Goal: Task Accomplishment & Management: Manage account settings

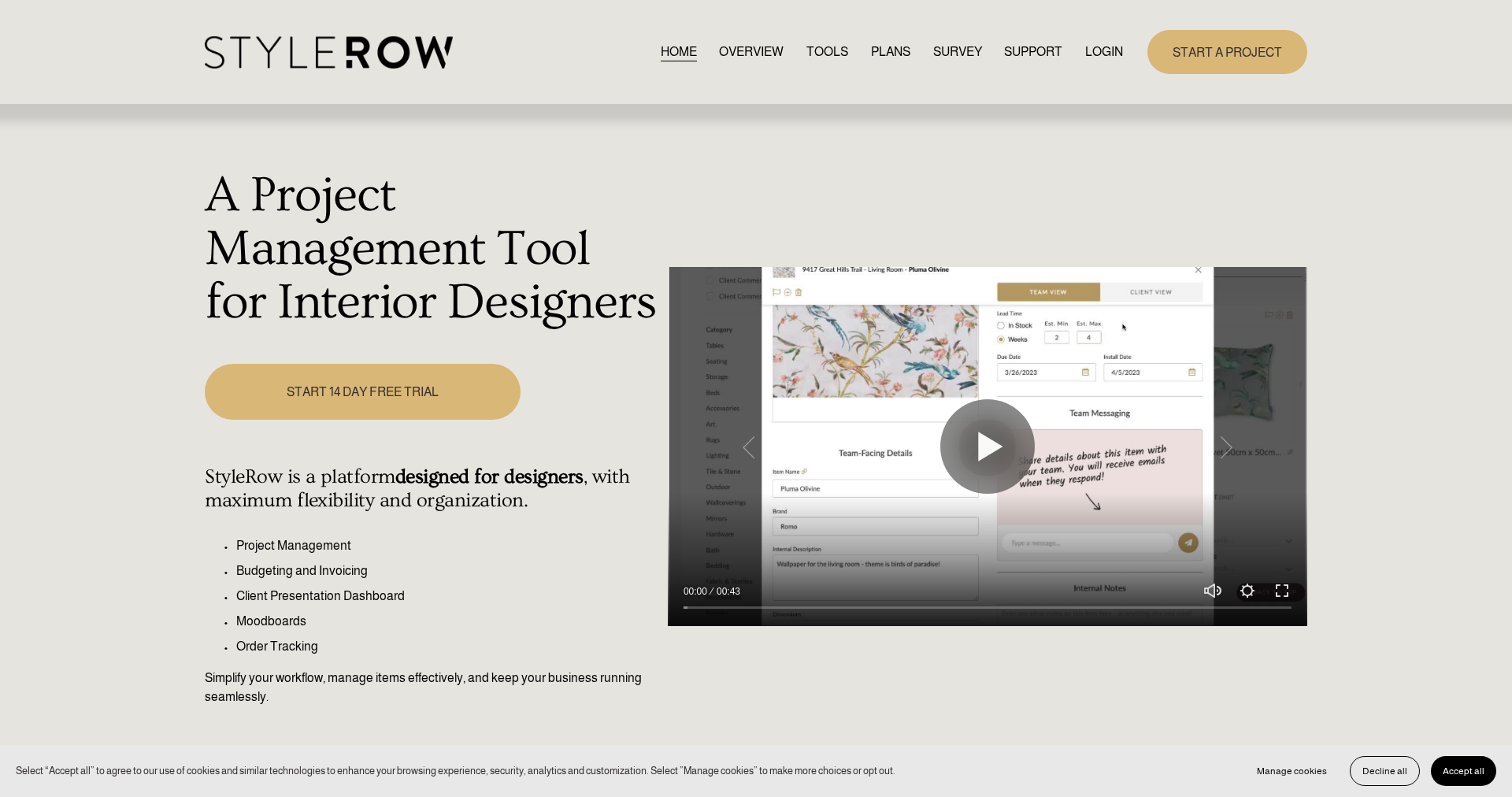
click at [1106, 56] on link "LOGIN" at bounding box center [1105, 51] width 38 height 21
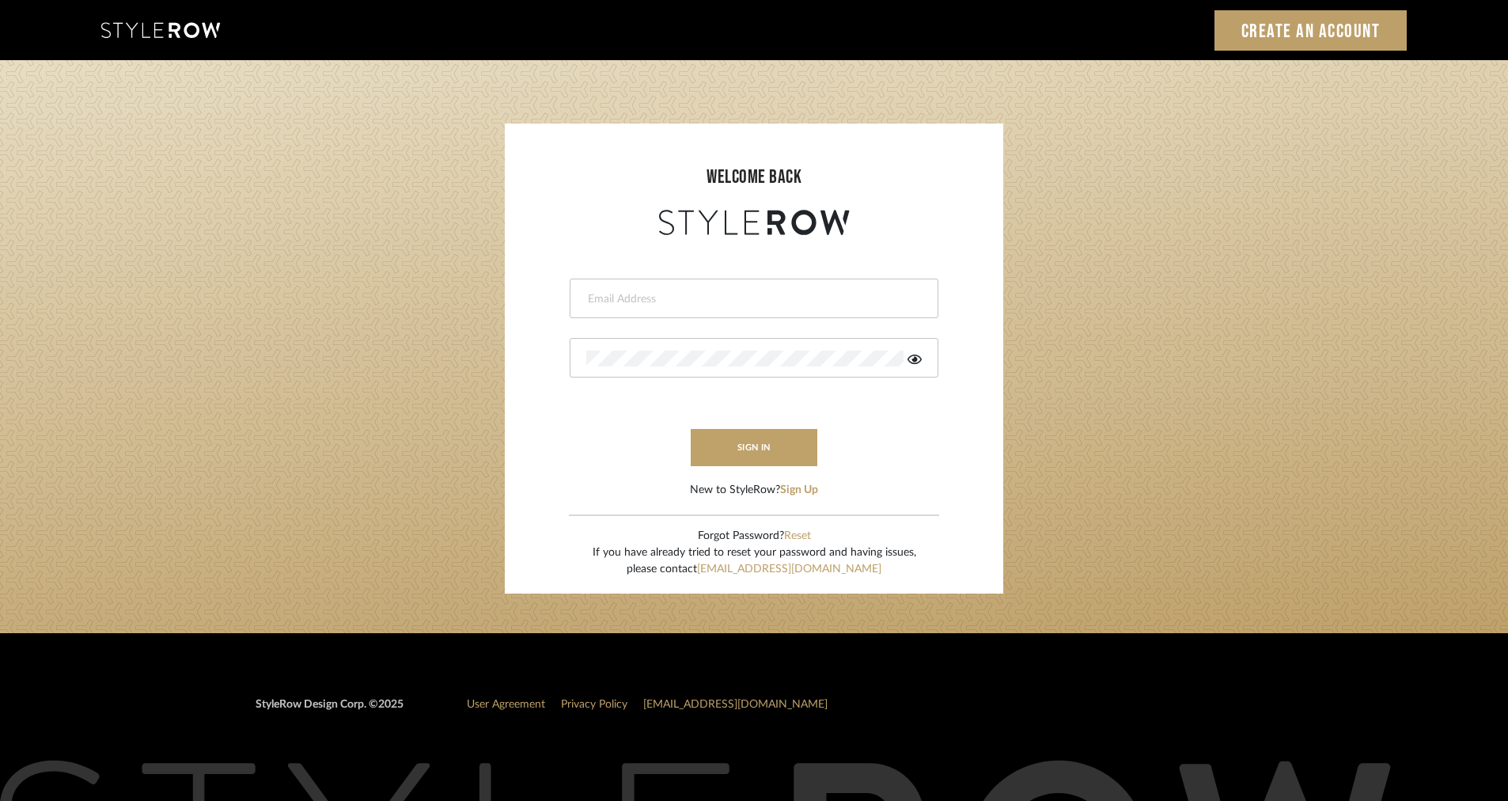
type input "intern@meyerinteriors.com"
click at [768, 423] on form "intern@meyerinteriors.com sign in New to StyleRow? Sign Up" at bounding box center [754, 369] width 467 height 260
click at [756, 429] on button "sign in" at bounding box center [754, 447] width 127 height 37
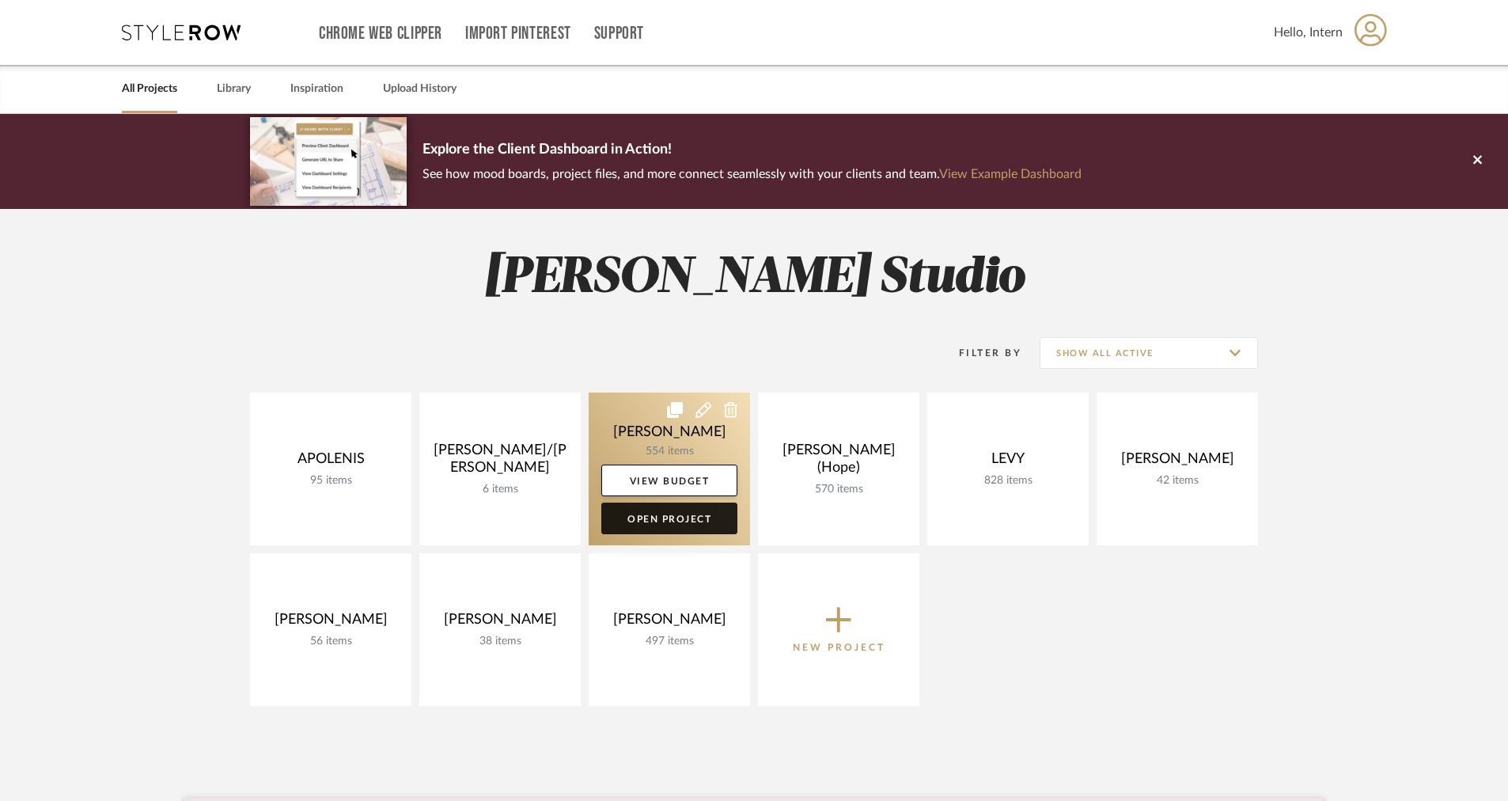
click at [670, 517] on link "Open Project" at bounding box center [669, 519] width 136 height 32
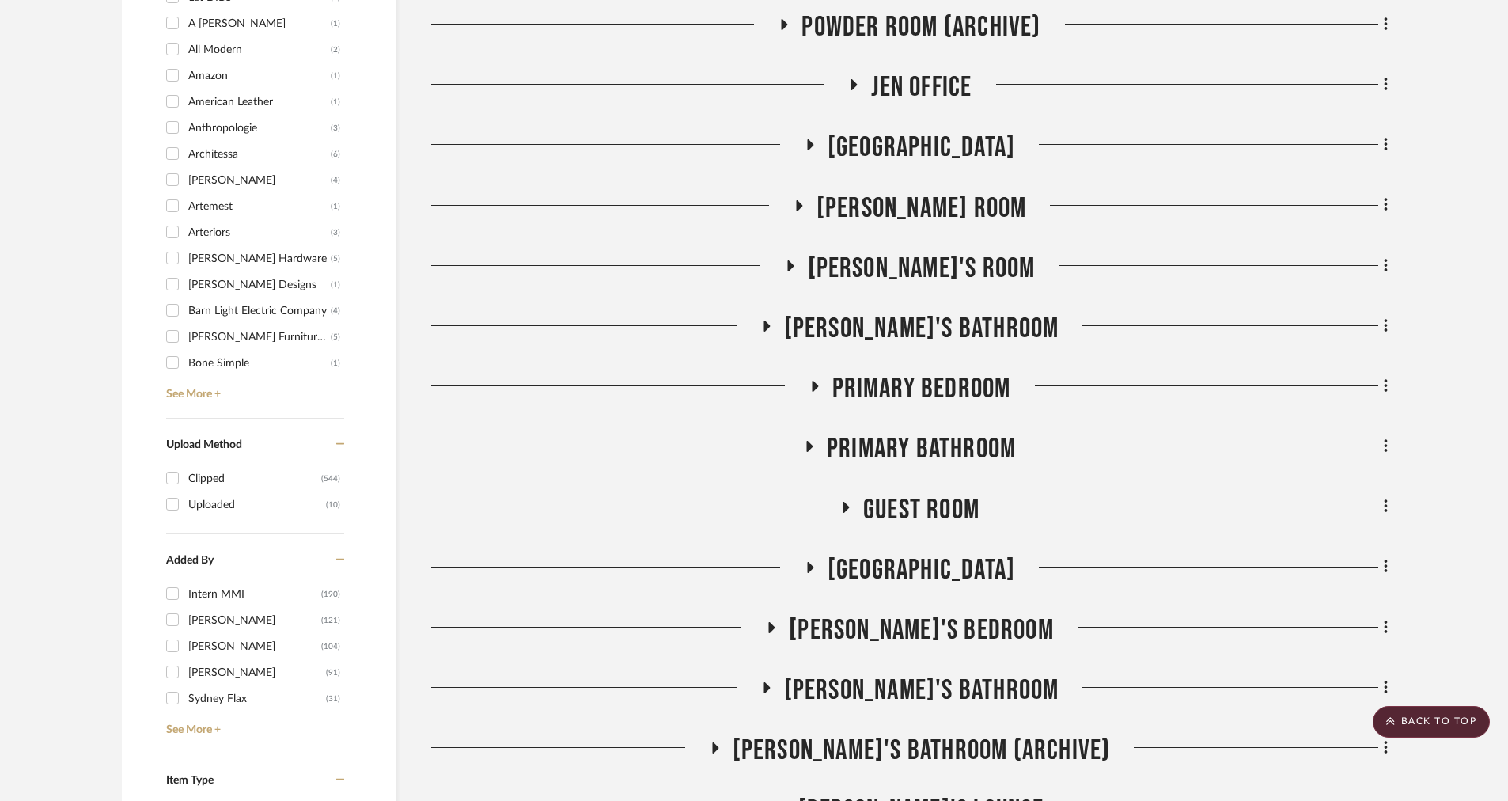
scroll to position [1800, 0]
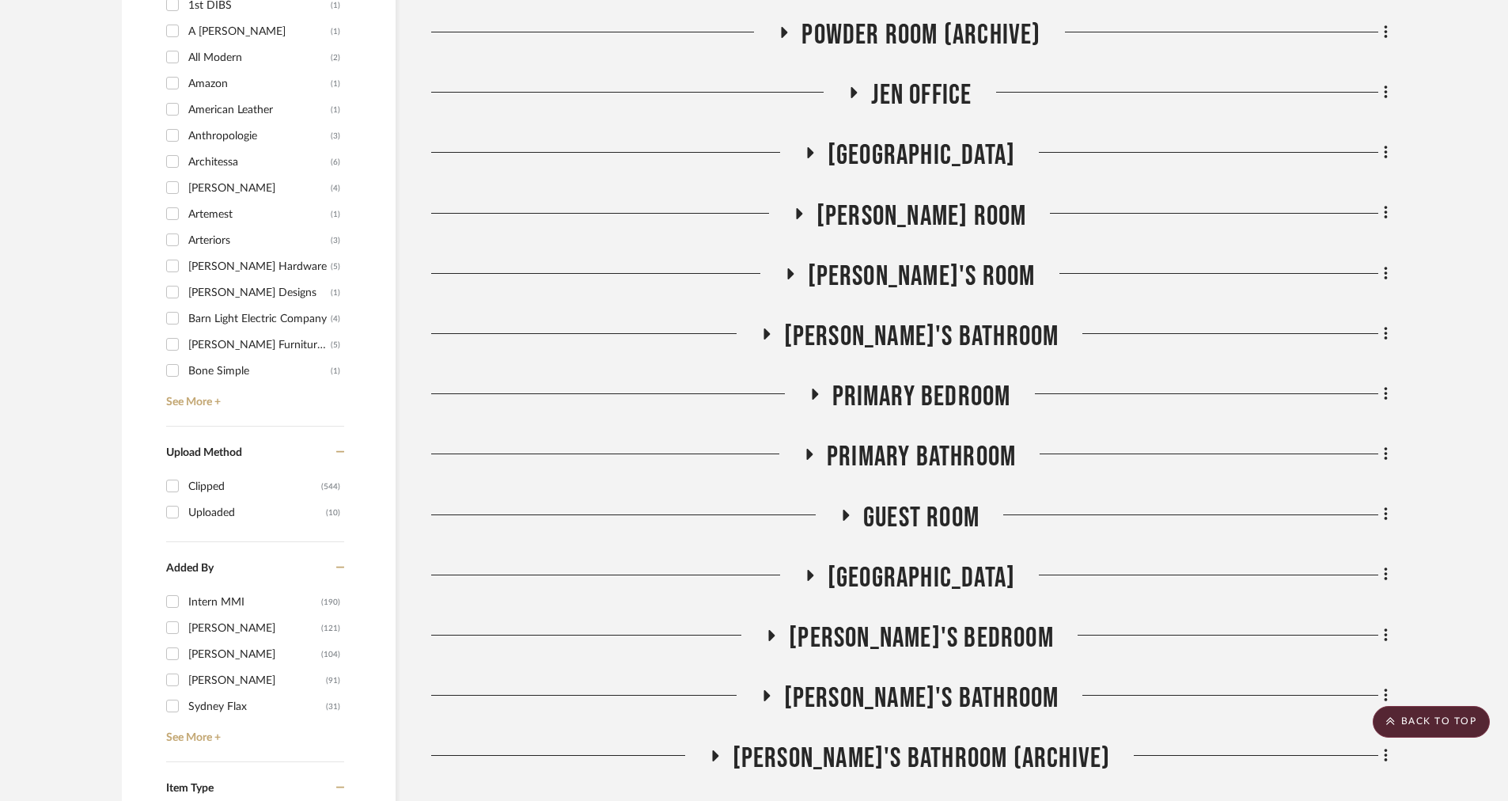
click at [819, 392] on icon at bounding box center [814, 395] width 19 height 12
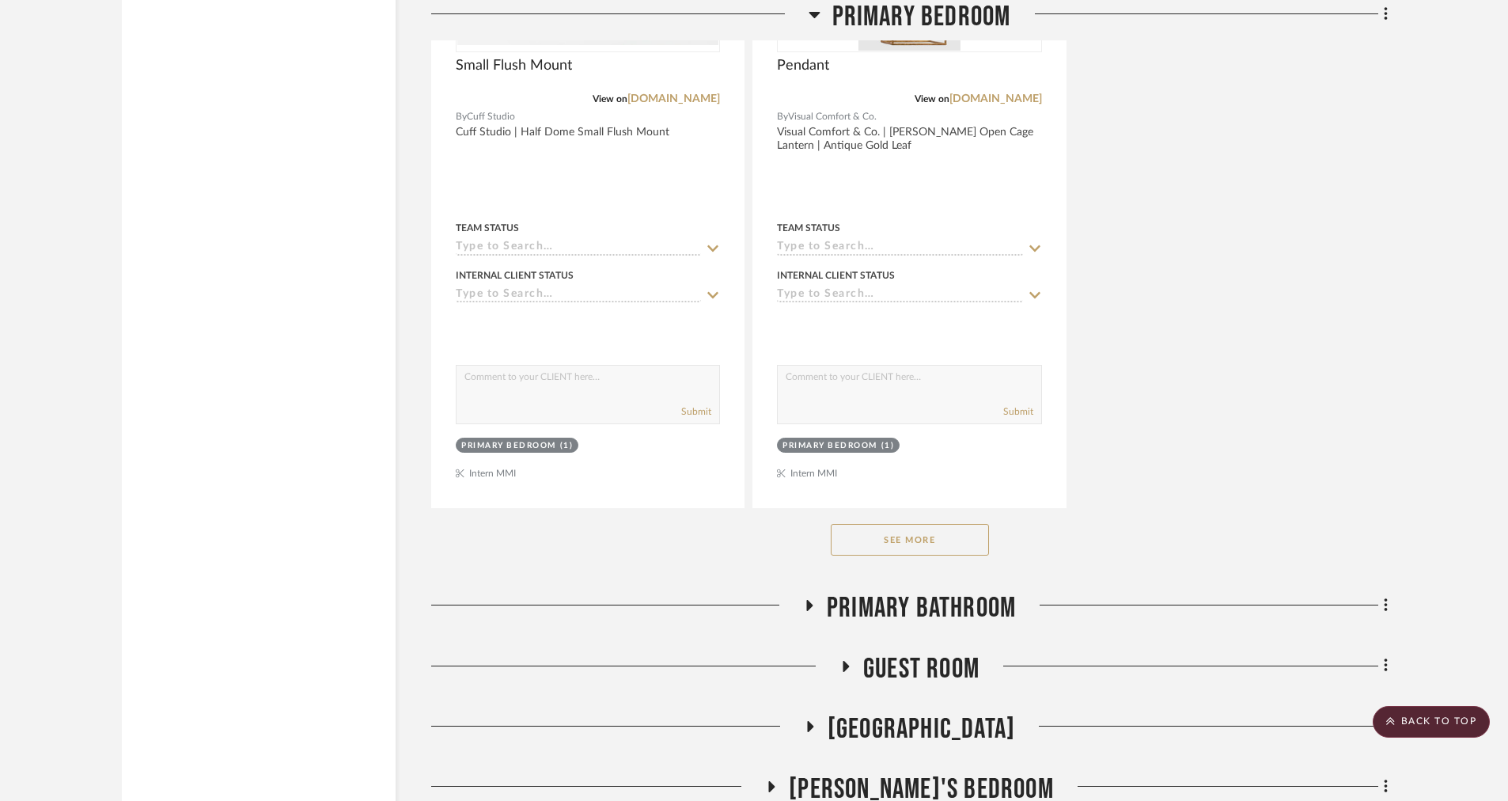
scroll to position [4120, 0]
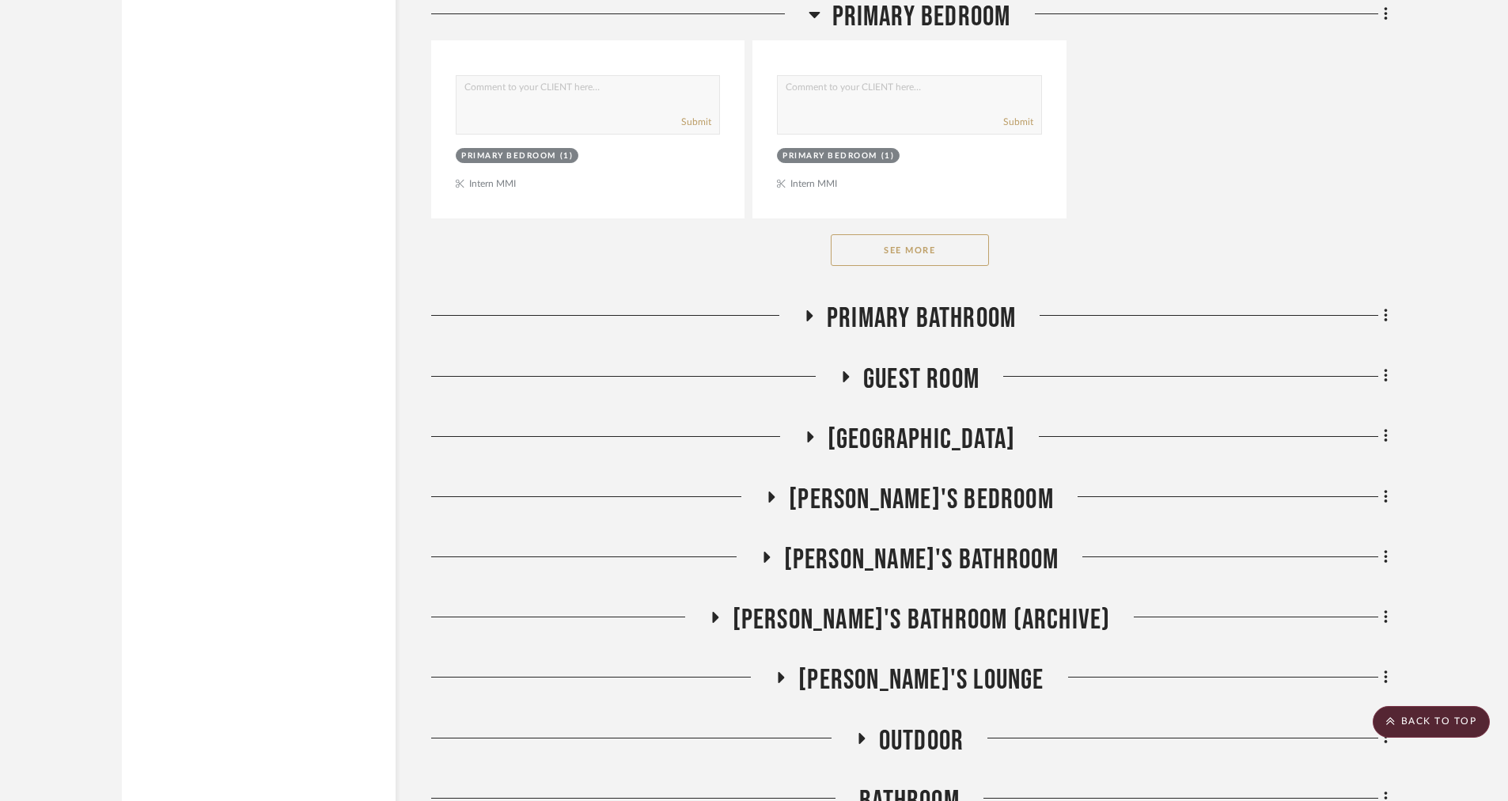
click at [897, 256] on button "See More" at bounding box center [910, 250] width 158 height 32
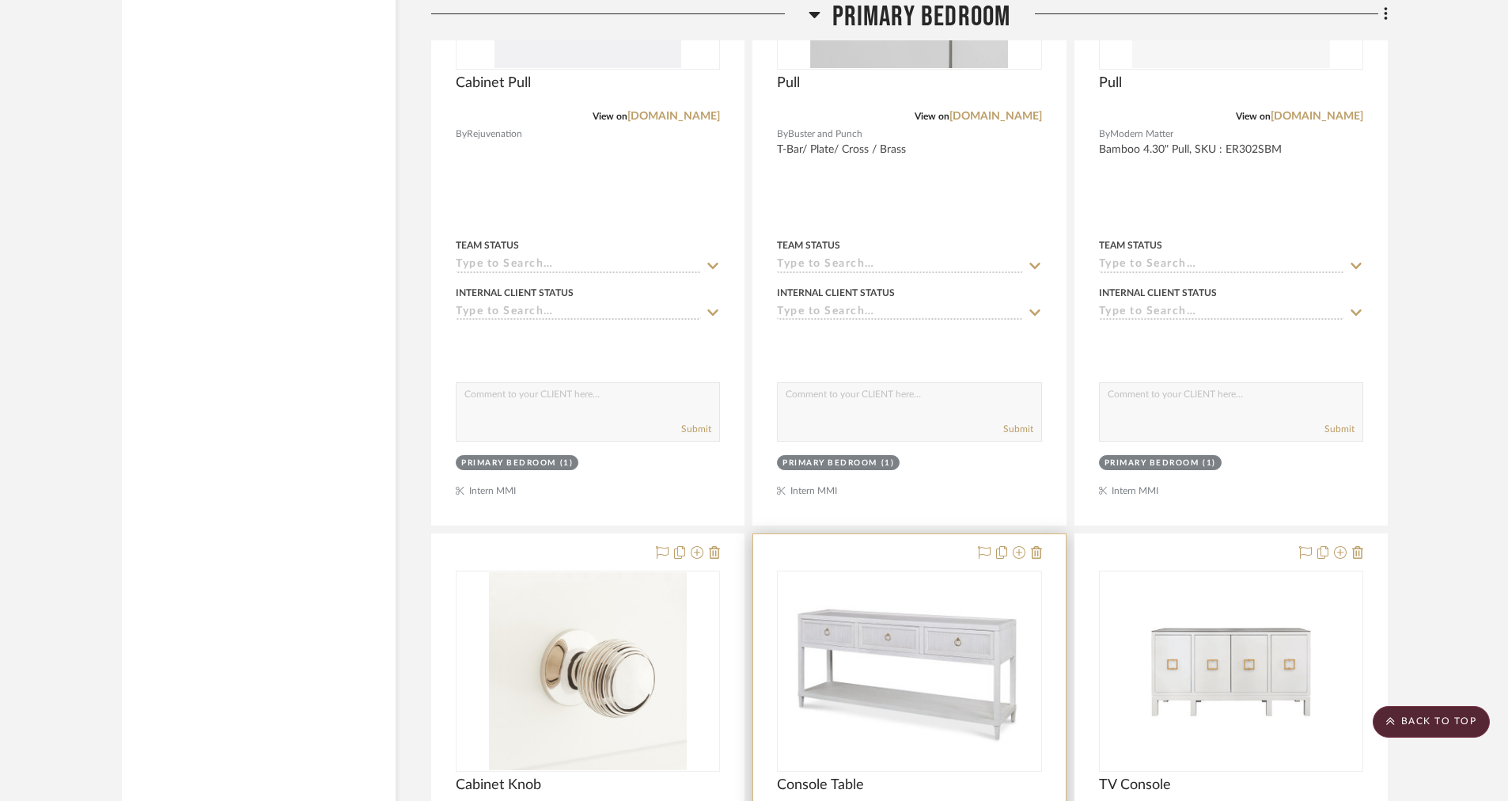
scroll to position [7486, 0]
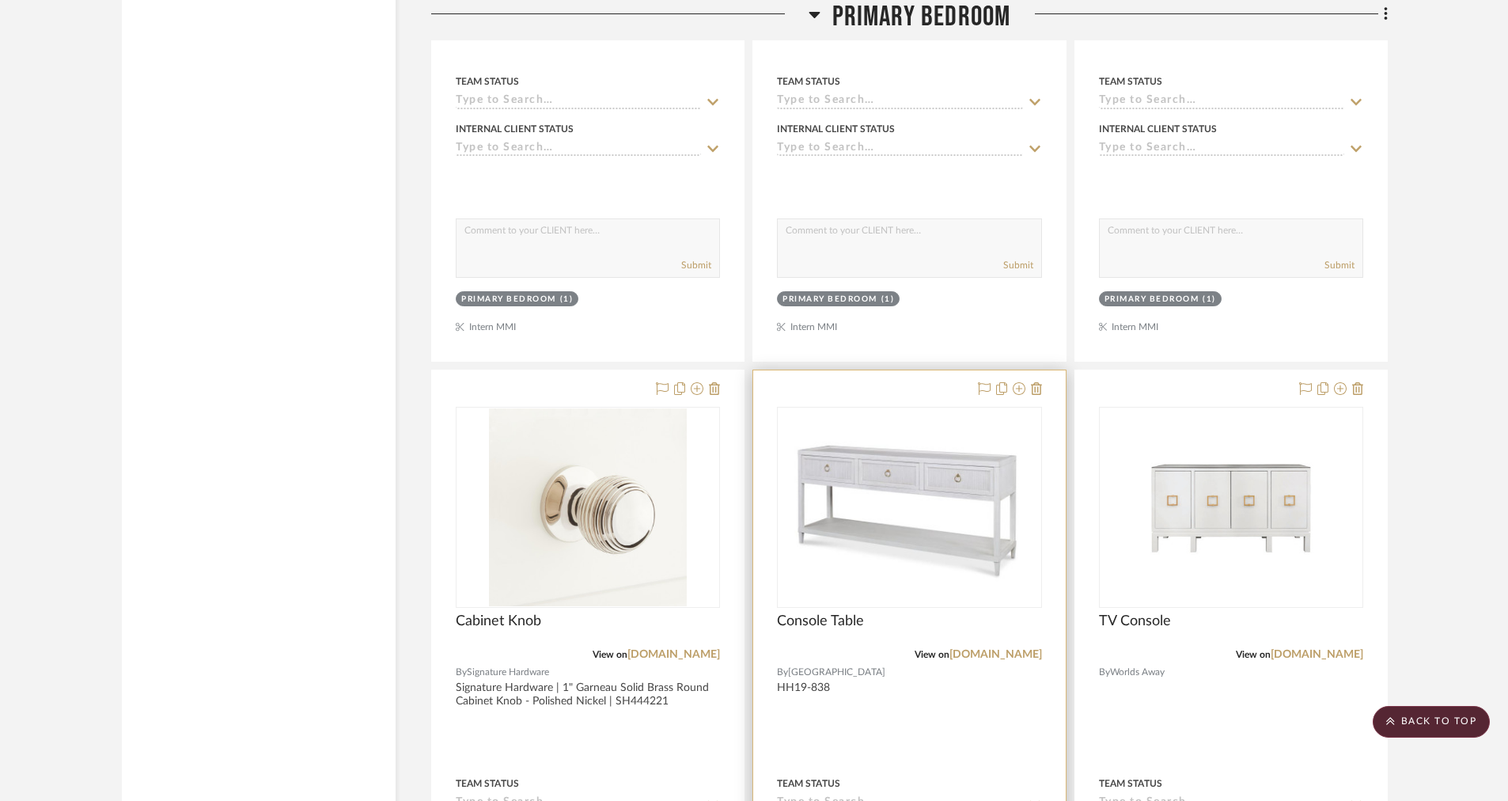
click at [982, 408] on div "0" at bounding box center [909, 507] width 263 height 199
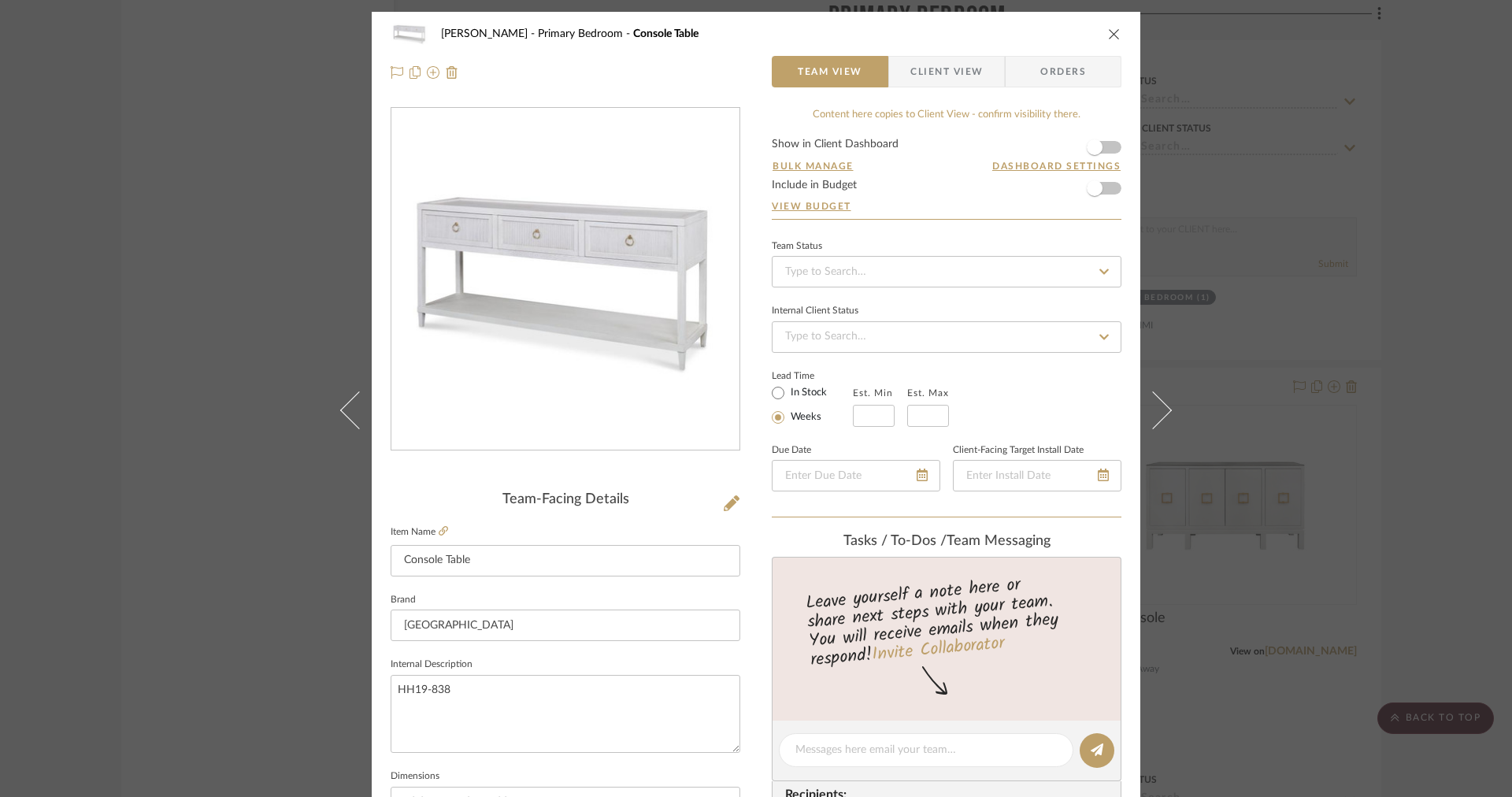
click at [925, 57] on span "Client View" at bounding box center [947, 72] width 73 height 32
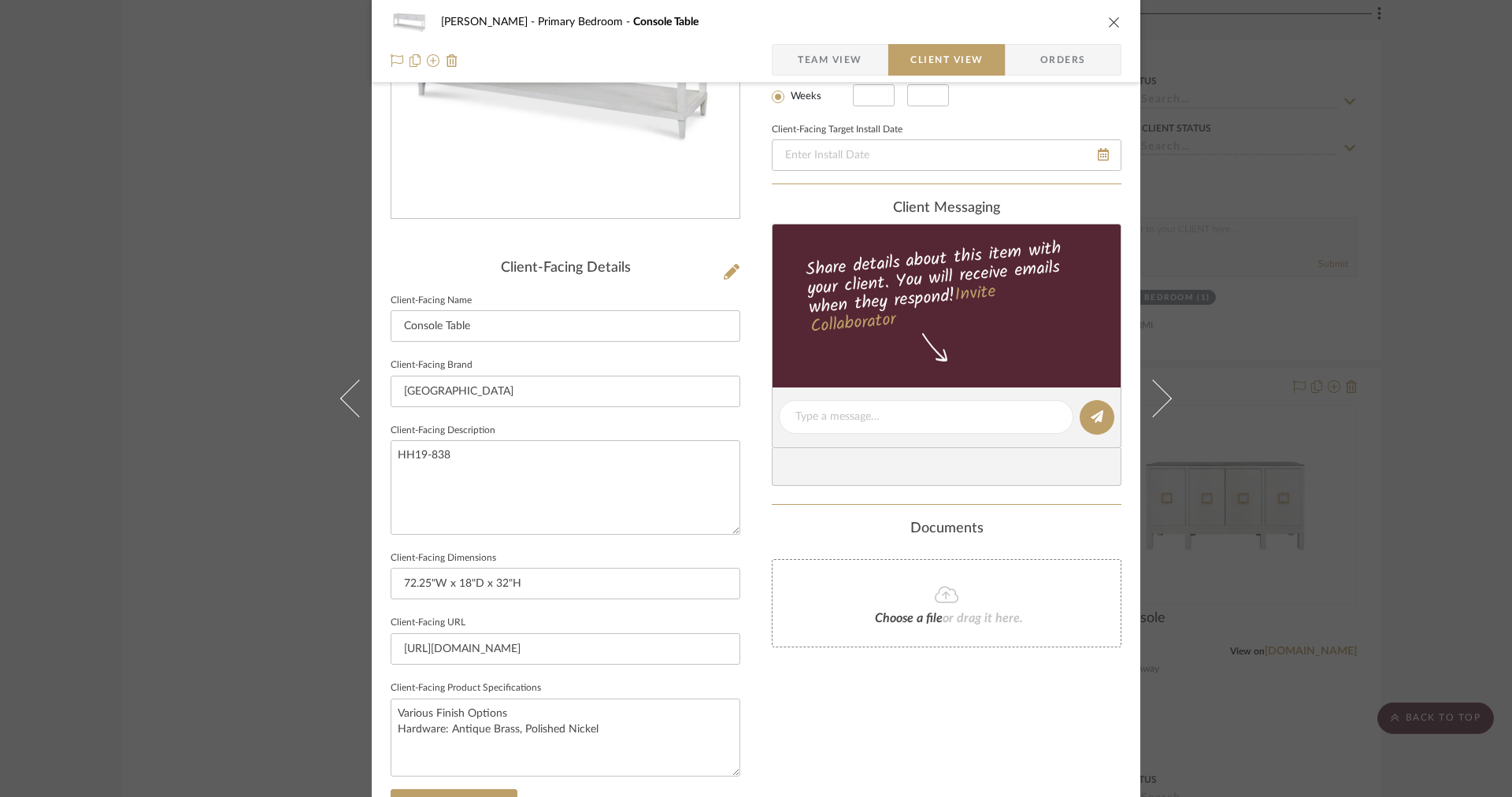
scroll to position [361, 0]
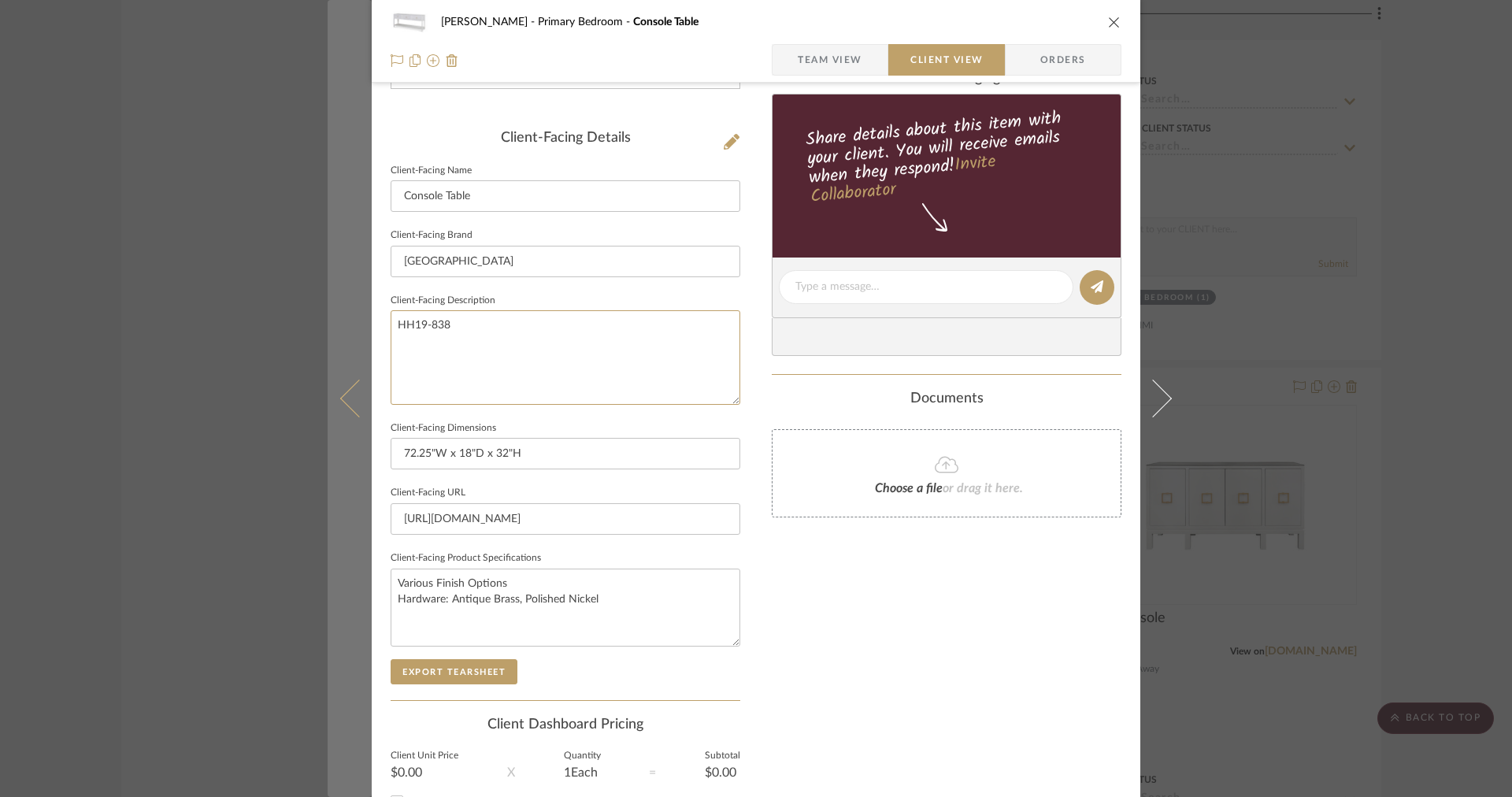
drag, startPoint x: 594, startPoint y: 391, endPoint x: 361, endPoint y: 325, distance: 242.2
click at [364, 327] on mat-dialog-content "FRITZ DC Primary Bedroom Console Table Team View Client View Orders Client-Faci…" at bounding box center [756, 294] width 857 height 1286
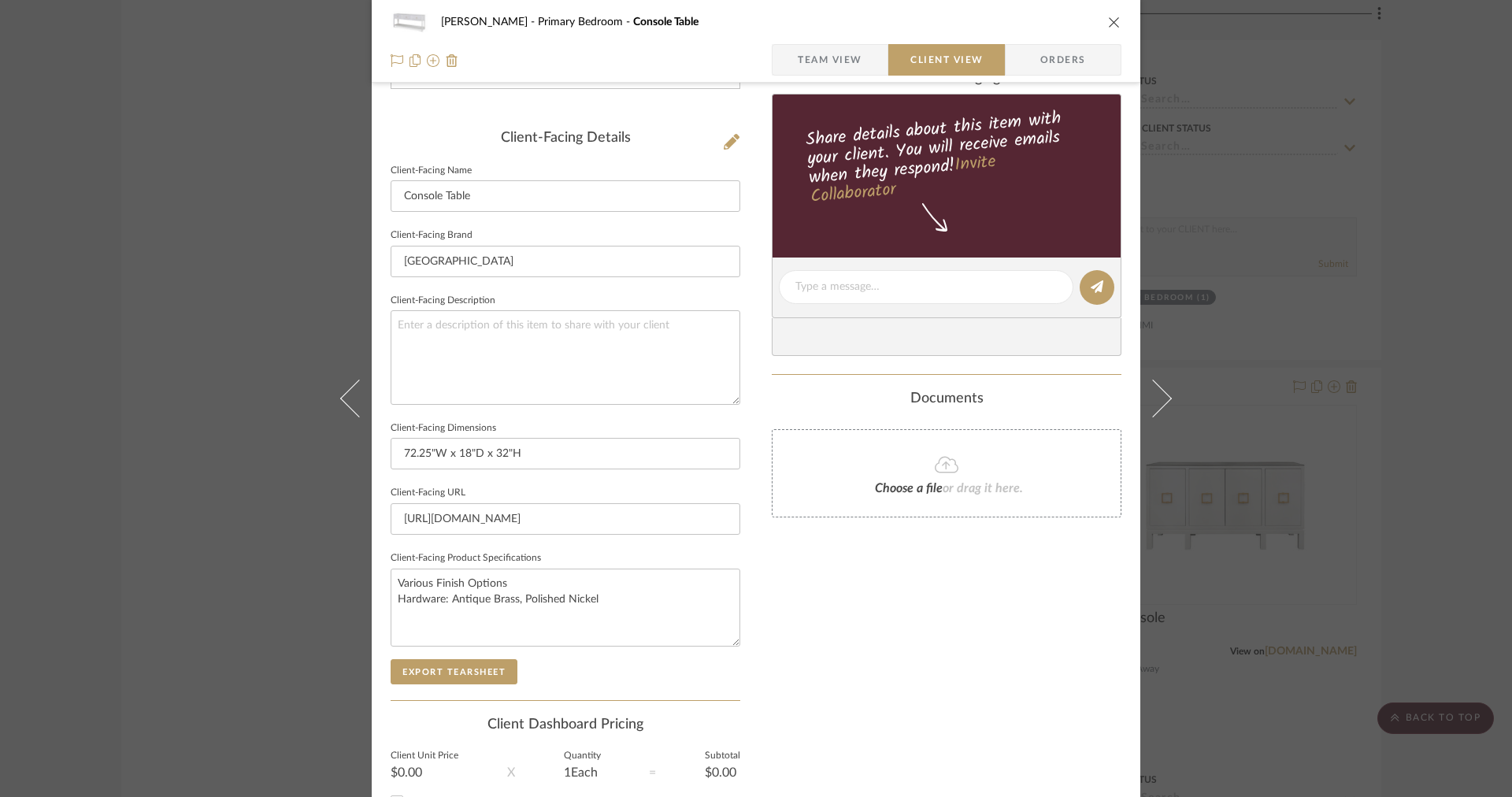
click at [802, 75] on div "FRITZ DC Primary Bedroom Console Table Team View Client View Orders" at bounding box center [756, 41] width 768 height 83
click at [802, 74] on span "Team View" at bounding box center [830, 60] width 65 height 32
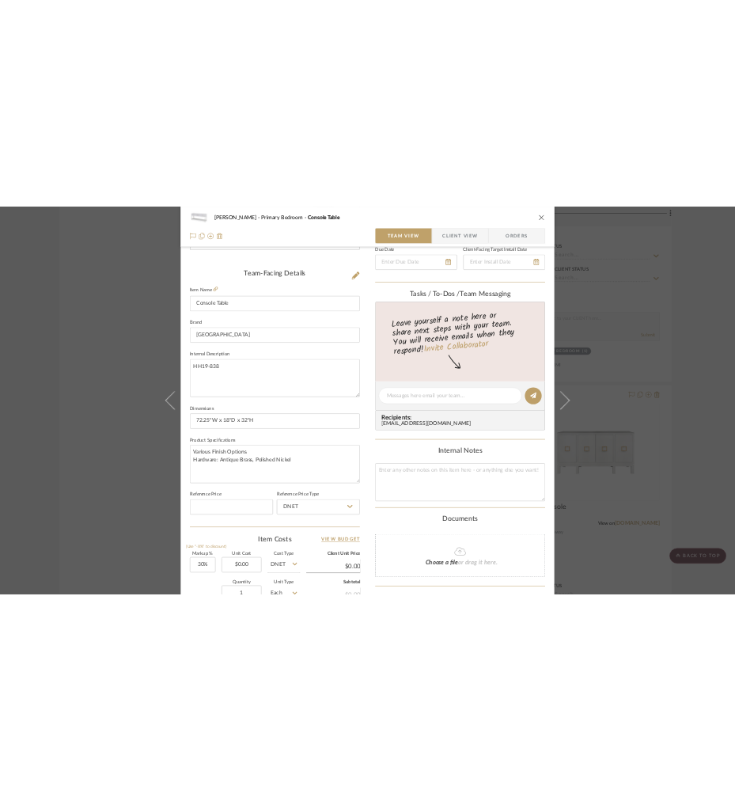
scroll to position [210, 0]
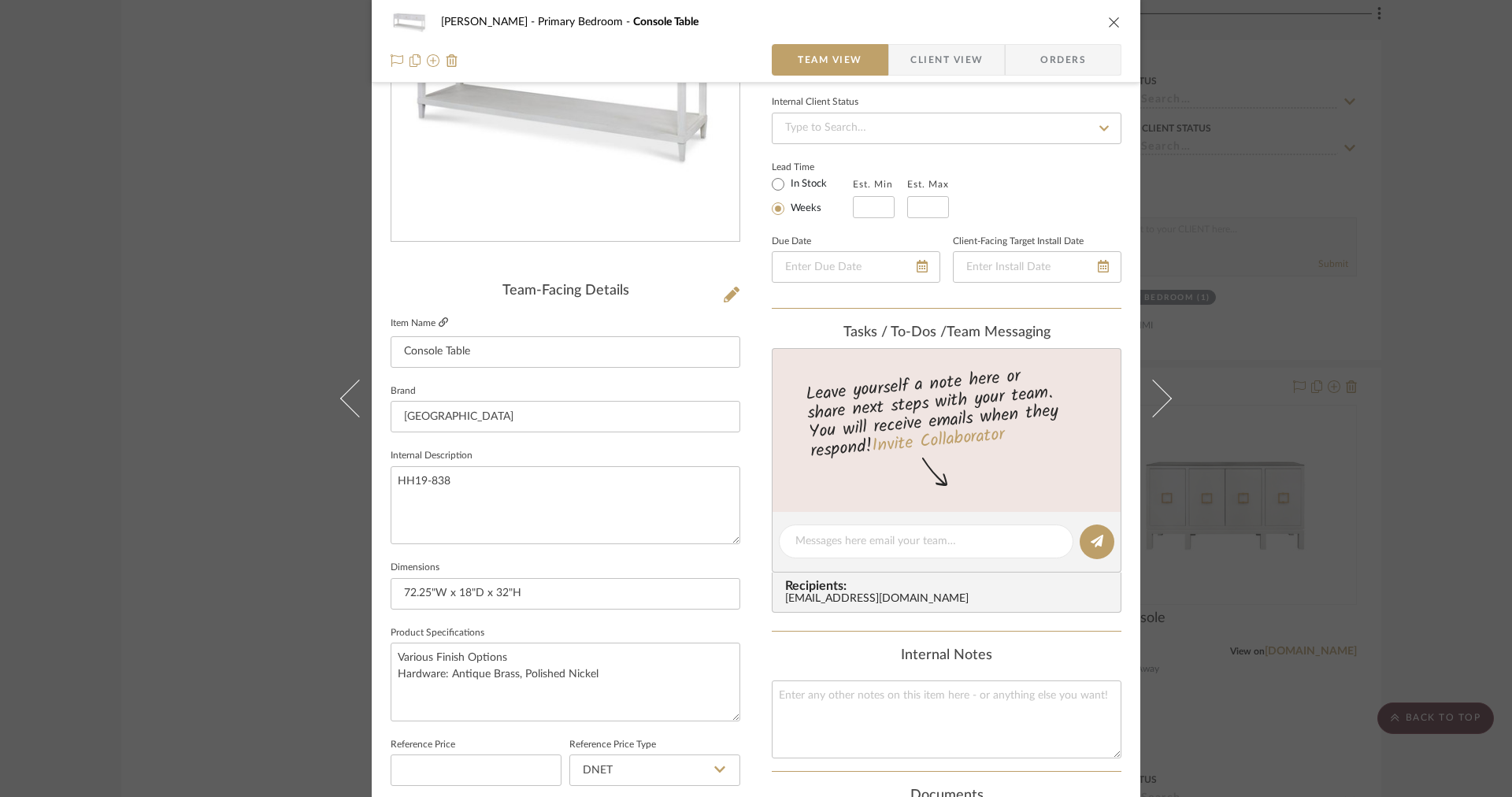
click at [439, 322] on icon at bounding box center [443, 321] width 9 height 9
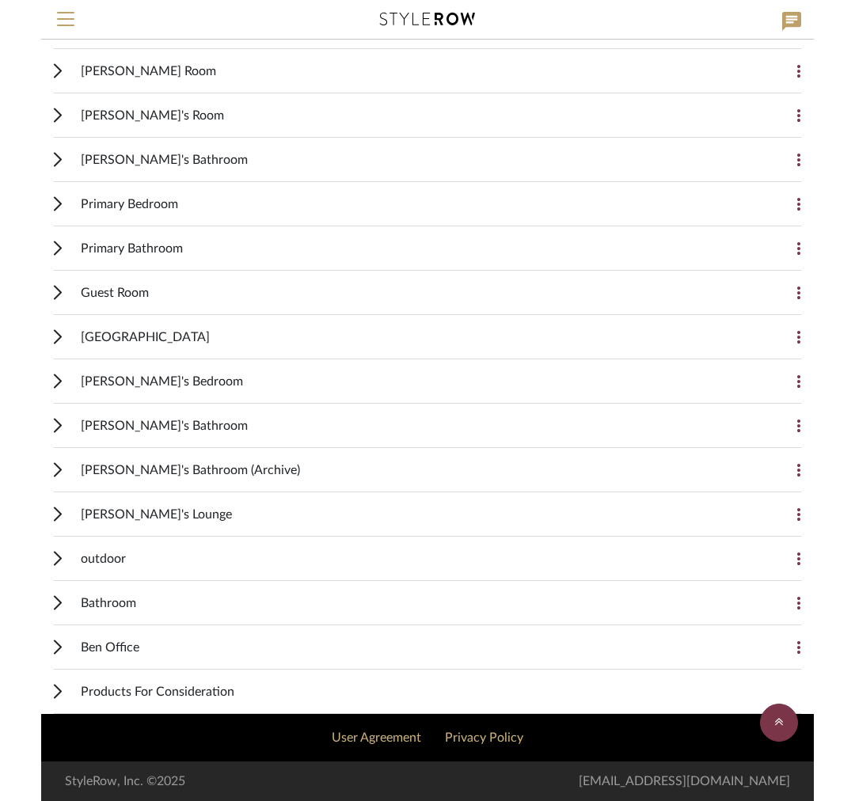
scroll to position [1379, 0]
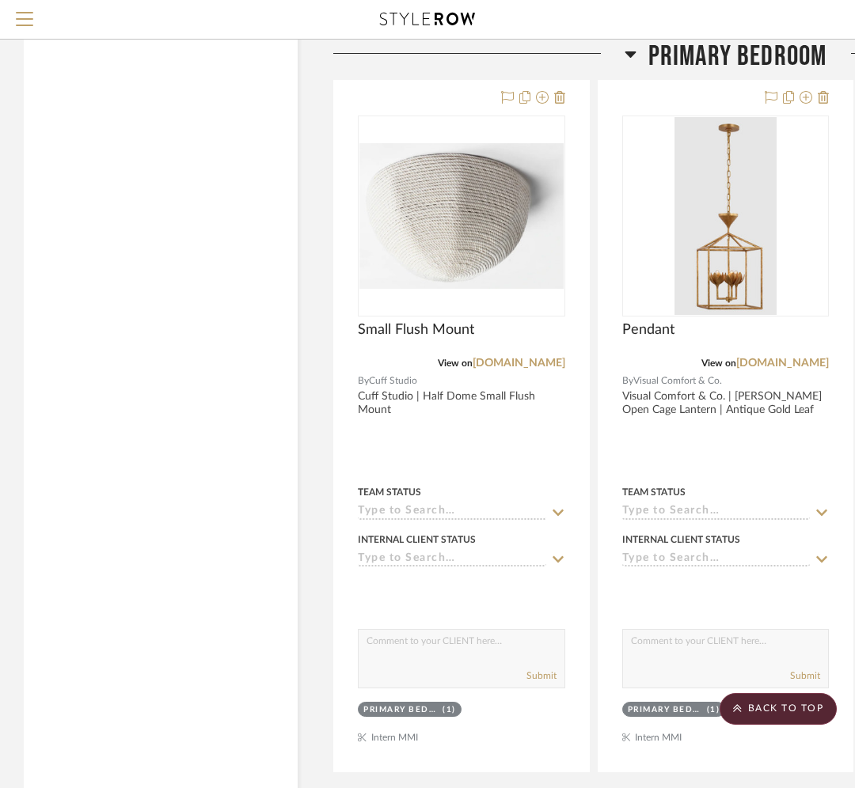
scroll to position [4006, 0]
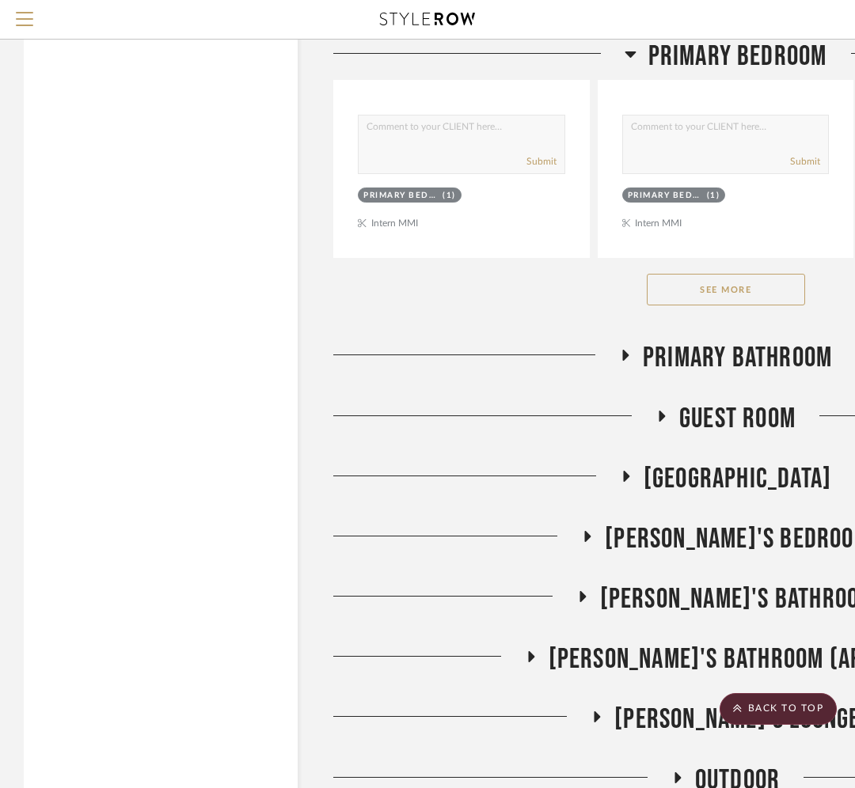
click at [749, 286] on button "See More" at bounding box center [726, 290] width 158 height 32
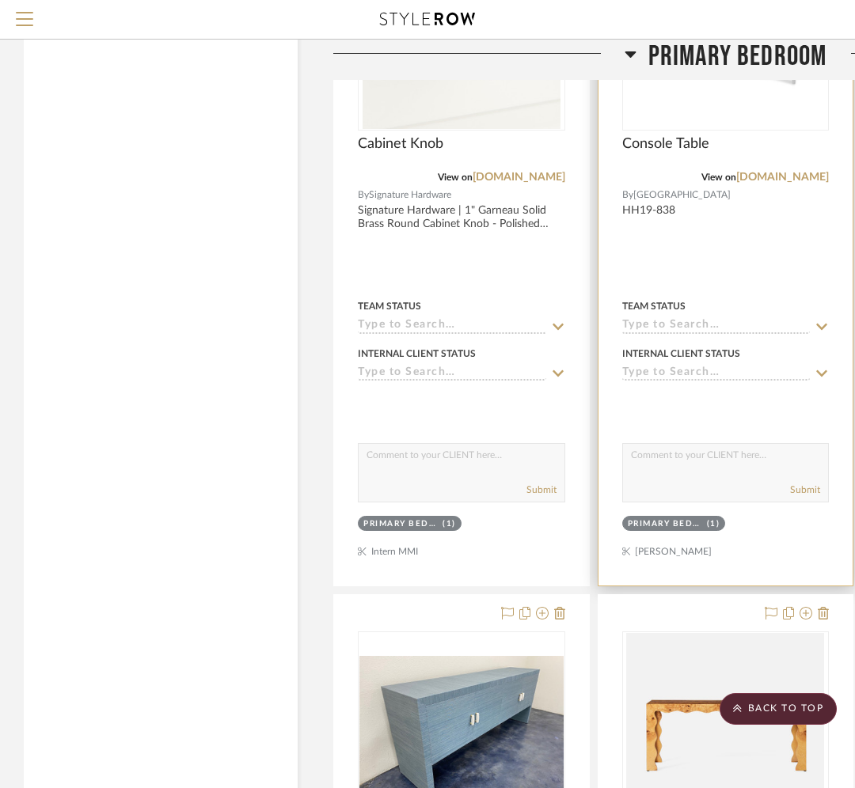
scroll to position [7706, 0]
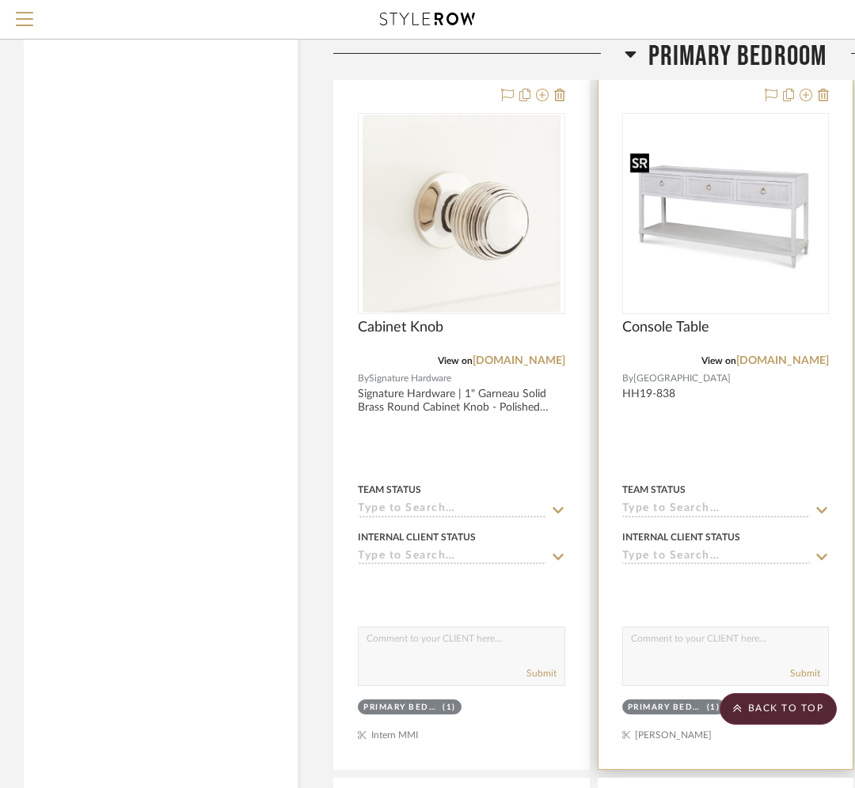
click at [0, 0] on img at bounding box center [0, 0] width 0 height 0
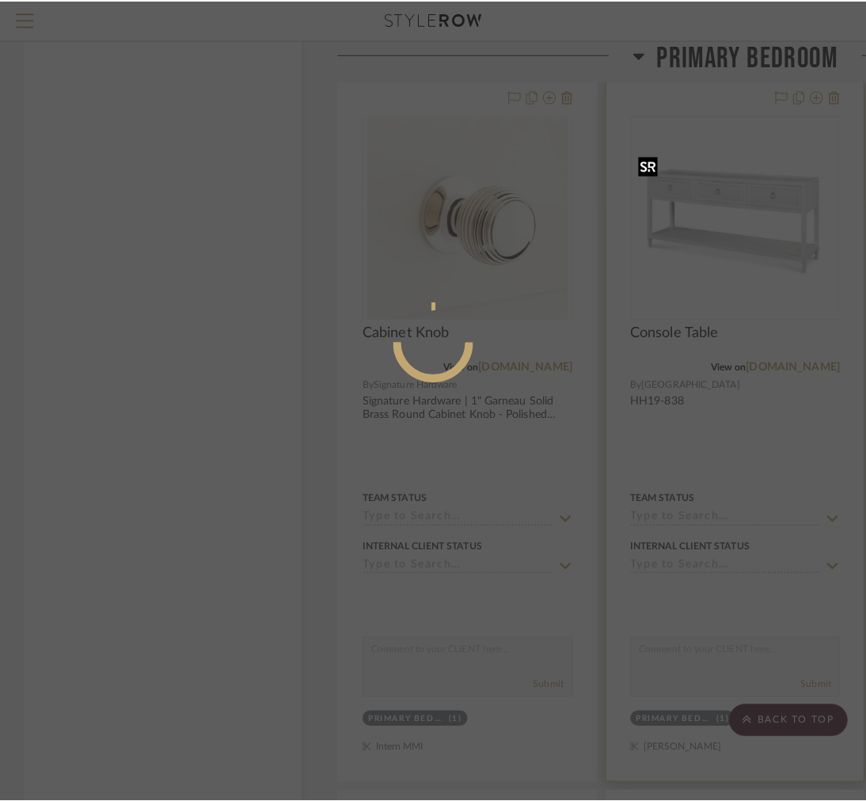
scroll to position [0, 0]
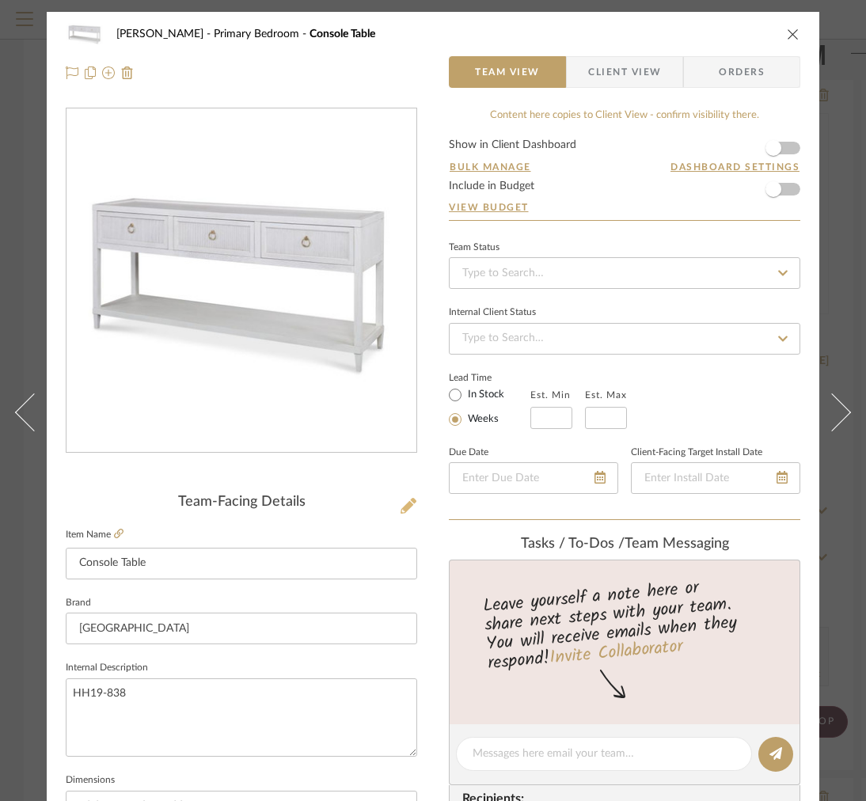
click at [404, 506] on icon at bounding box center [408, 506] width 16 height 16
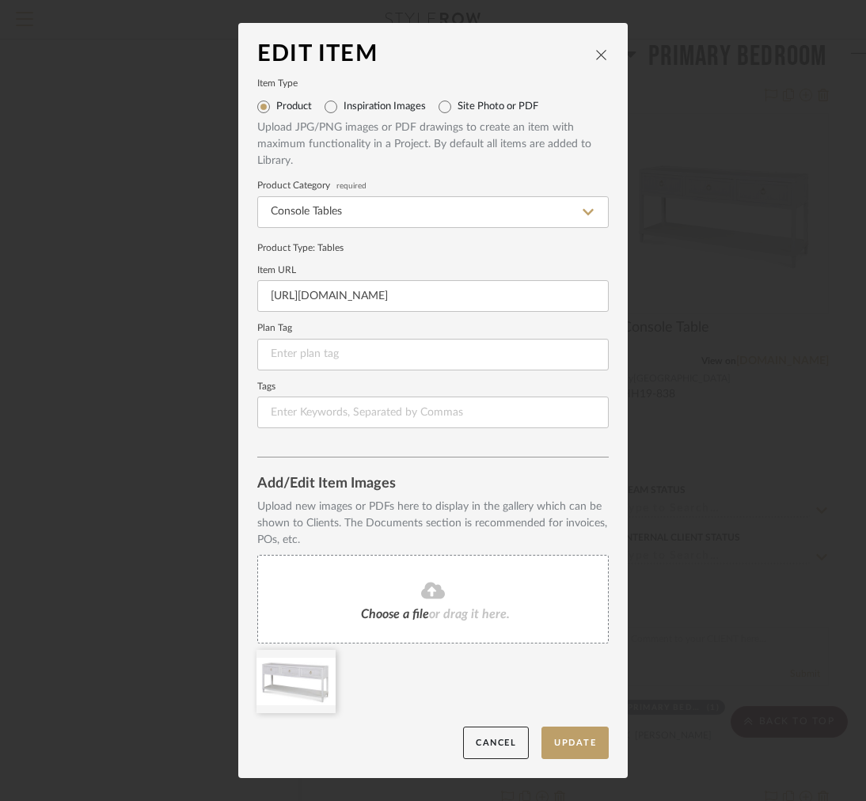
click at [356, 571] on div "Choose a file or drag it here." at bounding box center [432, 599] width 351 height 89
click at [318, 661] on icon at bounding box center [323, 660] width 11 height 13
click at [556, 738] on button "Update" at bounding box center [574, 742] width 67 height 32
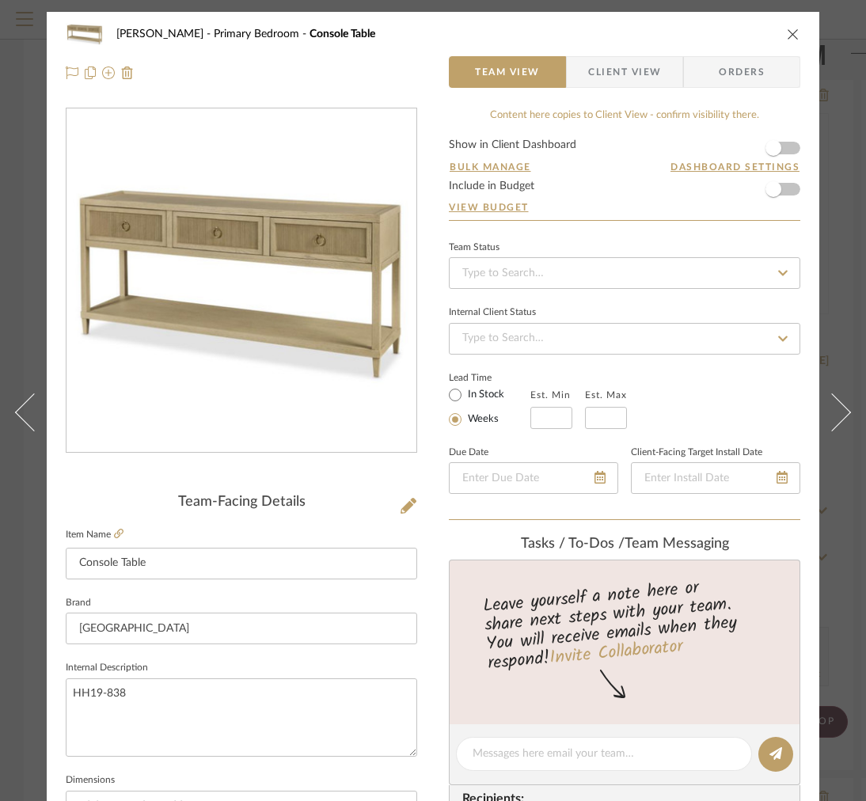
click at [626, 67] on span "Client View" at bounding box center [624, 72] width 73 height 32
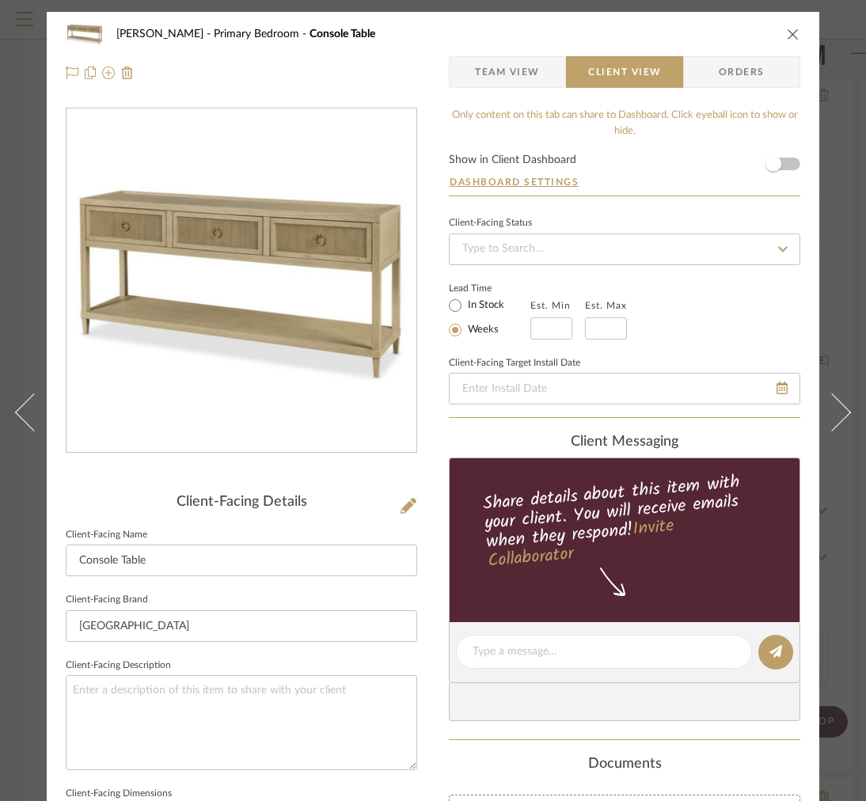
click at [511, 77] on span "Team View" at bounding box center [507, 72] width 65 height 32
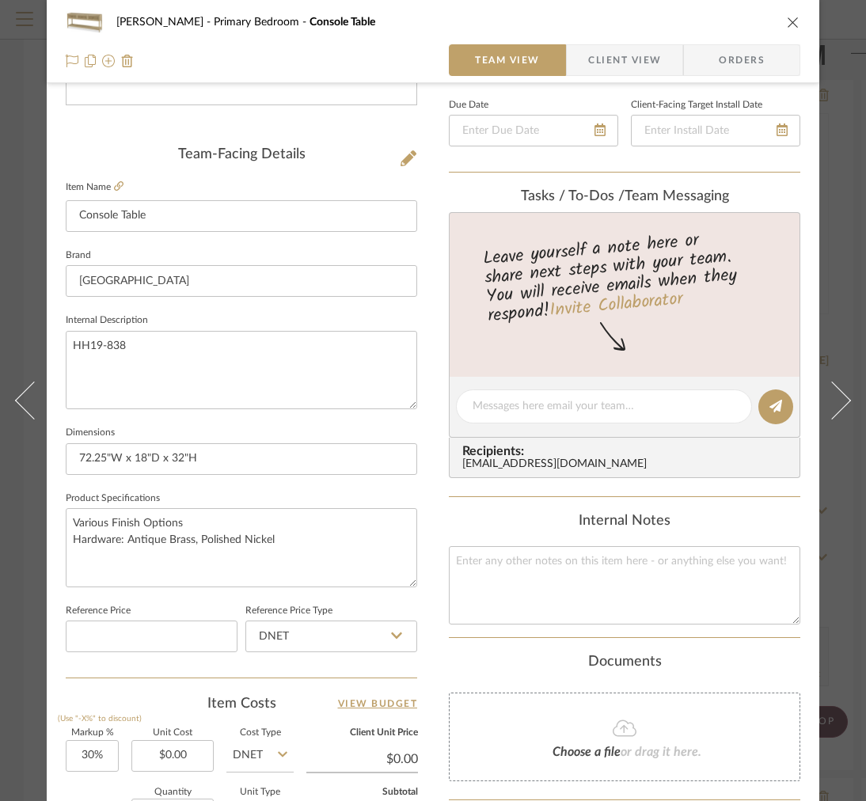
scroll to position [575, 0]
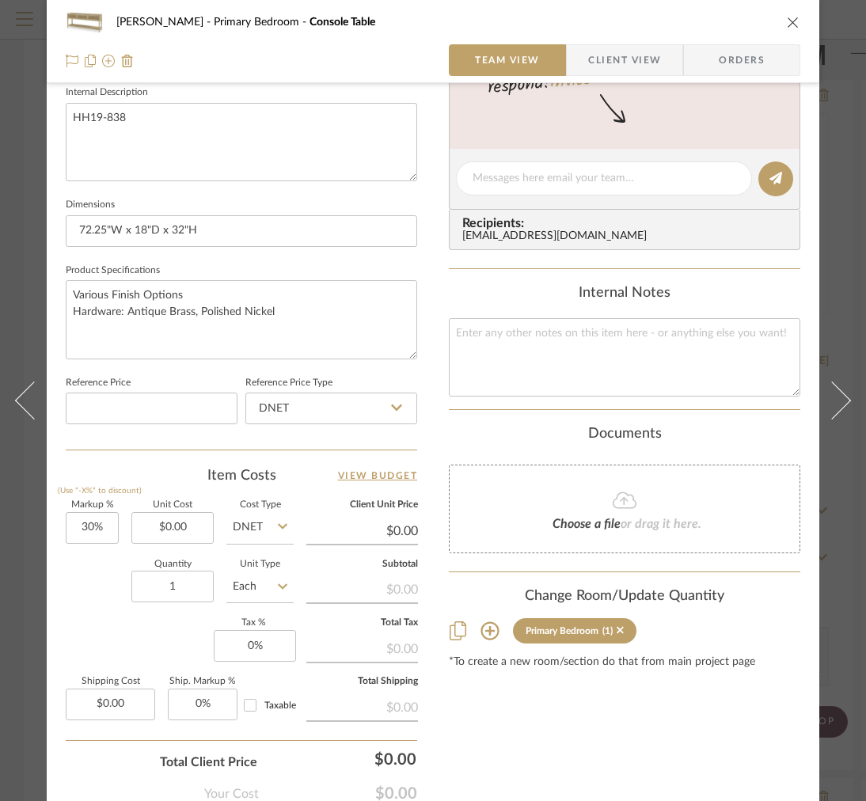
click at [635, 54] on span "Client View" at bounding box center [624, 60] width 73 height 32
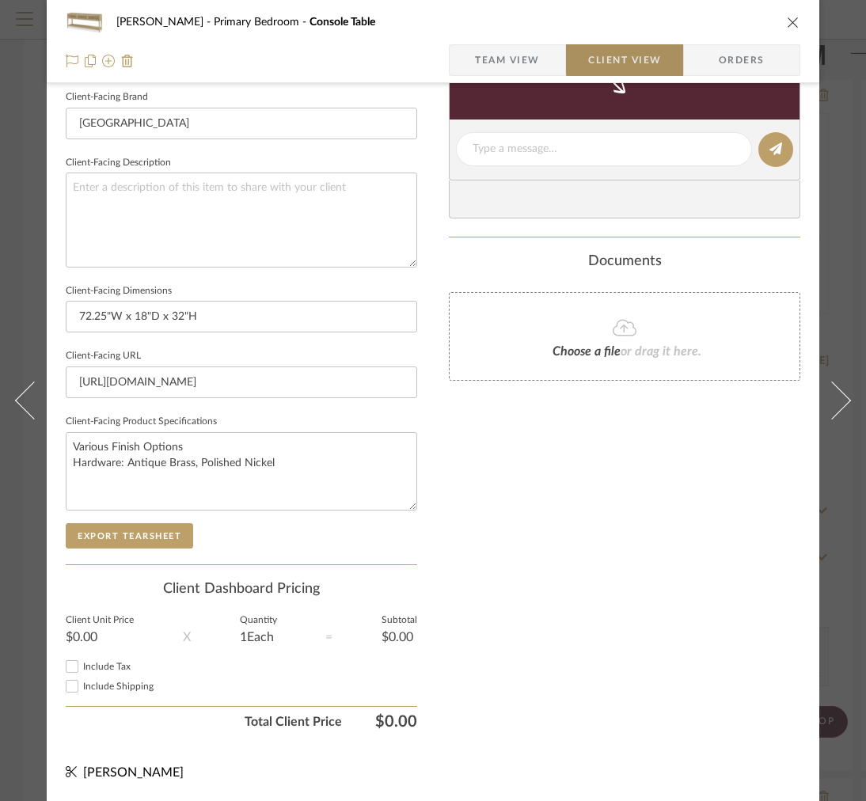
scroll to position [514, 0]
click at [226, 202] on textarea at bounding box center [241, 220] width 351 height 94
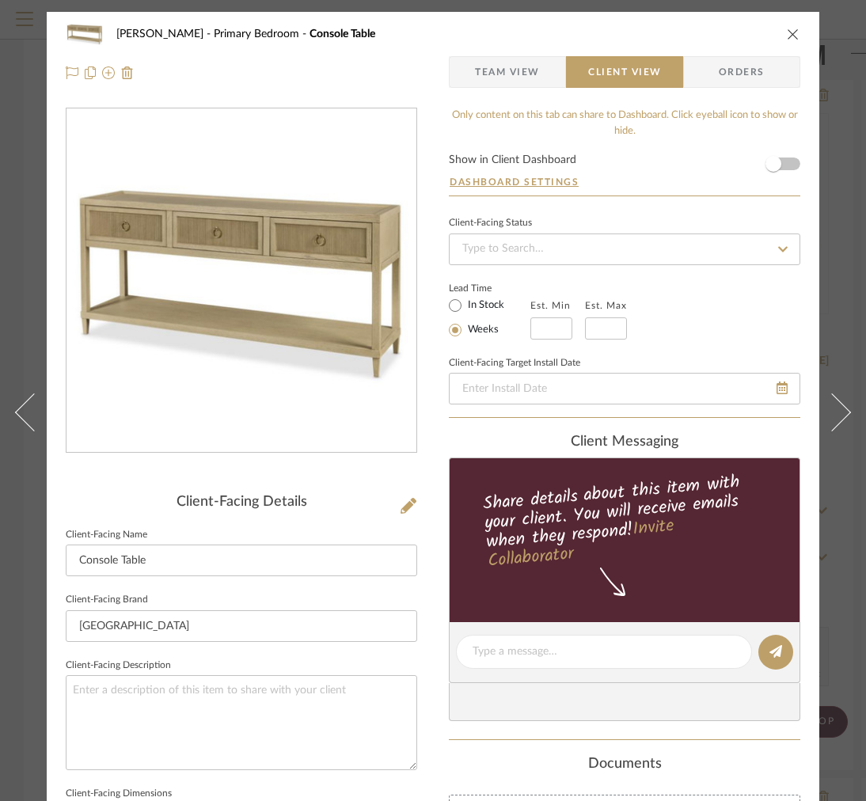
click at [393, 491] on div "Client-Facing Details Client-Facing Name Console Table Client-Facing Brand High…" at bounding box center [241, 674] width 351 height 1132
click at [400, 496] on button at bounding box center [408, 506] width 17 height 25
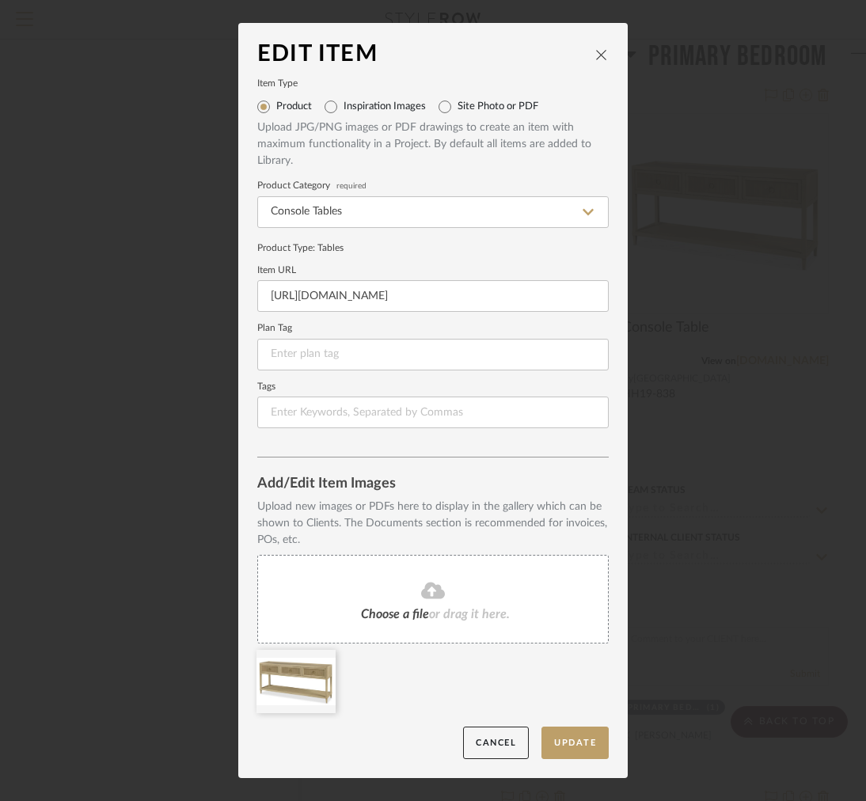
click at [361, 616] on span "Choose a file" at bounding box center [395, 614] width 68 height 13
click at [321, 665] on icon at bounding box center [323, 660] width 11 height 13
click at [564, 736] on button "Update" at bounding box center [574, 742] width 67 height 32
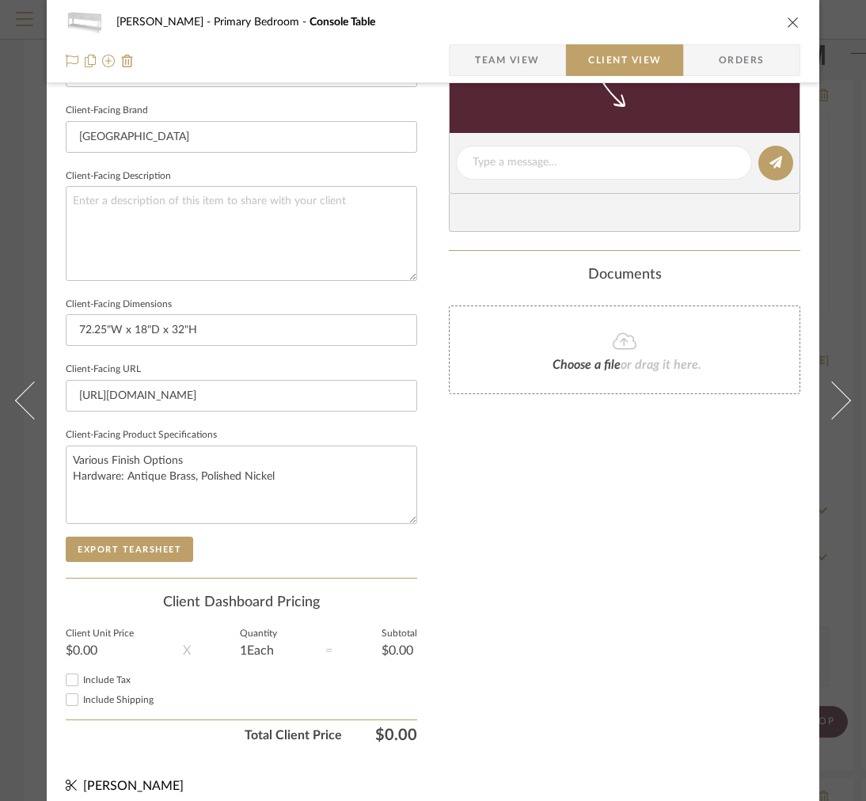
scroll to position [514, 0]
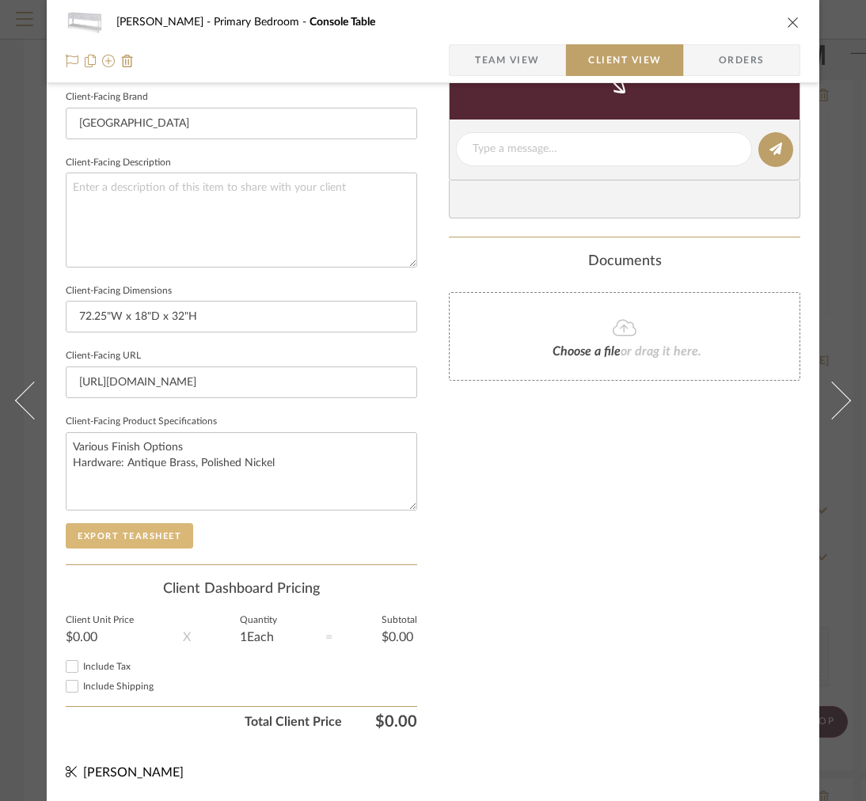
click at [135, 523] on button "Export Tearsheet" at bounding box center [129, 535] width 127 height 25
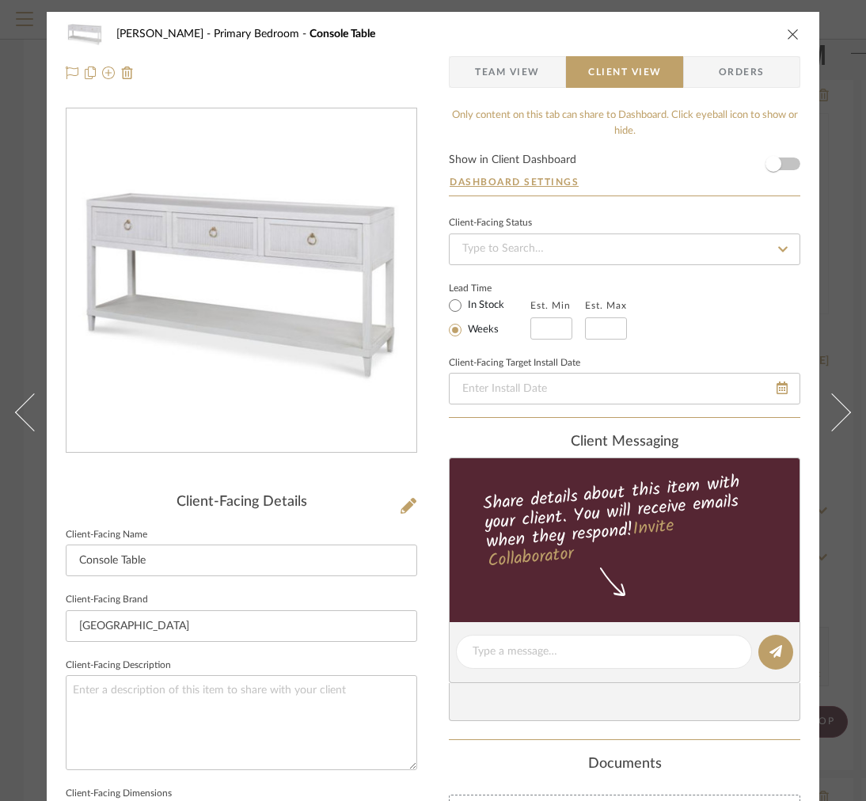
click at [795, 35] on icon "close" at bounding box center [793, 34] width 13 height 13
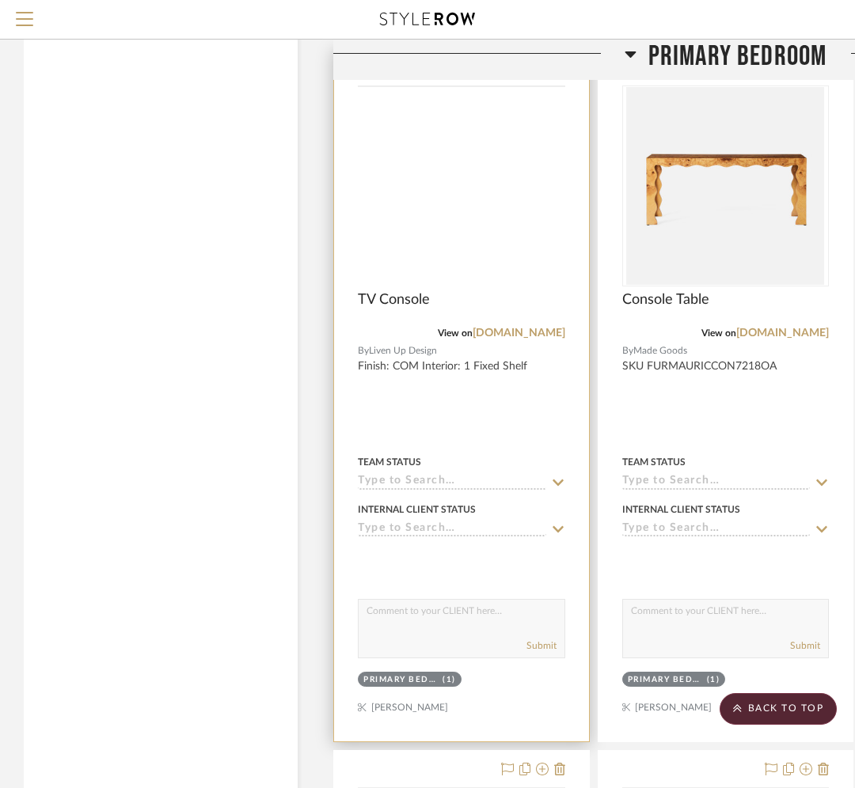
scroll to position [8434, 0]
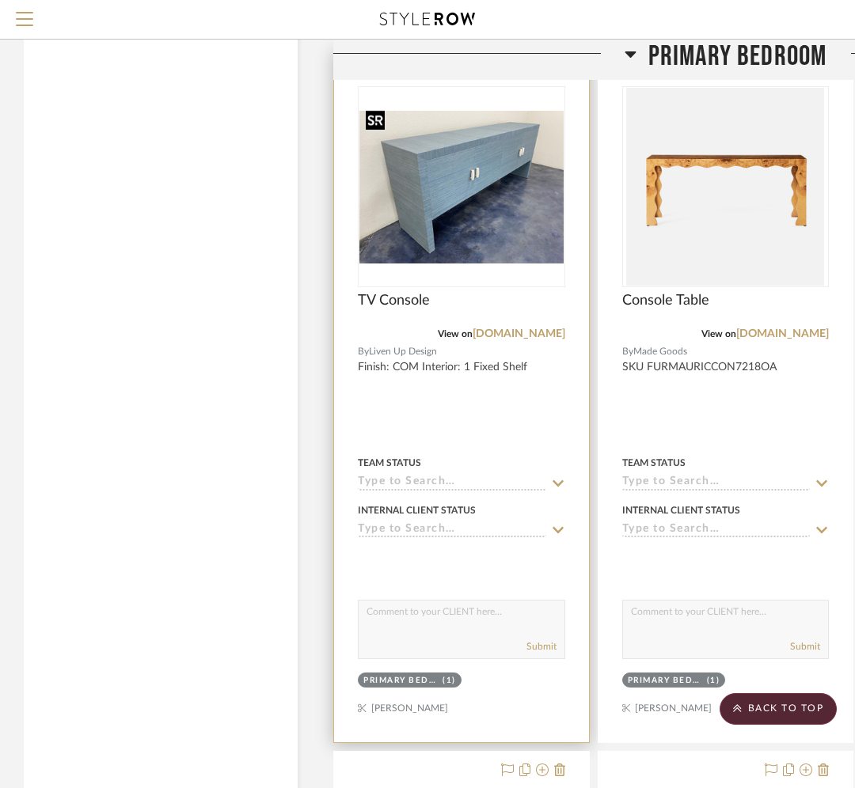
click at [0, 0] on img at bounding box center [0, 0] width 0 height 0
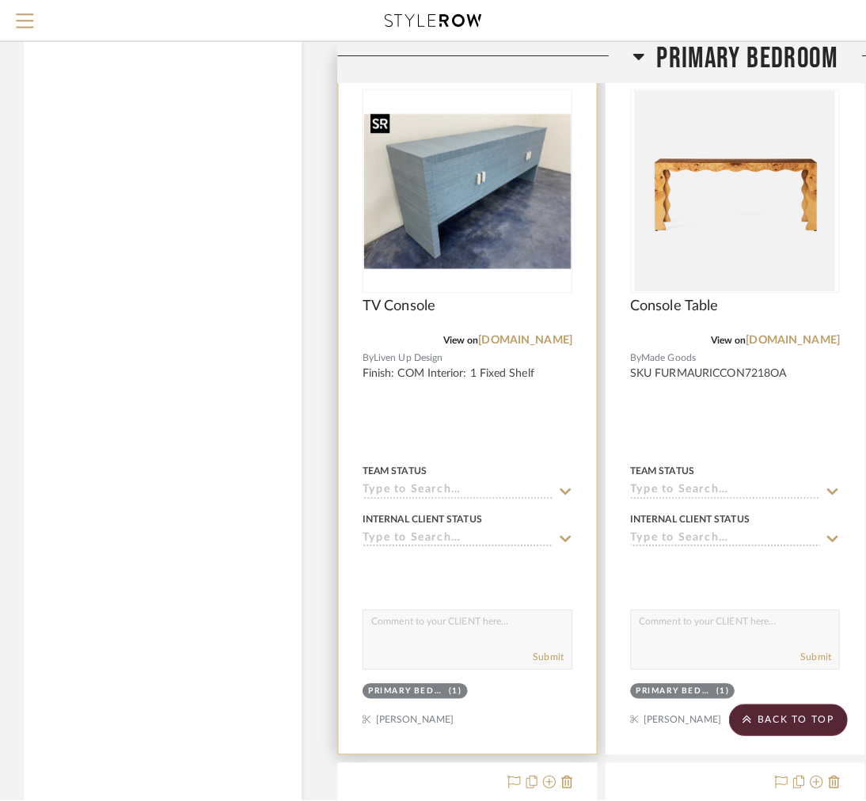
scroll to position [0, 0]
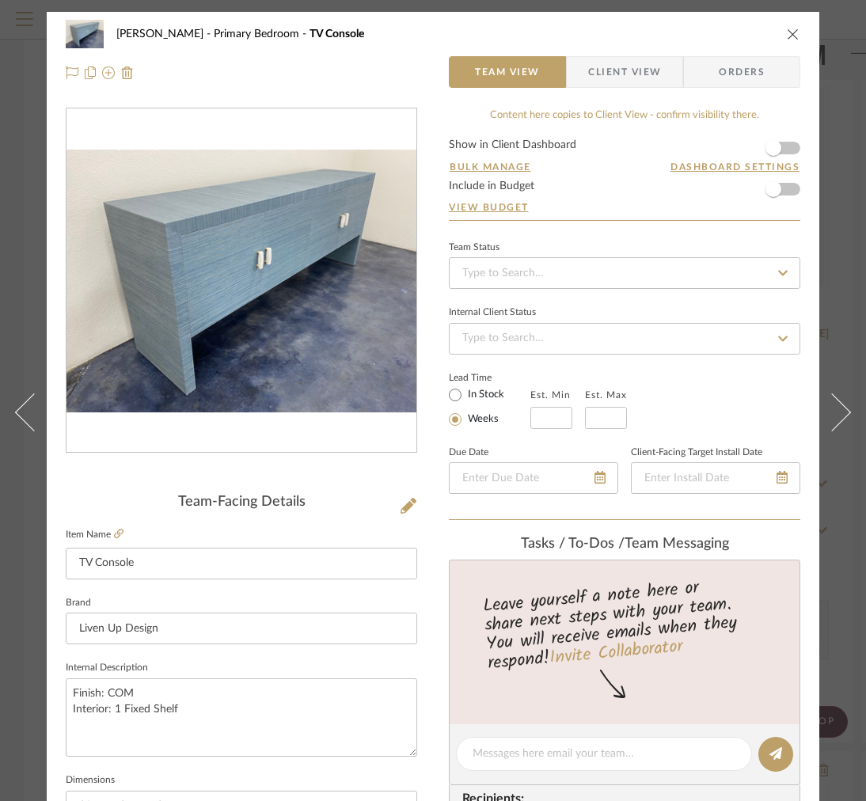
click at [632, 73] on span "Client View" at bounding box center [624, 72] width 73 height 32
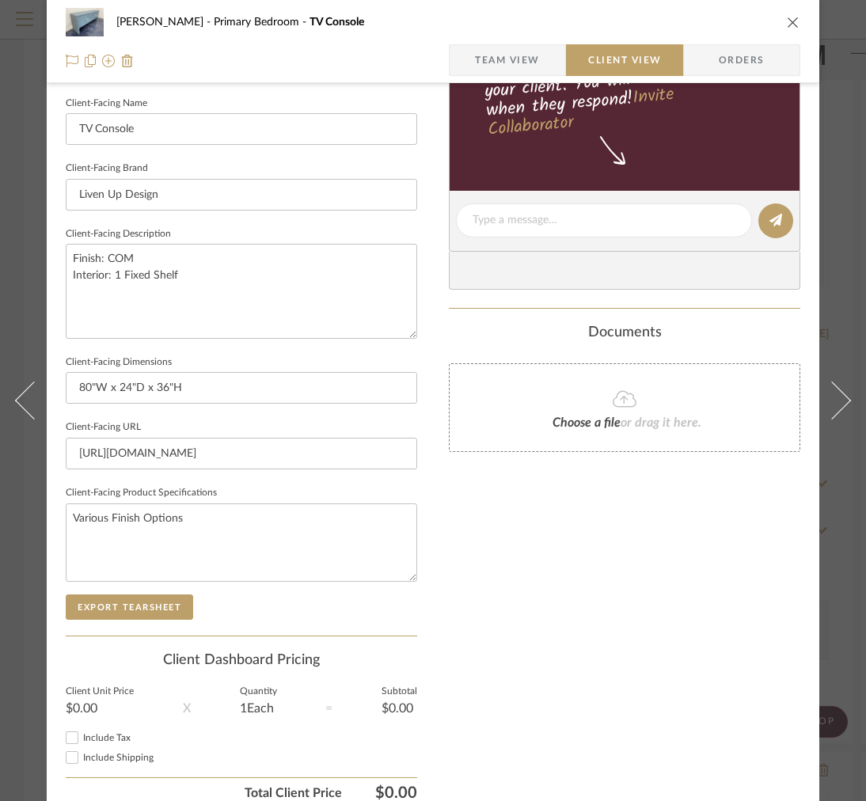
scroll to position [95, 0]
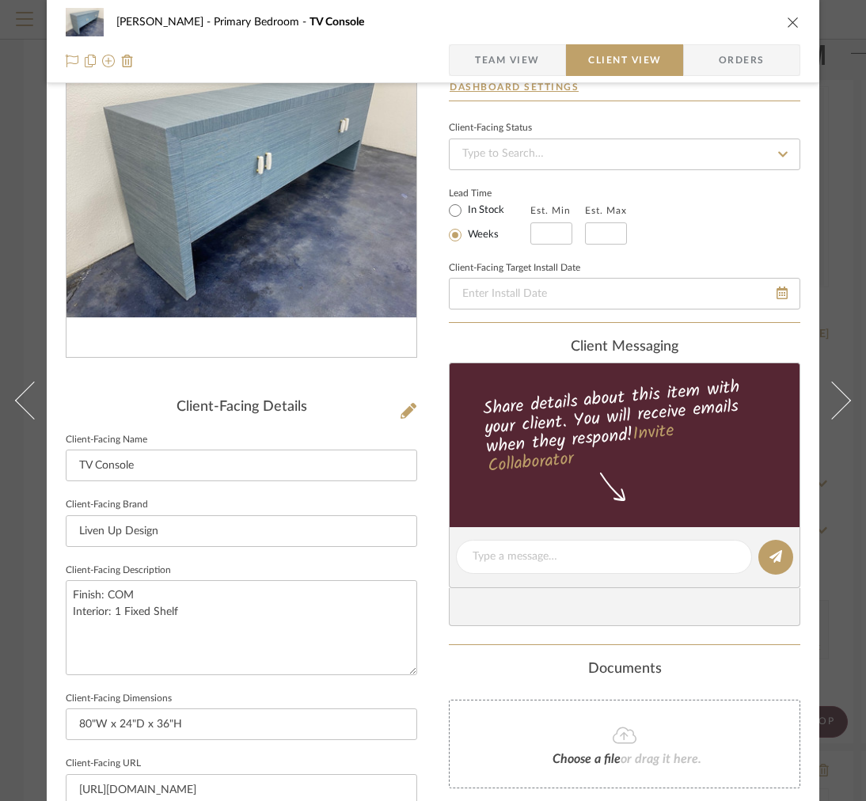
click at [468, 66] on span "button" at bounding box center [461, 60] width 25 height 32
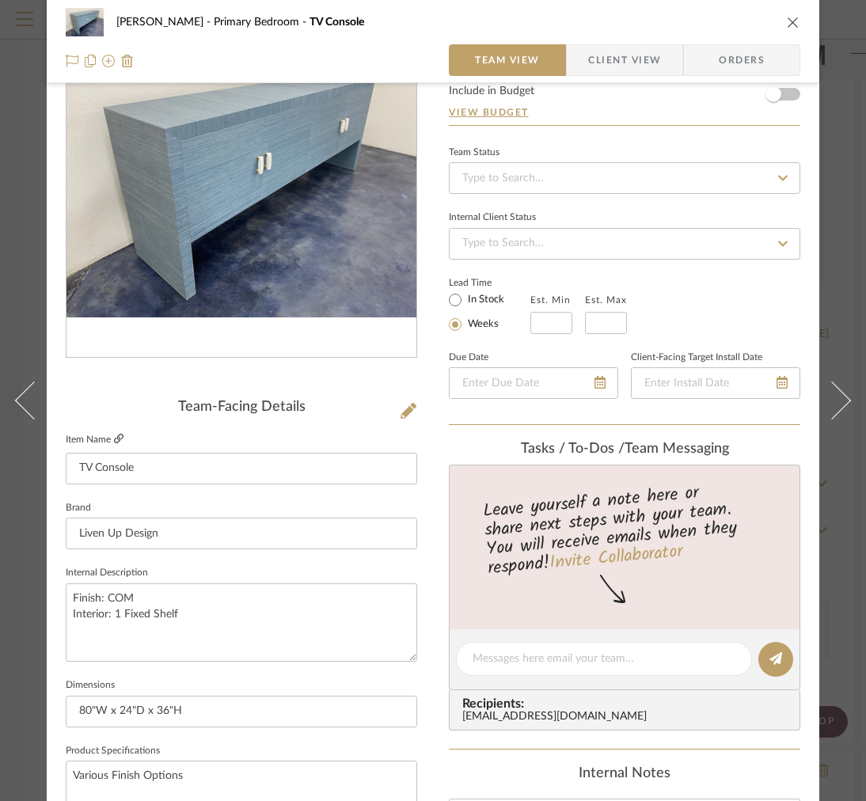
click at [119, 438] on icon at bounding box center [118, 438] width 9 height 9
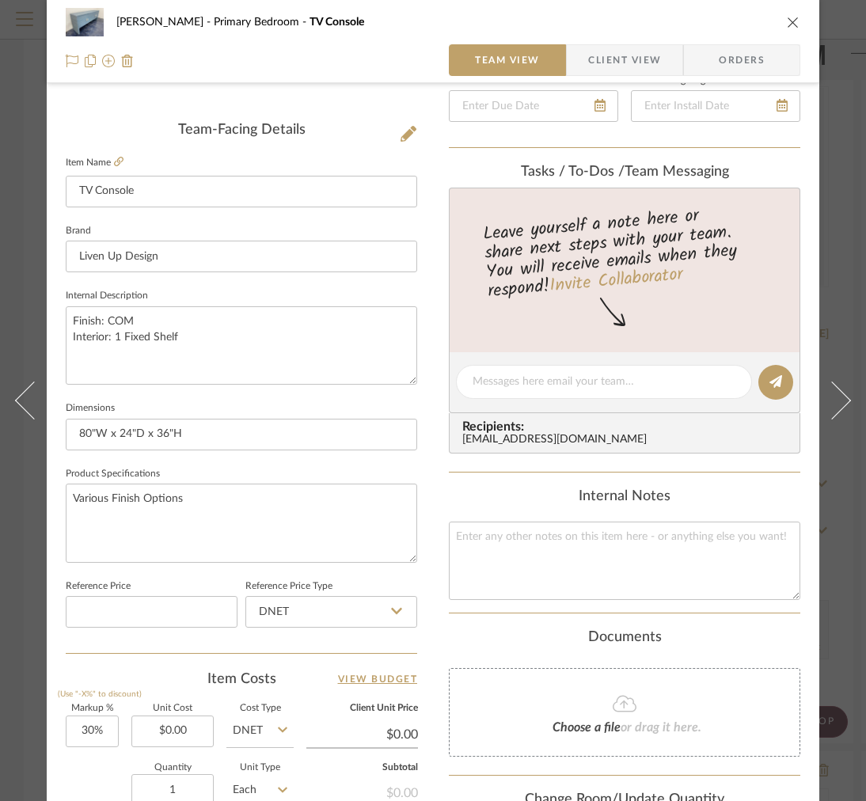
scroll to position [682, 0]
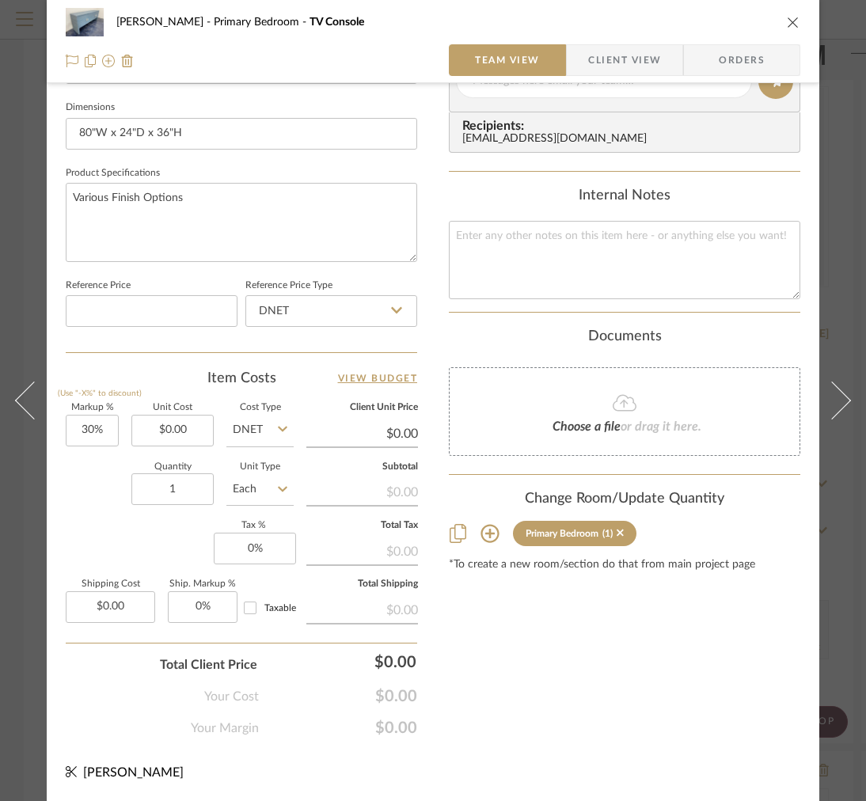
click at [607, 67] on span "Client View" at bounding box center [624, 60] width 73 height 32
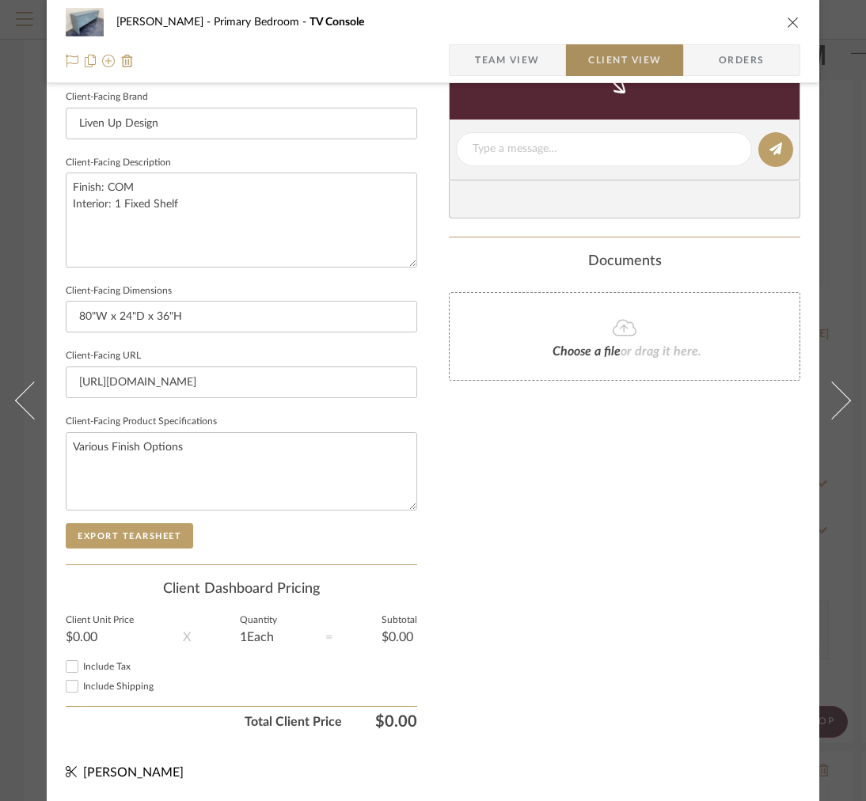
scroll to position [514, 0]
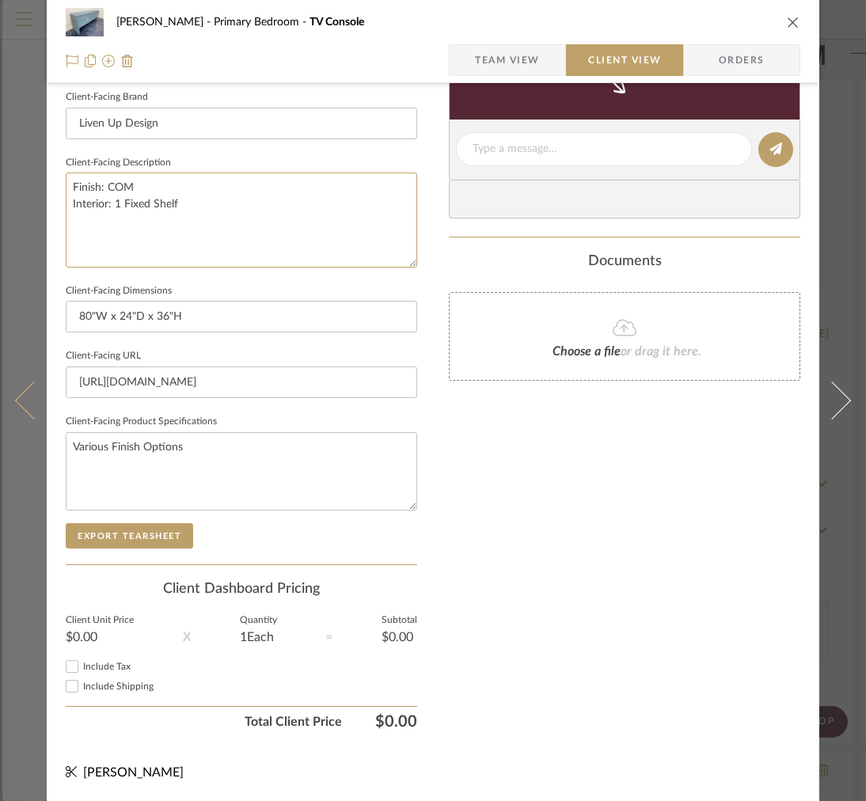
drag, startPoint x: 227, startPoint y: 240, endPoint x: 15, endPoint y: 138, distance: 235.0
click at [16, 141] on mat-dialog-content "FRITZ DC Primary Bedroom TV Console Team View Client View Orders Client-Facing …" at bounding box center [432, 155] width 861 height 1292
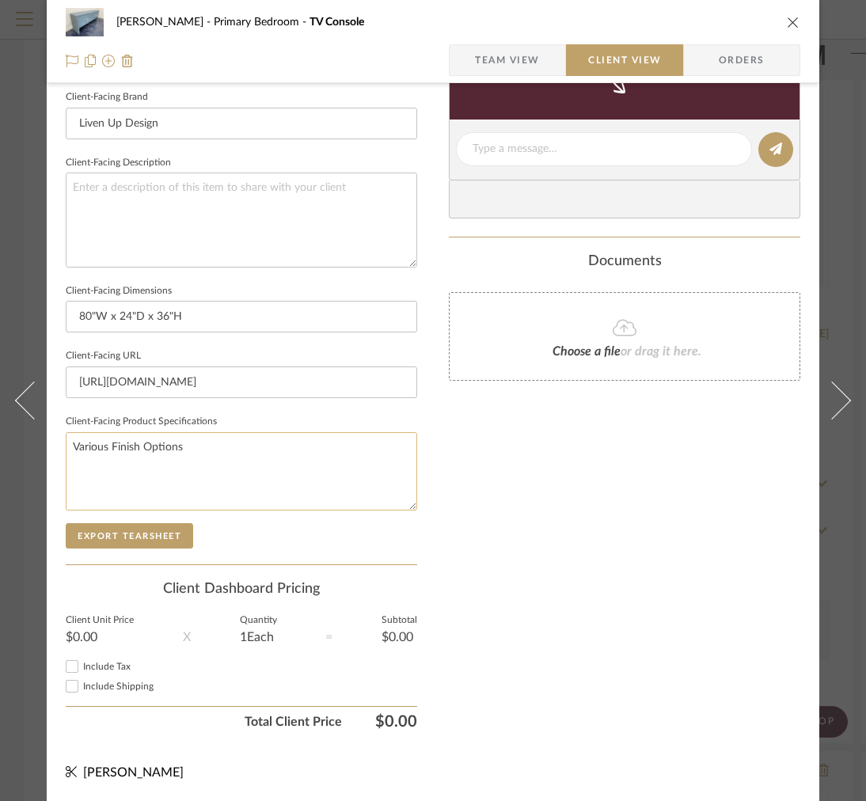
click at [233, 442] on textarea "Various Finish Options" at bounding box center [241, 471] width 351 height 78
paste textarea "Finish: COM Interior: 1 Fixed Shelf"
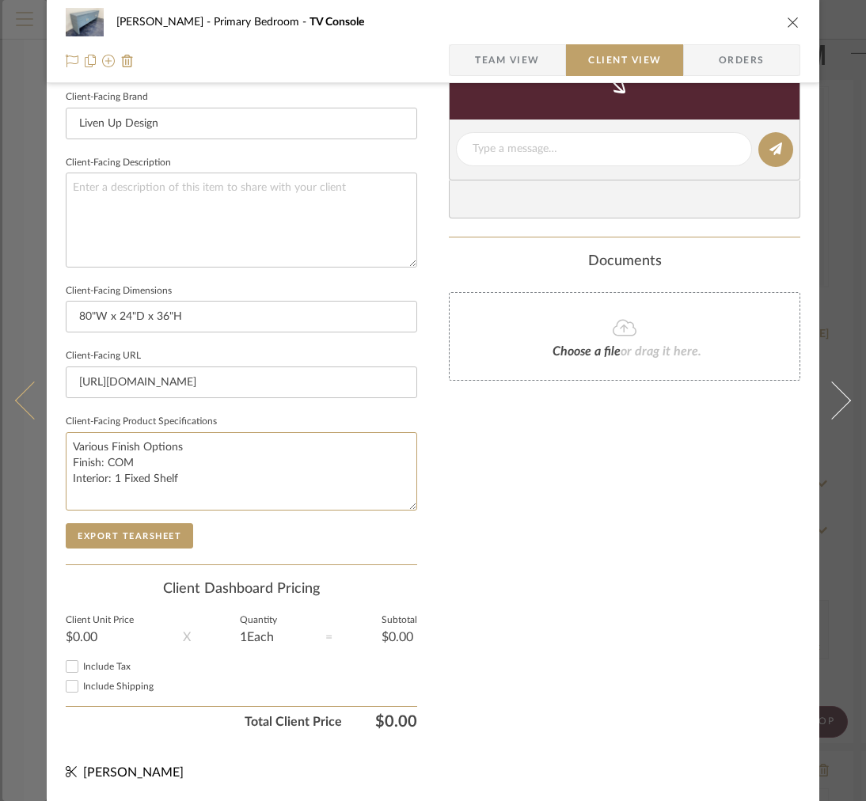
drag, startPoint x: 180, startPoint y: 449, endPoint x: 22, endPoint y: 408, distance: 162.6
click at [21, 408] on mat-dialog-content "FRITZ DC Primary Bedroom TV Console Team View Client View Orders Client-Facing …" at bounding box center [432, 155] width 861 height 1292
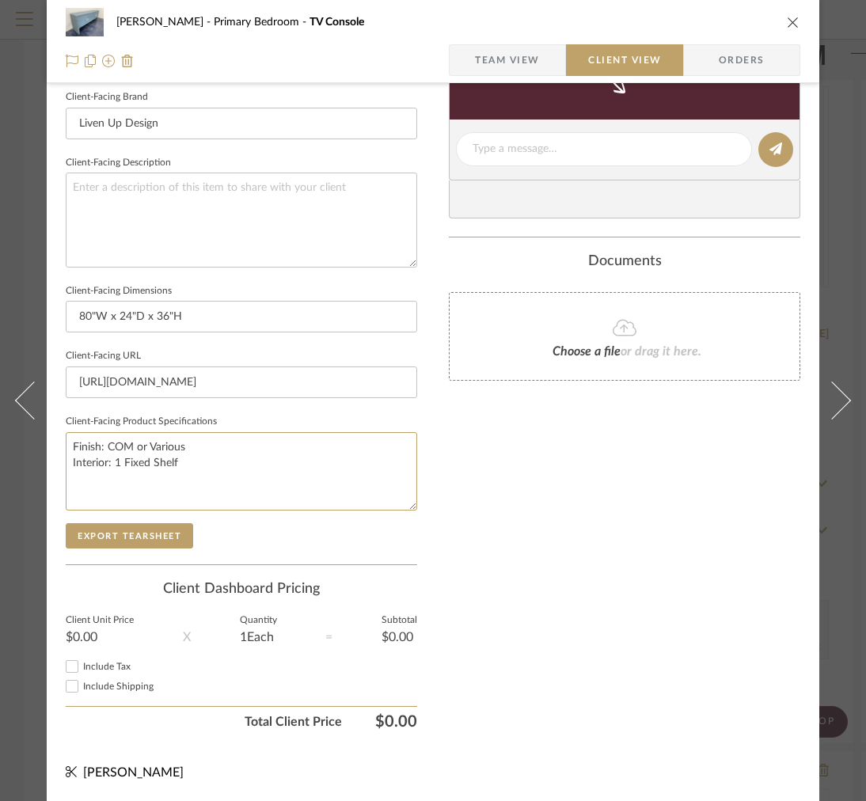
type textarea "Finish: COM or Various Interior: 1 Fixed Shelf"
click at [279, 461] on textarea "Finish: COM or Various Interior: 1 Fixed Shelf" at bounding box center [241, 471] width 351 height 78
click at [193, 435] on textarea "Finish: COM or Various Interior: 1 Fixed Shelf" at bounding box center [241, 471] width 351 height 78
click at [207, 454] on textarea "Finish: COM Grasscloth Interior: 1 Fixed Shelf" at bounding box center [241, 471] width 351 height 78
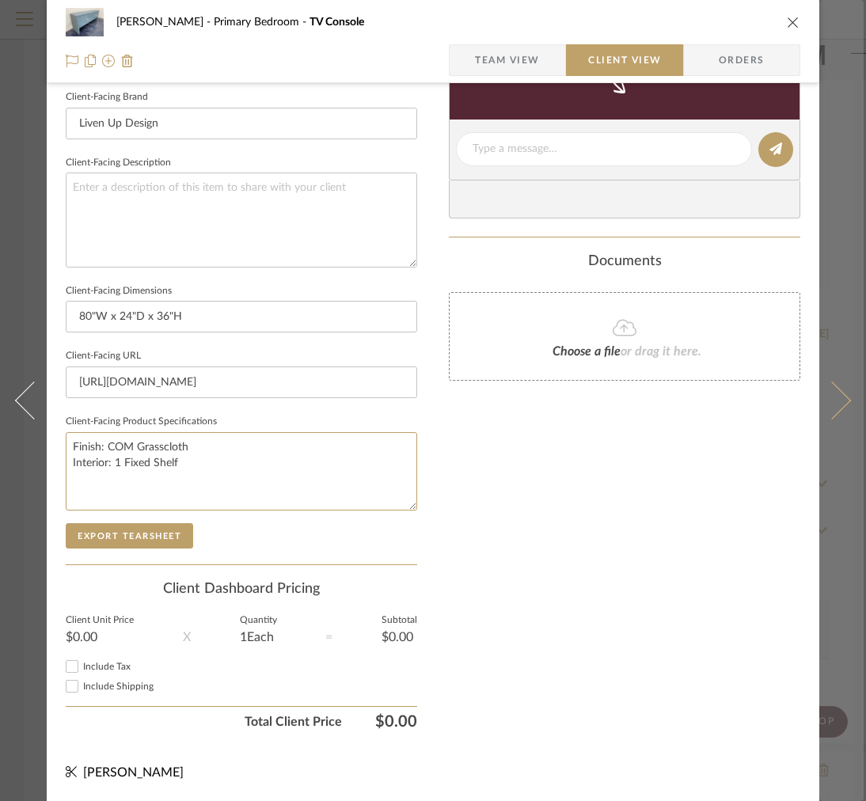
type textarea "Finish: COM Grasscloth Interior: 1 Fixed Shelf"
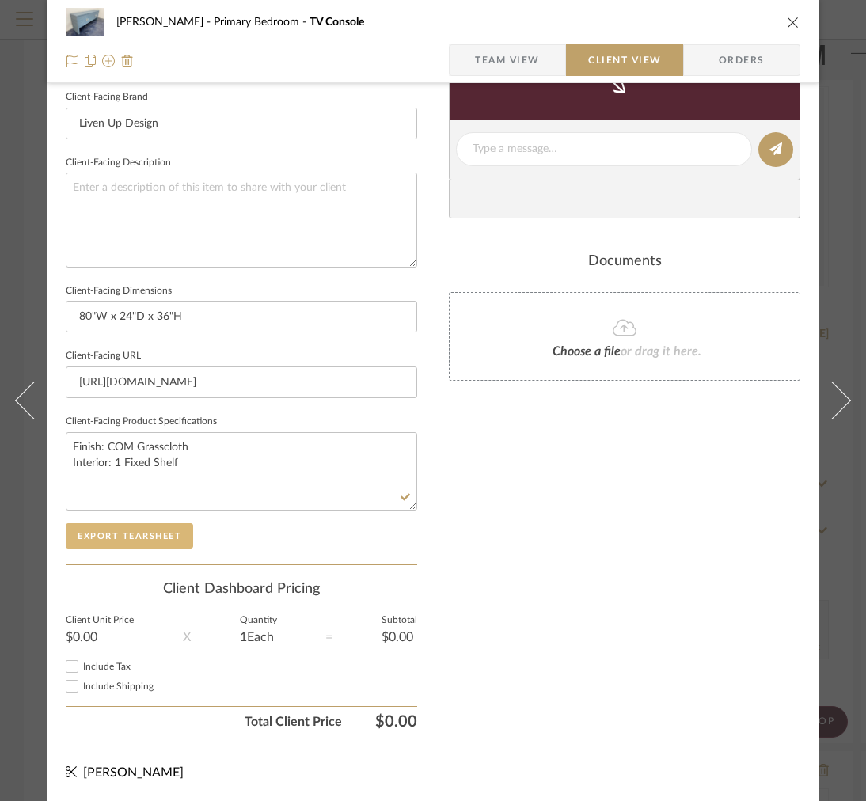
click at [154, 523] on button "Export Tearsheet" at bounding box center [129, 535] width 127 height 25
click at [486, 57] on span "Team View" at bounding box center [507, 60] width 65 height 32
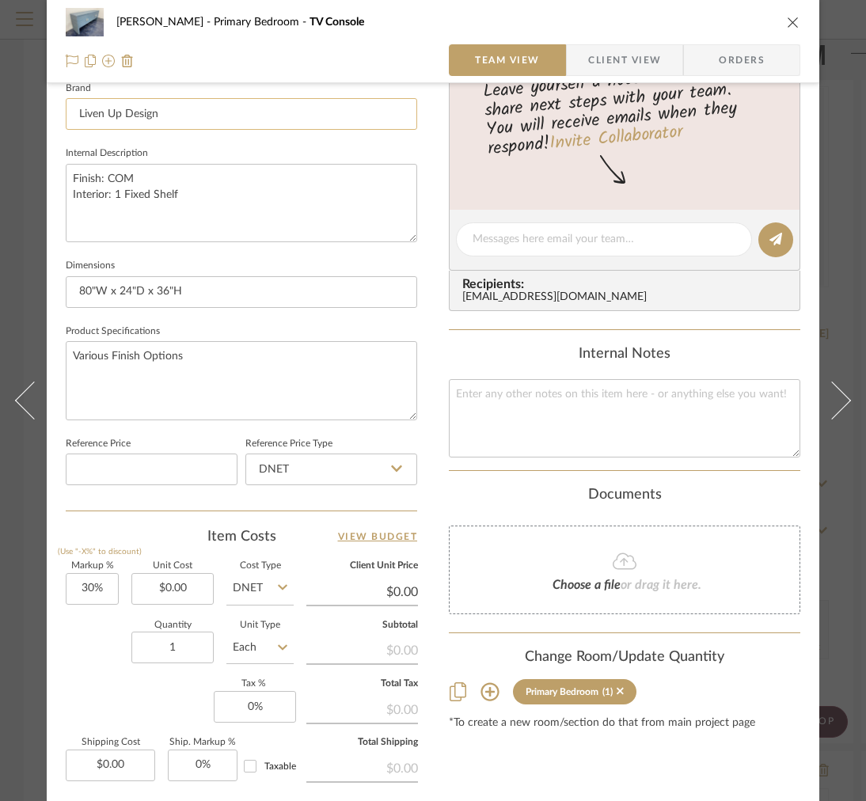
scroll to position [413, 0]
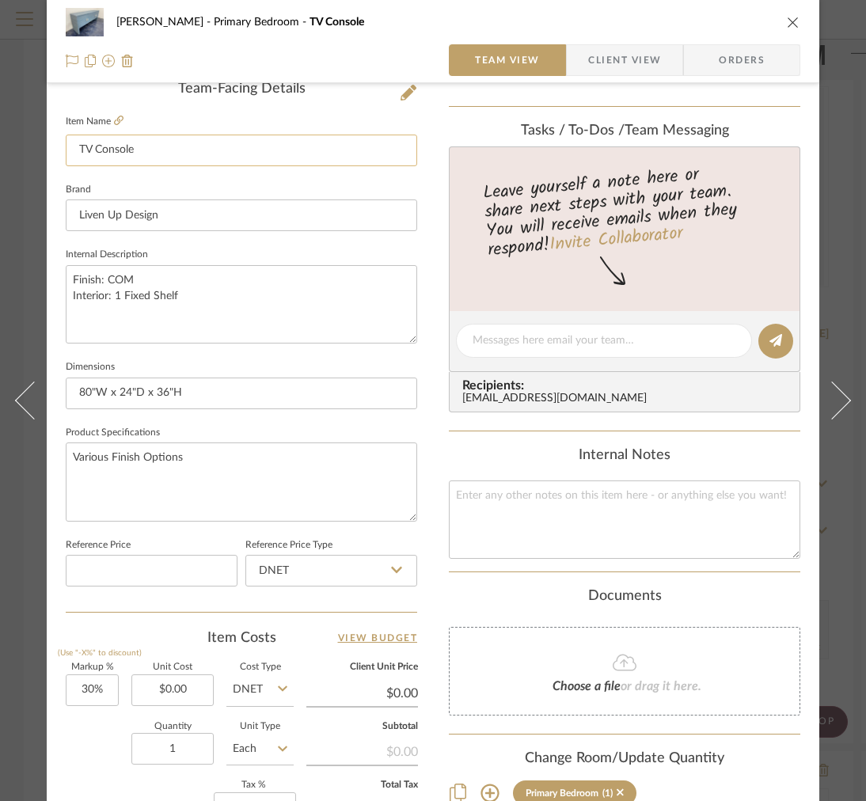
drag, startPoint x: 93, startPoint y: 150, endPoint x: 82, endPoint y: 146, distance: 11.0
click at [82, 148] on input "TV Console" at bounding box center [241, 151] width 351 height 32
type input "Console"
type input "Table Console"
click at [602, 43] on div "FRITZ DC Primary Bedroom Table Console Team View Client View Orders" at bounding box center [433, 41] width 772 height 83
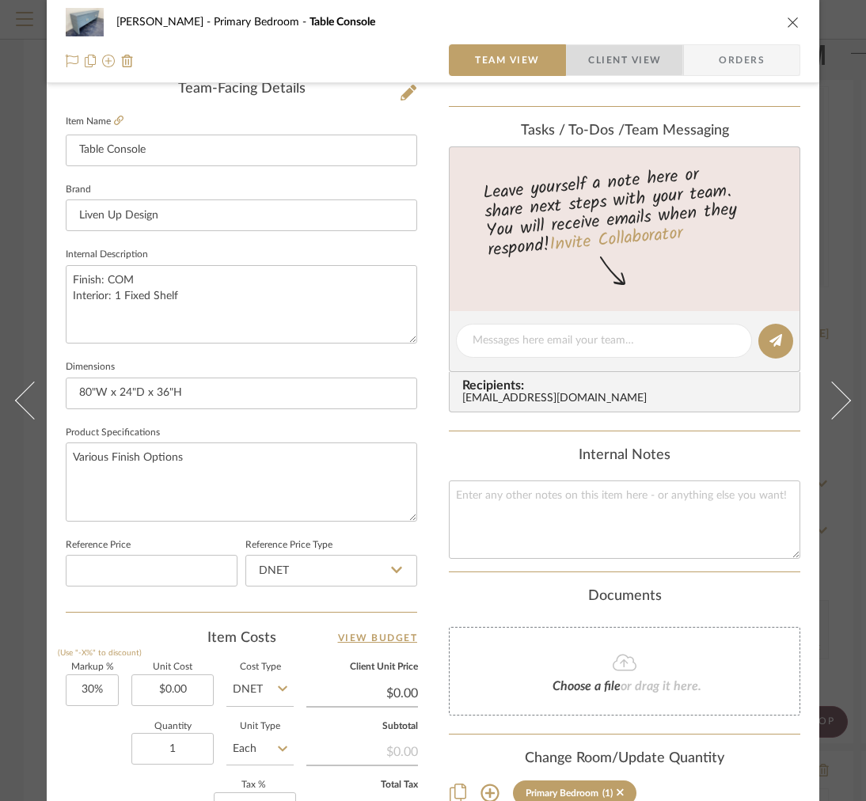
click at [602, 52] on span "Client View" at bounding box center [624, 60] width 73 height 32
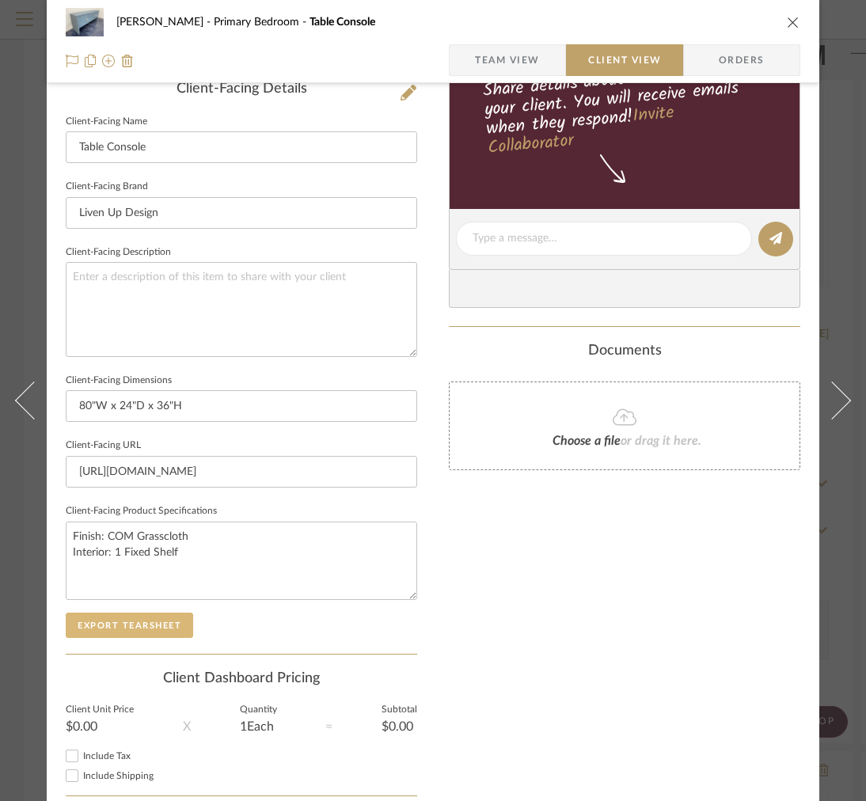
click at [120, 627] on button "Export Tearsheet" at bounding box center [129, 625] width 127 height 25
click at [502, 44] on span "Team View" at bounding box center [507, 60] width 65 height 32
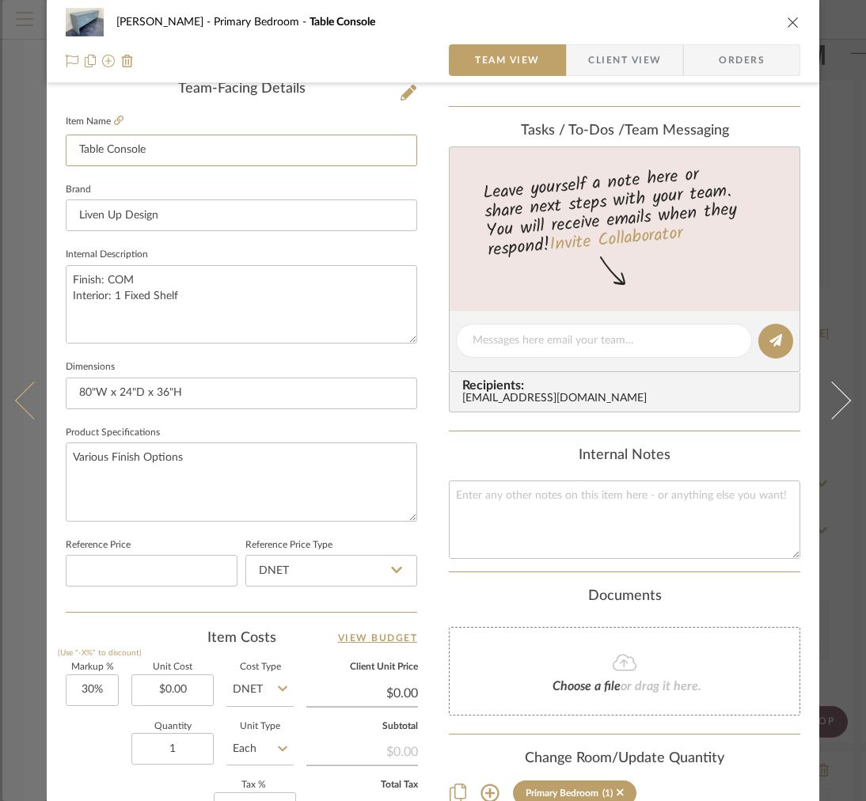
drag, startPoint x: 102, startPoint y: 157, endPoint x: 16, endPoint y: 141, distance: 87.8
click at [25, 150] on mat-dialog-content "FRITZ DC Primary Bedroom Table Console Team View Client View Orders Team-Facing…" at bounding box center [432, 330] width 861 height 1462
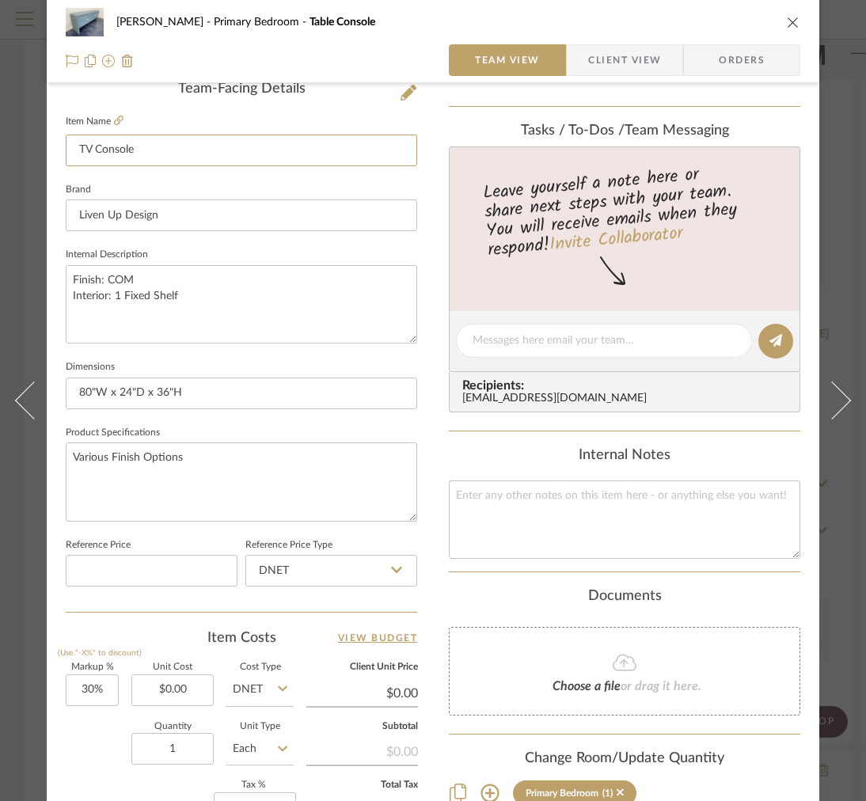
type input "TV Console"
click at [607, 74] on span "Client View" at bounding box center [624, 60] width 73 height 32
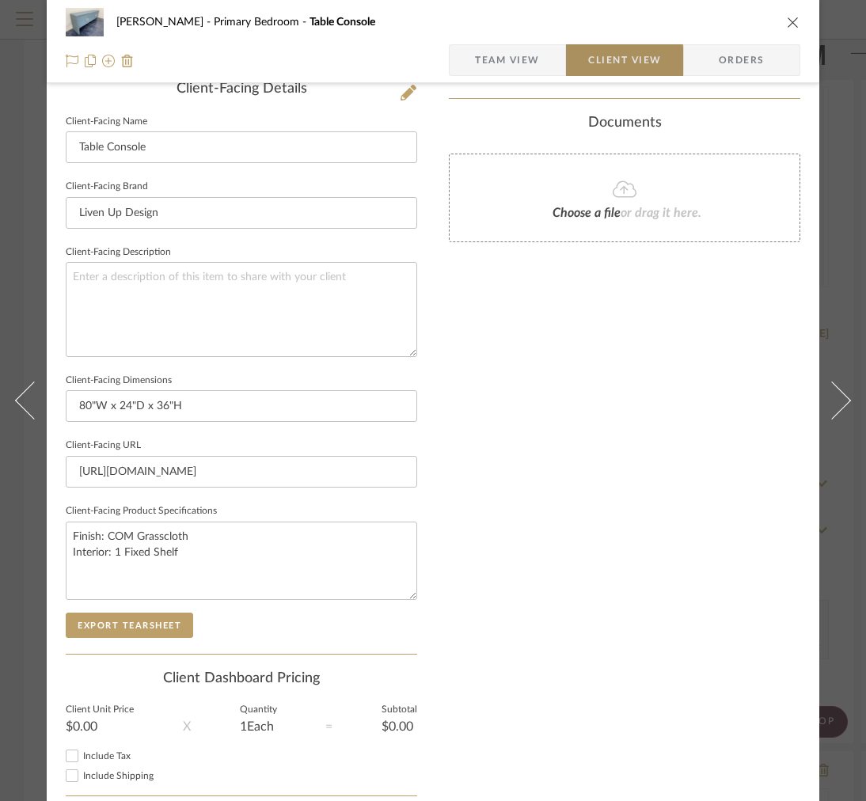
type input "TV Console"
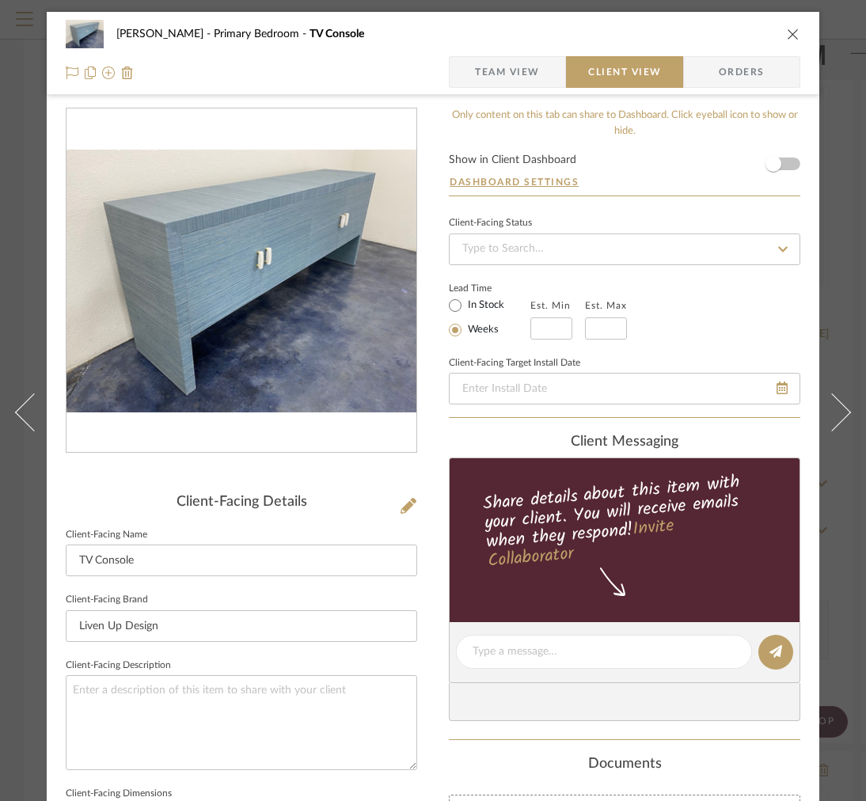
scroll to position [514, 0]
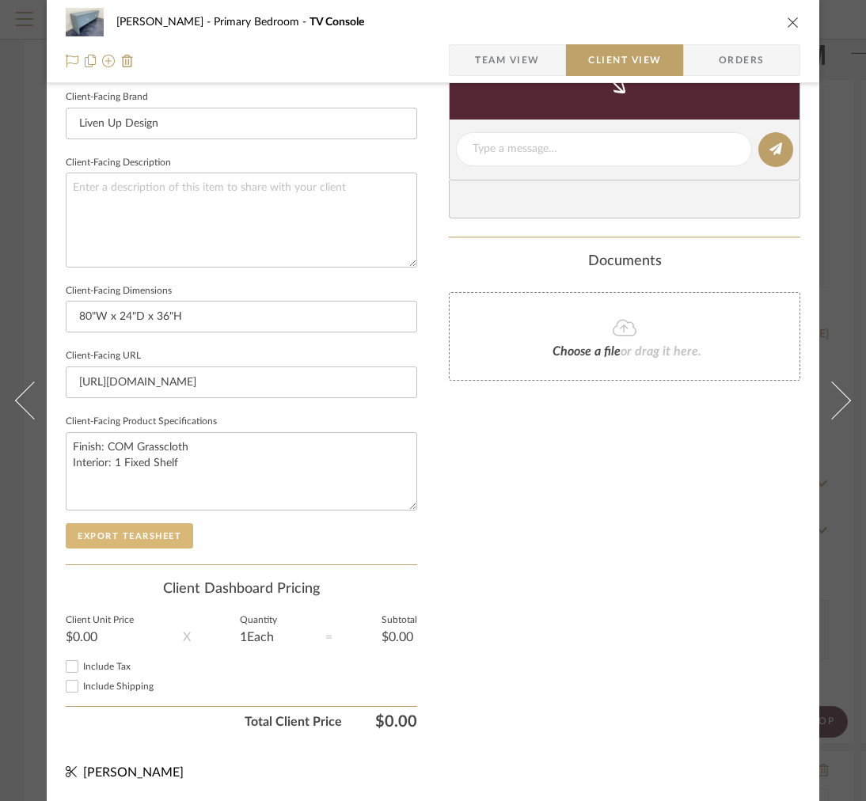
click at [122, 530] on button "Export Tearsheet" at bounding box center [129, 535] width 127 height 25
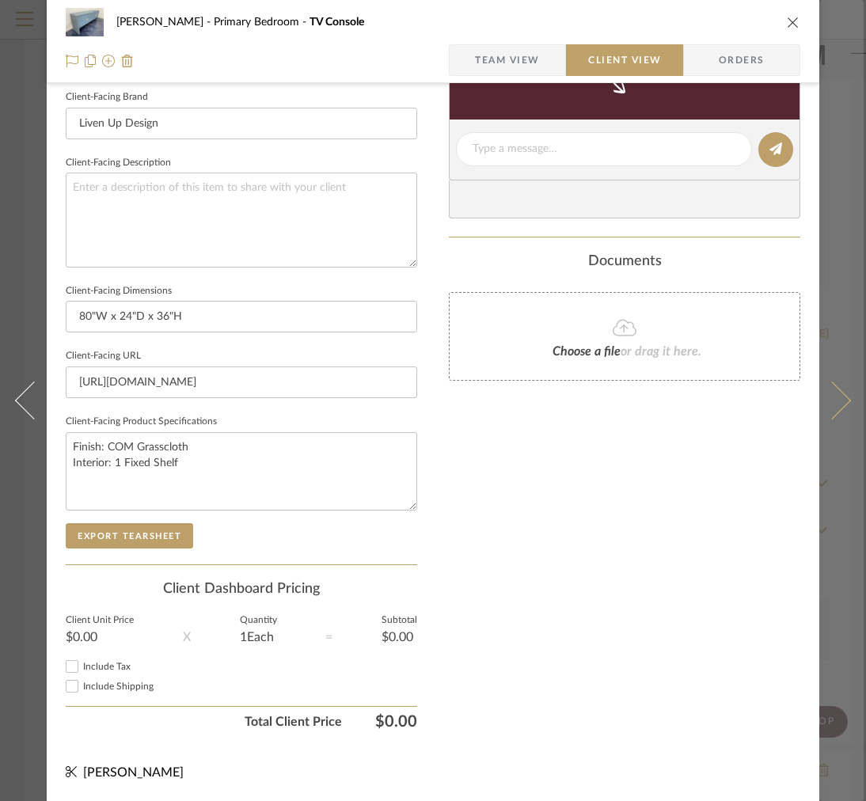
click at [824, 110] on button at bounding box center [841, 400] width 44 height 801
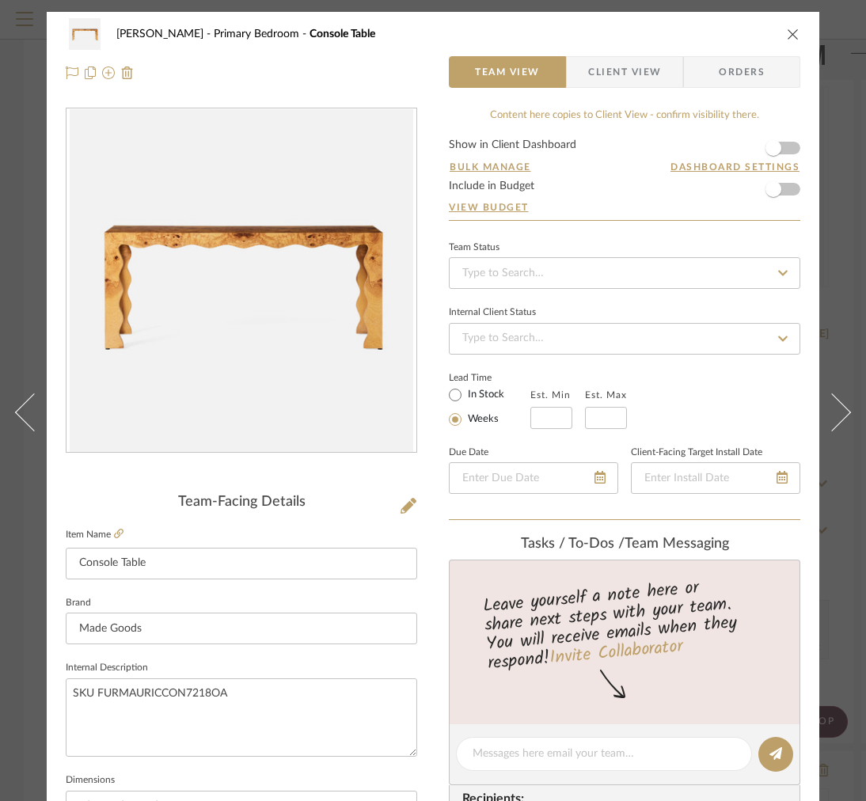
click at [637, 86] on span "Client View" at bounding box center [624, 72] width 73 height 32
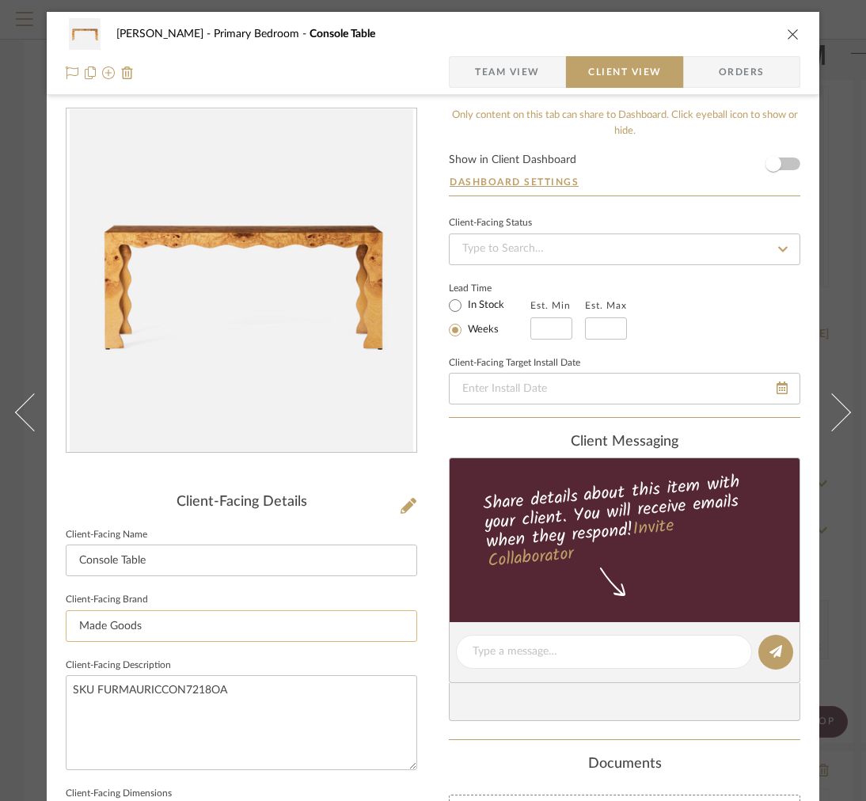
scroll to position [198, 0]
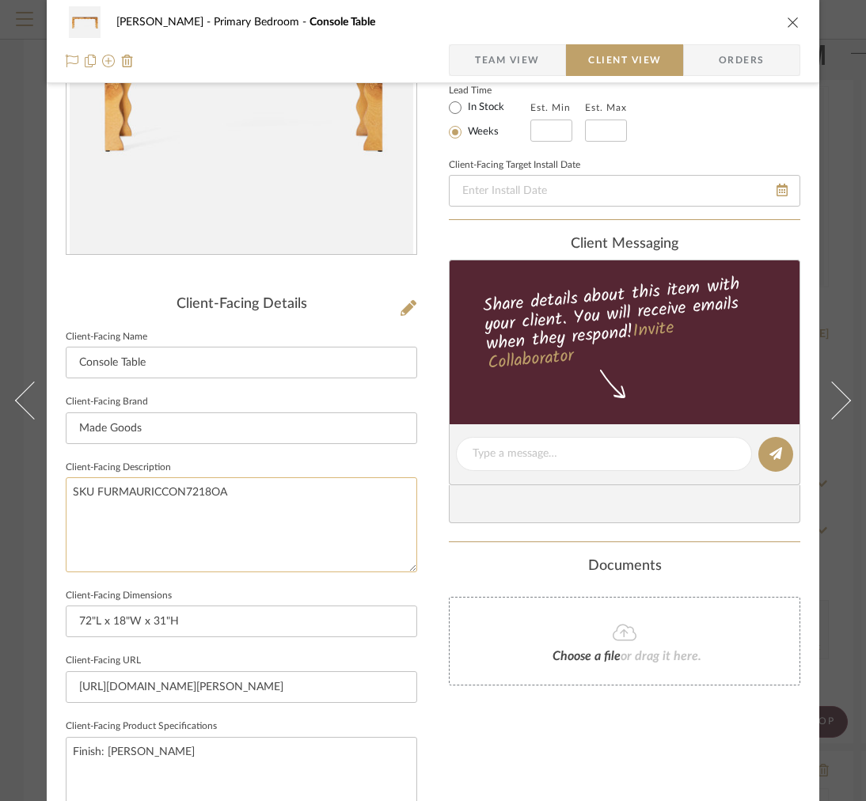
drag, startPoint x: 287, startPoint y: 475, endPoint x: 287, endPoint y: 487, distance: 11.9
click at [287, 487] on fieldset "Client-Facing Description SKU FURMAURICCON7218OA" at bounding box center [241, 515] width 351 height 116
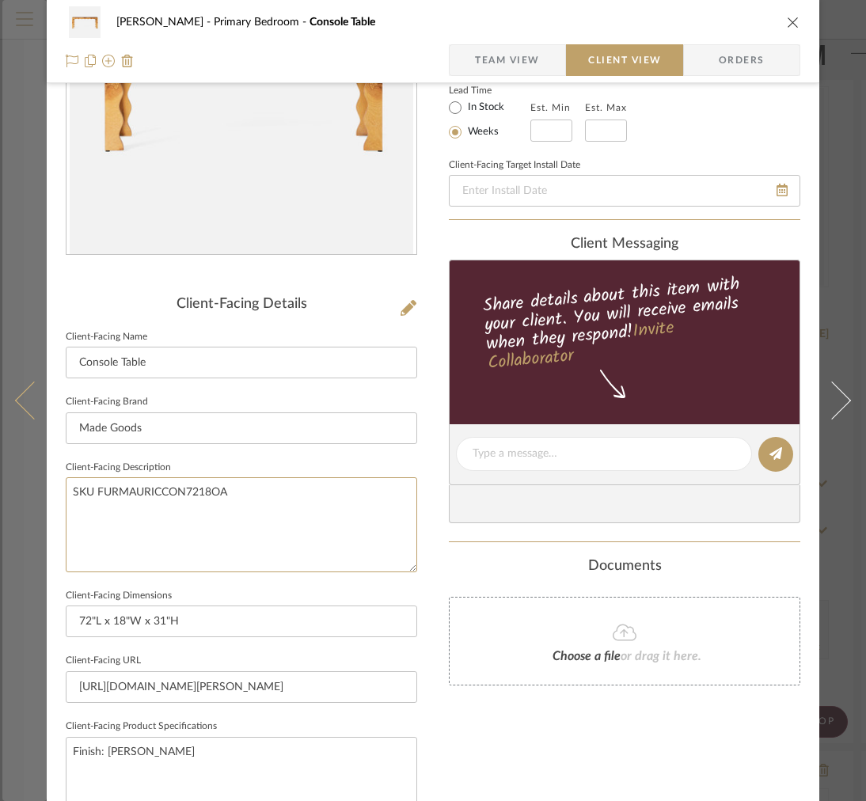
drag, startPoint x: 279, startPoint y: 510, endPoint x: 36, endPoint y: 478, distance: 244.2
click at [40, 478] on mat-dialog-content "FRITZ DC Primary Bedroom Console Table Team View Client View Orders Client-Faci…" at bounding box center [432, 460] width 861 height 1292
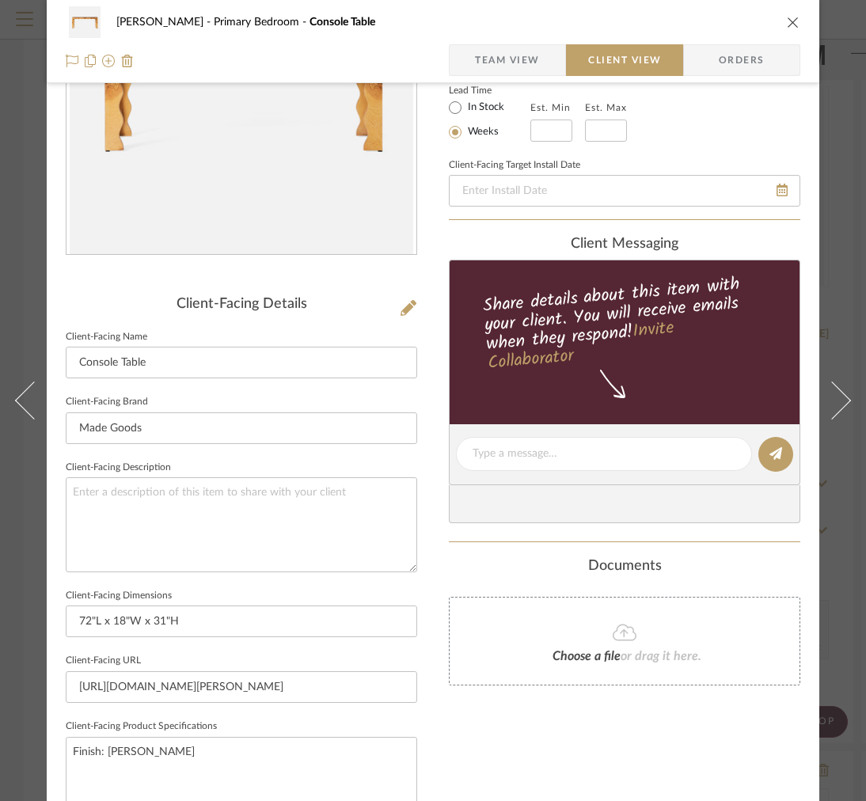
click at [482, 63] on span "Team View" at bounding box center [507, 60] width 65 height 32
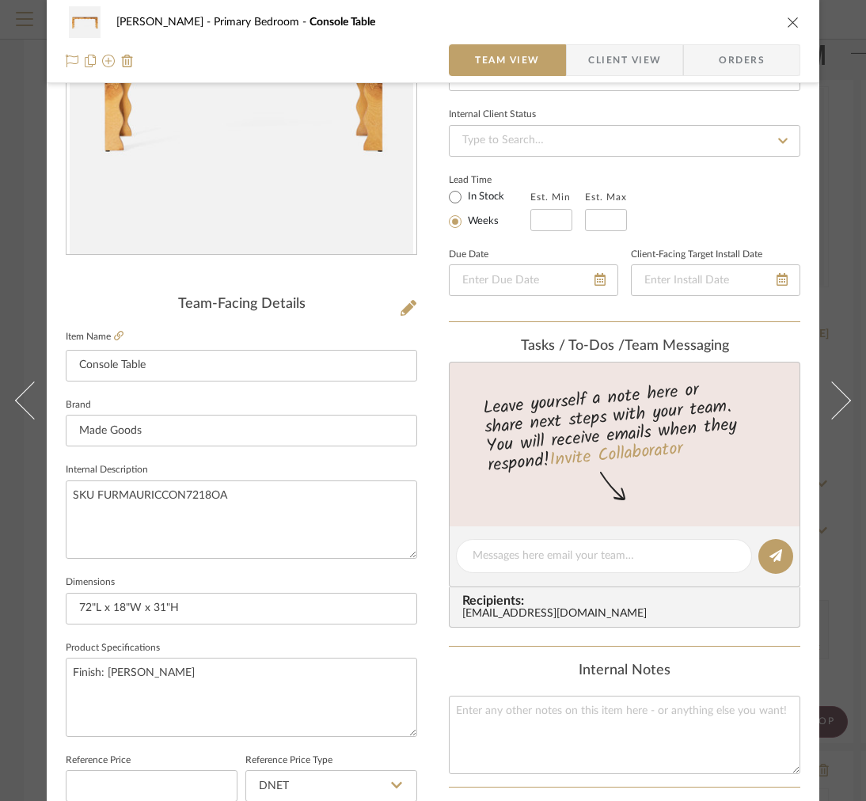
click at [122, 339] on fieldset "Item Name Console Table" at bounding box center [241, 353] width 351 height 55
click at [115, 332] on icon at bounding box center [118, 335] width 9 height 9
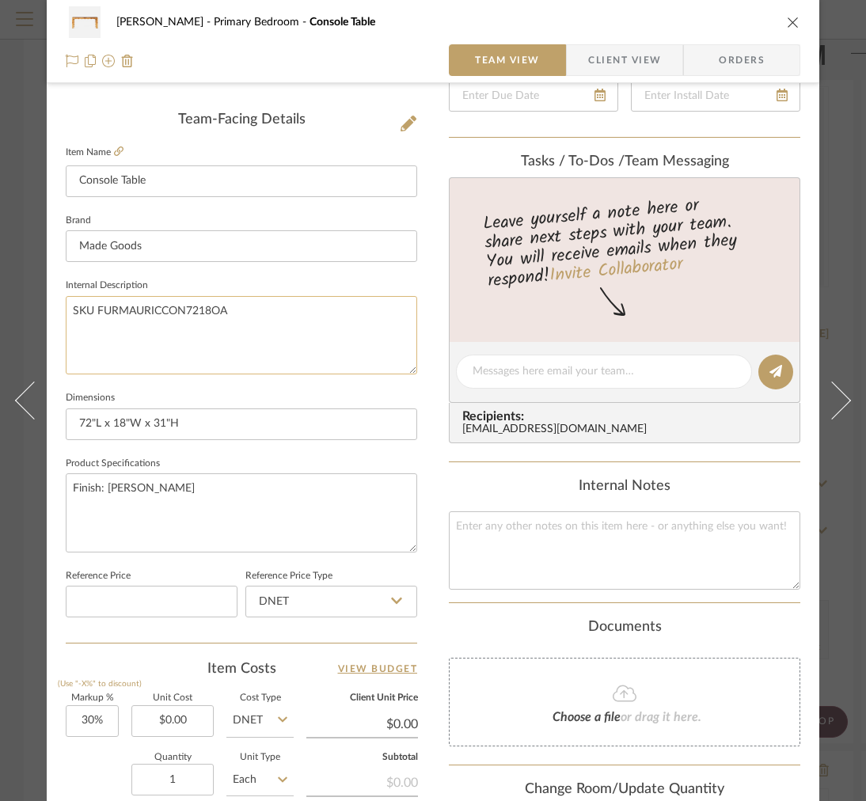
scroll to position [389, 0]
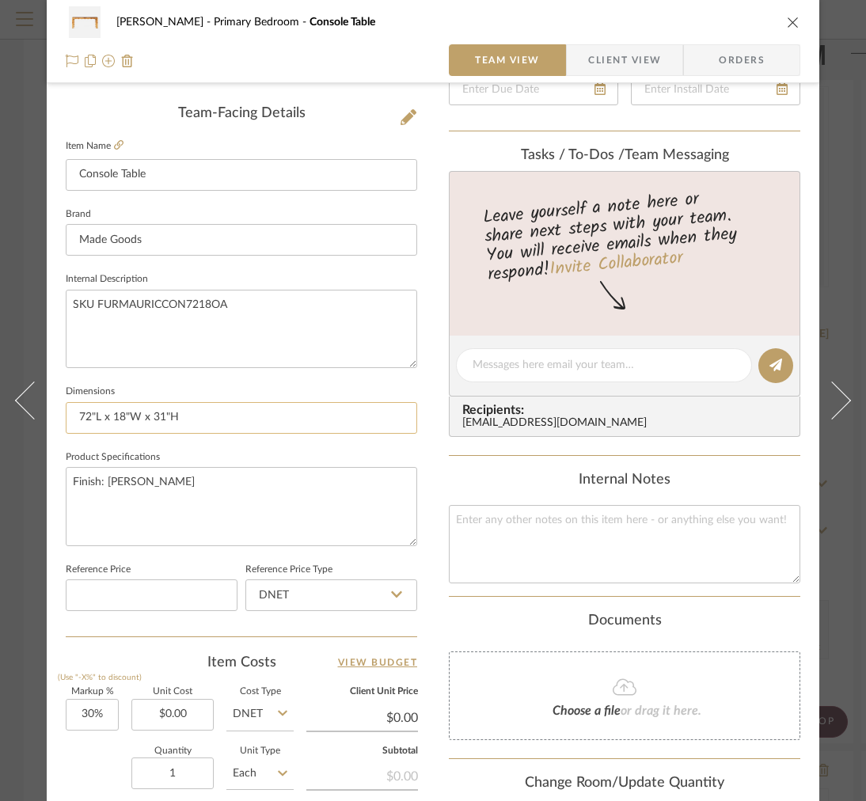
click at [221, 428] on input "72"L x 18"W x 31"H" at bounding box center [241, 418] width 351 height 32
click at [76, 415] on input "72"L x 18"W x 31"H" at bounding box center [241, 418] width 351 height 32
type input "12"W x 48"D x 31"H 72"L x 18"W x 31"H"
click at [207, 416] on input "12"W x 48"D x 31"H | 72"L x 18"W x 31"H" at bounding box center [241, 418] width 351 height 32
drag, startPoint x: 246, startPoint y: 418, endPoint x: 188, endPoint y: 418, distance: 58.6
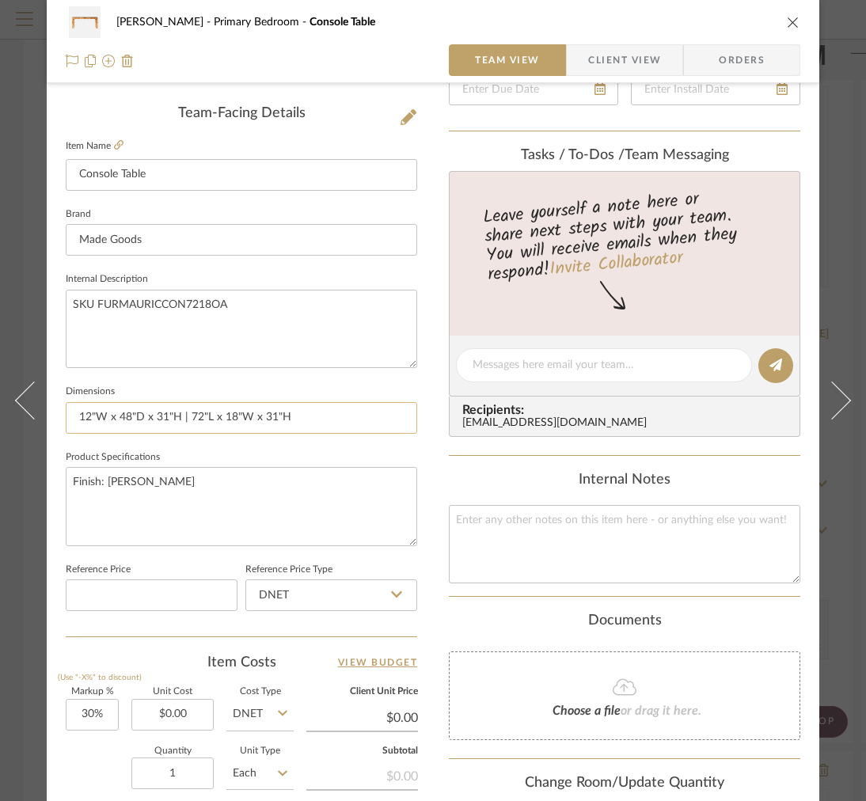
click at [188, 418] on input "12"W x 48"D x 31"H | 72"L x 18"W x 31"H" at bounding box center [241, 418] width 351 height 32
click at [187, 418] on input "12"W x 48"D x 31"H | 18"W x 72"D x 31"H" at bounding box center [241, 418] width 351 height 32
click at [305, 412] on input "12"W x 48"D x 31"H | 18"W x 48"D x 31"H | 12"W x 60"D x 31"H | 18"W x 60"D x 31…" at bounding box center [241, 418] width 351 height 32
click at [301, 415] on input "12"W x 48"D x 31"H | 18"W x 48"D x 31"H | 12"W x 60"D x 31"H | 18"W x 60"D x 31…" at bounding box center [241, 418] width 351 height 32
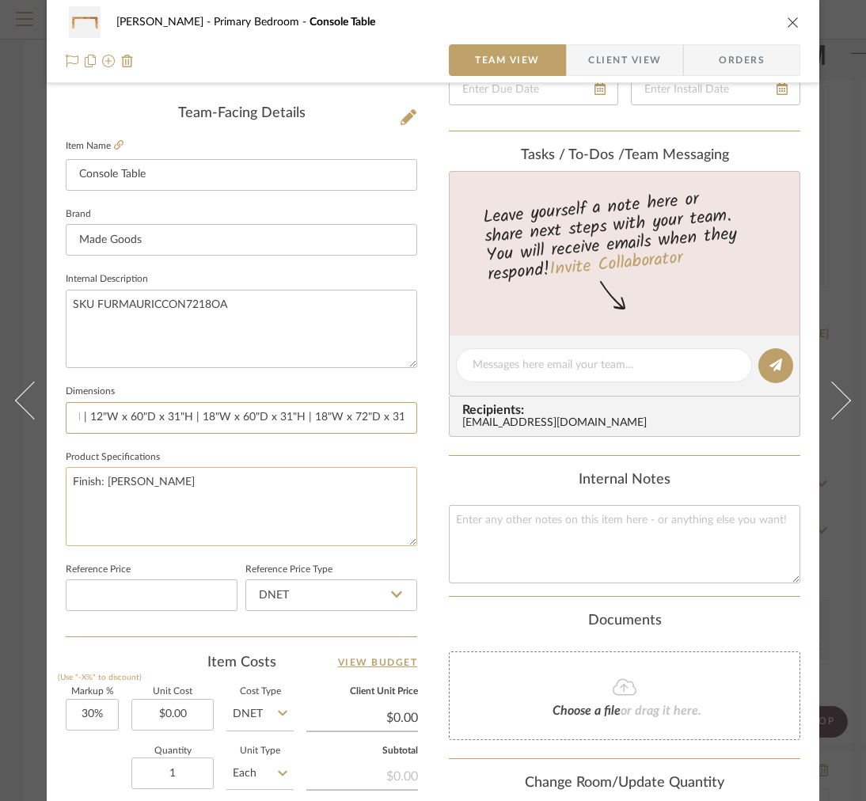
type input "12"W x 48"D x 31"H | 18"W x 48"D x 31"H | 12"W x 60"D x 31"H | 18"W x 60"D x 31…"
click at [309, 530] on textarea "Finish: Olive Ash" at bounding box center [241, 506] width 351 height 78
click at [651, 78] on div "FRITZ DC Primary Bedroom Console Table Team View Client View Orders" at bounding box center [433, 41] width 772 height 83
click at [629, 63] on span "Client View" at bounding box center [624, 60] width 73 height 32
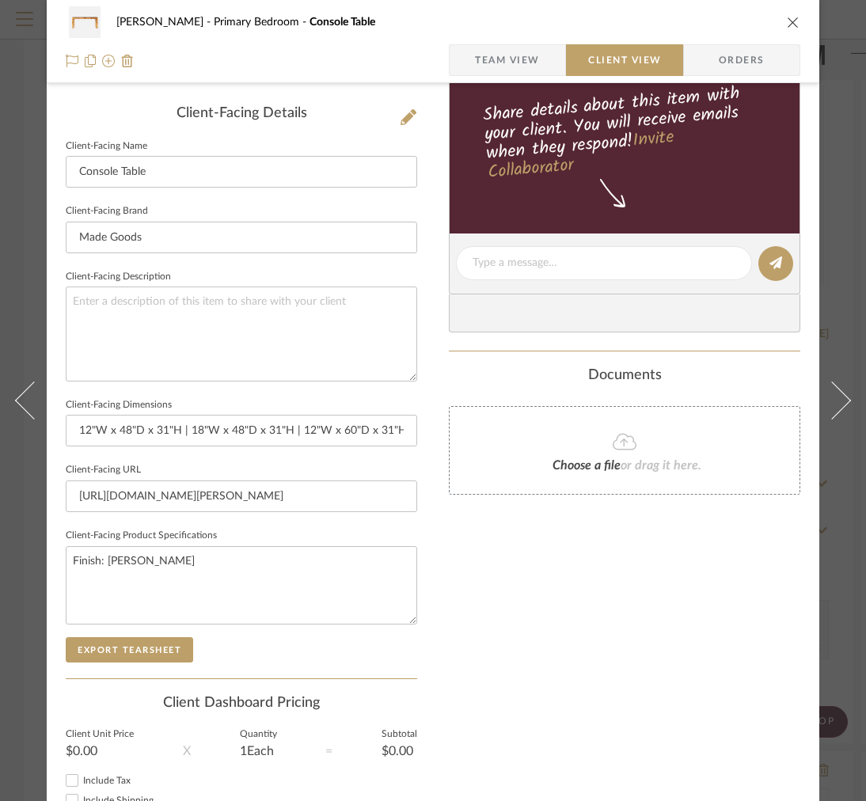
scroll to position [514, 0]
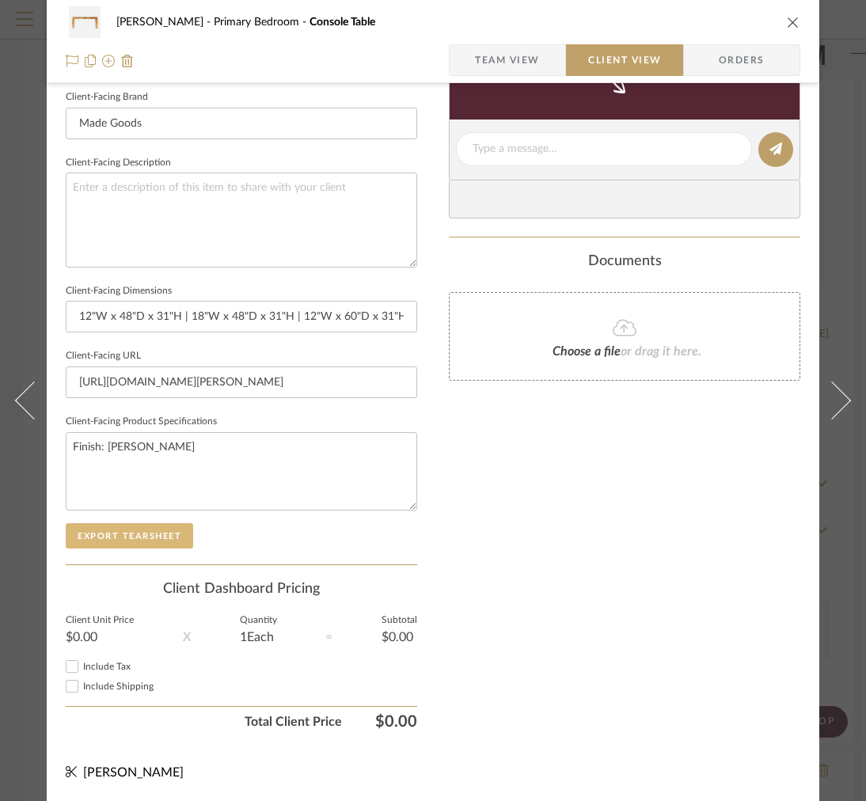
click at [121, 533] on div "Client-Facing Details Client-Facing Name Console Table Client-Facing Brand Made…" at bounding box center [241, 277] width 351 height 573
click at [147, 523] on button "Export Tearsheet" at bounding box center [129, 535] width 127 height 25
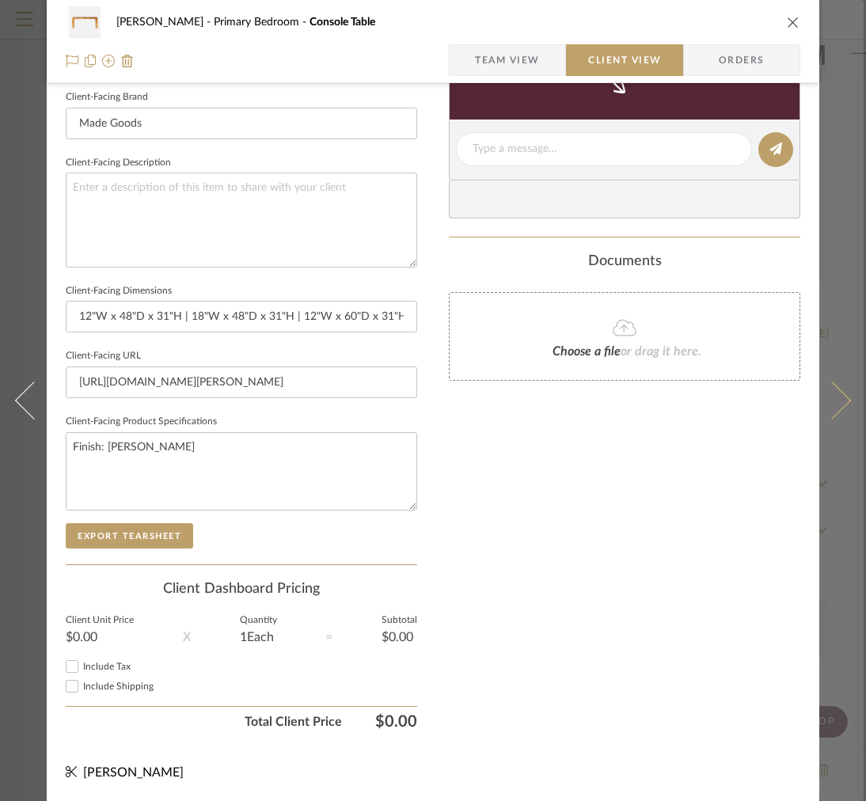
click at [821, 185] on button at bounding box center [841, 400] width 44 height 801
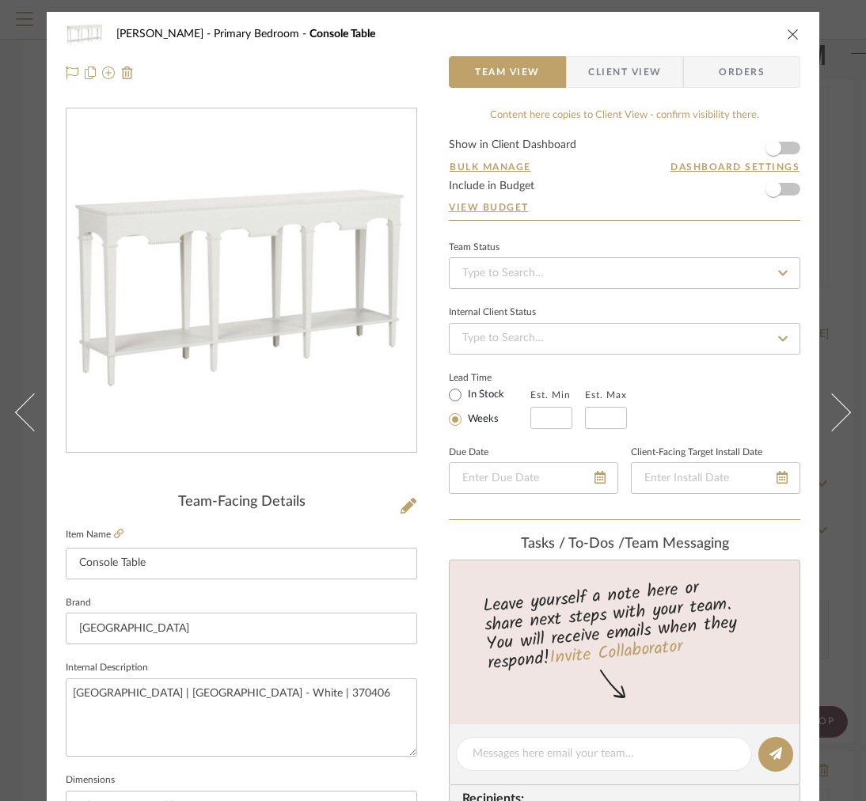
click at [622, 75] on span "Client View" at bounding box center [624, 72] width 73 height 32
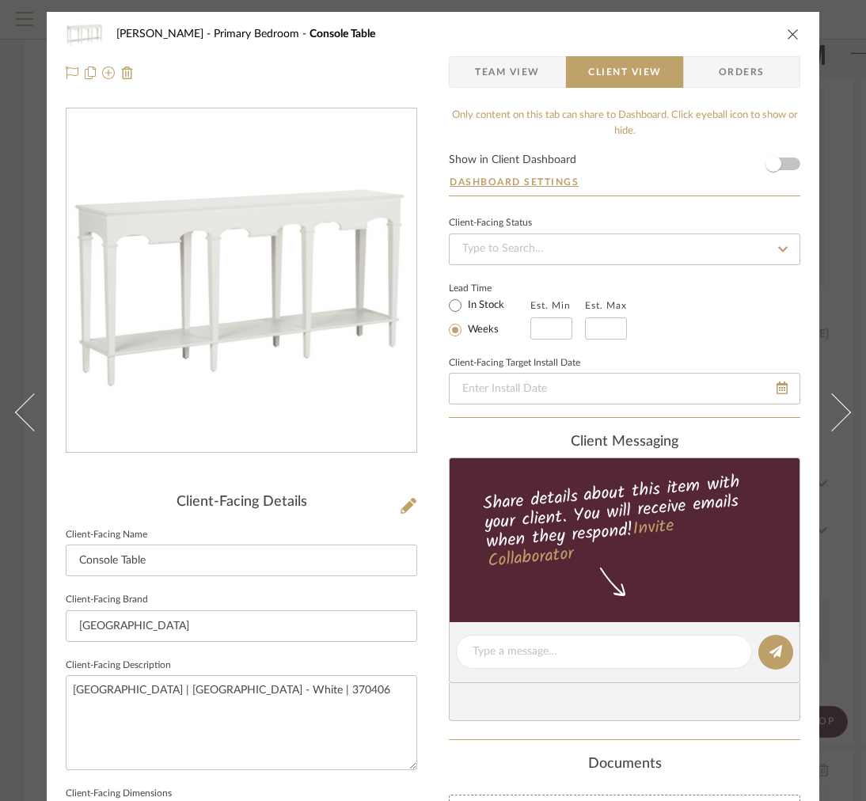
click at [507, 67] on span "Team View" at bounding box center [507, 72] width 65 height 32
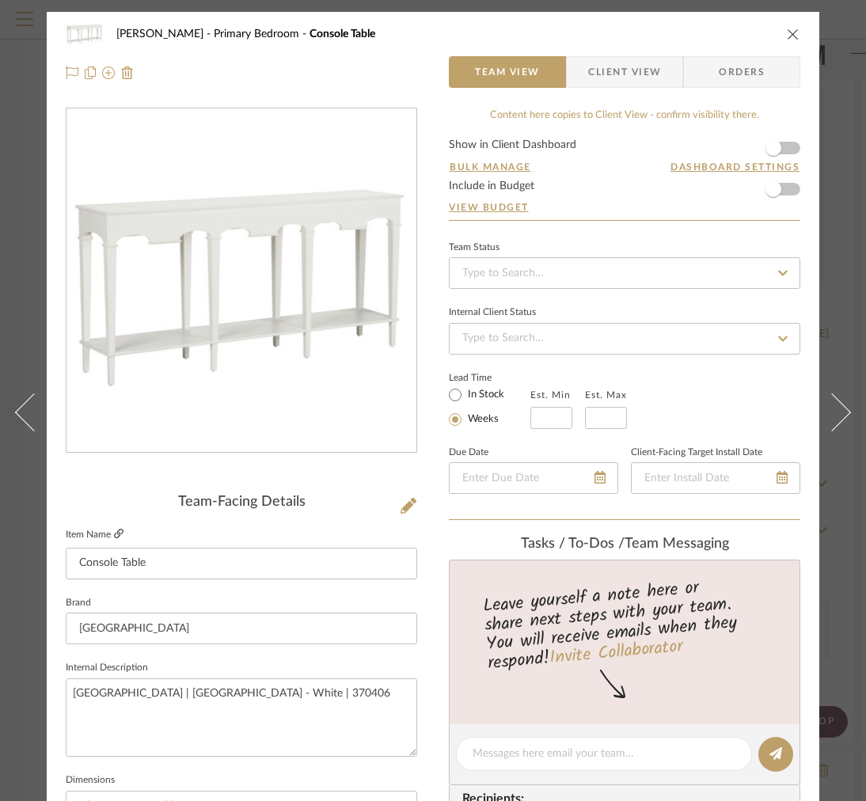
click at [114, 533] on icon at bounding box center [118, 533] width 9 height 9
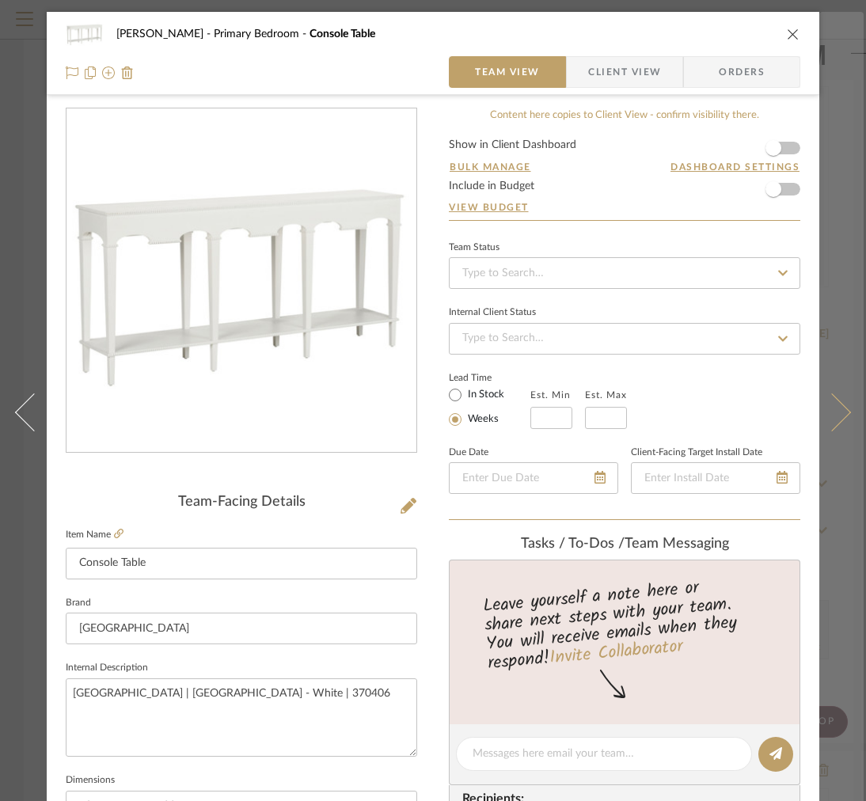
scroll to position [522, 0]
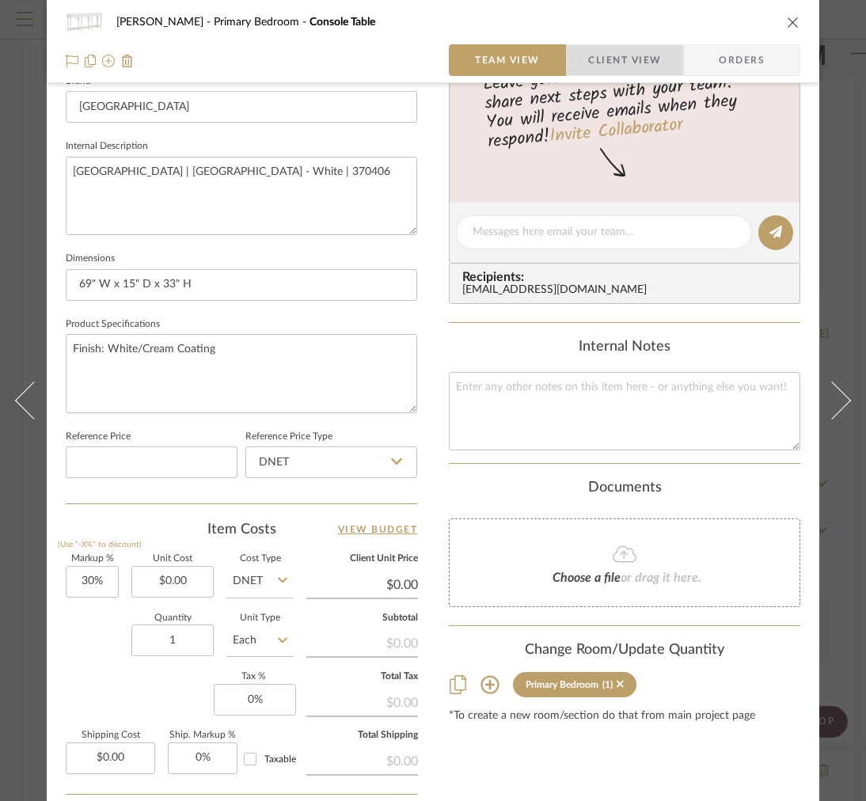
click at [597, 58] on span "Client View" at bounding box center [624, 60] width 73 height 32
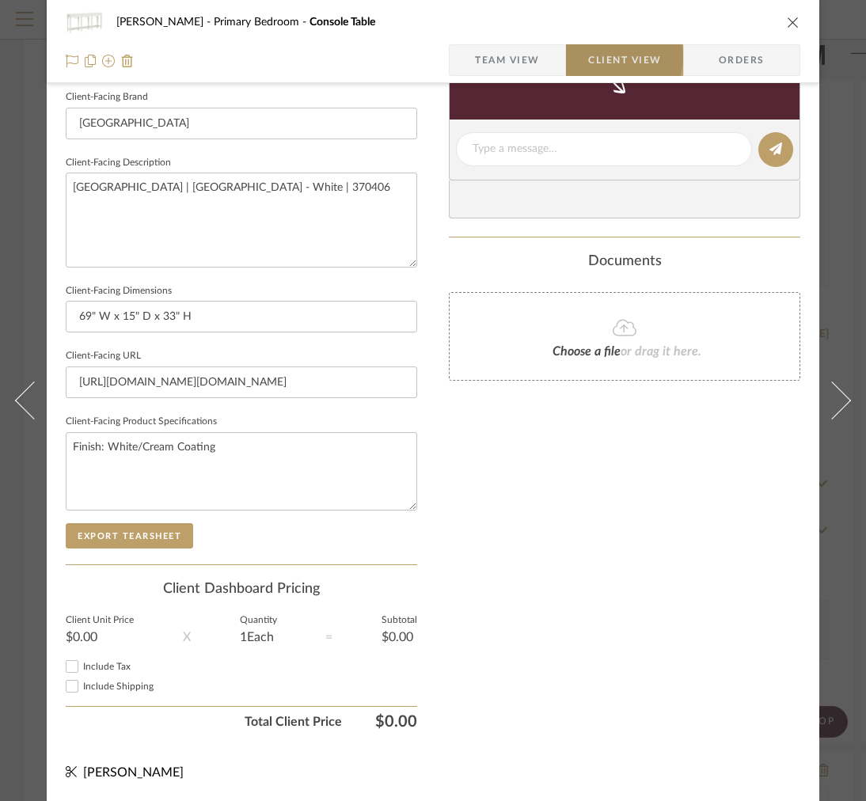
scroll to position [514, 0]
click at [239, 434] on textarea "Finish: White/Cream Coating" at bounding box center [241, 471] width 351 height 78
drag, startPoint x: 252, startPoint y: 461, endPoint x: 136, endPoint y: 438, distance: 117.6
click at [136, 438] on textarea "Finish: White/Cream Coating" at bounding box center [241, 471] width 351 height 78
type textarea "Finish: White Material: Wood"
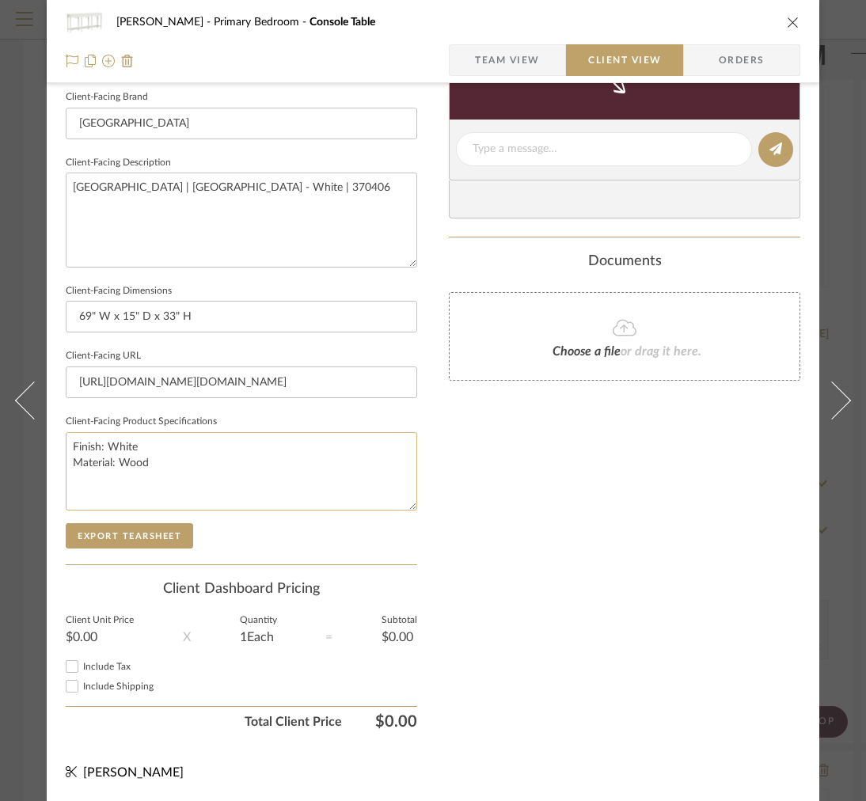
drag, startPoint x: 157, startPoint y: 451, endPoint x: 116, endPoint y: 449, distance: 40.4
click at [116, 449] on textarea "Finish: White Material: Wood" at bounding box center [241, 471] width 351 height 78
drag, startPoint x: 207, startPoint y: 449, endPoint x: 120, endPoint y: 449, distance: 87.1
click at [120, 449] on textarea "Finish: White Material: Cerused Oak" at bounding box center [241, 471] width 351 height 78
type textarea "Finish: White Material: Wood"
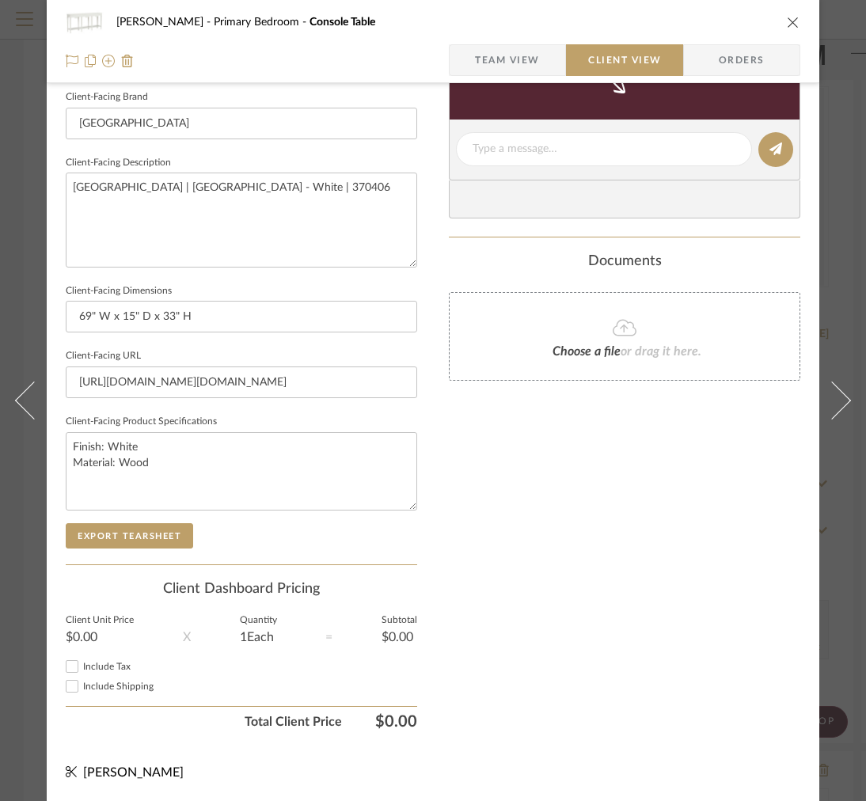
click at [117, 505] on sr-form-field "Client-Facing Product Specifications Finish: White Material: Wood" at bounding box center [241, 467] width 351 height 112
click at [112, 523] on button "Export Tearsheet" at bounding box center [129, 535] width 127 height 25
drag, startPoint x: 352, startPoint y: 218, endPoint x: 70, endPoint y: 146, distance: 291.7
click at [84, 155] on fieldset "Client-Facing Description Chelsea House | Oslo Console - White | 370406" at bounding box center [241, 210] width 351 height 116
click at [114, 541] on div "Client-Facing Details Client-Facing Name Console Table Client-Facing Brand Chel…" at bounding box center [241, 277] width 351 height 573
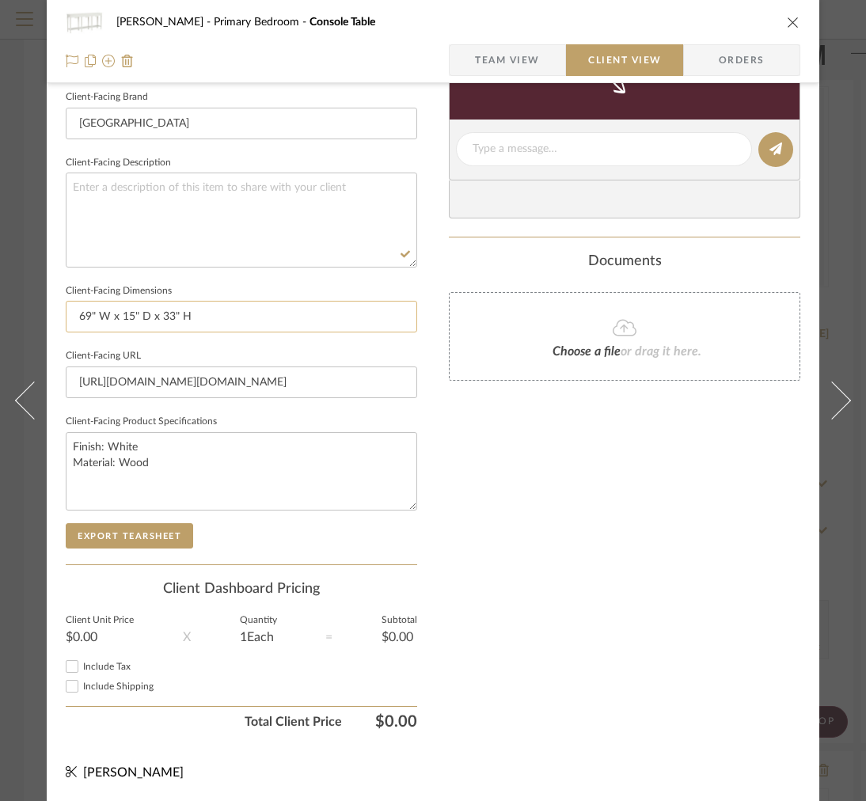
click at [178, 302] on input "69" W x 15" D x 33" H" at bounding box center [241, 317] width 351 height 32
click at [138, 302] on input "69" W x 15" D x 33"H" at bounding box center [241, 317] width 351 height 32
click at [93, 307] on input "69" W x 15"D x 33"H" at bounding box center [241, 317] width 351 height 32
type input "69"W x 15"D x 33"H"
click at [116, 523] on button "Export Tearsheet" at bounding box center [129, 535] width 127 height 25
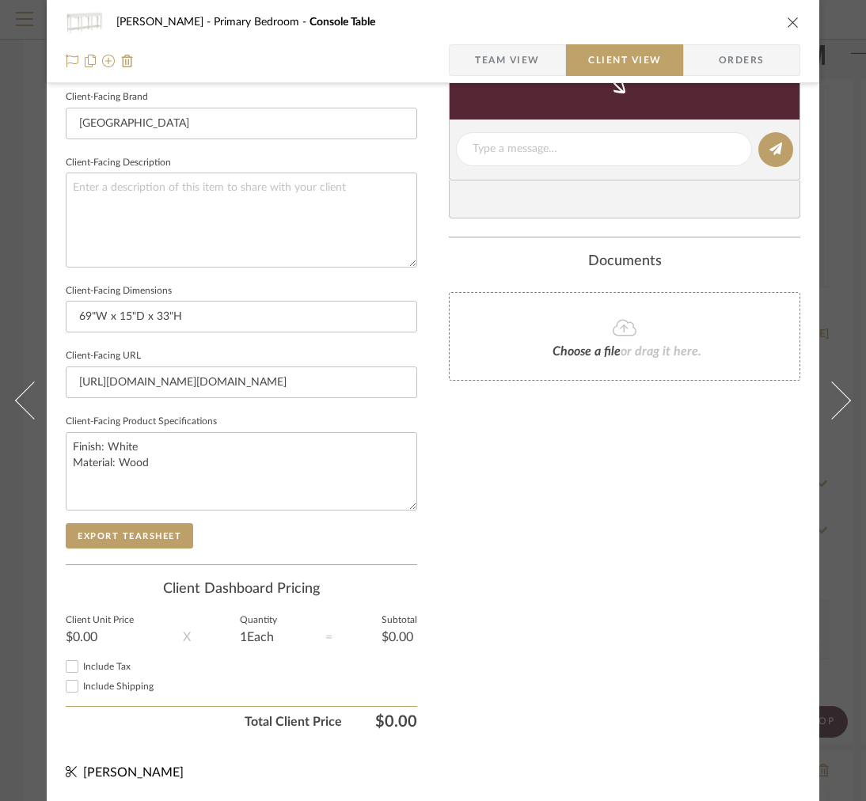
click at [791, 20] on icon "close" at bounding box center [793, 22] width 13 height 13
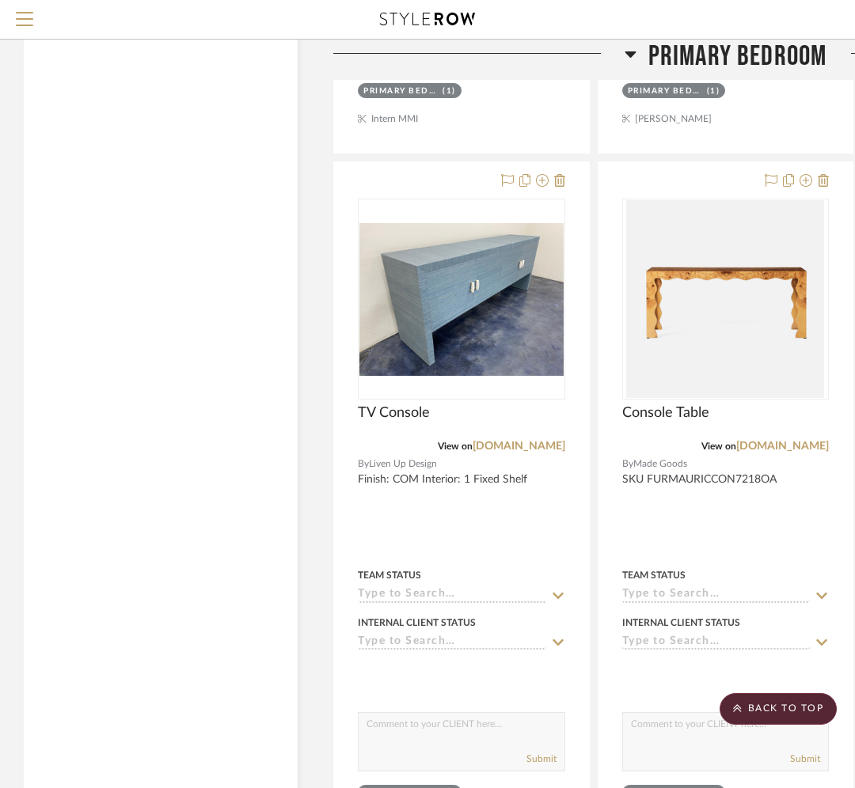
scroll to position [8290, 0]
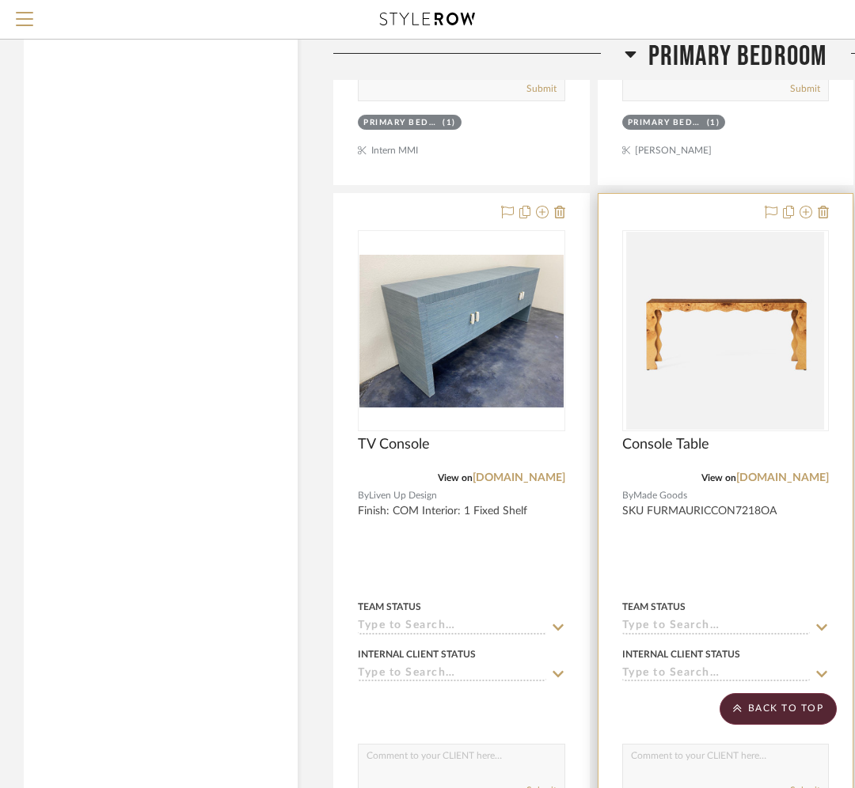
click at [688, 339] on img "0" at bounding box center [725, 331] width 198 height 198
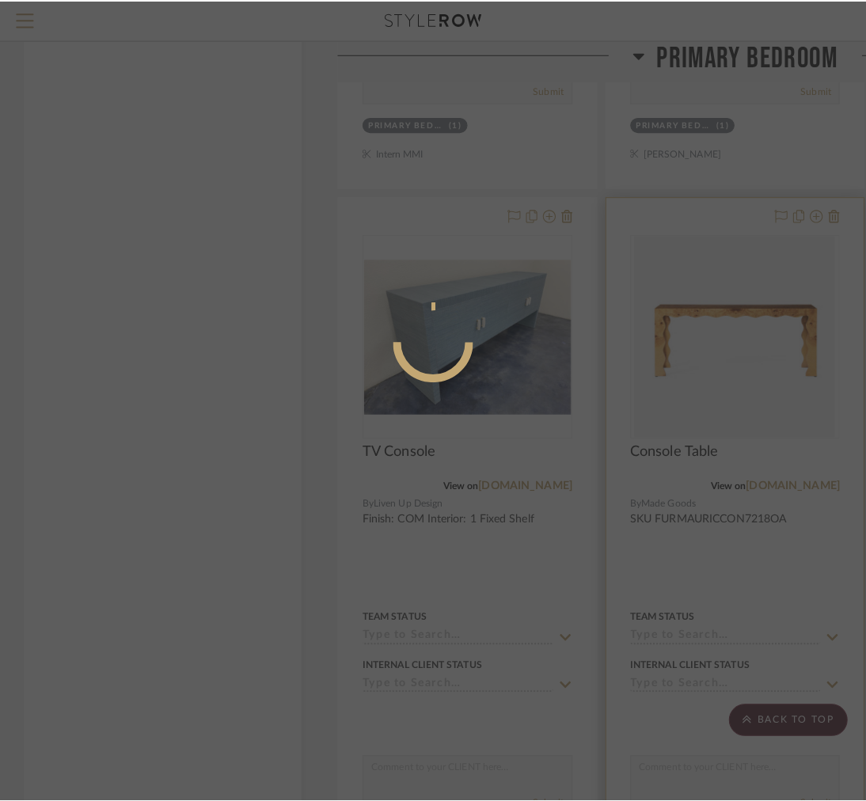
scroll to position [0, 0]
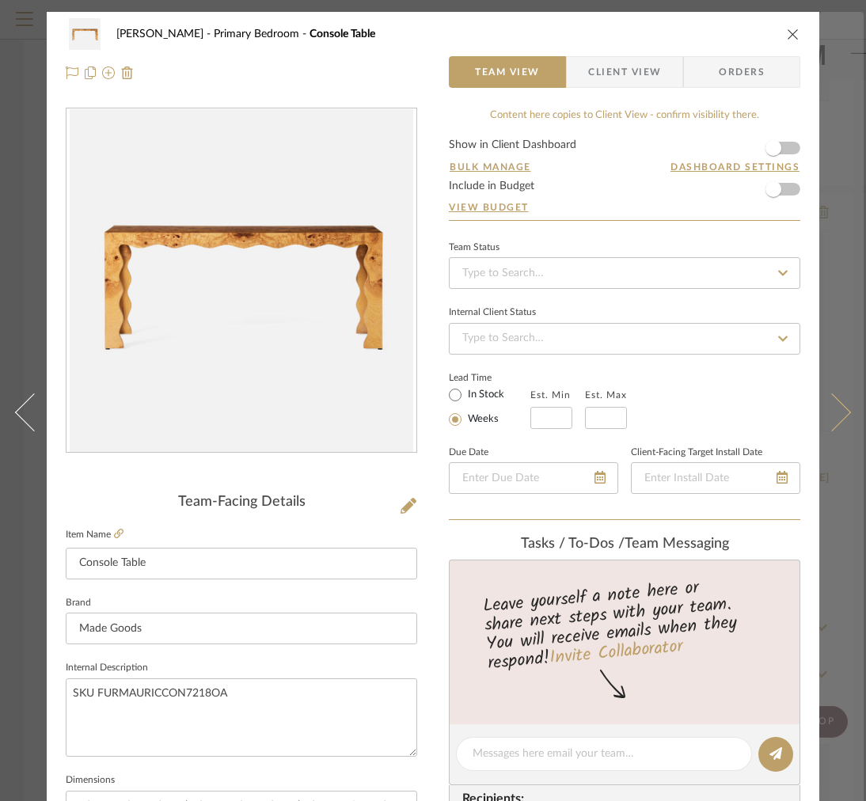
click at [836, 367] on button at bounding box center [841, 412] width 44 height 801
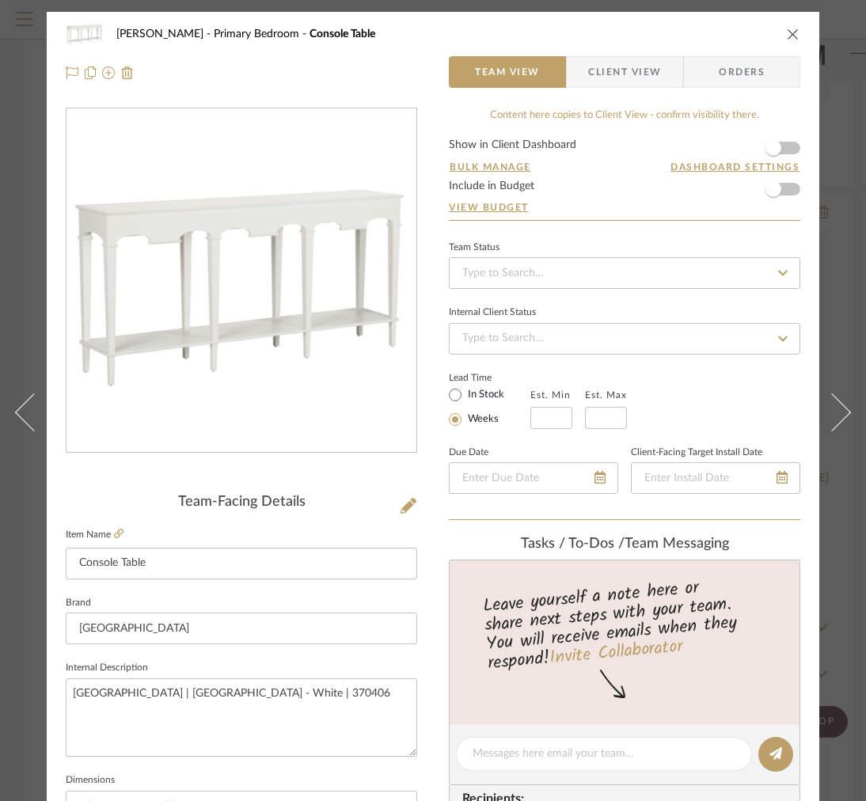
click at [794, 38] on icon "close" at bounding box center [793, 34] width 13 height 13
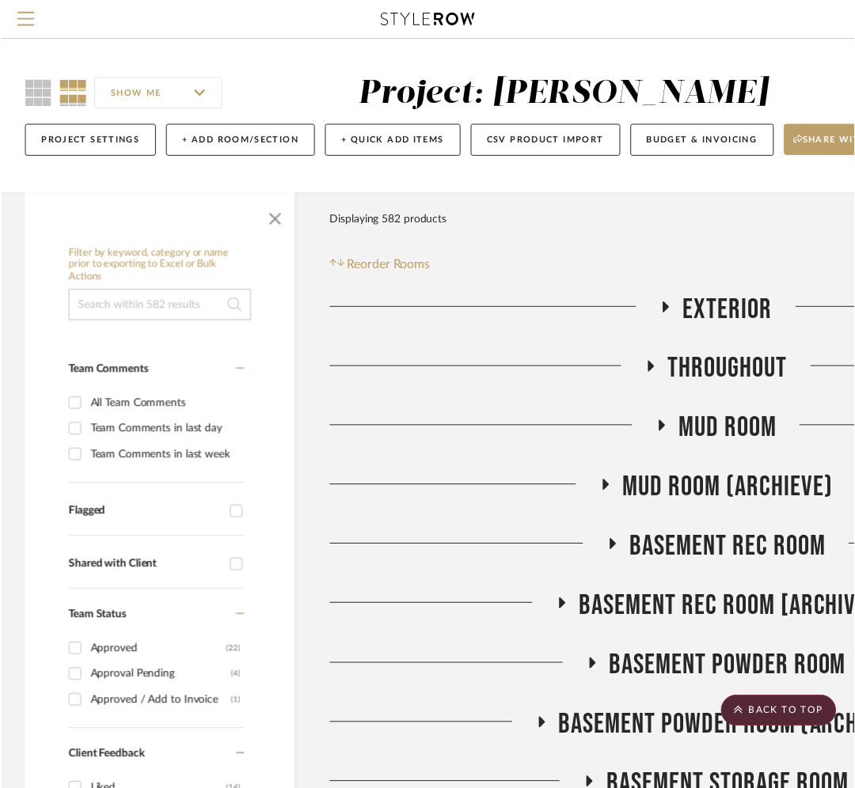
scroll to position [8290, 0]
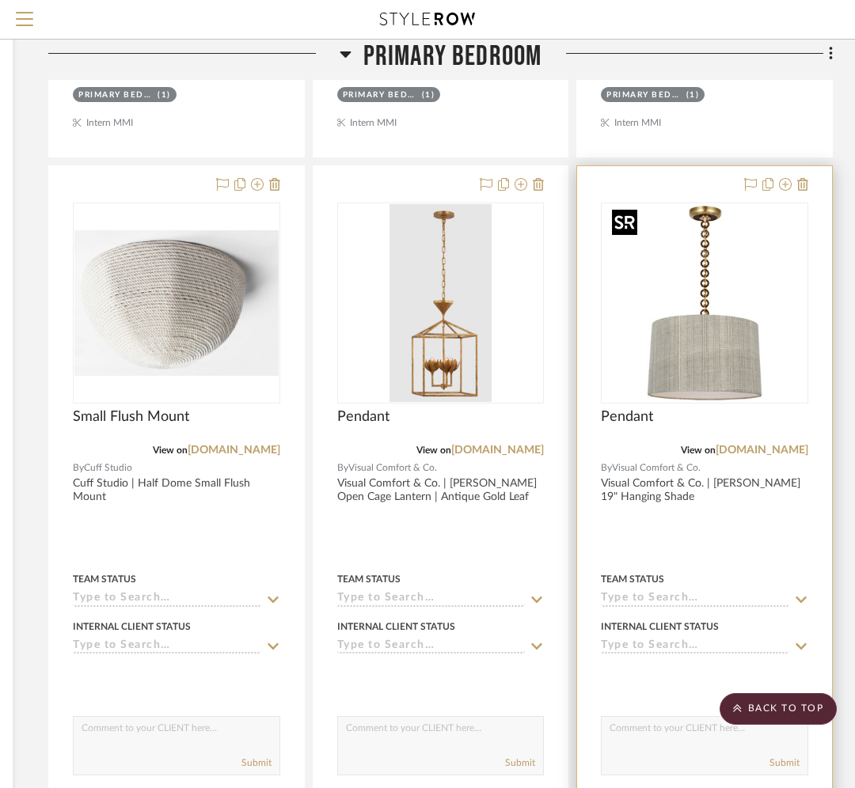
click at [691, 302] on img "0" at bounding box center [704, 303] width 198 height 198
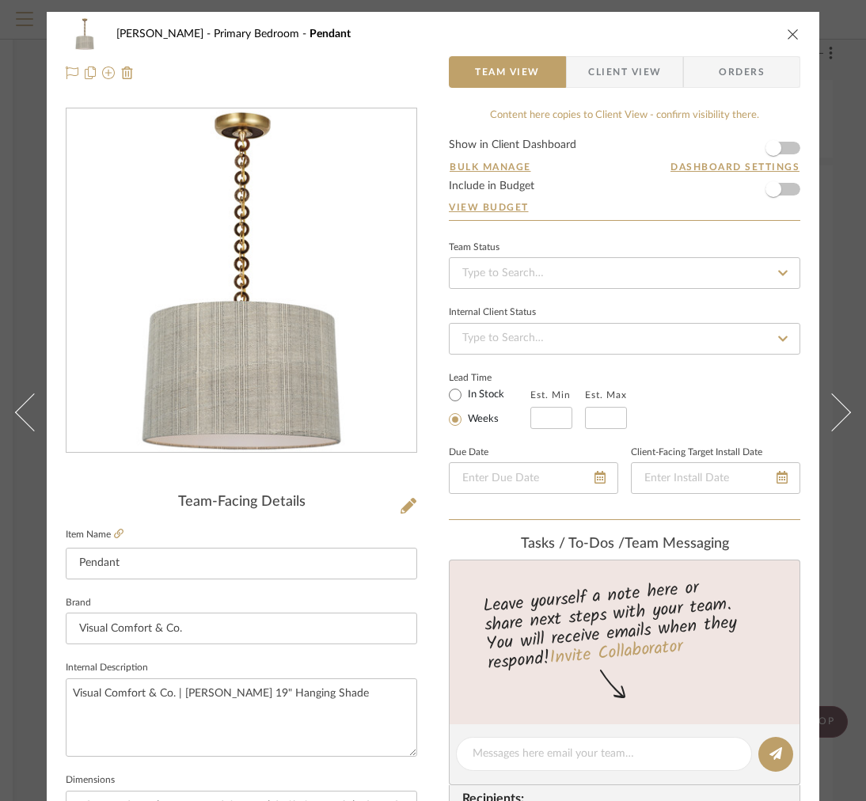
click at [610, 71] on span "Client View" at bounding box center [624, 72] width 73 height 32
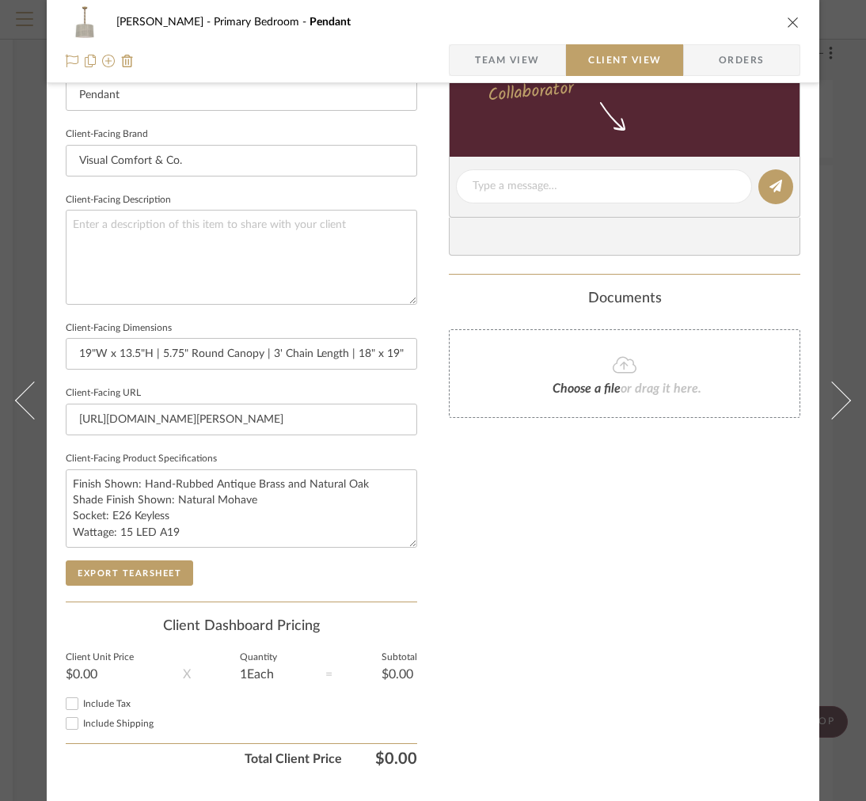
scroll to position [470, 0]
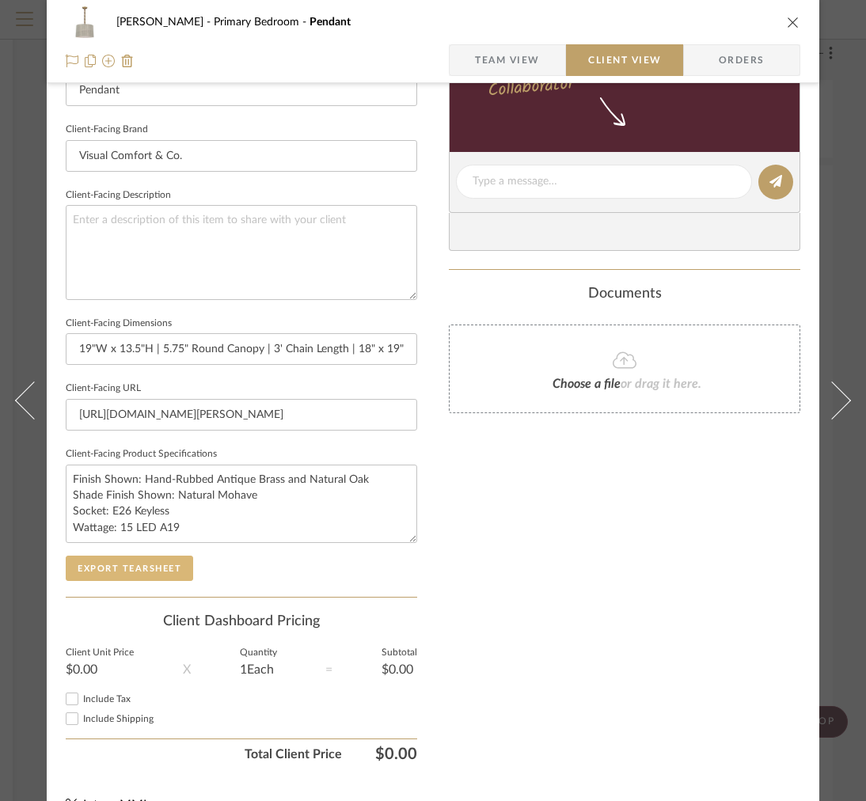
click at [163, 567] on button "Export Tearsheet" at bounding box center [129, 568] width 127 height 25
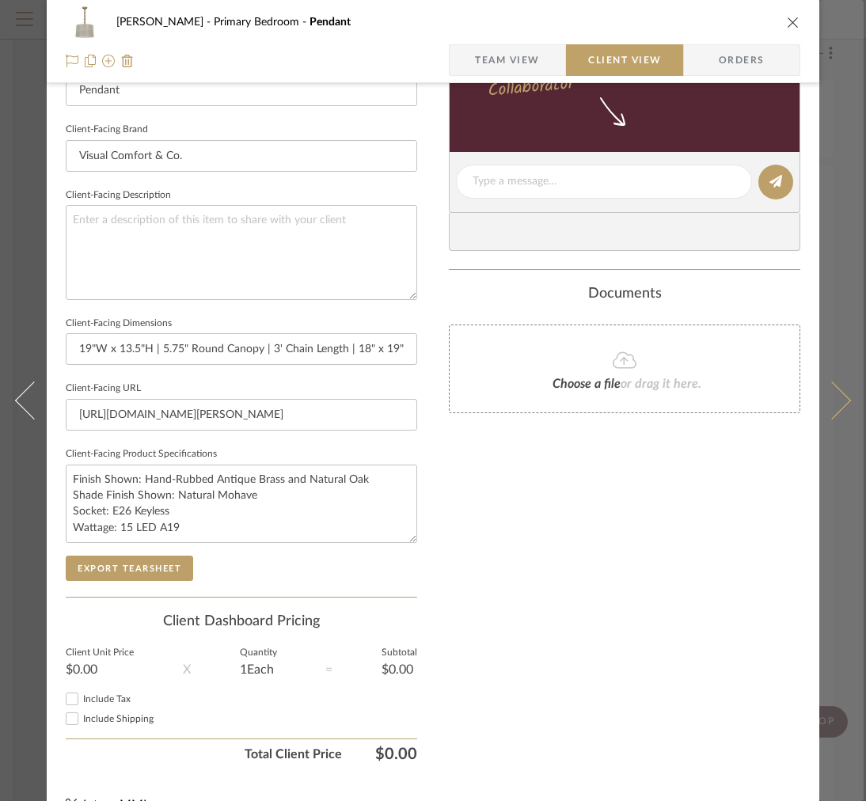
click at [848, 20] on button at bounding box center [841, 400] width 44 height 801
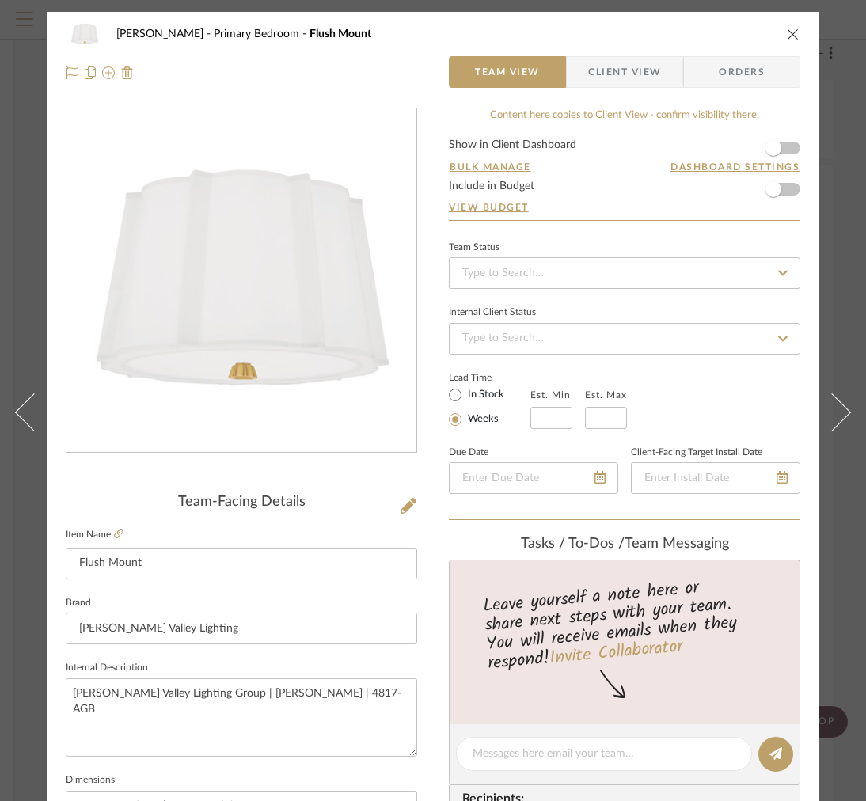
click at [795, 35] on icon "close" at bounding box center [793, 34] width 13 height 13
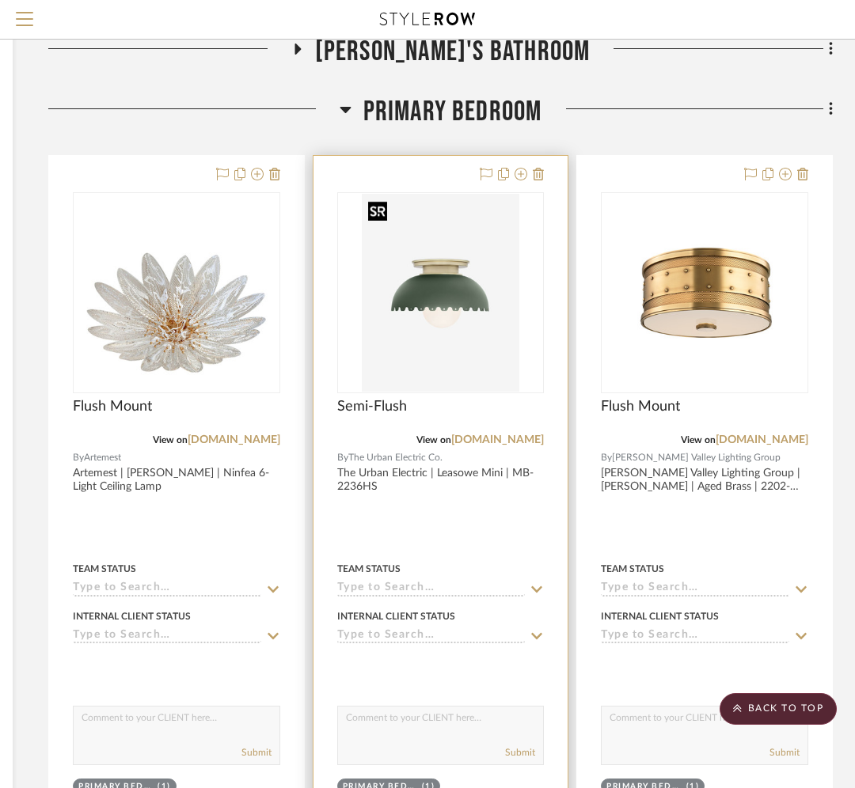
click at [0, 0] on img at bounding box center [0, 0] width 0 height 0
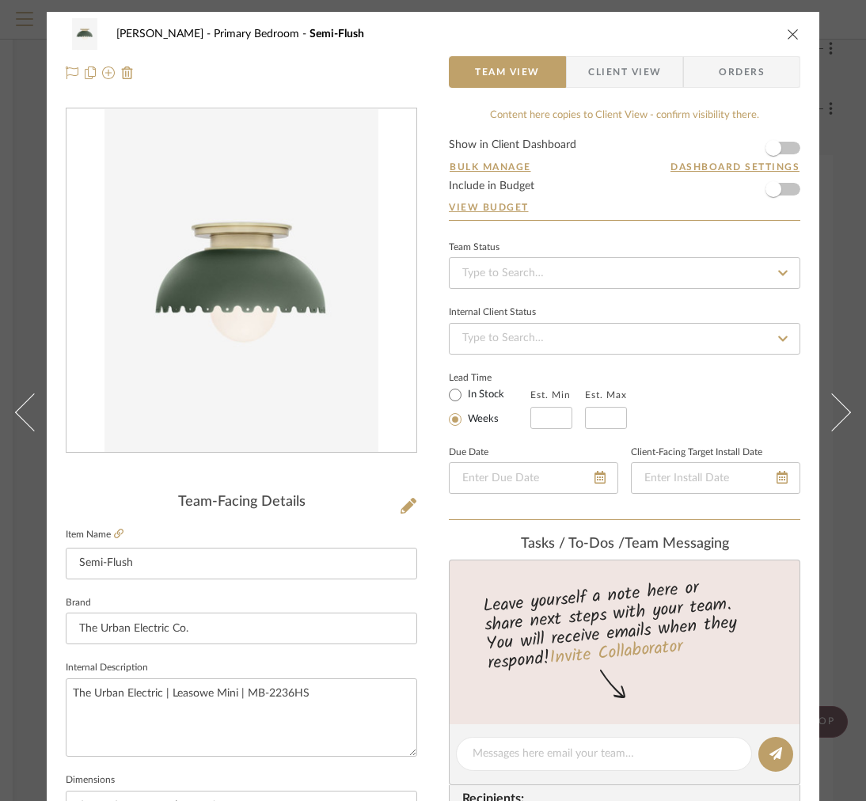
click at [653, 48] on div "FRITZ DC Primary Bedroom Semi-Flush" at bounding box center [433, 34] width 734 height 32
click at [620, 66] on span "Client View" at bounding box center [624, 72] width 73 height 32
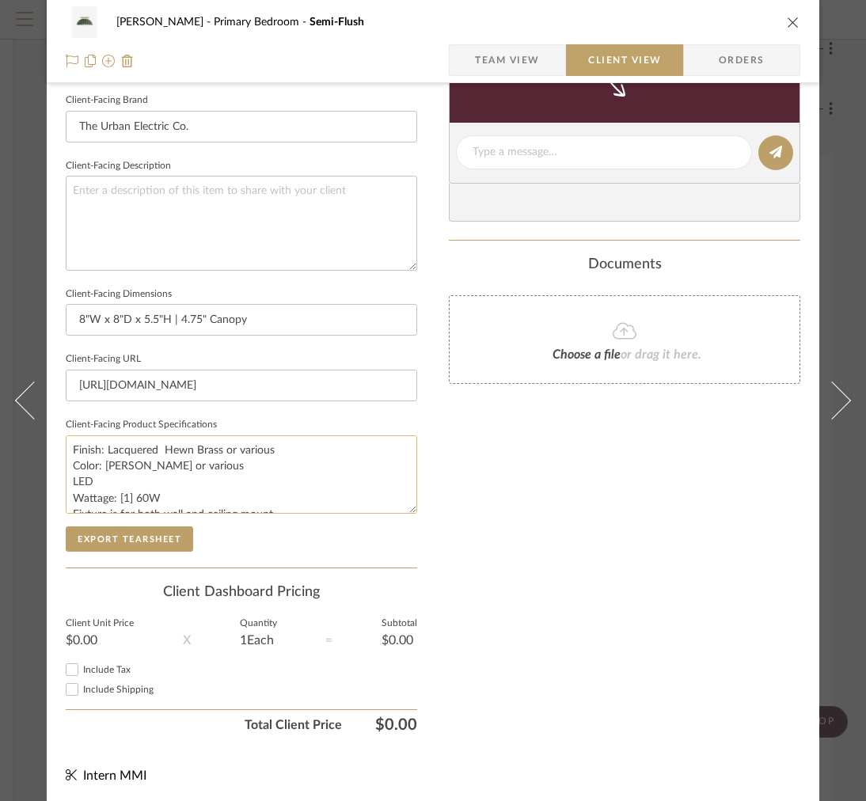
scroll to position [496, 0]
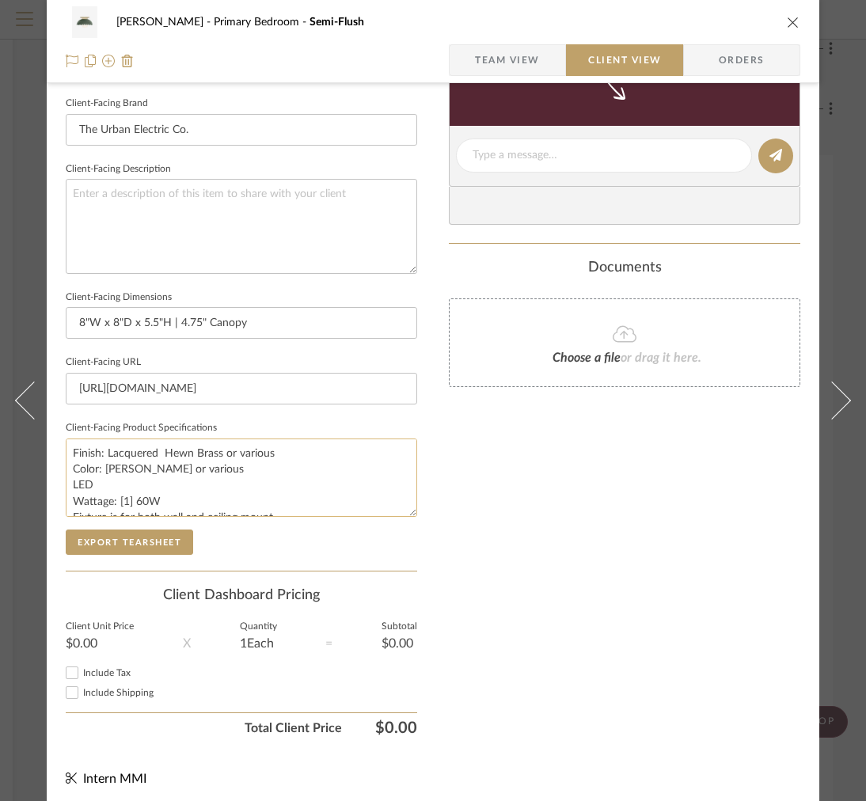
click at [284, 456] on textarea "Finish: Lacquered Hewn Brass or various Color: Ivy Green or various LED Wattage…" at bounding box center [241, 477] width 351 height 78
click at [253, 472] on textarea "Finish: Lacquered Hewn Brass or various Color: Ivy Green or various LED Wattage…" at bounding box center [241, 477] width 351 height 78
drag, startPoint x: 219, startPoint y: 472, endPoint x: 168, endPoint y: 472, distance: 51.4
click at [168, 472] on textarea "Finish: Lacquered Hewn Brass or various Color: Ivy Green or various LED Wattage…" at bounding box center [241, 477] width 351 height 78
type textarea "Finish: Lacquered Hewn Brass or various Color: Ivy Green, COM, or Various LED W…"
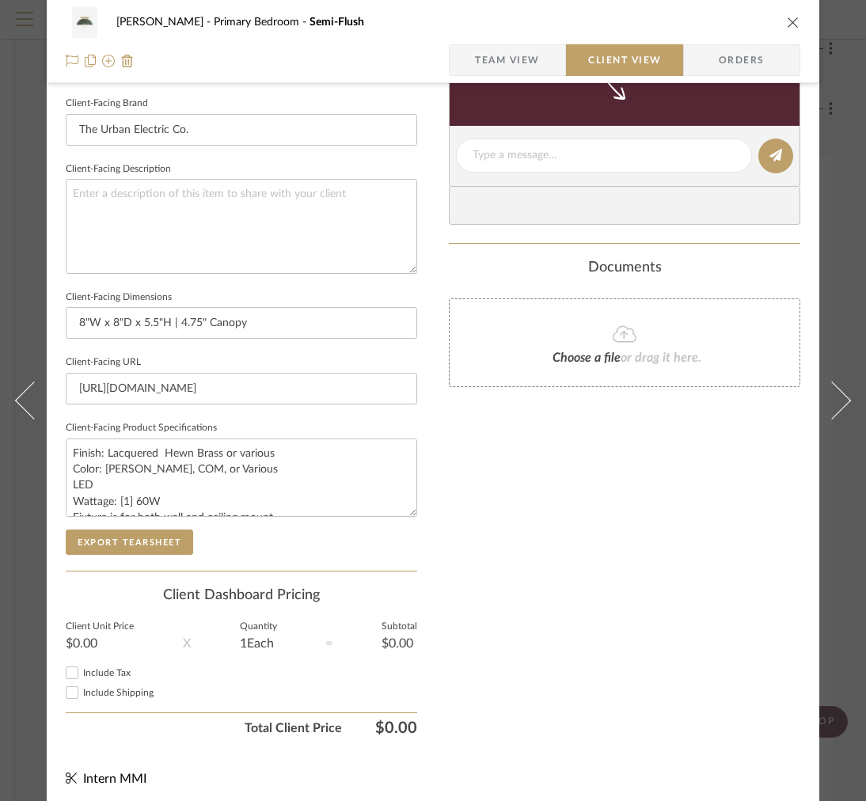
click at [142, 519] on sr-form-field "Client-Facing Product Specifications Finish: Lacquered Hewn Brass or various Co…" at bounding box center [241, 473] width 351 height 112
click at [138, 533] on button "Export Tearsheet" at bounding box center [129, 541] width 127 height 25
click at [774, 22] on div "FRITZ DC Primary Bedroom Semi-Flush" at bounding box center [433, 22] width 734 height 32
click at [790, 22] on icon "close" at bounding box center [793, 22] width 13 height 13
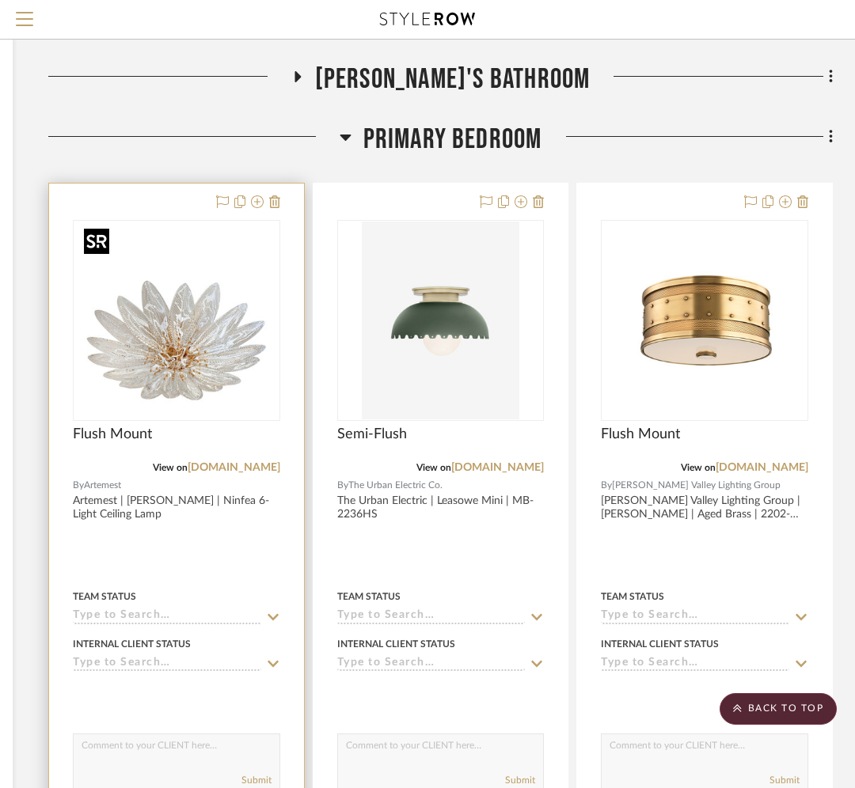
click at [154, 397] on img "0" at bounding box center [177, 321] width 198 height 198
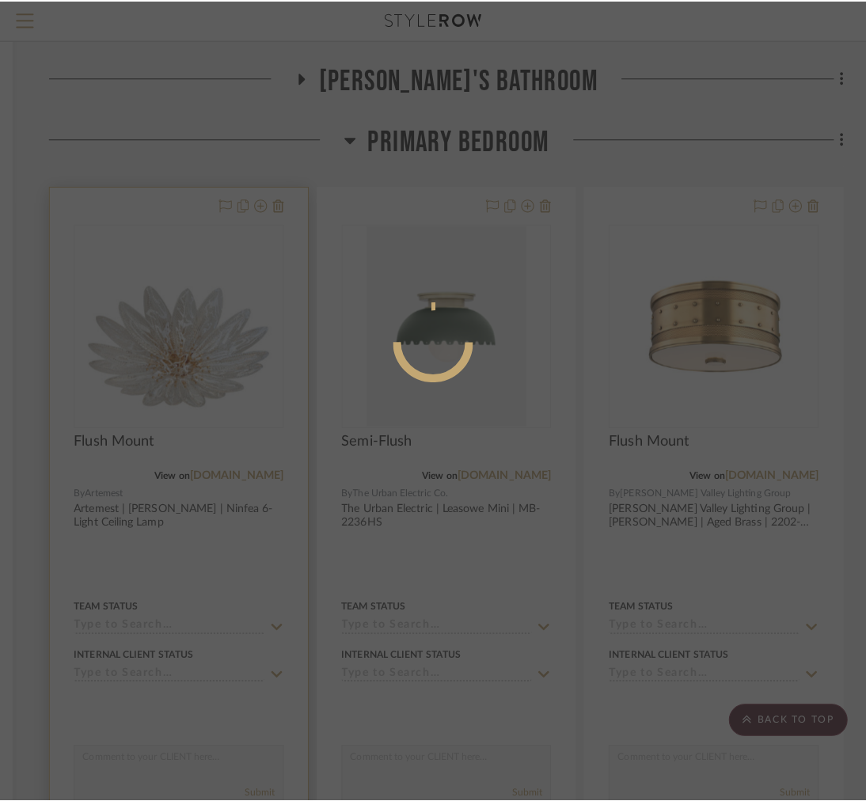
scroll to position [0, 0]
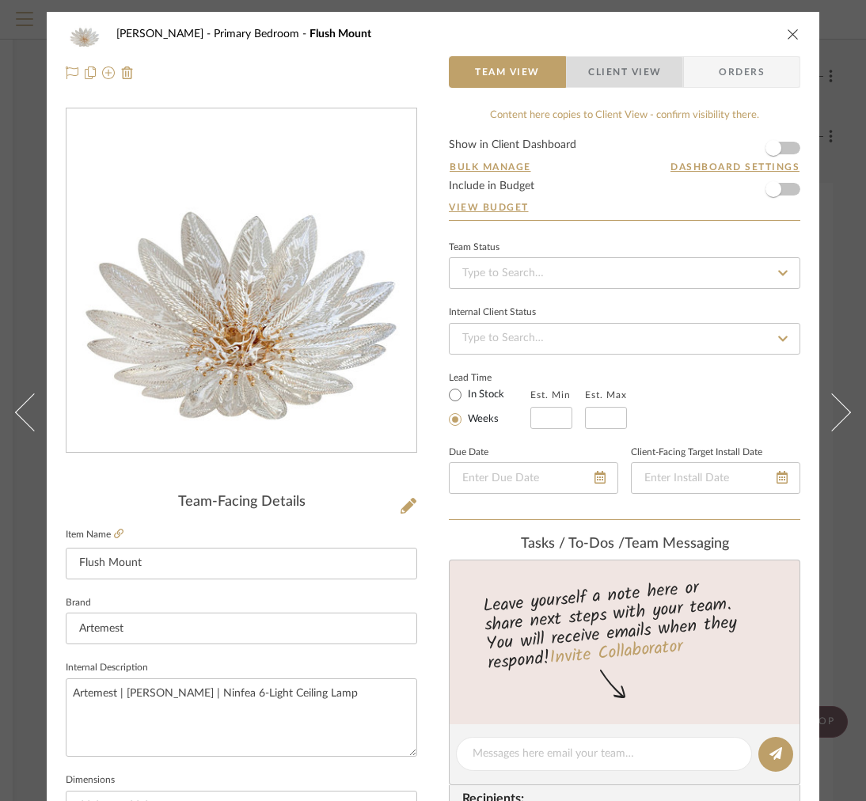
click at [620, 78] on span "Client View" at bounding box center [624, 72] width 73 height 32
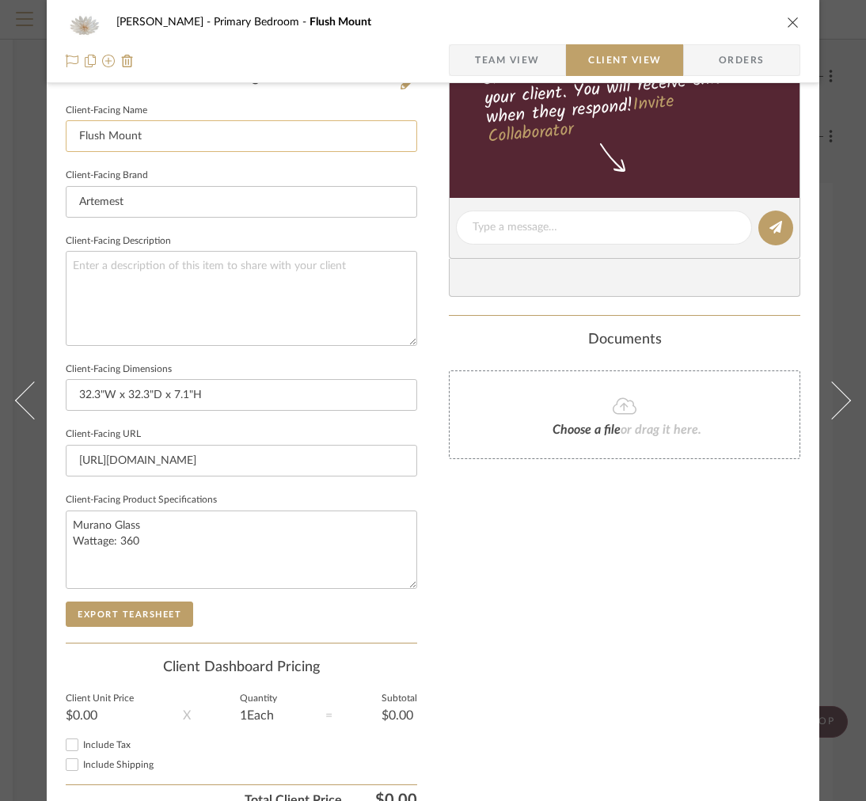
scroll to position [427, 0]
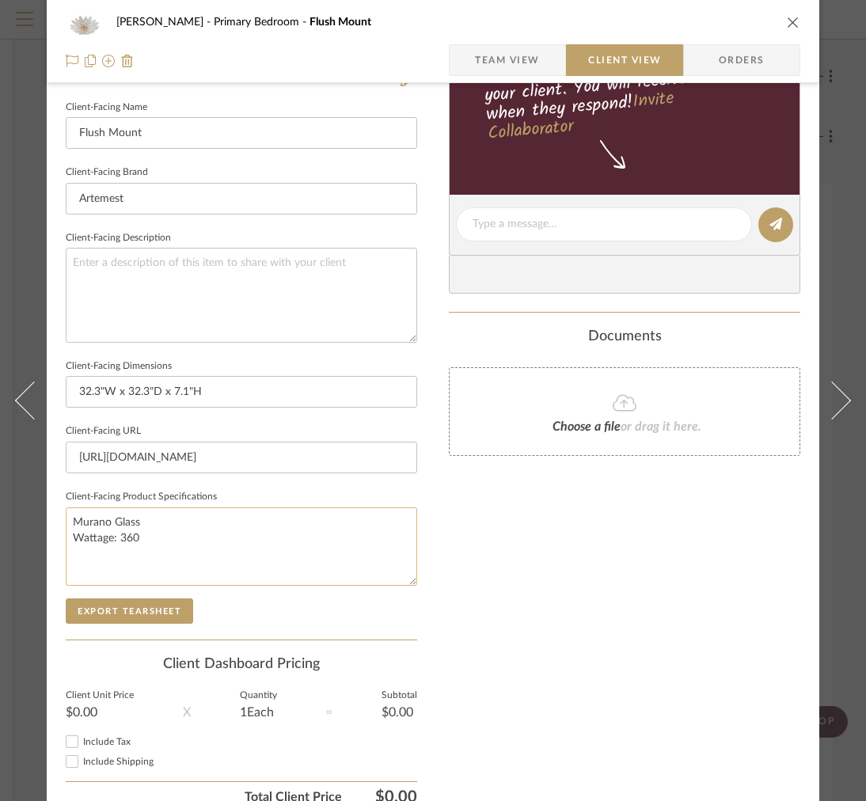
click at [230, 522] on textarea "Murano Glass Wattage: 360" at bounding box center [241, 546] width 351 height 78
drag, startPoint x: 156, startPoint y: 537, endPoint x: 60, endPoint y: 537, distance: 95.8
click at [60, 537] on div "FRITZ DC Primary Bedroom Flush Mount Team View Client View Orders Client-Facing…" at bounding box center [433, 231] width 772 height 1292
click at [81, 519] on textarea "Murano Glass Wattage: 360" at bounding box center [241, 546] width 351 height 78
click at [73, 520] on textarea "Murano Glass Wattage: 360" at bounding box center [241, 546] width 351 height 78
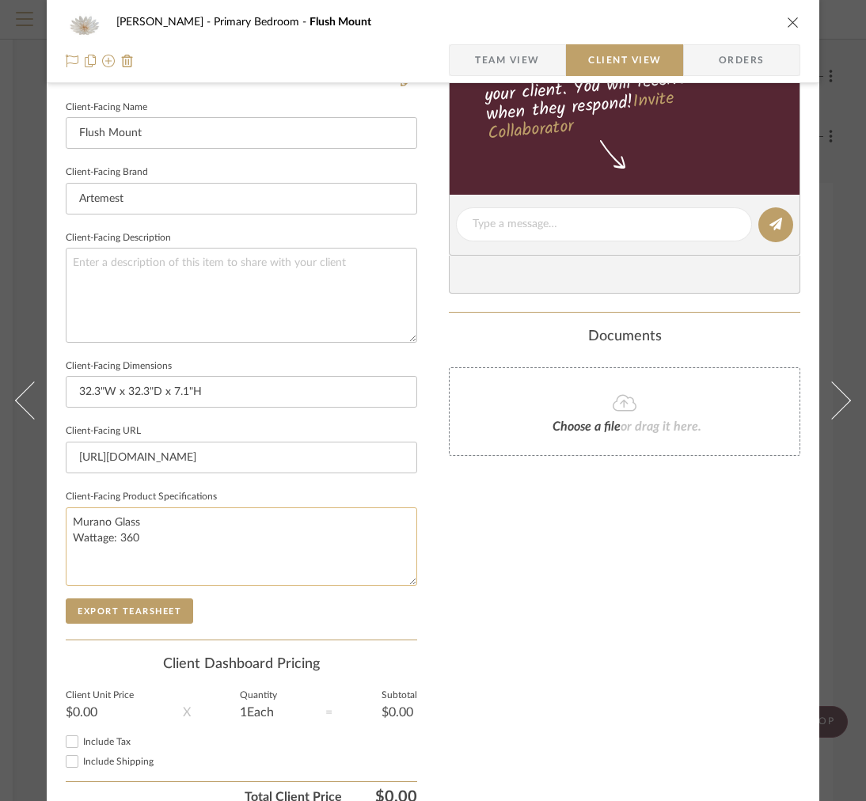
click at [84, 520] on textarea "Murano Glass Wattage: 360" at bounding box center [241, 546] width 351 height 78
paste textarea "Finish: Gold Leaf"
type textarea "Finish: Gold Leaf Murano Glass Wattage: 360"
click at [131, 636] on div "Client-Facing Details Client-Facing Name Flush Mount Client-Facing Brand Arteme…" at bounding box center [241, 352] width 351 height 573
click at [130, 615] on button "Export Tearsheet" at bounding box center [129, 610] width 127 height 25
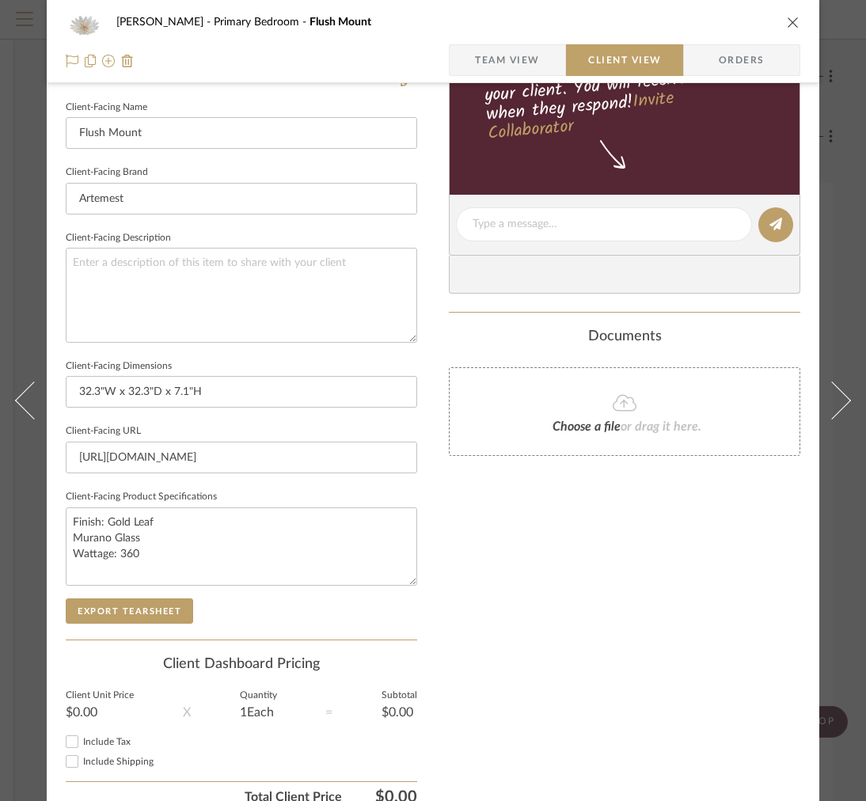
click at [791, 23] on icon "close" at bounding box center [793, 22] width 13 height 13
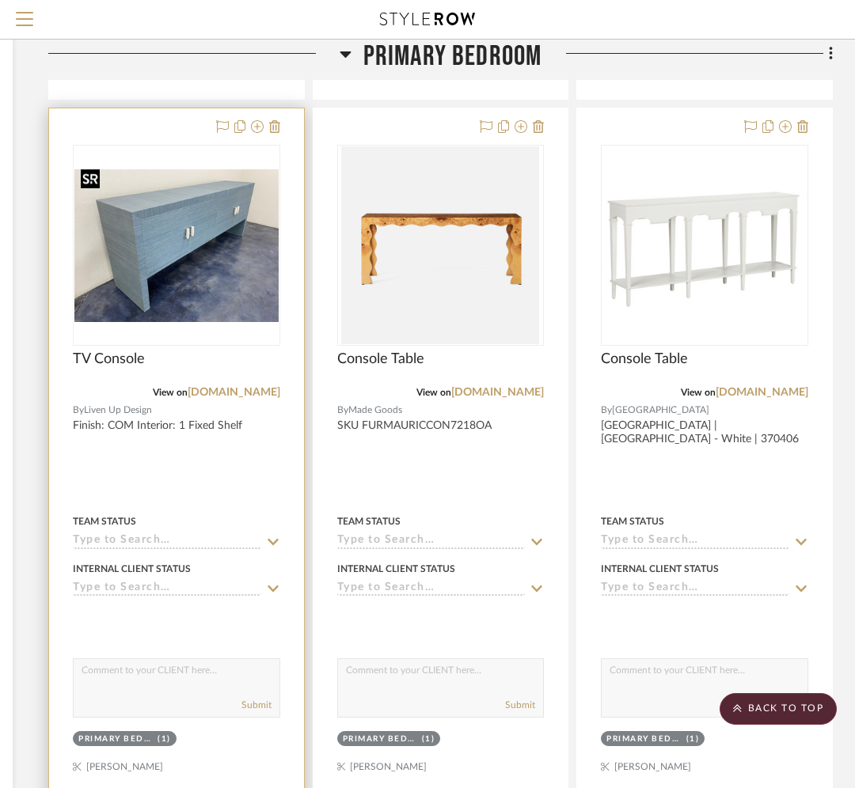
click at [146, 222] on img "0" at bounding box center [176, 246] width 204 height 154
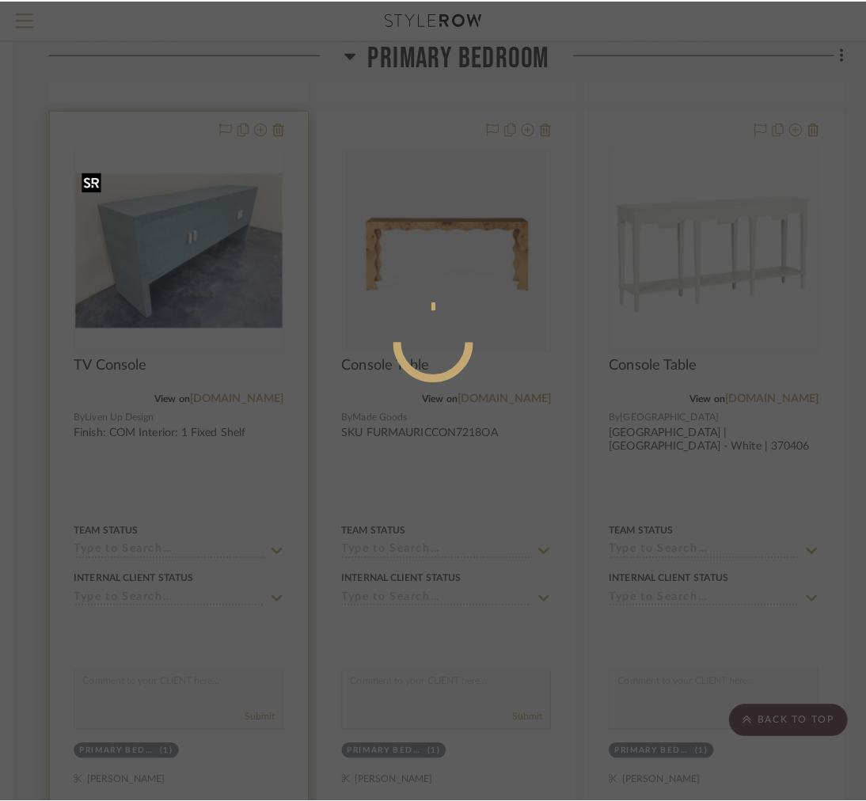
scroll to position [0, 0]
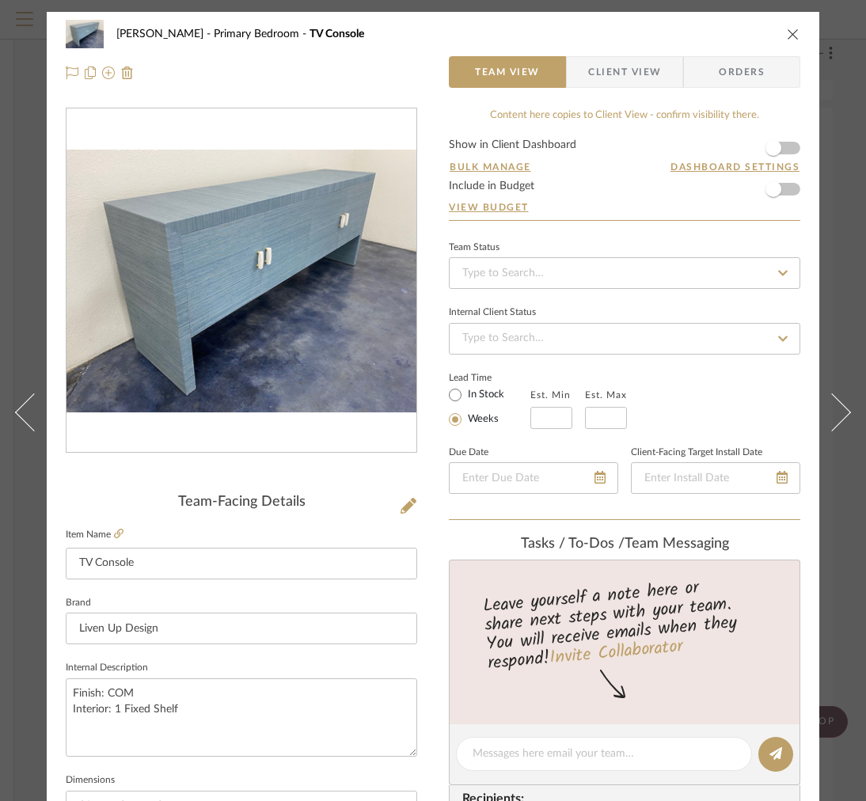
click at [625, 75] on span "Client View" at bounding box center [624, 72] width 73 height 32
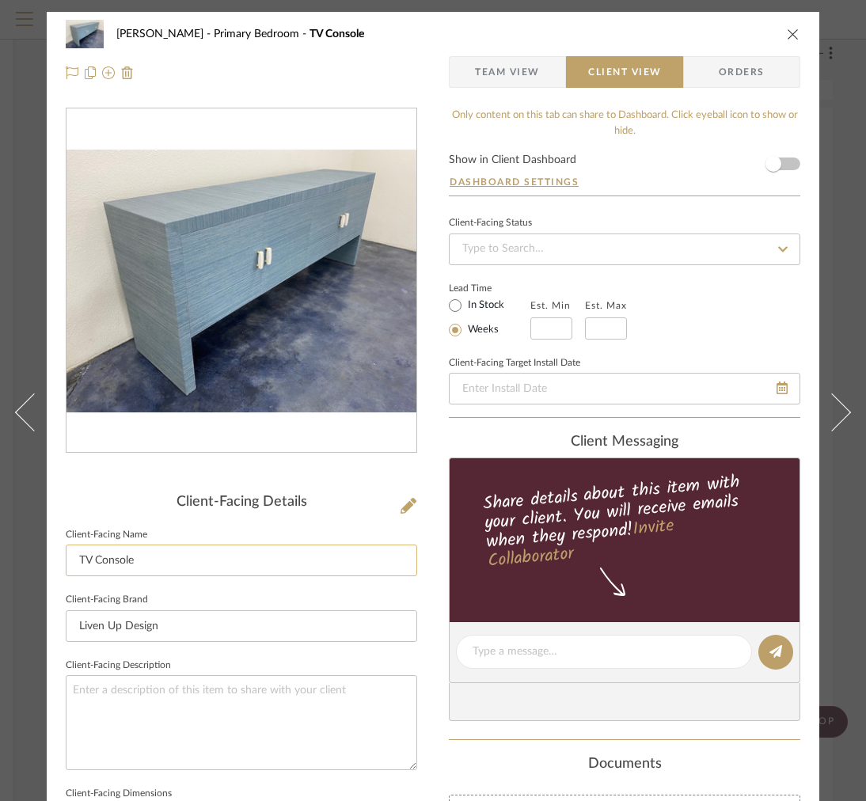
click at [149, 558] on input "TV Console" at bounding box center [241, 560] width 351 height 32
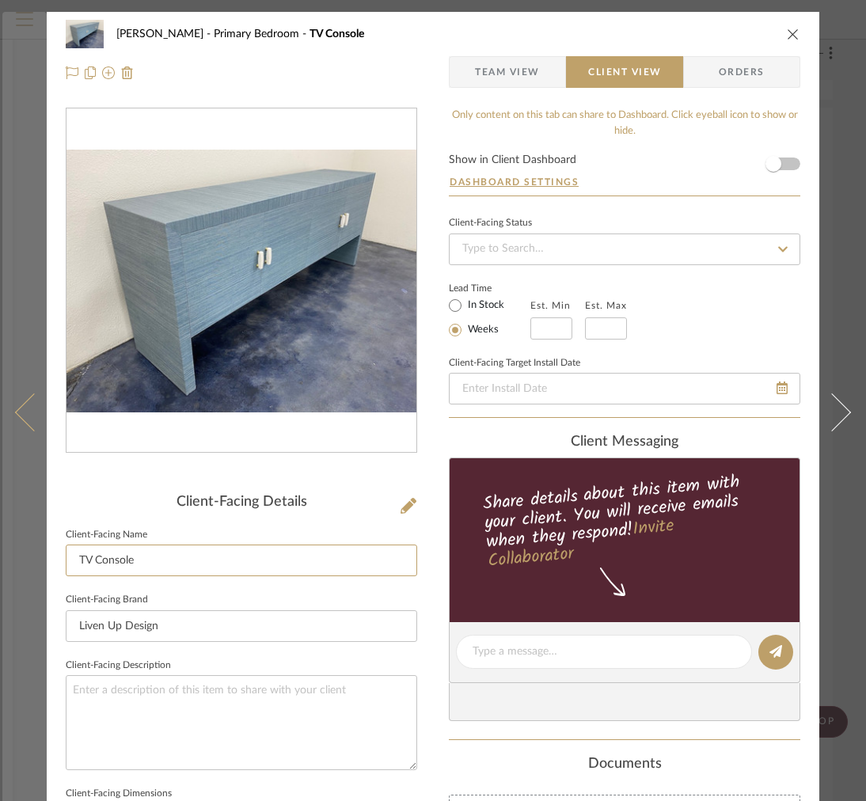
drag, startPoint x: 159, startPoint y: 564, endPoint x: 13, endPoint y: 554, distance: 146.0
click at [20, 558] on mat-dialog-content "FRITZ DC Primary Bedroom TV Console Team View Client View Orders Client-Facing …" at bounding box center [432, 658] width 861 height 1292
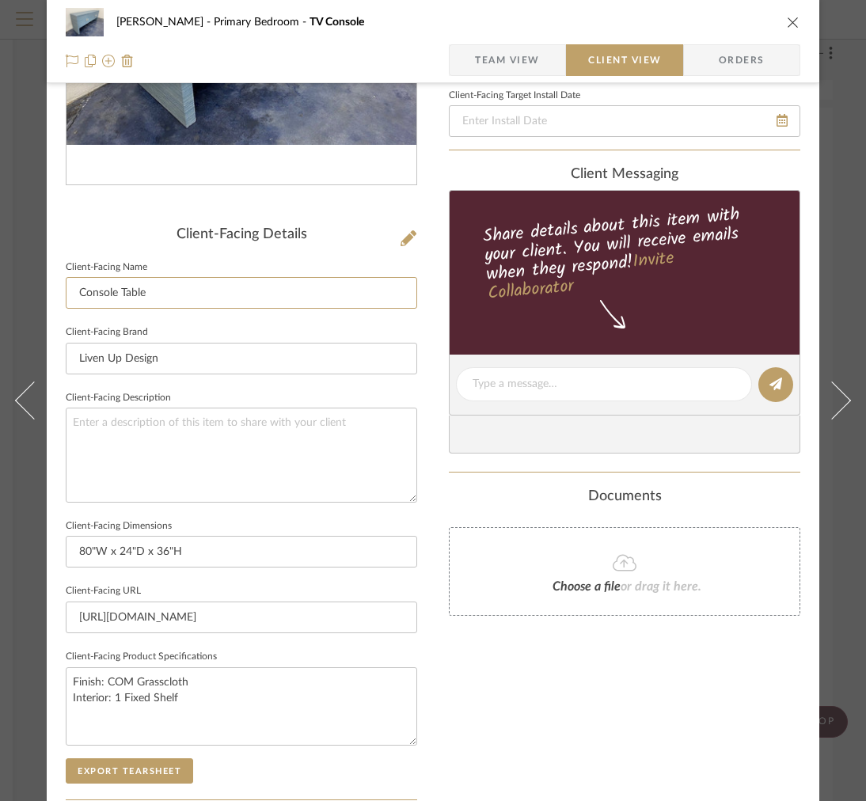
scroll to position [514, 0]
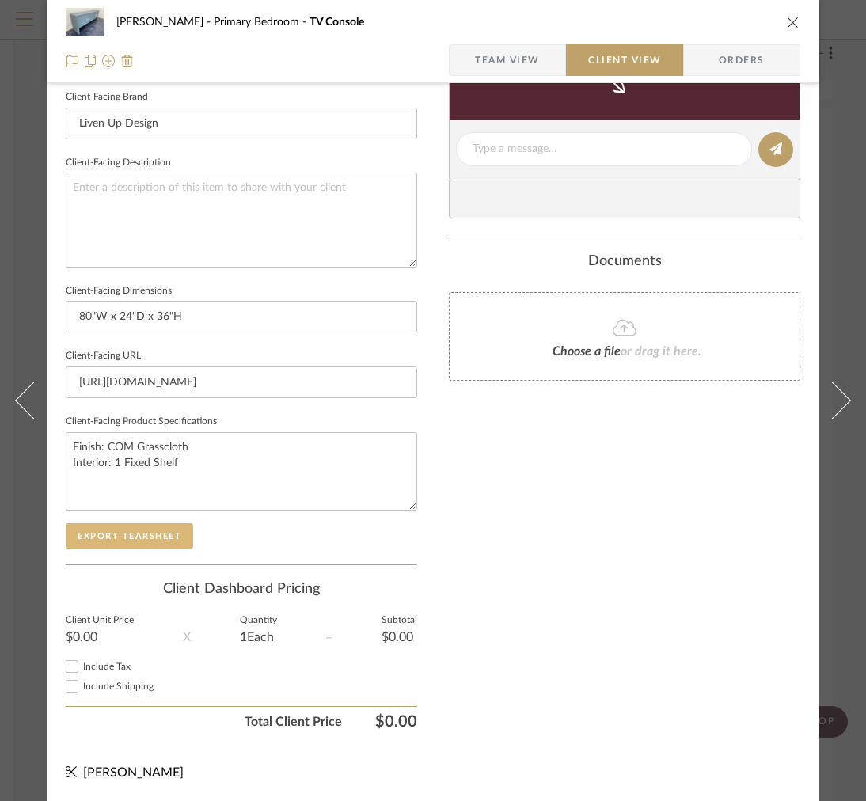
type input "Console Table"
click at [145, 523] on button "Export Tearsheet" at bounding box center [129, 535] width 127 height 25
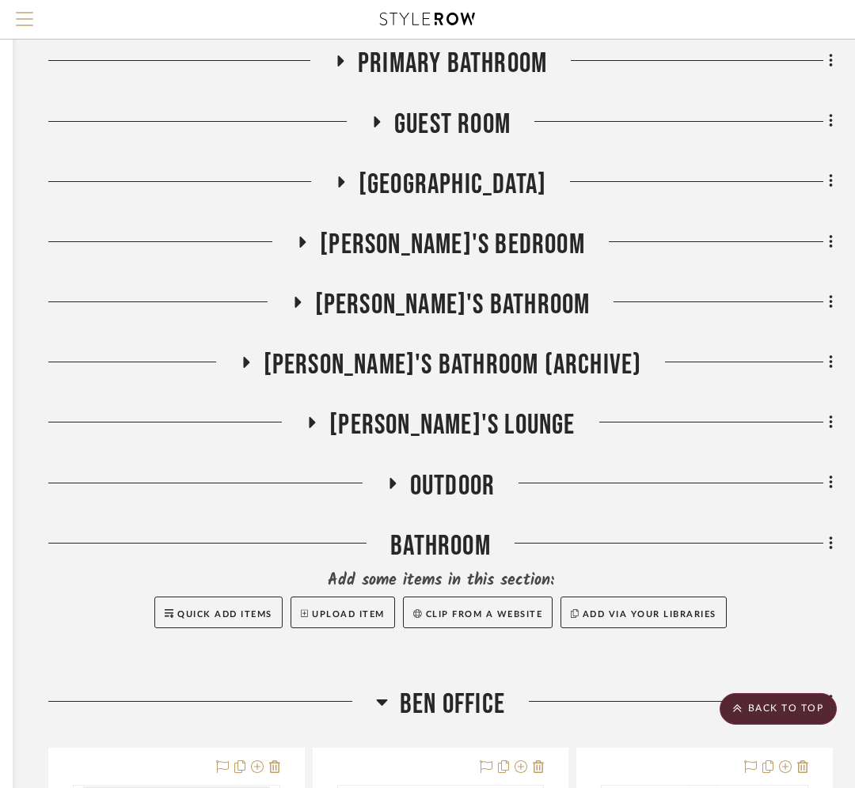
scroll to position [3998, 285]
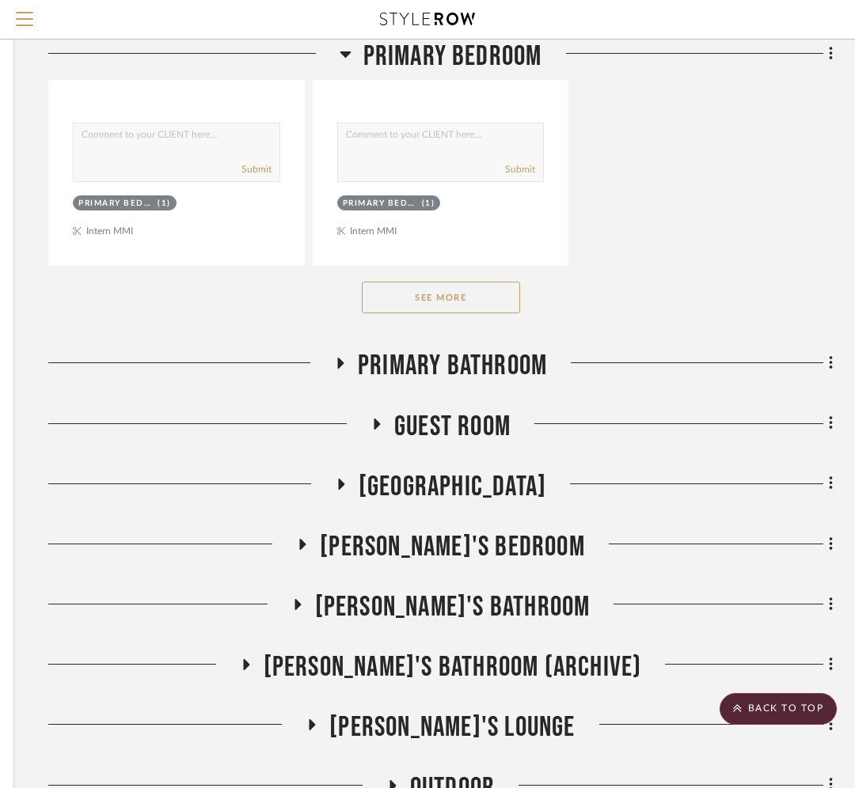
click at [464, 295] on button "See More" at bounding box center [441, 298] width 158 height 32
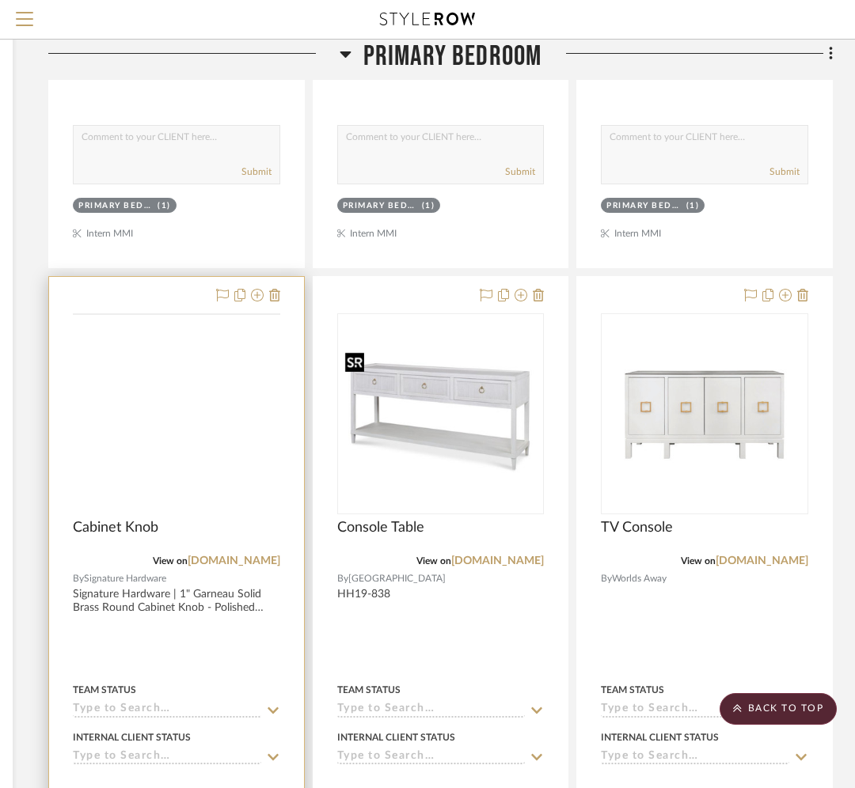
click at [0, 0] on img at bounding box center [0, 0] width 0 height 0
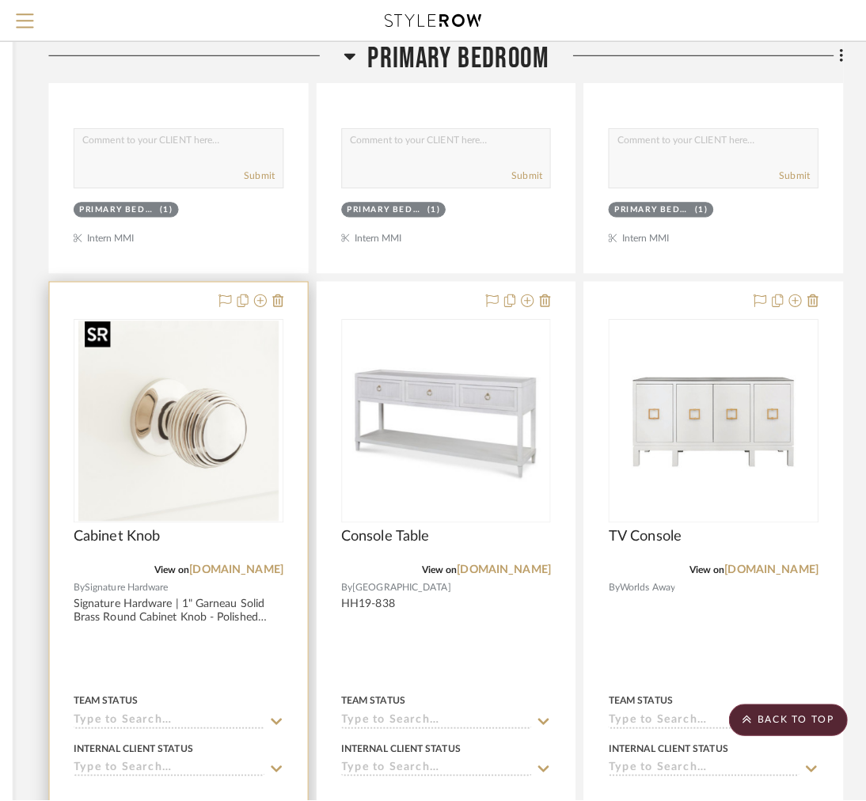
scroll to position [0, 0]
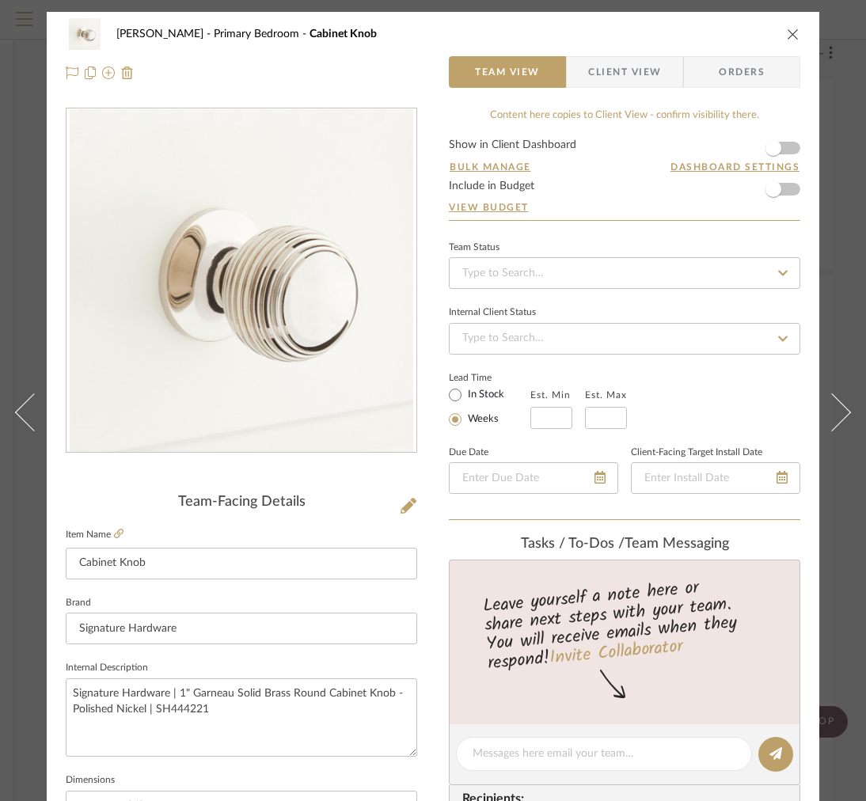
click at [594, 66] on span "Client View" at bounding box center [624, 72] width 73 height 32
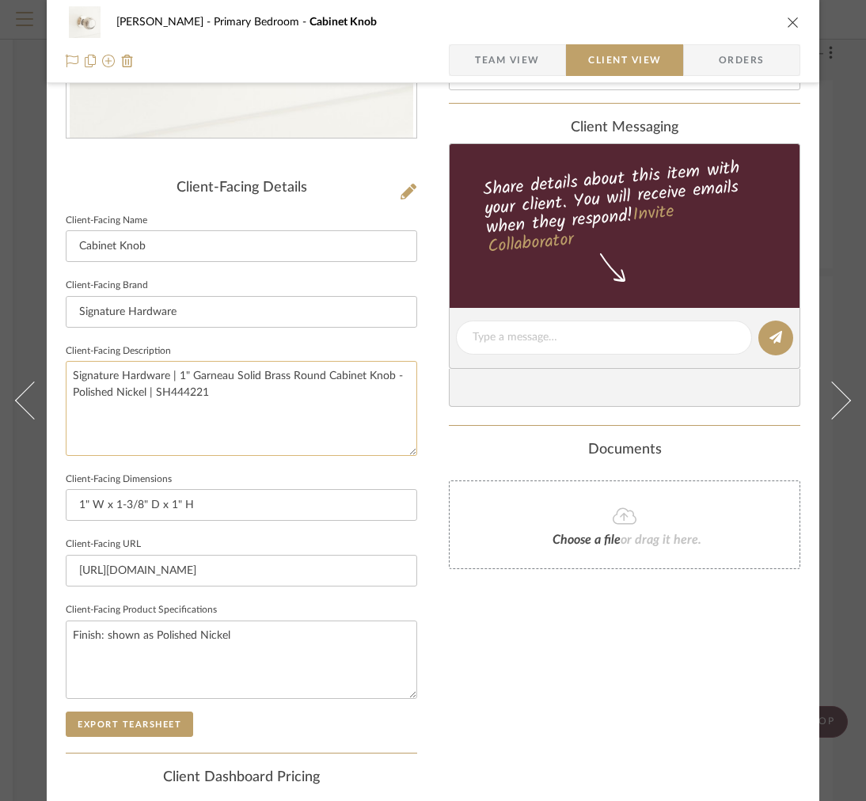
scroll to position [167, 0]
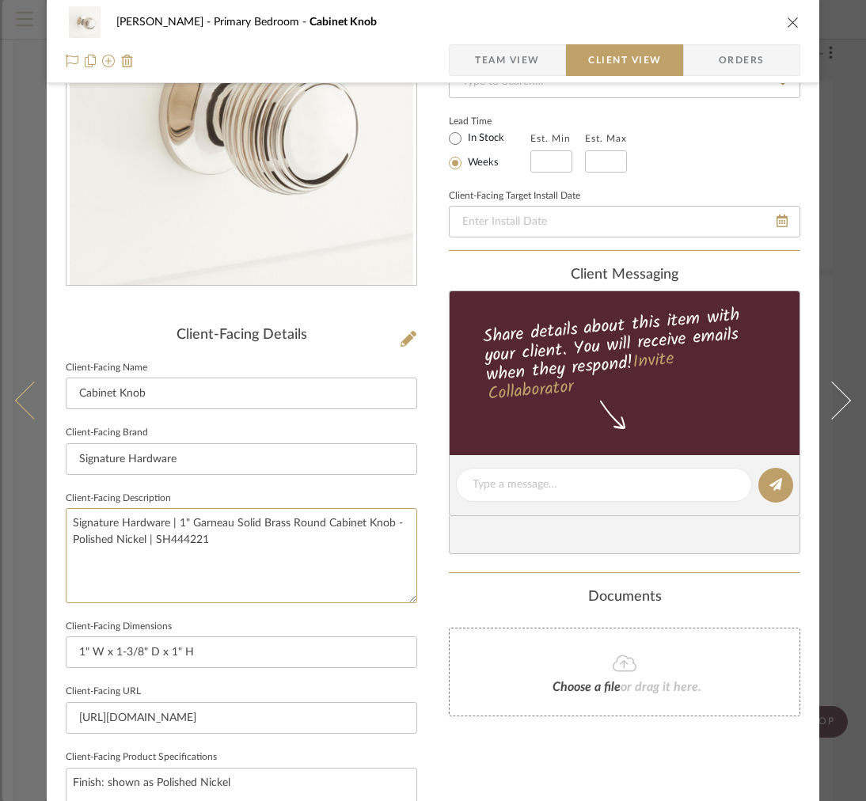
drag, startPoint x: 236, startPoint y: 548, endPoint x: 17, endPoint y: 492, distance: 225.5
click at [17, 492] on mat-dialog-content "FRITZ DC Primary Bedroom Cabinet Knob Team View Client View Orders Client-Facin…" at bounding box center [432, 491] width 861 height 1292
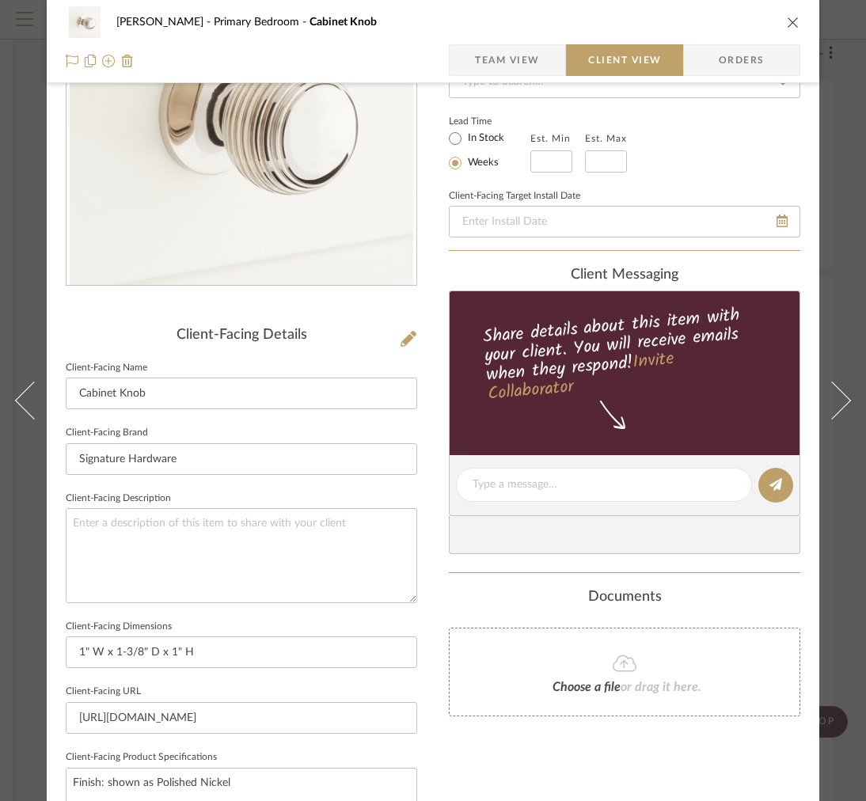
click at [485, 68] on span "Team View" at bounding box center [507, 60] width 65 height 32
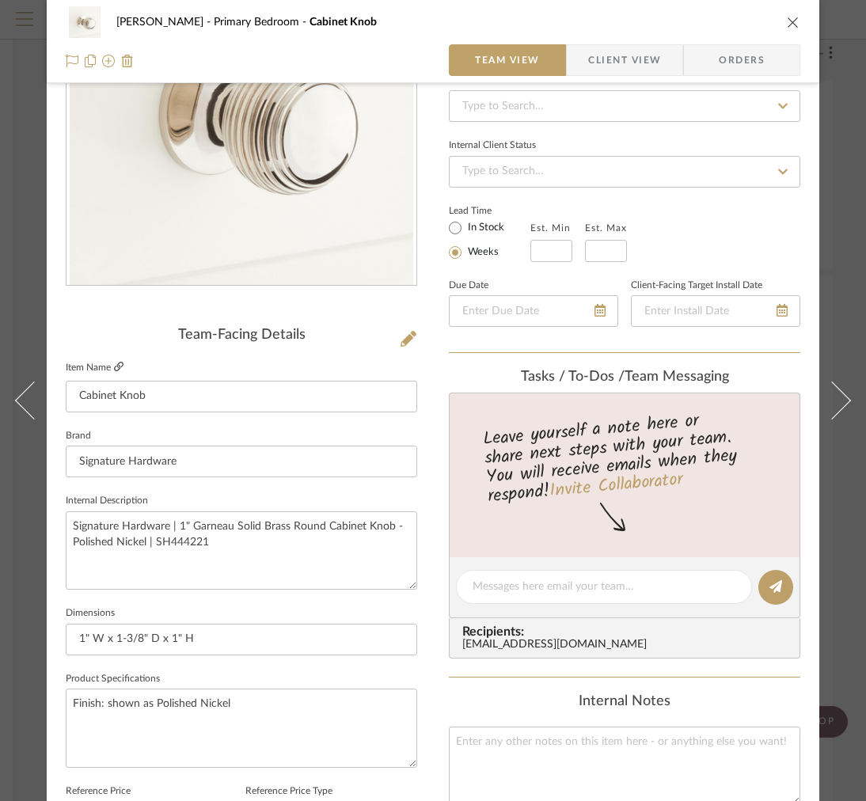
click at [2, 0] on mat-dialog-content "FRITZ DC Primary Bedroom Cabinet Knob Team View Client View Orders Team-Facing …" at bounding box center [432, 576] width 861 height 1462
click at [620, 55] on span "Client View" at bounding box center [624, 60] width 73 height 32
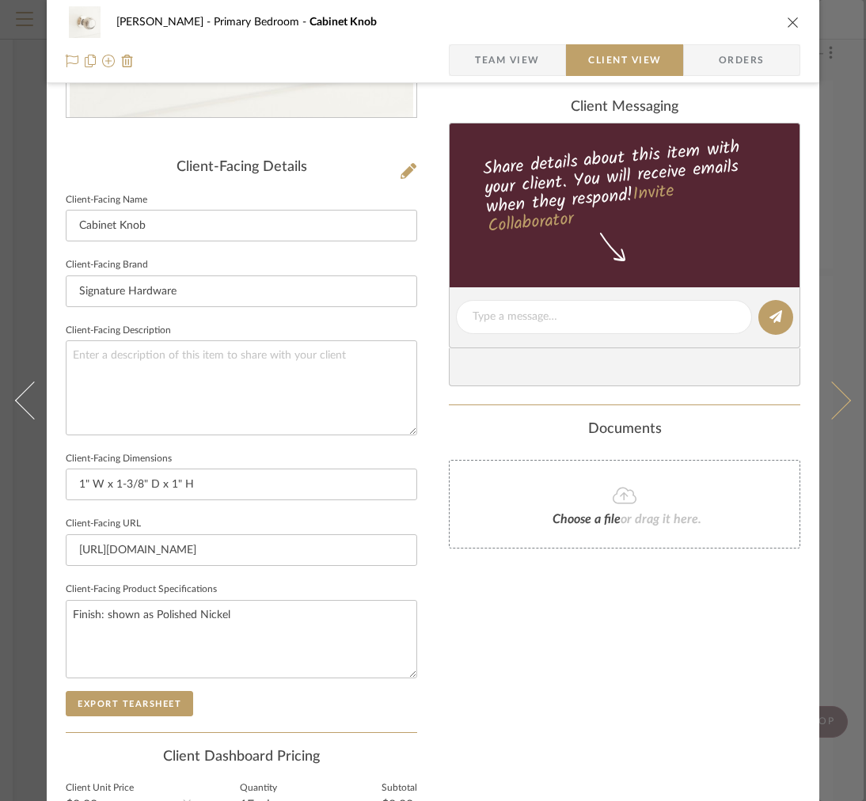
scroll to position [440, 0]
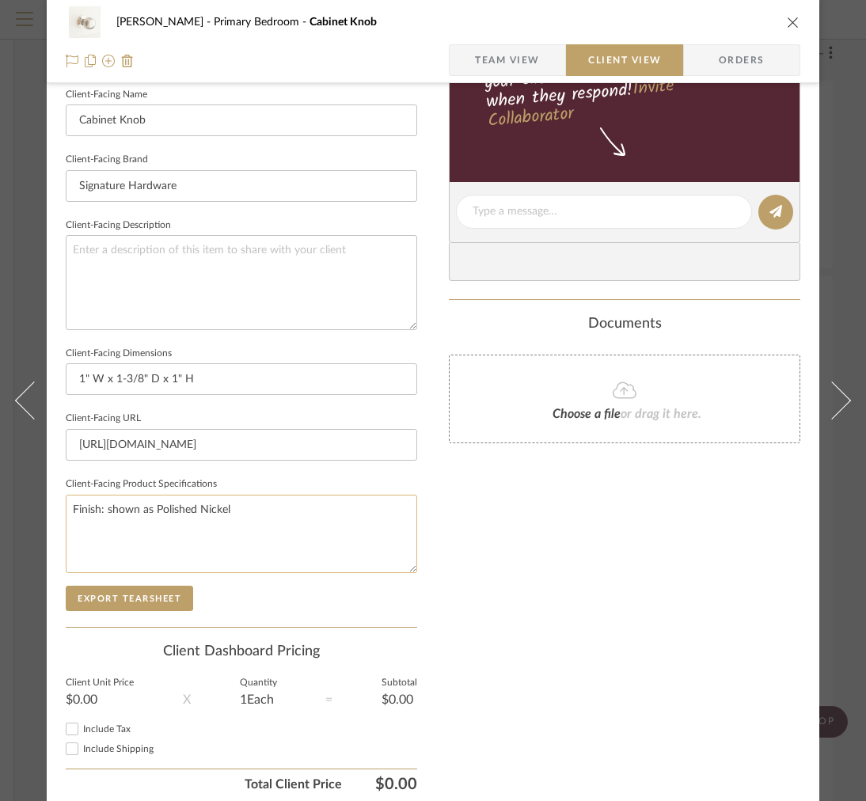
drag, startPoint x: 265, startPoint y: 517, endPoint x: 107, endPoint y: 507, distance: 158.6
click at [107, 507] on textarea "Finish: shown as Polished Nickel" at bounding box center [241, 534] width 351 height 78
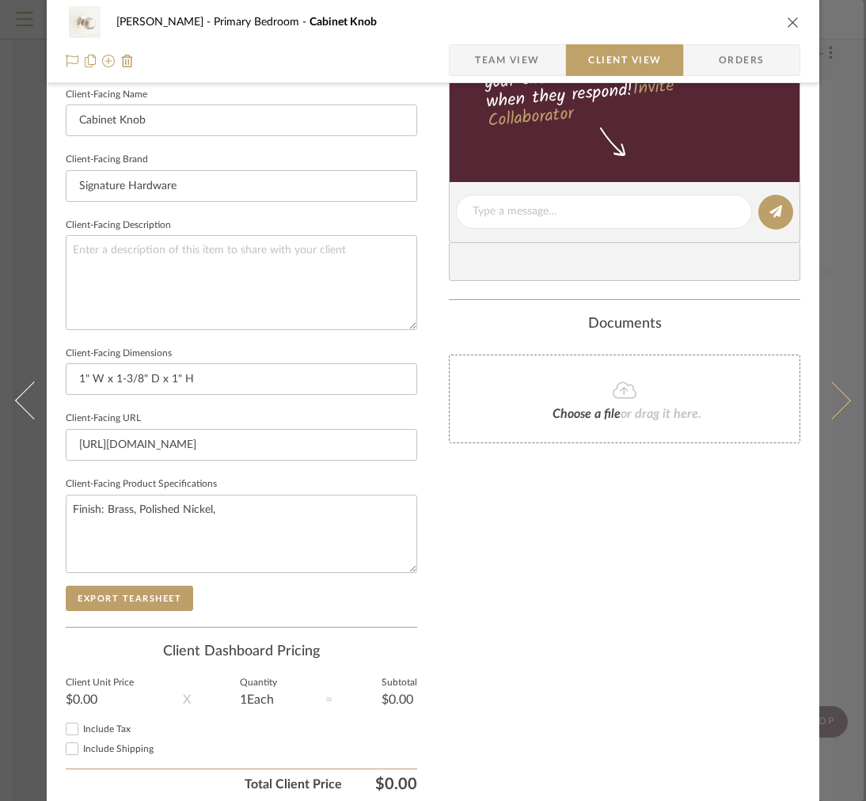
type textarea "Finish: Brass, Polished Nickel,"
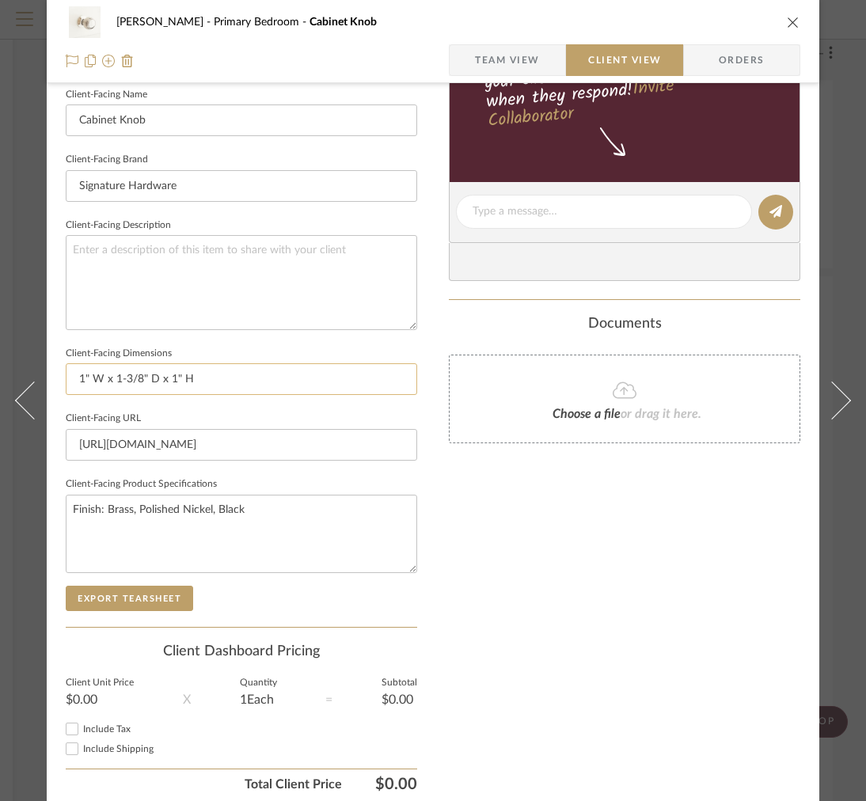
type textarea "Finish: Brass, Polished Nickel, Black"
click at [151, 380] on input "1" W x 1-3/8" D x 1" H" at bounding box center [241, 379] width 351 height 32
click at [178, 377] on input "1" W x 1-3/8"D x 1" H" at bounding box center [241, 379] width 351 height 32
click at [92, 375] on input "1" W x 1-3/8"D x 1"H" at bounding box center [241, 379] width 351 height 32
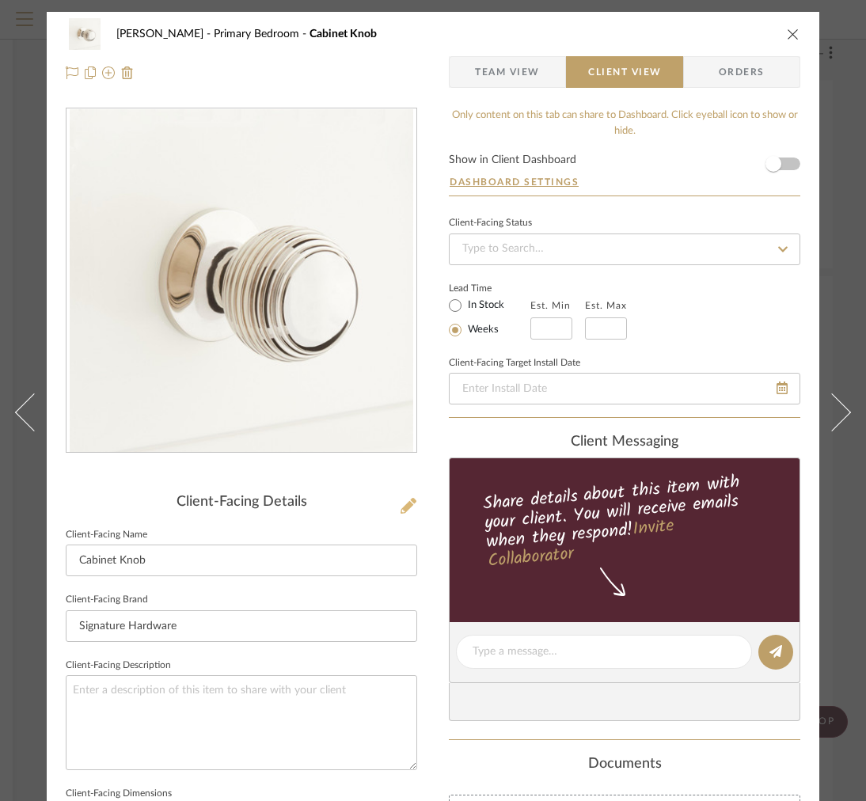
type input "1"W x 1-3/8"D x 1"H"
click at [409, 505] on icon at bounding box center [408, 506] width 16 height 16
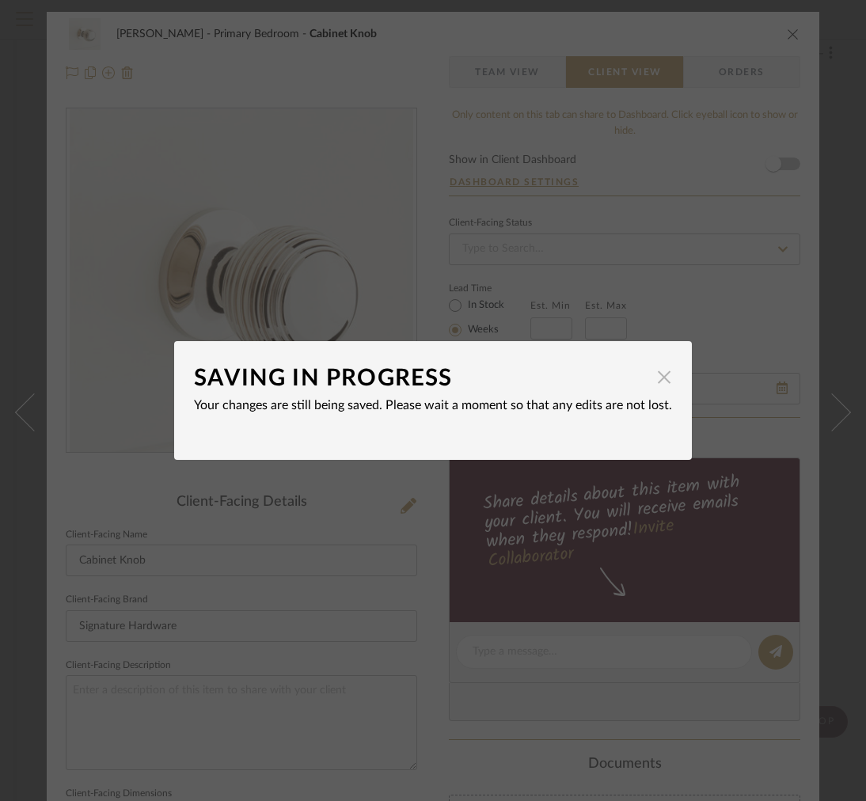
click at [649, 379] on span "button" at bounding box center [664, 377] width 32 height 32
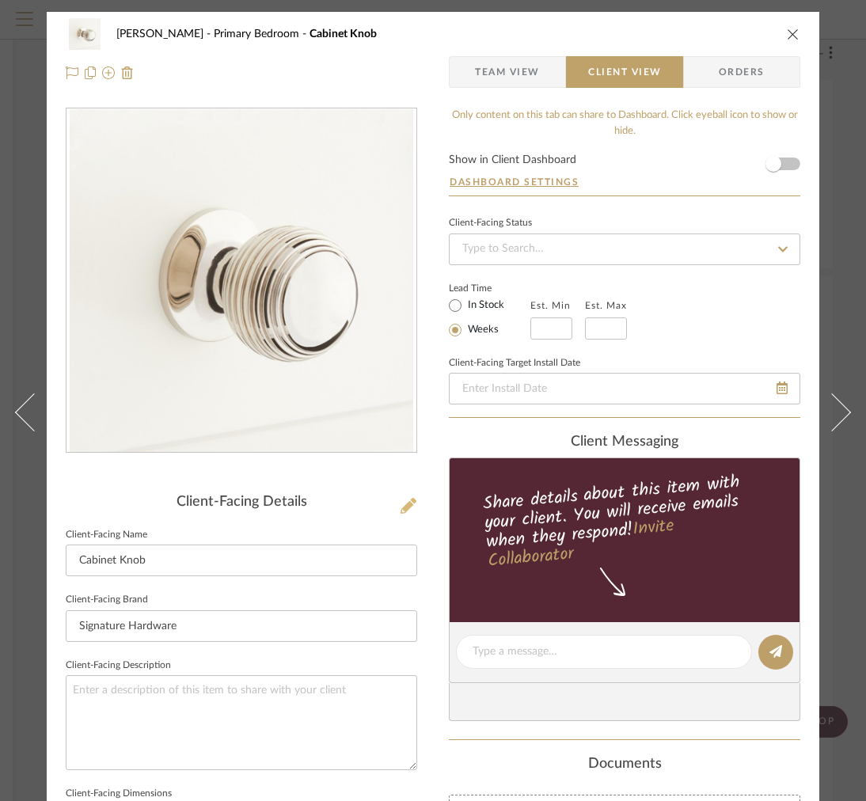
click at [408, 496] on button at bounding box center [408, 506] width 17 height 25
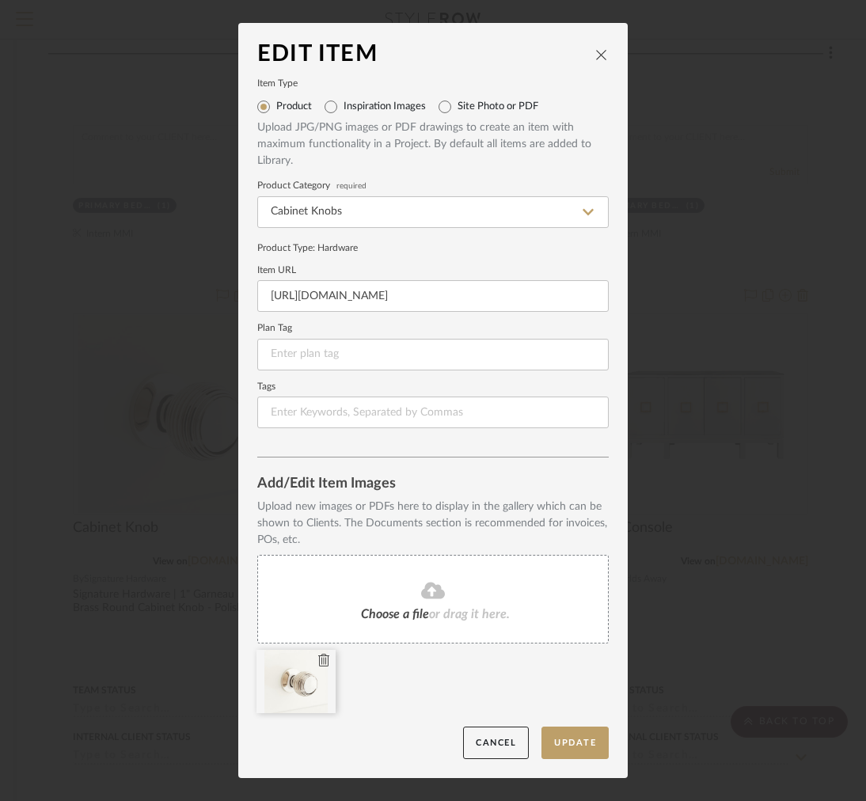
click at [315, 681] on div at bounding box center [295, 681] width 79 height 63
click at [318, 658] on icon at bounding box center [323, 660] width 11 height 13
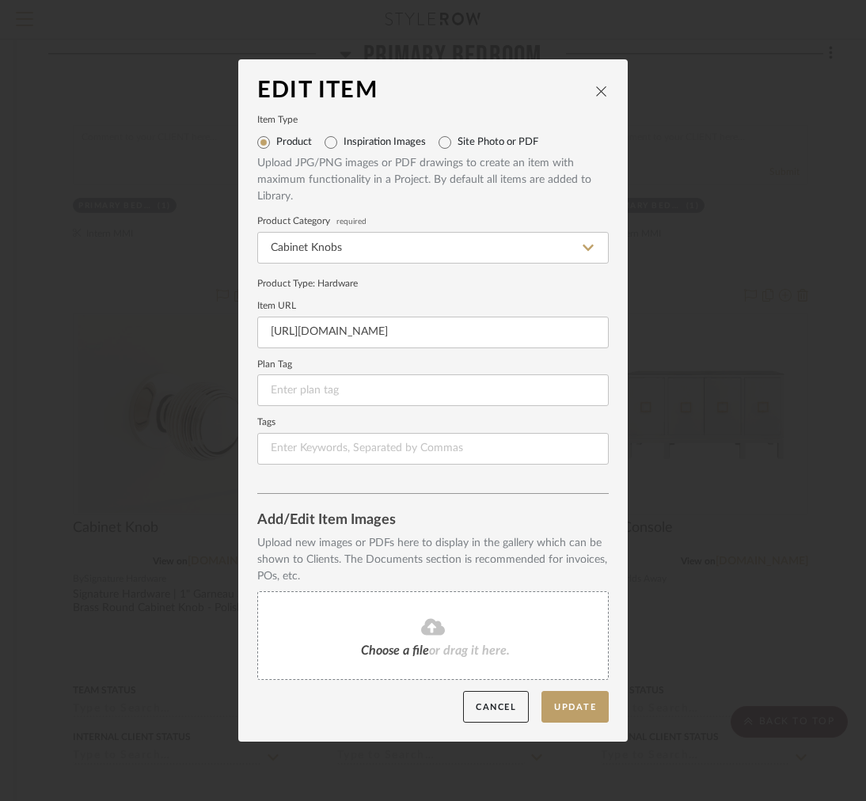
click at [414, 616] on div "Choose a file or drag it here." at bounding box center [432, 635] width 351 height 89
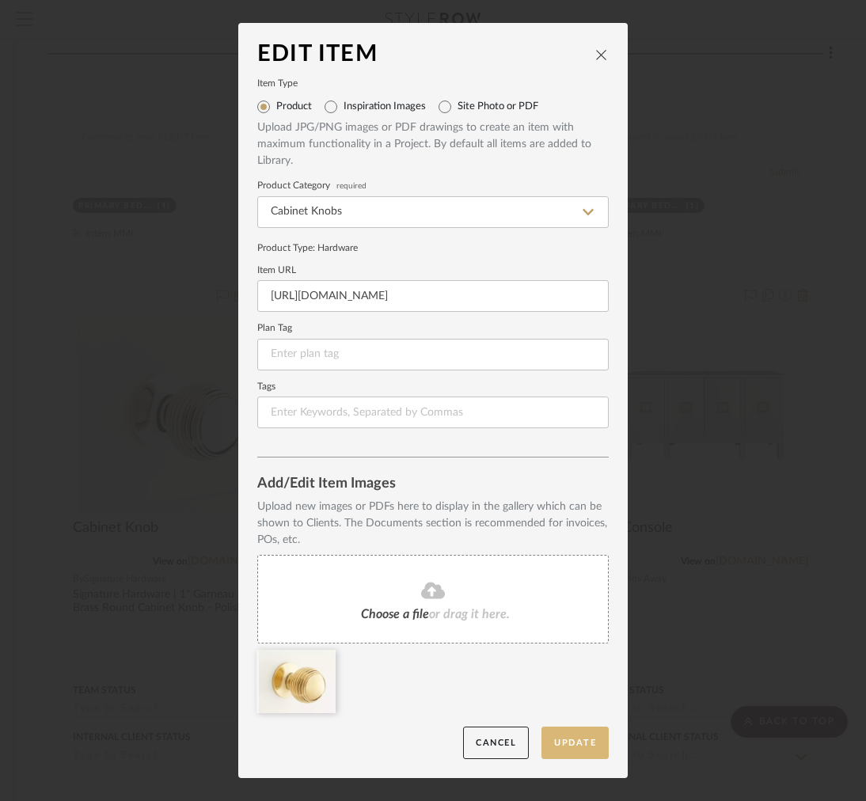
click at [563, 731] on button "Update" at bounding box center [574, 742] width 67 height 32
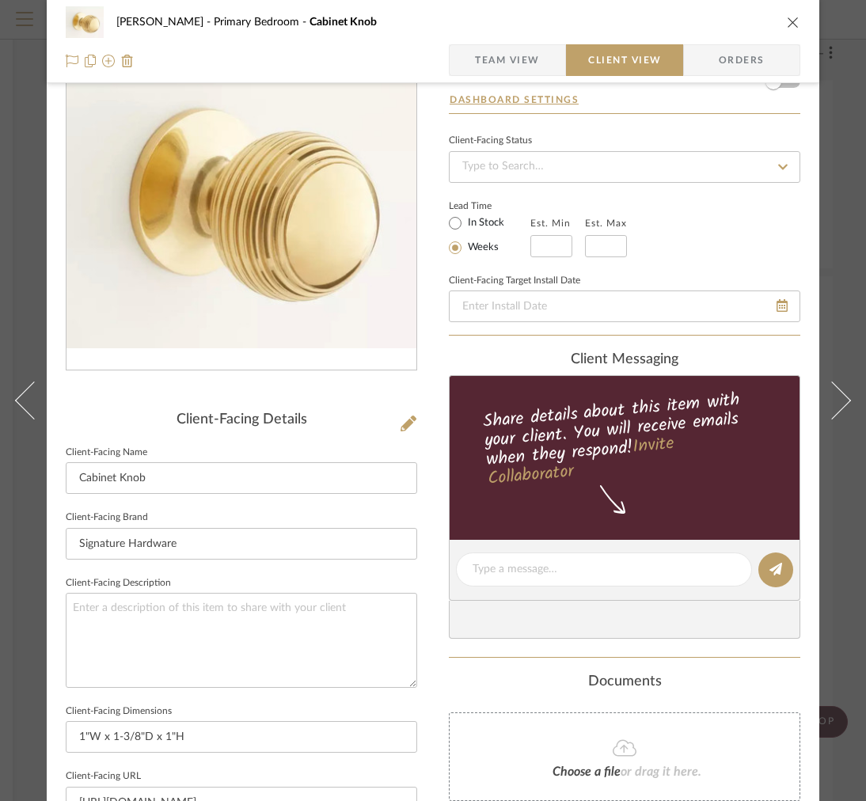
scroll to position [514, 0]
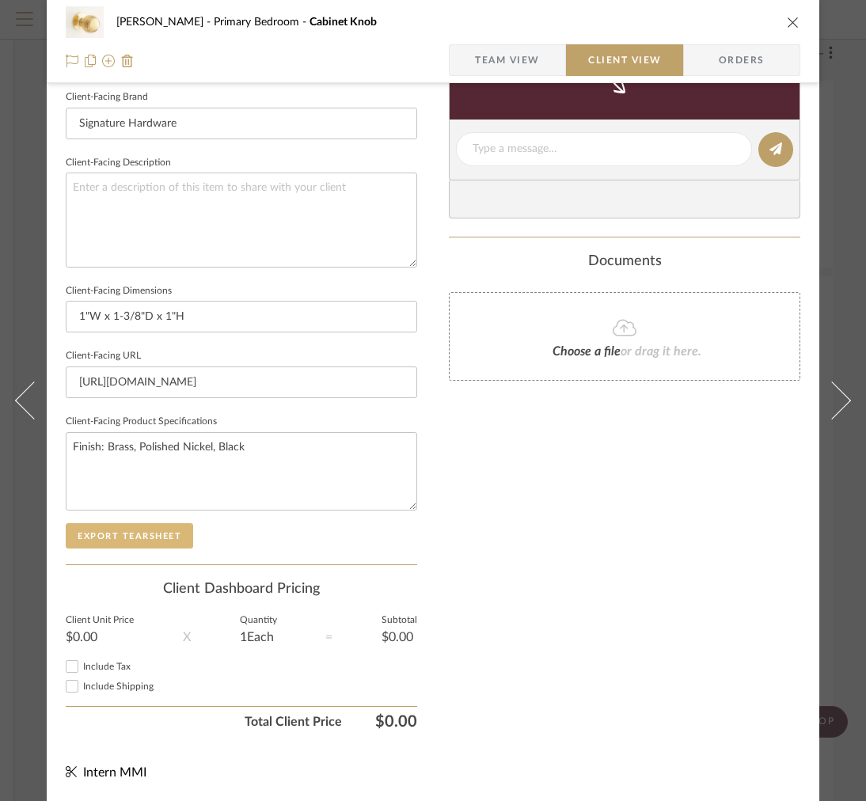
click at [163, 523] on button "Export Tearsheet" at bounding box center [129, 535] width 127 height 25
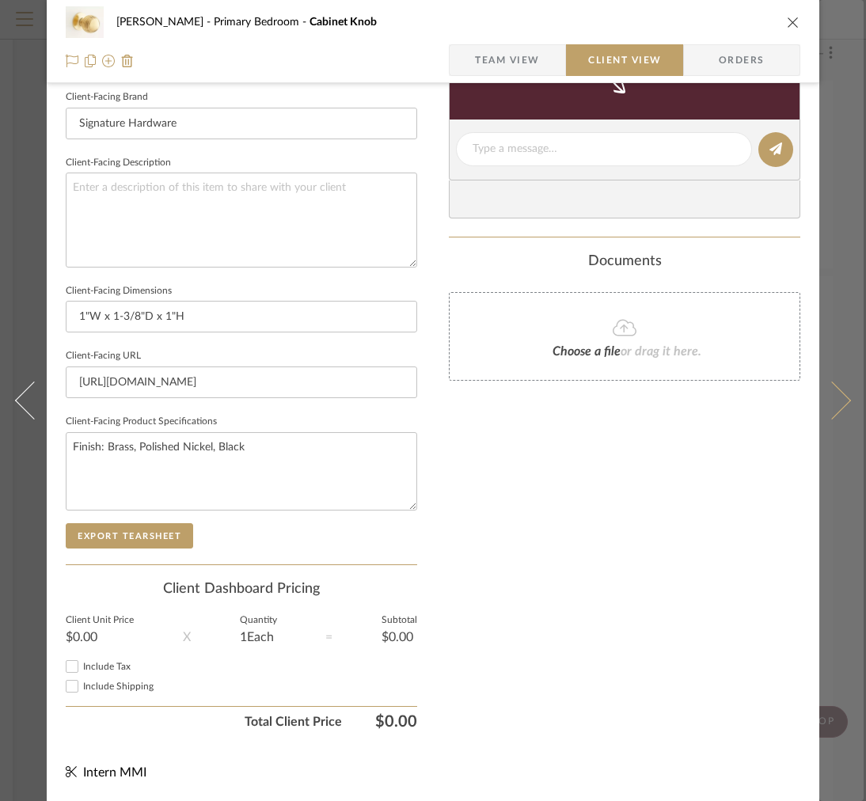
click at [828, 305] on button at bounding box center [841, 400] width 44 height 801
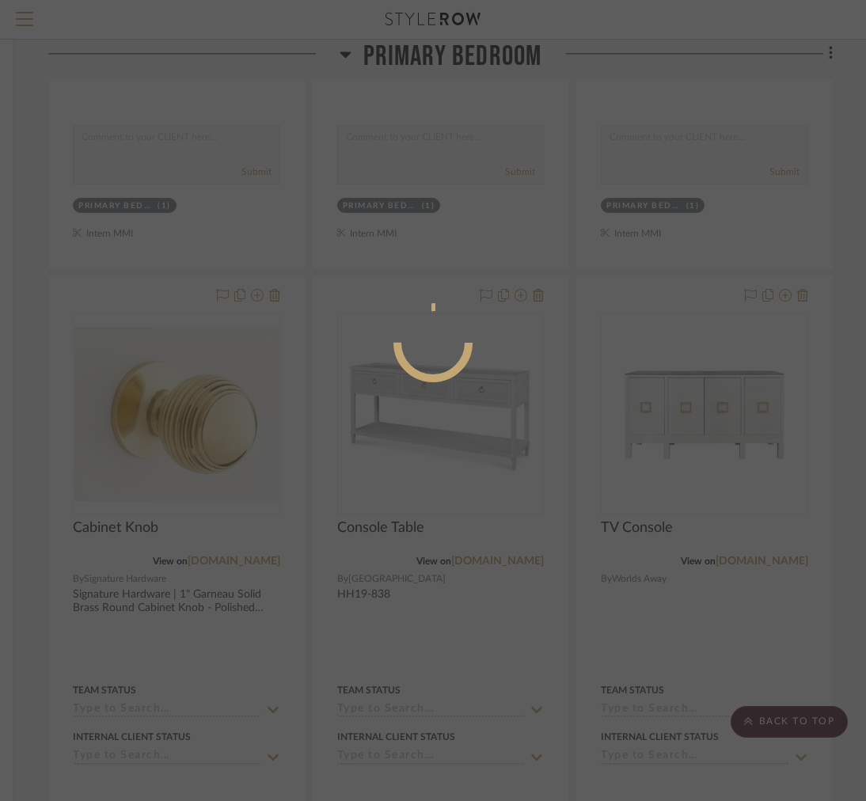
scroll to position [0, 0]
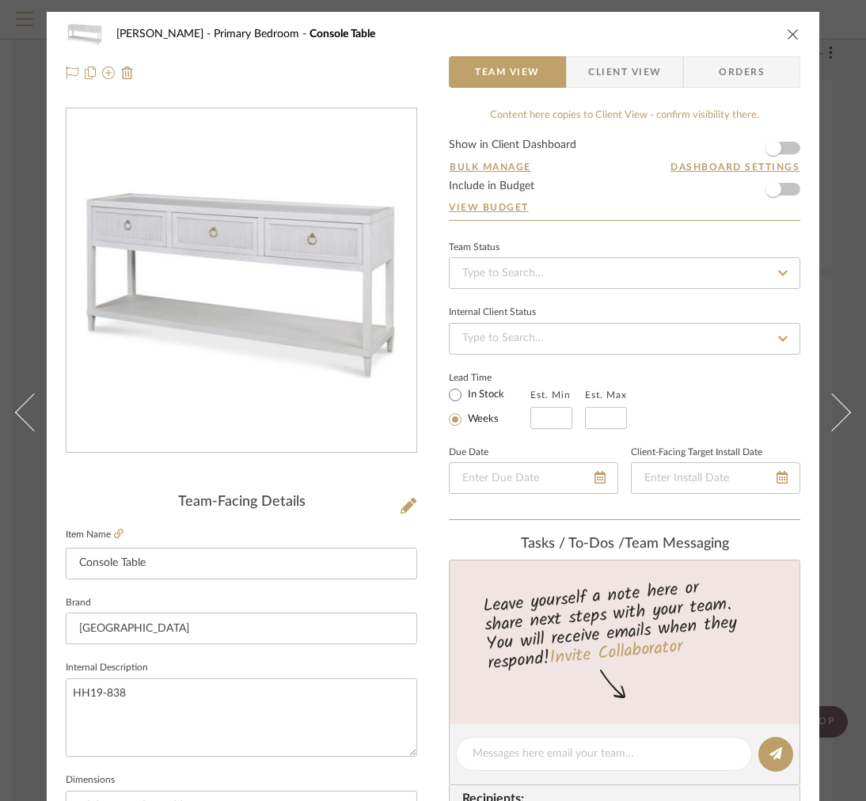
click at [797, 31] on button "close" at bounding box center [793, 34] width 14 height 14
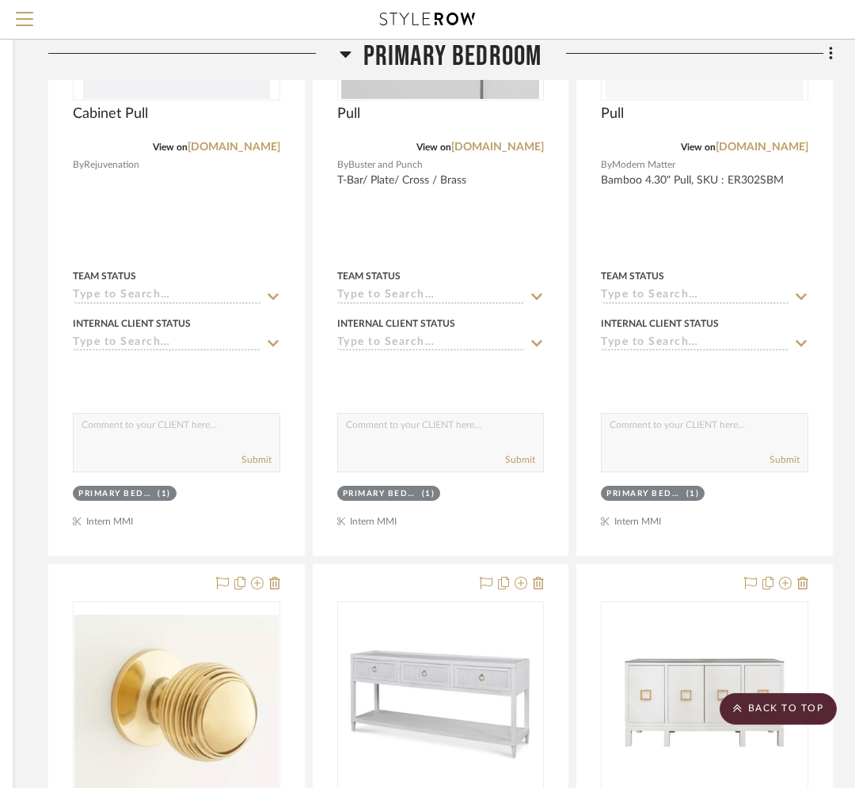
scroll to position [7067, 285]
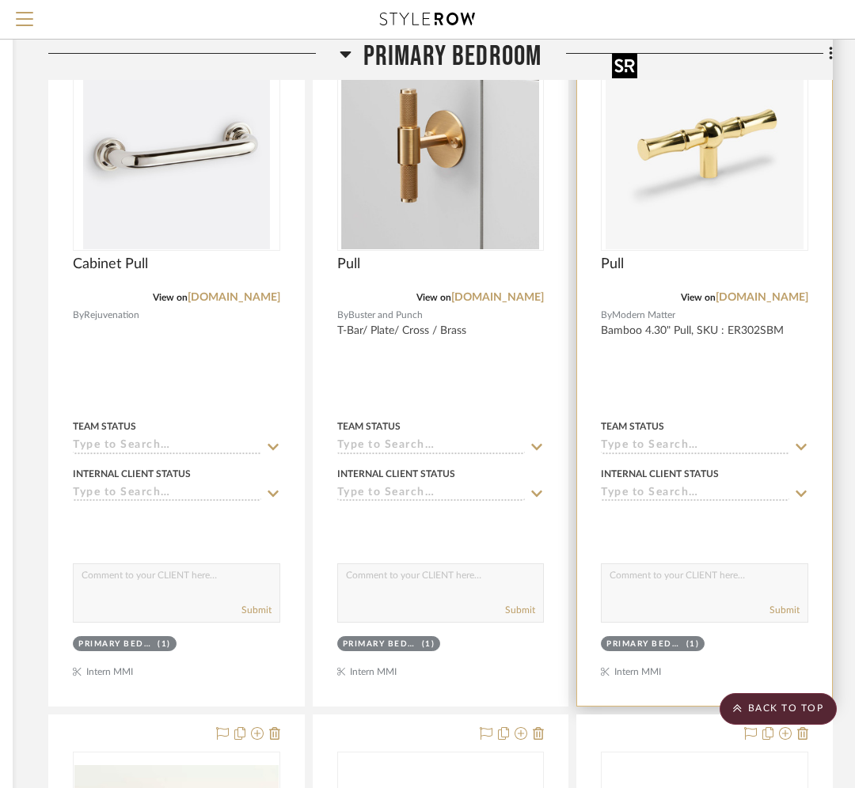
click at [644, 123] on img "0" at bounding box center [704, 150] width 198 height 198
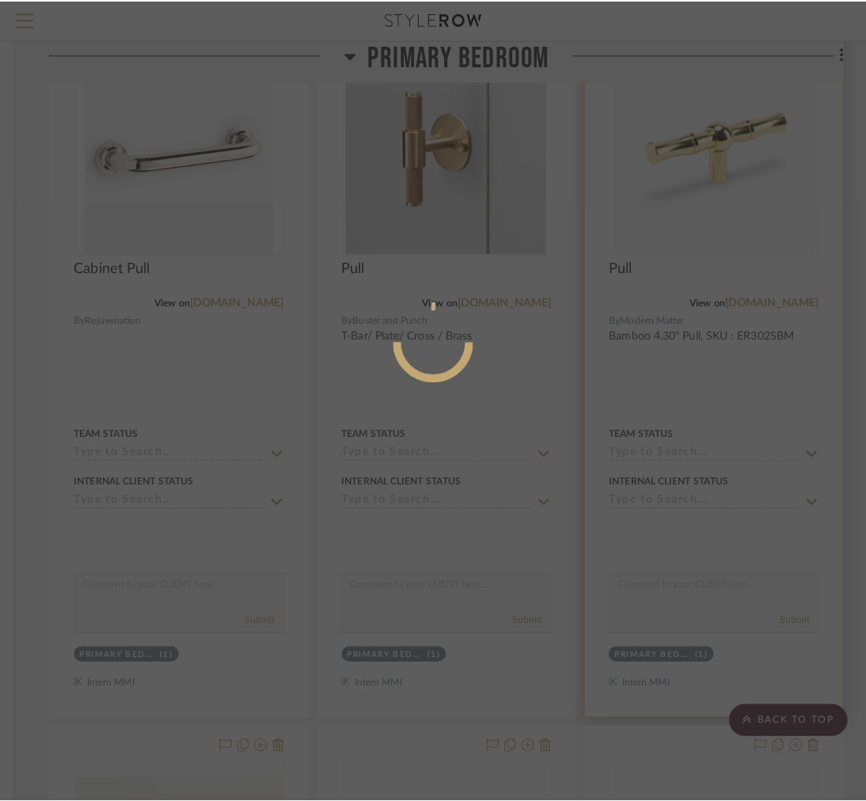
scroll to position [0, 0]
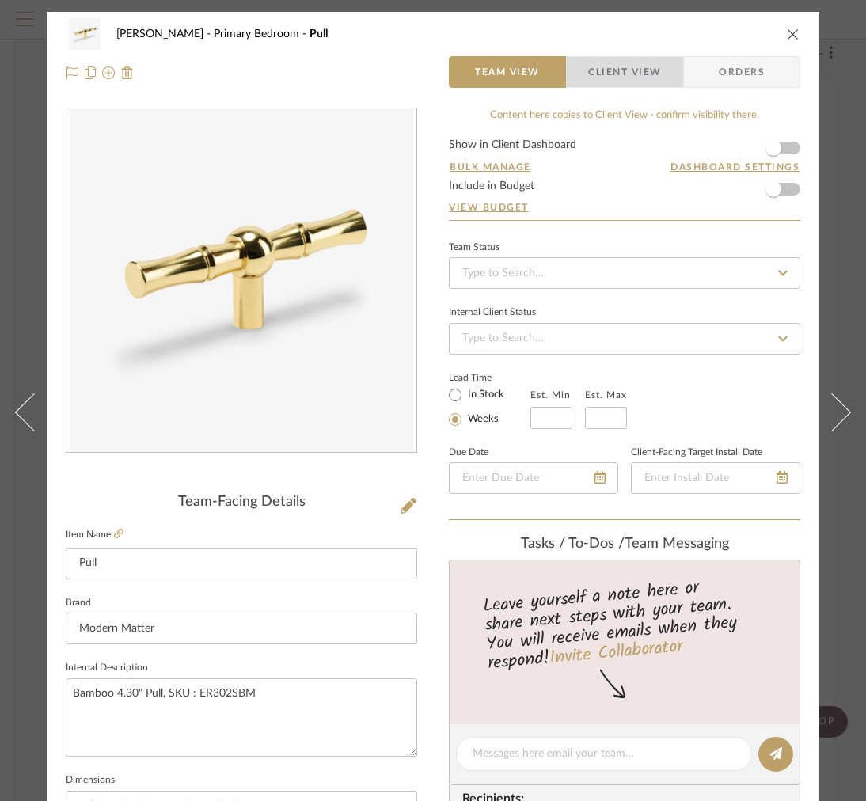
click at [598, 85] on span "Client View" at bounding box center [624, 72] width 73 height 32
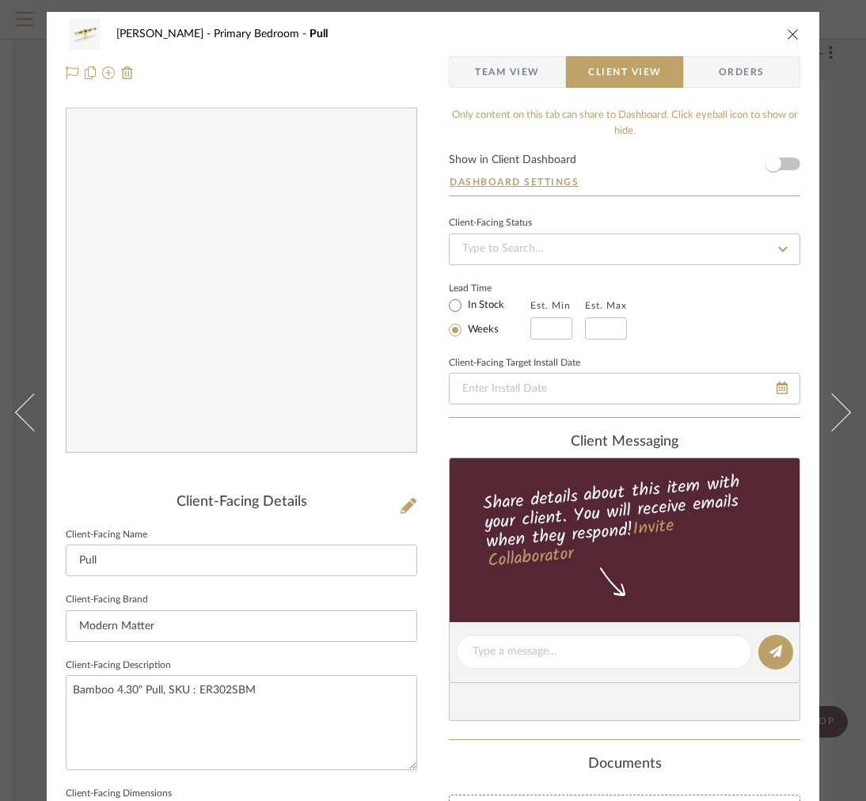
scroll to position [315, 0]
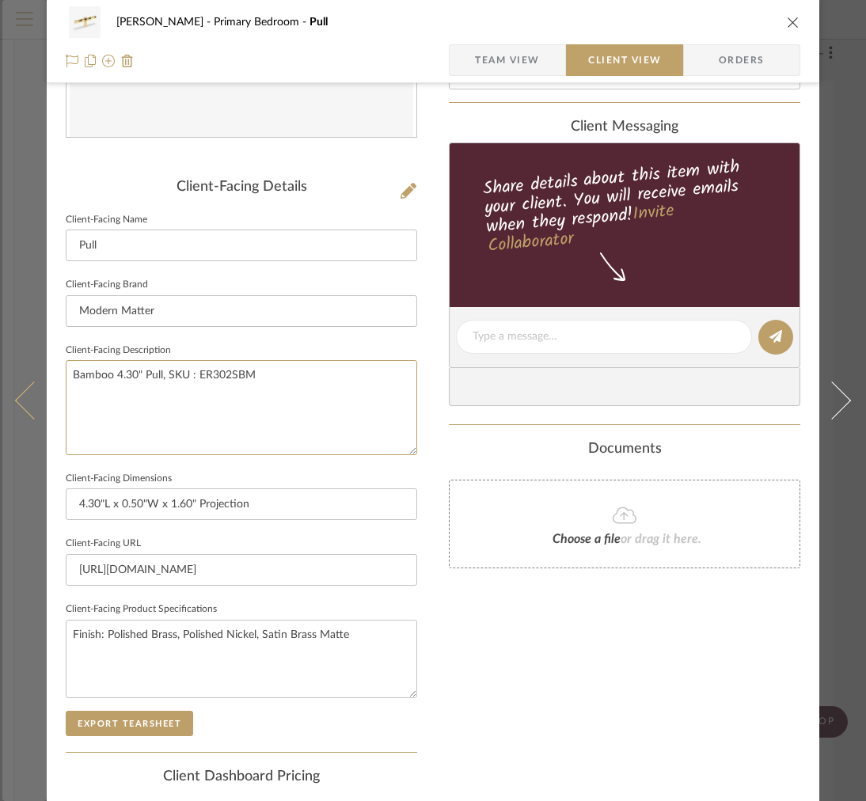
drag, startPoint x: 309, startPoint y: 381, endPoint x: 0, endPoint y: 332, distance: 312.5
click at [2, 350] on mat-dialog-content "FRITZ DC Primary Bedroom Pull Team View Client View Orders Client-Facing Detail…" at bounding box center [432, 343] width 861 height 1292
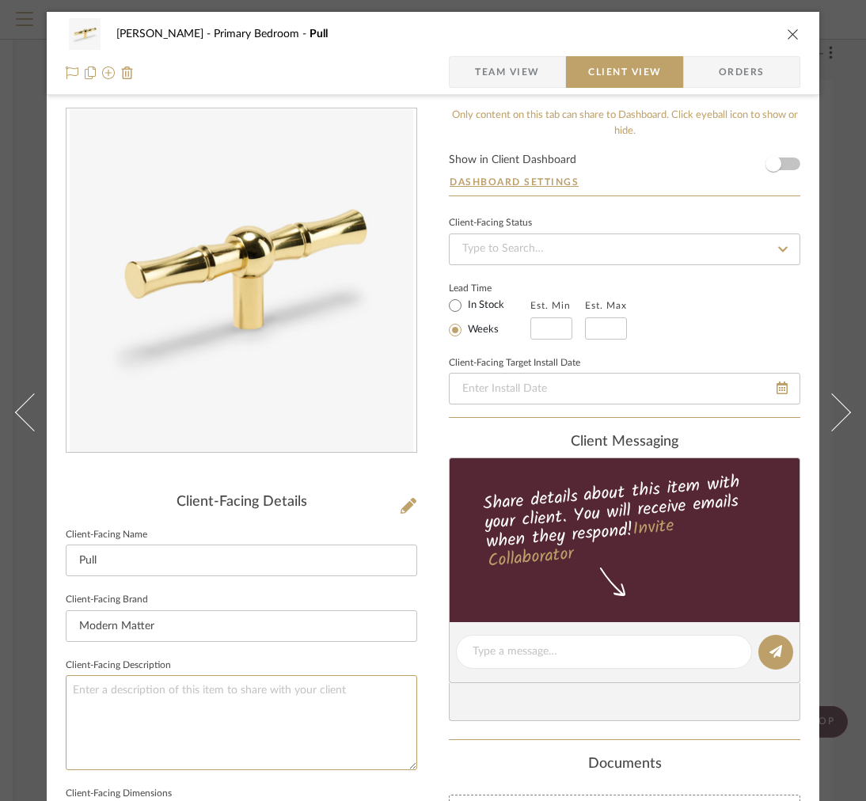
scroll to position [514, 0]
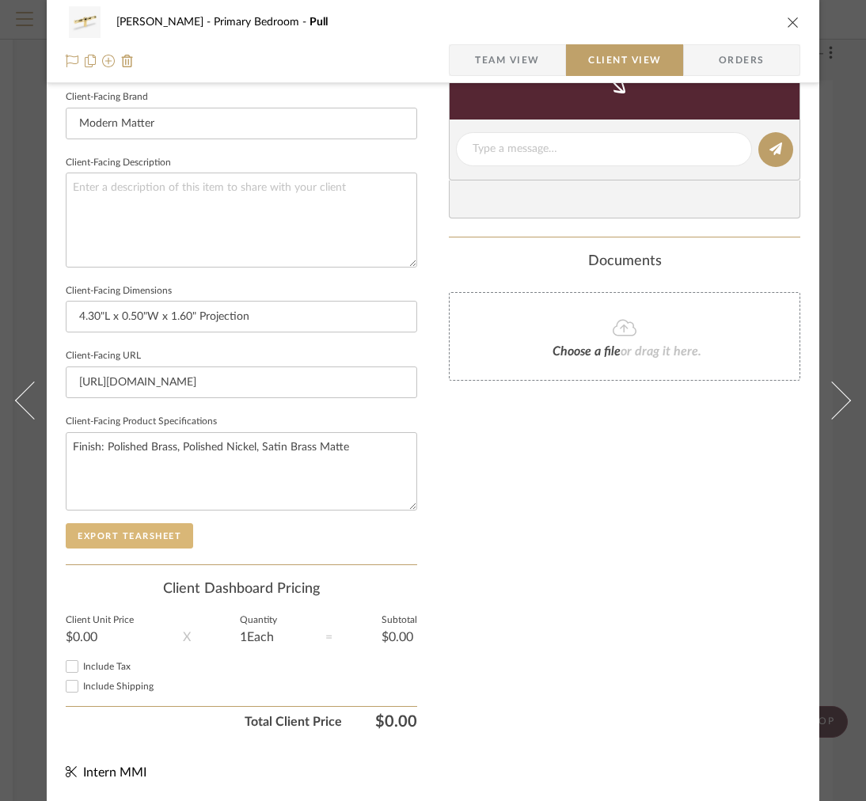
click at [134, 527] on button "Export Tearsheet" at bounding box center [129, 535] width 127 height 25
drag, startPoint x: 157, startPoint y: 304, endPoint x: 122, endPoint y: 303, distance: 35.6
click at [121, 303] on input "4.30"L x 0.50"W x 1.60" Projection" at bounding box center [241, 317] width 351 height 32
click at [74, 303] on input "4.30"L x 1.60" Projection" at bounding box center [241, 317] width 351 height 32
paste input "0.50"W"
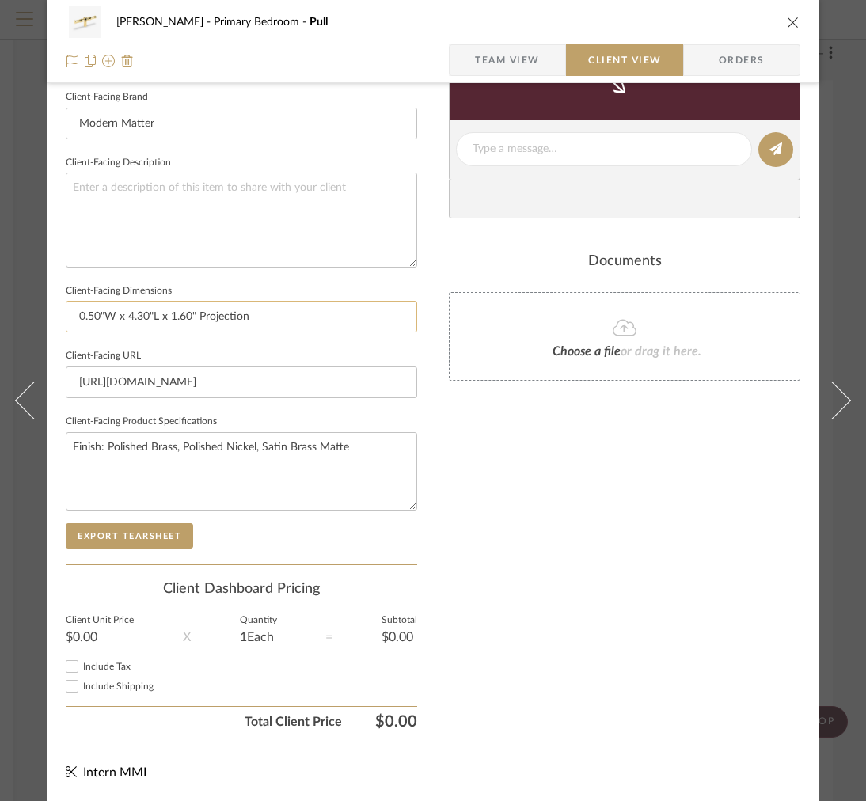
click at [155, 301] on input "0.50"W x 4.30"L x 1.60" Projection" at bounding box center [241, 317] width 351 height 32
type input "0.50"W x 4.30"D x 1.60" Projection"
click at [149, 523] on button "Export Tearsheet" at bounding box center [129, 535] width 127 height 25
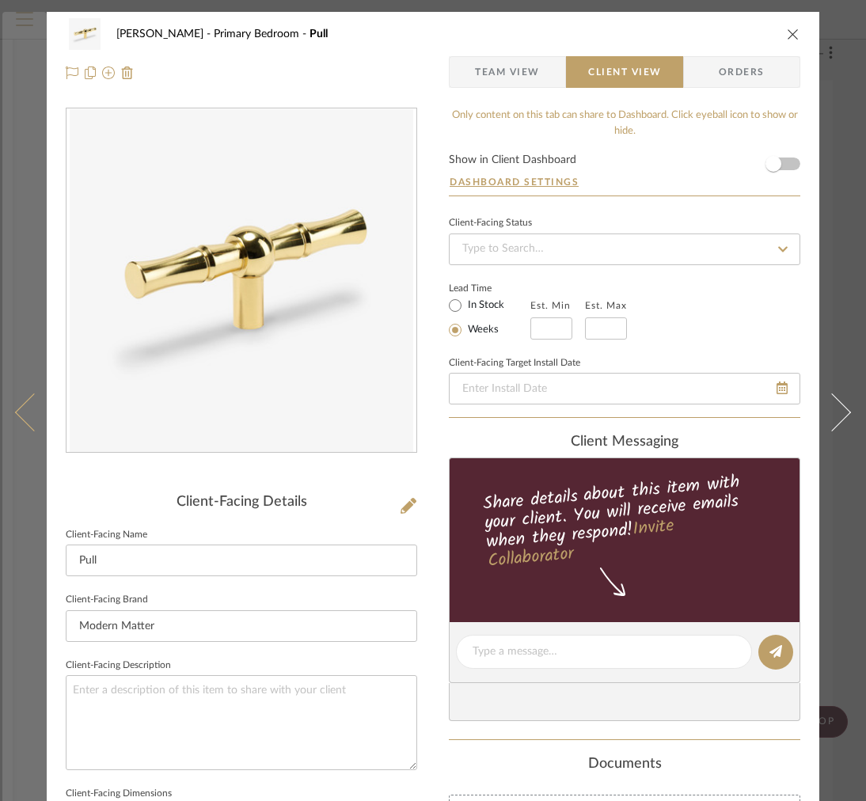
click at [20, 418] on icon at bounding box center [34, 412] width 38 height 38
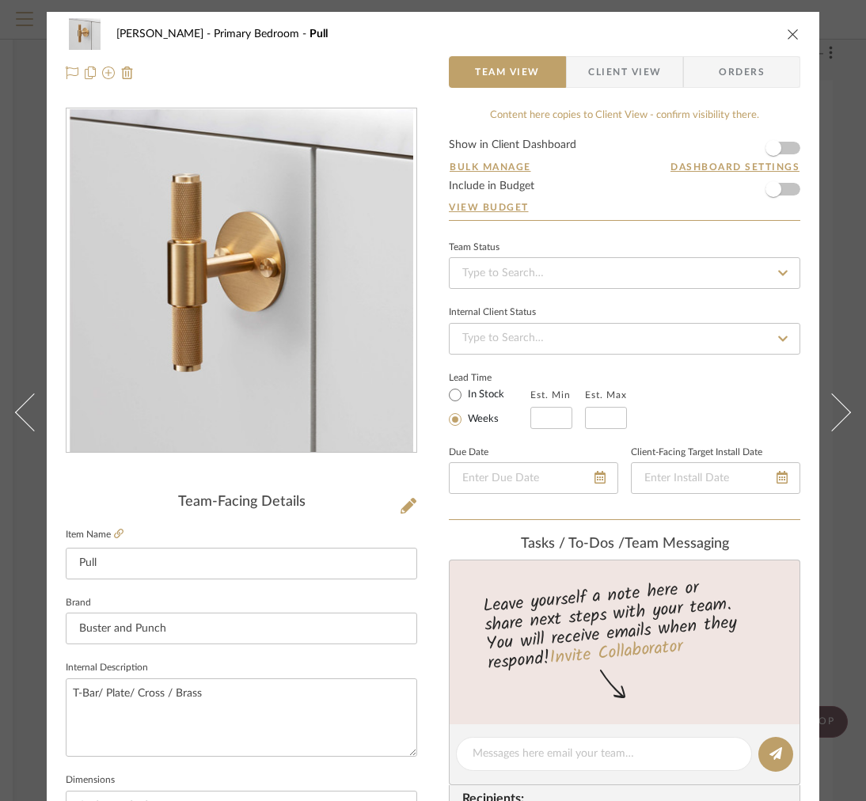
click at [616, 85] on span "Client View" at bounding box center [624, 72] width 73 height 32
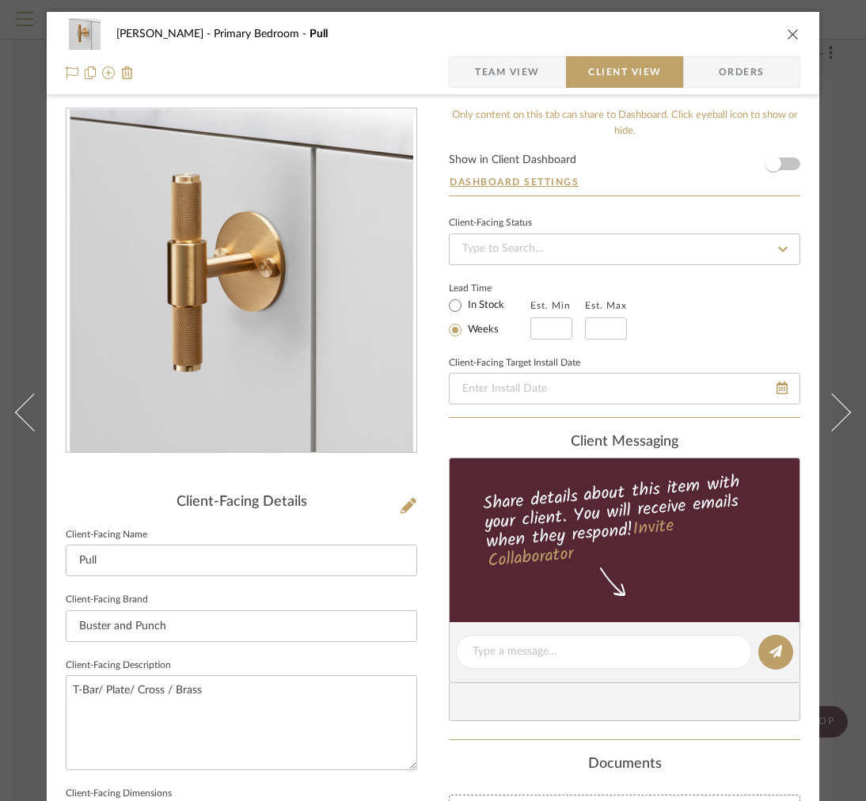
scroll to position [428, 0]
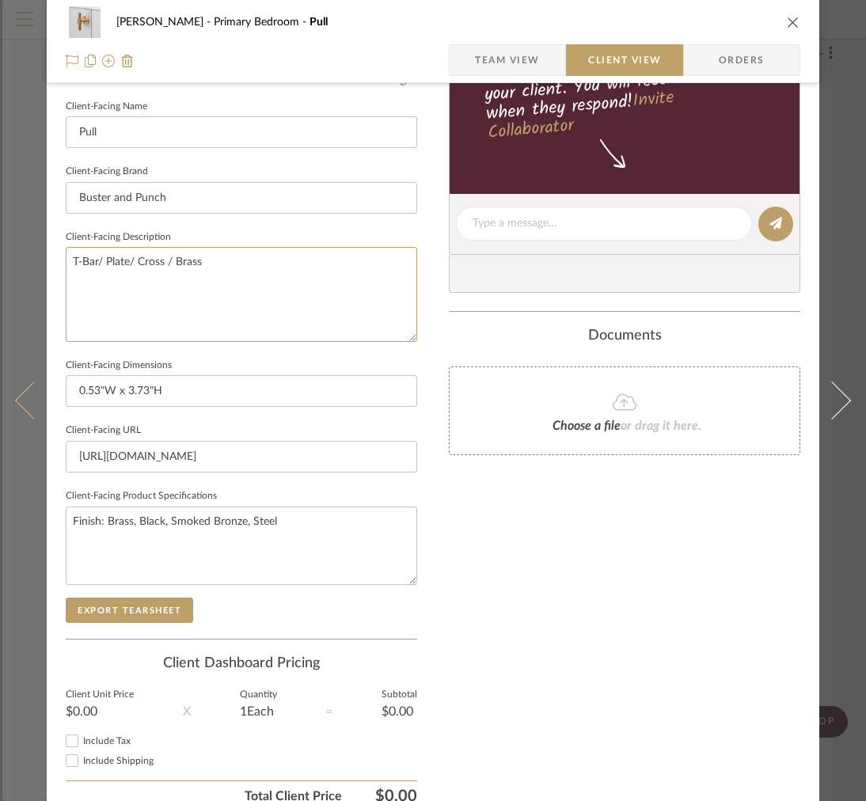
drag, startPoint x: 256, startPoint y: 265, endPoint x: 17, endPoint y: 233, distance: 241.2
click at [24, 236] on mat-dialog-content "FRITZ DC Primary Bedroom Pull Team View Client View Orders Client-Facing Detail…" at bounding box center [432, 230] width 861 height 1292
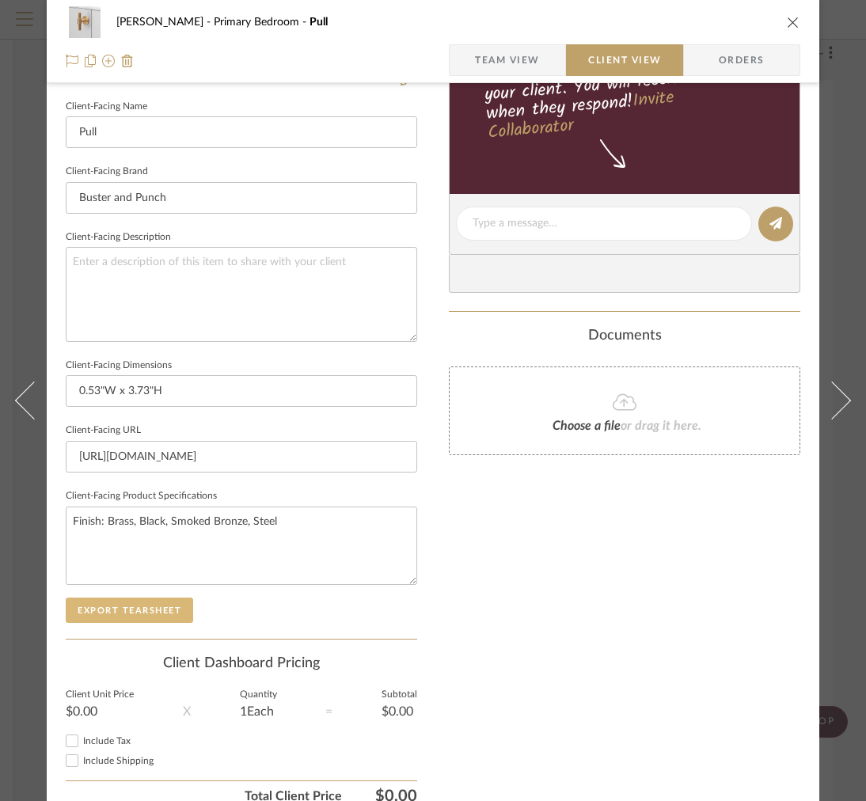
click at [150, 609] on button "Export Tearsheet" at bounding box center [129, 609] width 127 height 25
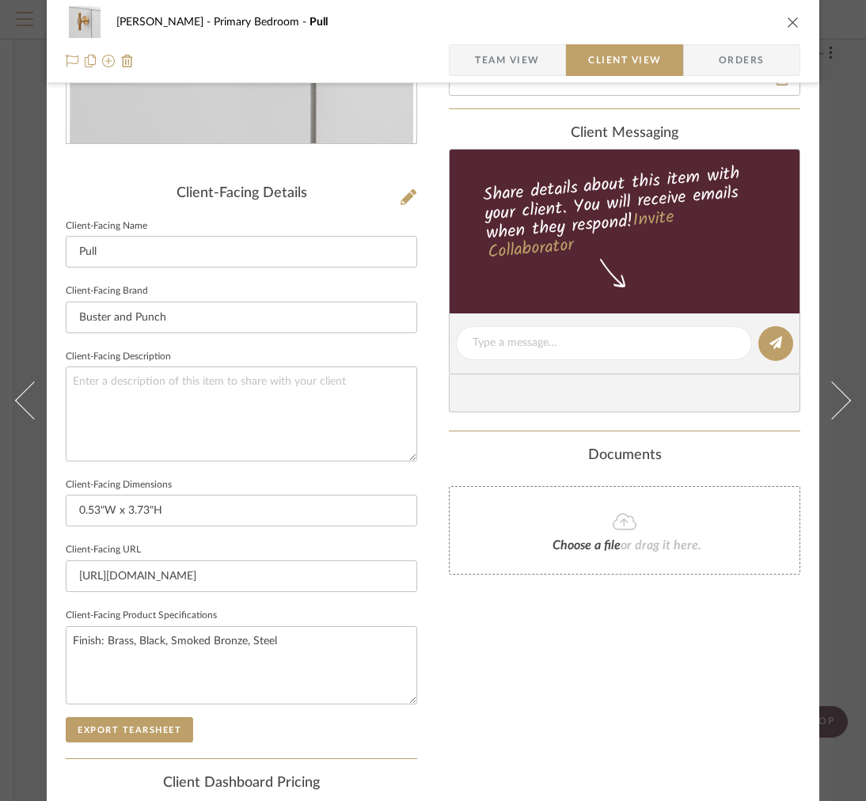
scroll to position [0, 0]
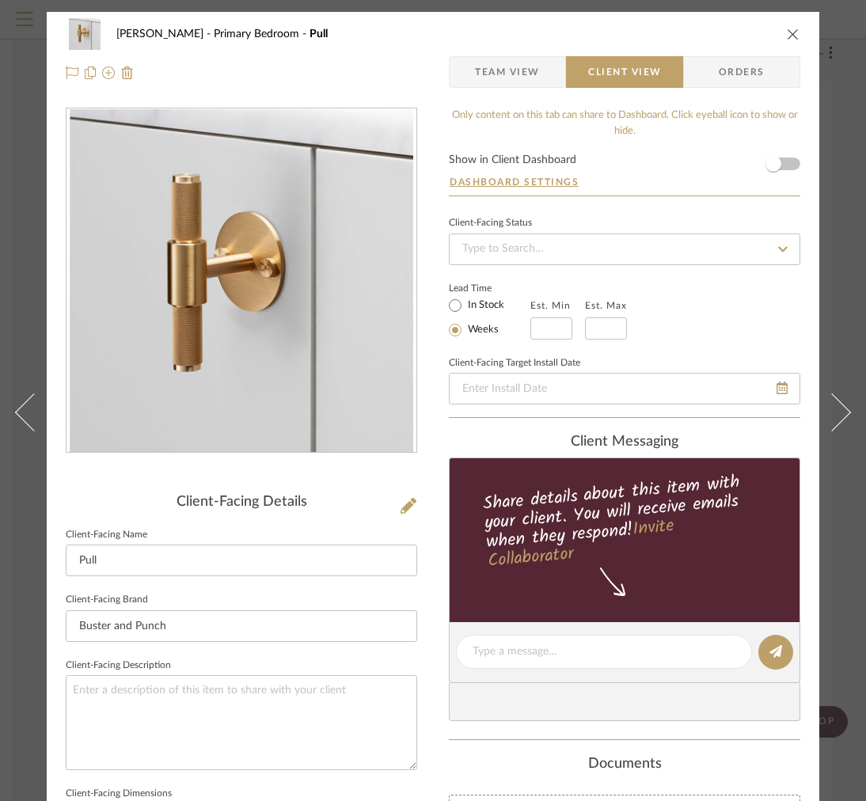
click at [510, 70] on span "Team View" at bounding box center [507, 72] width 65 height 32
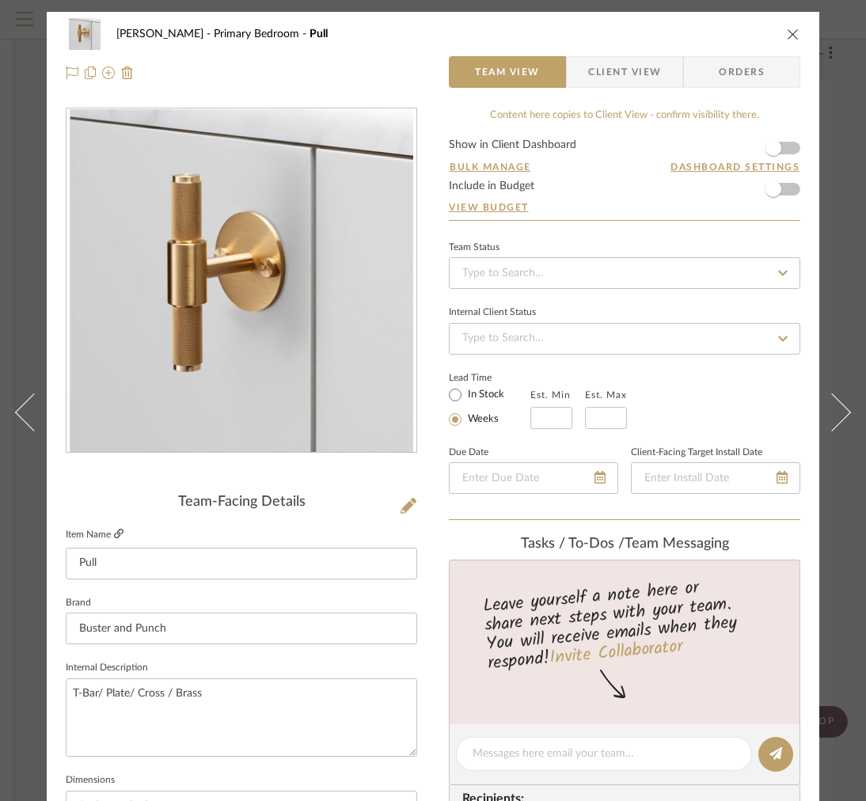
click at [118, 532] on icon at bounding box center [118, 533] width 9 height 9
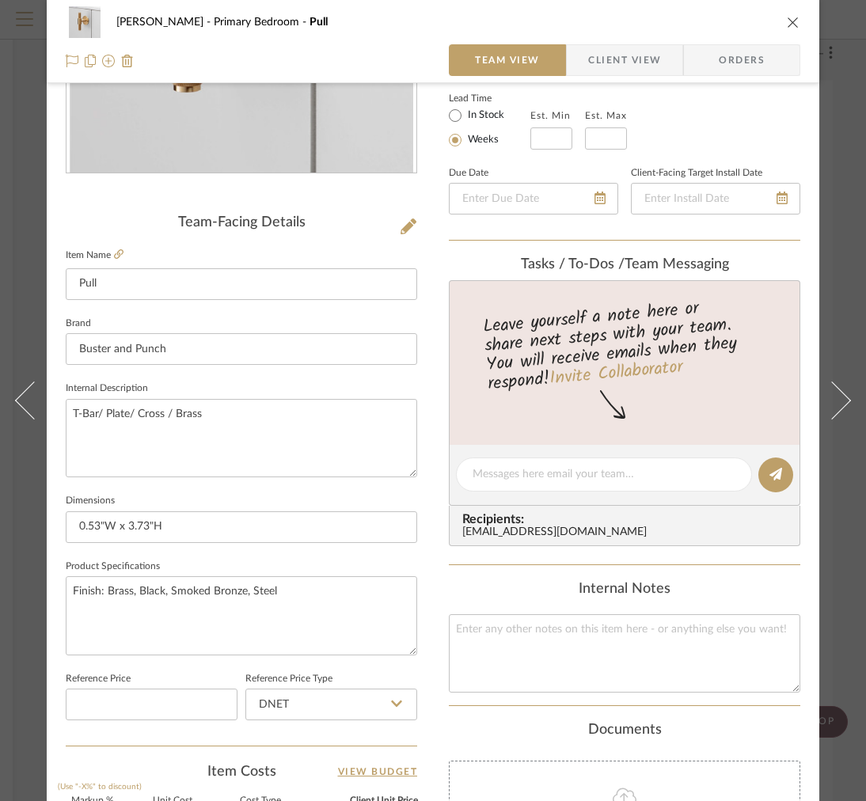
scroll to position [502, 0]
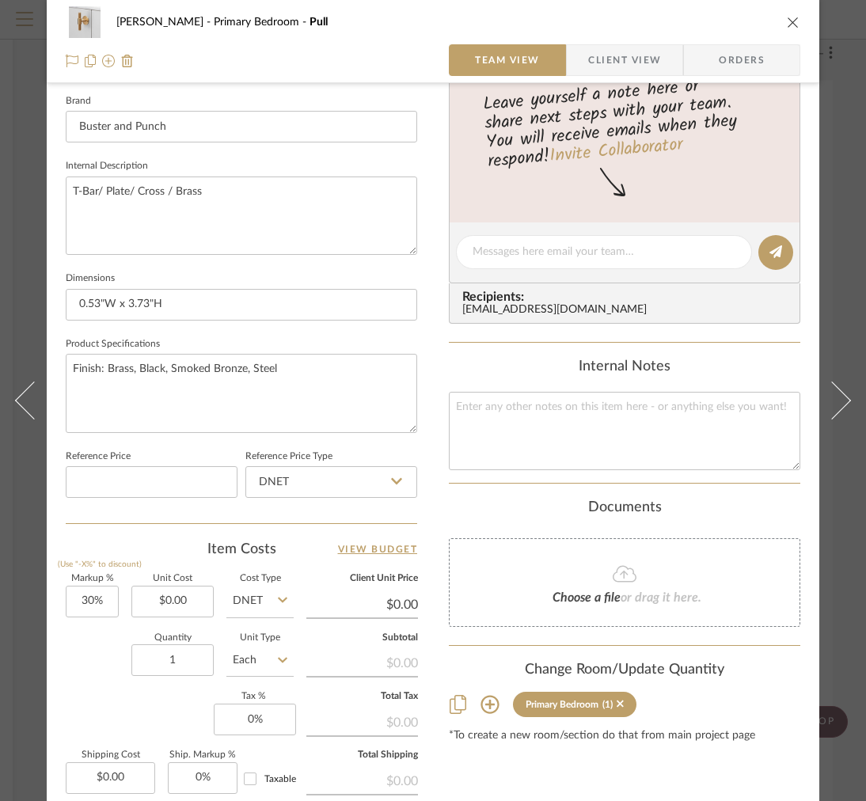
click at [309, 285] on fieldset "Dimensions 0.53"W x 3.73"H" at bounding box center [241, 293] width 351 height 53
click at [297, 296] on input "0.53"W x 3.73"H" at bounding box center [241, 305] width 351 height 32
click at [283, 303] on input "0.53"W x 3.73"H" at bounding box center [241, 305] width 351 height 32
click at [126, 304] on input "0.53"W x 3.73"H | 0.12"D x 2"H Backplate |" at bounding box center [241, 305] width 351 height 32
click at [357, 302] on input "0.53"W x 0.59"D x 3.73"H | 0.12"D x 2"H Backplate |" at bounding box center [241, 305] width 351 height 32
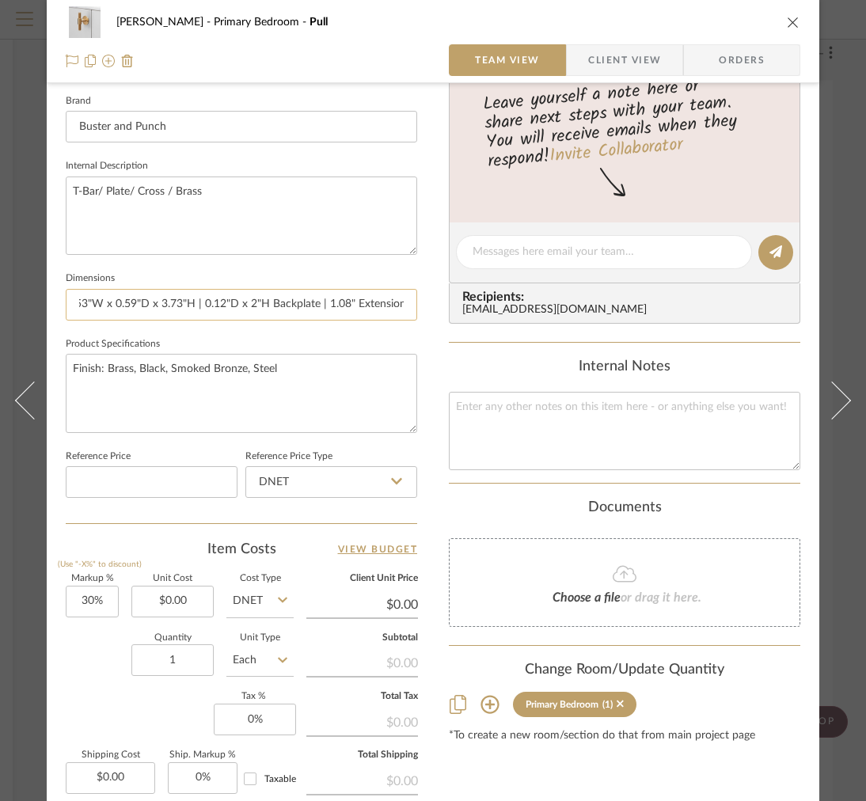
scroll to position [0, 15]
type input "0.53"W x 0.59"D x 3.73"H | 0.12"D x 2"H Backplate | 1.08" Extension"
click at [629, 59] on span "Client View" at bounding box center [624, 60] width 73 height 32
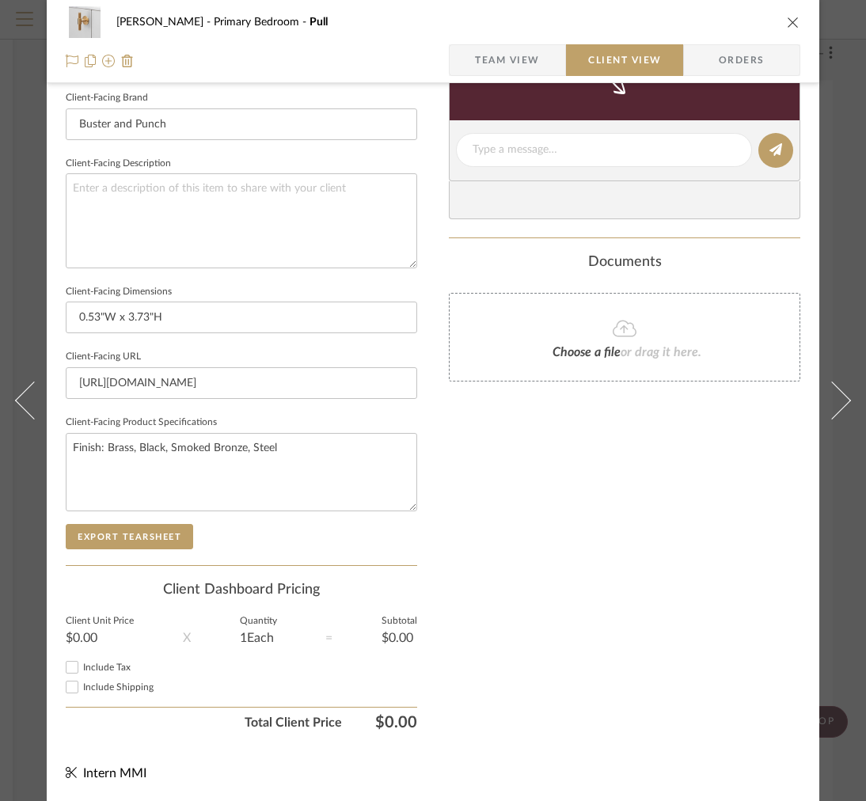
type input "0.53"W x 0.59"D x 3.73"H | 0.12"D x 2"H Backplate | 1.08" Extension"
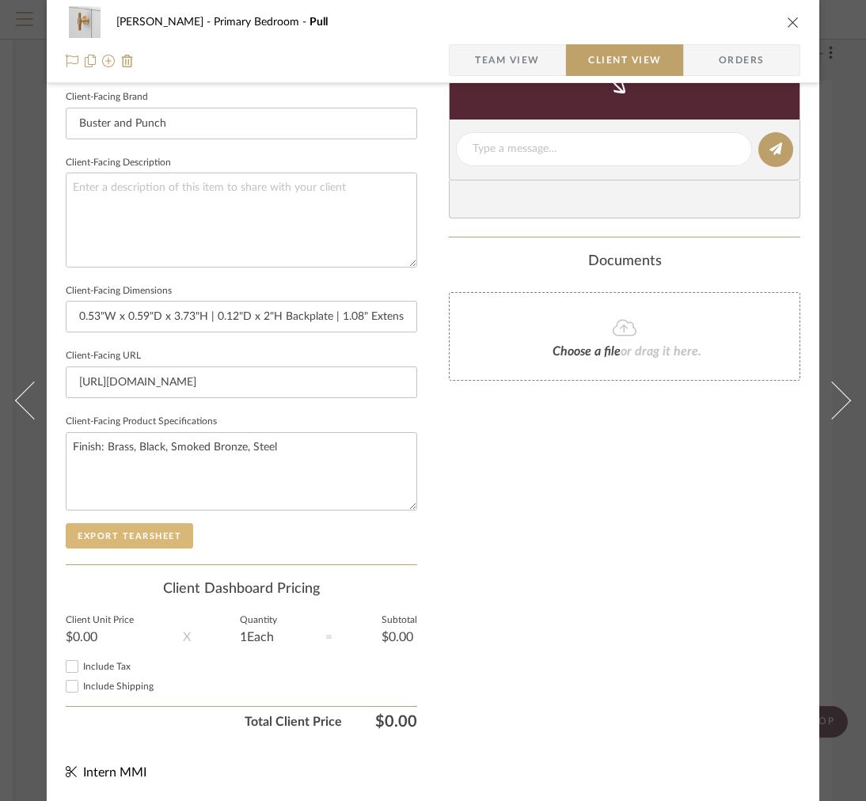
click at [133, 523] on button "Export Tearsheet" at bounding box center [129, 535] width 127 height 25
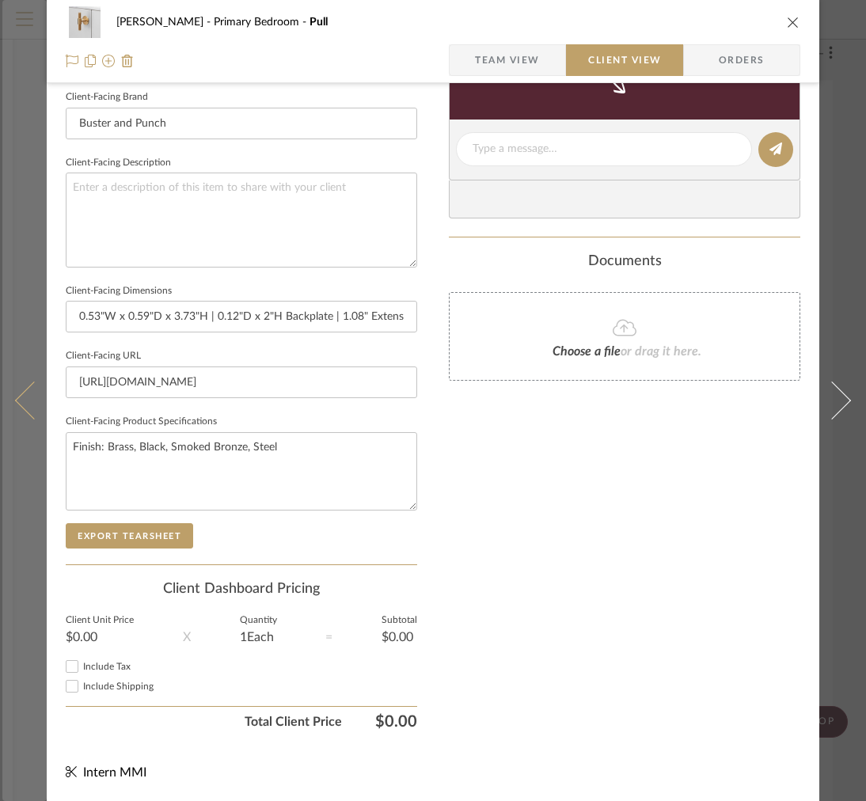
click at [25, 366] on button at bounding box center [24, 400] width 44 height 801
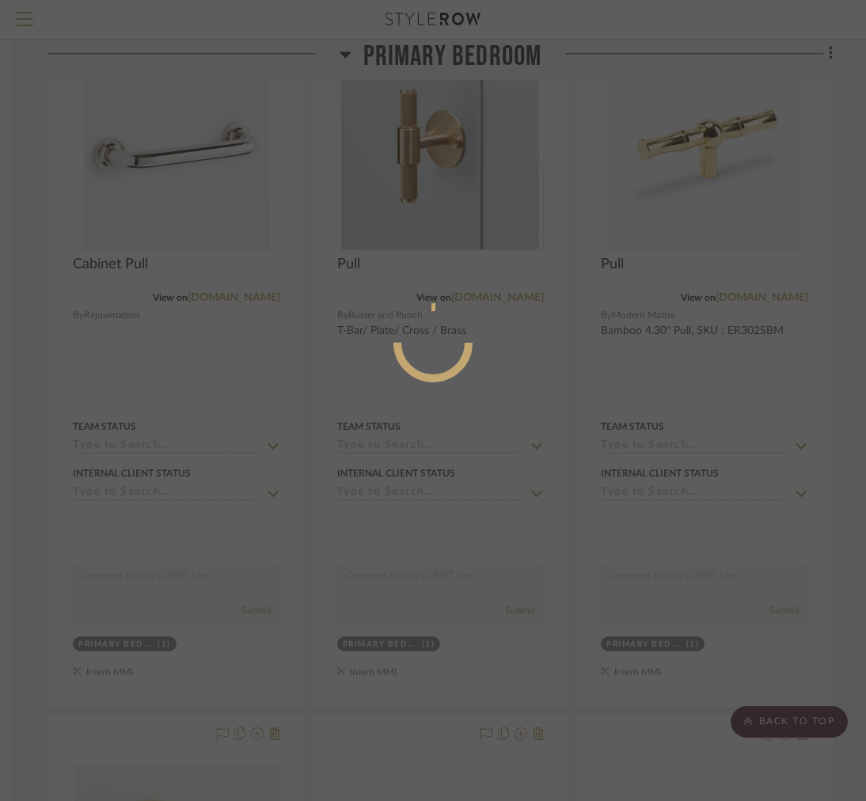
scroll to position [0, 0]
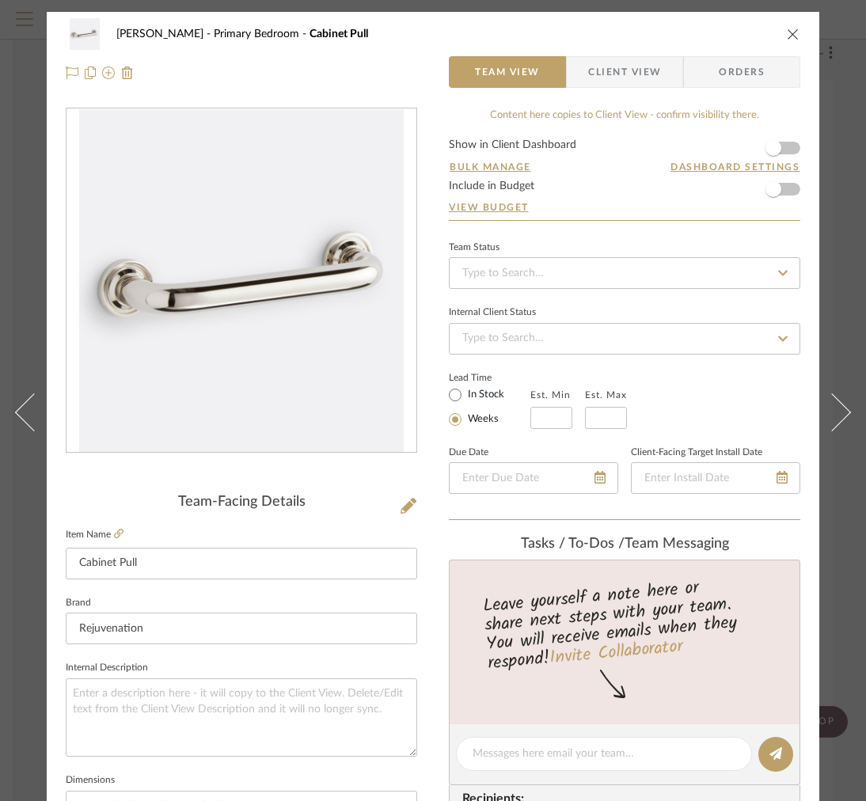
click at [608, 77] on span "Client View" at bounding box center [624, 72] width 73 height 32
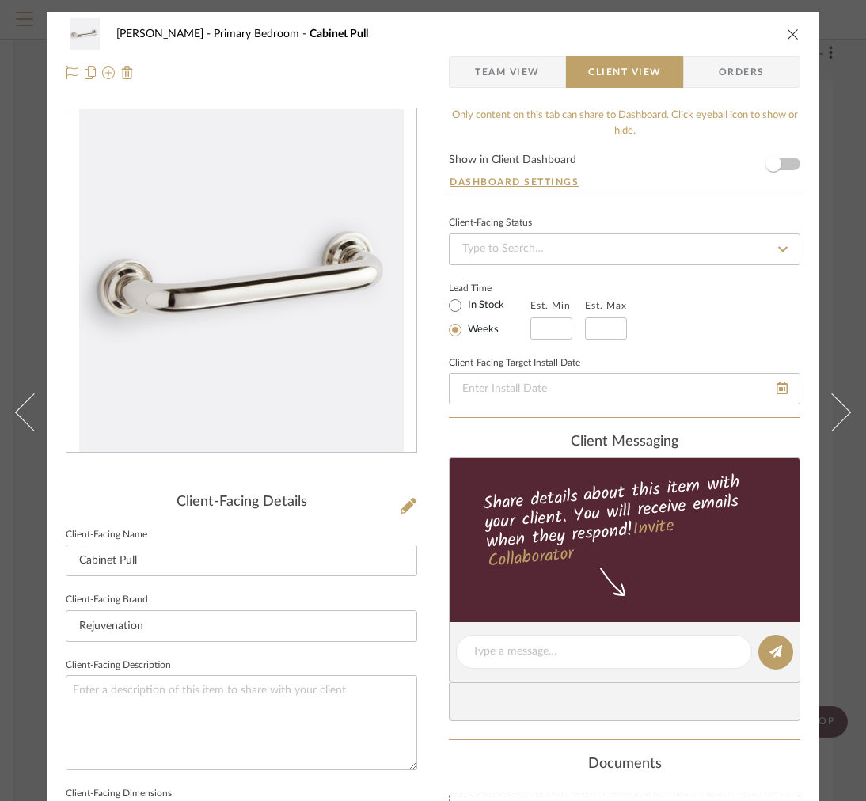
click at [787, 38] on icon "close" at bounding box center [793, 34] width 13 height 13
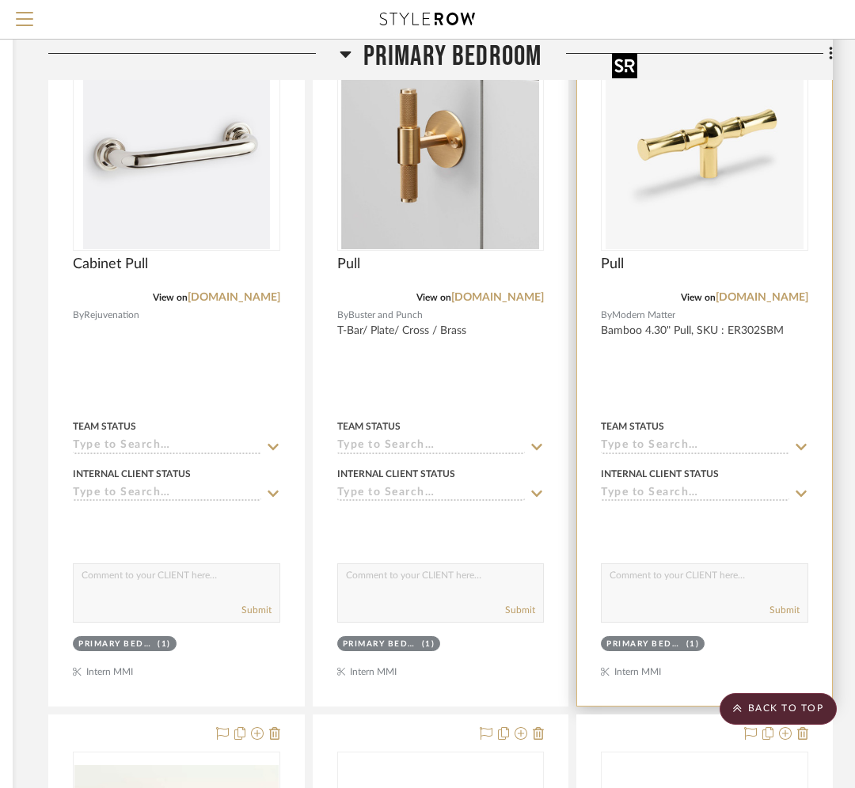
click at [735, 131] on img "0" at bounding box center [704, 150] width 198 height 198
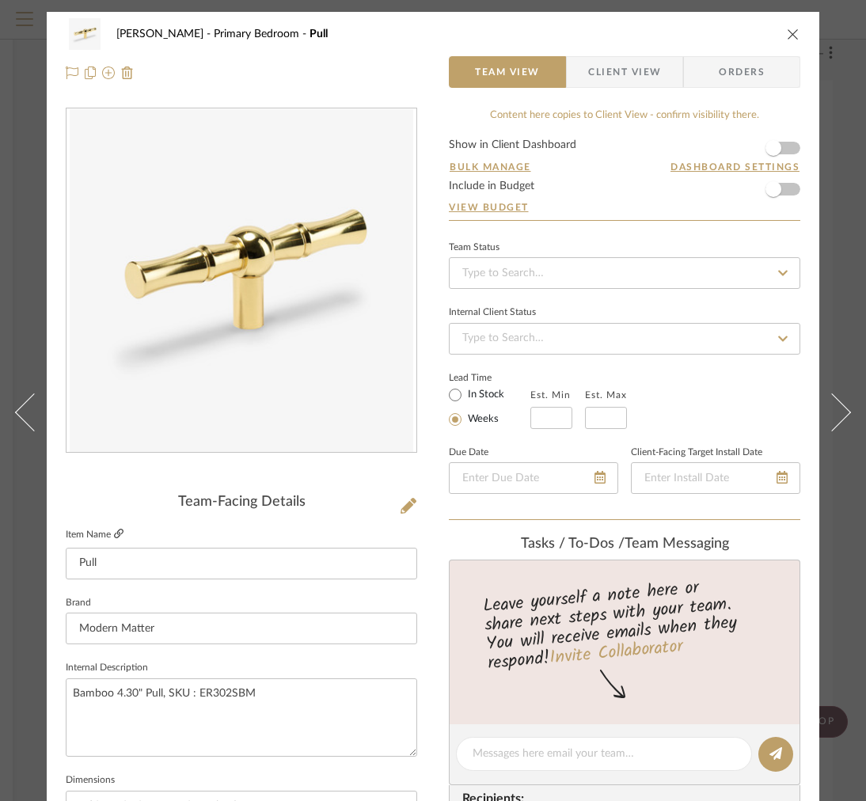
click at [117, 532] on icon at bounding box center [118, 533] width 9 height 9
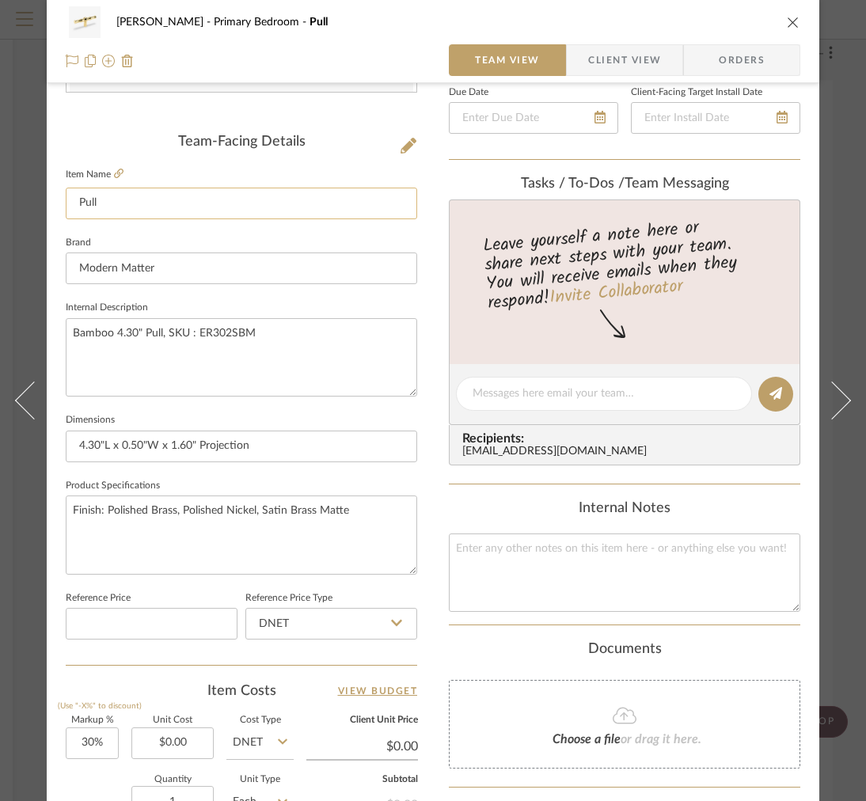
scroll to position [547, 0]
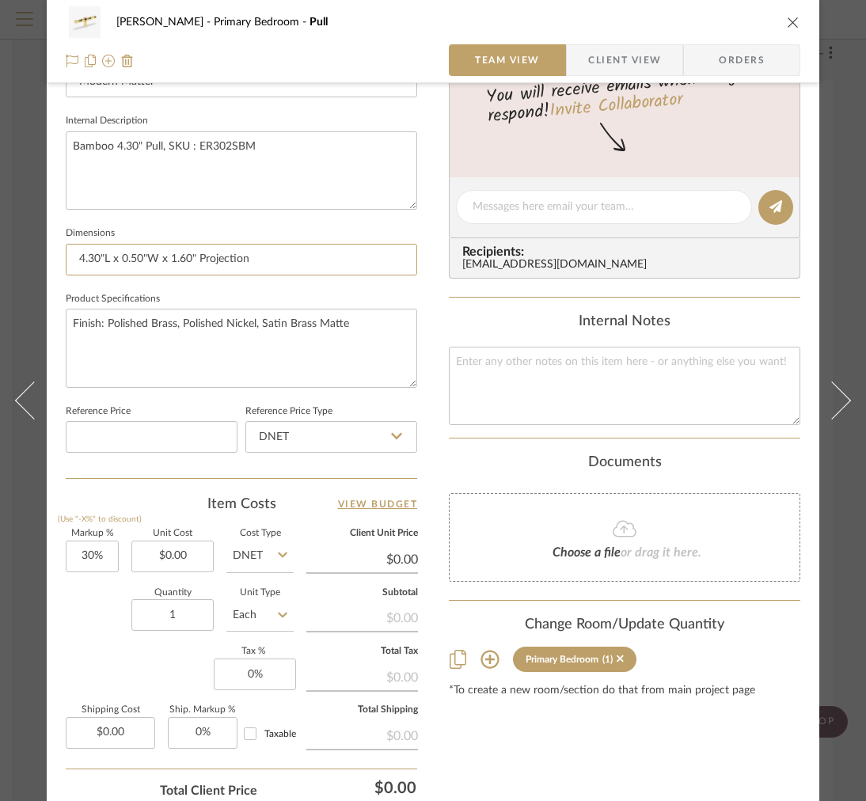
drag, startPoint x: 157, startPoint y: 257, endPoint x: 53, endPoint y: 244, distance: 105.3
click at [53, 245] on div "FRITZ DC Primary Bedroom Pull Team View Client View Orders Team-Facing Details …" at bounding box center [433, 196] width 772 height 1462
click at [260, 266] on input "0.50"W x 4.30"D x 1.60" Projection" at bounding box center [241, 260] width 351 height 32
type input "0.50"W x 4.30"D x 1.60" Projection |"
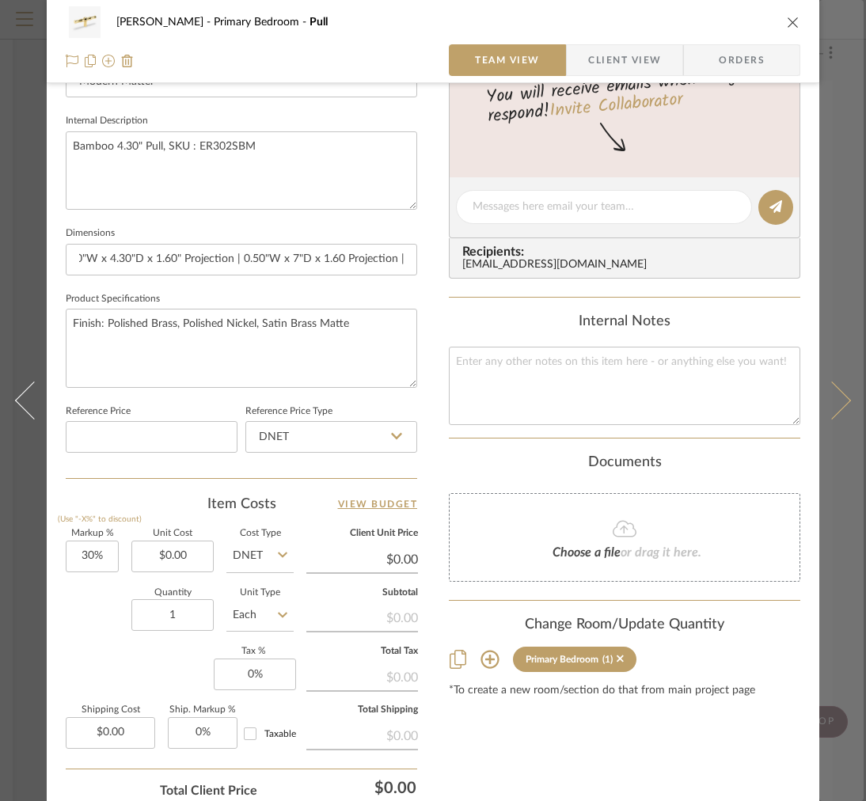
type input "0.50"W x 4.30"D x 1.60" Projection | 0.50"W x 7"D x 1.60 Projection |"
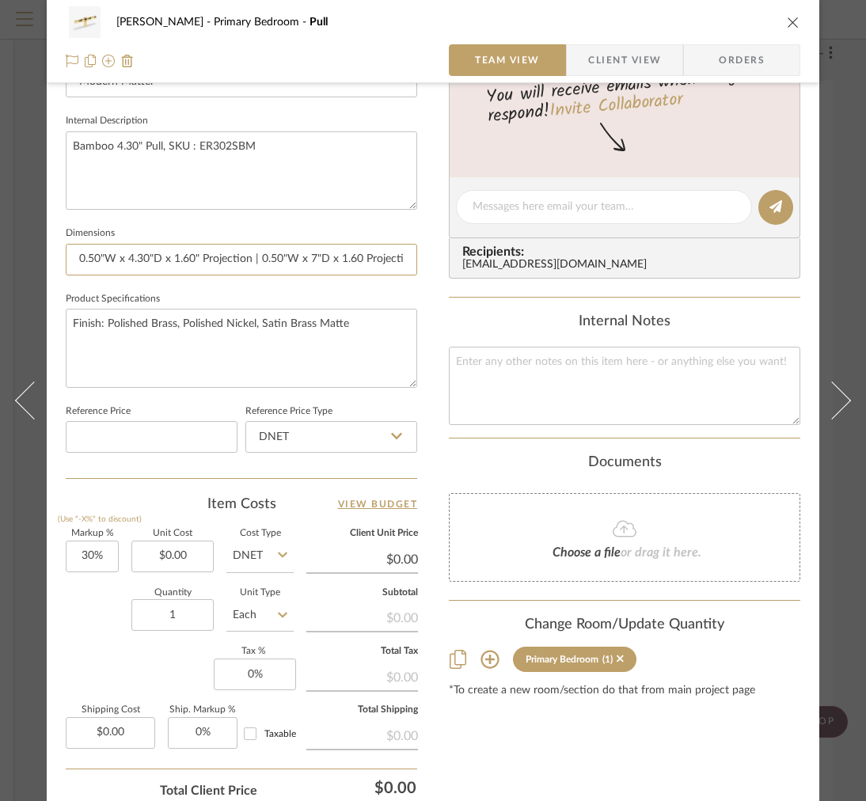
scroll to position [0, 15]
drag, startPoint x: 336, startPoint y: 255, endPoint x: 520, endPoint y: 267, distance: 184.8
click at [521, 267] on div "FRITZ DC Primary Bedroom Pull Team View Client View Orders Team-Facing Details …" at bounding box center [433, 196] width 772 height 1462
click at [404, 265] on input "0.50"W x 4.30"D x 1.60" Projection | 0.50"W x 7"D x 1.60 Projection |" at bounding box center [241, 260] width 351 height 32
drag, startPoint x: 352, startPoint y: 256, endPoint x: 437, endPoint y: 260, distance: 84.7
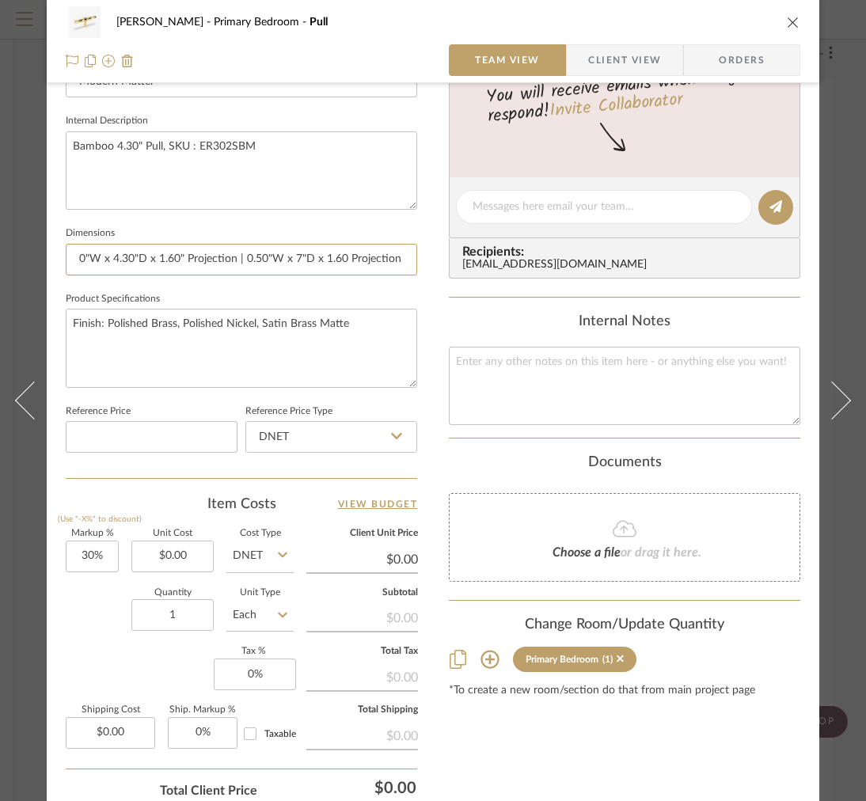
click at [439, 260] on div "FRITZ DC Primary Bedroom Pull Team View Client View Orders Team-Facing Details …" at bounding box center [433, 196] width 772 height 1462
click at [411, 260] on input "0.50"W x 4.30"D x 1.60" Projection | 0.50"W x 7"D x 1.60 Projection |" at bounding box center [241, 260] width 351 height 32
type input "0.50"W x 4.30"D x 1.60" Projection | 0.50"W x 7"D x 1.60 Projection | 0.50"W x …"
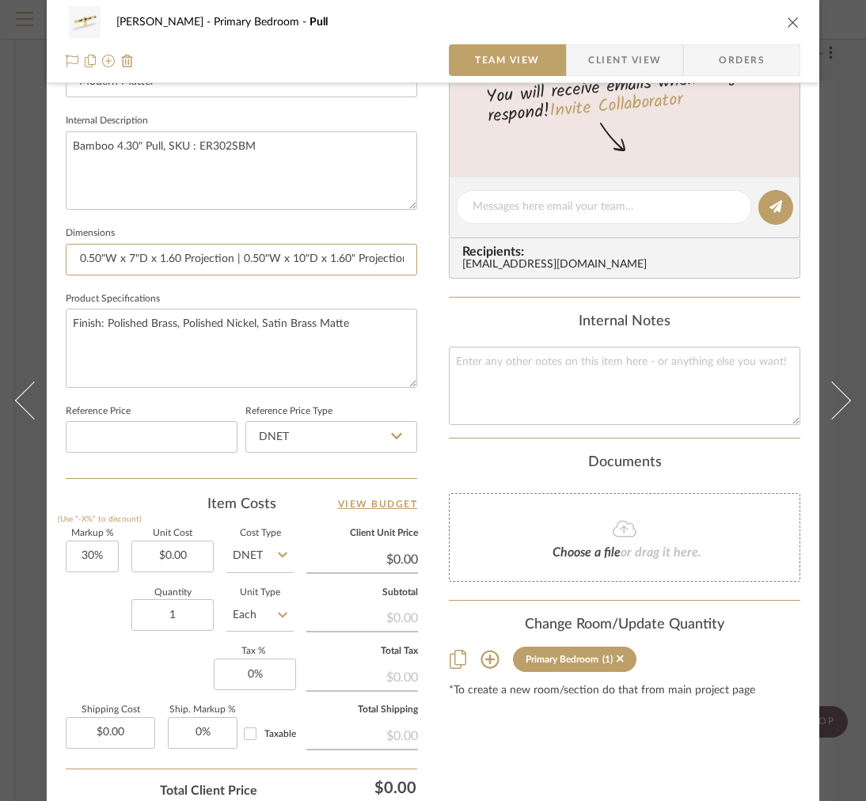
drag, startPoint x: 378, startPoint y: 264, endPoint x: 444, endPoint y: 261, distance: 65.7
click at [446, 261] on div "FRITZ DC Primary Bedroom Pull Team View Client View Orders Team-Facing Details …" at bounding box center [433, 196] width 772 height 1462
click at [408, 255] on input "0.50"W x 4.30"D x 1.60" Projection | 0.50"W x 7"D x 1.60 Projection | 0.50"W x …" at bounding box center [241, 260] width 351 height 32
type input "0.50"W x 4.30"D x 1.60" Projection | 0.50"W x 7"D x 1.60 Projection | 0.50"W x …"
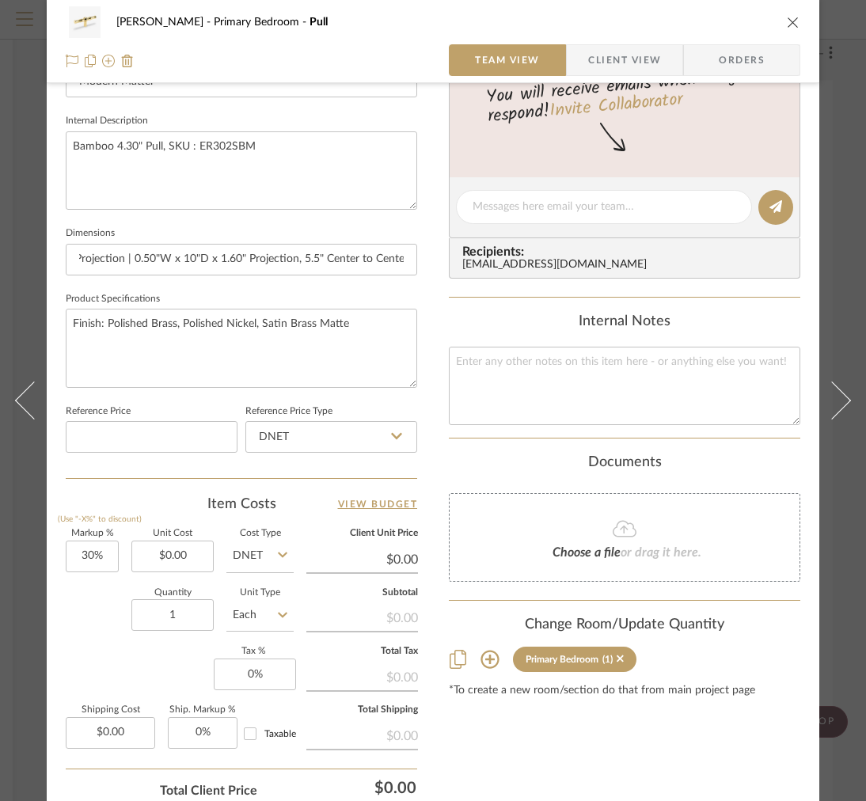
click at [601, 54] on span "Client View" at bounding box center [624, 60] width 73 height 32
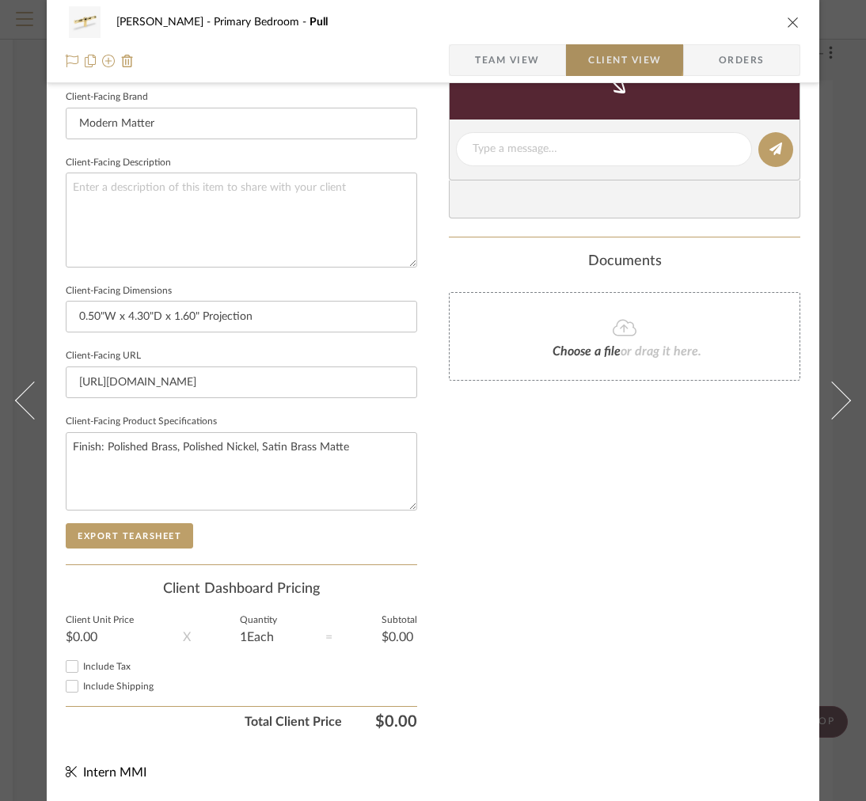
scroll to position [514, 0]
click at [470, 82] on div "FRITZ DC Primary Bedroom Pull Team View Client View Orders" at bounding box center [433, 41] width 772 height 83
click at [476, 75] on span "Team View" at bounding box center [507, 60] width 65 height 32
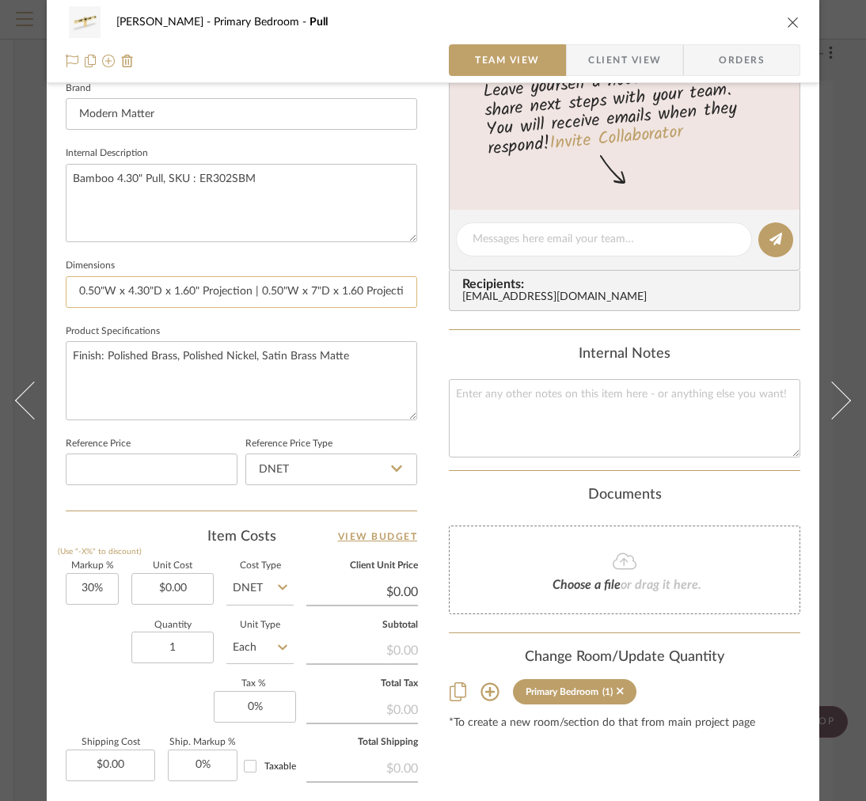
click at [268, 283] on input "0.50"W x 4.30"D x 1.60" Projection | 0.50"W x 7"D x 1.60 Projection | 0.50"W x …" at bounding box center [241, 292] width 351 height 32
click at [615, 55] on span "Client View" at bounding box center [624, 60] width 73 height 32
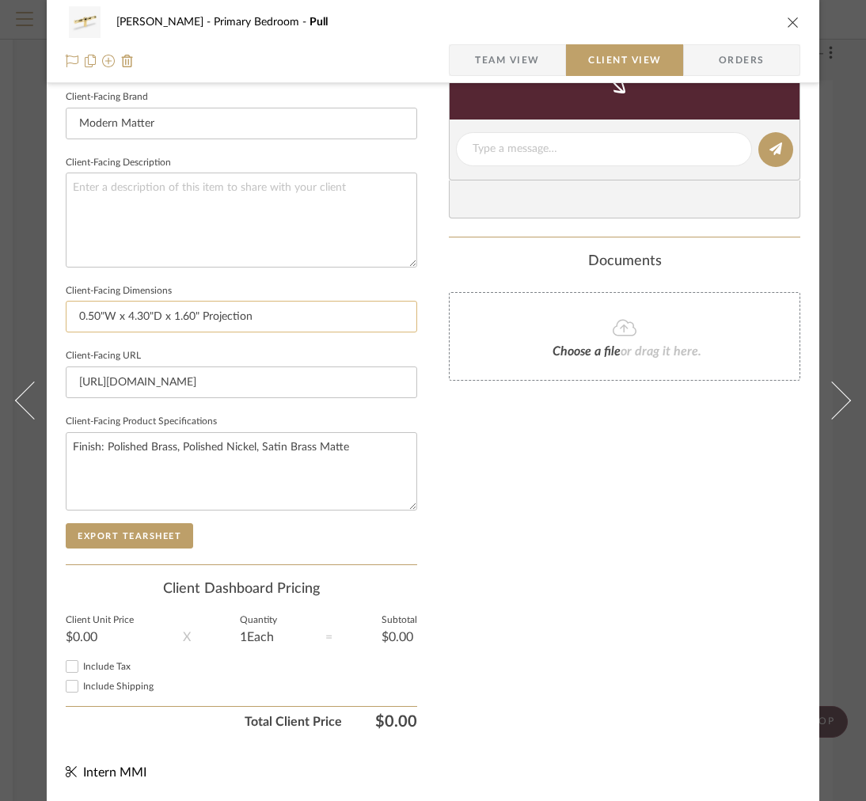
click at [282, 303] on input "0.50"W x 4.30"D x 1.60" Projection" at bounding box center [241, 317] width 351 height 32
click at [282, 304] on input "0.50"W x 4.30"D x 1.60" Projection" at bounding box center [241, 317] width 351 height 32
paste input "| 0.50"W x 7"D x 1.60 Projection | 0.50"W x 10"D x 1.60" Projection, 5.5" Cente…"
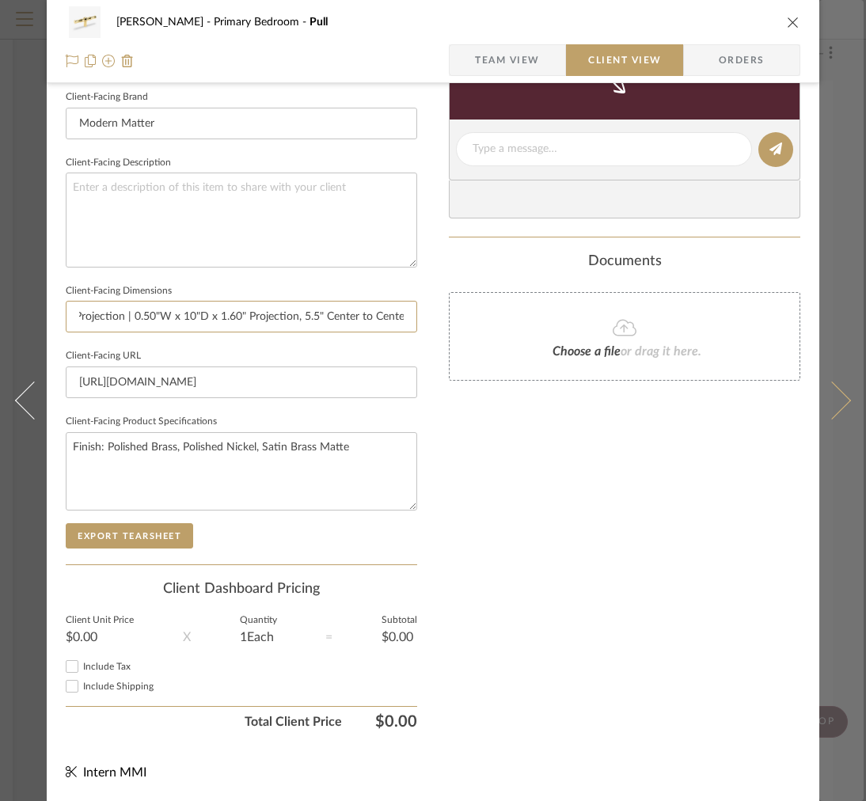
type input "0.50"W x 4.30"D x 1.60" Projection | 0.50"W x 7"D x 1.60 Projection | 0.50"W x …"
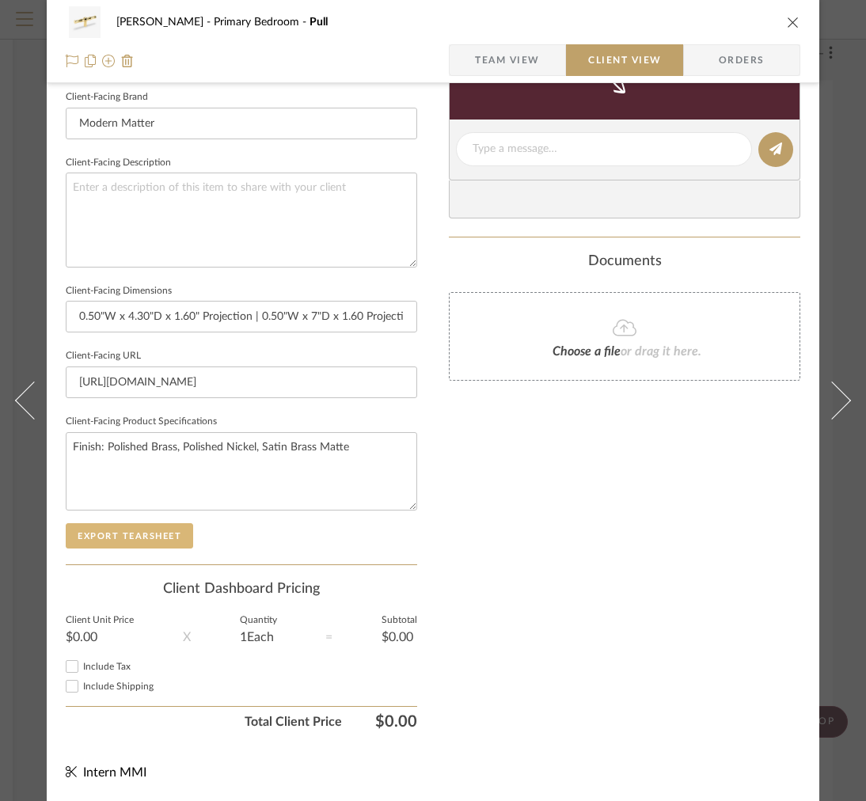
click at [116, 523] on button "Export Tearsheet" at bounding box center [129, 535] width 127 height 25
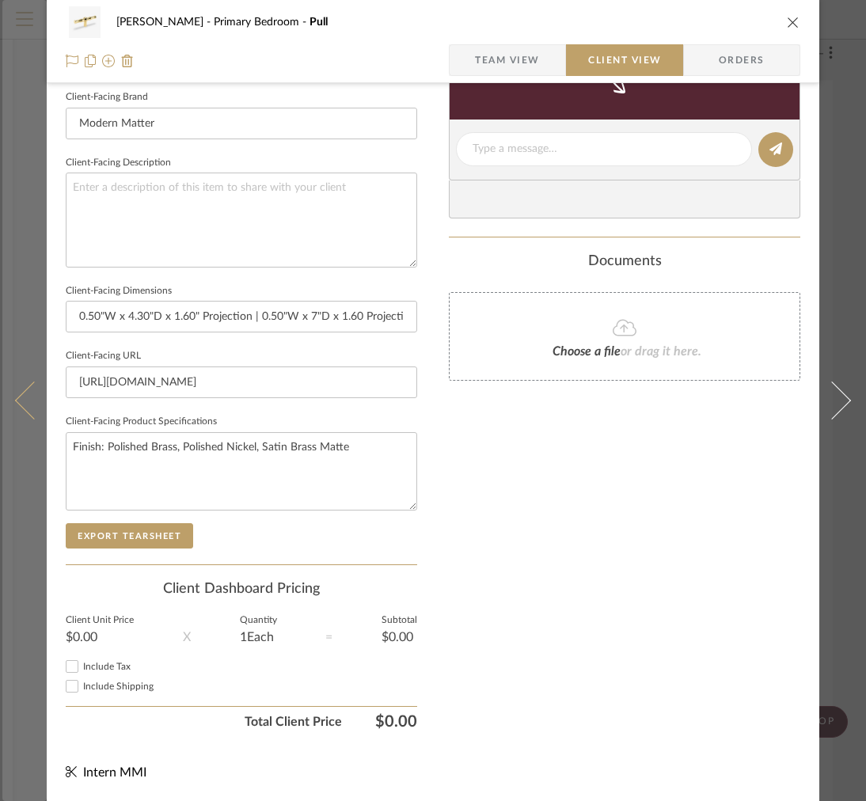
click at [17, 331] on button at bounding box center [24, 400] width 44 height 801
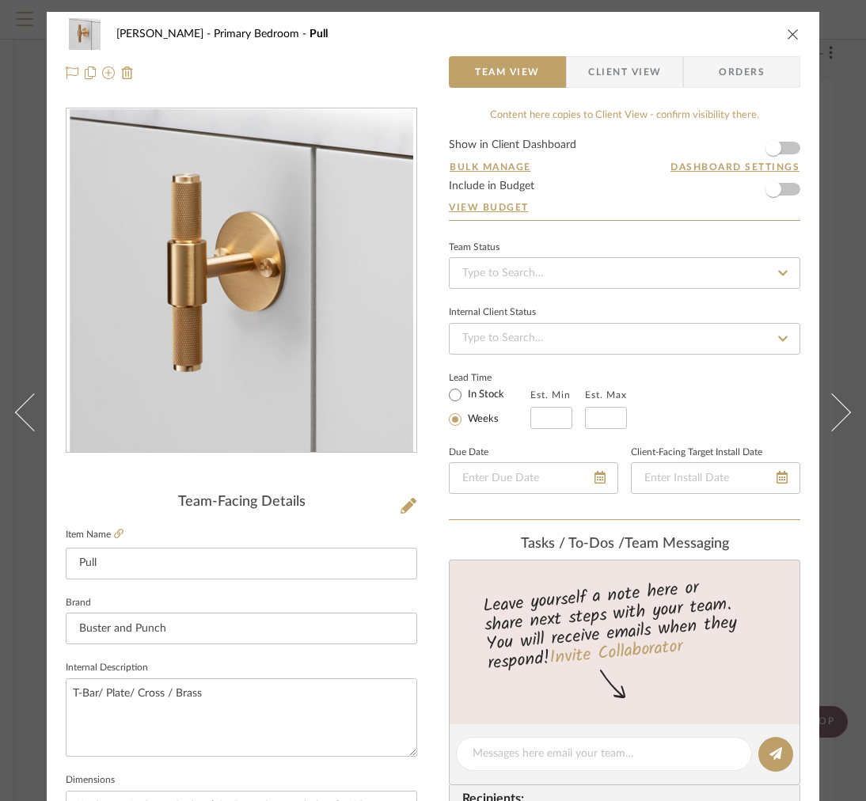
click at [653, 83] on span "Client View" at bounding box center [624, 72] width 73 height 32
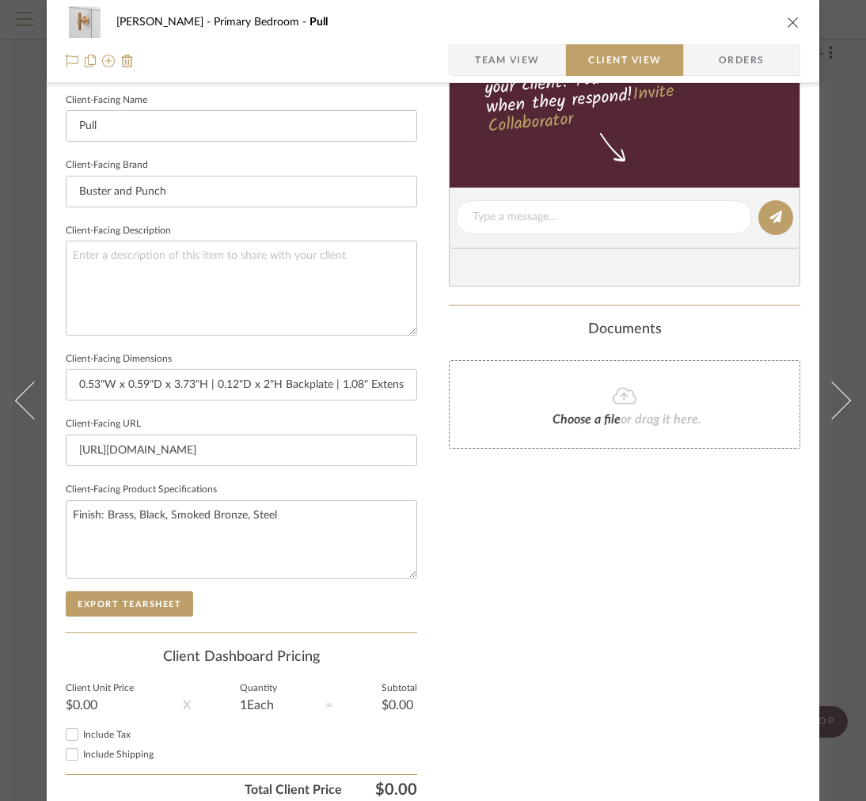
scroll to position [514, 0]
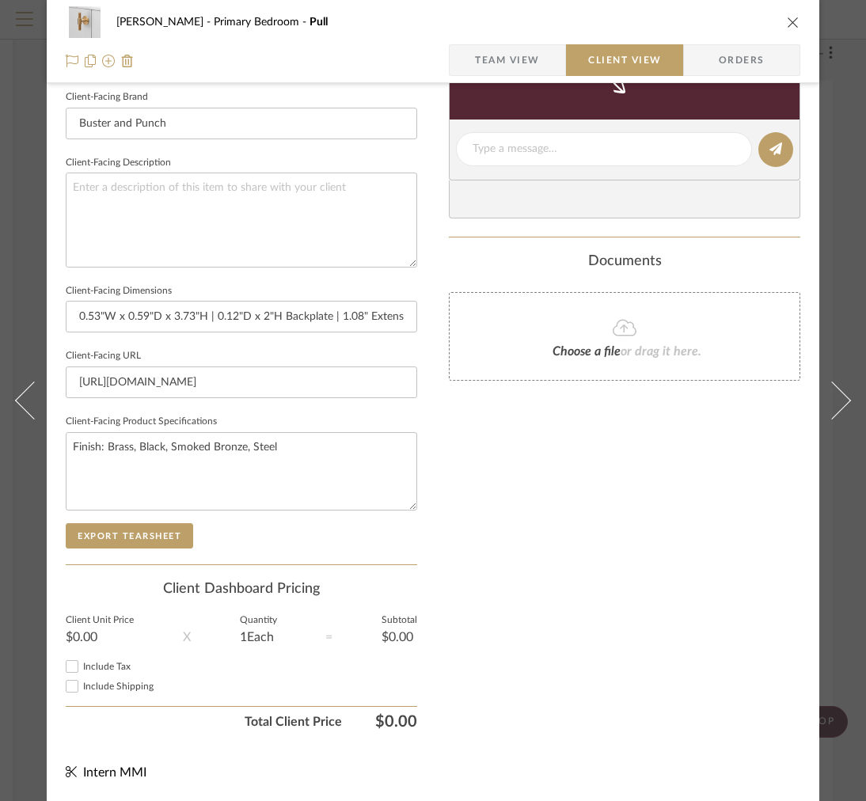
click at [382, 321] on sr-form-field "Client-Facing Dimensions 0.53"W x 0.59"D x 3.73"H | 0.12"D x 2"H Backplate | 1.…" at bounding box center [241, 313] width 351 height 66
drag, startPoint x: 367, startPoint y: 307, endPoint x: 564, endPoint y: 304, distance: 197.1
click at [564, 304] on div "FRITZ DC Primary Bedroom Pull Team View Client View Orders Client-Facing Detail…" at bounding box center [433, 155] width 772 height 1292
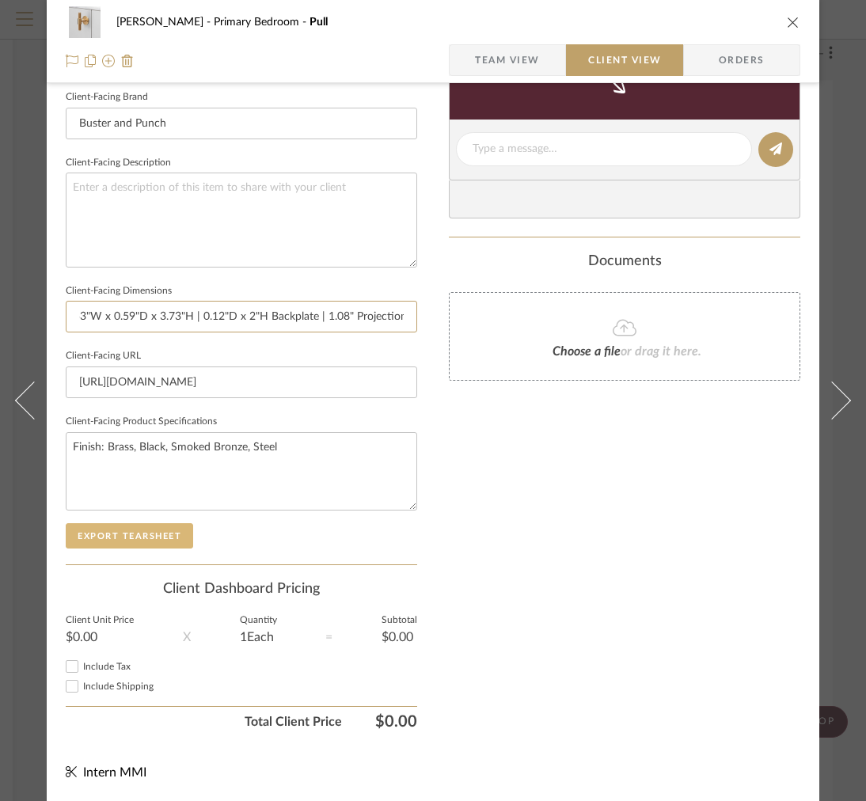
type input "0.53"W x 0.59"D x 3.73"H | 0.12"D x 2"H Backplate | 1.08" Projection"
click at [95, 523] on button "Export Tearsheet" at bounding box center [129, 535] width 127 height 25
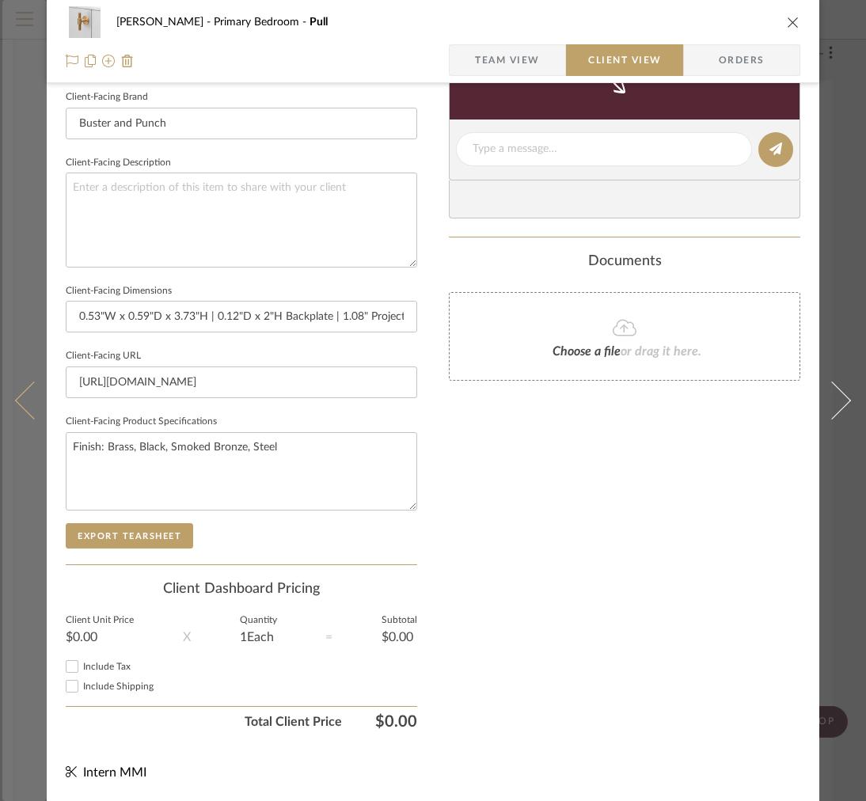
click at [29, 343] on button at bounding box center [24, 400] width 44 height 801
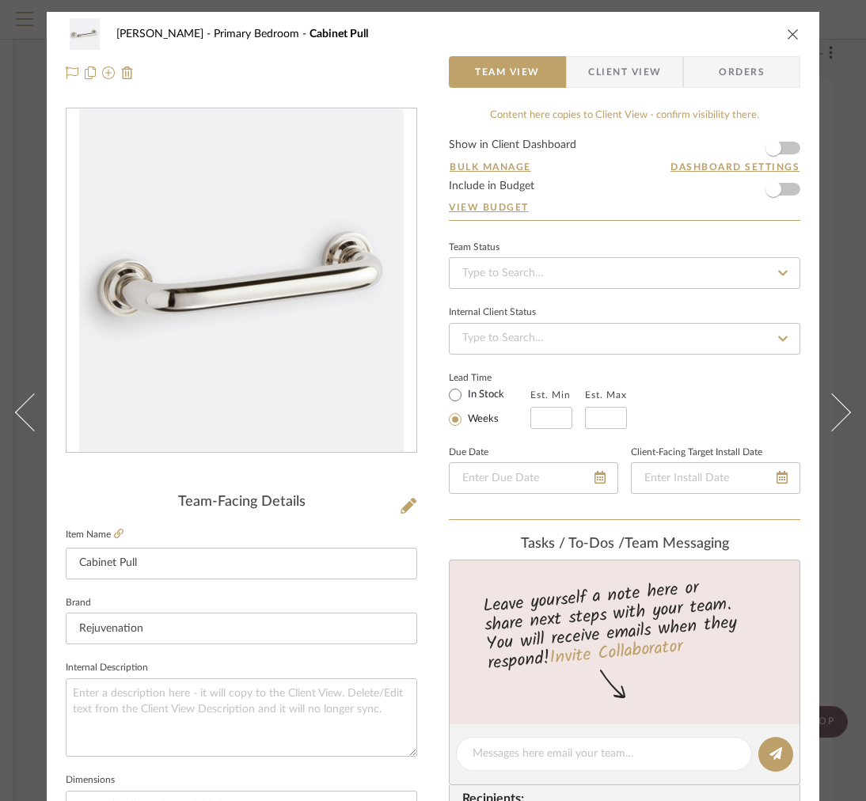
click at [608, 80] on span "Client View" at bounding box center [624, 72] width 73 height 32
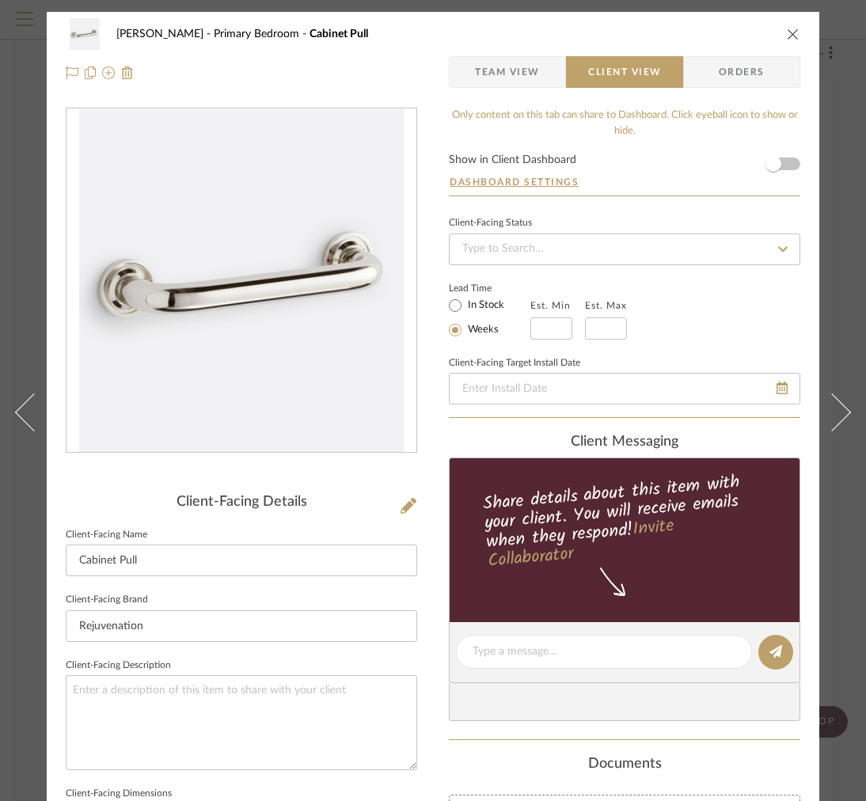
click at [486, 86] on span "Team View" at bounding box center [507, 72] width 65 height 32
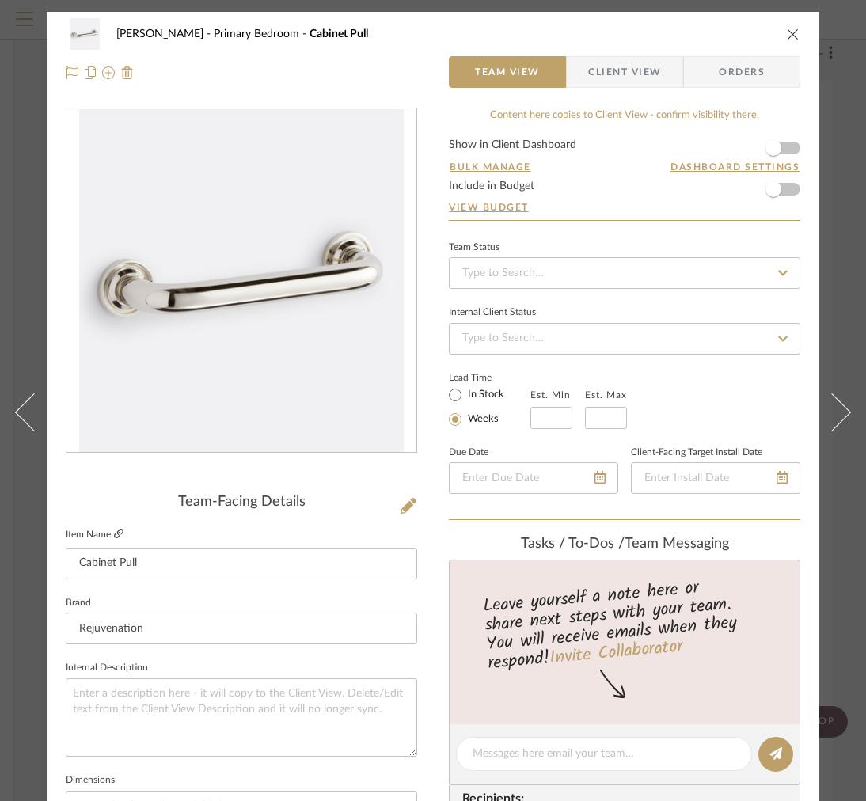
click at [119, 537] on icon at bounding box center [118, 533] width 9 height 9
click at [622, 76] on span "Client View" at bounding box center [624, 72] width 73 height 32
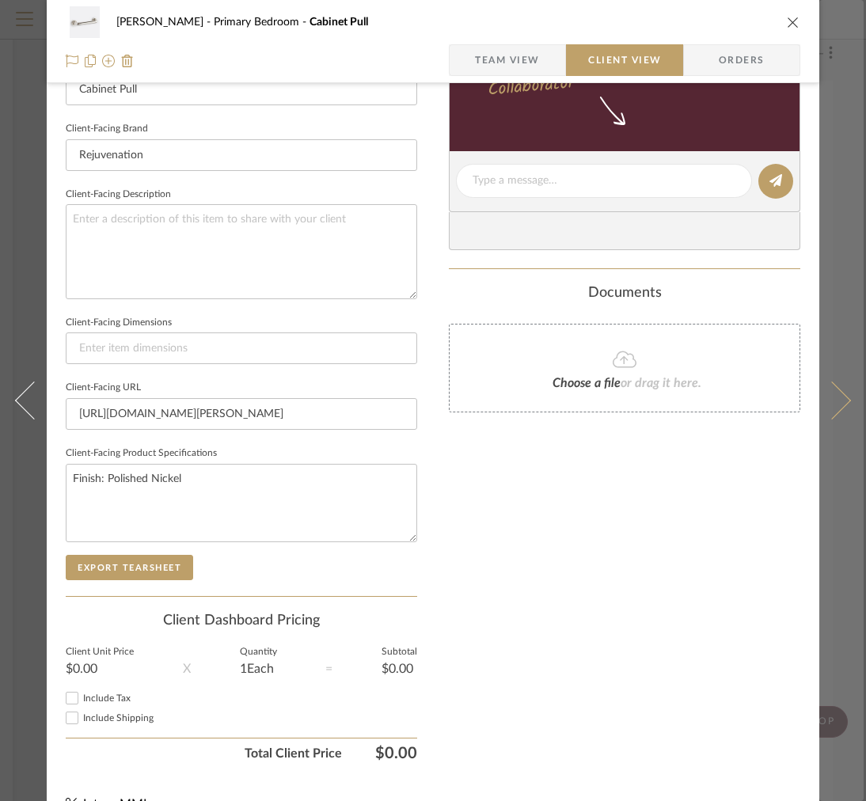
scroll to position [510, 0]
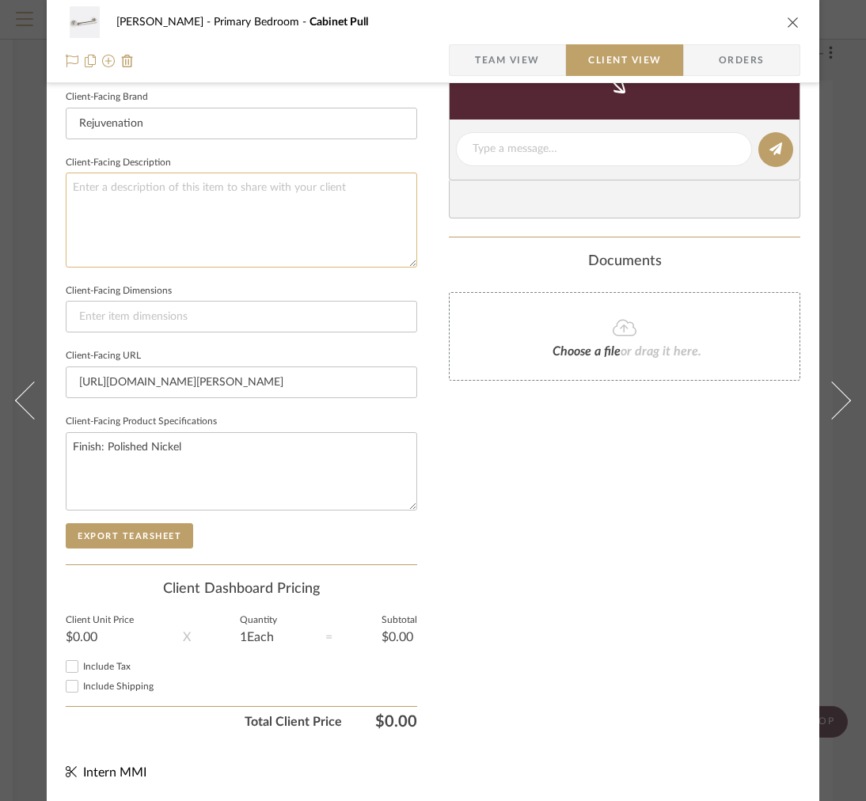
click at [290, 197] on textarea at bounding box center [241, 220] width 351 height 94
click at [152, 226] on textarea at bounding box center [241, 220] width 351 height 94
click at [122, 352] on label "Client-Facing URL" at bounding box center [103, 356] width 75 height 8
click at [119, 305] on input at bounding box center [241, 317] width 351 height 32
type input "4-7/8"W x 1"D x 1-1/4"H |"
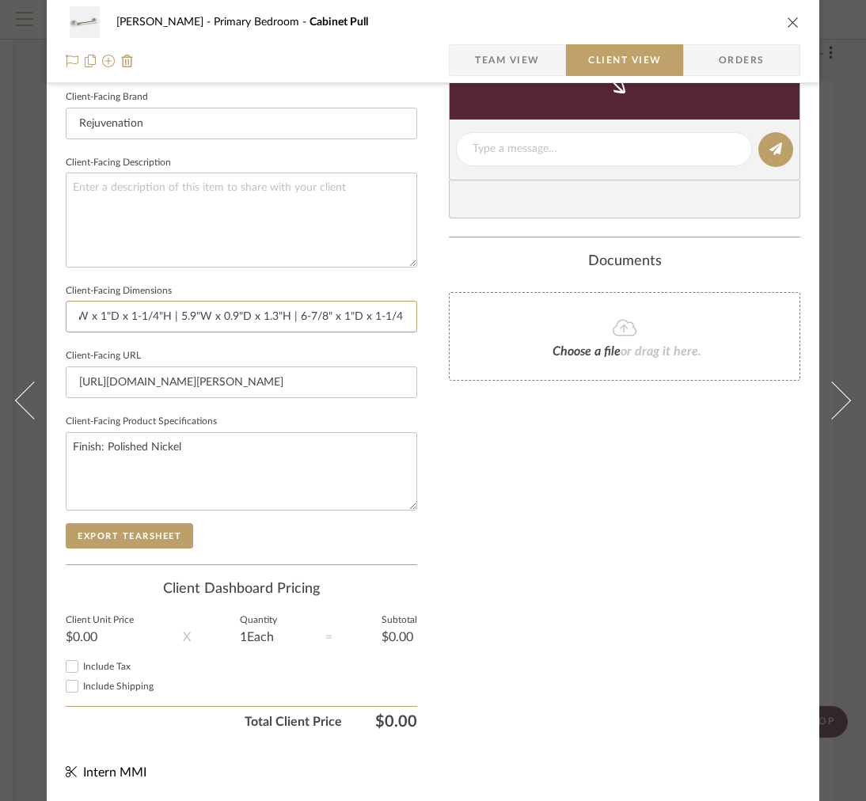
scroll to position [0, 42]
click at [319, 308] on input "4-7/8"W x 1"D x 1-1/4"H | 5.9"W x 0.9"D x 1.3"H | 6-7/8" x 1"D x 1-1/4"H" at bounding box center [241, 317] width 351 height 32
type input "4-7/8"W x 1"D x 1-1/4"H | 5.9"W x 0.9"D x 1.3"H | 6-7/8"W x 1"D x 1-1/4"H | 8-7…"
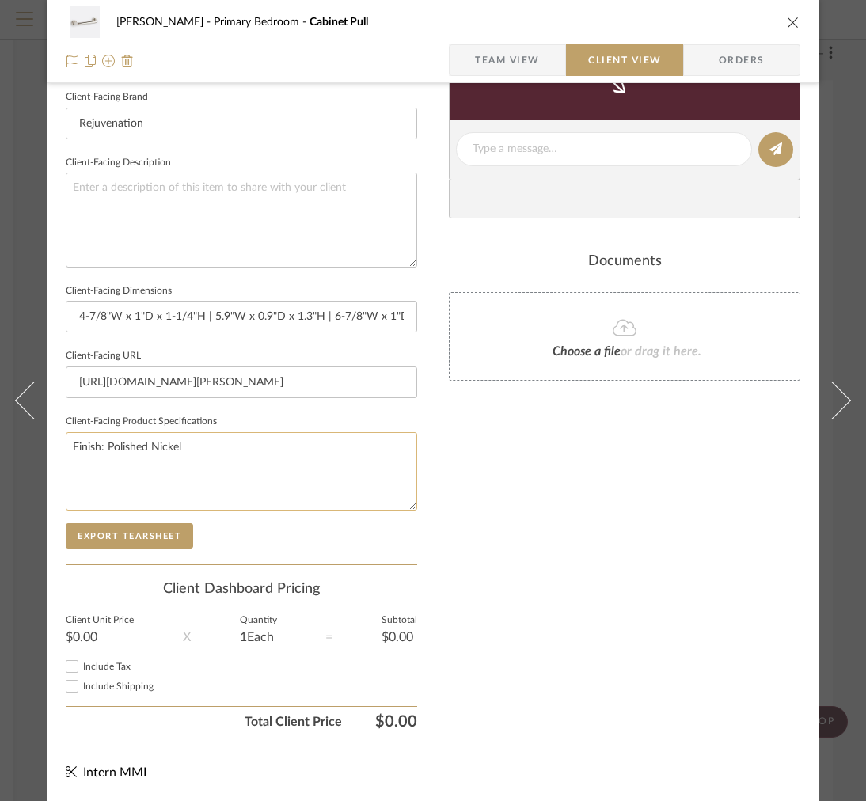
click at [199, 444] on textarea "Finish: Polished Nickel" at bounding box center [241, 471] width 351 height 78
drag, startPoint x: 206, startPoint y: 442, endPoint x: 104, endPoint y: 439, distance: 101.3
click at [104, 440] on textarea "Finish: Polished Nickel" at bounding box center [241, 471] width 351 height 78
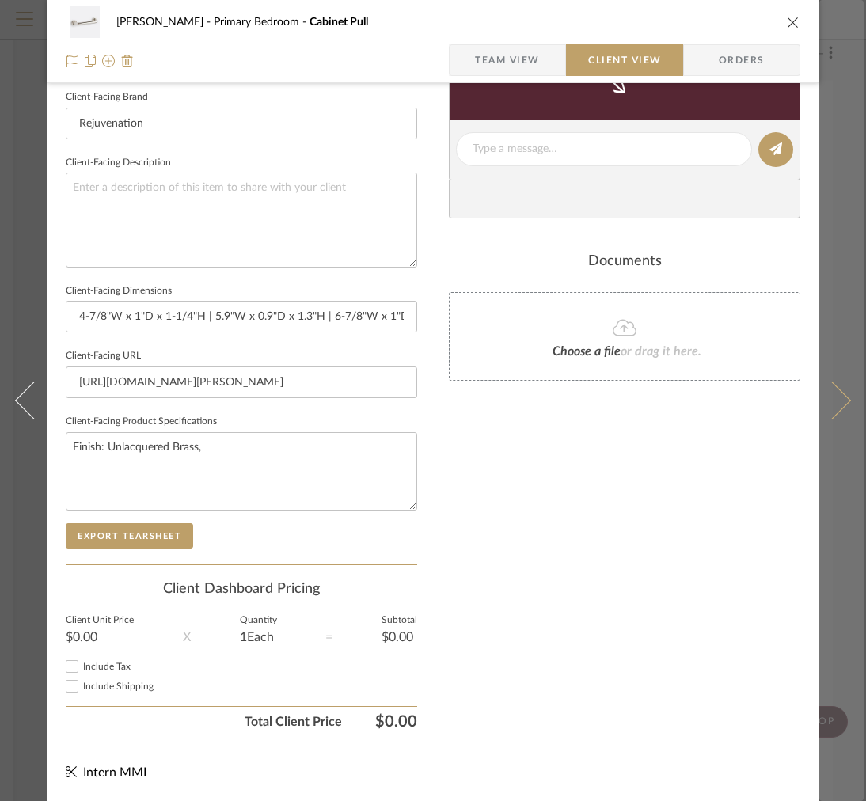
type textarea "Finish: Unlacquered Brass,"
type textarea "Finish: Unlacquered Brass, Heritage Brass,"
type textarea "Finish: Unlacquered Brass, Heritage Brass, Polished Chrome"
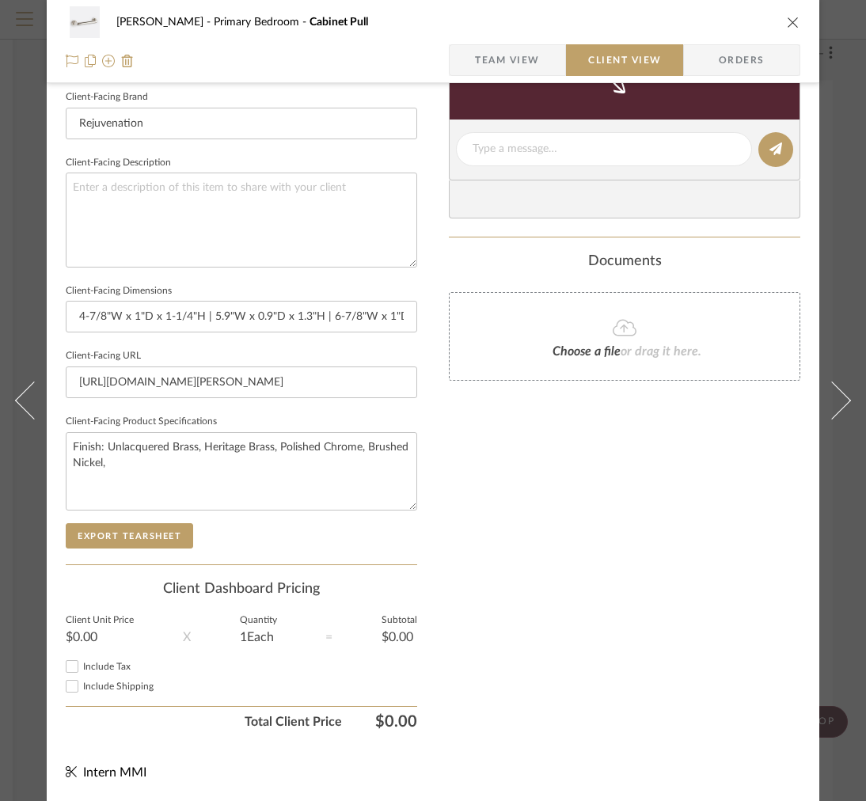
type textarea "Finish: Unlacquered Brass, Heritage Brass, Polished Chrome, Brushed Nickel,"
type textarea "Finish: Unlacquered Brass, Heritage Brass, Polished Chrome, Brushed Nickel, Age…"
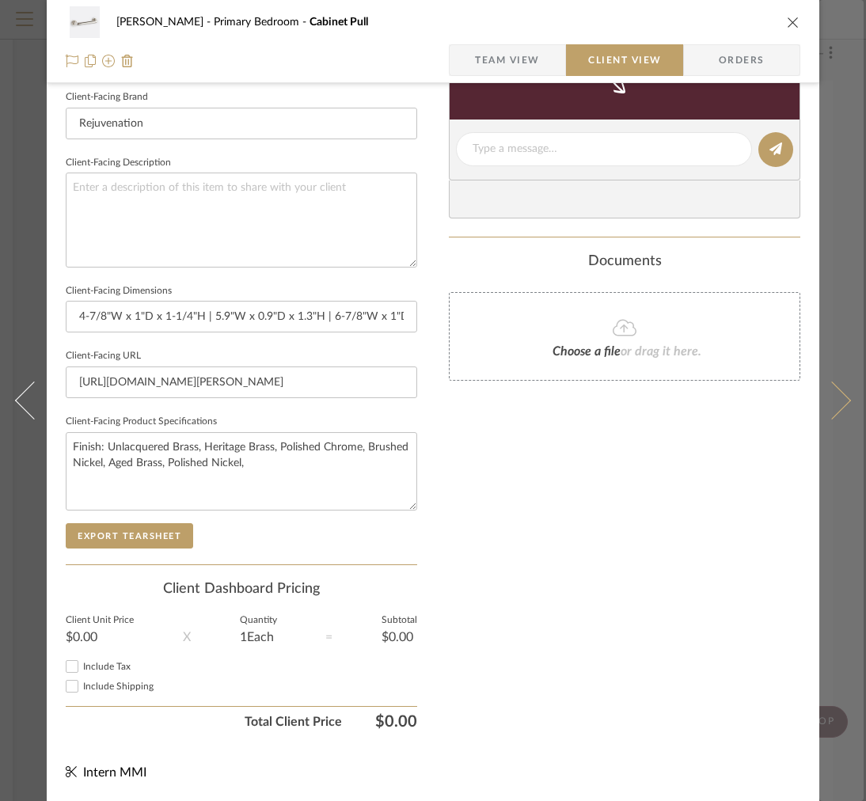
type textarea "Finish: Unlacquered Brass, Heritage Brass, Polished Chrome, Brushed Nickel, Age…"
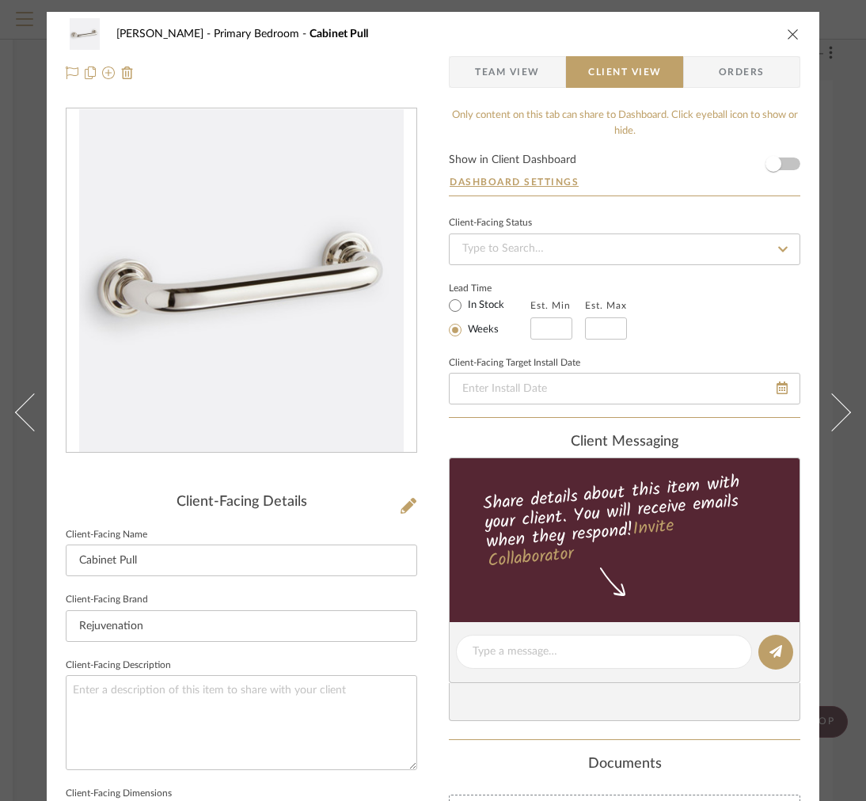
type textarea "Finish: Unlacquered Brass, Heritage Brass, Polished Chrome, Brushed Nickel, Age…"
click at [387, 503] on div "Client-Facing Details" at bounding box center [241, 502] width 351 height 17
click at [401, 509] on icon at bounding box center [408, 506] width 16 height 16
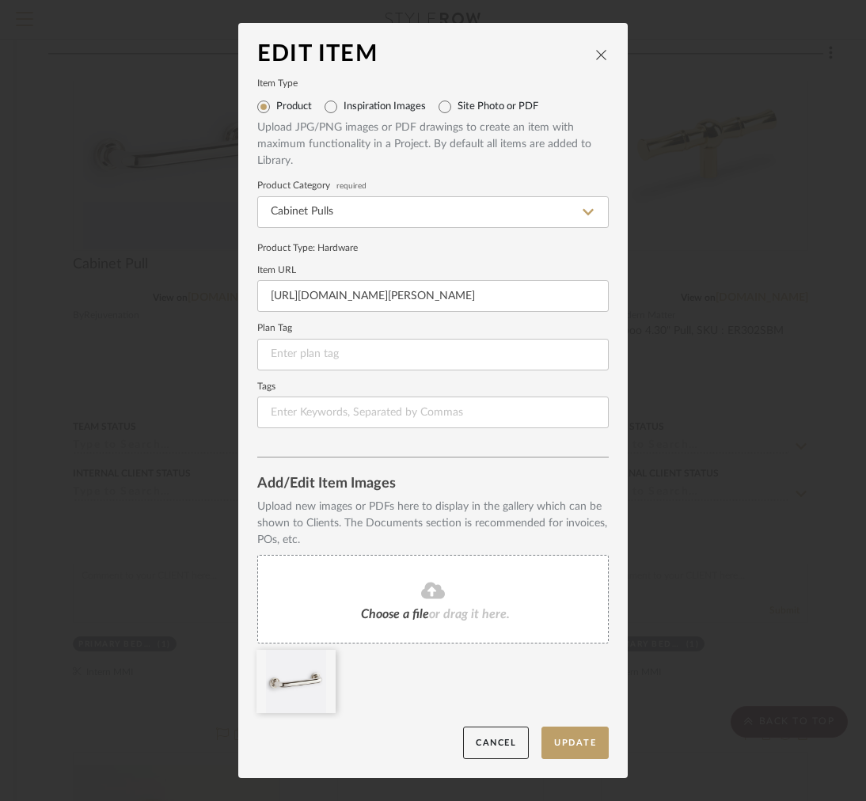
click at [400, 608] on span "Choose a file" at bounding box center [395, 614] width 68 height 13
click at [318, 669] on fa-icon at bounding box center [323, 660] width 11 height 19
click at [563, 744] on button "Update" at bounding box center [574, 742] width 67 height 32
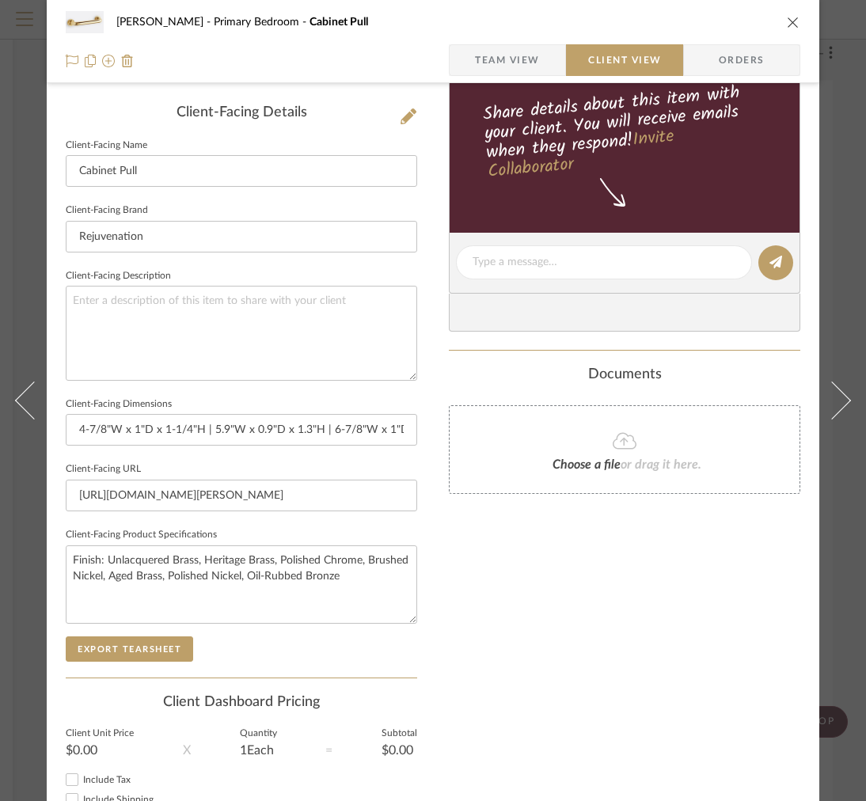
scroll to position [514, 0]
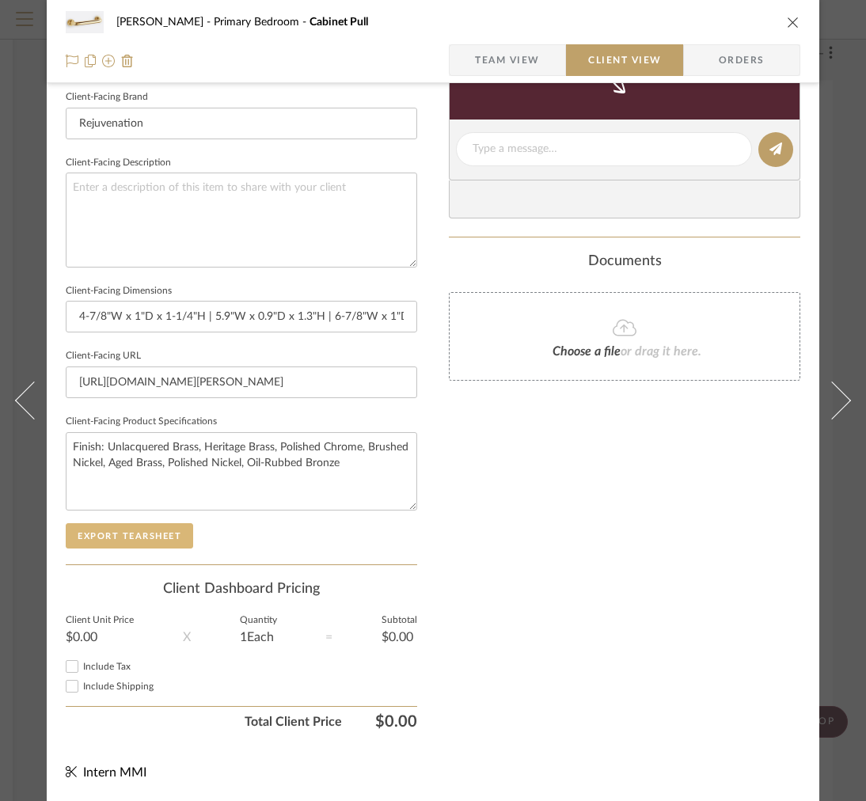
click at [86, 524] on button "Export Tearsheet" at bounding box center [129, 535] width 127 height 25
click at [800, 30] on div "FRITZ DC Primary Bedroom Cabinet Pull Team View Client View Orders" at bounding box center [433, 41] width 772 height 83
click at [791, 21] on icon "close" at bounding box center [793, 22] width 13 height 13
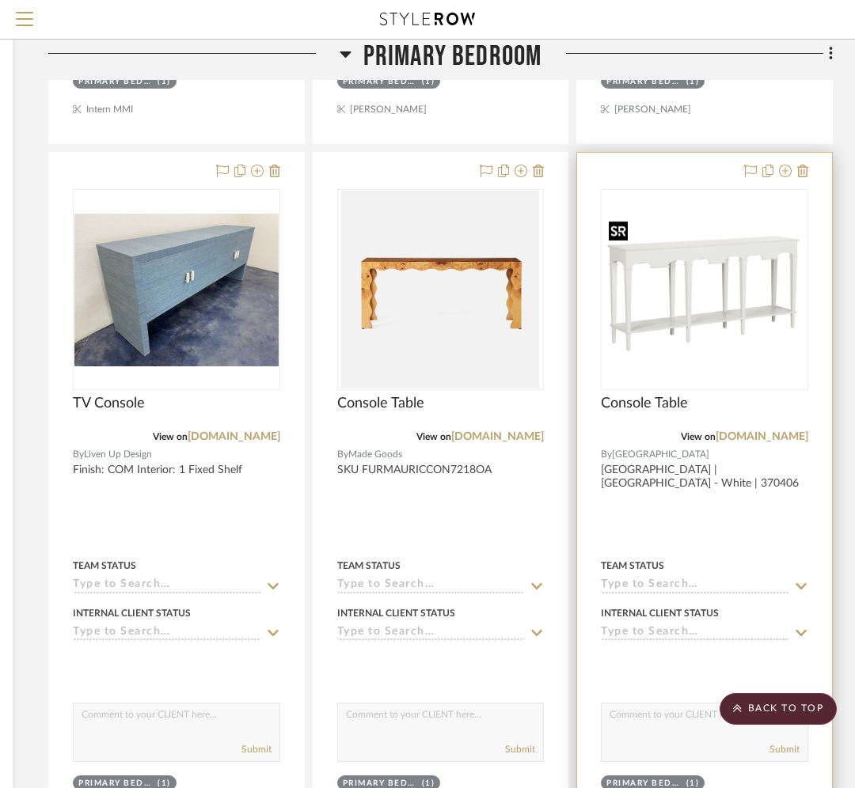
click at [679, 275] on img "0" at bounding box center [704, 290] width 204 height 138
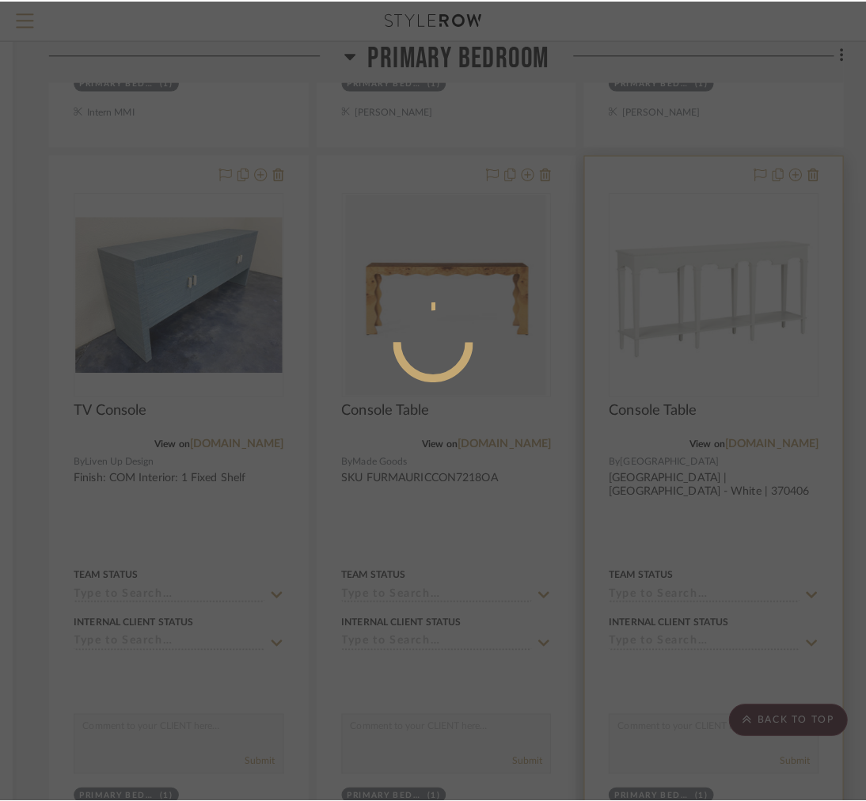
scroll to position [0, 0]
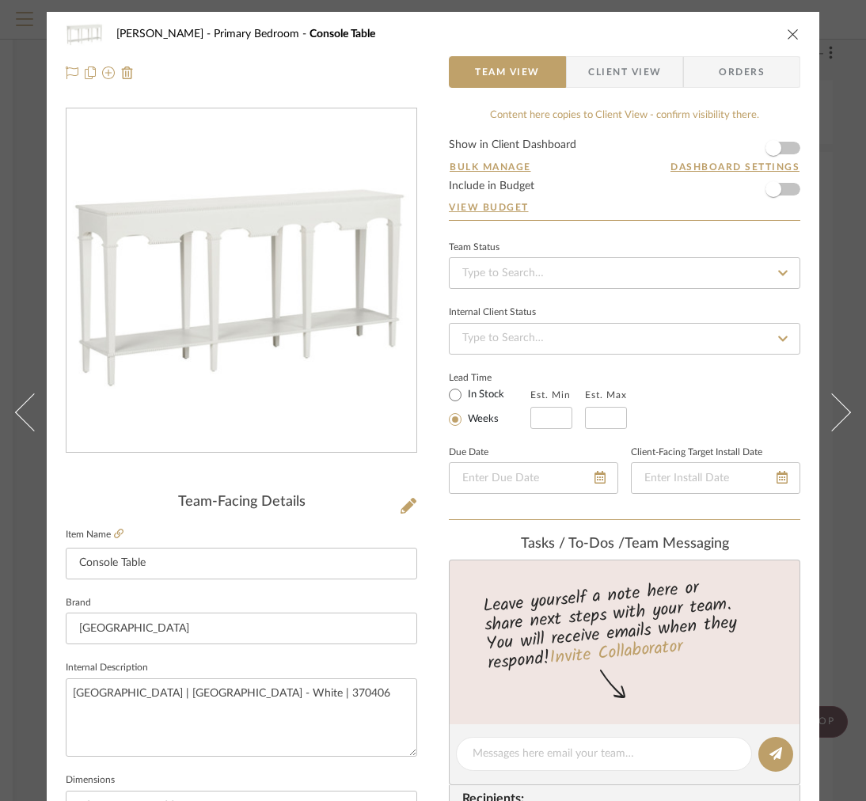
click at [628, 74] on span "Client View" at bounding box center [624, 72] width 73 height 32
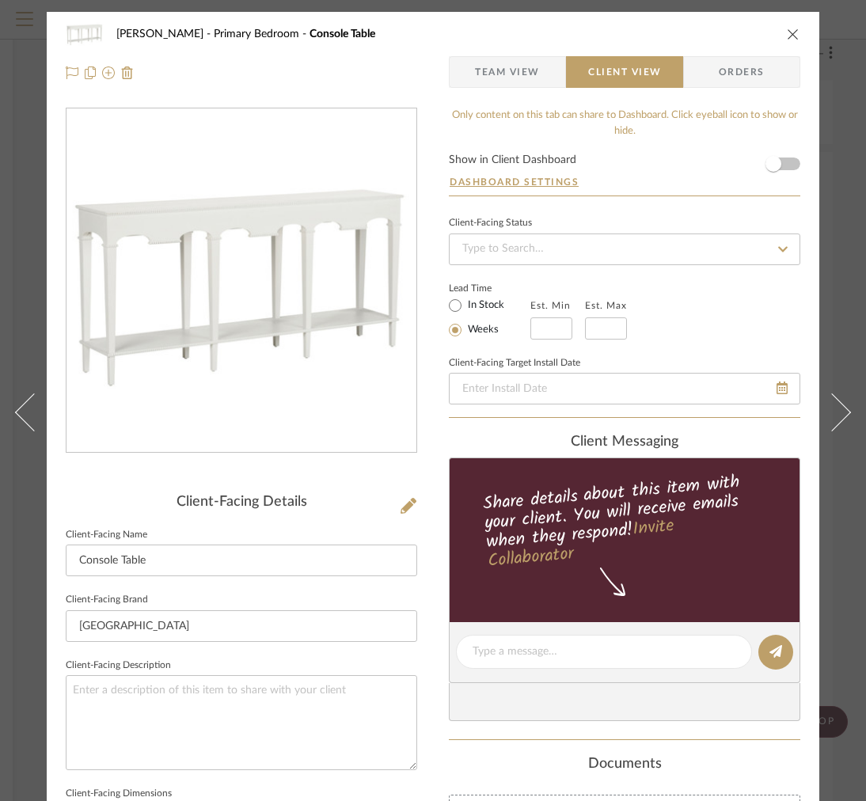
click at [525, 68] on span "Team View" at bounding box center [507, 72] width 65 height 32
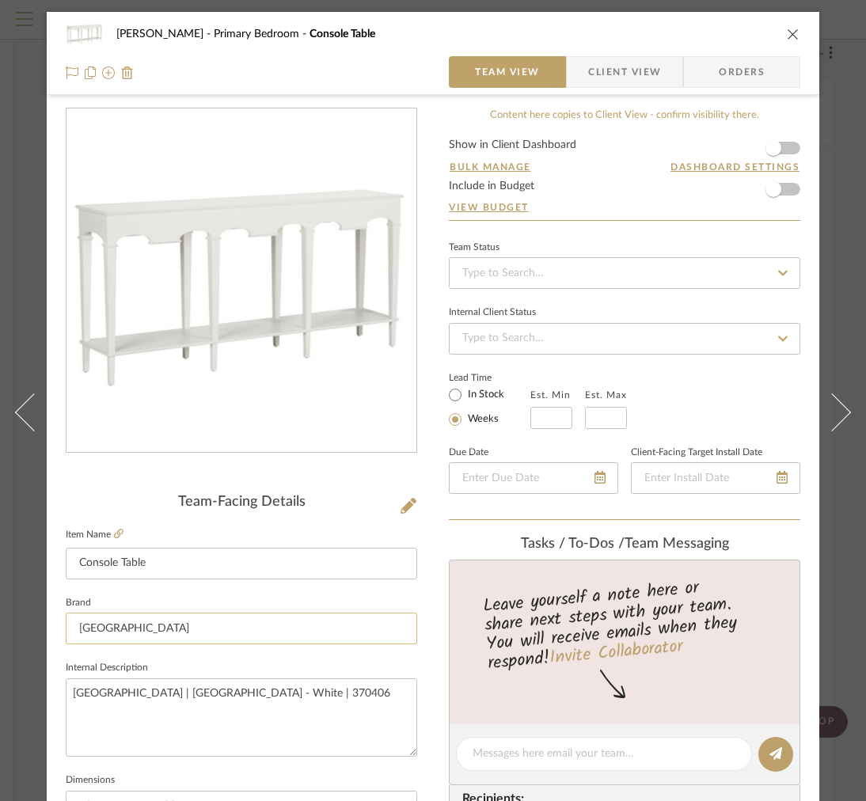
scroll to position [211, 0]
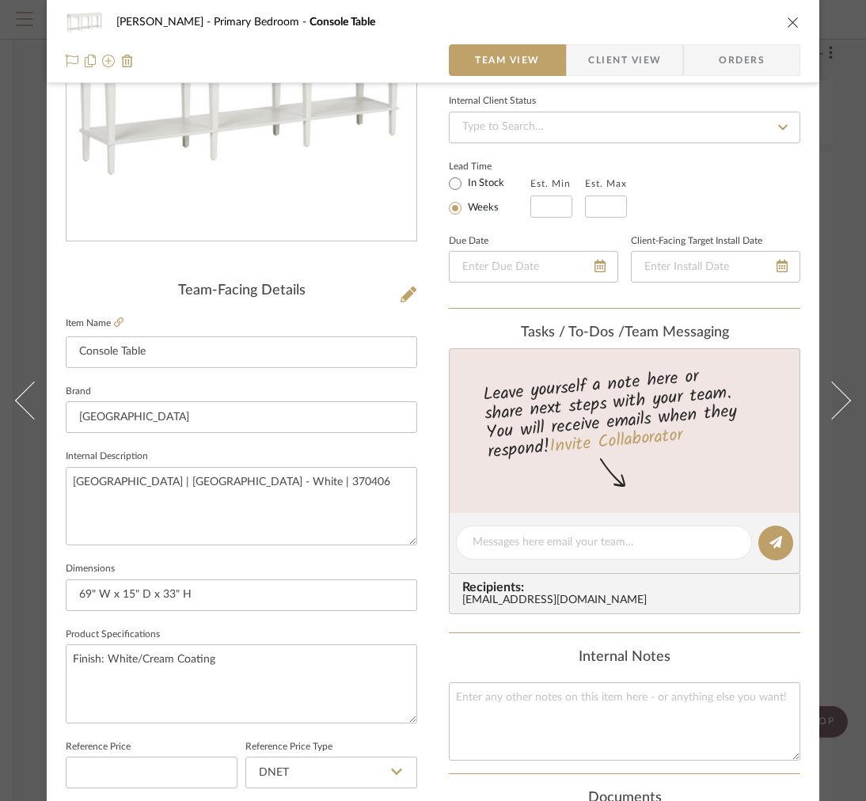
click at [129, 324] on fieldset "Item Name Console Table" at bounding box center [241, 340] width 351 height 55
click at [109, 319] on label "Item Name" at bounding box center [95, 323] width 58 height 13
click at [114, 324] on icon at bounding box center [118, 321] width 9 height 9
click at [140, 594] on input "69" W x 15" D x 33" H" at bounding box center [241, 595] width 351 height 32
click at [178, 592] on input "69" W x 15"D x 33" H" at bounding box center [241, 595] width 351 height 32
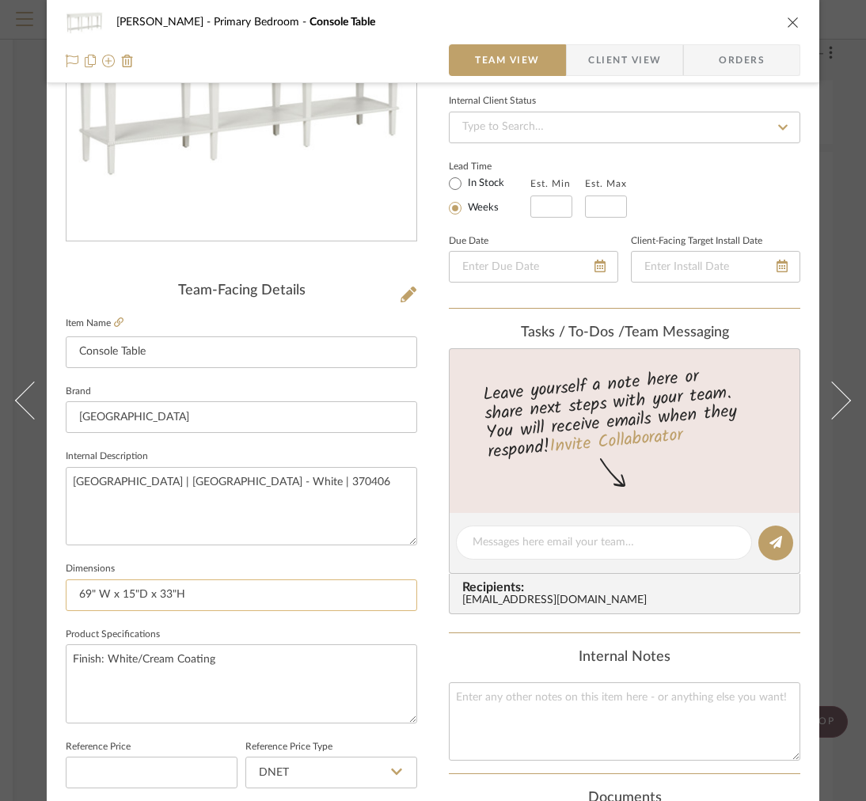
click at [97, 594] on input "69" W x 15"D x 33"H" at bounding box center [241, 595] width 351 height 32
type input "69"W x 15"D x 33"H"
click at [613, 74] on span "Client View" at bounding box center [624, 60] width 73 height 32
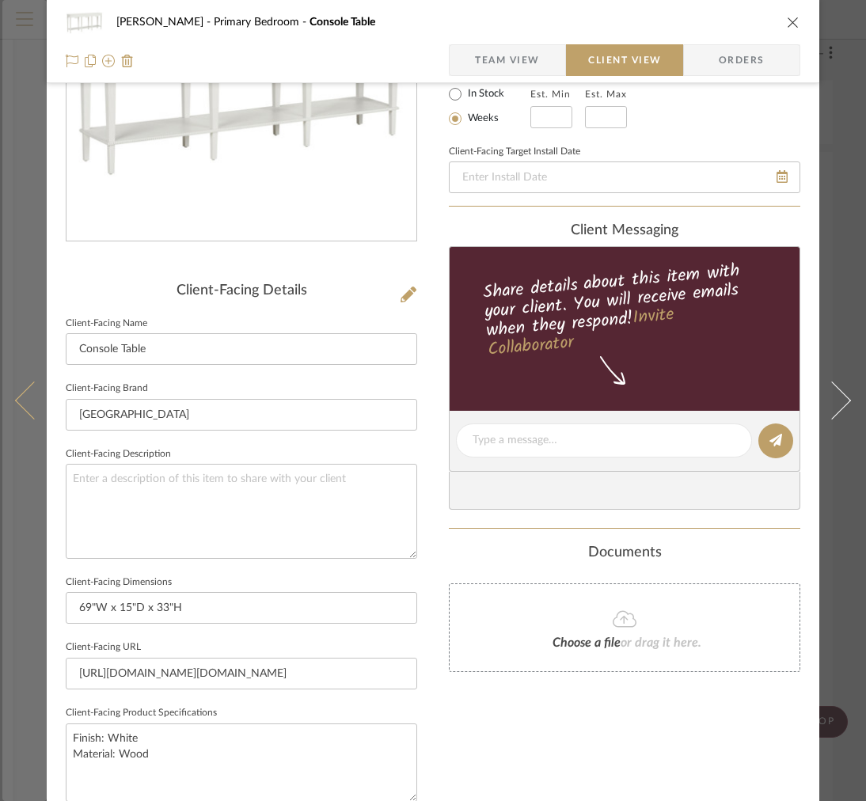
click at [21, 342] on button at bounding box center [24, 400] width 44 height 801
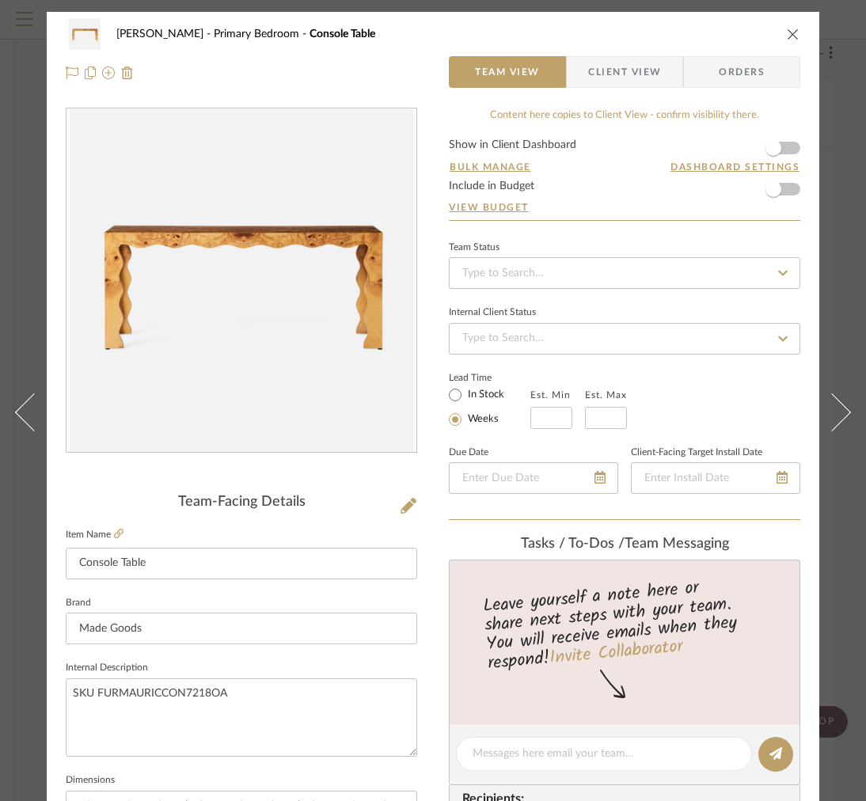
click at [608, 76] on span "Client View" at bounding box center [624, 72] width 73 height 32
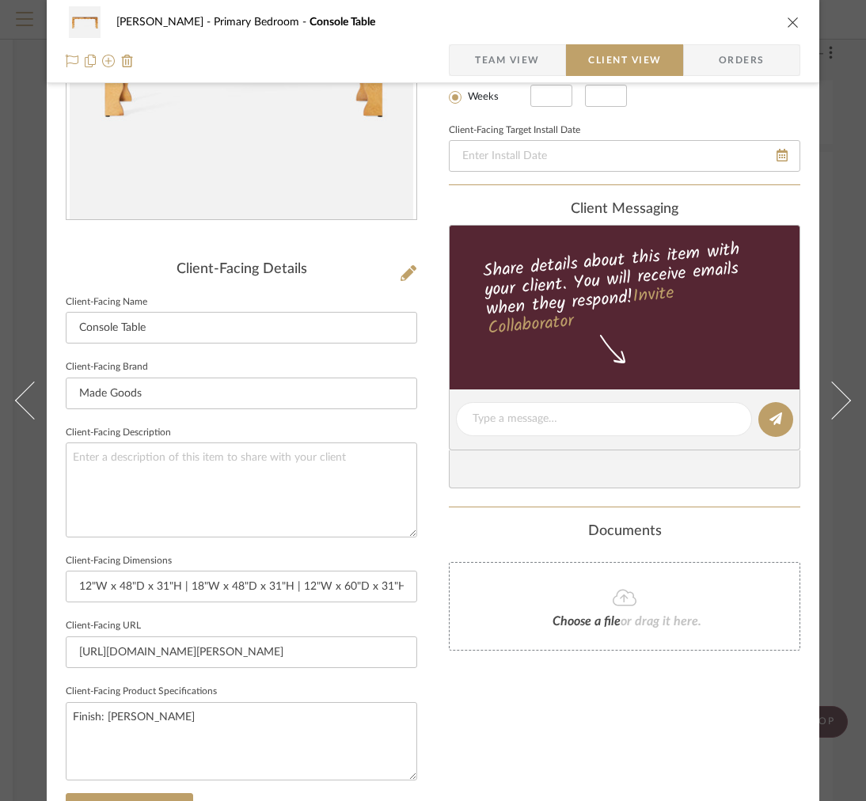
scroll to position [232, 0]
click at [541, 56] on span "Team View" at bounding box center [507, 60] width 116 height 32
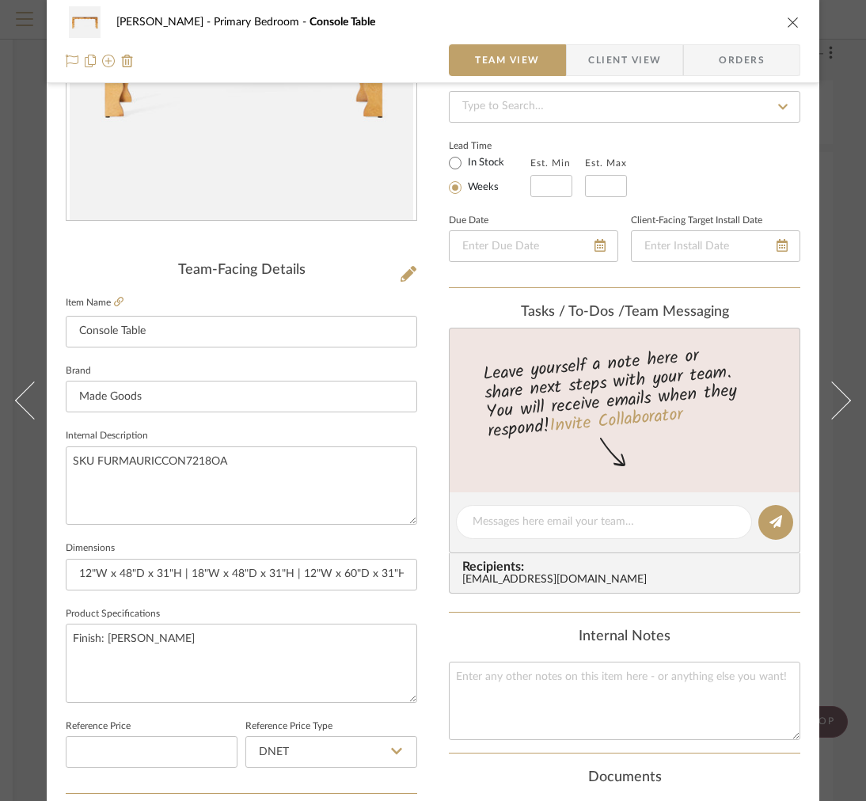
click at [110, 297] on label "Item Name" at bounding box center [95, 302] width 58 height 13
click at [119, 303] on icon at bounding box center [118, 301] width 9 height 9
click at [651, 58] on span "Client View" at bounding box center [624, 60] width 73 height 32
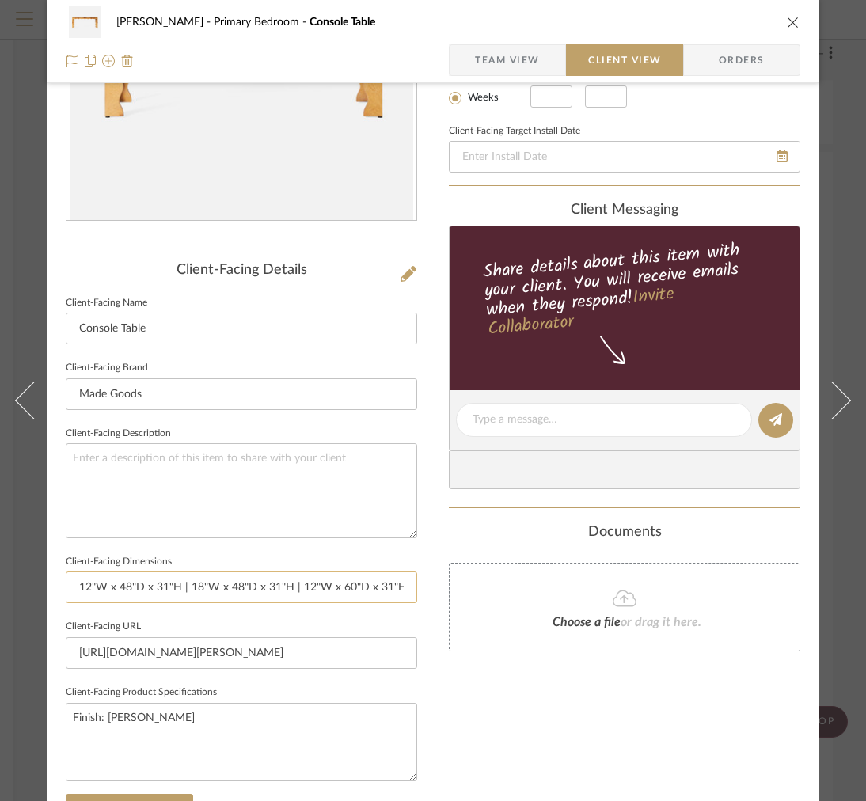
click at [99, 584] on input "12"W x 48"D x 31"H | 18"W x 48"D x 31"H | 12"W x 60"D x 31"H | 18"W x 60"D x 31…" at bounding box center [241, 587] width 351 height 32
click at [140, 587] on input "12"W x 48"D x 31"H | 18"W x 48"D x 31"H | 12"W x 60"D x 31"H | 18"W x 60"D x 31…" at bounding box center [241, 587] width 351 height 32
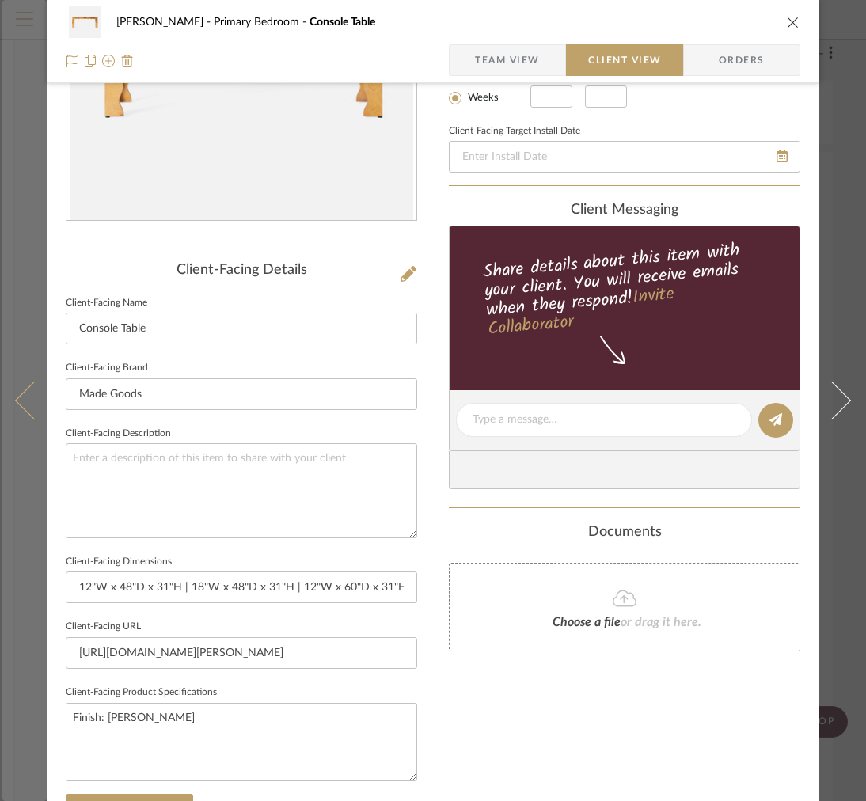
click at [33, 385] on icon at bounding box center [34, 400] width 38 height 38
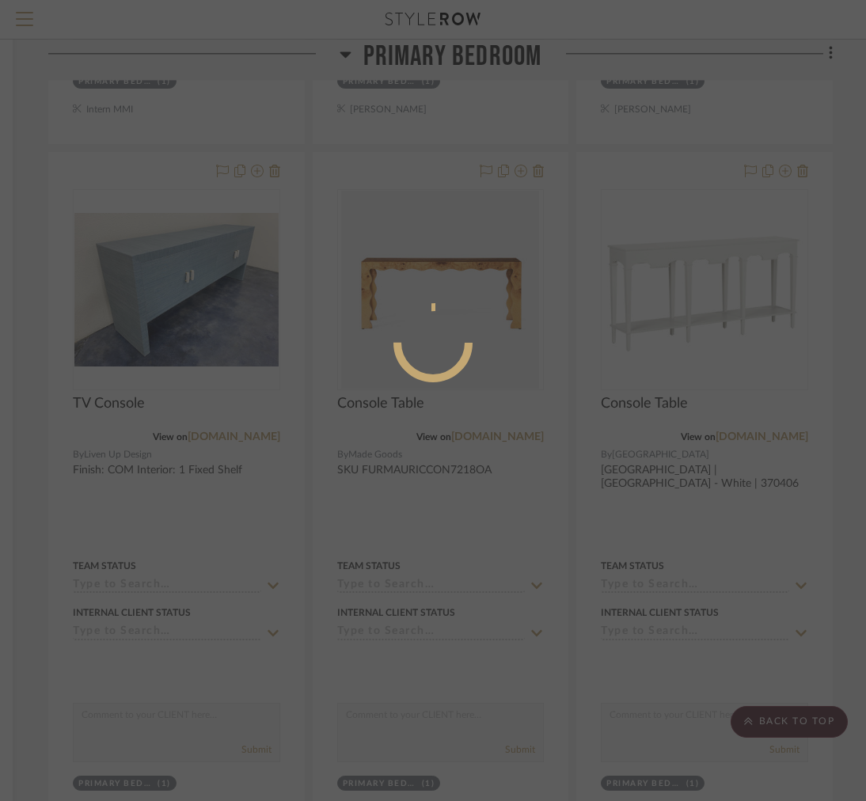
scroll to position [0, 0]
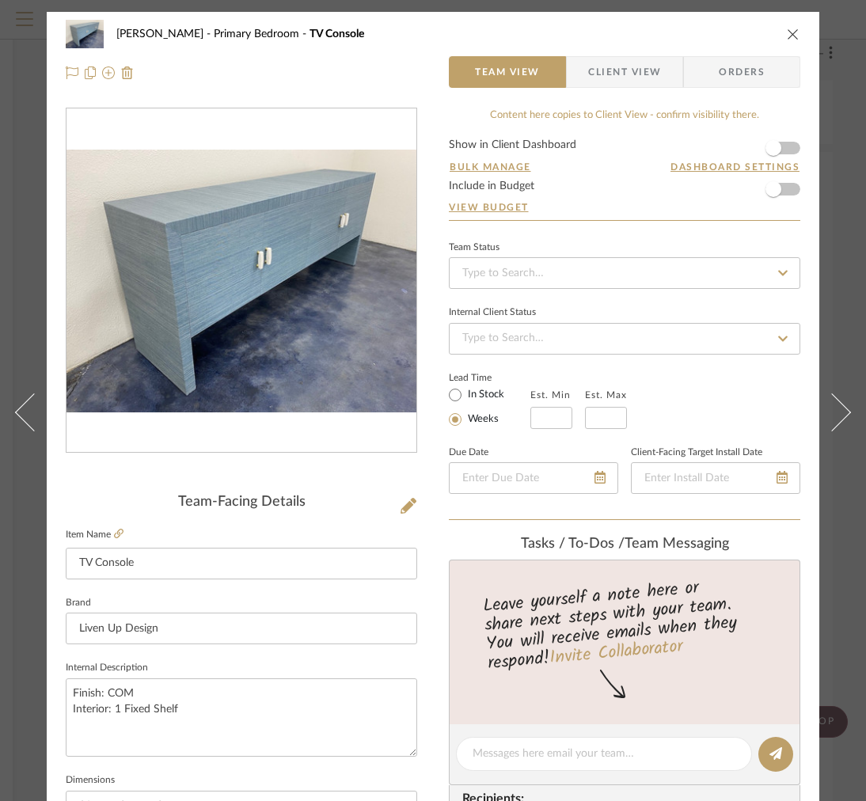
click at [792, 28] on icon "close" at bounding box center [793, 34] width 13 height 13
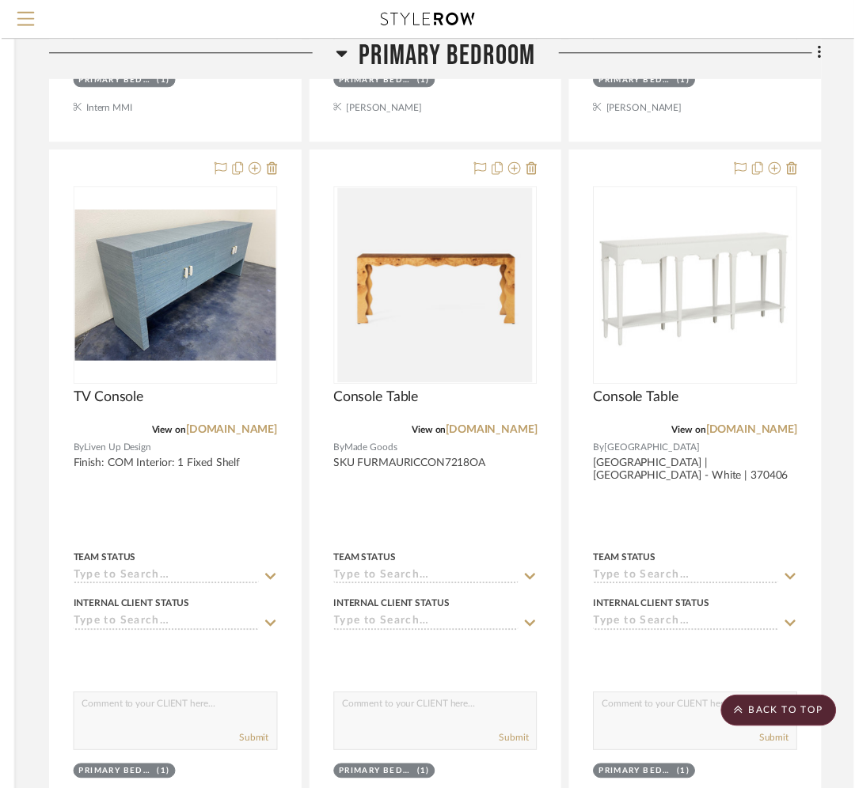
scroll to position [8332, 285]
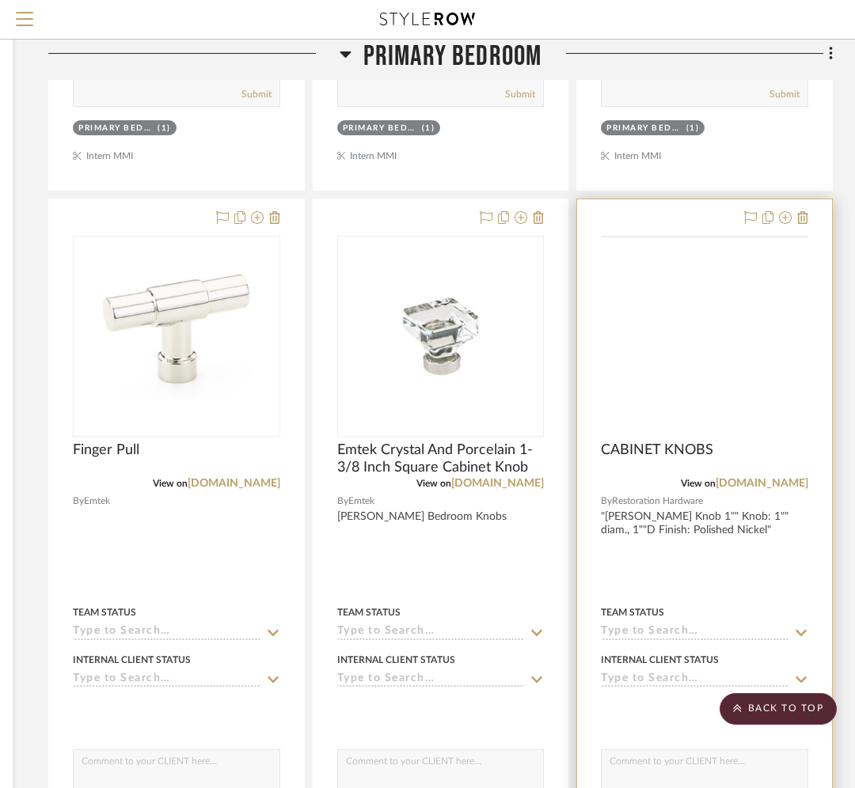
click at [0, 0] on img at bounding box center [0, 0] width 0 height 0
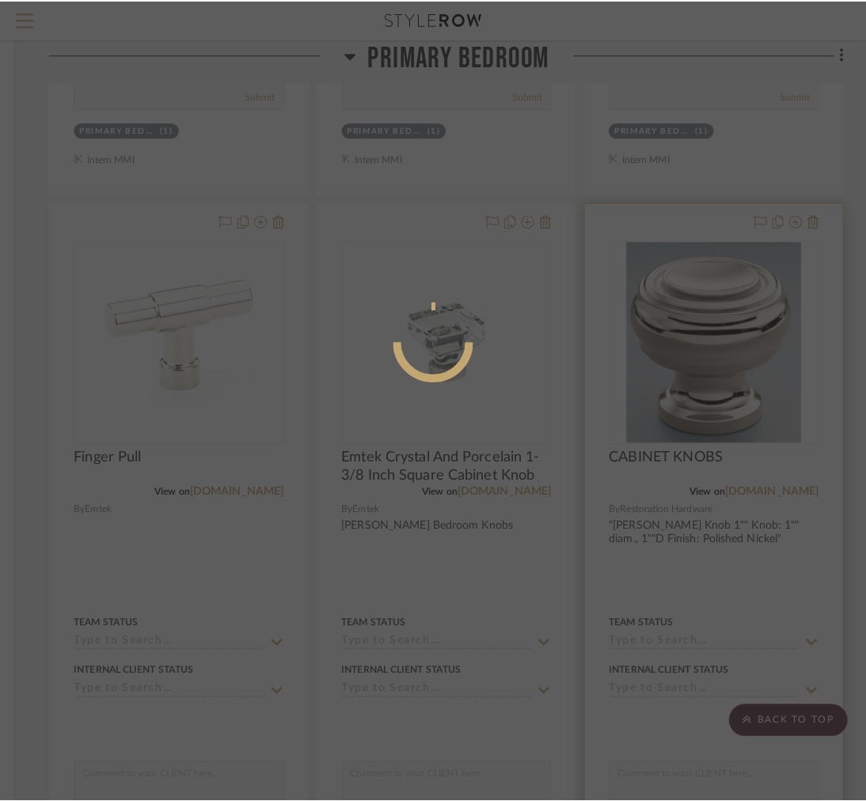
scroll to position [0, 0]
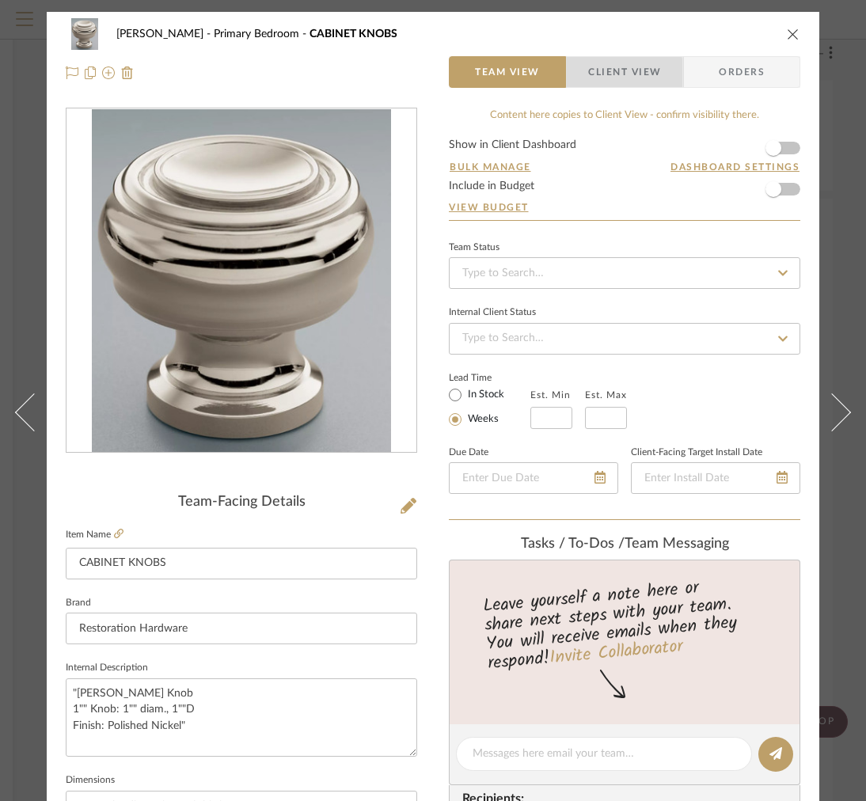
click at [590, 79] on span "Client View" at bounding box center [624, 72] width 73 height 32
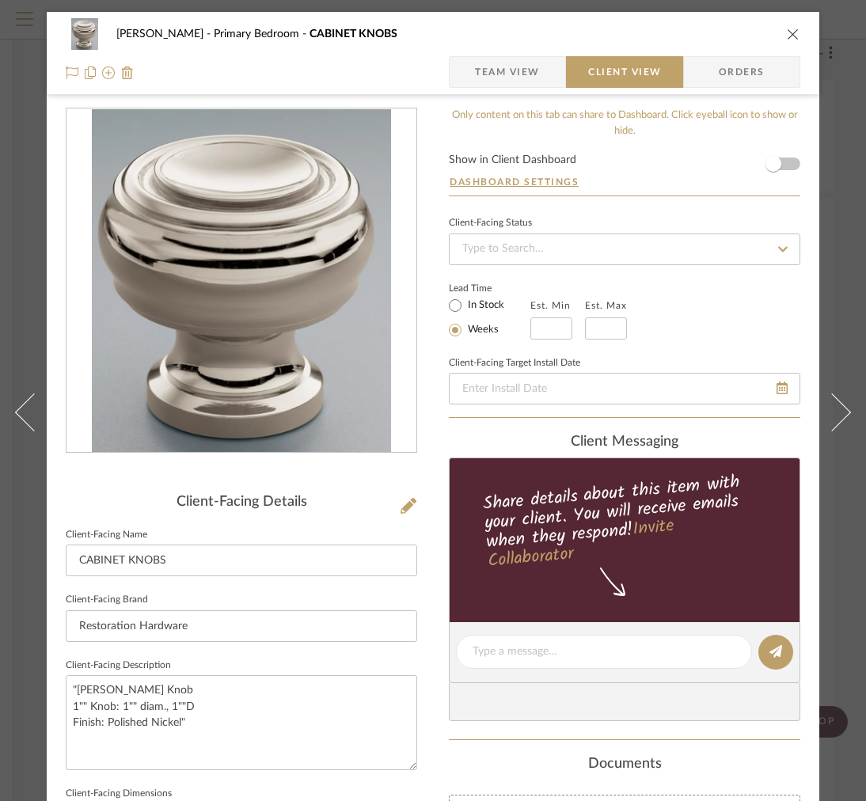
scroll to position [457, 0]
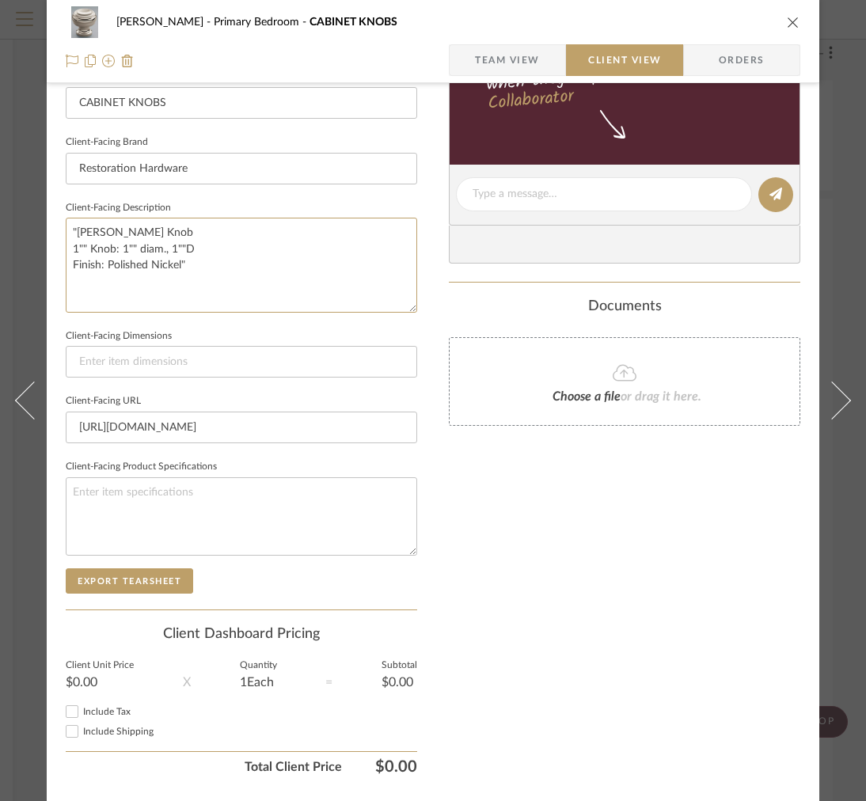
drag, startPoint x: 211, startPoint y: 273, endPoint x: 88, endPoint y: 214, distance: 136.3
click at [88, 214] on fieldset "Client-Facing Description "Gilmore Knob 1"" Knob: 1"" diam., 1""D Finish: Polis…" at bounding box center [241, 255] width 351 height 116
click at [194, 274] on textarea ""Gilmore Knob 1"" Knob: 1"" diam., 1""D Finish: Polished Nickel"" at bounding box center [241, 265] width 351 height 94
click at [480, 51] on span "Team View" at bounding box center [507, 60] width 65 height 32
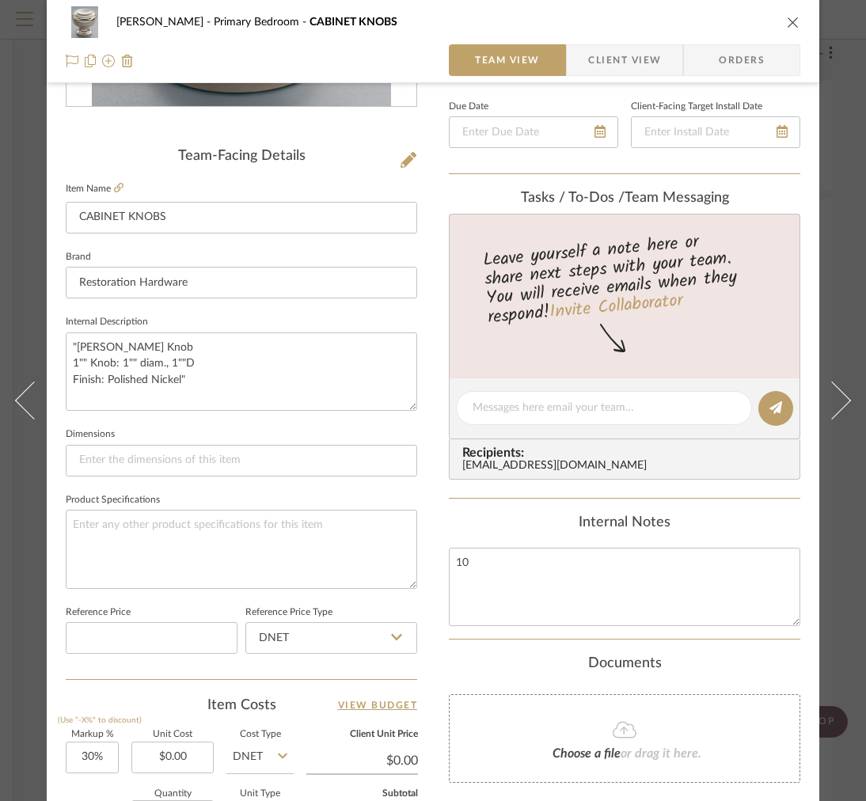
scroll to position [207, 0]
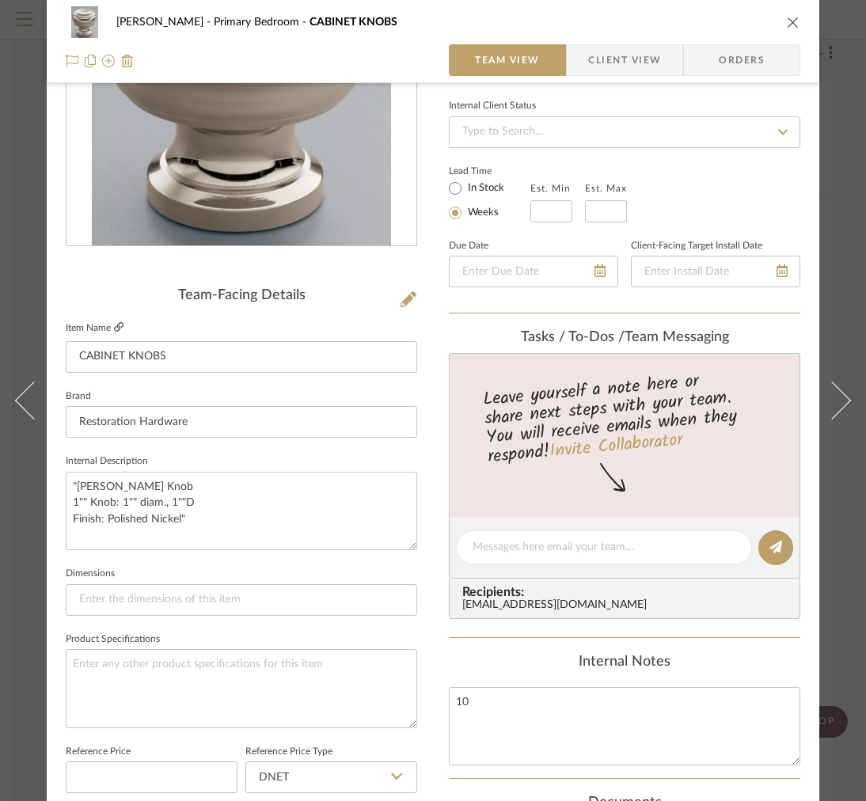
click at [120, 326] on icon at bounding box center [118, 326] width 9 height 9
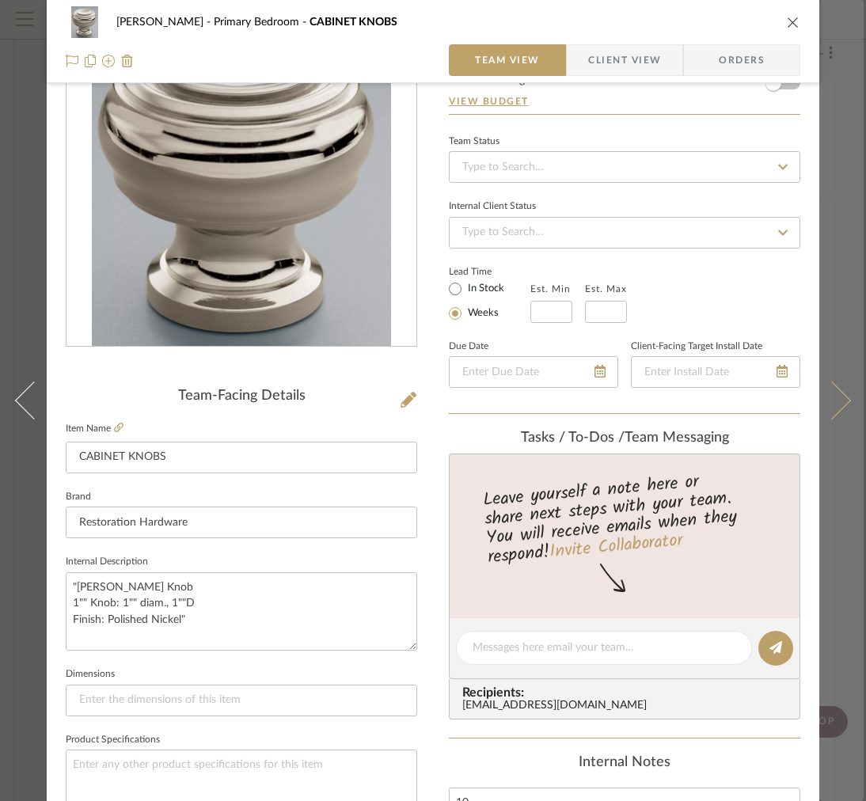
scroll to position [0, 0]
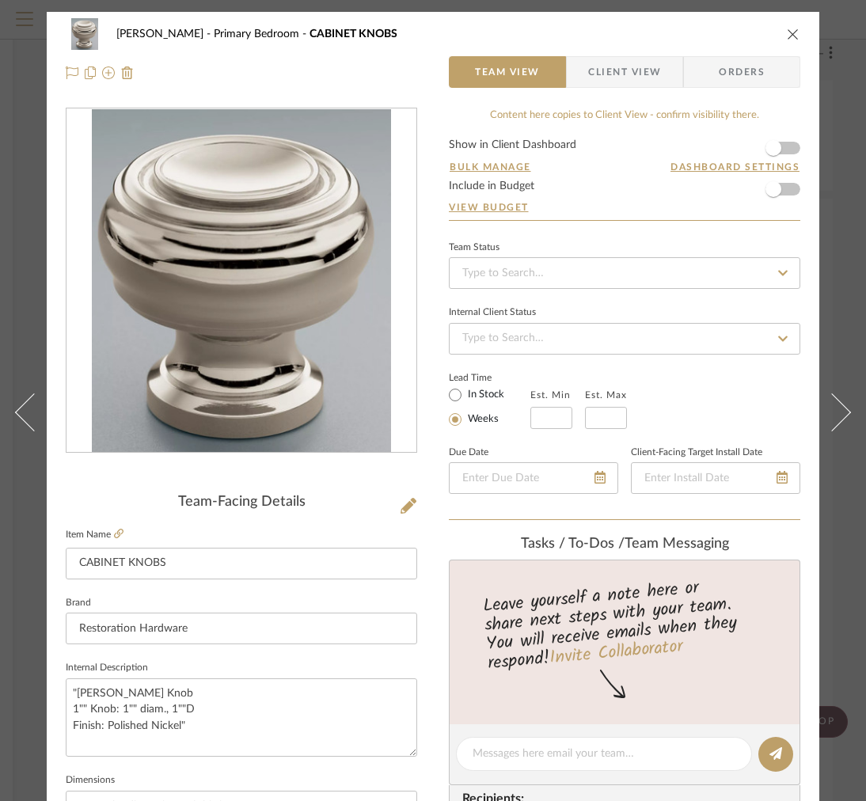
drag, startPoint x: 287, startPoint y: 283, endPoint x: 726, endPoint y: 2, distance: 520.7
click at [2, 0] on div "FRITZ DC Primary Bedroom CABINET KNOBS Team View Client View Orders Team-Facing…" at bounding box center [432, 737] width 861 height 1474
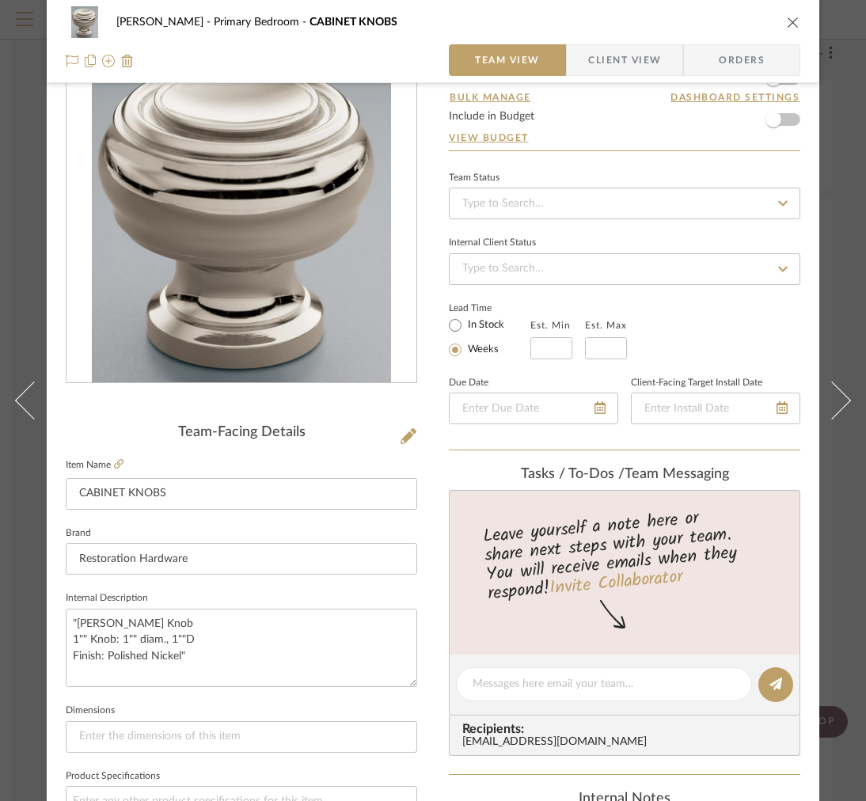
scroll to position [65, 0]
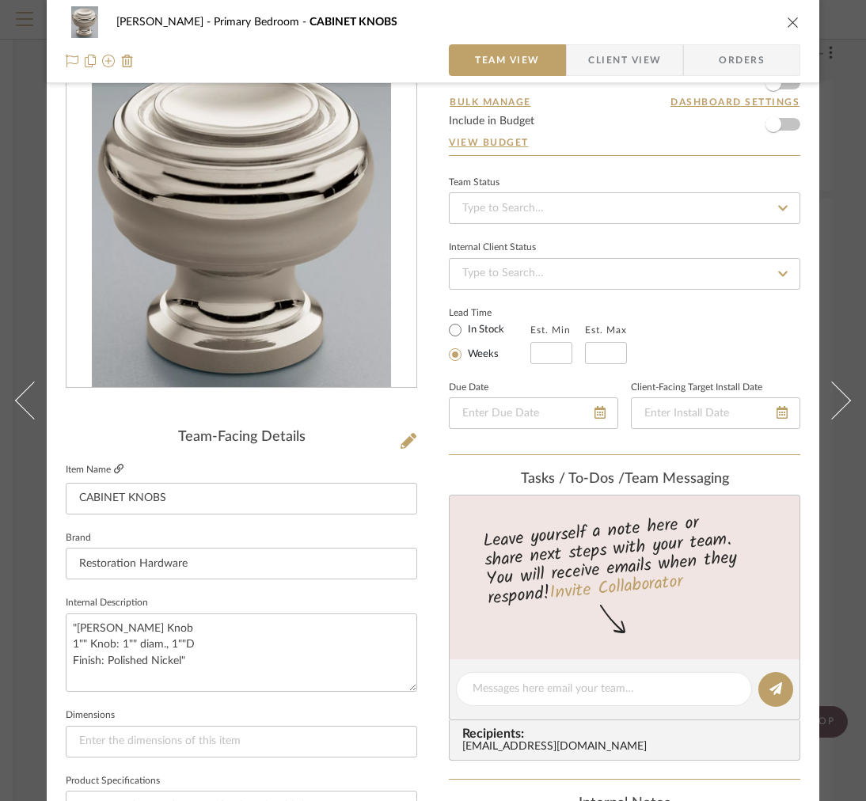
click at [114, 468] on icon at bounding box center [118, 468] width 9 height 9
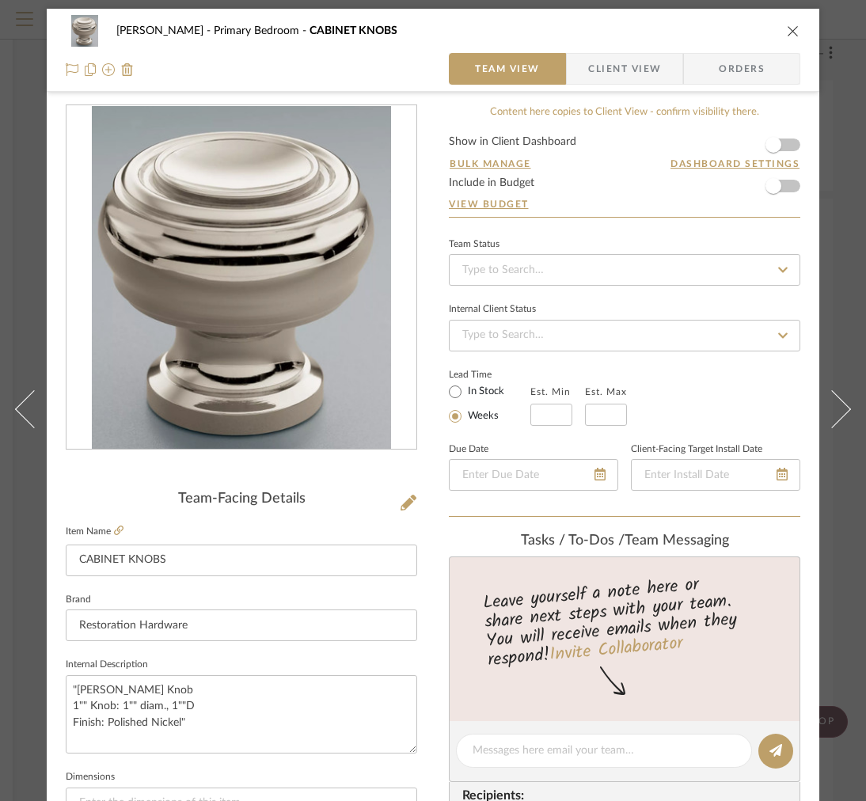
scroll to position [0, 0]
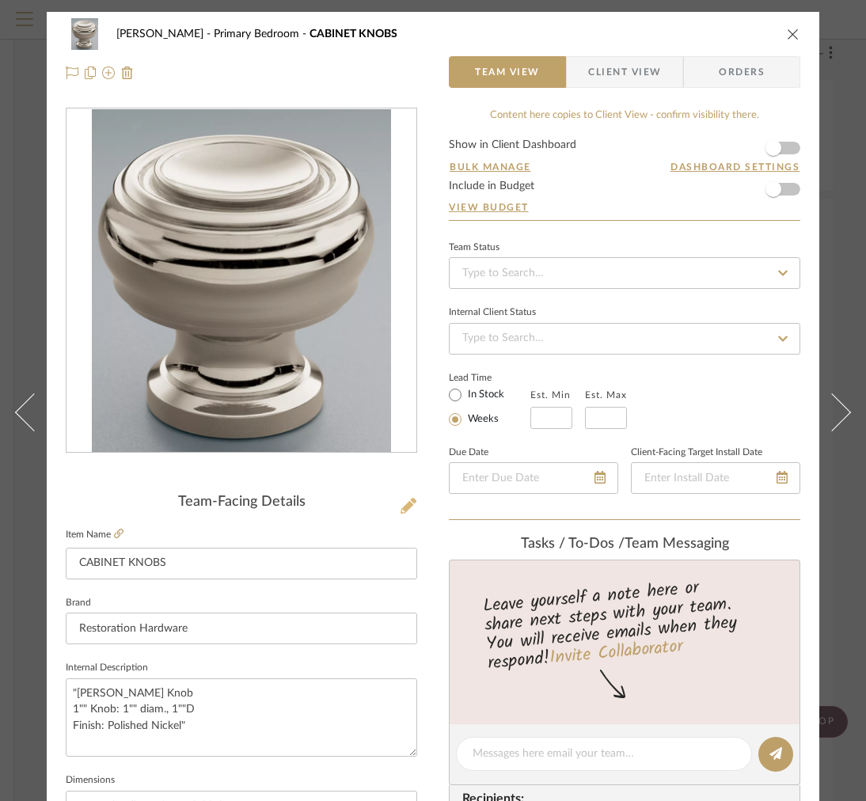
click at [408, 503] on icon at bounding box center [408, 506] width 16 height 16
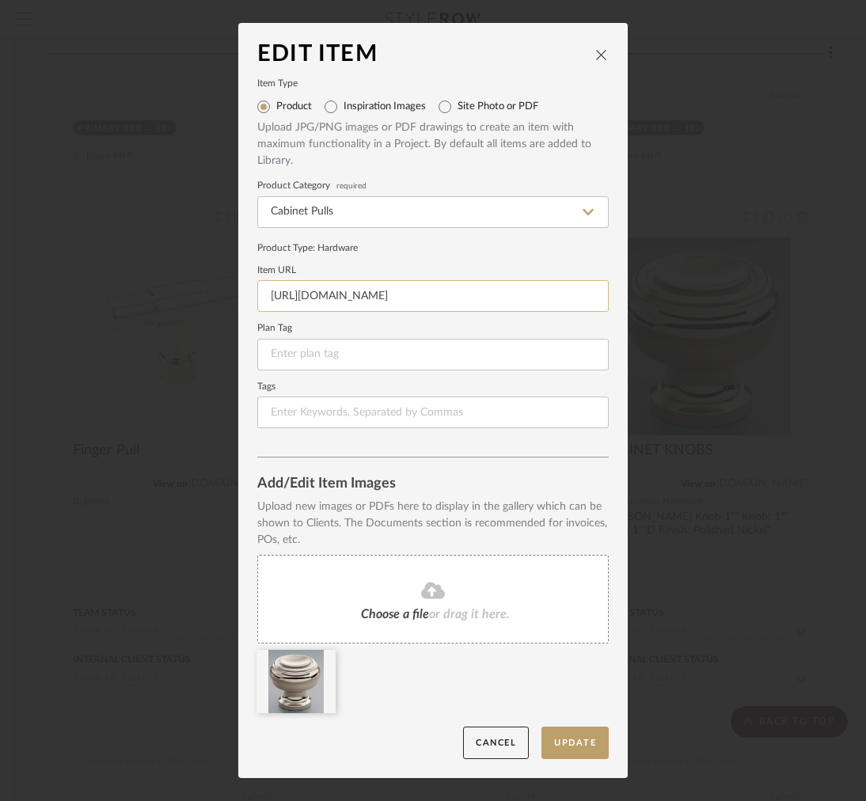
click at [537, 288] on input "https://docs.google.com/spreadsheets/d/1OuaDrmZyMVs6oOjy0RhomNvgT1224VfjWMm1Uy1…" at bounding box center [432, 296] width 351 height 32
paste input "rh.com/us/en/catalog/product/product.jsp/prod20360476"
type input "https://rh.com/us/en/catalog/product/product.jsp/prod20360476"
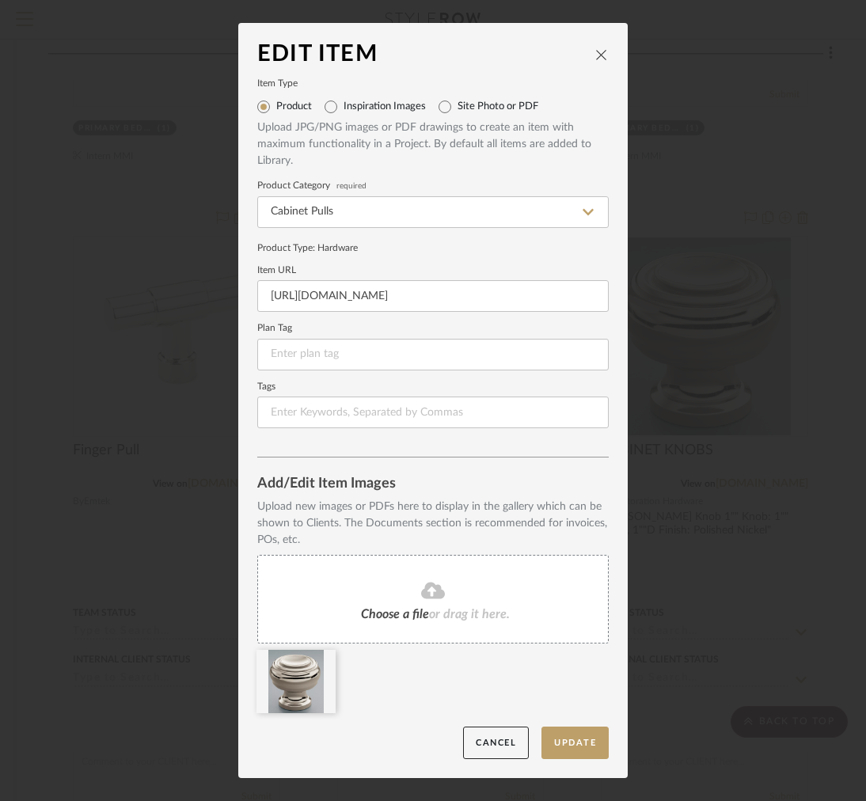
click at [421, 601] on div "Choose a file or drag it here." at bounding box center [432, 599] width 351 height 89
click at [319, 667] on fa-icon at bounding box center [323, 660] width 11 height 19
click at [580, 742] on button "Update" at bounding box center [574, 742] width 67 height 32
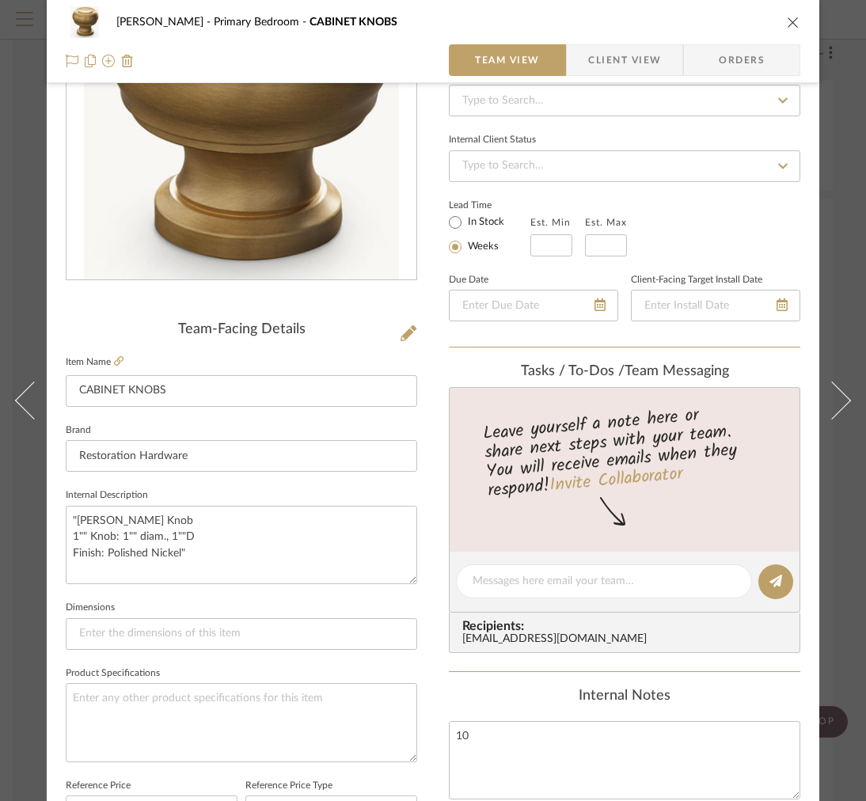
scroll to position [172, 0]
click at [222, 550] on textarea ""Gilmore Knob 1"" Knob: 1"" diam., 1""D Finish: Polished Nickel"" at bounding box center [241, 545] width 351 height 78
drag, startPoint x: 222, startPoint y: 557, endPoint x: 70, endPoint y: 500, distance: 161.5
click at [70, 500] on fieldset "Internal Description "Gilmore Knob 1"" Knob: 1"" diam., 1""D Finish: Polished N…" at bounding box center [241, 535] width 351 height 100
click at [177, 778] on fieldset "Reference Price" at bounding box center [152, 802] width 172 height 53
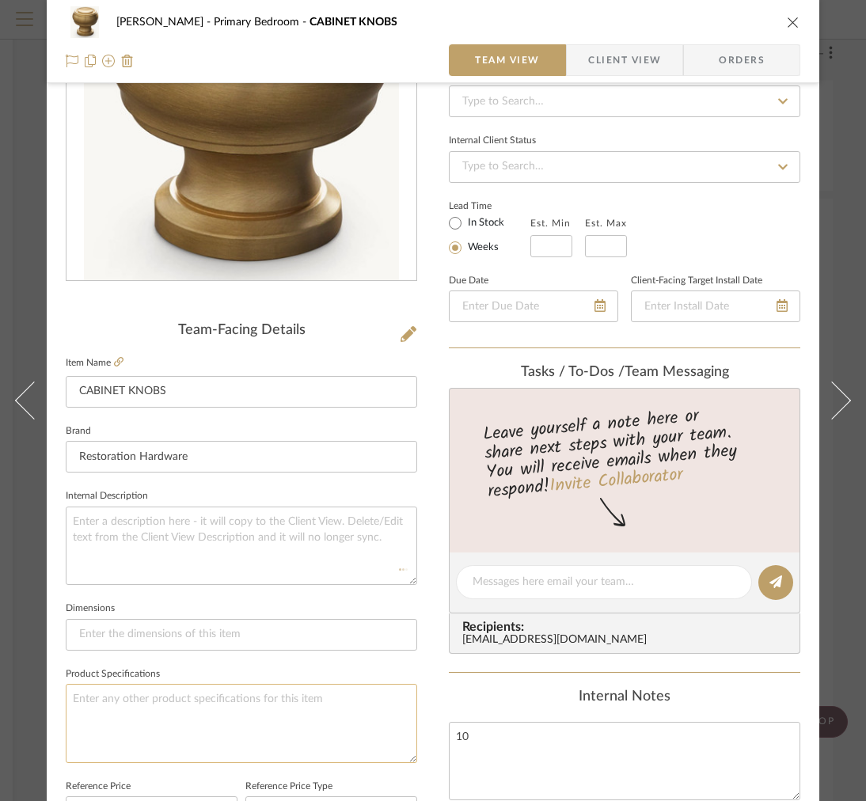
click at [177, 734] on textarea at bounding box center [241, 723] width 351 height 78
click at [342, 700] on textarea "Finish: Lacquered Burnished Brass, Polished Chrome, Poloshed Nickel, Satin Nick…" at bounding box center [241, 723] width 351 height 78
click at [352, 700] on textarea "Finish: Lacquered Burnished Brass, Polished Chrome, Poloshed Nickel, Satin Nick…" at bounding box center [241, 723] width 351 height 78
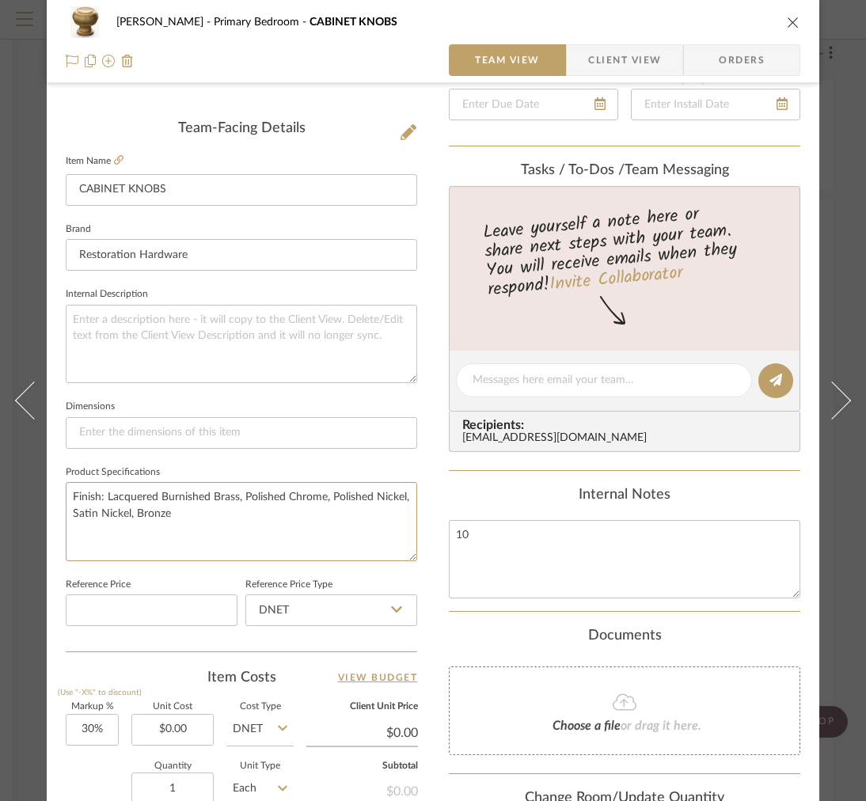
scroll to position [381, 0]
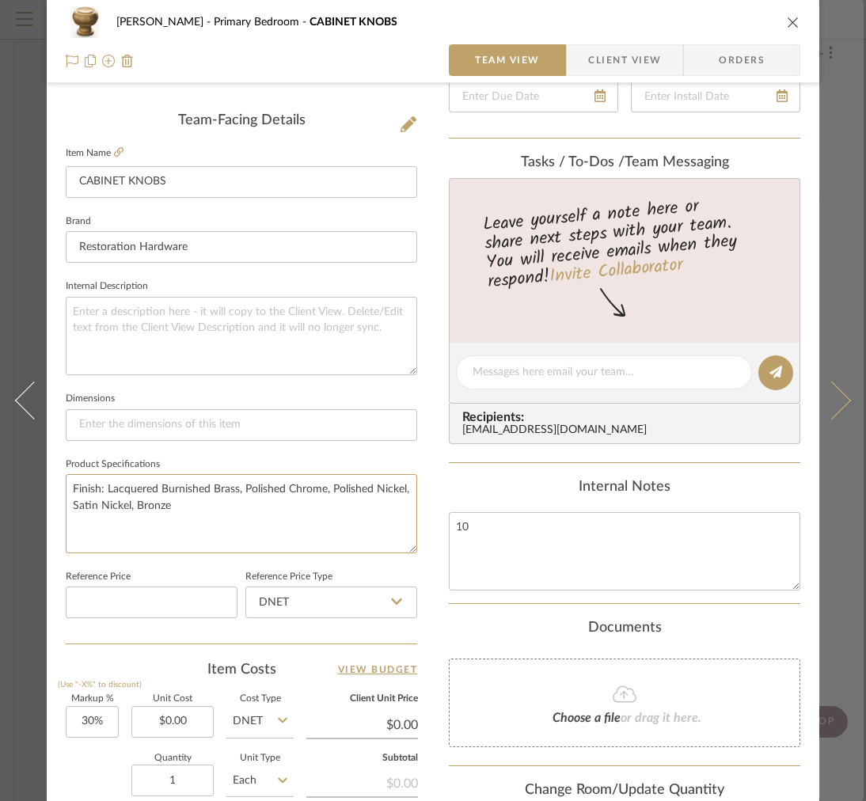
type textarea "Finish: Lacquered Burnished Brass, Polished Chrome, Polished Nickel, Satin Nick…"
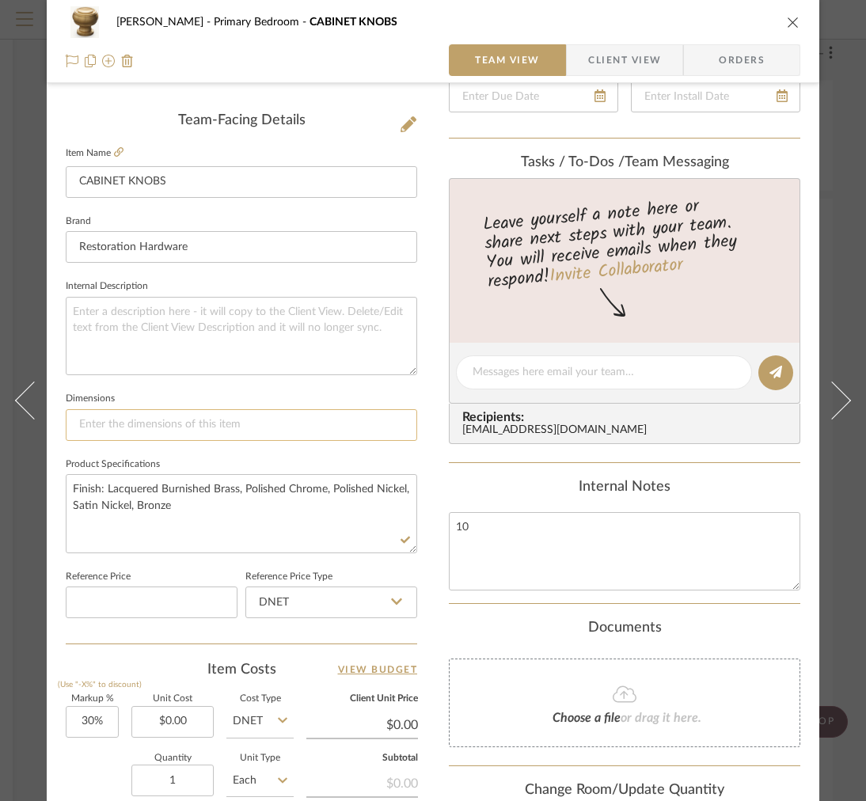
click at [148, 424] on input at bounding box center [241, 425] width 351 height 32
type input "1"
type input "1"Dia. x 1"D"
click at [598, 59] on span "Client View" at bounding box center [624, 60] width 73 height 32
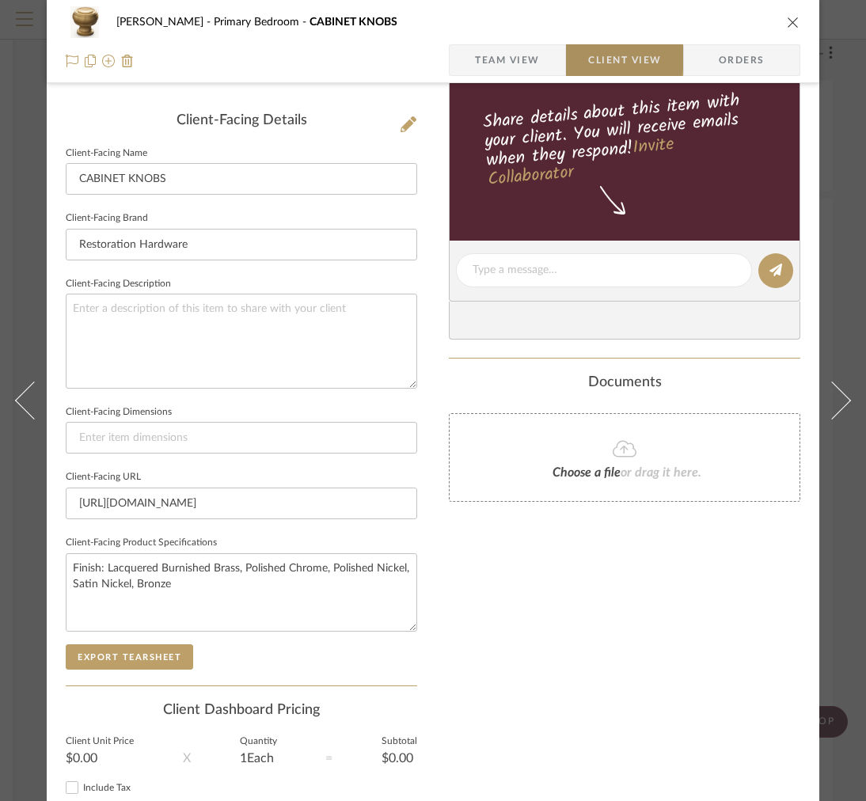
type input "1"Dia. x 1"D"
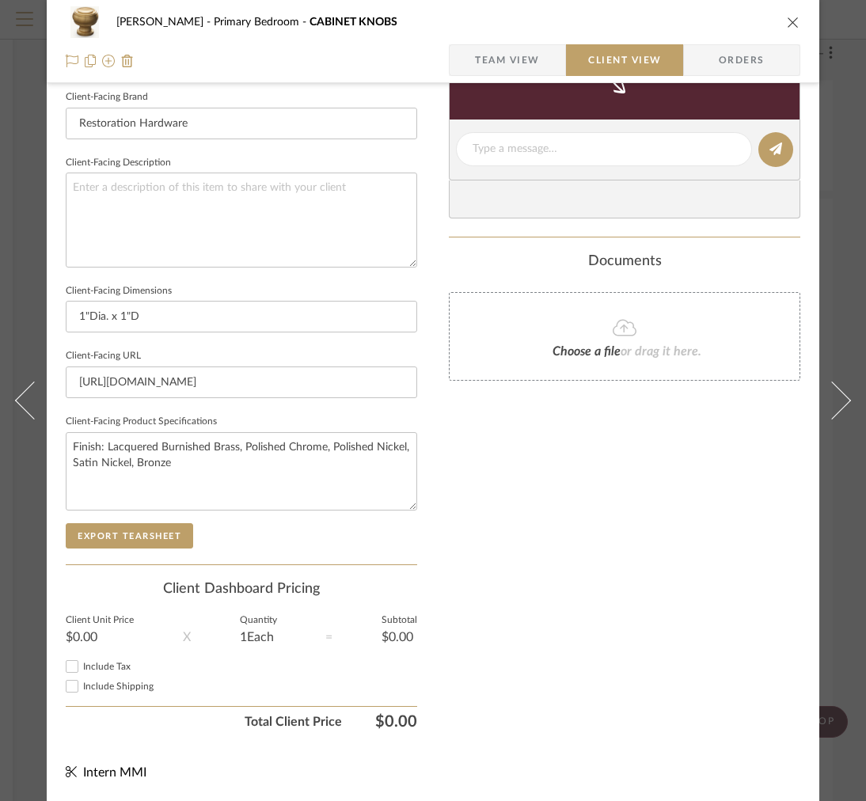
click at [149, 506] on sr-form-field "Client-Facing Product Specifications Finish: Lacquered Burnished Brass, Polishe…" at bounding box center [241, 467] width 351 height 112
click at [133, 530] on button "Export Tearsheet" at bounding box center [129, 535] width 127 height 25
click at [430, 82] on div "FRITZ DC Primary Bedroom CABINET KNOBS Team View Client View Orders" at bounding box center [433, 41] width 772 height 83
click at [466, 66] on span "button" at bounding box center [461, 60] width 25 height 32
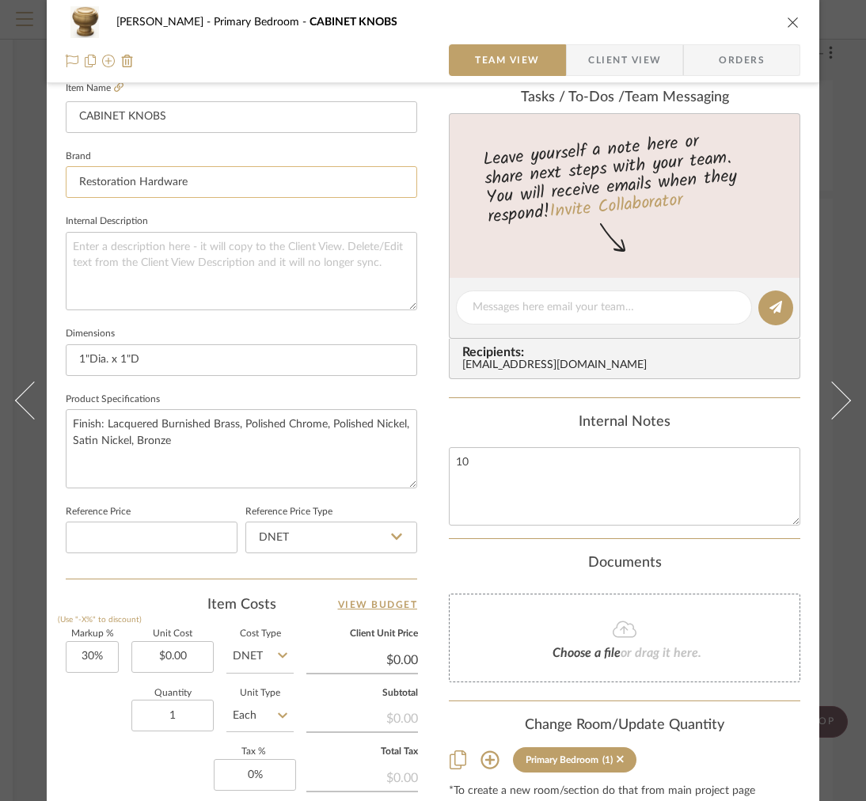
scroll to position [404, 0]
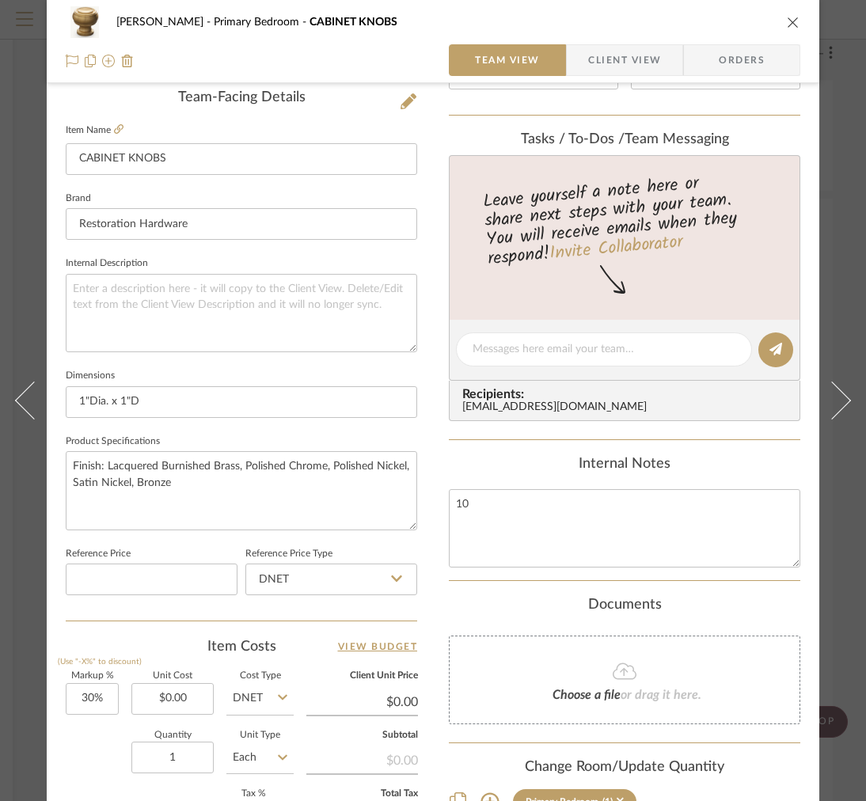
click at [179, 245] on sr-form-field "Brand Restoration Hardware" at bounding box center [241, 221] width 351 height 66
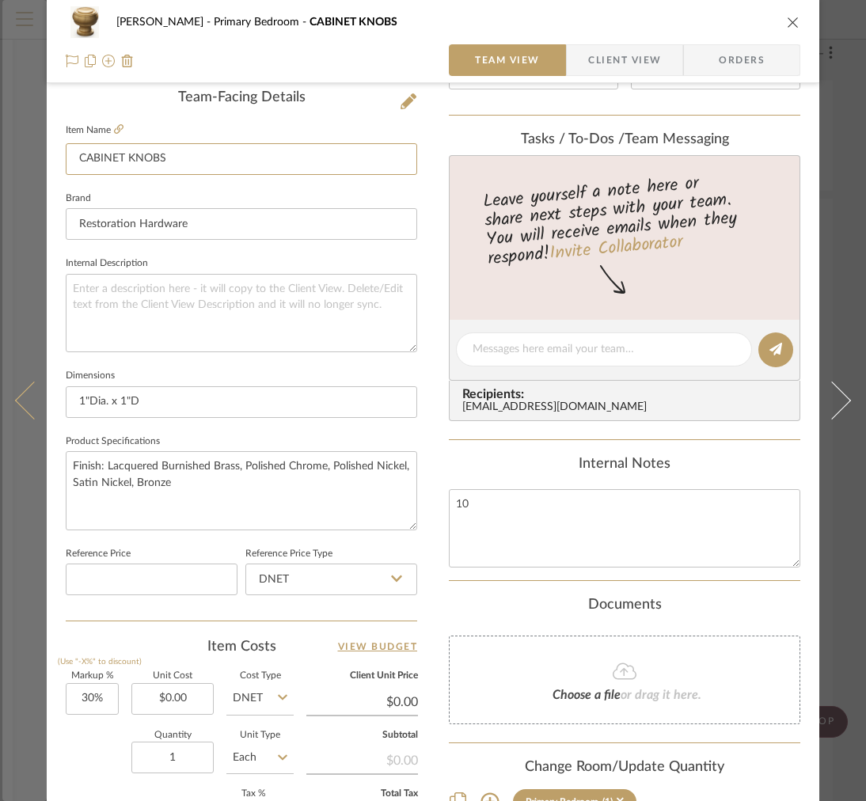
drag, startPoint x: 184, startPoint y: 160, endPoint x: 0, endPoint y: 131, distance: 185.9
click at [2, 131] on mat-dialog-content "FRITZ DC Primary Bedroom CABINET KNOBS Team View Client View Orders Team-Facing…" at bounding box center [432, 338] width 861 height 1462
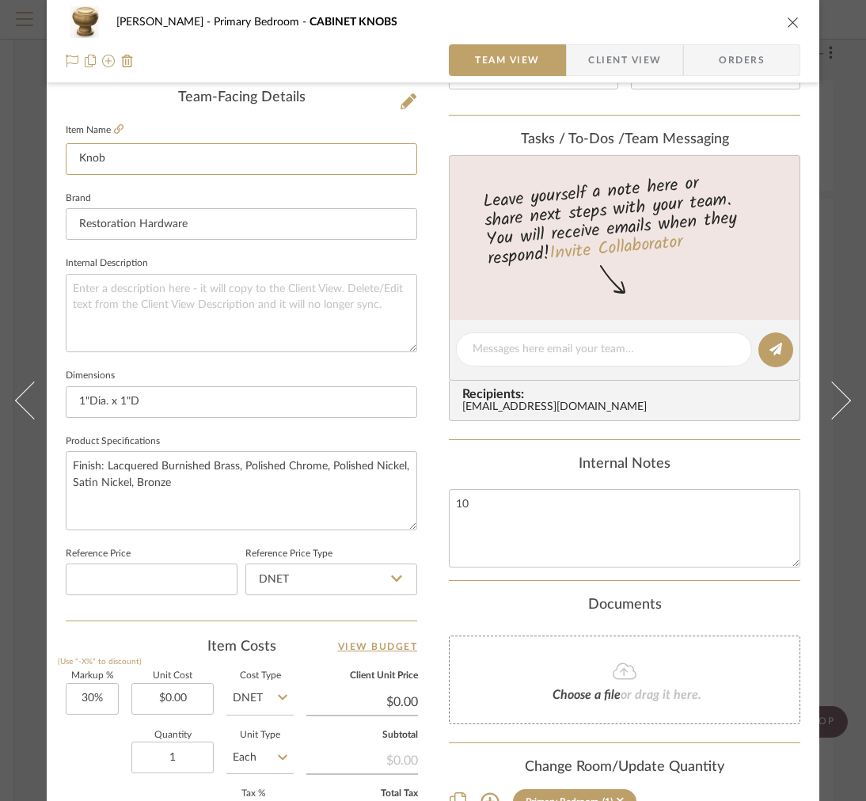
type input "Knob"
click at [597, 55] on span "Client View" at bounding box center [624, 60] width 73 height 32
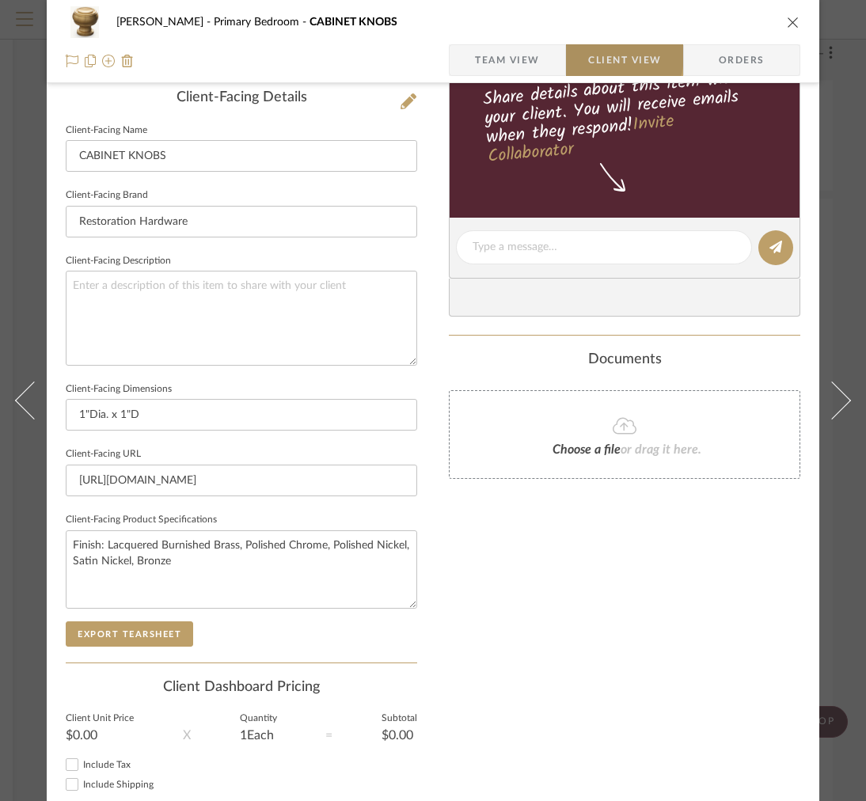
type input "Knob"
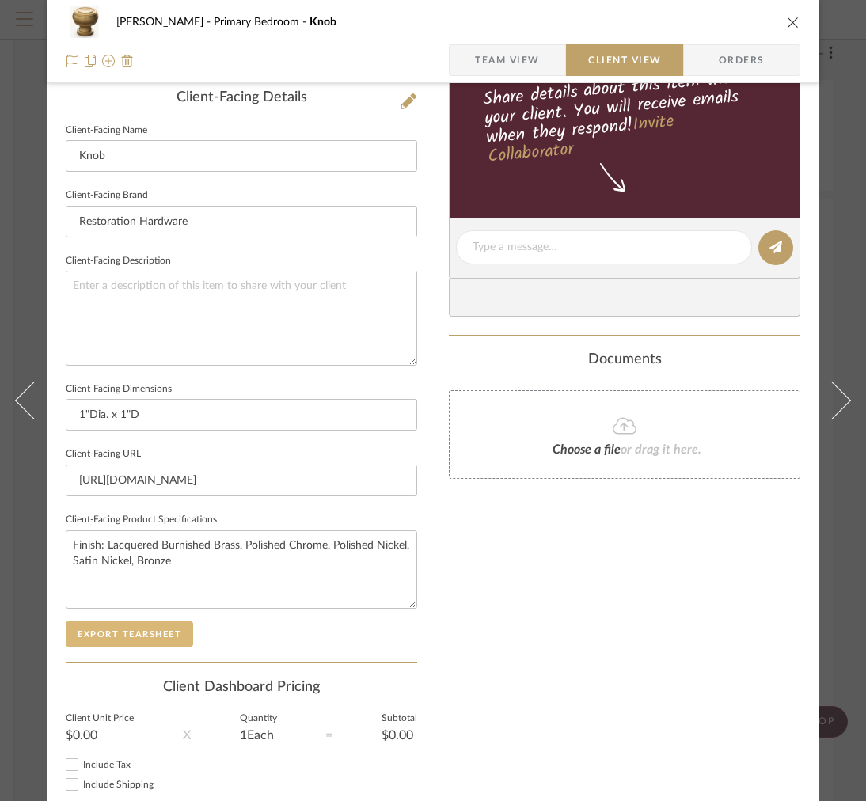
click at [112, 633] on button "Export Tearsheet" at bounding box center [129, 633] width 127 height 25
click at [788, 19] on icon "close" at bounding box center [793, 22] width 13 height 13
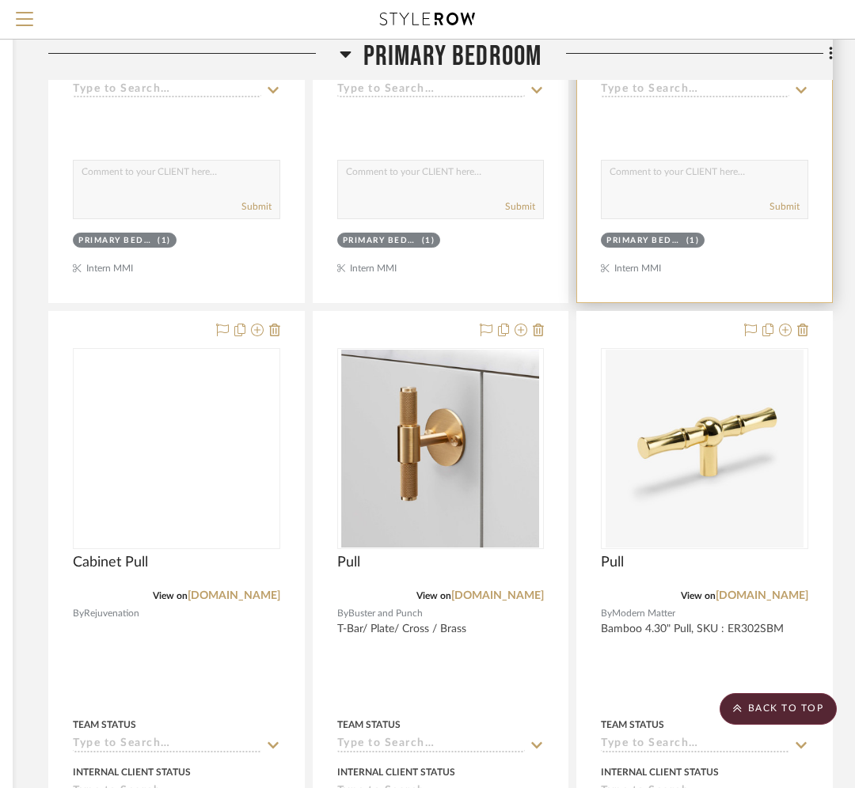
scroll to position [6768, 285]
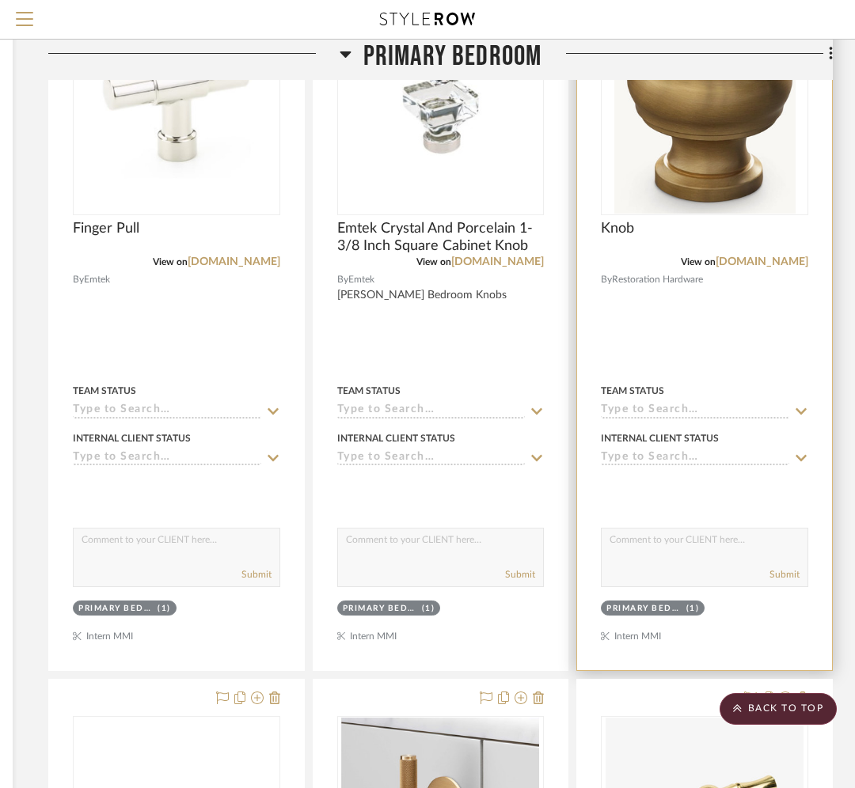
click at [718, 127] on img "0" at bounding box center [704, 115] width 181 height 198
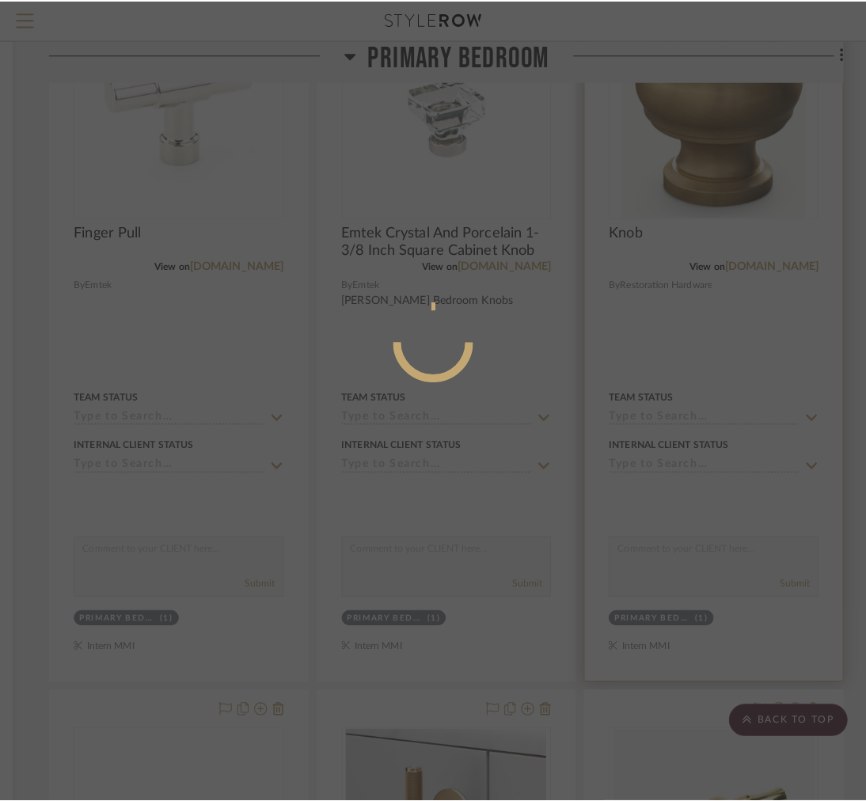
scroll to position [0, 0]
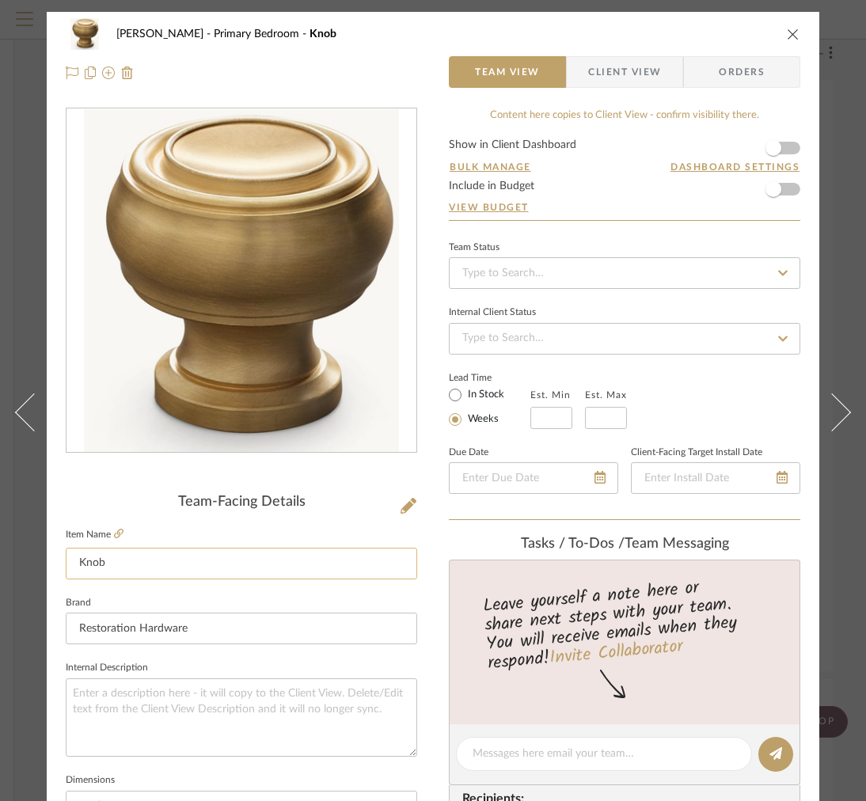
click at [77, 569] on input "Knob" at bounding box center [241, 564] width 351 height 32
type input "Cabinet Knob"
click at [604, 53] on div "FRITZ DC Primary Bedroom Knob Team View Client View Orders" at bounding box center [433, 53] width 772 height 83
click at [601, 71] on span "Client View" at bounding box center [624, 72] width 73 height 32
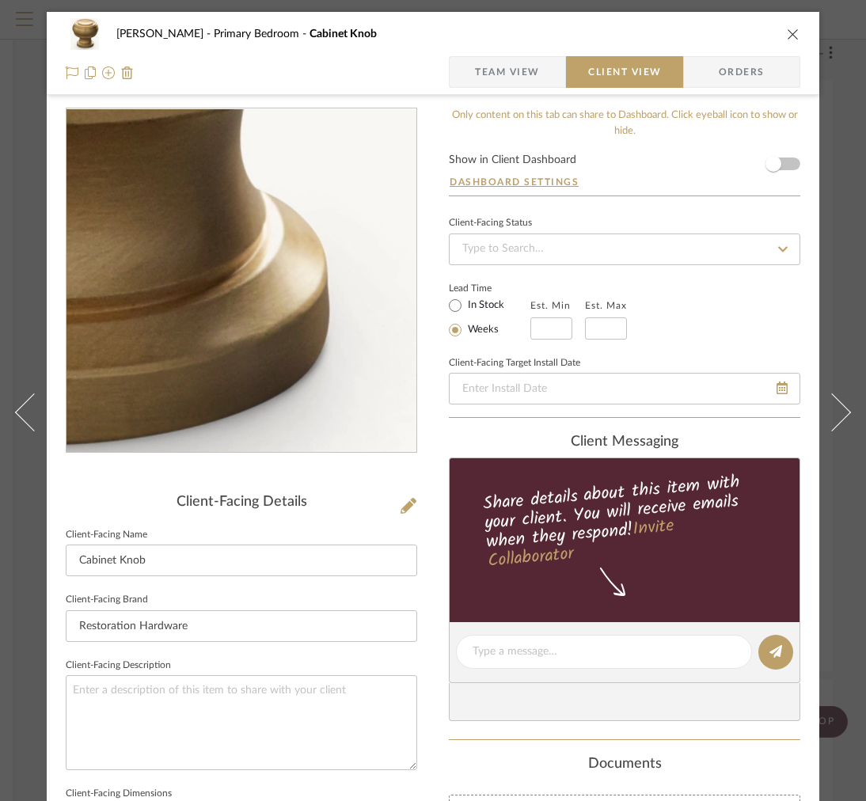
scroll to position [514, 0]
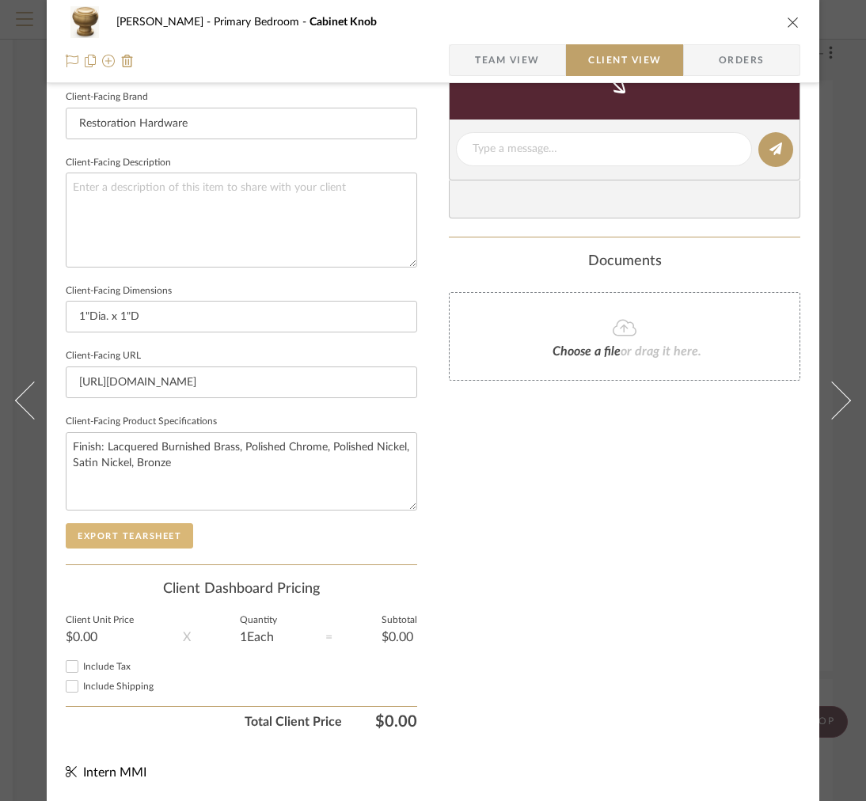
click at [146, 523] on button "Export Tearsheet" at bounding box center [129, 535] width 127 height 25
click at [776, 30] on div "FRITZ DC Primary Bedroom Cabinet Knob" at bounding box center [433, 22] width 734 height 32
click at [789, 21] on icon "close" at bounding box center [793, 22] width 13 height 13
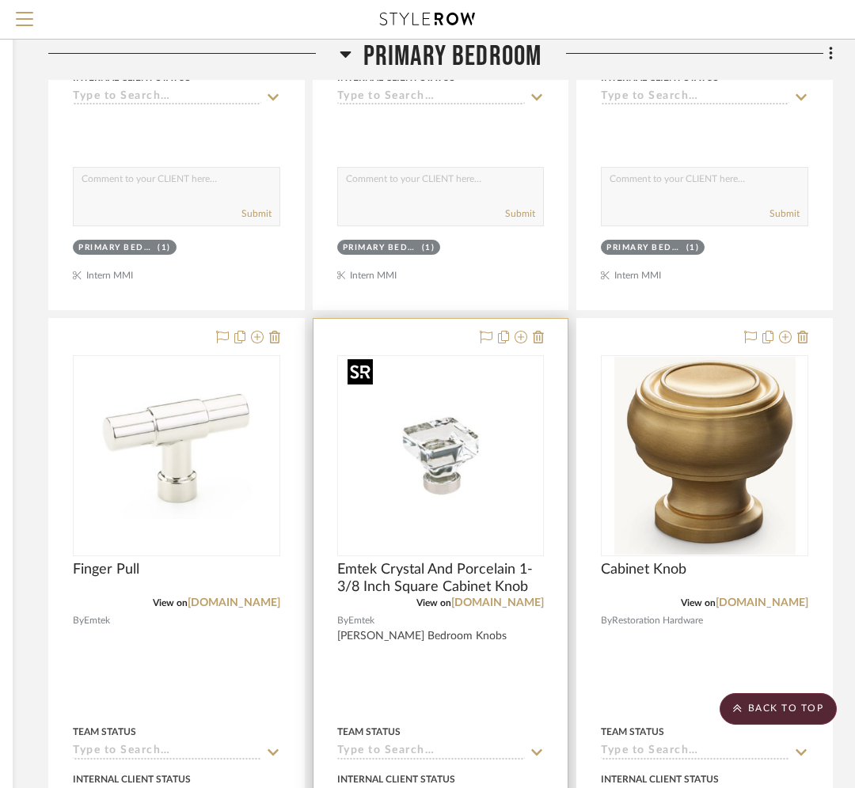
click at [0, 0] on img at bounding box center [0, 0] width 0 height 0
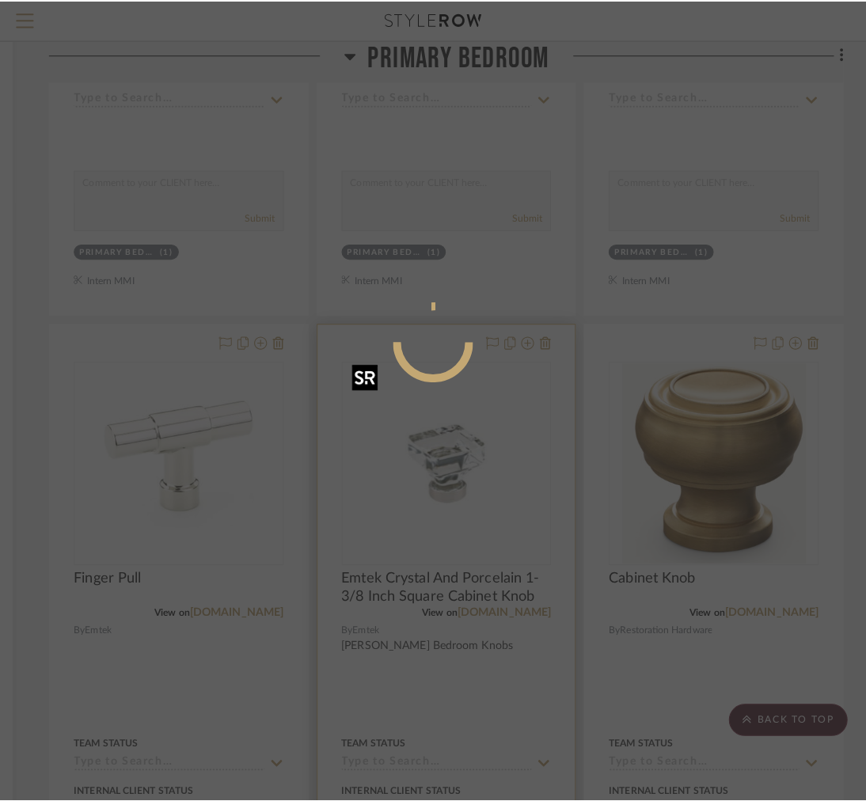
scroll to position [0, 0]
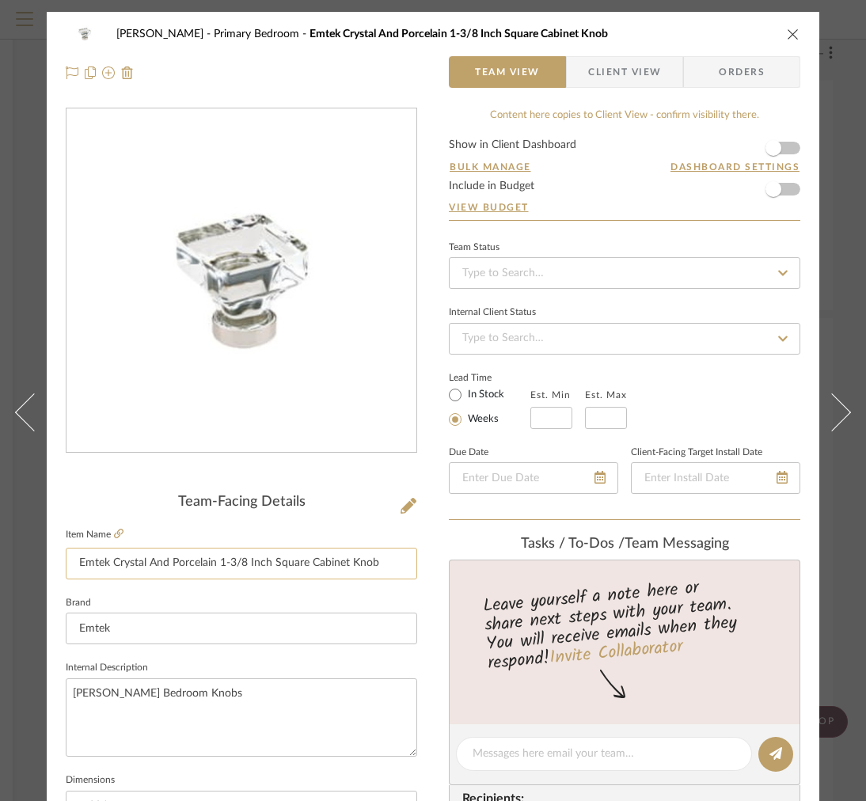
click at [246, 558] on input "Emtek Crystal And Porcelain 1-3/8 Inch Square Cabinet Knob" at bounding box center [241, 564] width 351 height 32
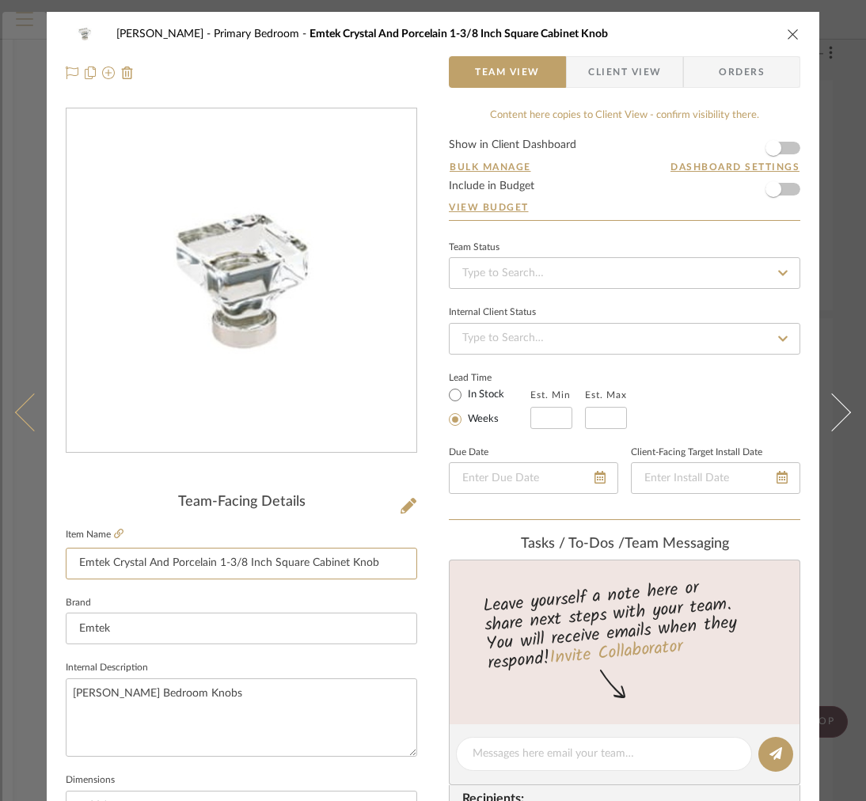
drag, startPoint x: 311, startPoint y: 563, endPoint x: 0, endPoint y: 530, distance: 312.8
click at [2, 532] on mat-dialog-content "FRITZ DC Primary Bedroom Emtek Crystal And Porcelain 1-3/8 Inch Square Cabinet …" at bounding box center [432, 743] width 861 height 1462
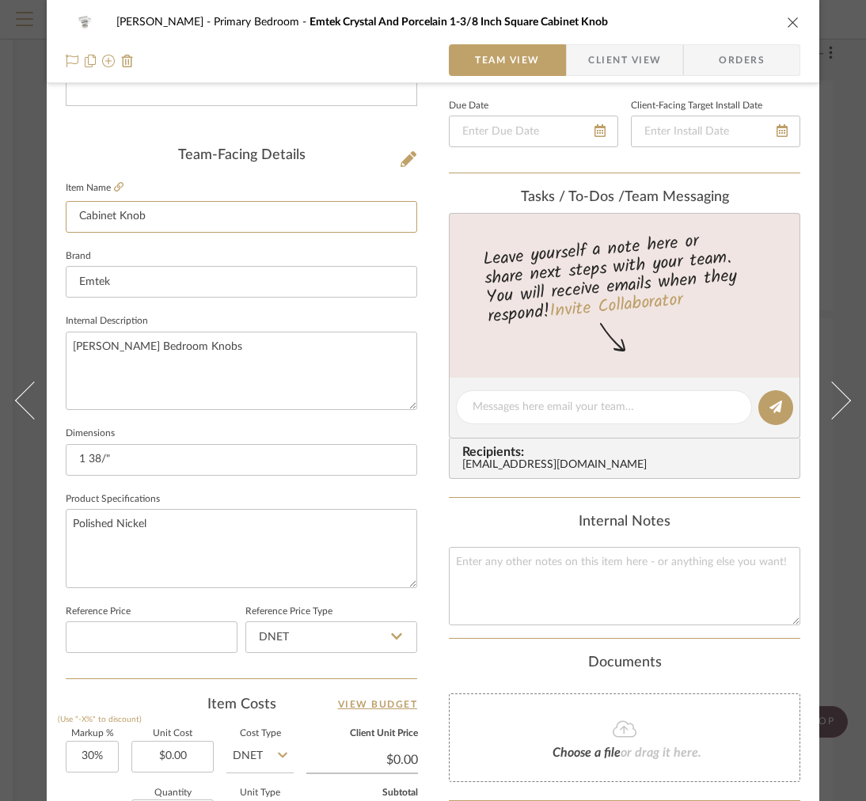
scroll to position [321, 0]
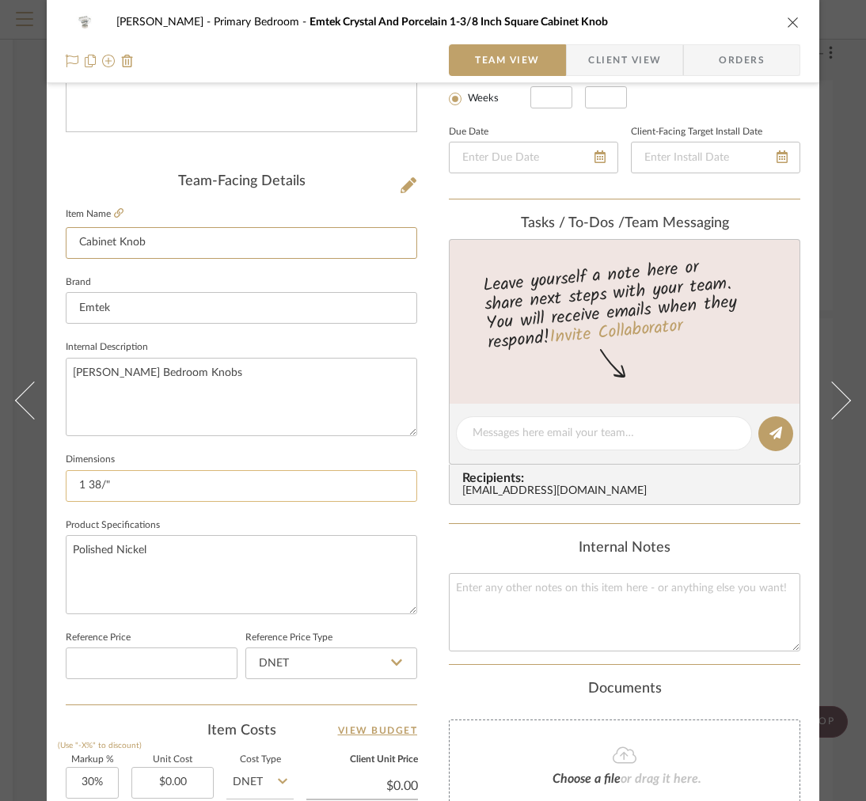
type input "Cabinet Knob"
click at [137, 480] on input "1 38/"" at bounding box center [241, 486] width 351 height 32
type input "1 38/"
type input "1 3/8""
click at [111, 217] on label "Item Name" at bounding box center [95, 213] width 58 height 13
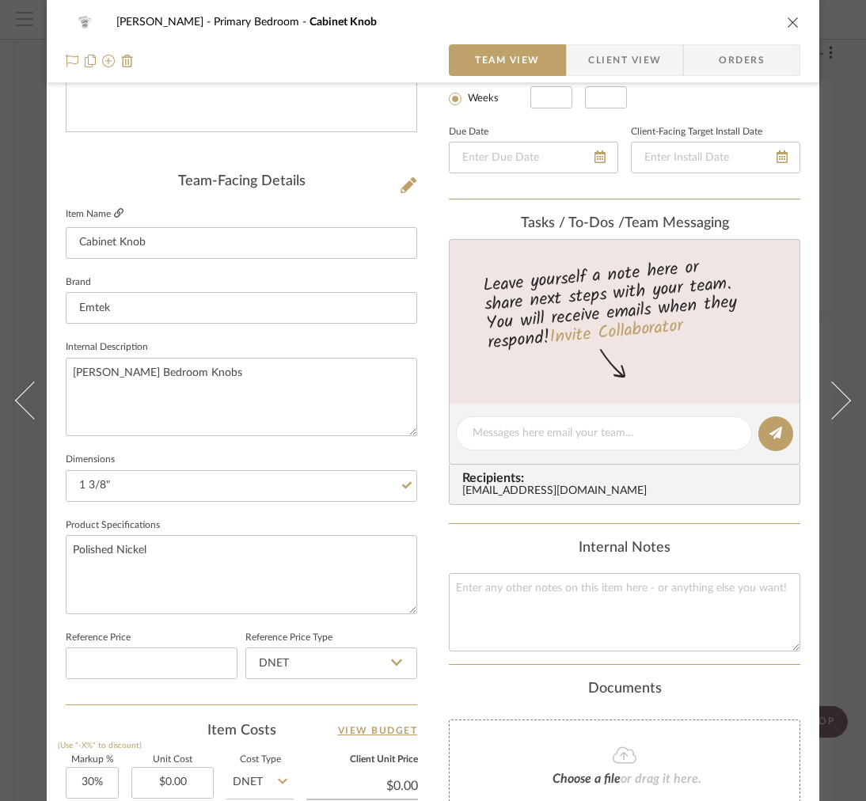
click at [119, 214] on icon at bounding box center [118, 212] width 9 height 9
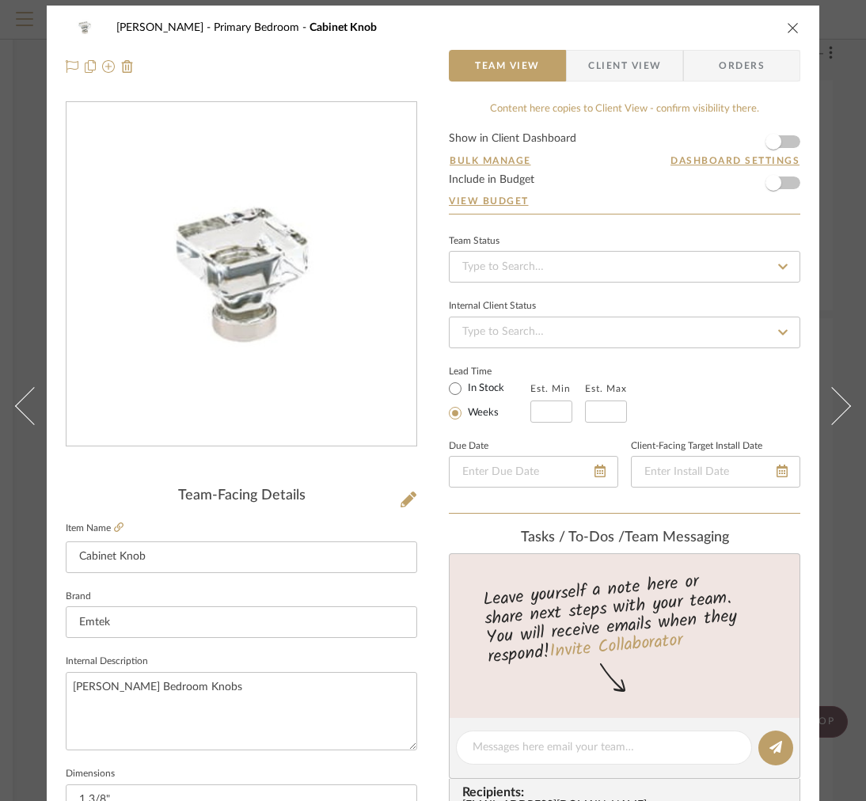
scroll to position [0, 0]
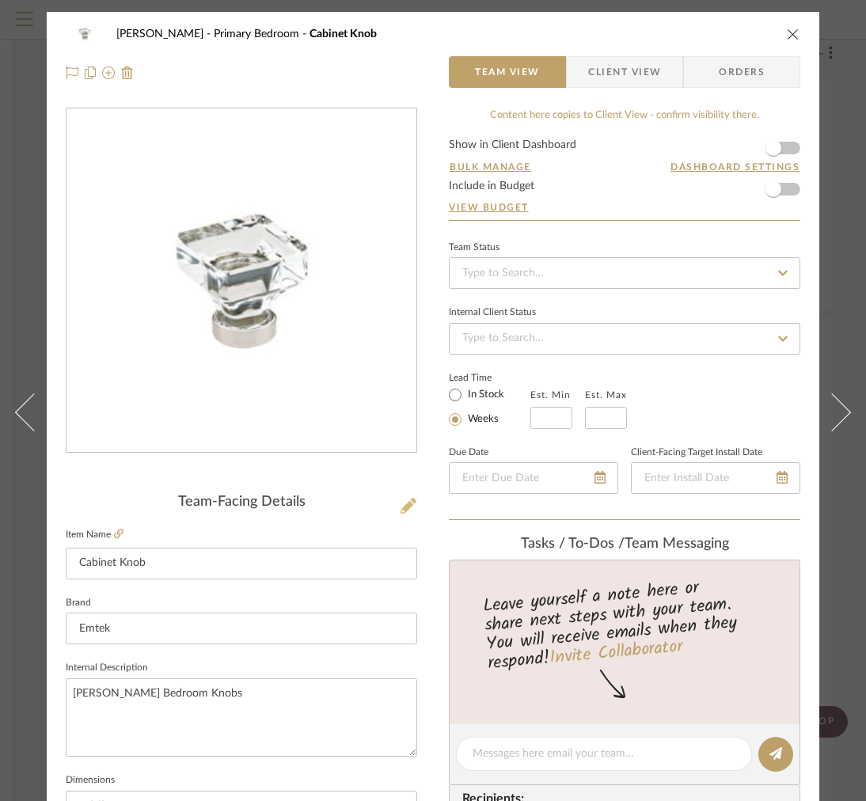
click at [408, 505] on icon at bounding box center [408, 506] width 16 height 16
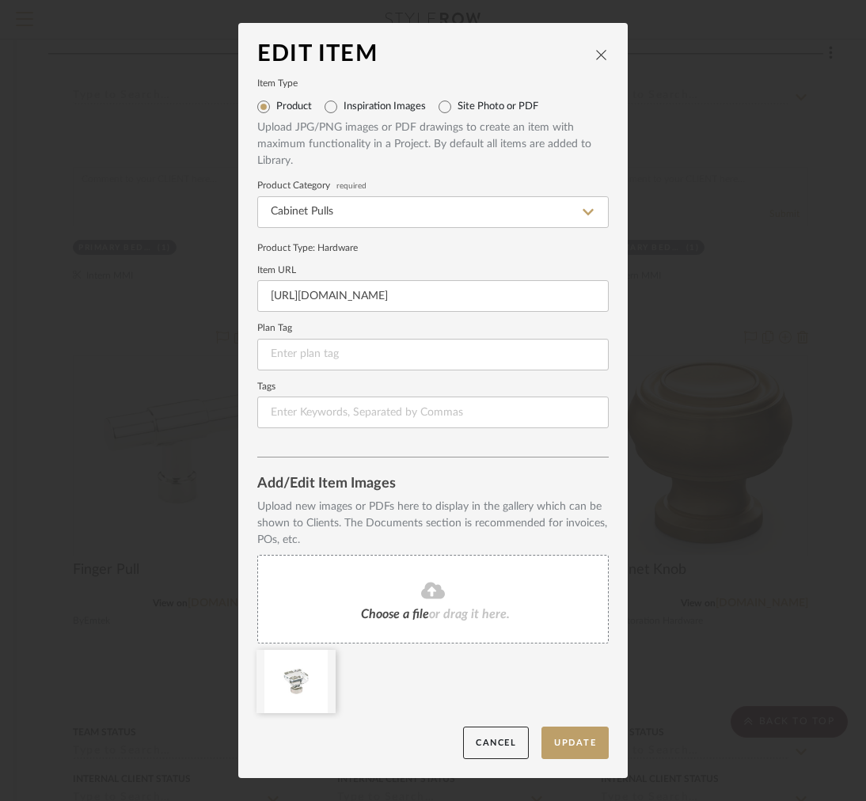
click at [387, 594] on fa-icon at bounding box center [433, 591] width 144 height 21
click at [309, 669] on div at bounding box center [295, 681] width 79 height 63
click at [318, 664] on icon at bounding box center [323, 660] width 11 height 13
click at [559, 743] on button "Update" at bounding box center [574, 742] width 67 height 32
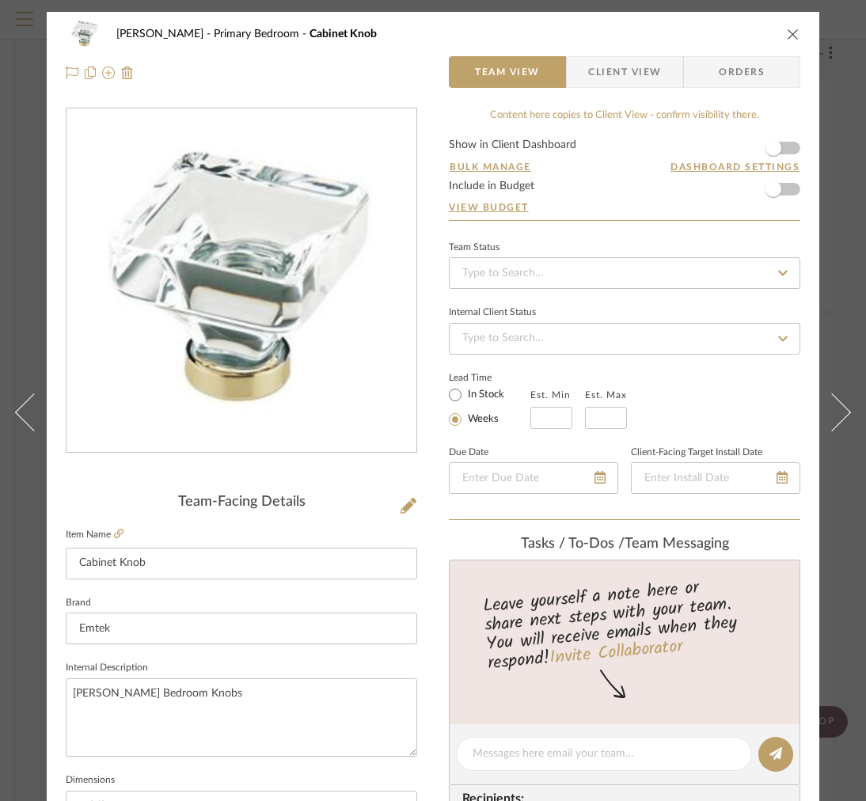
click at [123, 529] on fieldset "Item Name Cabinet Knob" at bounding box center [241, 551] width 351 height 55
click at [123, 530] on fieldset "Item Name Cabinet Knob" at bounding box center [241, 551] width 351 height 55
click at [123, 536] on fieldset "Item Name Cabinet Knob" at bounding box center [241, 551] width 351 height 55
click at [116, 536] on icon at bounding box center [118, 533] width 9 height 9
click at [402, 504] on icon at bounding box center [408, 506] width 16 height 16
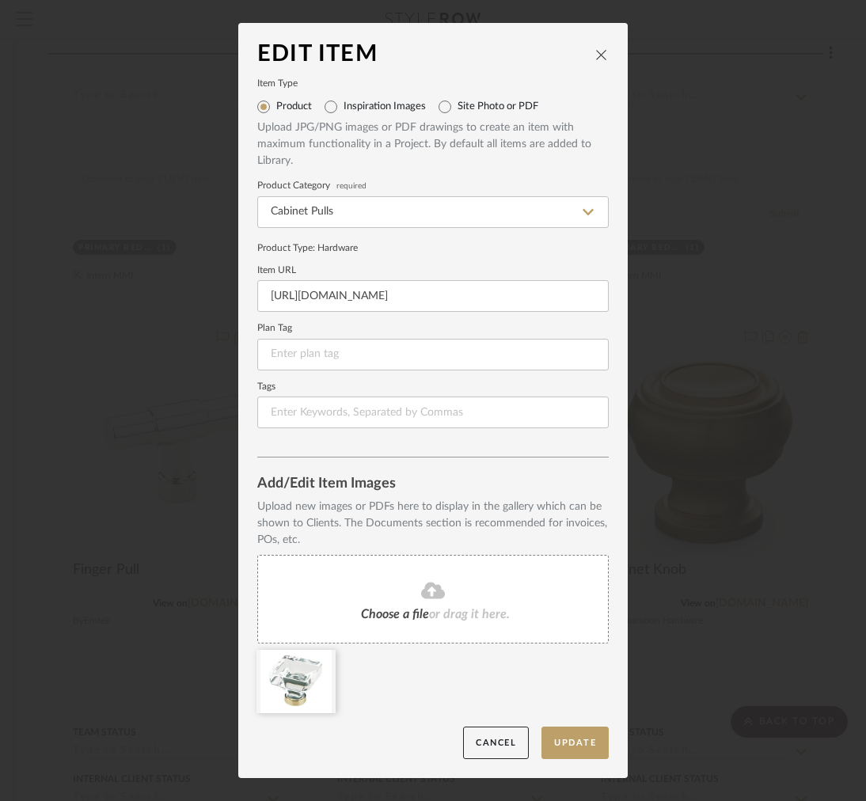
click at [377, 119] on div "Upload JPG/PNG images or PDF drawings to create an item with maximum functional…" at bounding box center [432, 144] width 351 height 50
click at [339, 620] on div "Choose a file or drag it here." at bounding box center [432, 599] width 351 height 89
click at [320, 661] on icon at bounding box center [323, 660] width 11 height 13
click at [583, 747] on button "Update" at bounding box center [574, 742] width 67 height 32
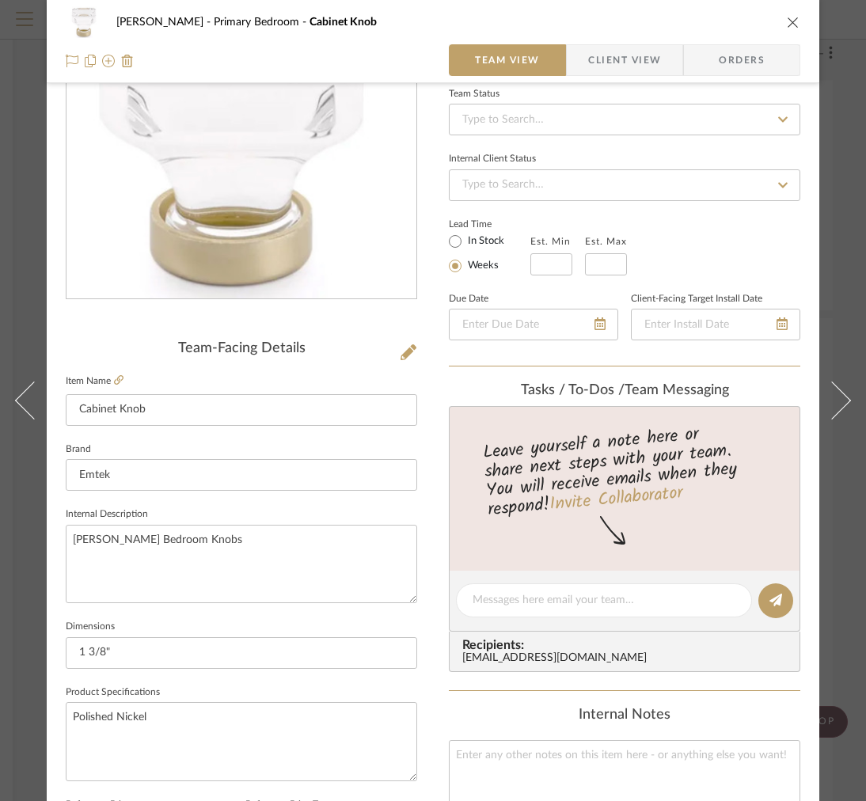
scroll to position [283, 0]
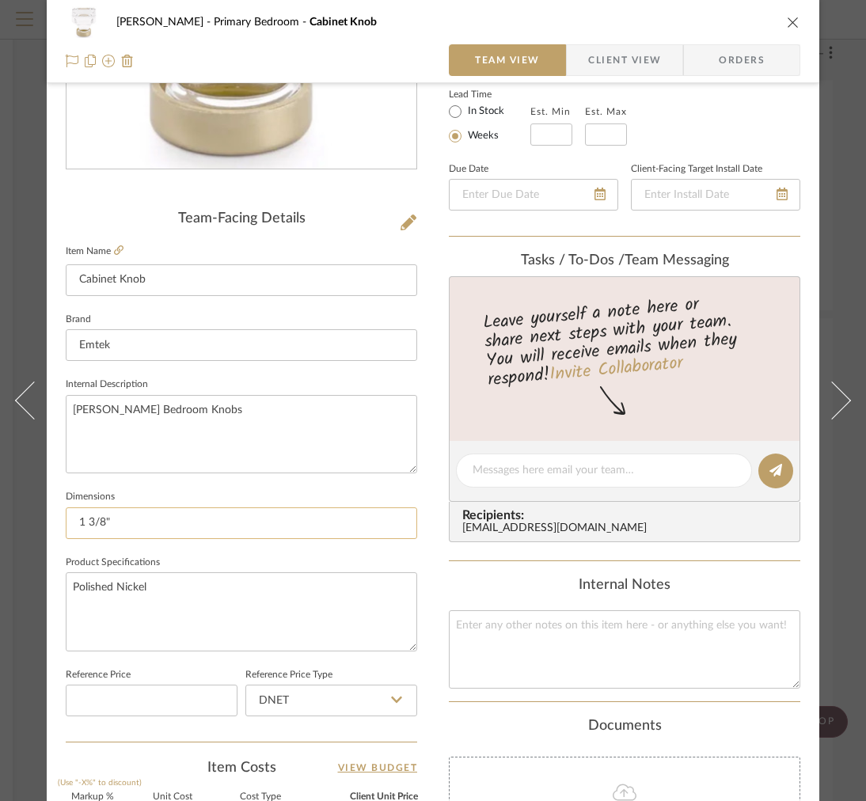
click at [233, 521] on input "1 3/8"" at bounding box center [241, 523] width 351 height 32
click at [285, 445] on textarea "Caroline Bedroom Knobs" at bounding box center [241, 434] width 351 height 78
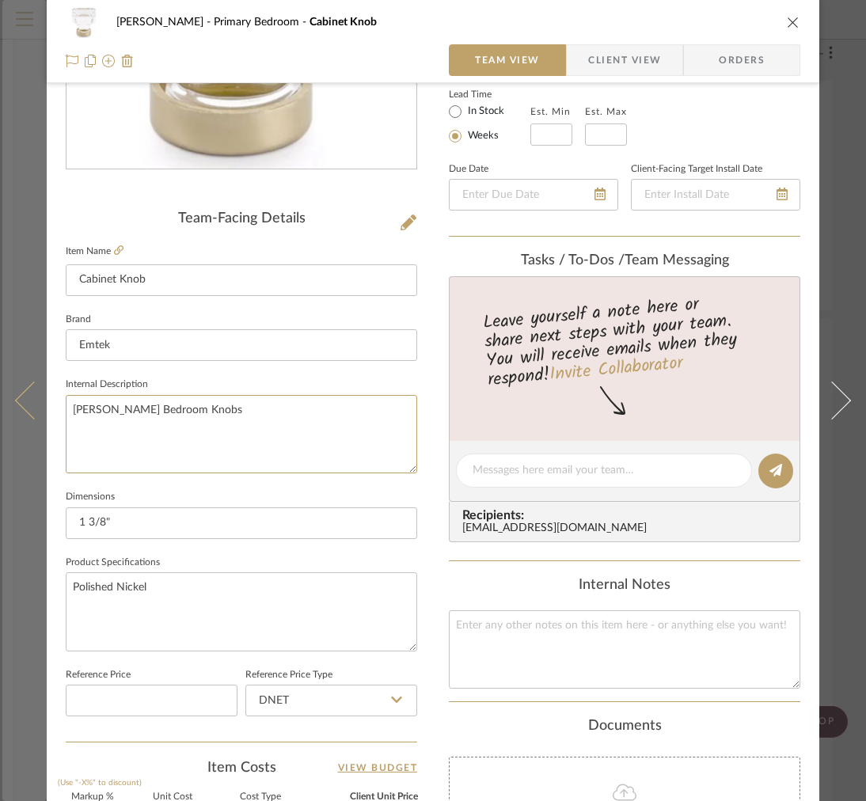
drag, startPoint x: 271, startPoint y: 438, endPoint x: 0, endPoint y: 408, distance: 273.1
click at [2, 409] on mat-dialog-content "FRITZ DC Primary Bedroom Cabinet Knob Team View Client View Orders Team-Facing …" at bounding box center [432, 460] width 861 height 1462
type textarea "="
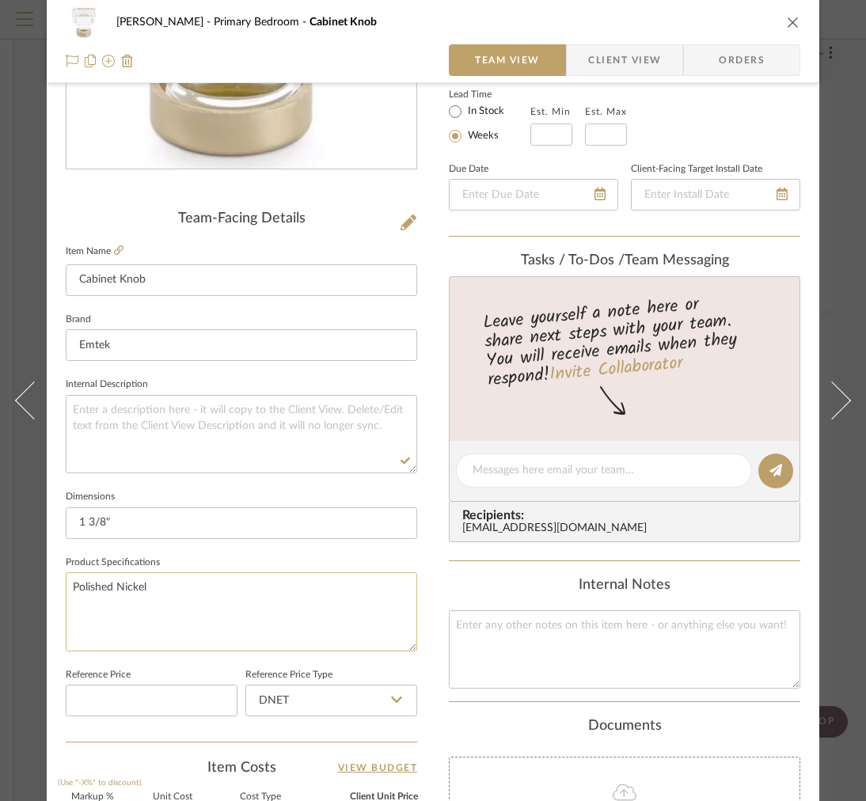
drag, startPoint x: 234, startPoint y: 571, endPoint x: 182, endPoint y: 580, distance: 53.1
click at [182, 580] on textarea "Polished Nickel" at bounding box center [241, 611] width 351 height 78
type textarea "Finish: Unlacquered Brass,"
type textarea "Finish: Unlacquered Brass, F"
type textarea "Finish: Unlacquered Brass, Polished Brass,"
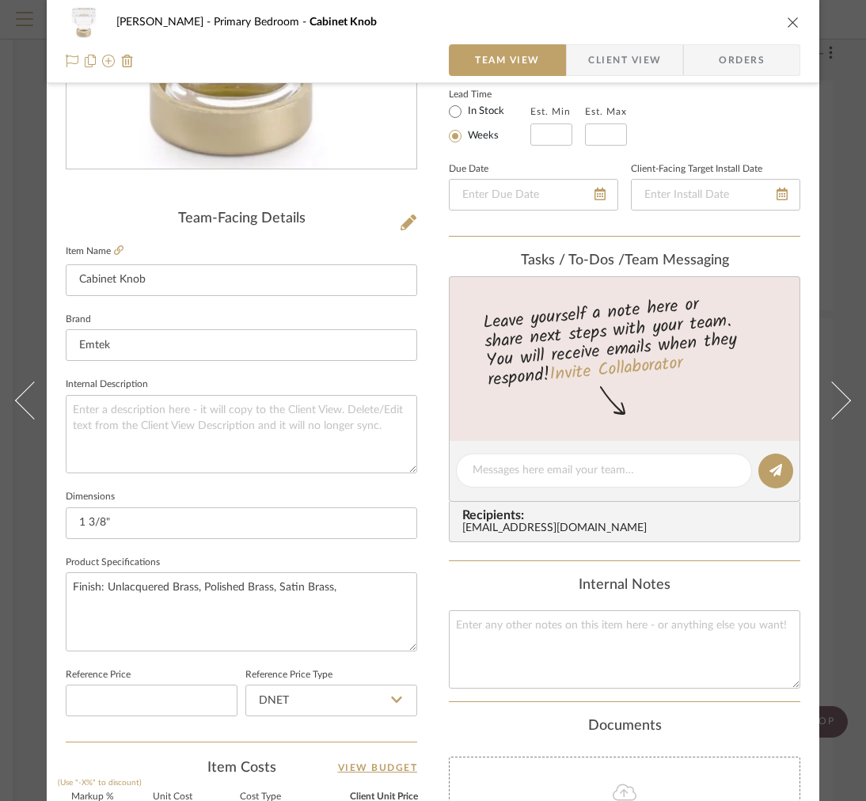
type textarea "Finish: Unlacquered Brass, Polished Brass, Satin Brass,"
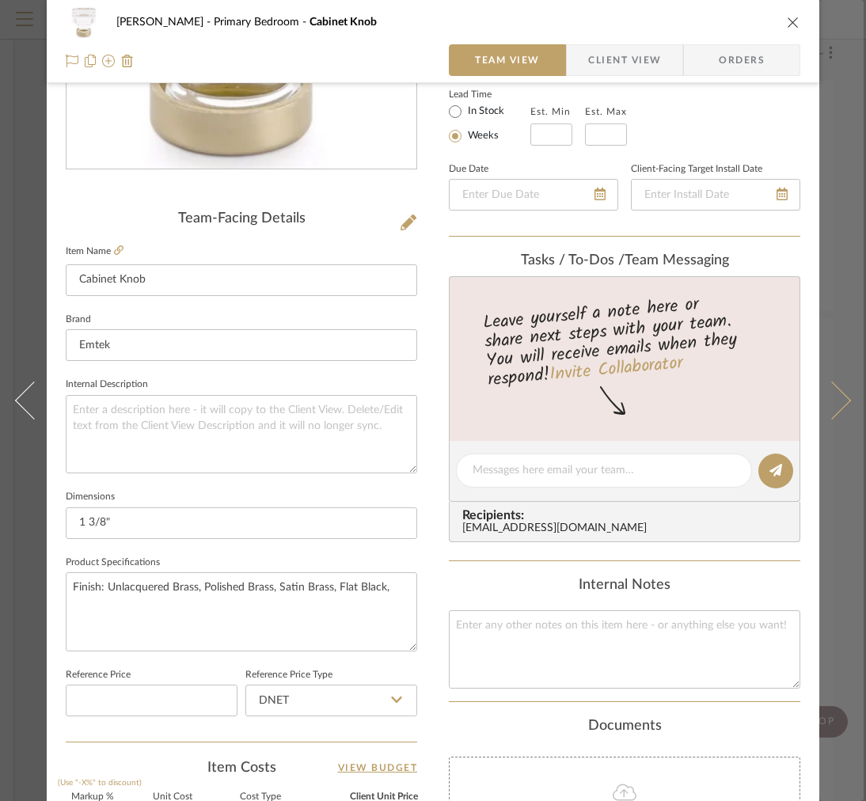
type textarea "Finish: Unlacquered Brass, Polished Brass, Satin Brass, Flat Black,"
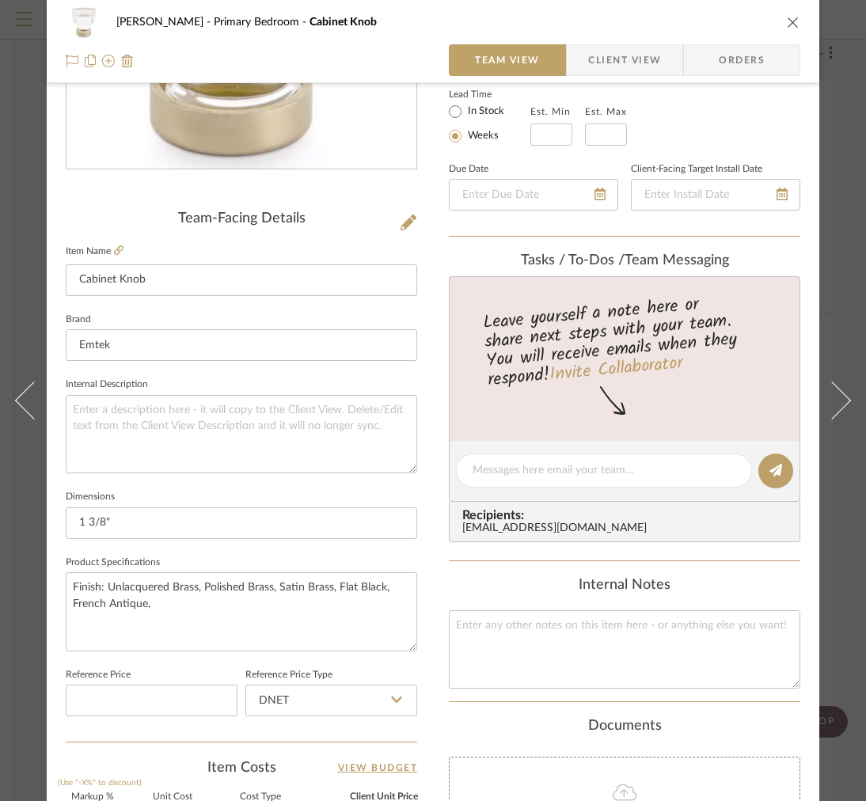
type textarea "Finish: Unlacquered Brass, Polished Brass, Satin Brass, Flat Black, French Anti…"
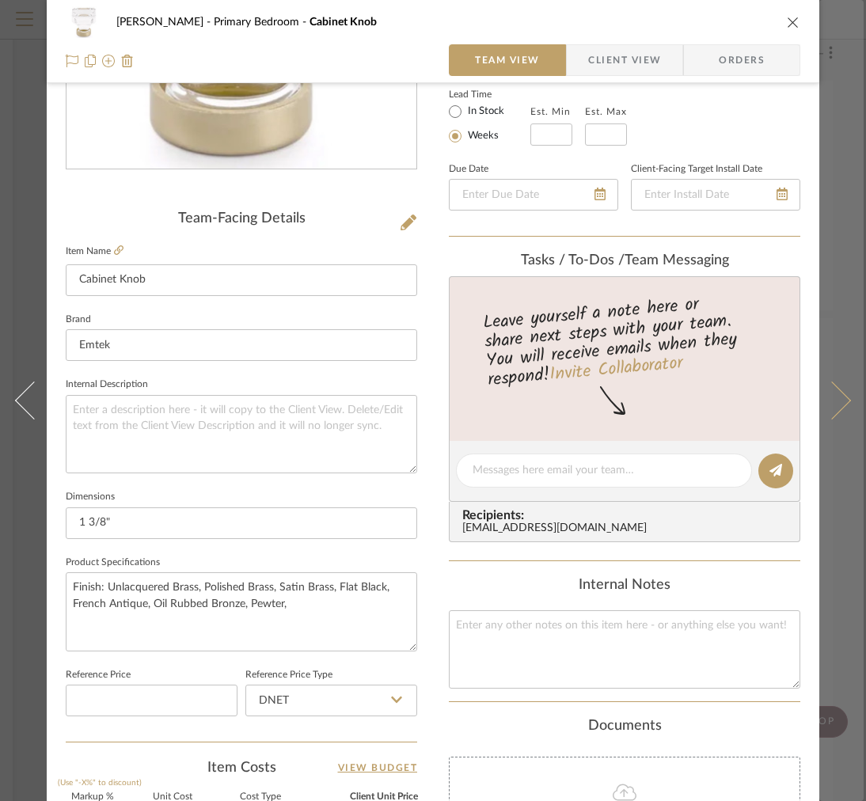
type textarea "Finish: Unlacquered Brass, Polished Brass, Satin Brass, Flat Black, French Anti…"
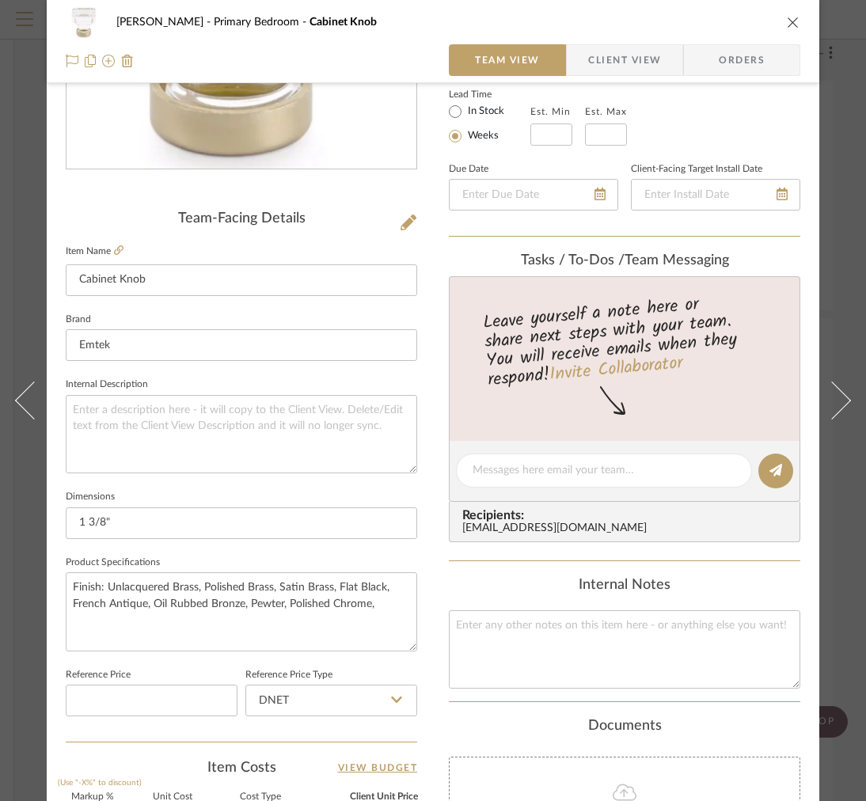
type textarea "Finish: Unlacquered Brass, Polished Brass, Satin Brass, Flat Black, French Anti…"
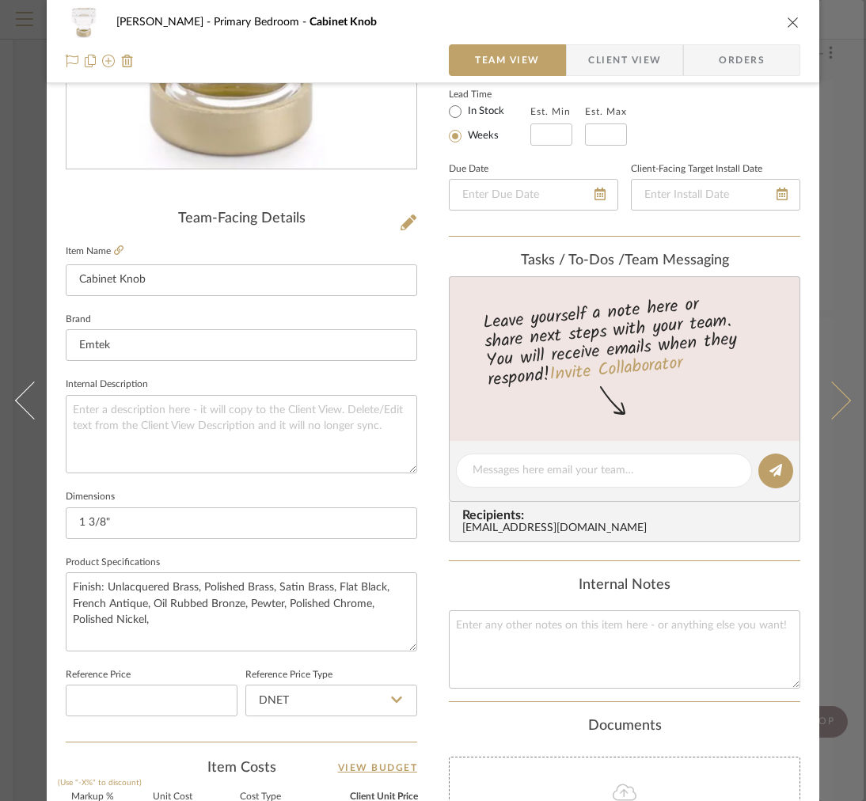
type textarea "Finish: Unlacquered Brass, Polished Brass, Satin Brass, Flat Black, French Anti…"
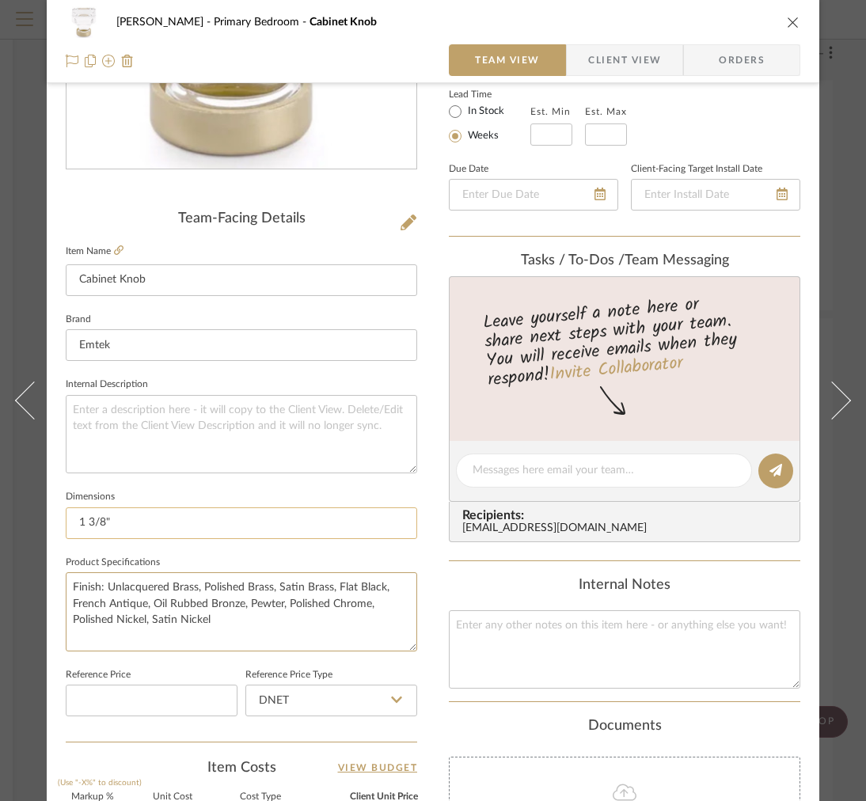
type textarea "Finish: Unlacquered Brass, Polished Brass, Satin Brass, Flat Black, French Anti…"
click at [237, 516] on input "1 3/8"" at bounding box center [241, 523] width 351 height 32
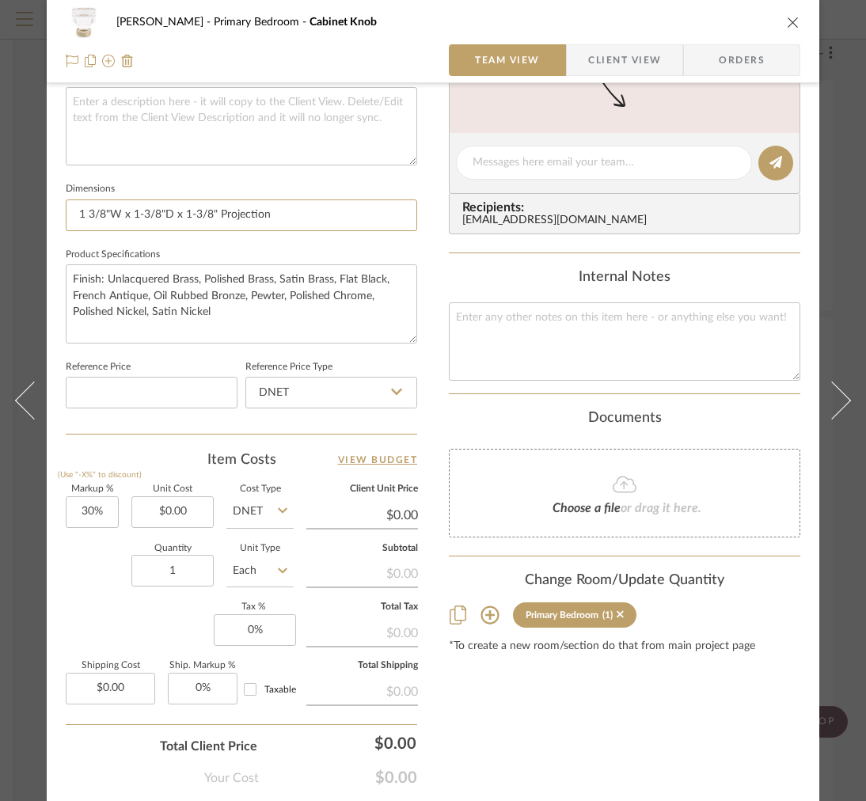
scroll to position [677, 0]
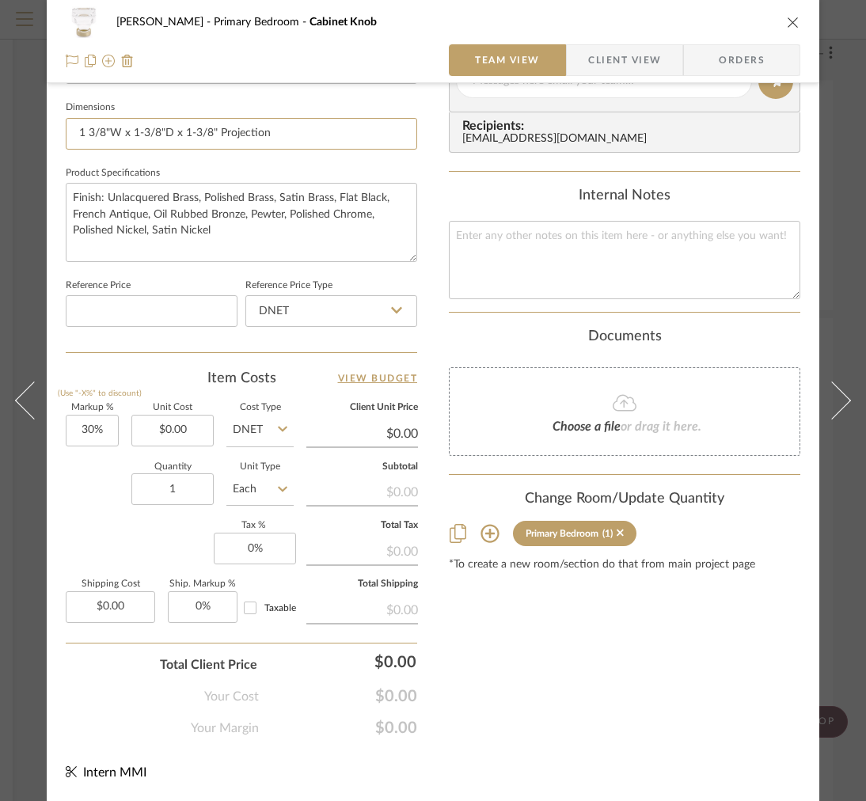
type input "1 3/8"W x 1-3/8"D x 1-3/8" Projection"
click at [636, 62] on span "Client View" at bounding box center [624, 60] width 73 height 32
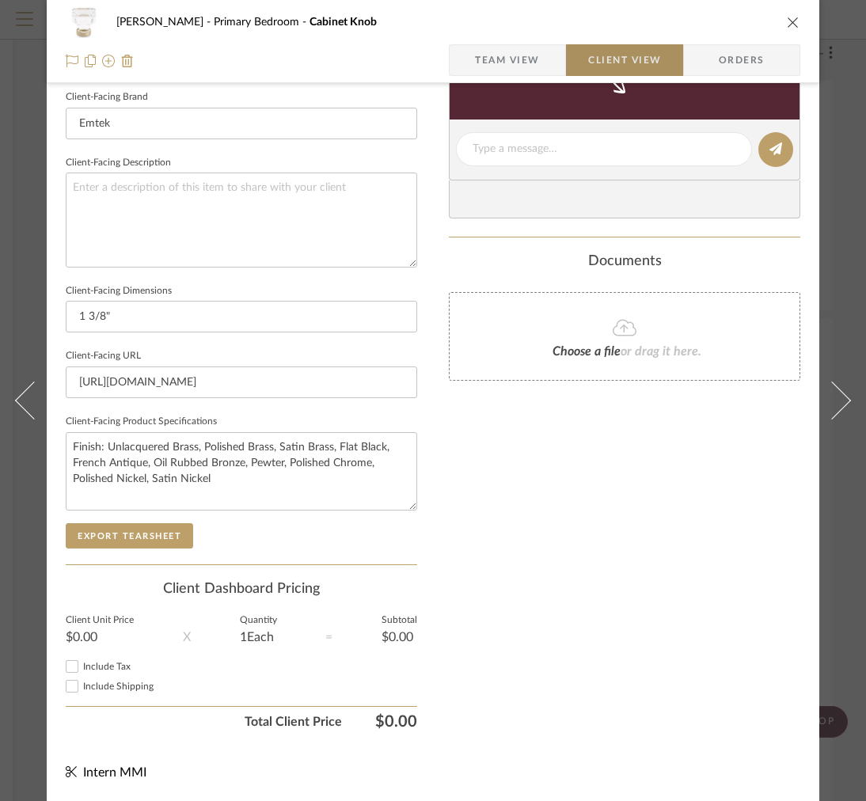
type input "1 3/8"W x 1-3/8"D x 1-3/8" Projection"
click at [114, 499] on sr-form-field "Client-Facing Product Specifications Finish: Unlacquered Brass, Polished Brass,…" at bounding box center [241, 467] width 351 height 112
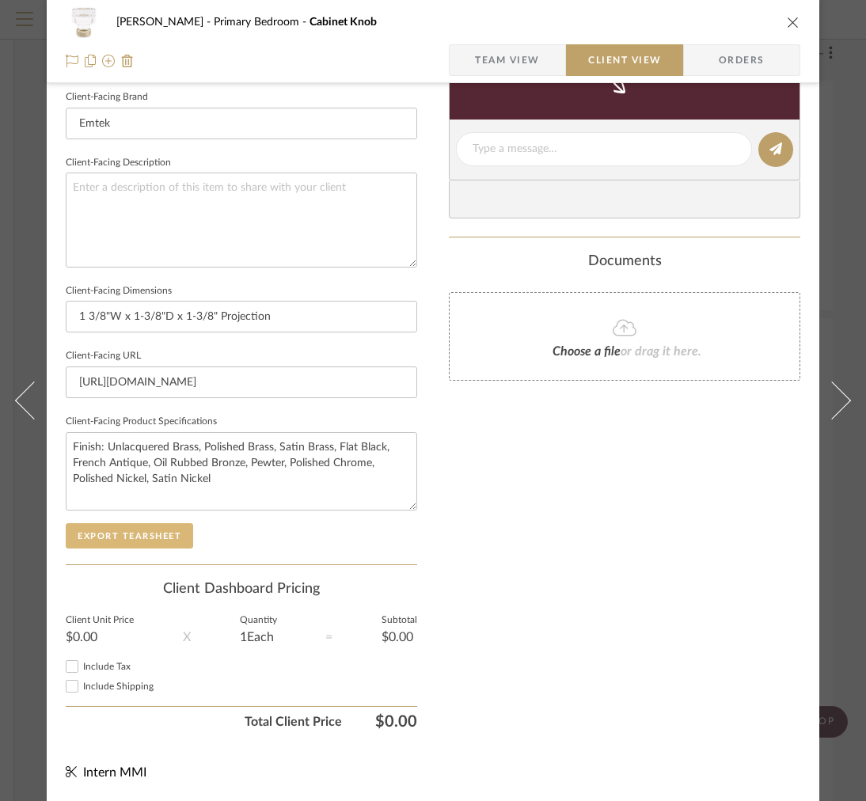
click at [110, 523] on button "Export Tearsheet" at bounding box center [129, 535] width 127 height 25
click at [797, 21] on button "close" at bounding box center [793, 22] width 14 height 14
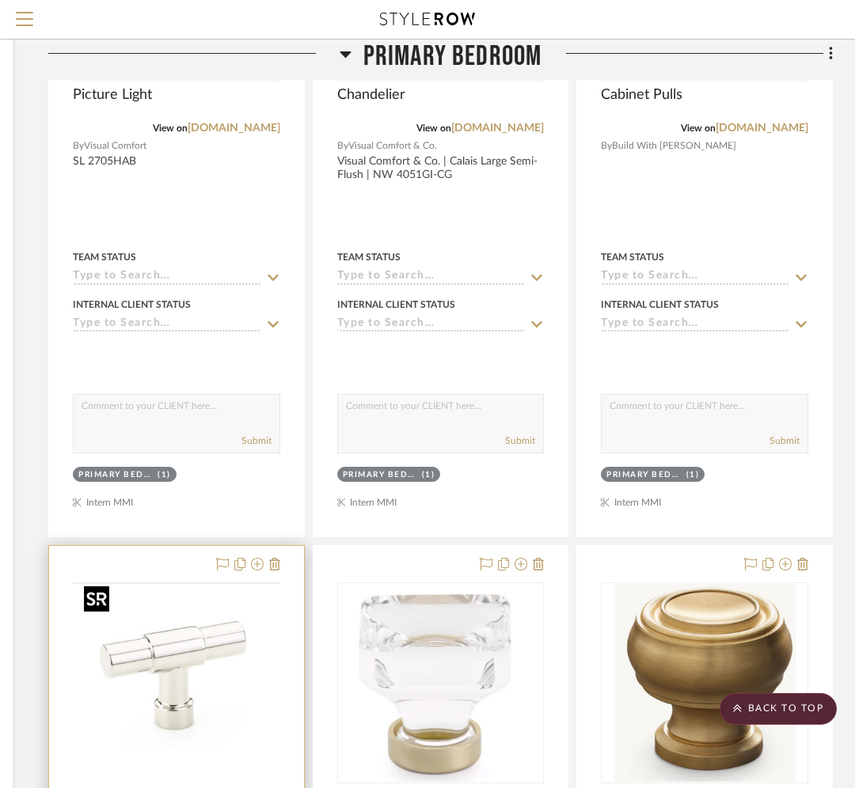
click at [0, 0] on img at bounding box center [0, 0] width 0 height 0
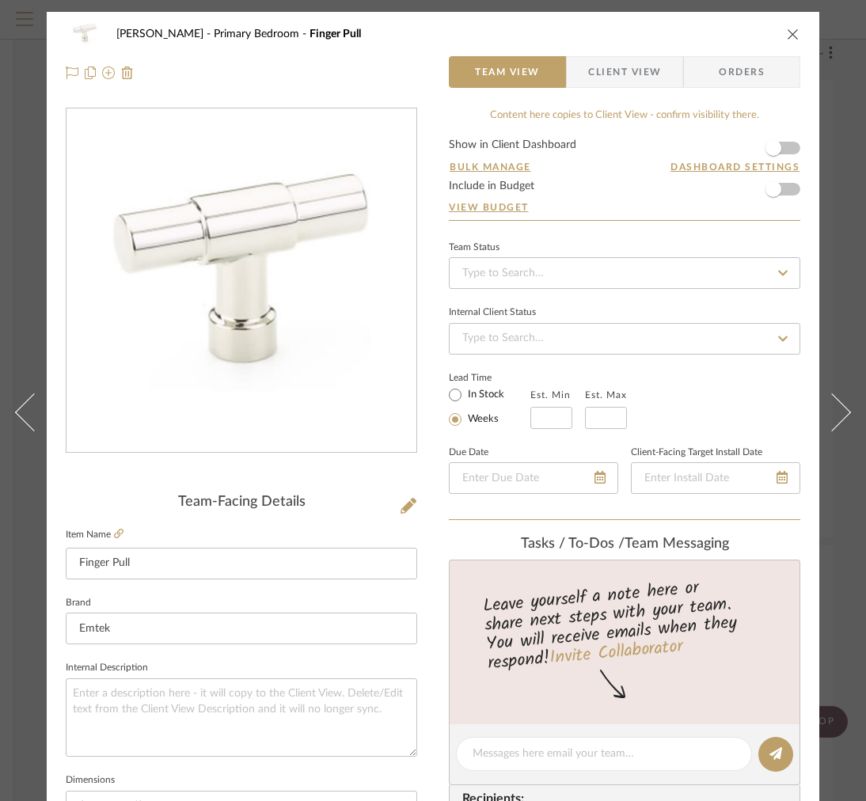
click at [611, 59] on span "Client View" at bounding box center [624, 72] width 73 height 32
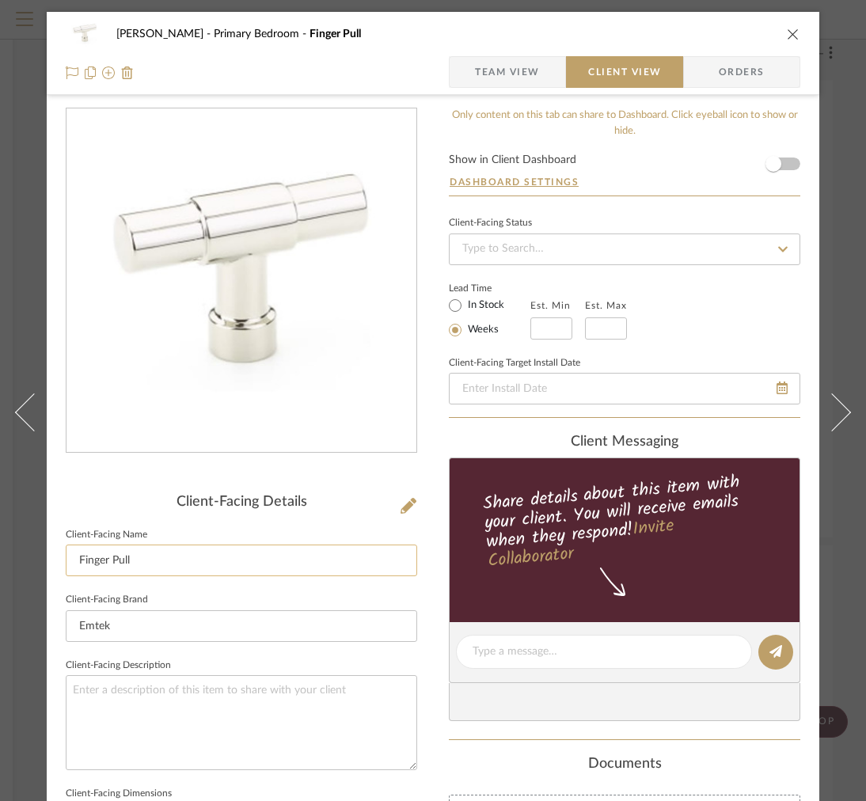
scroll to position [101, 0]
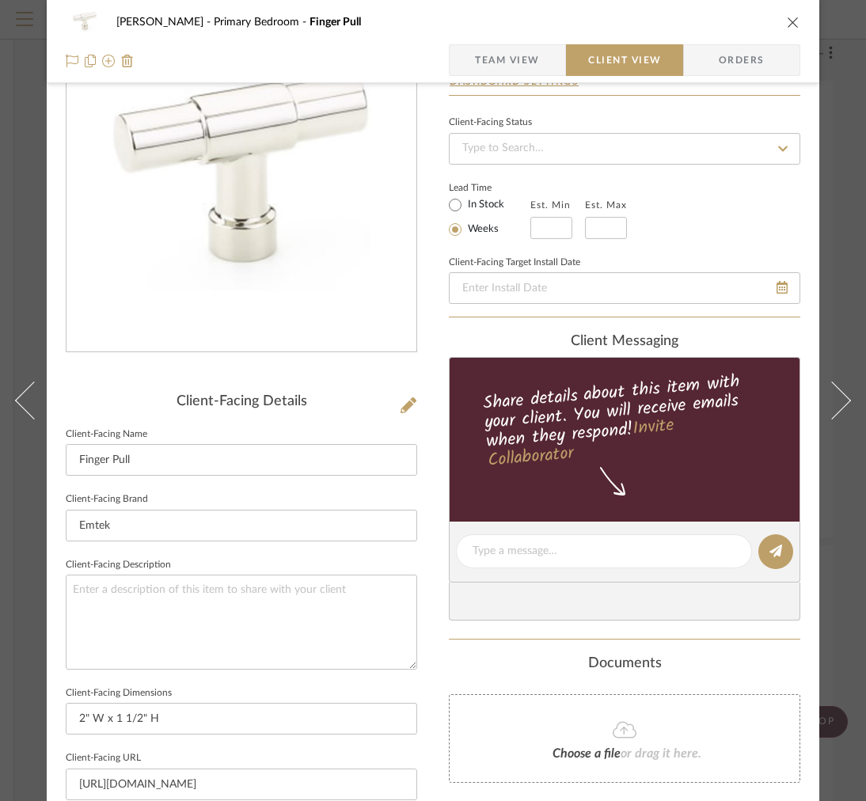
click at [494, 65] on span "Team View" at bounding box center [507, 60] width 65 height 32
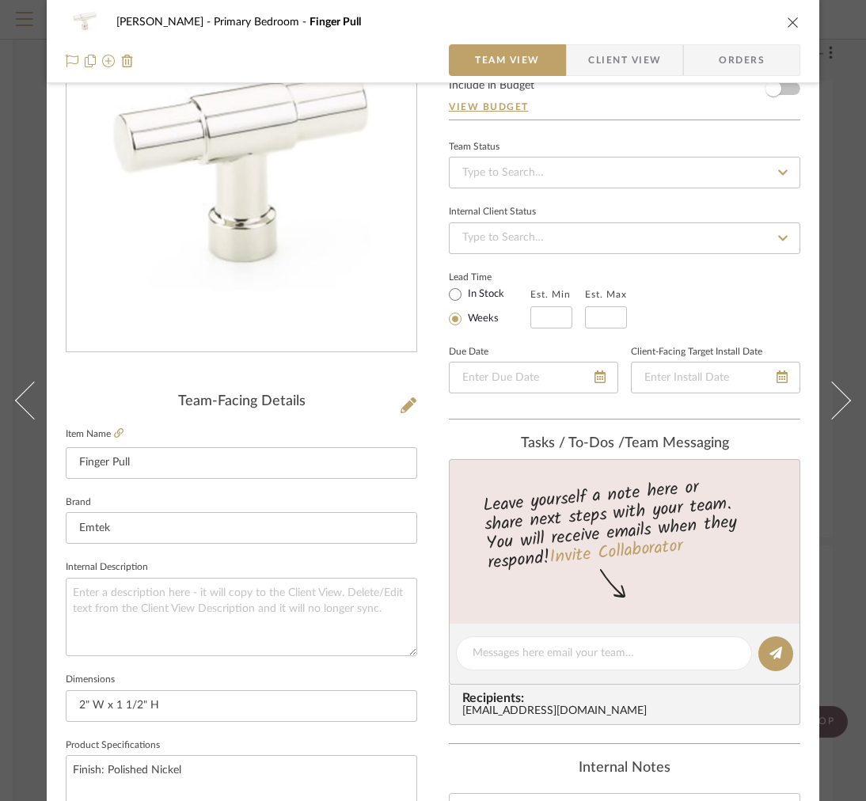
click at [119, 440] on fieldset "Item Name Finger Pull" at bounding box center [241, 450] width 351 height 55
click at [119, 437] on icon at bounding box center [118, 432] width 9 height 9
click at [407, 404] on icon at bounding box center [408, 405] width 16 height 16
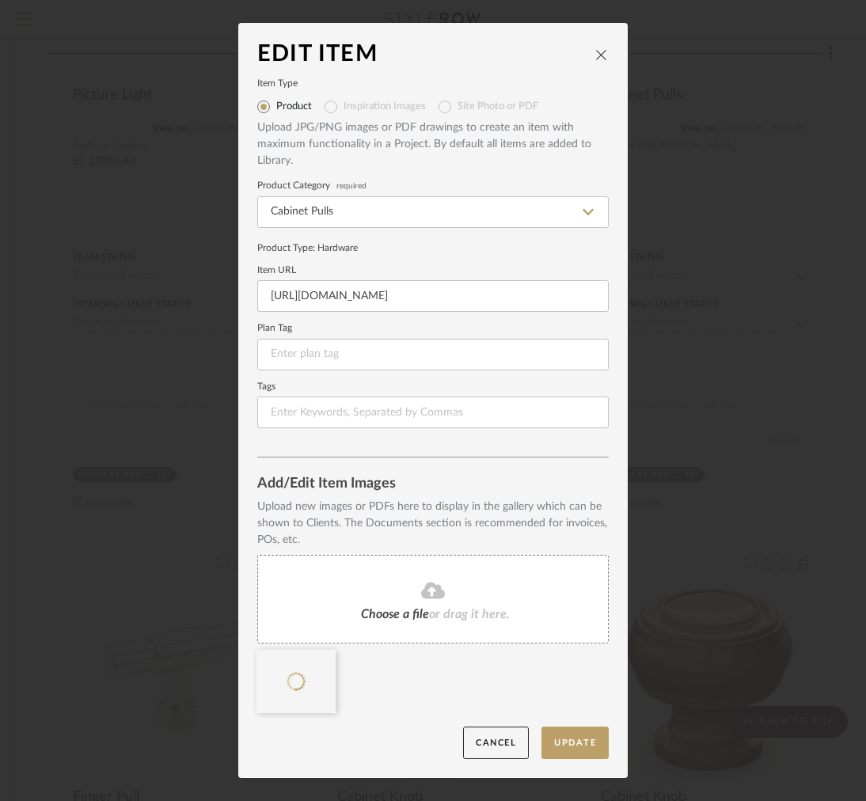
scroll to position [0, 0]
click at [364, 563] on div "Choose a file or drag it here." at bounding box center [432, 599] width 351 height 89
click at [318, 657] on icon at bounding box center [323, 660] width 11 height 13
click at [550, 730] on button "Update" at bounding box center [574, 742] width 67 height 32
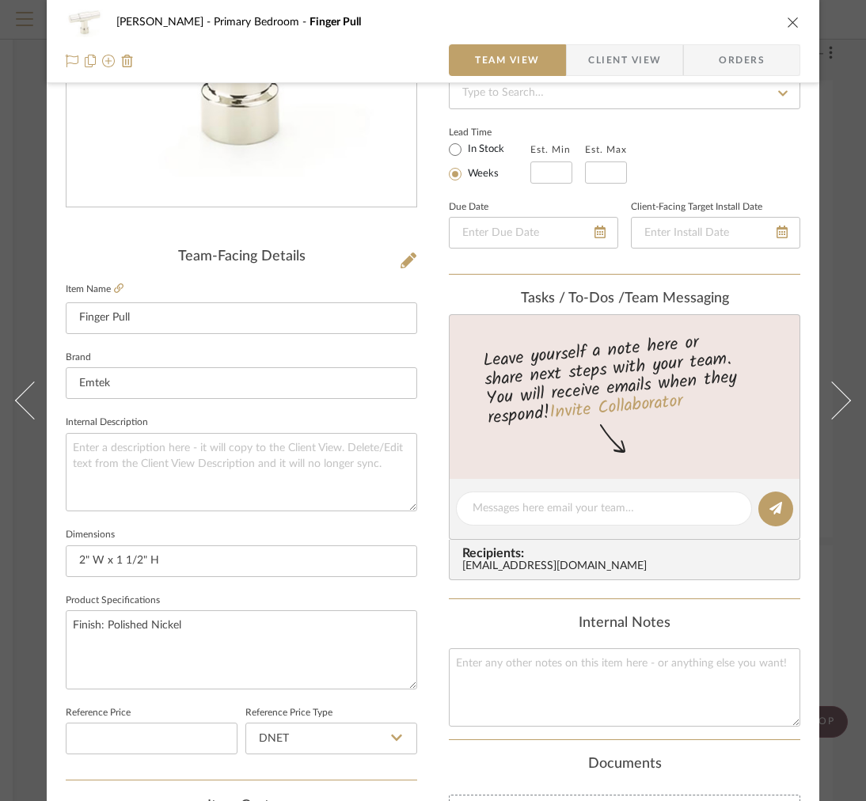
scroll to position [260, 0]
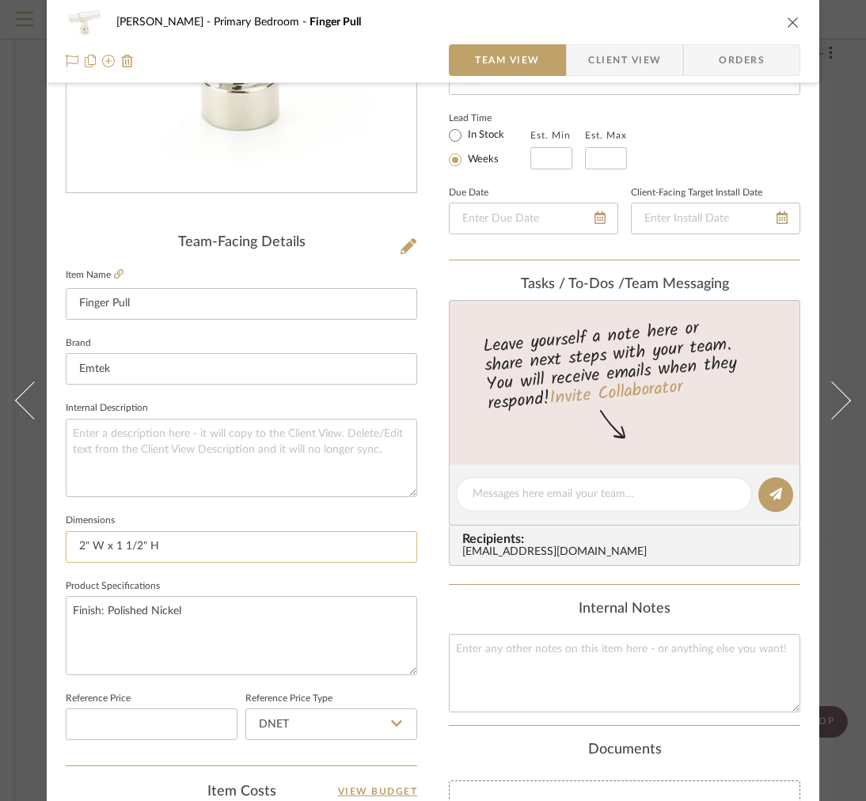
click at [311, 544] on input "2" W x 1 1/2" H" at bounding box center [241, 547] width 351 height 32
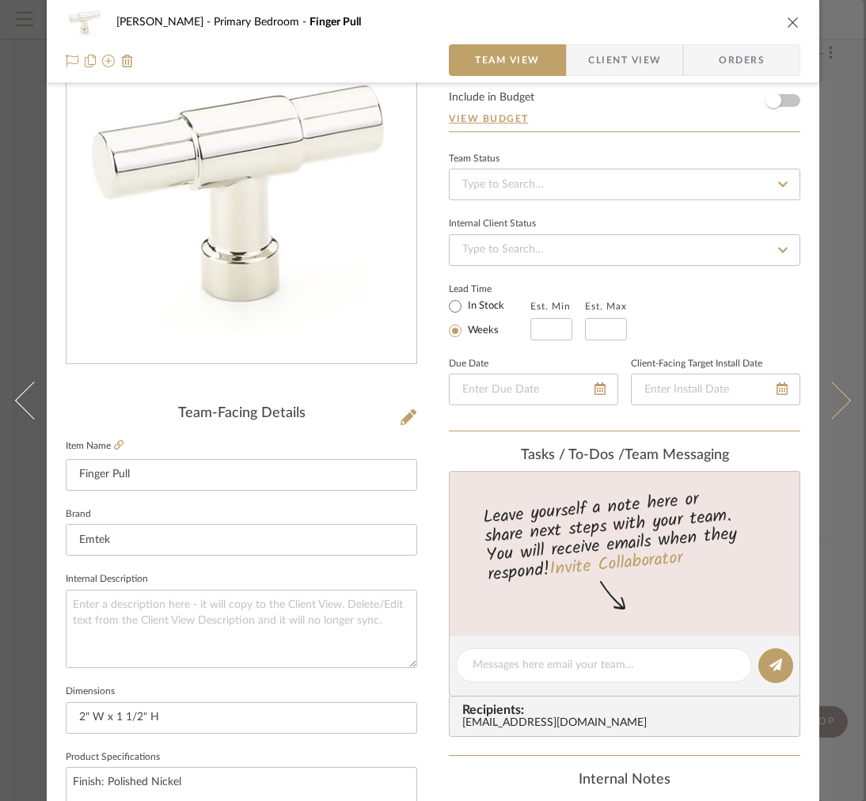
scroll to position [0, 0]
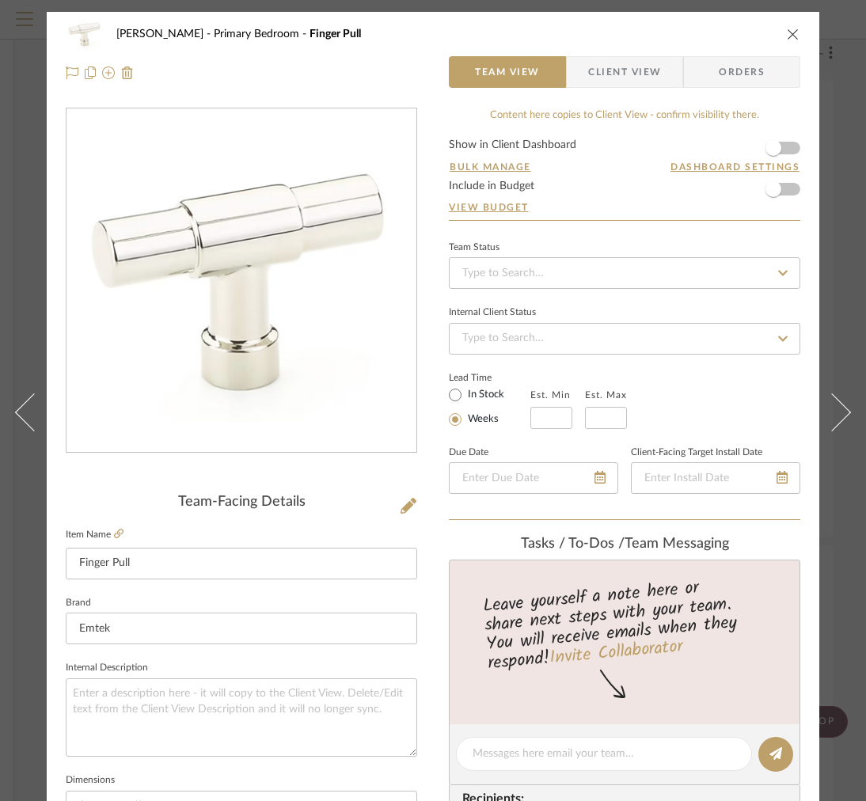
click at [396, 498] on div "Team-Facing Details" at bounding box center [241, 502] width 351 height 17
click at [402, 501] on icon at bounding box center [408, 506] width 16 height 16
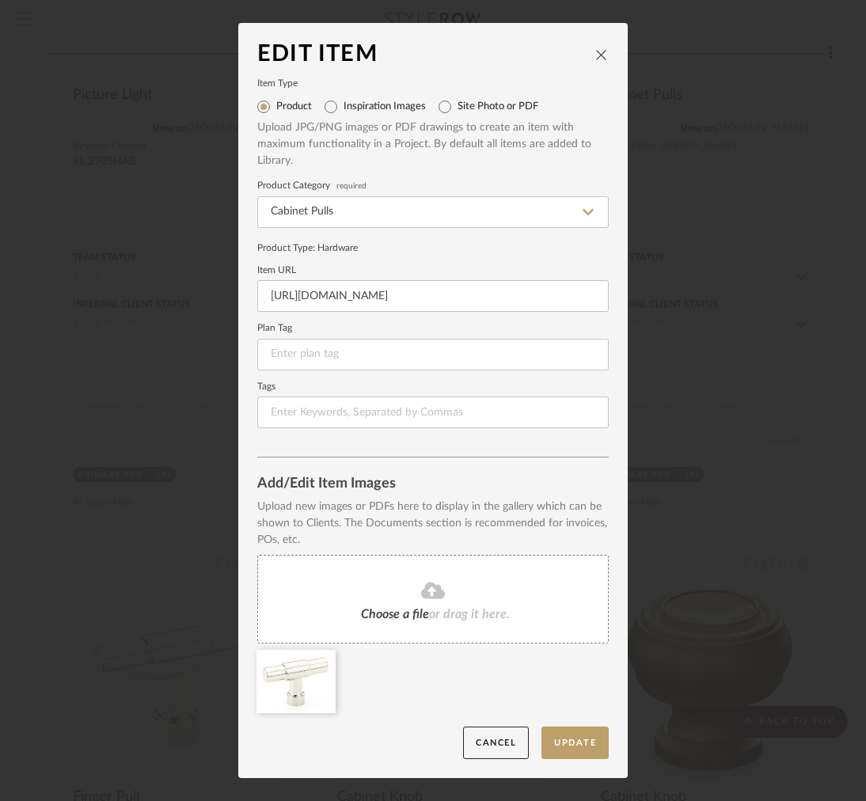
click at [397, 107] on label "Inspiration Images" at bounding box center [384, 107] width 82 height 13
click at [343, 107] on input "Inspiration Images" at bounding box center [330, 106] width 25 height 25
radio input "true"
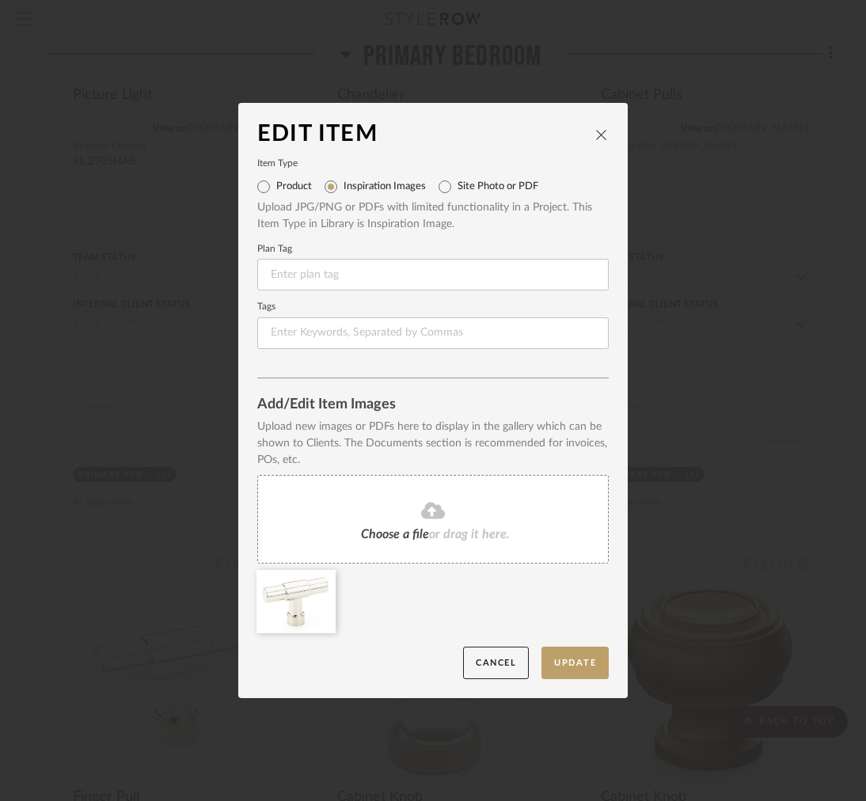
click at [300, 192] on label "Product" at bounding box center [294, 186] width 36 height 13
click at [276, 192] on input "Product" at bounding box center [263, 186] width 25 height 25
radio input "true"
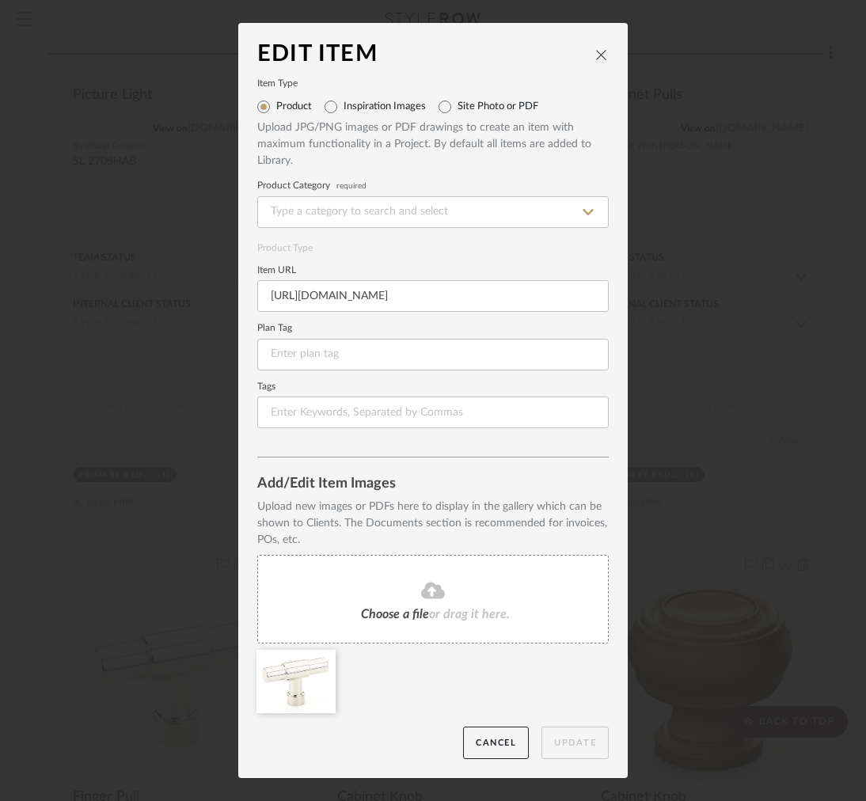
click at [378, 668] on div at bounding box center [438, 686] width 362 height 72
click at [379, 608] on span "Choose a file" at bounding box center [395, 614] width 68 height 13
click at [320, 662] on icon at bounding box center [323, 660] width 11 height 13
click at [578, 685] on div at bounding box center [438, 686] width 362 height 72
click at [567, 719] on div at bounding box center [438, 686] width 362 height 72
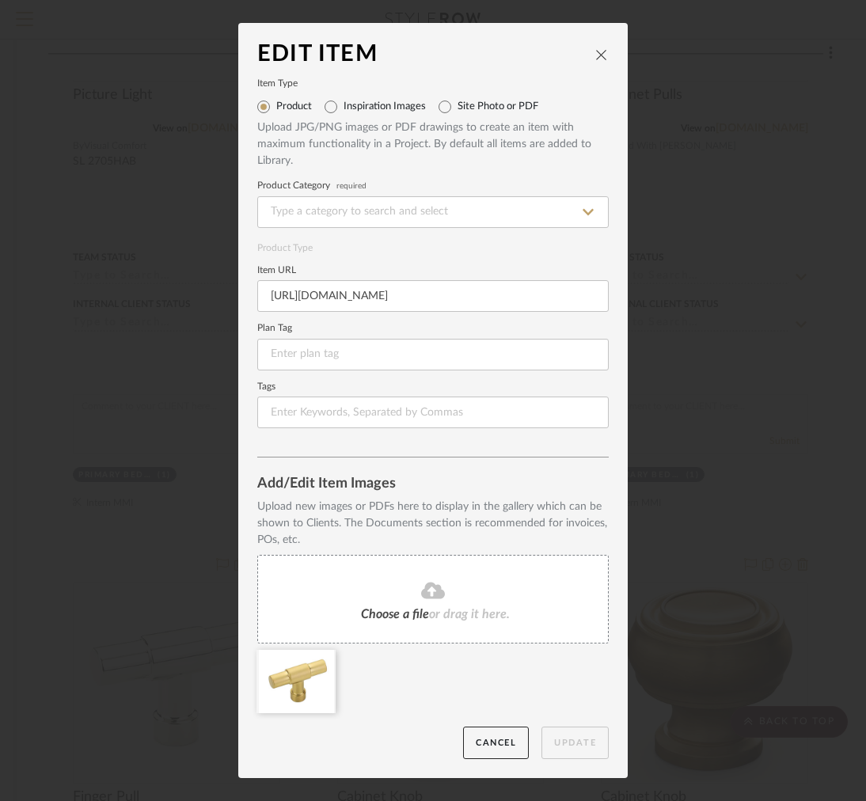
click at [476, 641] on div "Choose a file or drag it here." at bounding box center [432, 599] width 351 height 89
click at [408, 663] on icon at bounding box center [413, 660] width 11 height 13
click at [352, 219] on input at bounding box center [432, 212] width 351 height 32
click at [345, 255] on span "Cabinet Pulls" at bounding box center [309, 251] width 82 height 11
type input "Cabinet Pulls"
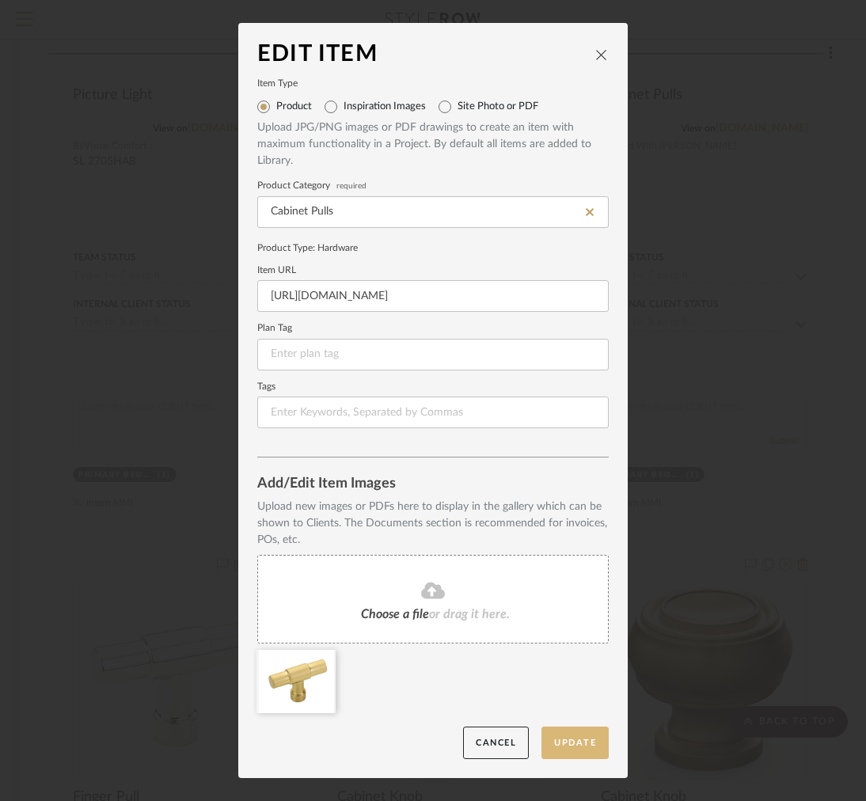
click at [593, 740] on button "Update" at bounding box center [574, 742] width 67 height 32
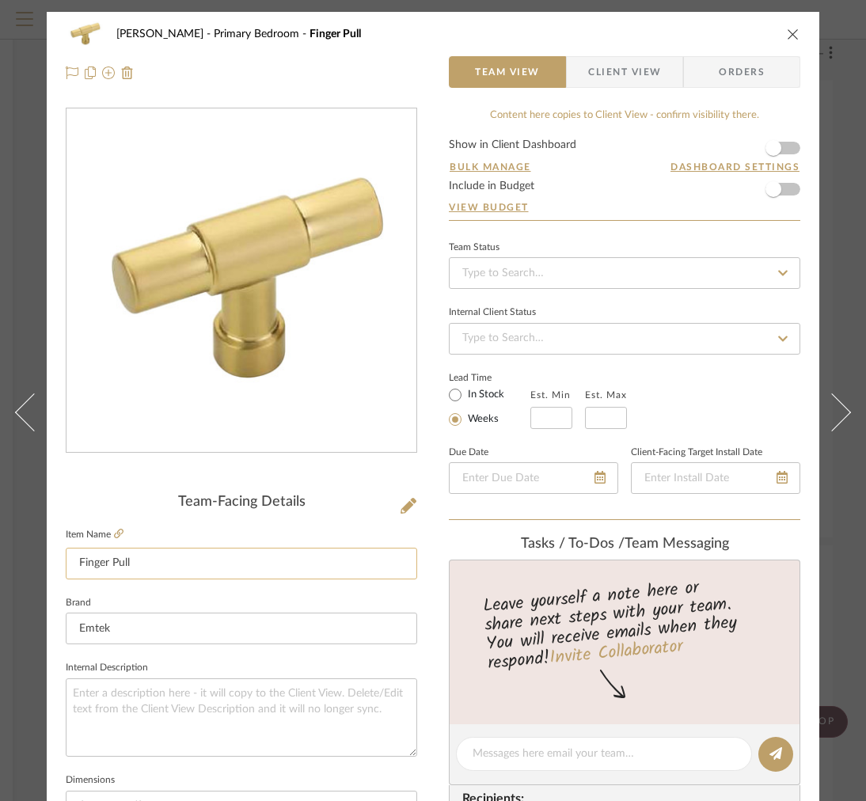
click at [209, 578] on input "Finger Pull" at bounding box center [241, 564] width 351 height 32
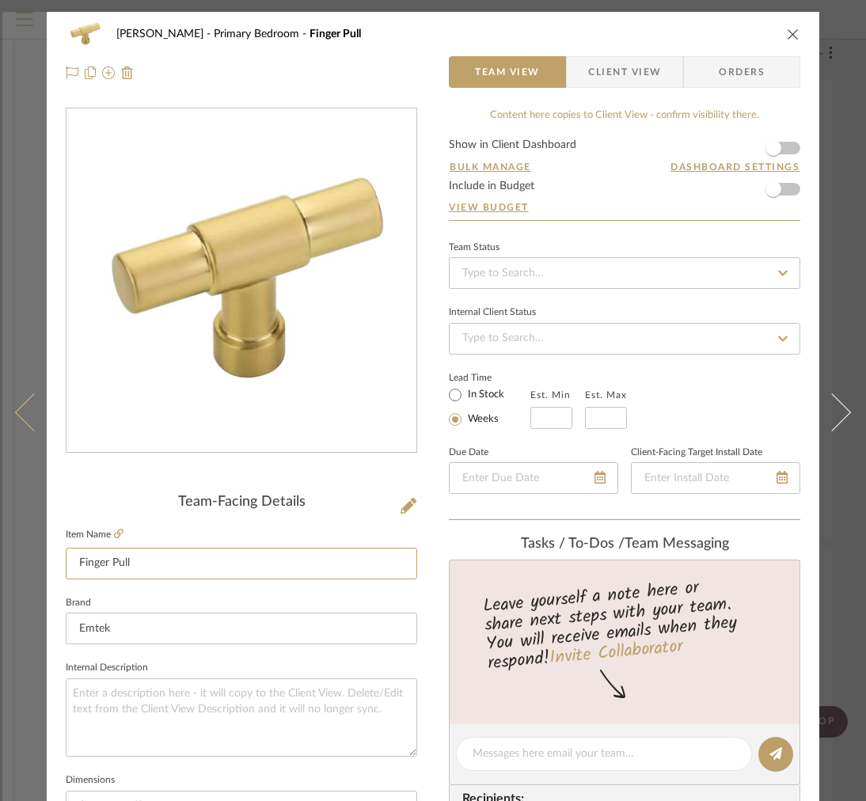
drag, startPoint x: 112, startPoint y: 570, endPoint x: 25, endPoint y: 545, distance: 89.7
click at [25, 546] on mat-dialog-content "FRITZ DC Primary Bedroom Finger Pull Team View Client View Orders Team-Facing D…" at bounding box center [432, 743] width 861 height 1462
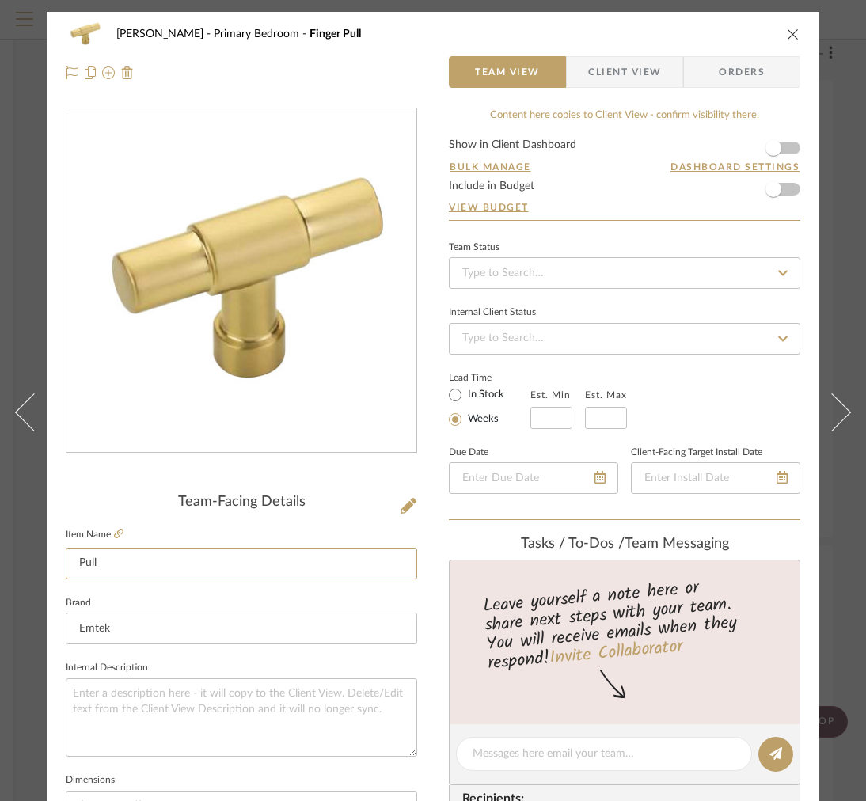
type input "Pull"
click at [609, 104] on div "FRITZ DC Primary Bedroom Finger Pull Team View Client View Orders Team-Facing D…" at bounding box center [433, 743] width 772 height 1462
click at [619, 85] on span "Client View" at bounding box center [624, 72] width 73 height 32
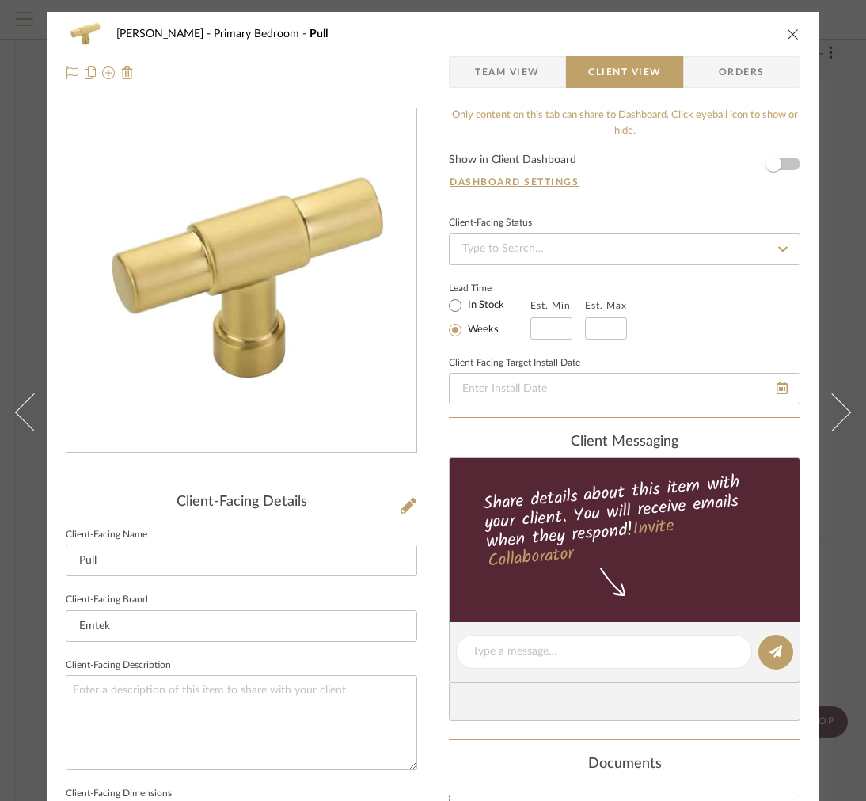
click at [503, 75] on span "Team View" at bounding box center [507, 72] width 65 height 32
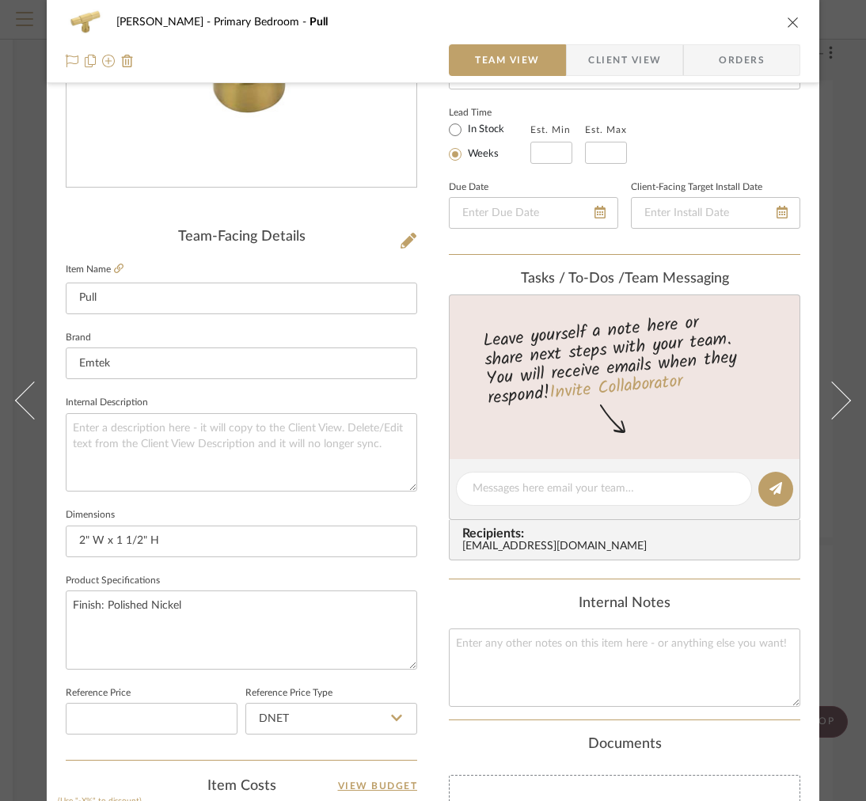
scroll to position [345, 0]
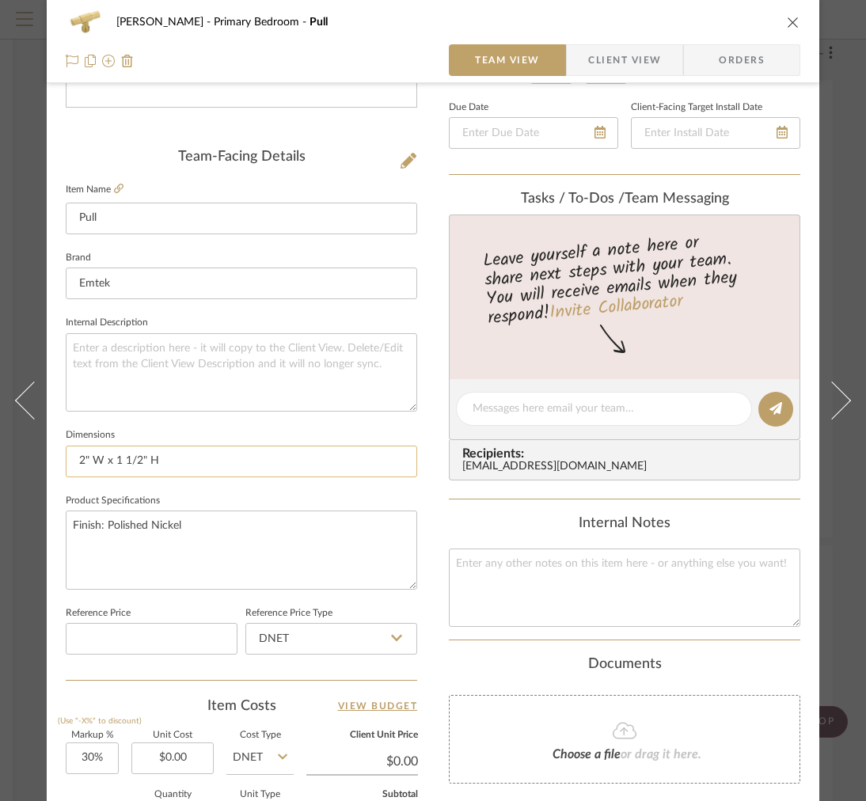
click at [180, 464] on input "2" W x 1 1/2" H" at bounding box center [241, 462] width 351 height 32
click at [94, 466] on input "2" W x 1 1/2" H" at bounding box center [241, 462] width 351 height 32
click at [91, 459] on input "2" W x 1 1/2" H" at bounding box center [241, 462] width 351 height 32
click at [144, 461] on input "2"W x 1 1/2" H" at bounding box center [241, 462] width 351 height 32
click at [223, 472] on input "2"W x 1 1/2"H" at bounding box center [241, 462] width 351 height 32
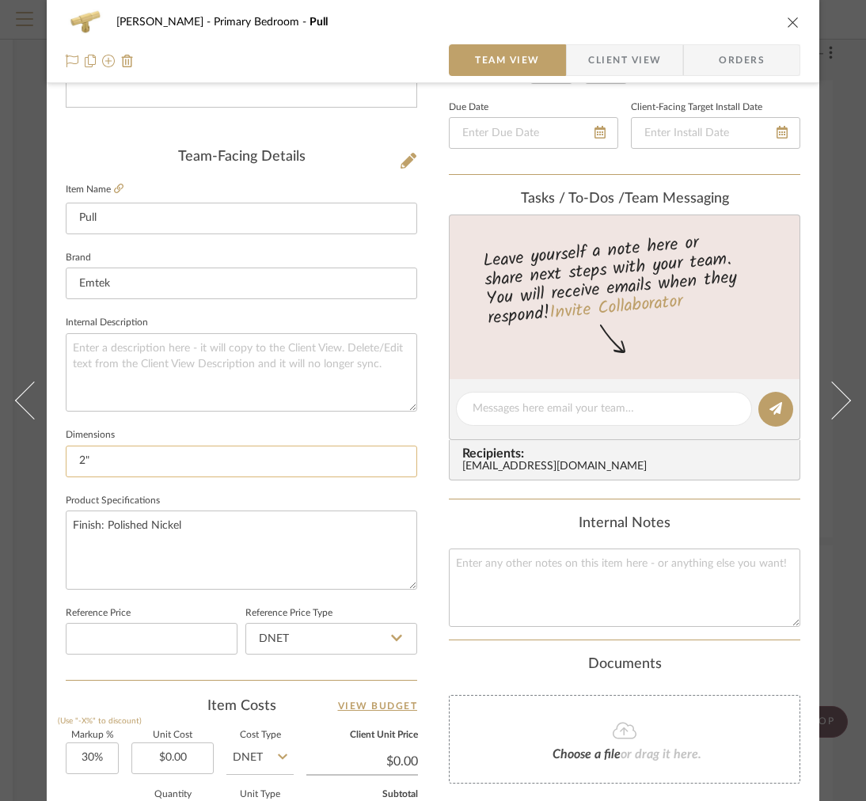
type input "2"
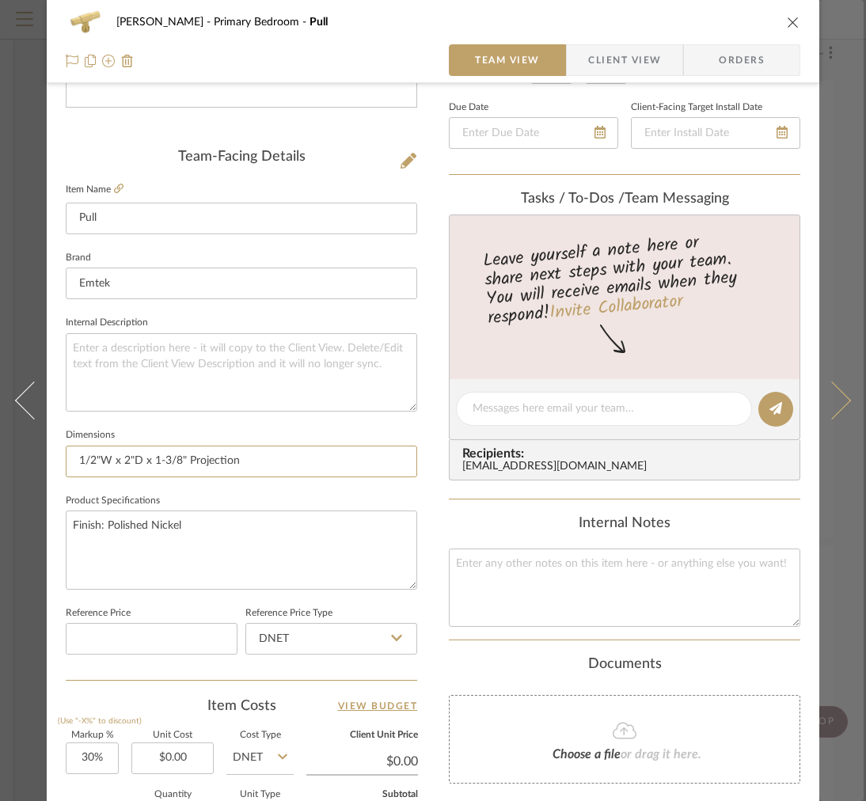
type input "1/2"W x 2"D x 1-3/8" Projection"
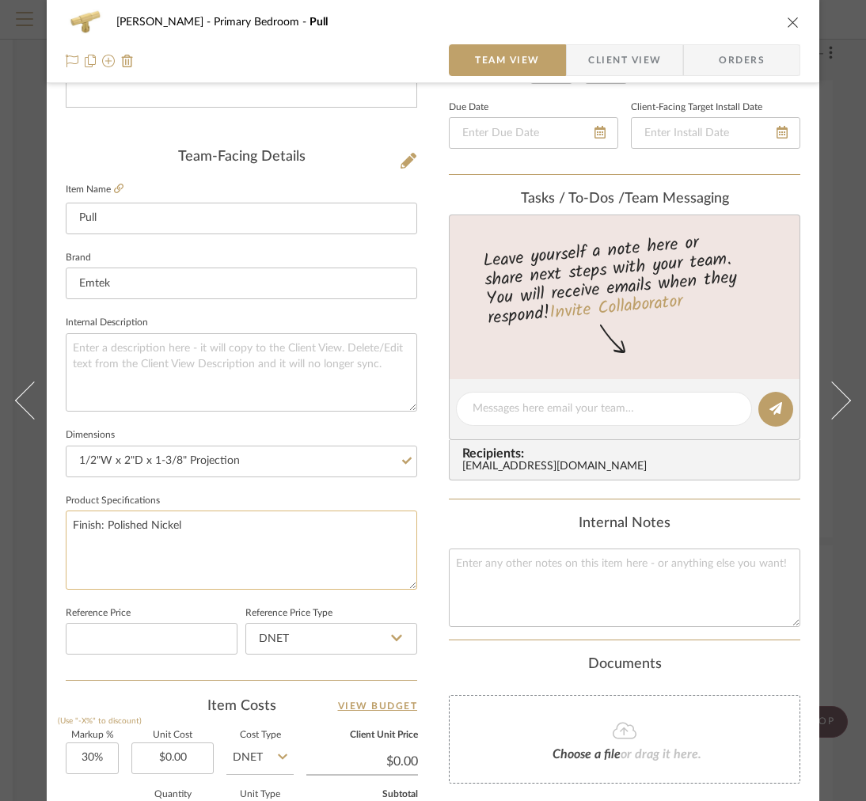
drag, startPoint x: 259, startPoint y: 535, endPoint x: 103, endPoint y: 524, distance: 156.3
click at [103, 524] on textarea "Finish: Polished Nickel" at bounding box center [241, 549] width 351 height 78
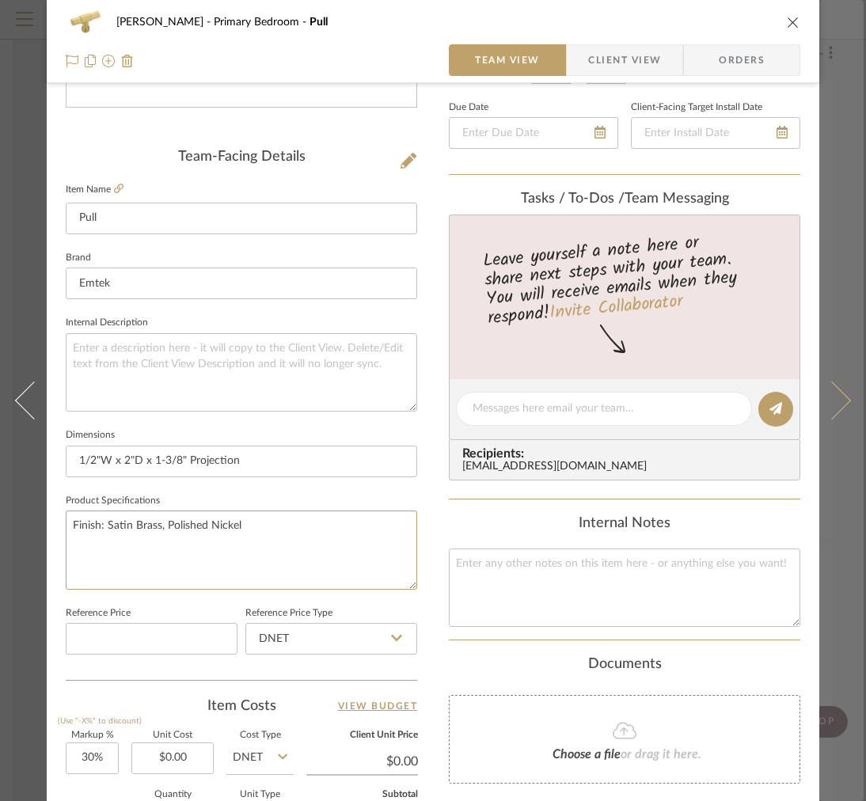
type textarea "Finish: Satin Brass, Polished Nickel"
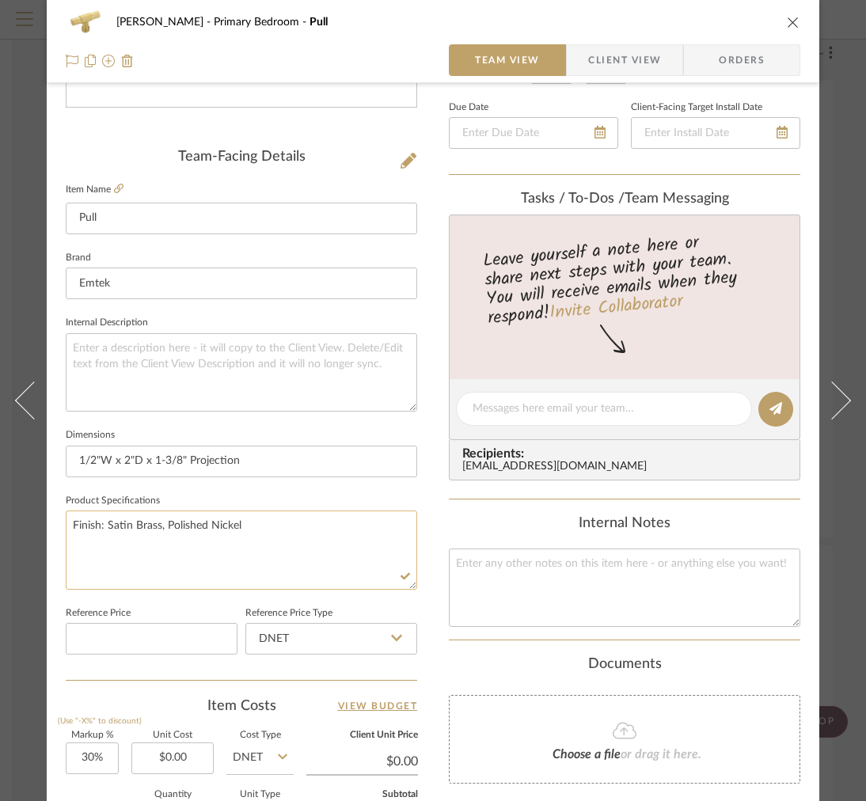
click at [283, 532] on textarea "Finish: Satin Brass, Polished Nickel" at bounding box center [241, 549] width 351 height 78
drag, startPoint x: 401, startPoint y: 527, endPoint x: 306, endPoint y: 527, distance: 95.0
click at [306, 527] on textarea "Finish: Satin Brass, Polished Nickel, Satin Nickel, Polished Chrome" at bounding box center [241, 549] width 351 height 78
click at [310, 532] on textarea "Finish: Satin Brass, Polished Nickel, Satin Nickel, Polished Chrome" at bounding box center [241, 549] width 351 height 78
click at [304, 527] on textarea "Finish: Satin Brass, Polished Nickel, Satin Nickel, Polished Chrome" at bounding box center [241, 549] width 351 height 78
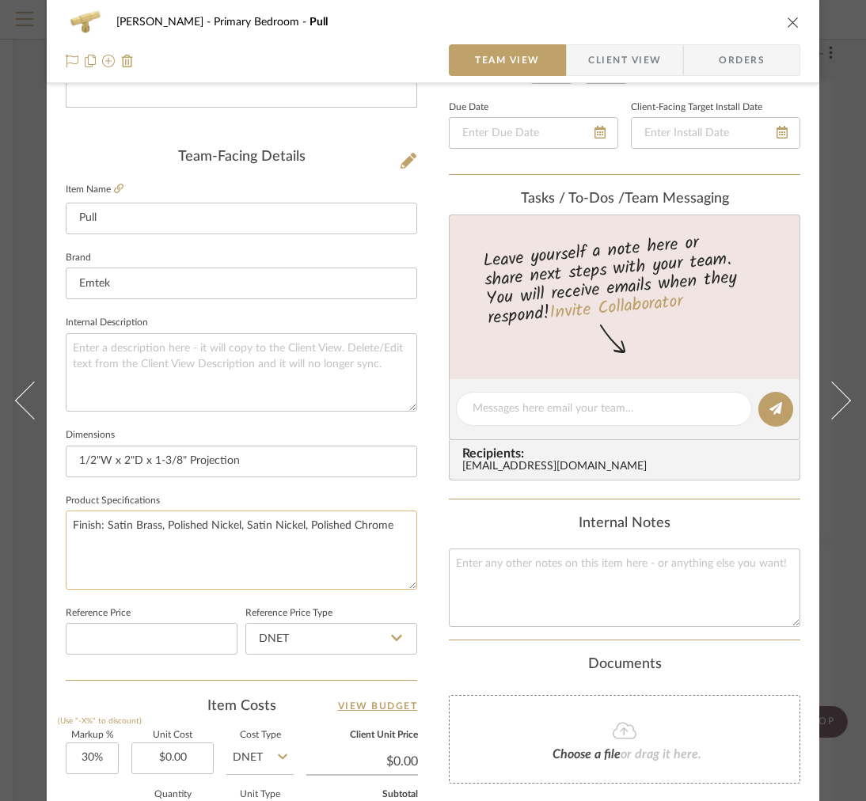
drag, startPoint x: 305, startPoint y: 529, endPoint x: 244, endPoint y: 525, distance: 61.1
click at [243, 525] on textarea "Finish: Satin Brass, Polished Nickel, Satin Nickel, Polished Chrome" at bounding box center [241, 549] width 351 height 78
click at [165, 527] on textarea "Finish: Satin Brass, Polished Nickel, Polished Chrome" at bounding box center [241, 549] width 351 height 78
paste textarea "Satin Nickel,"
click at [389, 535] on textarea "Finish: Satin Brass, Satin Nickel, Polished Nickel, Polished Chrome" at bounding box center [241, 549] width 351 height 78
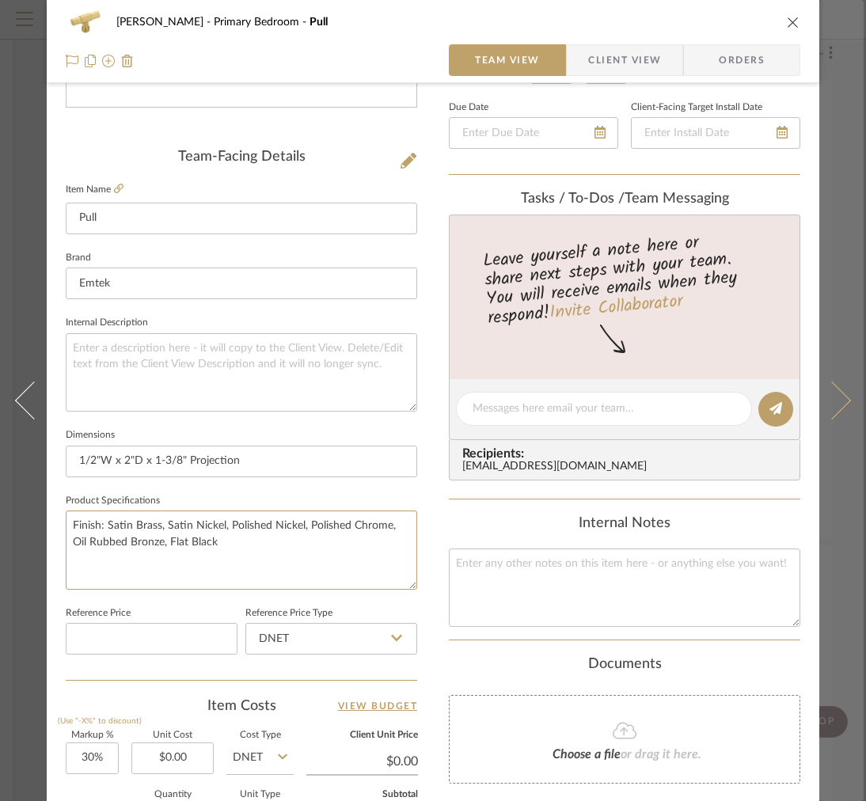
type textarea "Finish: Satin Brass, Satin Nickel, Polished Nickel, Polished Chrome, Oil Rubbed…"
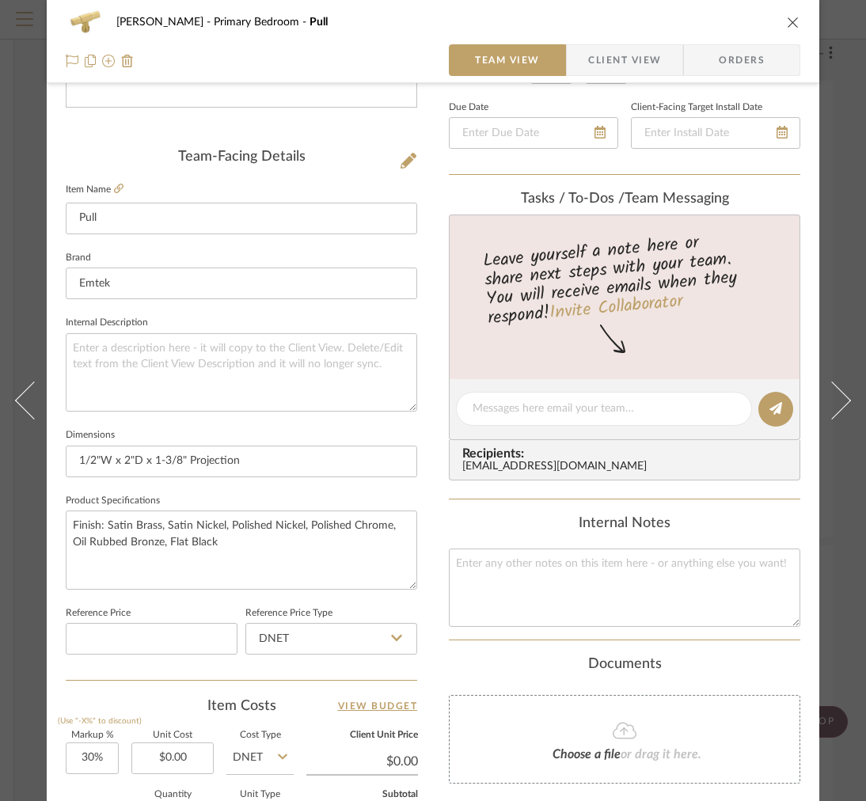
click at [618, 49] on span "Client View" at bounding box center [624, 60] width 73 height 32
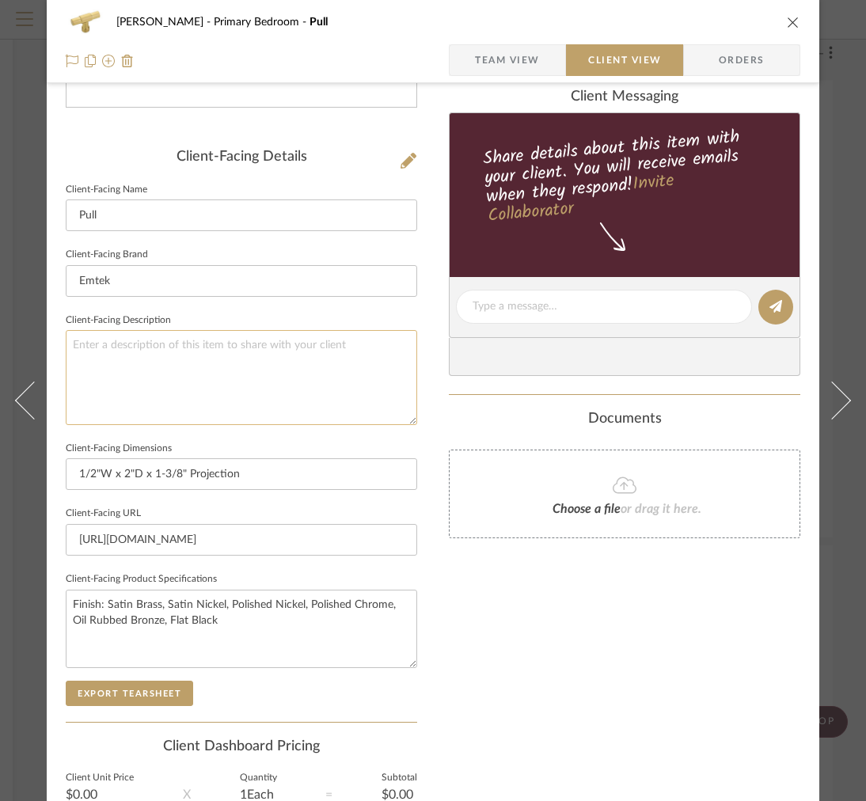
scroll to position [514, 0]
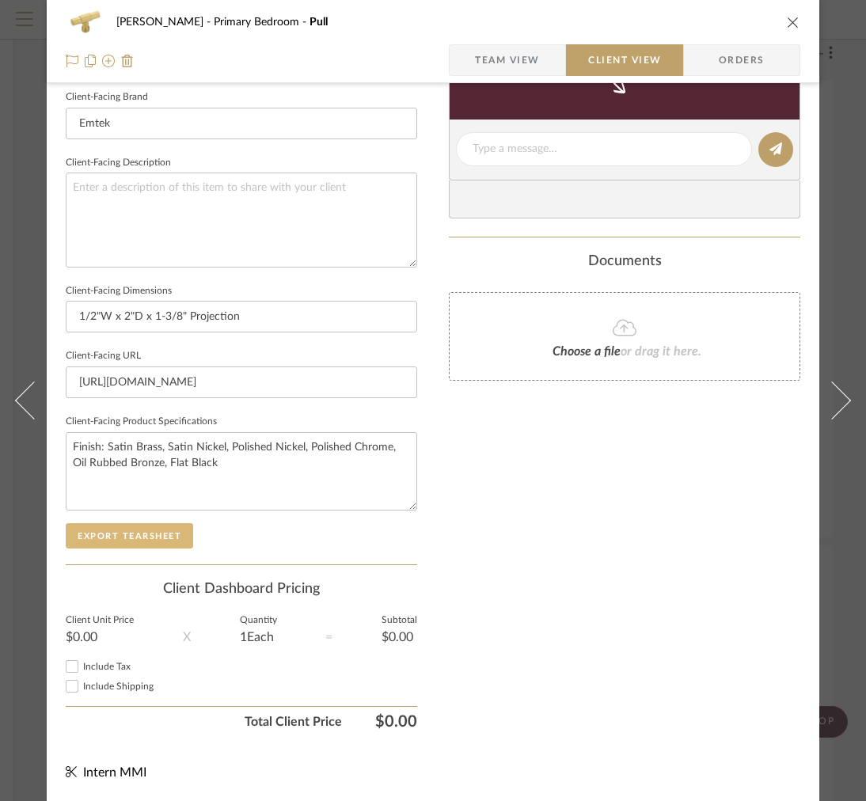
click at [108, 523] on button "Export Tearsheet" at bounding box center [129, 535] width 127 height 25
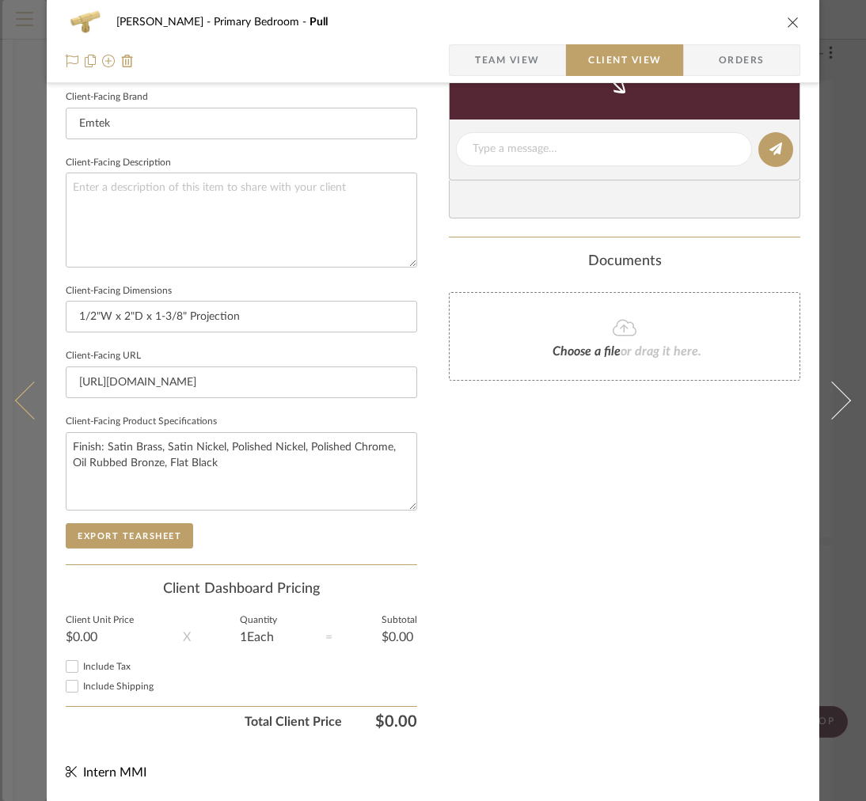
click at [10, 412] on button at bounding box center [24, 400] width 44 height 801
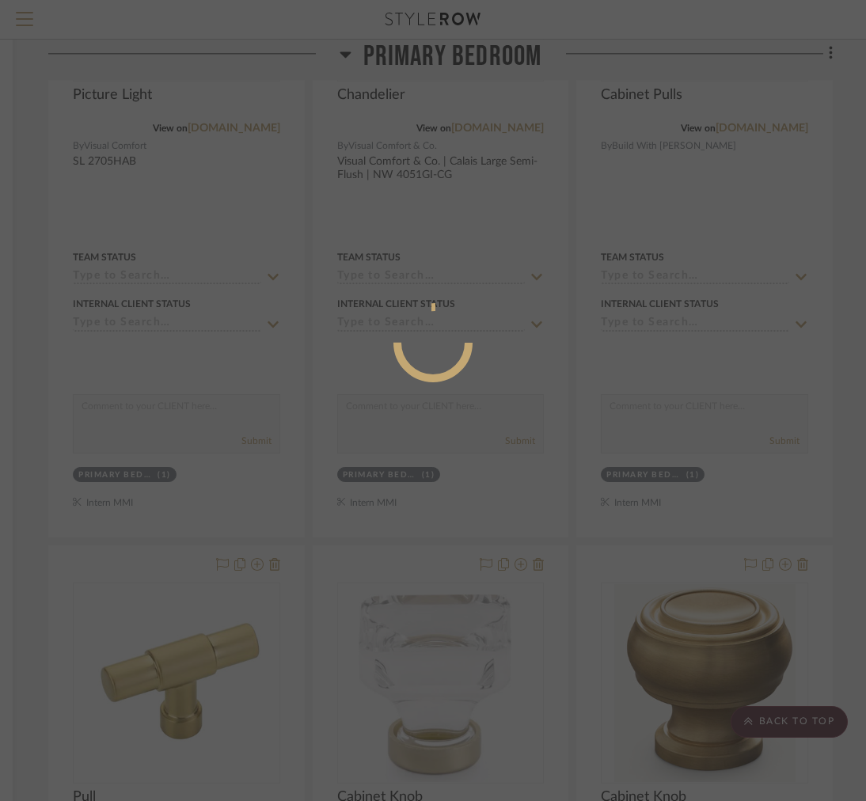
scroll to position [0, 0]
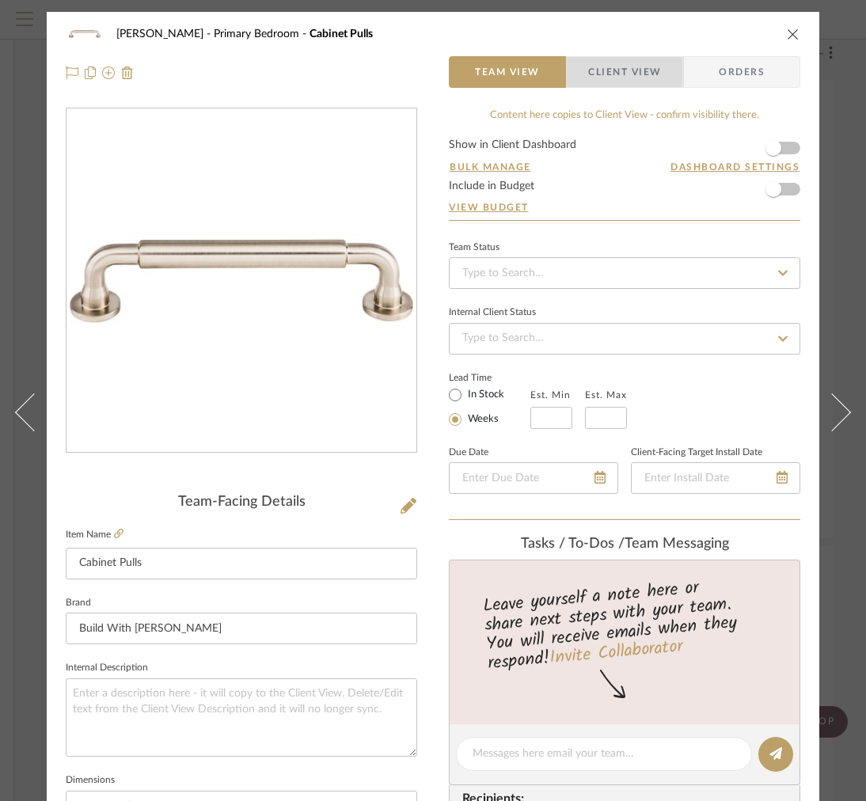
click at [634, 85] on span "Client View" at bounding box center [624, 72] width 73 height 32
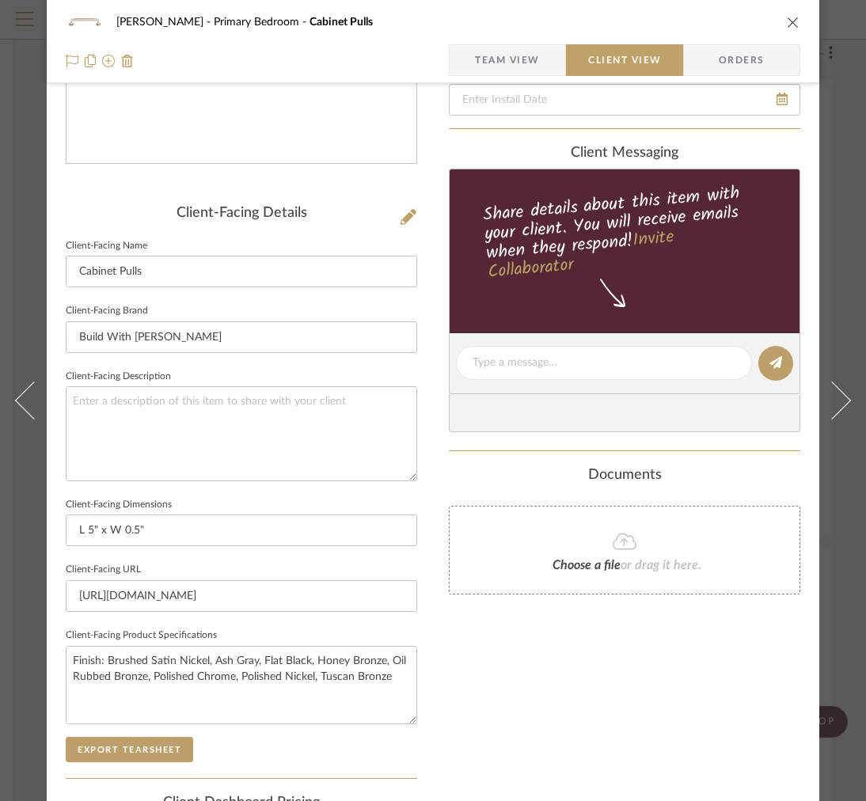
scroll to position [71, 0]
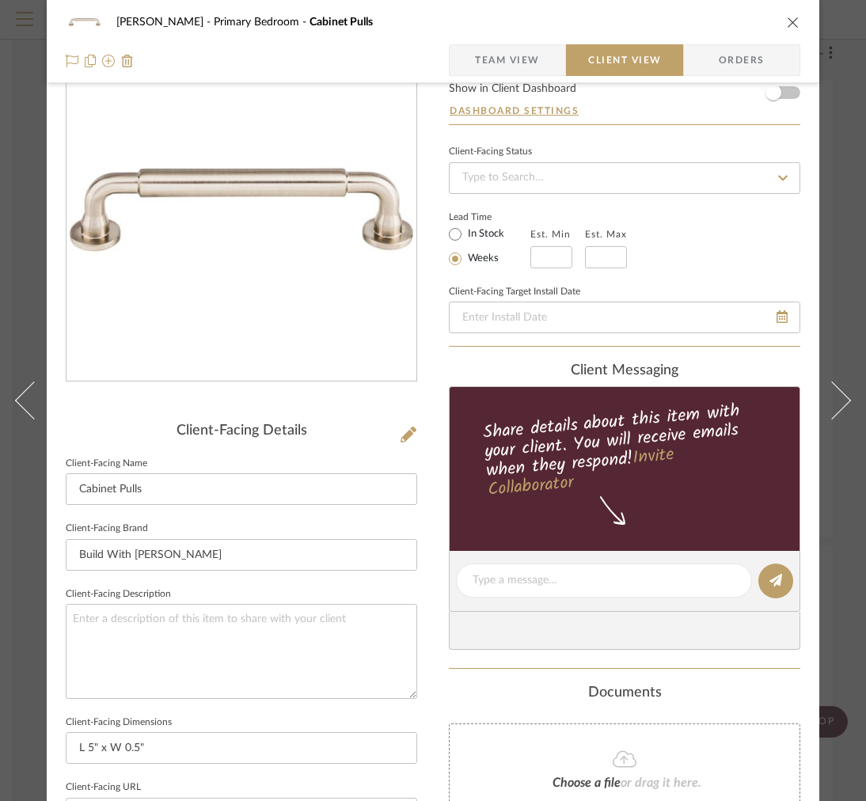
click at [502, 83] on form "Show in Client Dashboard Dashboard Settings" at bounding box center [624, 103] width 351 height 41
click at [485, 59] on span "Team View" at bounding box center [507, 60] width 65 height 32
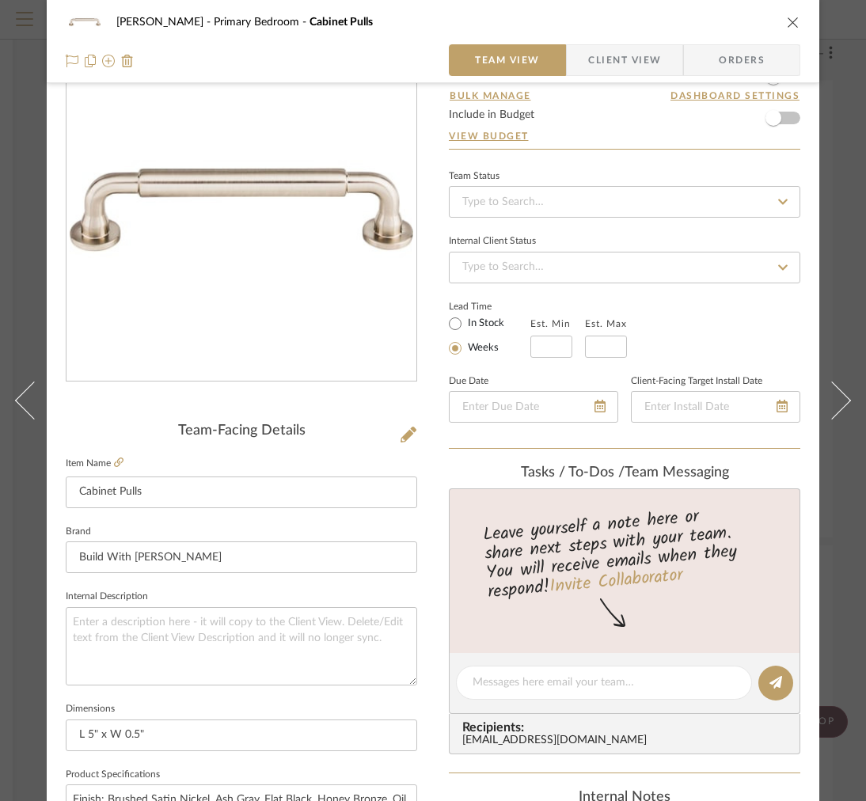
click at [123, 459] on fieldset "Item Name Cabinet Pulls" at bounding box center [241, 480] width 351 height 55
click at [116, 461] on icon at bounding box center [118, 461] width 9 height 9
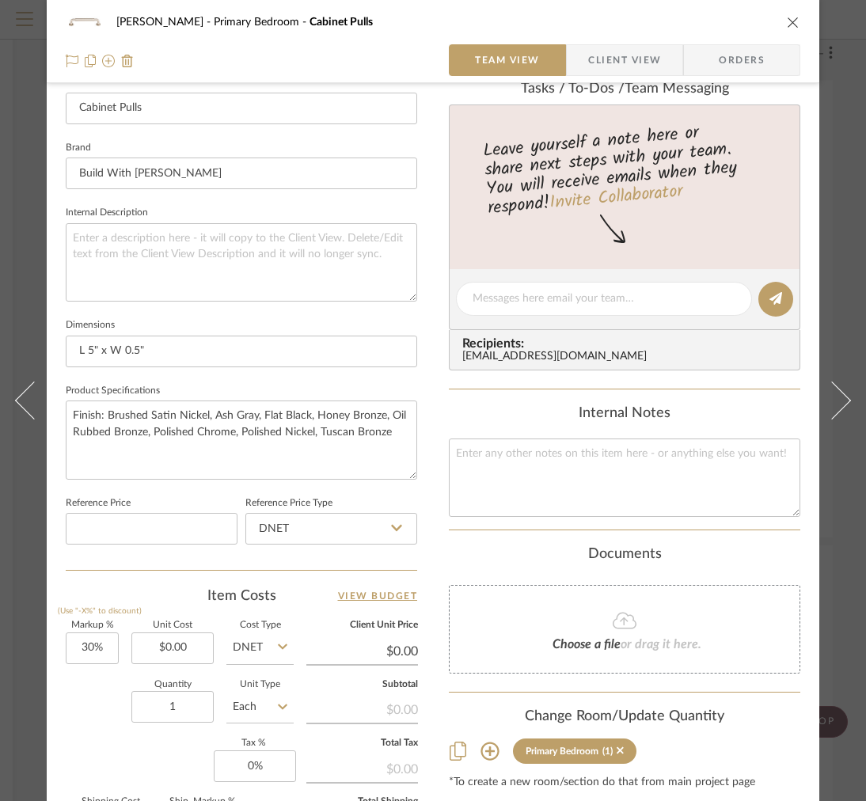
scroll to position [457, 0]
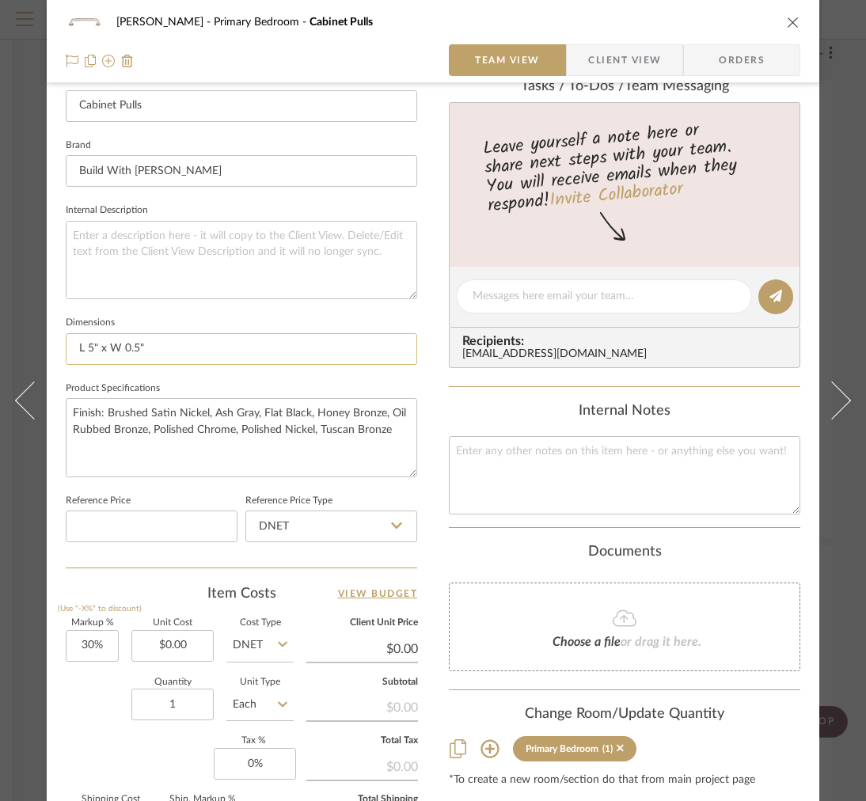
click at [181, 349] on input "L 5" x W 0.5"" at bounding box center [241, 349] width 351 height 32
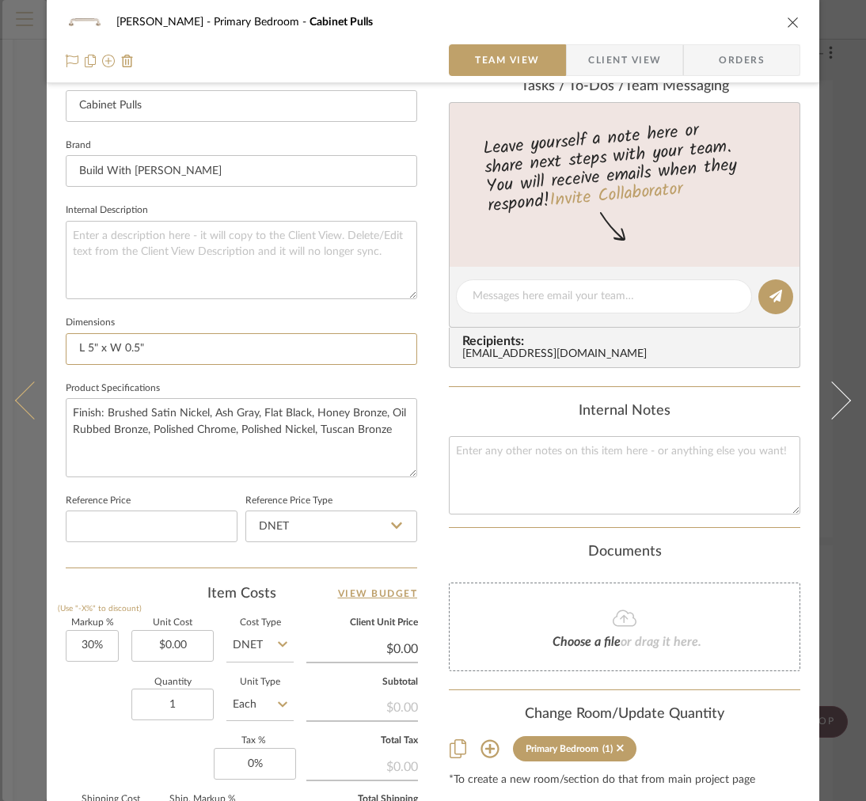
drag, startPoint x: 165, startPoint y: 347, endPoint x: 43, endPoint y: 347, distance: 122.7
click at [43, 347] on mat-dialog-content "FRITZ DC Primary Bedroom Cabinet Pulls Team View Client View Orders Team-Facing…" at bounding box center [432, 285] width 861 height 1462
type input "5"
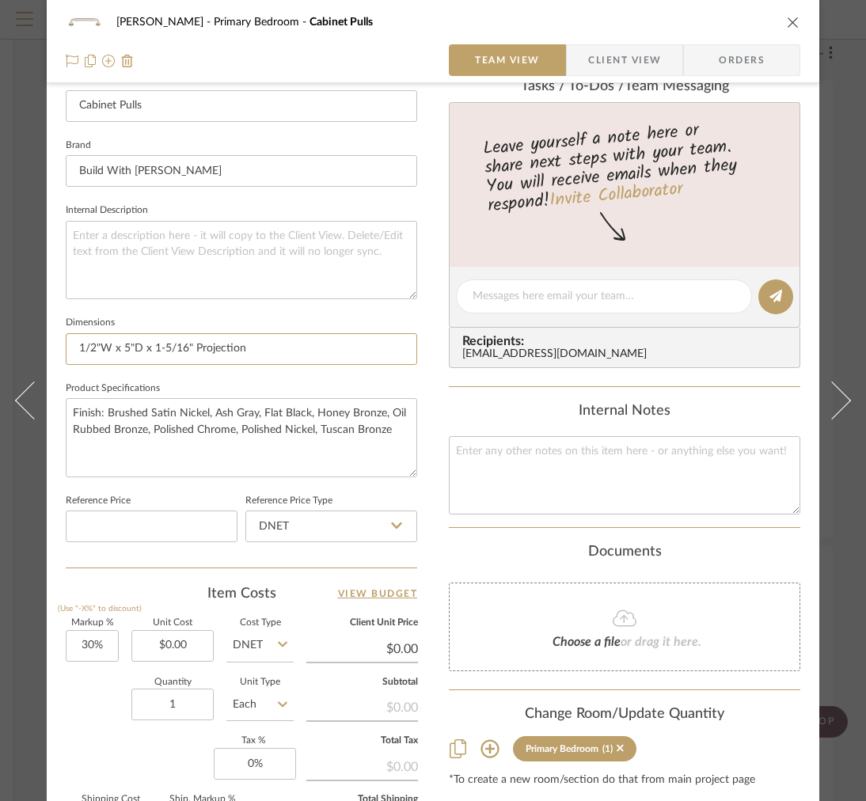
type input "1/2"W x 5"D x 1-5/16" Projection"
click at [609, 81] on div "FRITZ DC Primary Bedroom Cabinet Pulls Team View Client View Orders" at bounding box center [433, 41] width 772 height 83
click at [609, 73] on span "Client View" at bounding box center [624, 60] width 73 height 32
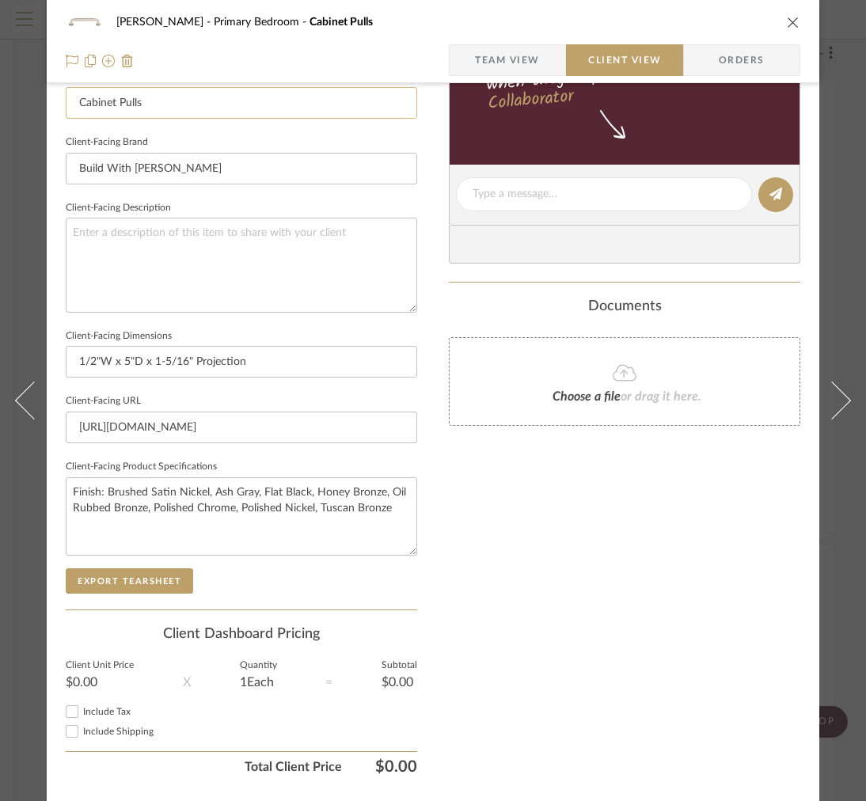
click at [242, 107] on input "Cabinet Pulls" at bounding box center [241, 103] width 351 height 32
drag, startPoint x: 241, startPoint y: 107, endPoint x: 57, endPoint y: 99, distance: 184.6
click at [56, 100] on div "FRITZ DC Primary Bedroom Cabinet Pulls Team View Client View Orders Client-Faci…" at bounding box center [433, 200] width 772 height 1292
type input "Pull"
click at [107, 569] on button "Export Tearsheet" at bounding box center [129, 580] width 127 height 25
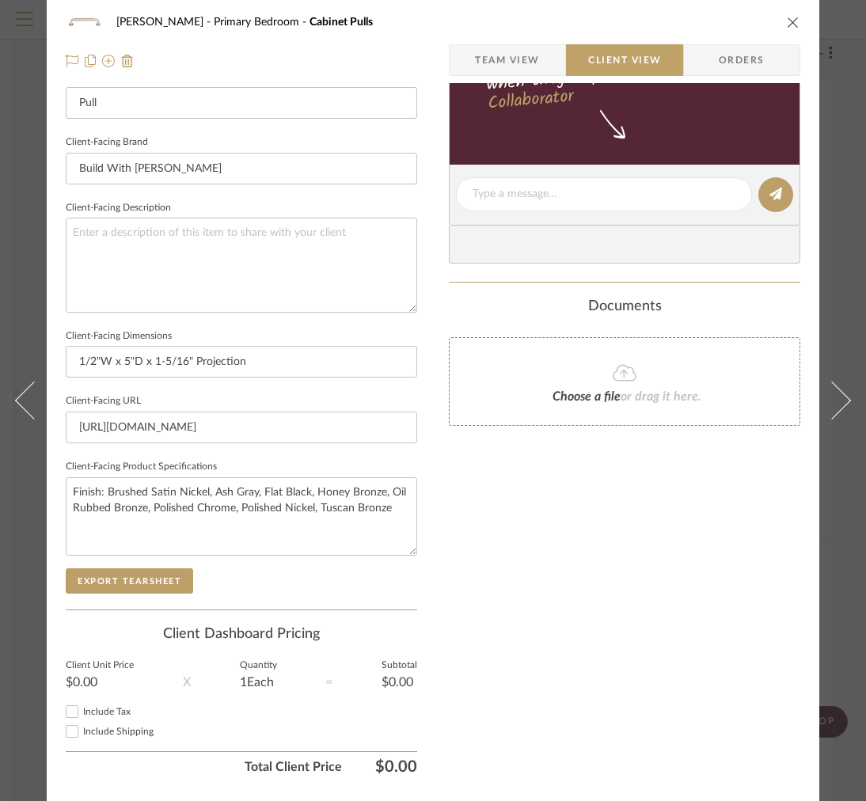
scroll to position [0, 0]
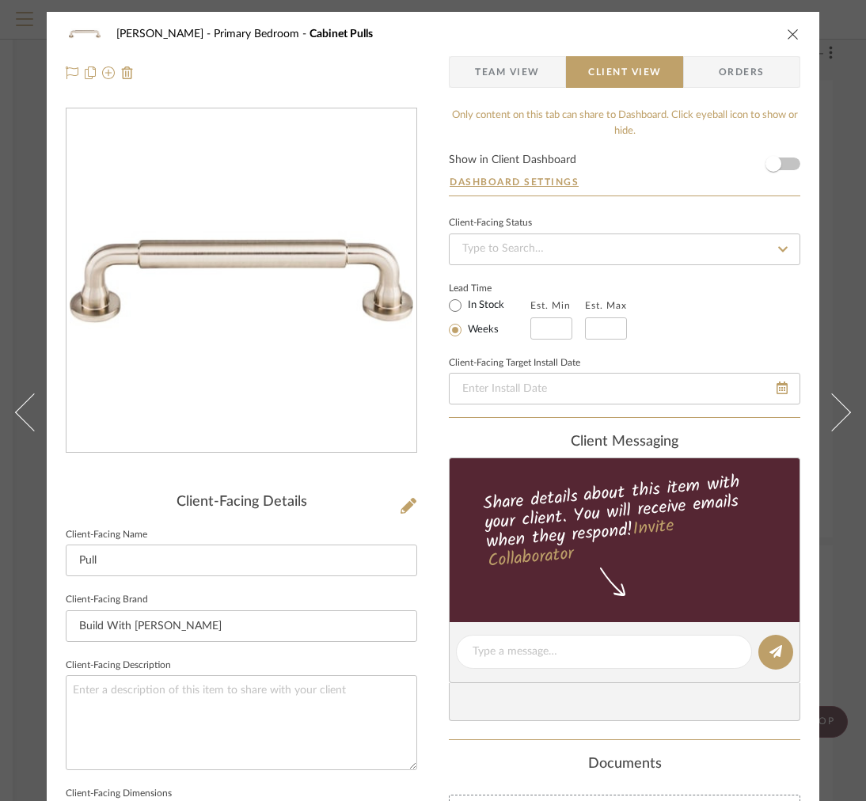
click at [803, 35] on div "FRITZ DC Primary Bedroom Cabinet Pulls Team View Client View Orders" at bounding box center [433, 53] width 772 height 83
click at [788, 31] on icon "close" at bounding box center [793, 34] width 13 height 13
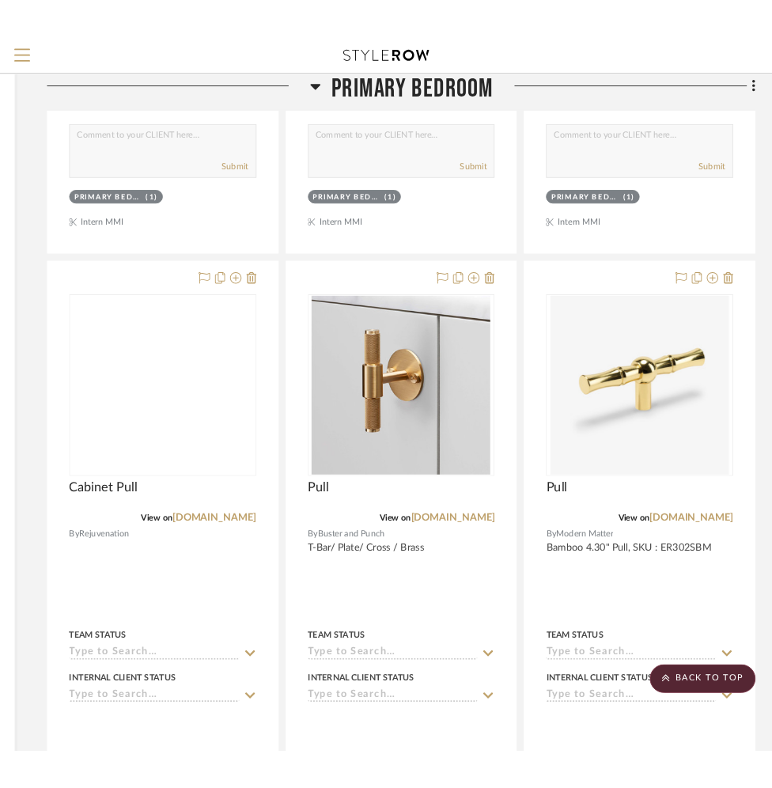
scroll to position [6876, 281]
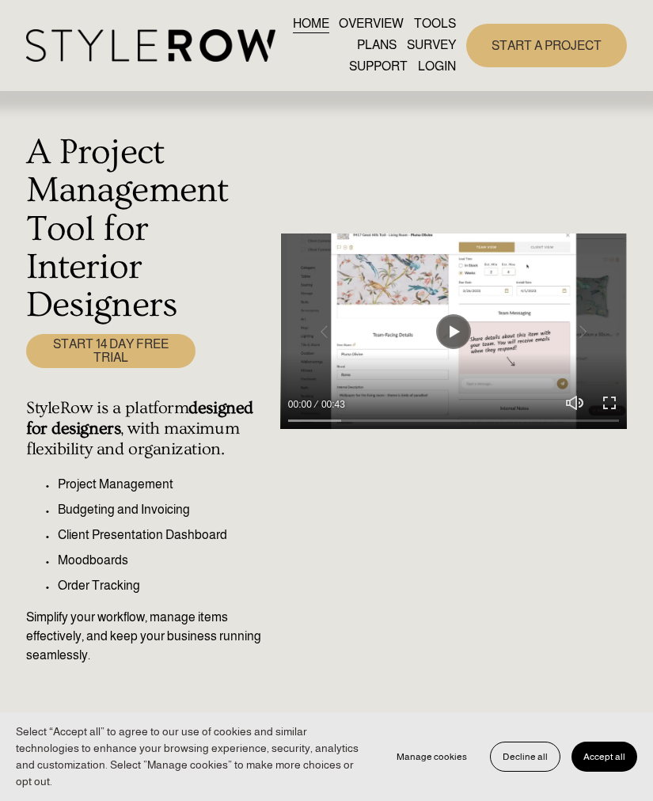
click at [438, 69] on link "LOGIN" at bounding box center [437, 66] width 38 height 21
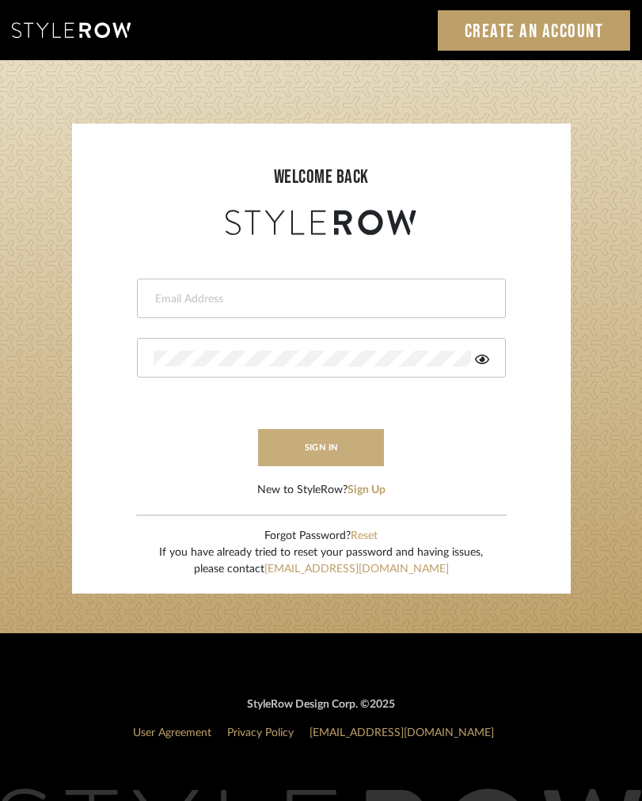
type input "[EMAIL_ADDRESS][DOMAIN_NAME]"
click at [362, 453] on button "sign in" at bounding box center [321, 447] width 127 height 37
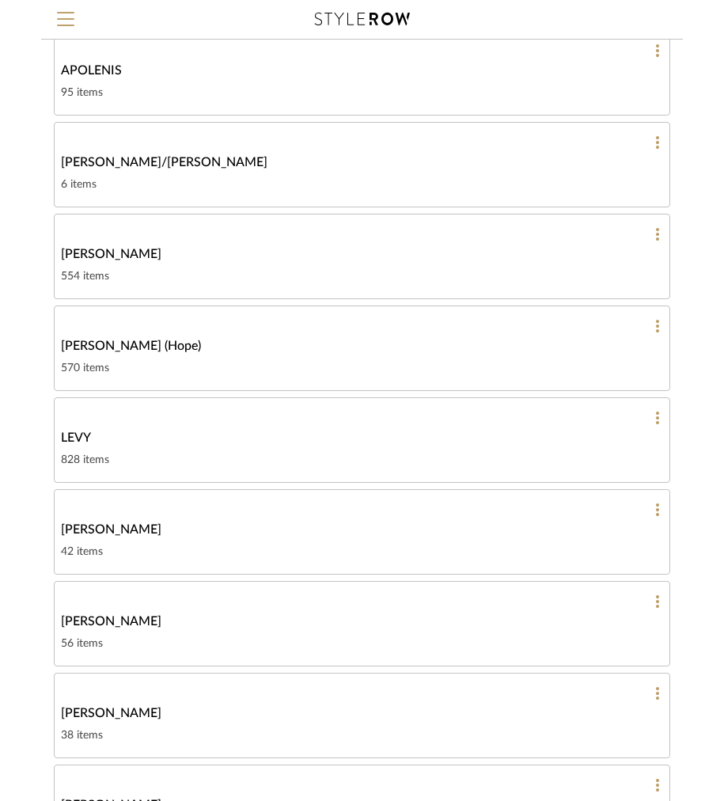
scroll to position [293, 0]
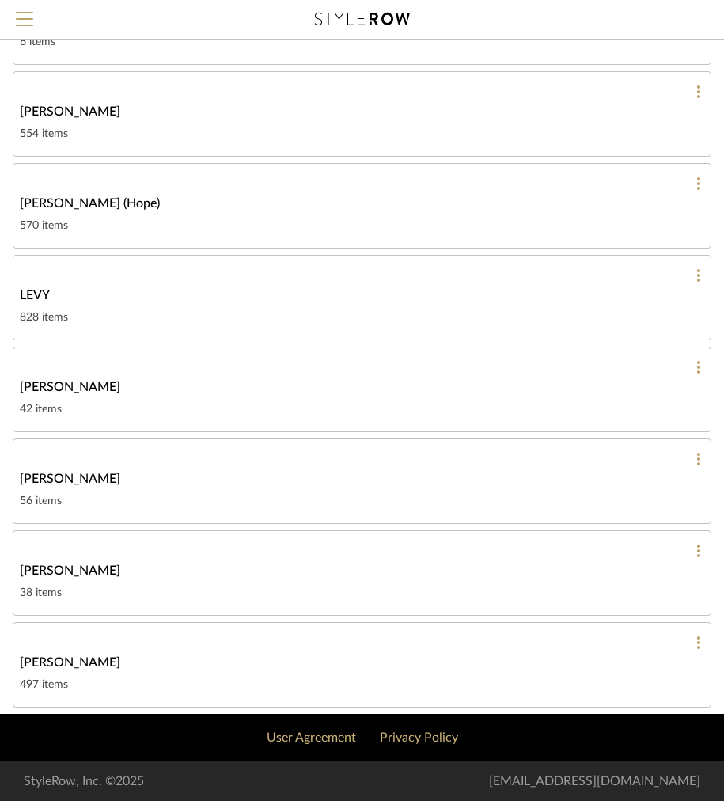
click at [74, 108] on span "[PERSON_NAME]" at bounding box center [70, 111] width 101 height 19
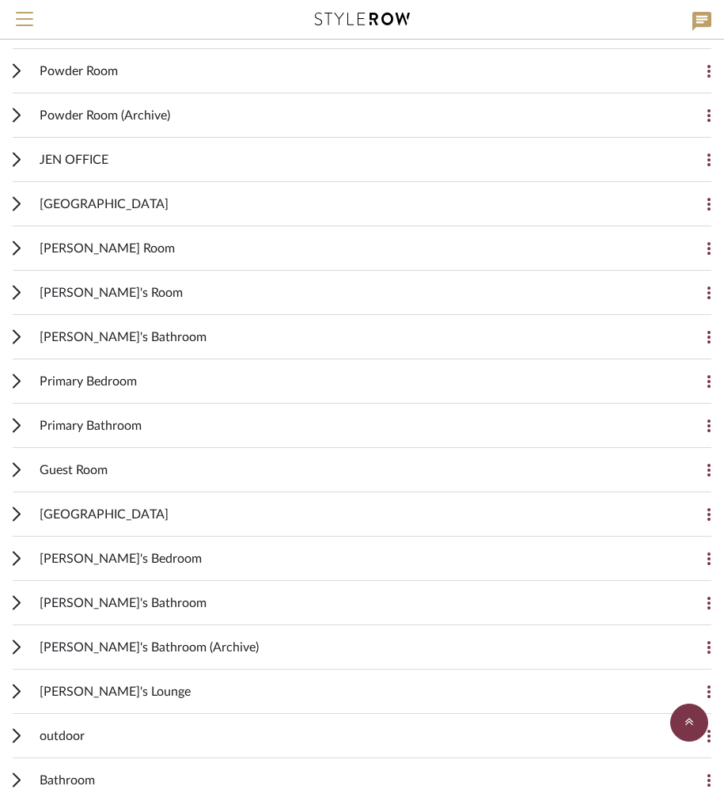
scroll to position [1219, 0]
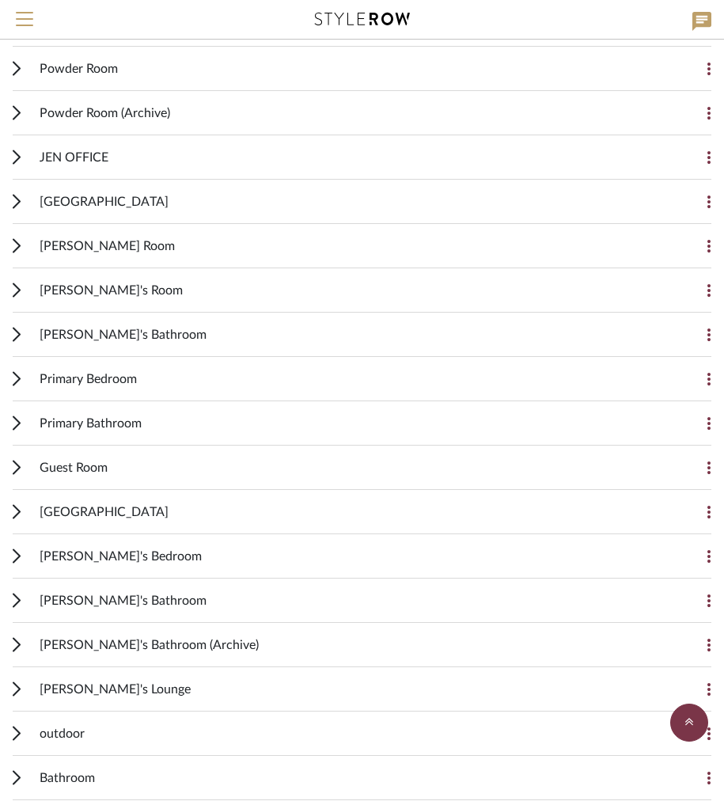
click at [59, 423] on span "Primary Bathroom" at bounding box center [91, 423] width 102 height 19
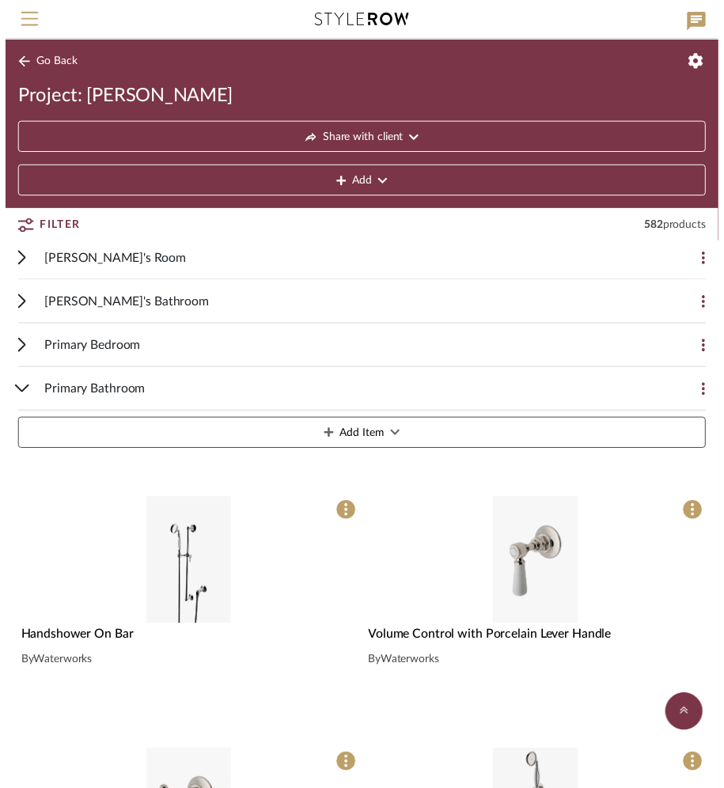
scroll to position [1246, 0]
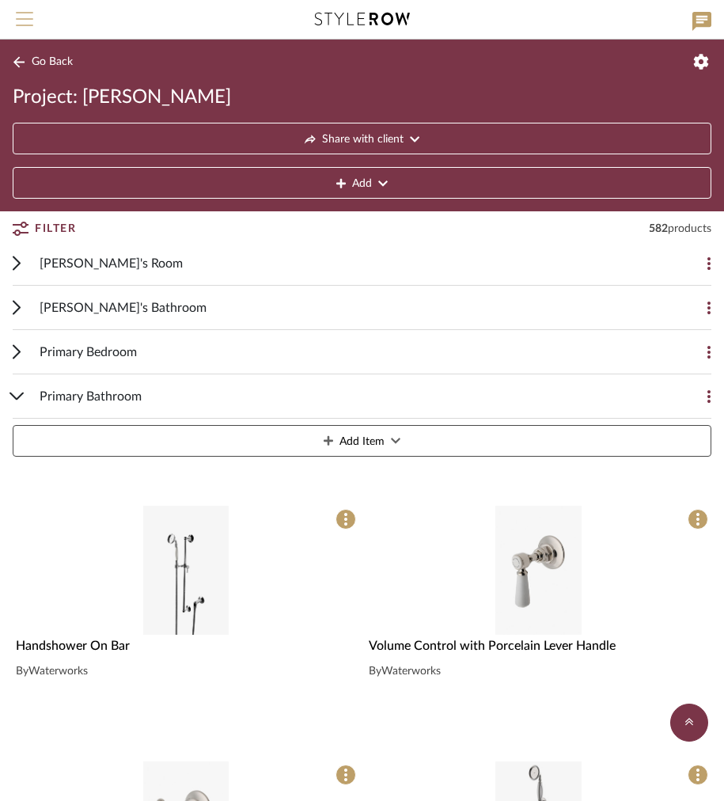
click at [19, 17] on span "Menu" at bounding box center [24, 24] width 17 height 24
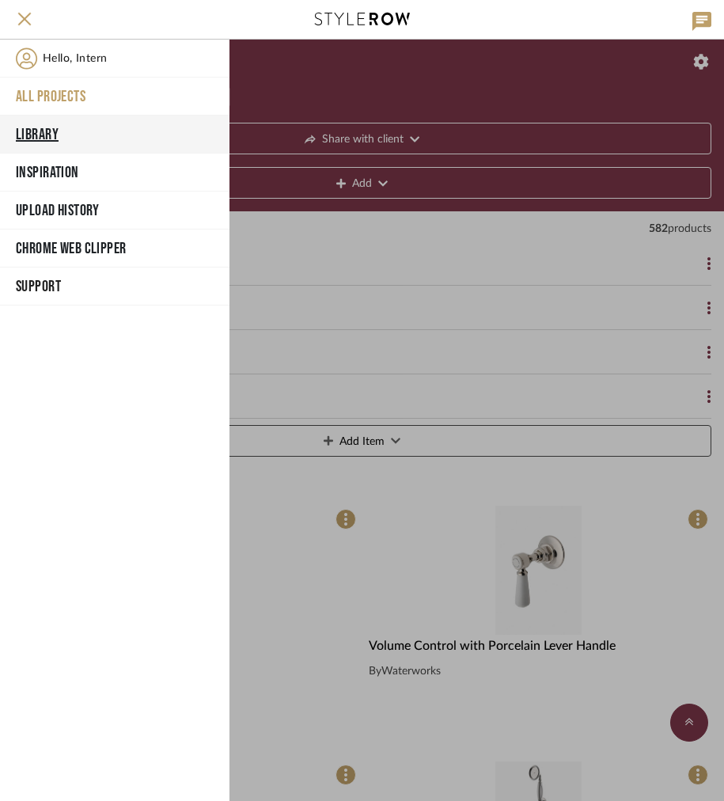
click at [64, 124] on button "Library" at bounding box center [114, 135] width 229 height 38
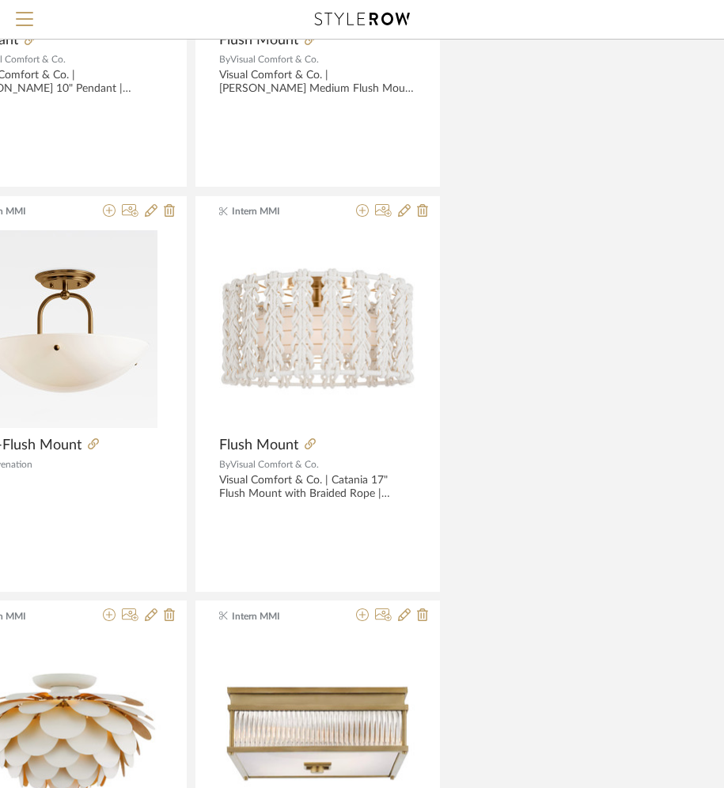
scroll to position [1246, 0]
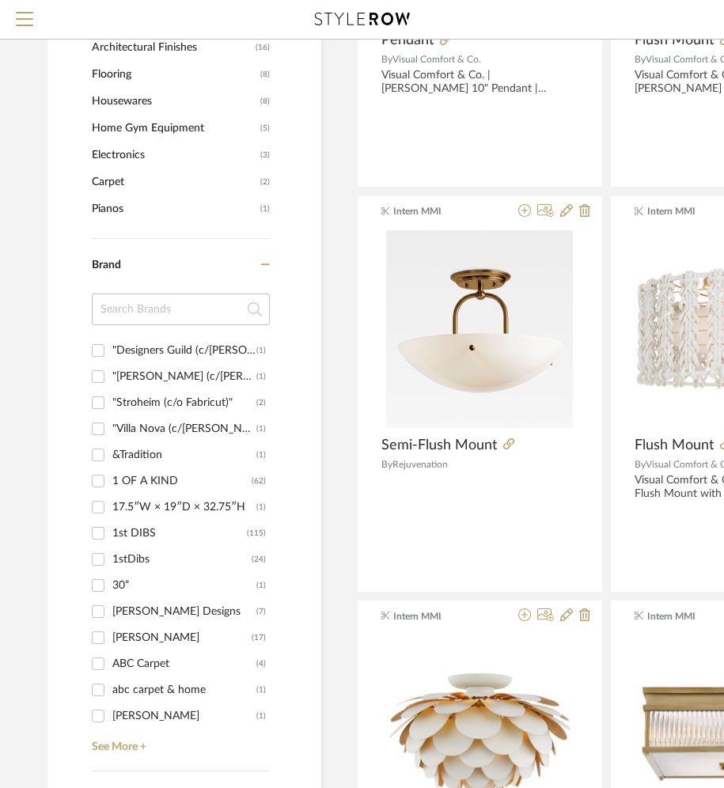
click at [136, 309] on input at bounding box center [181, 310] width 178 height 32
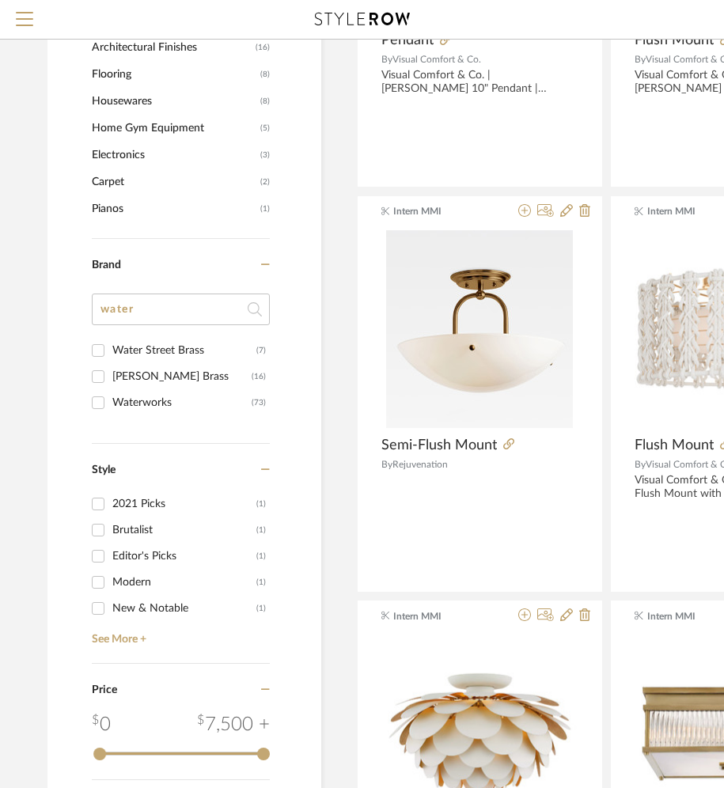
type input "water"
click at [101, 400] on input "Waterworks (73)" at bounding box center [97, 402] width 25 height 25
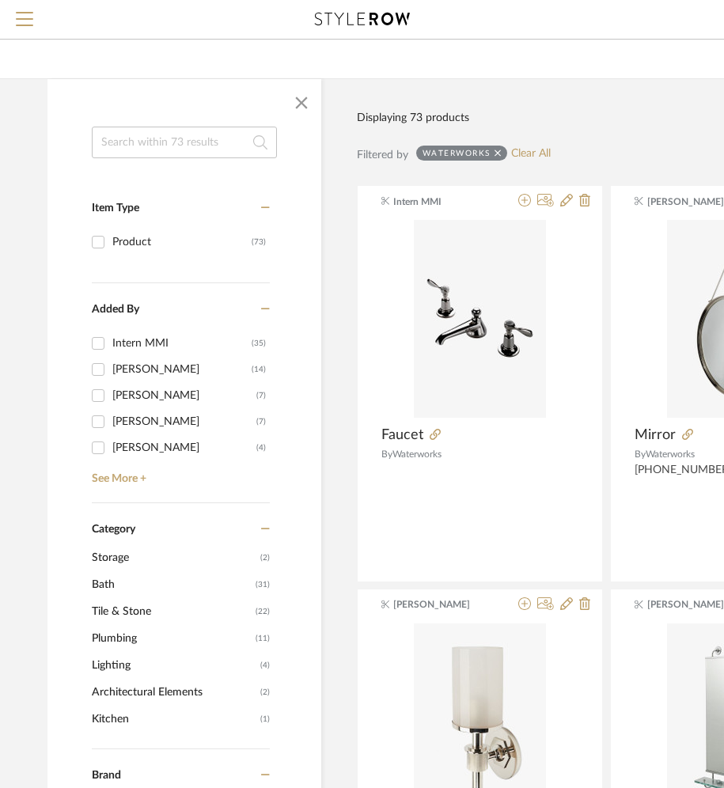
scroll to position [242, 0]
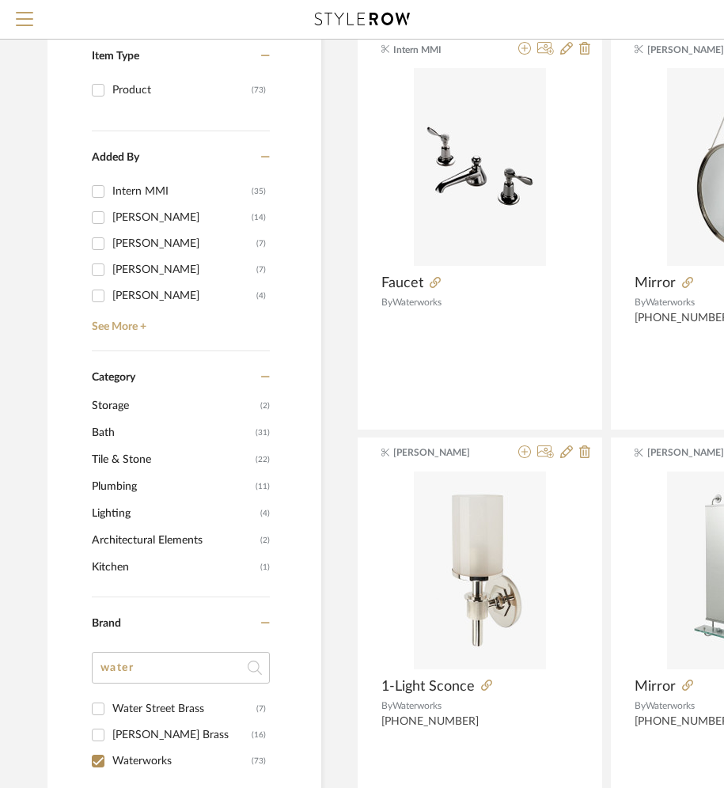
click at [110, 505] on span "Lighting" at bounding box center [174, 513] width 165 height 27
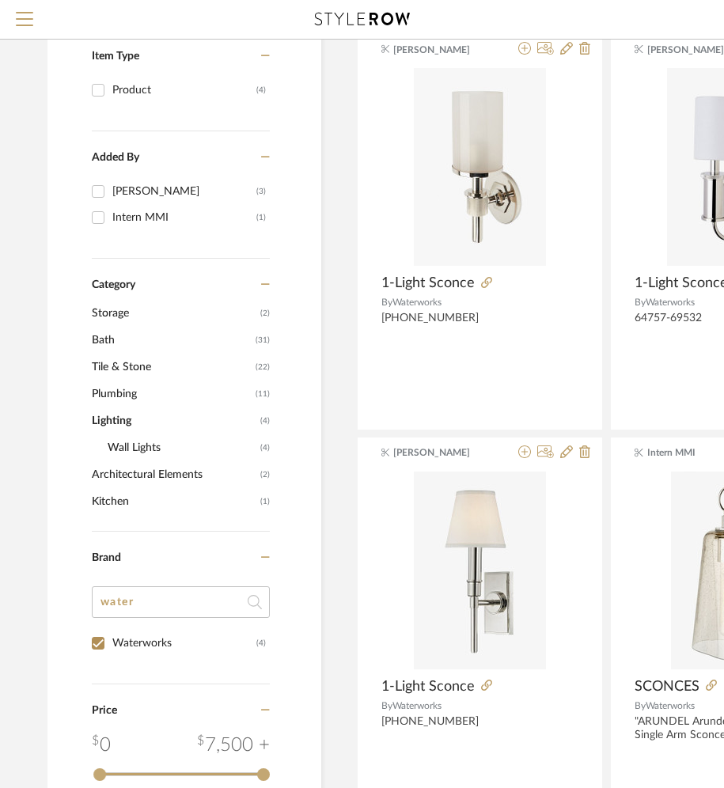
click at [146, 447] on span "Wall Lights" at bounding box center [182, 447] width 149 height 27
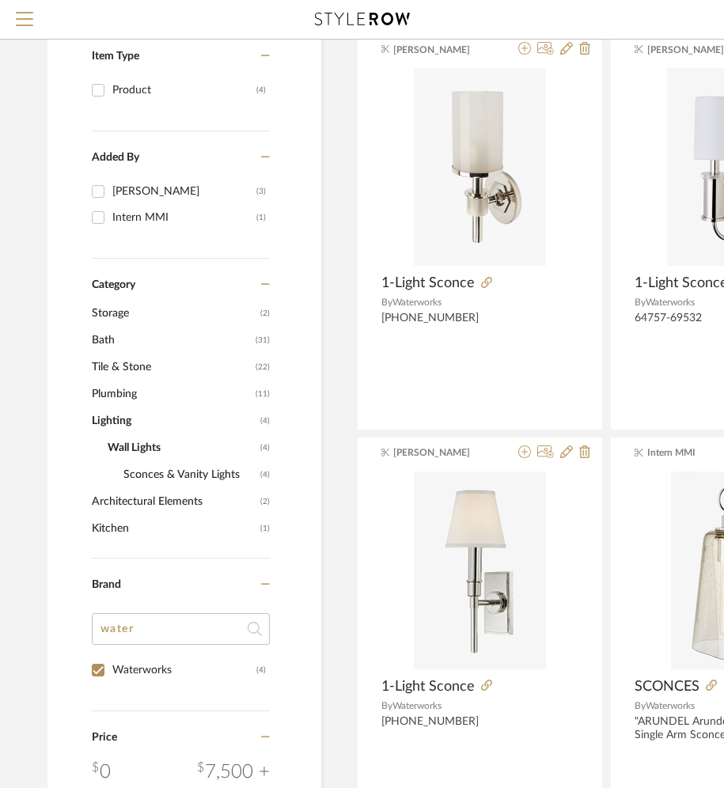
click at [148, 470] on span "Sconces & Vanity Lights" at bounding box center [189, 474] width 133 height 27
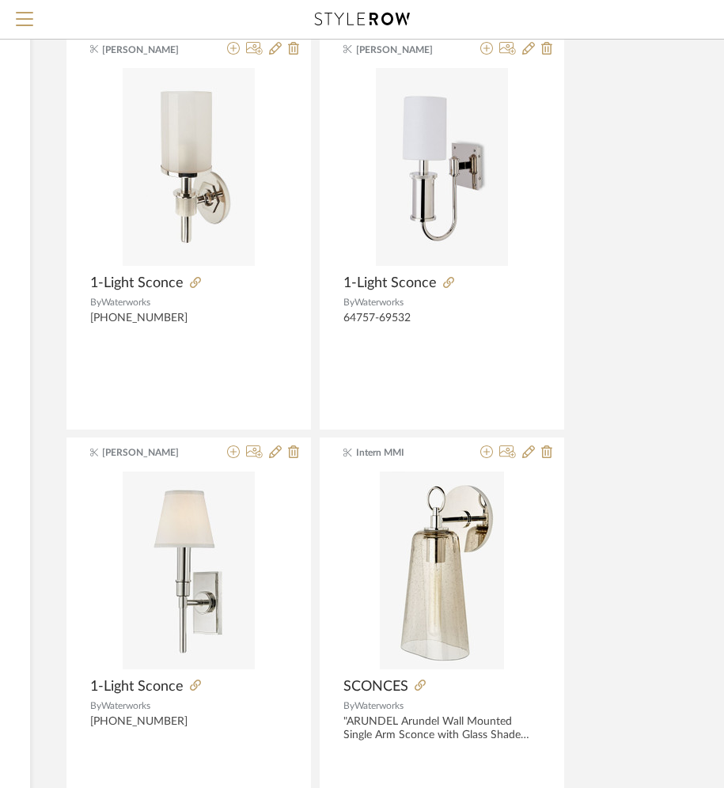
scroll to position [266, 90]
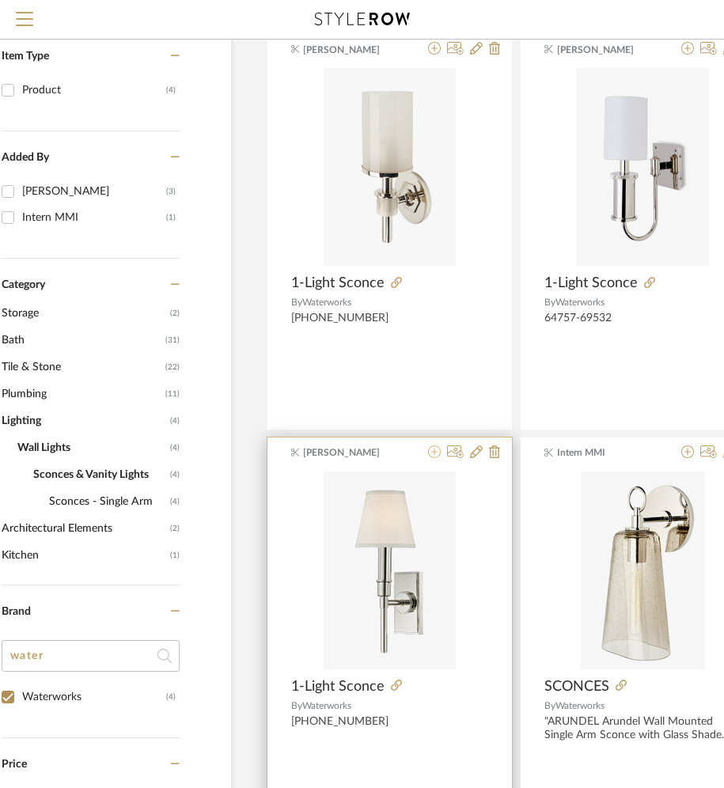
click at [435, 453] on icon at bounding box center [434, 452] width 13 height 13
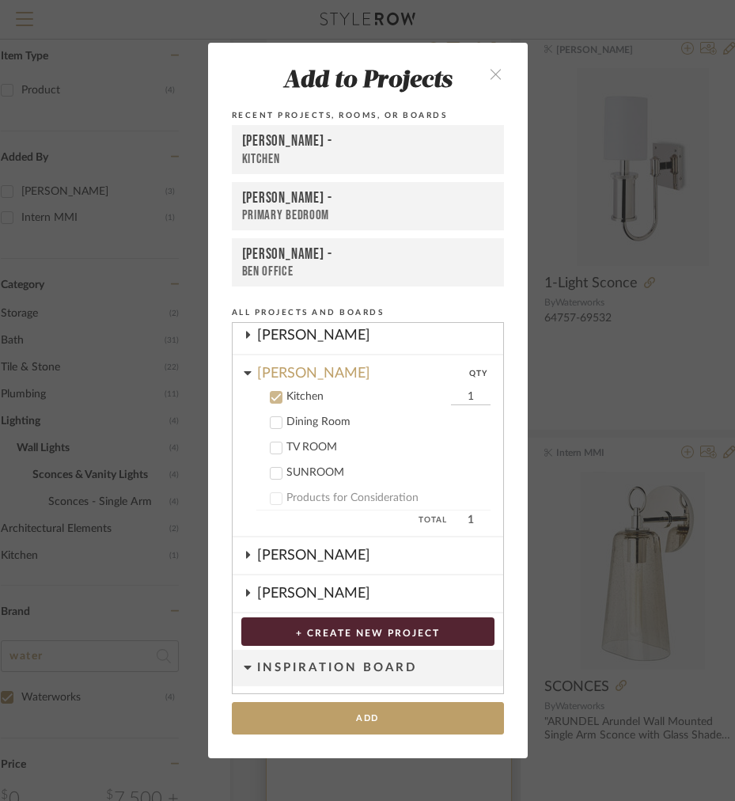
scroll to position [237, 0]
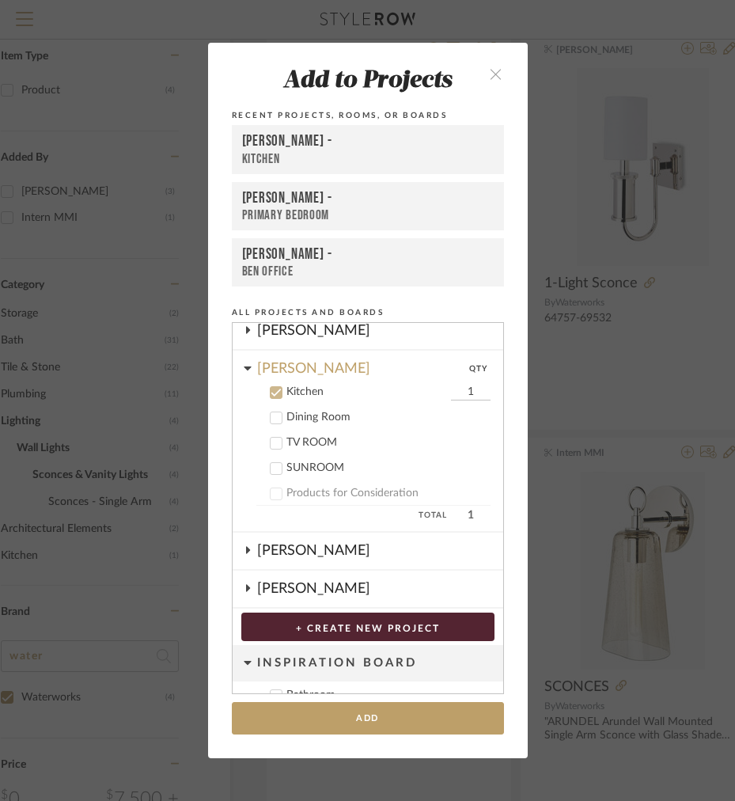
click at [257, 366] on div "Murray" at bounding box center [363, 365] width 212 height 28
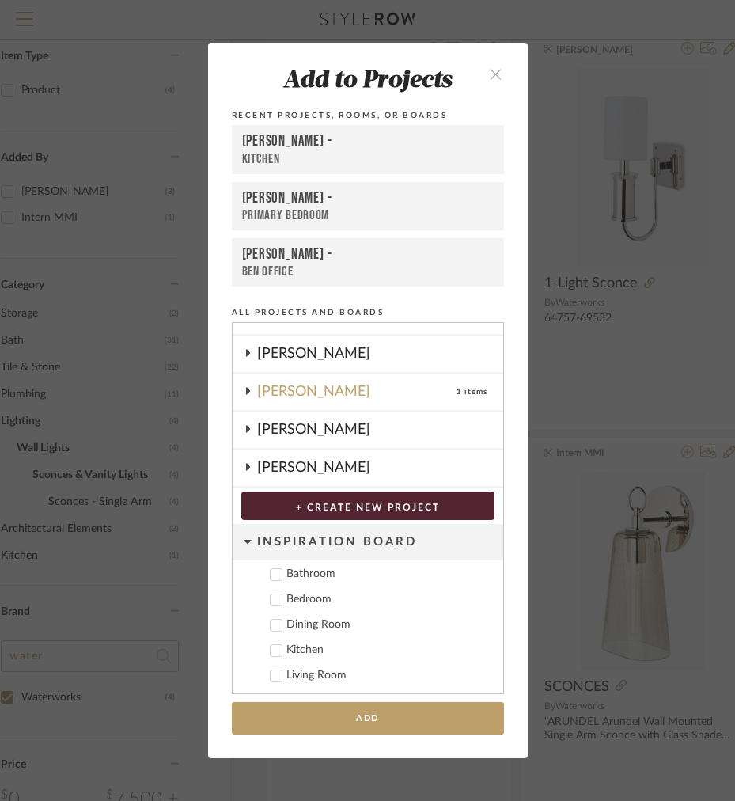
click at [257, 389] on div "Murray" at bounding box center [356, 392] width 199 height 36
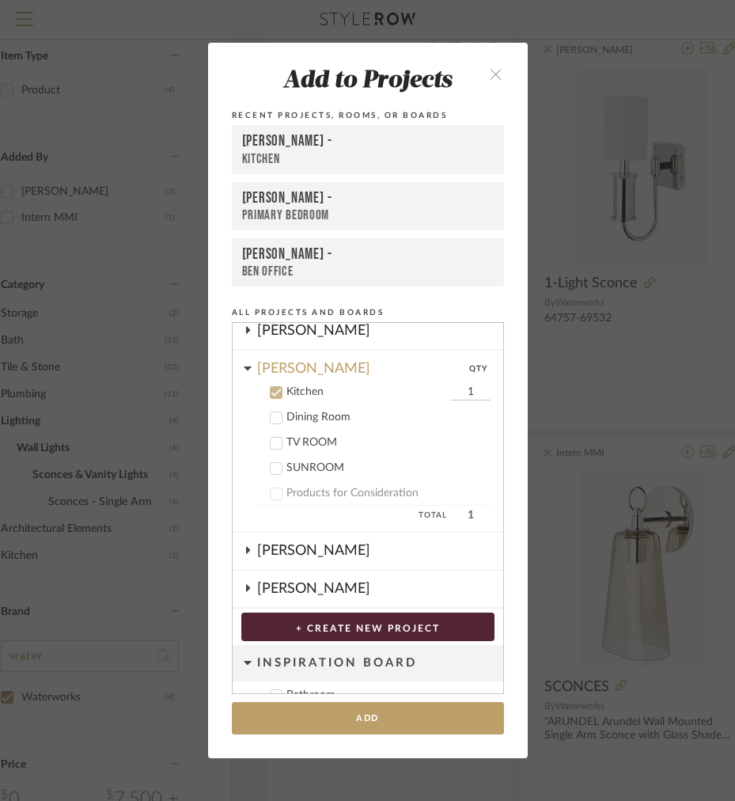
click at [271, 396] on icon at bounding box center [276, 392] width 11 height 11
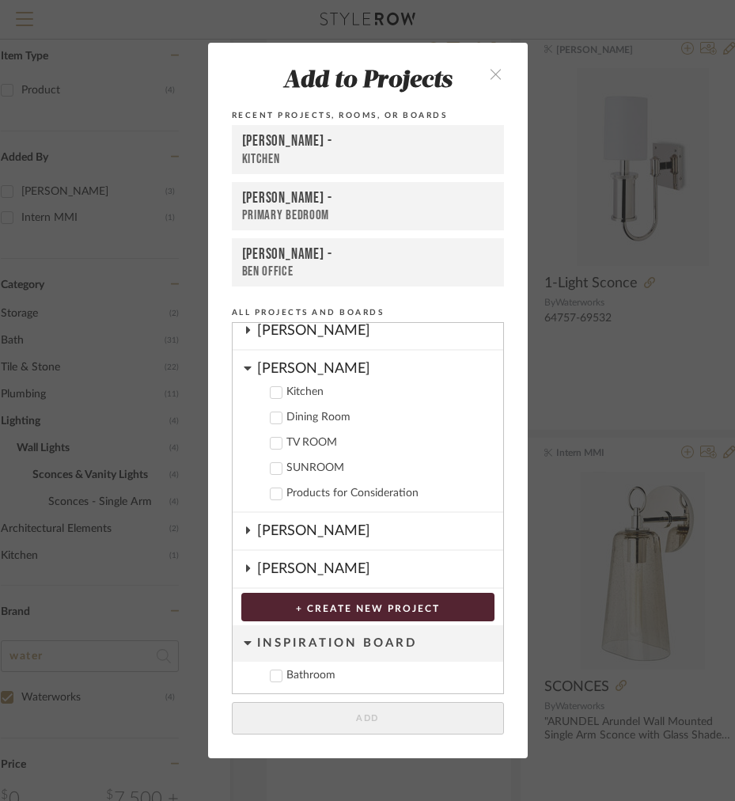
click at [257, 366] on div "Murray" at bounding box center [380, 365] width 246 height 28
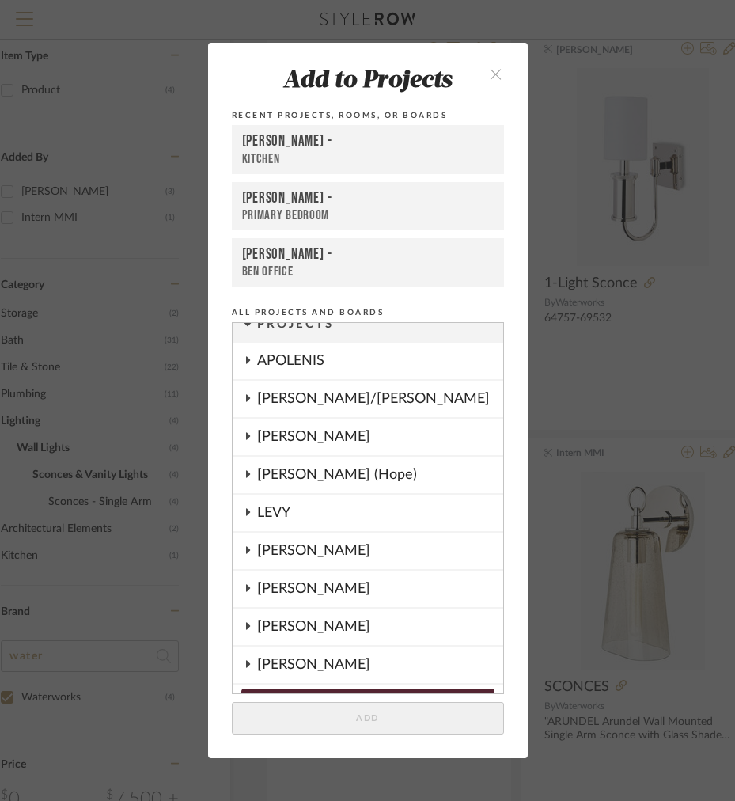
scroll to position [0, 0]
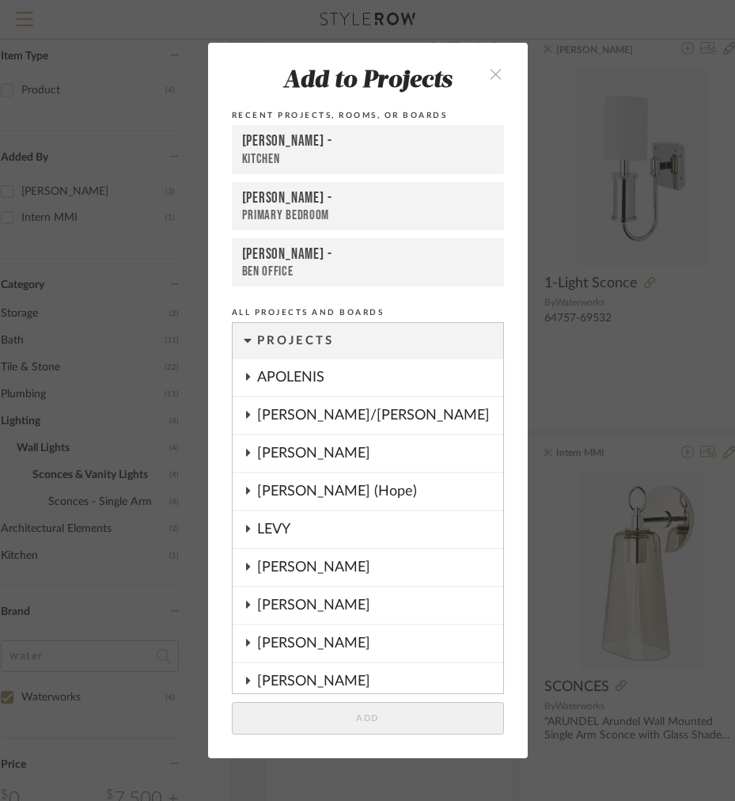
click at [266, 468] on div "FRITZ DC" at bounding box center [380, 453] width 246 height 36
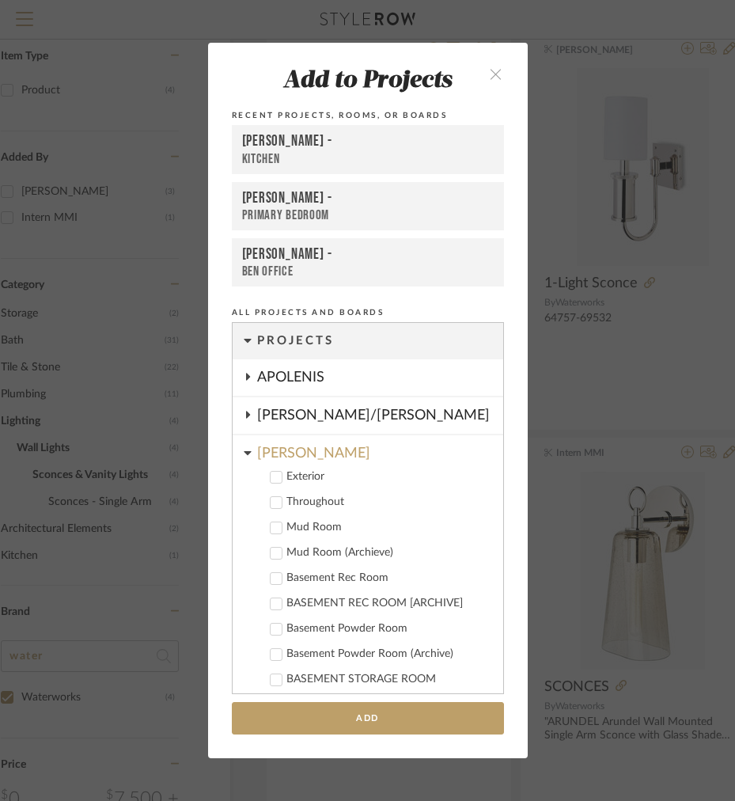
click at [258, 455] on div "FRITZ DC" at bounding box center [380, 449] width 246 height 28
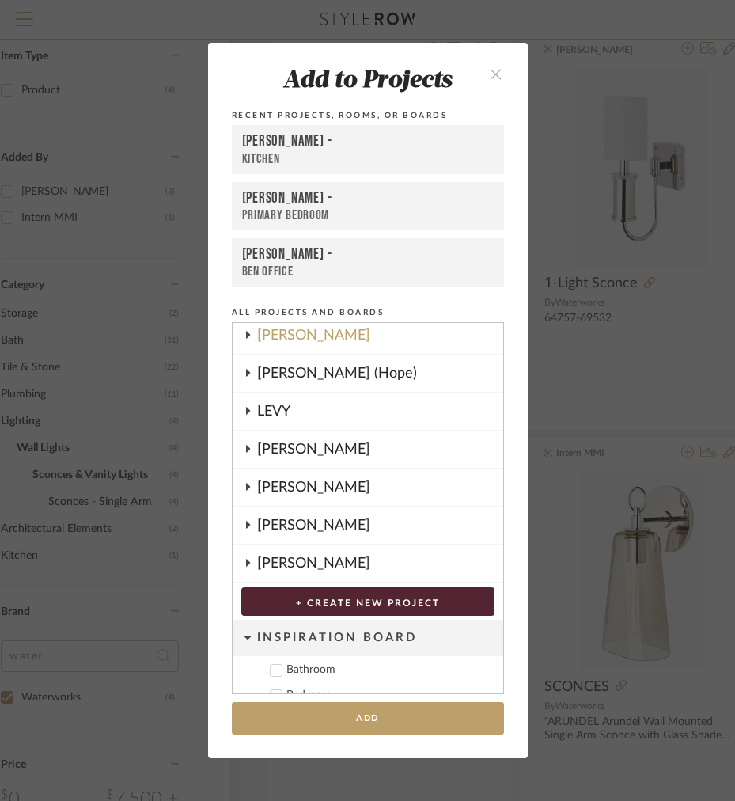
scroll to position [123, 0]
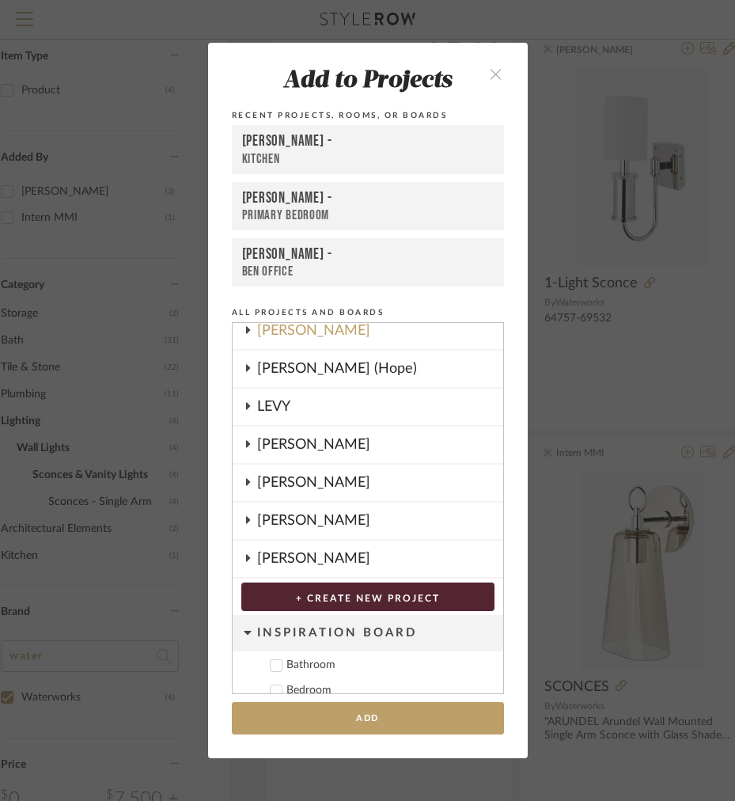
click at [257, 484] on div "Murray" at bounding box center [380, 483] width 246 height 36
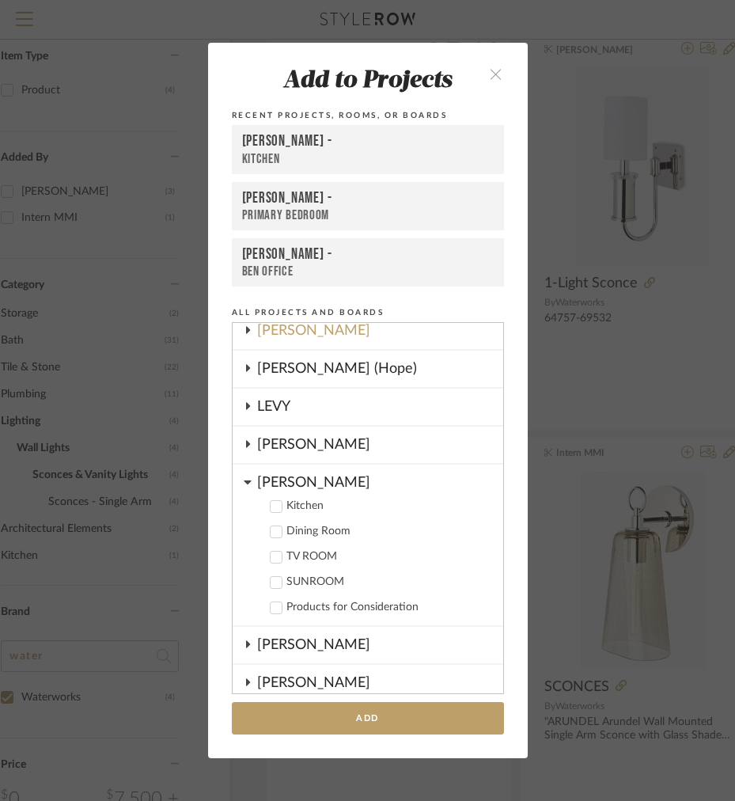
click at [271, 507] on icon at bounding box center [276, 507] width 10 height 8
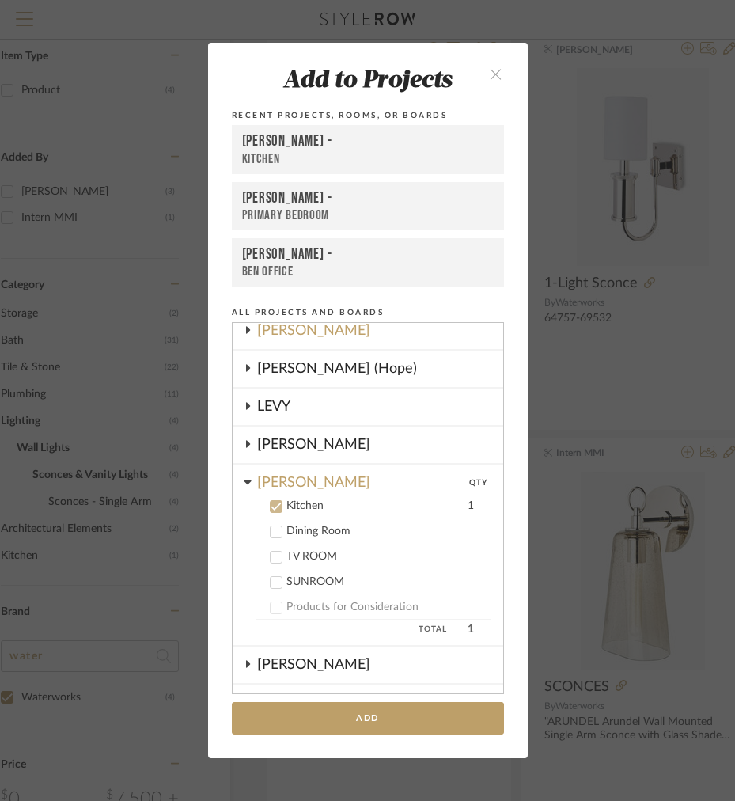
click at [262, 450] on div "LLOYD" at bounding box center [380, 445] width 246 height 36
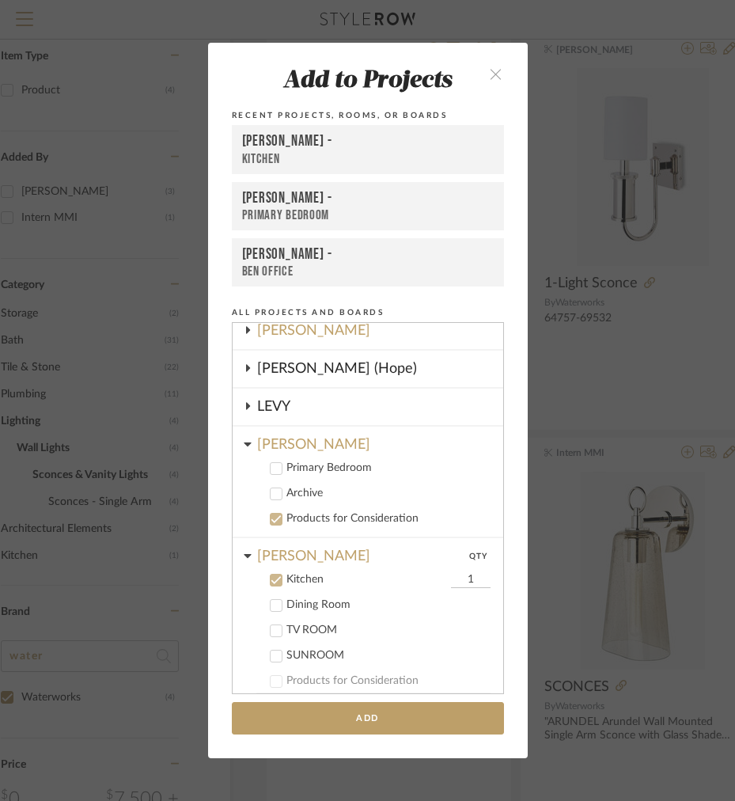
click at [262, 450] on div "LLOYD" at bounding box center [380, 441] width 246 height 28
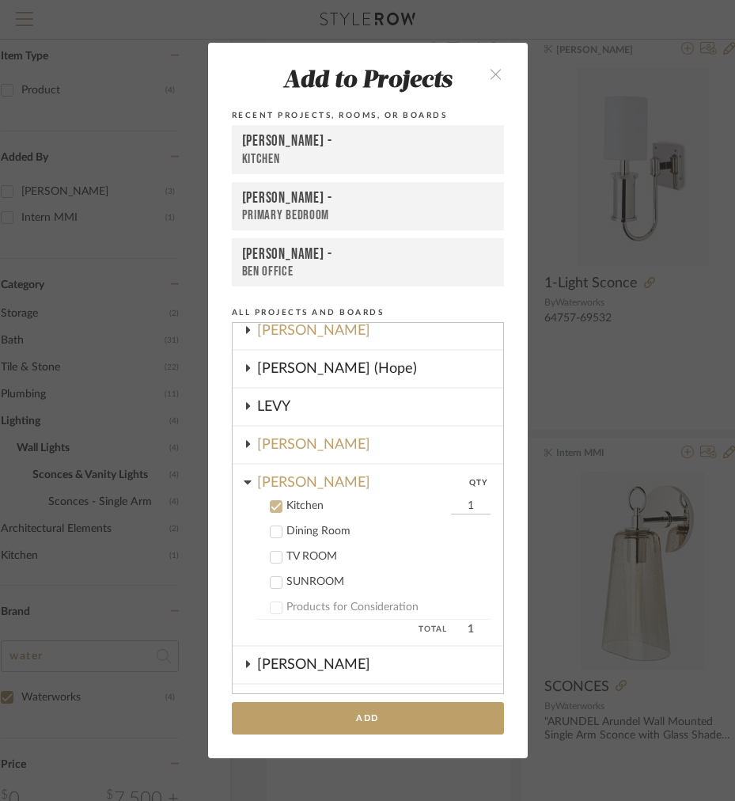
scroll to position [46, 0]
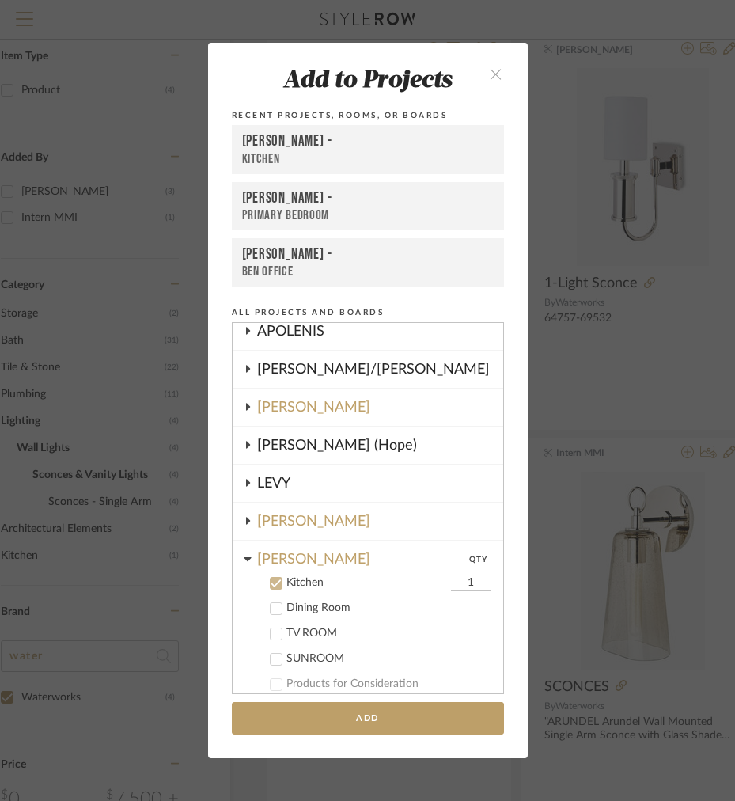
click at [266, 398] on div "FRITZ DC" at bounding box center [380, 407] width 246 height 36
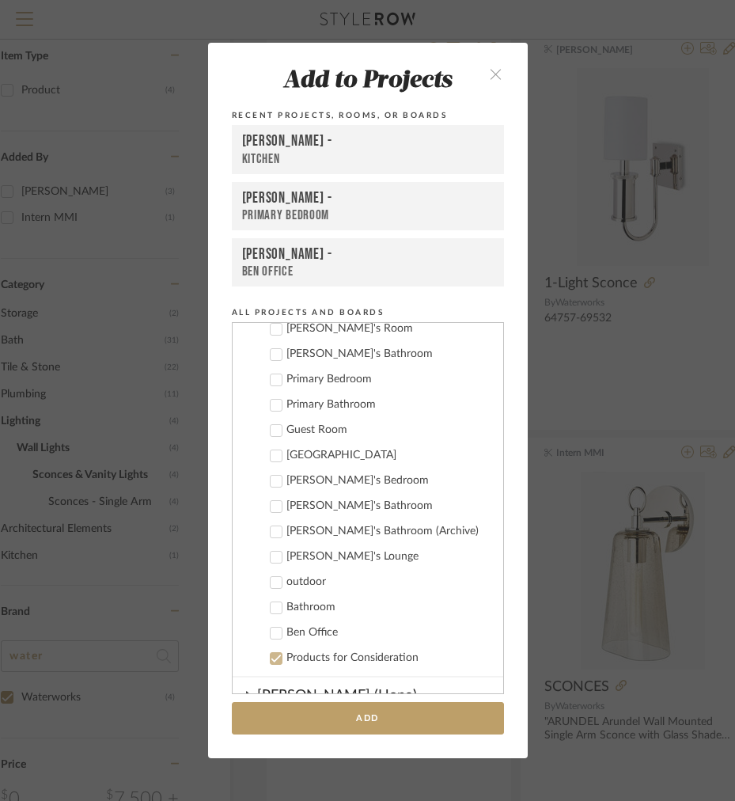
scroll to position [855, 0]
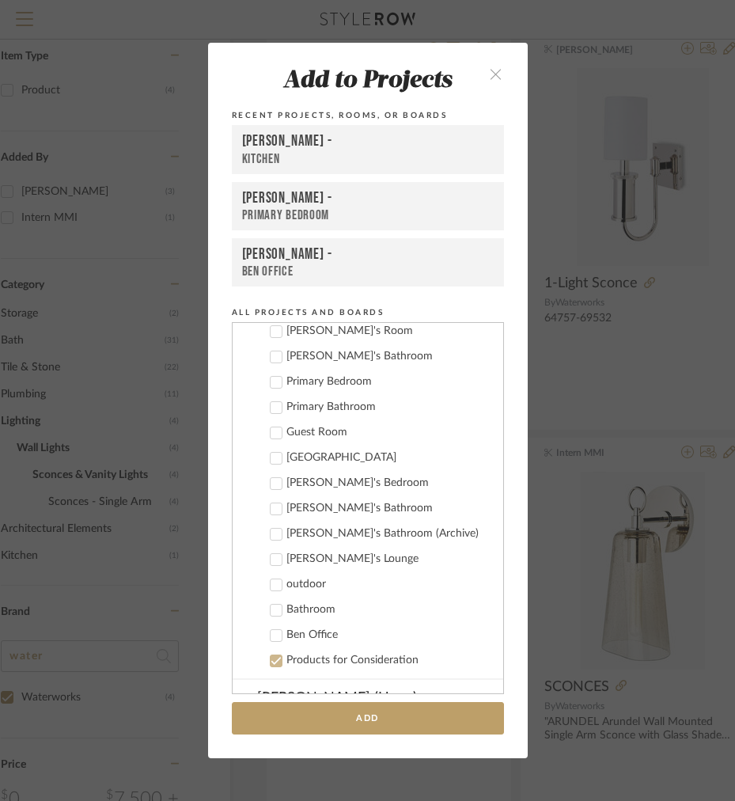
click at [315, 400] on div "Primary Bathroom" at bounding box center [388, 406] width 204 height 13
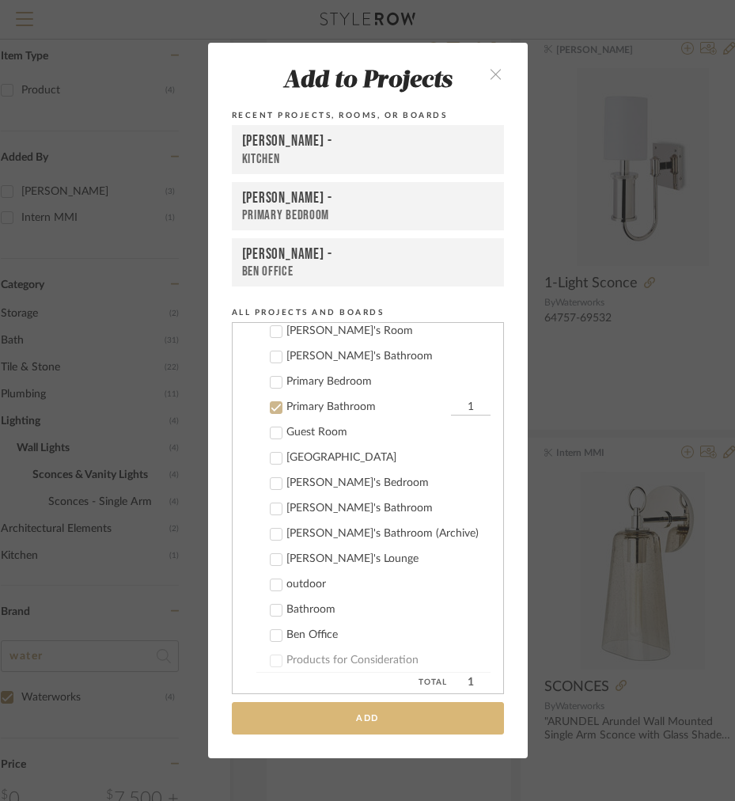
click at [285, 730] on button "Add" at bounding box center [368, 718] width 272 height 32
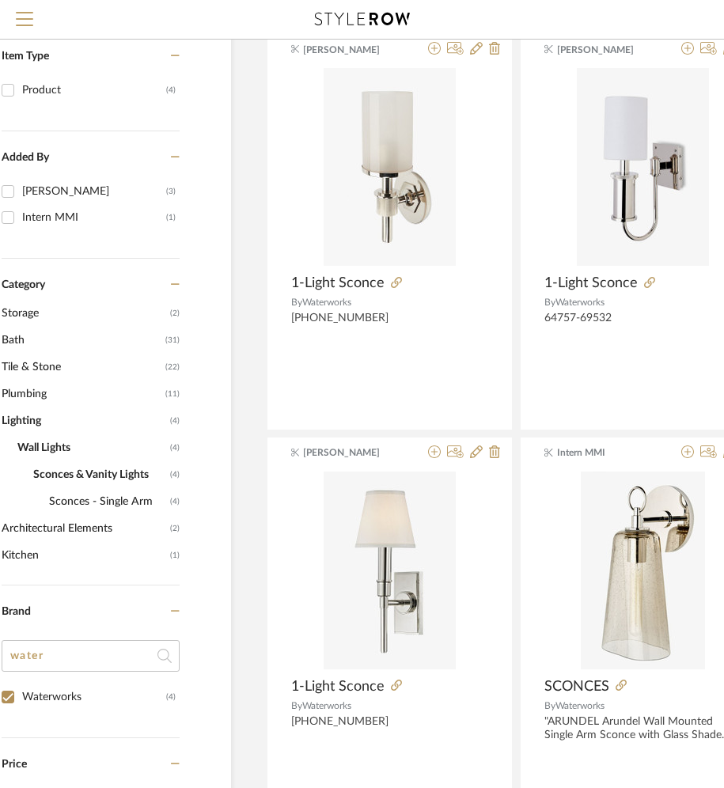
scroll to position [266, 0]
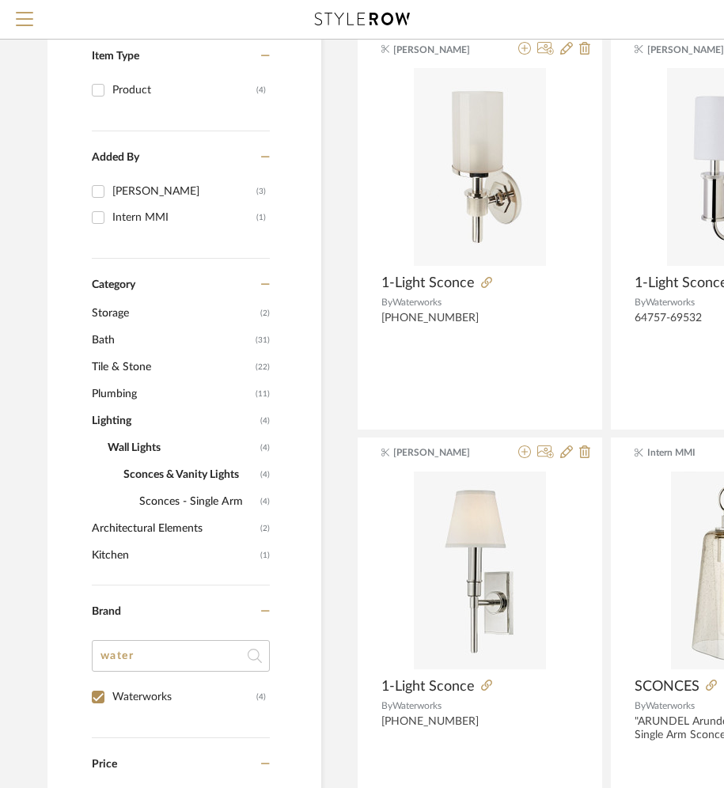
click at [136, 449] on span "Wall Lights" at bounding box center [182, 447] width 149 height 27
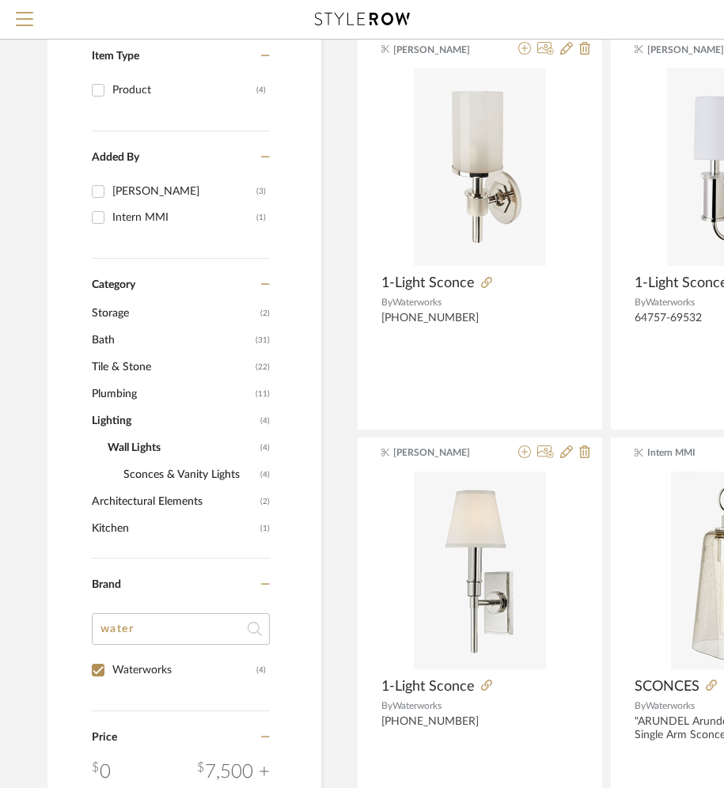
click at [119, 429] on span "Lighting" at bounding box center [174, 421] width 165 height 27
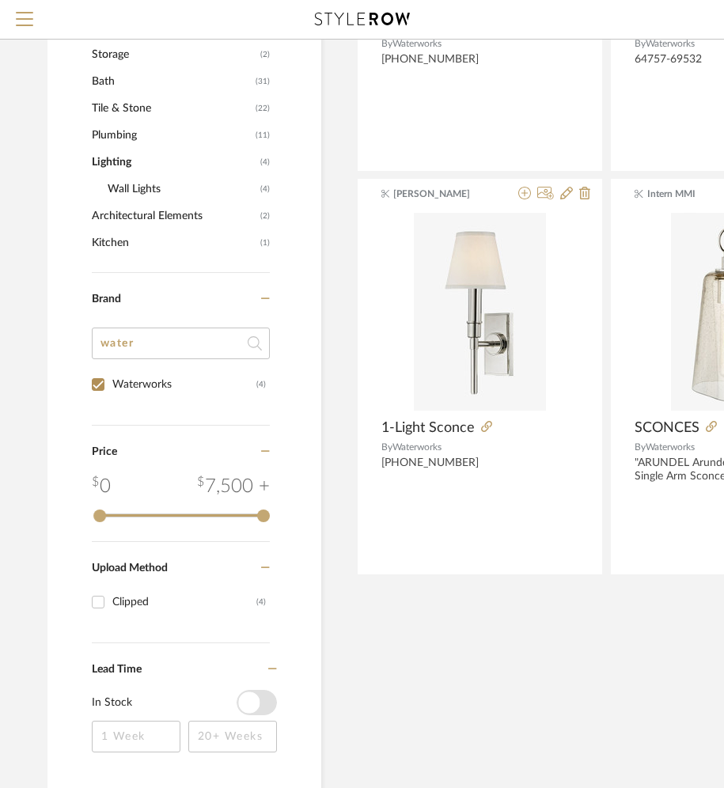
scroll to position [617, 0]
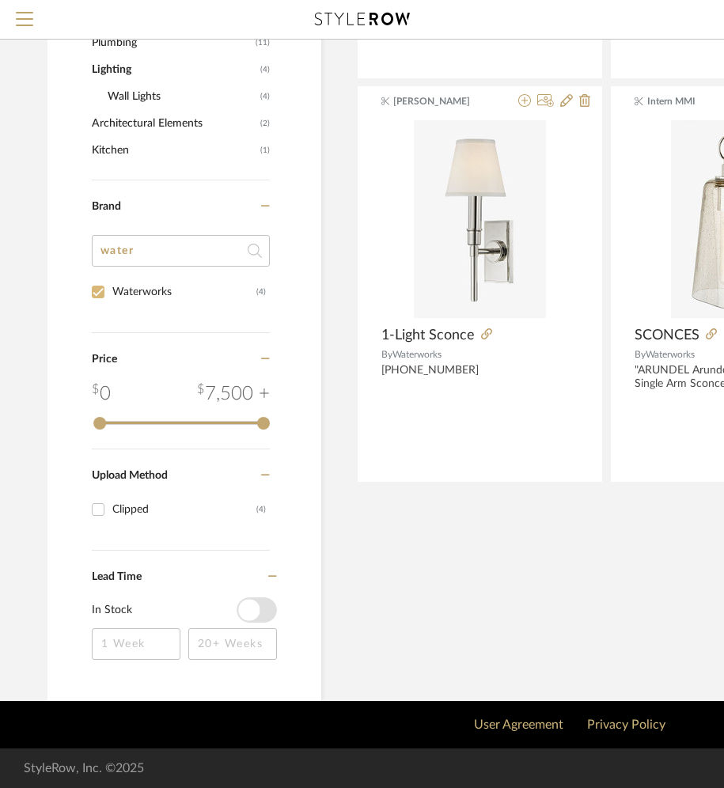
click at [94, 279] on div "Waterworks (4)" at bounding box center [179, 292] width 174 height 26
click at [98, 287] on input "Waterworks (4)" at bounding box center [97, 291] width 25 height 25
checkbox input "false"
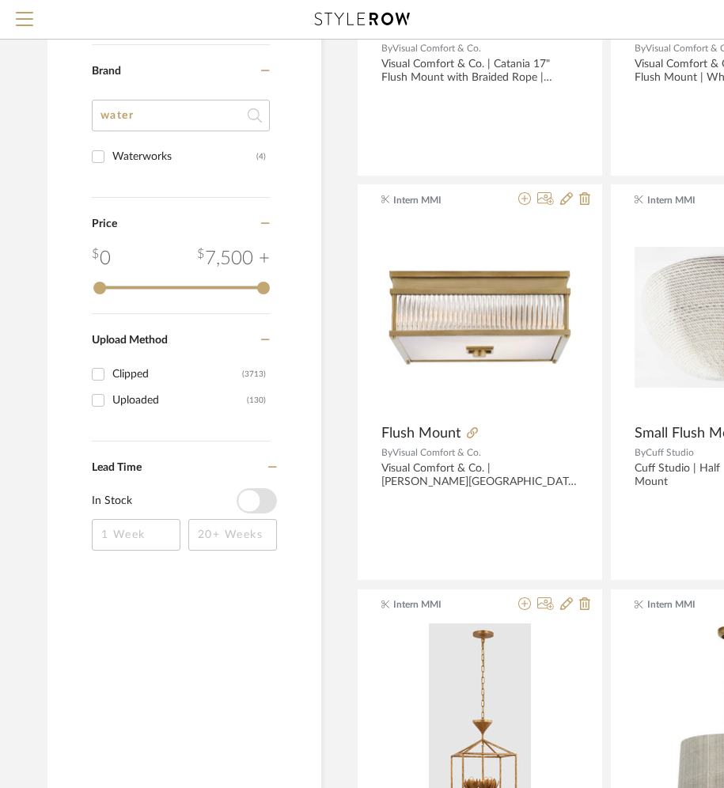
scroll to position [1704, 0]
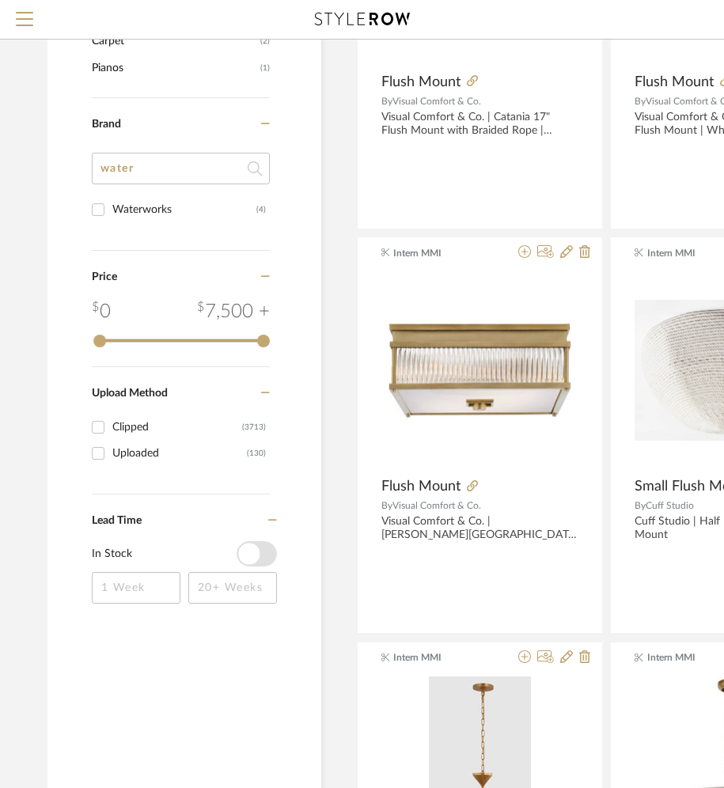
drag, startPoint x: 148, startPoint y: 165, endPoint x: 65, endPoint y: 150, distance: 84.4
type input "os"
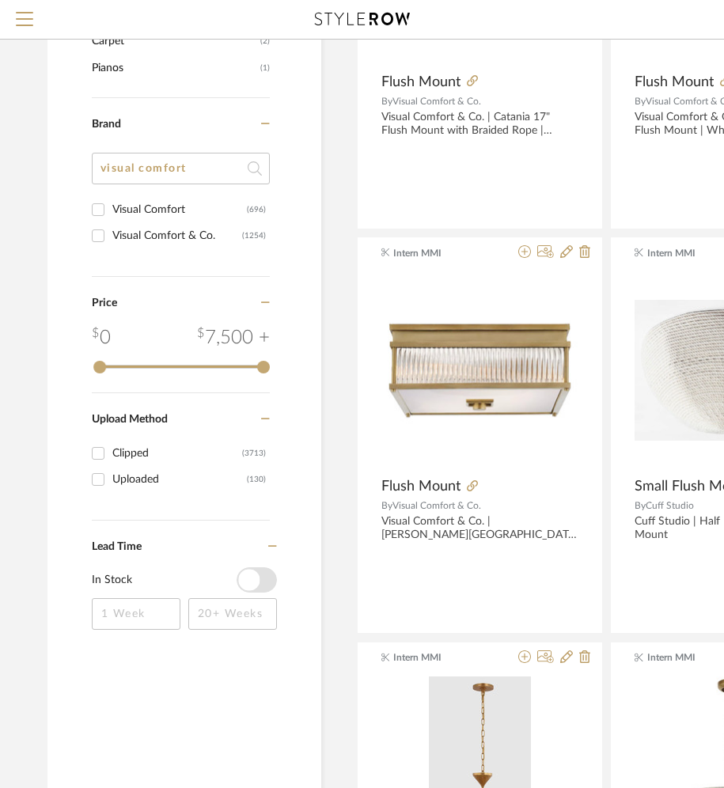
type input "visual comfort"
click at [139, 213] on div "Visual Comfort" at bounding box center [179, 209] width 135 height 25
click at [111, 213] on input "Visual Comfort (696)" at bounding box center [97, 209] width 25 height 25
checkbox input "true"
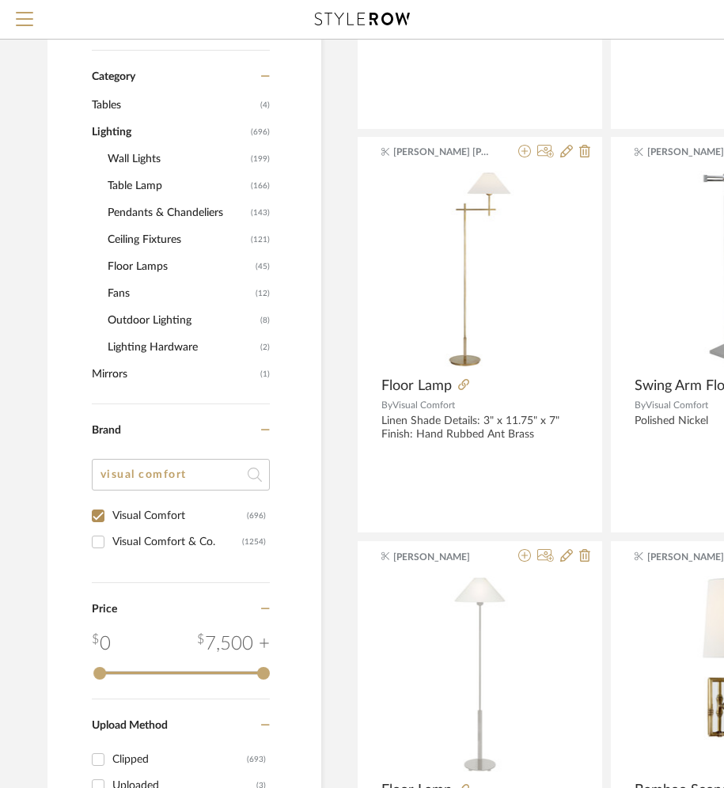
scroll to position [540, 0]
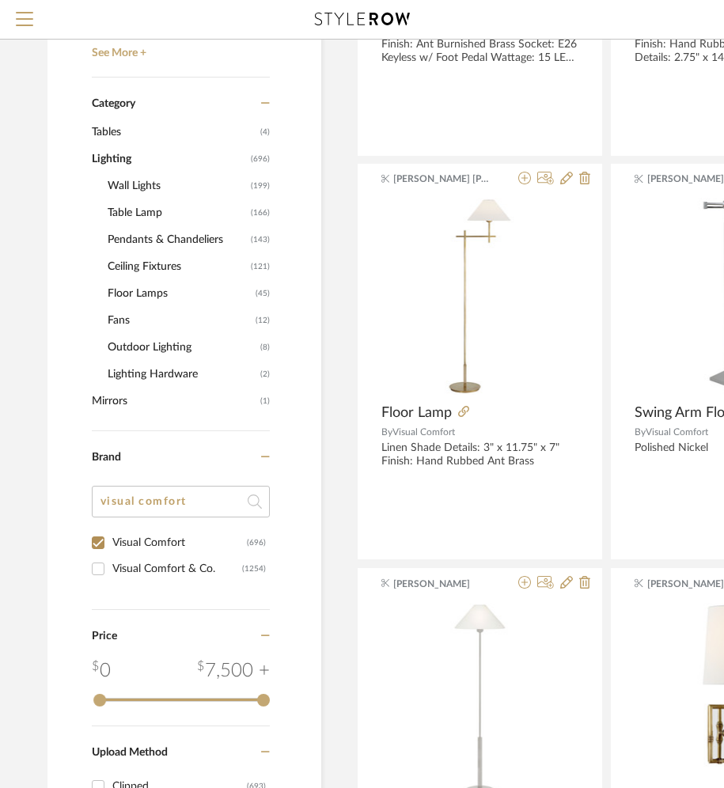
click at [102, 572] on input "Visual Comfort & Co. (1254)" at bounding box center [97, 568] width 25 height 25
checkbox input "true"
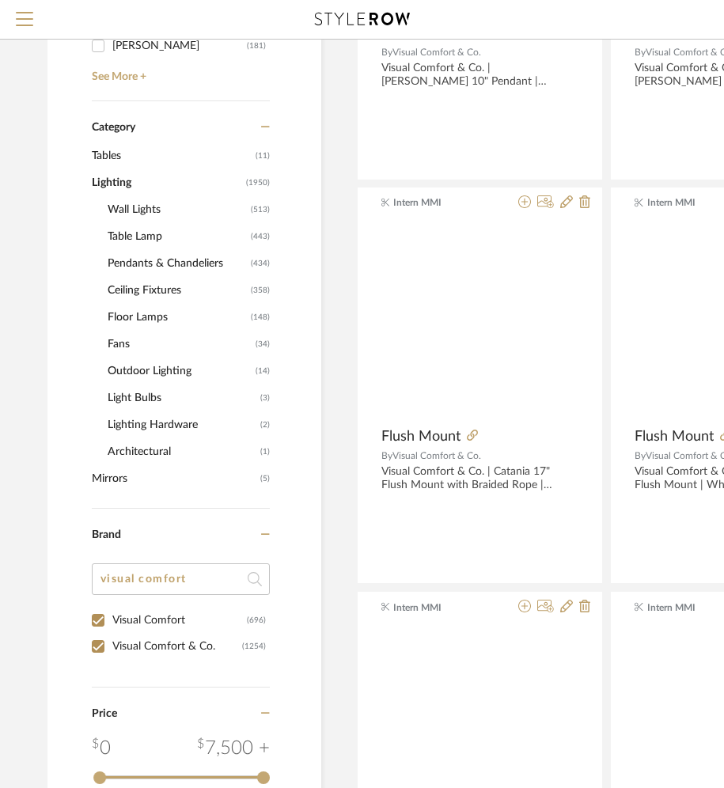
scroll to position [563, 0]
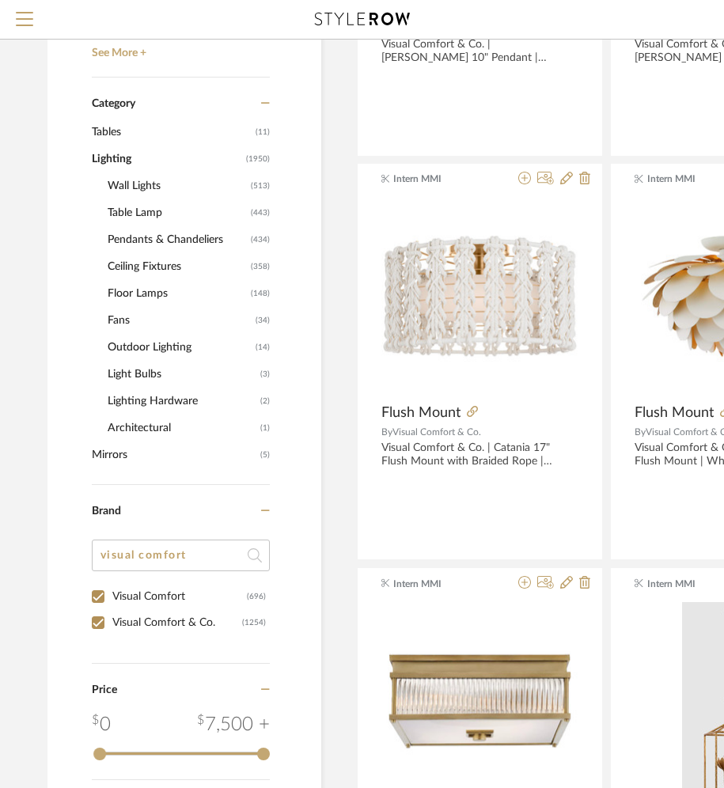
click at [151, 264] on span "Ceiling Fixtures" at bounding box center [177, 266] width 139 height 27
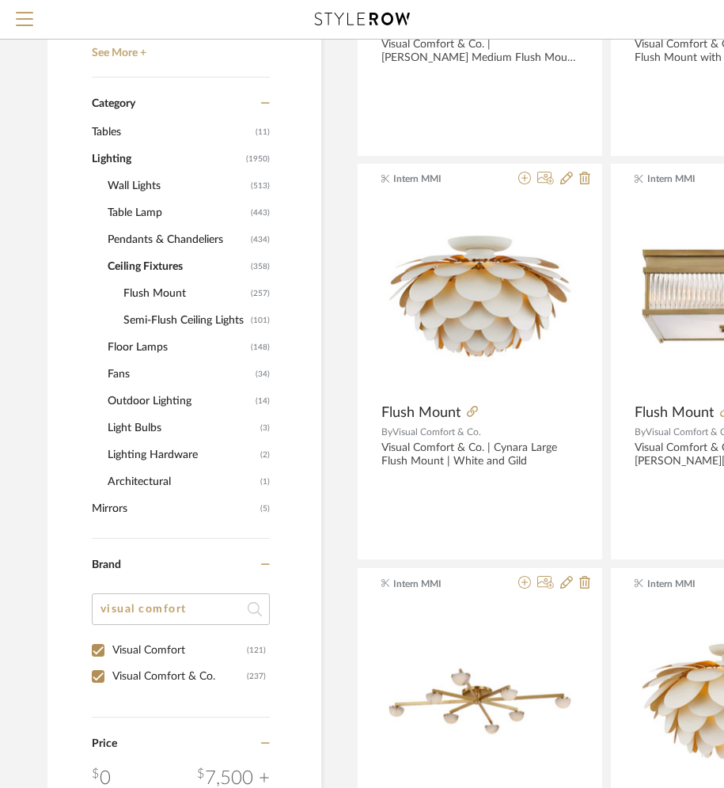
click at [149, 298] on span "Flush Mount" at bounding box center [184, 293] width 123 height 27
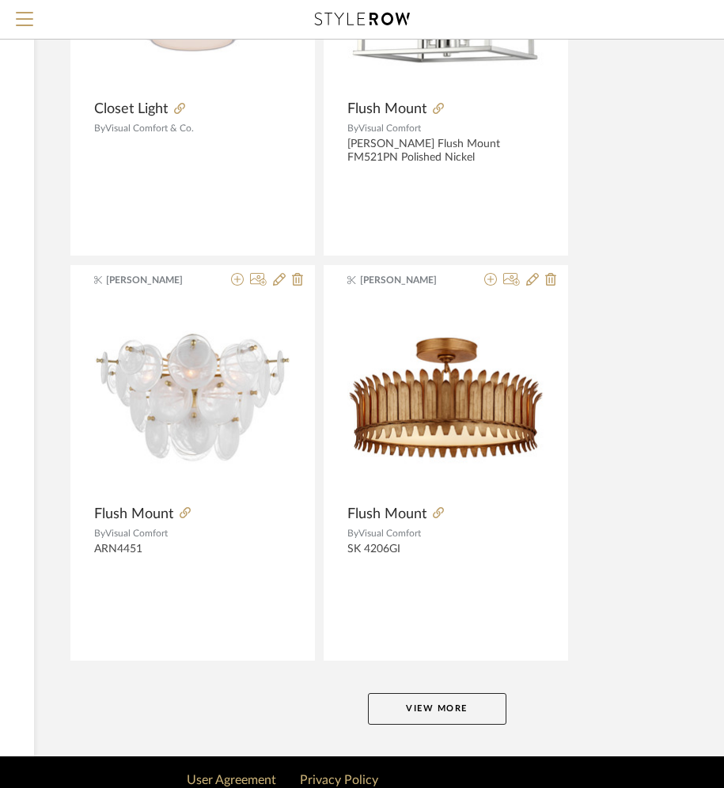
scroll to position [6993, 287]
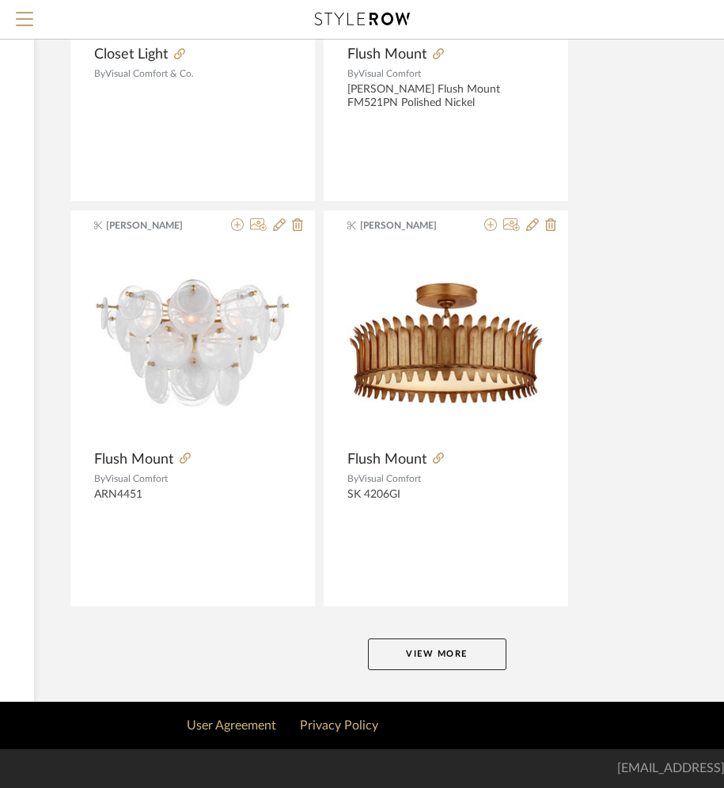
click at [372, 644] on button "View More" at bounding box center [437, 655] width 138 height 32
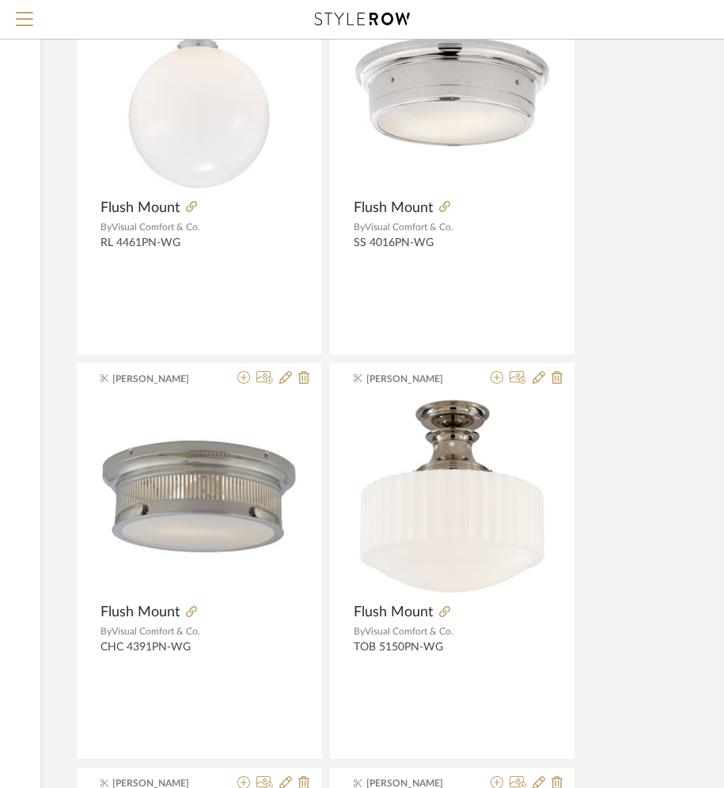
scroll to position [14279, 281]
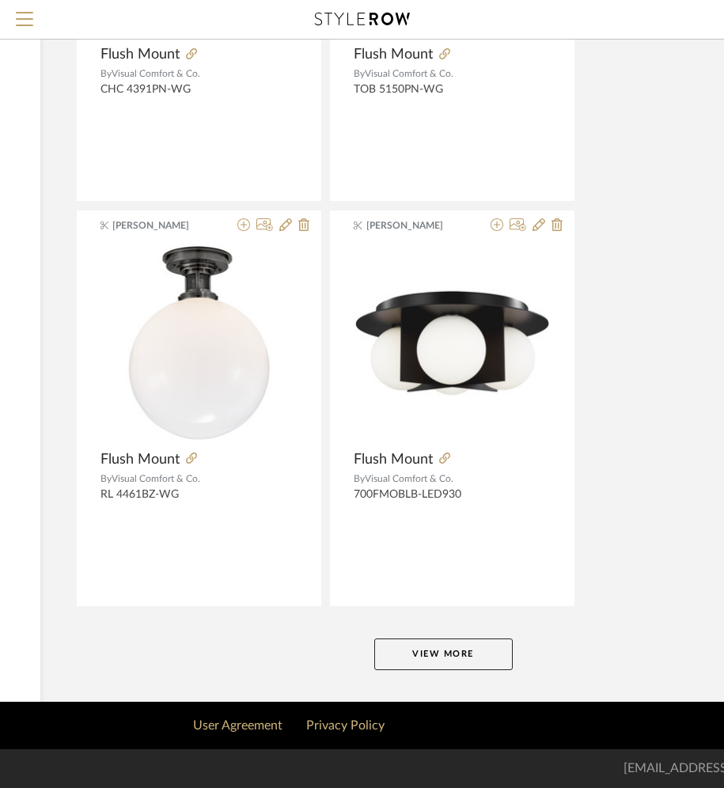
click at [446, 655] on button "View More" at bounding box center [443, 655] width 138 height 32
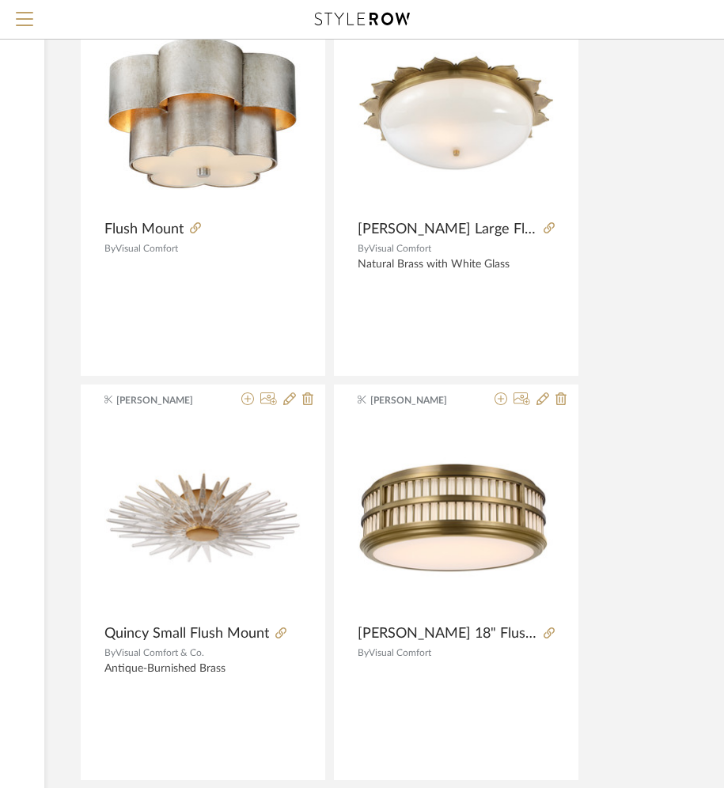
scroll to position [21566, 277]
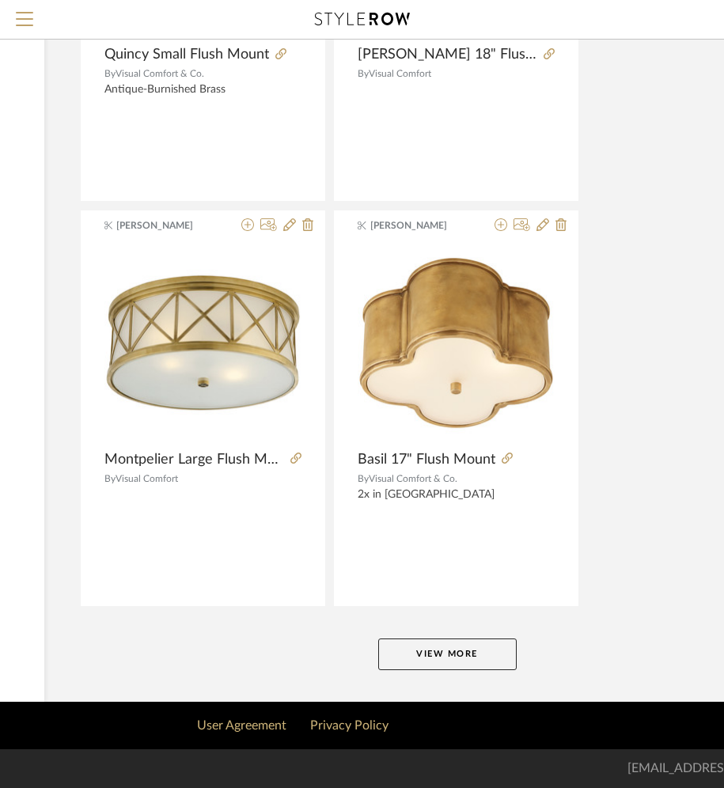
click at [439, 661] on button "View More" at bounding box center [447, 655] width 138 height 32
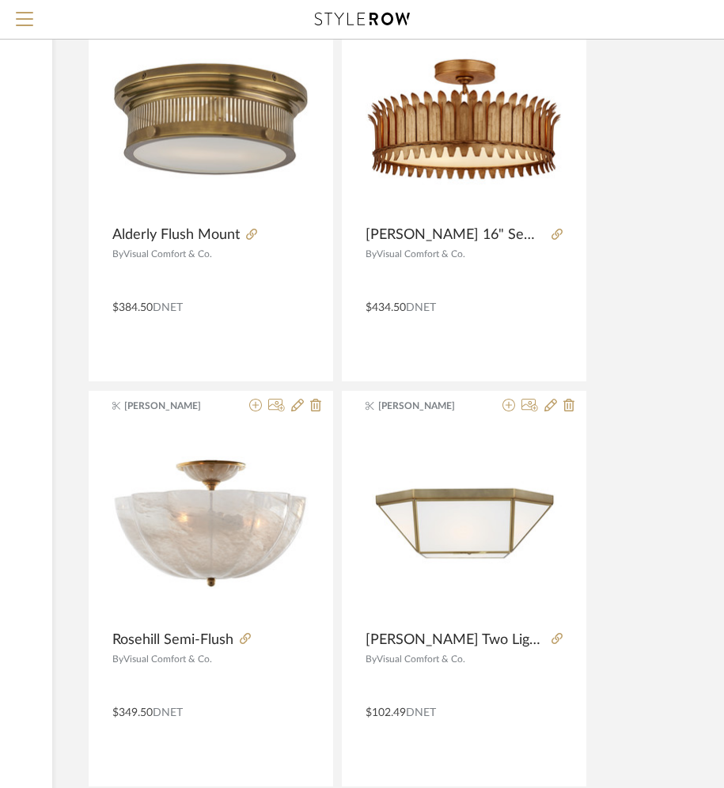
scroll to position [28852, 269]
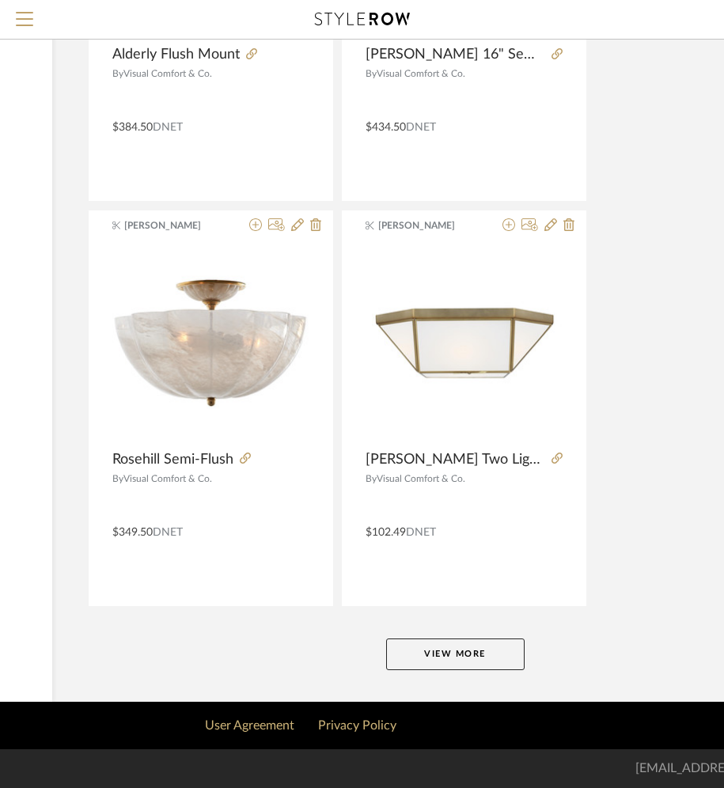
click at [415, 658] on button "View More" at bounding box center [455, 655] width 138 height 32
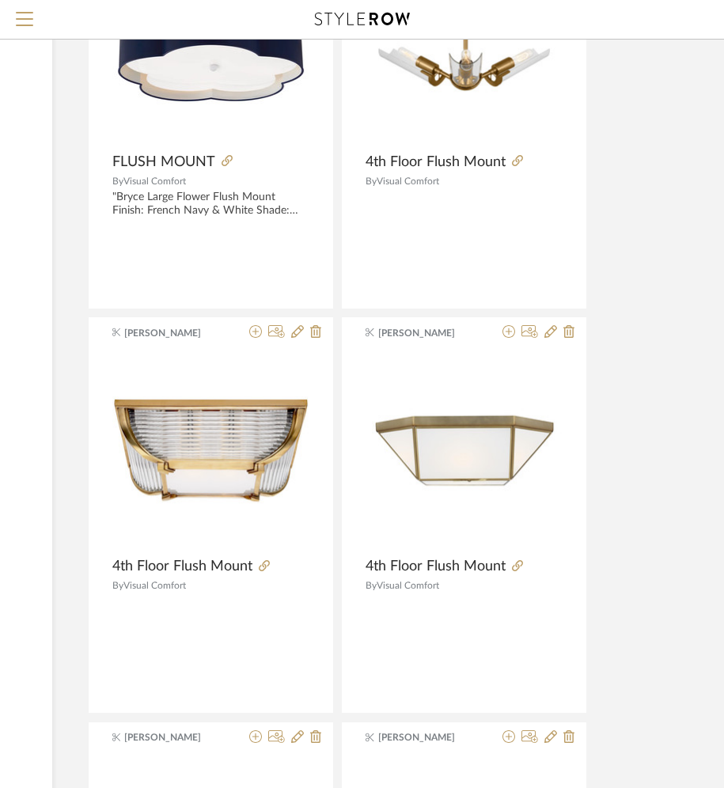
scroll to position [29942, 269]
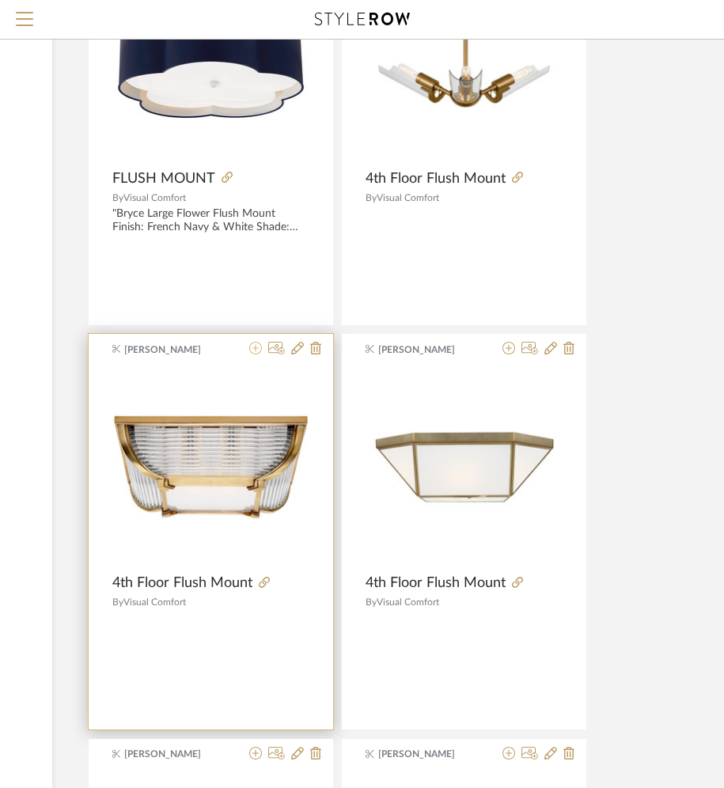
click at [254, 351] on icon at bounding box center [255, 348] width 13 height 13
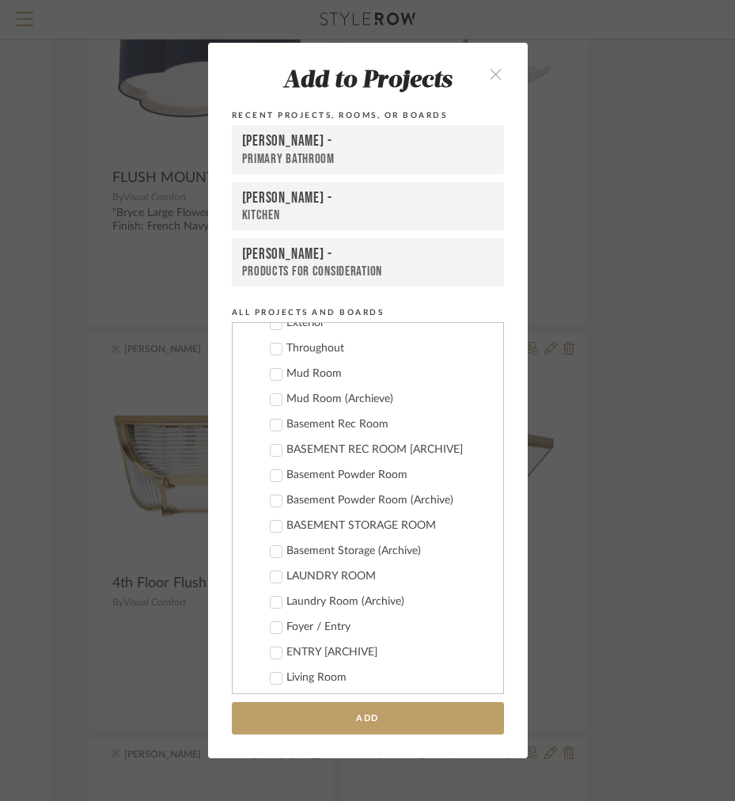
scroll to position [0, 0]
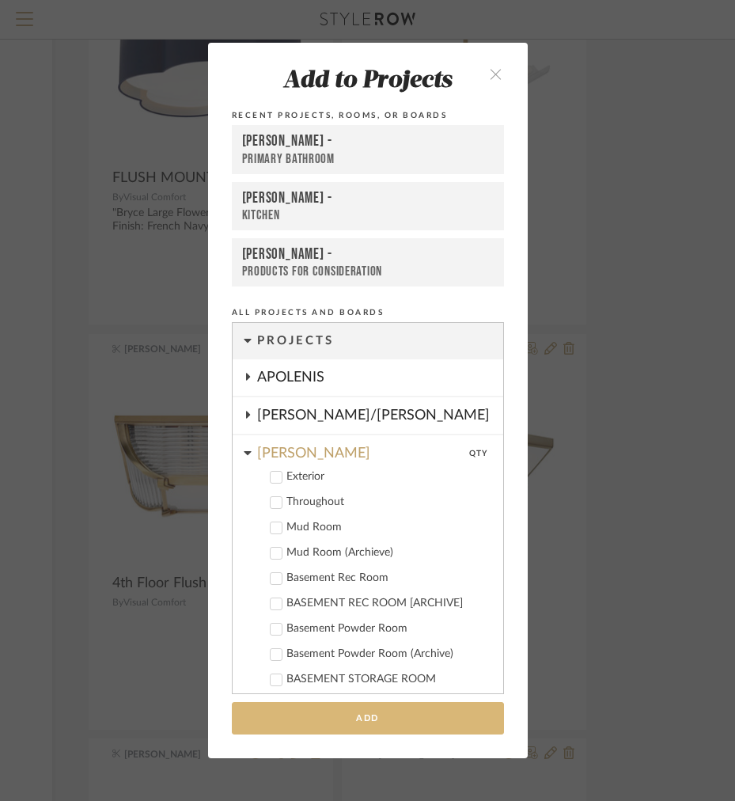
click at [277, 719] on button "Add" at bounding box center [368, 718] width 272 height 32
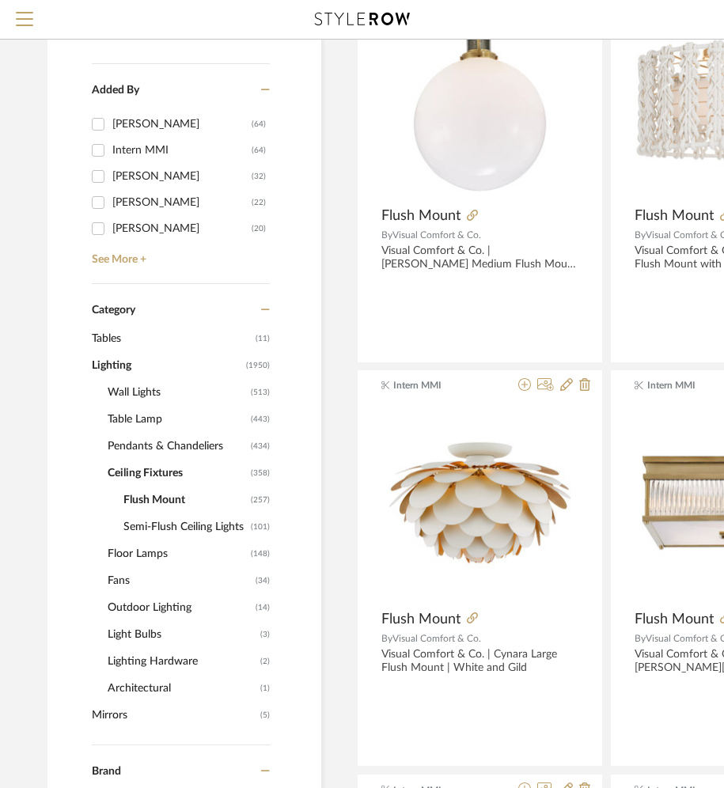
scroll to position [360, 0]
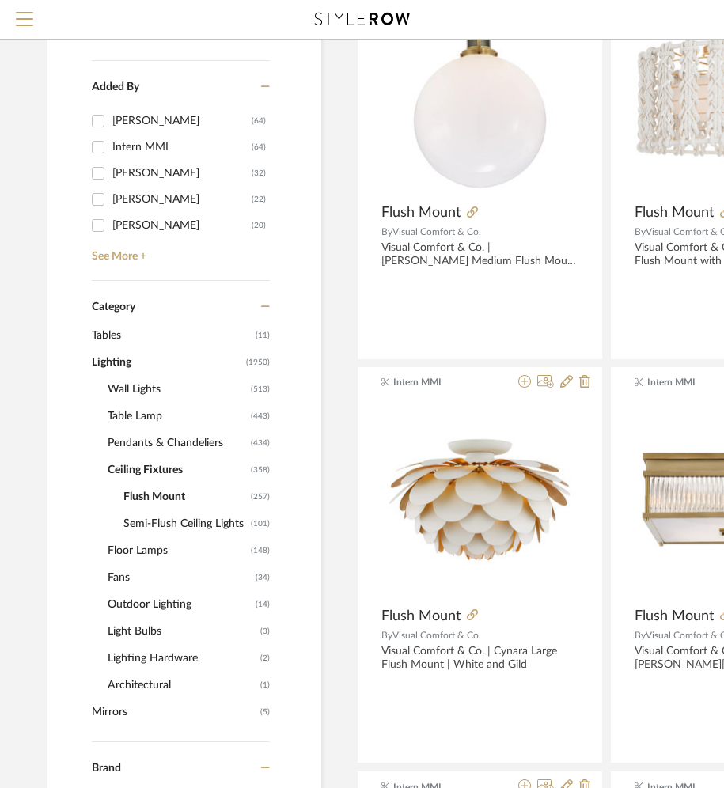
click at [161, 524] on span "Semi-Flush Ceiling Lights" at bounding box center [184, 523] width 123 height 27
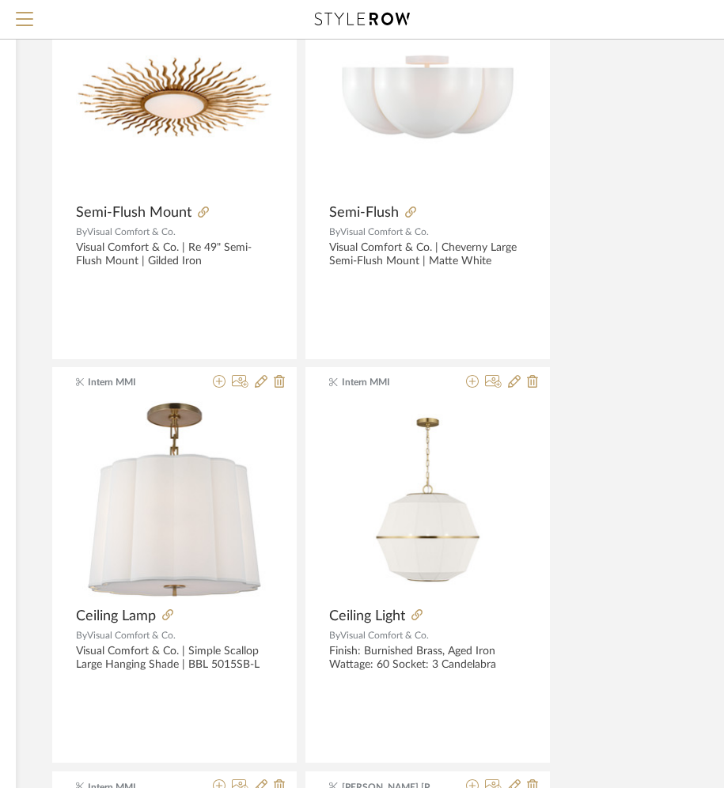
scroll to position [360, 85]
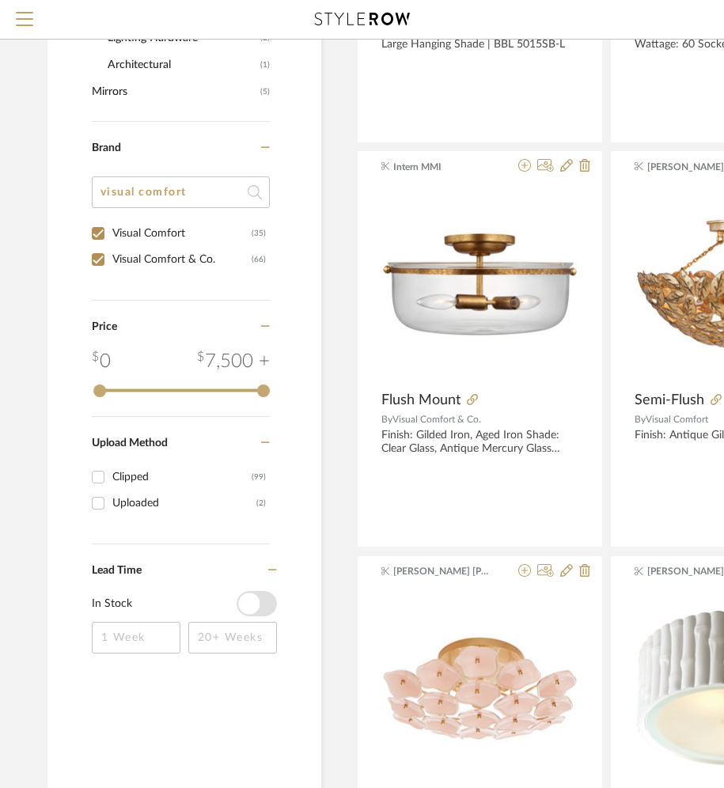
click at [120, 229] on div "Visual Comfort" at bounding box center [181, 233] width 139 height 25
click at [111, 229] on input "Visual Comfort (35)" at bounding box center [97, 233] width 25 height 25
checkbox input "false"
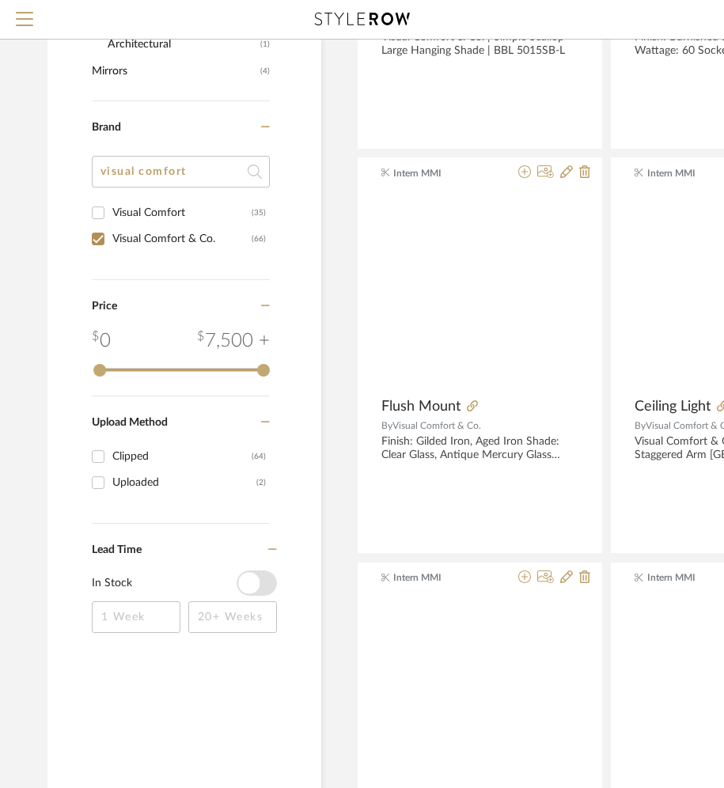
scroll to position [981, 0]
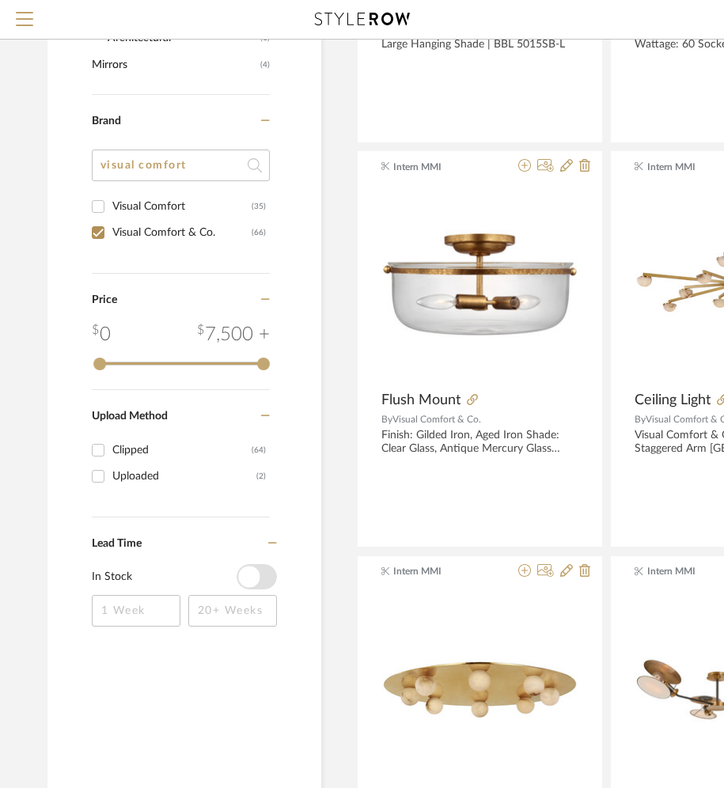
click at [138, 237] on div "Visual Comfort & Co." at bounding box center [181, 232] width 139 height 25
click at [111, 237] on input "Visual Comfort & Co. (66)" at bounding box center [97, 232] width 25 height 25
checkbox input "false"
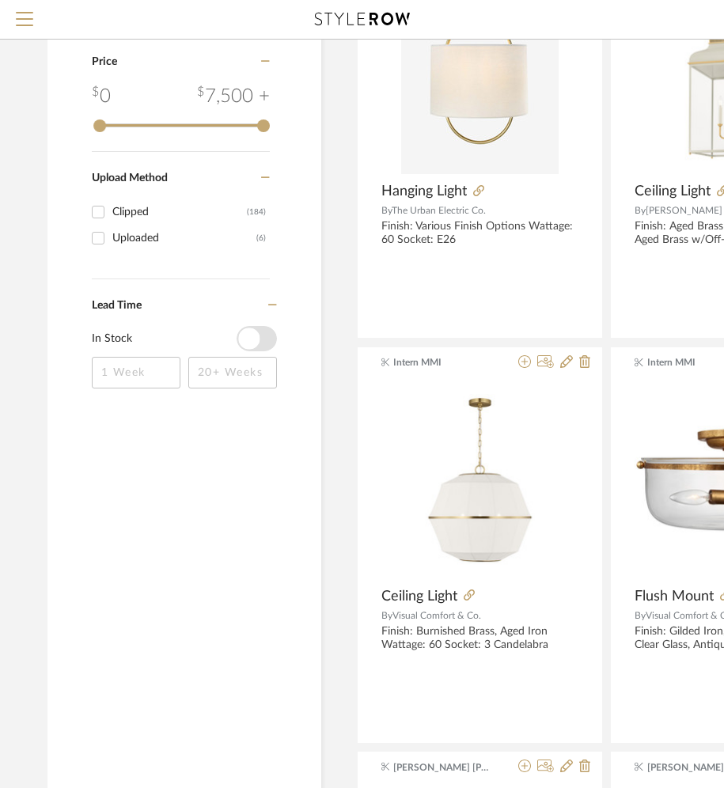
scroll to position [1798, 0]
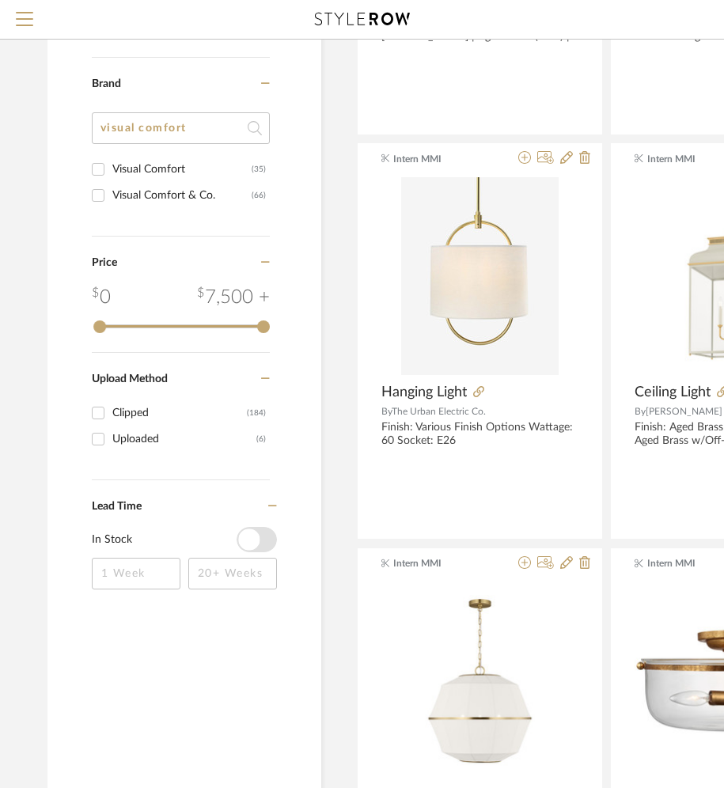
drag, startPoint x: 199, startPoint y: 138, endPoint x: 82, endPoint y: 126, distance: 117.7
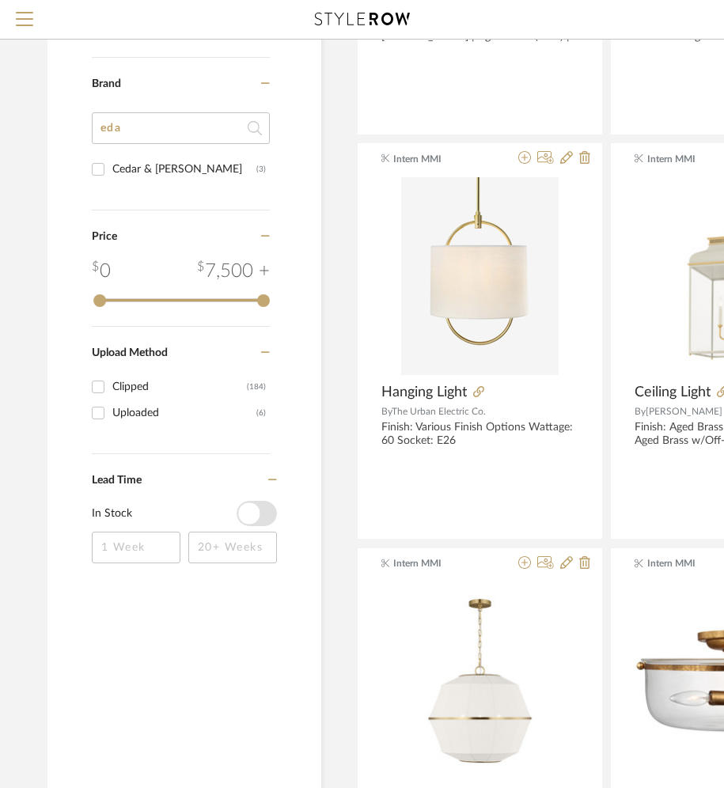
type input "ed"
type input "cedar"
click at [170, 180] on div "Cedar & [PERSON_NAME]" at bounding box center [184, 169] width 144 height 25
click at [111, 180] on input "Cedar & Moss (3)" at bounding box center [97, 169] width 25 height 25
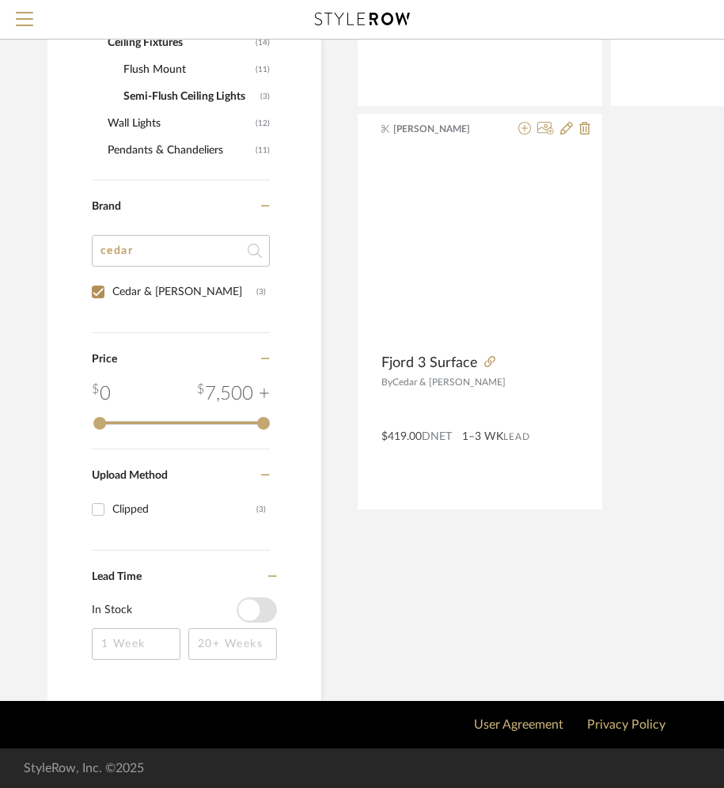
scroll to position [590, 0]
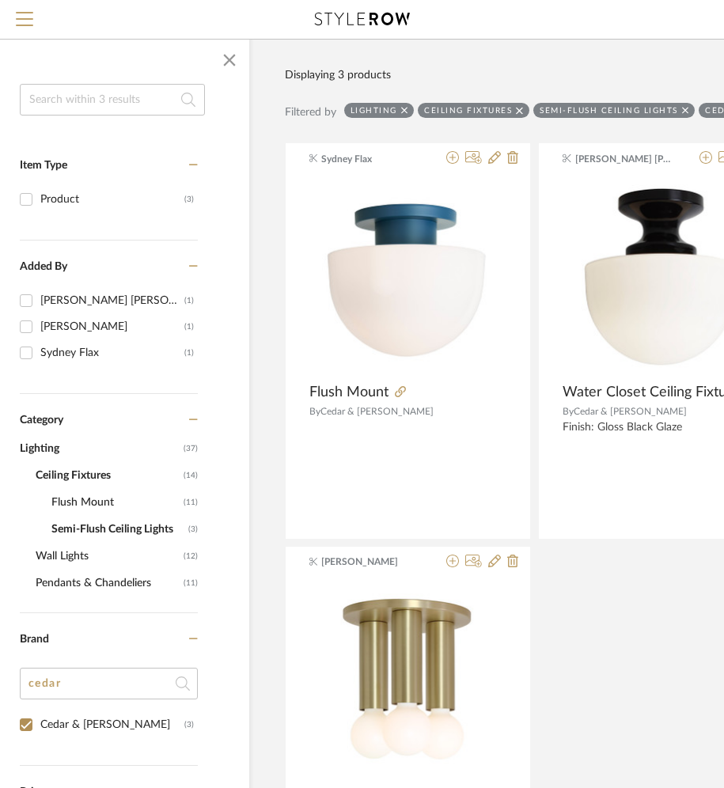
scroll to position [157, 0]
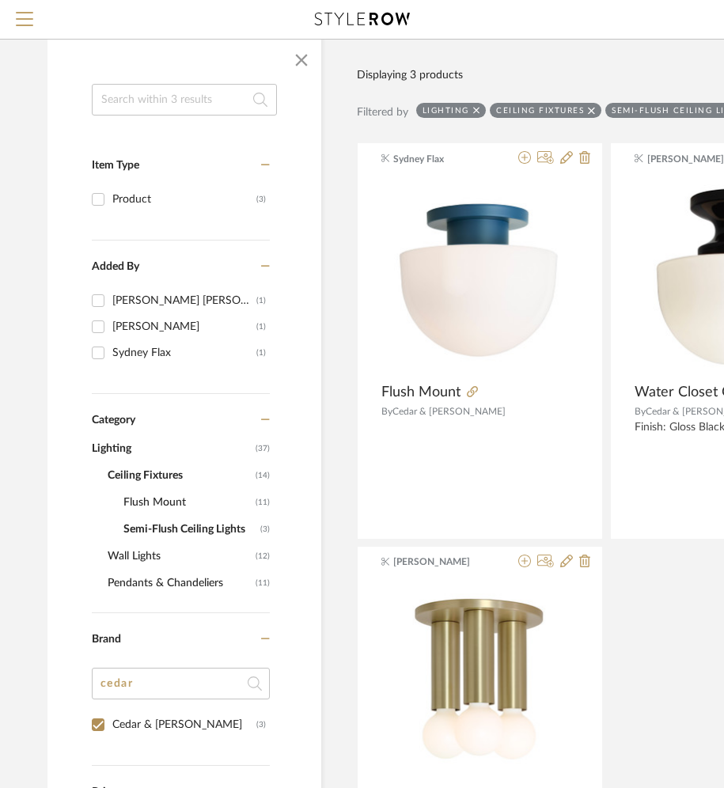
click at [147, 505] on span "Flush Mount" at bounding box center [187, 502] width 128 height 27
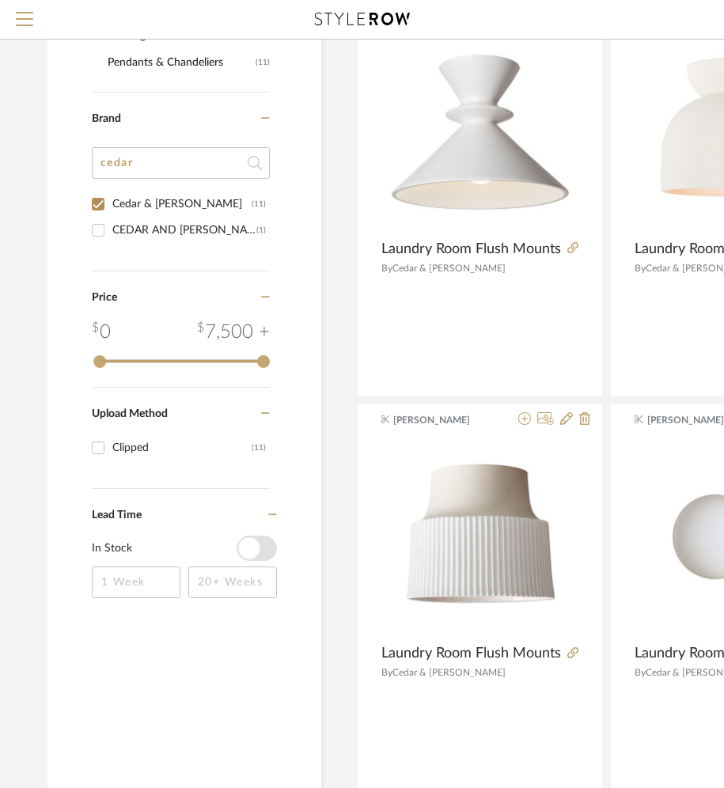
scroll to position [600, 0]
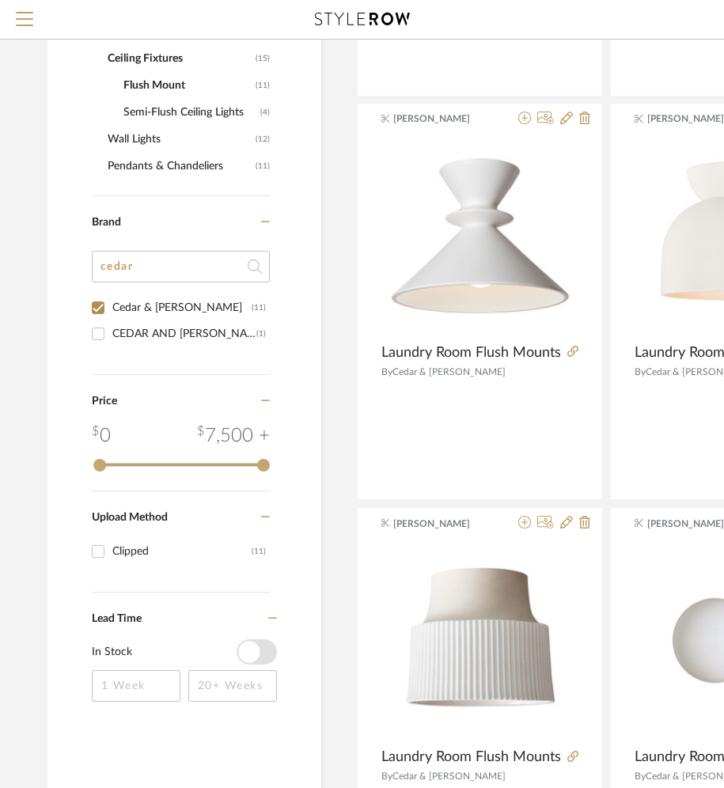
click at [119, 306] on div "Cedar & [PERSON_NAME]" at bounding box center [181, 307] width 139 height 25
click at [111, 306] on input "Cedar & Moss (11)" at bounding box center [97, 307] width 25 height 25
checkbox input "false"
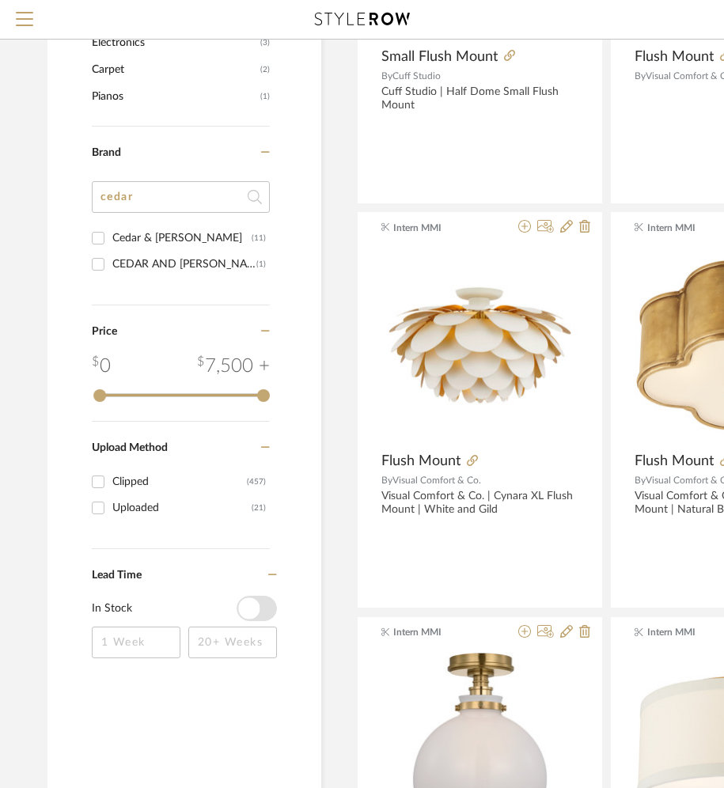
scroll to position [1558, 0]
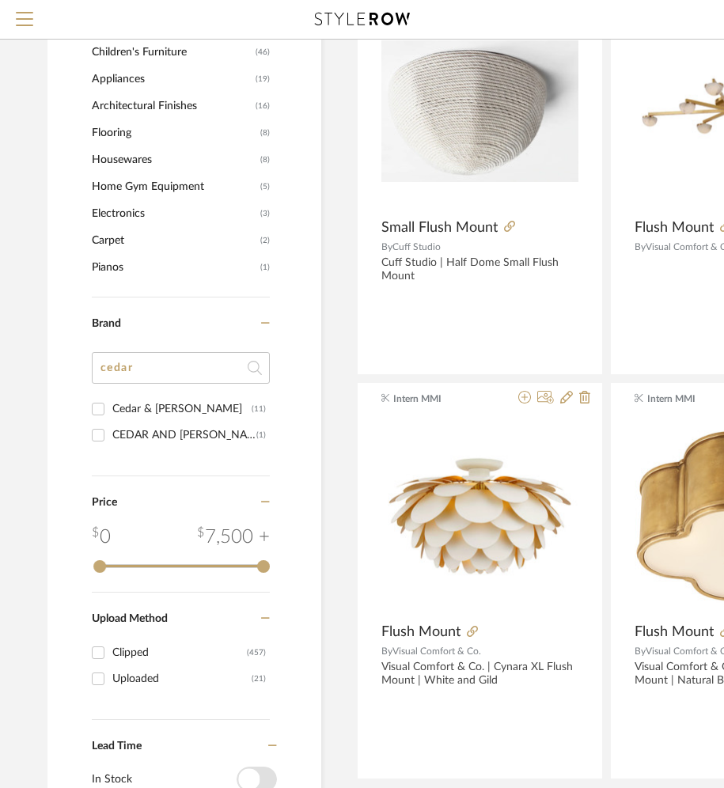
drag, startPoint x: 141, startPoint y: 362, endPoint x: 44, endPoint y: 346, distance: 98.6
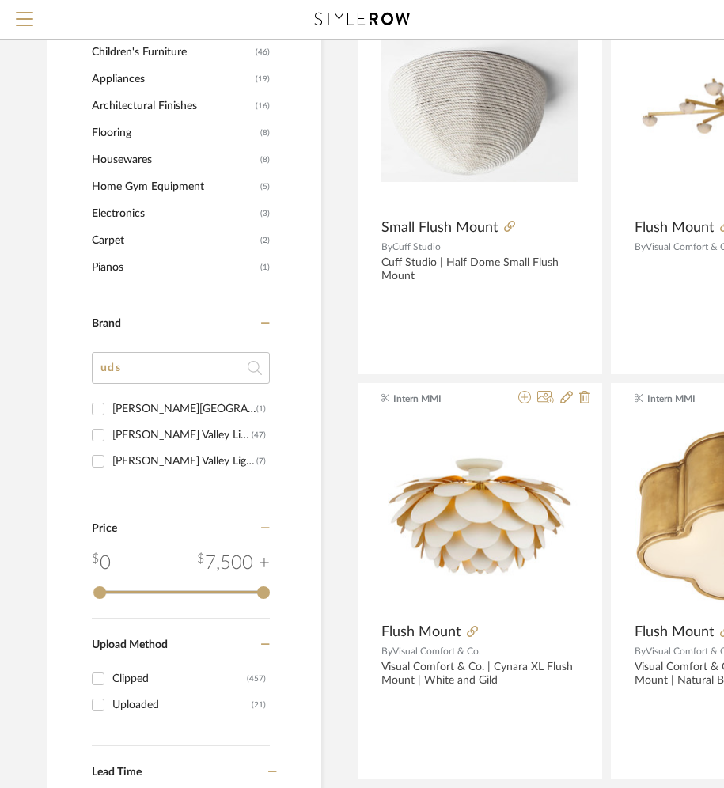
type input "ud"
type input "hudson valley"
click at [156, 423] on div "[PERSON_NAME] Valley Lighting" at bounding box center [181, 435] width 139 height 25
click at [111, 423] on input "[PERSON_NAME] Valley Lighting (47)" at bounding box center [97, 435] width 25 height 25
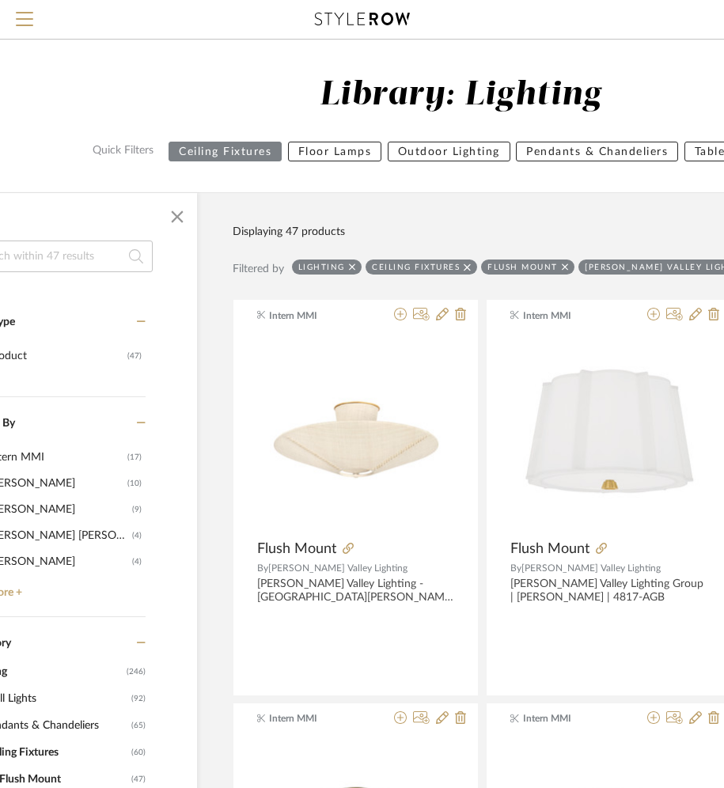
scroll to position [0, 415]
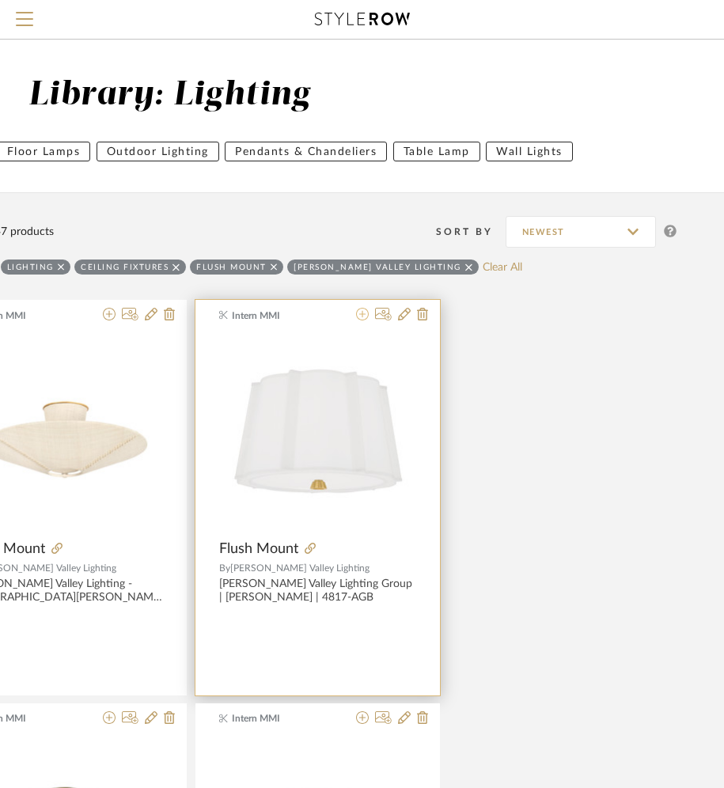
click at [362, 314] on icon at bounding box center [362, 314] width 13 height 13
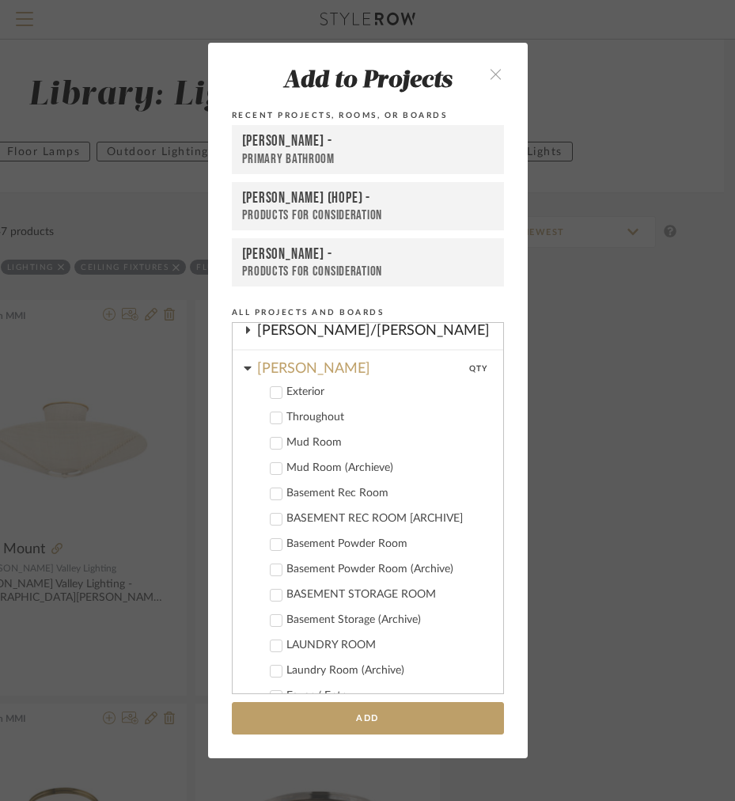
scroll to position [0, 0]
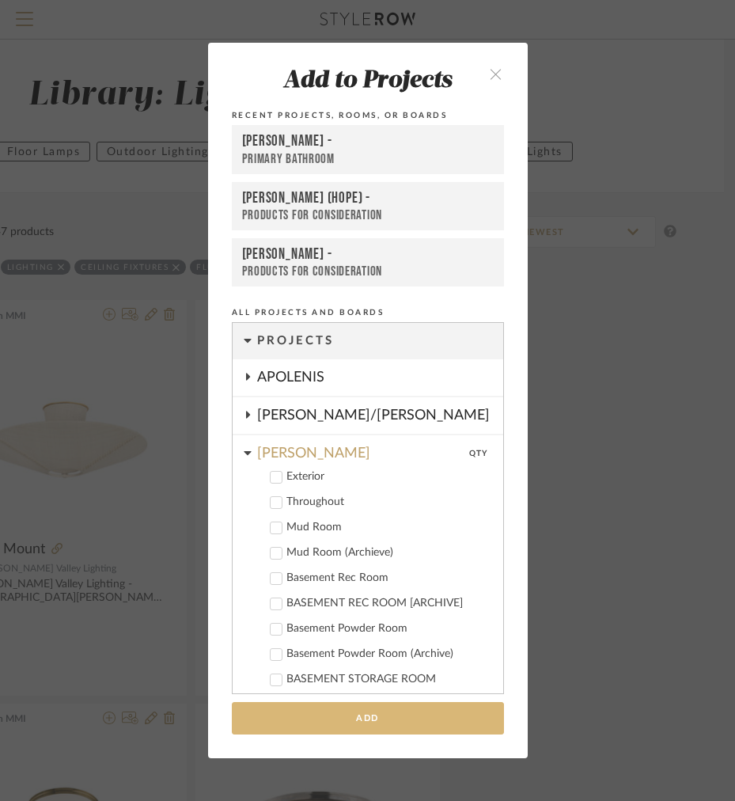
click at [258, 714] on button "Add" at bounding box center [368, 718] width 272 height 32
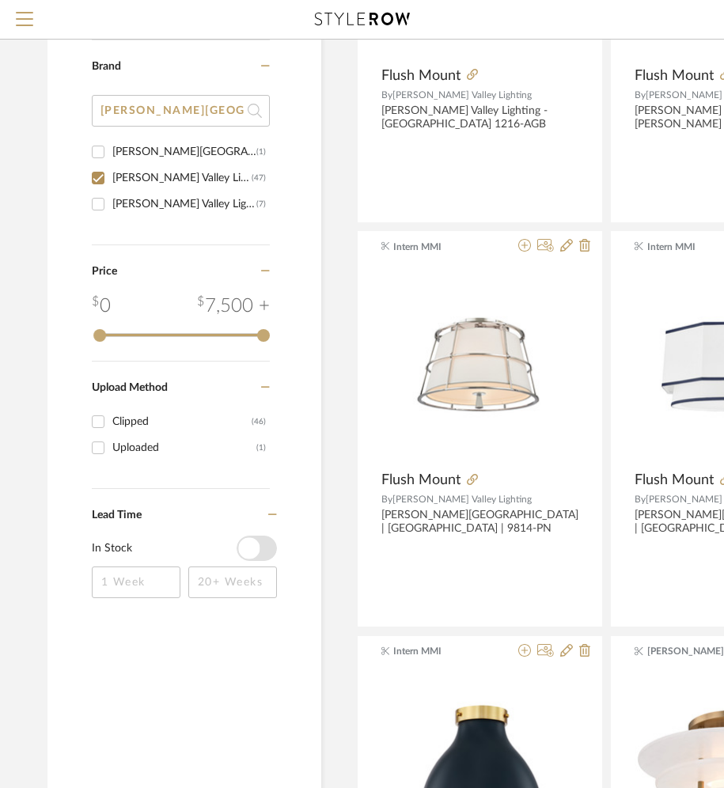
scroll to position [721, 0]
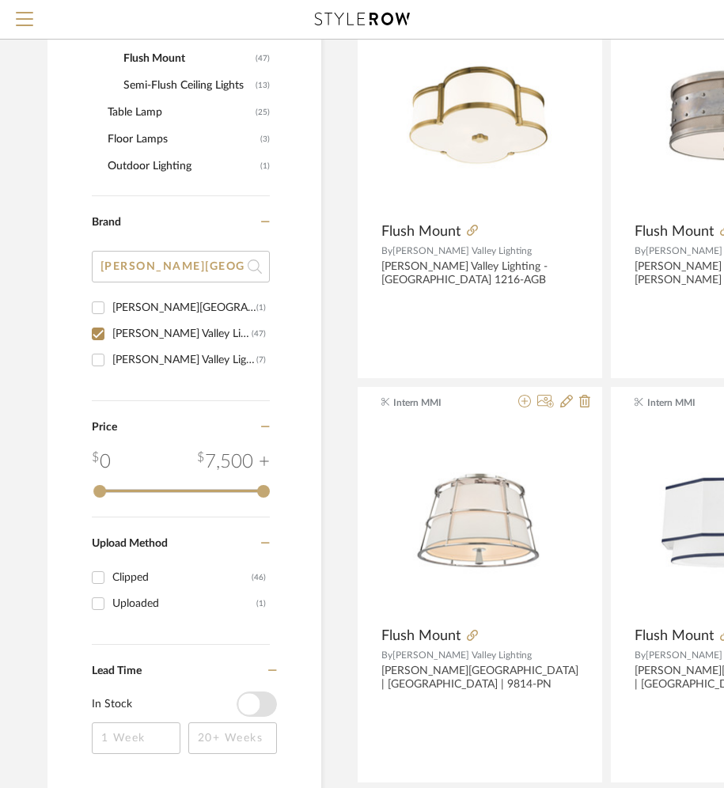
click at [99, 332] on input "[PERSON_NAME] Valley Lighting (47)" at bounding box center [97, 333] width 25 height 25
checkbox input "false"
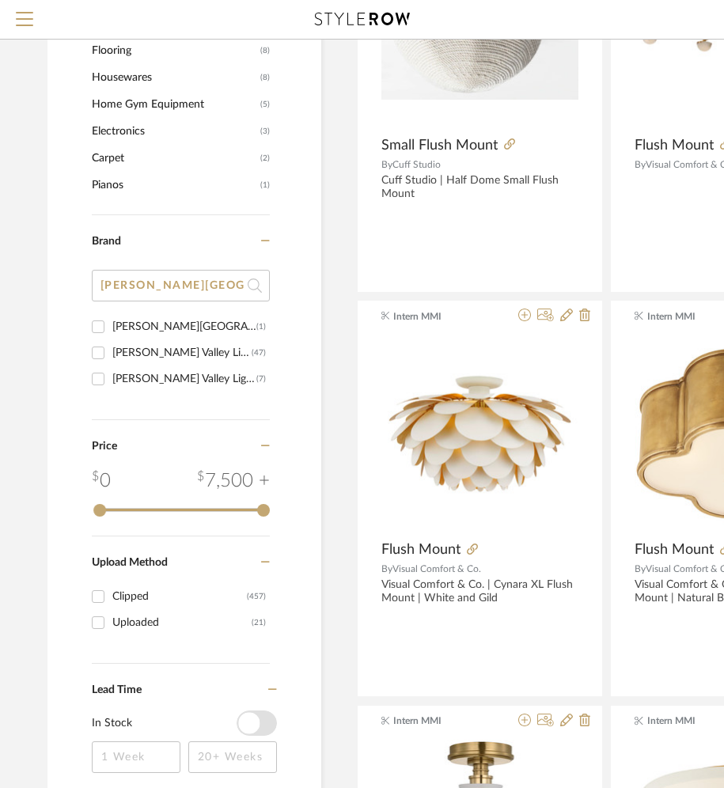
scroll to position [1769, 0]
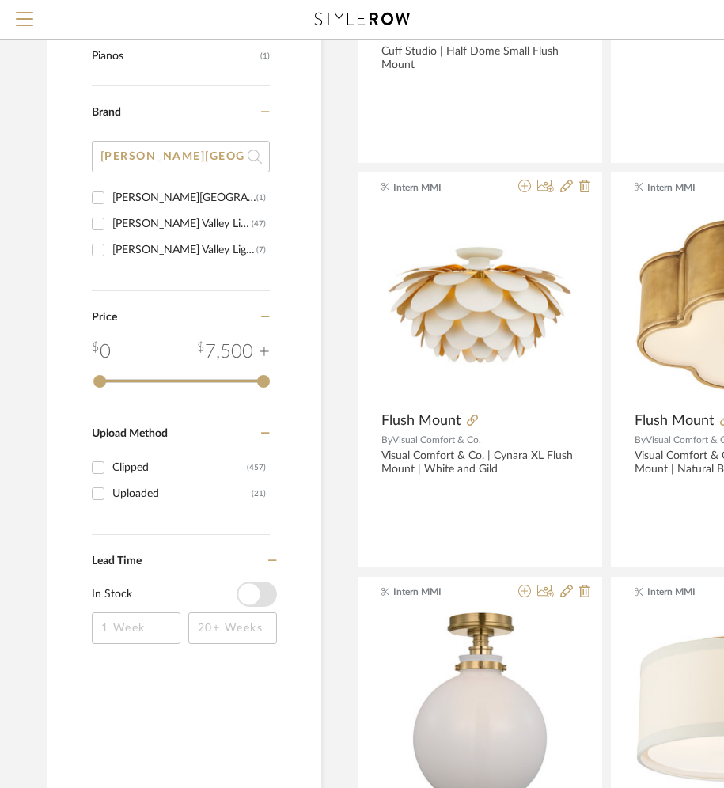
drag, startPoint x: 214, startPoint y: 158, endPoint x: 59, endPoint y: 131, distance: 157.6
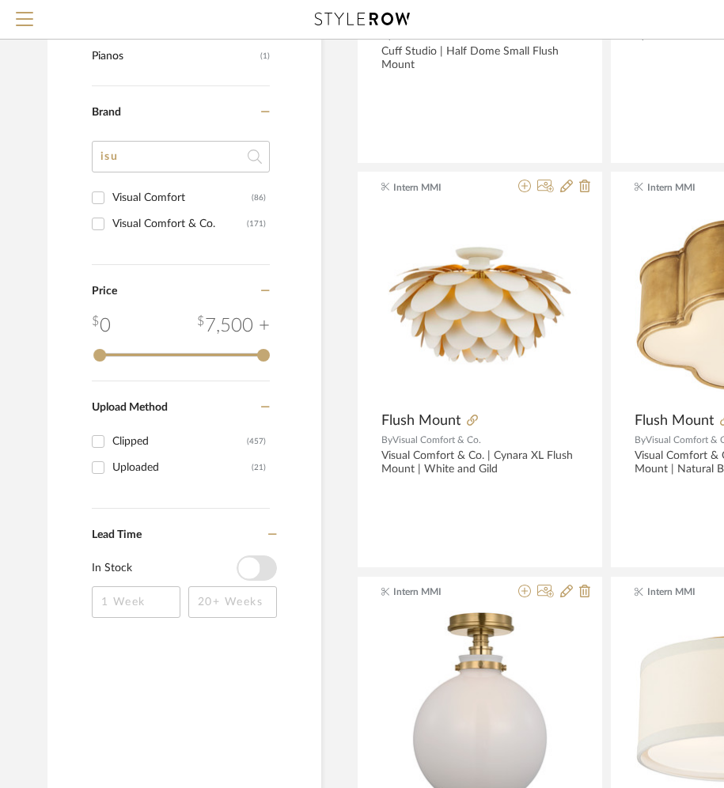
type input "is"
type input "visual comf"
click at [184, 195] on div "Visual Comfort" at bounding box center [181, 197] width 139 height 25
click at [111, 195] on input "Visual Comfort (86)" at bounding box center [97, 197] width 25 height 25
checkbox input "true"
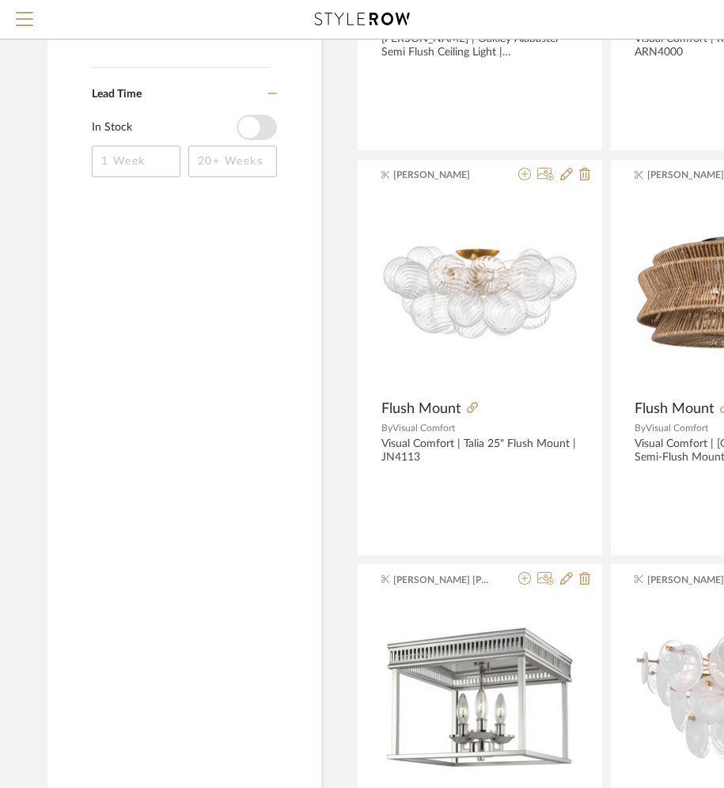
scroll to position [1031, 0]
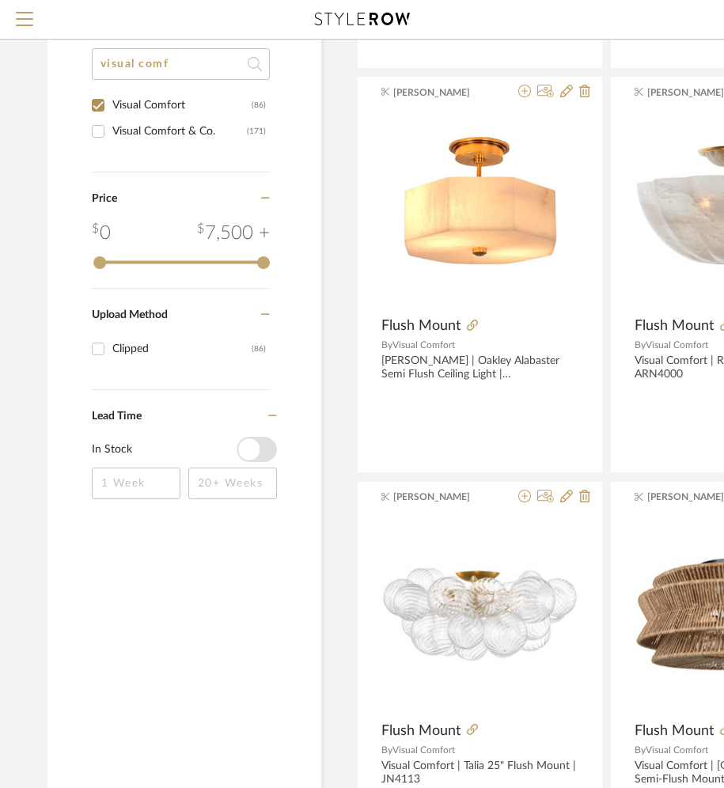
click at [157, 137] on div "Visual Comfort & Co." at bounding box center [179, 131] width 135 height 25
click at [111, 137] on input "Visual Comfort & Co. (171)" at bounding box center [97, 131] width 25 height 25
checkbox input "true"
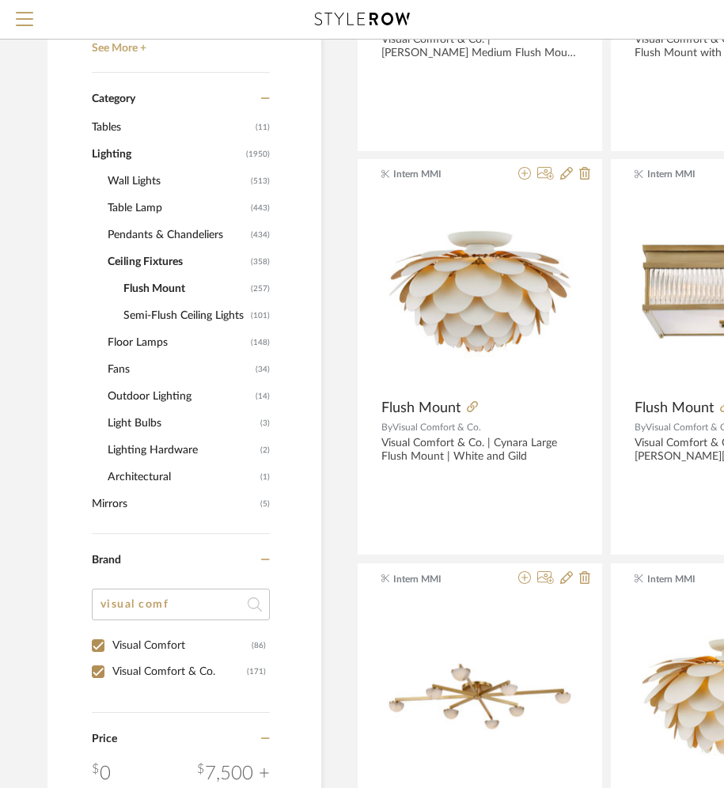
scroll to position [565, 0]
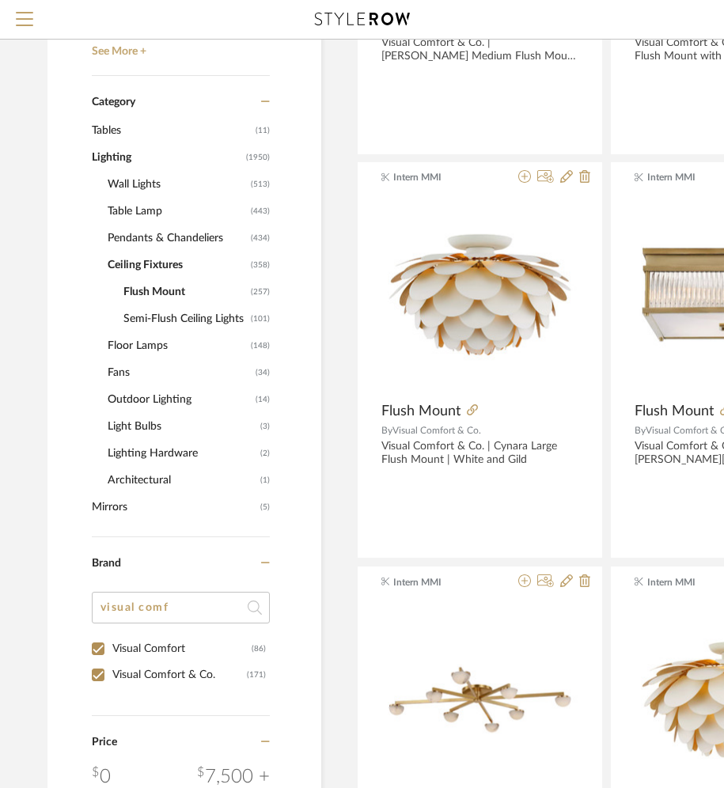
click at [142, 294] on span "Flush Mount" at bounding box center [184, 292] width 123 height 27
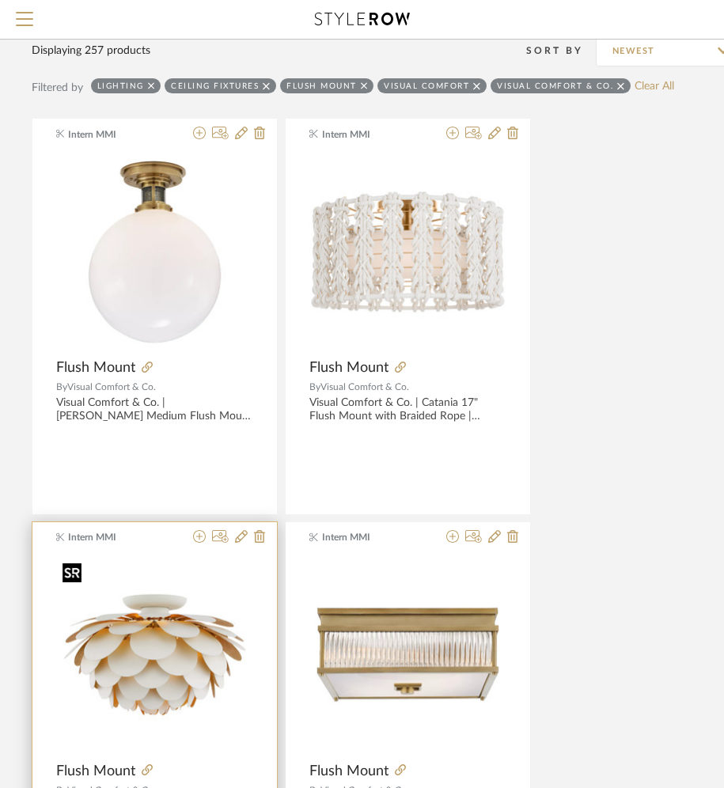
scroll to position [205, 321]
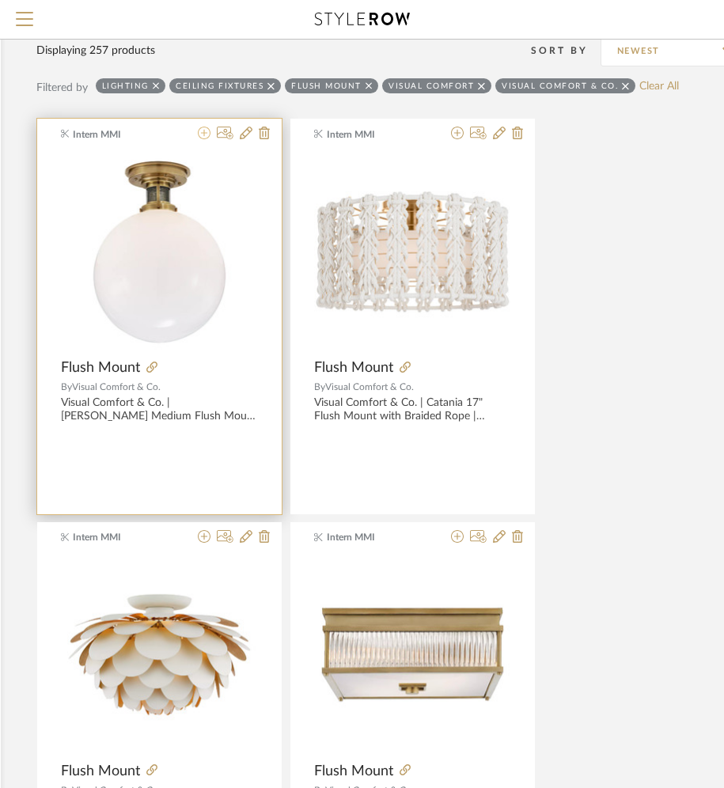
click at [206, 127] on icon at bounding box center [204, 133] width 13 height 13
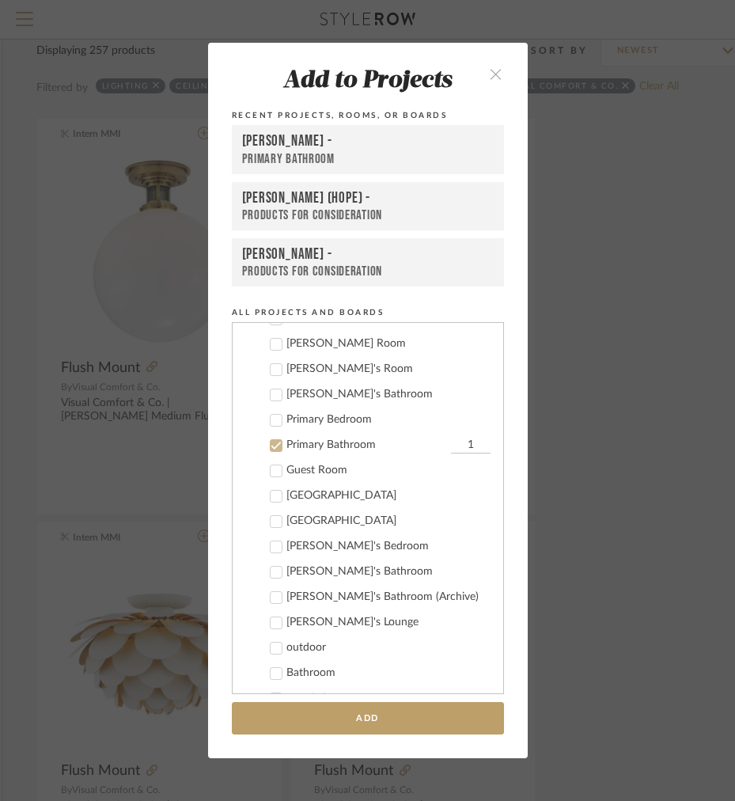
scroll to position [925, 0]
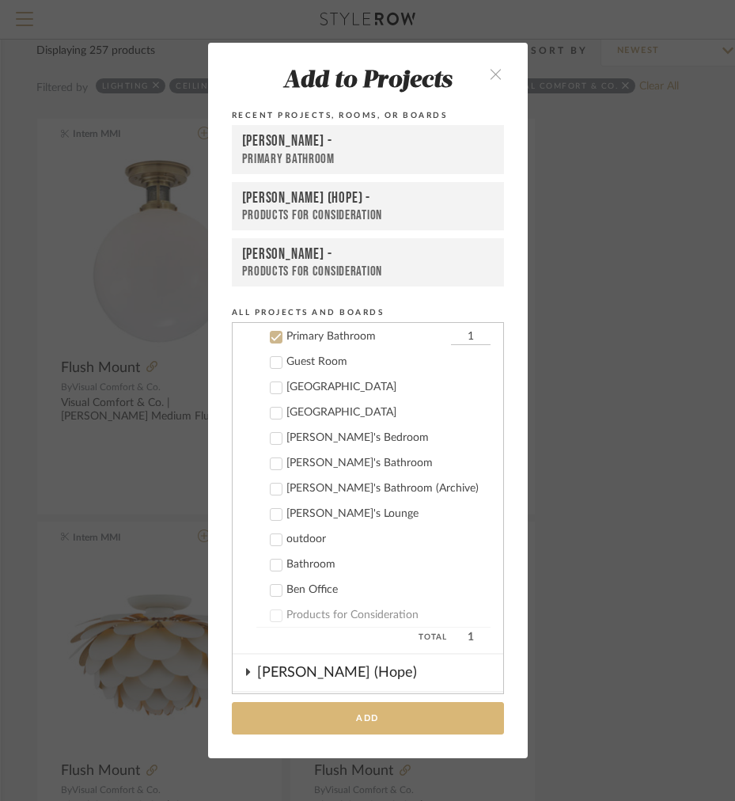
click at [273, 715] on button "Add" at bounding box center [368, 718] width 272 height 32
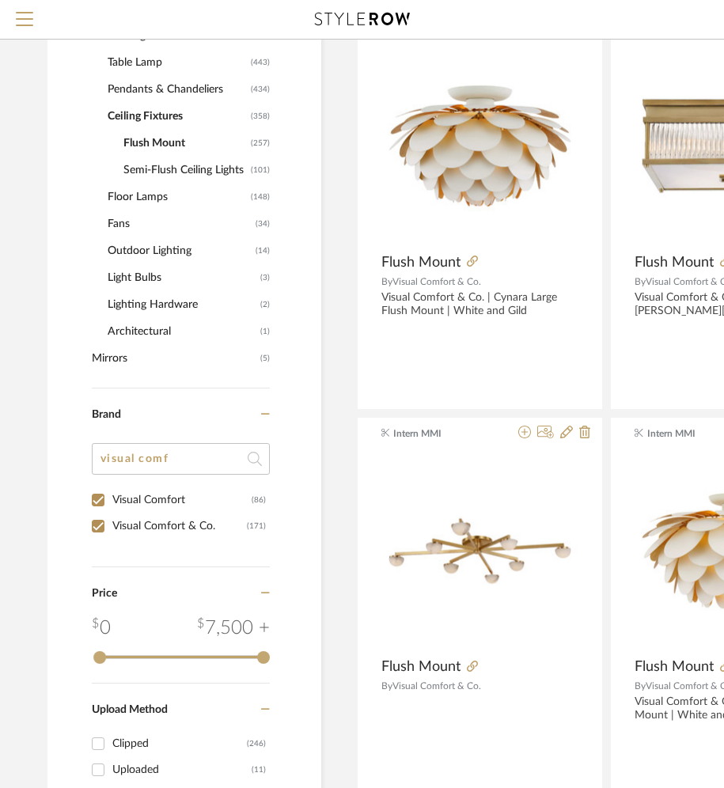
scroll to position [715, 0]
drag, startPoint x: 192, startPoint y: 467, endPoint x: 0, endPoint y: 428, distance: 195.4
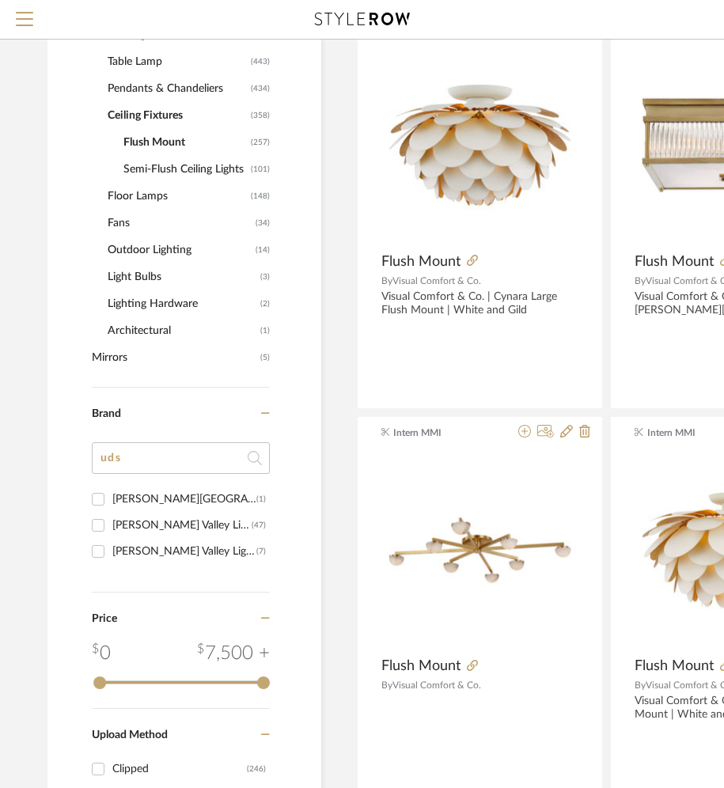
type input "ud"
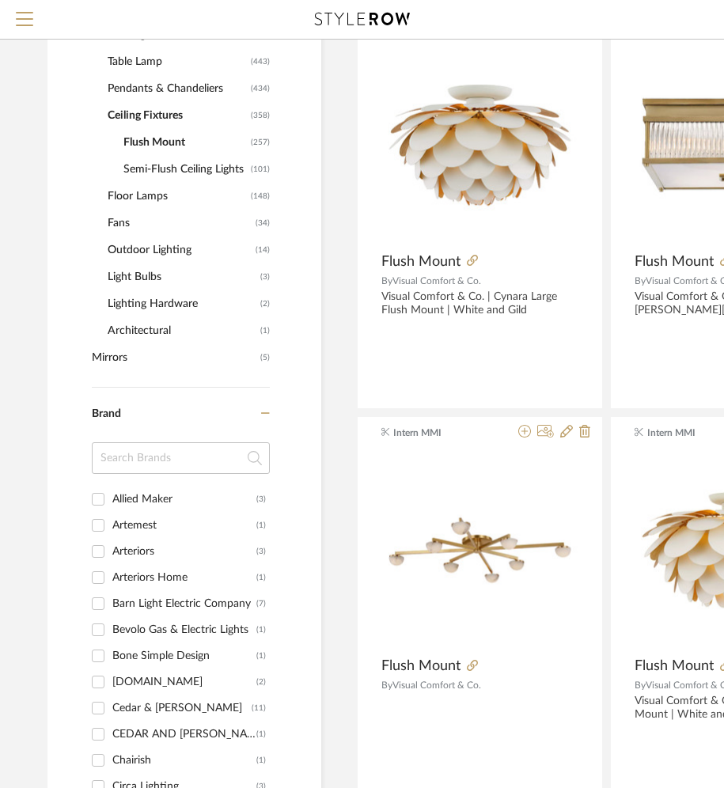
type input "u"
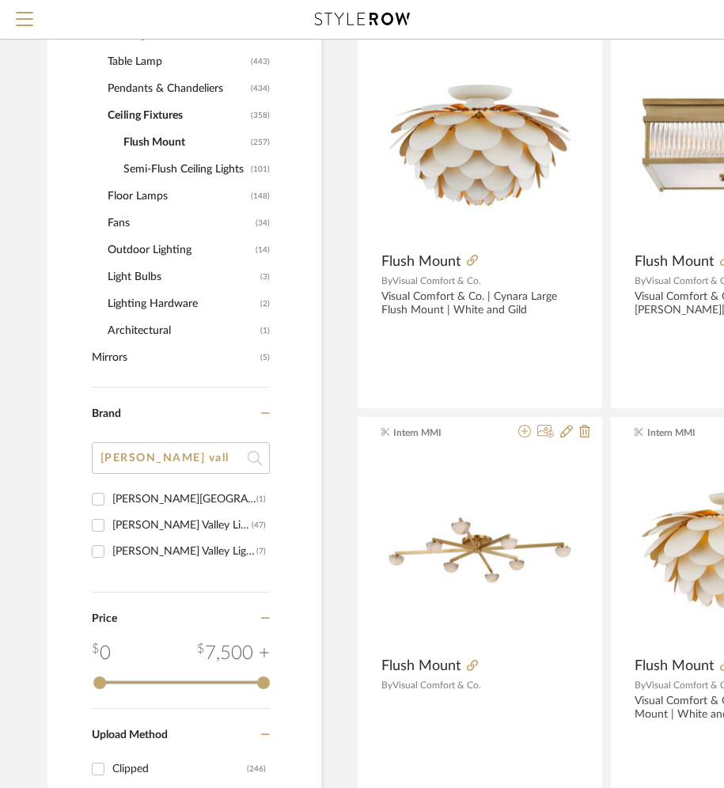
type input "[PERSON_NAME] vall"
click at [195, 522] on div "[PERSON_NAME] Valley Lighting" at bounding box center [181, 525] width 139 height 25
click at [111, 522] on input "[PERSON_NAME] Valley Lighting (47)" at bounding box center [97, 525] width 25 height 25
checkbox input "true"
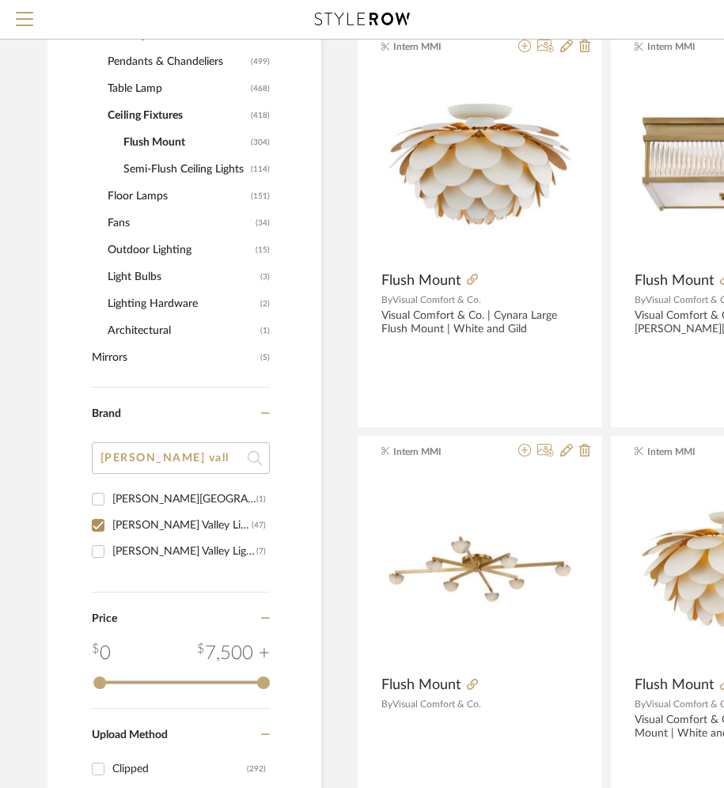
click at [191, 544] on div "[PERSON_NAME] Valley Lighting Group" at bounding box center [184, 551] width 144 height 25
click at [111, 544] on input "[PERSON_NAME] Valley Lighting Group (7)" at bounding box center [97, 551] width 25 height 25
checkbox input "true"
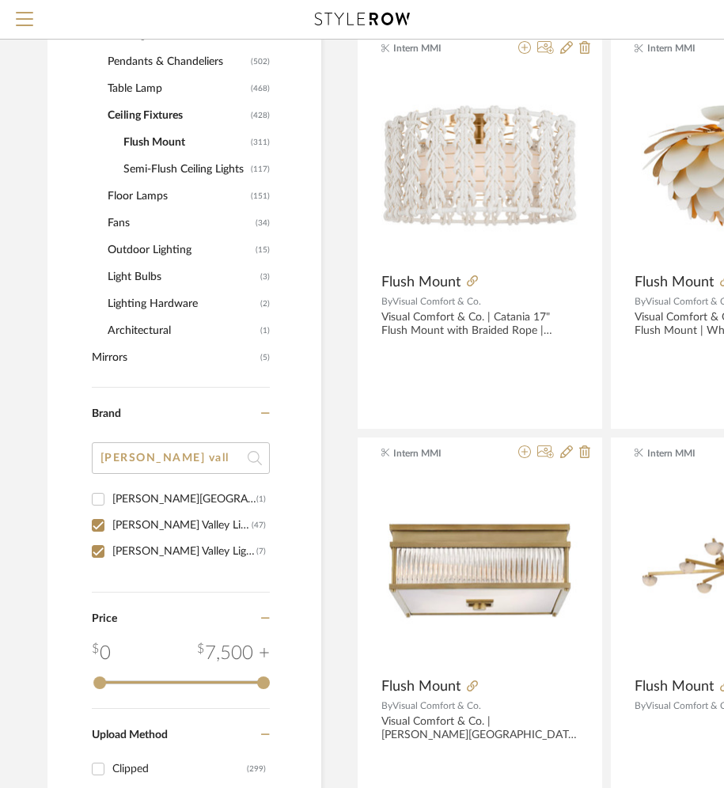
click at [176, 500] on div "[PERSON_NAME][GEOGRAPHIC_DATA]" at bounding box center [184, 499] width 144 height 25
click at [111, 500] on input "[PERSON_NAME] Valley (1)" at bounding box center [97, 499] width 25 height 25
checkbox input "true"
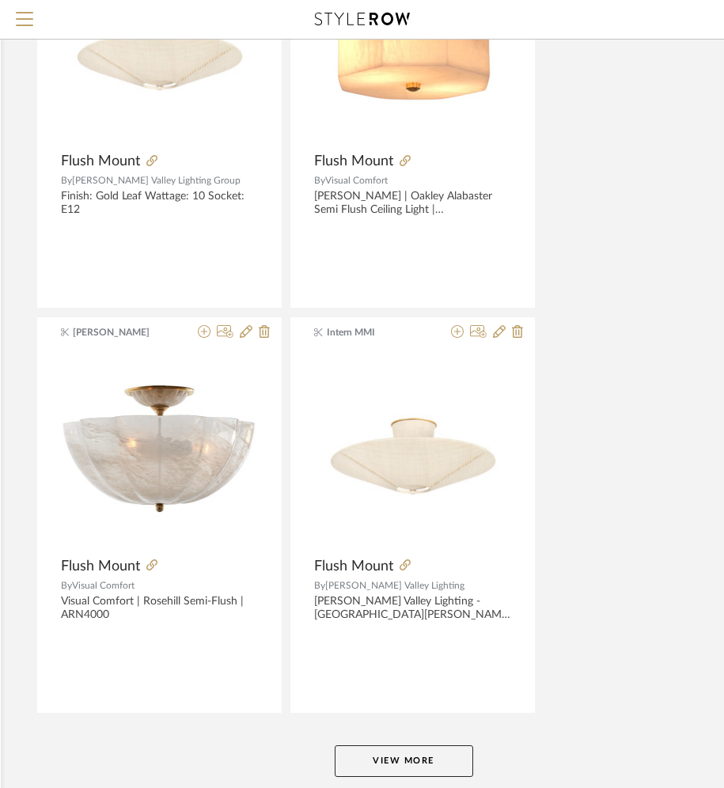
scroll to position [7014, 321]
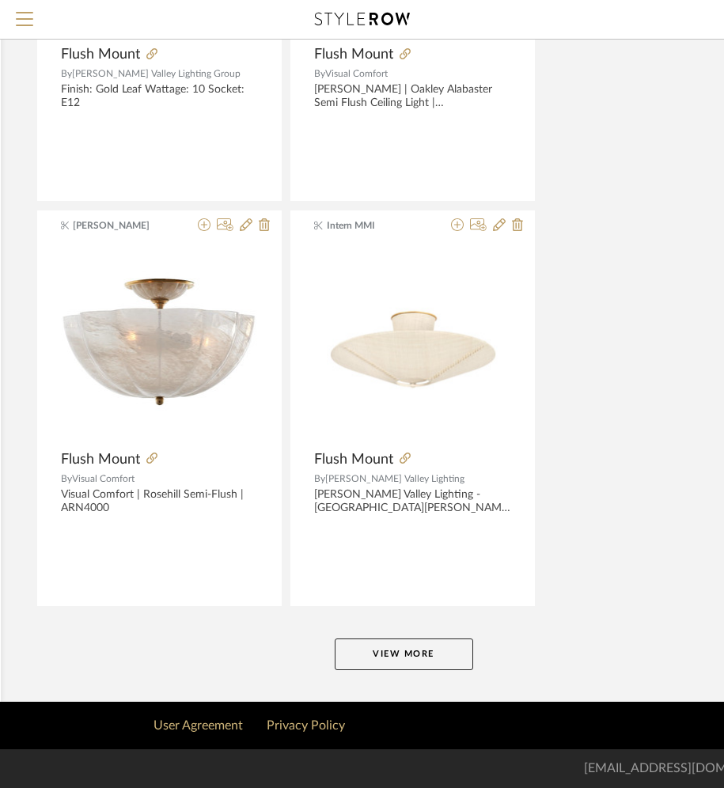
click at [412, 657] on button "View More" at bounding box center [404, 655] width 138 height 32
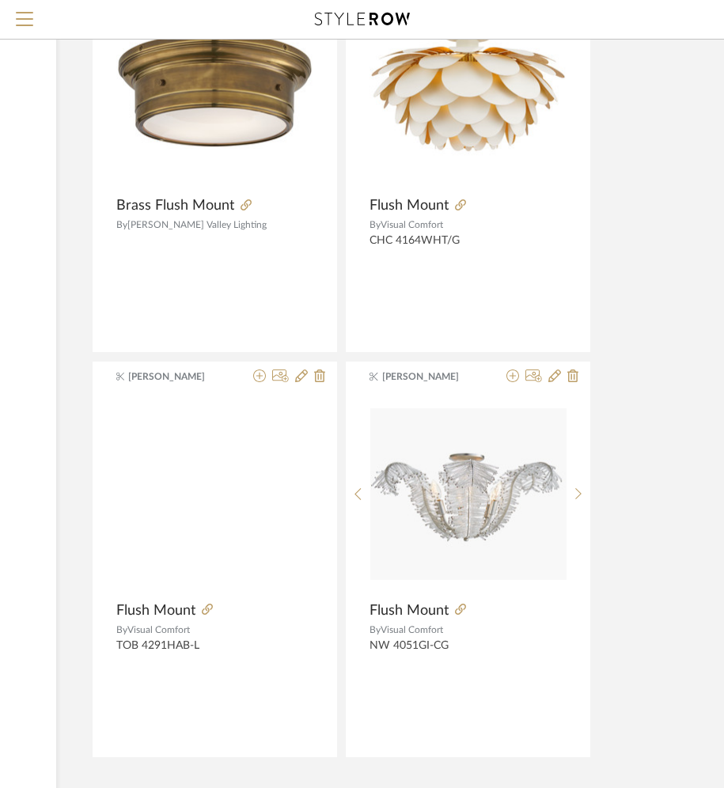
scroll to position [14300, 265]
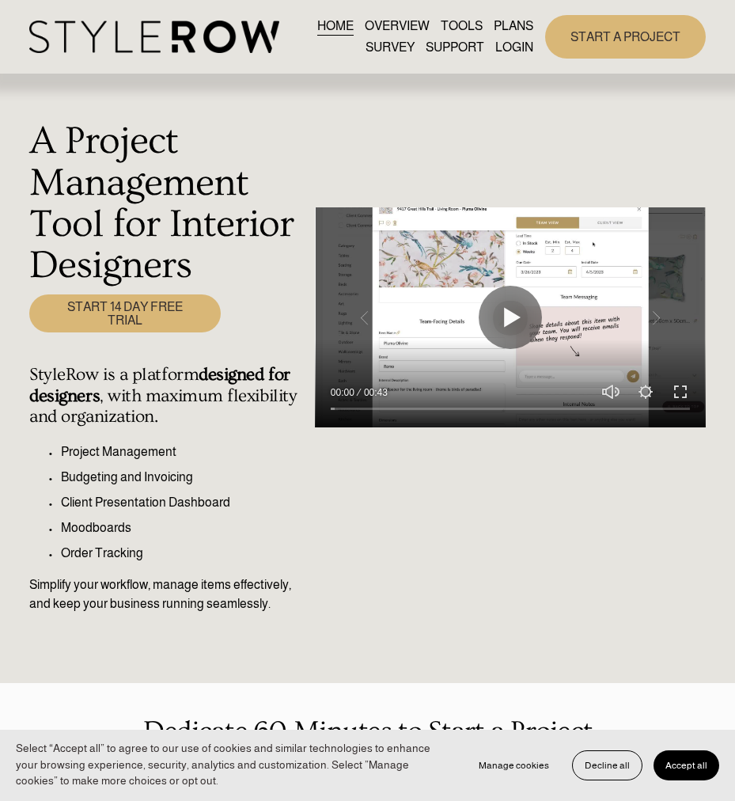
click at [503, 63] on div "Skip to Content HOME OVERVIEW TOOLS PLANS" at bounding box center [367, 37] width 735 height 74
click at [514, 47] on link "LOGIN" at bounding box center [514, 46] width 38 height 21
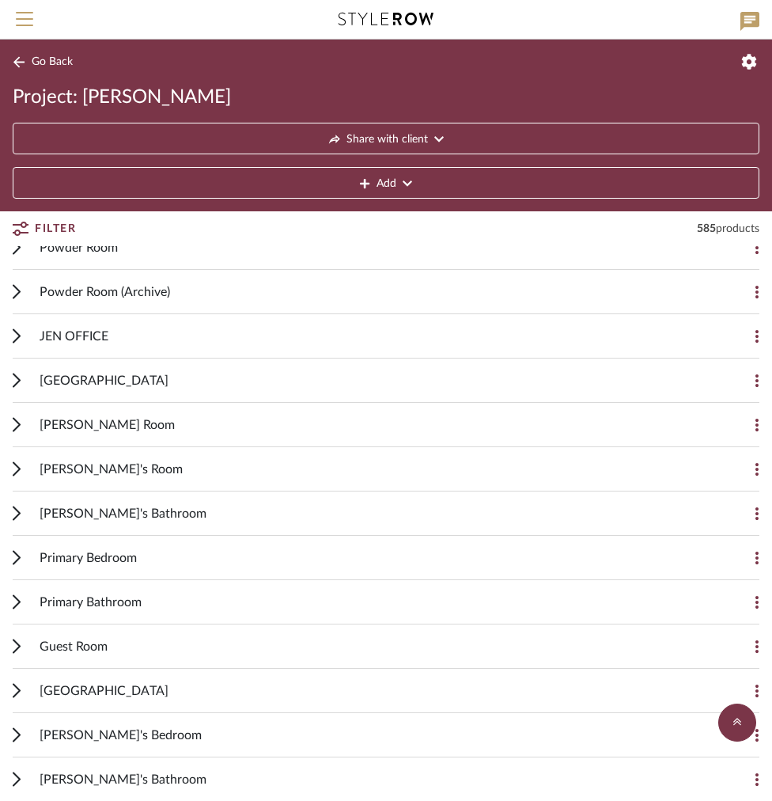
scroll to position [1031, 0]
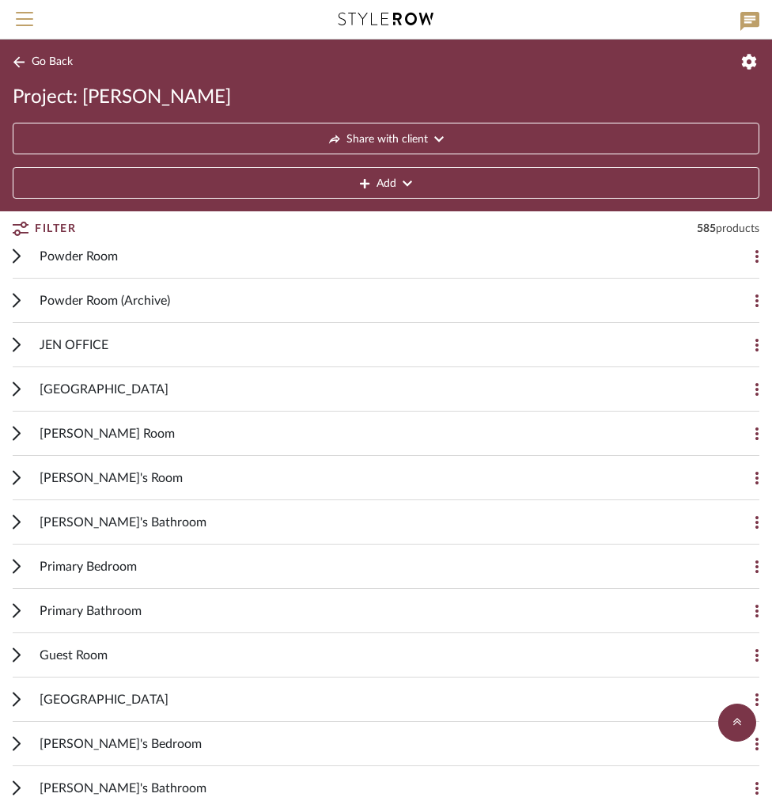
click at [30, 609] on div "Primary Bathroom Add Item" at bounding box center [386, 611] width 747 height 44
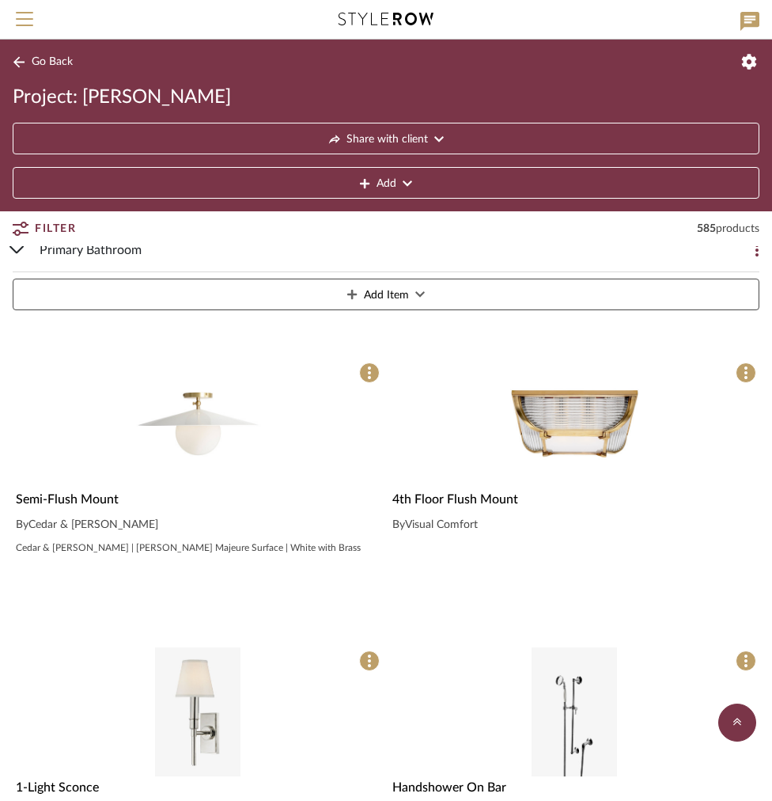
scroll to position [1174, 0]
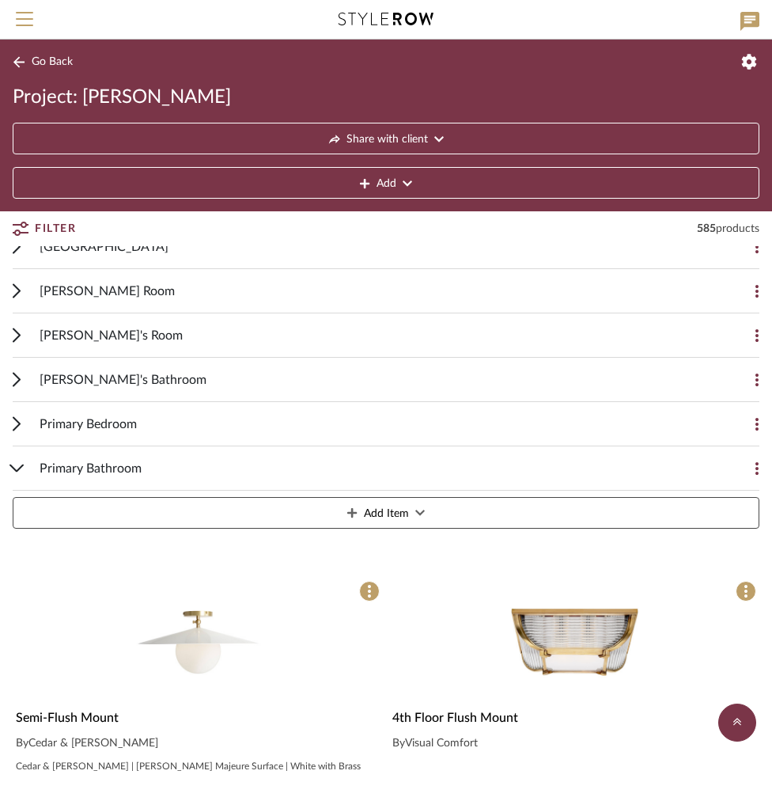
click at [63, 468] on span "Primary Bathroom" at bounding box center [91, 468] width 102 height 19
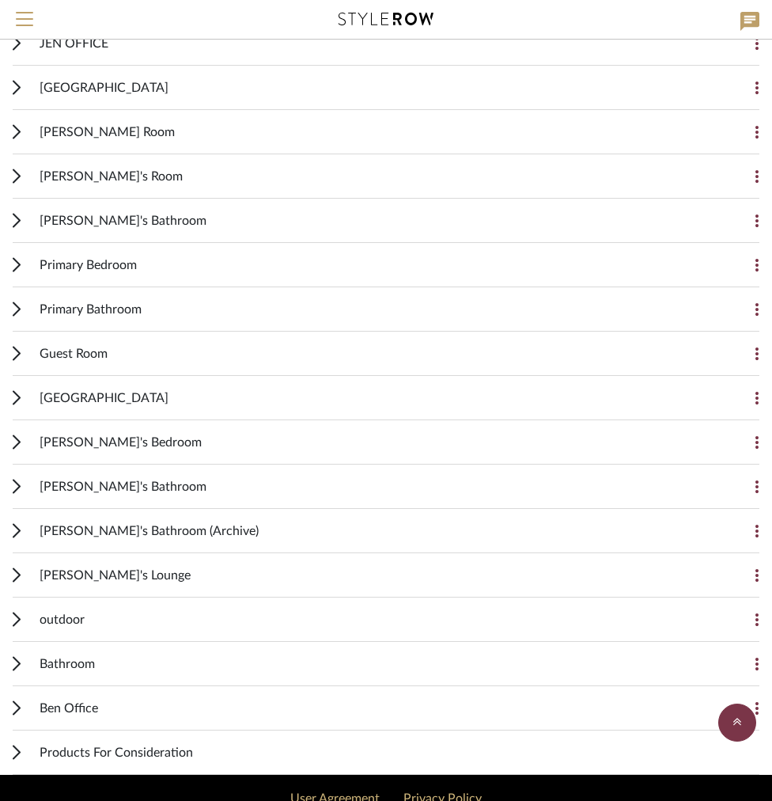
scroll to position [1337, 0]
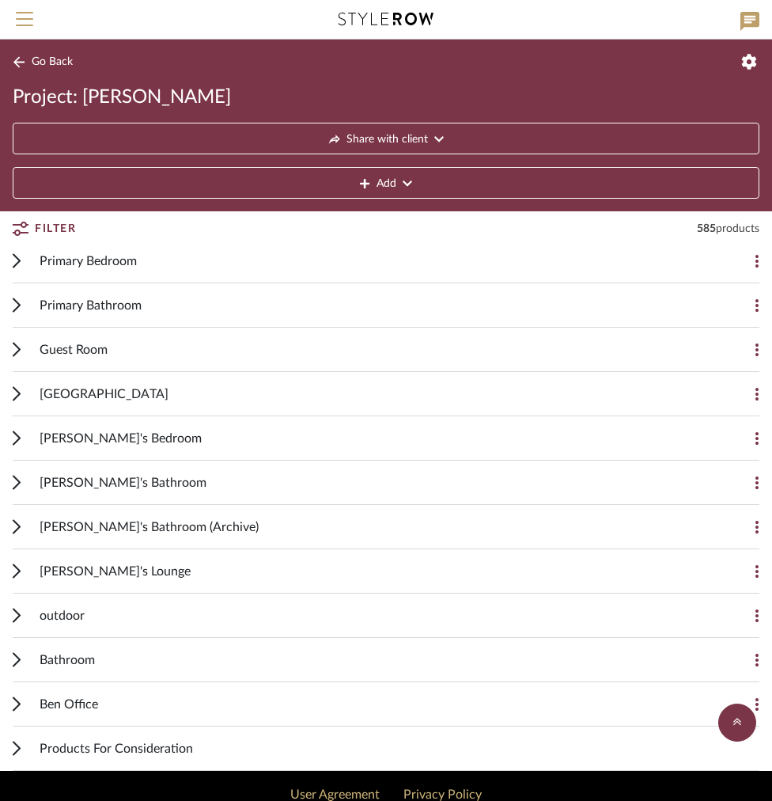
click at [9, 309] on cdk-accordion-item "Primary Bathroom Add Item Semi-Flush Mount By Cedar & [PERSON_NAME] Cedar & [PE…" at bounding box center [386, 305] width 772 height 44
click at [17, 305] on icon at bounding box center [17, 305] width 8 height 15
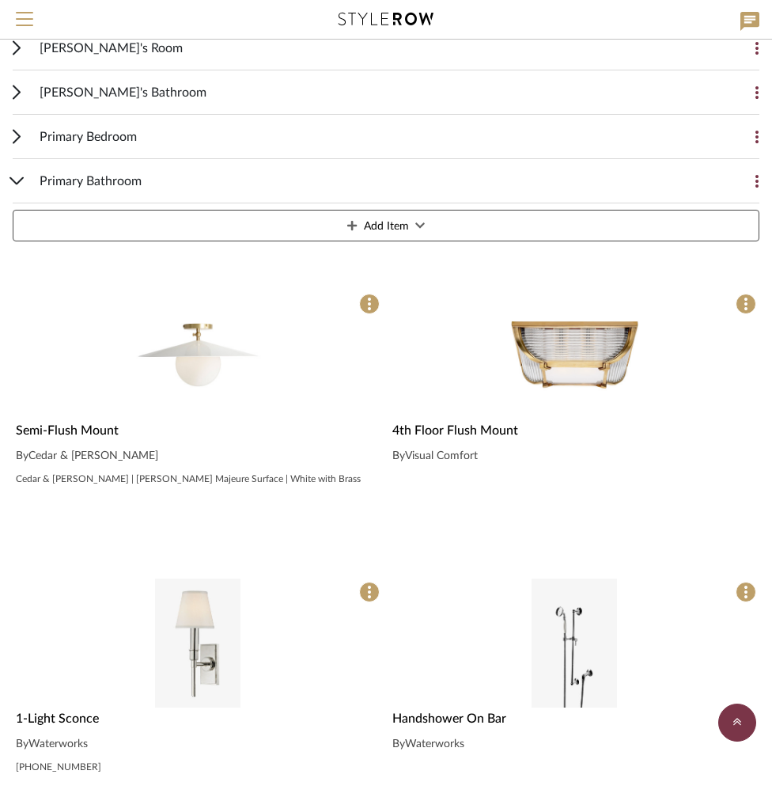
scroll to position [1484, 0]
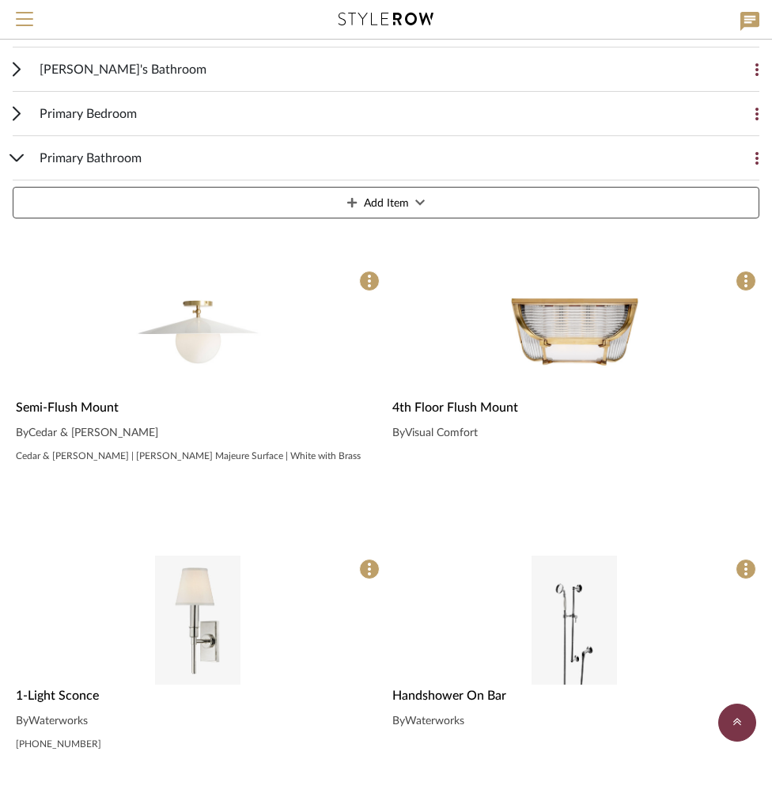
click at [21, 158] on icon at bounding box center [16, 158] width 15 height 8
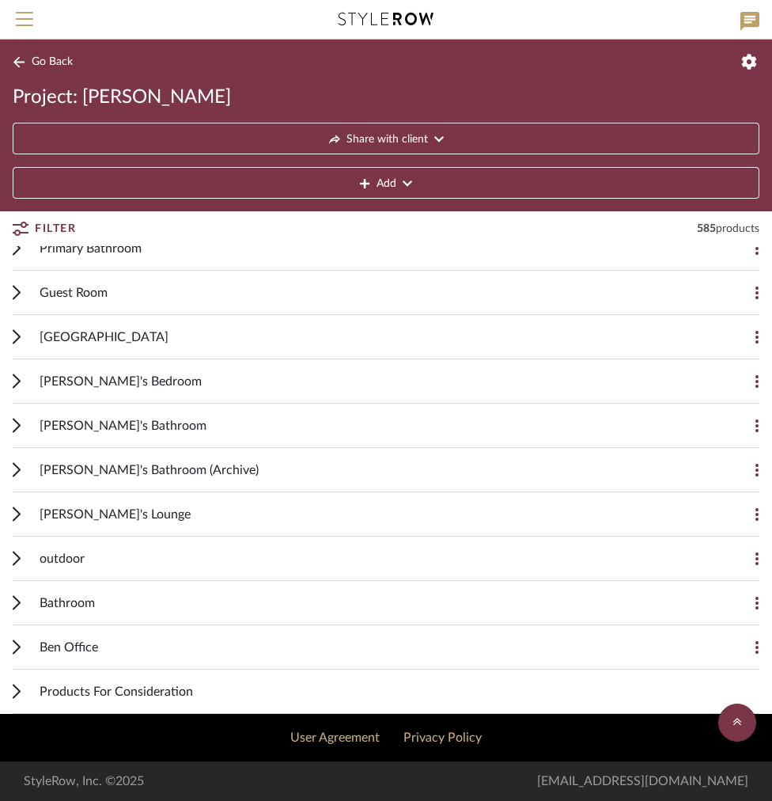
scroll to position [1394, 0]
click at [552, 181] on button "Add" at bounding box center [386, 183] width 747 height 32
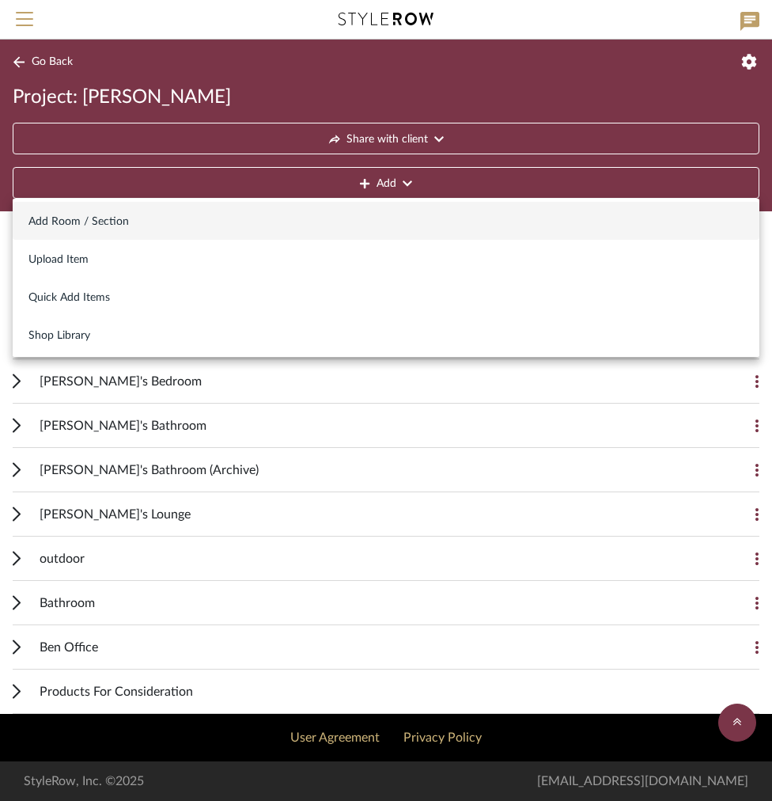
click at [223, 225] on span "Add Room / Section" at bounding box center [385, 221] width 715 height 13
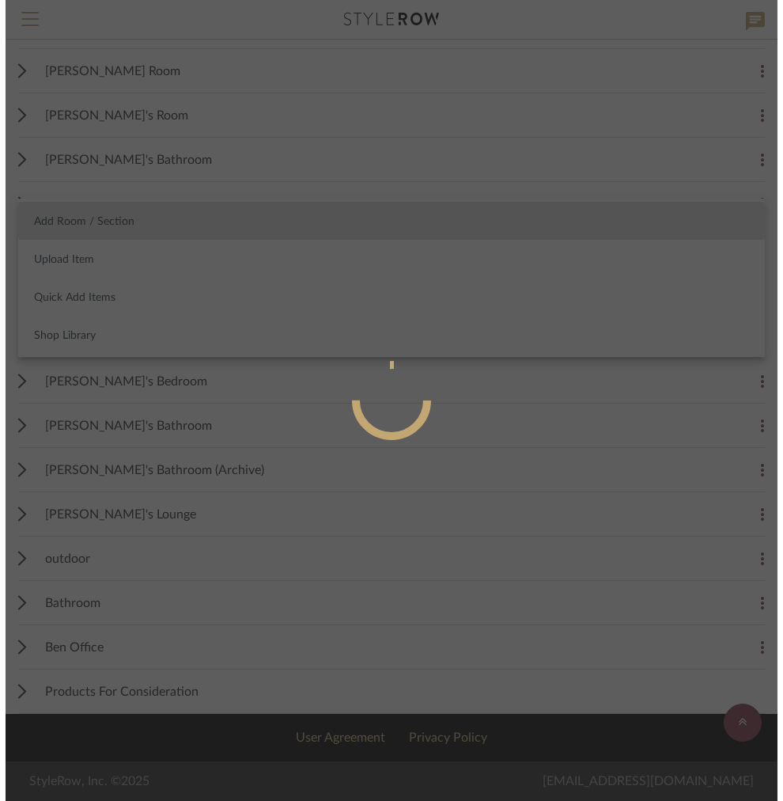
scroll to position [0, 0]
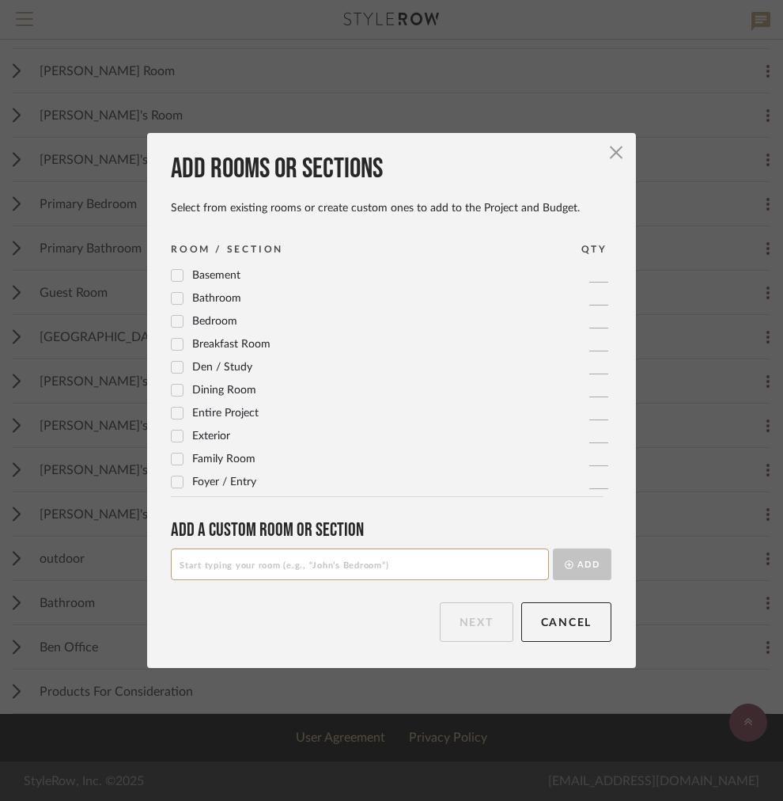
click at [208, 563] on input at bounding box center [360, 564] width 378 height 32
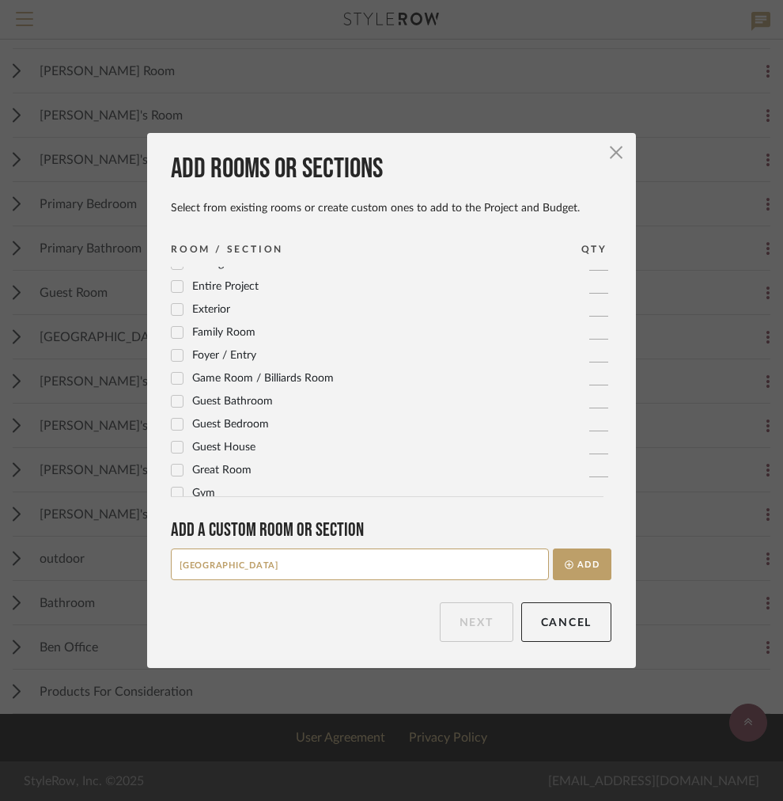
scroll to position [151, 0]
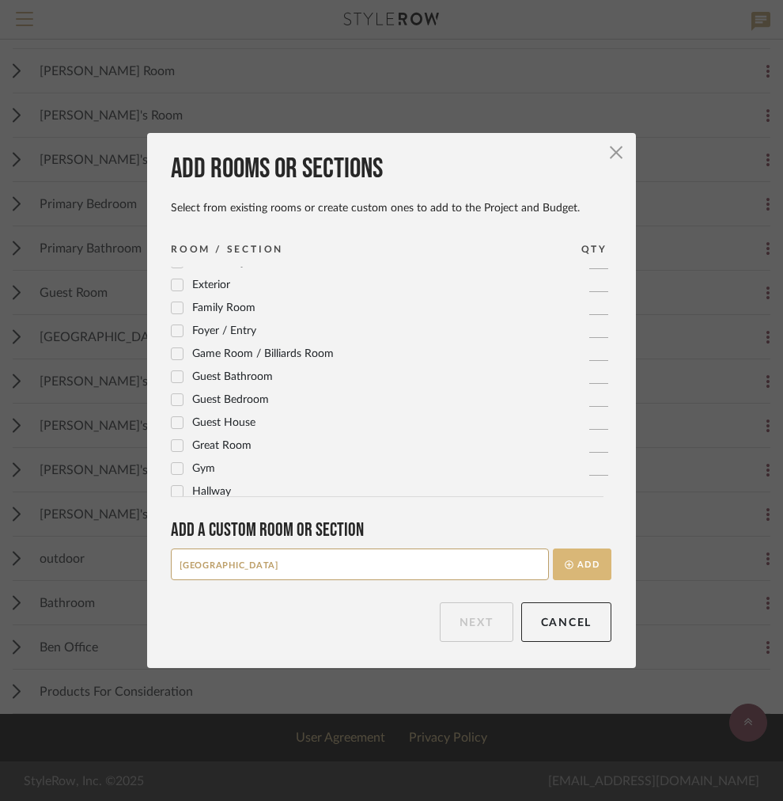
type input "[GEOGRAPHIC_DATA]"
click at [575, 555] on button "Add" at bounding box center [582, 564] width 59 height 32
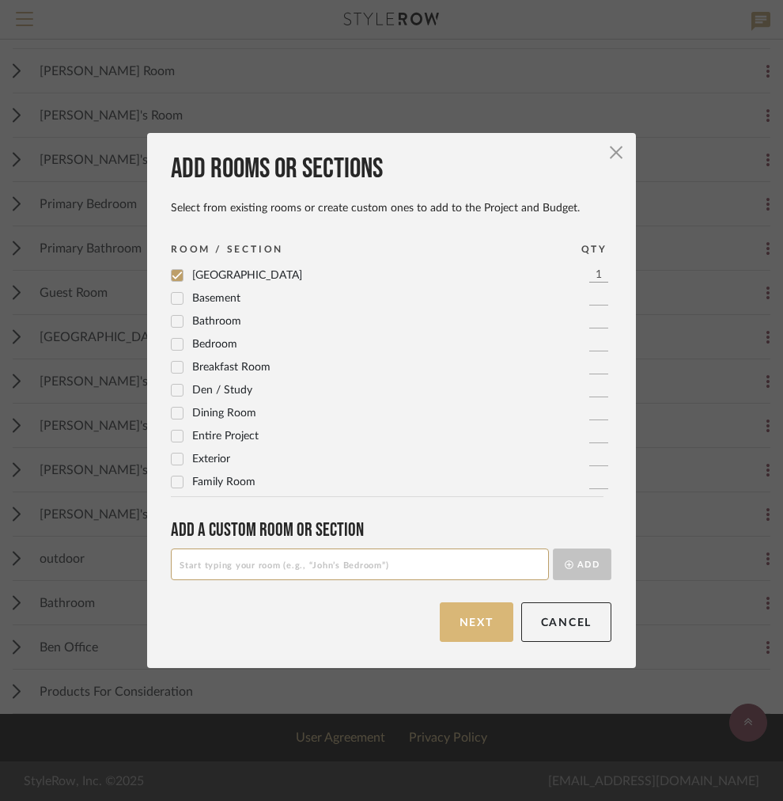
click at [461, 625] on button "Next" at bounding box center [477, 622] width 74 height 40
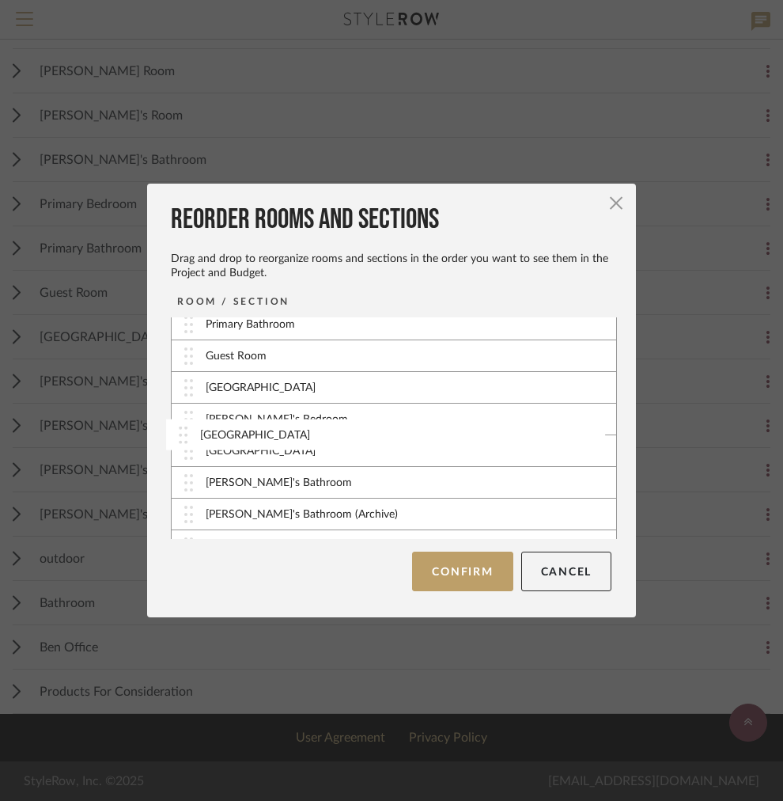
scroll to position [999, 0]
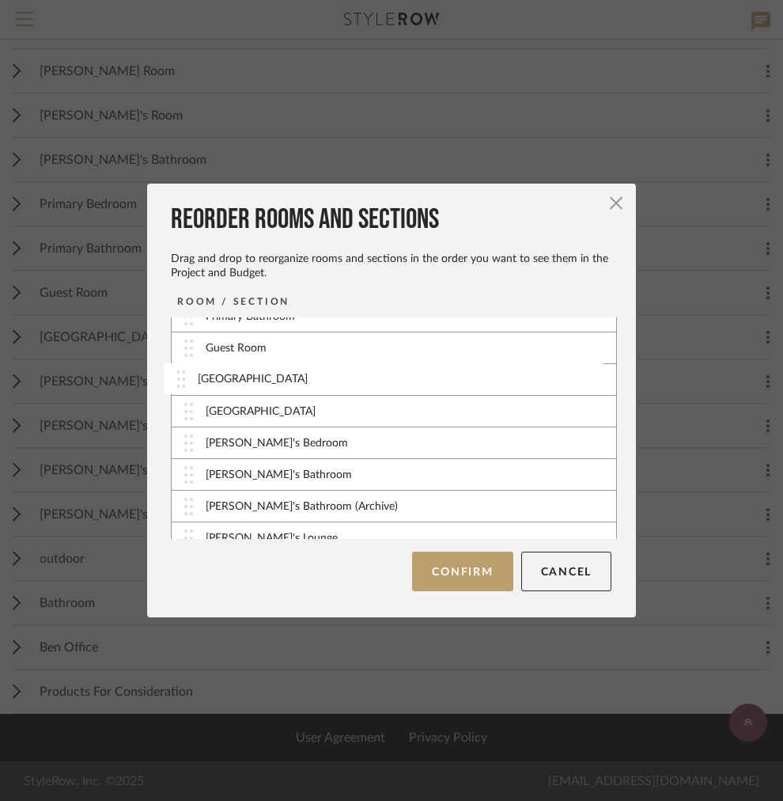
drag, startPoint x: 178, startPoint y: 527, endPoint x: 176, endPoint y: 383, distance: 144.0
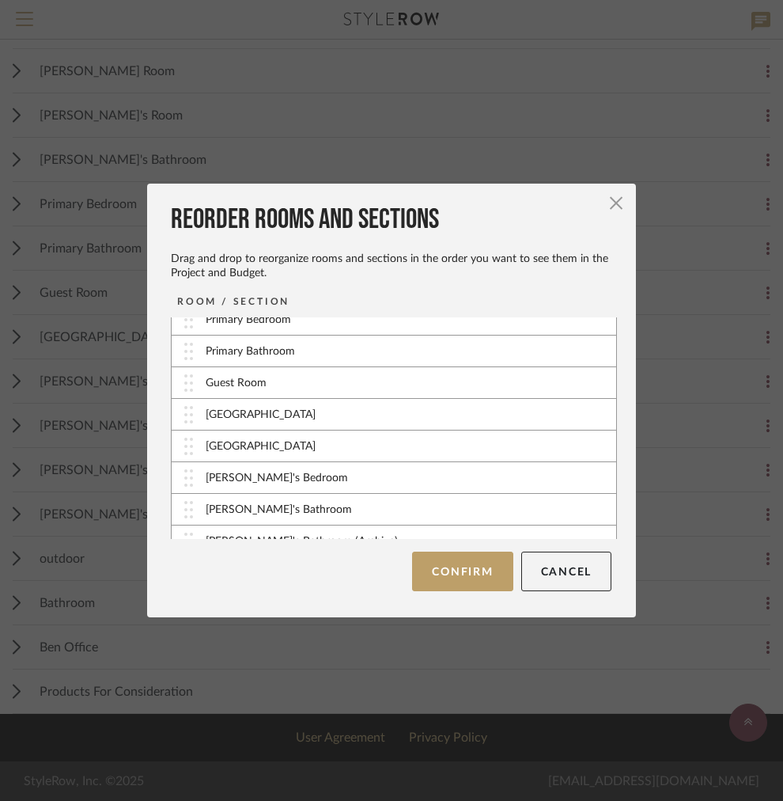
scroll to position [965, 0]
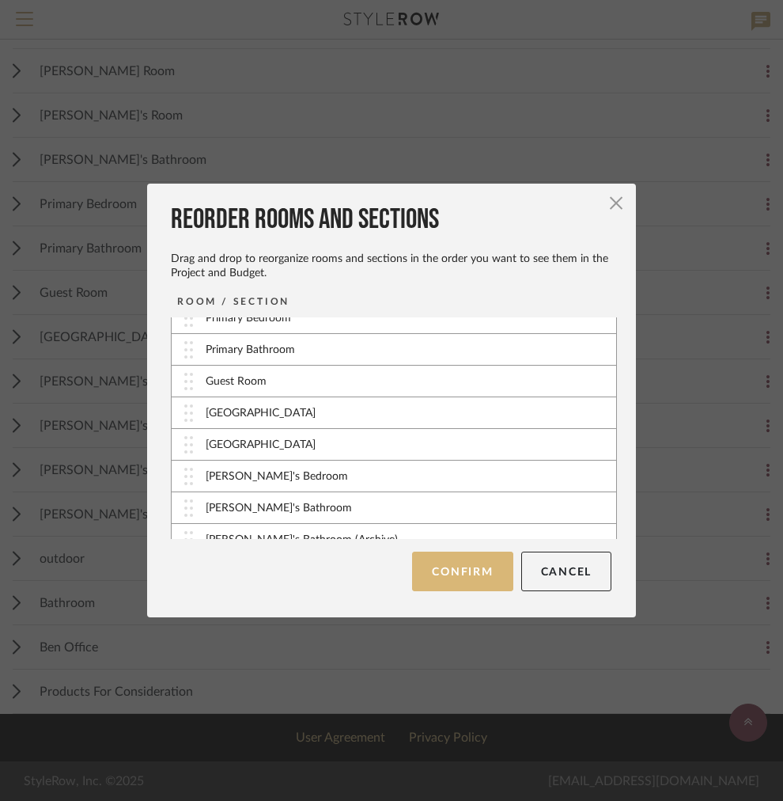
click at [424, 563] on button "Confirm" at bounding box center [462, 572] width 101 height 40
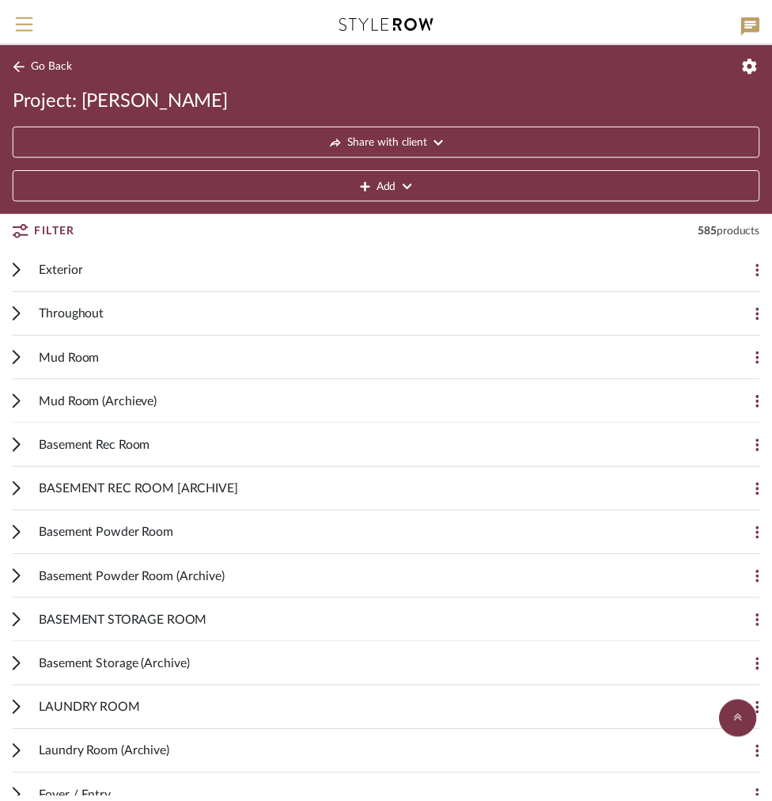
scroll to position [1394, 0]
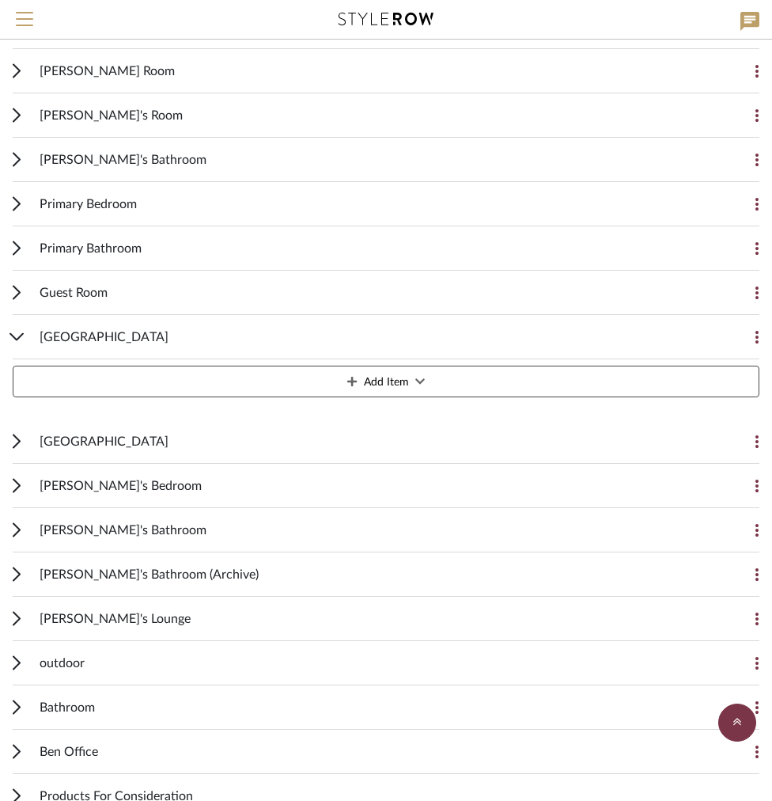
click at [131, 246] on span "Primary Bathroom" at bounding box center [91, 248] width 102 height 19
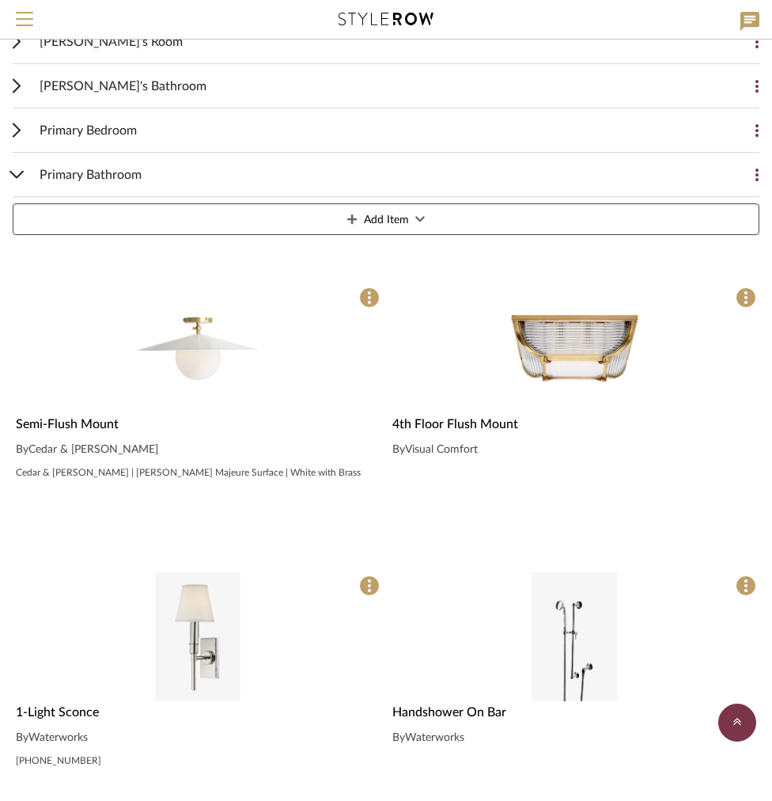
scroll to position [1483, 0]
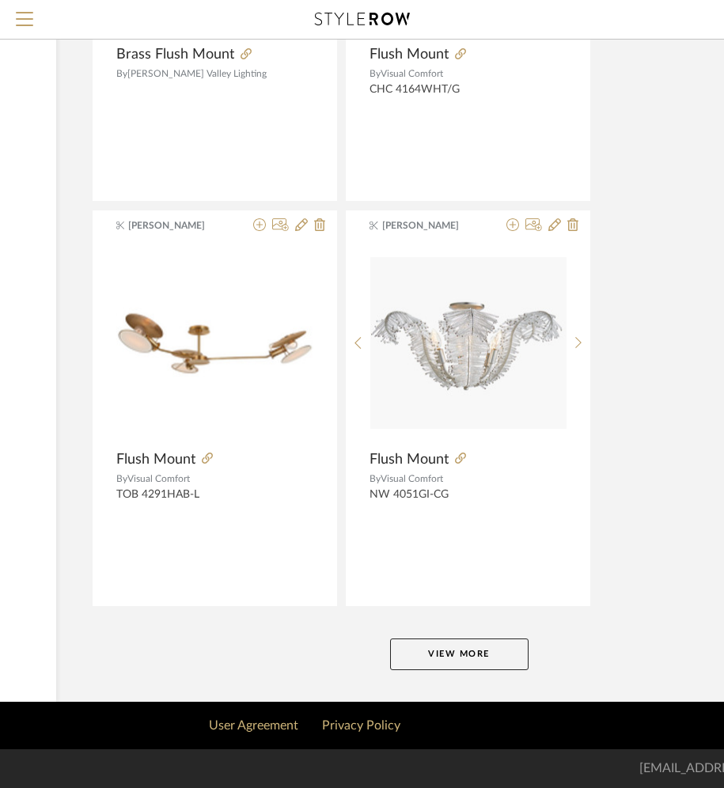
click at [427, 662] on button "View More" at bounding box center [459, 655] width 138 height 32
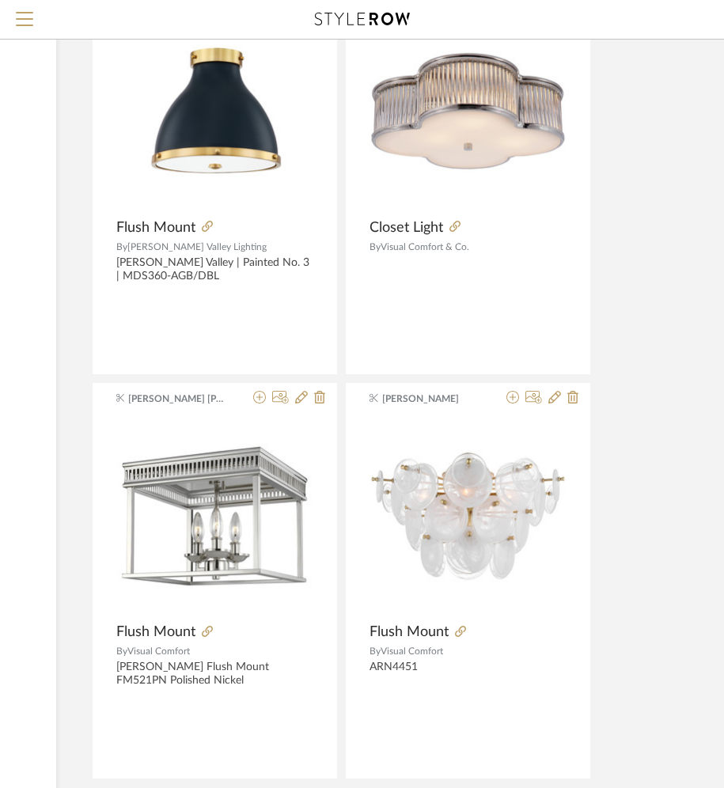
scroll to position [9545, 265]
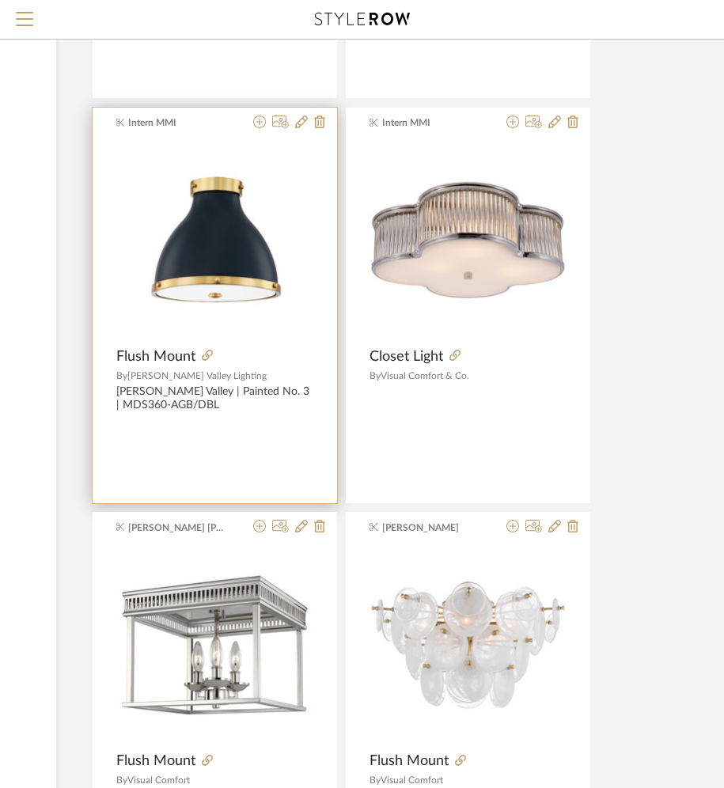
click at [270, 122] on div at bounding box center [286, 123] width 78 height 15
click at [257, 123] on icon at bounding box center [259, 122] width 13 height 13
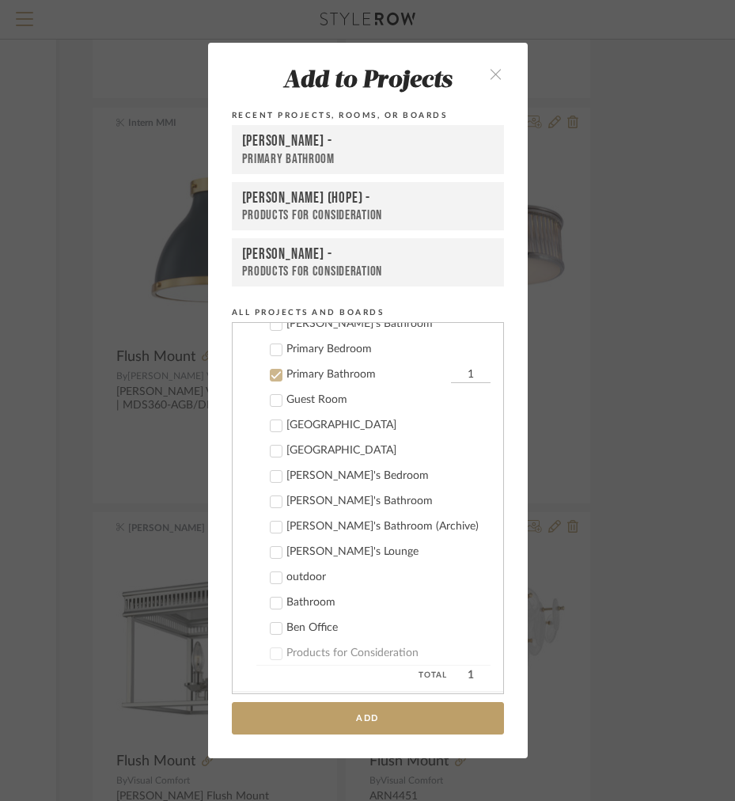
scroll to position [925, 0]
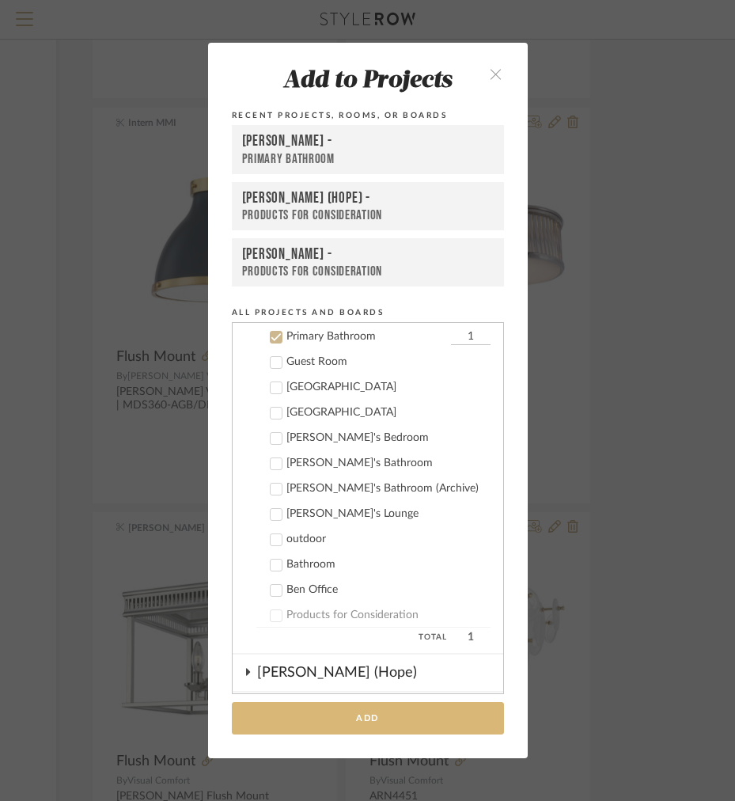
click at [283, 727] on button "Add" at bounding box center [368, 718] width 272 height 32
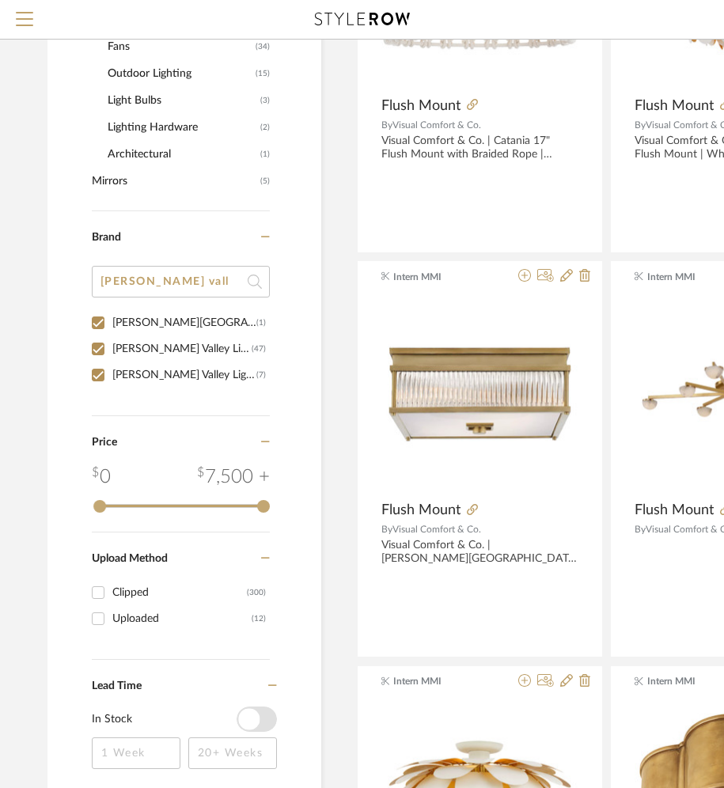
scroll to position [881, 0]
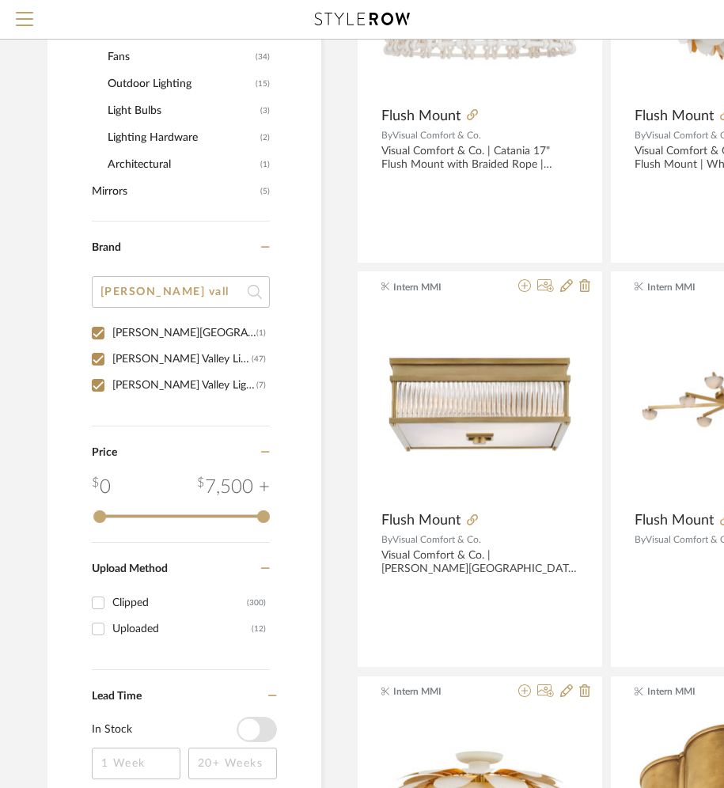
click at [118, 329] on div "[PERSON_NAME][GEOGRAPHIC_DATA]" at bounding box center [184, 333] width 144 height 25
click at [111, 329] on input "[PERSON_NAME] Valley (1)" at bounding box center [97, 333] width 25 height 25
checkbox input "false"
click at [128, 359] on div "[PERSON_NAME] Valley Lighting" at bounding box center [181, 359] width 139 height 25
click at [111, 359] on input "[PERSON_NAME] Valley Lighting (47)" at bounding box center [97, 359] width 25 height 25
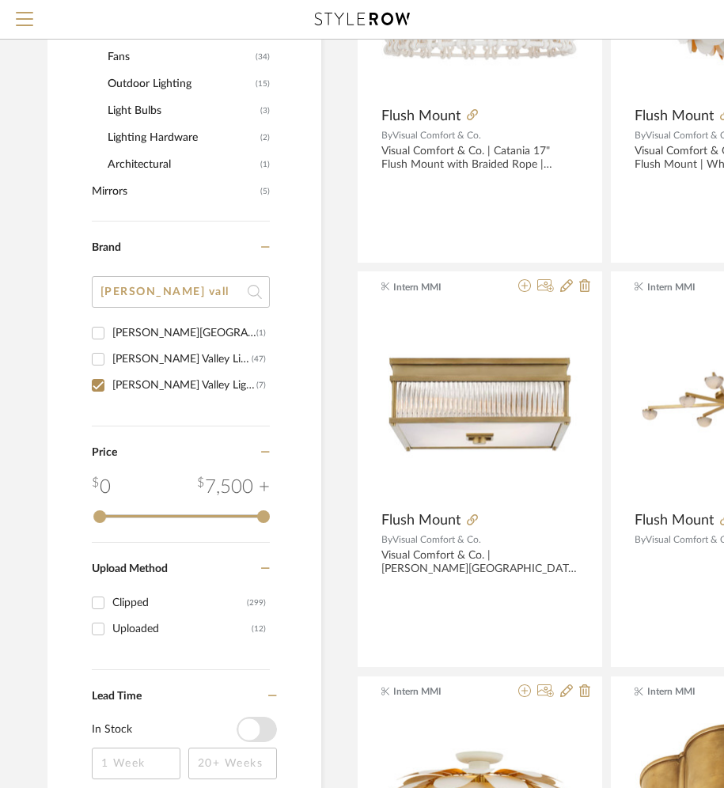
checkbox input "false"
click at [120, 385] on div "[PERSON_NAME] Valley Lighting Group" at bounding box center [184, 385] width 144 height 25
click at [111, 385] on input "[PERSON_NAME] Valley Lighting Group (7)" at bounding box center [97, 385] width 25 height 25
checkbox input "false"
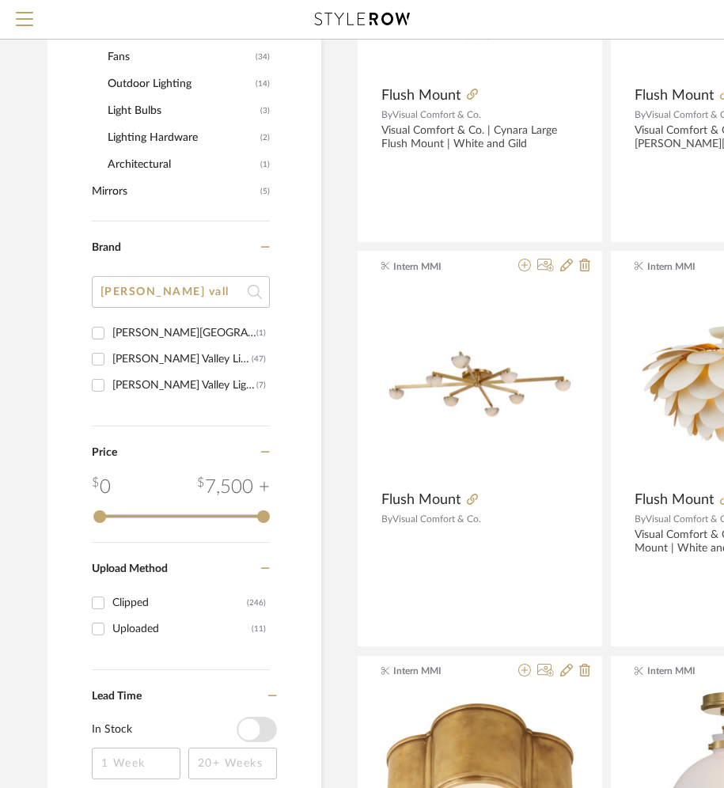
drag, startPoint x: 192, startPoint y: 292, endPoint x: 64, endPoint y: 272, distance: 129.7
click at [65, 273] on div "Item Type Product (257) Added By [PERSON_NAME] (64) Intern MMI (64) [PERSON_NAM…" at bounding box center [184, 102] width 274 height 1437
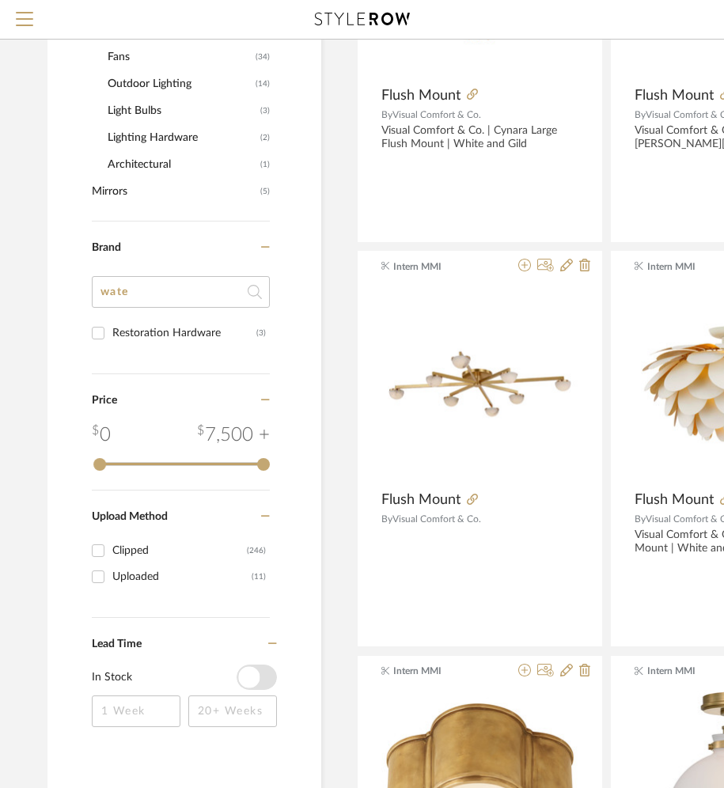
type input "water"
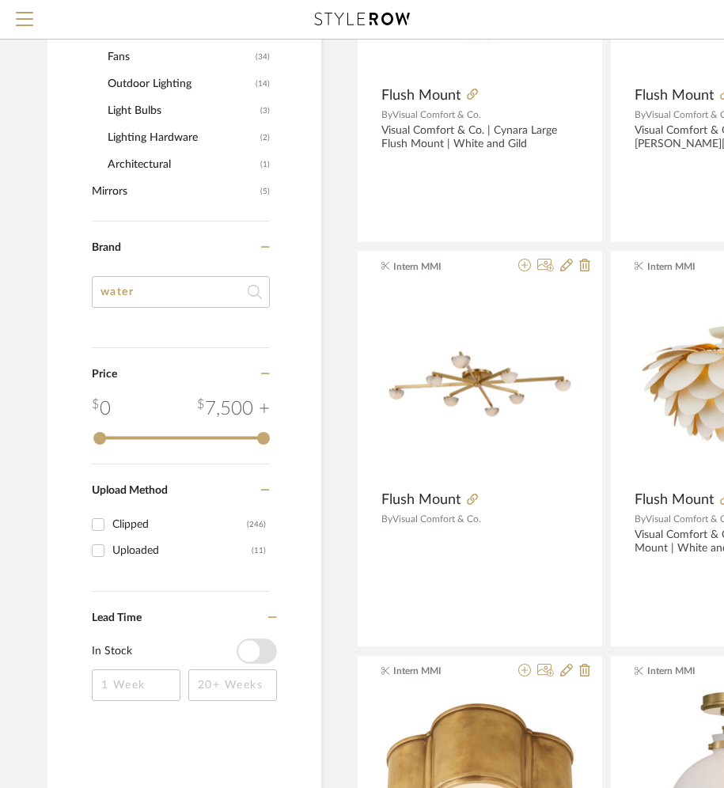
drag, startPoint x: 148, startPoint y: 286, endPoint x: 69, endPoint y: 275, distance: 80.0
click at [69, 275] on div "Item Type Product (257) Added By [PERSON_NAME] (64) Intern MMI (64) [PERSON_NAM…" at bounding box center [184, 63] width 274 height 1359
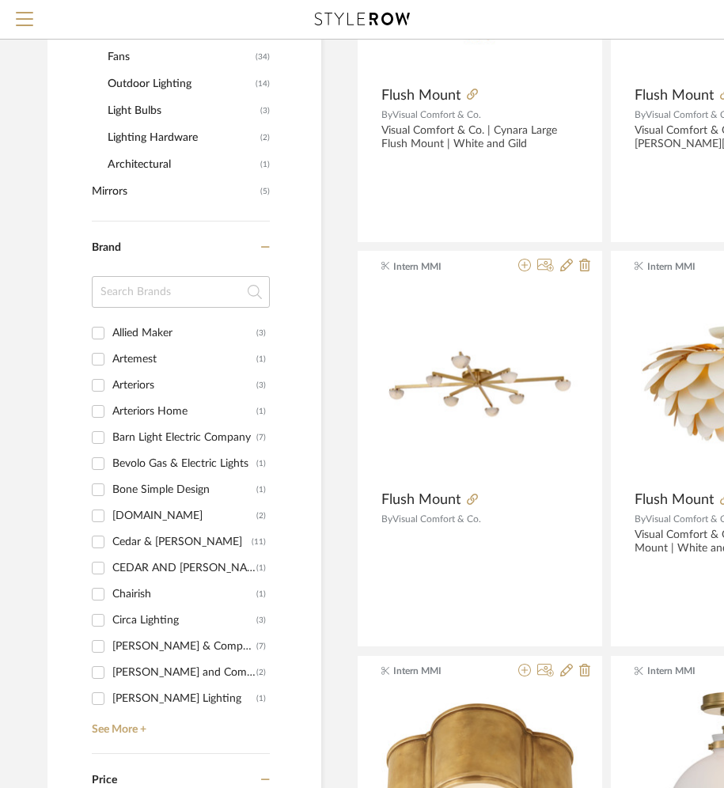
type input "a"
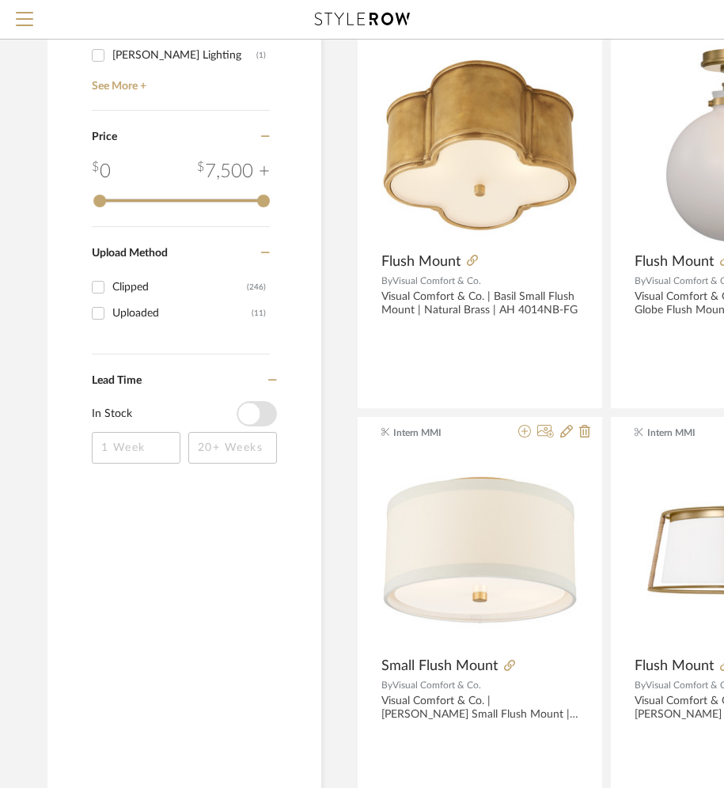
scroll to position [1333, 0]
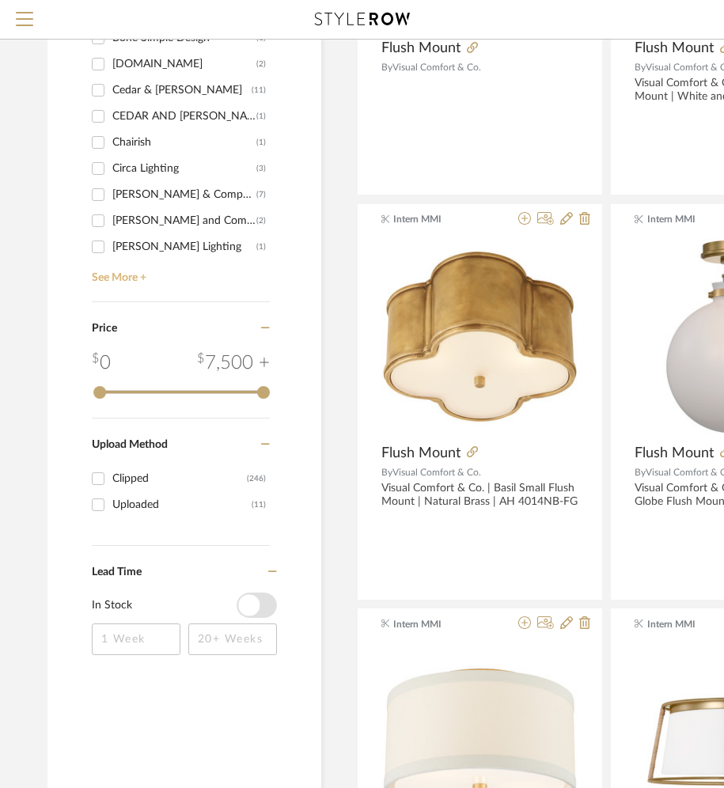
click at [128, 277] on link "See More +" at bounding box center [179, 272] width 182 height 25
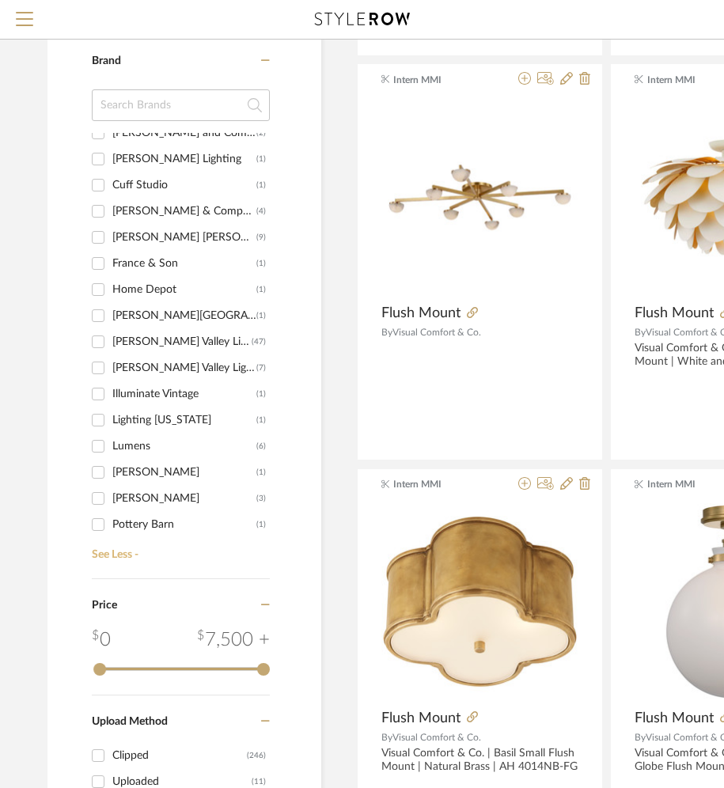
scroll to position [641, 0]
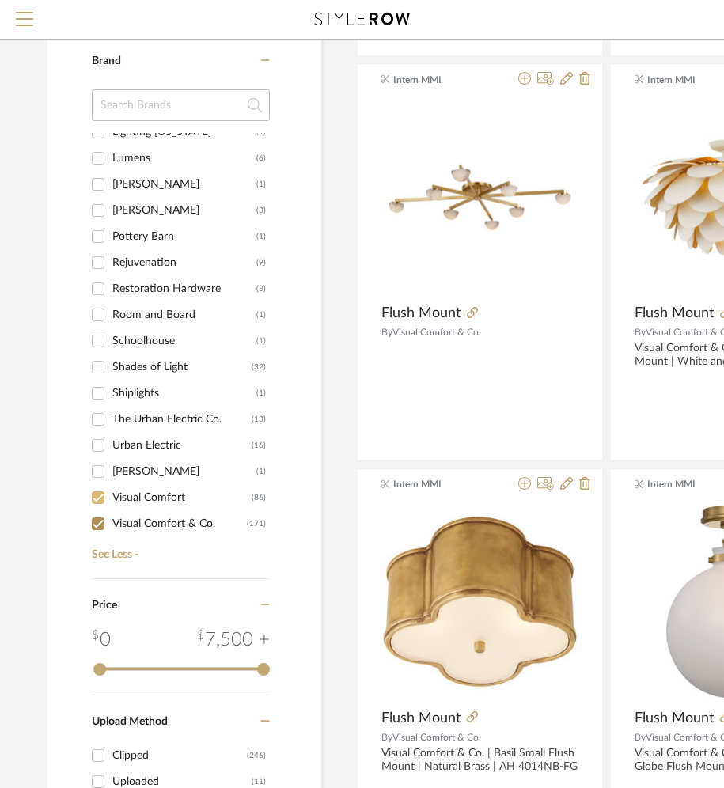
click at [112, 487] on div at bounding box center [98, 497] width 27 height 25
click at [99, 499] on input "Visual Comfort (86)" at bounding box center [97, 497] width 25 height 25
checkbox input "false"
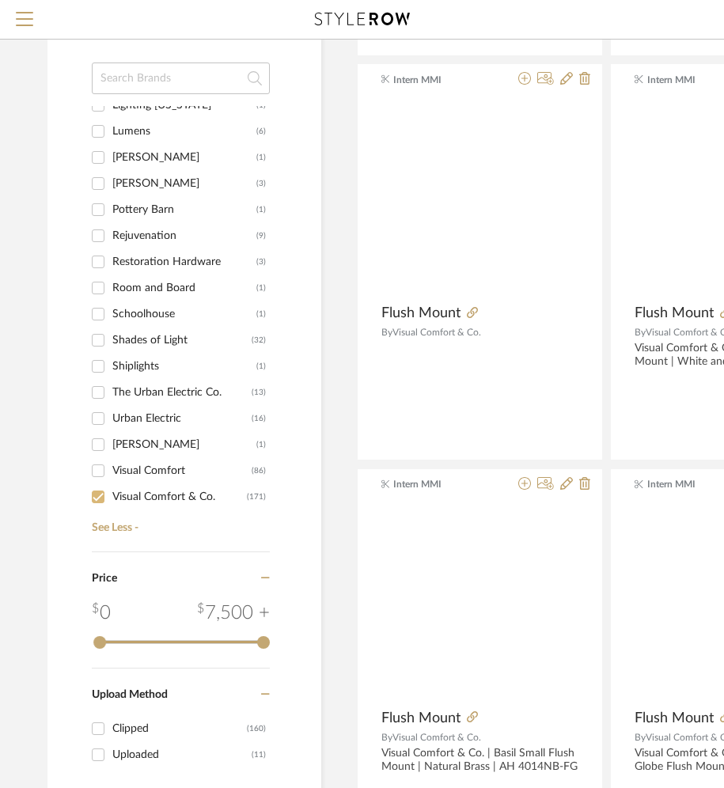
scroll to position [1041, 0]
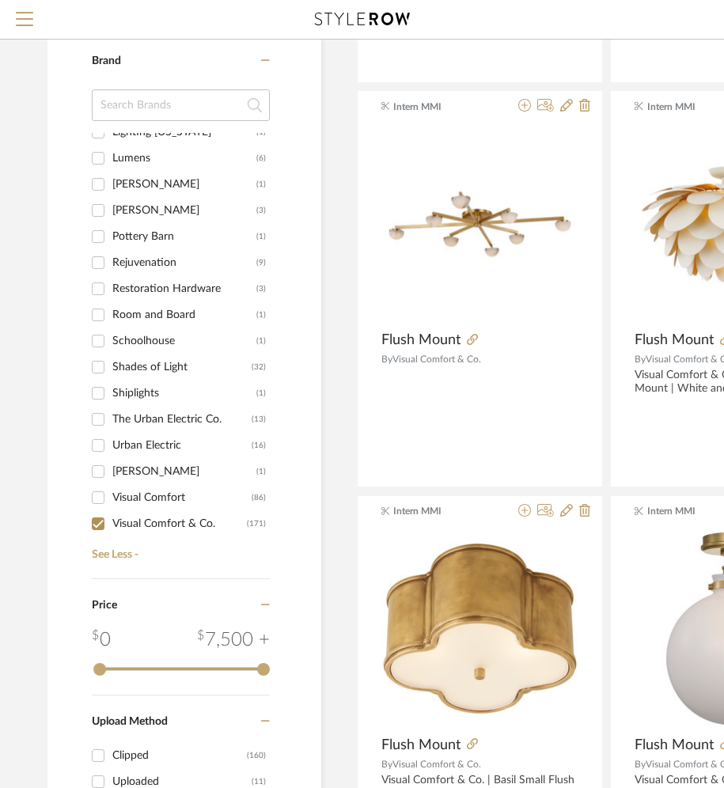
click at [98, 521] on input "Visual Comfort & Co. (171)" at bounding box center [97, 523] width 25 height 25
checkbox input "false"
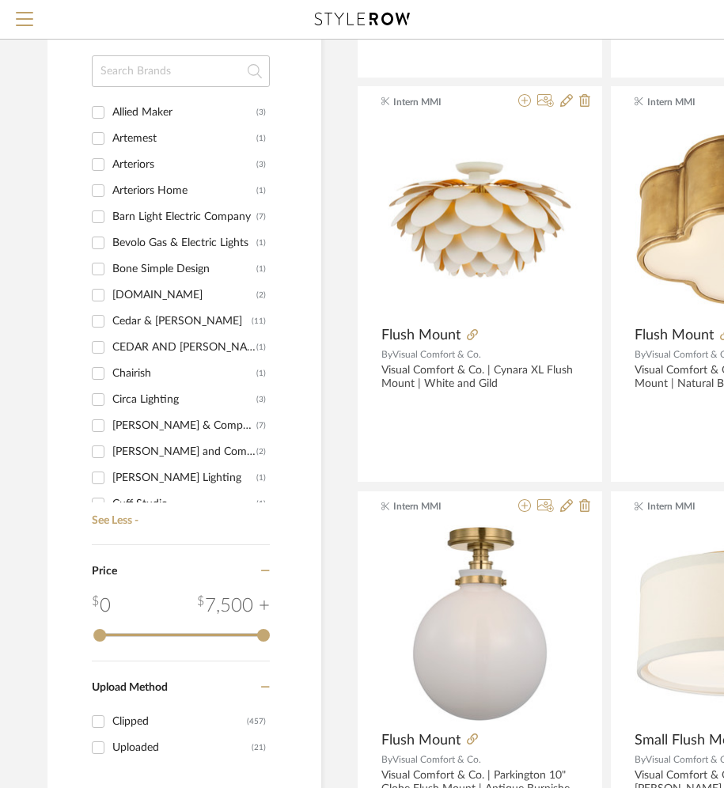
click at [144, 72] on input at bounding box center [181, 71] width 178 height 32
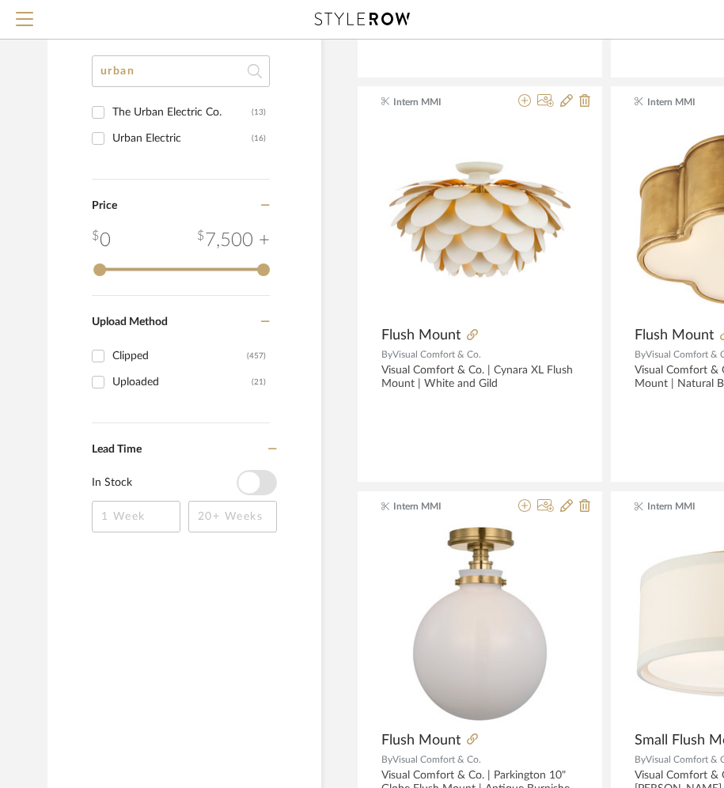
type input "urban"
click at [112, 111] on div "The Urban Electric Co." at bounding box center [181, 112] width 139 height 25
click at [111, 111] on input "The Urban Electric Co. (13)" at bounding box center [97, 112] width 25 height 25
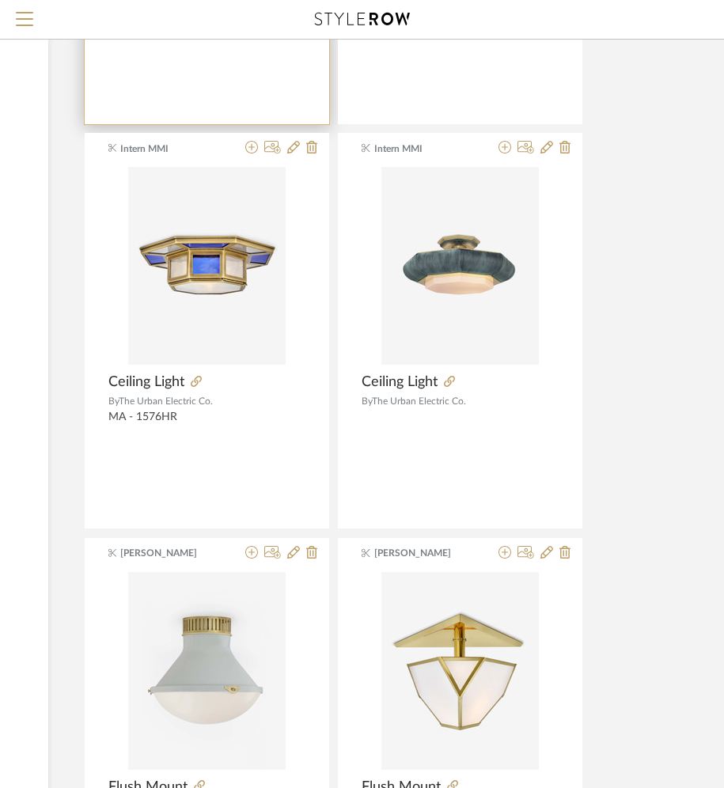
scroll to position [1785, 264]
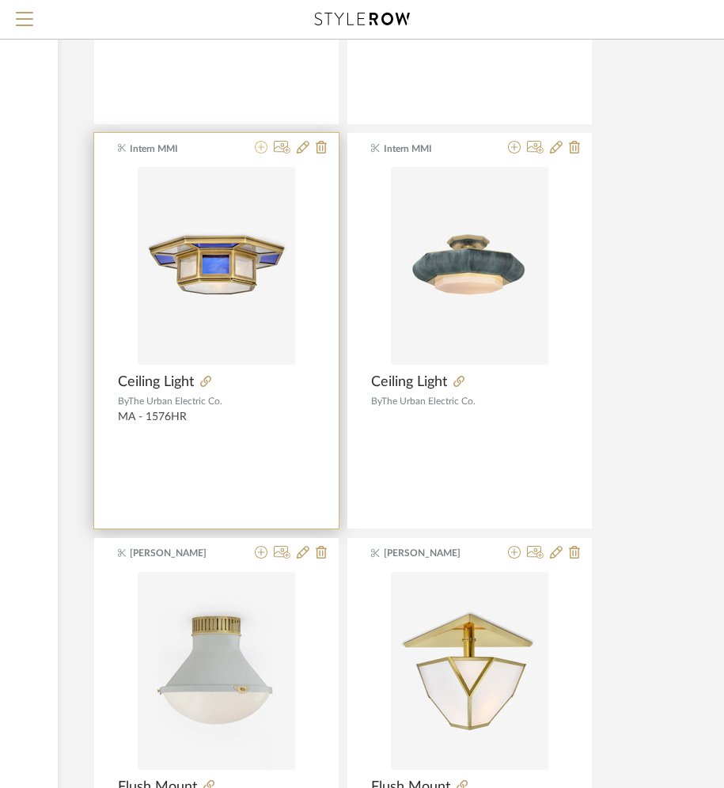
click at [265, 146] on icon at bounding box center [261, 147] width 13 height 13
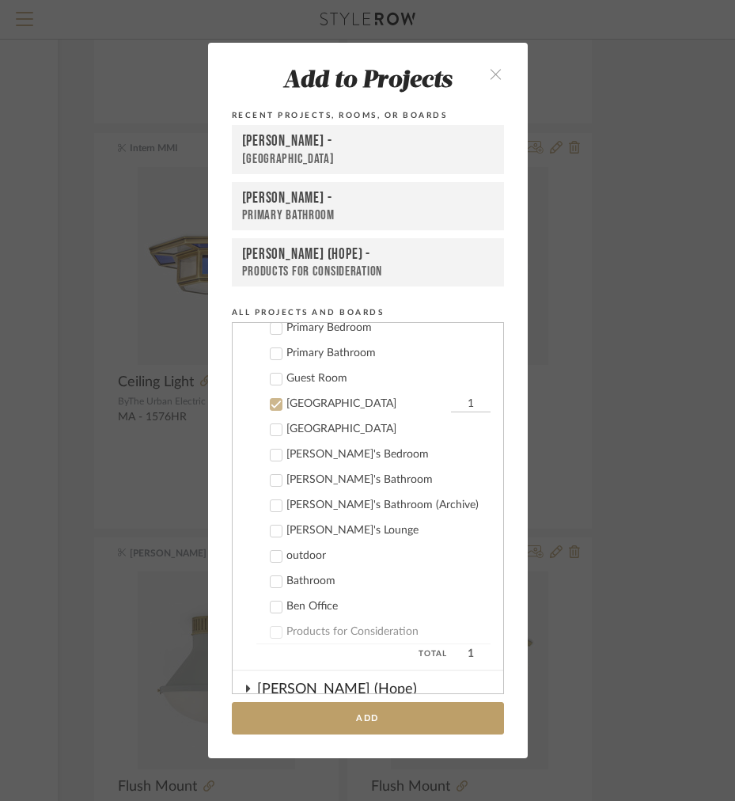
scroll to position [907, 0]
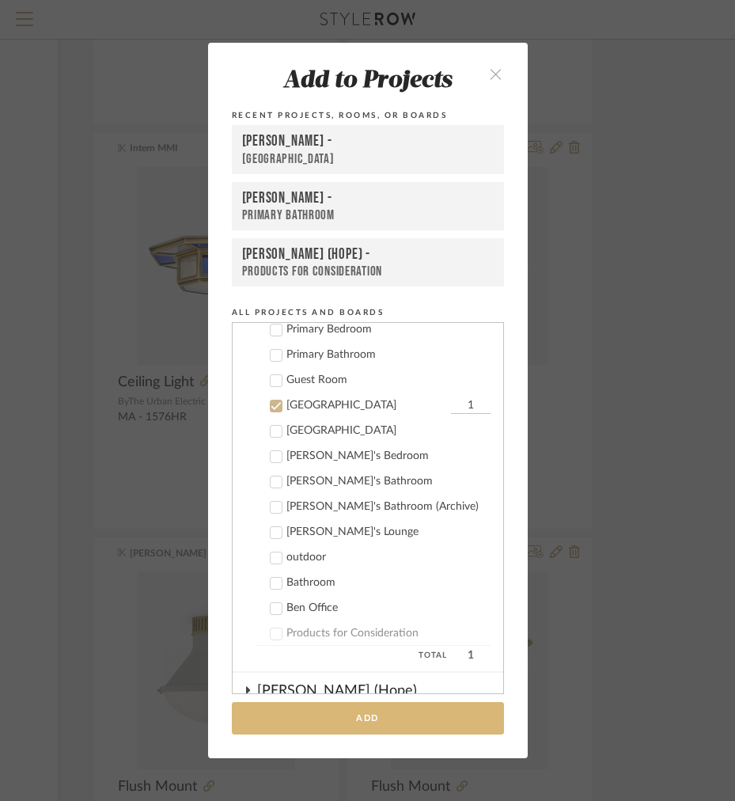
click at [269, 708] on button "Add" at bounding box center [368, 718] width 272 height 32
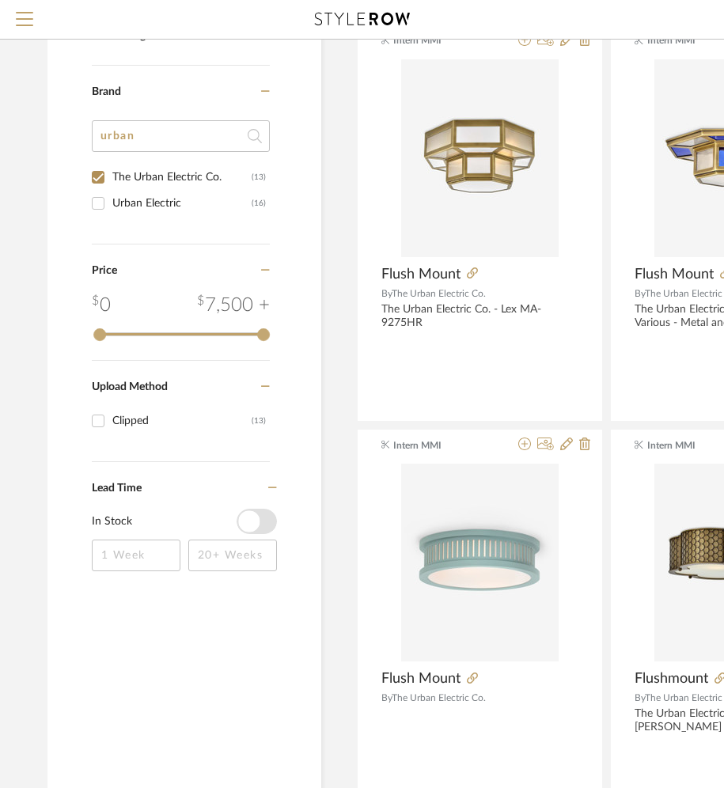
scroll to position [562, 0]
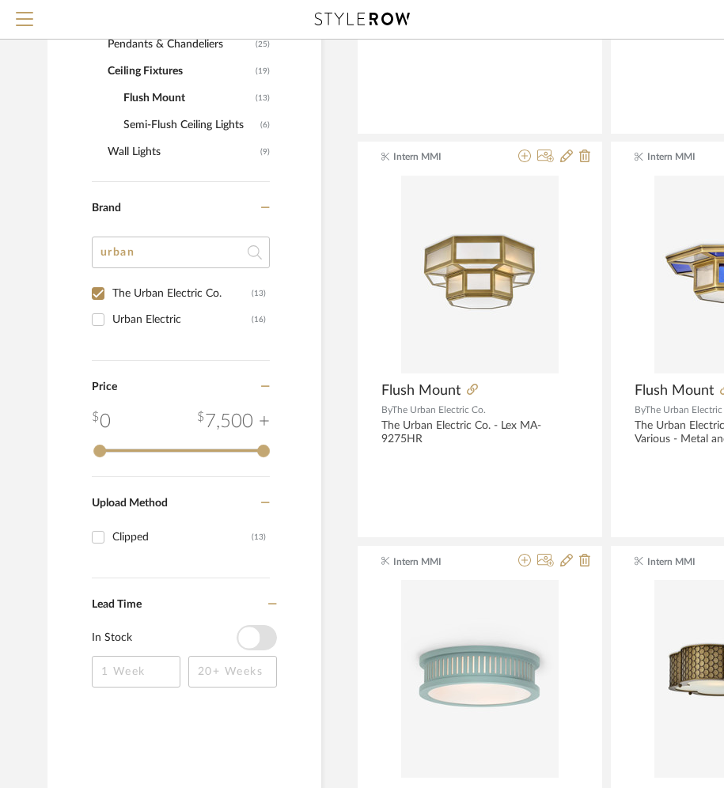
click at [99, 293] on input "The Urban Electric Co. (13)" at bounding box center [97, 293] width 25 height 25
checkbox input "false"
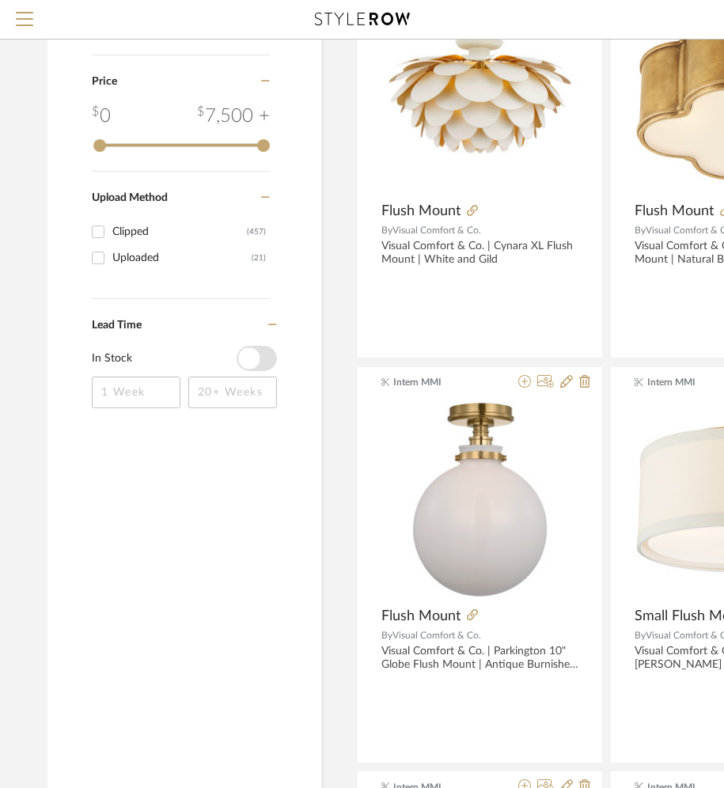
scroll to position [1704, 0]
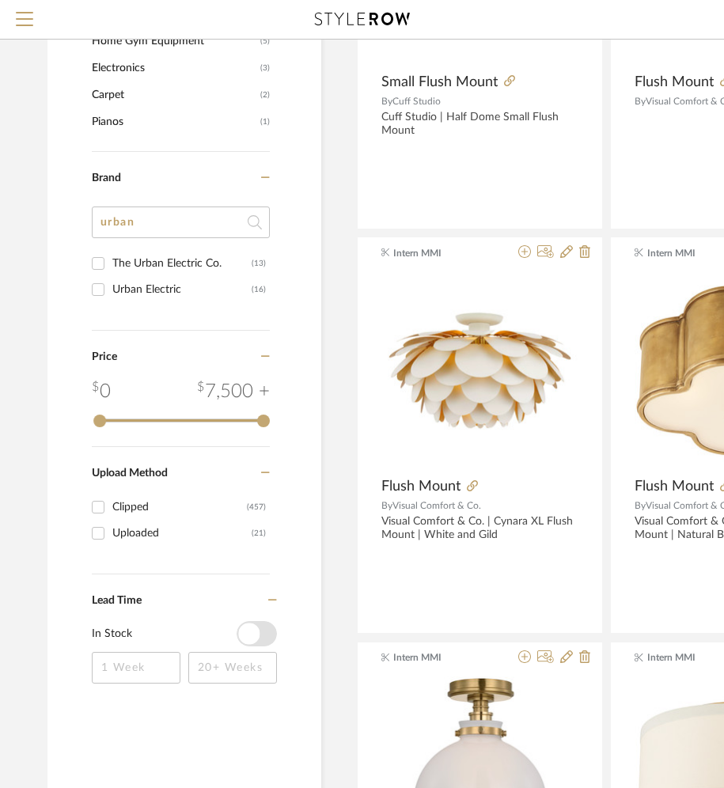
drag, startPoint x: 144, startPoint y: 232, endPoint x: 50, endPoint y: 211, distance: 96.4
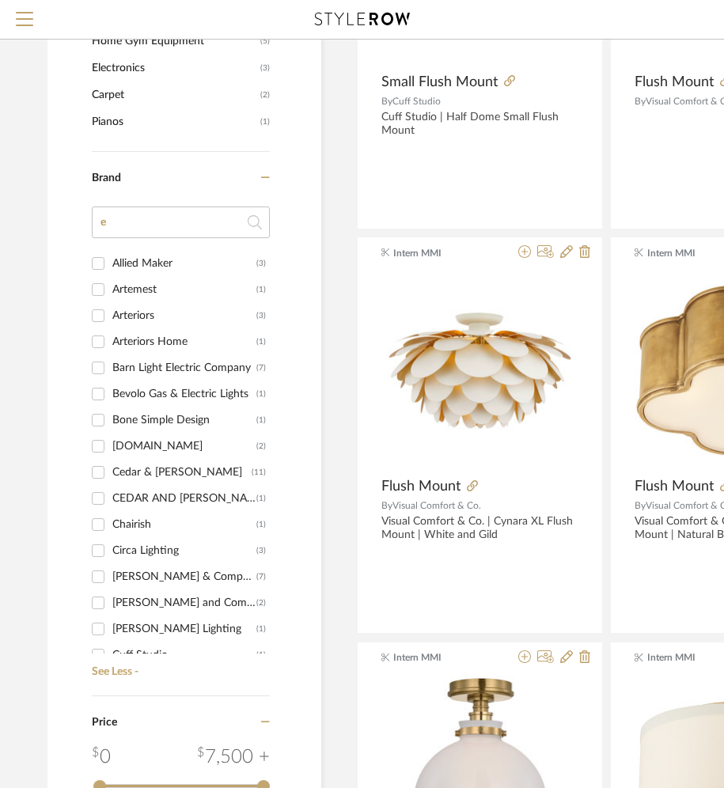
type input "ei"
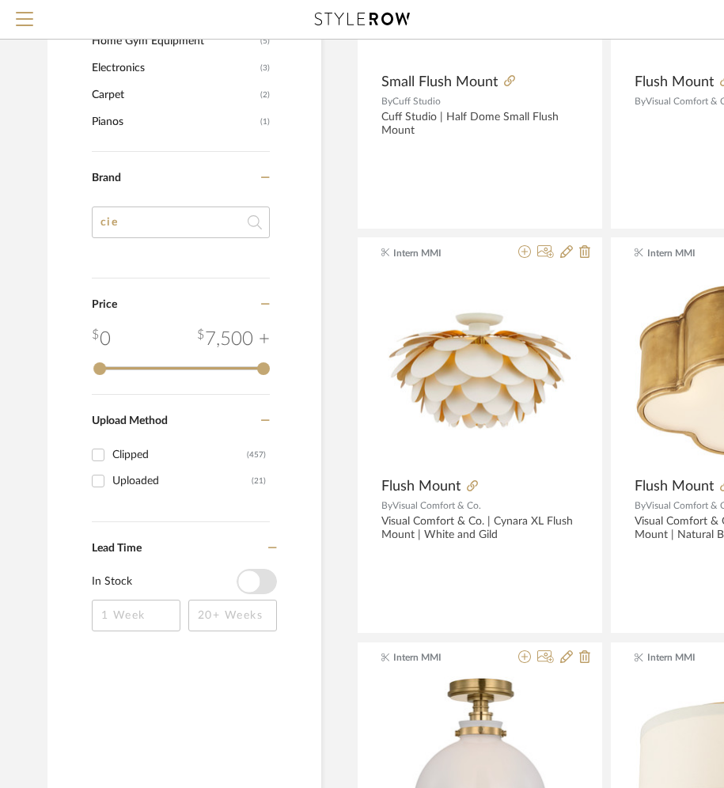
type input "ci"
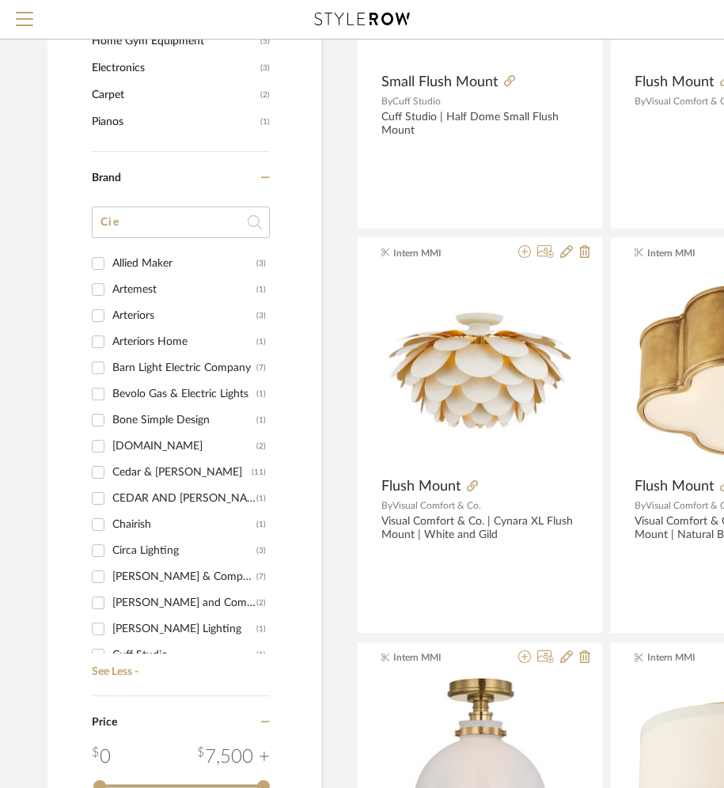
type input "Ci"
type input "e"
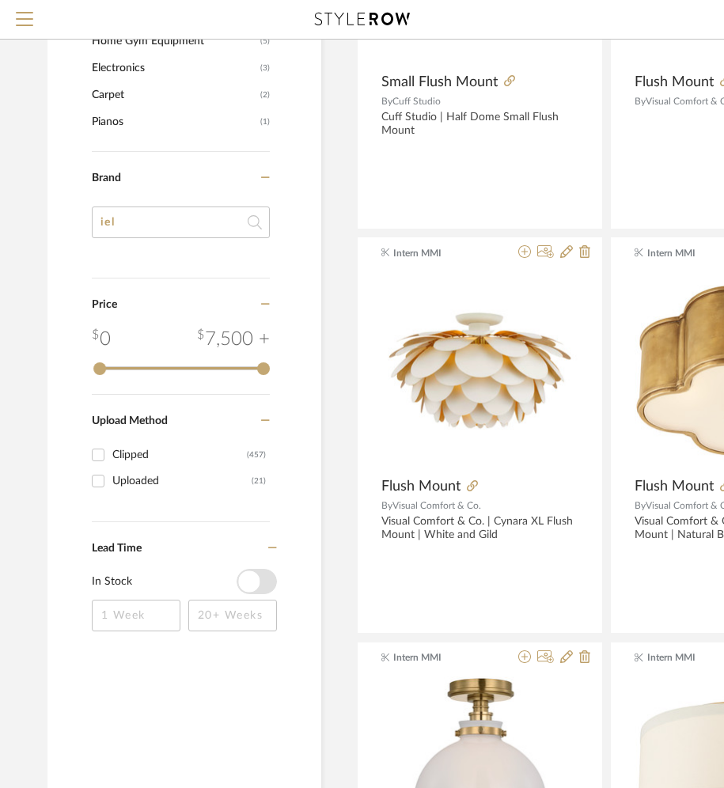
type input "ie"
type input "Ci"
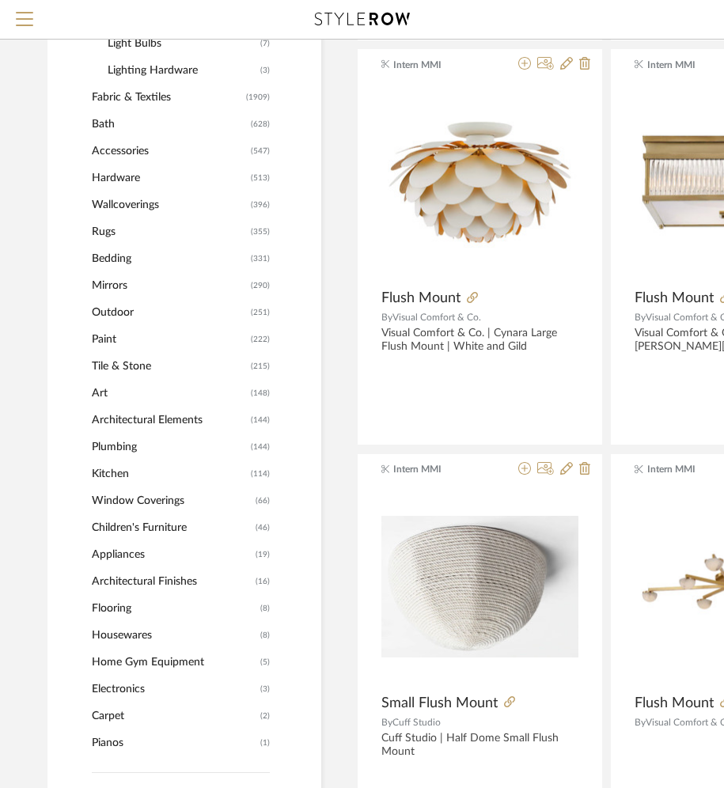
scroll to position [1387, 0]
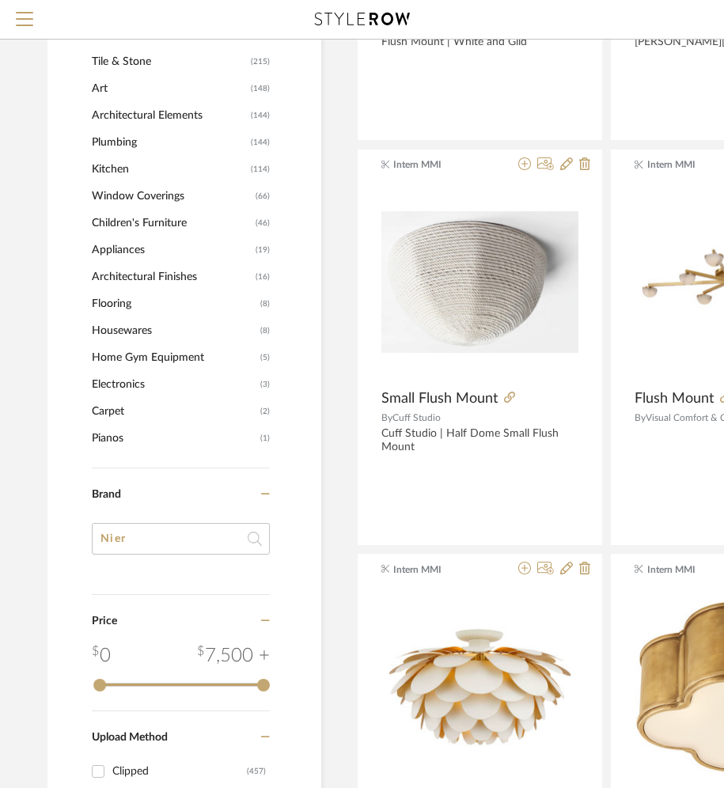
type input "Nier"
drag, startPoint x: 136, startPoint y: 537, endPoint x: 62, endPoint y: 531, distance: 74.7
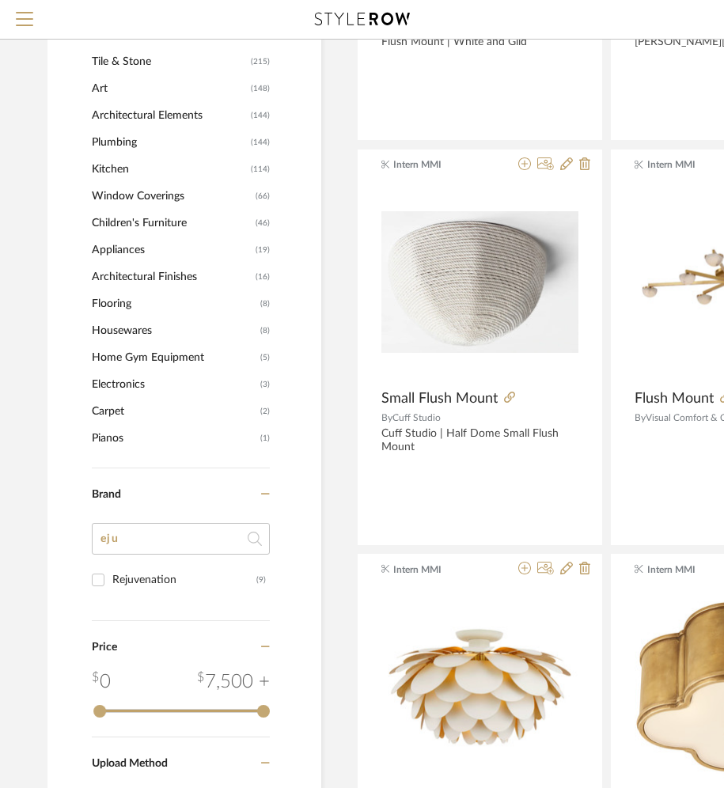
type input "ej"
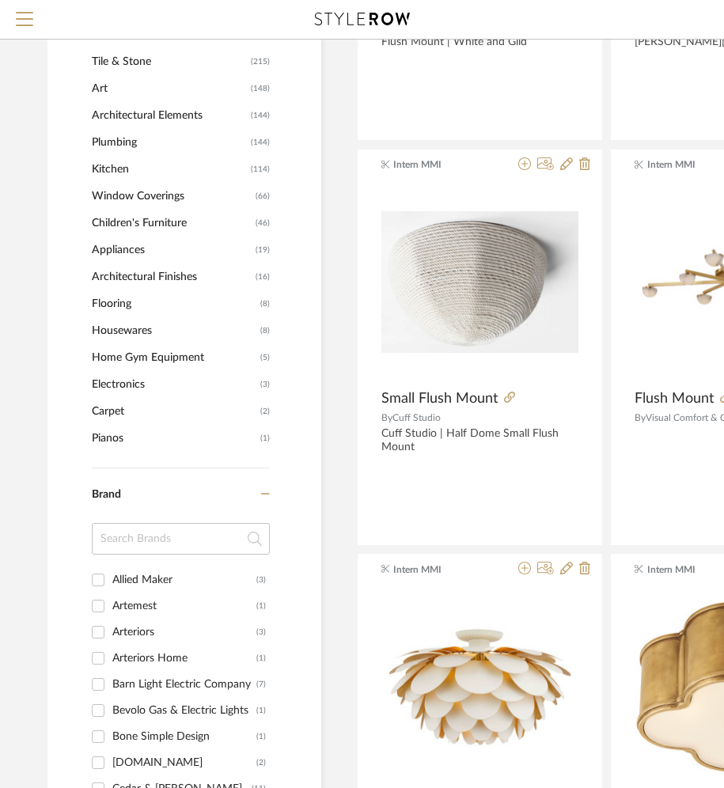
type input "e"
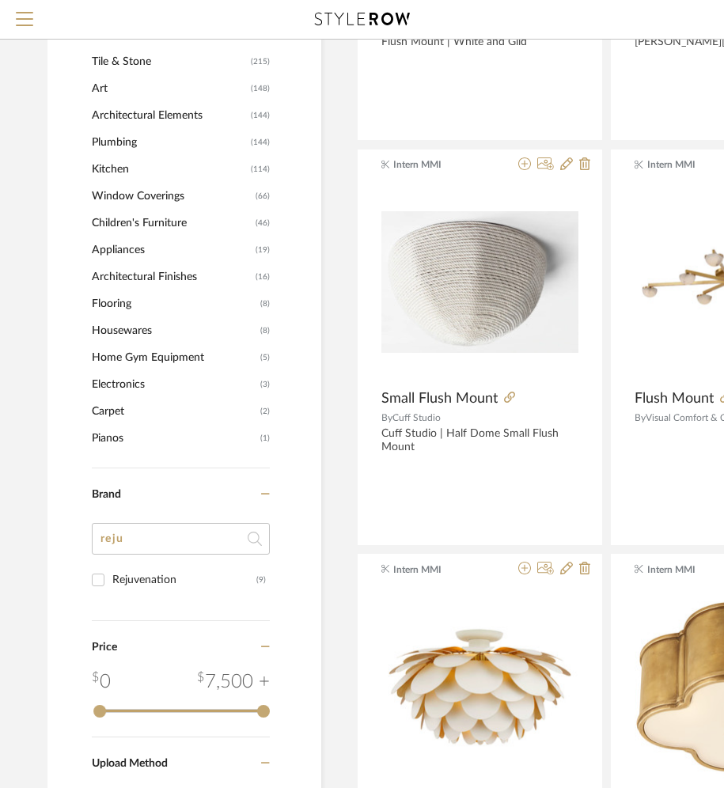
type input "reju"
click at [189, 584] on div "Rejuvenation" at bounding box center [184, 579] width 144 height 25
click at [111, 584] on input "Rejuvenation (9)" at bounding box center [97, 579] width 25 height 25
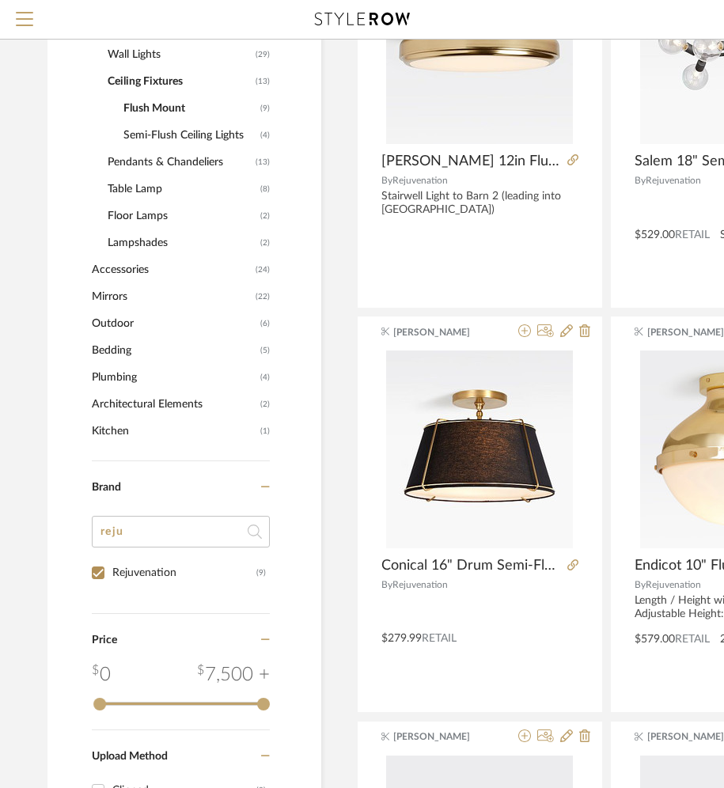
scroll to position [825, 0]
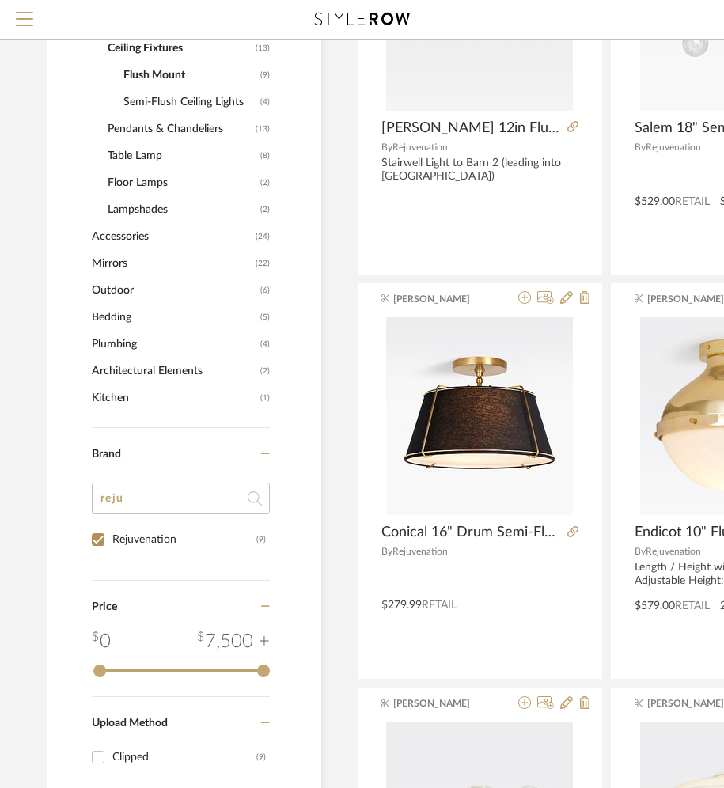
click at [136, 533] on div "Rejuvenation" at bounding box center [184, 539] width 144 height 25
click at [111, 533] on input "Rejuvenation (9)" at bounding box center [97, 539] width 25 height 25
checkbox input "false"
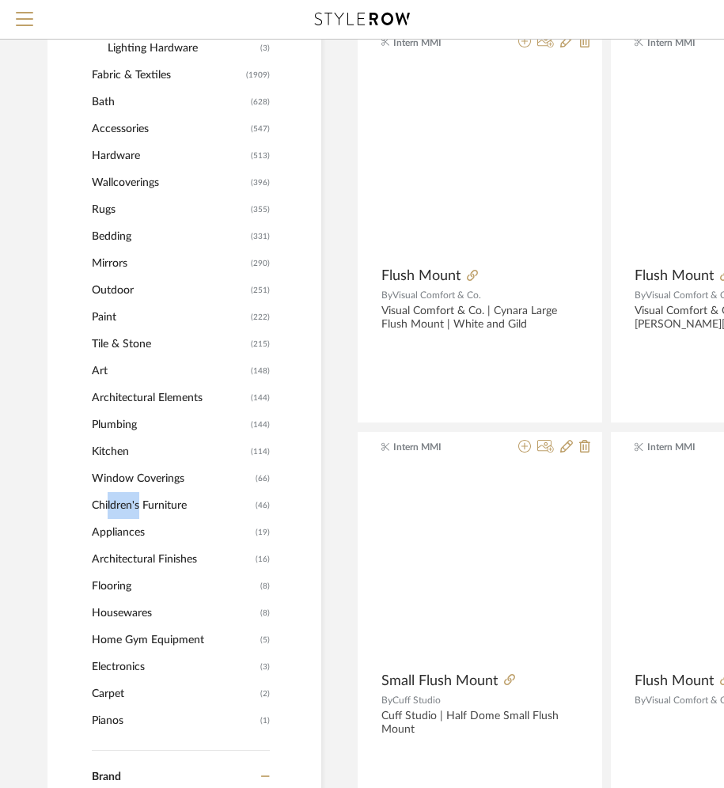
click at [64, 495] on div "Item Type Product (478) Added By Intern MMI (133) [PERSON_NAME] (120) [PERSON_N…" at bounding box center [184, 229] width 274 height 2138
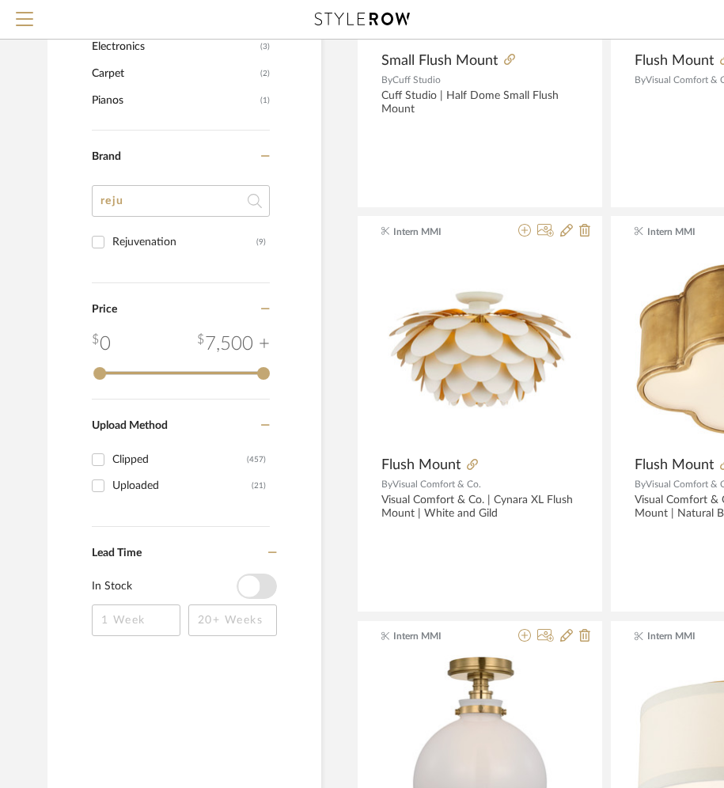
scroll to position [1695, 0]
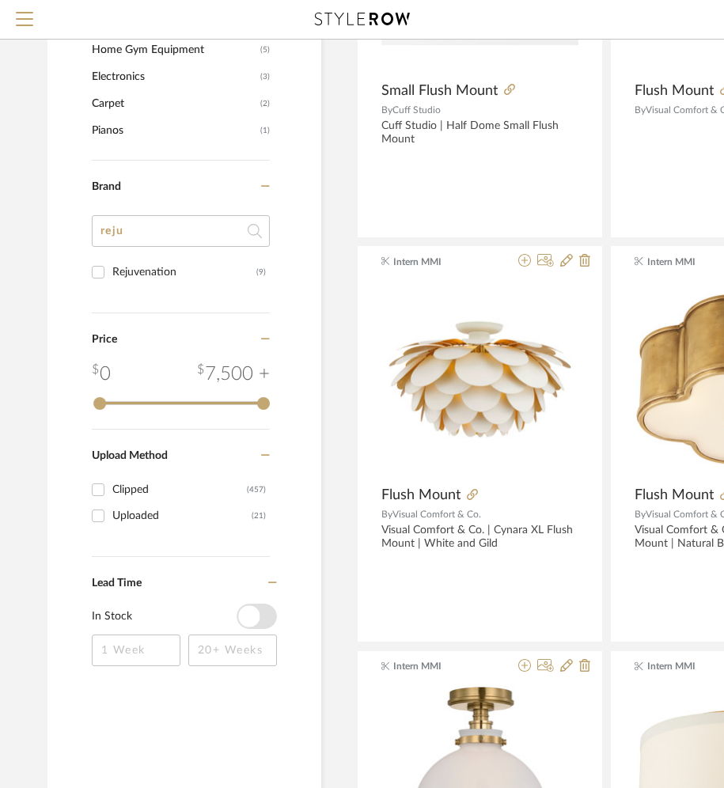
drag, startPoint x: 152, startPoint y: 239, endPoint x: 56, endPoint y: 218, distance: 97.9
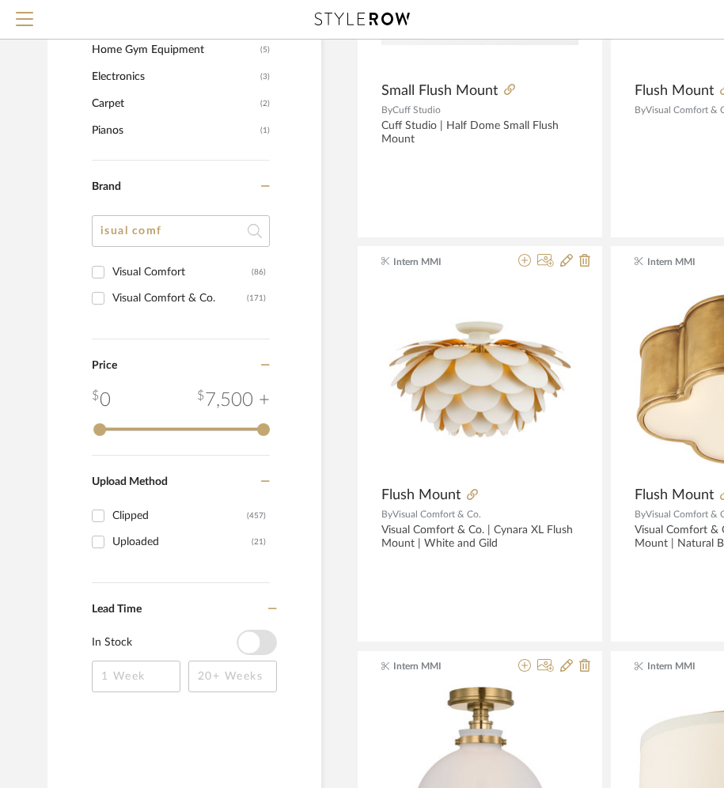
type input "isual comf"
click at [133, 286] on div "Visual Comfort & Co." at bounding box center [179, 298] width 135 height 25
click at [111, 286] on input "Visual Comfort & Co. (171)" at bounding box center [97, 298] width 25 height 25
checkbox input "true"
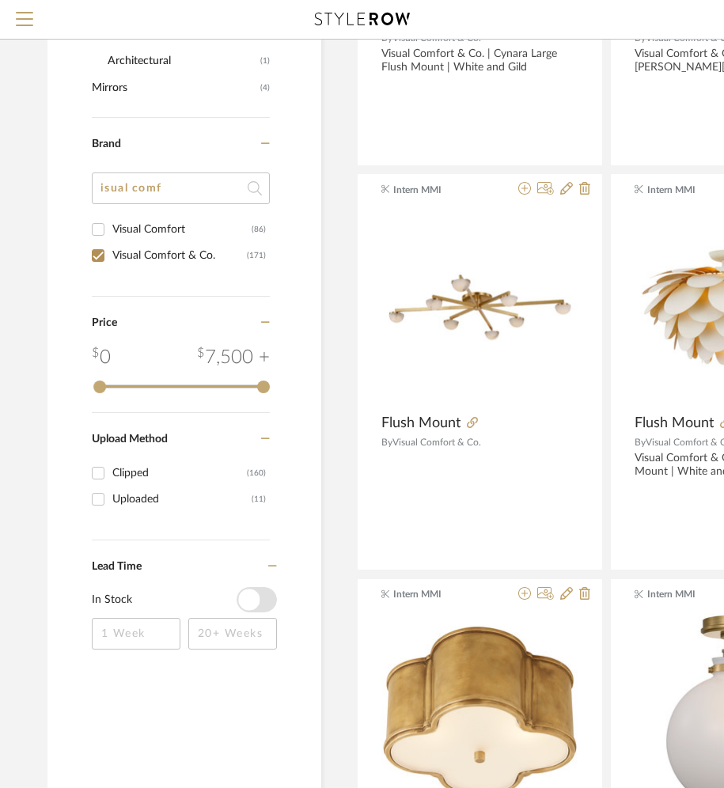
scroll to position [965, 0]
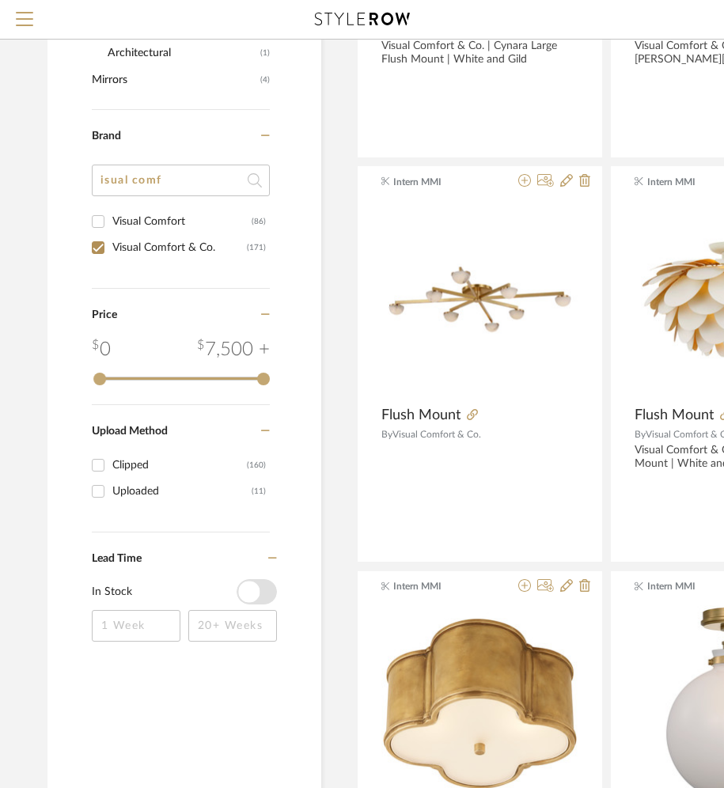
click at [142, 216] on div "Visual Comfort" at bounding box center [181, 221] width 139 height 25
click at [111, 216] on input "Visual Comfort (86)" at bounding box center [97, 221] width 25 height 25
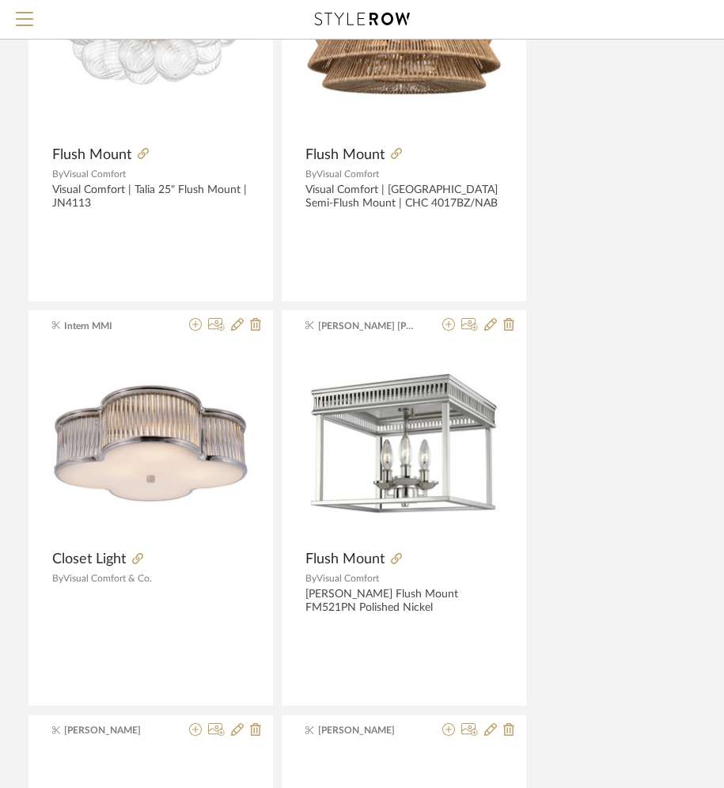
scroll to position [6993, 329]
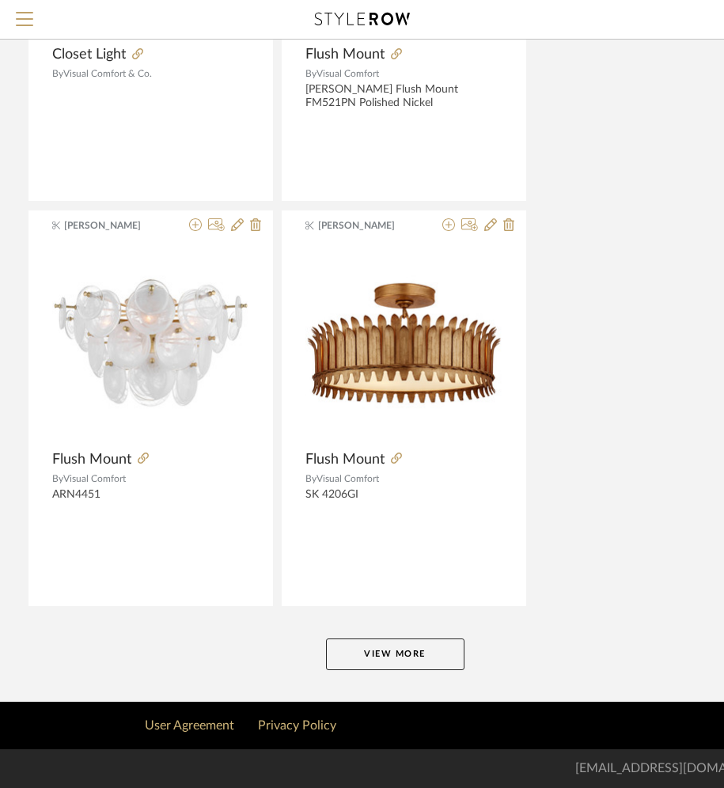
click at [366, 660] on button "View More" at bounding box center [395, 655] width 138 height 32
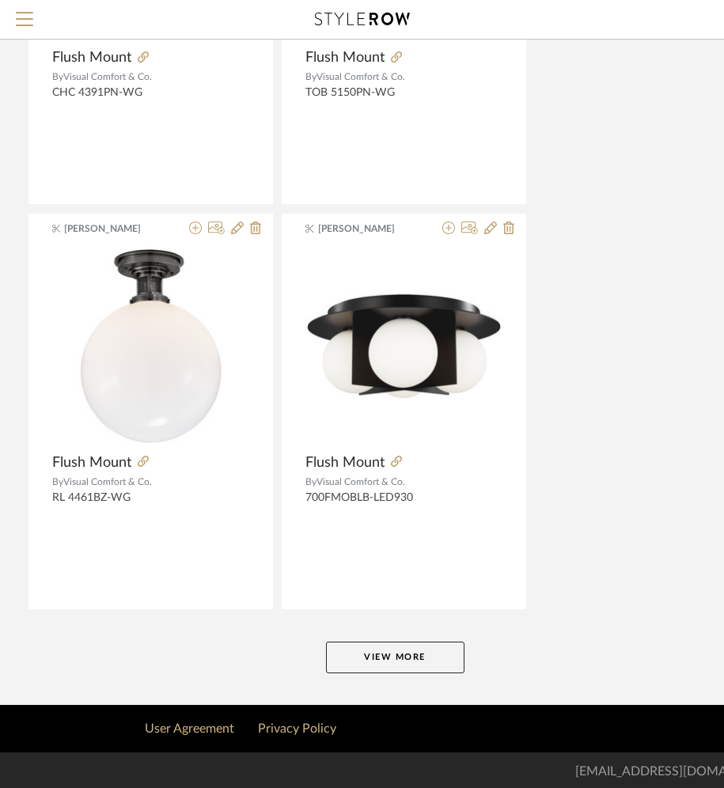
scroll to position [14279, 329]
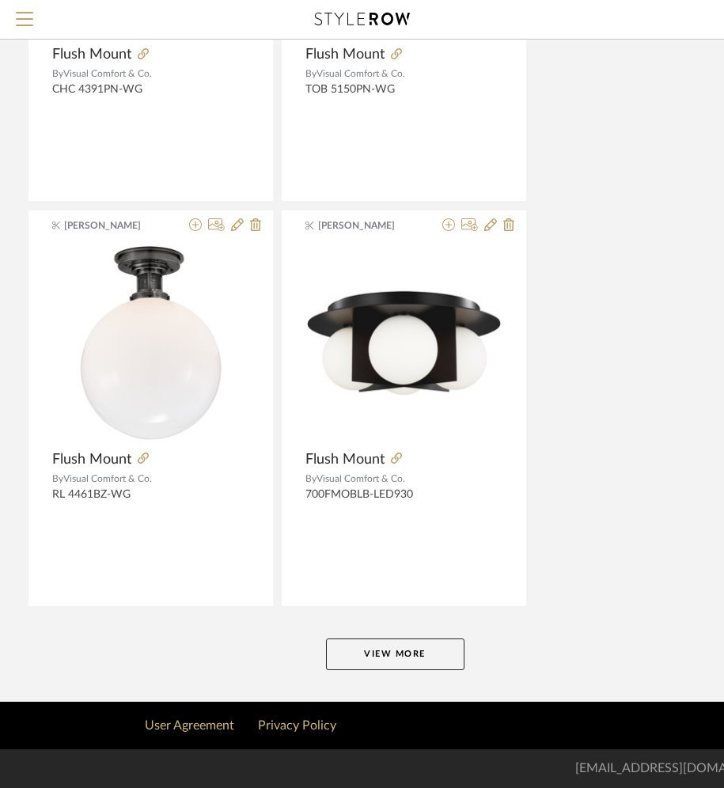
click at [367, 661] on button "View More" at bounding box center [395, 655] width 138 height 32
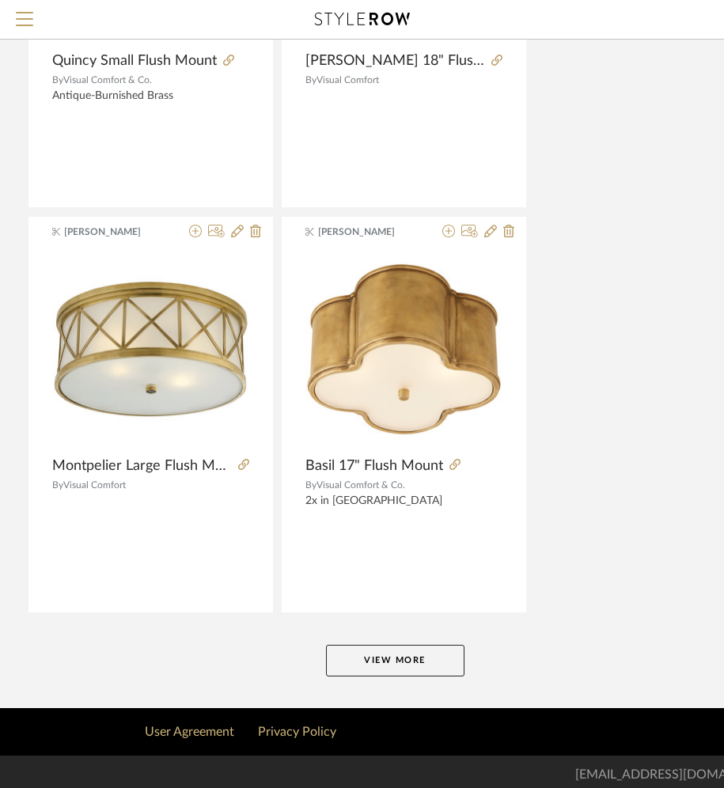
scroll to position [21566, 329]
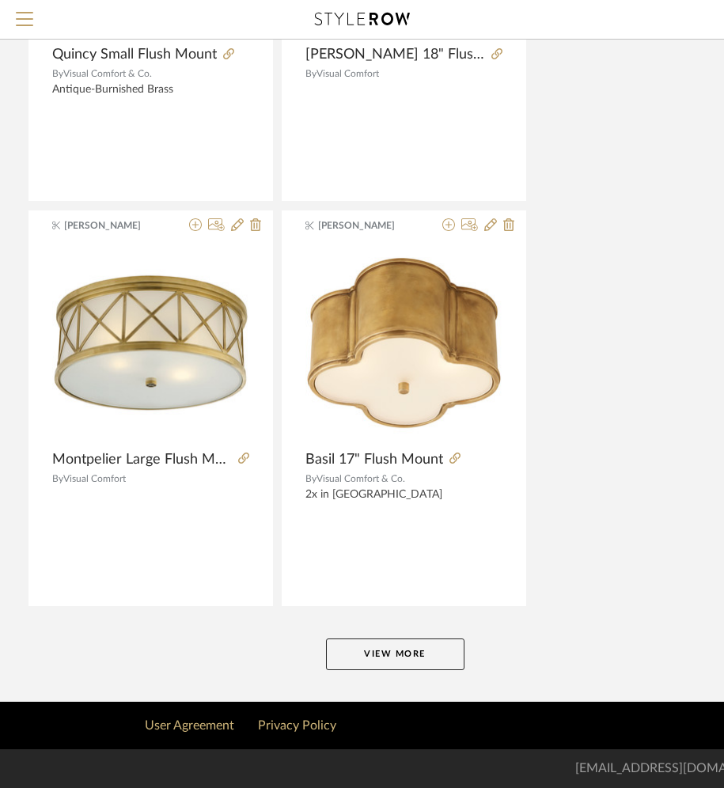
click at [367, 660] on button "View More" at bounding box center [395, 655] width 138 height 32
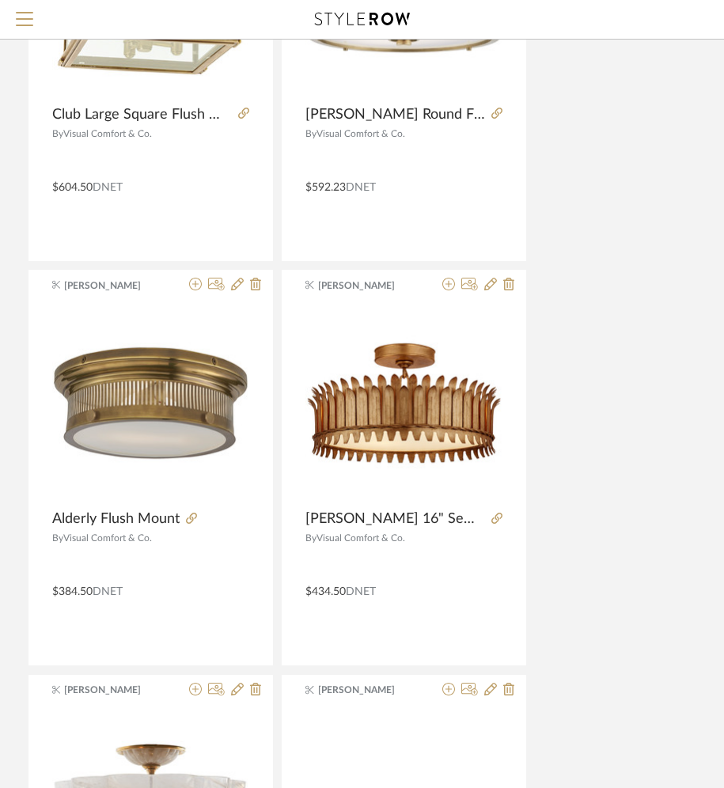
scroll to position [28852, 329]
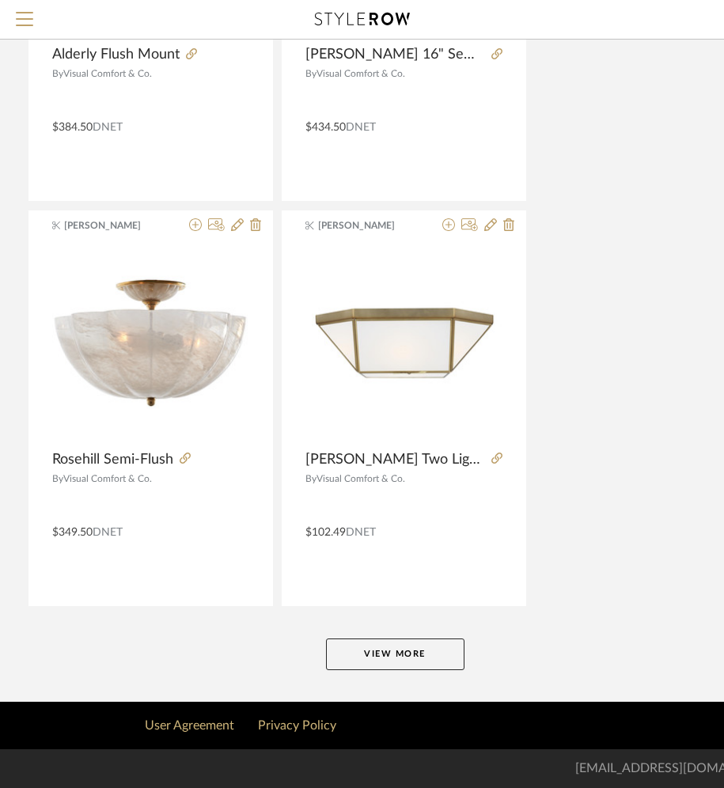
click at [367, 659] on button "View More" at bounding box center [395, 655] width 138 height 32
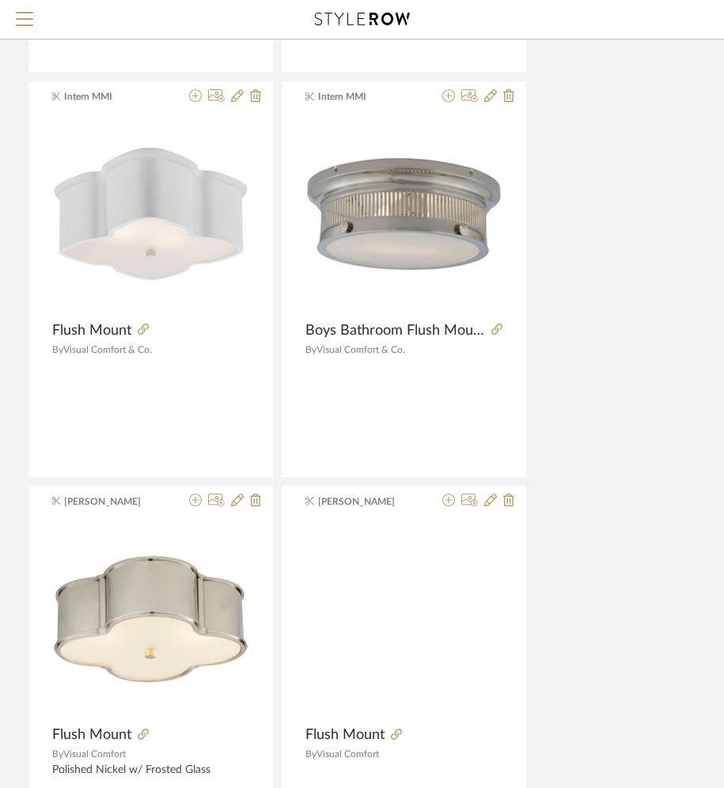
scroll to position [32089, 329]
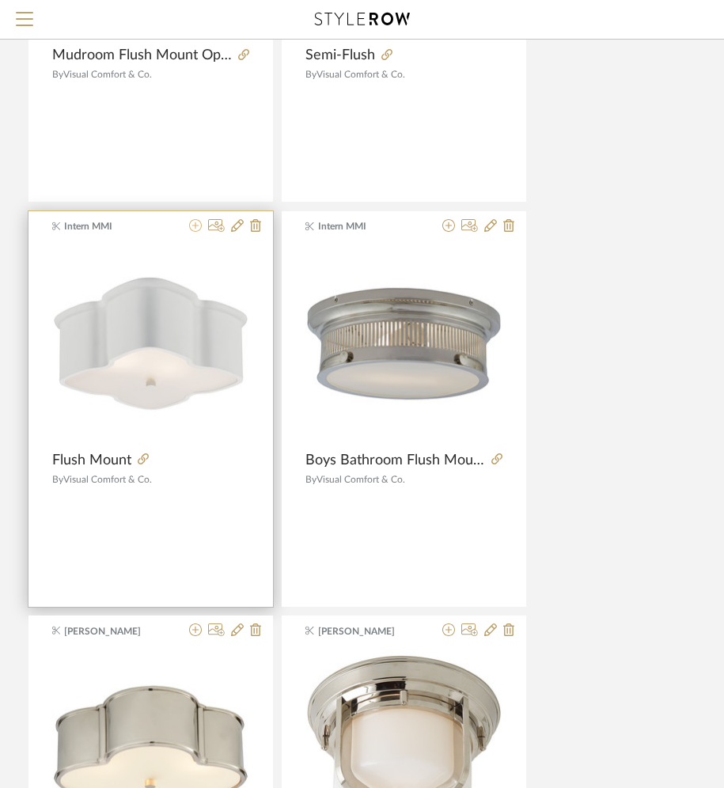
click at [199, 226] on icon at bounding box center [195, 225] width 13 height 13
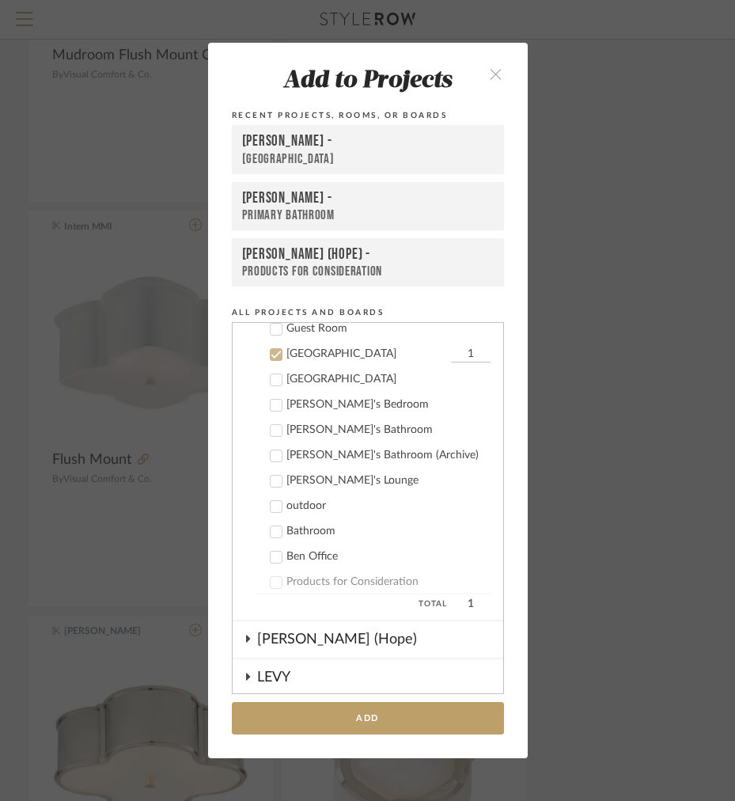
scroll to position [976, 0]
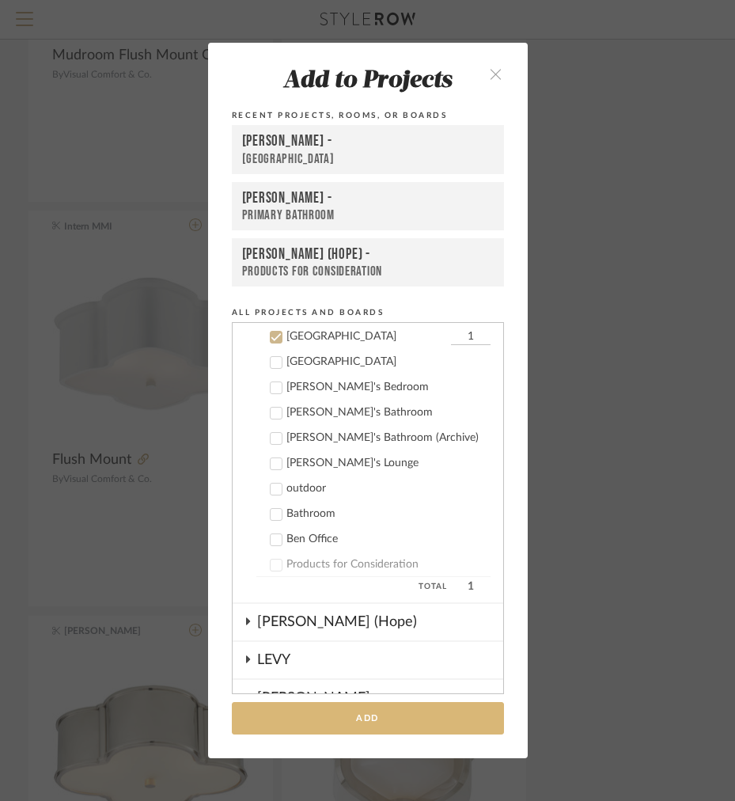
click at [247, 725] on button "Add" at bounding box center [368, 718] width 272 height 32
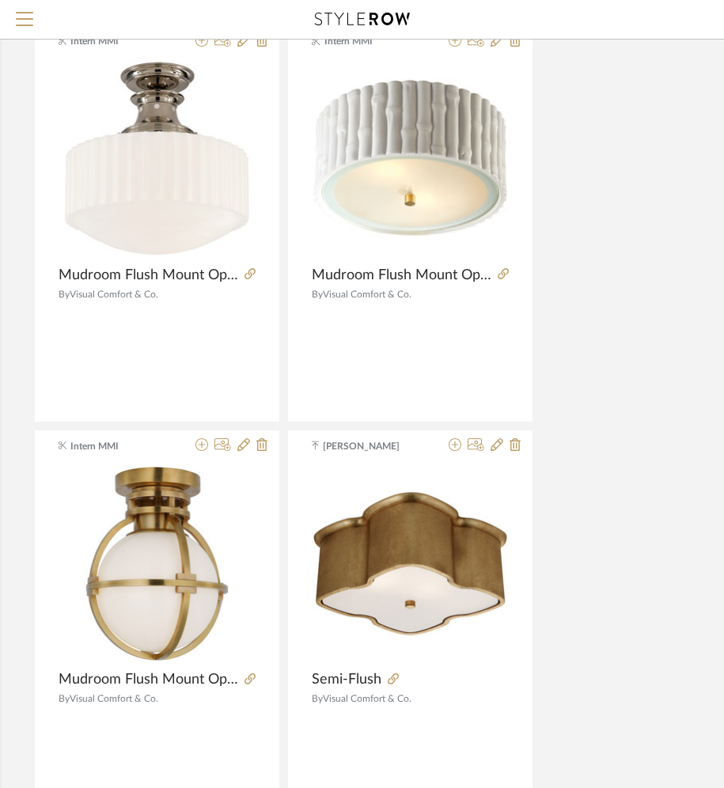
scroll to position [31645, 323]
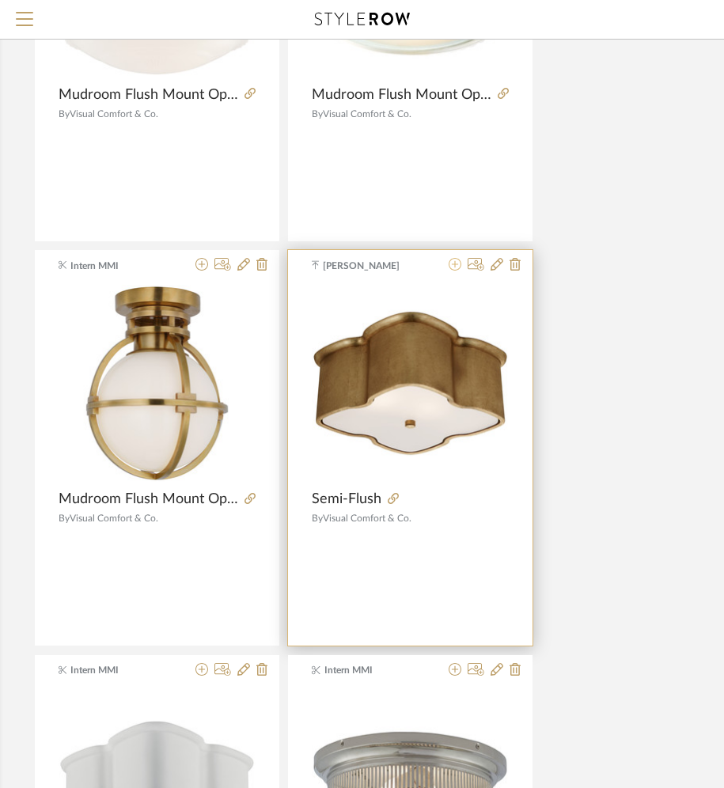
click at [455, 264] on icon at bounding box center [455, 264] width 13 height 13
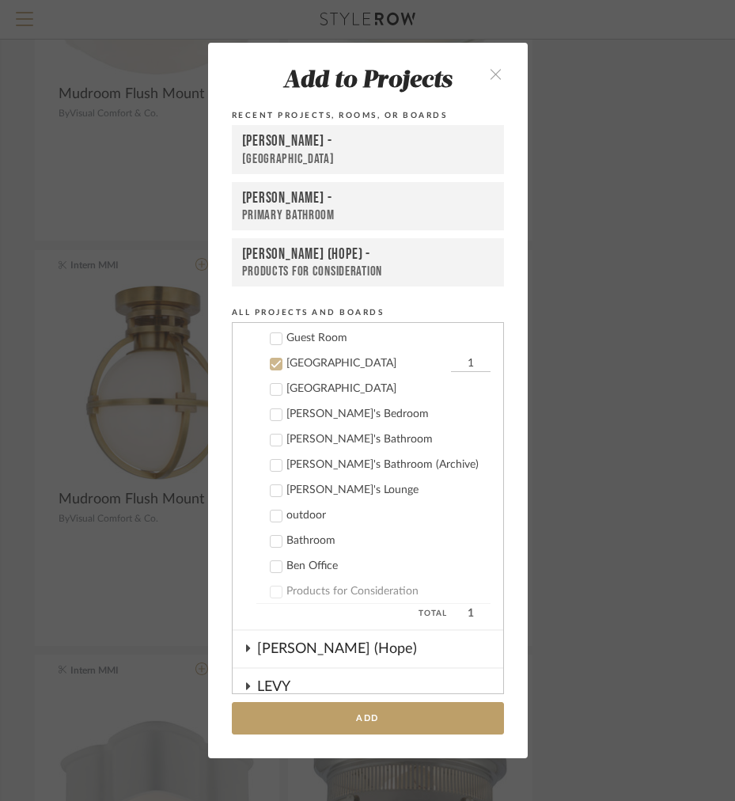
scroll to position [976, 0]
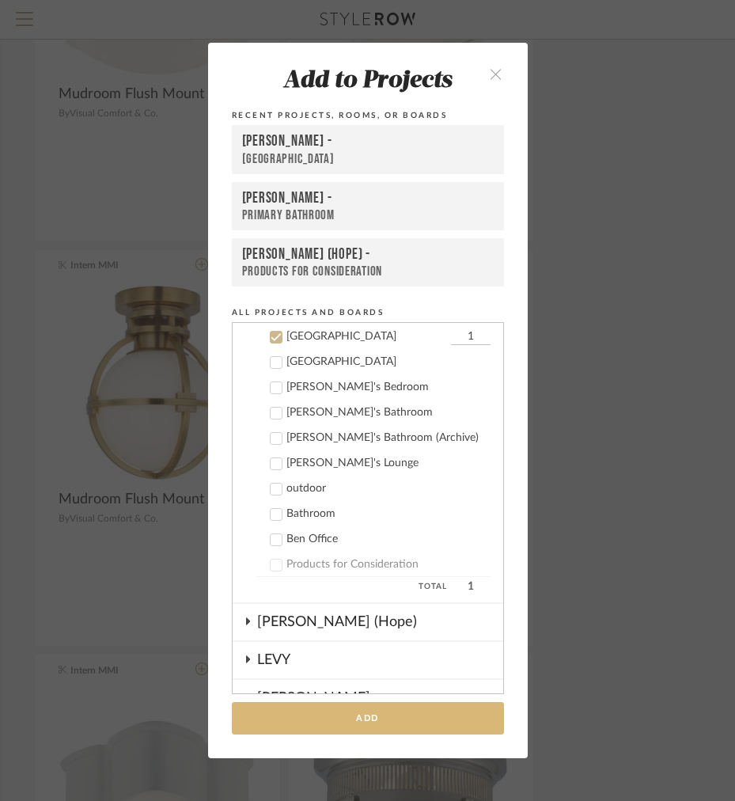
click at [286, 726] on button "Add" at bounding box center [368, 718] width 272 height 32
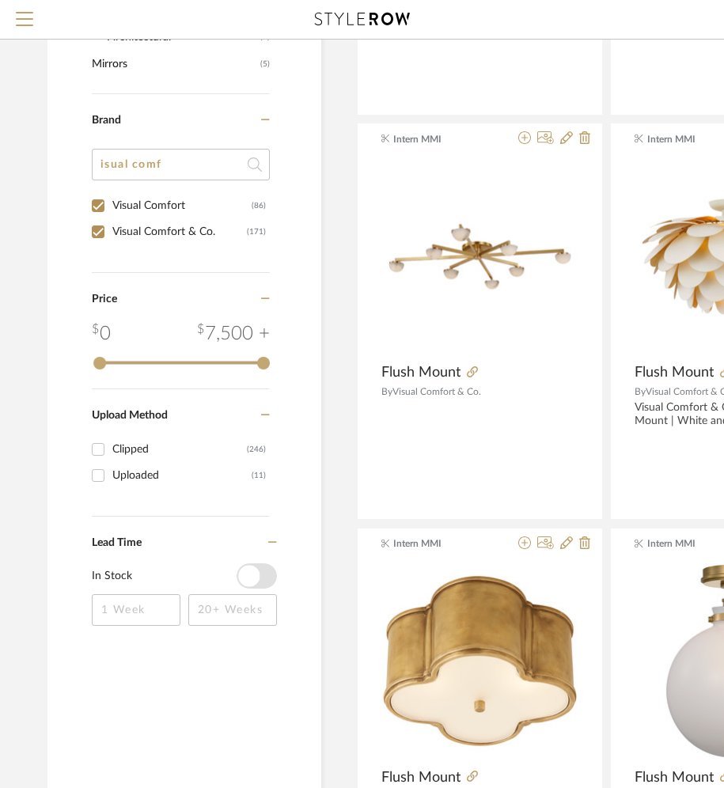
scroll to position [1007, 0]
click at [107, 218] on input "Visual Comfort (86)" at bounding box center [97, 206] width 25 height 25
checkbox input "false"
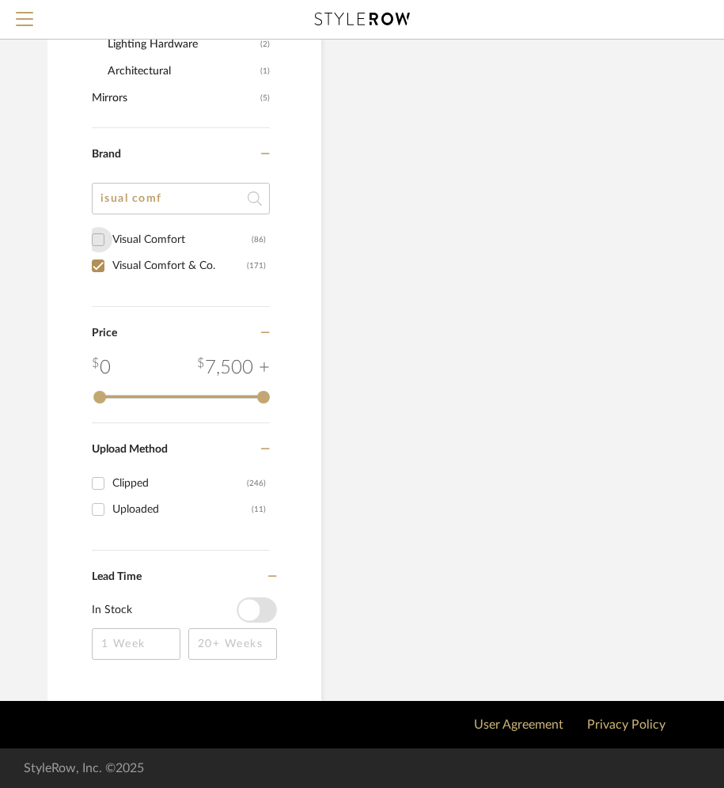
scroll to position [974, 0]
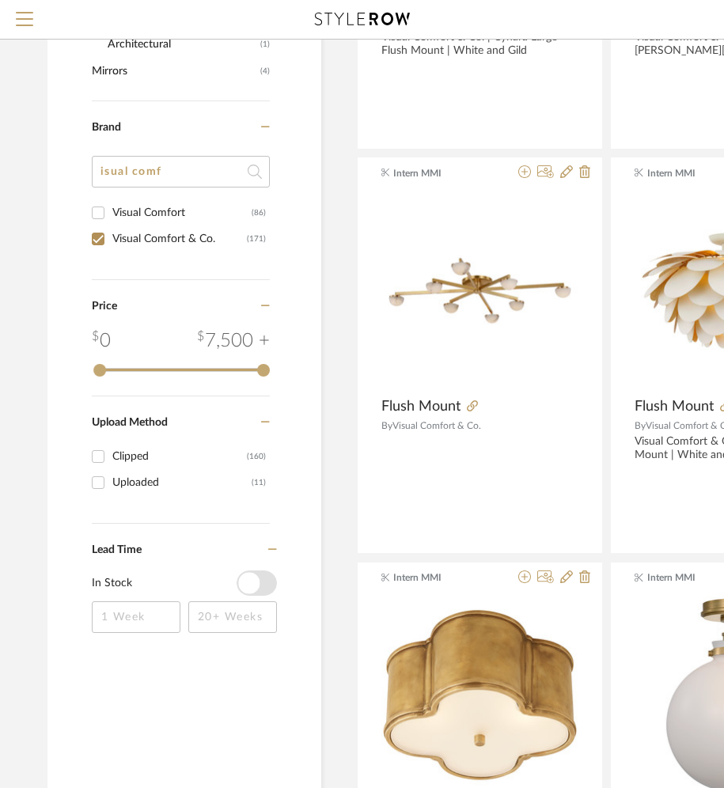
click at [107, 241] on input "Visual Comfort & Co. (171)" at bounding box center [97, 238] width 25 height 25
checkbox input "false"
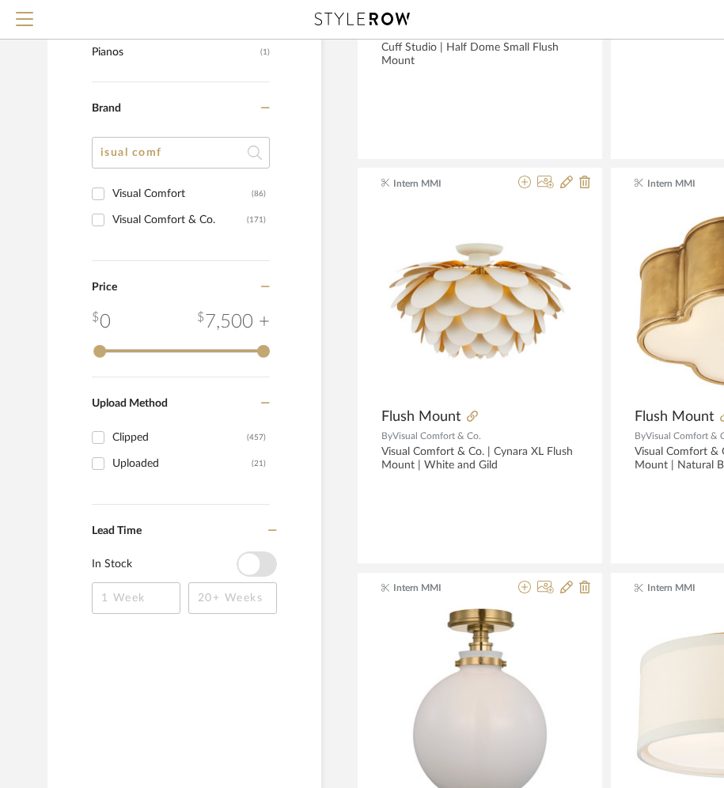
scroll to position [1668, 0]
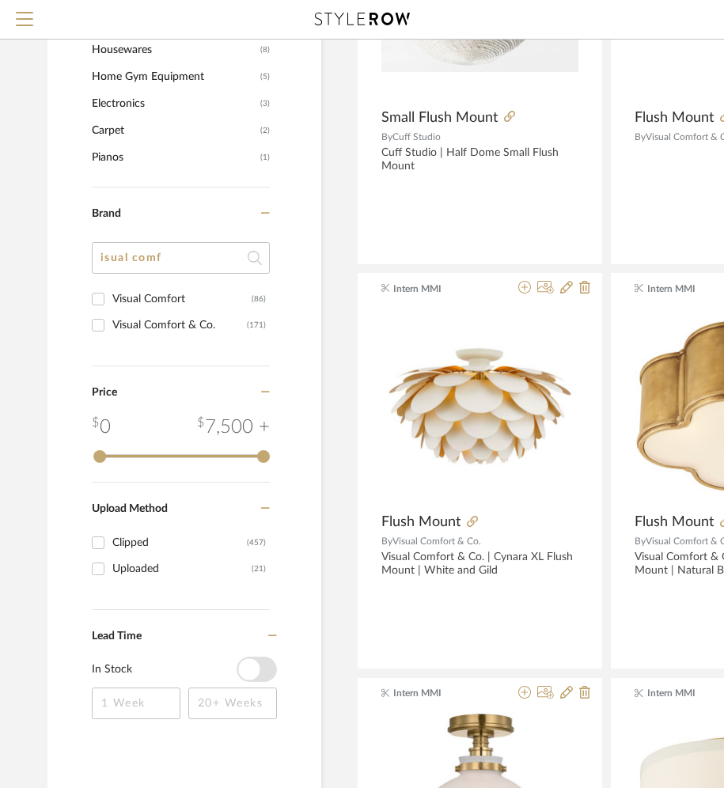
drag, startPoint x: 176, startPoint y: 256, endPoint x: 71, endPoint y: 233, distance: 106.8
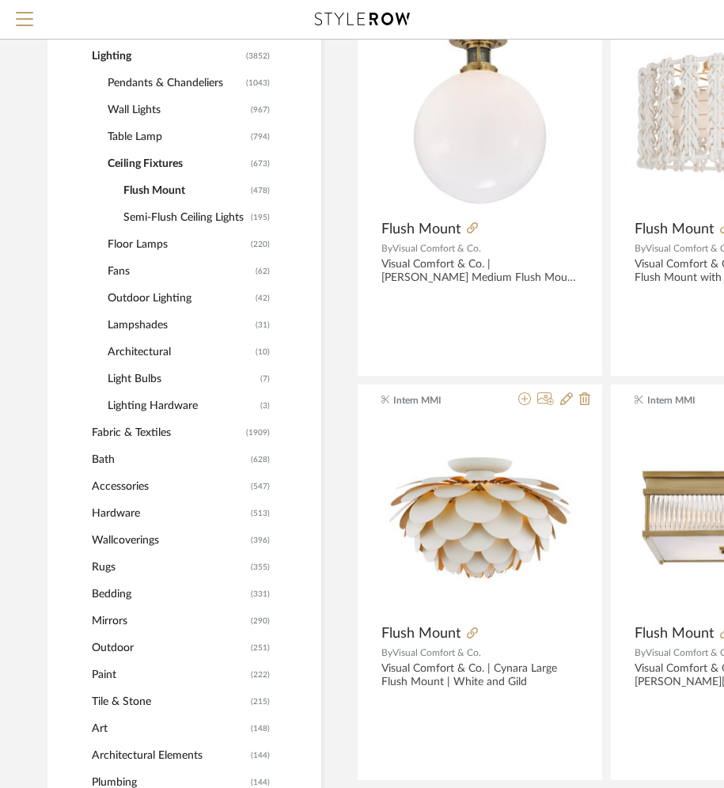
scroll to position [549, 0]
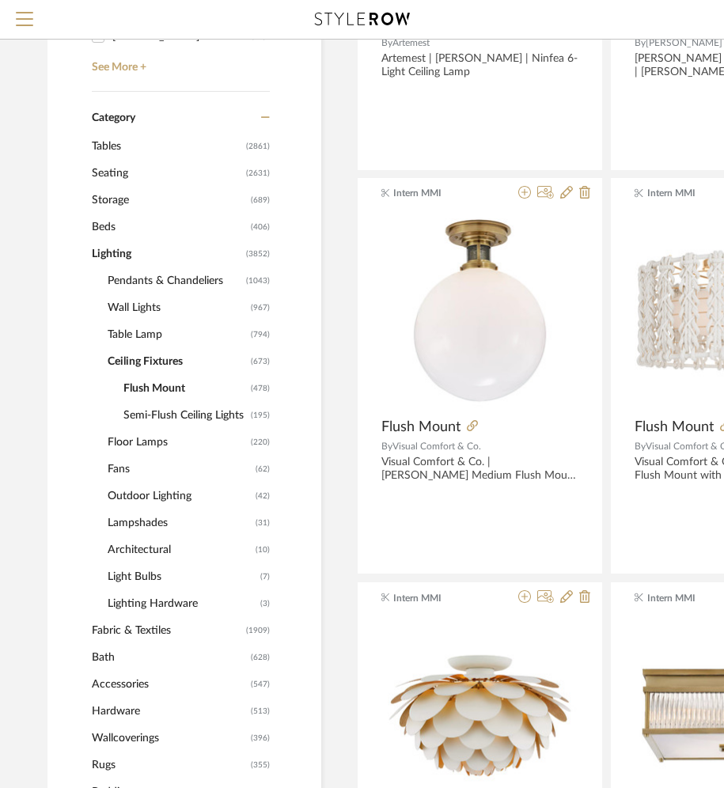
type input "modern"
click at [103, 256] on span "Lighting" at bounding box center [167, 254] width 150 height 27
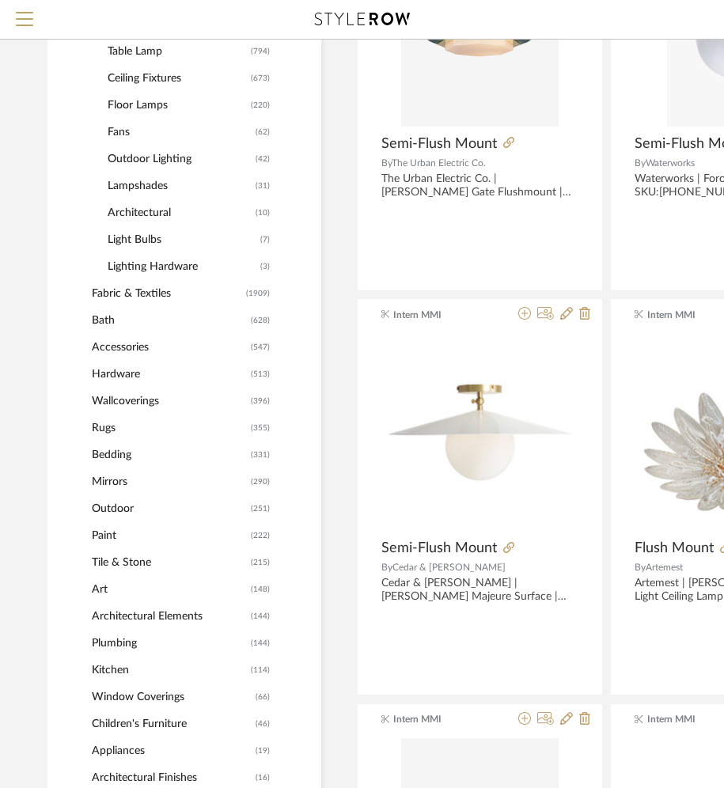
scroll to position [840, 0]
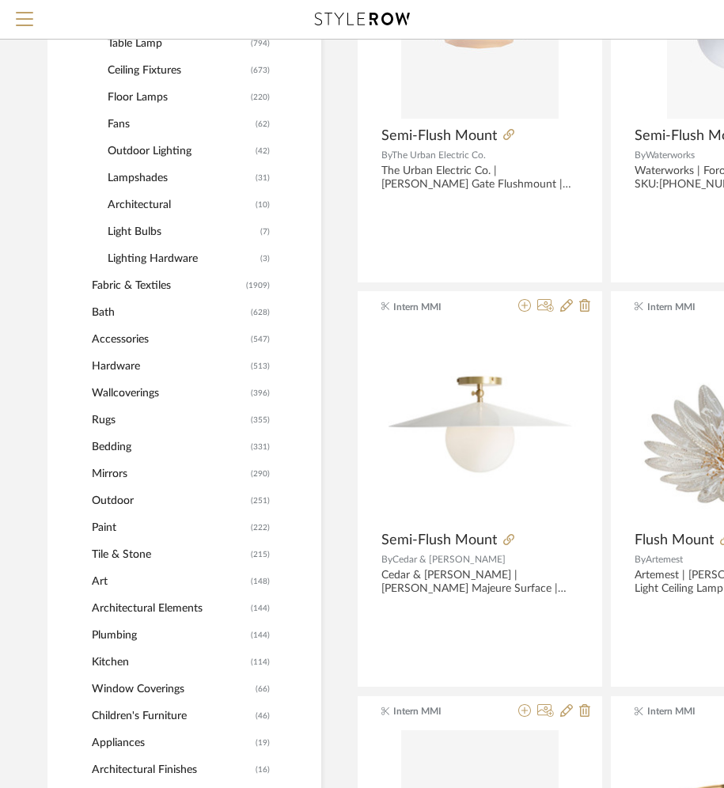
click at [112, 374] on span "Hardware" at bounding box center [169, 366] width 155 height 27
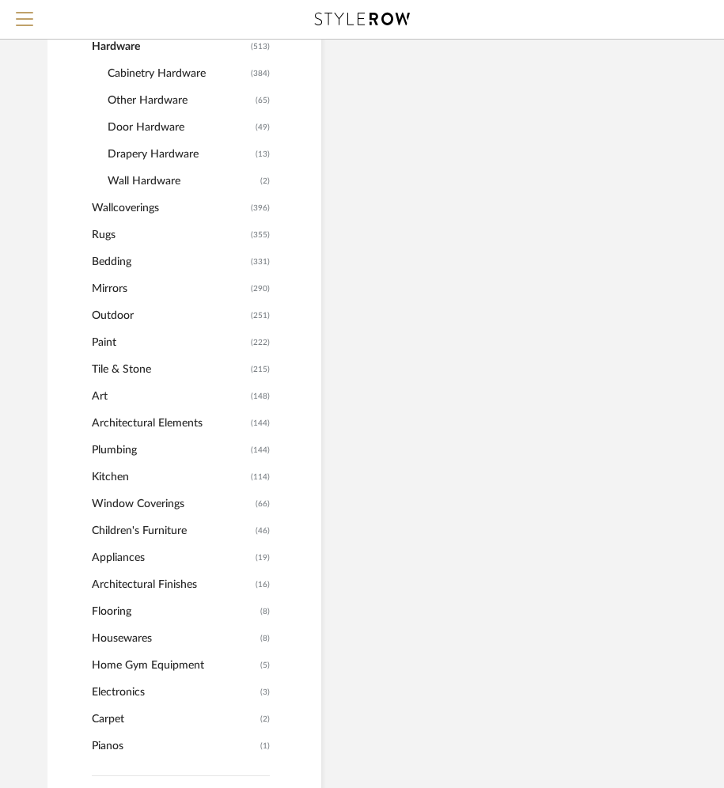
scroll to position [817, 0]
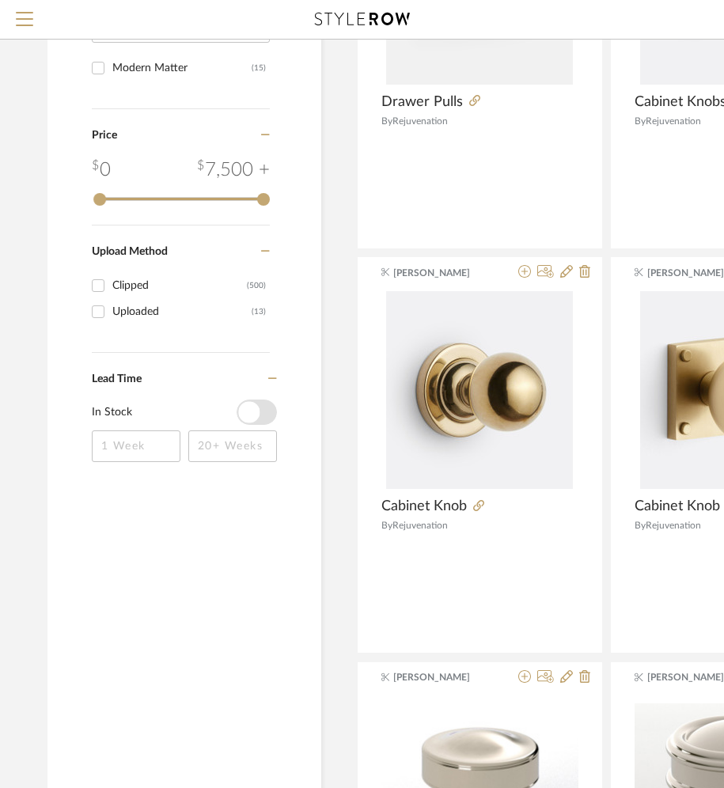
scroll to position [1541, 0]
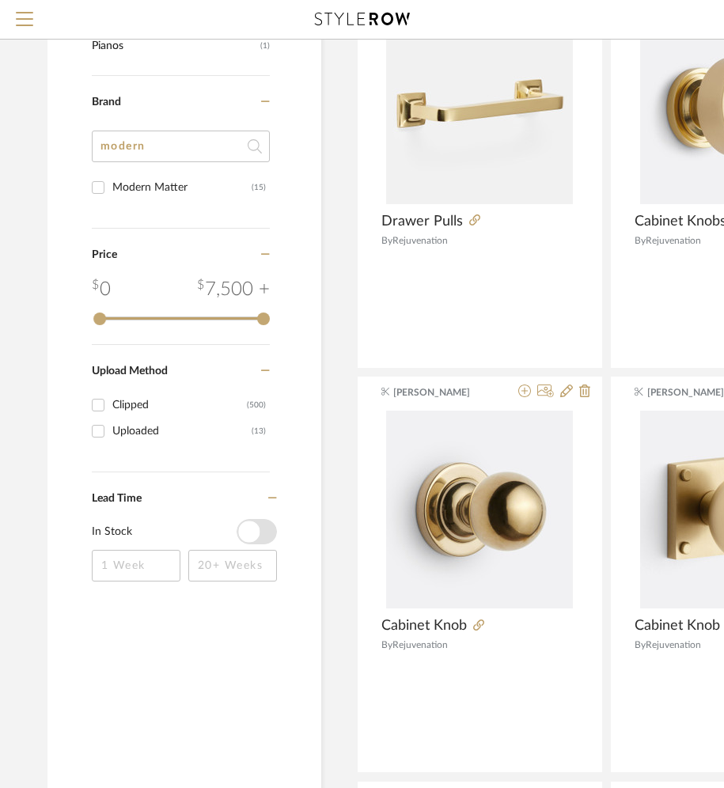
click at [154, 188] on div "Modern Matter" at bounding box center [181, 187] width 139 height 25
click at [111, 188] on input "Modern Matter (15)" at bounding box center [97, 187] width 25 height 25
checkbox input "true"
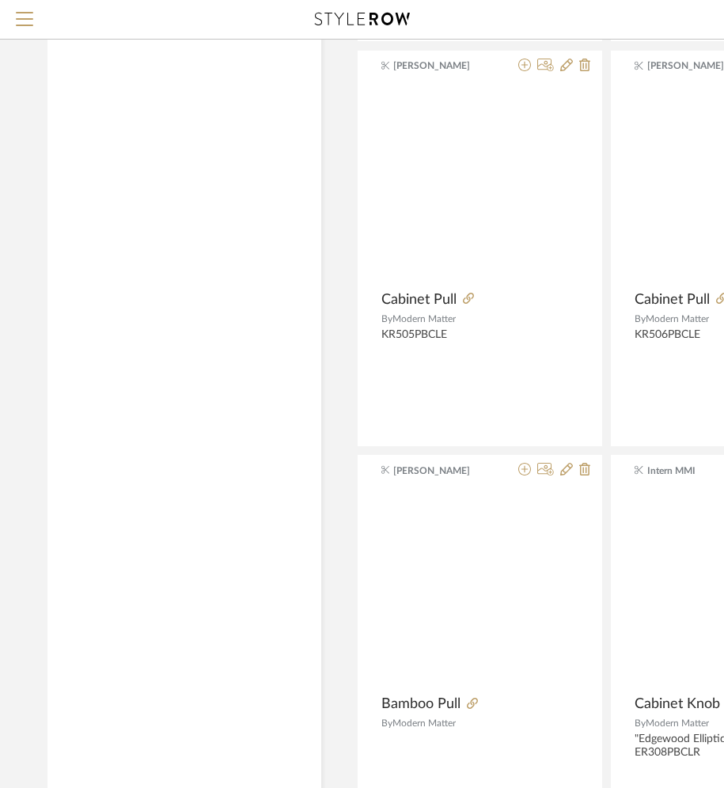
scroll to position [1448, 0]
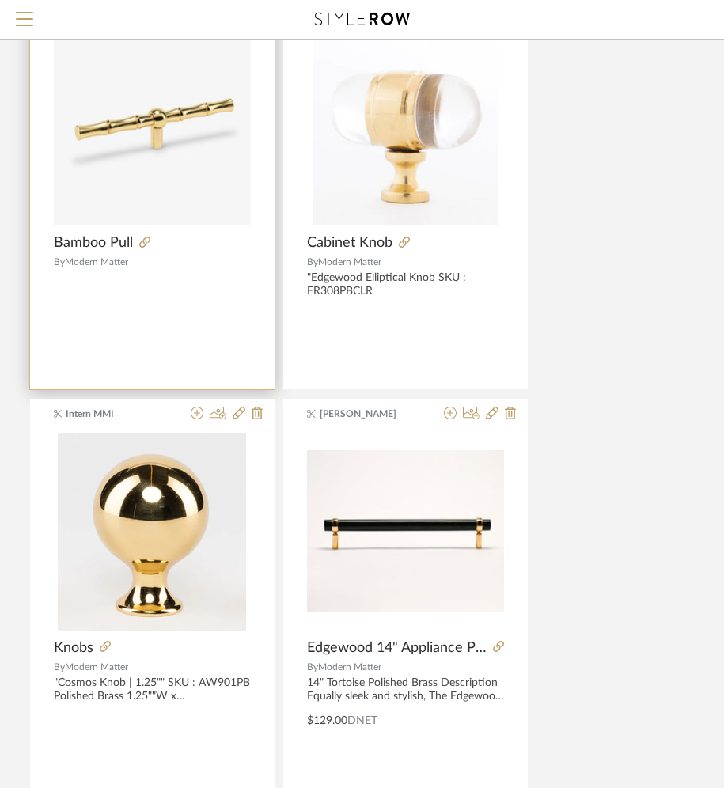
scroll to position [1838, 328]
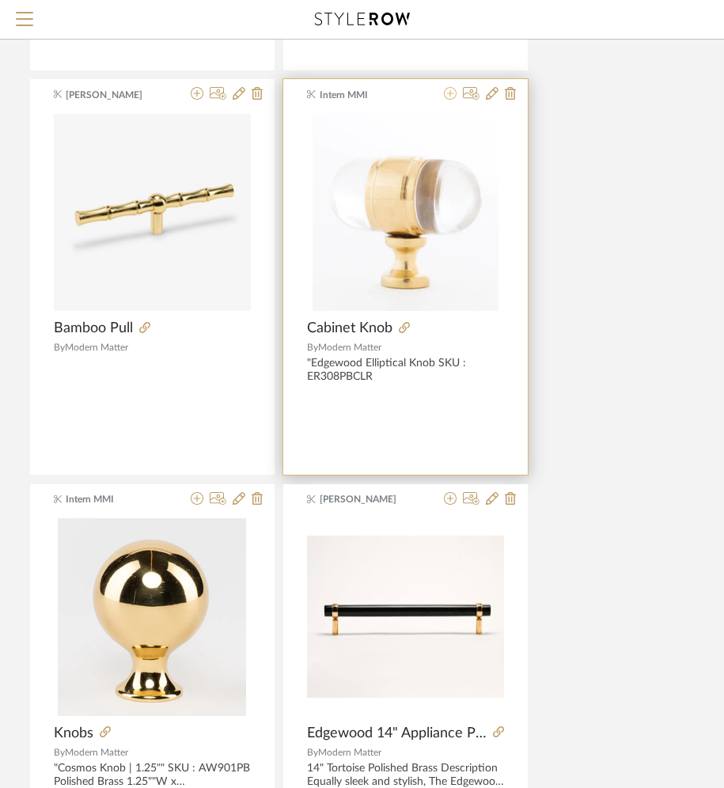
click at [450, 96] on icon at bounding box center [450, 93] width 13 height 13
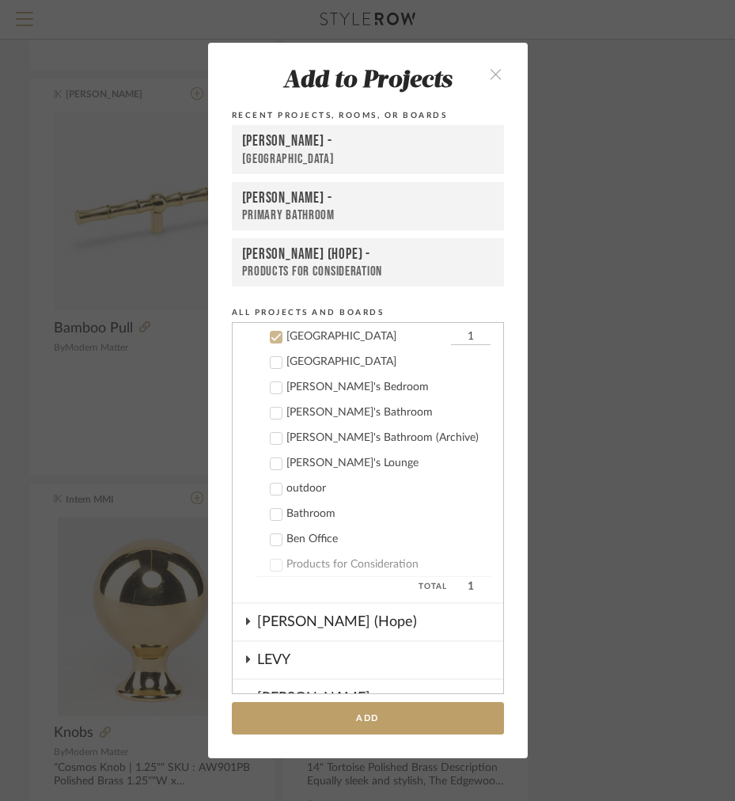
scroll to position [886, 0]
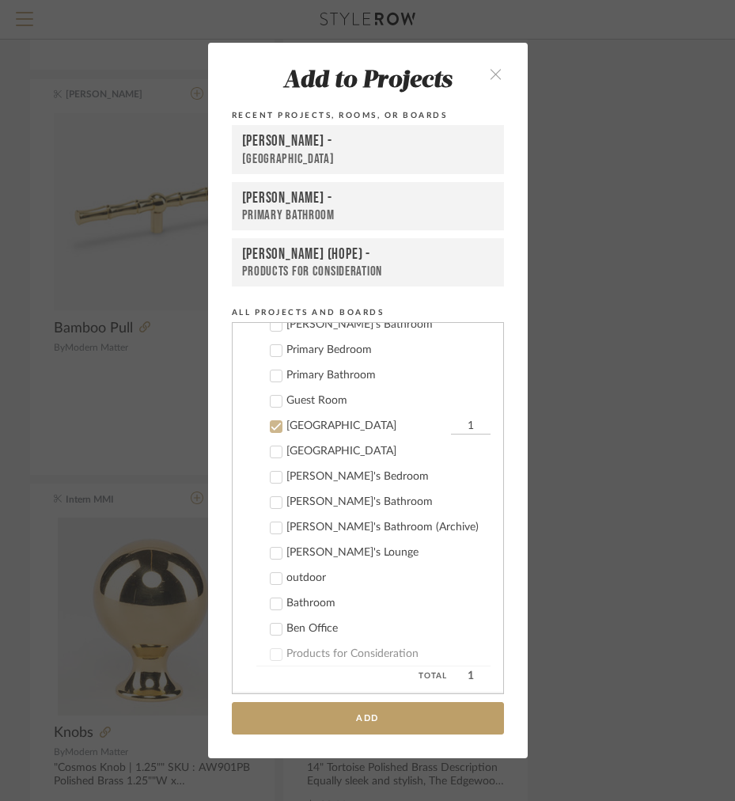
click at [277, 419] on label "Stair Hall 1" at bounding box center [373, 427] width 234 height 16
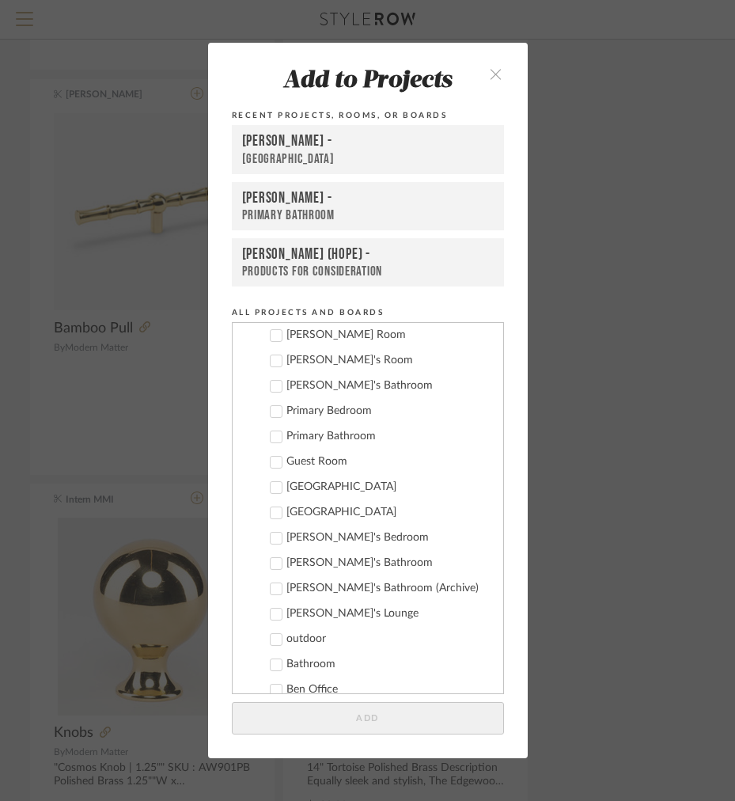
scroll to position [822, 0]
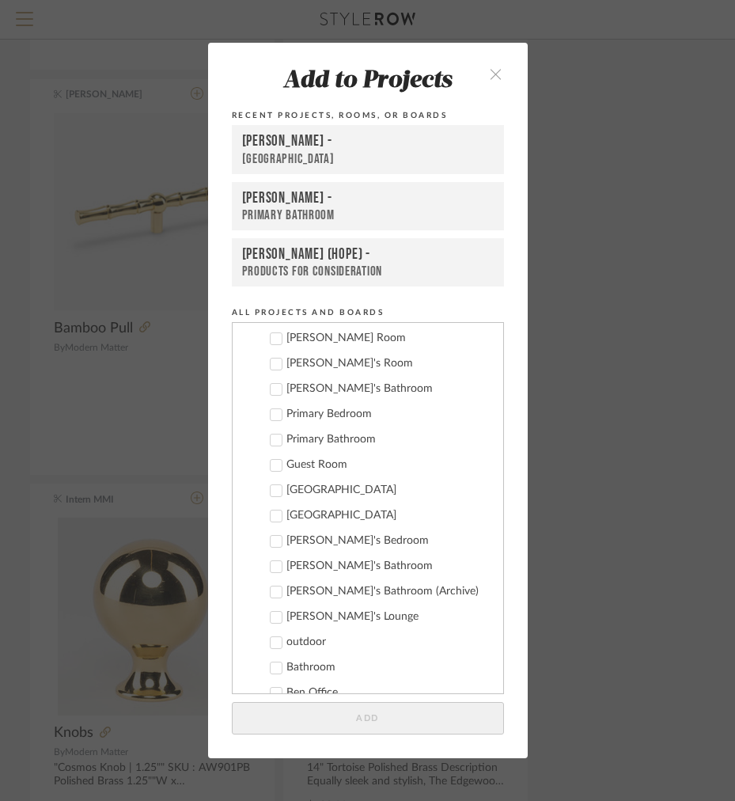
click at [271, 415] on icon at bounding box center [276, 414] width 11 height 11
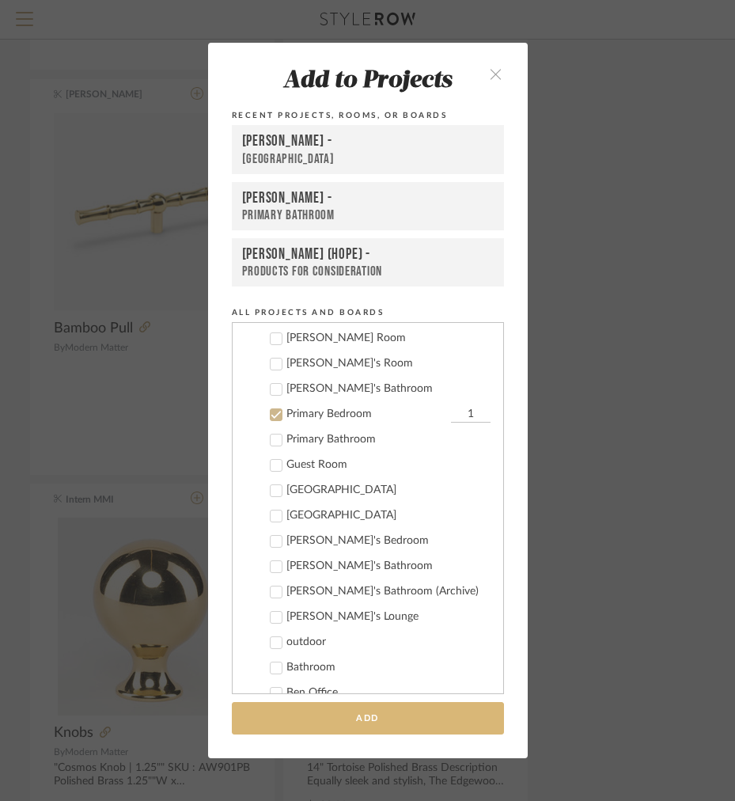
click at [288, 723] on button "Add" at bounding box center [368, 718] width 272 height 32
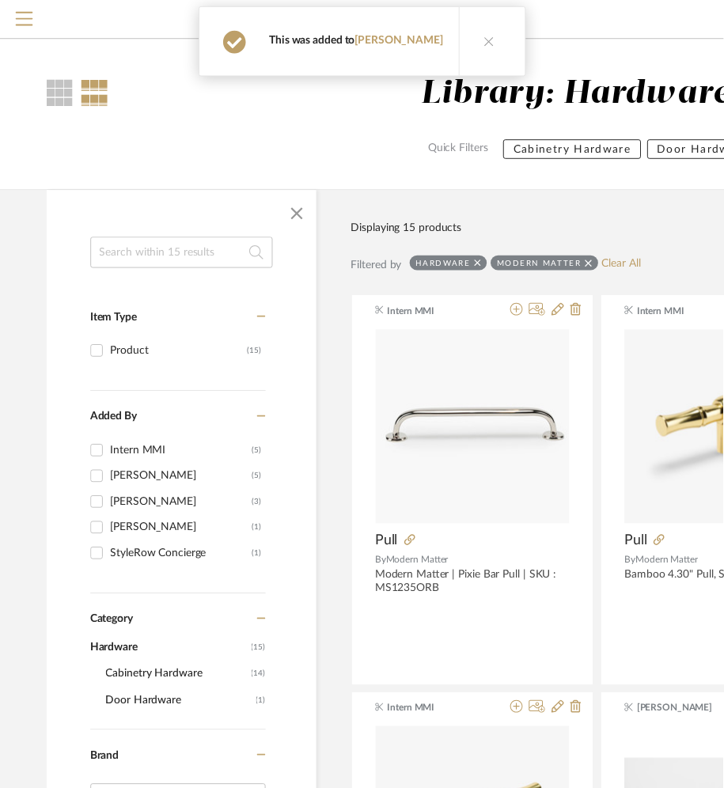
scroll to position [1838, 328]
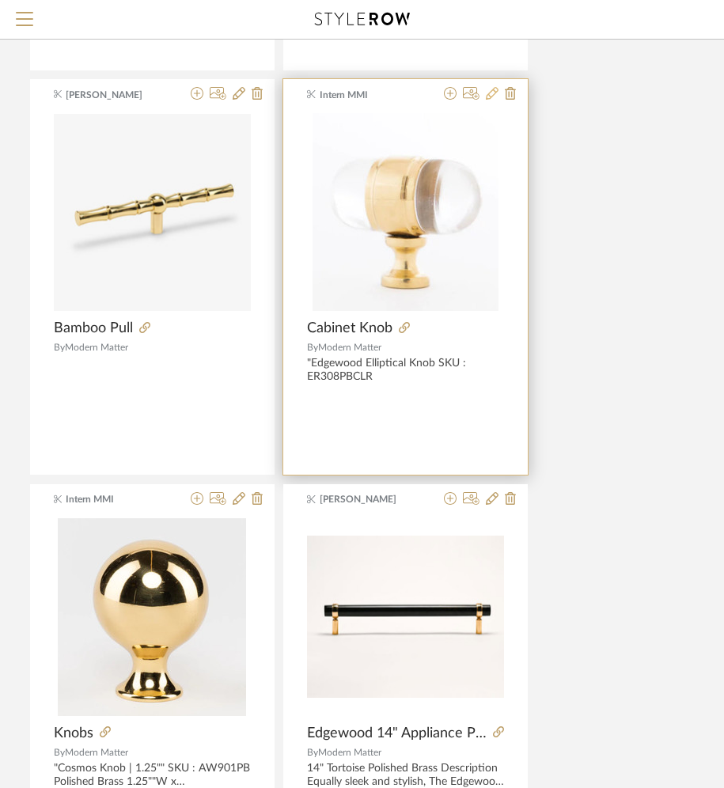
click at [491, 95] on icon at bounding box center [492, 93] width 13 height 13
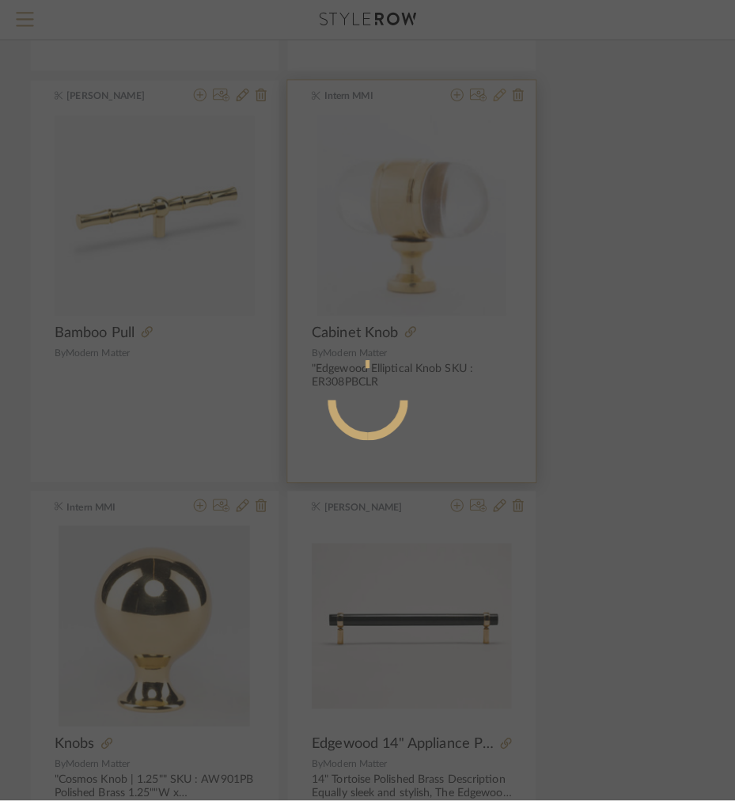
scroll to position [0, 0]
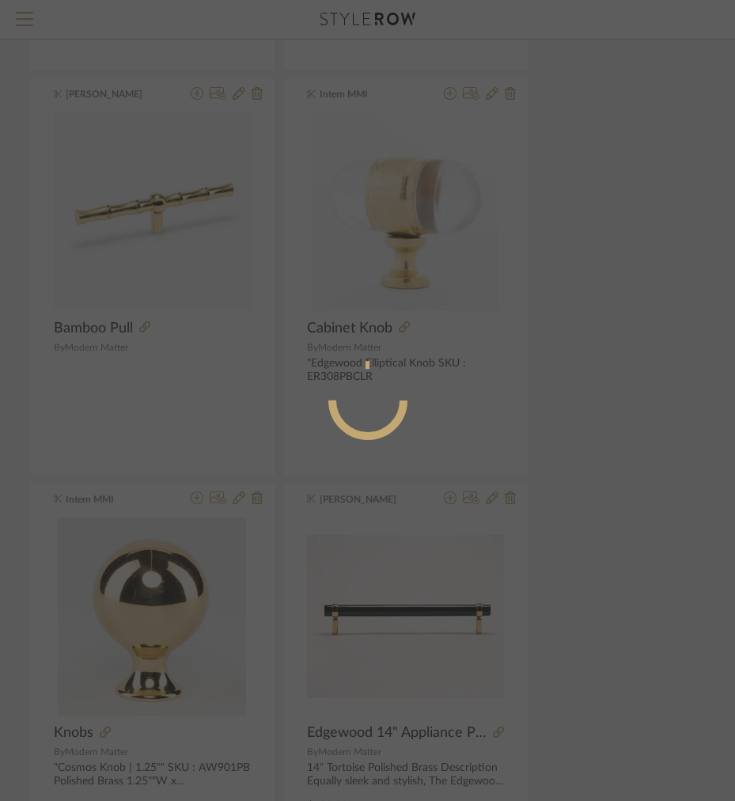
radio input "true"
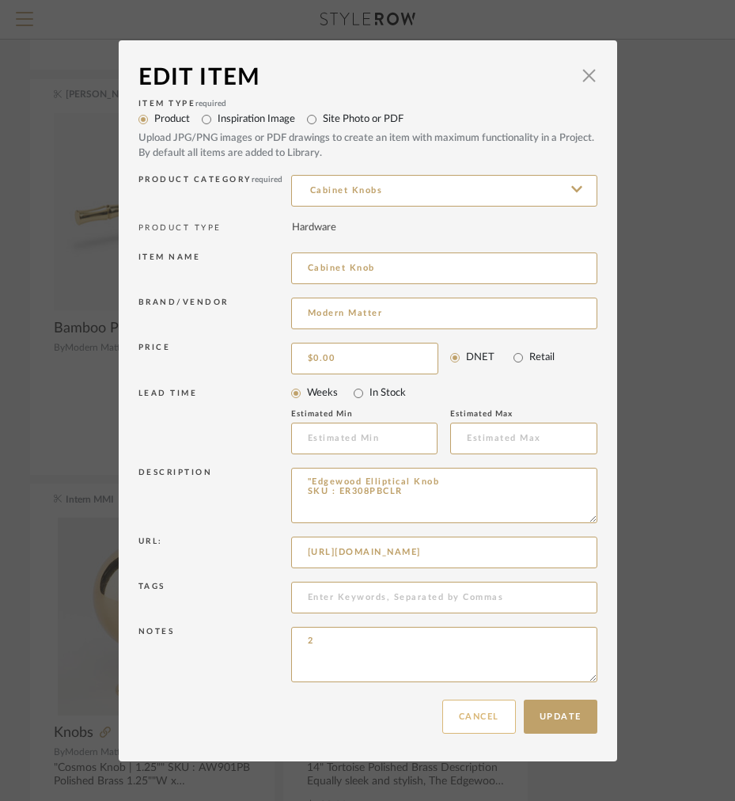
click at [461, 717] on button "Cancel" at bounding box center [479, 717] width 74 height 34
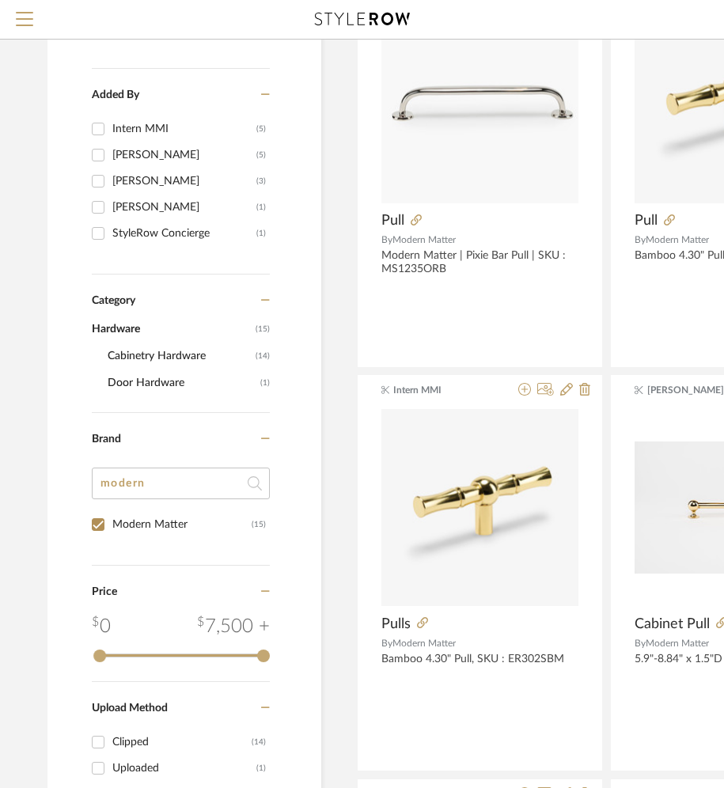
scroll to position [343, 0]
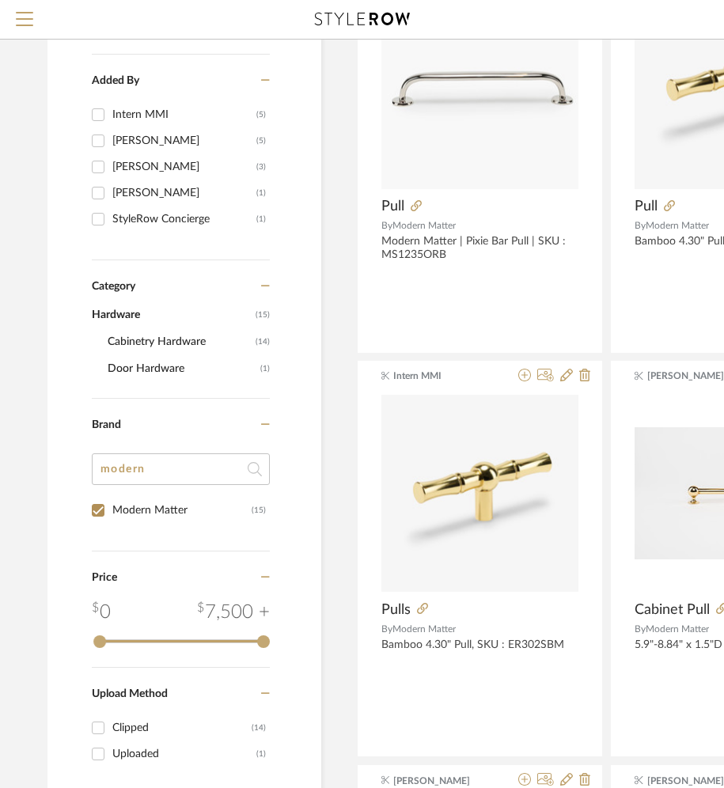
drag, startPoint x: 169, startPoint y: 467, endPoint x: 96, endPoint y: 459, distance: 74.0
click at [97, 459] on input "modern" at bounding box center [181, 469] width 178 height 32
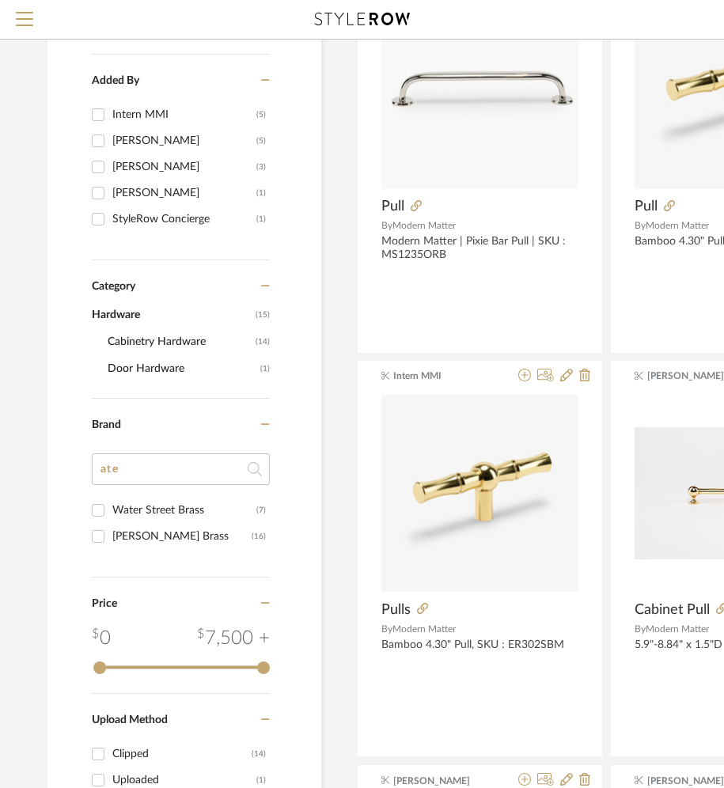
type input "at"
type input "water"
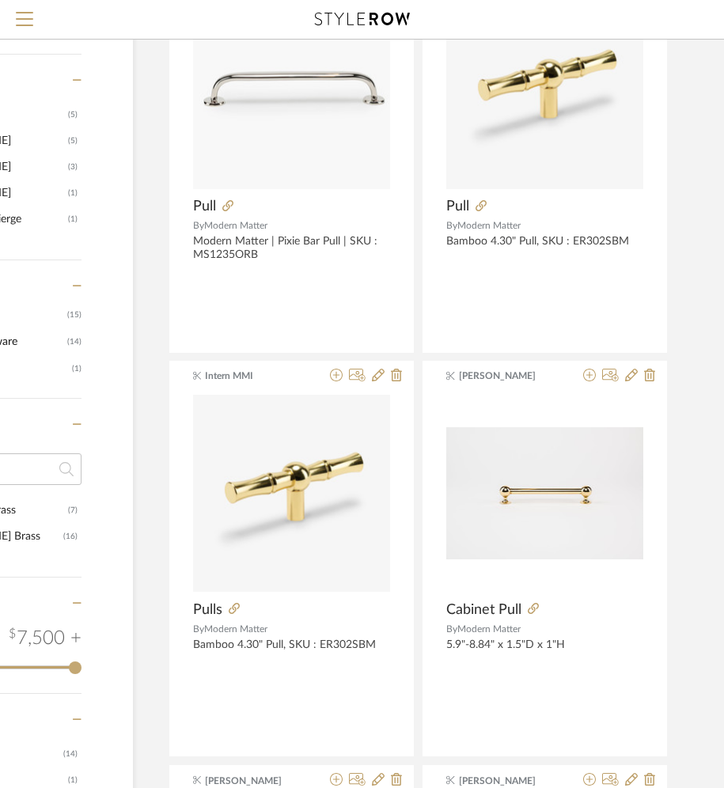
scroll to position [343, 58]
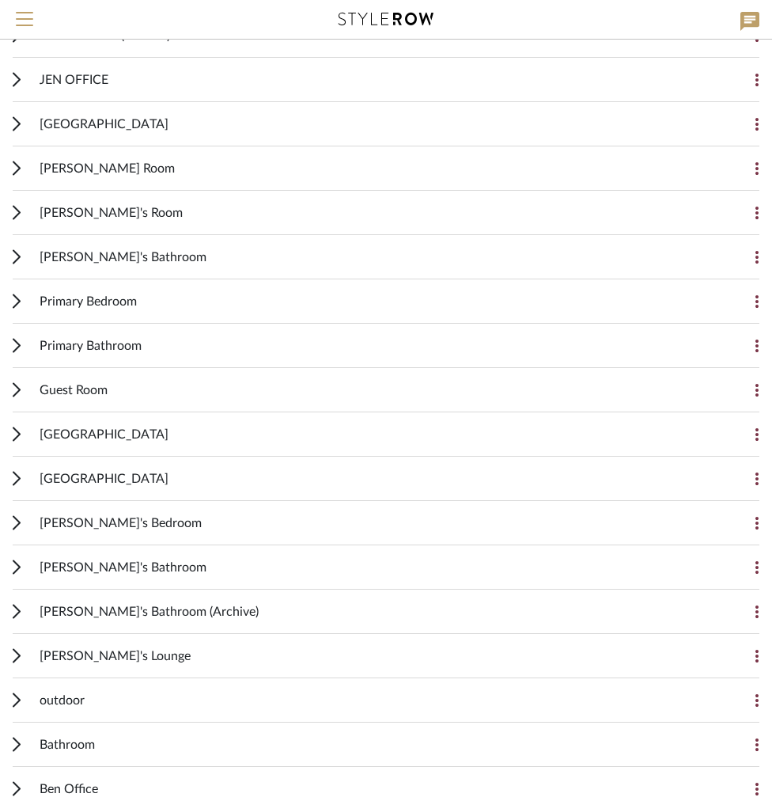
scroll to position [1438, 0]
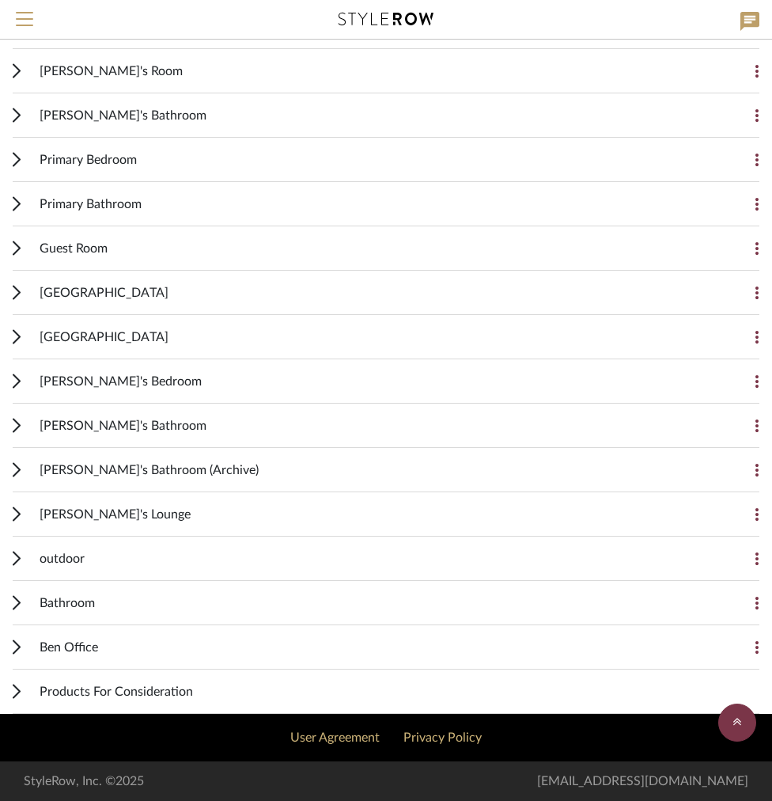
click at [19, 199] on icon at bounding box center [17, 203] width 8 height 15
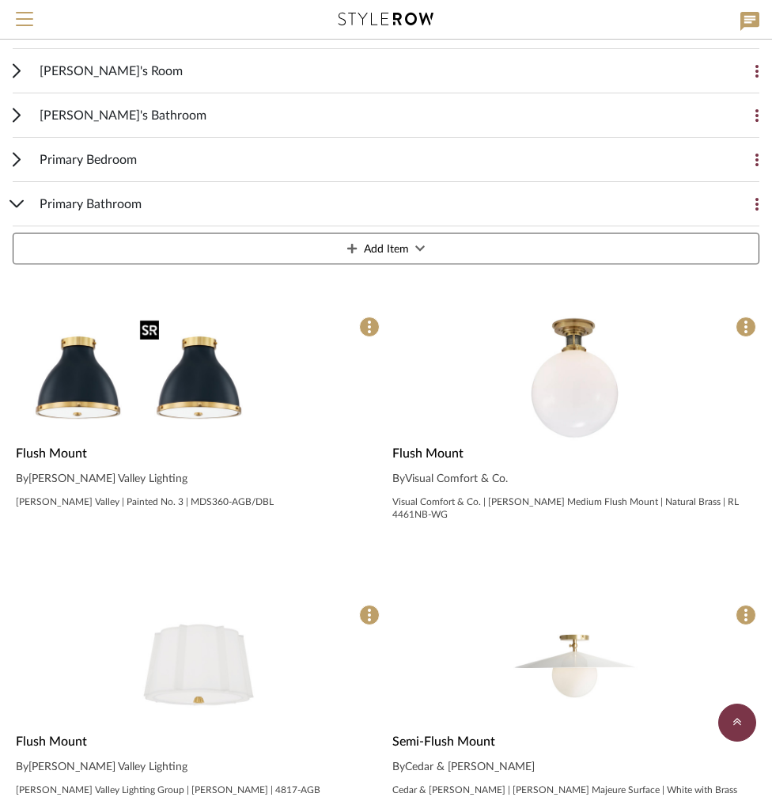
click at [150, 394] on div at bounding box center [198, 377] width 370 height 129
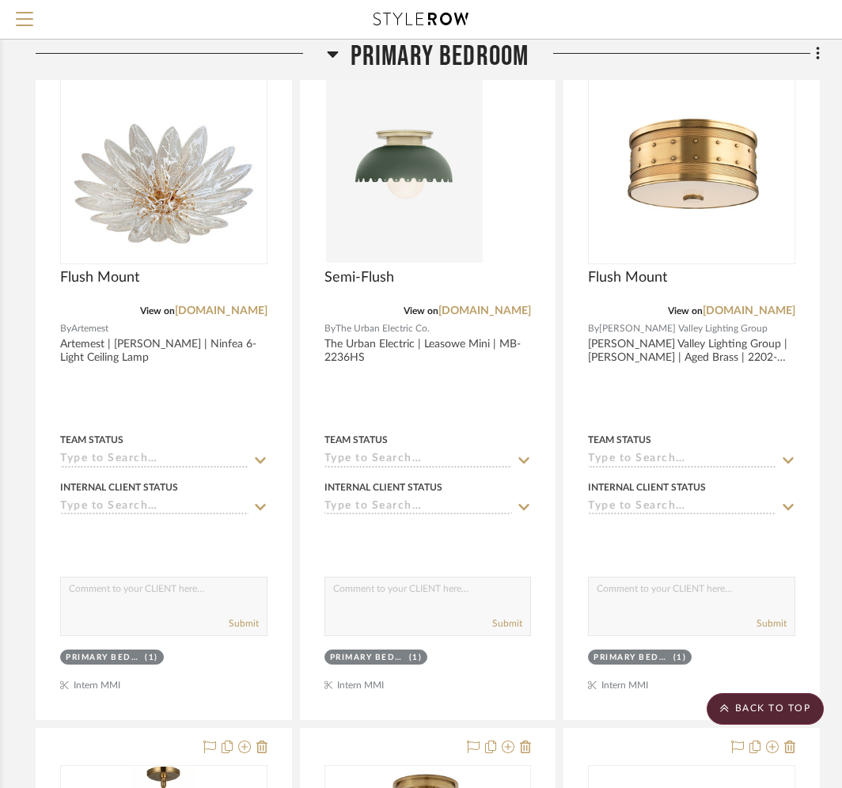
scroll to position [1967, 298]
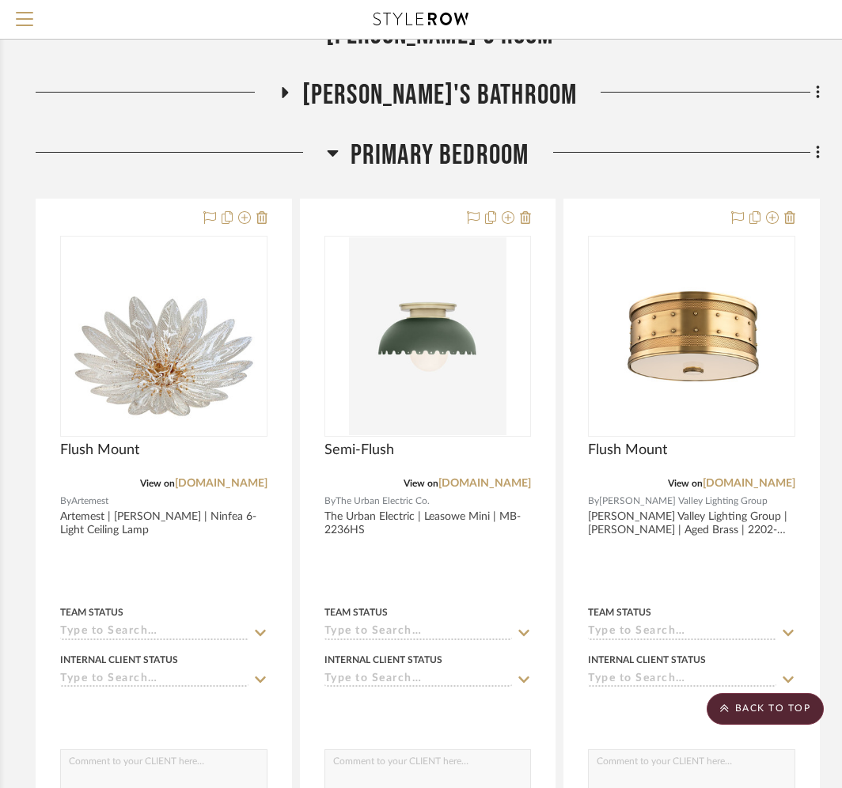
click at [321, 164] on div at bounding box center [181, 158] width 291 height 40
click at [347, 150] on h3 "Primary Bedroom" at bounding box center [428, 155] width 203 height 34
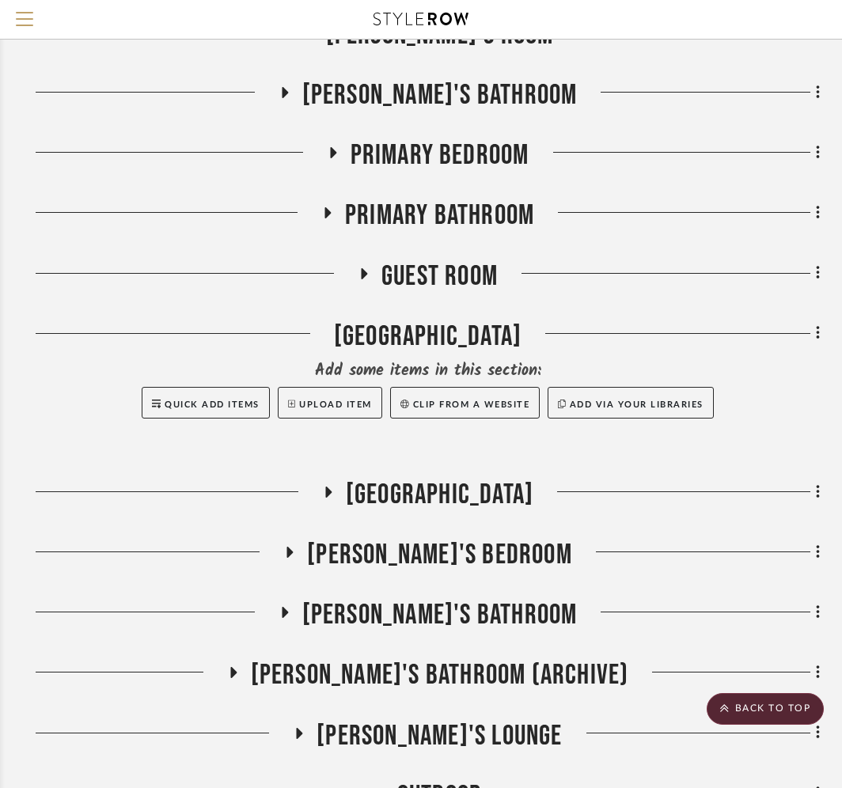
click at [348, 219] on span "Primary Bathroom" at bounding box center [439, 216] width 189 height 34
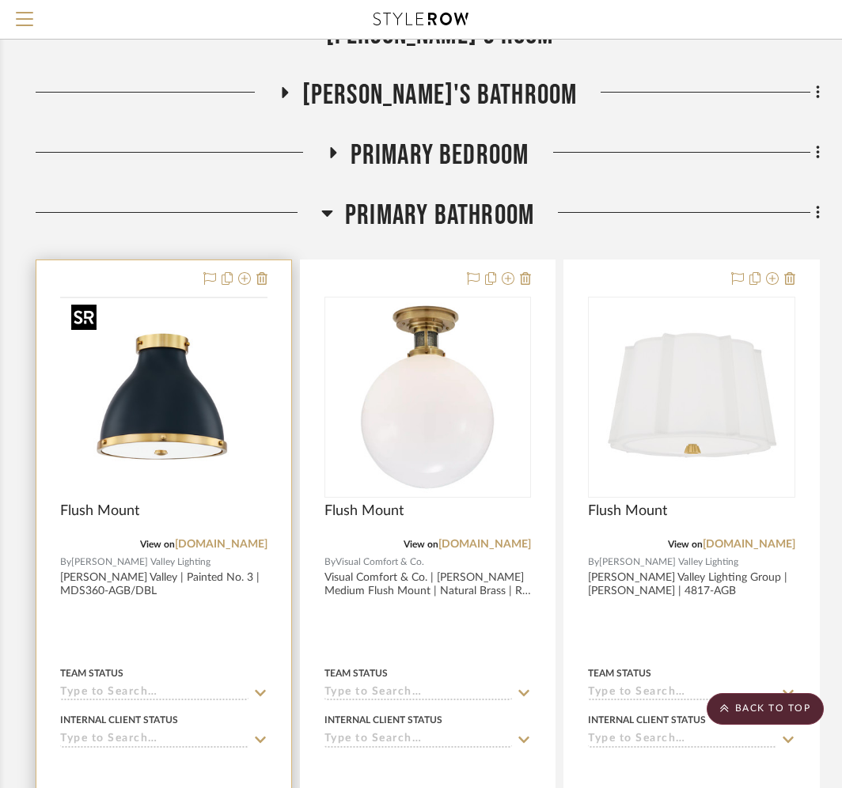
click at [0, 0] on img at bounding box center [0, 0] width 0 height 0
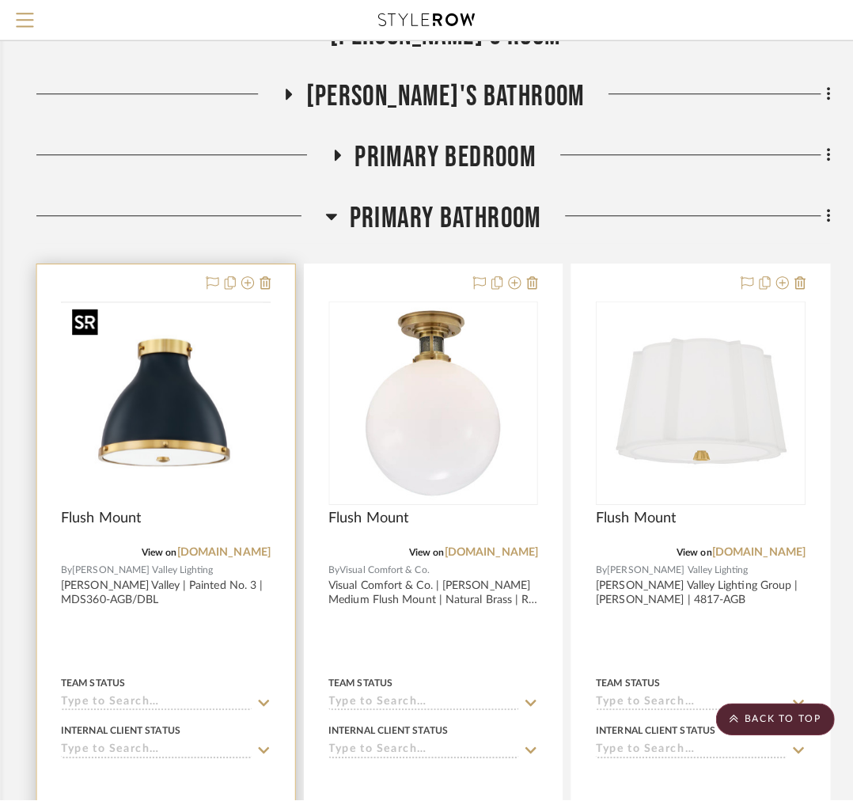
scroll to position [0, 0]
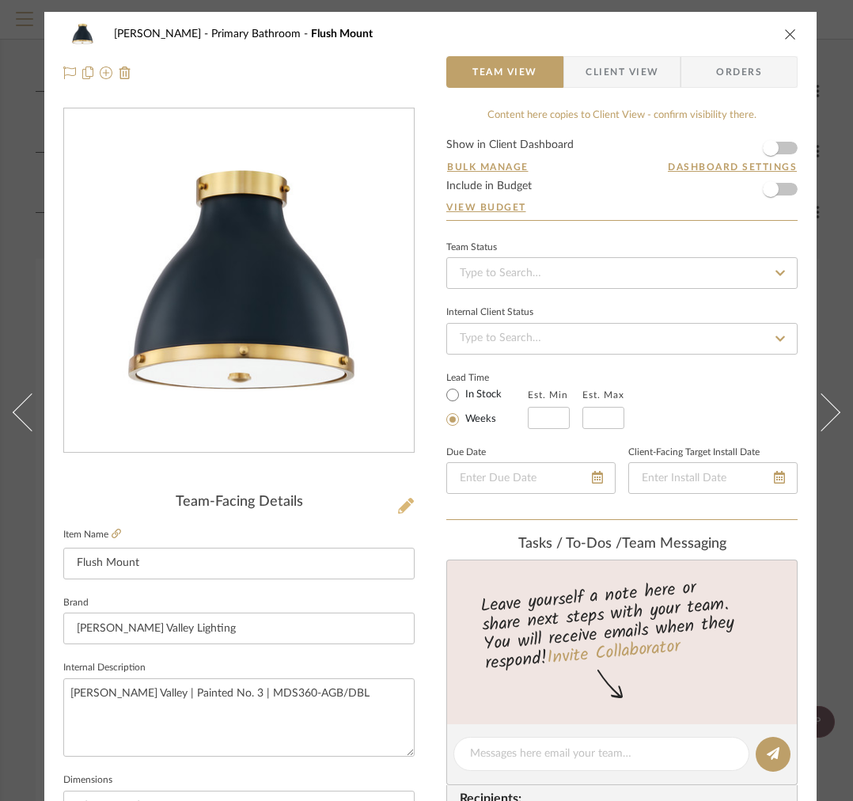
click at [408, 499] on fa-icon at bounding box center [406, 507] width 16 height 16
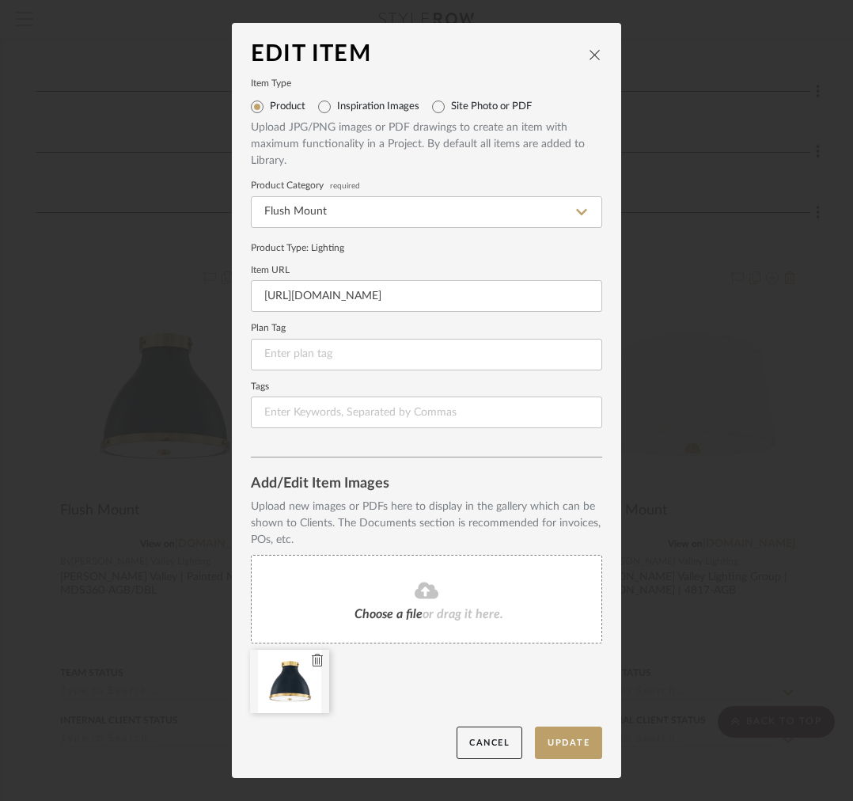
click at [312, 662] on icon at bounding box center [317, 660] width 11 height 13
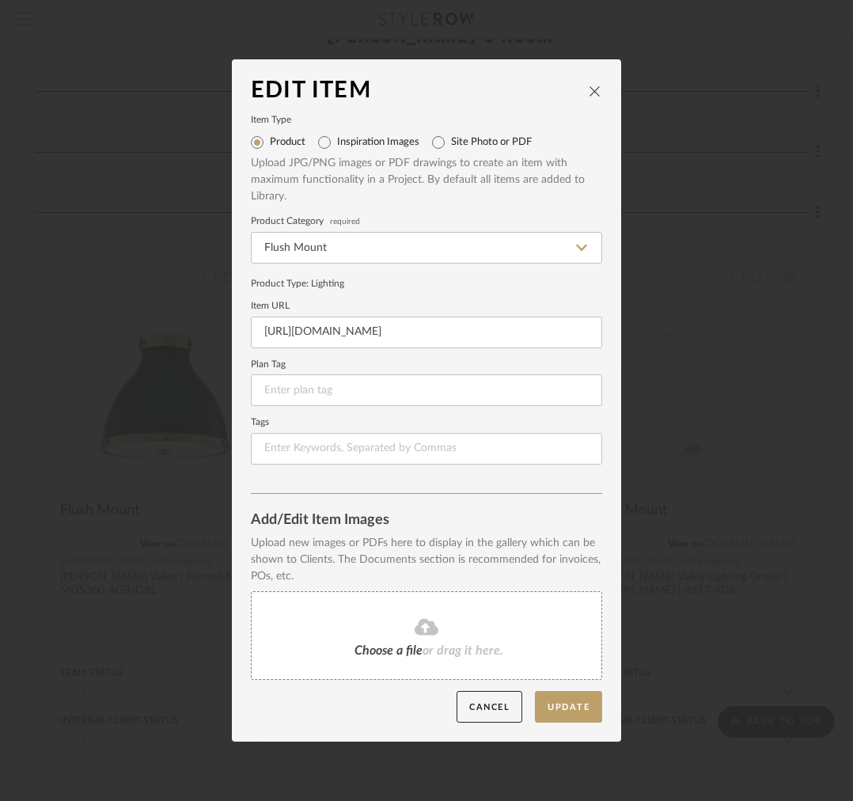
click at [346, 633] on div "Choose a file or drag it here." at bounding box center [426, 635] width 351 height 89
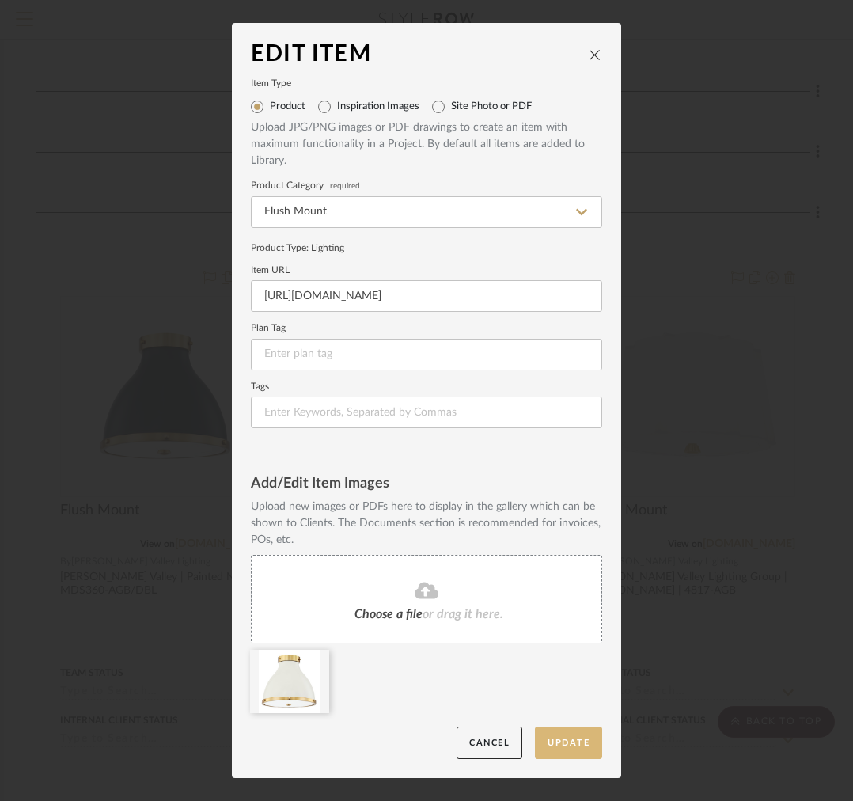
click at [575, 747] on button "Update" at bounding box center [568, 742] width 67 height 32
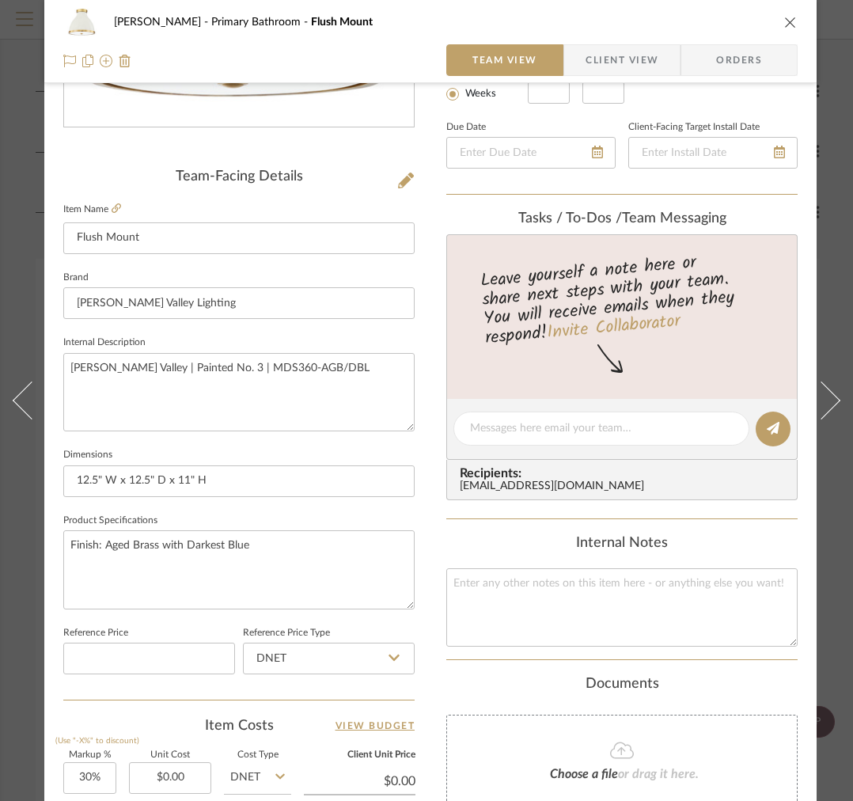
scroll to position [326, 0]
click at [347, 370] on textarea "Hudson Valley | Painted No. 3 | MDS360-AGB/DBL" at bounding box center [238, 391] width 351 height 78
drag, startPoint x: 344, startPoint y: 371, endPoint x: 223, endPoint y: 370, distance: 121.1
click at [223, 370] on textarea "Hudson Valley | Painted No. 3 | MDS360-AGB/DBL" at bounding box center [238, 391] width 351 height 78
paste textarea "OW"
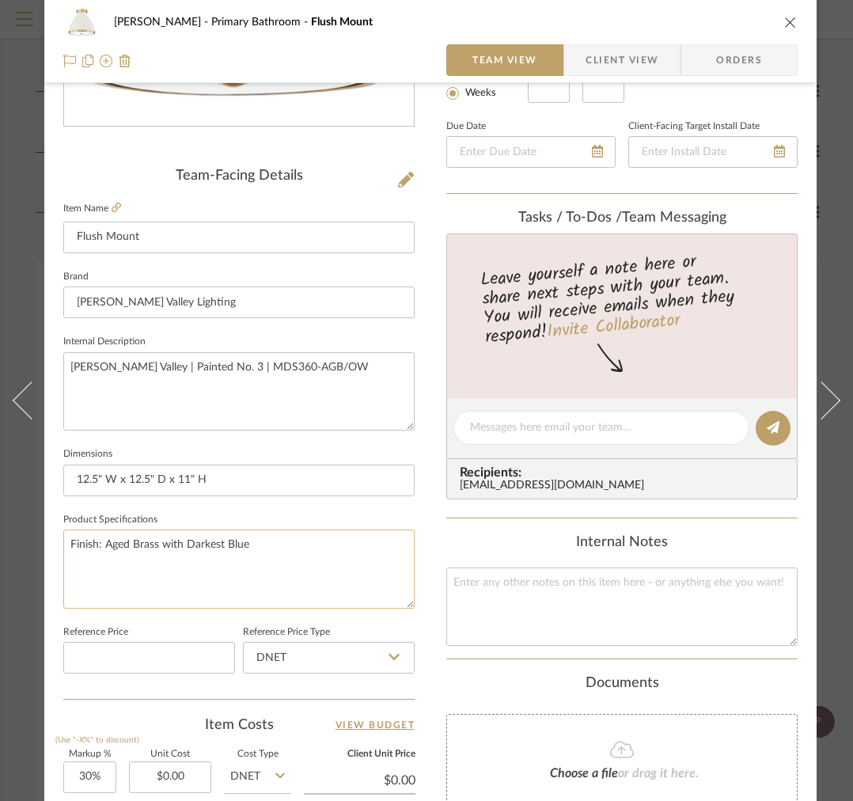
type textarea "[PERSON_NAME] Valley | Painted No. 3 | MDS360-AGB/OW"
click at [270, 540] on textarea "Finish: Aged Brass with Darkest Blue" at bounding box center [238, 568] width 351 height 78
click at [273, 548] on textarea "Finish: Aged Brass with Darkest Blue" at bounding box center [238, 568] width 351 height 78
drag, startPoint x: 275, startPoint y: 556, endPoint x: 187, endPoint y: 543, distance: 89.5
click at [187, 543] on textarea "Finish: Aged Brass with Darkest Blue" at bounding box center [238, 568] width 351 height 78
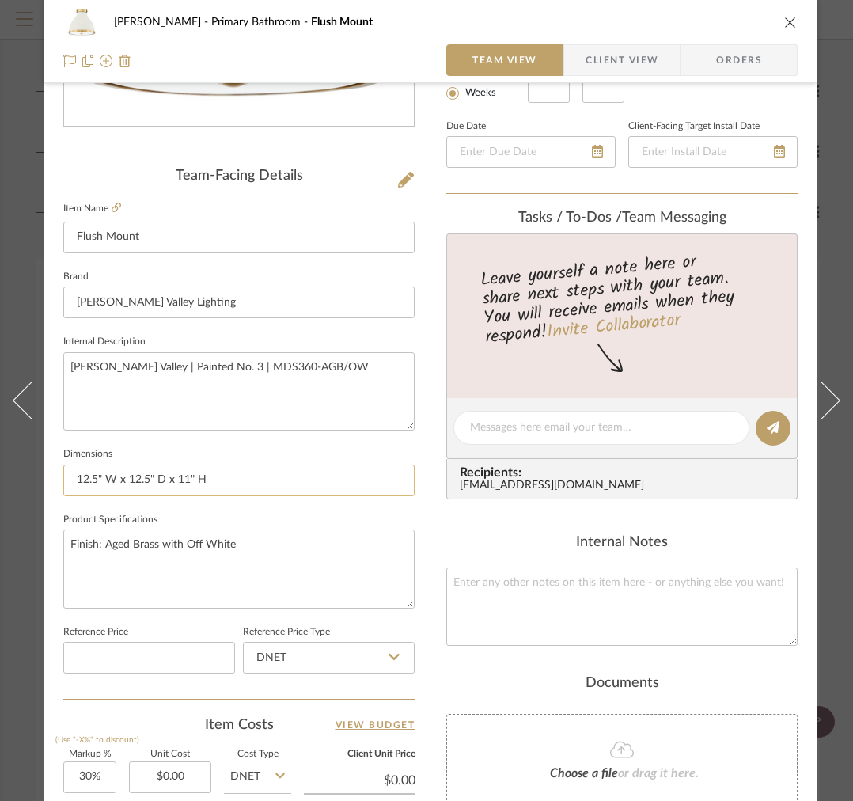
type textarea "Finish: Aged Brass with Off White"
click at [110, 480] on input "12.5" W x 12.5" D x 11" H" at bounding box center [238, 481] width 351 height 32
click at [154, 477] on input "12.5"W x 12.5" D x 11" H" at bounding box center [238, 481] width 351 height 32
click at [193, 480] on input "12.5"W x 12.5"D x 11" H" at bounding box center [238, 481] width 351 height 32
type input "12.5"W x 12.5"D x 11"H"
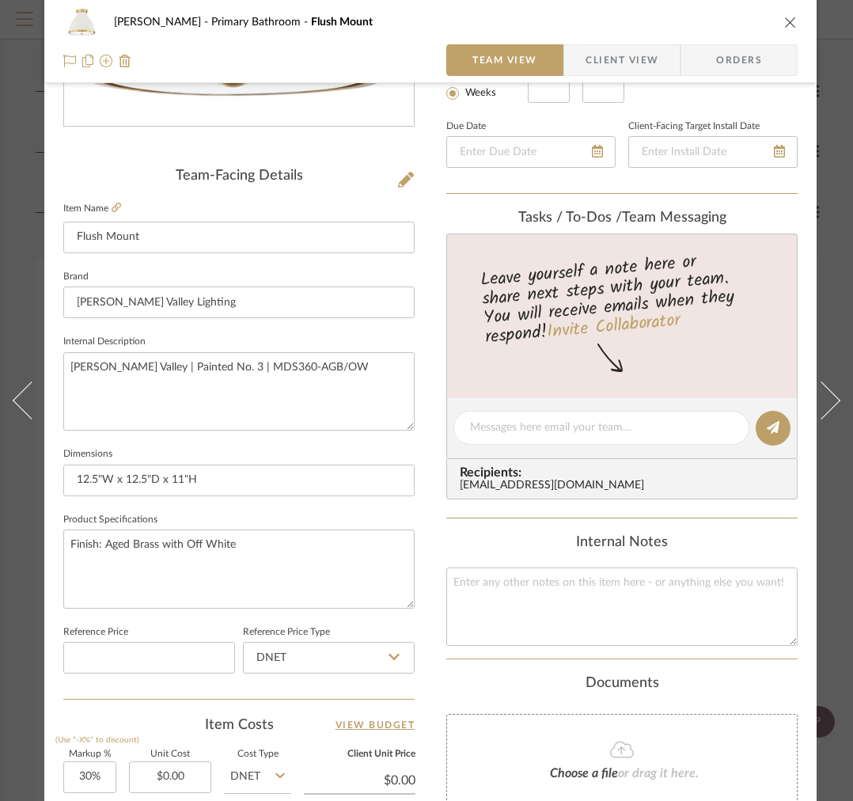
click at [642, 59] on span "Client View" at bounding box center [622, 60] width 73 height 32
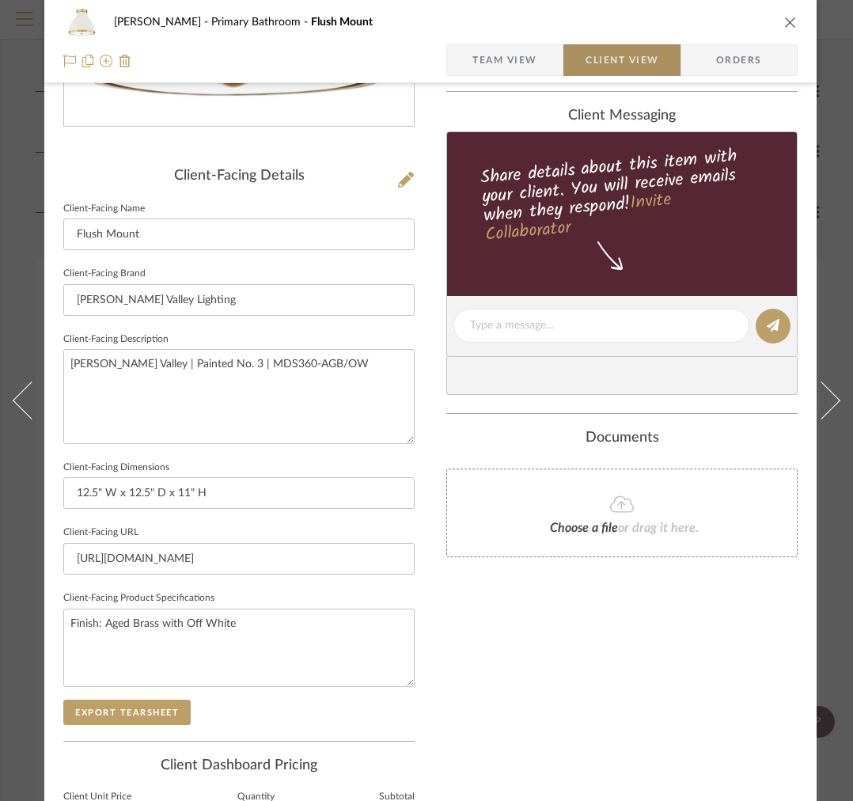
type input "12.5"W x 12.5"D x 11"H"
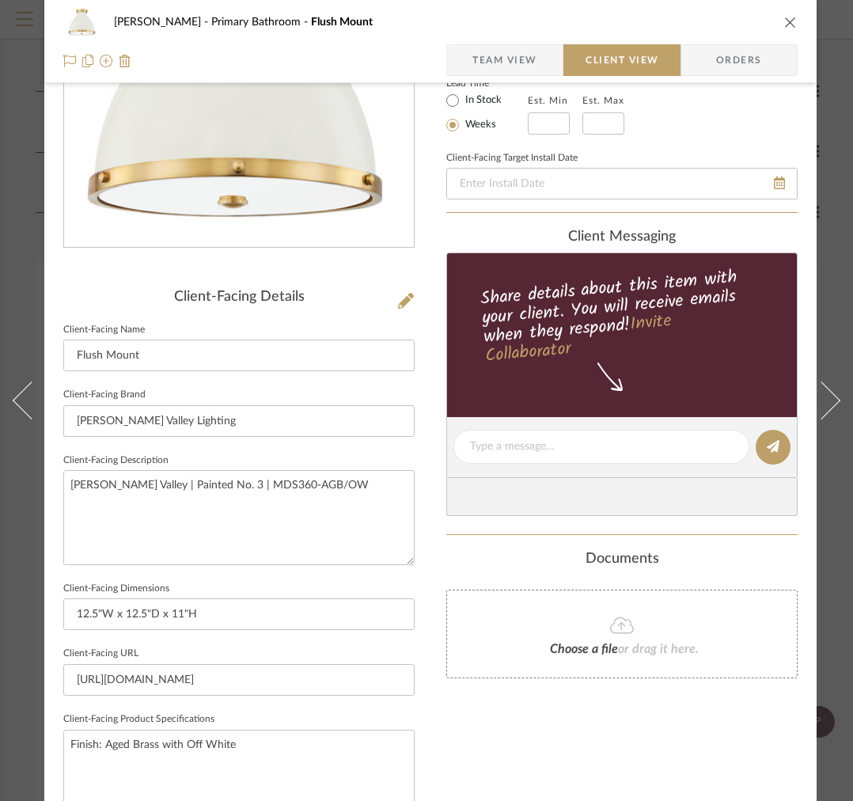
scroll to position [97, 0]
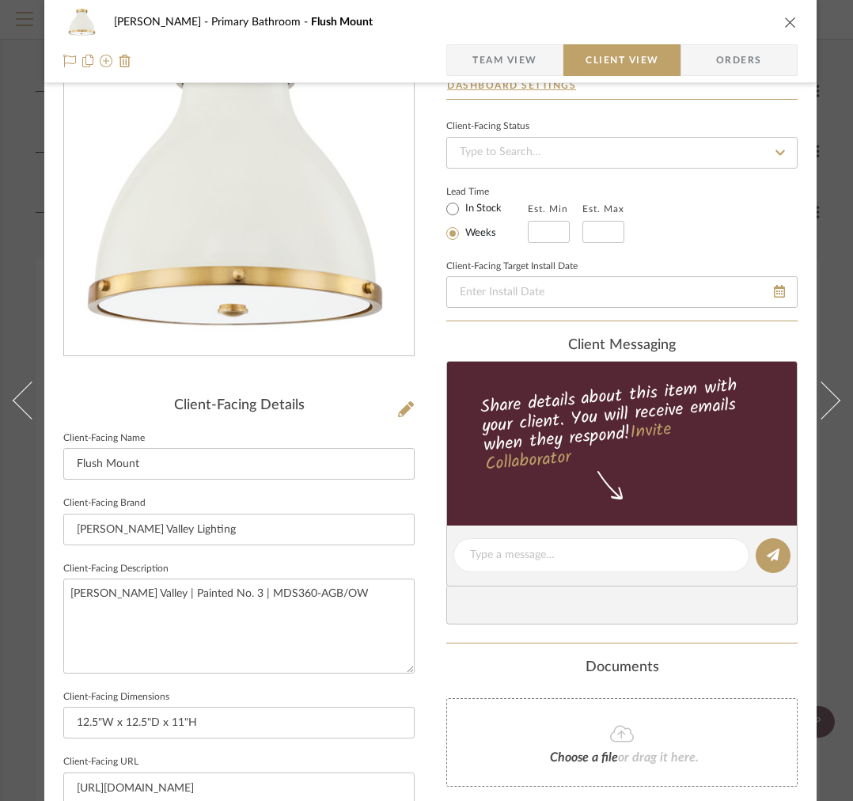
click at [537, 53] on span "Team View" at bounding box center [504, 60] width 65 height 32
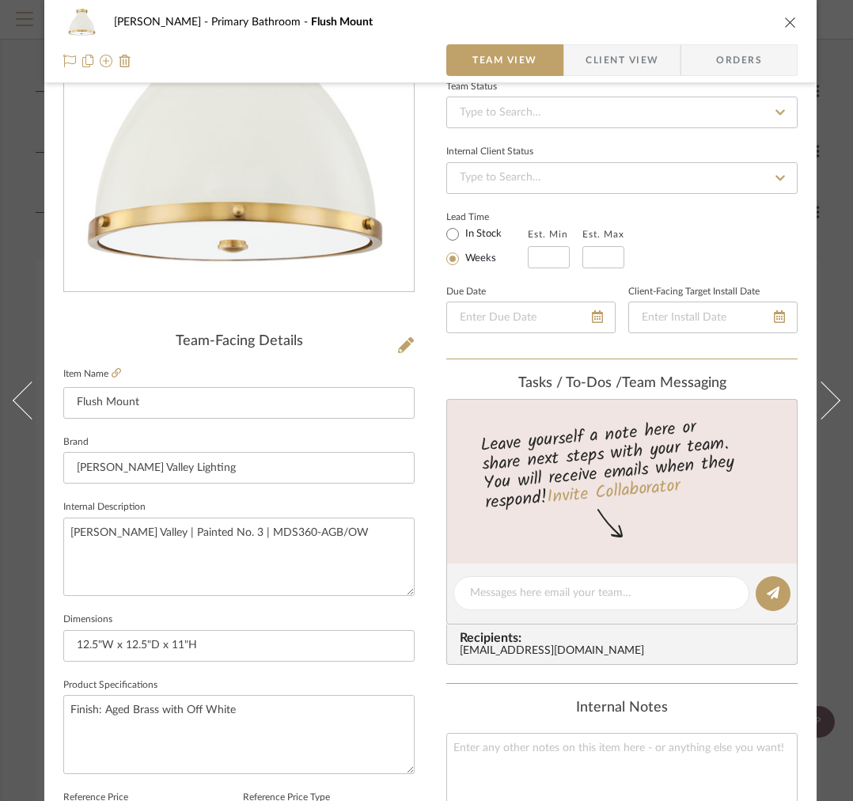
scroll to position [0, 0]
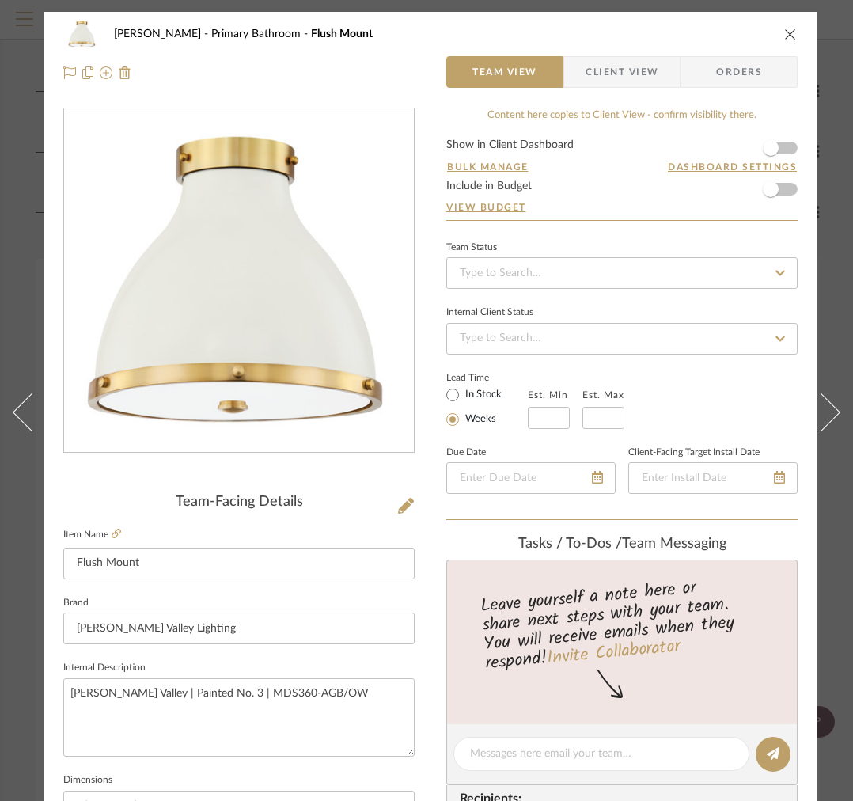
click at [791, 32] on icon "close" at bounding box center [790, 34] width 13 height 13
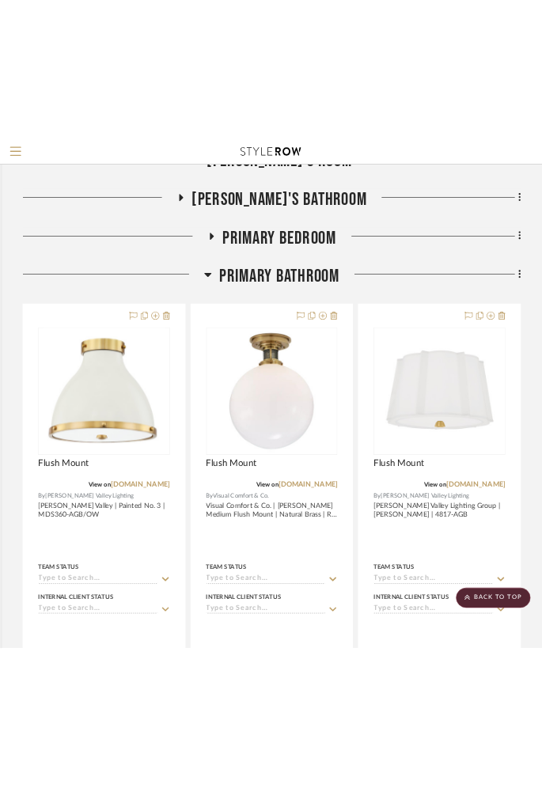
scroll to position [1967, 298]
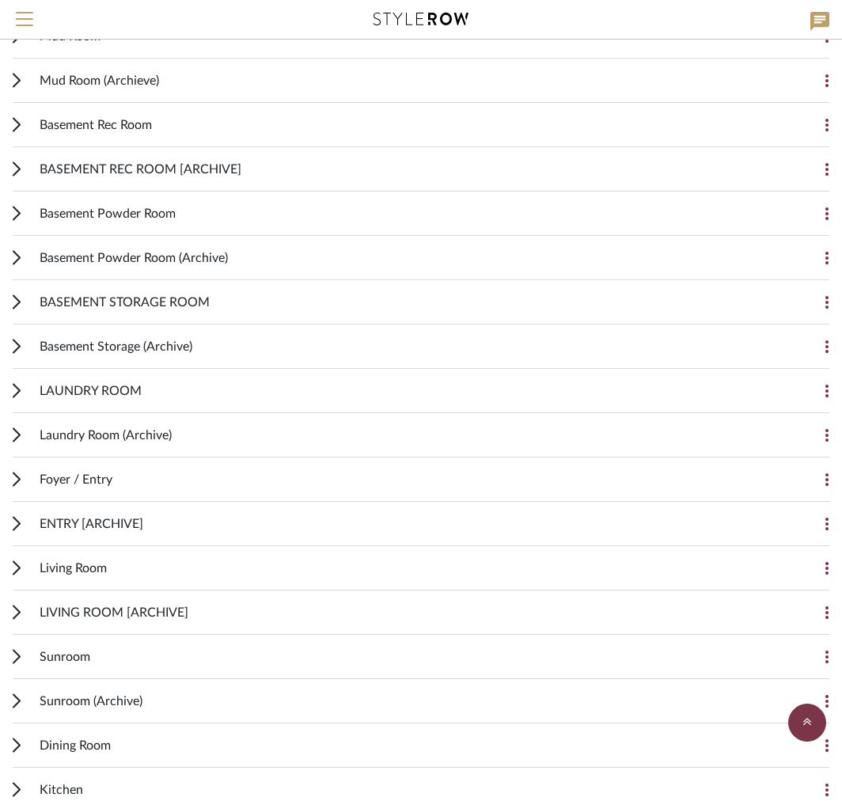
scroll to position [396, 0]
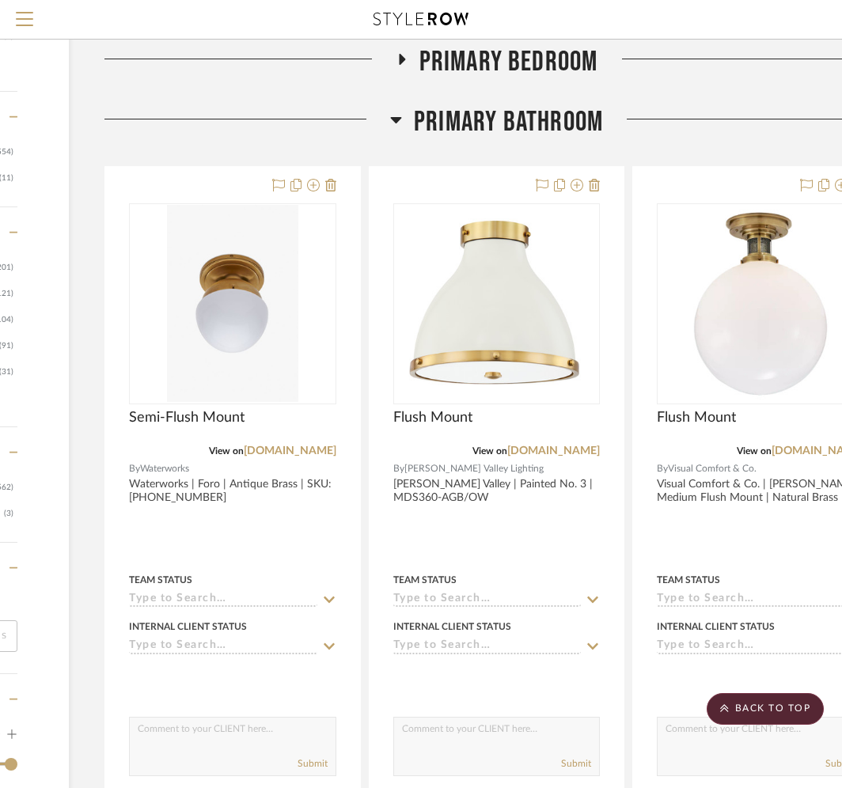
scroll to position [1946, 229]
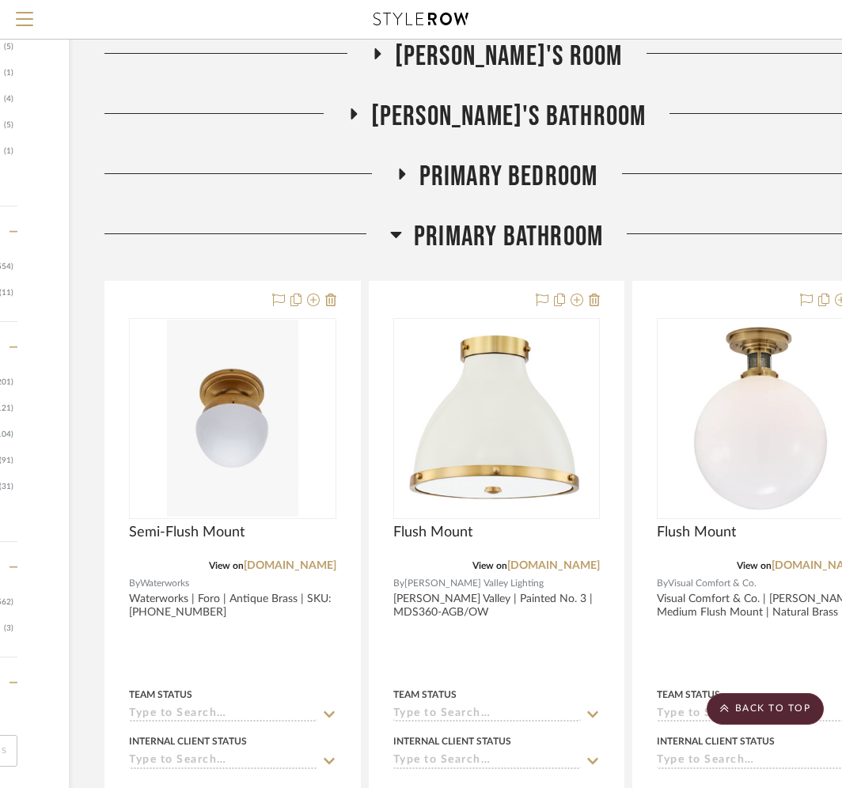
click at [411, 176] on h3 "Primary Bedroom" at bounding box center [497, 177] width 203 height 34
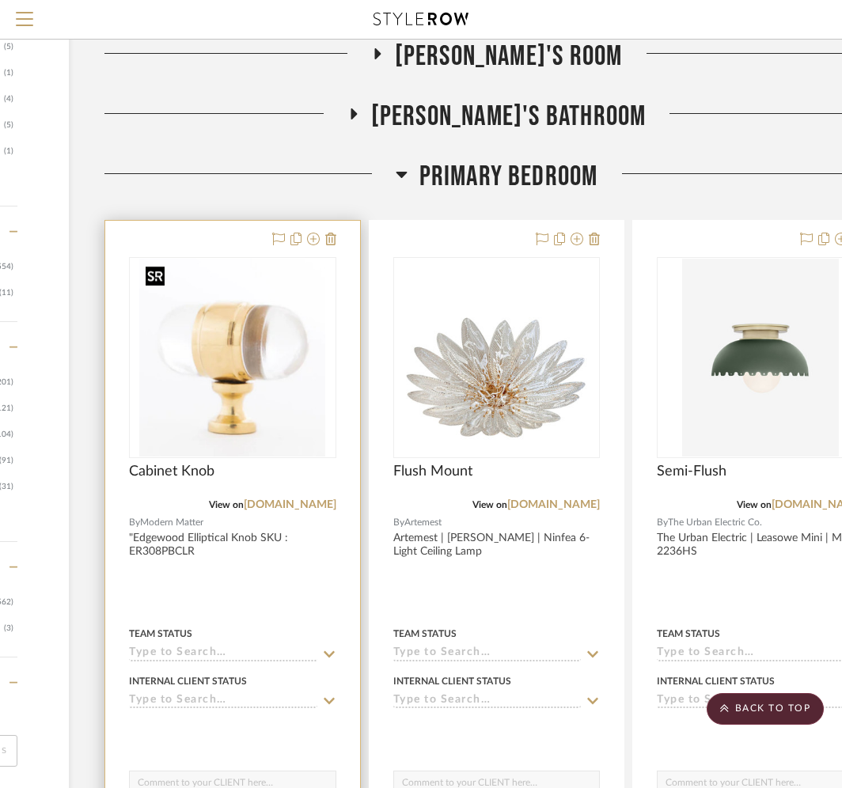
click at [279, 384] on img "0" at bounding box center [232, 358] width 186 height 198
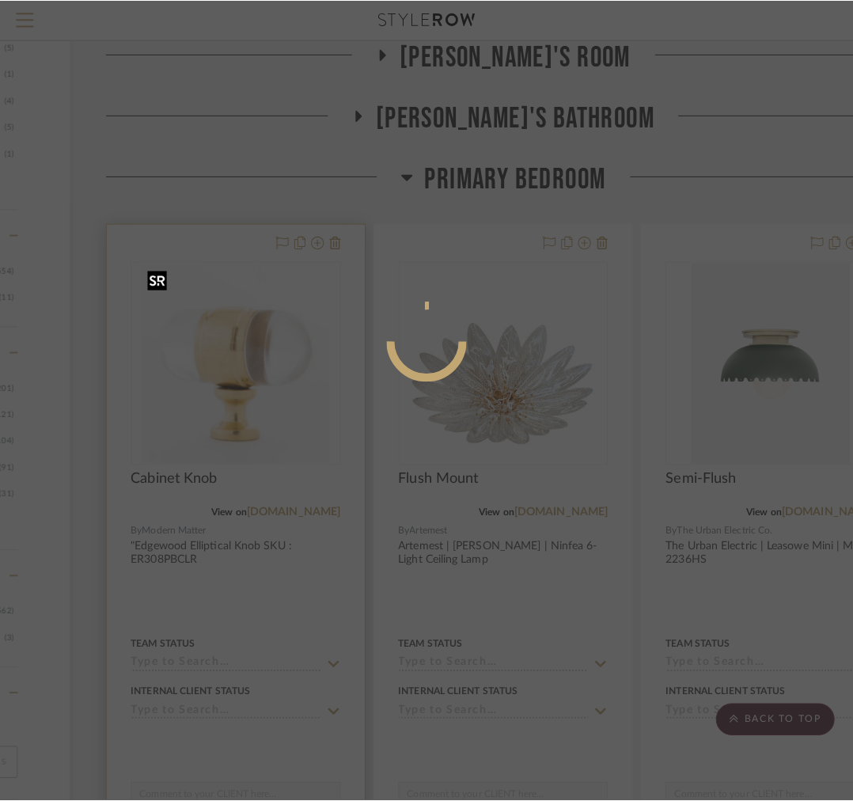
scroll to position [0, 0]
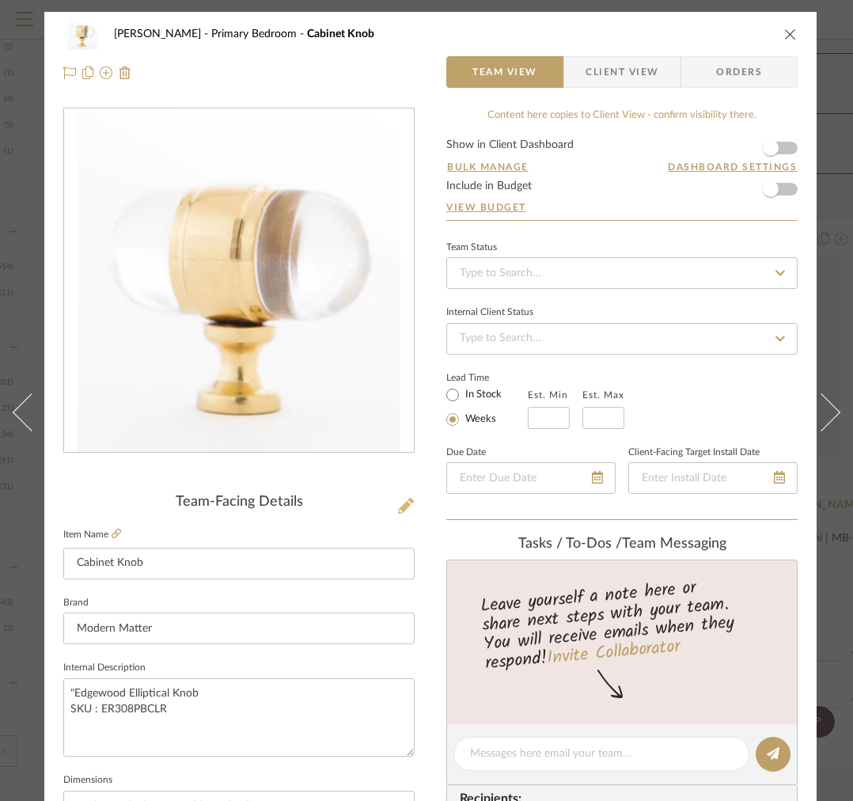
click at [404, 506] on icon at bounding box center [406, 506] width 16 height 16
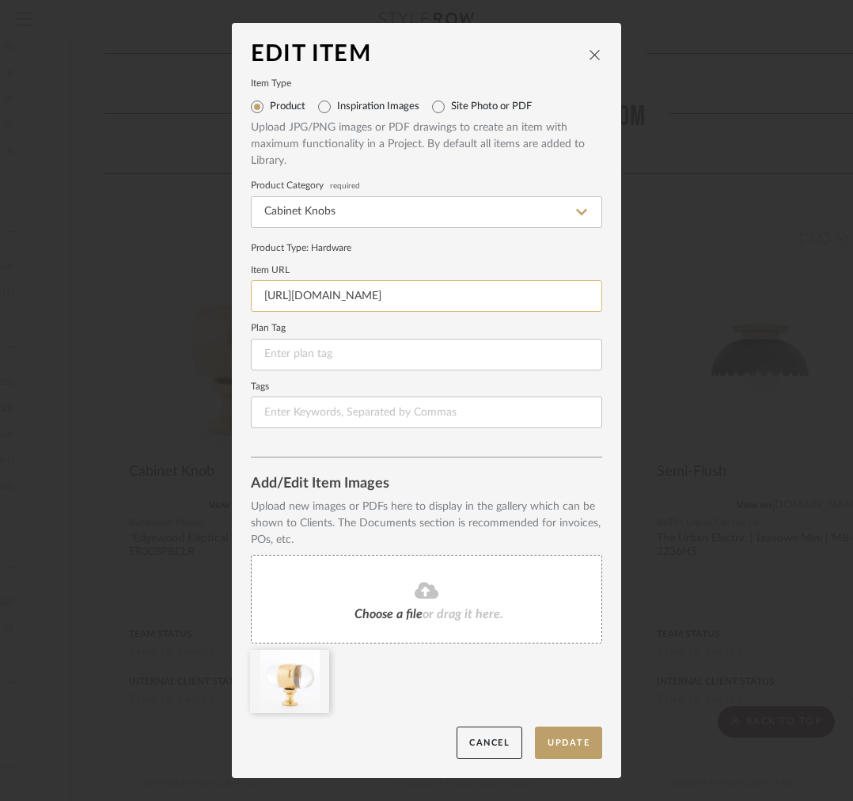
click at [412, 303] on input "[URL][DOMAIN_NAME]" at bounding box center [426, 296] width 351 height 32
paste input "[DOMAIN_NAME][URL]"
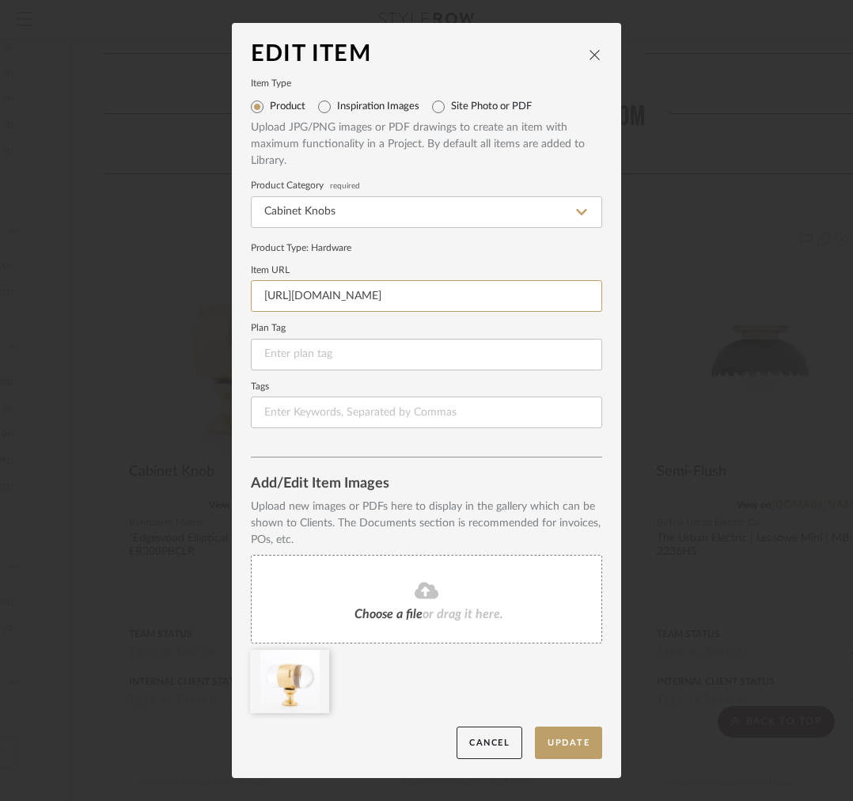
type input "[URL][DOMAIN_NAME]"
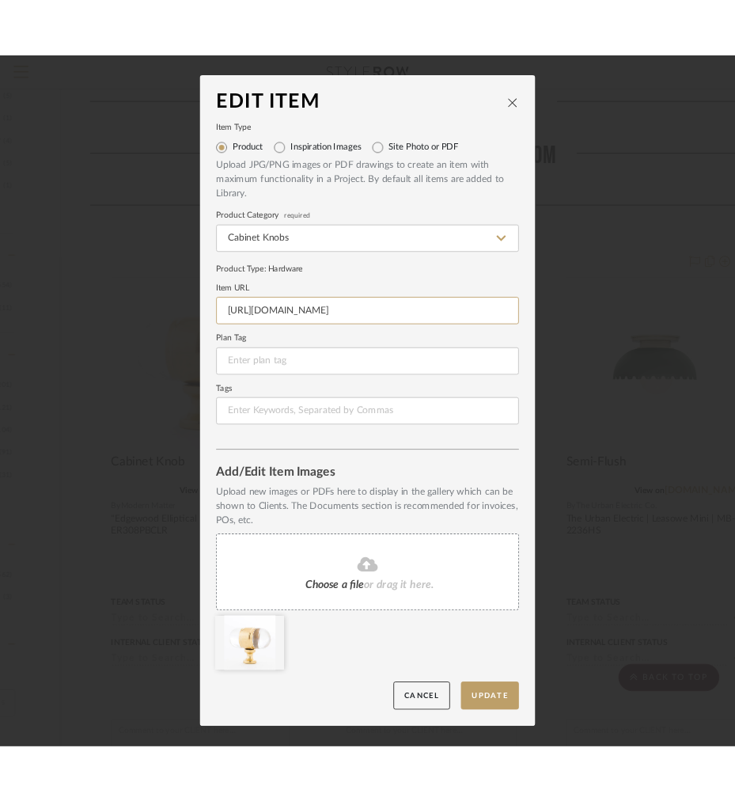
scroll to position [0, 0]
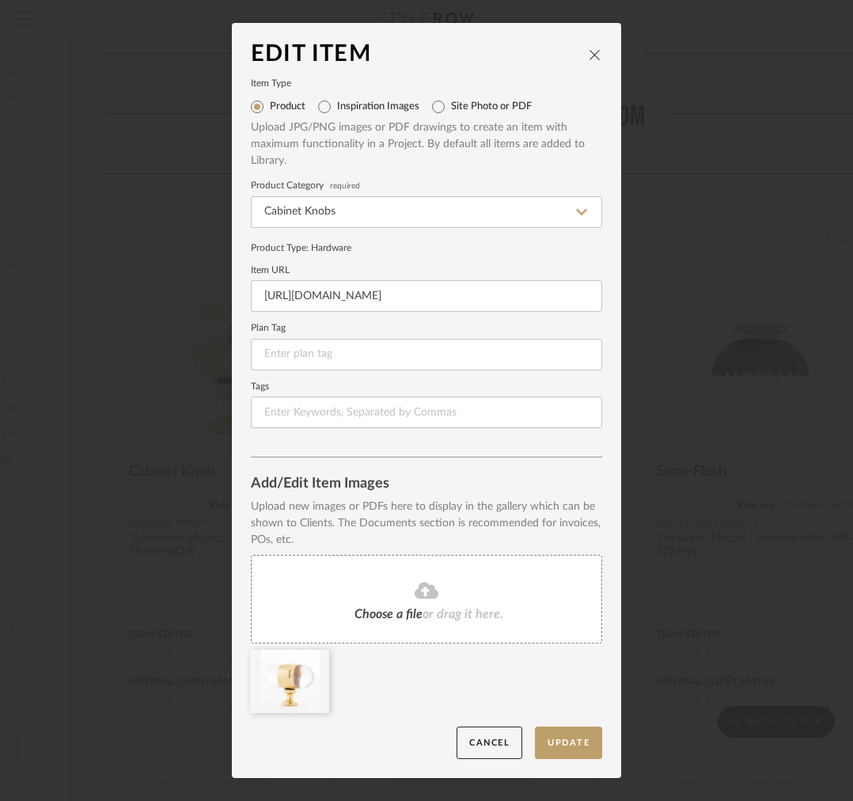
click at [347, 598] on div "Choose a file or drag it here." at bounding box center [426, 599] width 351 height 89
click at [312, 662] on icon at bounding box center [317, 660] width 11 height 13
click at [559, 743] on button "Update" at bounding box center [568, 742] width 67 height 32
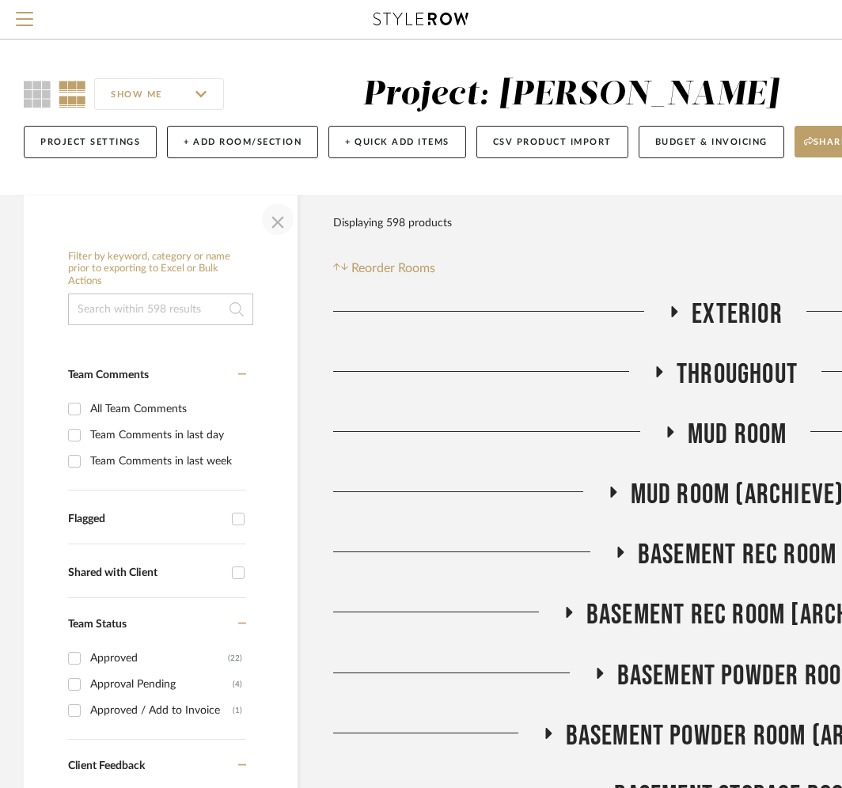
click at [277, 226] on span "button" at bounding box center [278, 219] width 38 height 38
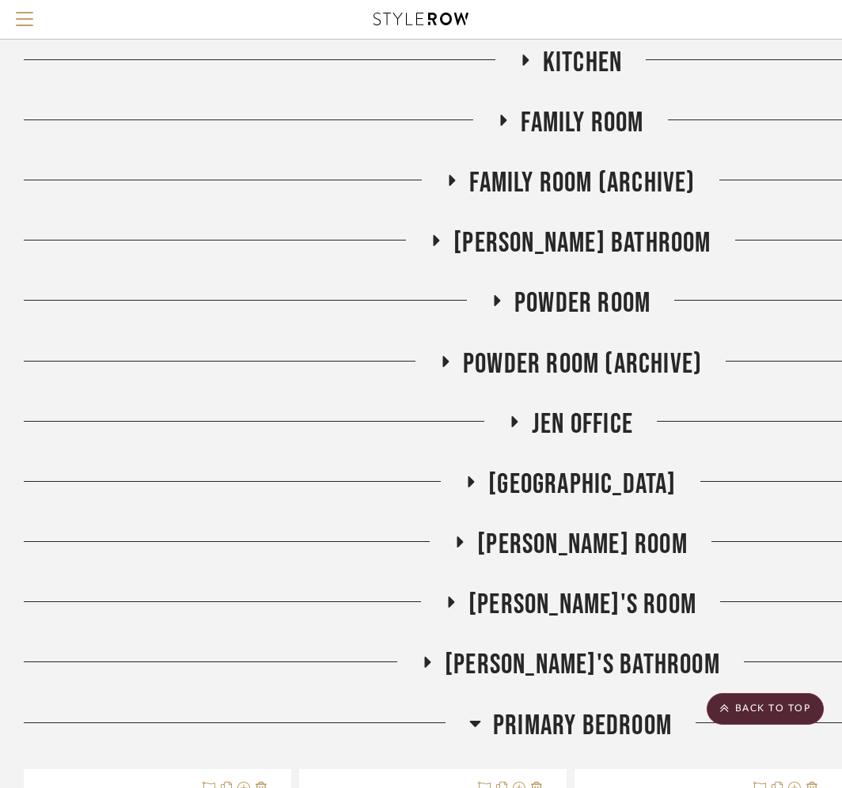
scroll to position [1800, 0]
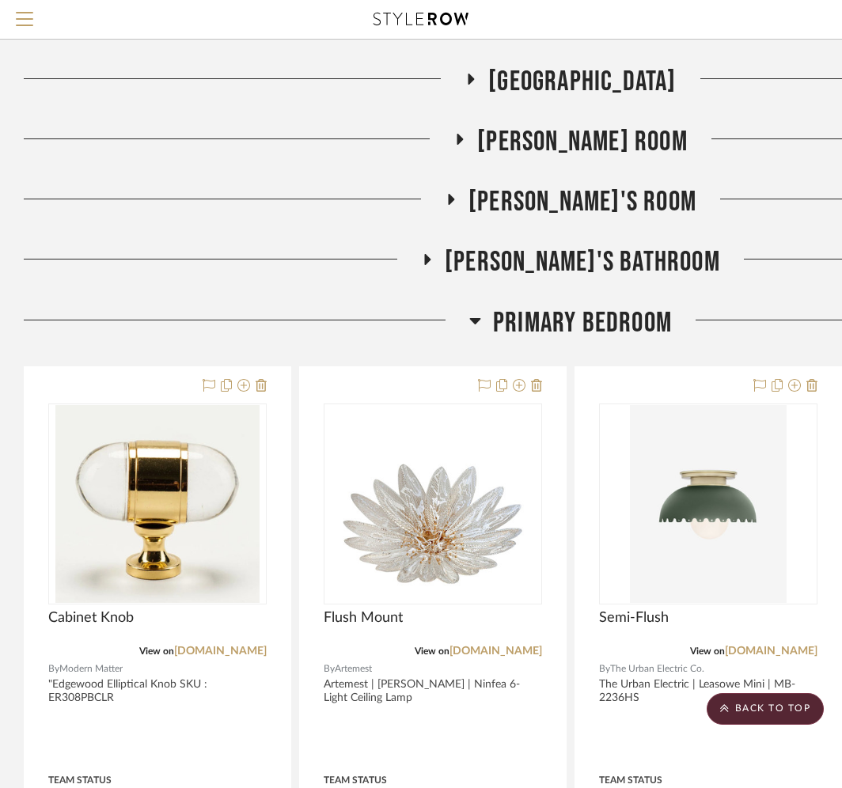
click at [476, 320] on icon at bounding box center [475, 321] width 11 height 6
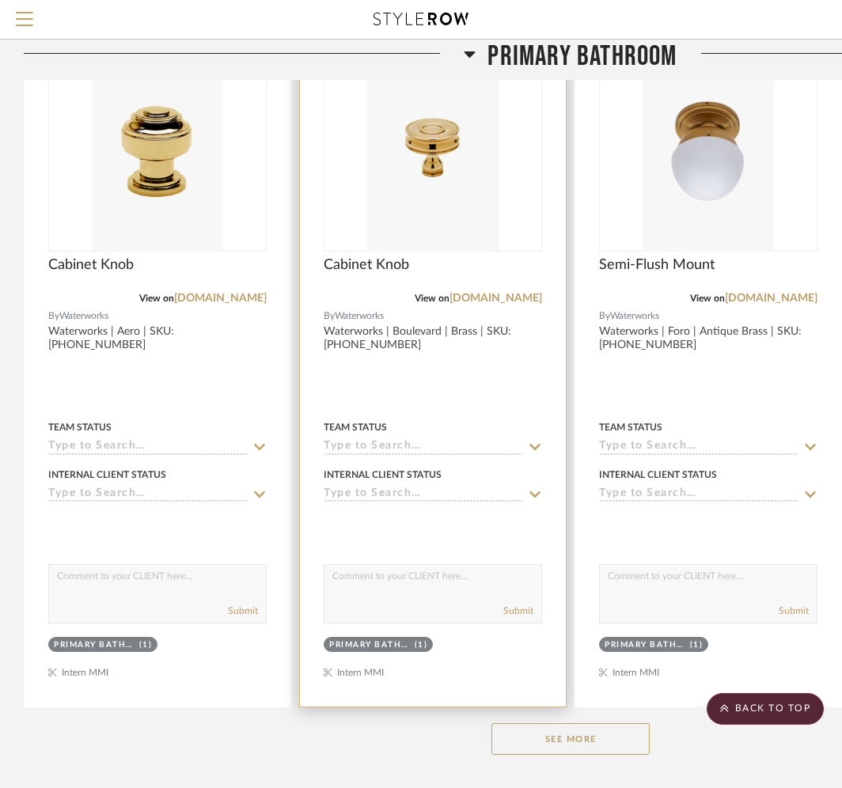
scroll to position [2289, 0]
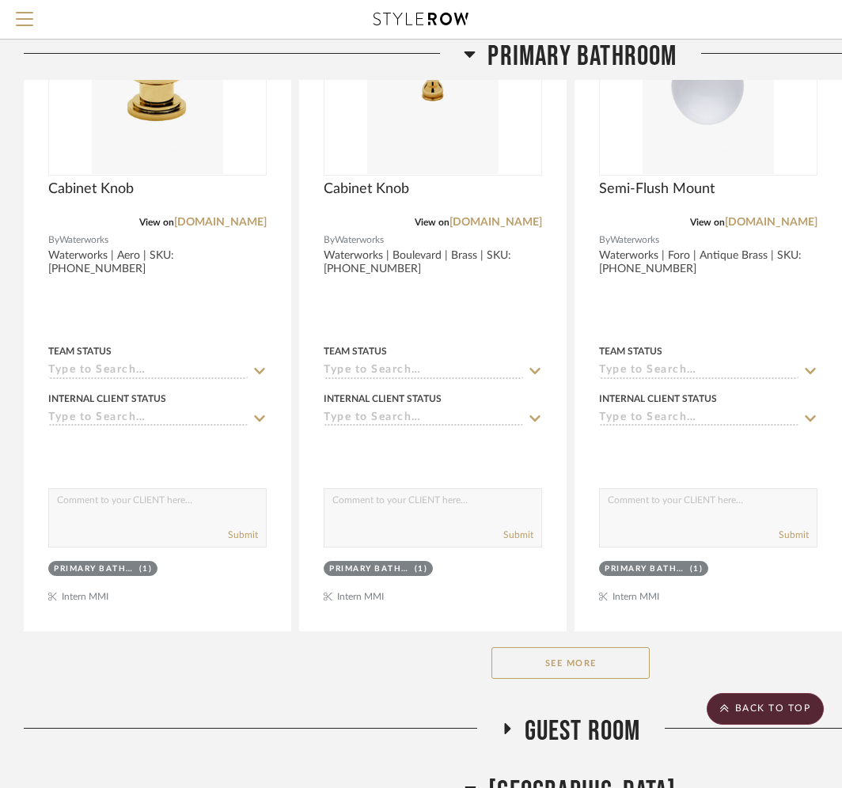
click at [504, 661] on button "See More" at bounding box center [570, 663] width 158 height 32
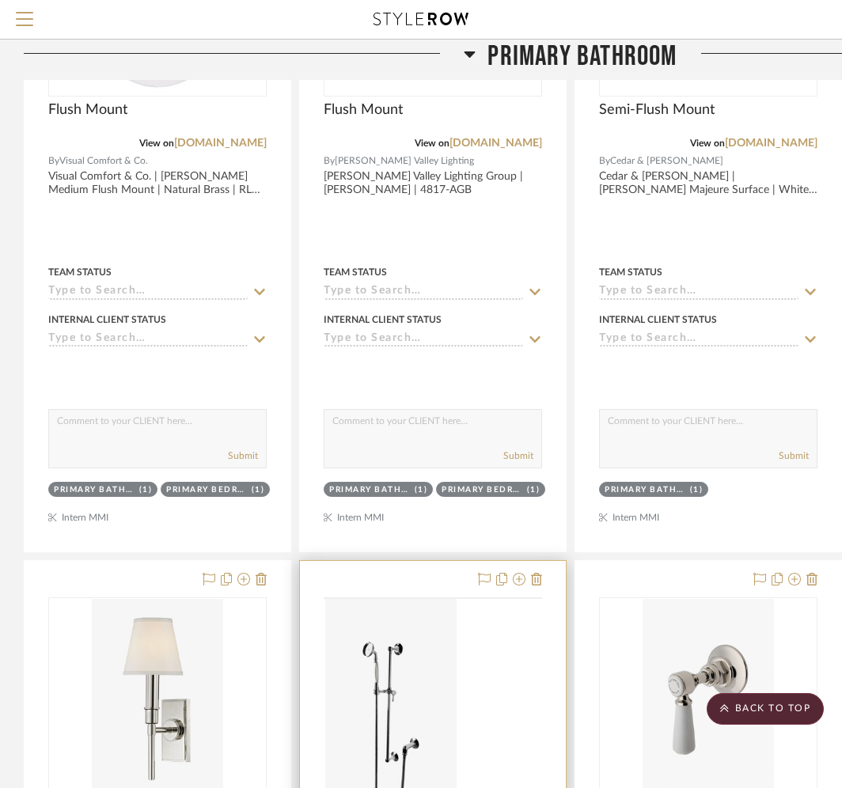
scroll to position [3071, 0]
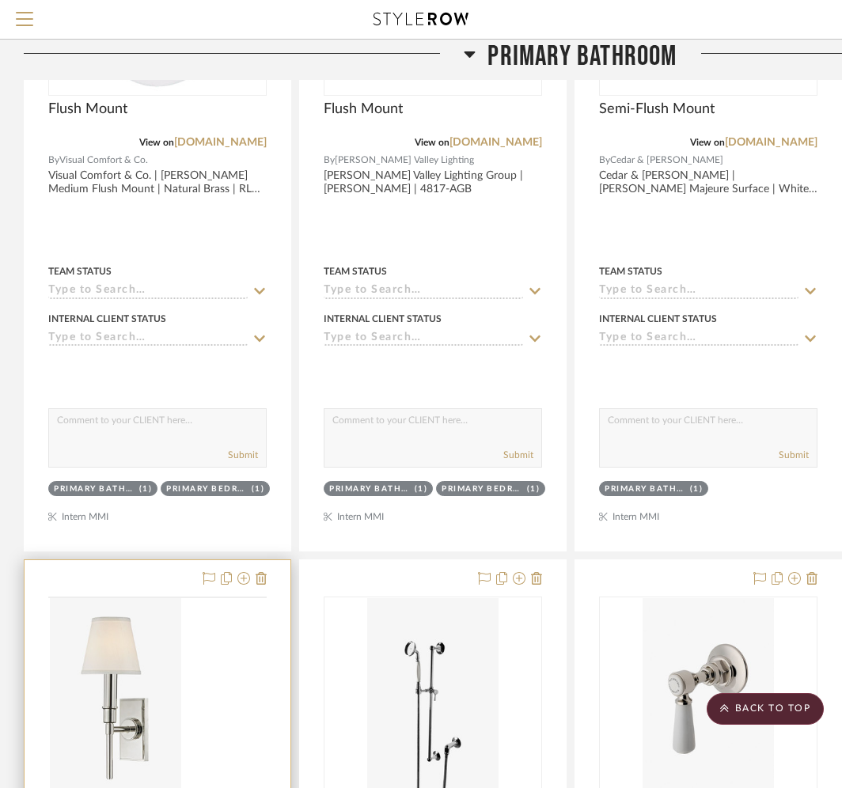
click at [0, 0] on div at bounding box center [0, 0] width 0 height 0
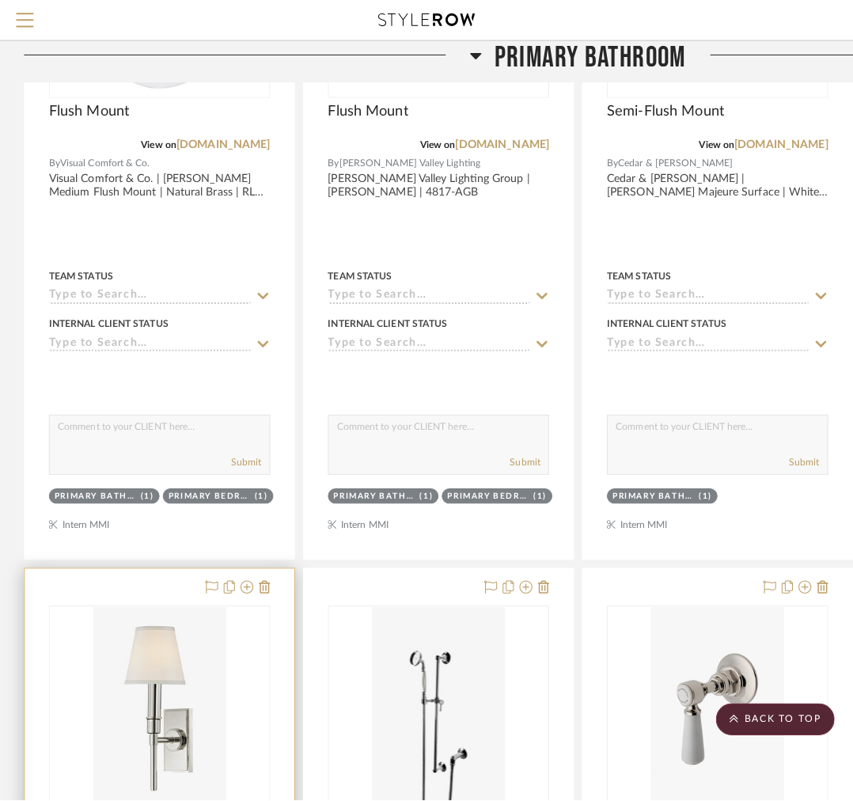
scroll to position [0, 0]
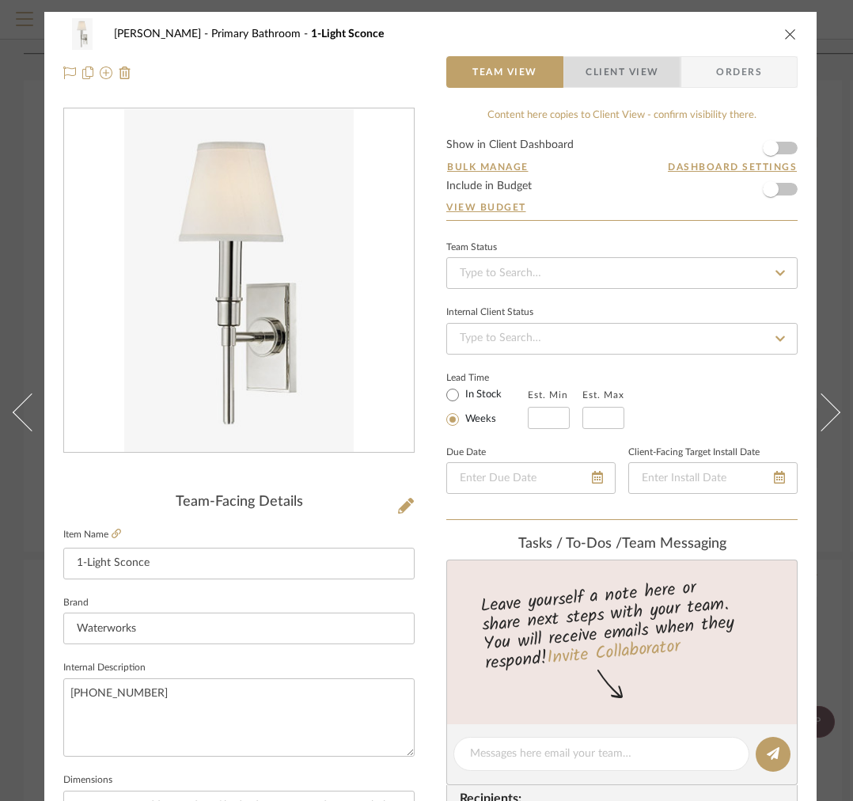
click at [617, 71] on span "Client View" at bounding box center [622, 72] width 73 height 32
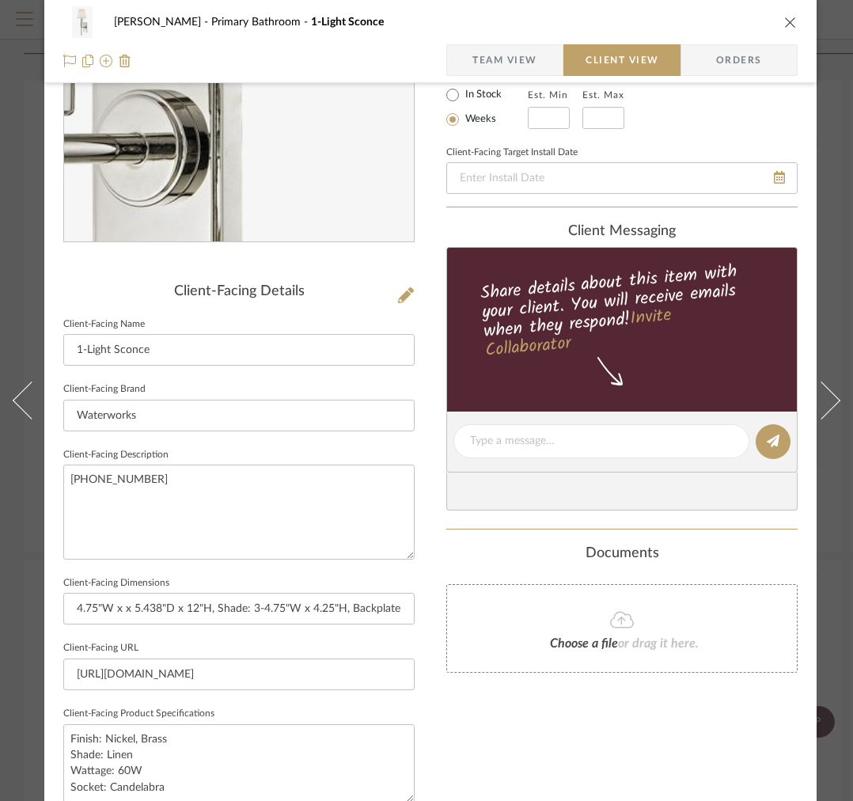
scroll to position [514, 0]
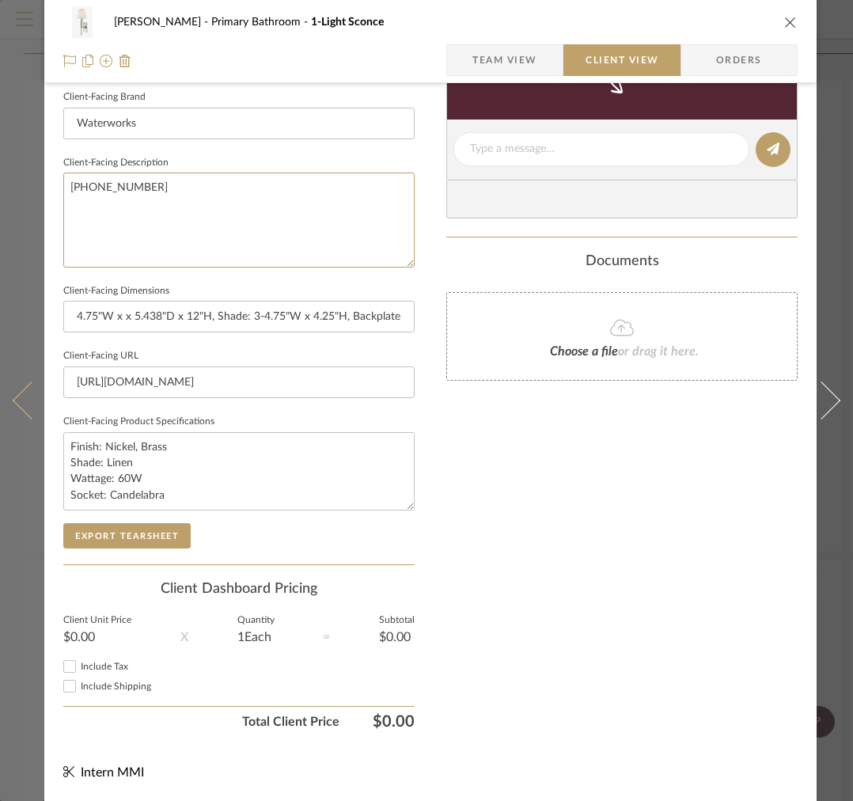
drag, startPoint x: 280, startPoint y: 222, endPoint x: 4, endPoint y: 137, distance: 288.9
click at [17, 146] on mat-dialog-content "[PERSON_NAME] Primary Bathroom 1-Light Sconce Team View Client View Orders Clie…" at bounding box center [426, 155] width 853 height 1292
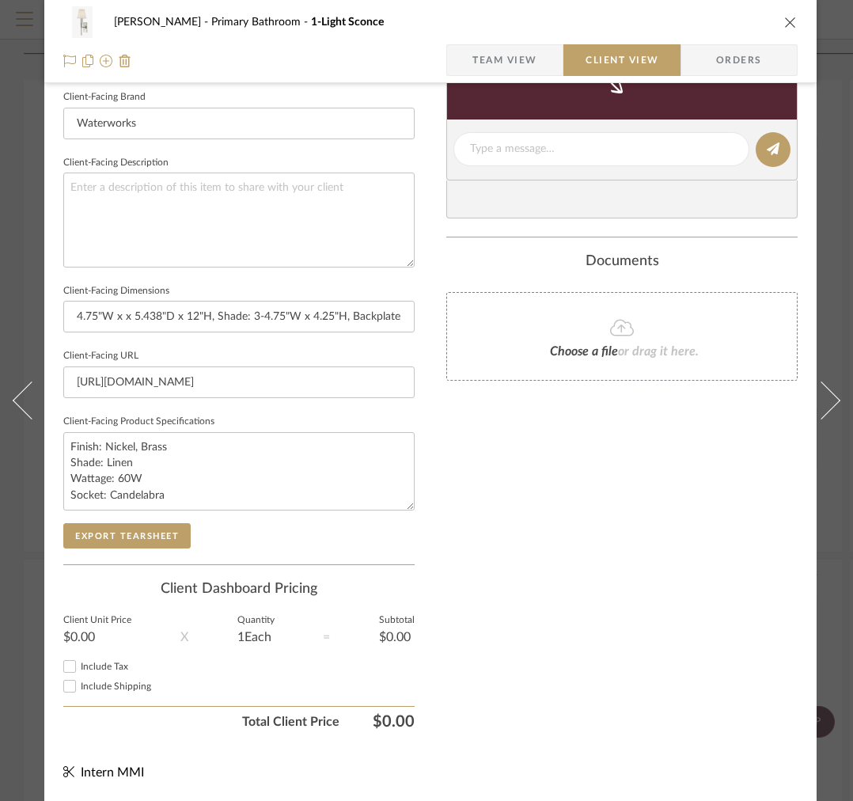
click at [513, 48] on span "Team View" at bounding box center [504, 60] width 65 height 32
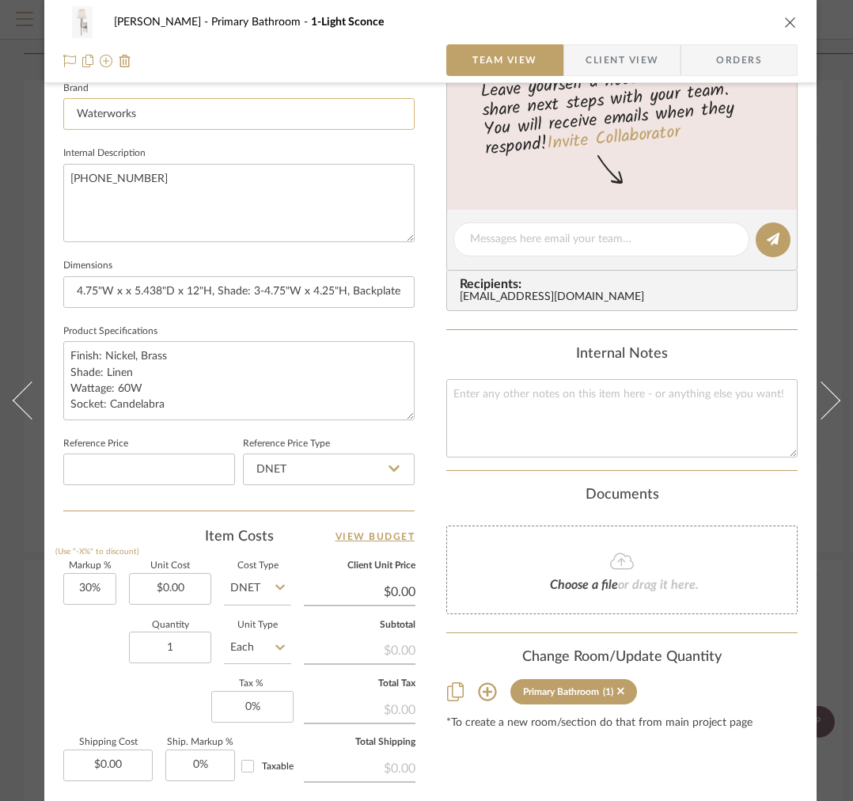
scroll to position [252, 0]
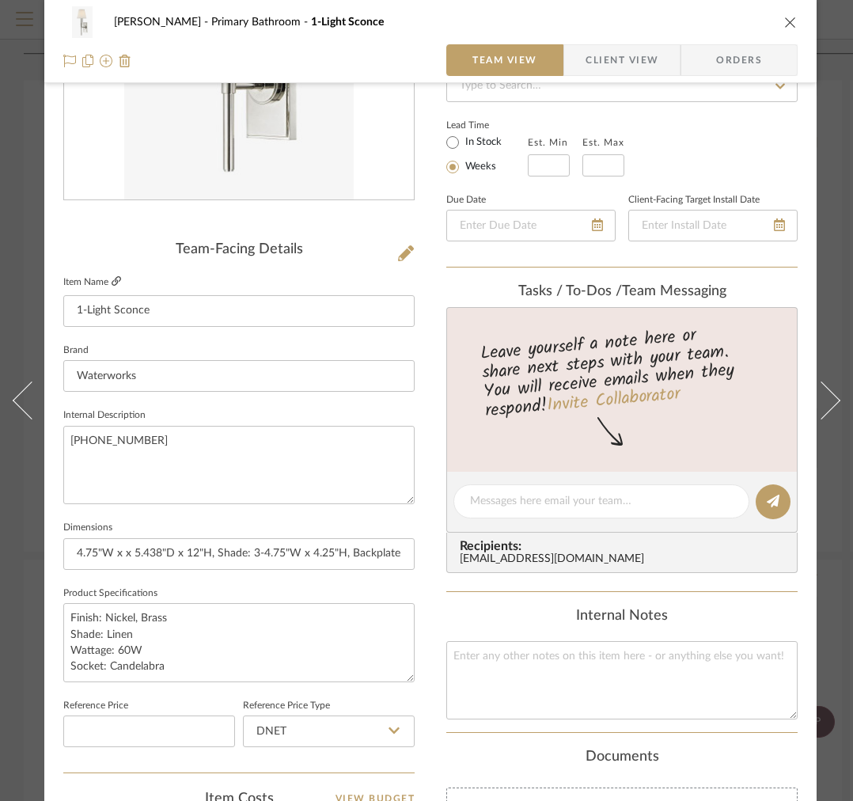
click at [117, 276] on icon at bounding box center [116, 280] width 9 height 9
click at [599, 60] on span "Client View" at bounding box center [622, 60] width 73 height 32
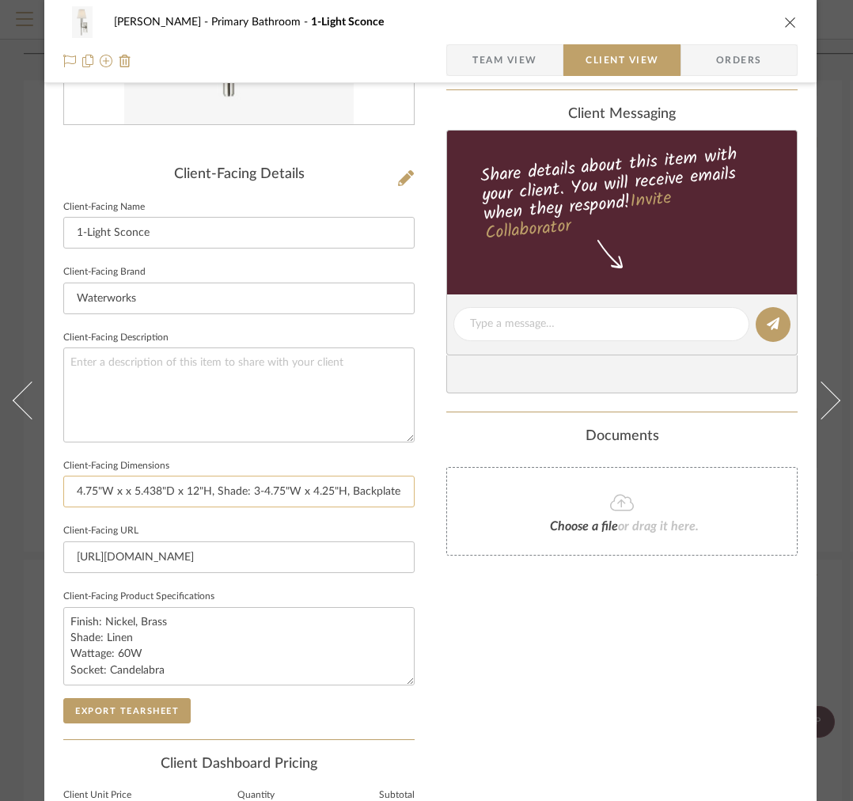
scroll to position [334, 0]
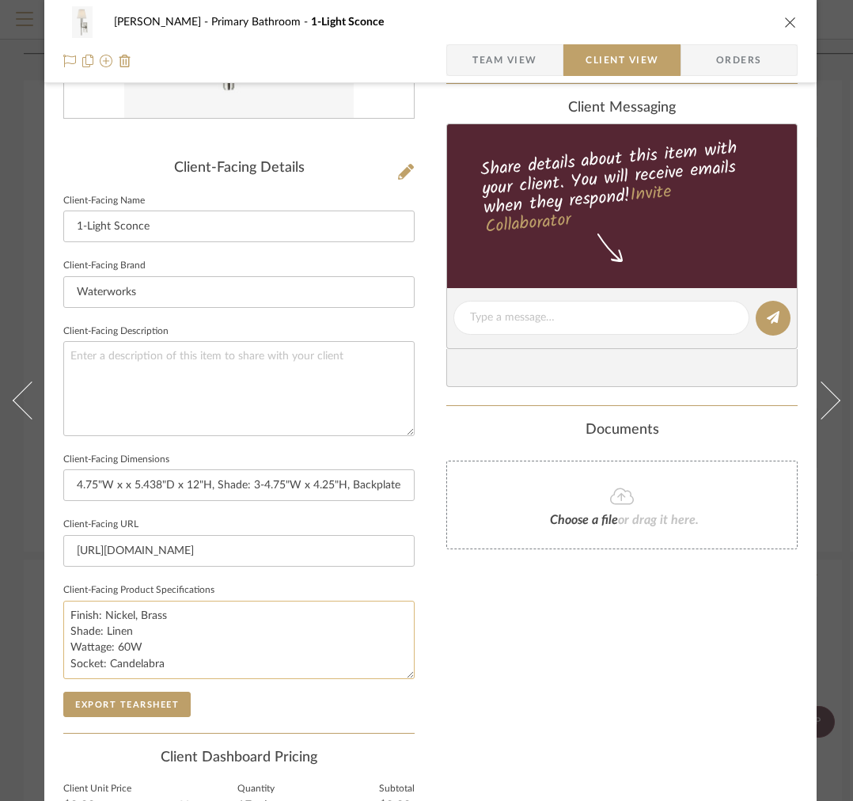
click at [143, 630] on textarea "Finish: Nickel, Brass Shade: Linen Wattage: 60W Socket: Candelabra" at bounding box center [238, 640] width 351 height 78
drag, startPoint x: 141, startPoint y: 632, endPoint x: 105, endPoint y: 632, distance: 35.6
click at [105, 632] on textarea "Finish: Nickel, Brass Shade: Linen Wattage: 60W Socket: Candelabra" at bounding box center [238, 640] width 351 height 78
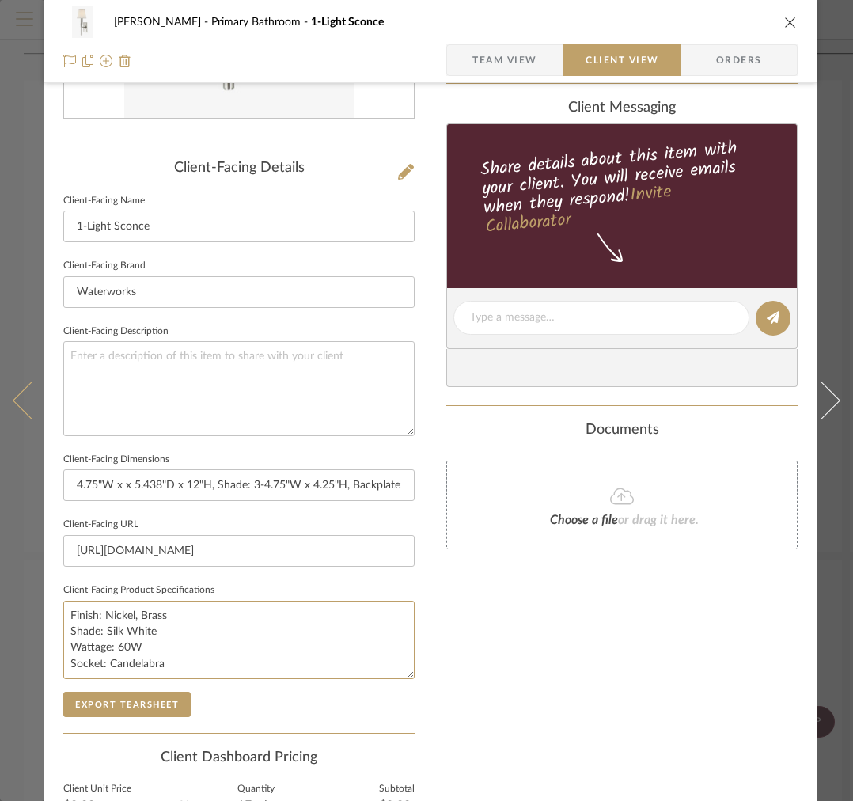
type textarea "Finish: Nickel, Brass Shade: Silk White Wattage: 60W Socket: Candelabra"
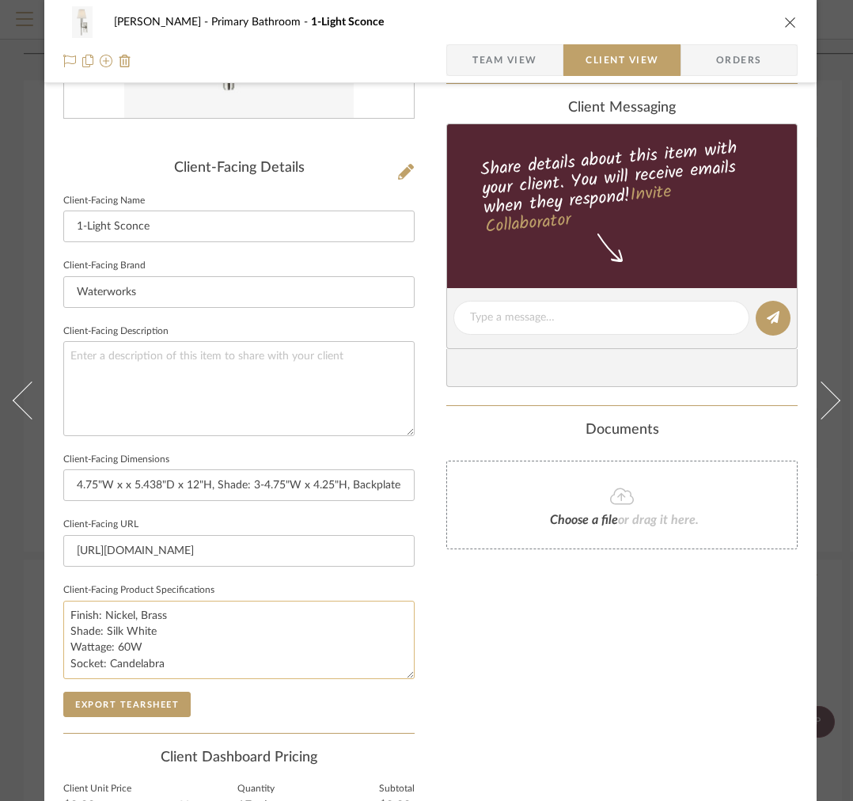
click at [131, 631] on textarea "Finish: Nickel, Brass Shade: Silk White Wattage: 60W Socket: Candelabra" at bounding box center [238, 640] width 351 height 78
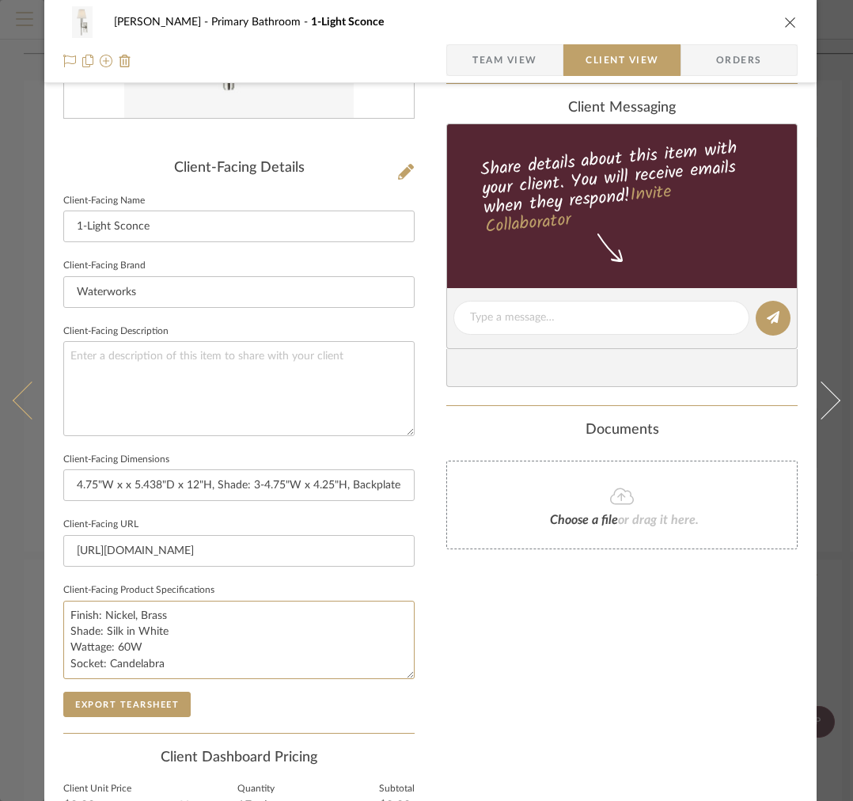
type textarea "Finish: Nickel, Brass Shade: Silk in White Wattage: 60W Socket: Candelabra"
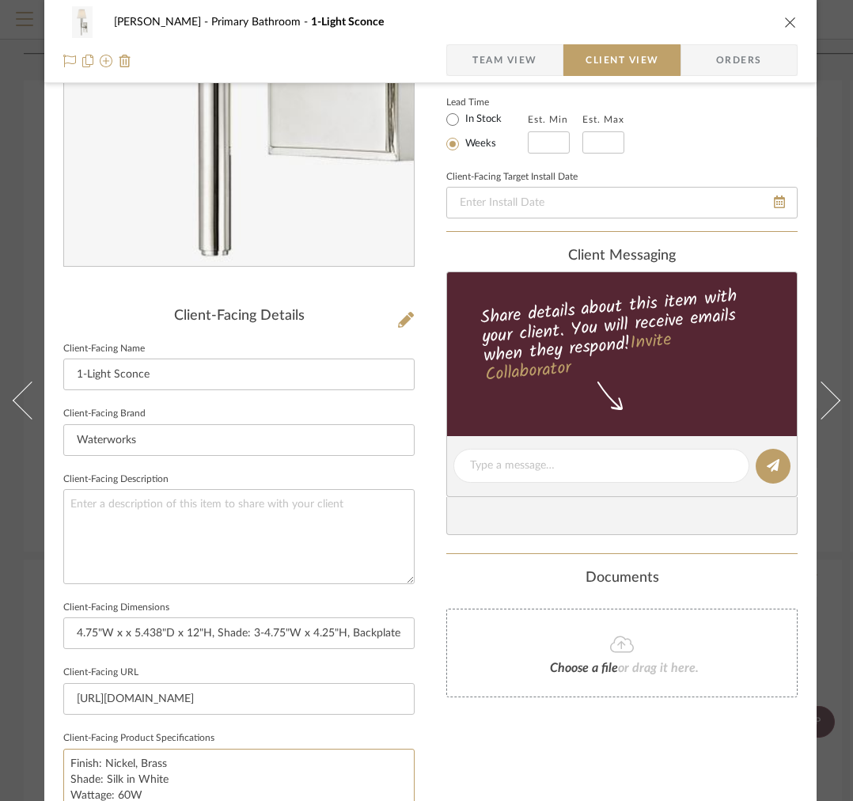
scroll to position [514, 0]
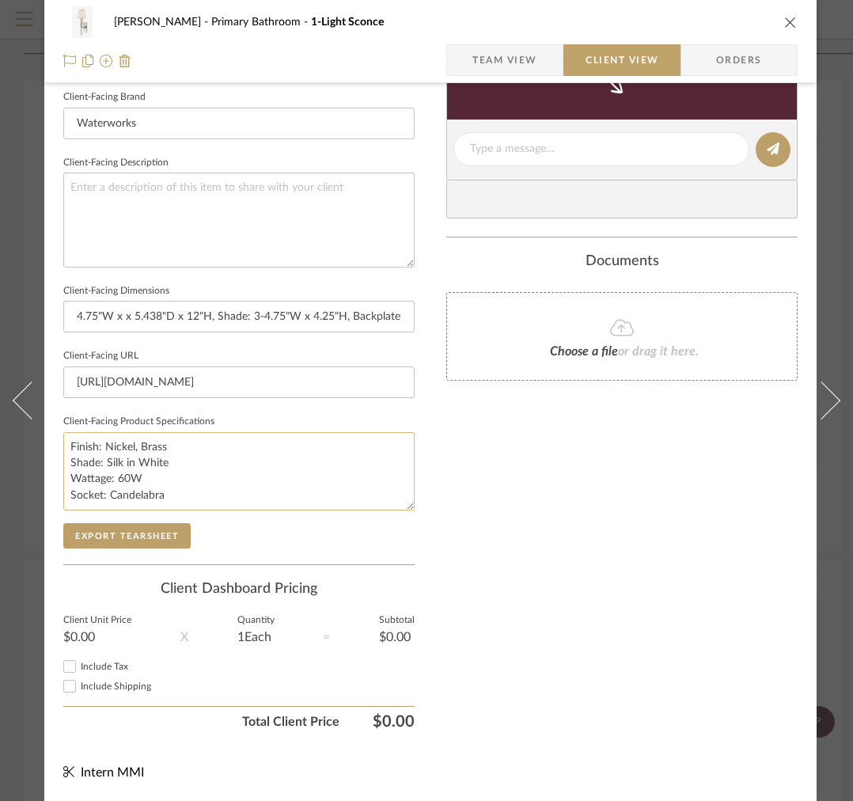
drag, startPoint x: 165, startPoint y: 433, endPoint x: 107, endPoint y: 434, distance: 58.6
click at [107, 434] on textarea "Finish: Nickel, Brass Shade: Silk in White Wattage: 60W Socket: Candelabra" at bounding box center [238, 471] width 351 height 78
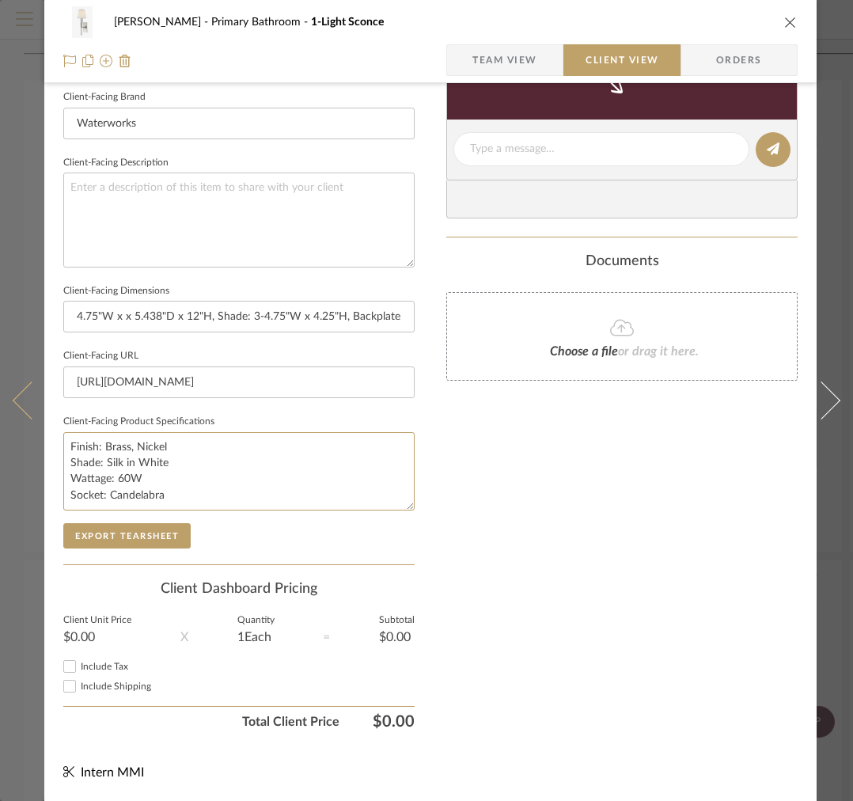
type textarea "Finish: Brass, Nickel Shade: Silk in White Wattage: 60W Socket: Candelabra"
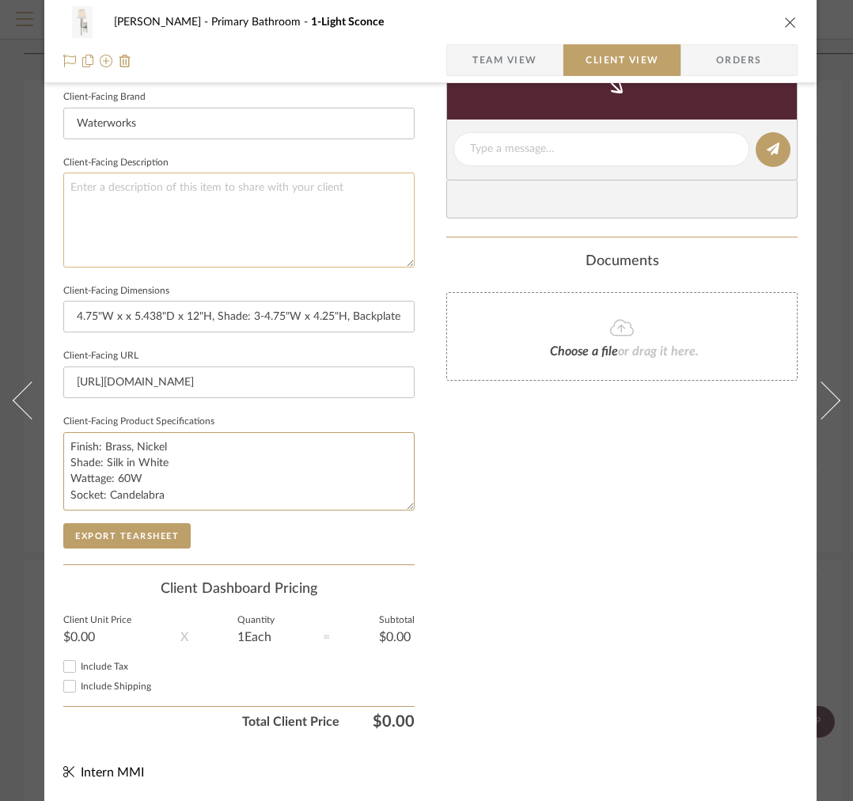
scroll to position [0, 0]
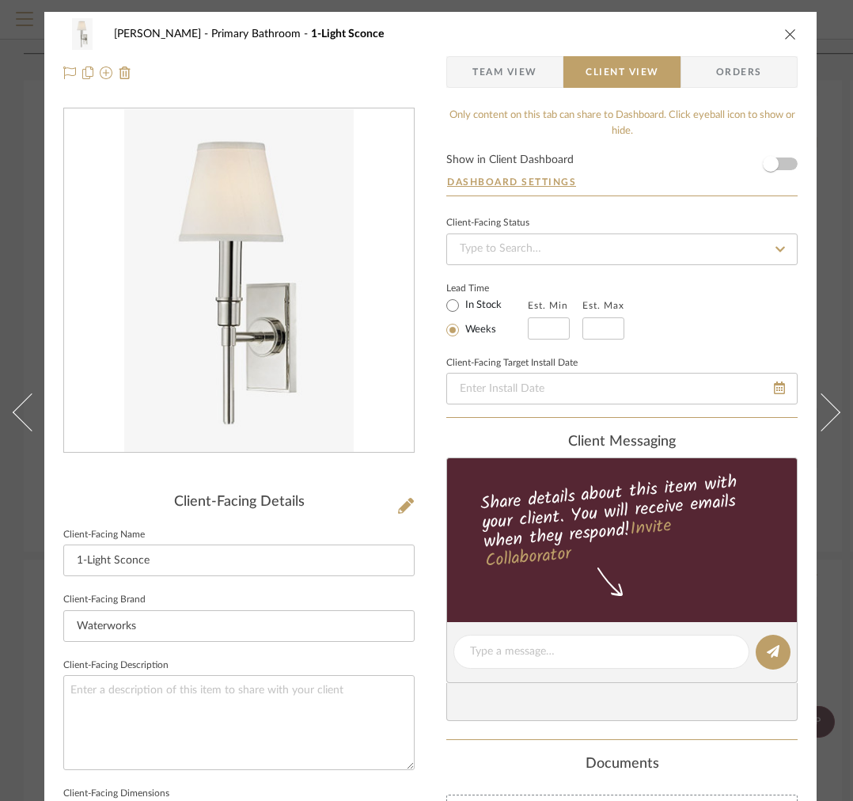
click at [396, 500] on div "Client-Facing Details" at bounding box center [238, 502] width 351 height 17
click at [403, 504] on icon at bounding box center [406, 506] width 16 height 16
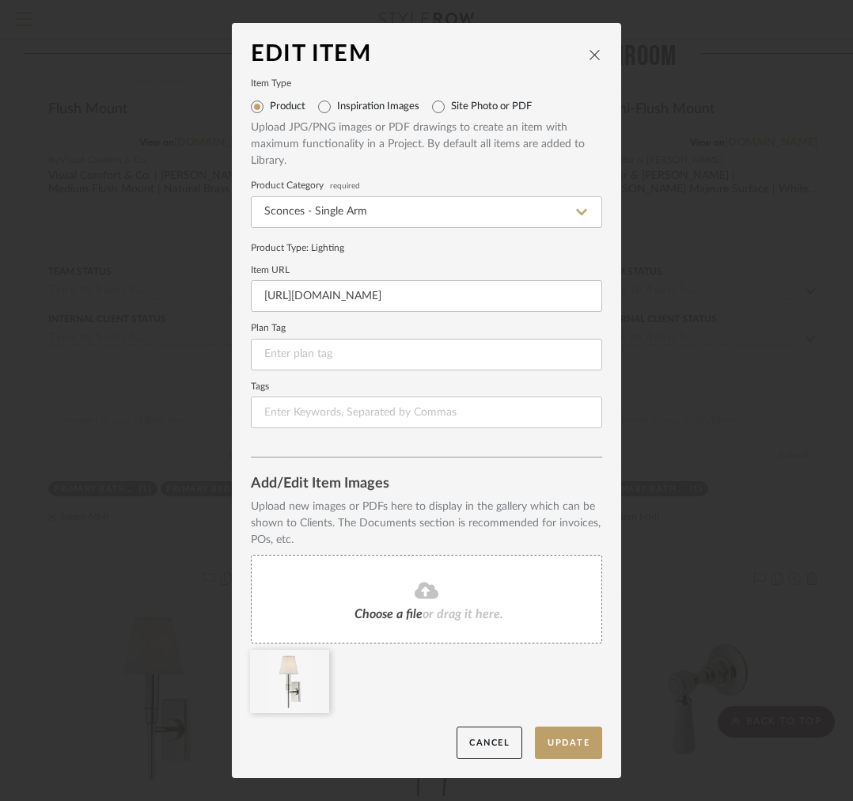
click at [367, 114] on div "Inspiration Images" at bounding box center [368, 106] width 101 height 25
click at [381, 577] on div "Choose a file or drag it here." at bounding box center [426, 599] width 351 height 89
click at [0, 0] on fa-icon at bounding box center [0, 0] width 0 height 0
click at [543, 739] on button "Update" at bounding box center [568, 742] width 67 height 32
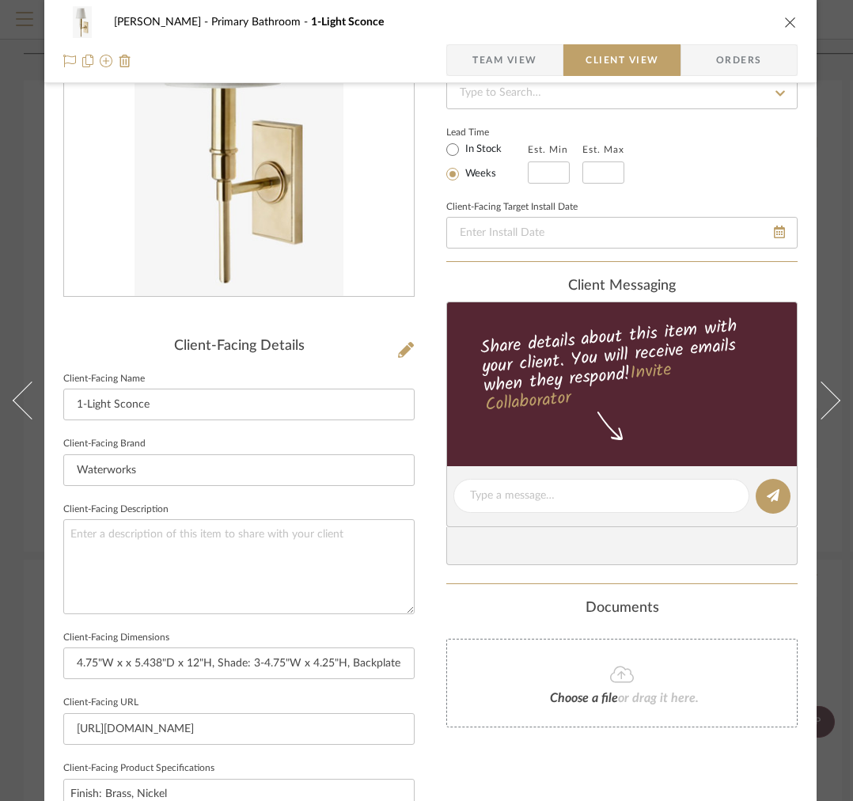
scroll to position [158, 0]
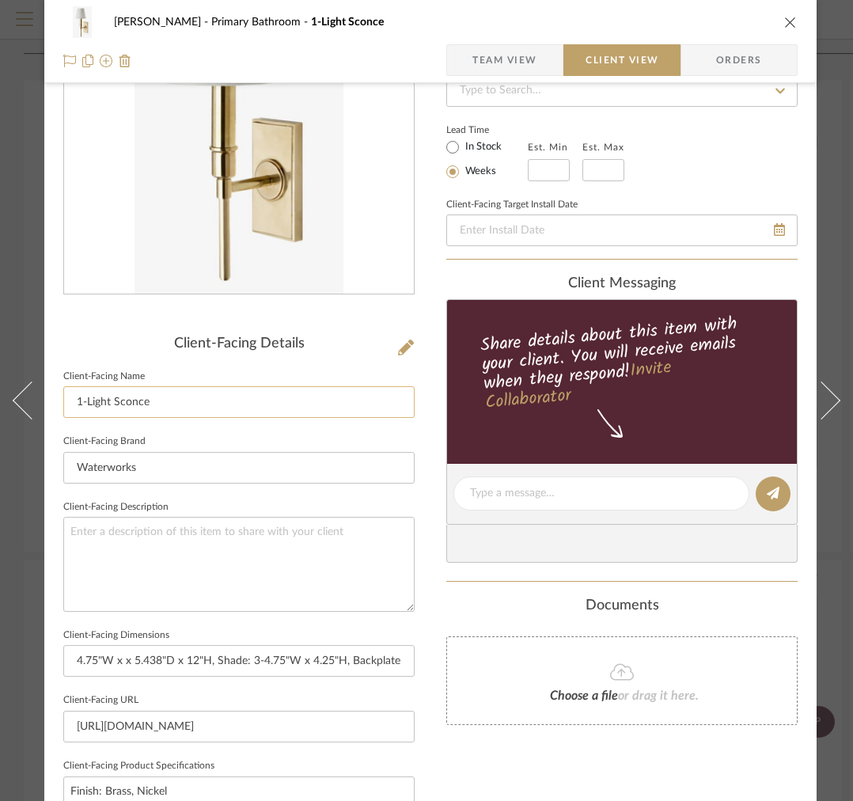
click at [167, 407] on input "1-Light Sconce" at bounding box center [238, 402] width 351 height 32
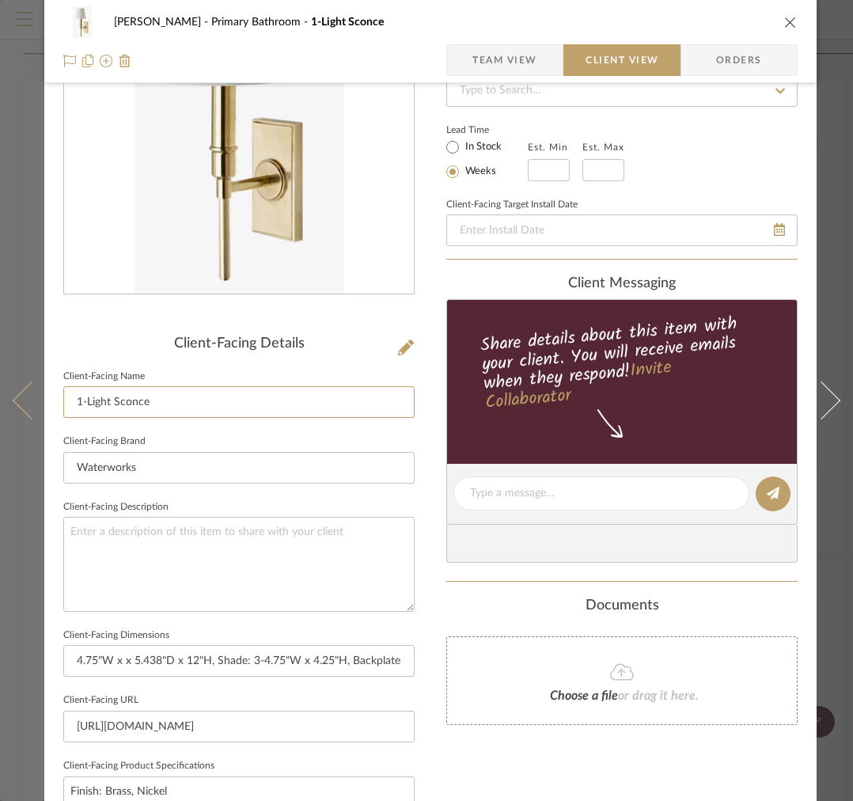
drag, startPoint x: 111, startPoint y: 404, endPoint x: 6, endPoint y: 381, distance: 107.0
click at [12, 382] on mat-dialog-content "[PERSON_NAME] Primary Bathroom 1-Light Sconce Team View Client View Orders Clie…" at bounding box center [426, 500] width 853 height 1292
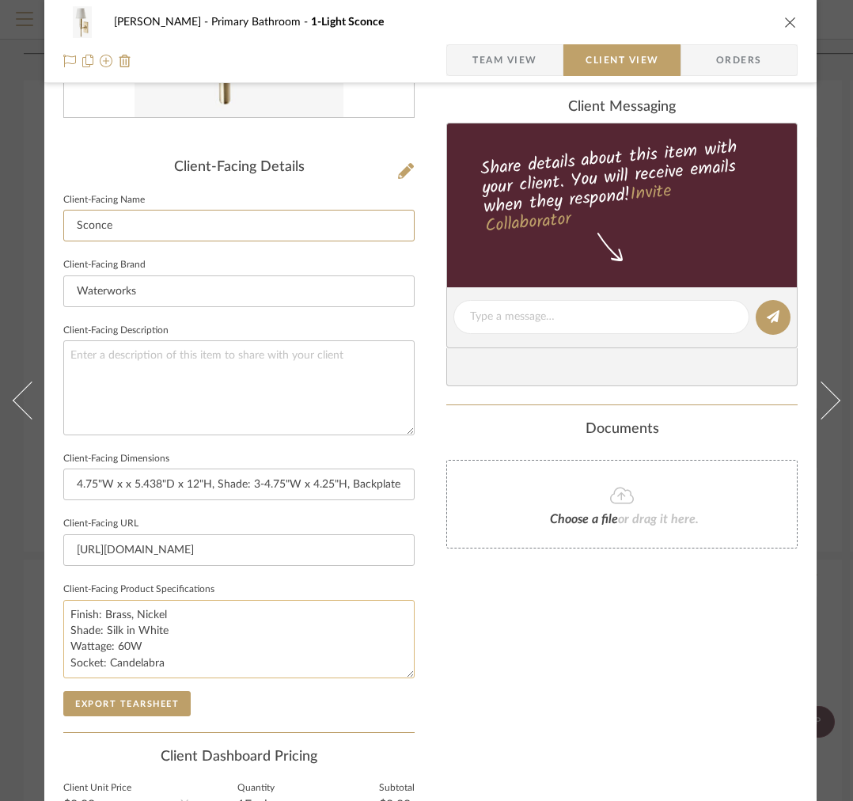
scroll to position [417, 0]
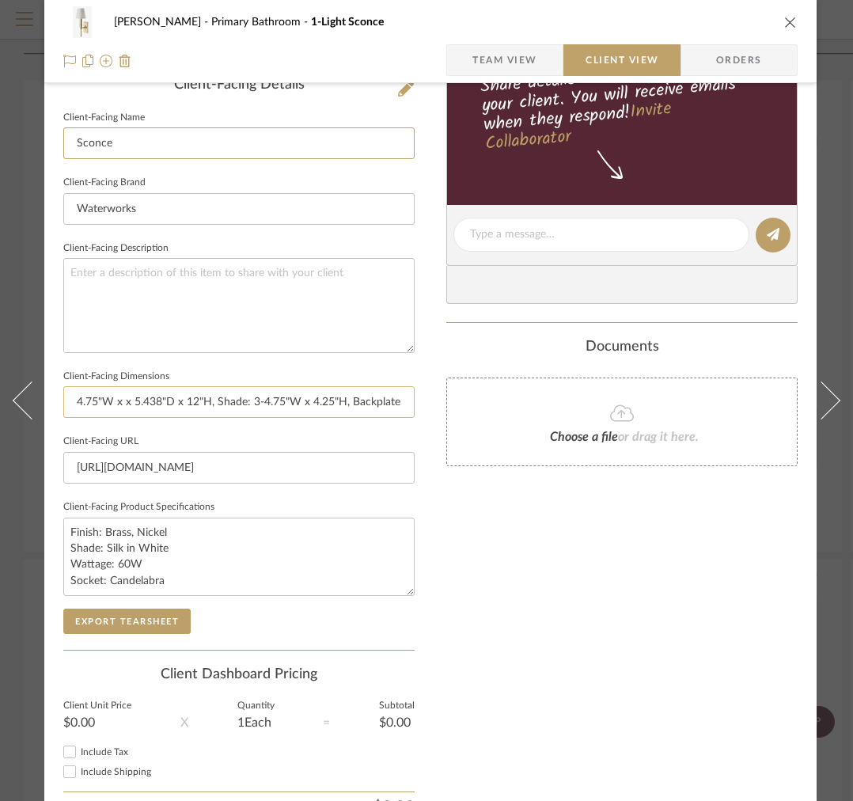
type input "Sconce"
click at [309, 400] on input "4.75"W x x 5.438"D x 12"H, Shade: 3-4.75"W x 4.25"H, Backplate: 2.25"W x .5"D x…" at bounding box center [238, 402] width 351 height 32
click at [132, 402] on input "4.75"W x x 5.438"D x 12"H, Shade: 3-4.75"W x 4.25"H, Backplate: 2.25"W x .5"D x…" at bounding box center [238, 402] width 351 height 32
drag, startPoint x: 216, startPoint y: 400, endPoint x: 260, endPoint y: 400, distance: 44.3
click at [260, 400] on input "4.75"W x 5.438"D x 12"H, Shade: 3-4.75"W x 4.25"H, Backplate: 2.25"W x .5"D x 5…" at bounding box center [238, 402] width 351 height 32
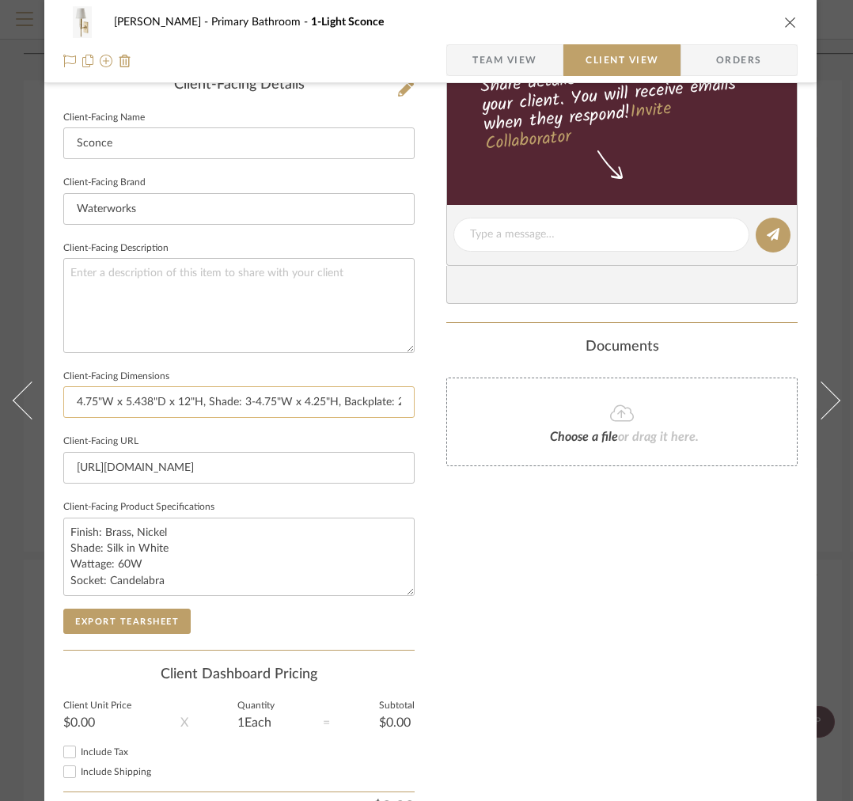
click at [205, 403] on input "4.75"W x 5.438"D x 12"H, Shade: 3-4.75"W x 4.25"H, Backplate: 2.25"W x .5"D x 5…" at bounding box center [238, 402] width 351 height 32
drag, startPoint x: 227, startPoint y: 404, endPoint x: 400, endPoint y: 399, distance: 173.4
click at [400, 399] on input "4.75"W x 5.438"D x 12"H | Shade: 3-4.75"W x 4.25"H, Backplate: 2.25"W x .5"D x …" at bounding box center [238, 402] width 351 height 32
click at [248, 407] on input "4.75"W x 5.438"D x 12"H | Shade: 3-4.75"W x 4.25"H, Backplate: 2.25"W x .5"D x …" at bounding box center [238, 402] width 351 height 32
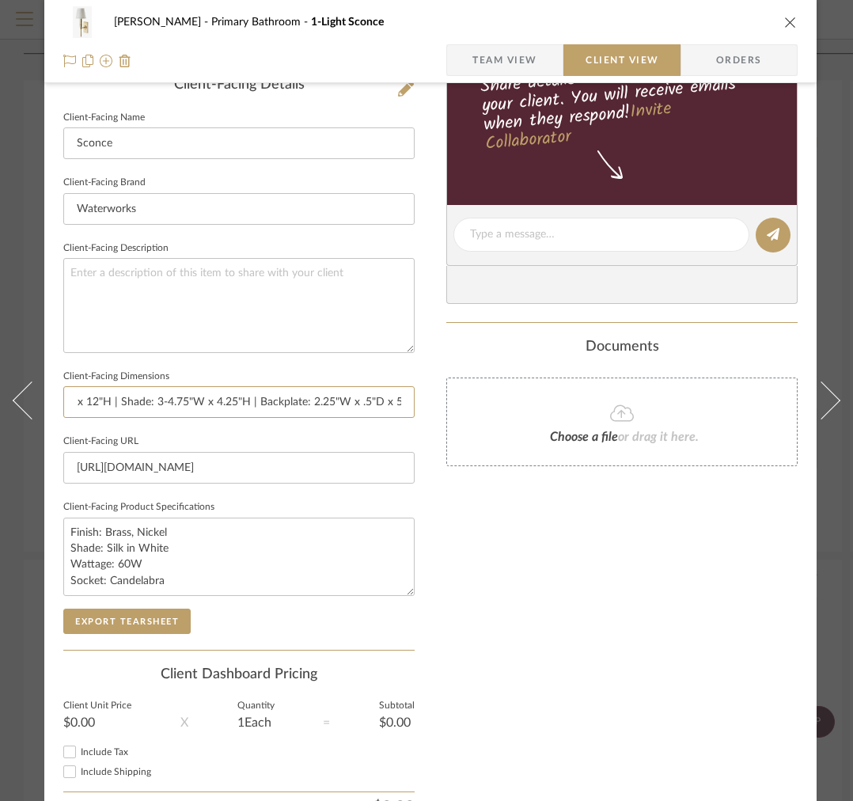
scroll to position [0, 101]
drag, startPoint x: 321, startPoint y: 396, endPoint x: 437, endPoint y: 403, distance: 116.5
click at [437, 403] on div "[PERSON_NAME] Primary Bathroom 1-Light Sconce Team View Client View Orders Clie…" at bounding box center [430, 241] width 772 height 1292
click at [409, 398] on input "4.75"W x 5.438"D x 12"H | Shade: 3-4.75"W x 4.25"H | Backplate: 2.25"W x .5"D x…" at bounding box center [238, 402] width 351 height 32
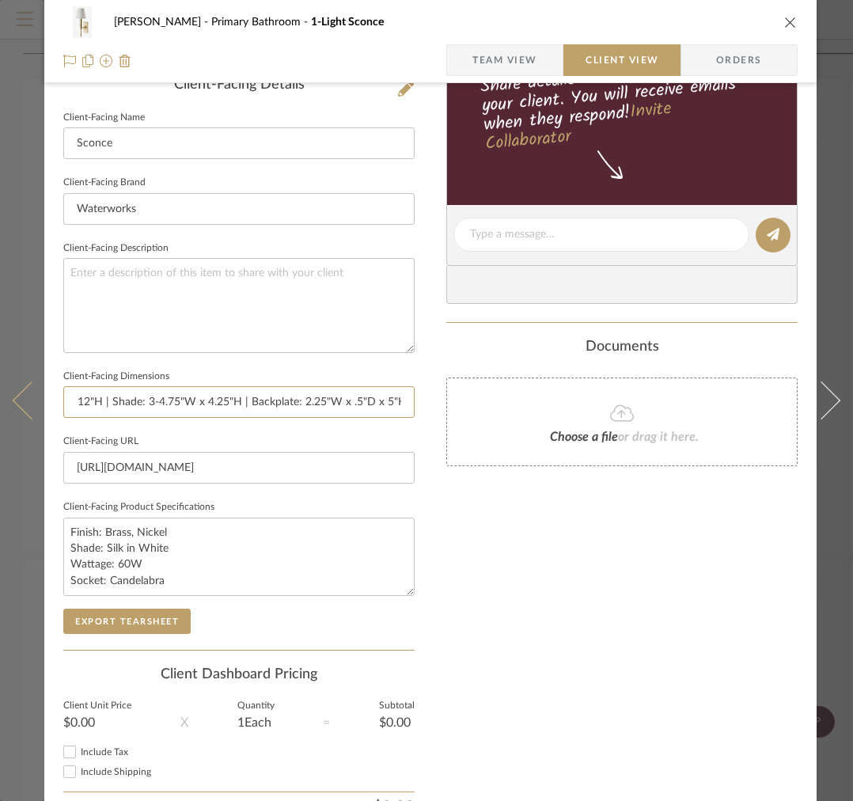
type input "4.75"W x 5.438"D x 12"H | Shade: 3-4.75"W x 4.25"H | Backplate: 2.25"W x .5"D x…"
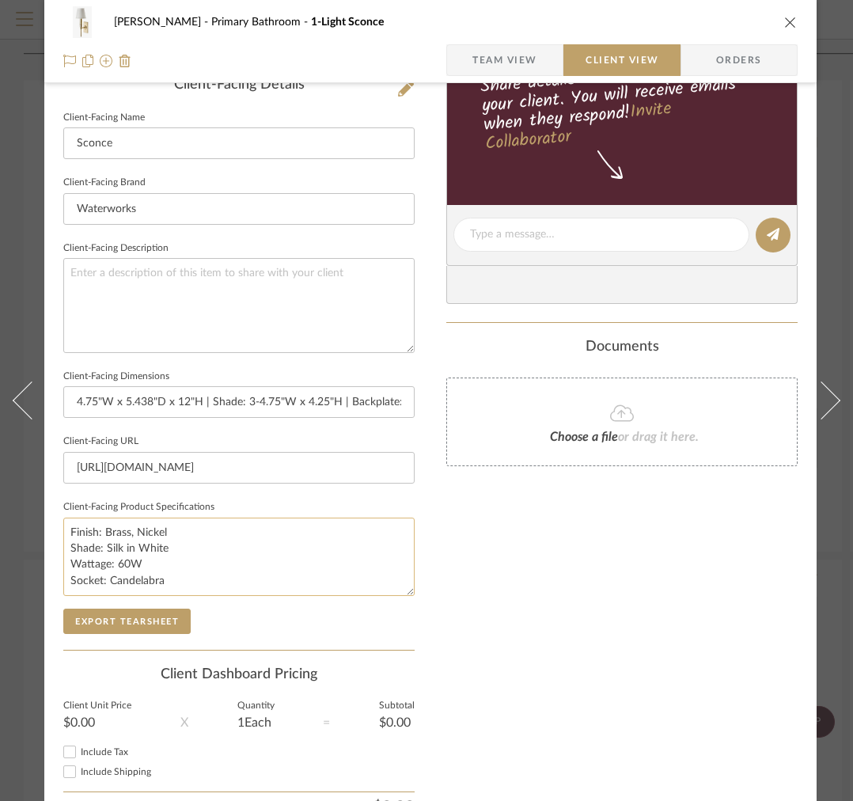
click at [101, 548] on textarea "Finish: Brass, Nickel Shade: Silk in White Wattage: 60W Socket: Candelabra" at bounding box center [238, 557] width 351 height 78
click at [207, 543] on textarea "Finish: Brass, Nickel Shade Finish: Silk in White Wattage: 60W Socket: Candelab…" at bounding box center [238, 557] width 351 height 78
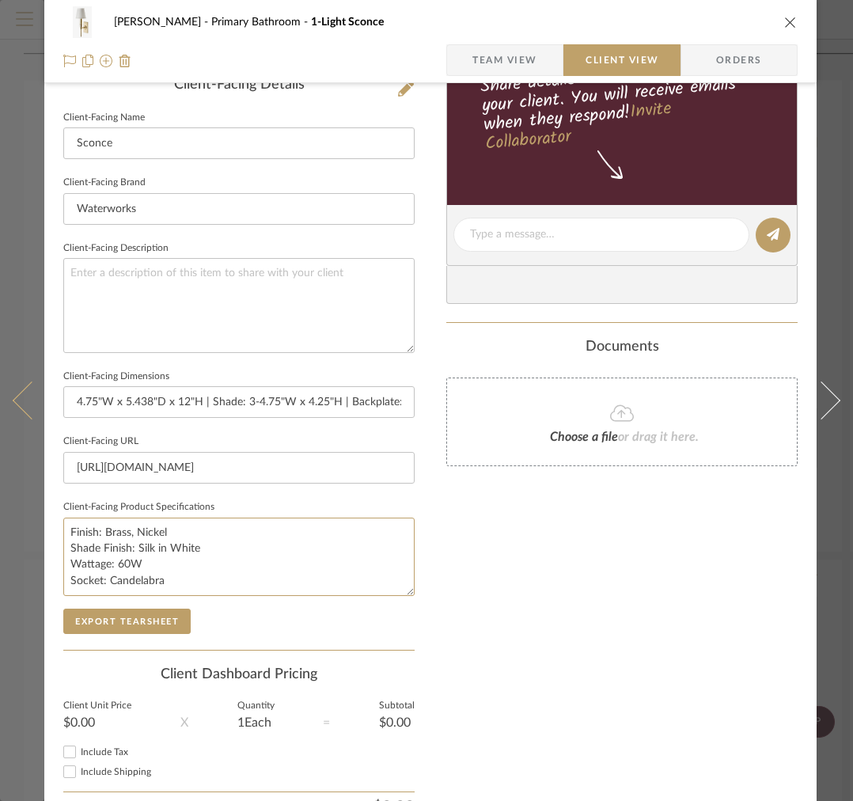
type textarea "Finish: Brass, Nickel Shade Finish: Silk in White Wattage: 60W Socket: Candelab…"
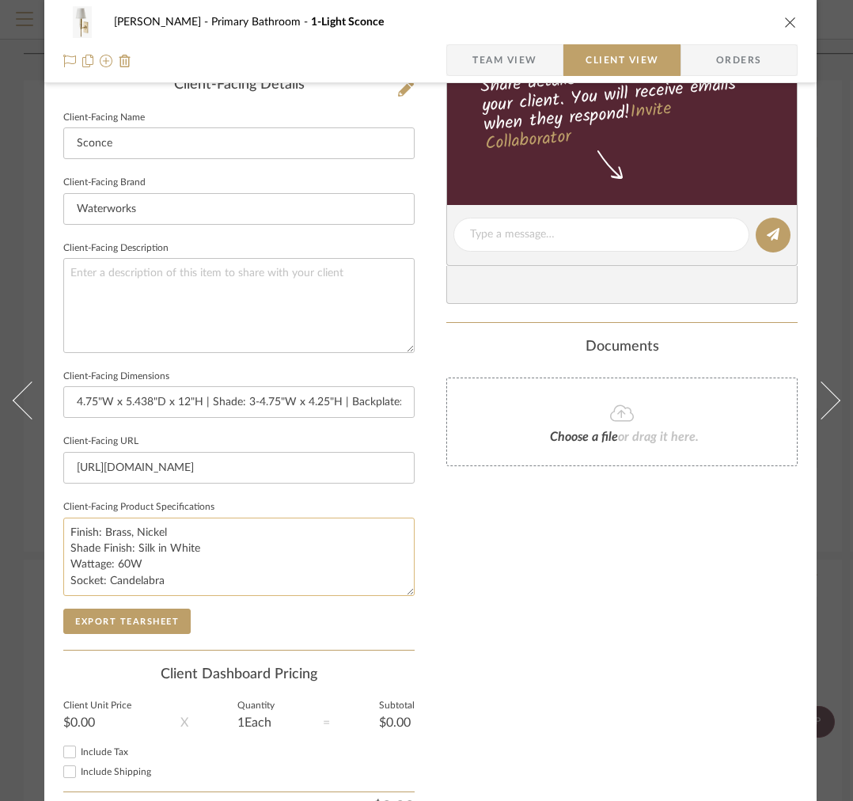
drag, startPoint x: 187, startPoint y: 582, endPoint x: 107, endPoint y: 581, distance: 79.9
click at [107, 581] on textarea "Finish: Brass, Nickel Shade Finish: Silk in White Wattage: 60W Socket: Candelab…" at bounding box center [238, 557] width 351 height 78
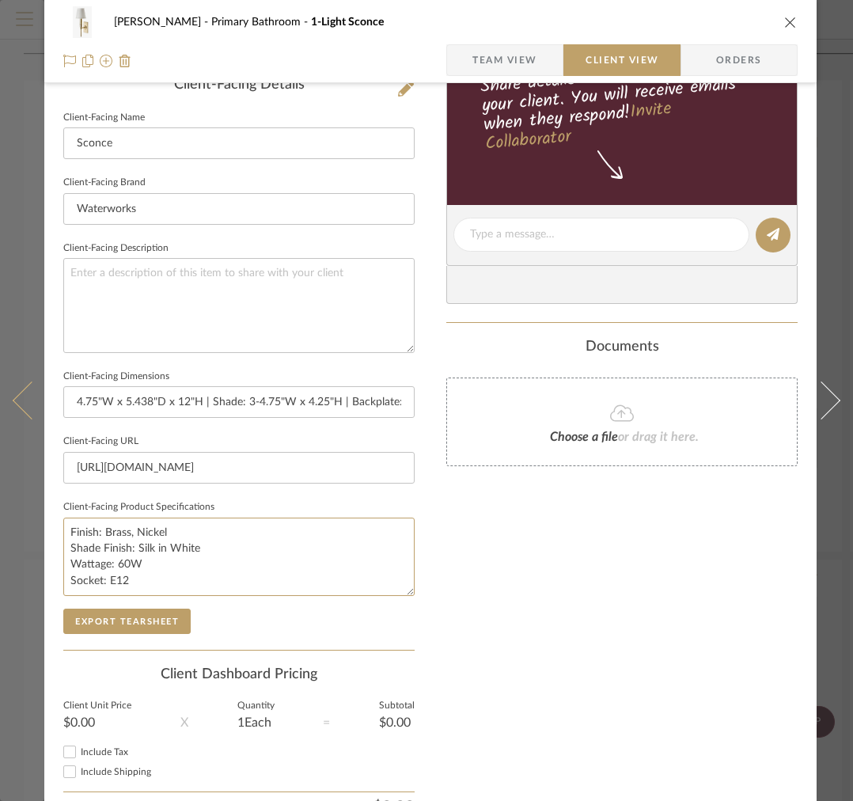
drag, startPoint x: 132, startPoint y: 578, endPoint x: 36, endPoint y: 578, distance: 96.6
click at [36, 578] on mat-dialog-content "[PERSON_NAME] Primary Bathroom 1-Light Sconce Team View Client View Orders Clie…" at bounding box center [426, 241] width 853 height 1292
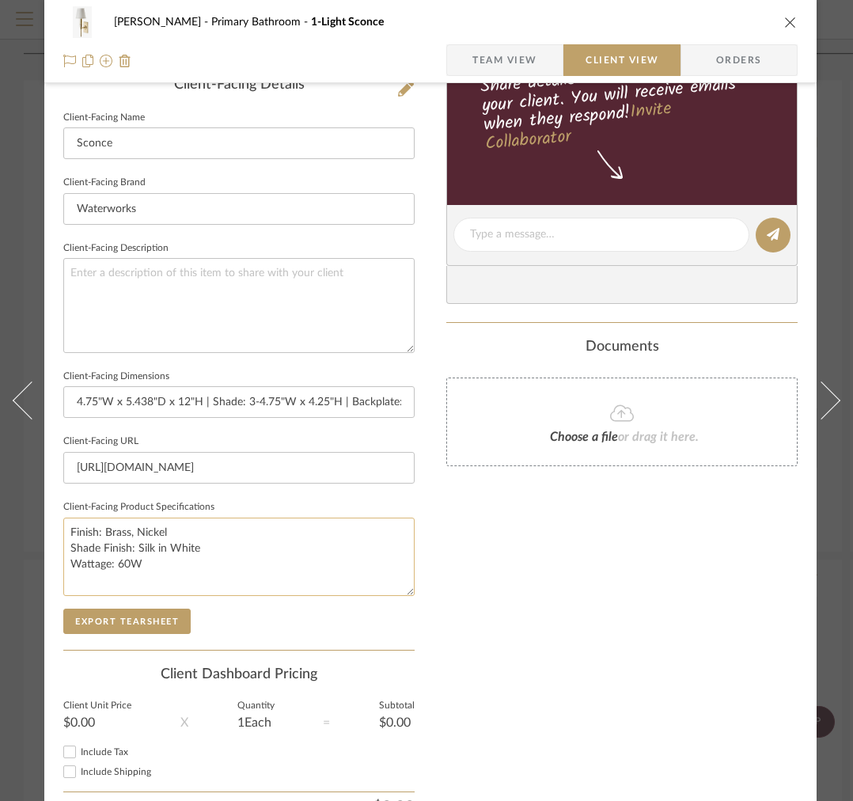
click at [265, 533] on textarea "Finish: Brass, Nickel Shade Finish: Silk in White Wattage: 60W" at bounding box center [238, 557] width 351 height 78
click at [257, 540] on textarea "Finish: Brass, Nickel Shade Finish: Silk in White Wattage: 60W" at bounding box center [238, 557] width 351 height 78
paste textarea "Socket: E12"
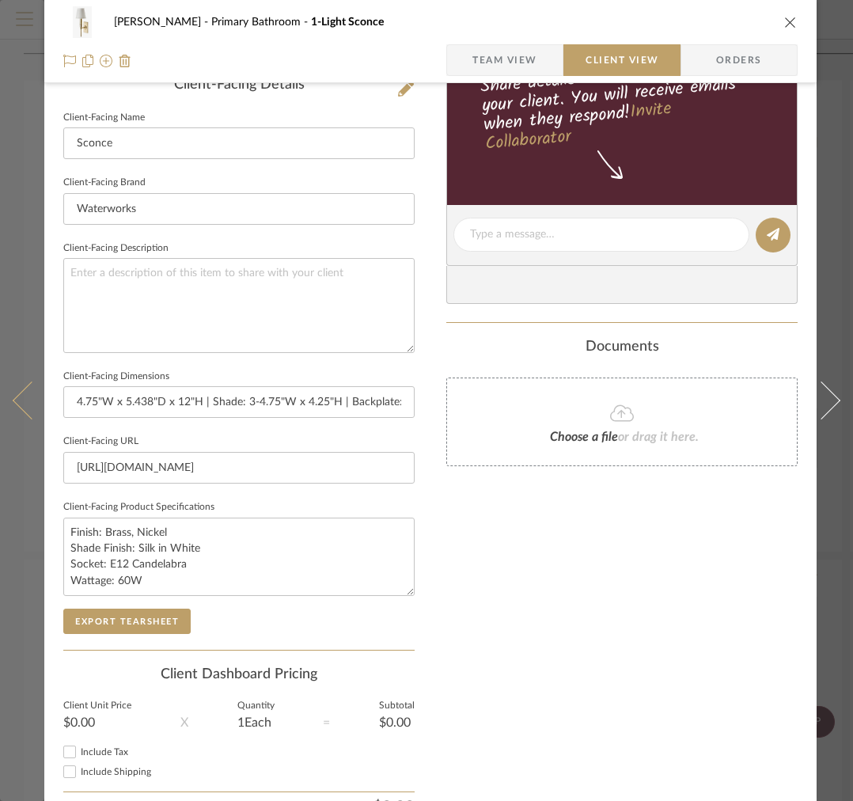
type textarea "Finish: Brass, Nickel Shade Finish: Silk in White Socket: E12 Candelabra Wattag…"
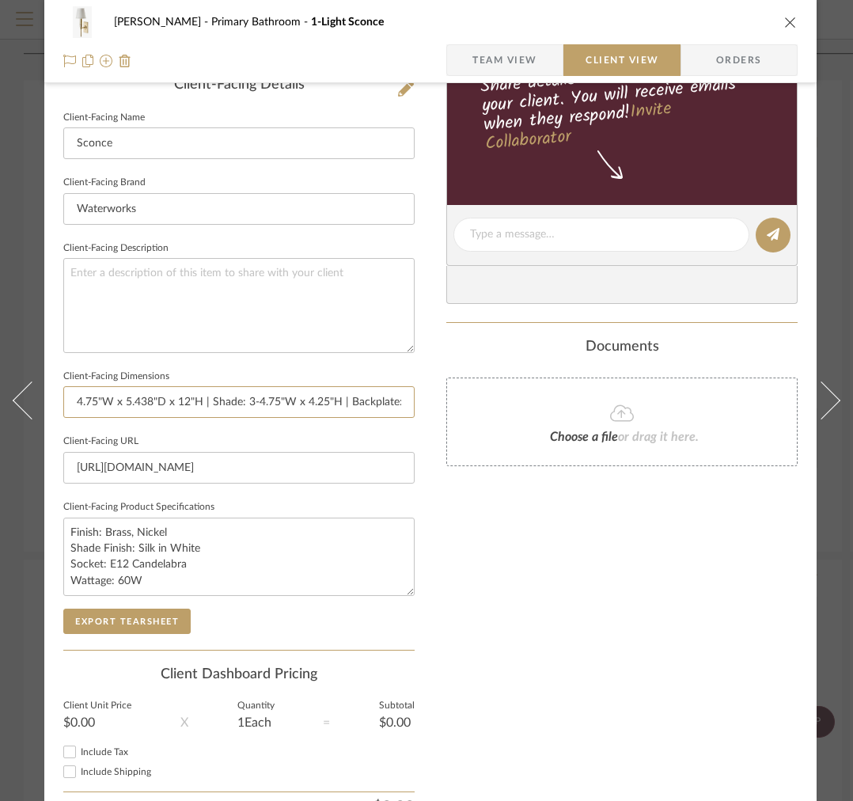
drag, startPoint x: 204, startPoint y: 402, endPoint x: 61, endPoint y: 394, distance: 143.5
click at [61, 394] on div "[PERSON_NAME] Primary Bathroom 1-Light Sconce Team View Client View Orders Clie…" at bounding box center [430, 241] width 772 height 1292
click at [207, 408] on input "4.75"W x 5.438"D x 12"H | Shade: 3-4.75"W x 4.25"H | Backplate: 2.25"W x .5"D x…" at bounding box center [238, 402] width 351 height 32
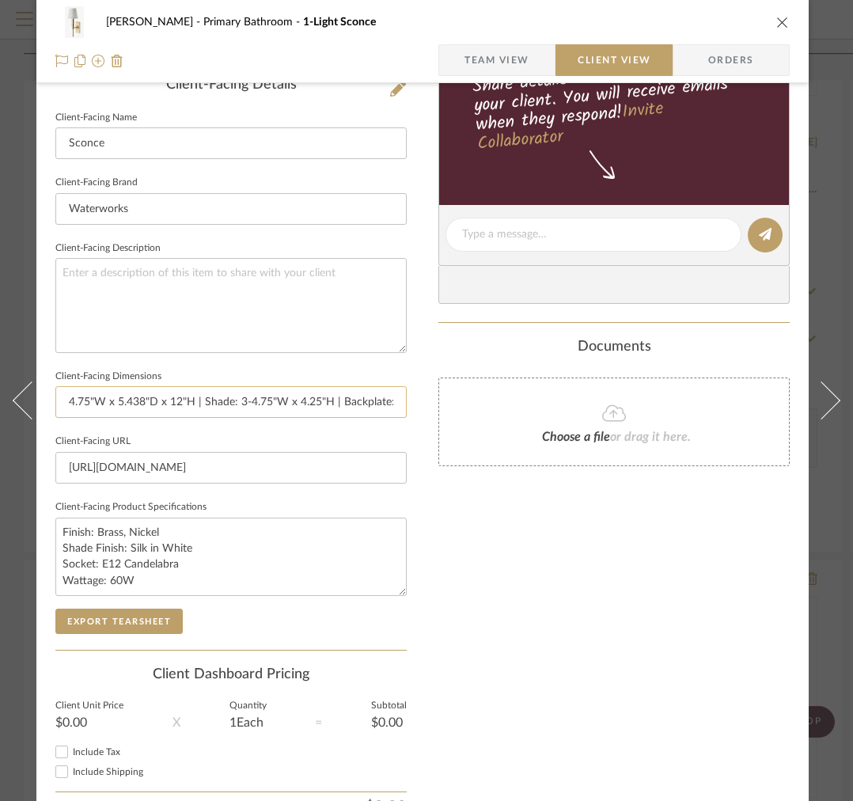
scroll to position [417, 0]
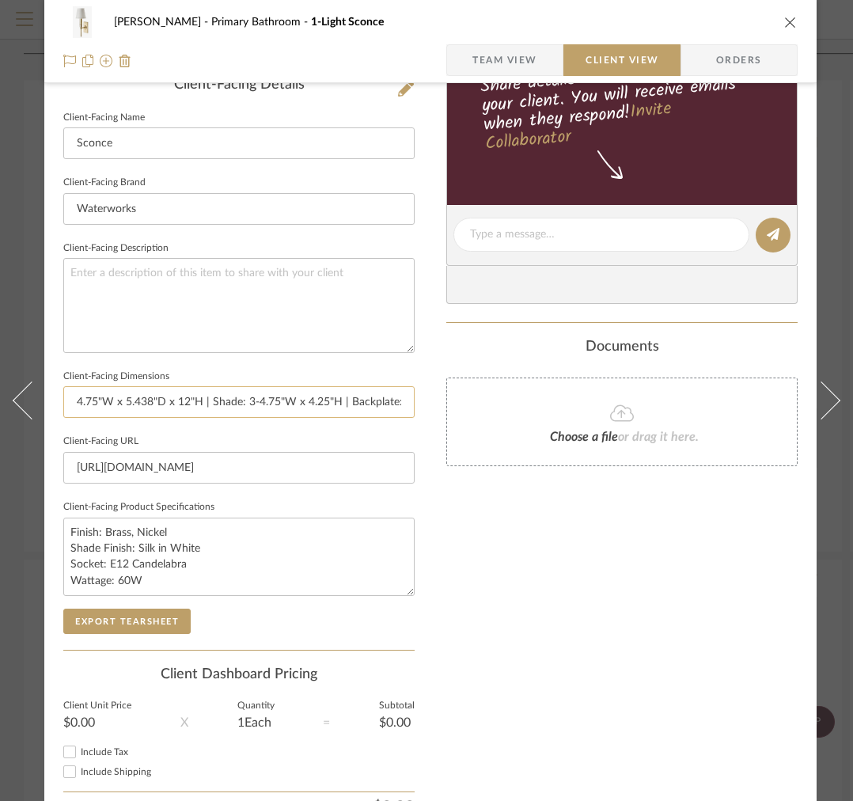
click at [179, 404] on input "4.75"W x 5.438"D x 12"H | Shade: 3-4.75"W x 4.25"H | Backplate: 2.25"W x .5"D x…" at bounding box center [238, 402] width 351 height 32
drag, startPoint x: 242, startPoint y: 406, endPoint x: 83, endPoint y: 409, distance: 159.1
click at [83, 409] on input "4.75"W x 5.438"D x 12"H | Shade: 3-4.75"W x 4.25"H | Backplate: 2.25"W x .5"D x…" at bounding box center [238, 402] width 351 height 32
click at [119, 395] on input "4.75"W x 5.438"D x 12"H | Shade: 3-4.75"W x 4.25"H | Backplate: 2.25"W x .5"D x…" at bounding box center [238, 402] width 351 height 32
drag, startPoint x: 203, startPoint y: 402, endPoint x: 74, endPoint y: 401, distance: 128.2
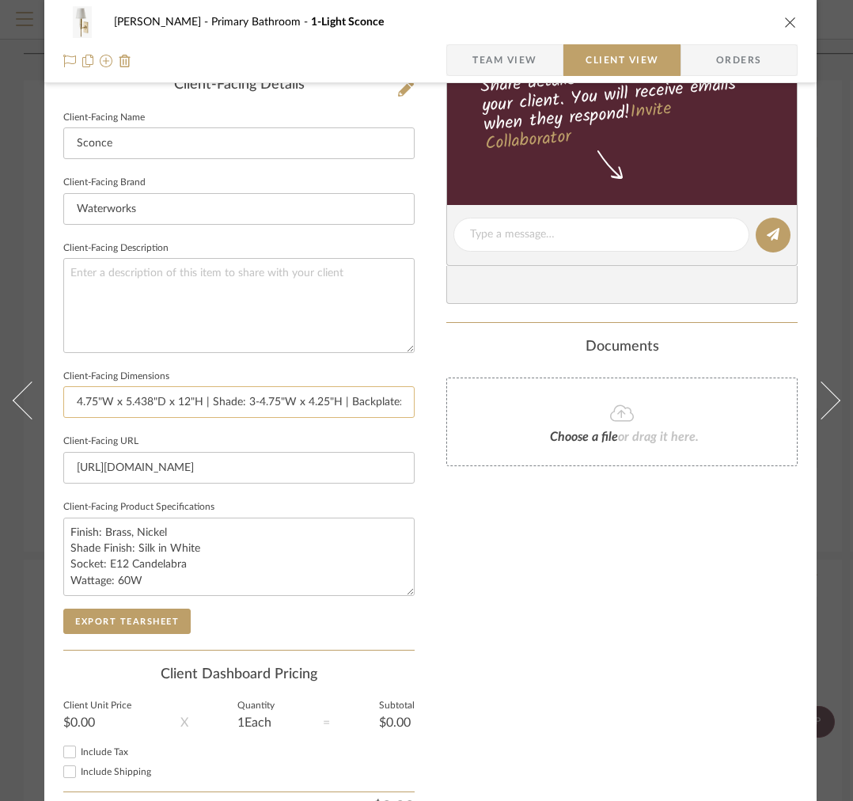
click at [74, 401] on input "4.75"W x 5.438"D x 12"H | Shade: 3-4.75"W x 4.25"H | Backplate: 2.25"W x .5"D x…" at bounding box center [238, 402] width 351 height 32
drag, startPoint x: 344, startPoint y: 401, endPoint x: 393, endPoint y: 399, distance: 49.1
click at [393, 399] on input "5-7/16"W x 5-7/16"D x 11-15/16"H | Shade: 3-4.75"W x 4.25"H | Backplate: 2.25"W…" at bounding box center [238, 402] width 351 height 32
click at [371, 399] on input "5-7/16"W x 5-7/16"D x 11-15/16"H | Shade: 3-4.75"W x 4.25"H | Backplate: 2.25"W…" at bounding box center [238, 402] width 351 height 32
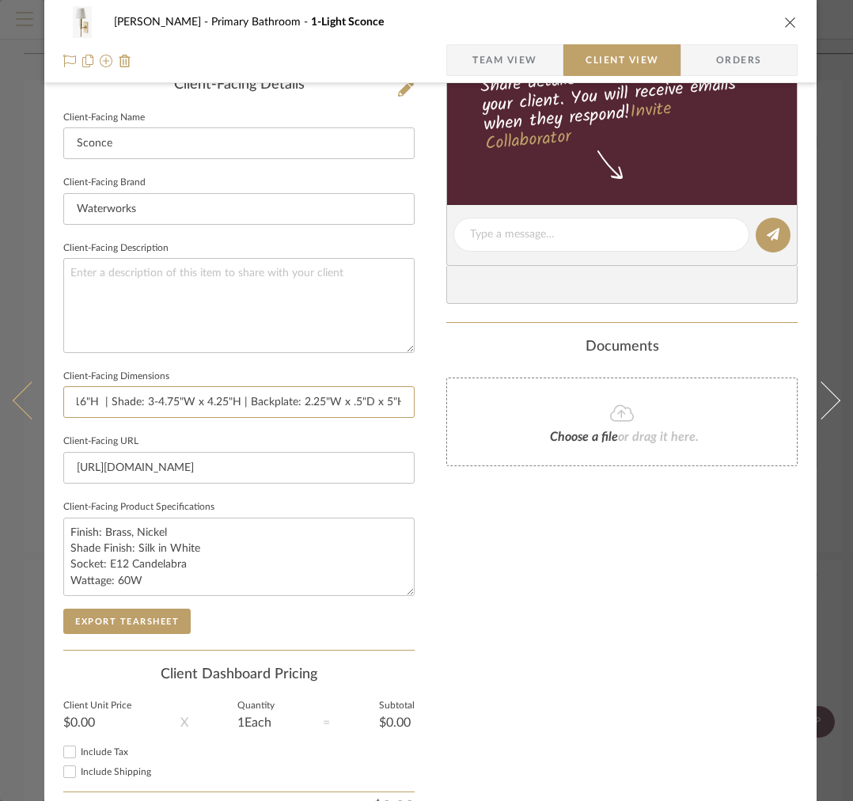
type input "5-7/16"W x 5-7/16"D x 11-15/16"H | Shade: 3-4.75"W x 4.25"H | Backplate: 2.25"W…"
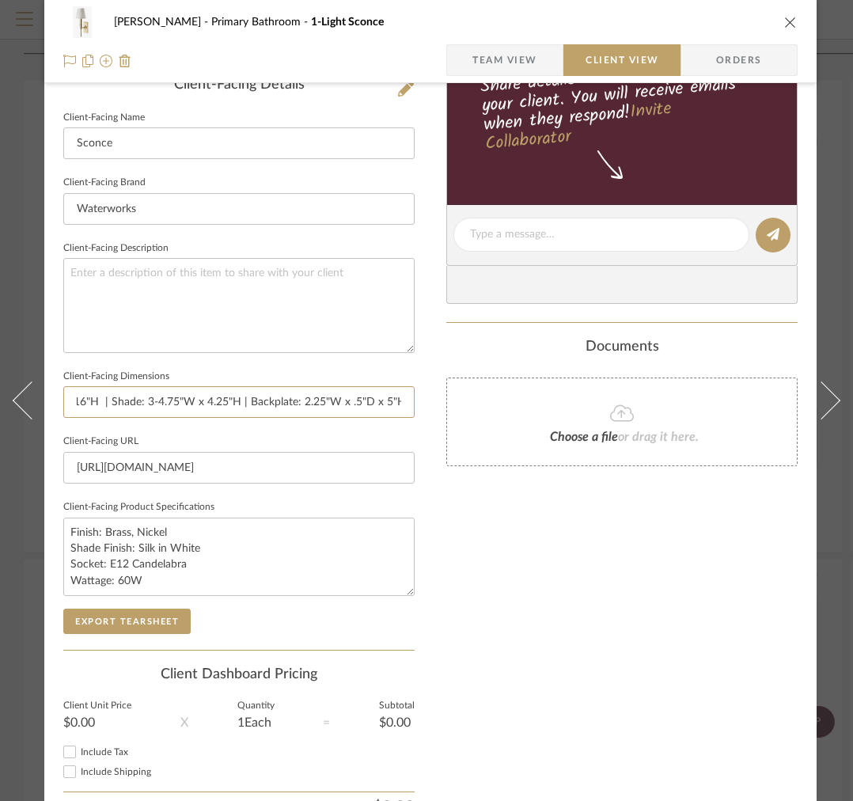
drag, startPoint x: 252, startPoint y: 404, endPoint x: 423, endPoint y: 396, distance: 170.3
click at [423, 396] on div "[PERSON_NAME] Primary Bathroom 1-Light Sconce Team View Client View Orders Clie…" at bounding box center [430, 241] width 772 height 1292
click at [386, 394] on input "5-7/16"W x 5-7/16"D x 11-15/16"H | Shade: 3-4.75"W x 4.25"H | Backplate: 2.25"W…" at bounding box center [238, 402] width 351 height 32
drag, startPoint x: 357, startPoint y: 404, endPoint x: 462, endPoint y: 408, distance: 105.3
click at [463, 408] on div "[PERSON_NAME] Primary Bathroom 1-Light Sconce Team View Client View Orders Clie…" at bounding box center [430, 241] width 772 height 1292
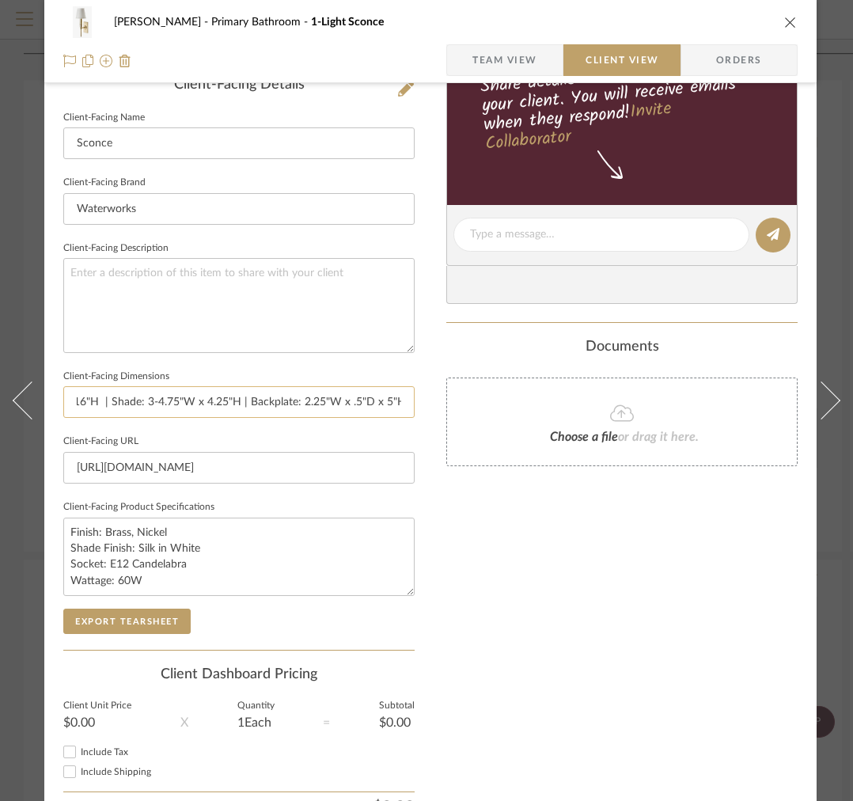
click at [404, 402] on input "5-7/16"W x 5-7/16"D x 11-15/16"H | Shade: 3-4.75"W x 4.25"H | Backplate: 2.25"W…" at bounding box center [238, 402] width 351 height 32
drag, startPoint x: 405, startPoint y: 400, endPoint x: 304, endPoint y: 399, distance: 101.3
click at [303, 400] on input "5-7/16"W x 5-7/16"D x 11-15/16"H | Shade: 3-4.75"W x 4.25"H | Backplate: 2.25"W…" at bounding box center [238, 402] width 351 height 32
click at [317, 399] on input "5-7/16"W x 5-7/16"D x 11-15/16"H | Shade: 3-4.75"W x 4.25"H | 4.94"H Backplate" at bounding box center [238, 402] width 351 height 32
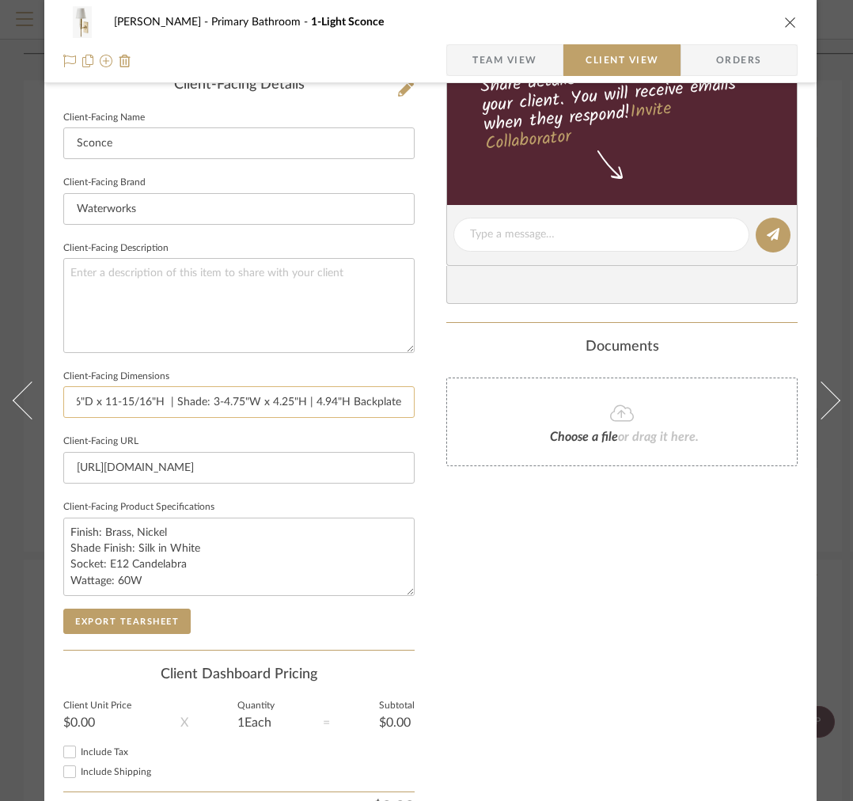
click at [316, 402] on input "5-7/16"W x 5-7/16"D x 11-15/16"H | Shade: 3-4.75"W x 4.25"H | 4.94"H Backplate" at bounding box center [238, 402] width 351 height 32
type input "5-7/16"W x 5-7/16"D x 11-15/16"H | Shade: 3-4.75"W x 4.25"H | [DATE]"H Backplate"
drag, startPoint x: 332, startPoint y: 397, endPoint x: 453, endPoint y: 396, distance: 121.9
click at [454, 396] on div "[PERSON_NAME] Primary Bathroom 1-Light Sconce Team View Client View Orders Clie…" at bounding box center [430, 241] width 772 height 1292
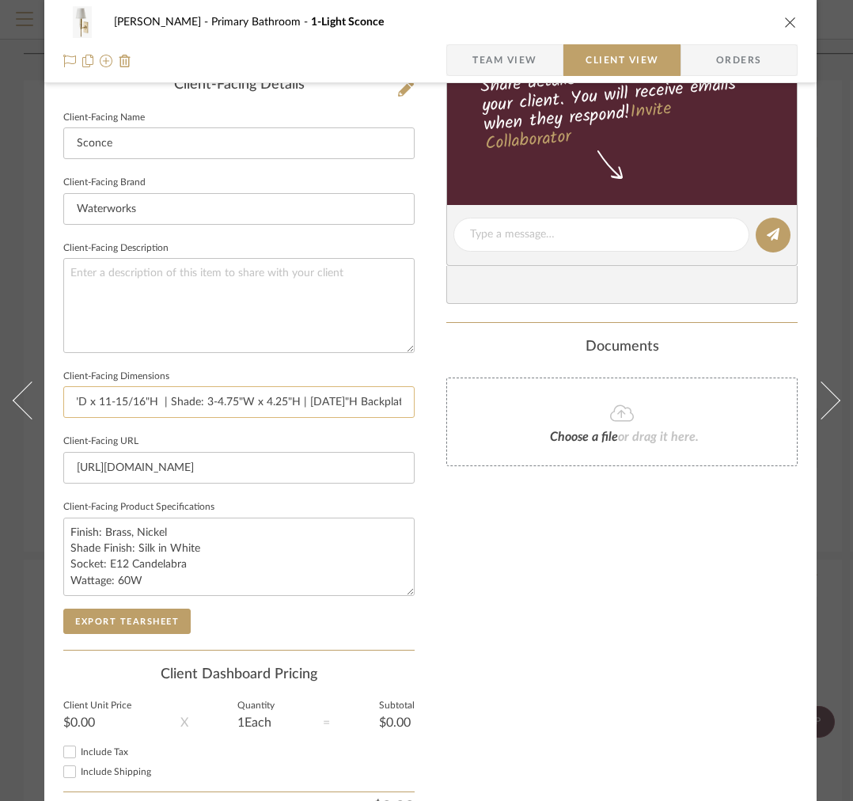
click at [313, 400] on input "5-7/16"W x 5-7/16"D x 11-15/16"H | Shade: 3-4.75"W x 4.25"H | [DATE]"H Backplate" at bounding box center [238, 402] width 351 height 32
click at [318, 405] on input "5-7/16"W x 5-7/16"D x 11-15/16"H | Shade: 3-4.75"W x 4.25"H | [DATE]"H Backplate" at bounding box center [238, 402] width 351 height 32
type input "5-7/16"W x 5-7/16"D x 11-15/16"H | Shade: 3-4.75"W x 4.25"H | 2.56"W x 4.94"H B…"
drag, startPoint x: 350, startPoint y: 408, endPoint x: 388, endPoint y: 402, distance: 38.4
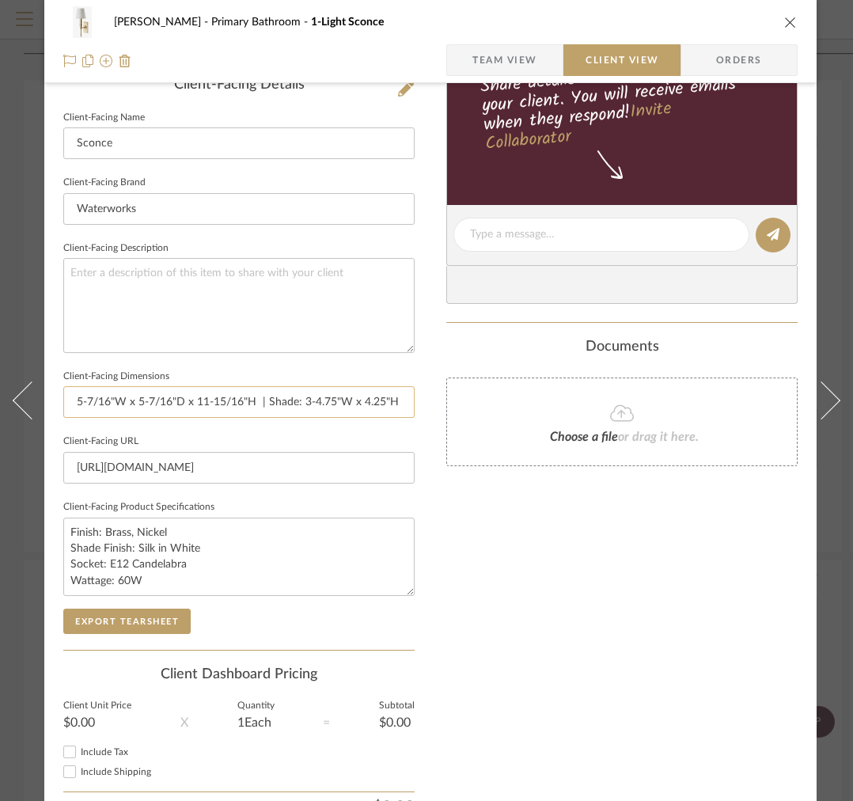
click at [398, 403] on input "5-7/16"W x 5-7/16"D x 11-15/16"H | Shade: 3-4.75"W x 4.25"H | 2.56"W x 4.94"H B…" at bounding box center [238, 402] width 351 height 32
drag, startPoint x: 354, startPoint y: 400, endPoint x: 444, endPoint y: 400, distance: 90.2
click at [444, 400] on div "[PERSON_NAME] Primary Bathroom 1-Light Sconce Team View Client View Orders Clie…" at bounding box center [430, 241] width 772 height 1292
click at [269, 400] on input "5-7/16"W x 5-7/16"D x 11-15/16"H | Shade: 3-4.75"W x 4.25"H | 2.56"W x 4.94"H B…" at bounding box center [238, 402] width 351 height 32
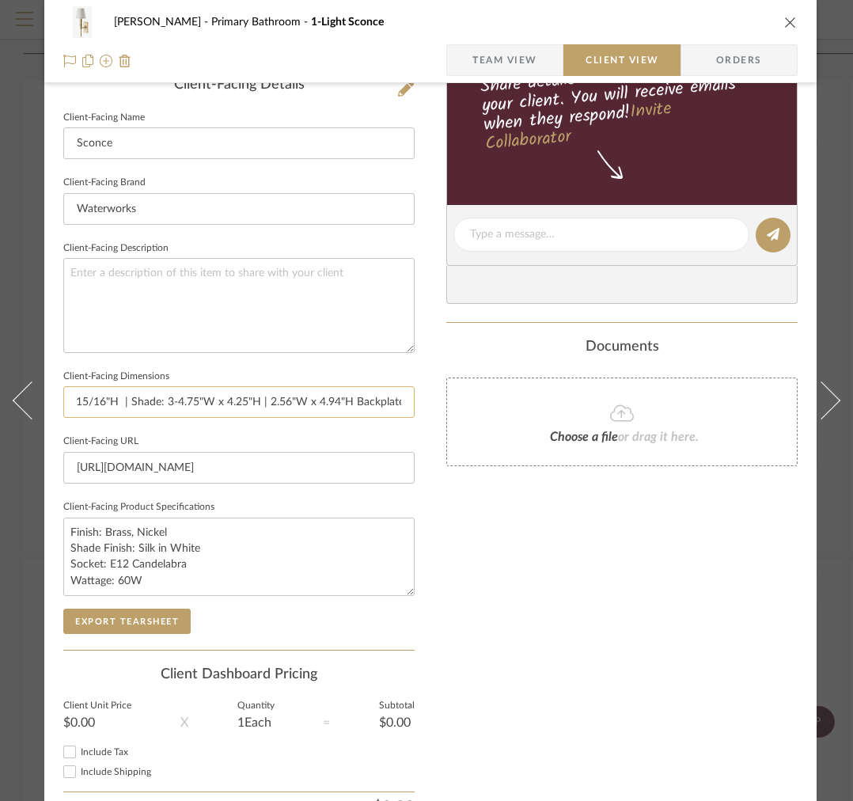
click at [309, 404] on input "5-7/16"W x 5-7/16"D x 11-15/16"H | Shade: 3-4.75"W x 4.25"H | 2.56"W x 4.94"H B…" at bounding box center [238, 402] width 351 height 32
type input "5-7/16"W x 5-7/16"D x 11-15/16"H | Shade: 3-4.75"W x 4.25"H | 2.56"W x 0.56" x …"
drag, startPoint x: 374, startPoint y: 401, endPoint x: 461, endPoint y: 402, distance: 87.1
click at [463, 402] on div "[PERSON_NAME] Primary Bathroom 1-Light Sconce Team View Client View Orders Clie…" at bounding box center [430, 241] width 772 height 1292
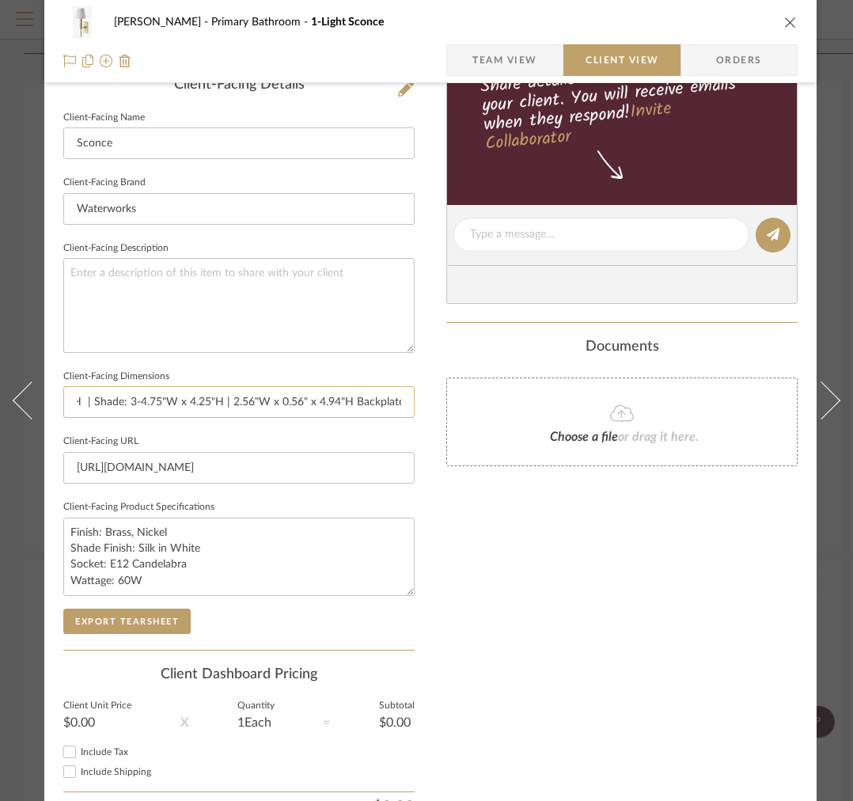
click at [336, 399] on input "5-7/16"W x 5-7/16"D x 11-15/16"H | Shade: 3-4.75"W x 4.25"H | 2.56"W x 0.56" x …" at bounding box center [238, 402] width 351 height 32
click at [303, 399] on input "5-7/16"W x 5-7/16"D x 11-15/16"H | Shade: 3-4.75"W x 4.25"H | 2.56"W x 0.56" x …" at bounding box center [238, 402] width 351 height 32
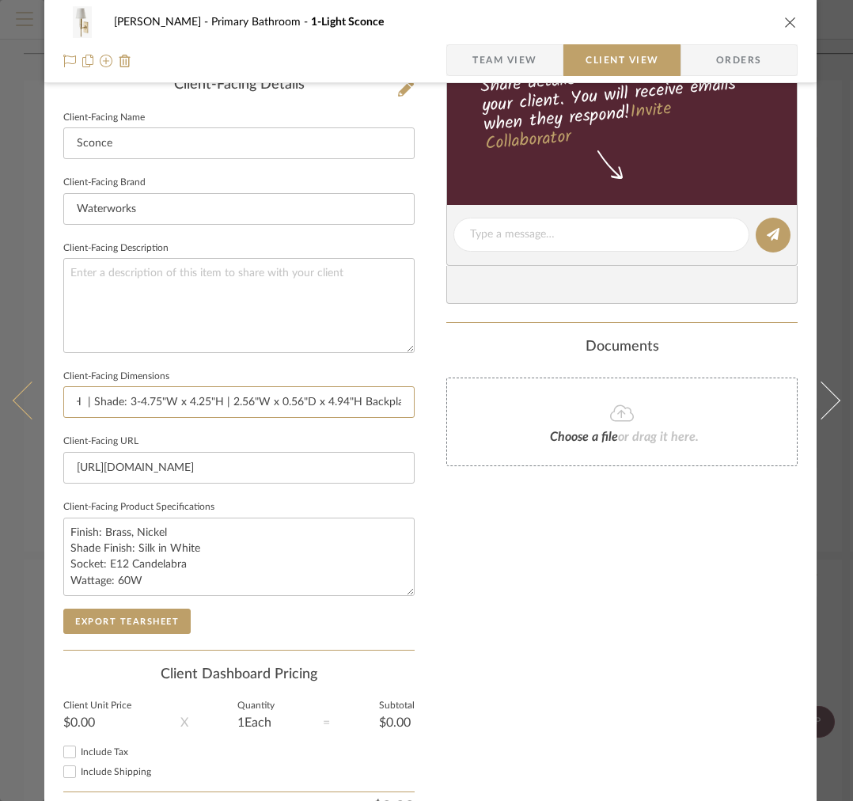
type input "5-7/16"W x 5-7/16"D x 11-15/16"H | Shade: 3-4.75"W x 4.25"H | 2.56"W x 0.56"D x…"
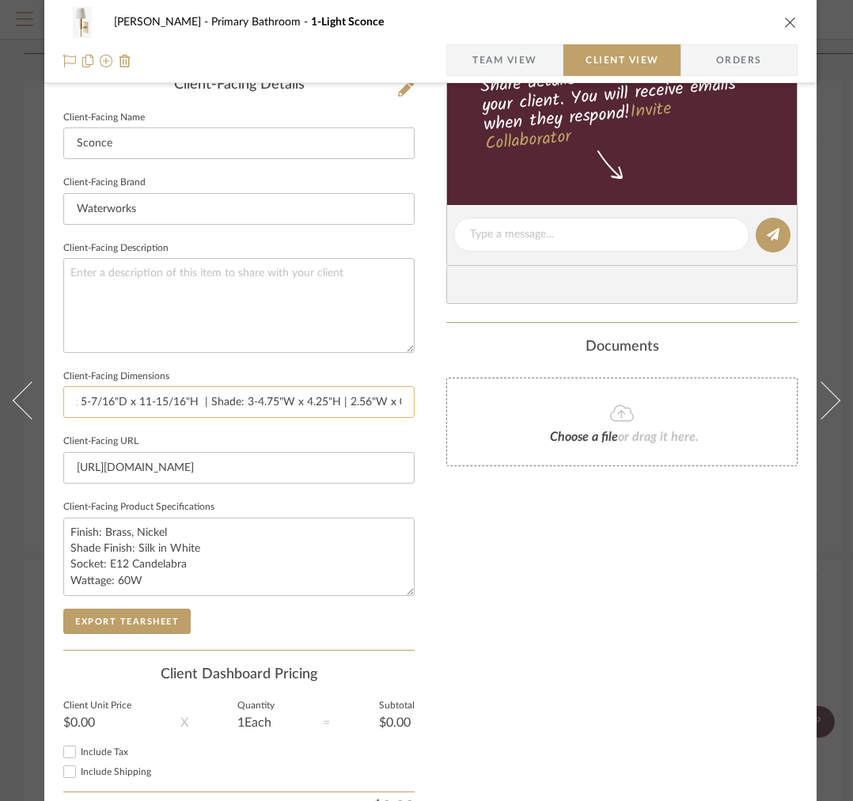
drag, startPoint x: 306, startPoint y: 400, endPoint x: 395, endPoint y: 400, distance: 88.6
click at [396, 400] on input "5-7/16"W x 5-7/16"D x 11-15/16"H | Shade: 3-4.75"W x 4.25"H | 2.56"W x 0.56"D x…" at bounding box center [238, 402] width 351 height 32
click at [336, 401] on input "5-7/16"W x 5-7/16"D x 11-15/16"H | Shade: 3-4.75"W x 4.25"H | 2.56"W x 0.56"D x…" at bounding box center [238, 402] width 351 height 32
drag, startPoint x: 335, startPoint y: 401, endPoint x: 245, endPoint y: 400, distance: 90.2
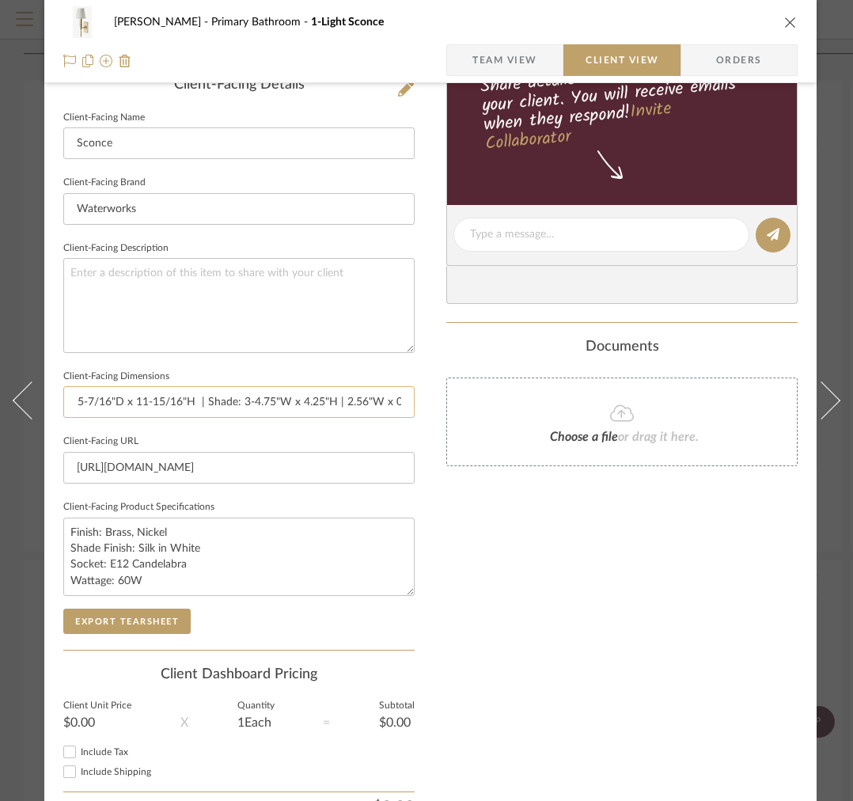
click at [245, 400] on input "5-7/16"W x 5-7/16"D x 11-15/16"H | Shade: 3-4.75"W x 4.25"H | 2.56"W x 0.56"D x…" at bounding box center [238, 402] width 351 height 32
type input "5-7/16"W x 5-7/16"D x 11-15/16"H | Shade: | 2.56"W x 0.56"D x 4.94"H Backplate"
drag, startPoint x: 321, startPoint y: 398, endPoint x: 419, endPoint y: 398, distance: 98.9
click at [419, 398] on div "[PERSON_NAME] Primary Bathroom 1-Light Sconce Team View Client View Orders Clie…" at bounding box center [430, 241] width 772 height 1292
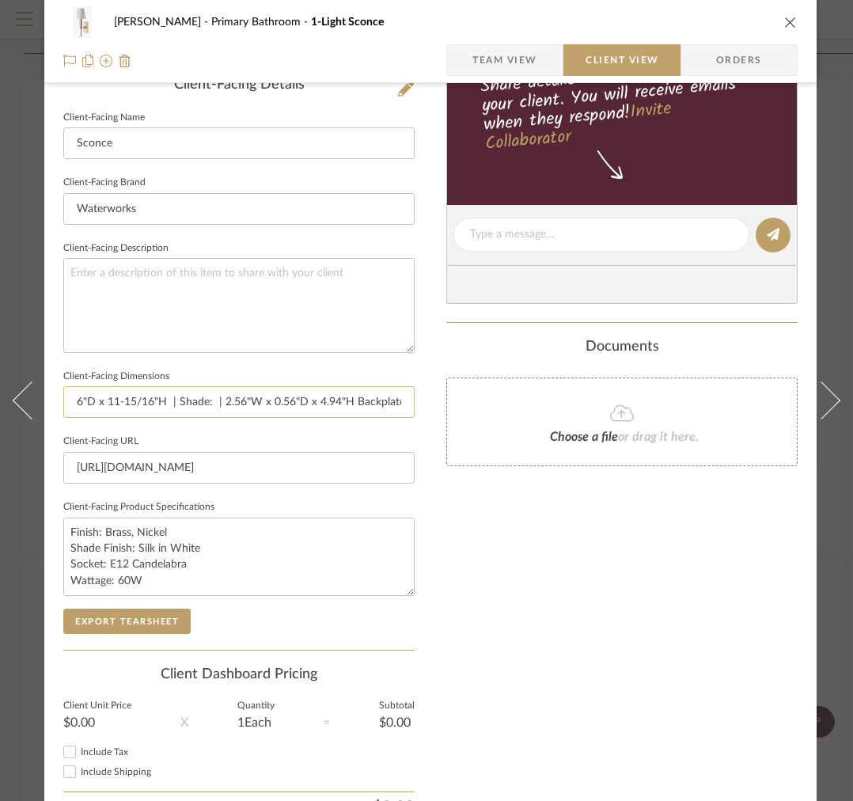
click at [262, 401] on input "5-7/16"W x 5-7/16"D x 11-15/16"H | Shade: | 2.56"W x 0.56"D x 4.94"H Backplate" at bounding box center [238, 402] width 351 height 32
click at [304, 404] on input "5-7/16"W x 5-7/16"D x 11-15/16"H | Shade: | 2.56"W x 0.56"D x 4.94"H Backplate" at bounding box center [238, 402] width 351 height 32
drag, startPoint x: 275, startPoint y: 403, endPoint x: 260, endPoint y: 402, distance: 14.3
click at [260, 402] on input "5-7/16"W x 5-7/16"D x 11-15/16"H | Shade: | 2.56"W x 0.56"W x 4.94"H Backplate" at bounding box center [238, 402] width 351 height 32
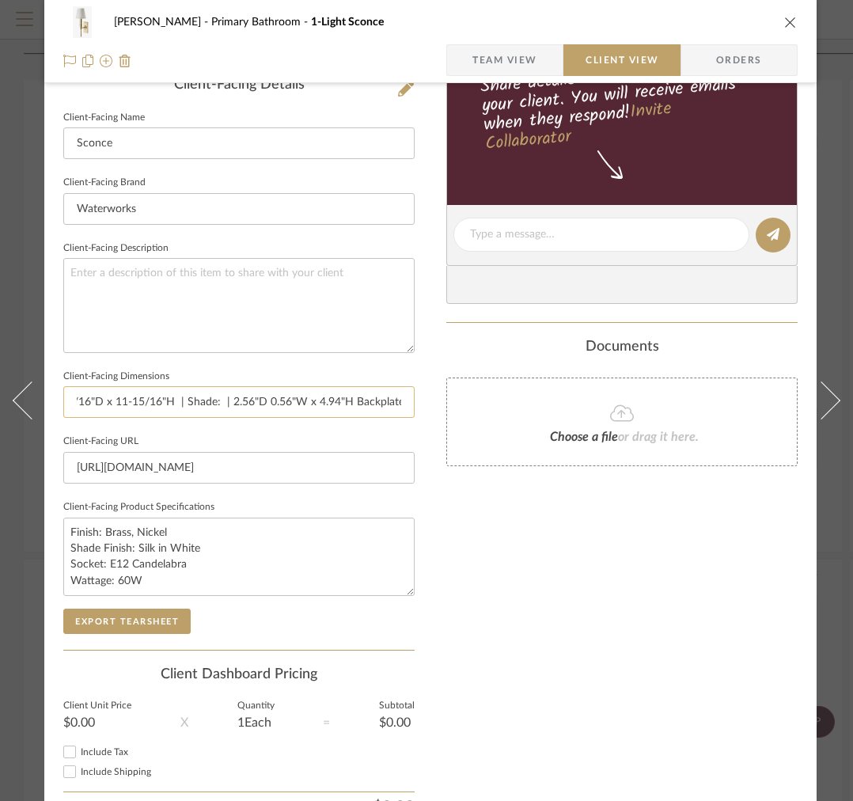
drag, startPoint x: 305, startPoint y: 404, endPoint x: 267, endPoint y: 404, distance: 38.8
click at [268, 404] on input "5-7/16"W x 5-7/16"D x 11-15/16"H | Shade: | 2.56"D 0.56"W x 4.94"H Backplate" at bounding box center [238, 402] width 351 height 32
click at [272, 398] on input "5-7/16"W x 5-7/16"D x 11-15/16"H | Shade: | 2.56"D x 4.94"H Backplate" at bounding box center [238, 402] width 351 height 32
paste input "0.56"W"
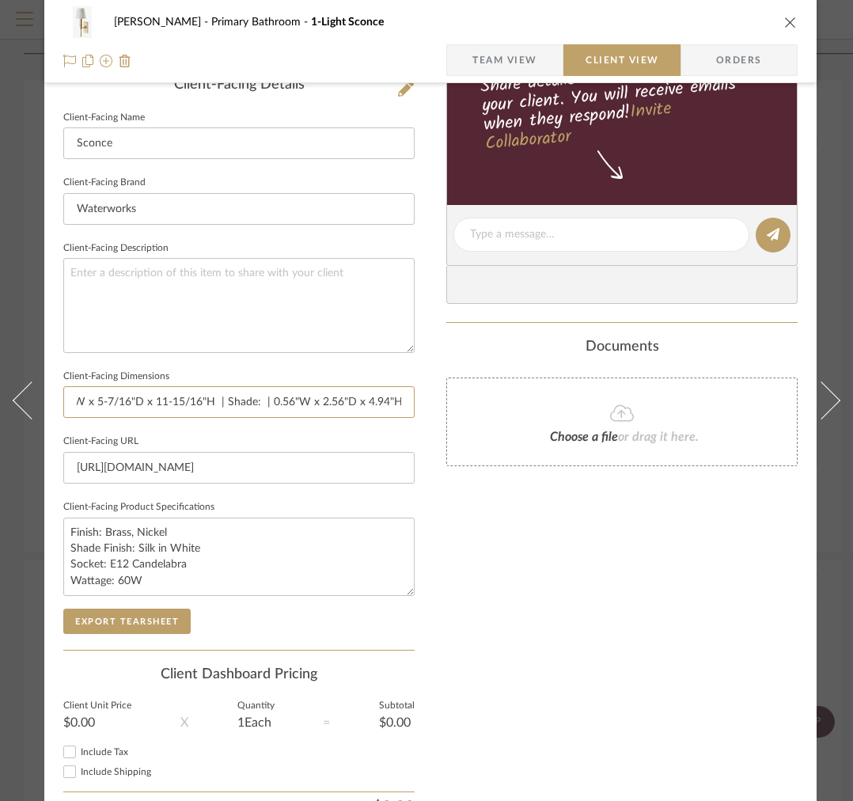
type input "5-7/16"W x 5-7/16"D x 11-15/16"H | Shade: | 0.56"W x 2.56"D x 4.94"H Backplate"
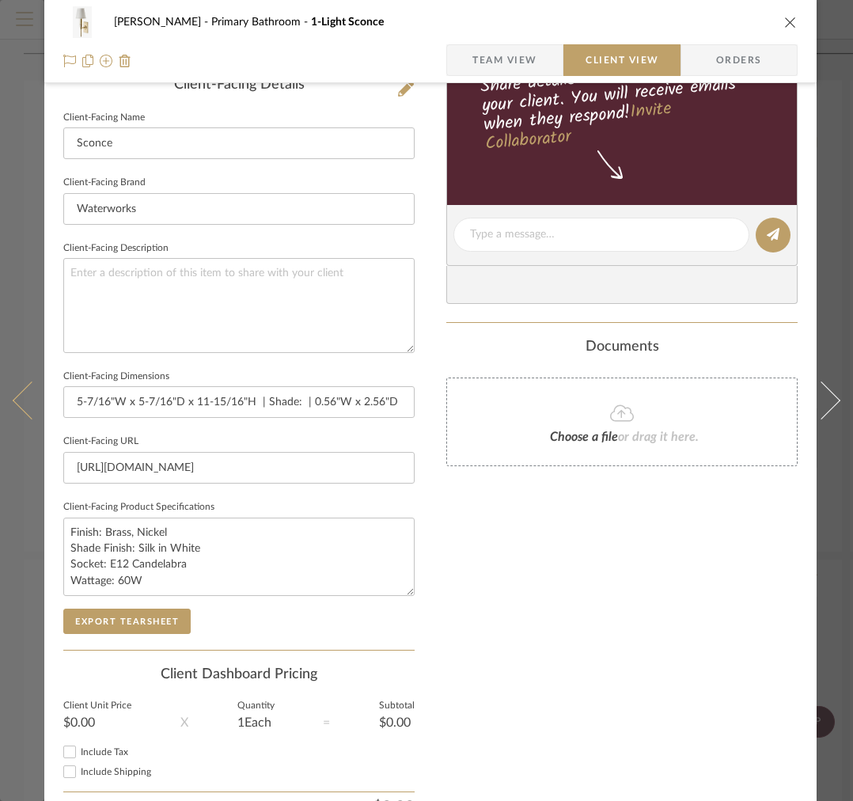
click at [38, 510] on button at bounding box center [22, 400] width 44 height 801
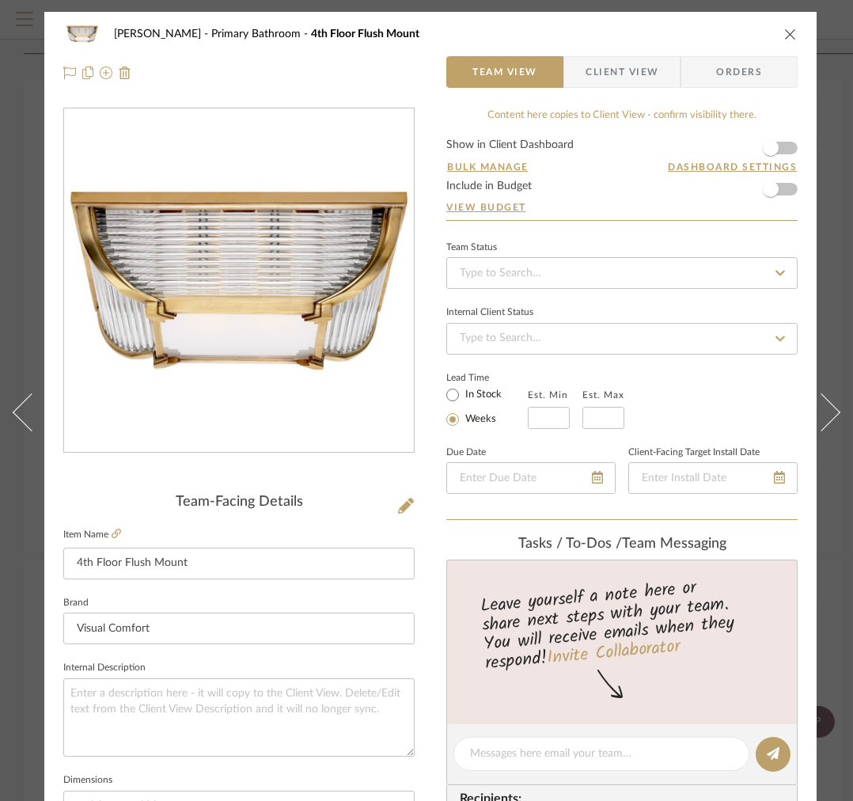
click at [797, 29] on button "close" at bounding box center [790, 34] width 14 height 14
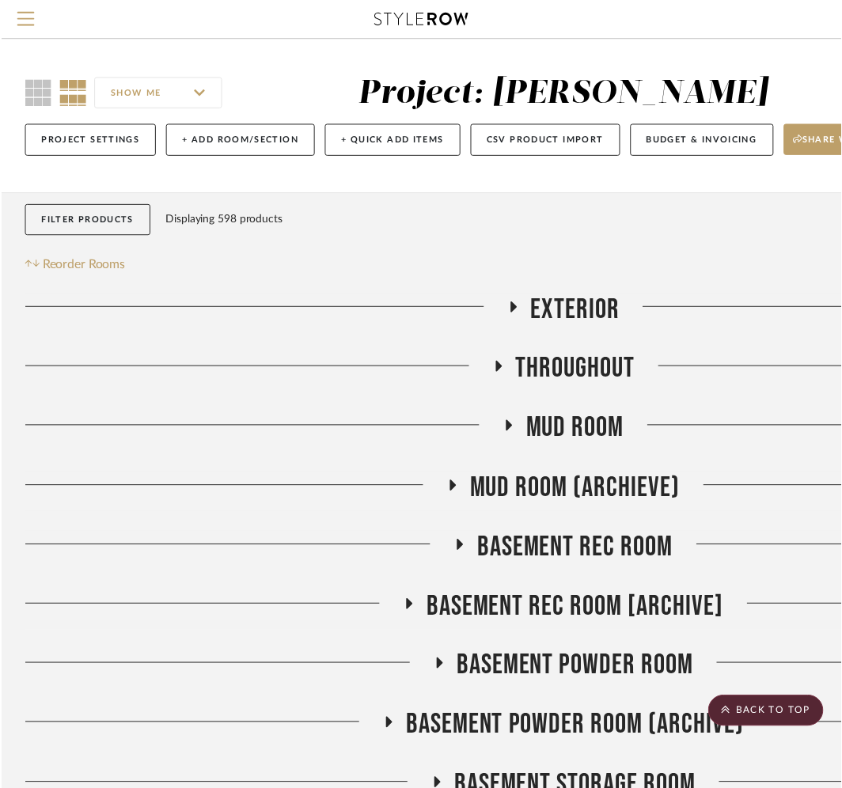
scroll to position [3071, 0]
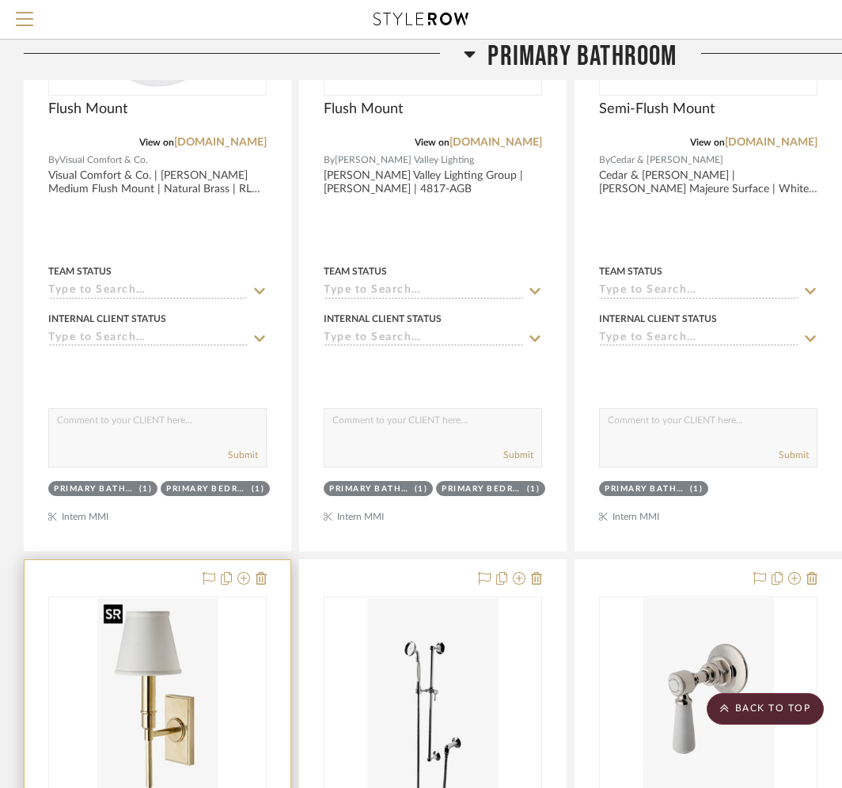
click at [184, 671] on img "0" at bounding box center [157, 697] width 120 height 198
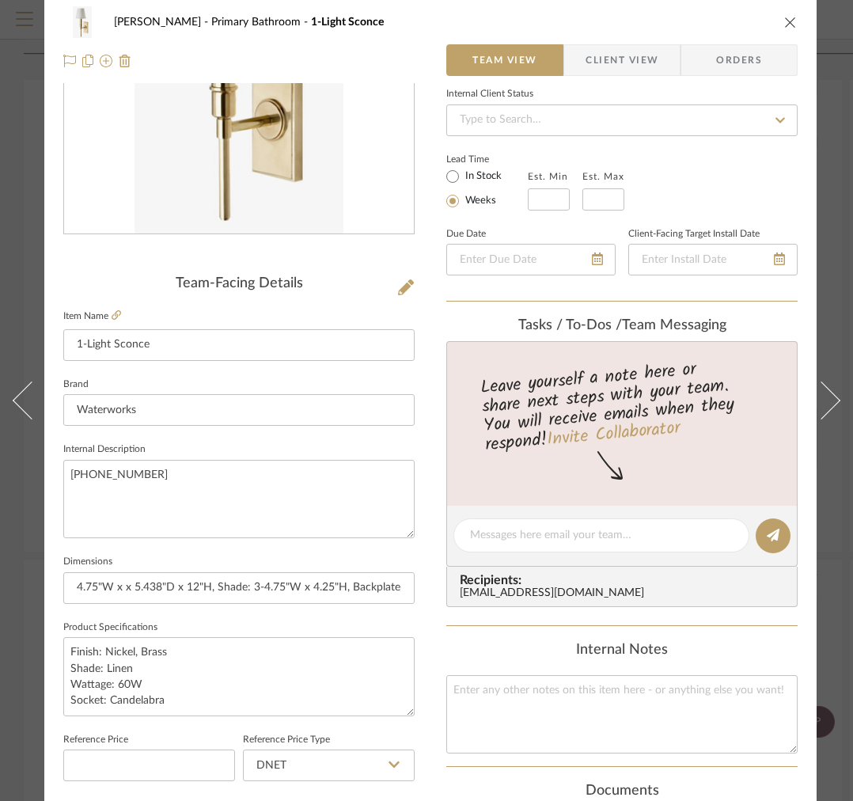
scroll to position [508, 0]
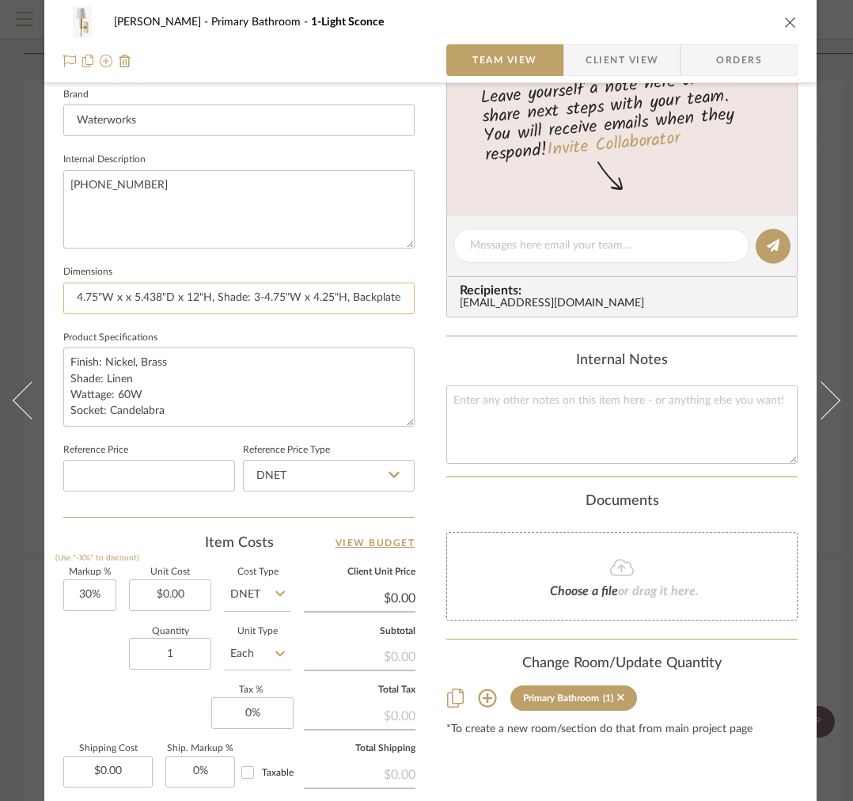
click at [333, 291] on input "4.75"W x x 5.438"D x 12"H, Shade: 3-4.75"W x 4.25"H, Backplate: 2.25"W x .5"D x…" at bounding box center [238, 299] width 351 height 32
drag, startPoint x: 291, startPoint y: 298, endPoint x: 393, endPoint y: 294, distance: 102.2
click at [393, 294] on input "4.75"W x x 5.438"D x 12"H, Shade: 3-4.75"W x 4.25"H, Backplate: 2.25"W x .5"D x…" at bounding box center [238, 299] width 351 height 32
click at [332, 298] on input "4.75"W x x 5.438"D x 12"H, Shade: 3-4.75"W x 4.25"H, Backplate: 2.25"W x .5"D x…" at bounding box center [238, 299] width 351 height 32
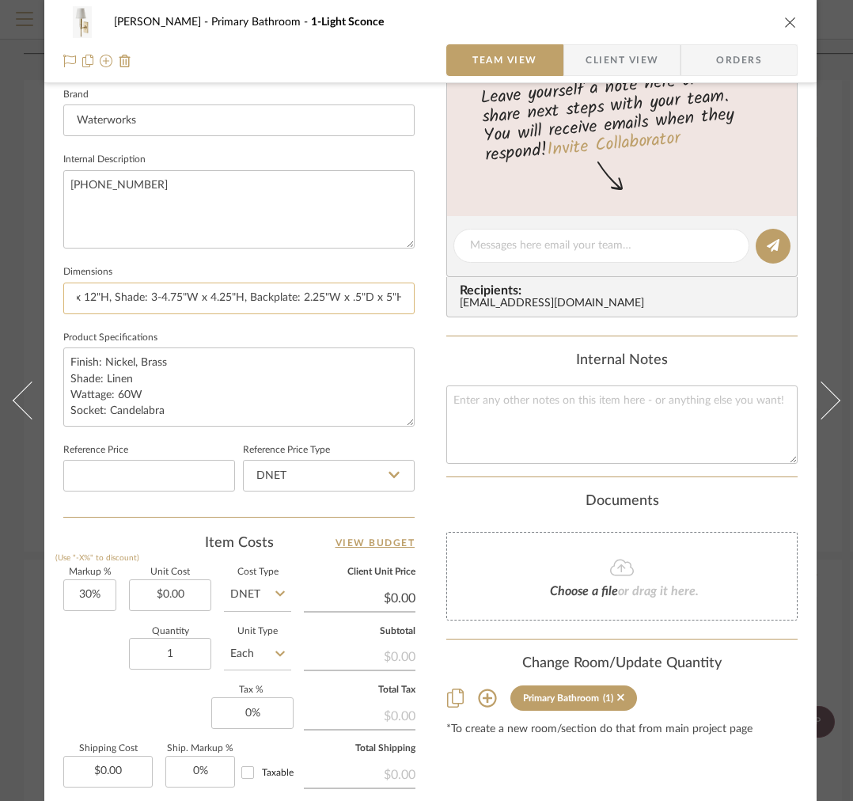
click at [245, 299] on input "4.75"W x x 5.438"D x 12"H, Shade: 3-4.75"W x 4.25"H, Backplate: 2.25"W x .5"D x…" at bounding box center [238, 299] width 351 height 32
type input "4.75"W x x 5.438"D x 12"H, Shade: 3-4.75"W x 4.25"H | Backplate: 2.25"W x .5"D …"
click at [615, 60] on span "Client View" at bounding box center [622, 60] width 73 height 32
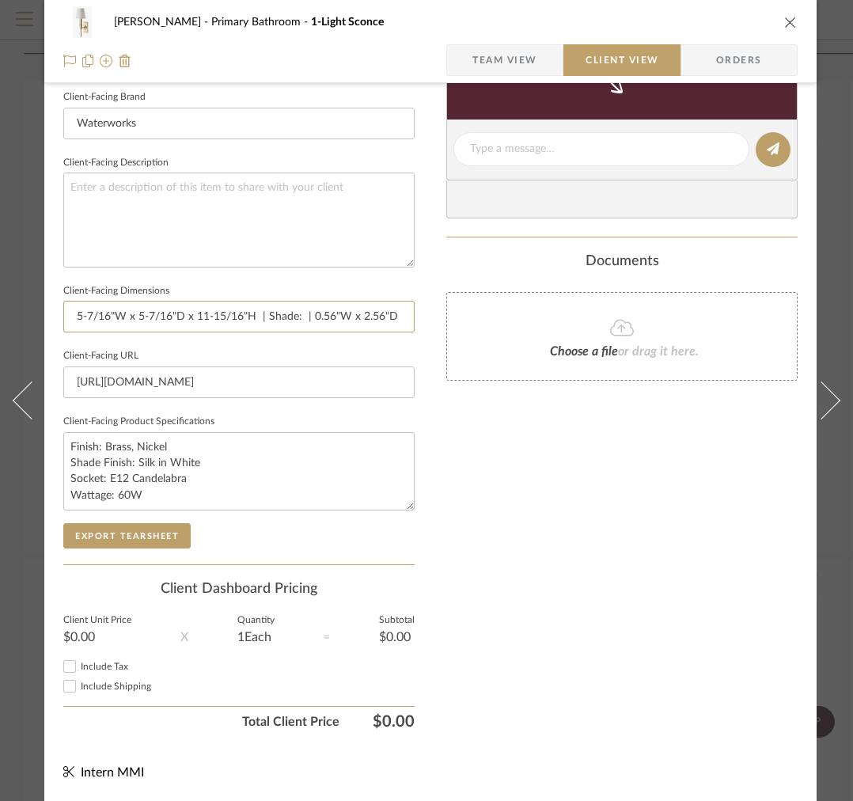
scroll to position [0, 89]
drag, startPoint x: 358, startPoint y: 305, endPoint x: 439, endPoint y: 306, distance: 80.7
click at [439, 306] on div "[PERSON_NAME] Primary Bathroom 1-Light Sconce Team View Client View Orders Clie…" at bounding box center [430, 155] width 772 height 1292
click at [352, 312] on input "5-7/16"W x 5-7/16"D x 11-15/16"H | Shade: | 0.56"W x 2.56"D x 4.94"H Backplate" at bounding box center [238, 317] width 351 height 32
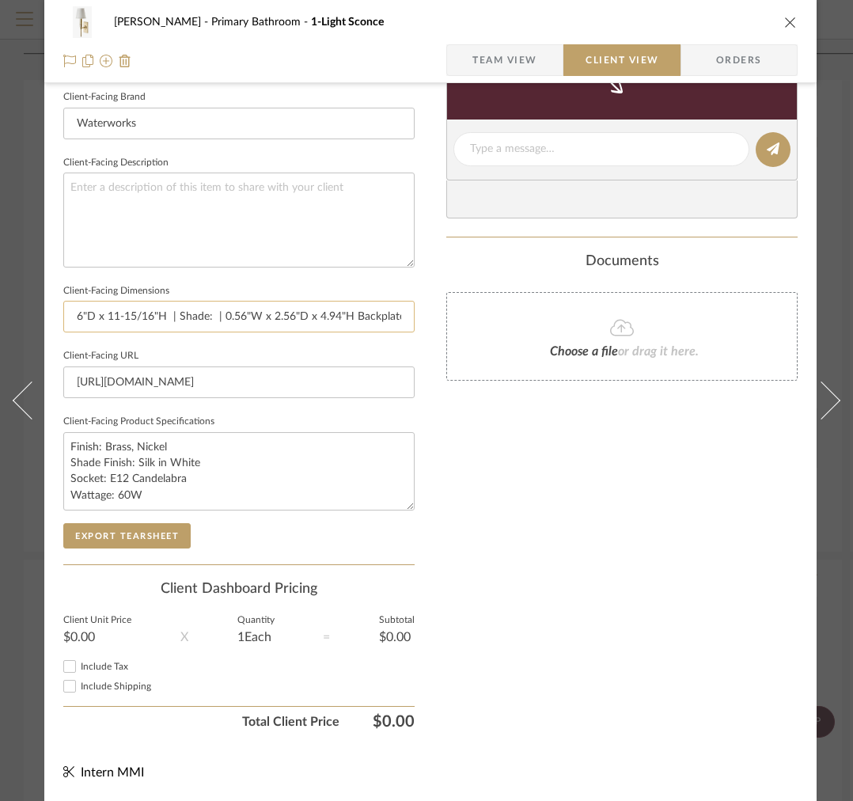
click at [352, 312] on input "5-7/16"W x 5-7/16"D x 11-15/16"H | Shade: | 0.56"W x 2.56"D x 4.94"H Backplate" at bounding box center [238, 317] width 351 height 32
click at [523, 52] on span "Team View" at bounding box center [504, 60] width 65 height 32
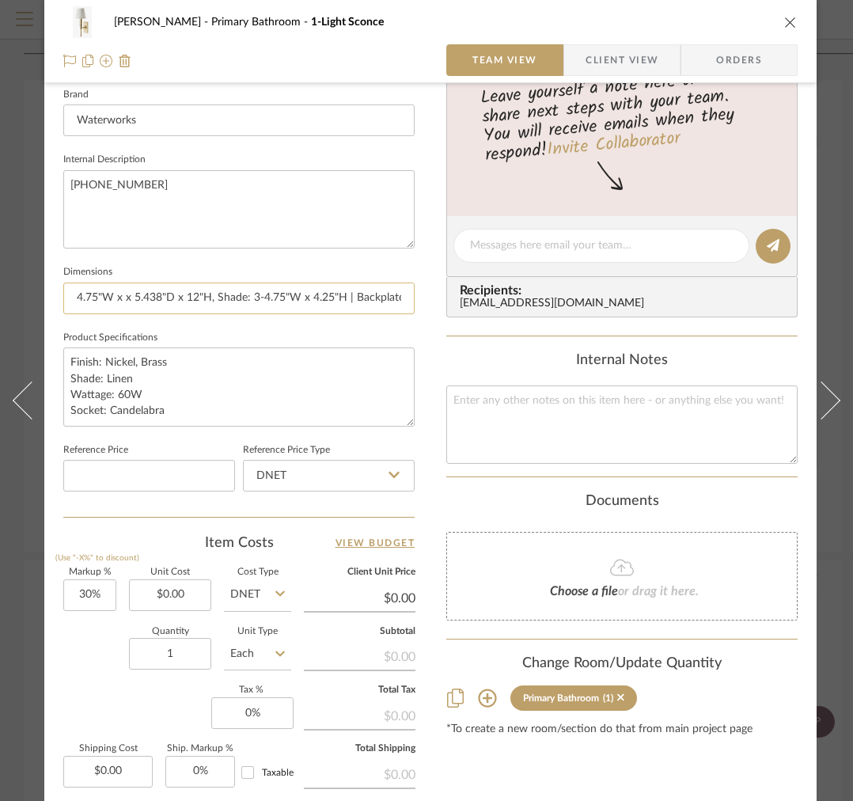
click at [247, 296] on input "4.75"W x x 5.438"D x 12"H, Shade: 3-4.75"W x 4.25"H | Backplate: 2.25"W x .5"D …" at bounding box center [238, 299] width 351 height 32
click at [247, 297] on input "4.75"W x x 5.438"D x 12"H, Shade: 3-4.75"W x 4.25"H | Backplate: 2.25"W x .5"D …" at bounding box center [238, 299] width 351 height 32
paste input "5-7/16"W x 5-7/16"D x 11-15/16"H | Shade: | 0.56"W x 2.56"D x 4.94"H Backplate"
click at [214, 298] on input "5-7/16"W x 5-7/16"D x 11-15/16"H | Shade: | 0.56"W x 2.56"D x 4.94"H Backplate" at bounding box center [238, 299] width 351 height 32
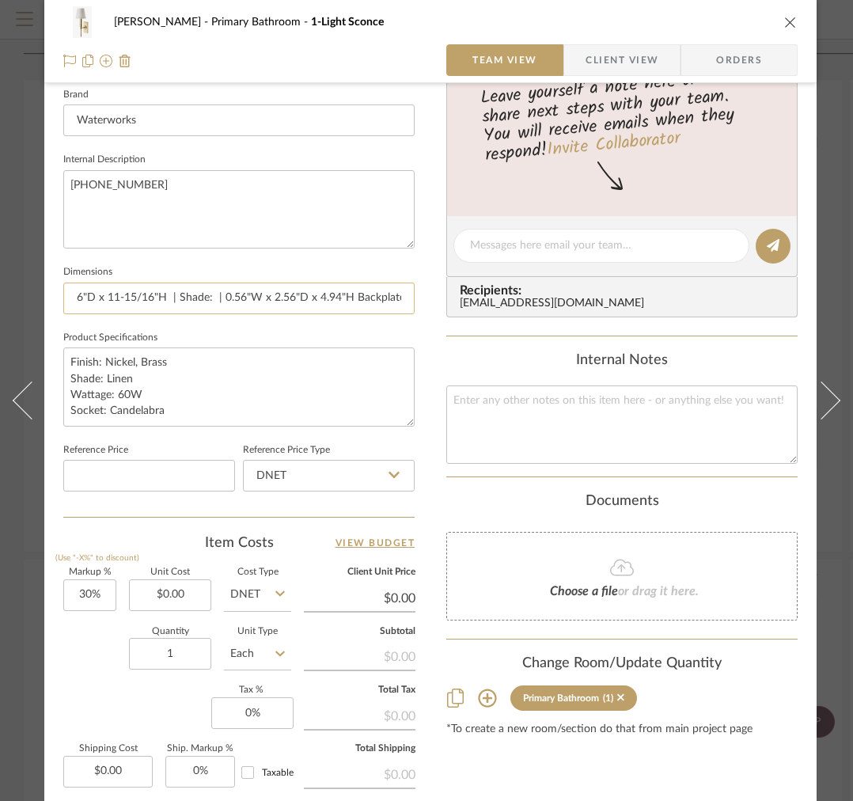
drag, startPoint x: 214, startPoint y: 298, endPoint x: 181, endPoint y: 299, distance: 33.2
click at [181, 299] on input "5-7/16"W x 5-7/16"D x 11-15/16"H | Shade: | 0.56"W x 2.56"D x 4.94"H Backplate" at bounding box center [238, 299] width 351 height 32
type input "5-7/16"W x 5-7/16"D x 11-15/16"H | | 0.56"W x 2.56"D x 4.94"H Backplate"
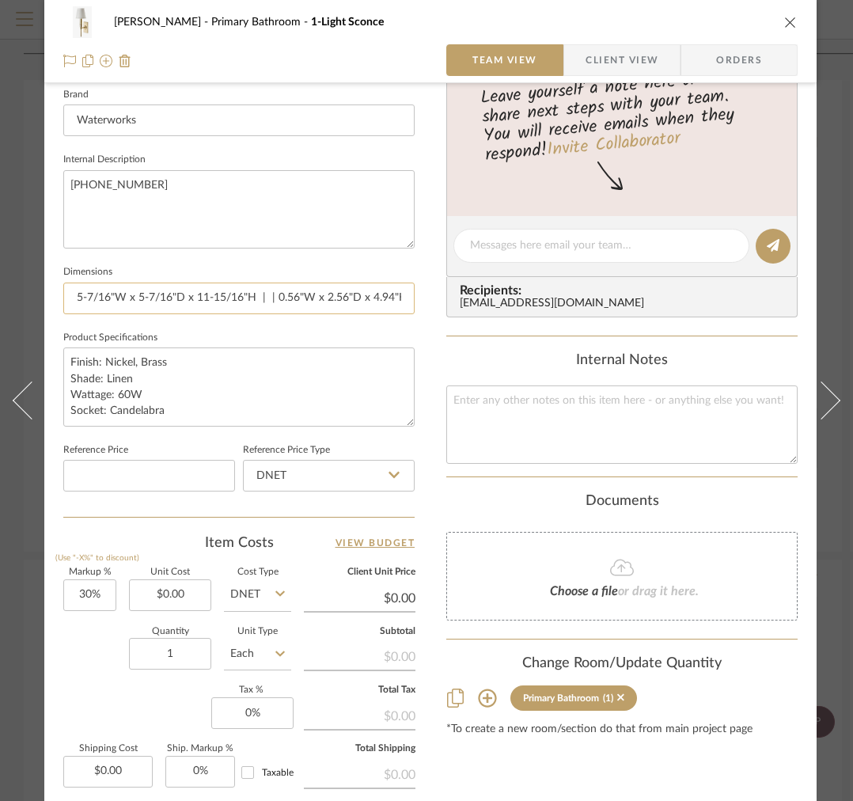
click at [328, 300] on input "5-7/16"W x 5-7/16"D x 11-15/16"H | | 0.56"W x 2.56"D x 4.94"H Backplate" at bounding box center [238, 299] width 351 height 32
click at [272, 300] on input "5-7/16"W x 5-7/16"D x 11-15/16"H | | 0.56"W x 2.56"D x 4.94"H Backplate" at bounding box center [238, 299] width 351 height 32
click at [265, 299] on input "5-7/16"W x 5-7/16"D x 11-15/16"H | | 0.56"W x 2.56"D x 4.94"H Backplate" at bounding box center [238, 299] width 351 height 32
type input "5-7/16"W x 5-7/16"D x 11-15/16"H | 2.81" Top Dia. x 4 | 0.56"W x 2.56"D x 4.94"…"
click at [252, 299] on input "5-7/16"W x 5-7/16"D x 11-15/16"H | 2.81" Top Dia. x 4 | 0.56"W x 2.56"D x 4.94"…" at bounding box center [238, 299] width 351 height 32
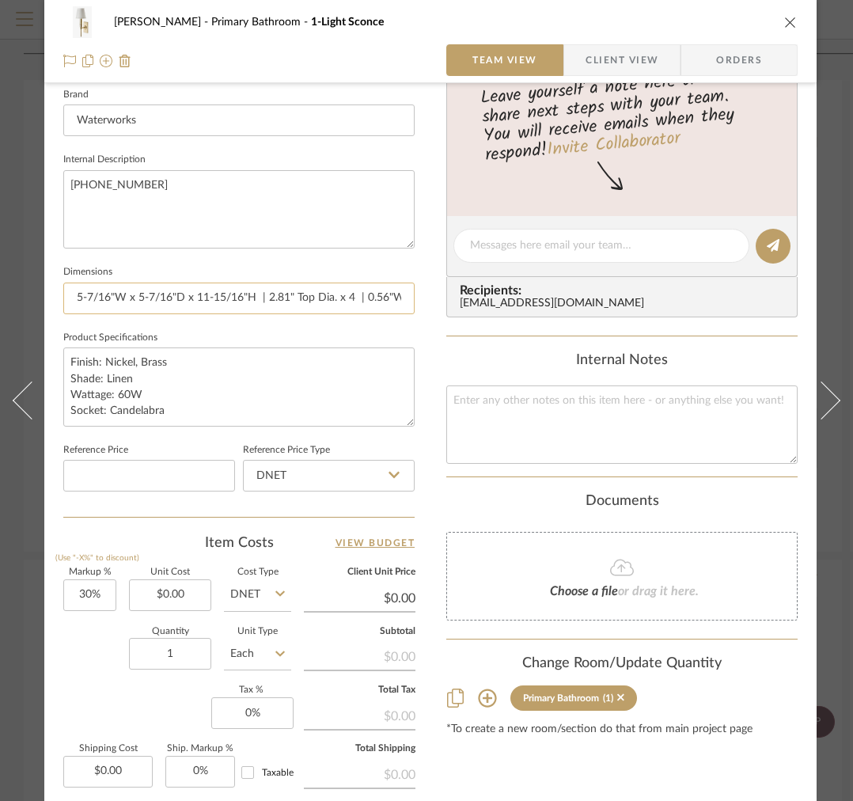
click at [357, 295] on input "5-7/16"W x 5-7/16"D x 11-15/16"H | 2.81" Top Dia. x 4 | 0.56"W x 2.56"D x 4.94"…" at bounding box center [238, 299] width 351 height 32
drag, startPoint x: 221, startPoint y: 302, endPoint x: 413, endPoint y: 294, distance: 192.4
click at [413, 294] on input "5-7/16"W x 5-7/16"D x 11-15/16"H | 2.81" Top Dia. x 4.25"H | 0.56"W x 2.56"D x …" at bounding box center [238, 299] width 351 height 32
click at [380, 294] on input "5-7/16"W x 5-7/16"D x 11-15/16"H | 2.81" Top Dia. x 4.25"H | 0.56"W x 2.56"D x …" at bounding box center [238, 299] width 351 height 32
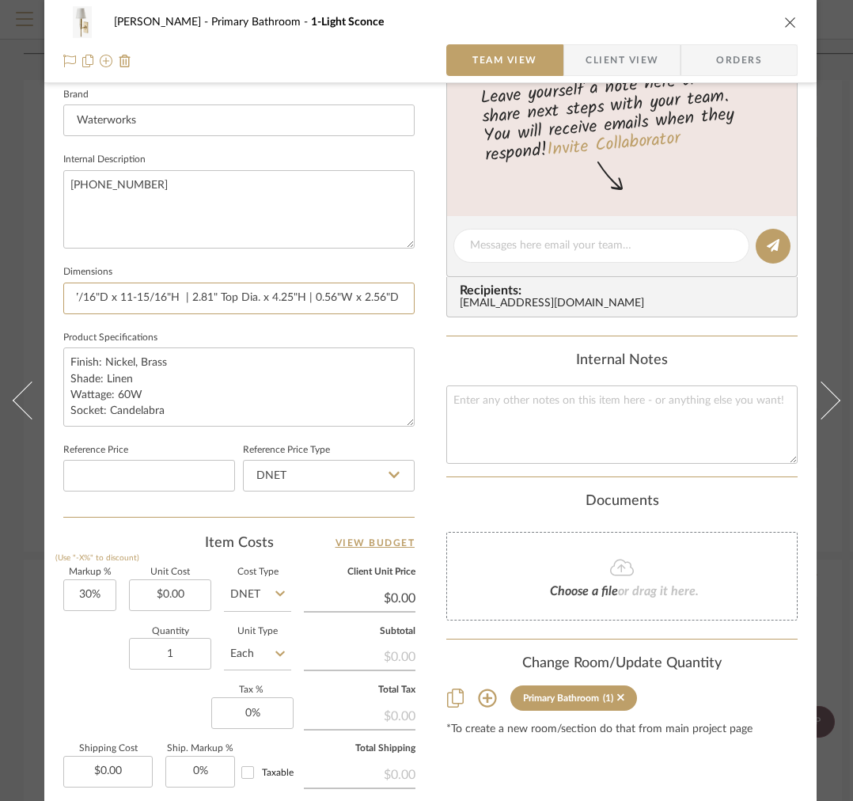
scroll to position [0, 0]
drag, startPoint x: 332, startPoint y: 294, endPoint x: 56, endPoint y: 286, distance: 275.5
click at [56, 286] on div "[PERSON_NAME] Primary Bathroom 1-Light Sconce Team View Client View Orders Team…" at bounding box center [430, 235] width 772 height 1462
click at [214, 301] on input "5-7/16"W x 5-7/16"D x 11-15/16"H | 2.81" Top Dia. x 4.25"H | 0.56"W x 2.56"D x …" at bounding box center [238, 299] width 351 height 32
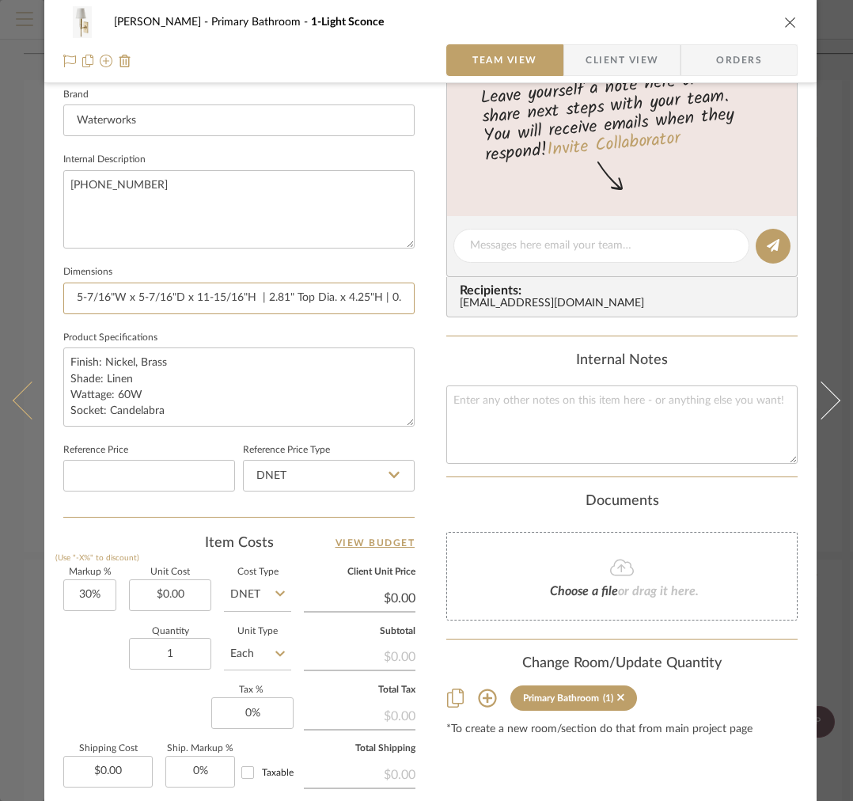
drag, startPoint x: 260, startPoint y: 297, endPoint x: 36, endPoint y: 297, distance: 223.2
click at [36, 298] on mat-dialog-content "[PERSON_NAME] Primary Bathroom 1-Light Sconce Team View Client View Orders Team…" at bounding box center [426, 235] width 853 height 1462
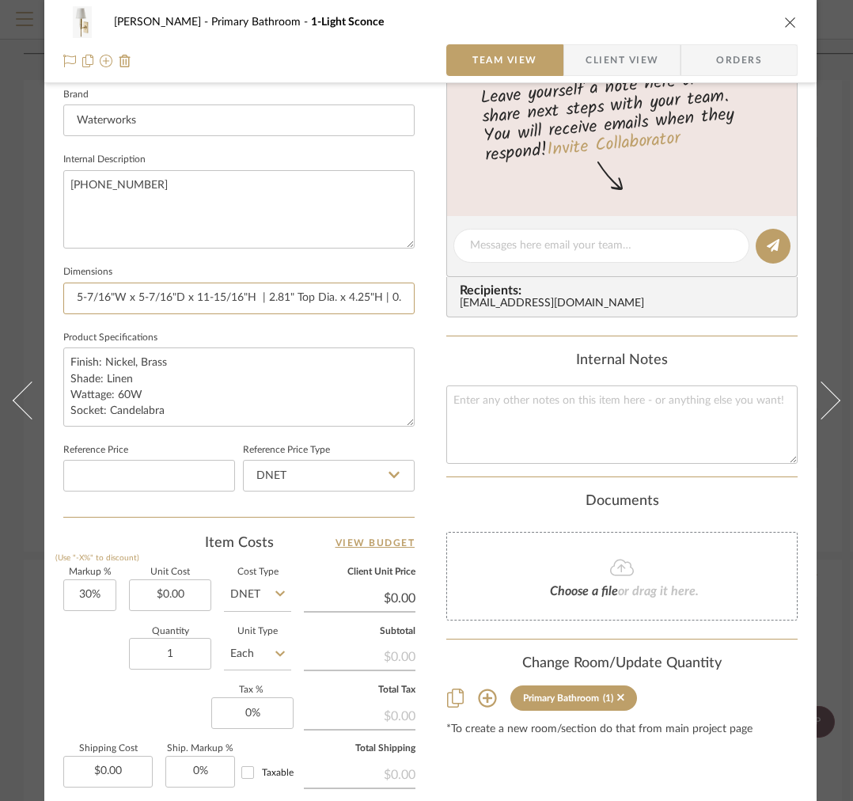
type input "5-7/16"W x 5-7/16"D x 11-15/16"H | 2.81" Top Dia. x 4.25"H | 0.56"W x 2.56"D x …"
click at [258, 299] on input "5-7/16"W x 5-7/16"D x 11-15/16"H | 2.81" Top Dia. x 4.25"H | 0.56"W x 2.56"D x …" at bounding box center [238, 299] width 351 height 32
drag, startPoint x: 257, startPoint y: 305, endPoint x: 70, endPoint y: 296, distance: 187.0
click at [70, 296] on input "5-7/16"W x 5-7/16"D x 11-15/16"H | 2.81" Top Dia. x 4.25"H | 0.56"W x 2.56"D x …" at bounding box center [238, 299] width 351 height 32
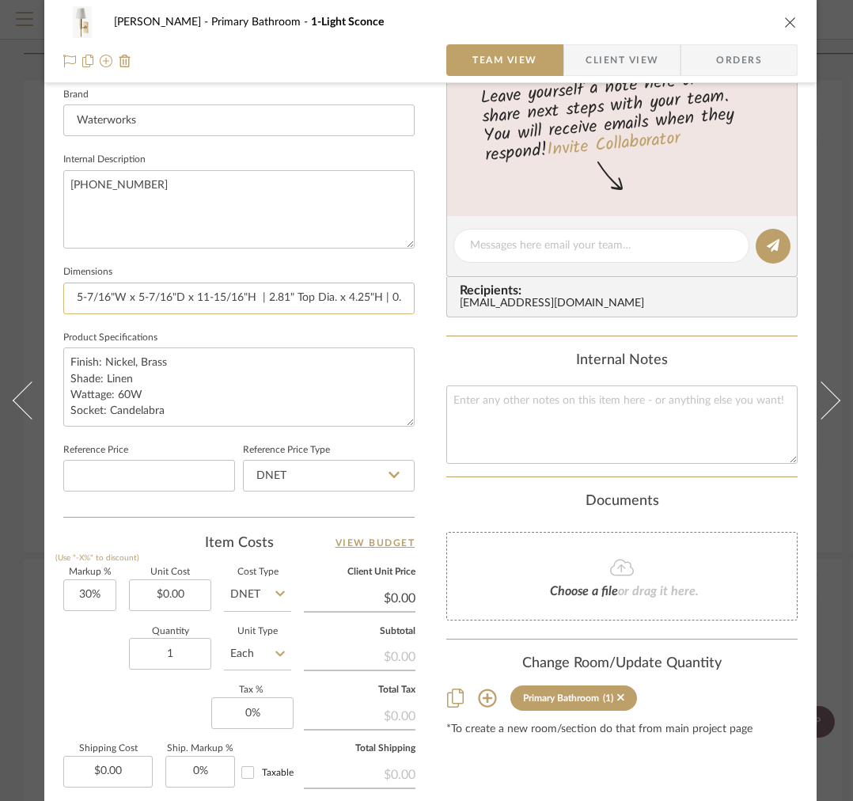
drag, startPoint x: 70, startPoint y: 296, endPoint x: 256, endPoint y: 295, distance: 186.0
click at [256, 295] on input "5-7/16"W x 5-7/16"D x 11-15/16"H | 2.81" Top Dia. x 4.25"H | 0.56"W x 2.56"D x …" at bounding box center [238, 299] width 351 height 32
type input "4.56"W x | 2.81" Top Dia. x 4.25"H | 0.56"W x 2.56"D x 4.94"H Backplate"
type input "4.56"W x 11.4"H | 2.81" Top Dia. x 4.25"H | 0.56"W x 2.56"D x 4.94"H Backplate"
click at [239, 302] on input "4.56"W x 11.4"H | 2.81" Top Dia. x 4.25"H | 0.56"W x 2.56"D x 4.94"H Backplate" at bounding box center [238, 299] width 351 height 32
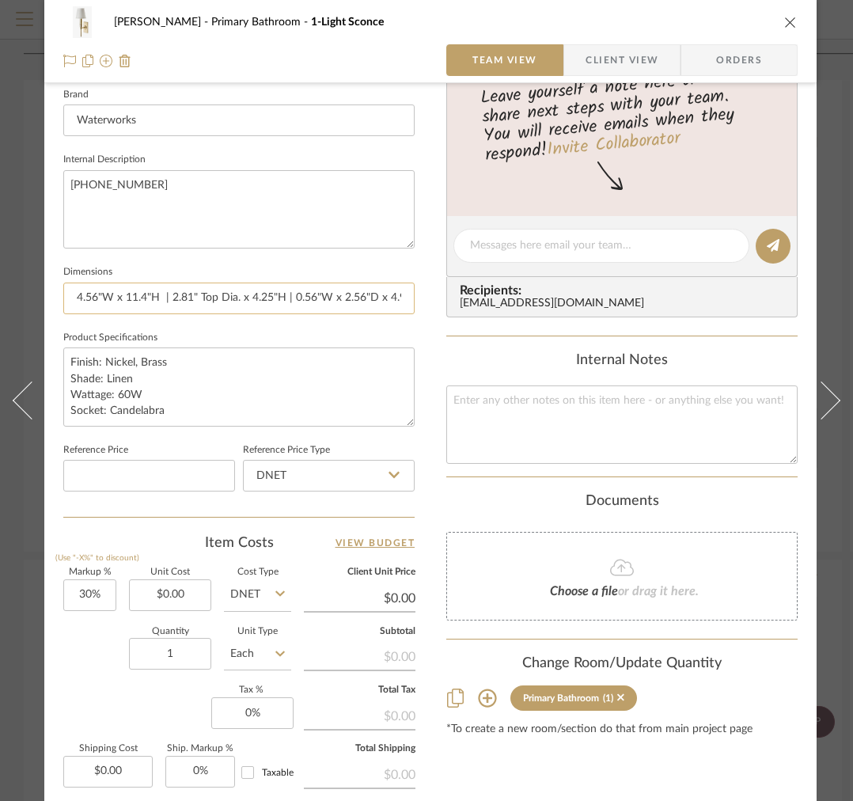
click at [145, 298] on input "4.56"W x 11.4"H | 2.81" Top Dia. x 4.25"H | 0.56"W x 2.56"D x 4.94"H Backplate" at bounding box center [238, 299] width 351 height 32
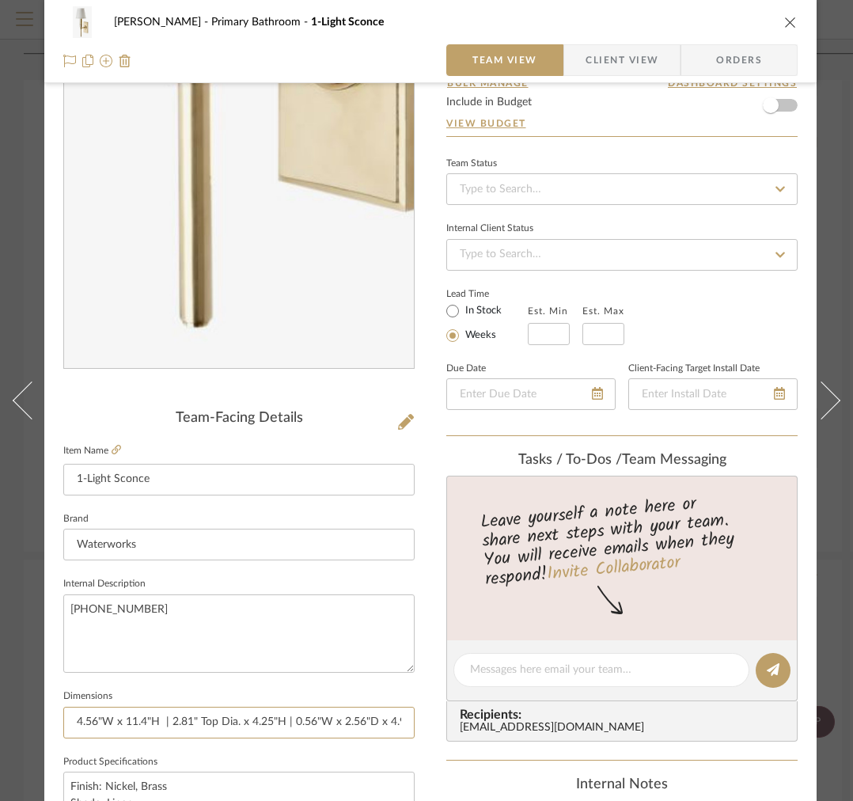
scroll to position [616, 0]
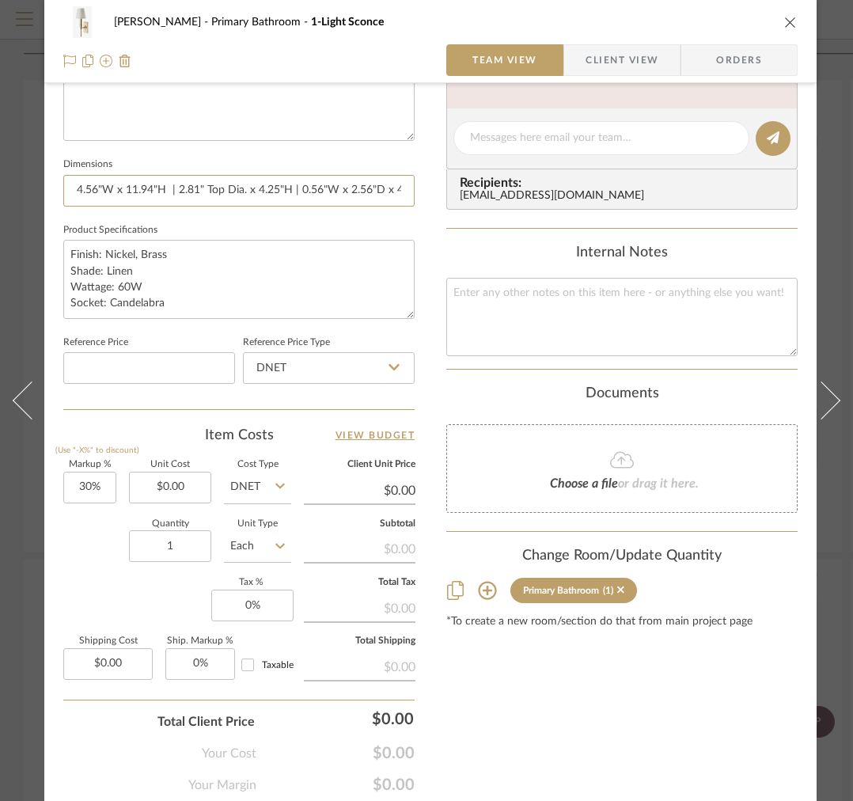
type input "4.56"W x 11.94"H | 2.81" Top Dia. x 4.25"H | 0.56"W x 2.56"D x 4.94"H Backplate"
drag, startPoint x: 99, startPoint y: 190, endPoint x: 50, endPoint y: 184, distance: 49.5
click at [50, 184] on div "[PERSON_NAME] Primary Bathroom 1-Light Sconce Team View Client View Orders Team…" at bounding box center [430, 127] width 772 height 1462
click at [108, 190] on input "4.56"W x 11.94"H | 2.81" Top Dia. x 4.25"H | 0.56"W x 2.56"D x 4.94"H Backplate" at bounding box center [238, 191] width 351 height 32
drag, startPoint x: 98, startPoint y: 190, endPoint x: 59, endPoint y: 187, distance: 39.7
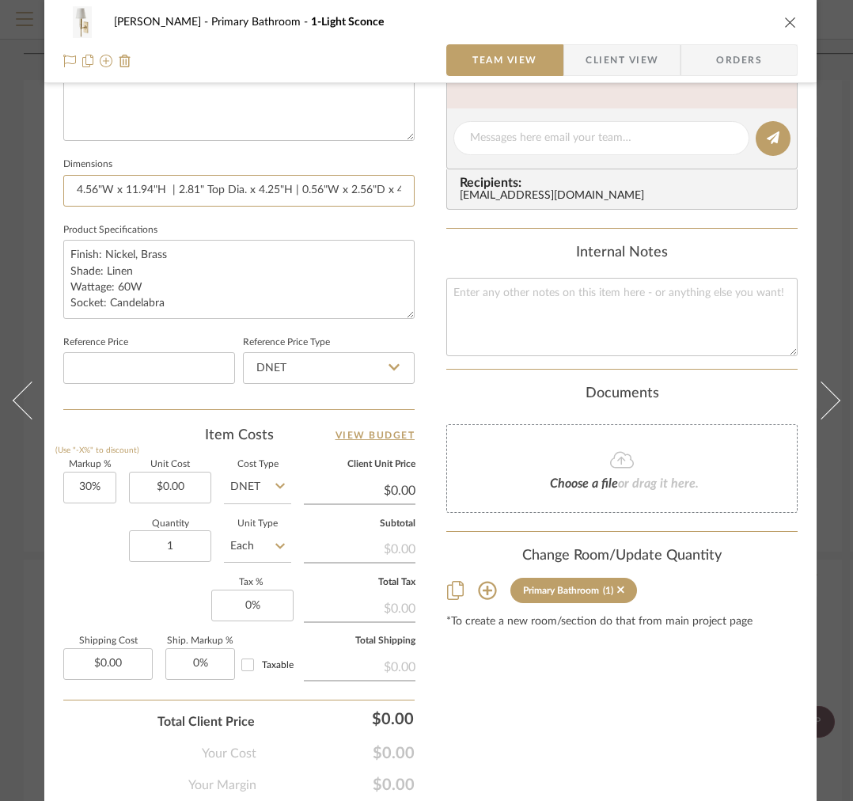
click at [64, 188] on input "4.56"W x 11.94"H | 2.81" Top Dia. x 4.25"H | 0.56"W x 2.56"D x 4.94"H Backplate" at bounding box center [238, 191] width 351 height 32
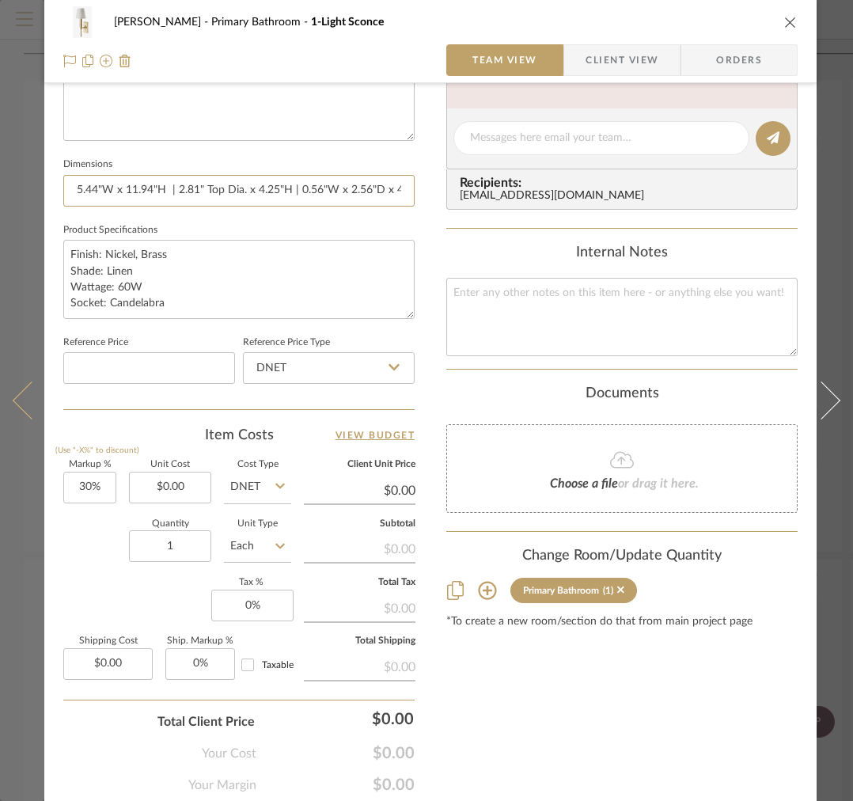
type input "5.44"W x 11.94"H | 2.81" Top Dia. x 4.25"H | 0.56"W x 2.56"D x 4.94"H Backplate"
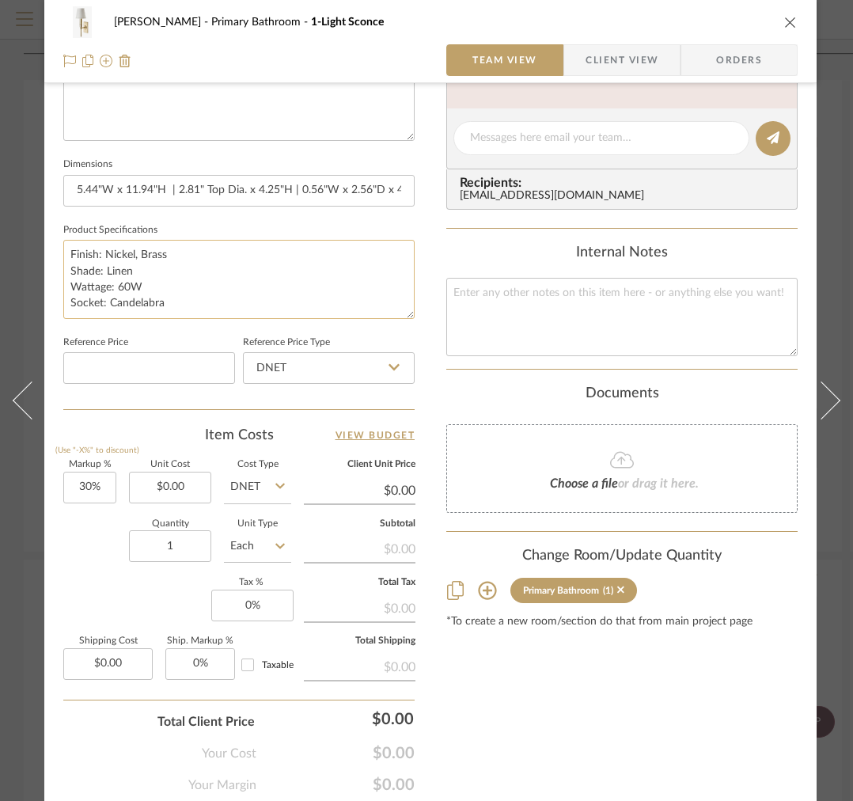
click at [169, 269] on textarea "Finish: Nickel, Brass Shade: Linen Wattage: 60W Socket: Candelabra" at bounding box center [238, 279] width 351 height 78
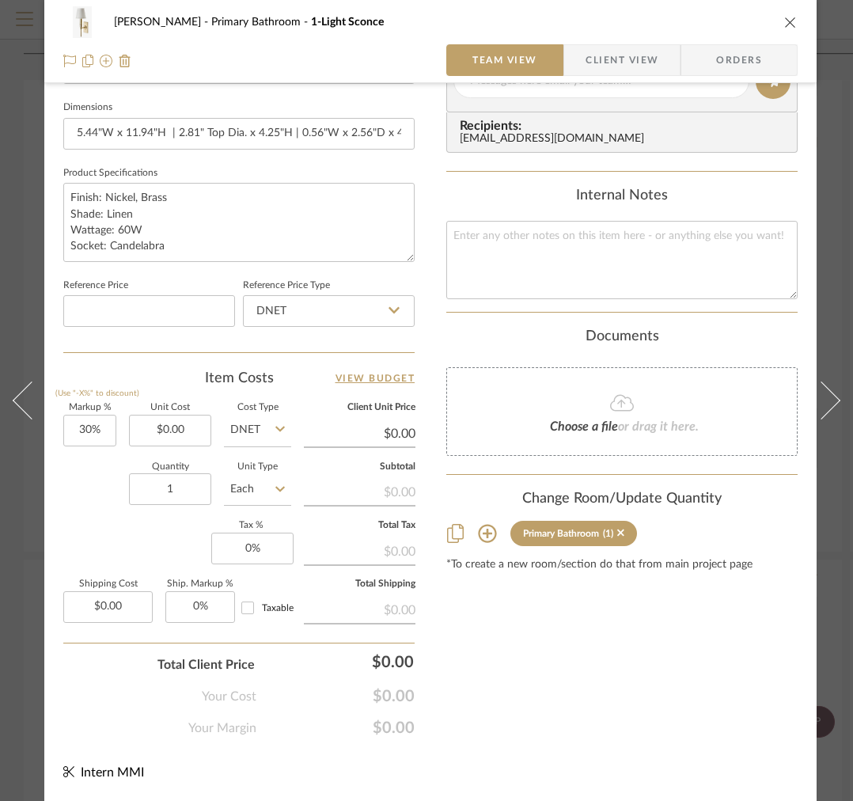
click at [783, 32] on div "[PERSON_NAME] Primary Bathroom 1-Light Sconce" at bounding box center [430, 22] width 734 height 32
click at [605, 53] on span "Client View" at bounding box center [622, 60] width 73 height 32
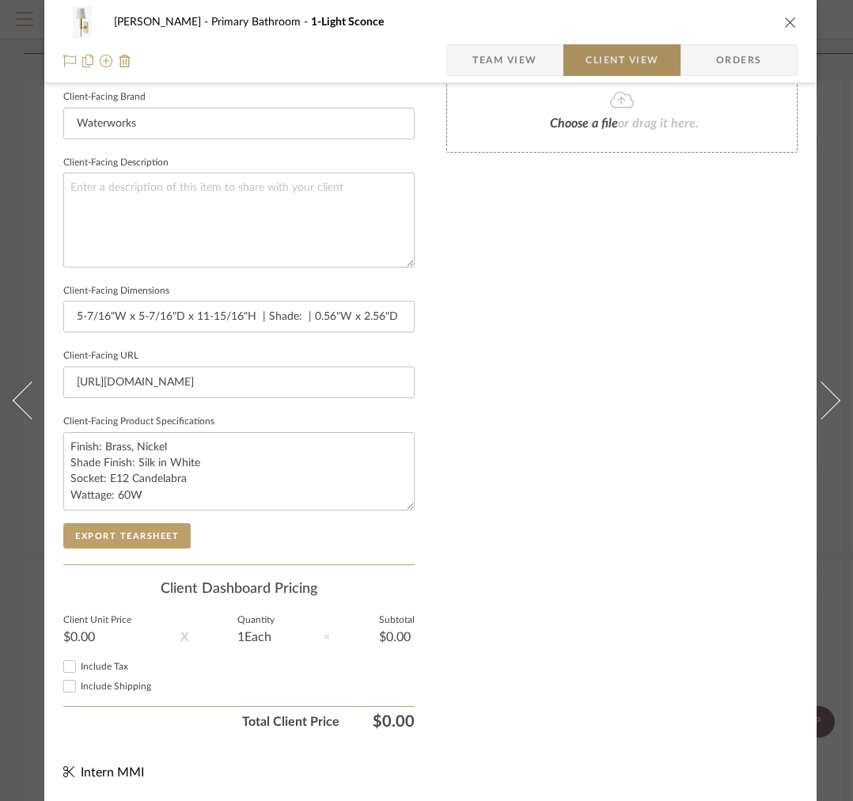
scroll to position [514, 0]
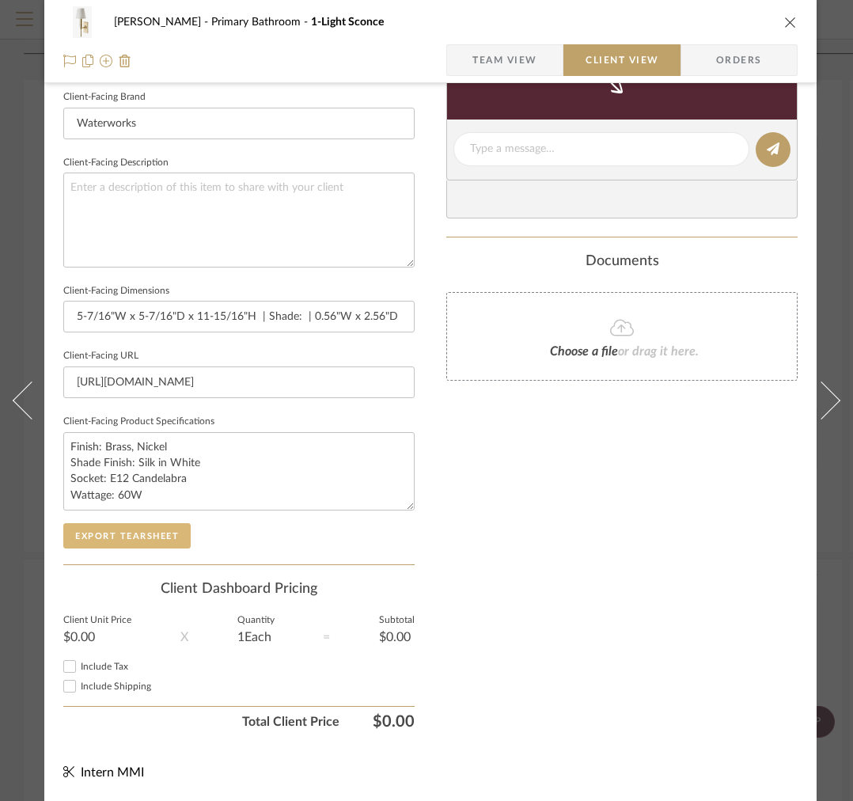
click at [168, 523] on button "Export Tearsheet" at bounding box center [126, 535] width 127 height 25
click at [525, 59] on span "Team View" at bounding box center [504, 60] width 65 height 32
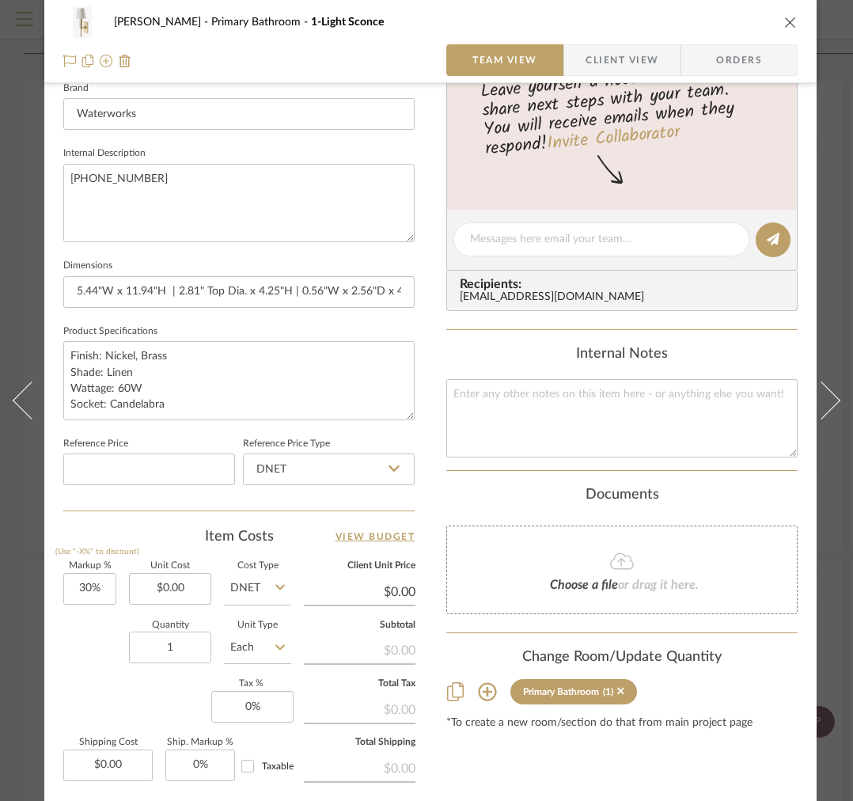
click at [609, 64] on span "Client View" at bounding box center [622, 60] width 73 height 32
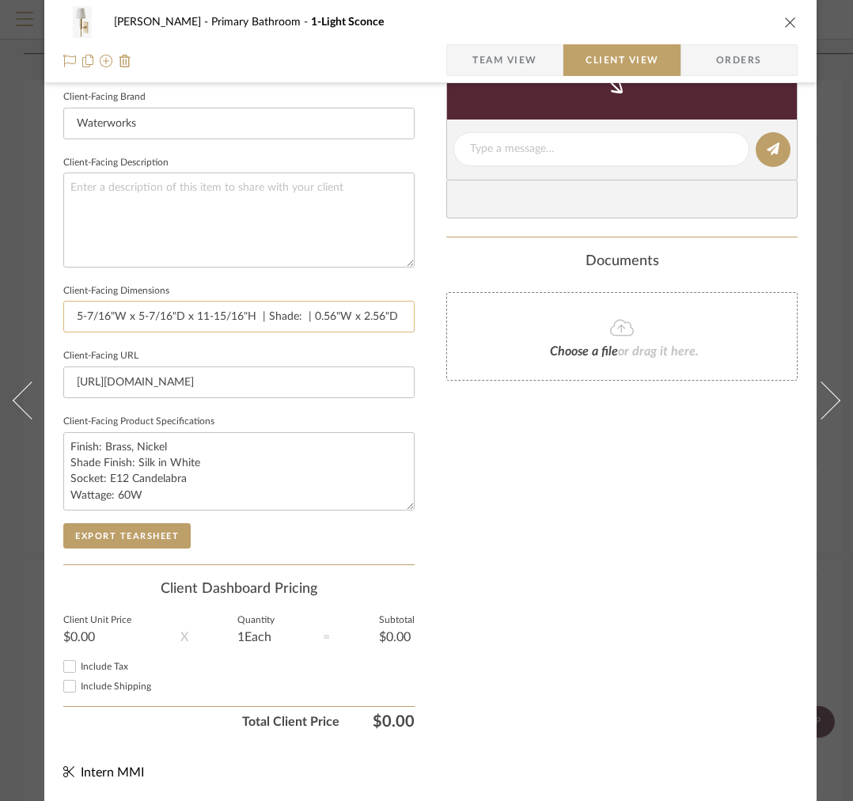
click at [286, 303] on input "5-7/16"W x 5-7/16"D x 11-15/16"H | Shade: | 0.56"W x 2.56"D x 4.94"H Backplate" at bounding box center [238, 317] width 351 height 32
click at [522, 63] on span "Team View" at bounding box center [504, 60] width 65 height 32
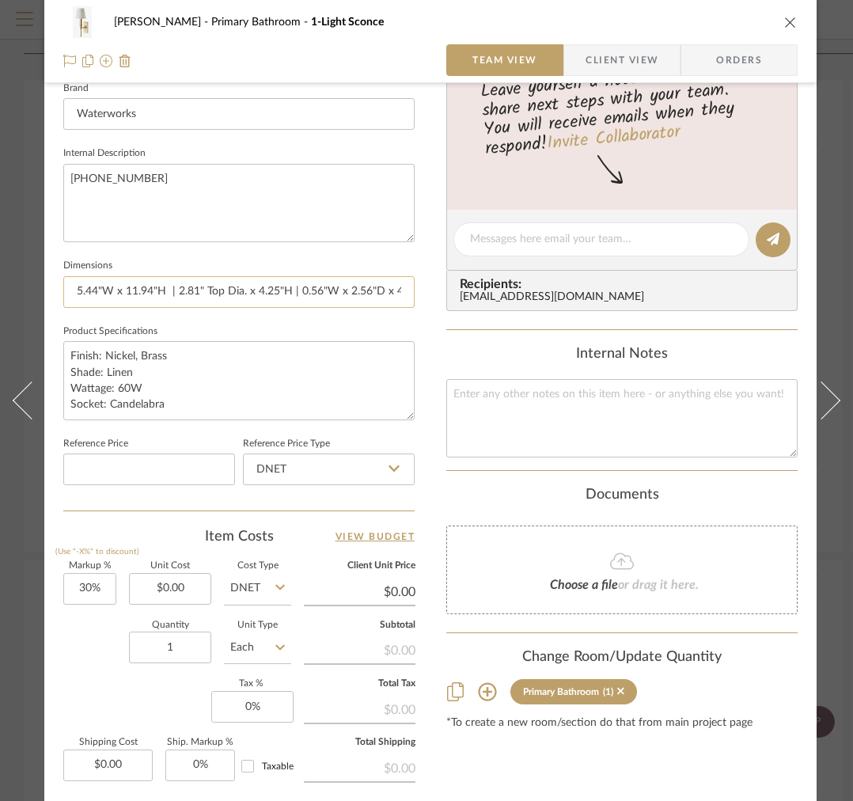
click at [176, 291] on input "5.44"W x 11.94"H | 2.81" Top Dia. x 4.25"H | 0.56"W x 2.56"D x 4.94"H Backplate" at bounding box center [238, 292] width 351 height 32
click at [295, 290] on input "5.44"W x 11.94"H | 2.81" Top Dia. x 4.25"H | 0.56"W x 2.56"D x 4.94"H Backplate" at bounding box center [238, 292] width 351 height 32
click at [294, 298] on input "5.44"W x 11.94"H | 2.81" Top Dia. x 4.25"H | 0.56"W x 2.56"D x 4.94"H Backplate" at bounding box center [238, 292] width 351 height 32
click at [293, 293] on input "5.44"W x 11.94"H | 2.81" Top Dia. x 4.25"H | 0.56"W x 2.56"D x 4.94"H Backplate" at bounding box center [238, 292] width 351 height 32
type input "5.44"W x 11.94"H | 2.81" Top Dia. x 4.25"H Shade | 0.56"W x 2.56"D x 4.94"H Bac…"
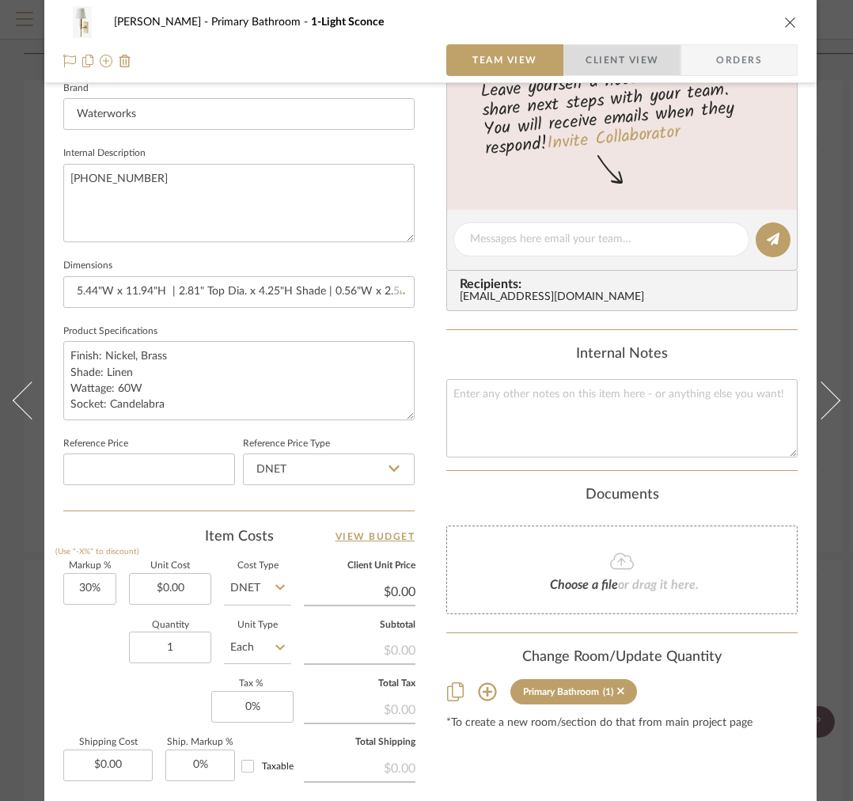
click at [629, 66] on span "Client View" at bounding box center [622, 60] width 73 height 32
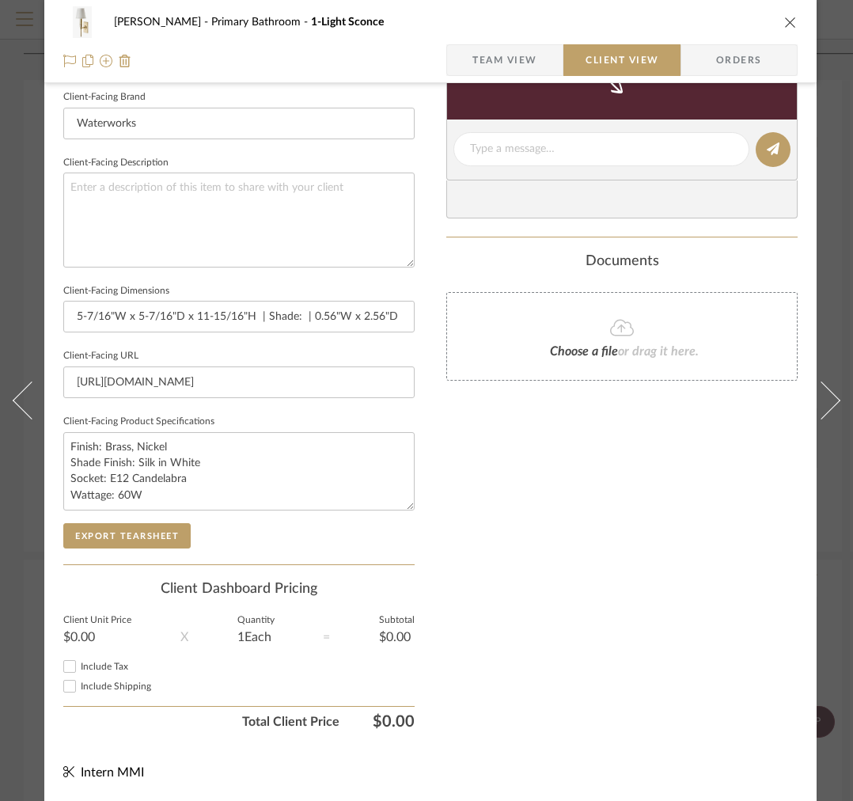
click at [536, 59] on span "Team View" at bounding box center [504, 60] width 65 height 32
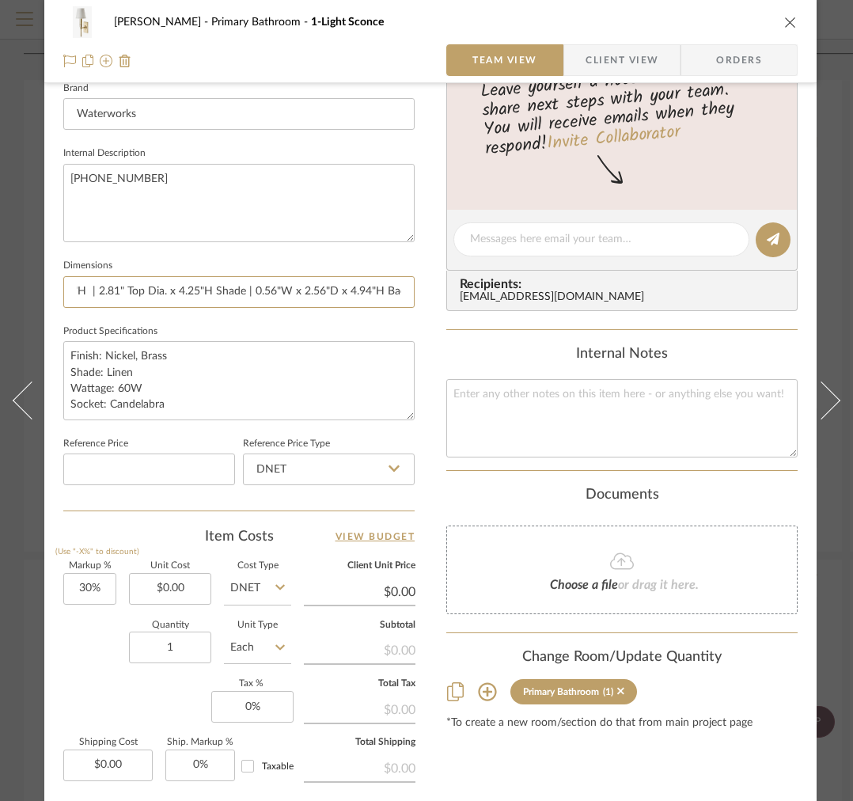
scroll to position [0, 110]
drag, startPoint x: 175, startPoint y: 286, endPoint x: 454, endPoint y: 284, distance: 279.4
click at [454, 287] on div "[PERSON_NAME] Primary Bathroom 1-Light Sconce Team View Client View Orders Team…" at bounding box center [430, 228] width 772 height 1462
click at [601, 64] on span "Client View" at bounding box center [622, 60] width 73 height 32
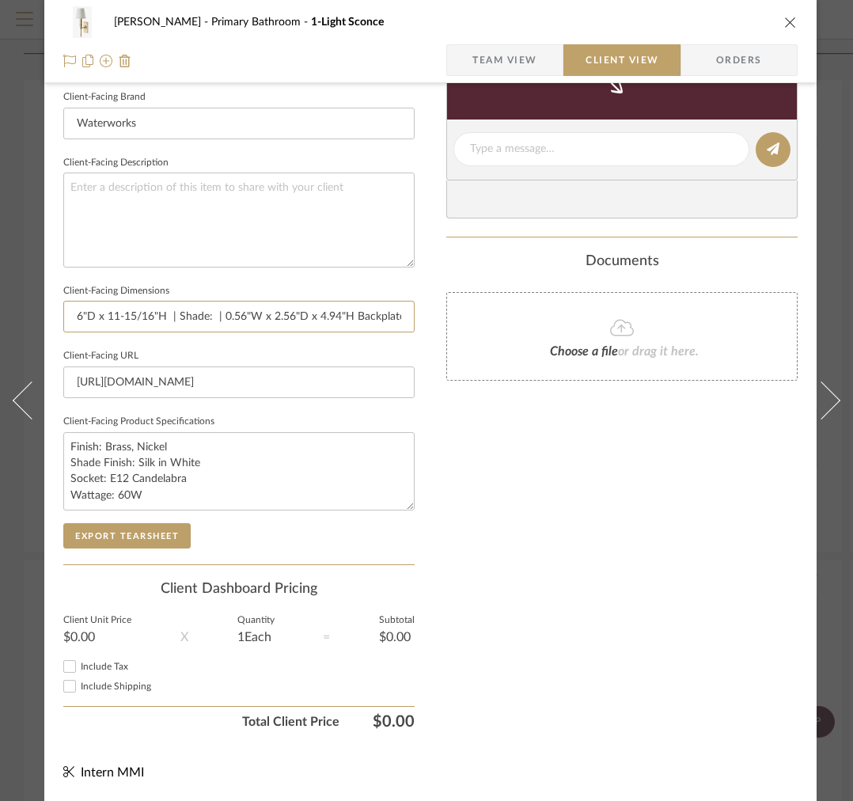
drag, startPoint x: 267, startPoint y: 304, endPoint x: 481, endPoint y: 301, distance: 214.5
click at [483, 302] on div "[PERSON_NAME] Primary Bathroom 1-Light Sconce Team View Client View Orders Clie…" at bounding box center [430, 155] width 772 height 1292
paste input "2.81" Top Dia. x 4.25"H Shade"
drag, startPoint x: 178, startPoint y: 309, endPoint x: -31, endPoint y: 304, distance: 209.0
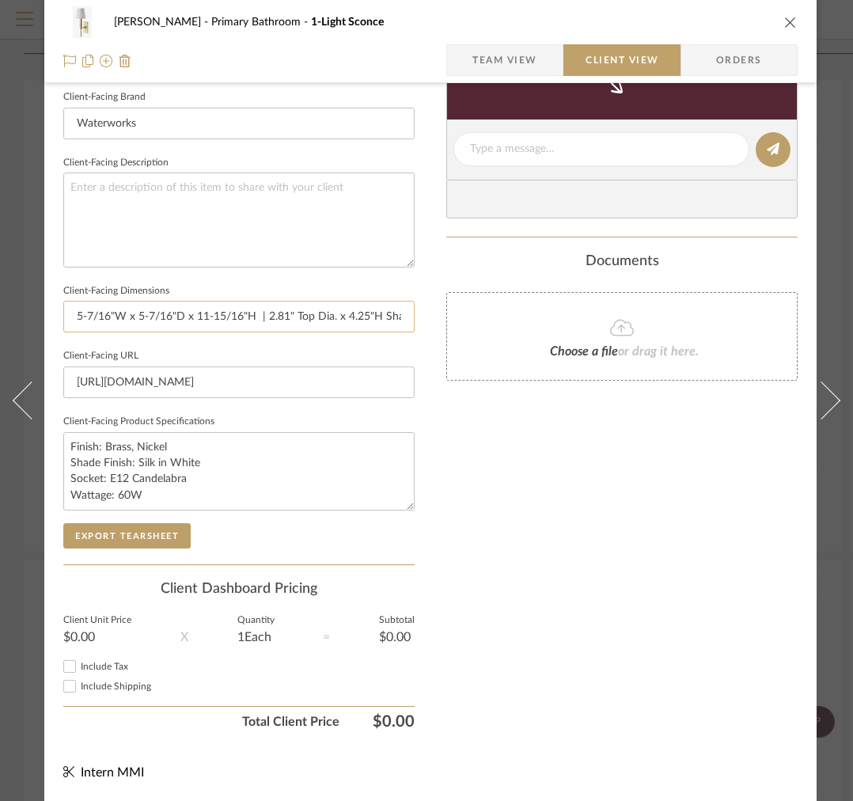
click at [218, 305] on input "5-7/16"W x 5-7/16"D x 11-15/16"H | 2.81" Top Dia. x 4.25"H Shade | 0.56"W x 2.5…" at bounding box center [238, 317] width 351 height 32
type input "5-7/16"W x 5-7/16"D x 11-15/16"H | 2.81" Top Dia. x 4.25"H Shade | 0.56"W x 2.5…"
click at [166, 523] on div "Export Tearsheet" at bounding box center [238, 535] width 351 height 25
click at [161, 523] on button "Export Tearsheet" at bounding box center [126, 535] width 127 height 25
click at [517, 62] on span "Team View" at bounding box center [504, 60] width 65 height 32
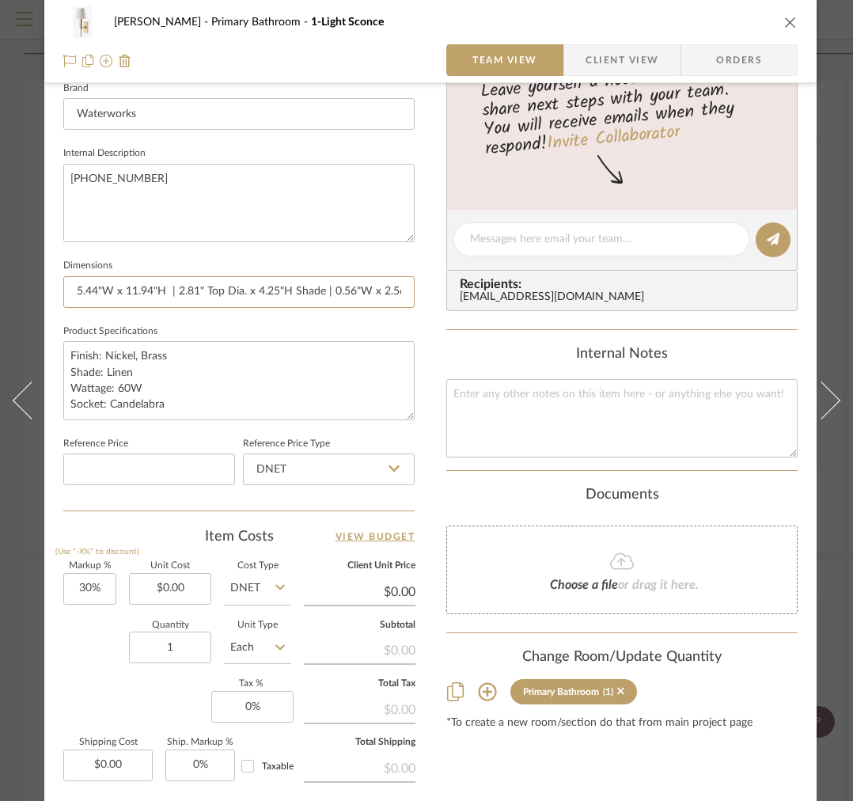
scroll to position [0, 110]
drag, startPoint x: 78, startPoint y: 290, endPoint x: 444, endPoint y: 299, distance: 366.5
click at [446, 299] on div "[PERSON_NAME] Primary Bathroom 1-Light Sconce Team View Client View Orders Team…" at bounding box center [430, 228] width 772 height 1462
click at [598, 63] on span "Client View" at bounding box center [622, 60] width 73 height 32
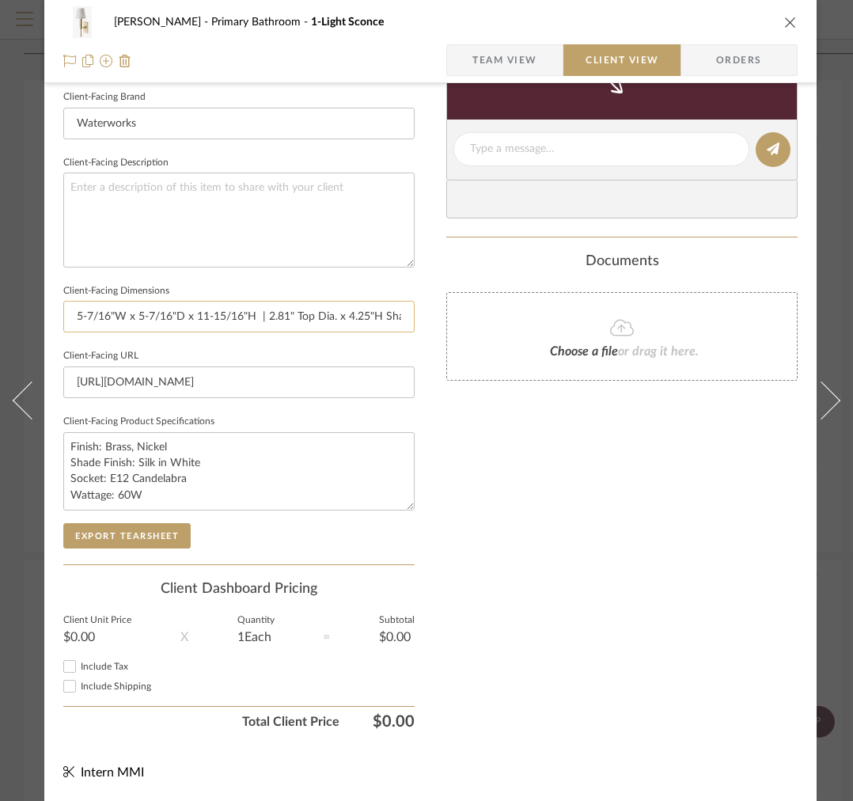
click at [283, 286] on fieldset "Client-Facing Dimensions 5-7/16"W x 5-7/16"D x 11-15/16"H | 2.81" Top Dia. x 4.…" at bounding box center [238, 306] width 351 height 53
click at [282, 301] on input "5-7/16"W x 5-7/16"D x 11-15/16"H | 2.81" Top Dia. x 4.25"H Shade | 0.56"W x 2.5…" at bounding box center [238, 317] width 351 height 32
click at [278, 301] on input "5-7/16"W x 5-7/16"D x 11-15/16"H | 2.81" Top Dia. x 4.25"H Shade | 0.56"W x 2.5…" at bounding box center [238, 317] width 351 height 32
click at [277, 301] on input "5-7/16"W x 5-7/16"D x 11-15/16"H | 2.81" Top Dia. x 4.25"H Shade | 0.56"W x 2.5…" at bounding box center [238, 317] width 351 height 32
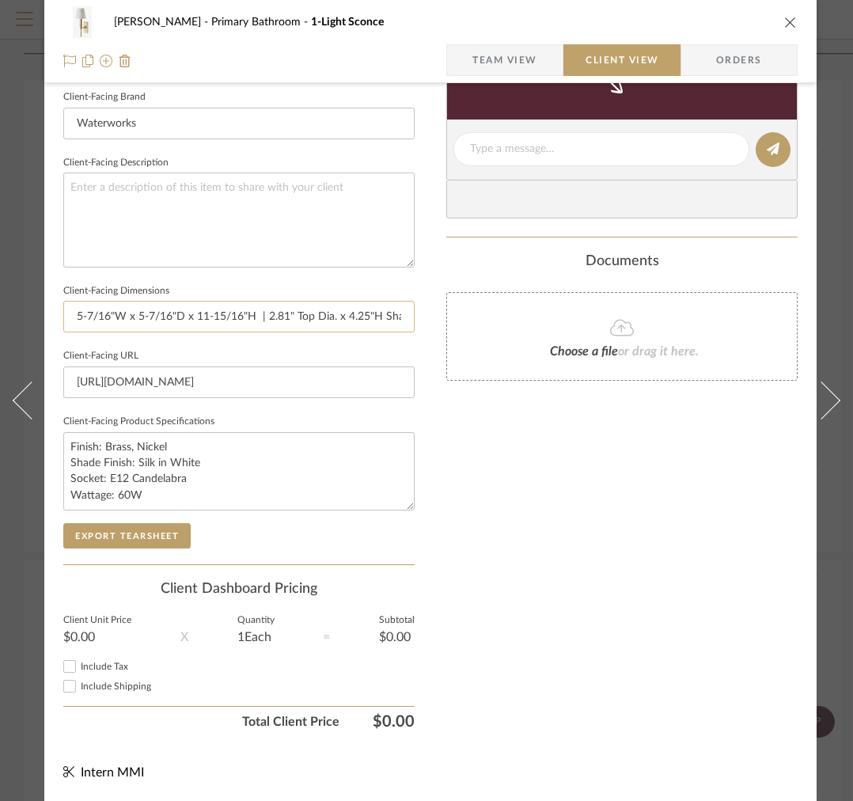
click at [277, 301] on input "5-7/16"W x 5-7/16"D x 11-15/16"H | 2.81" Top Dia. x 4.25"H Shade | 0.56"W x 2.5…" at bounding box center [238, 317] width 351 height 32
paste input ".44"W x 11.94"
type input "5.44"W x 11.94"H | 2.81" Top Dia. x 4.25"H Shade | 0.56"W x 2.56"D x 4.94"H Bac…"
click at [152, 523] on button "Export Tearsheet" at bounding box center [126, 535] width 127 height 25
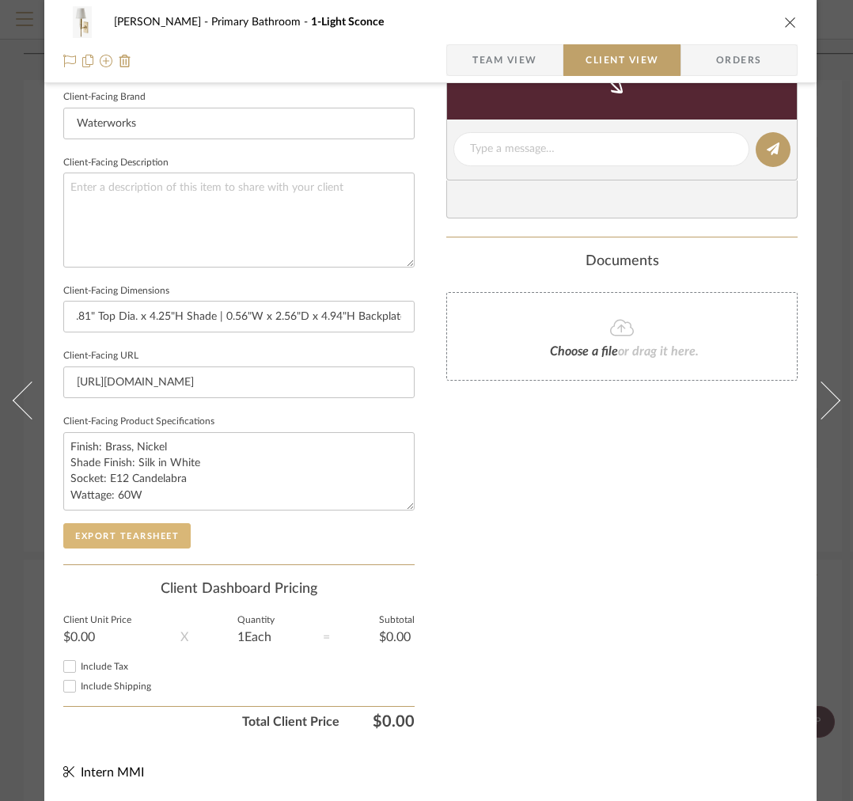
scroll to position [0, 0]
click at [160, 529] on button "Export Tearsheet" at bounding box center [126, 535] width 127 height 25
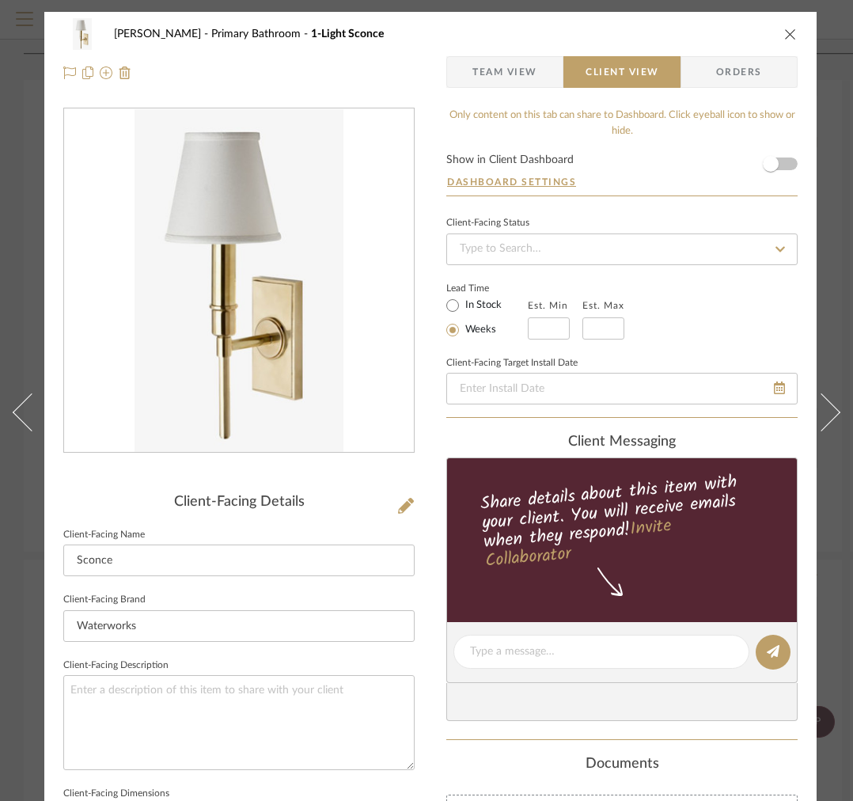
click at [796, 35] on icon "close" at bounding box center [790, 34] width 13 height 13
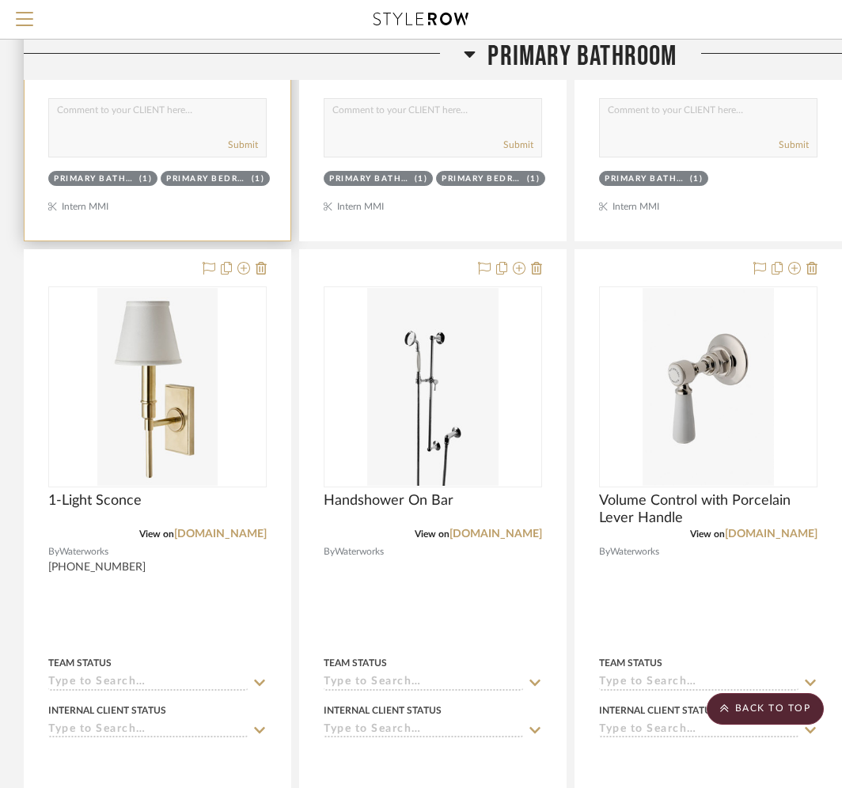
scroll to position [3423, 0]
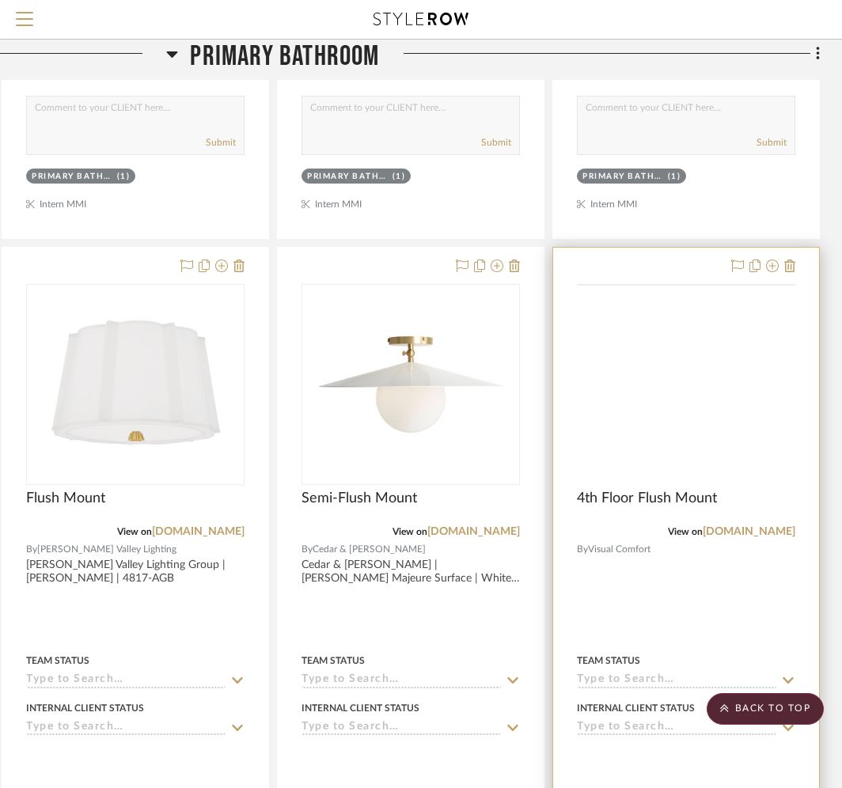
click at [0, 0] on img at bounding box center [0, 0] width 0 height 0
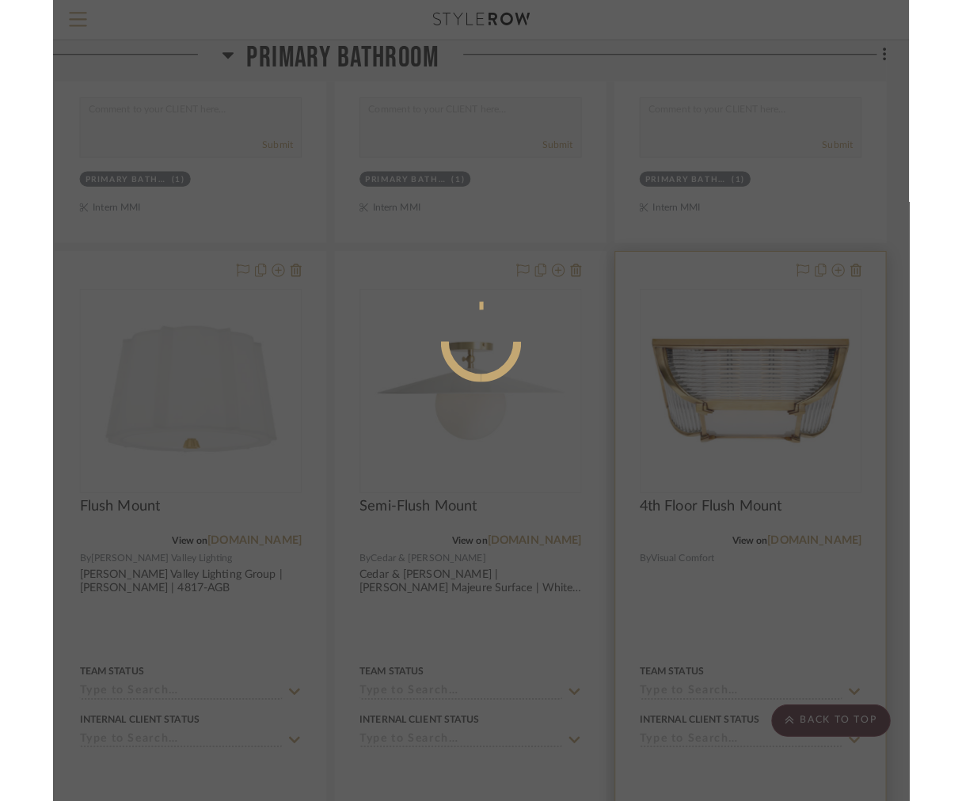
scroll to position [0, 0]
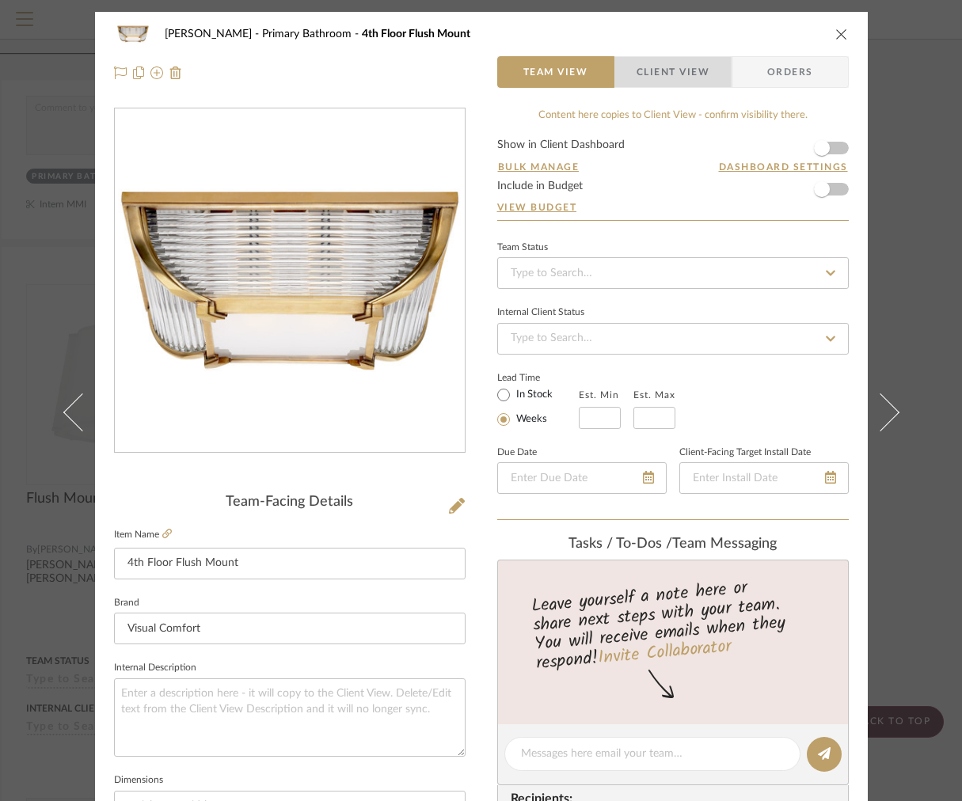
click at [690, 71] on span "Client View" at bounding box center [672, 72] width 73 height 32
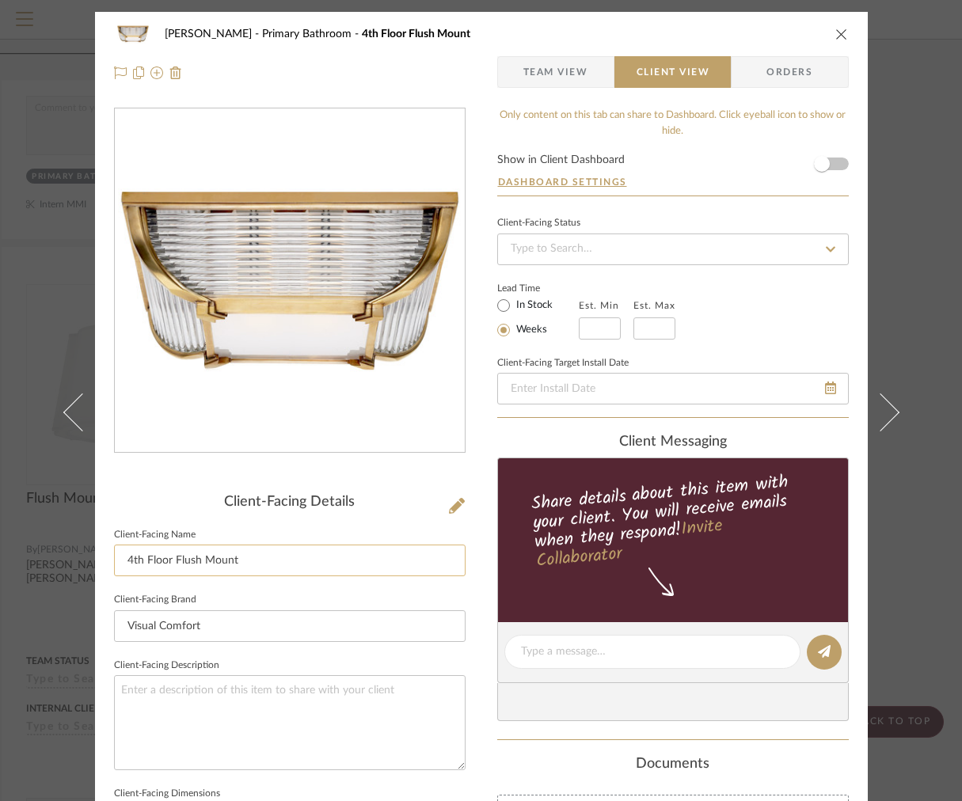
click at [251, 563] on input "4th Floor Flush Mount" at bounding box center [289, 560] width 351 height 32
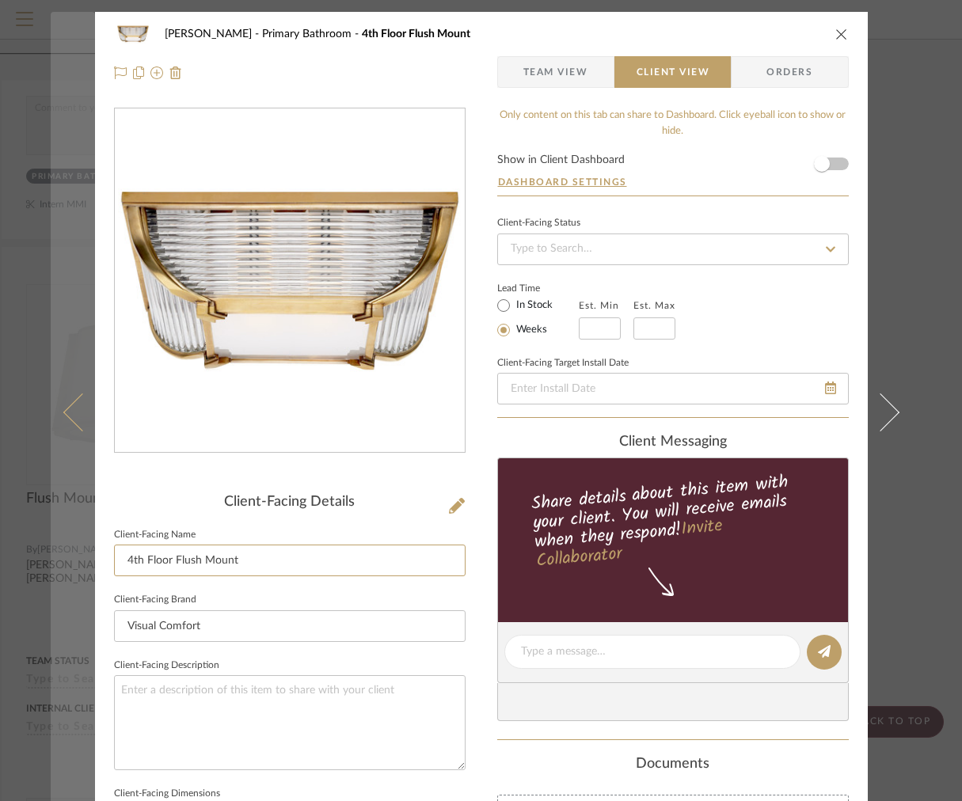
drag, startPoint x: 169, startPoint y: 562, endPoint x: 77, endPoint y: 544, distance: 93.4
click at [82, 545] on mat-dialog-content "[PERSON_NAME] Primary Bathroom 4th Floor Flush Mount Team View Client View Orde…" at bounding box center [481, 658] width 861 height 1292
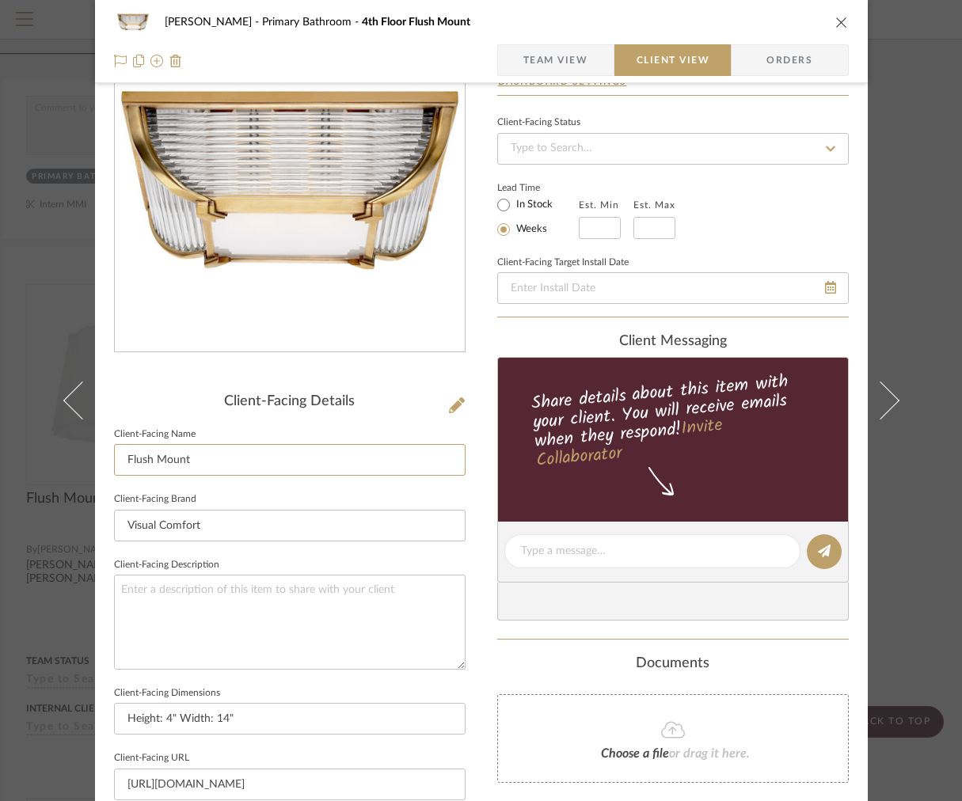
scroll to position [502, 0]
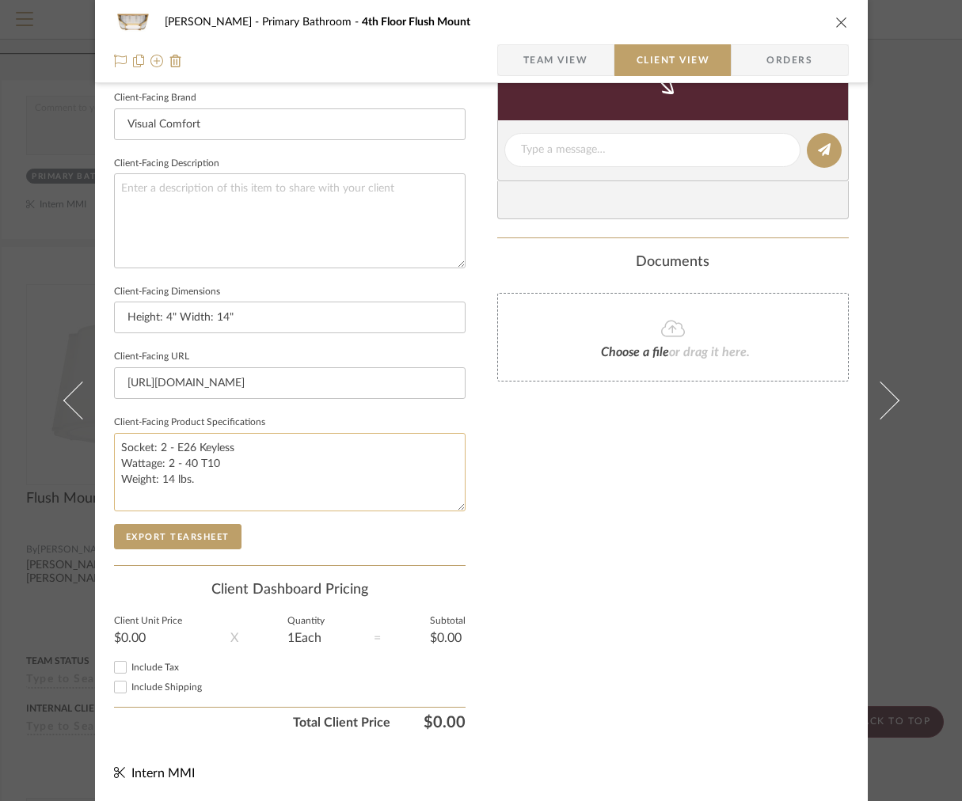
type input "Flush Mount"
click at [229, 442] on textarea "Socket: 2 - E26 Keyless Wattage: 2 - 40 T10 Weight: 14 lbs." at bounding box center [289, 472] width 351 height 78
drag, startPoint x: 207, startPoint y: 481, endPoint x: 106, endPoint y: 480, distance: 100.5
click at [106, 480] on div "[PERSON_NAME] Primary Bathroom 4th Floor Flush Mount Team View Client View Orde…" at bounding box center [481, 156] width 772 height 1292
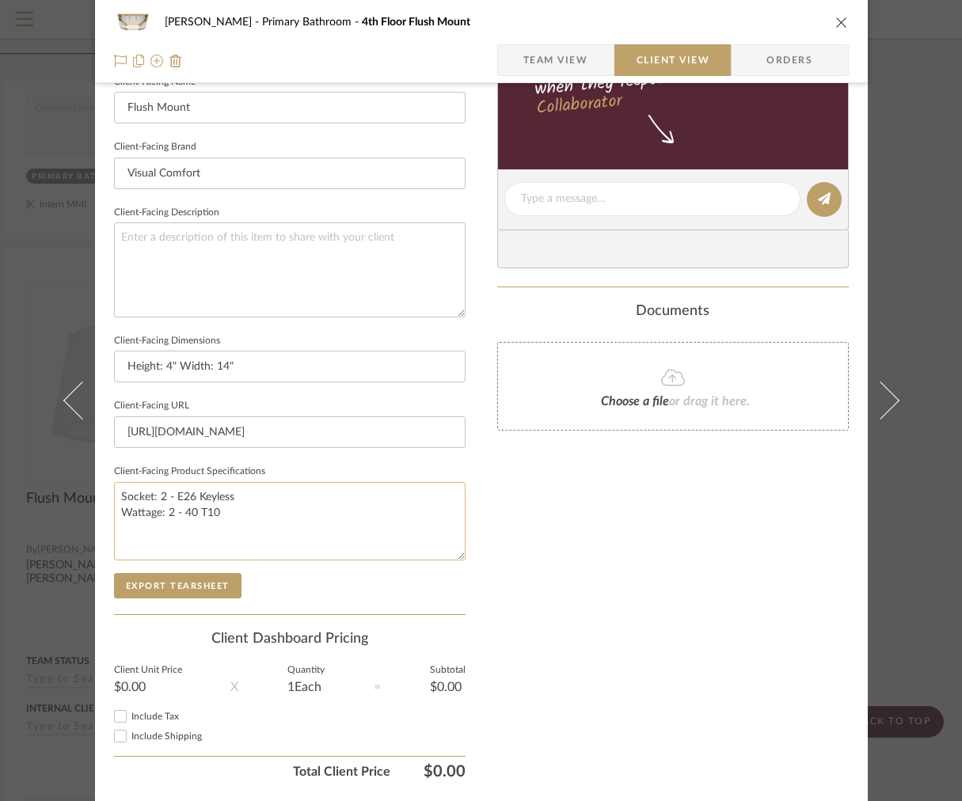
scroll to position [346, 0]
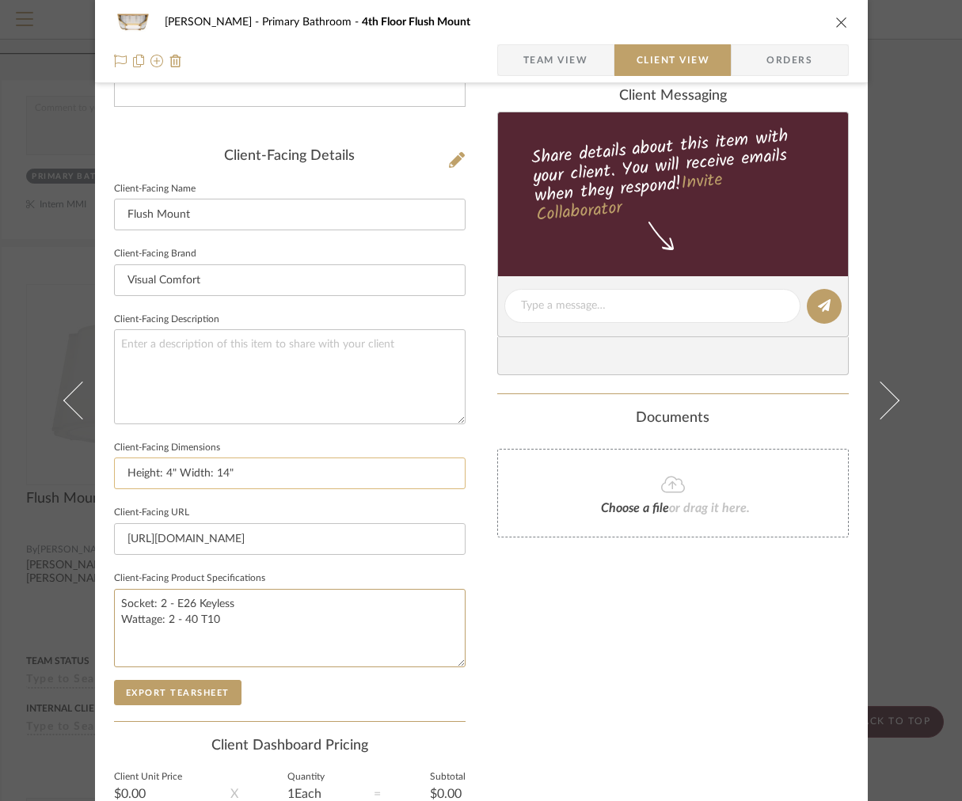
type textarea "Socket: 2 - E26 Keyless Wattage: 2 - 40 T10"
drag, startPoint x: 233, startPoint y: 472, endPoint x: 118, endPoint y: 468, distance: 115.6
click at [118, 469] on input "Height: 4" Width: 14"" at bounding box center [289, 473] width 351 height 32
click at [575, 61] on span "Team View" at bounding box center [555, 60] width 65 height 32
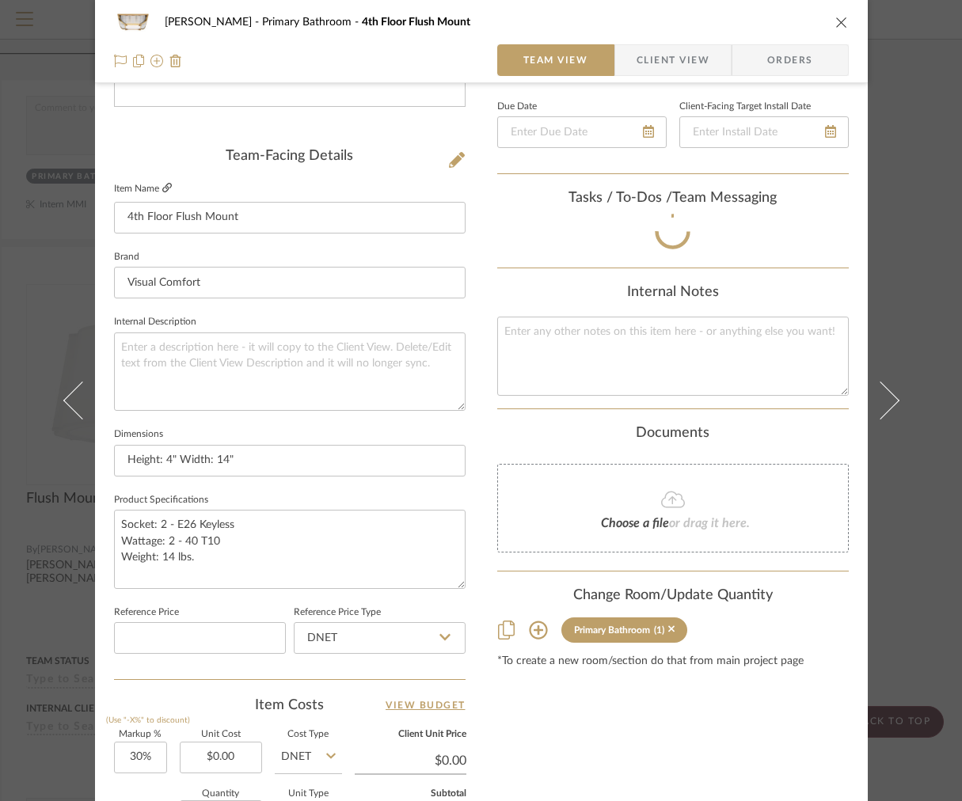
click at [163, 190] on icon at bounding box center [166, 187] width 9 height 9
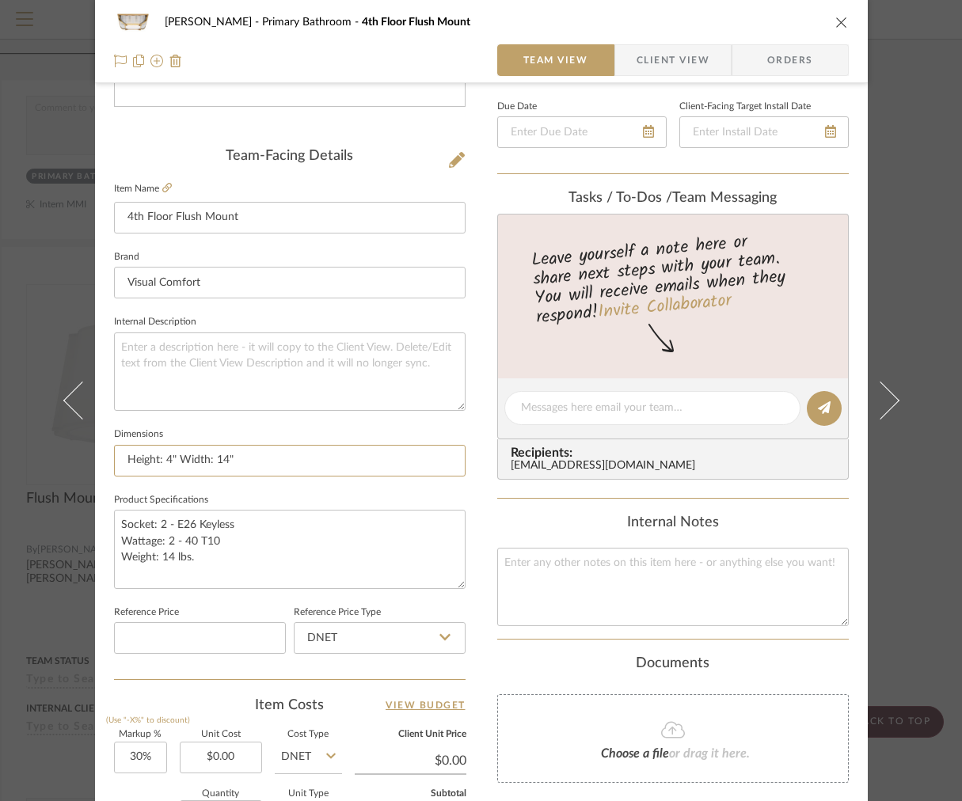
drag, startPoint x: 170, startPoint y: 459, endPoint x: 27, endPoint y: 442, distance: 144.3
click at [27, 442] on div "[PERSON_NAME] Primary Bathroom 4th Floor Flush Mount Team View Client View Orde…" at bounding box center [481, 400] width 962 height 801
click at [116, 457] on input "4"H Width: 14"" at bounding box center [289, 461] width 351 height 32
drag, startPoint x: 264, startPoint y: 458, endPoint x: 192, endPoint y: 453, distance: 72.2
click at [192, 456] on input "14"W x 4"H Width: 14"" at bounding box center [289, 461] width 351 height 32
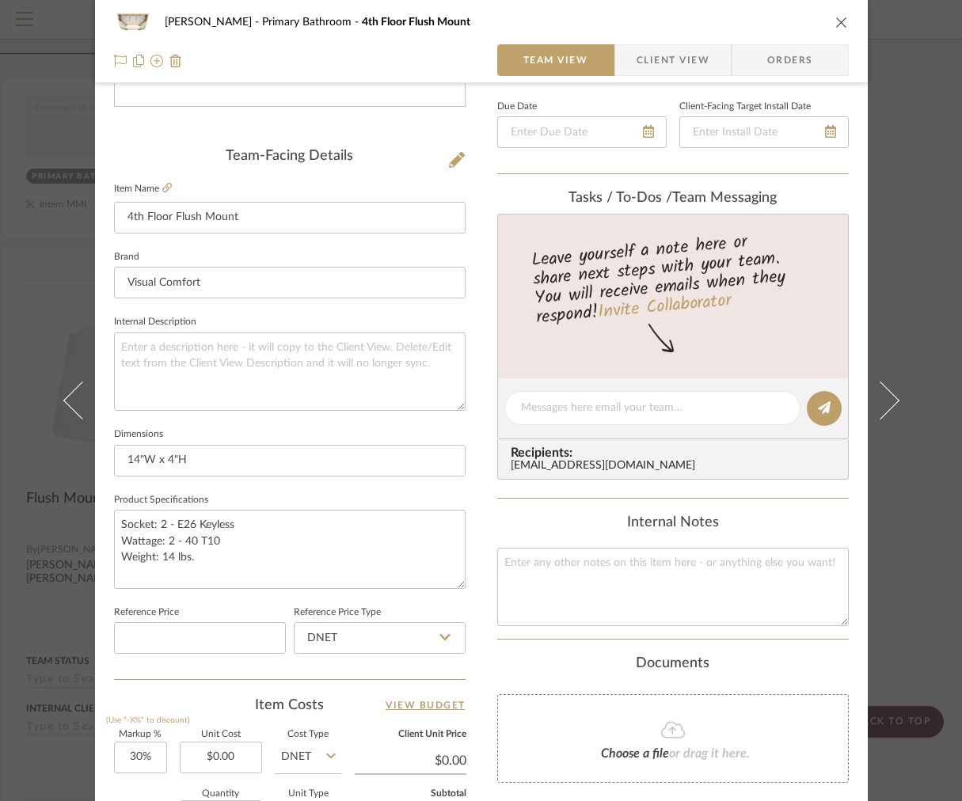
type input "14"W x 4"H"
click at [114, 520] on textarea "Socket: 2 - E26 Keyless Wattage: 2 - 40 T10 Weight: 14 lbs." at bounding box center [289, 549] width 351 height 78
click at [143, 520] on textarea "Socket: 2 - E26 Keyless Wattage: 2 - 40 T10 Weight: 14 lbs." at bounding box center [289, 549] width 351 height 78
click at [169, 542] on textarea "Socket: 2 - E26 Keyless Wattage: 2 - 40 T10 Weight: 14 lbs." at bounding box center [289, 549] width 351 height 78
click at [178, 558] on textarea "Socket: [2] E26 Keyless Wattage: 2 - 40 T10 Weight: 14 lbs." at bounding box center [289, 549] width 351 height 78
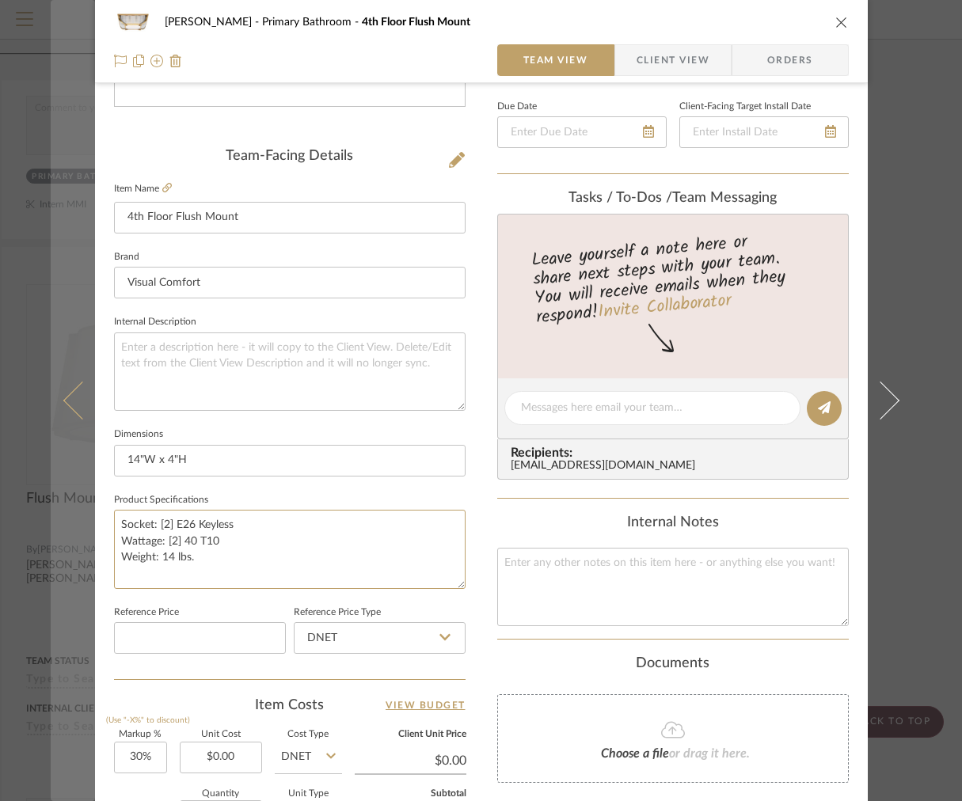
drag, startPoint x: 203, startPoint y: 574, endPoint x: 86, endPoint y: 570, distance: 117.2
click at [86, 570] on mat-dialog-content "[PERSON_NAME] Primary Bathroom 4th Floor Flush Mount Team View Client View Orde…" at bounding box center [481, 397] width 861 height 1462
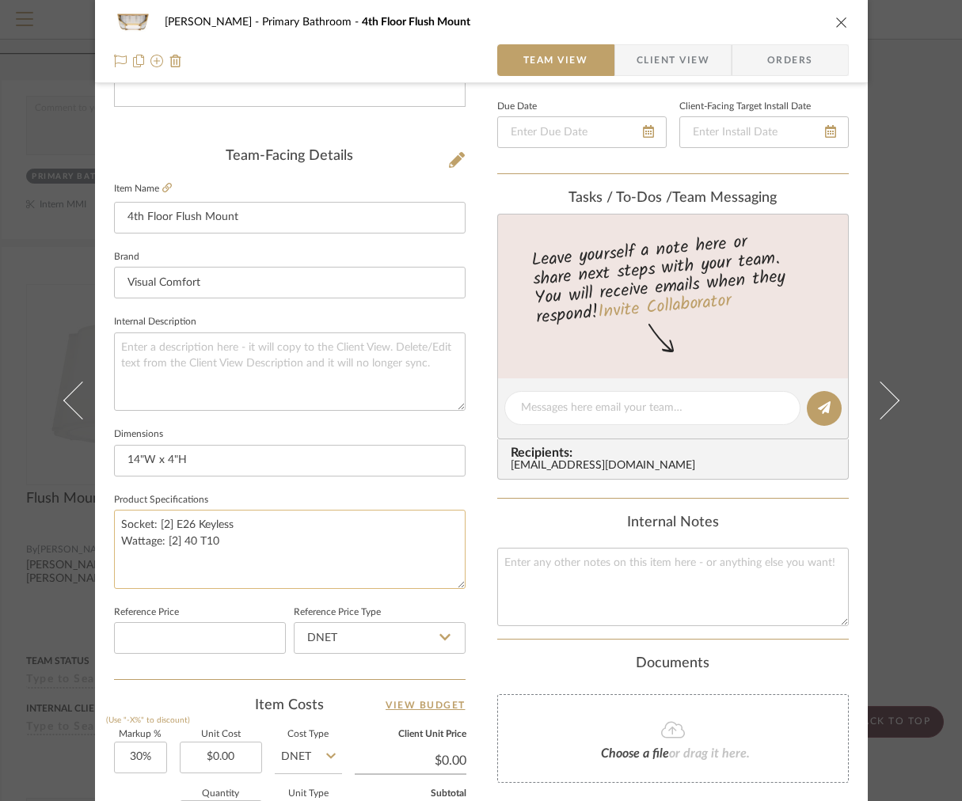
click at [117, 525] on textarea "Socket: [2] E26 Keyless Wattage: [2] 40 T10" at bounding box center [289, 549] width 351 height 78
type textarea "Finish: Natural Brass Socket: [2] E26 Keyless Wattage: [2] 40 T10"
click at [276, 511] on textarea "Finish: Natural Brass Socket: [2] E26 Keyless Wattage: [2] 40 T10" at bounding box center [289, 549] width 351 height 78
click at [262, 511] on textarea "Finish: Natural Brass Socket: [2] E26 Keyless Wattage: [2] 40 T10" at bounding box center [289, 549] width 351 height 78
click at [248, 522] on textarea "Finish: Natural Brass Socket: [2] E26 Keyless Wattage: [2] 40 T10" at bounding box center [289, 549] width 351 height 78
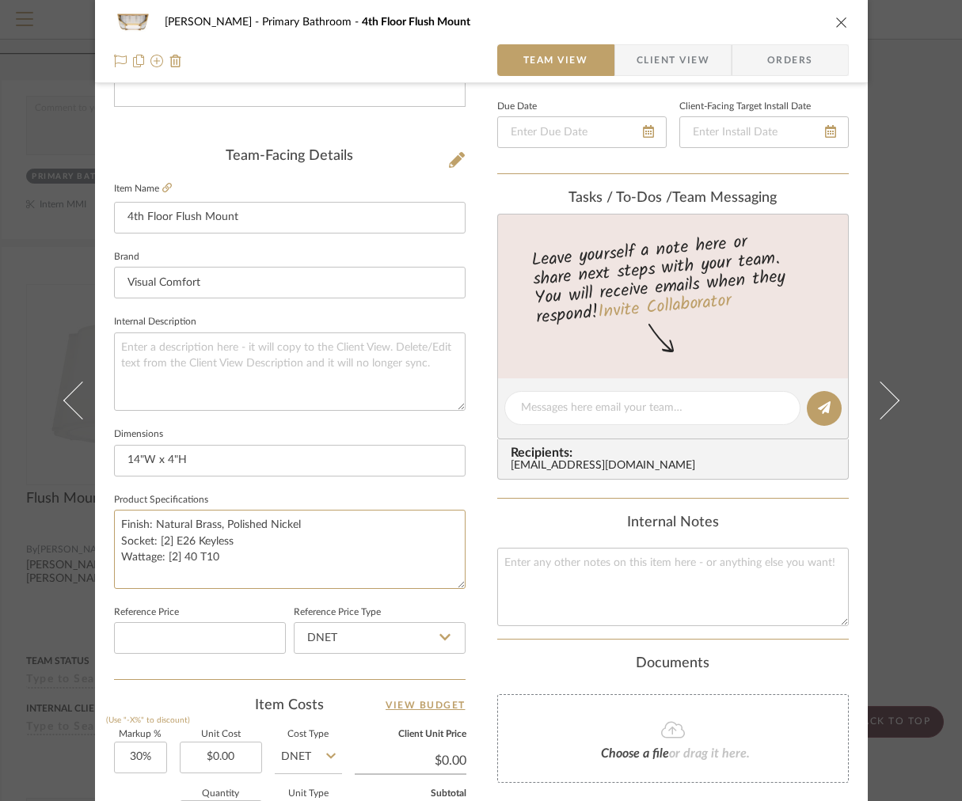
type textarea "Finish: Natural Brass, Polished Nickel Socket: [2] E26 Keyless Wattage: [2] 40 …"
click at [256, 542] on textarea "Finish: Natural Brass, Polished Nickel Socket: [2] E26 Keyless Wattage: [2] 40 …" at bounding box center [289, 549] width 351 height 78
click at [252, 552] on textarea "Finish: Natural Brass, Polished Nickel Socket: [2] E26 Keyless Wattage: [2] 40 …" at bounding box center [289, 549] width 351 height 78
type textarea "Finish: Natural Brass, Polished Nickel Socket: [2] E26 Keyless Wattage: [2] 40 …"
click at [669, 51] on span "Client View" at bounding box center [672, 60] width 73 height 32
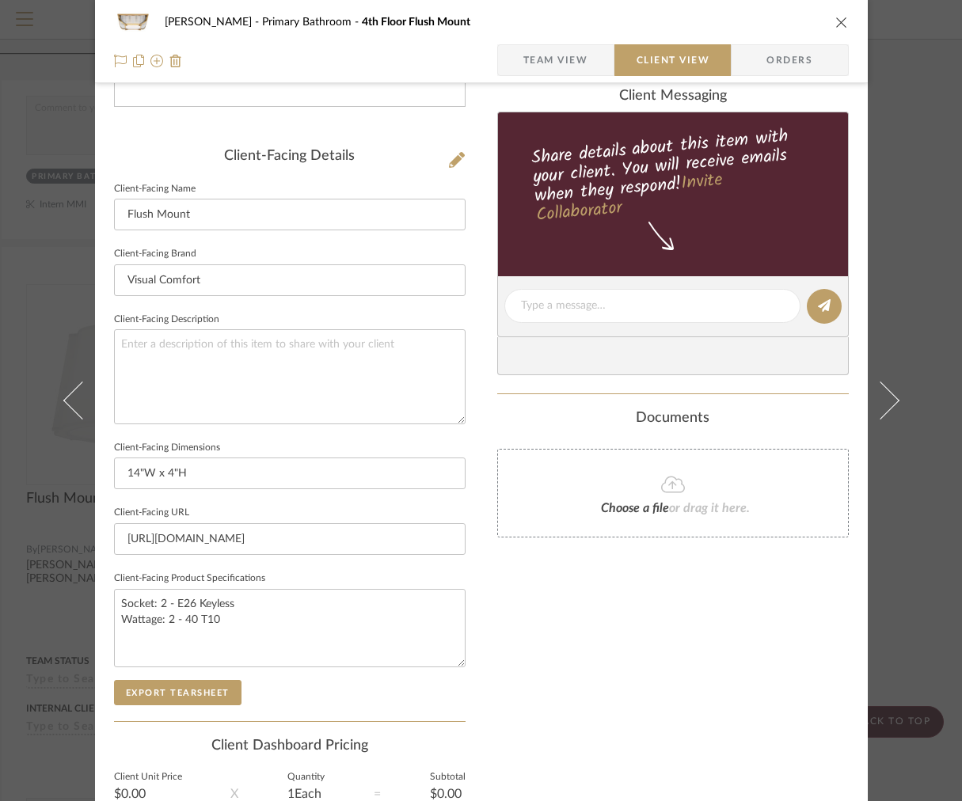
click at [528, 63] on span "Team View" at bounding box center [555, 60] width 65 height 32
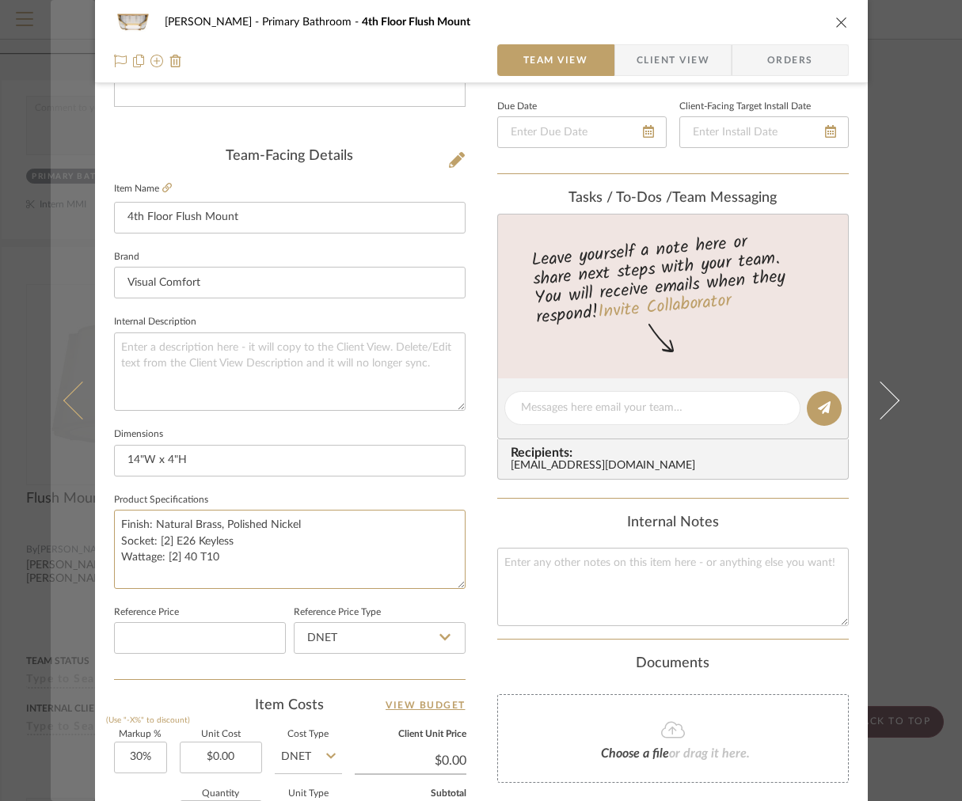
drag, startPoint x: 241, startPoint y: 558, endPoint x: 51, endPoint y: 488, distance: 201.6
click at [51, 488] on mat-dialog-content "[PERSON_NAME] Primary Bathroom 4th Floor Flush Mount Team View Client View Orde…" at bounding box center [481, 397] width 861 height 1462
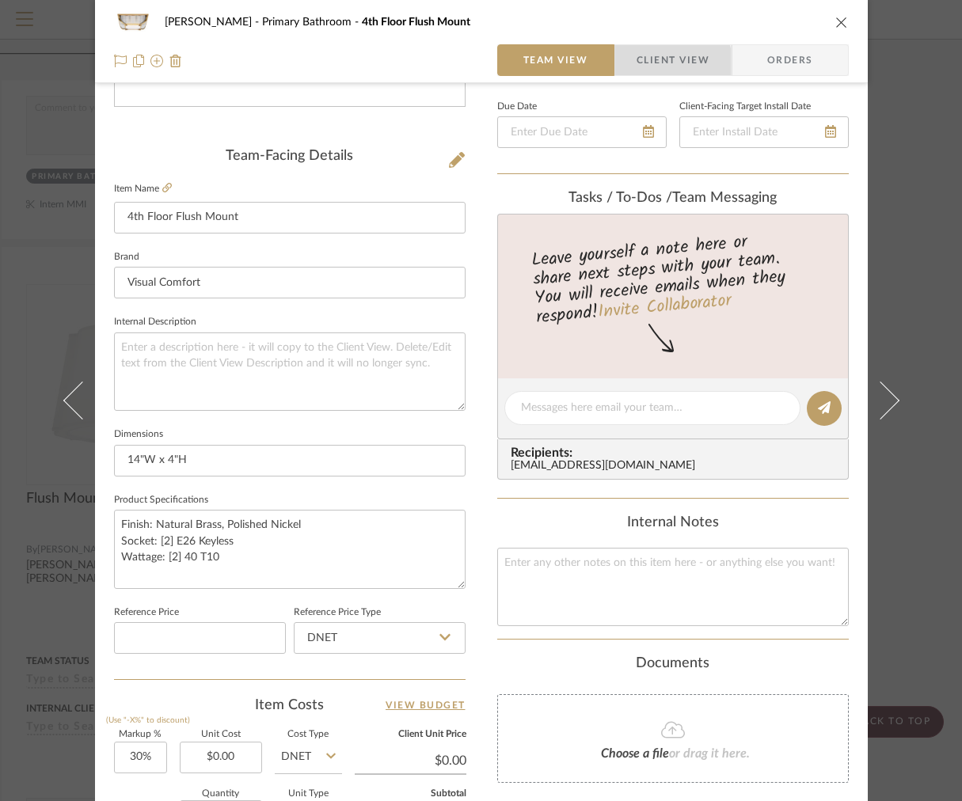
click at [666, 62] on span "Client View" at bounding box center [672, 60] width 73 height 32
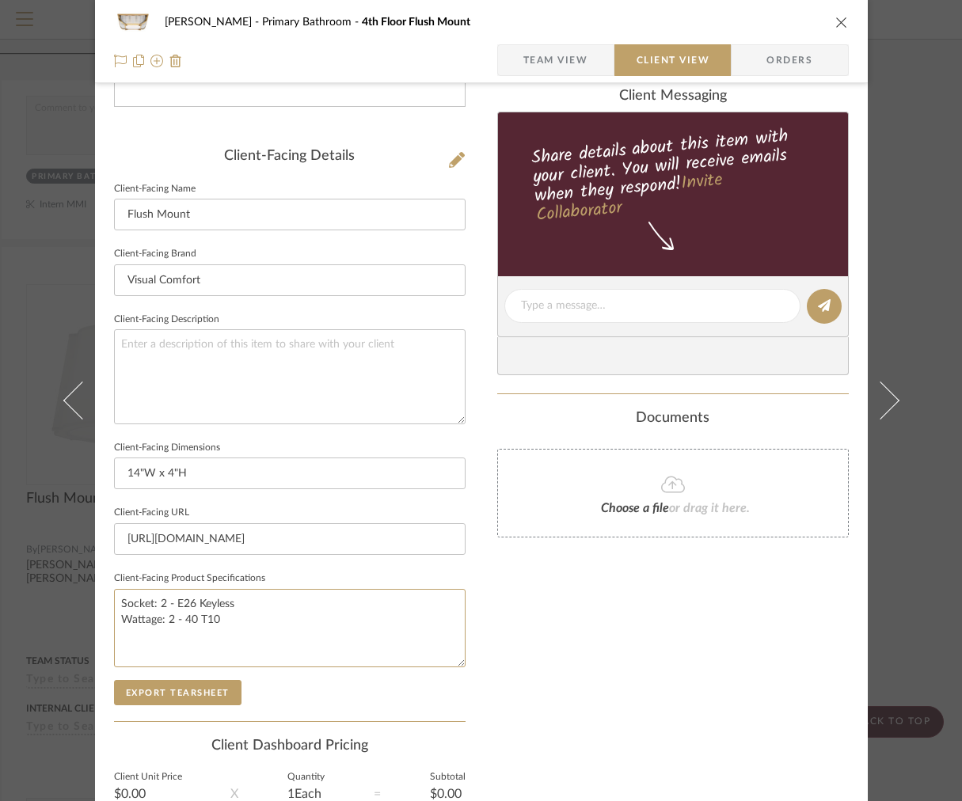
drag, startPoint x: 245, startPoint y: 620, endPoint x: 0, endPoint y: 546, distance: 256.1
click at [13, 554] on div "[PERSON_NAME] Primary Bathroom 4th Floor Flush Mount Team View Client View Orde…" at bounding box center [481, 400] width 962 height 801
paste textarea "Finish: Natural Brass, Polished Nickel Socket: [2] E26 Keyless Wattage: [2]"
type textarea "Finish: Natural Brass, Polished Nickel Socket: [2] E26 Keyless Wattage: [2] 40 …"
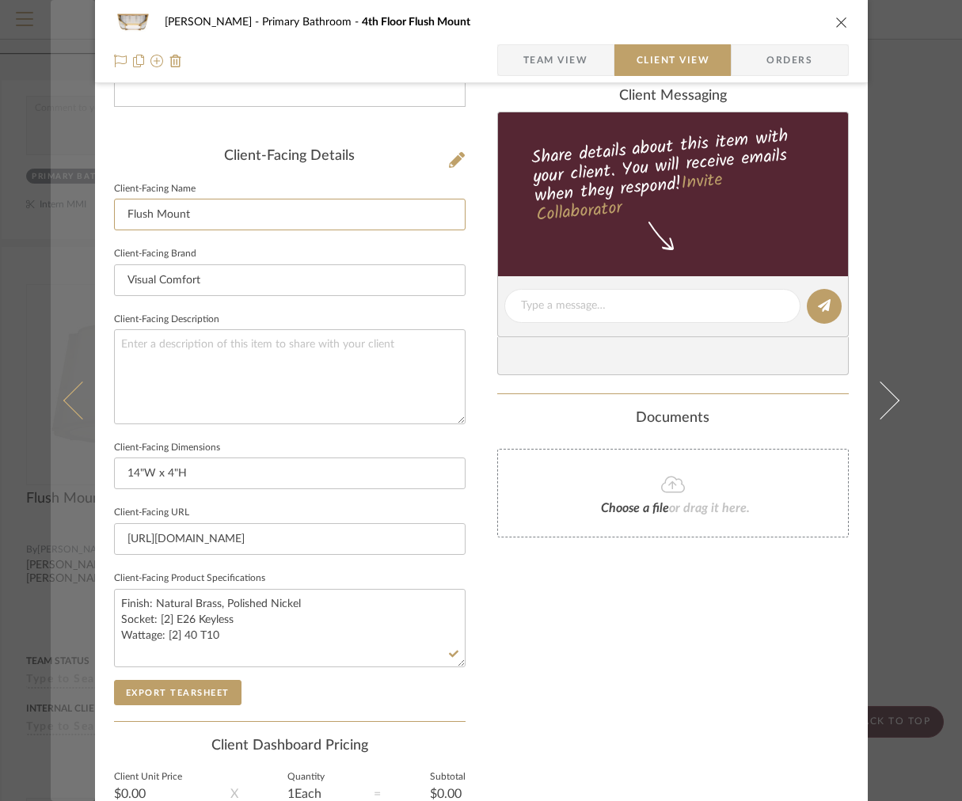
drag, startPoint x: 220, startPoint y: 224, endPoint x: 70, endPoint y: 176, distance: 157.9
click at [70, 177] on mat-dialog-content "[PERSON_NAME] Primary Bathroom 4th Floor Flush Mount Team View Client View Orde…" at bounding box center [481, 312] width 861 height 1292
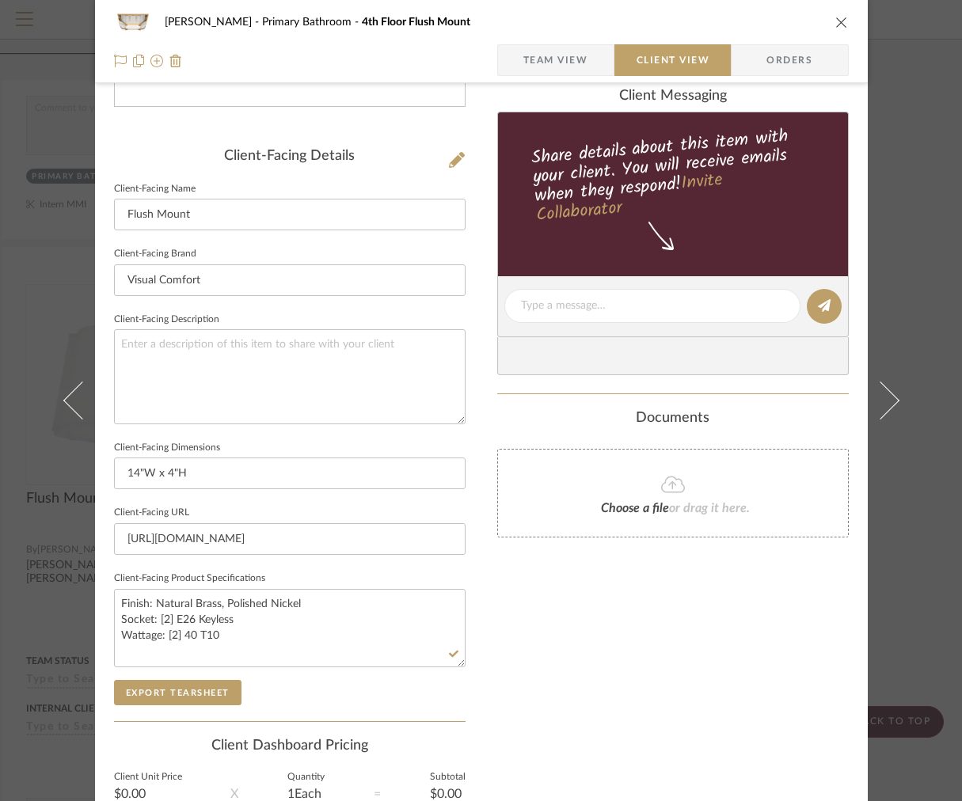
click at [548, 37] on div "[PERSON_NAME] Primary Bathroom 4th Floor Flush Mount" at bounding box center [481, 22] width 734 height 32
click at [532, 57] on span "Team View" at bounding box center [555, 60] width 65 height 32
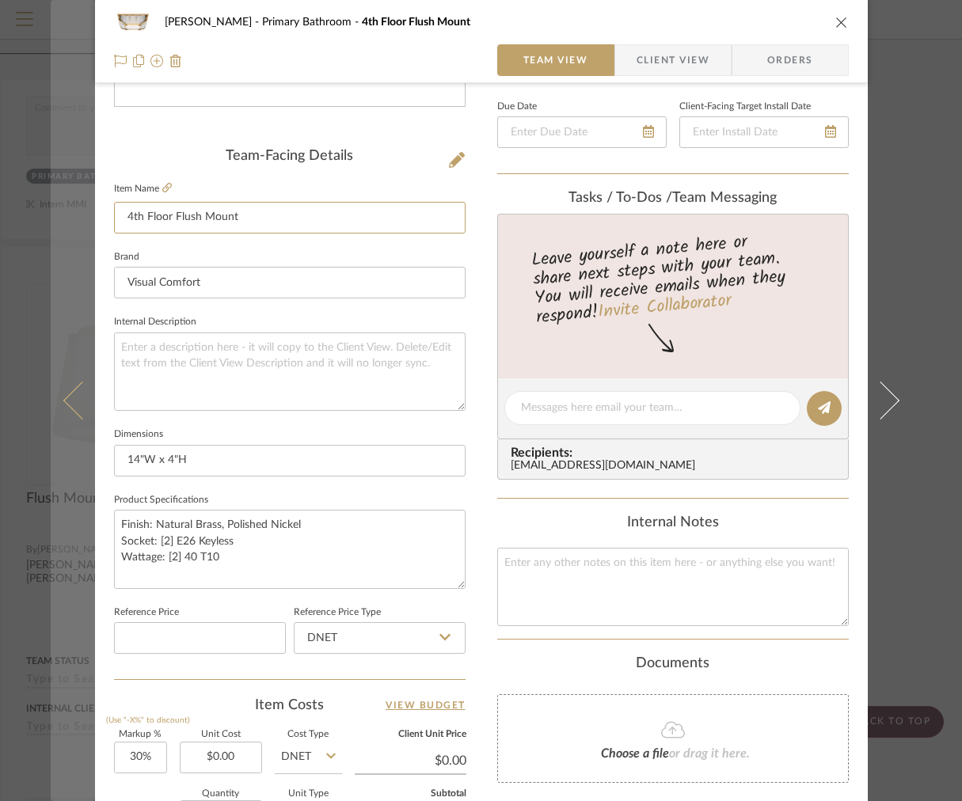
drag, startPoint x: 247, startPoint y: 225, endPoint x: 48, endPoint y: 207, distance: 199.4
click at [56, 215] on mat-dialog-content "[PERSON_NAME] Primary Bathroom 4th Floor Flush Mount Team View Client View Orde…" at bounding box center [481, 397] width 861 height 1462
paste input
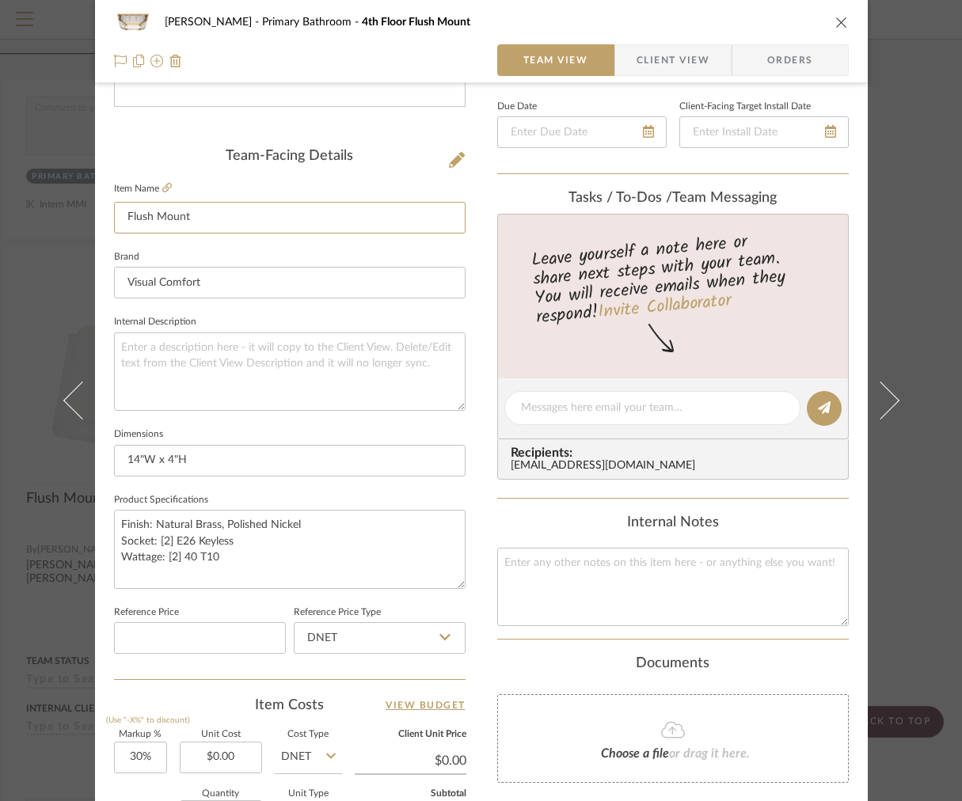
type input "Flush Mount"
click at [628, 57] on span "button" at bounding box center [625, 60] width 21 height 32
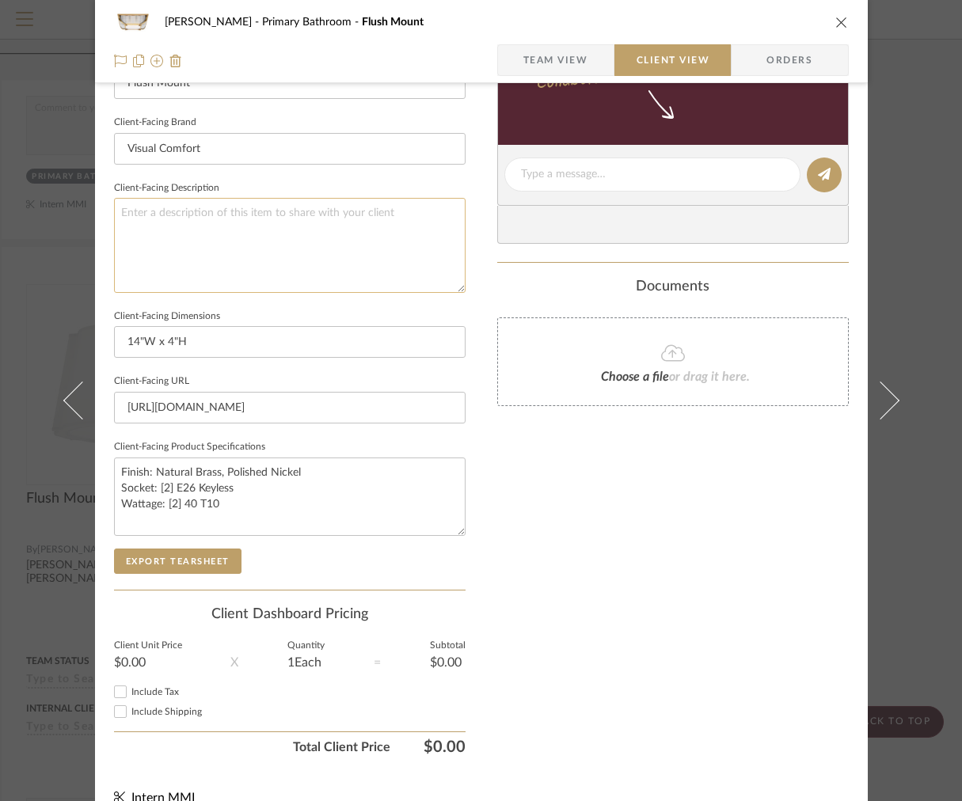
scroll to position [491, 0]
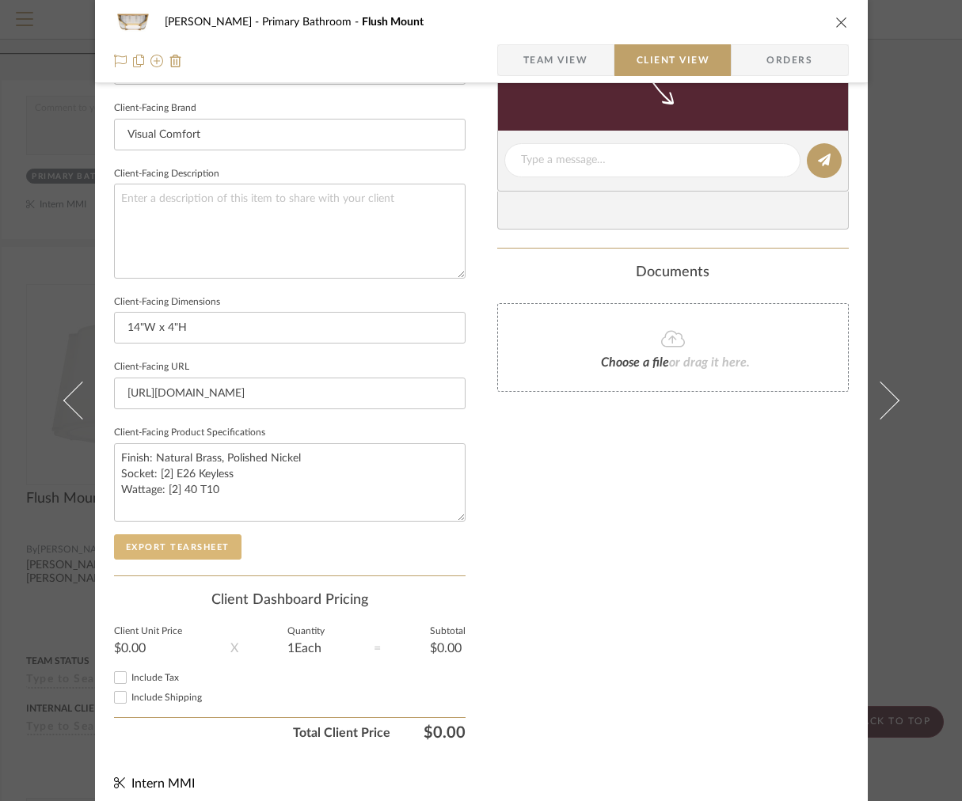
click at [180, 552] on button "Export Tearsheet" at bounding box center [177, 546] width 127 height 25
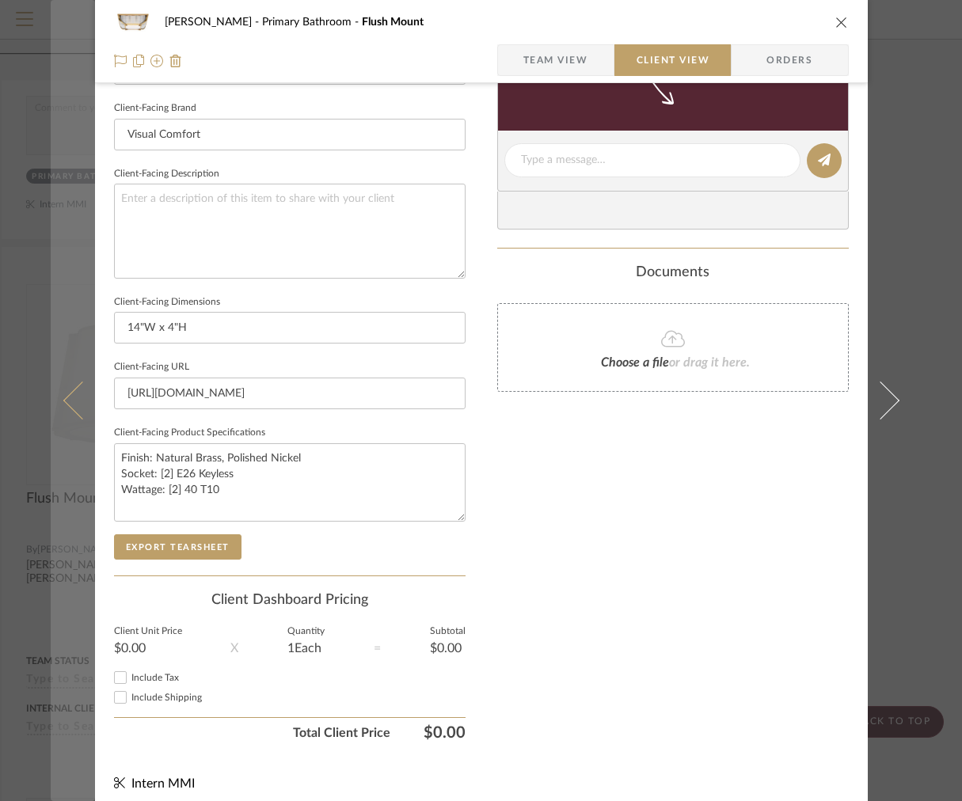
click at [78, 396] on icon at bounding box center [82, 400] width 38 height 38
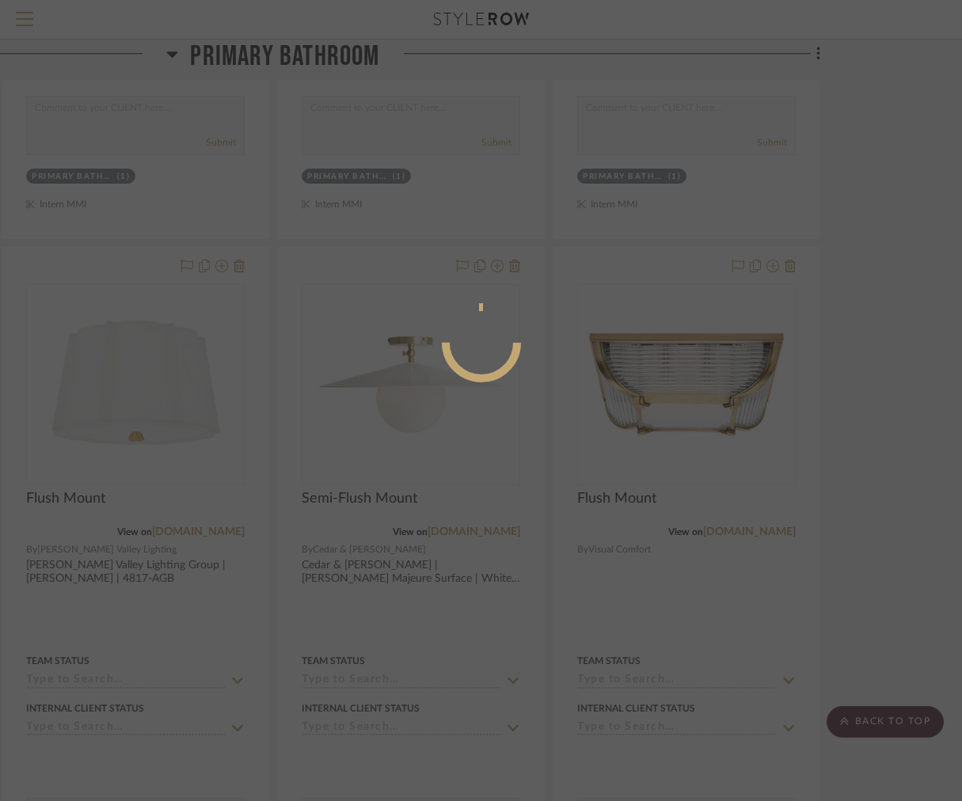
scroll to position [0, 0]
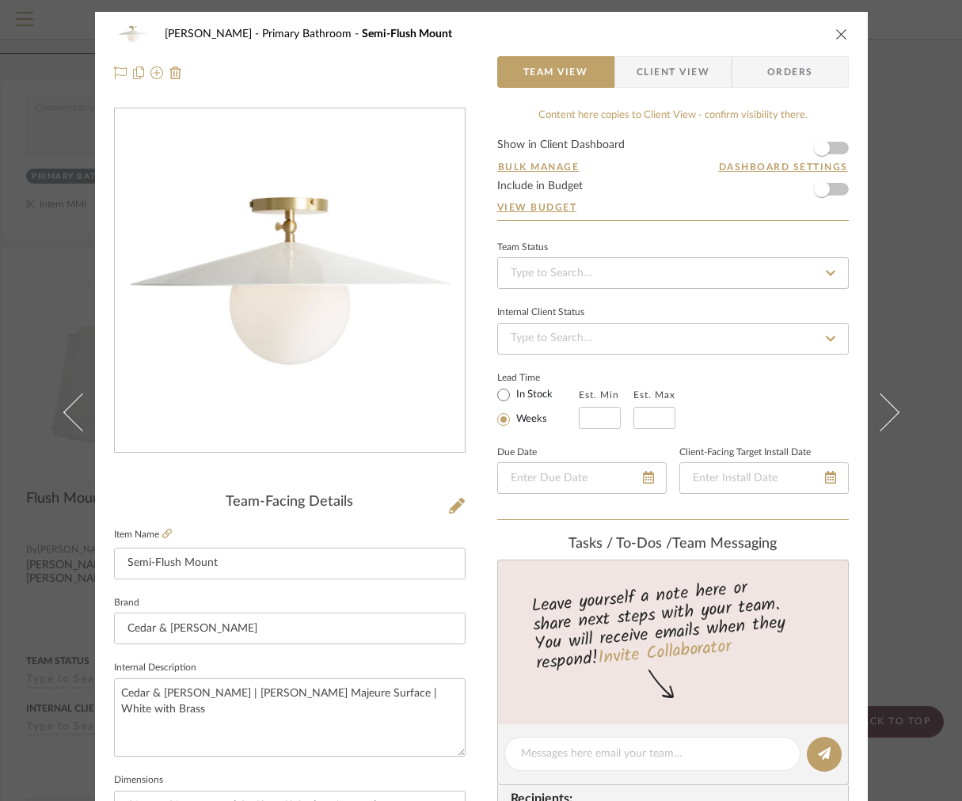
click at [659, 52] on div "[PERSON_NAME] Primary Bathroom Semi-Flush Mount Team View Client View Orders" at bounding box center [481, 53] width 772 height 83
click at [652, 61] on span "Client View" at bounding box center [672, 72] width 73 height 32
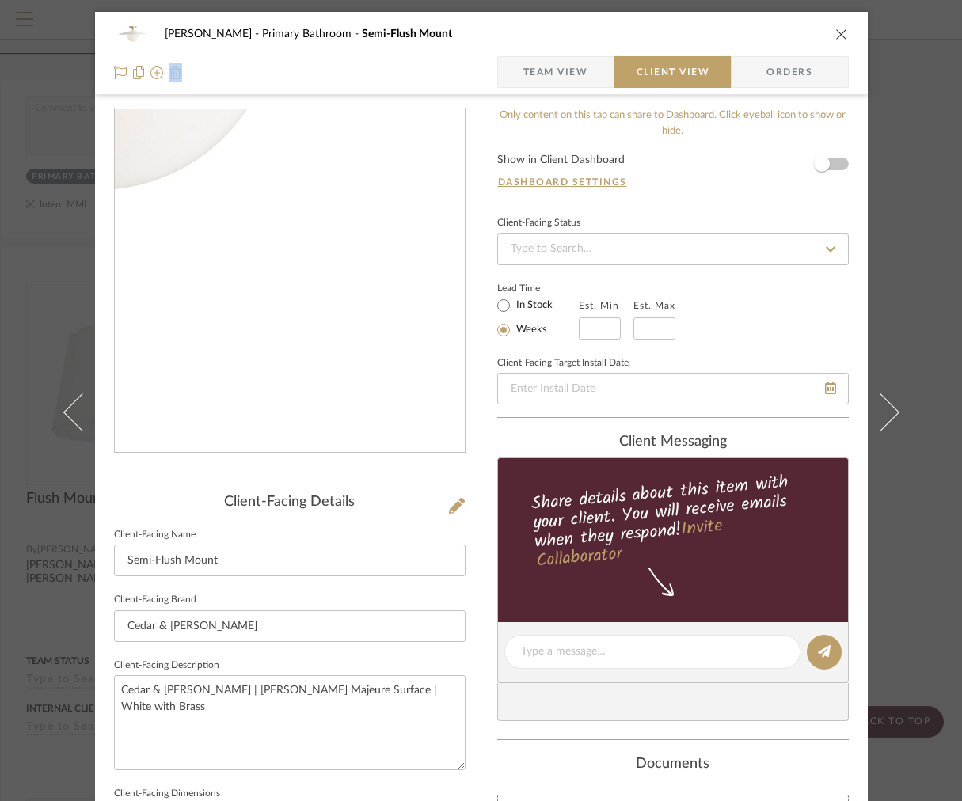
scroll to position [478, 0]
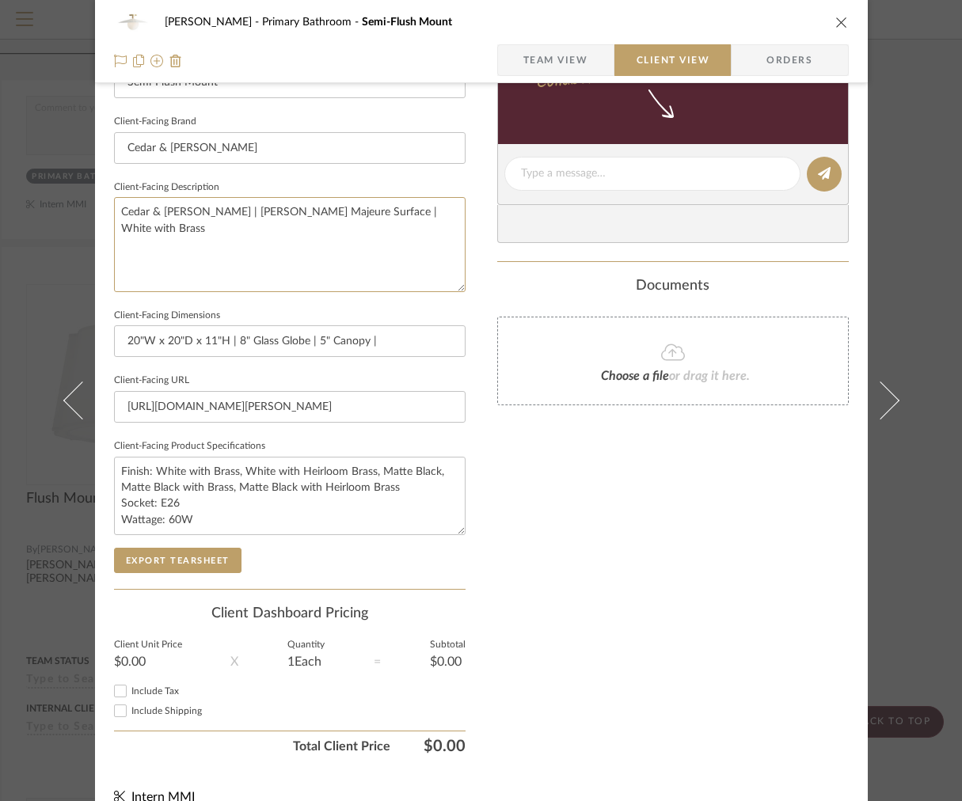
drag, startPoint x: 448, startPoint y: 235, endPoint x: 122, endPoint y: 193, distance: 328.7
click at [122, 193] on fieldset "Client-Facing Description Cedar & [PERSON_NAME] | [PERSON_NAME] Majeure Surface…" at bounding box center [289, 234] width 351 height 116
click at [381, 346] on input "20"W x 20"D x 11"H | 8" Glass Globe | 5" Canopy |" at bounding box center [289, 341] width 351 height 32
type input "20"W x 20"D x 11"H | 8" Glass Globe | 5" Canopy"
click at [160, 552] on button "Export Tearsheet" at bounding box center [177, 560] width 127 height 25
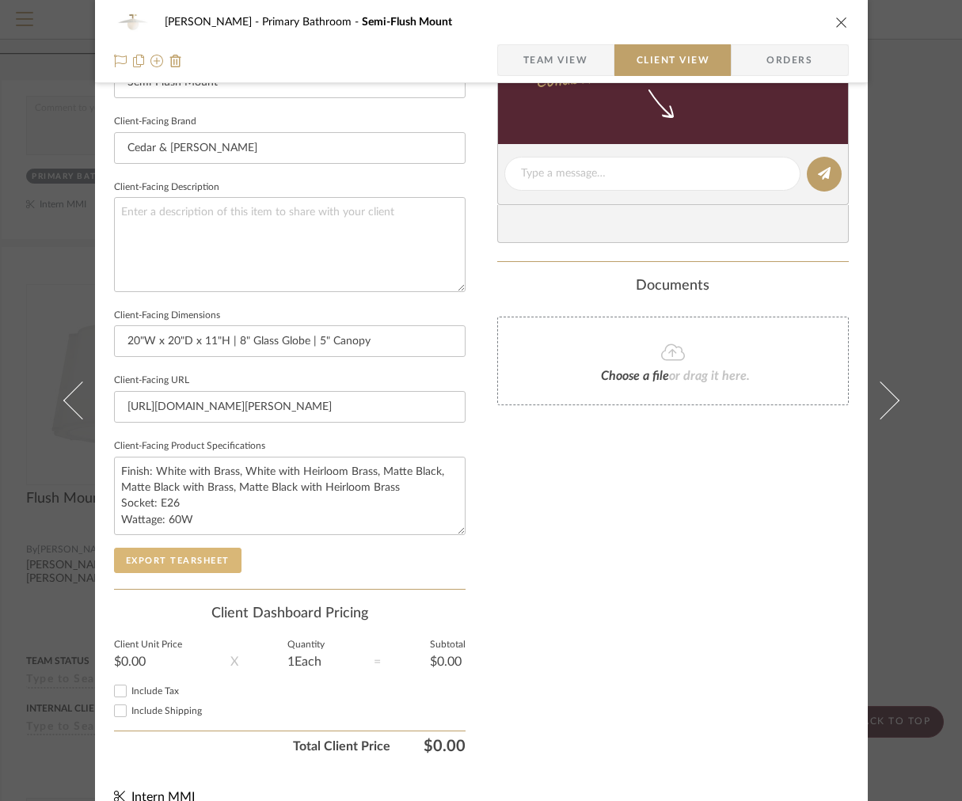
click at [205, 564] on button "Export Tearsheet" at bounding box center [177, 560] width 127 height 25
click at [579, 70] on span "Team View" at bounding box center [555, 60] width 65 height 32
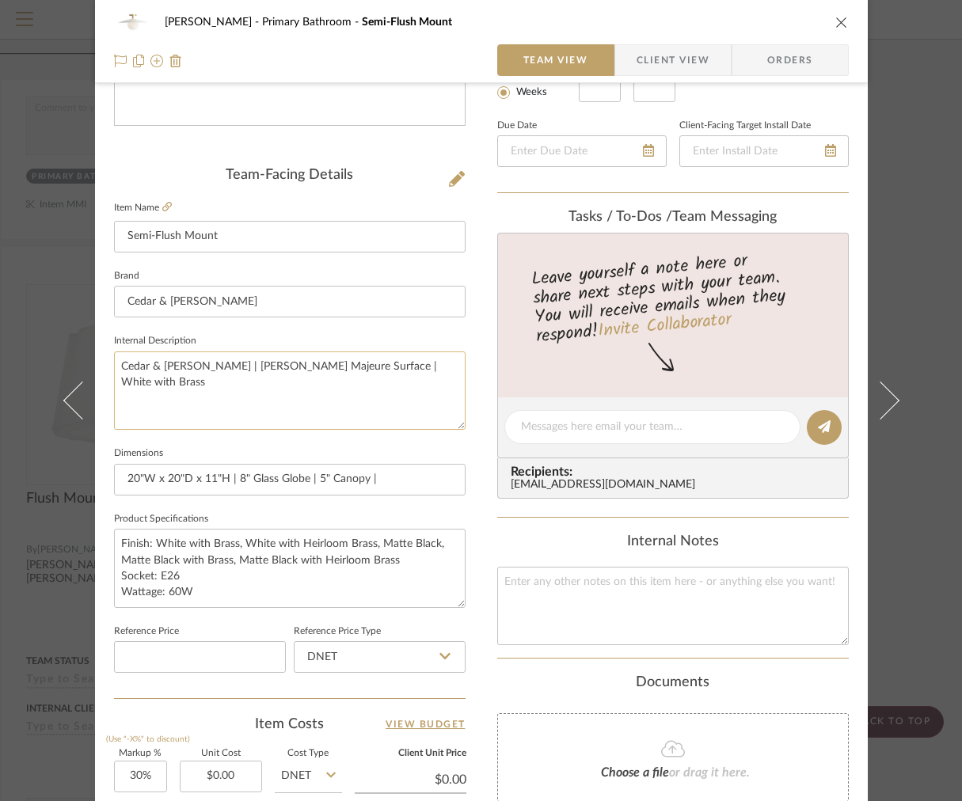
scroll to position [313, 0]
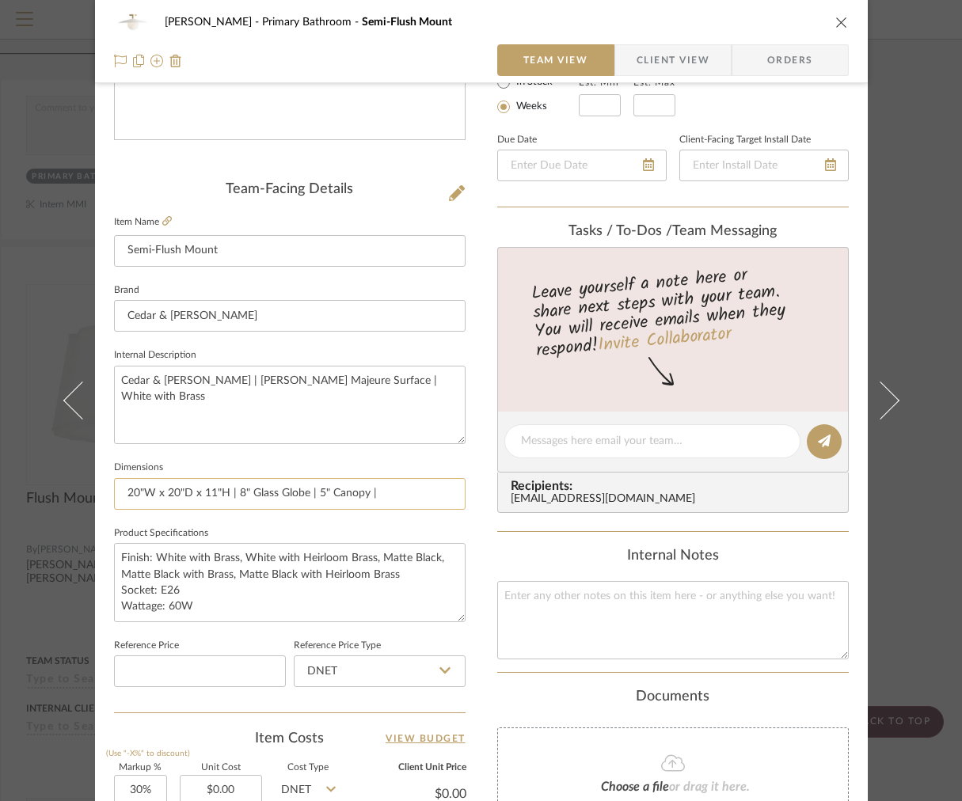
click at [366, 484] on input "20"W x 20"D x 11"H | 8" Glass Globe | 5" Canopy |" at bounding box center [289, 494] width 351 height 32
click at [383, 491] on input "20"W x 20"D x 11"H | 8" Glass Globe | 5" Canopy |" at bounding box center [289, 494] width 351 height 32
type input "20"W x 20"D x 11"H | 8" Glass Globe | 5" Canopy"
click at [164, 217] on fa-icon at bounding box center [166, 221] width 9 height 9
click at [660, 62] on span "Client View" at bounding box center [672, 60] width 73 height 32
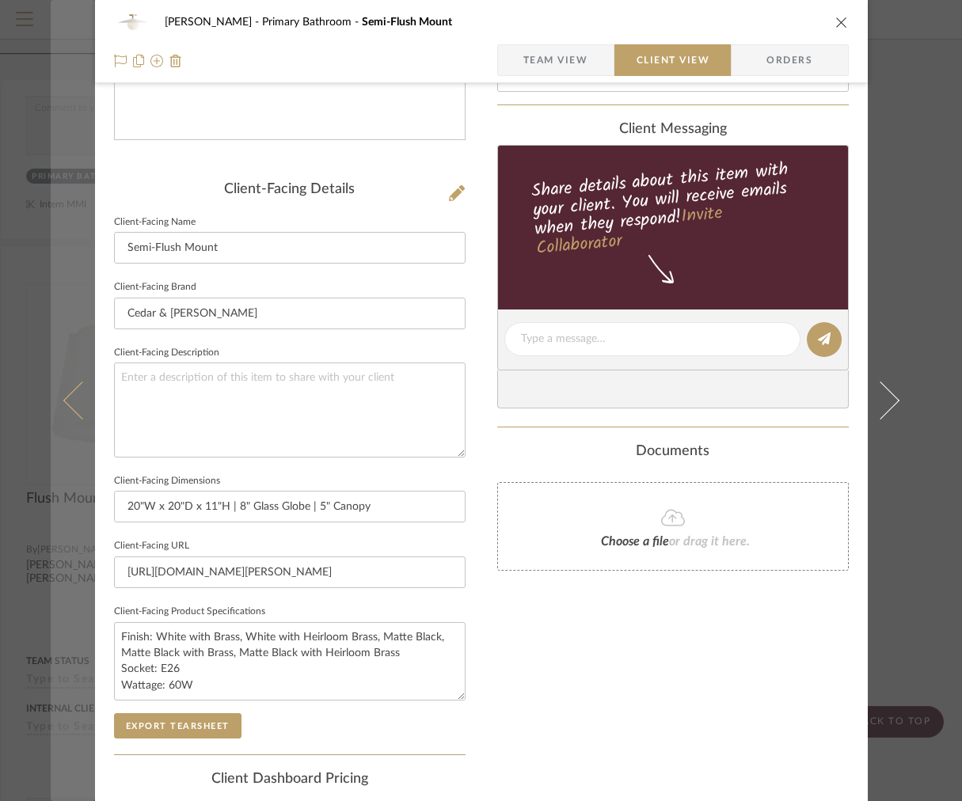
click at [88, 404] on icon at bounding box center [82, 400] width 38 height 38
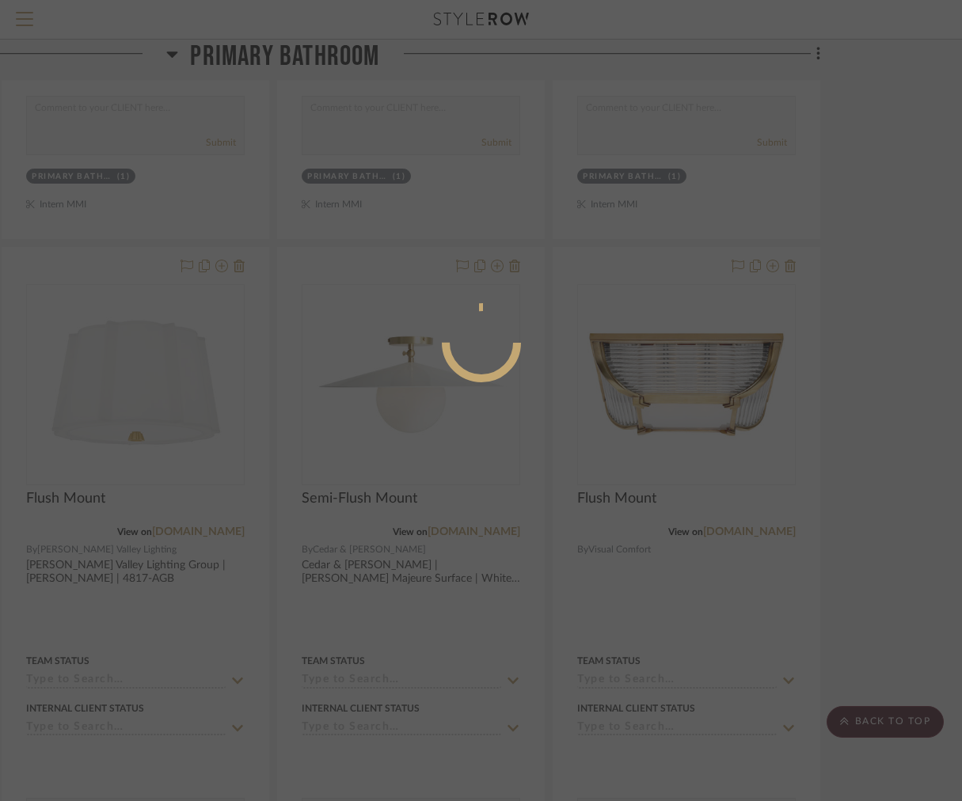
scroll to position [0, 0]
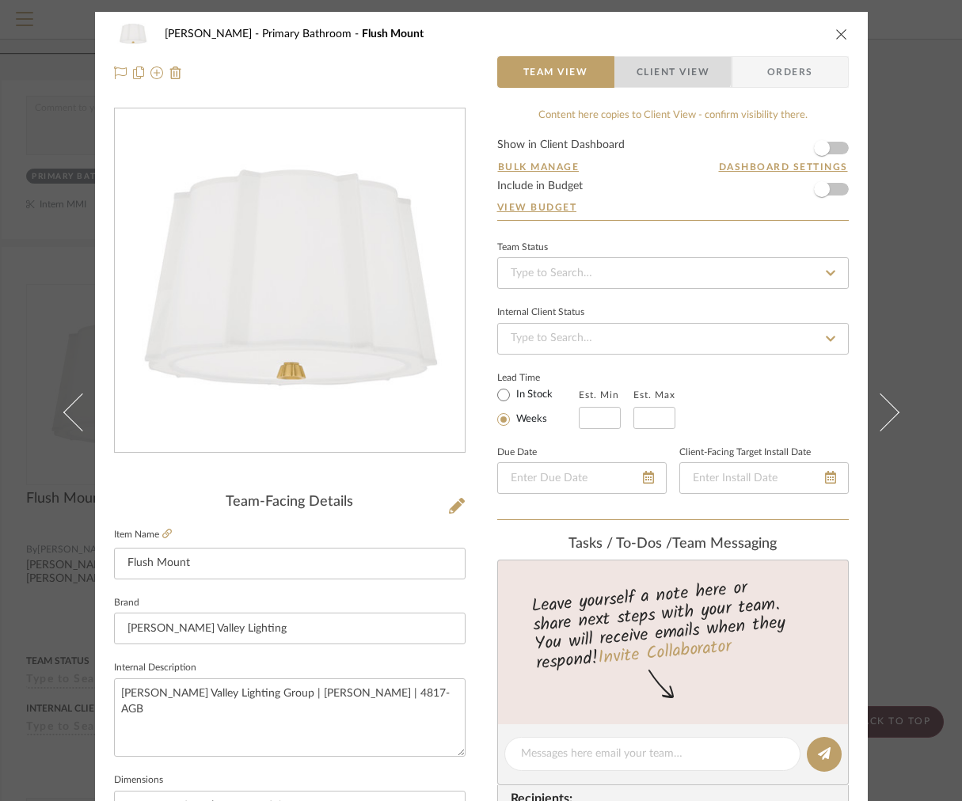
click at [641, 59] on span "Client View" at bounding box center [672, 72] width 73 height 32
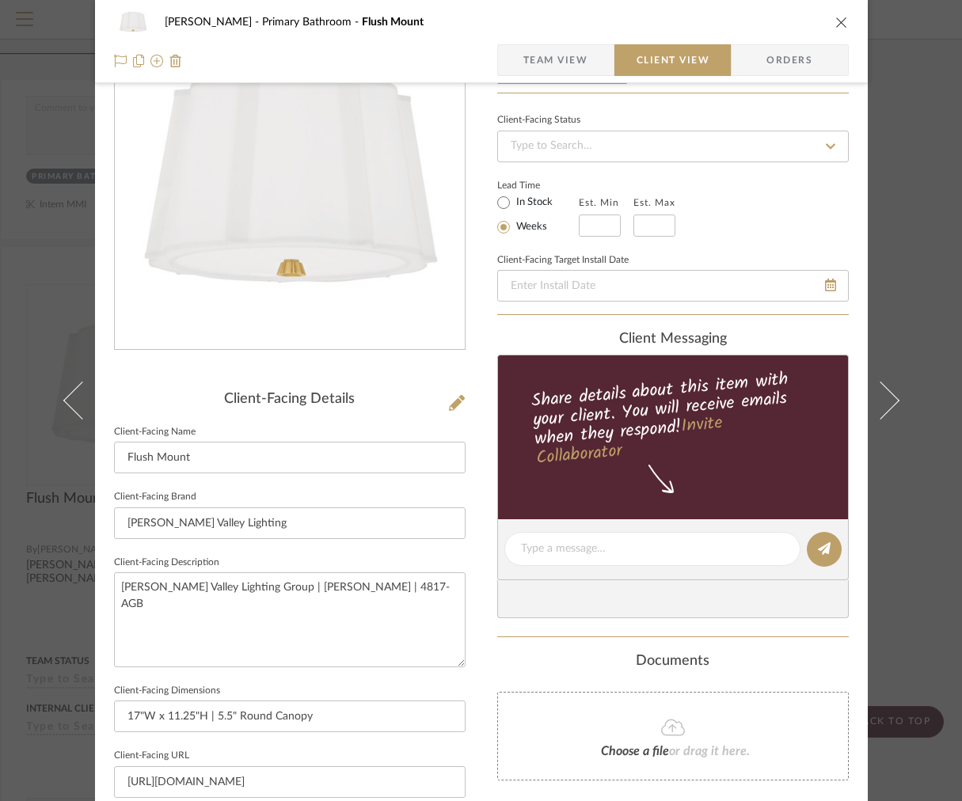
scroll to position [165, 0]
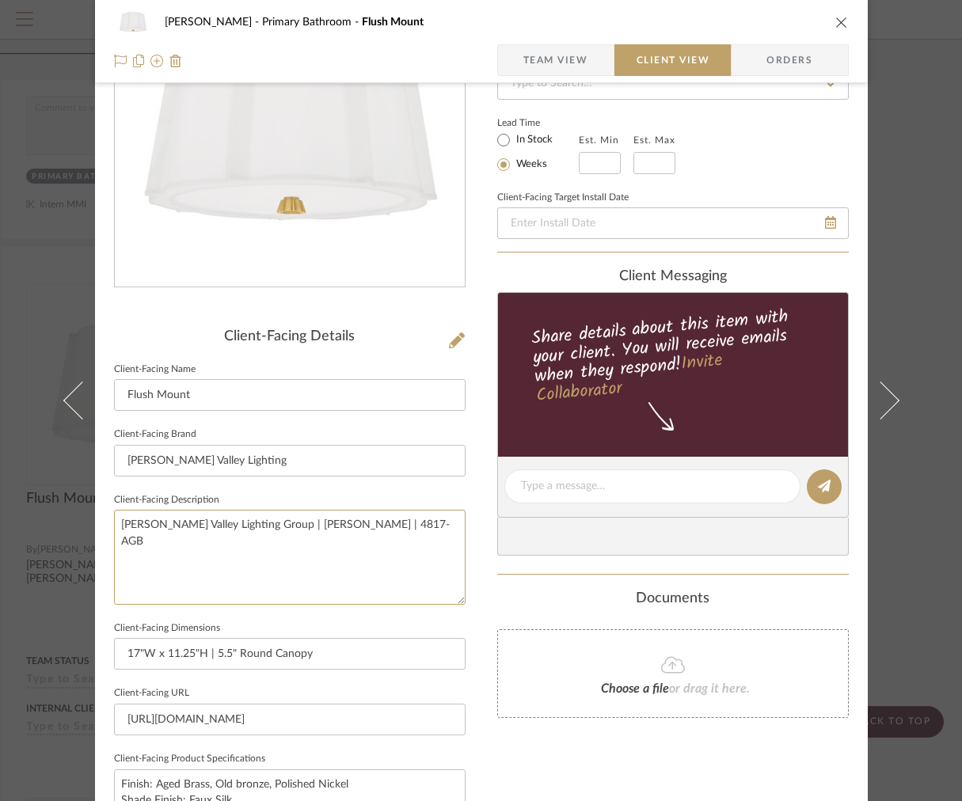
drag, startPoint x: 389, startPoint y: 539, endPoint x: -5, endPoint y: 498, distance: 396.2
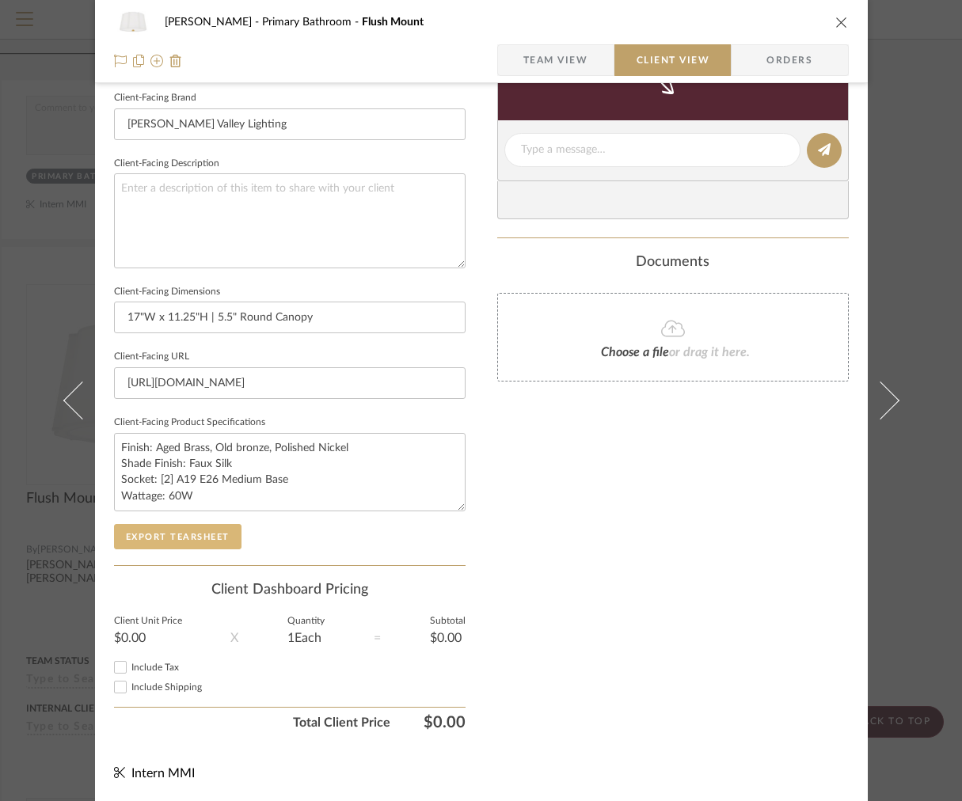
click at [211, 536] on button "Export Tearsheet" at bounding box center [177, 536] width 127 height 25
click at [829, 30] on div "[PERSON_NAME] Primary Bathroom Flush Mount" at bounding box center [481, 22] width 734 height 32
click at [835, 28] on icon "close" at bounding box center [841, 22] width 13 height 13
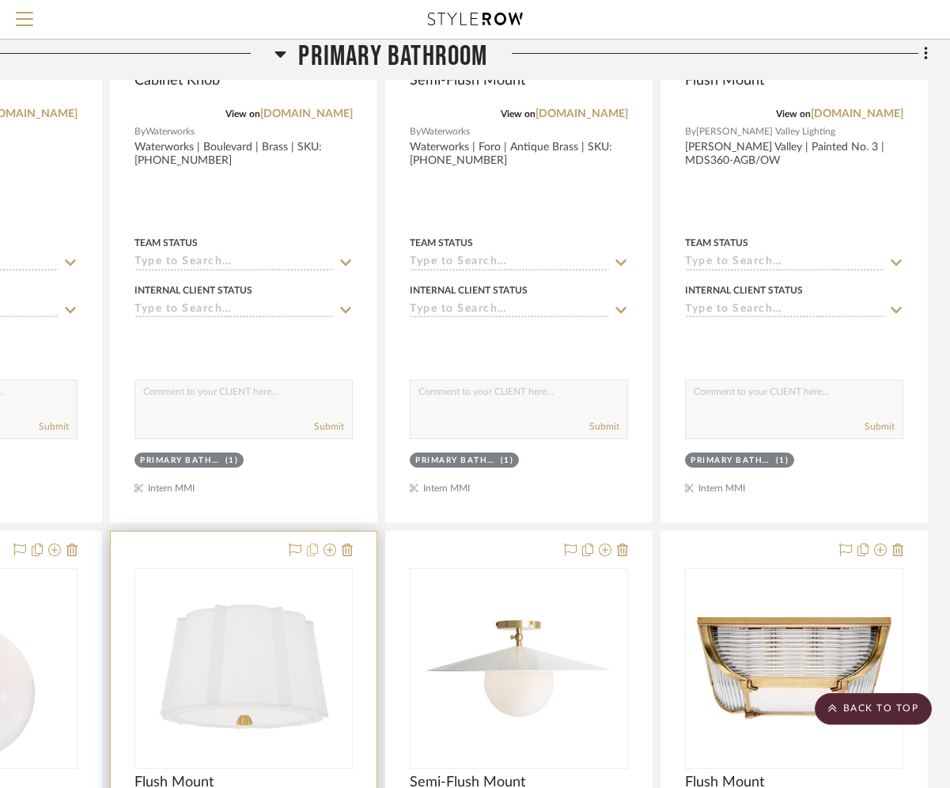
scroll to position [2407, 189]
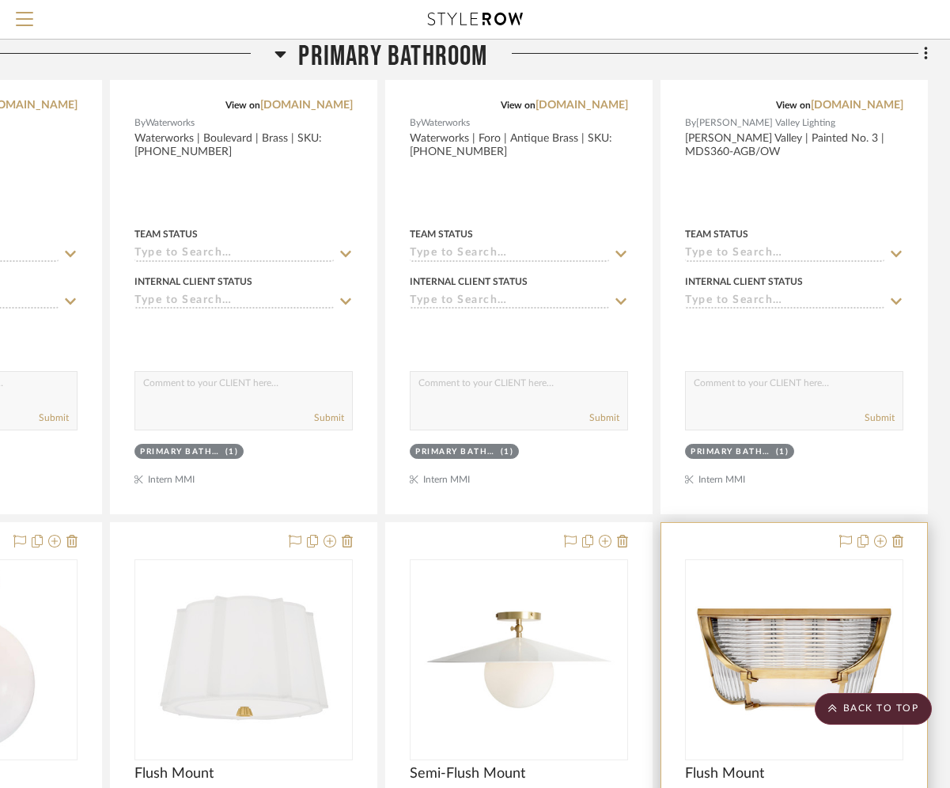
click at [758, 579] on img "0" at bounding box center [795, 660] width 198 height 198
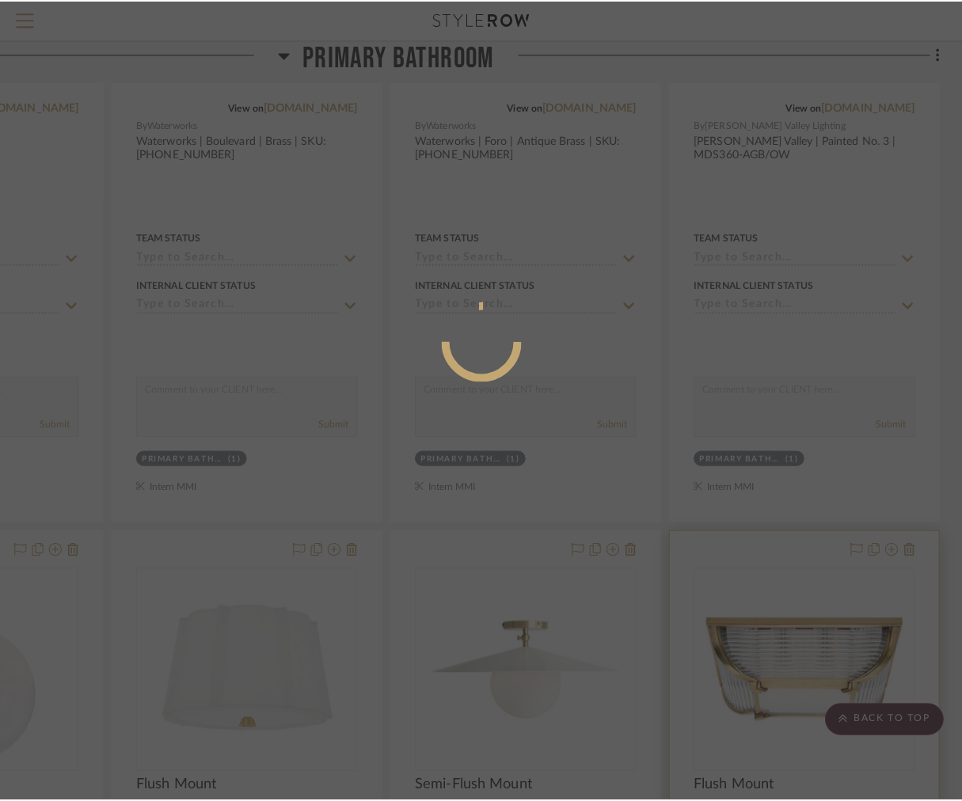
scroll to position [0, 0]
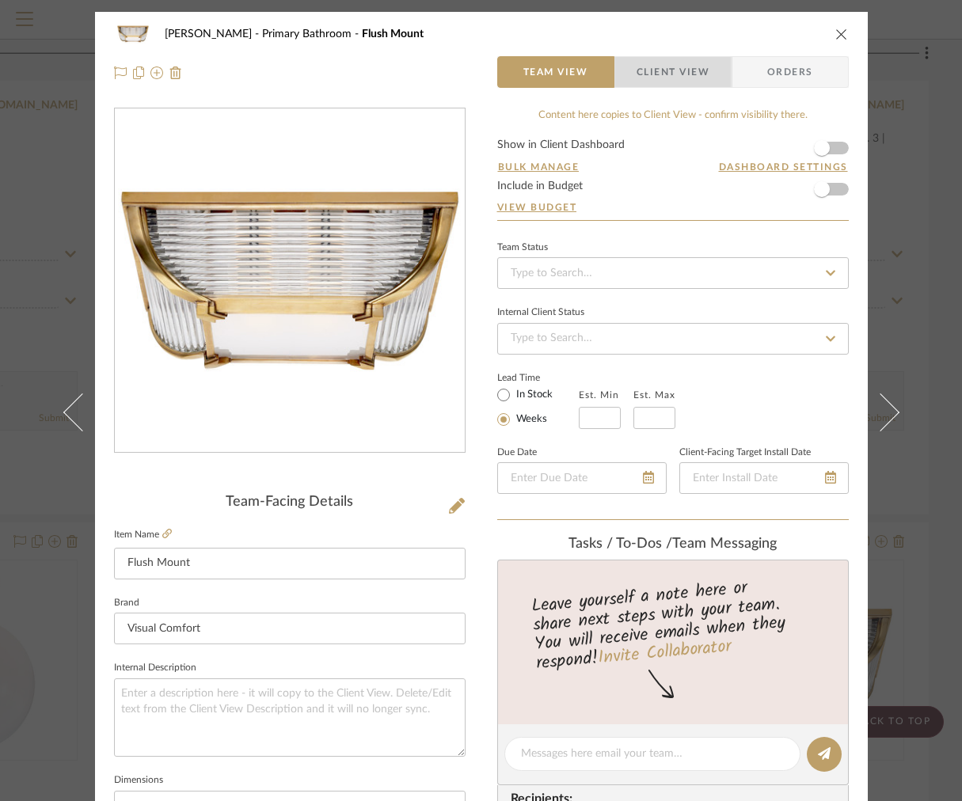
click at [703, 56] on span "Client View" at bounding box center [672, 72] width 73 height 32
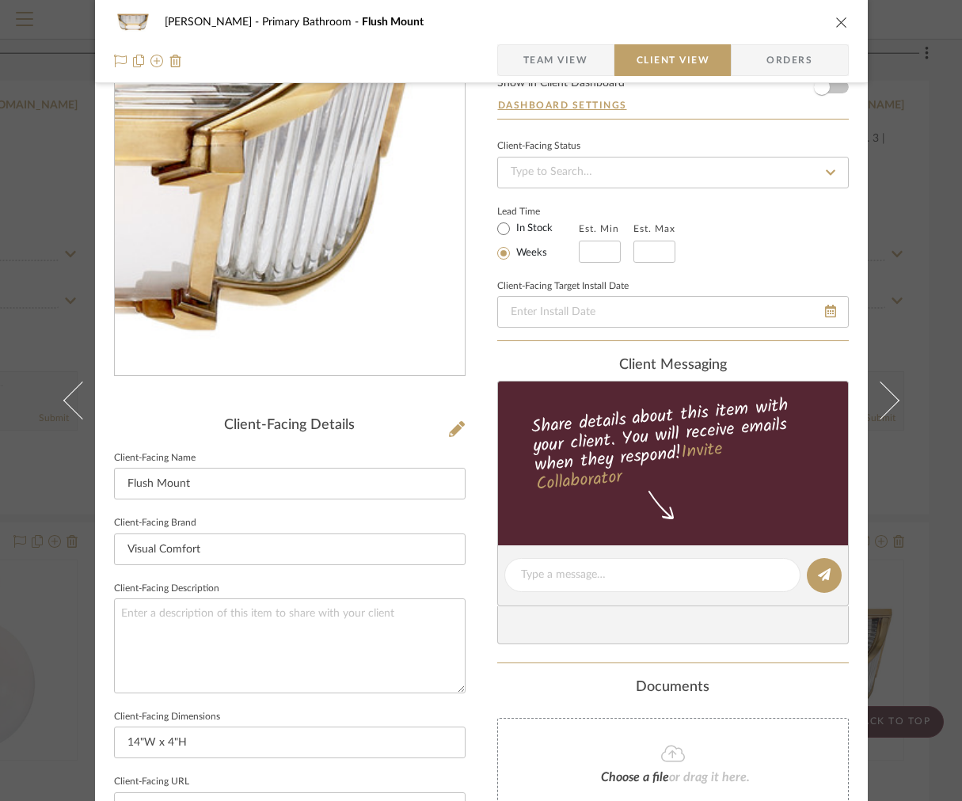
scroll to position [502, 0]
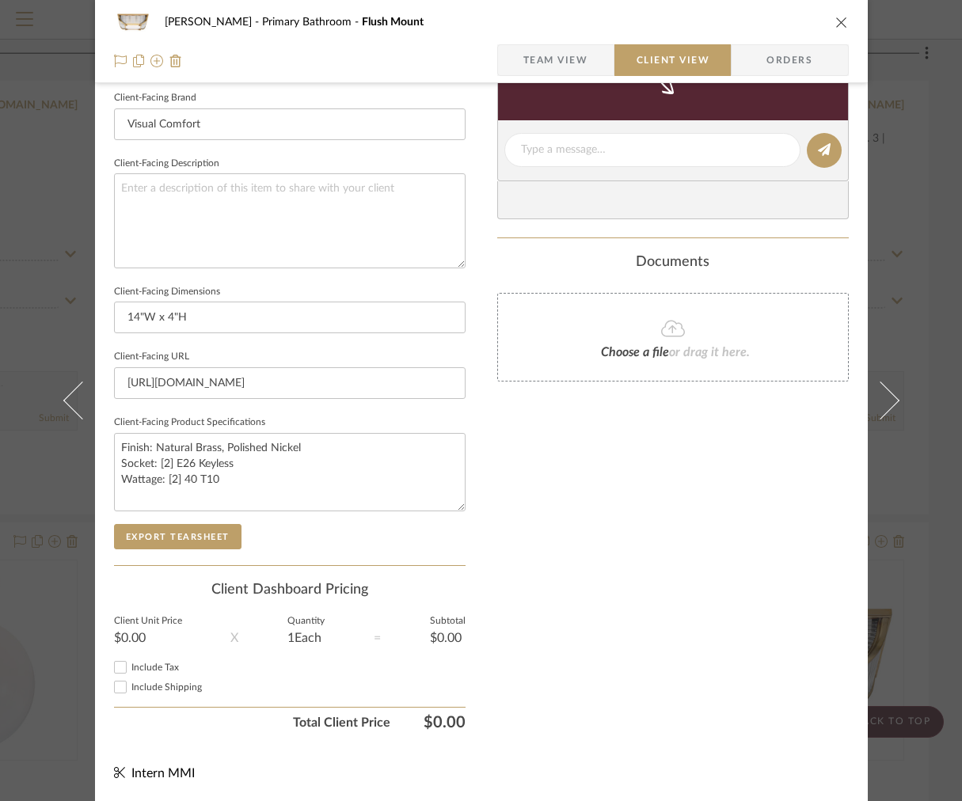
click at [179, 515] on sr-form-field "Client-Facing Product Specifications Finish: Natural Brass, Polished Nickel Soc…" at bounding box center [289, 468] width 351 height 112
click at [177, 531] on button "Export Tearsheet" at bounding box center [177, 536] width 127 height 25
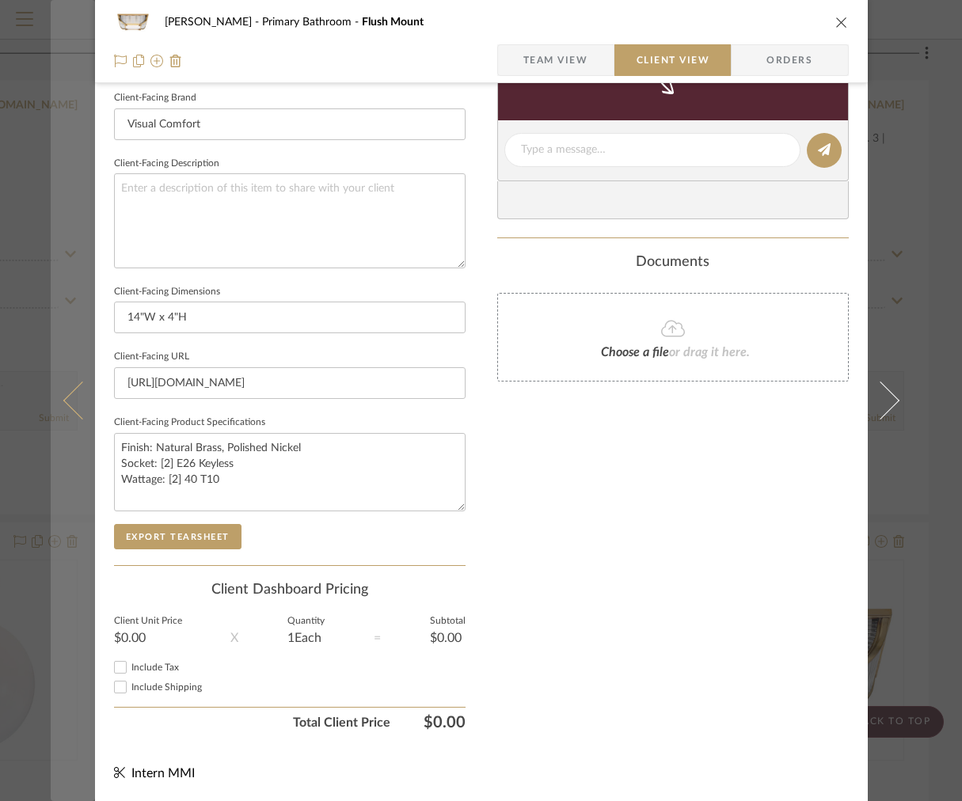
click at [51, 376] on button at bounding box center [73, 400] width 44 height 801
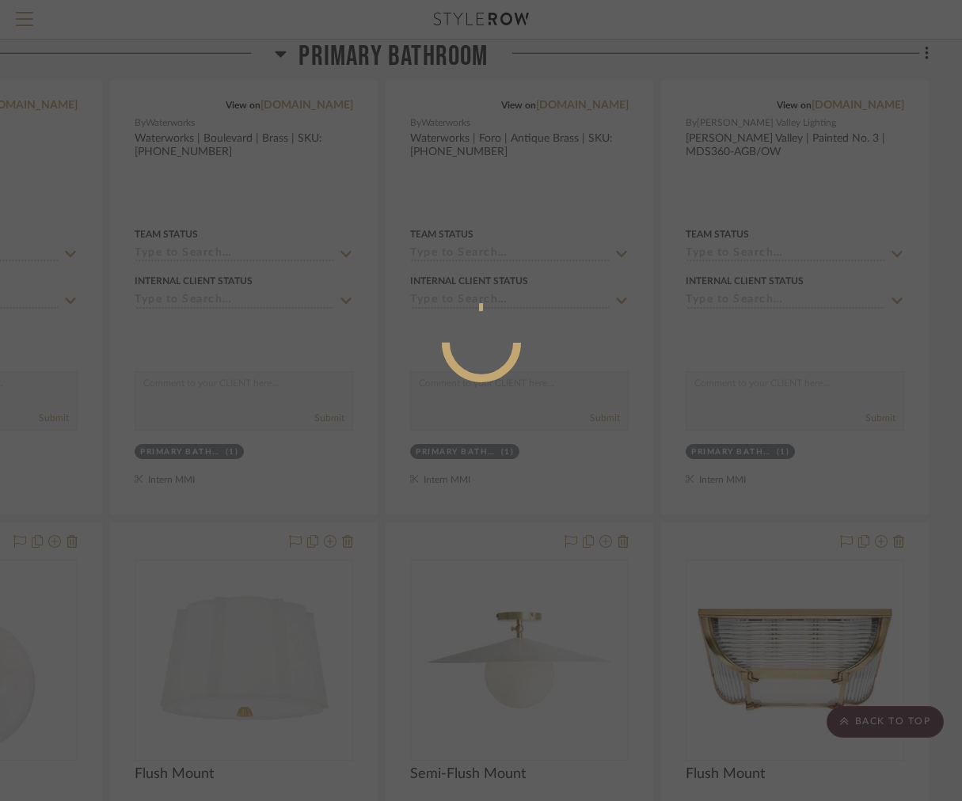
scroll to position [0, 0]
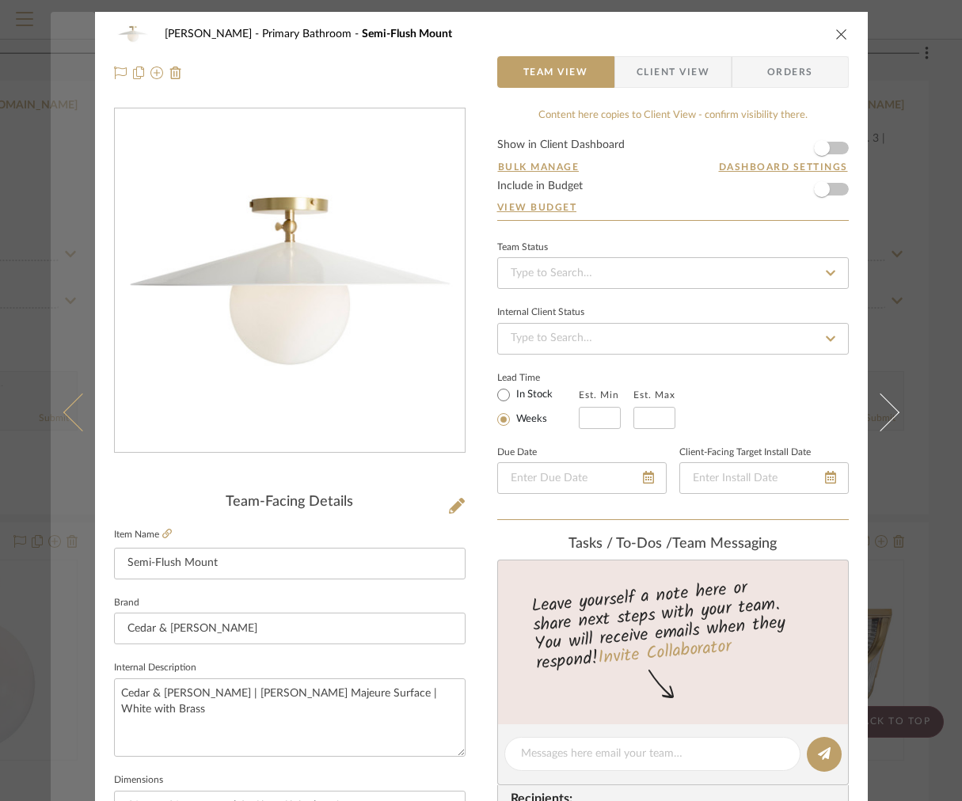
click at [60, 399] on button at bounding box center [73, 412] width 44 height 801
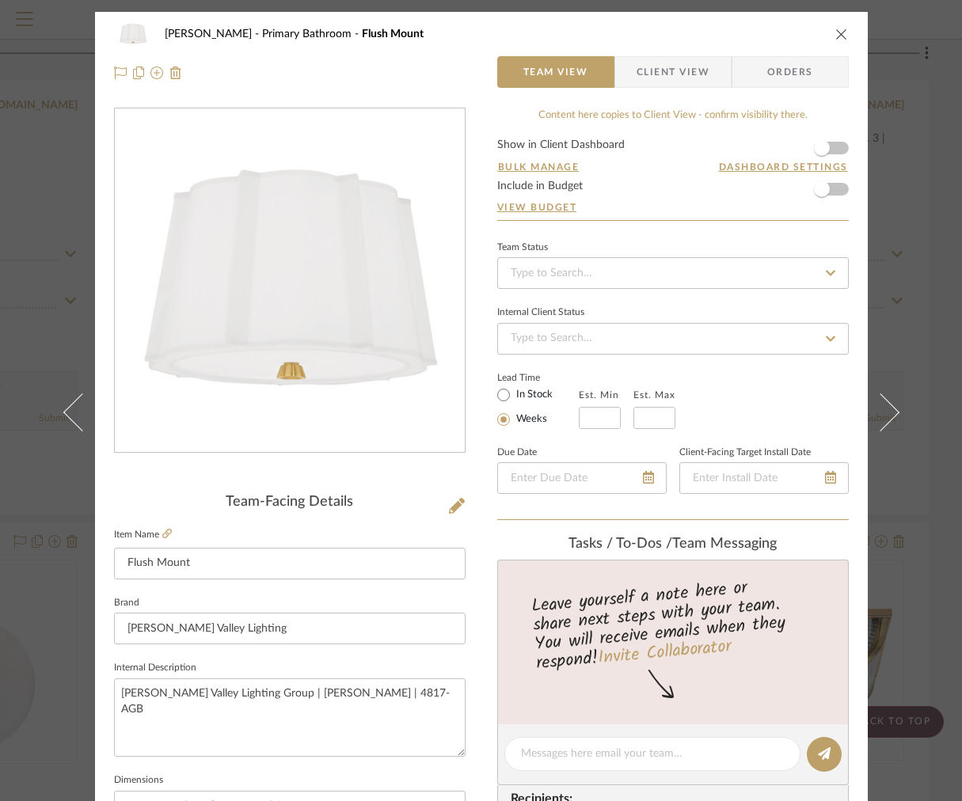
click at [649, 87] on span "Client View" at bounding box center [672, 72] width 73 height 32
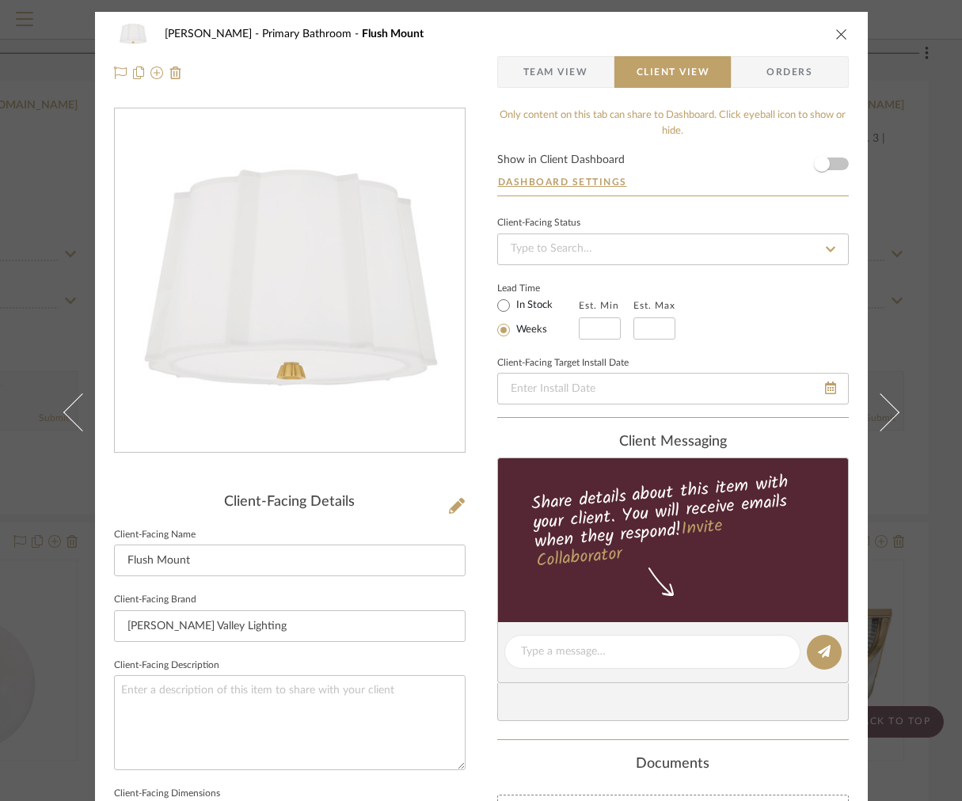
click at [95, 390] on div "[PERSON_NAME] Primary Bathroom Flush Mount Team View Client View Orders Client-…" at bounding box center [481, 658] width 772 height 1292
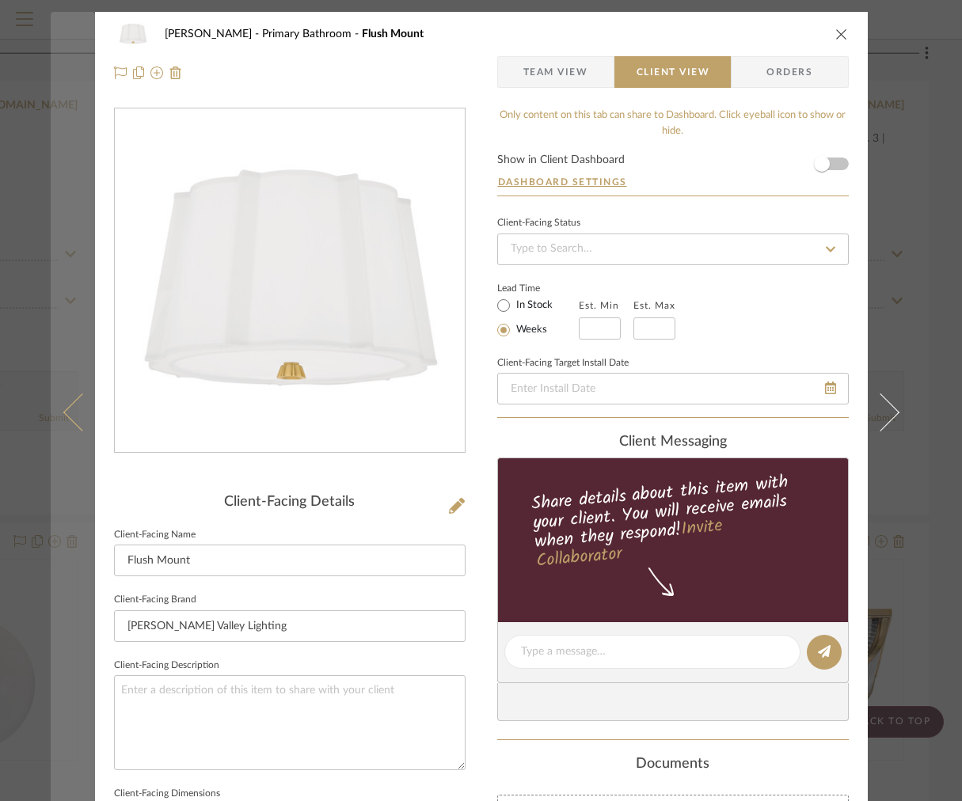
click at [72, 390] on button at bounding box center [73, 412] width 44 height 801
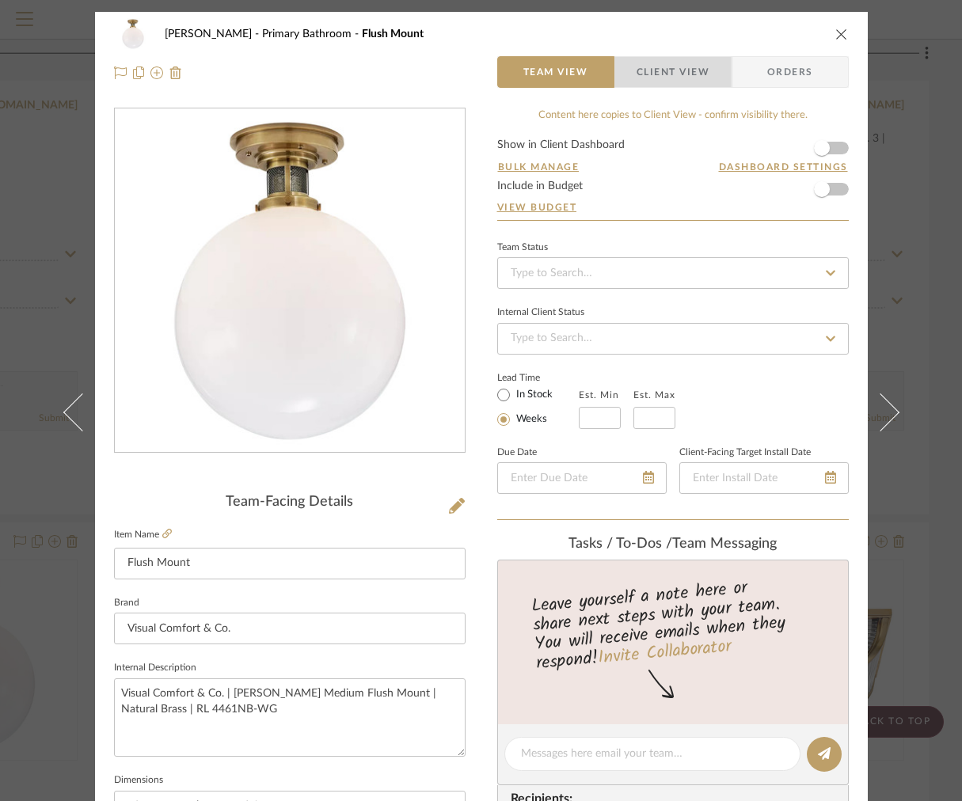
click at [669, 74] on span "Client View" at bounding box center [672, 72] width 73 height 32
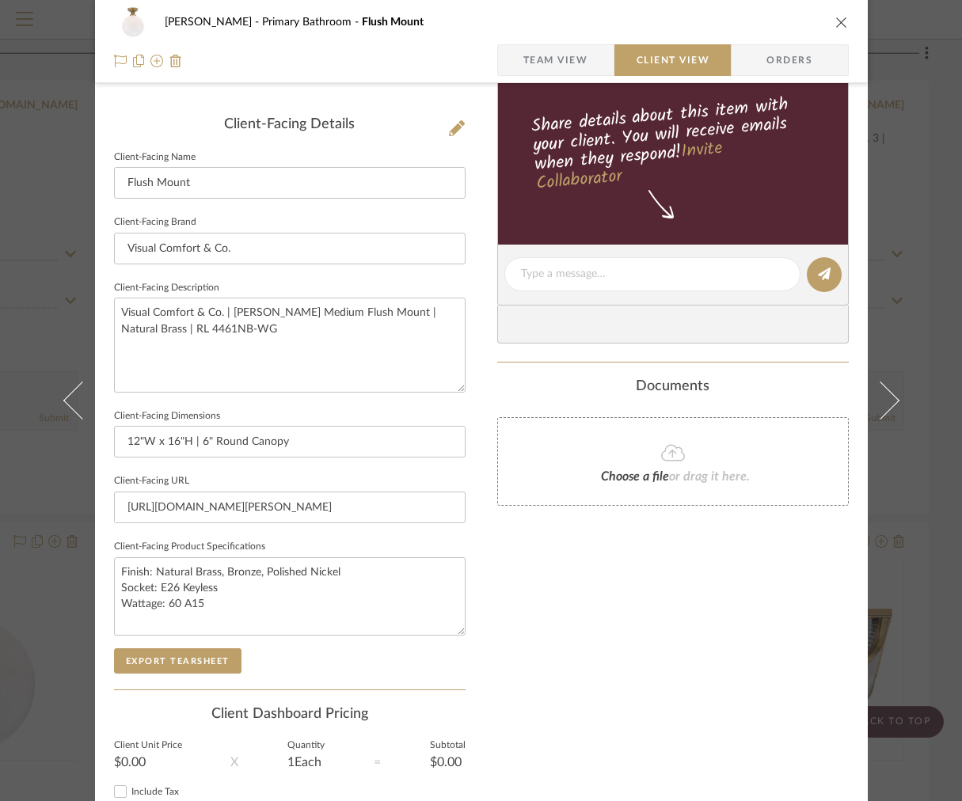
scroll to position [483, 0]
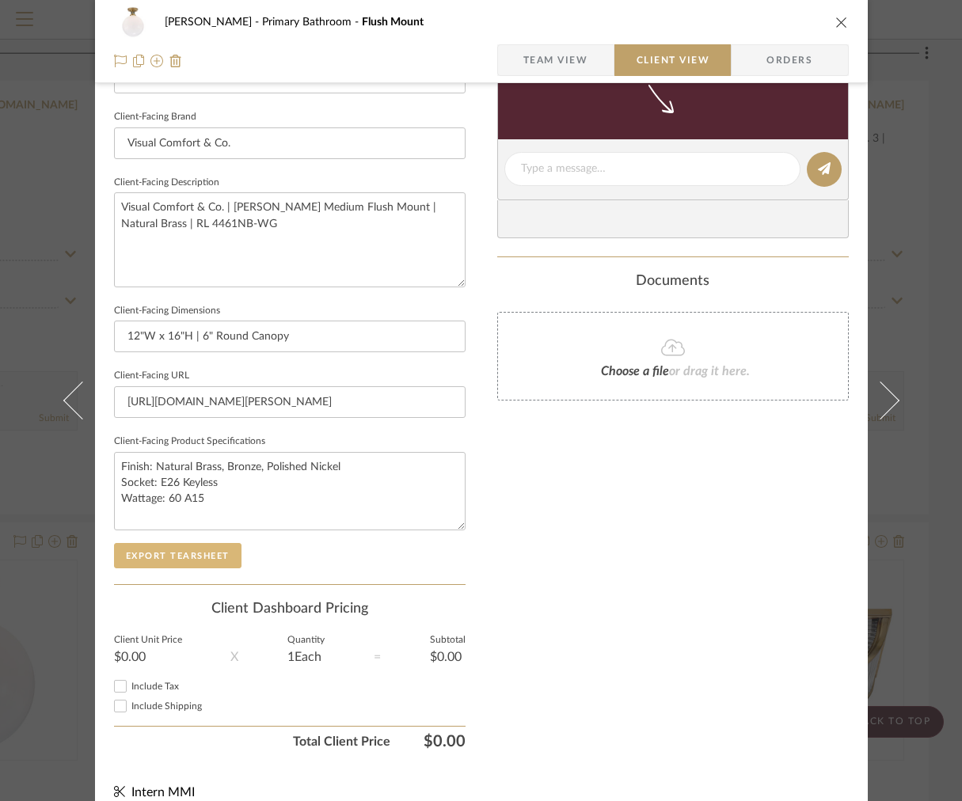
click at [182, 546] on button "Export Tearsheet" at bounding box center [177, 555] width 127 height 25
click at [389, 262] on textarea "Visual Comfort & Co. | [PERSON_NAME] Medium Flush Mount | Natural Brass | RL 44…" at bounding box center [289, 239] width 351 height 94
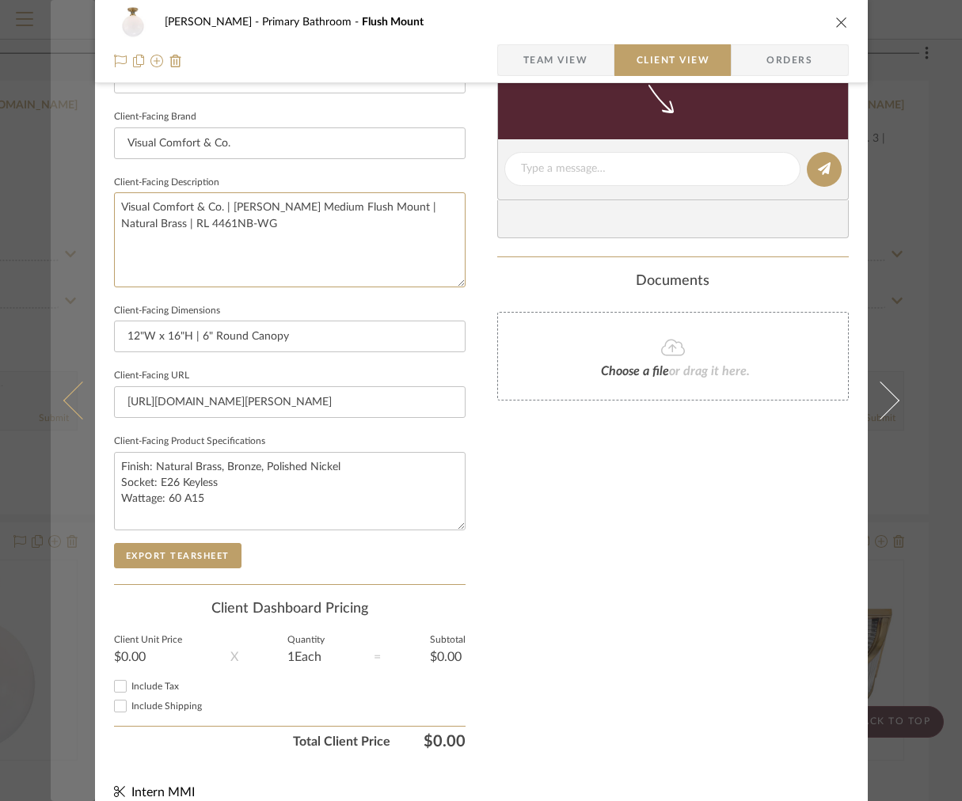
drag, startPoint x: 348, startPoint y: 257, endPoint x: 58, endPoint y: 195, distance: 297.1
click at [59, 195] on mat-dialog-content "[PERSON_NAME] Primary Bathroom Flush Mount Team View Client View Orders Client-…" at bounding box center [481, 175] width 861 height 1292
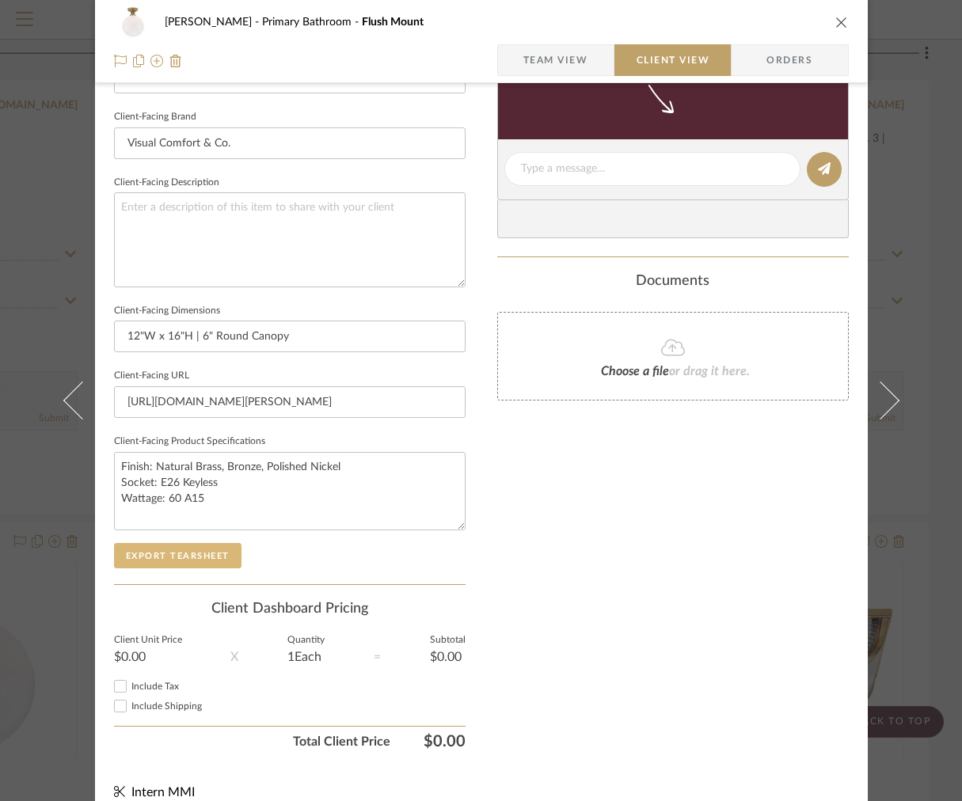
click at [165, 543] on button "Export Tearsheet" at bounding box center [177, 555] width 127 height 25
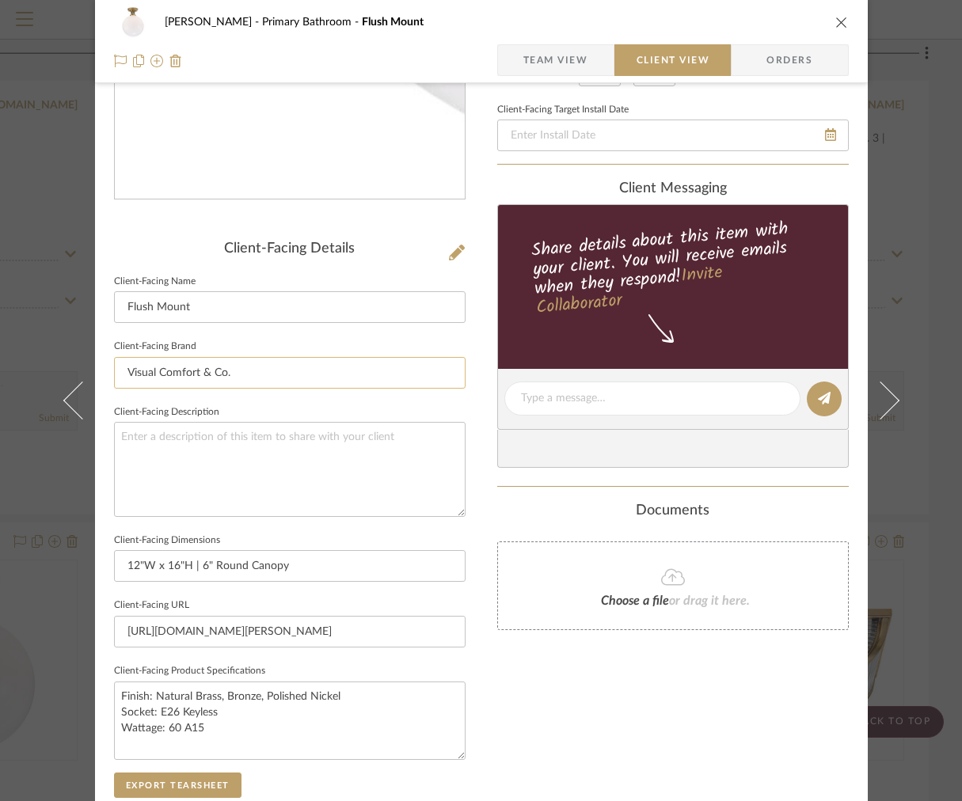
scroll to position [256, 0]
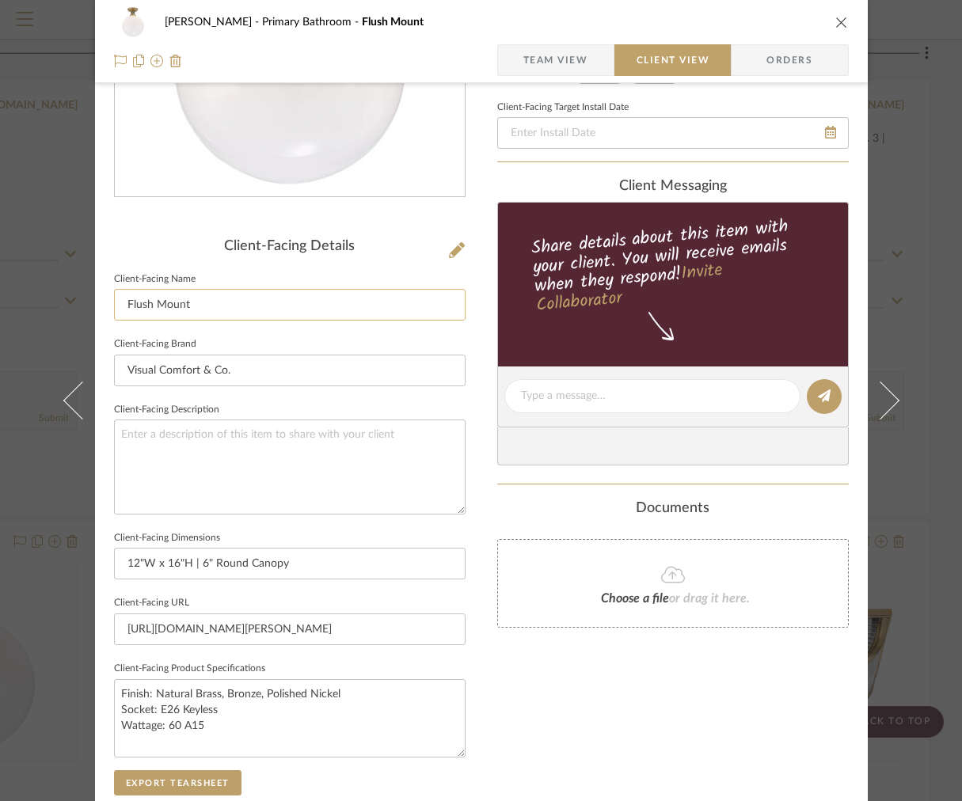
click at [123, 306] on input "Flush Mount" at bounding box center [289, 305] width 351 height 32
type input "Semi-Flush Mount"
click at [155, 788] on button "Export Tearsheet" at bounding box center [177, 782] width 127 height 25
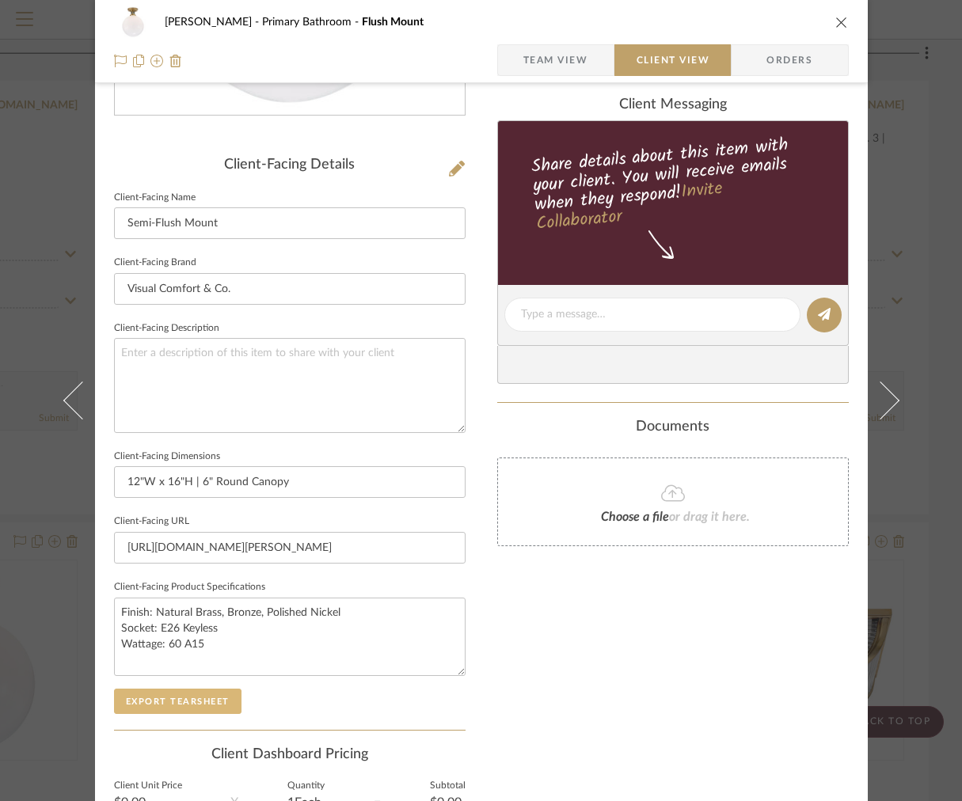
click at [137, 688] on button "Export Tearsheet" at bounding box center [177, 700] width 127 height 25
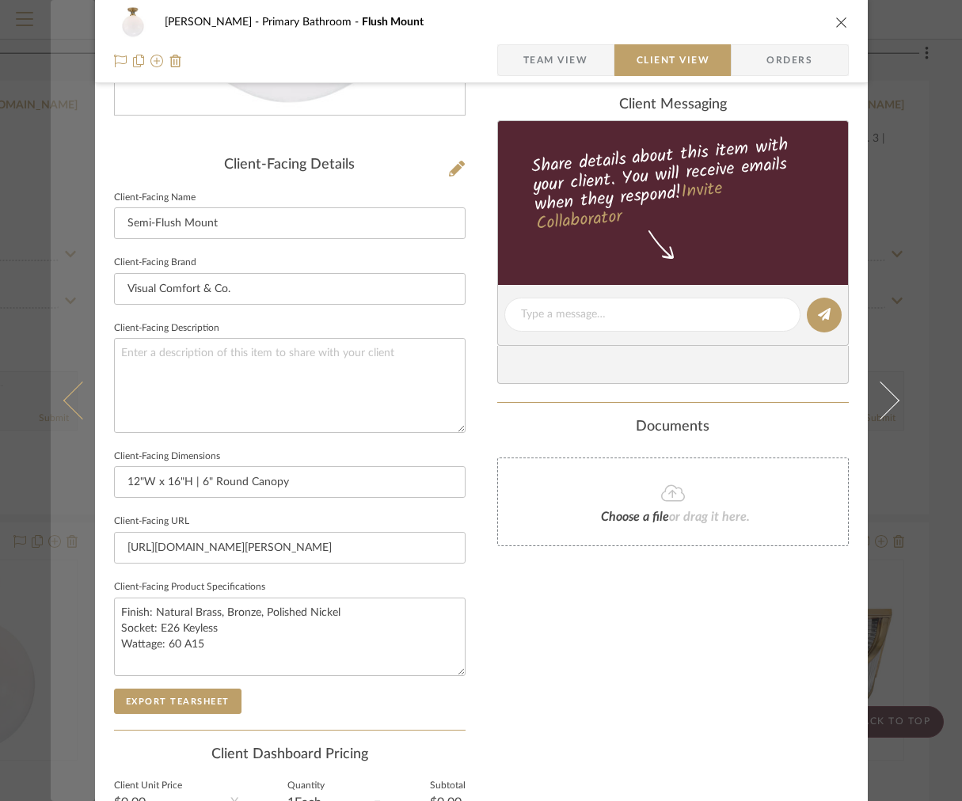
click at [69, 346] on button at bounding box center [73, 400] width 44 height 801
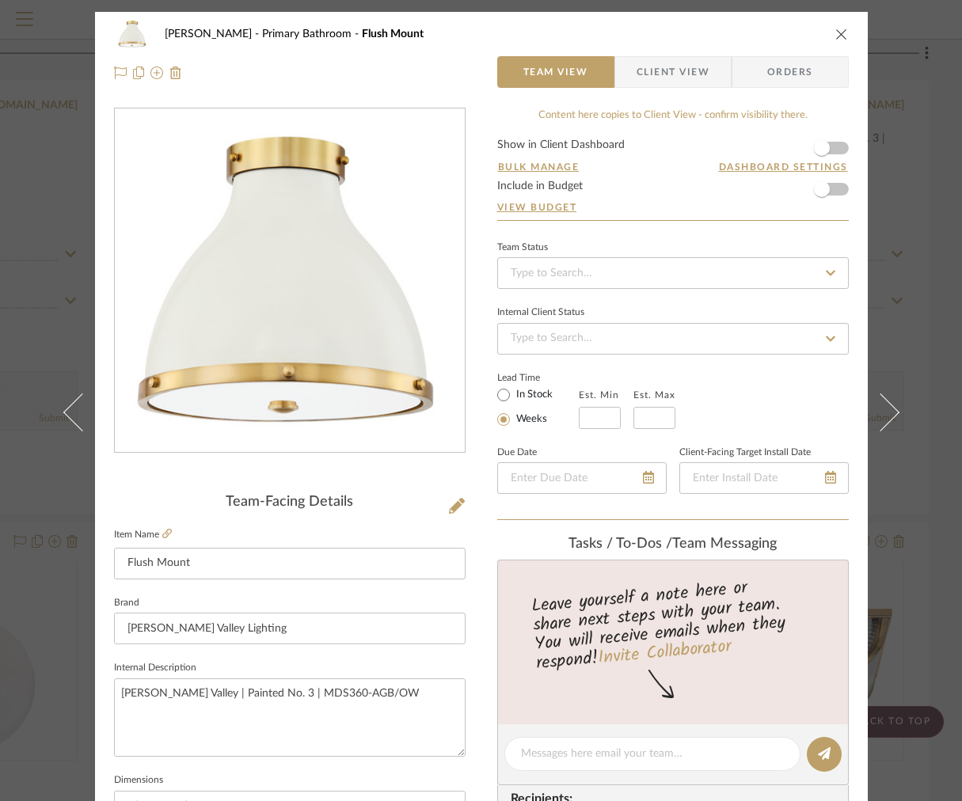
click at [647, 86] on span "Client View" at bounding box center [672, 72] width 73 height 32
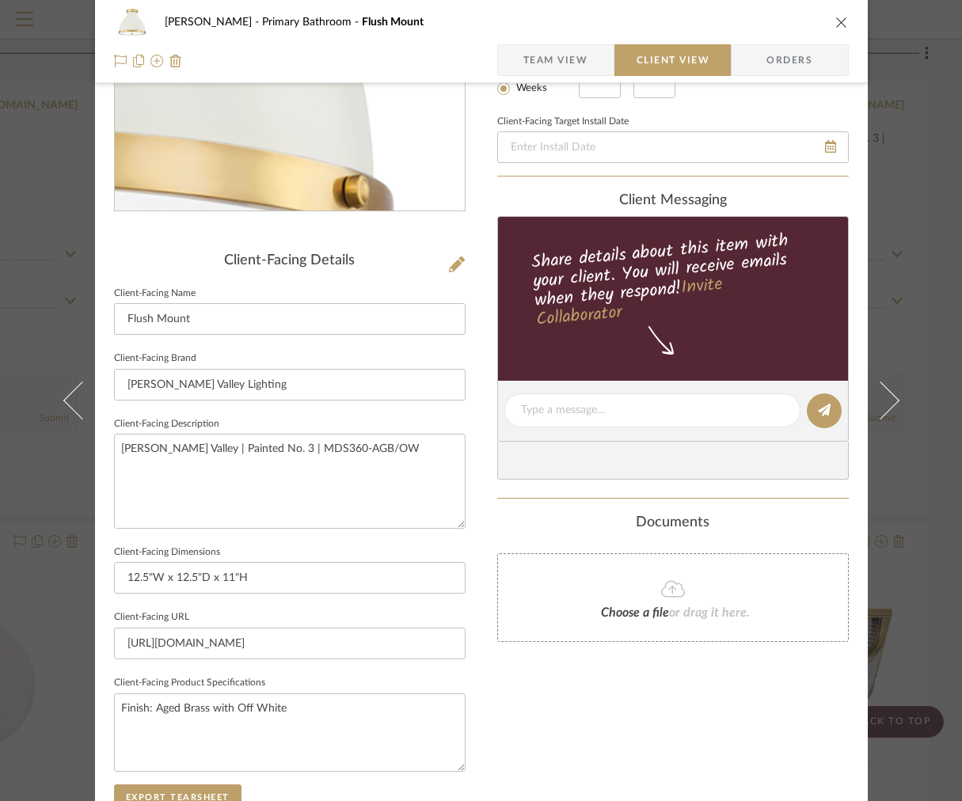
scroll to position [263, 0]
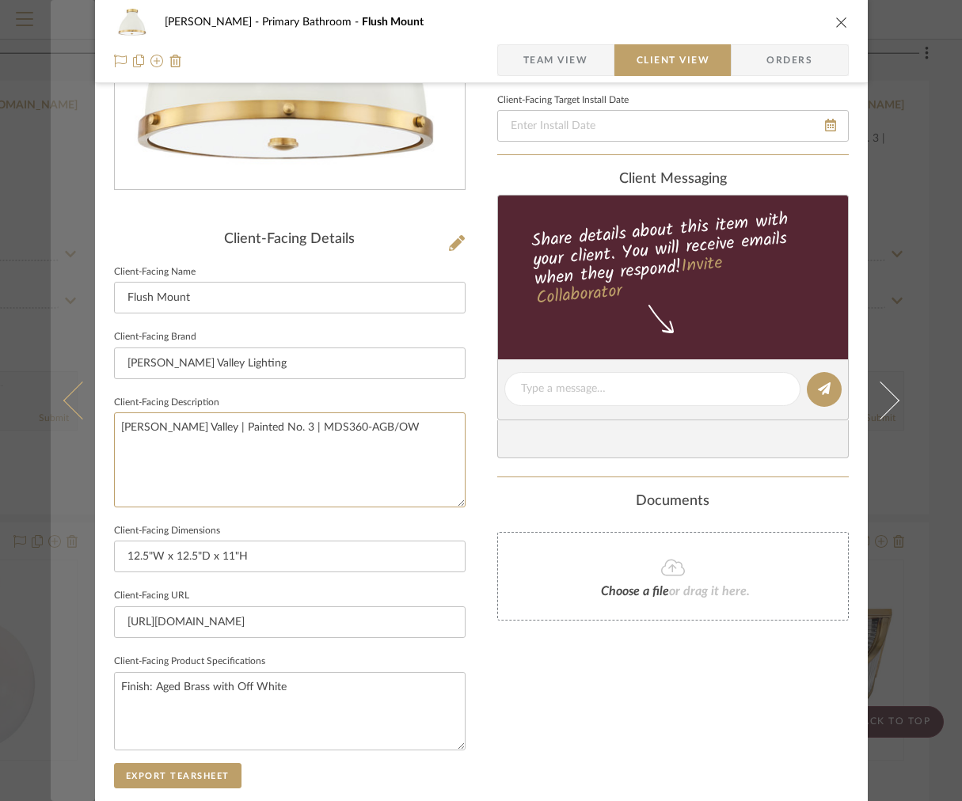
drag, startPoint x: 400, startPoint y: 457, endPoint x: 74, endPoint y: 366, distance: 337.5
click at [87, 371] on mat-dialog-content "[PERSON_NAME] Primary Bathroom Flush Mount Team View Client View Orders Client-…" at bounding box center [481, 395] width 861 height 1292
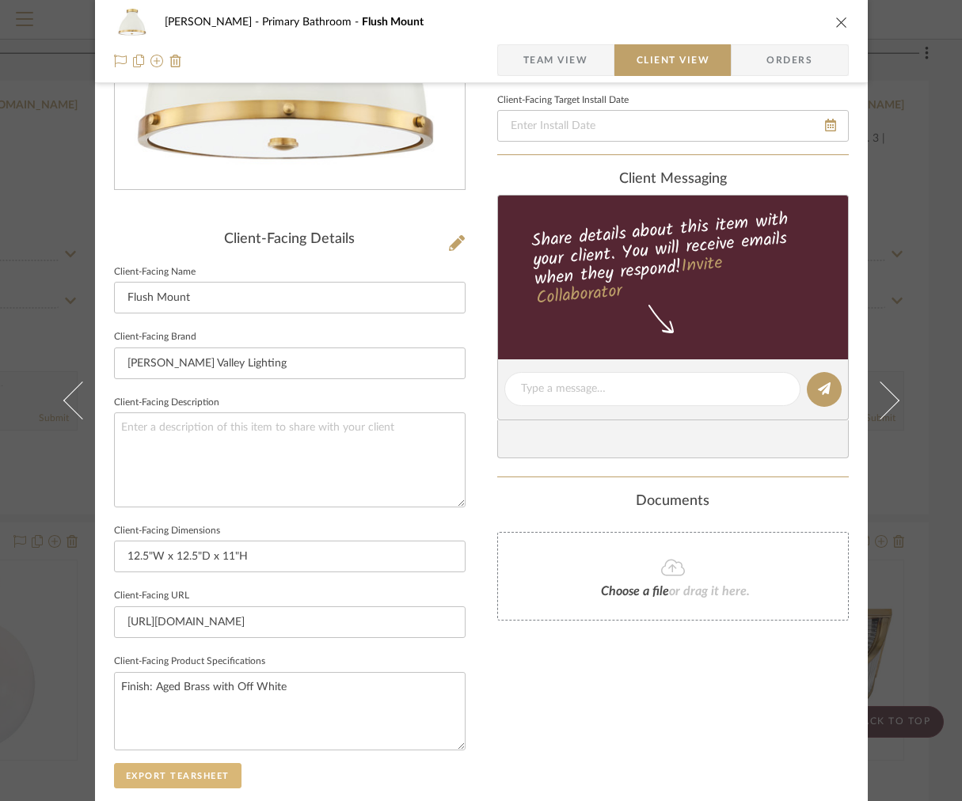
click at [160, 774] on button "Export Tearsheet" at bounding box center [177, 775] width 127 height 25
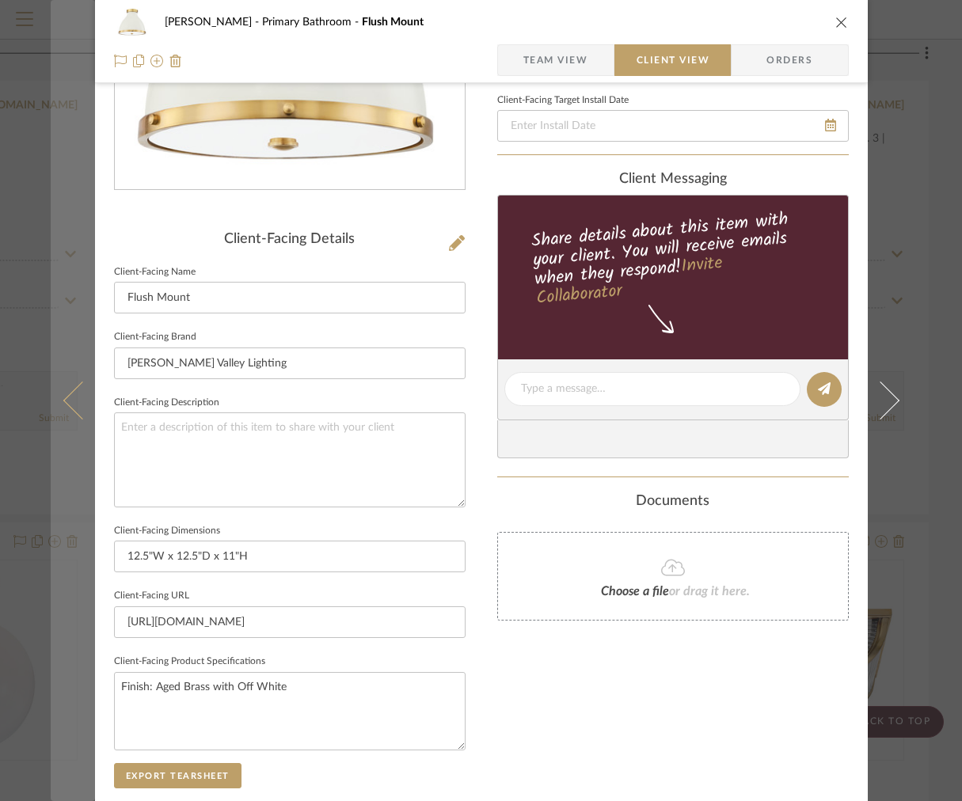
click at [65, 358] on button at bounding box center [73, 400] width 44 height 801
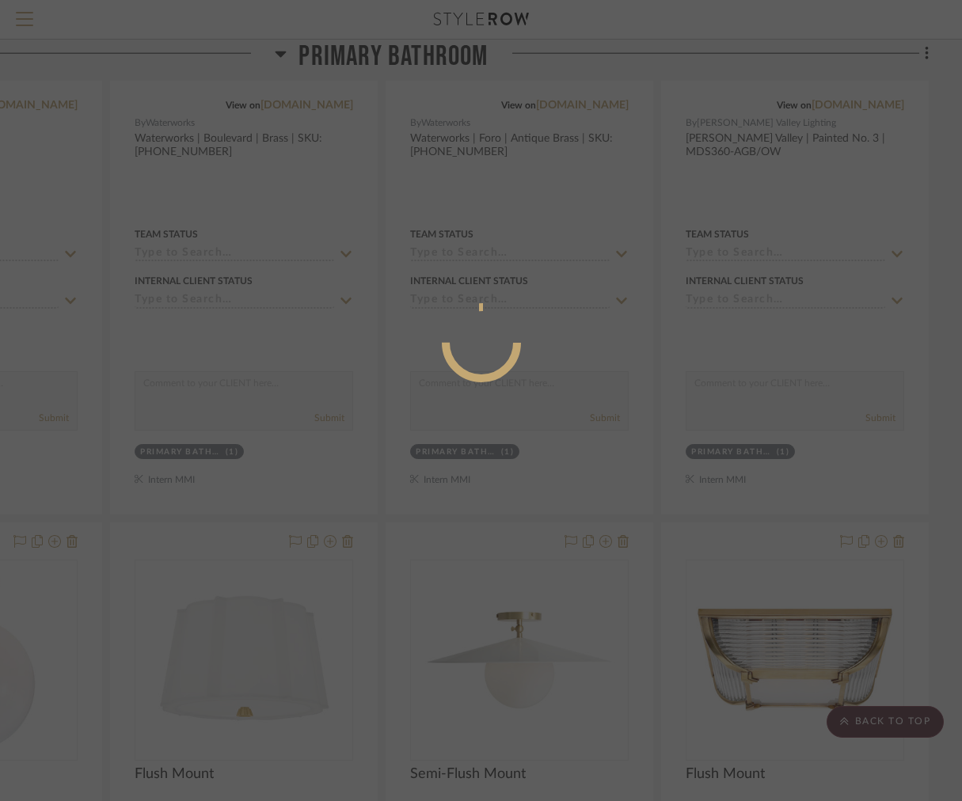
scroll to position [0, 0]
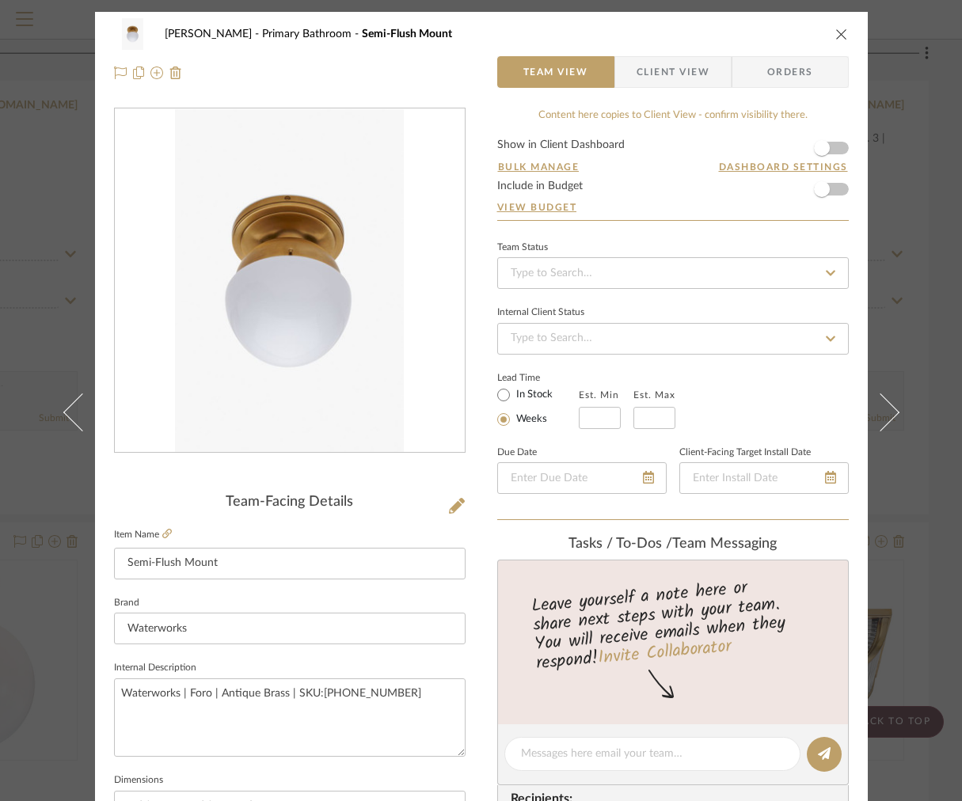
click at [677, 76] on span "Client View" at bounding box center [672, 72] width 73 height 32
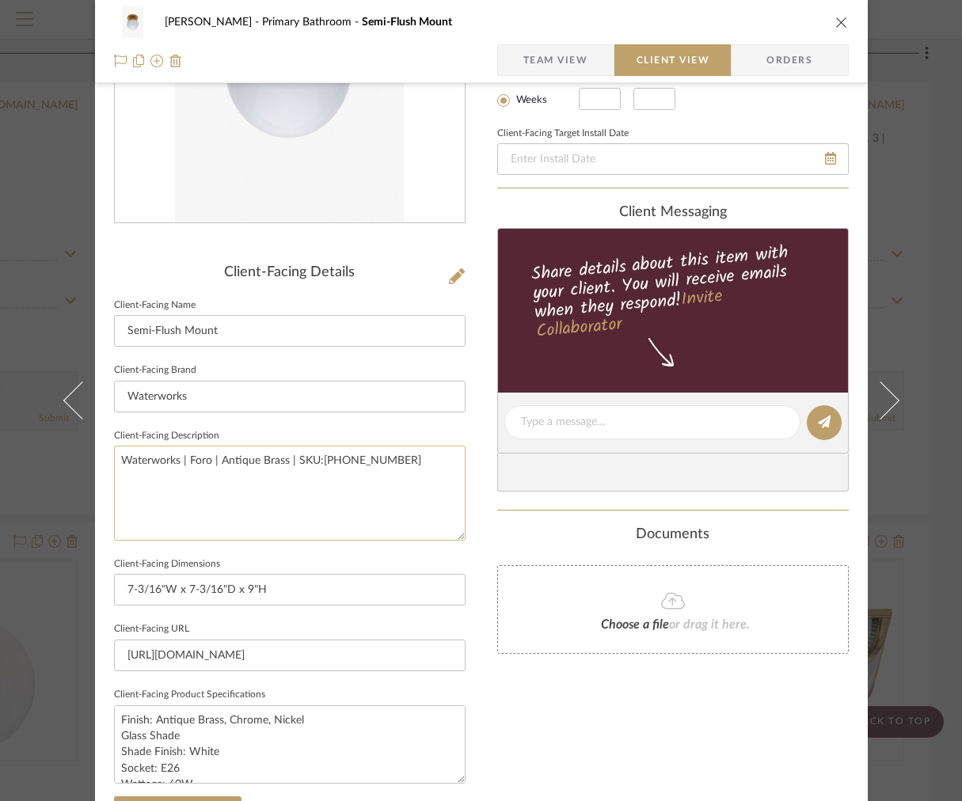
scroll to position [369, 0]
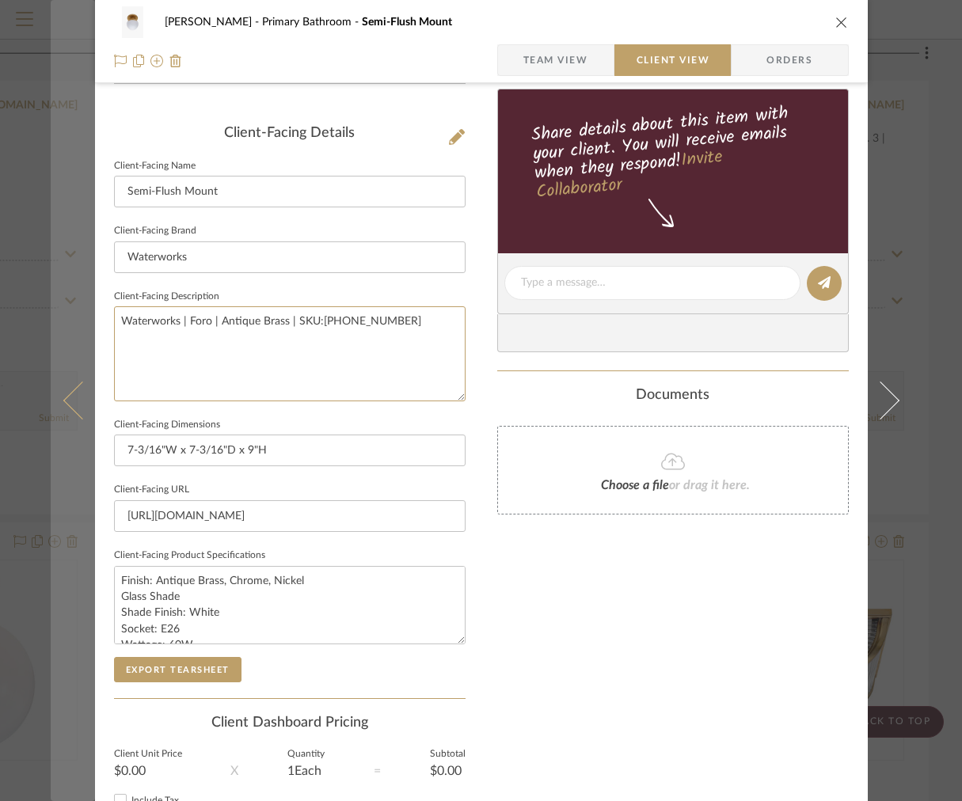
drag, startPoint x: 436, startPoint y: 365, endPoint x: 51, endPoint y: 253, distance: 401.2
click at [70, 267] on mat-dialog-content "[PERSON_NAME] Primary Bathroom Semi-Flush Mount Team View Client View Orders Cl…" at bounding box center [481, 289] width 861 height 1292
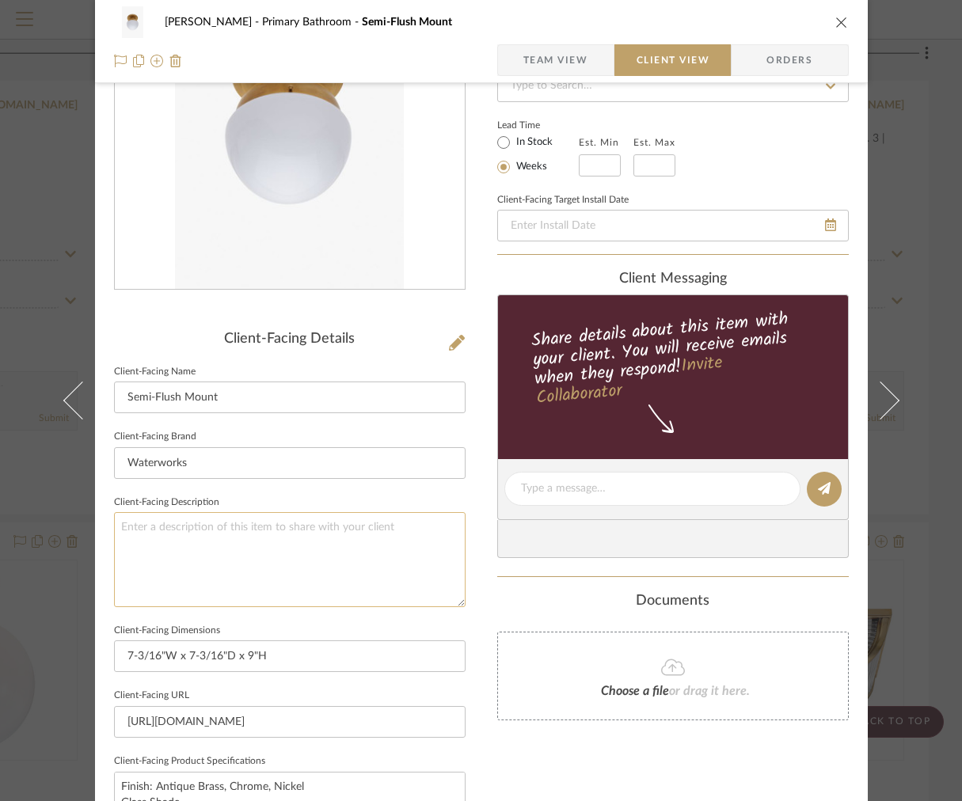
scroll to position [502, 0]
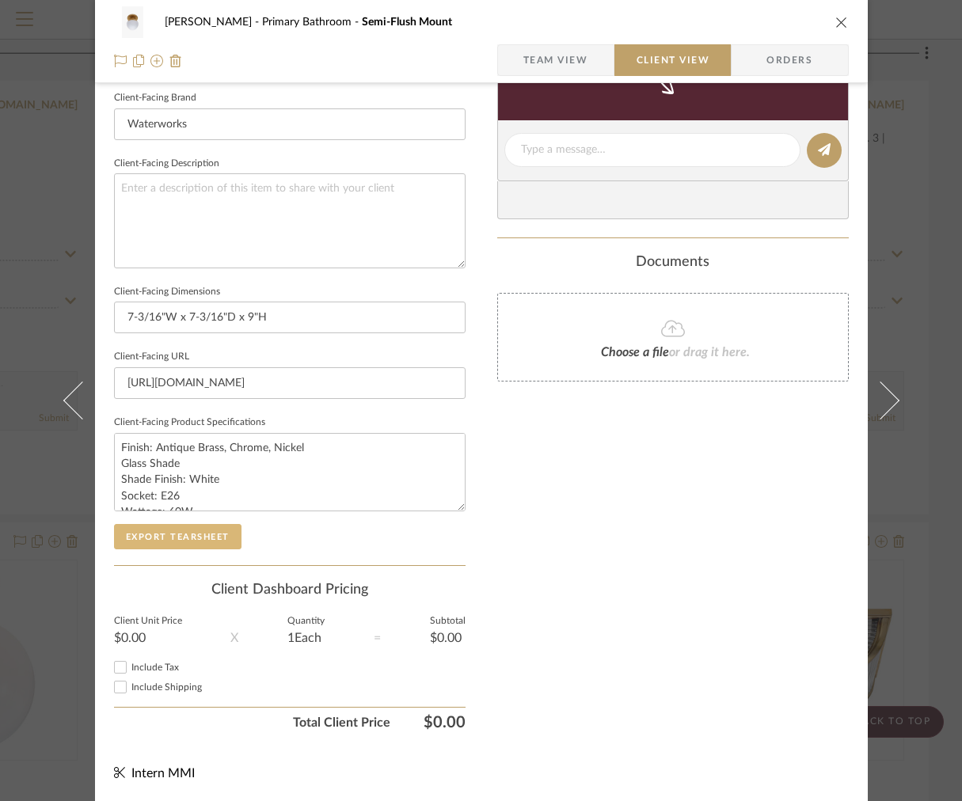
click at [171, 540] on button "Export Tearsheet" at bounding box center [177, 536] width 127 height 25
click at [826, 29] on div "[PERSON_NAME] Primary Bathroom Semi-Flush Mount" at bounding box center [481, 22] width 734 height 32
click at [840, 26] on icon "close" at bounding box center [841, 22] width 13 height 13
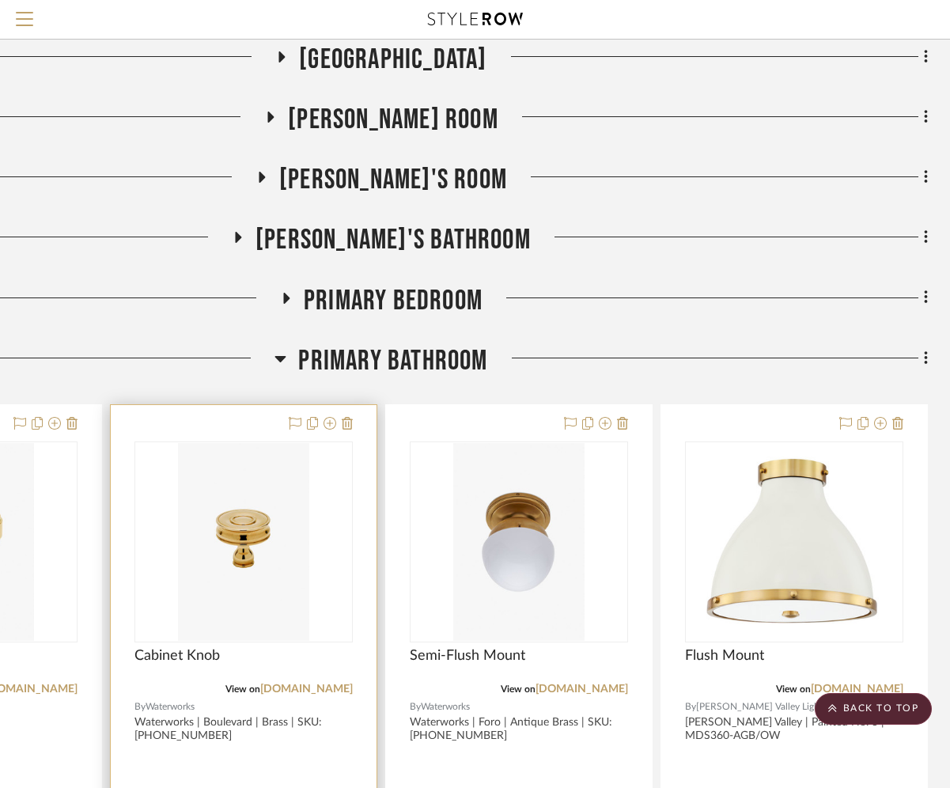
scroll to position [1821, 189]
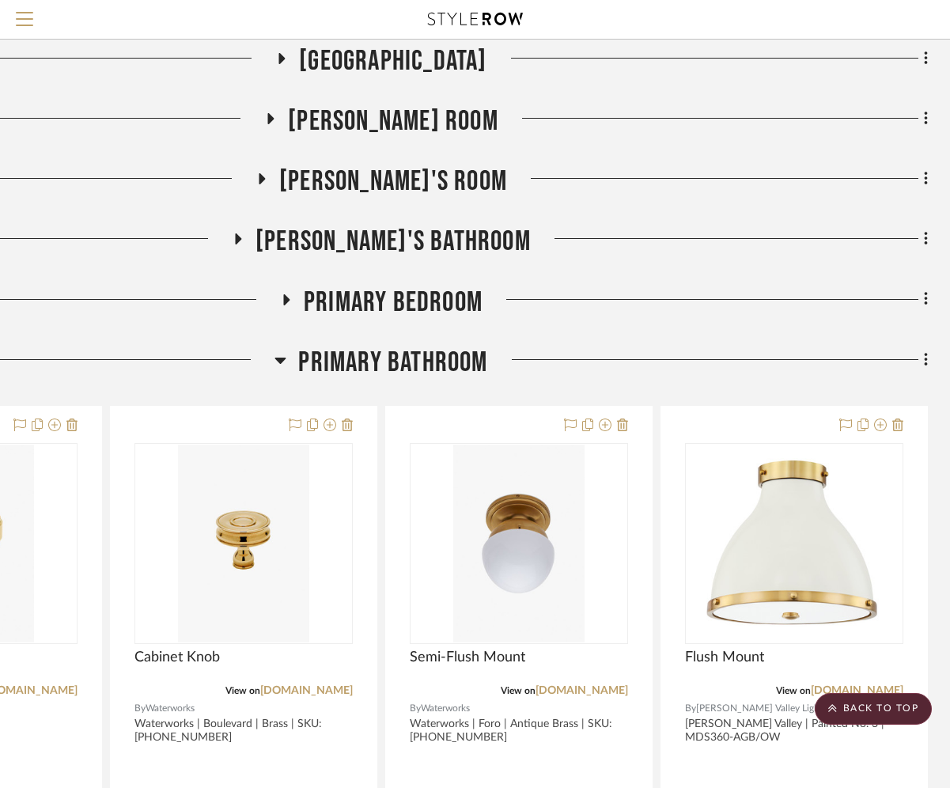
click at [389, 361] on span "Primary Bathroom" at bounding box center [392, 363] width 189 height 34
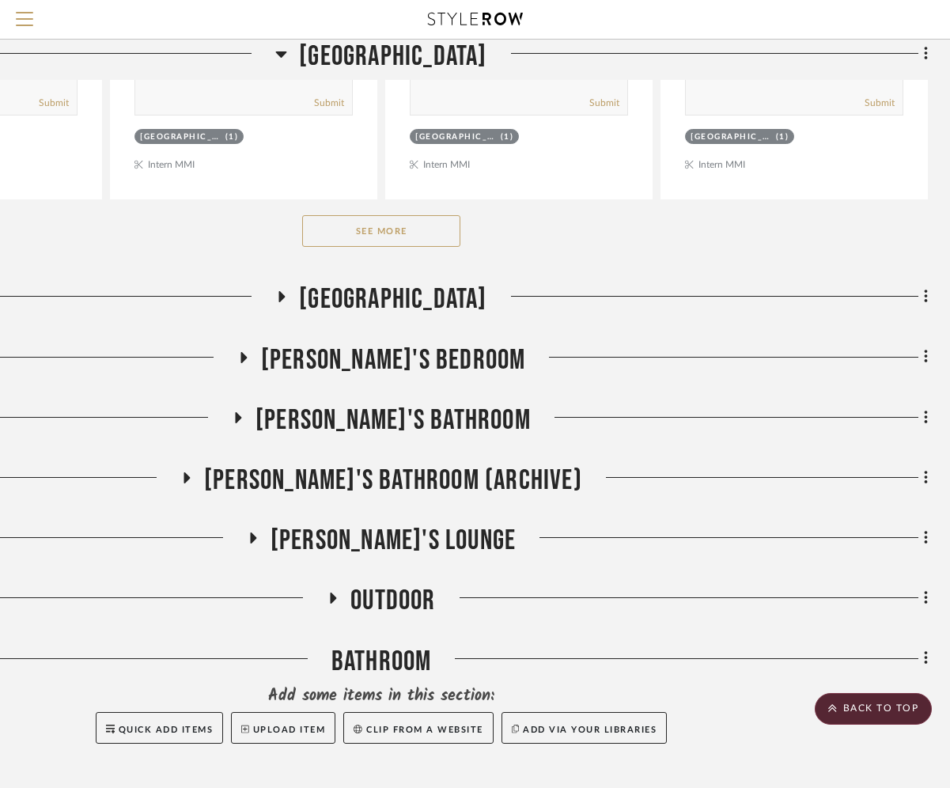
scroll to position [2868, 189]
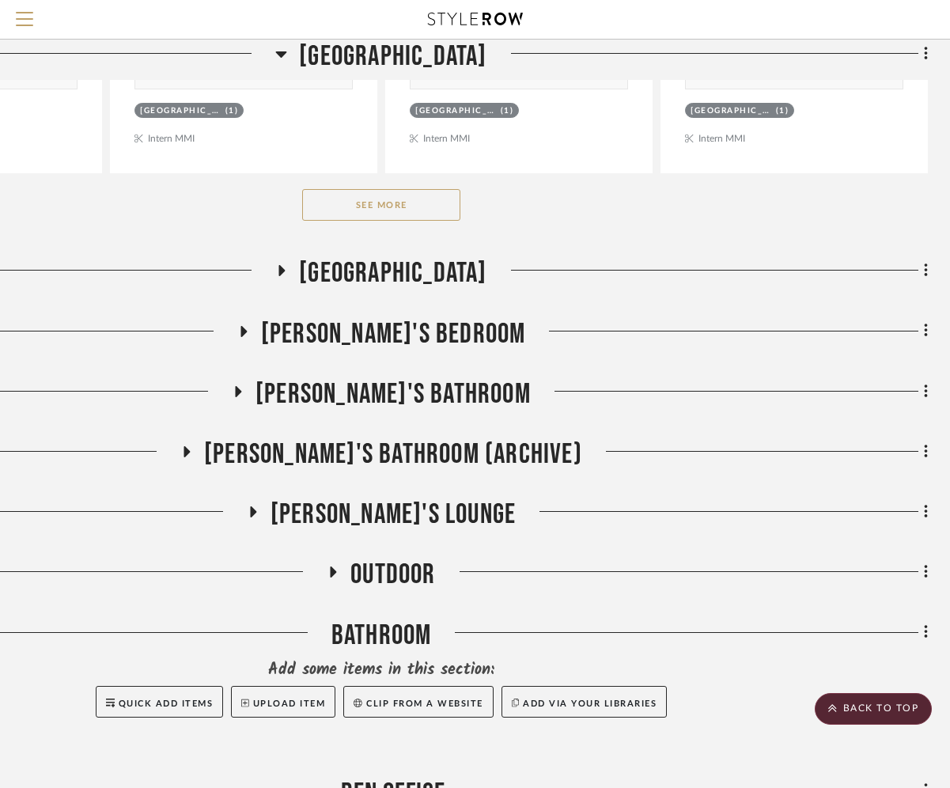
click at [415, 192] on button "See More" at bounding box center [381, 205] width 158 height 32
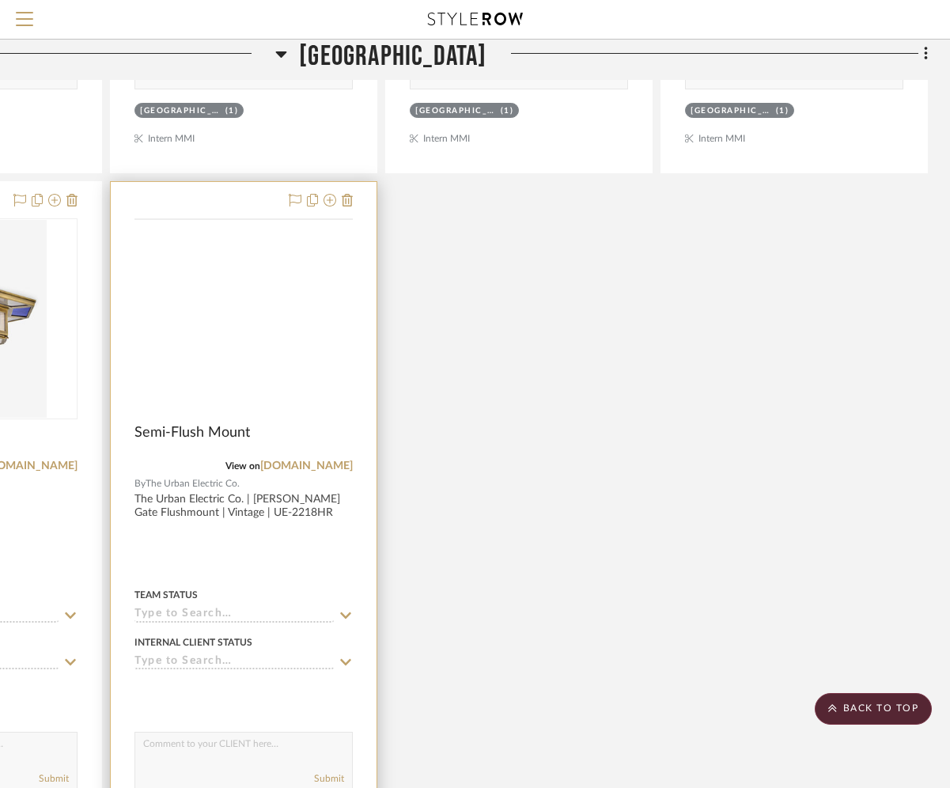
click at [0, 0] on img at bounding box center [0, 0] width 0 height 0
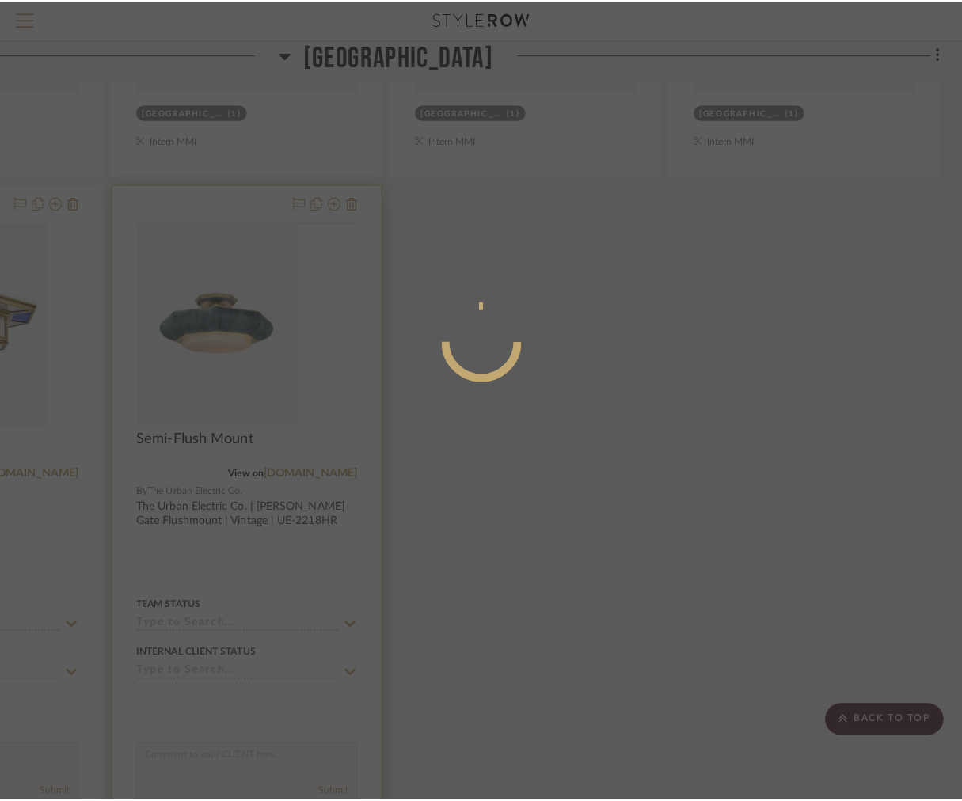
scroll to position [0, 0]
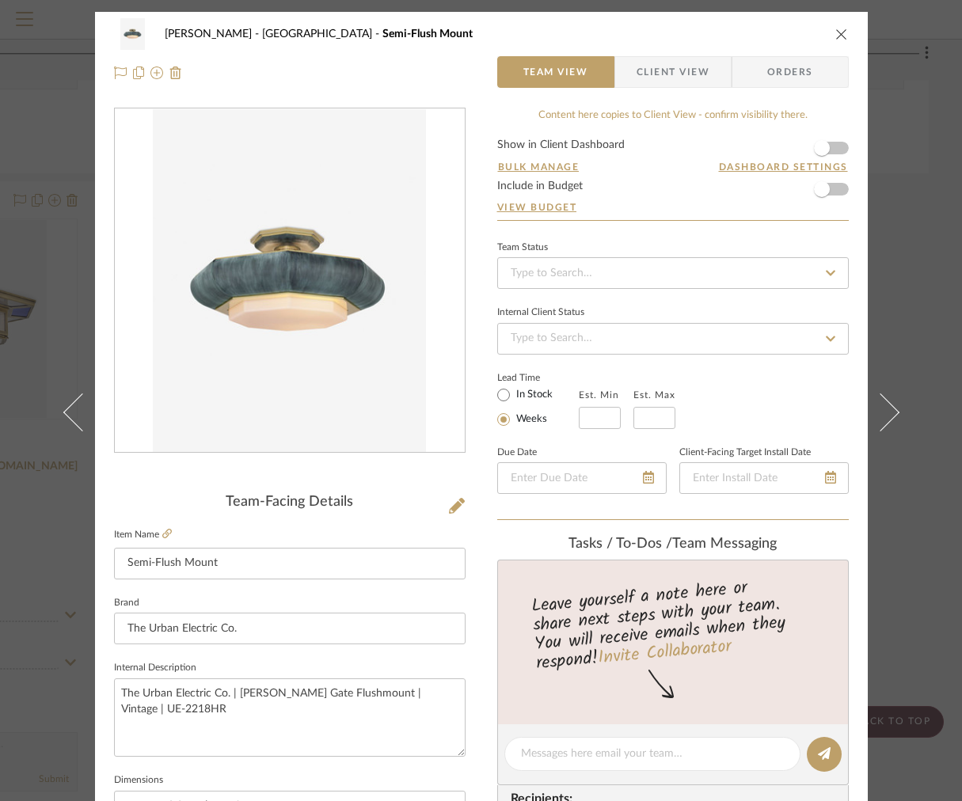
click at [693, 88] on div "[PERSON_NAME] Stair [PERSON_NAME] Semi-Flush Mount Team View Client View Orders" at bounding box center [481, 53] width 772 height 83
click at [692, 88] on div "[PERSON_NAME] Stair [PERSON_NAME] Semi-Flush Mount Team View Client View Orders" at bounding box center [481, 53] width 772 height 83
click at [692, 63] on span "Client View" at bounding box center [672, 72] width 73 height 32
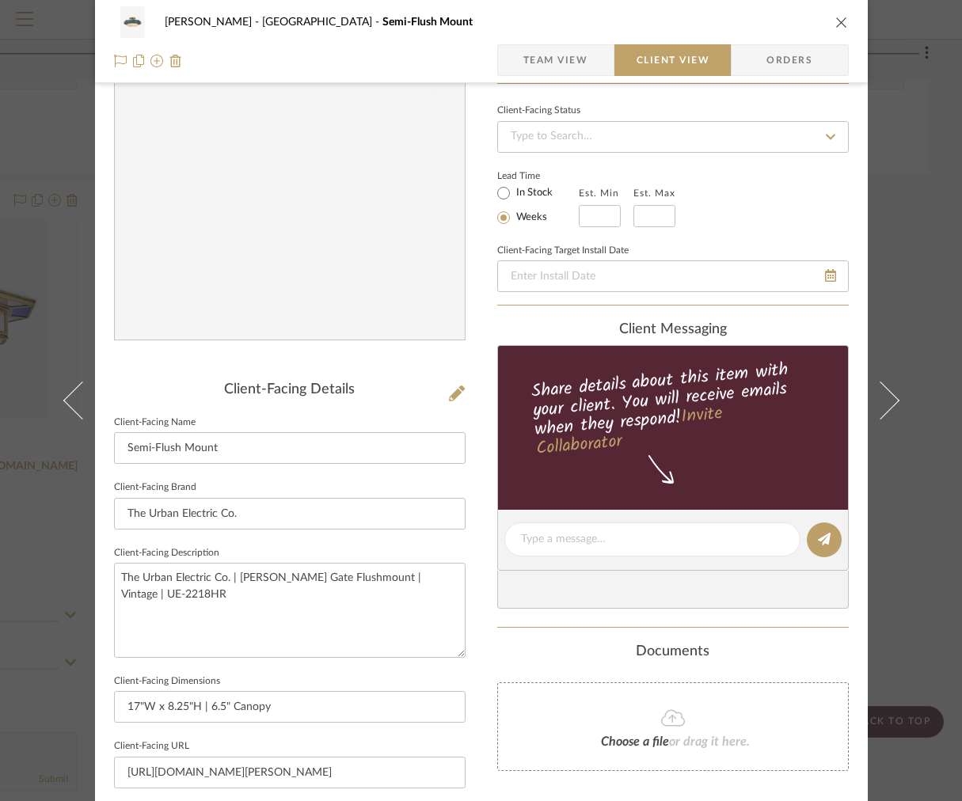
scroll to position [459, 0]
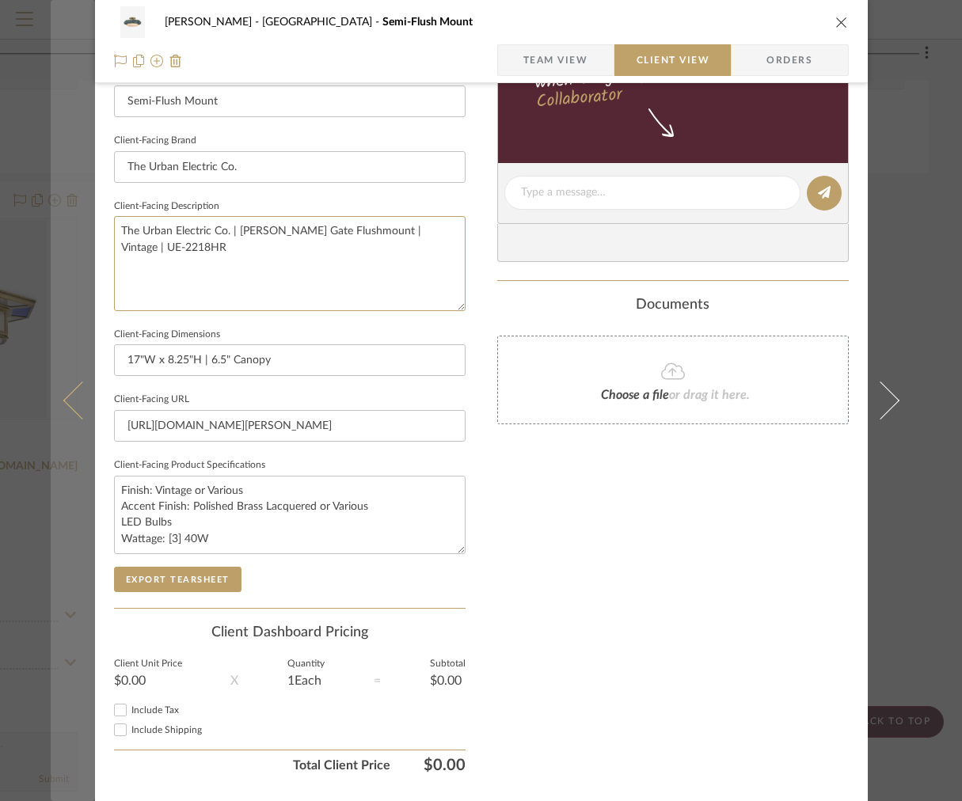
drag, startPoint x: 272, startPoint y: 270, endPoint x: 47, endPoint y: 174, distance: 244.3
click at [66, 192] on mat-dialog-content "[PERSON_NAME] Stair [PERSON_NAME] Semi-Flush Mount Team View Client View Orders…" at bounding box center [481, 199] width 861 height 1292
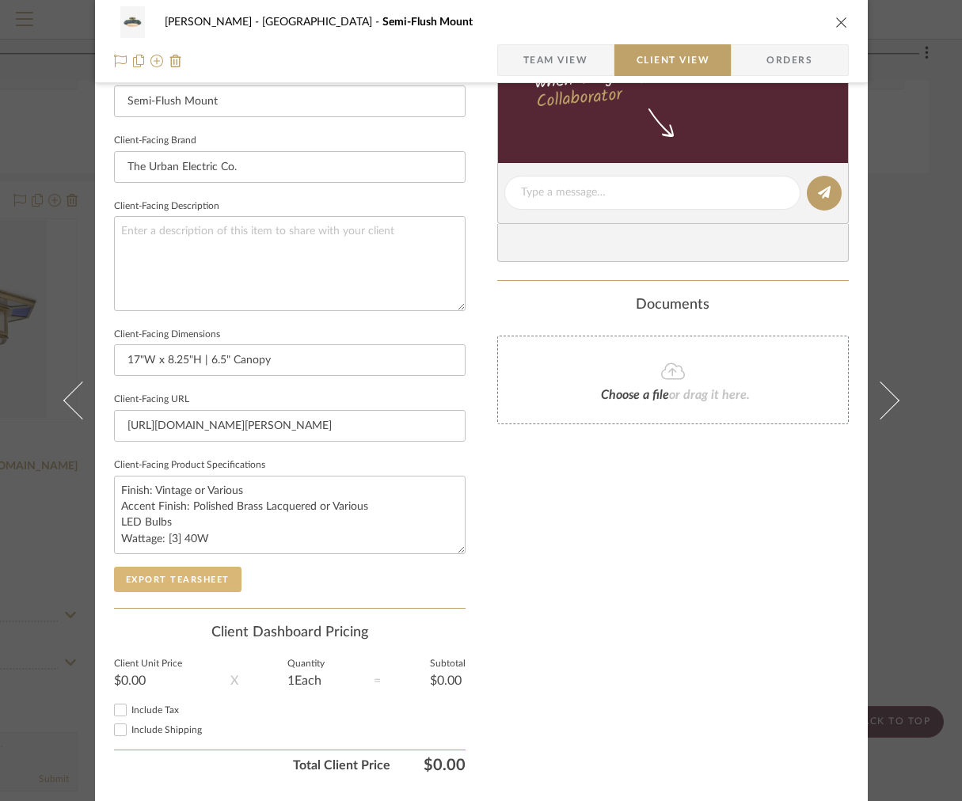
click at [130, 574] on button "Export Tearsheet" at bounding box center [177, 579] width 127 height 25
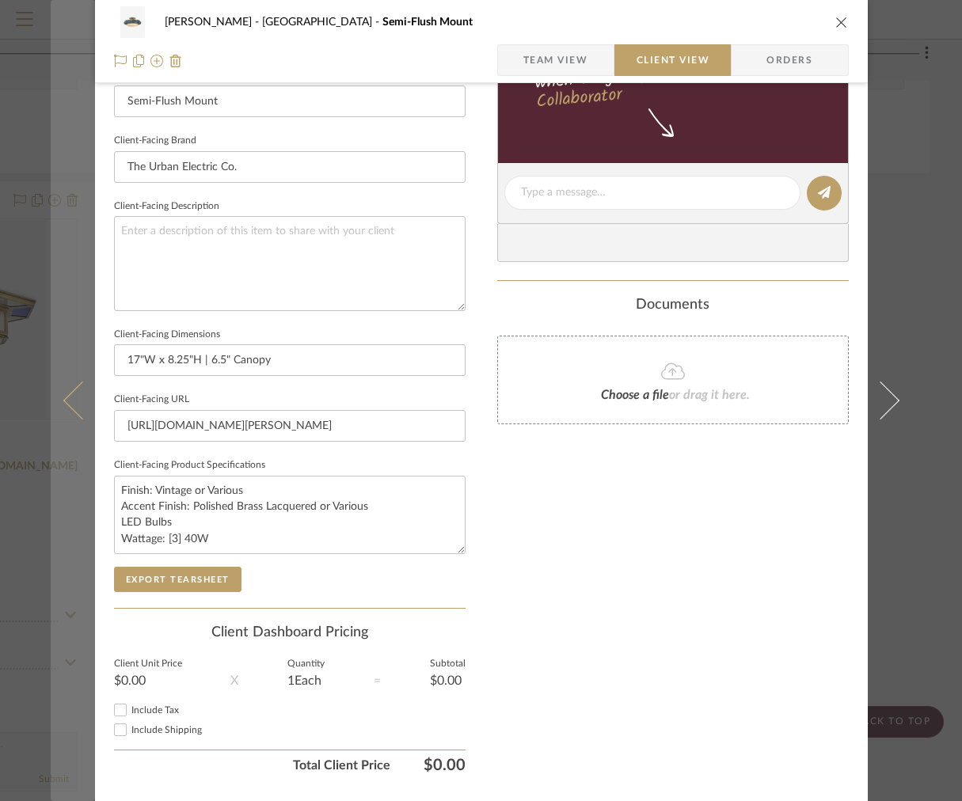
click at [79, 370] on button at bounding box center [73, 400] width 44 height 801
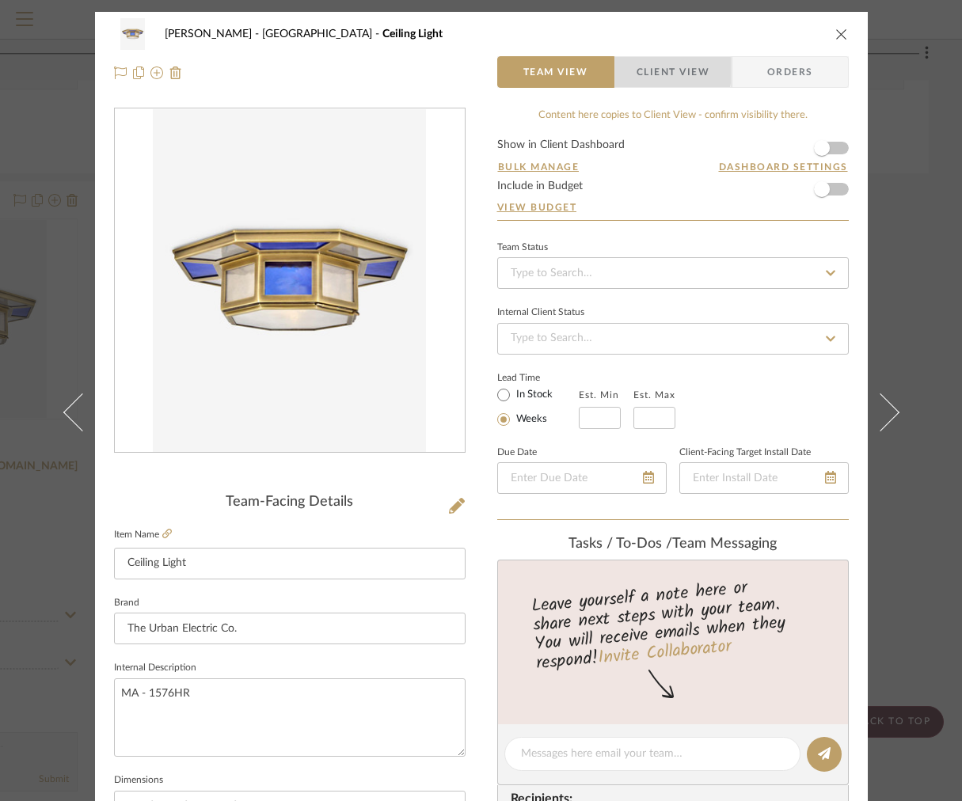
click at [616, 70] on span "button" at bounding box center [625, 72] width 21 height 32
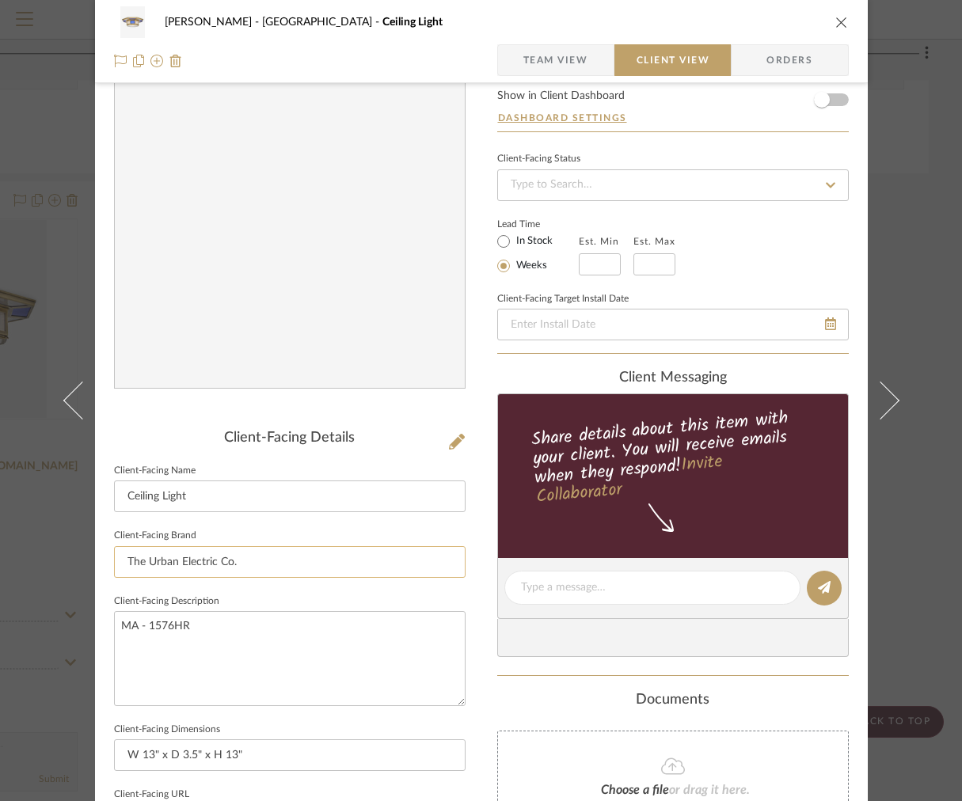
scroll to position [58, 0]
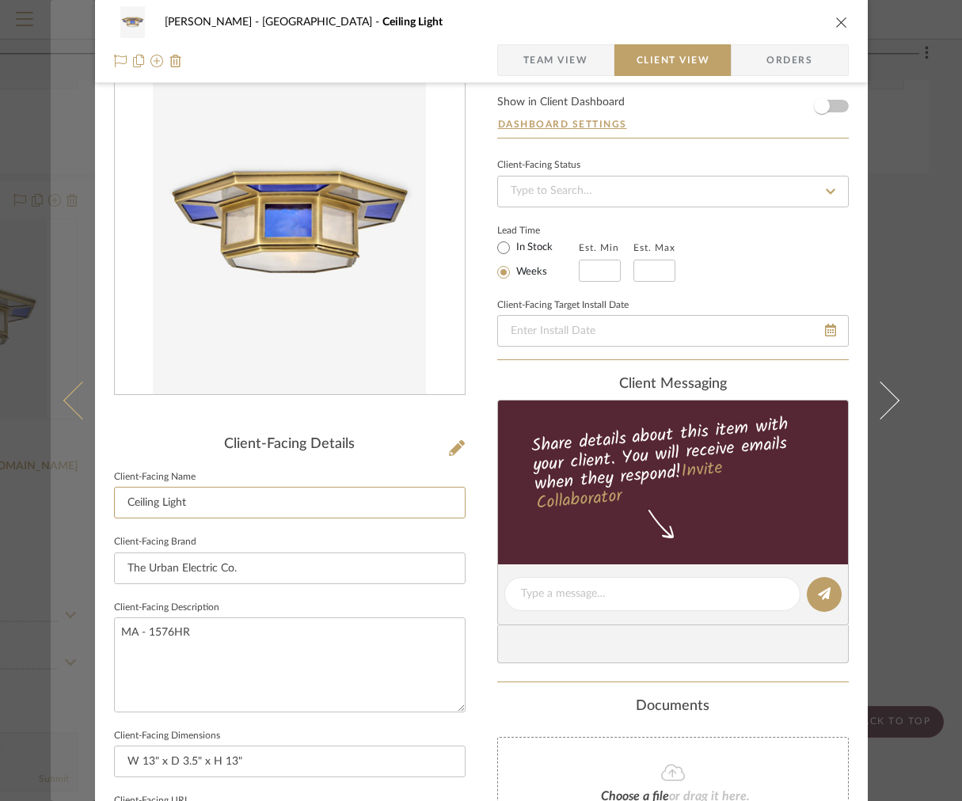
drag, startPoint x: 199, startPoint y: 503, endPoint x: 44, endPoint y: 492, distance: 154.7
click at [51, 495] on mat-dialog-content "[PERSON_NAME] Stair [PERSON_NAME] Ceiling Light Team View Client View Orders Cl…" at bounding box center [481, 600] width 861 height 1292
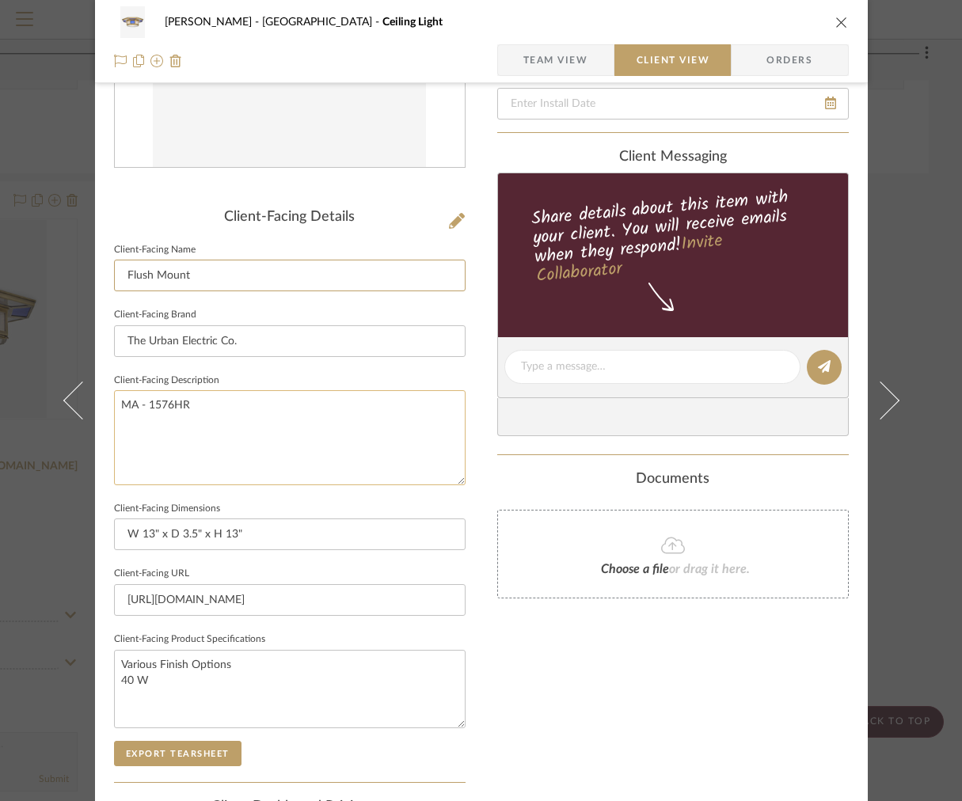
scroll to position [293, 0]
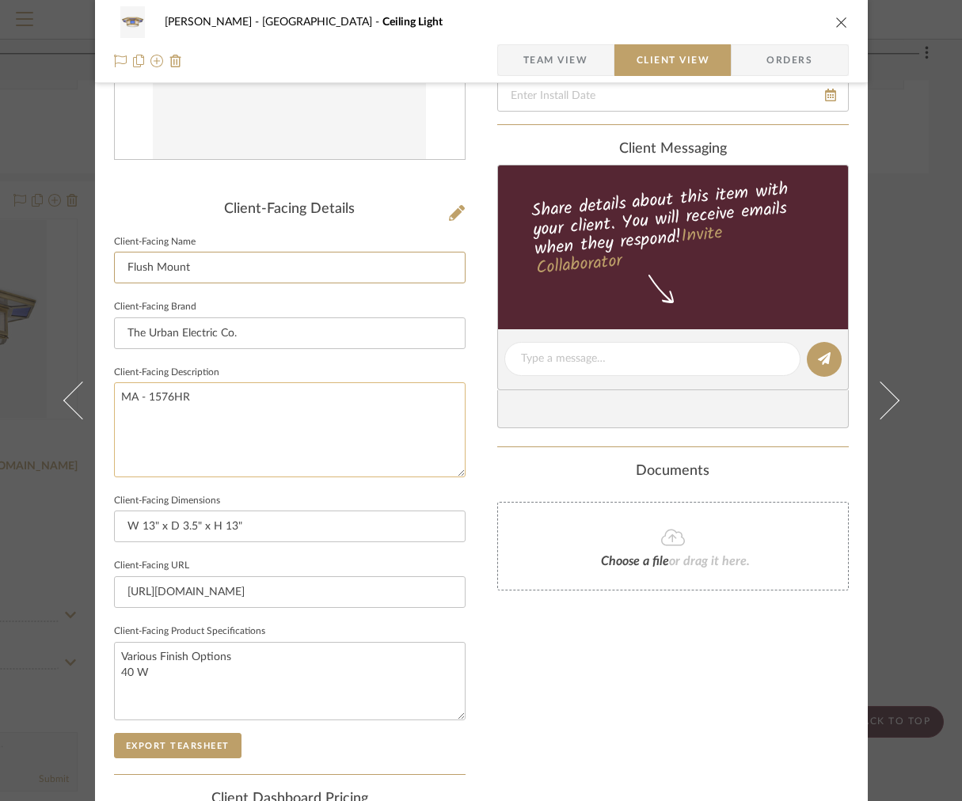
type input "Flush Mount"
drag, startPoint x: 237, startPoint y: 429, endPoint x: 13, endPoint y: 341, distance: 239.8
click at [26, 346] on div "[PERSON_NAME] Stair [PERSON_NAME] Ceiling Light Team View Client View Orders Cl…" at bounding box center [481, 400] width 962 height 801
click at [539, 63] on span "Team View" at bounding box center [555, 60] width 65 height 32
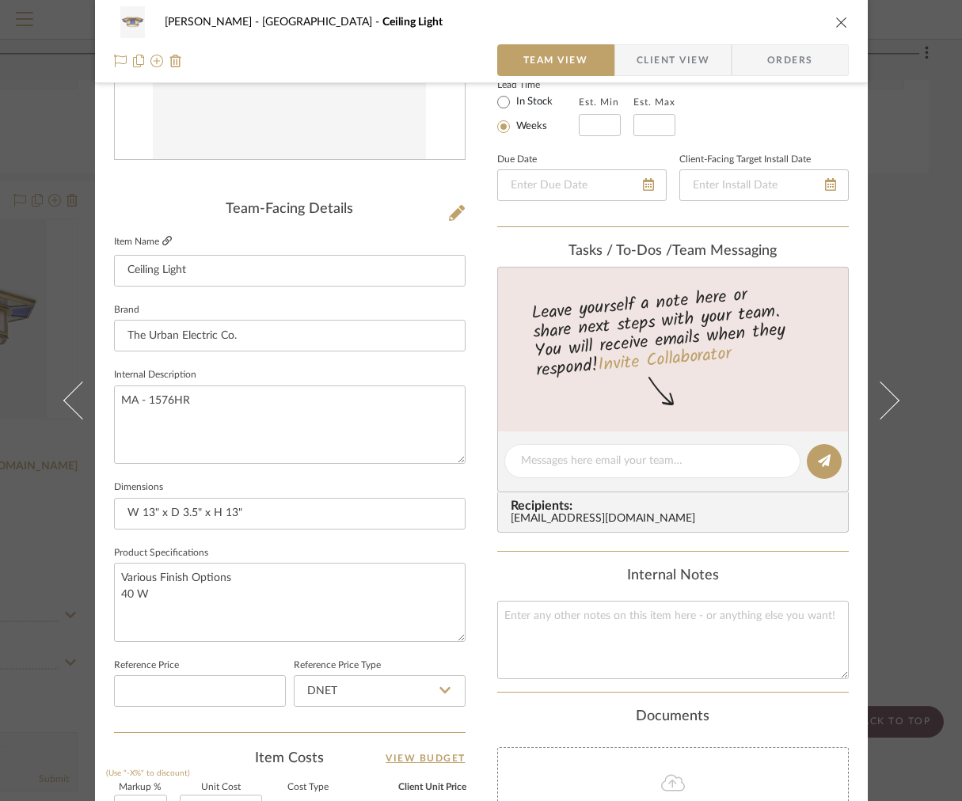
click at [162, 239] on icon at bounding box center [166, 240] width 9 height 9
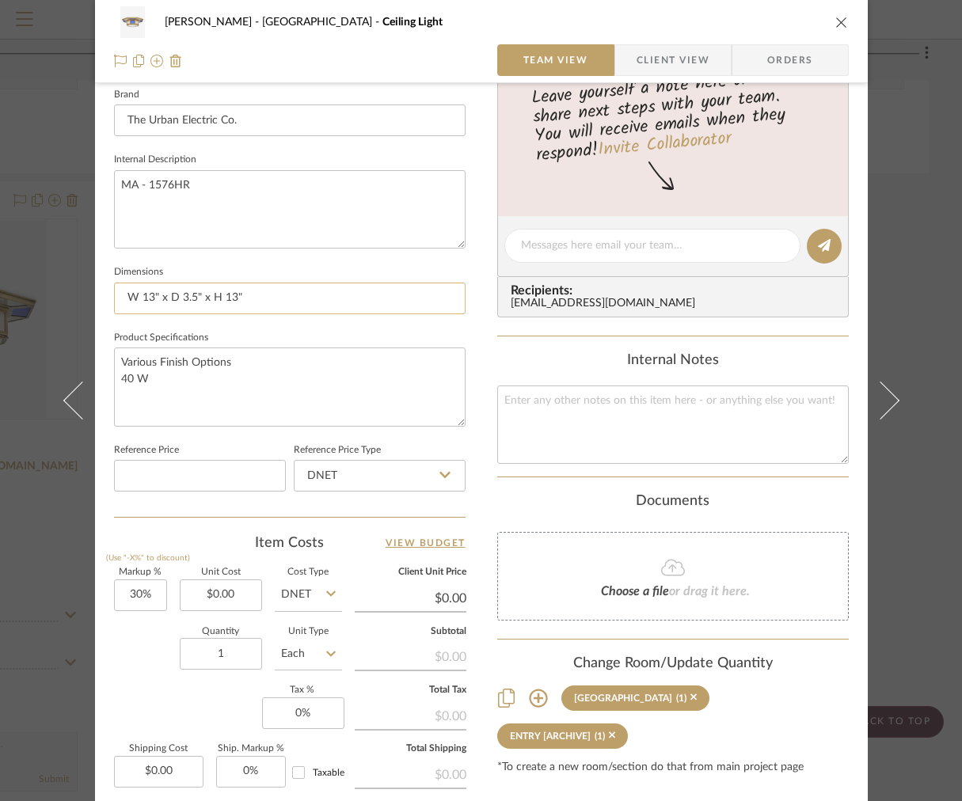
click at [245, 299] on input "W 13" x D 3.5" x H 13"" at bounding box center [289, 299] width 351 height 32
drag, startPoint x: 241, startPoint y: 299, endPoint x: 6, endPoint y: 285, distance: 234.7
click at [12, 288] on div "[PERSON_NAME] Stair [PERSON_NAME] Ceiling Light Team View Client View Orders Te…" at bounding box center [481, 400] width 962 height 801
type input "13.25"W x 13.25"D x 3.5"H"
click at [191, 404] on textarea "Various Finish Options 40 W" at bounding box center [289, 386] width 351 height 78
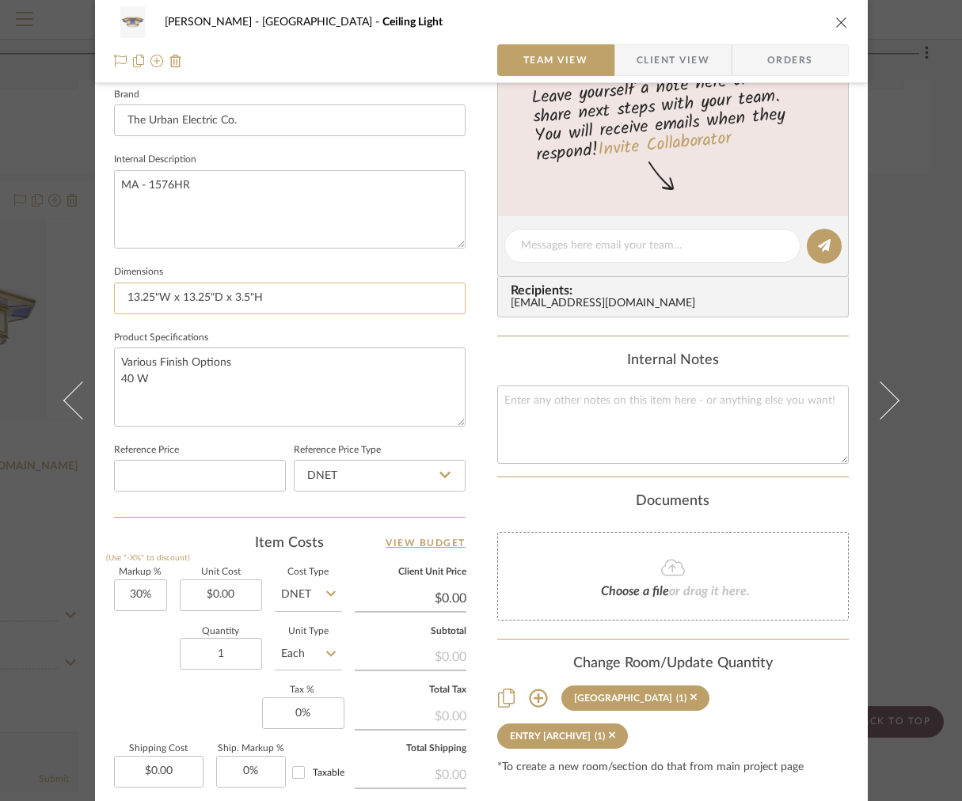
click at [301, 303] on input "13.25"W x 13.25"D x 3.5"H" at bounding box center [289, 299] width 351 height 32
type input "13.25"W x 13.25"D x 3.5"H | 13.25" Canopy"
click at [209, 436] on sr-form-field "Product Specifications Various Finish Options 40 W" at bounding box center [289, 383] width 351 height 112
click at [171, 382] on textarea "Various Finish Options 40 W" at bounding box center [289, 386] width 351 height 78
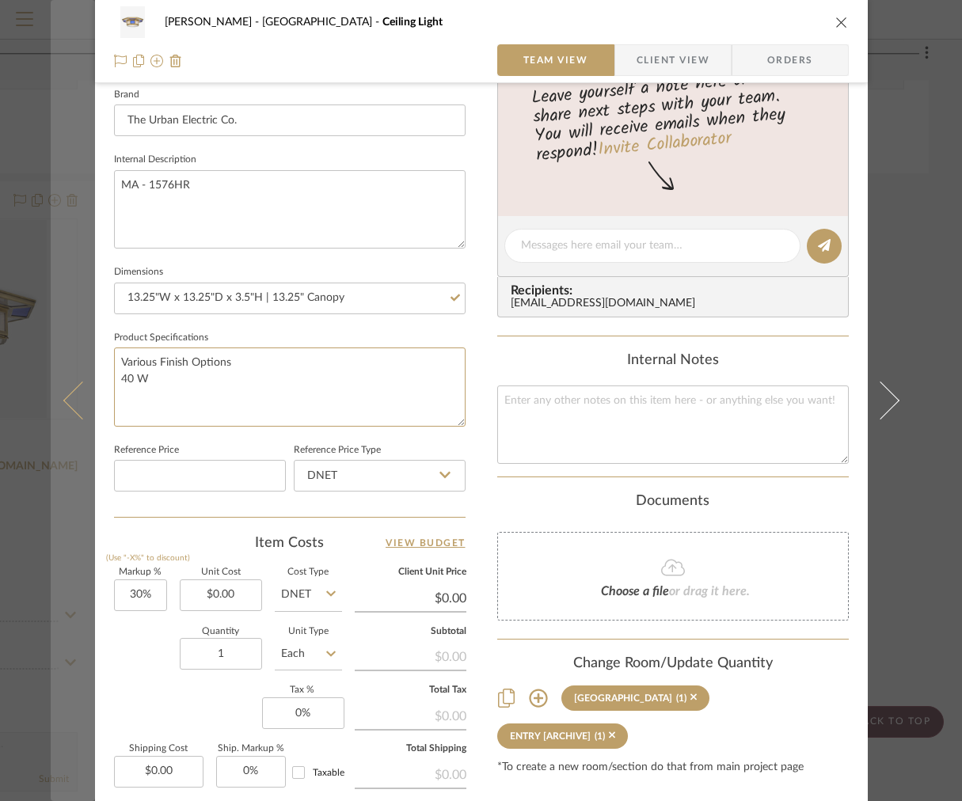
drag, startPoint x: 158, startPoint y: 382, endPoint x: 69, endPoint y: 367, distance: 90.7
click at [69, 368] on mat-dialog-content "[PERSON_NAME] Stair [PERSON_NAME] Ceiling Light Team View Client View Orders Te…" at bounding box center [481, 235] width 861 height 1462
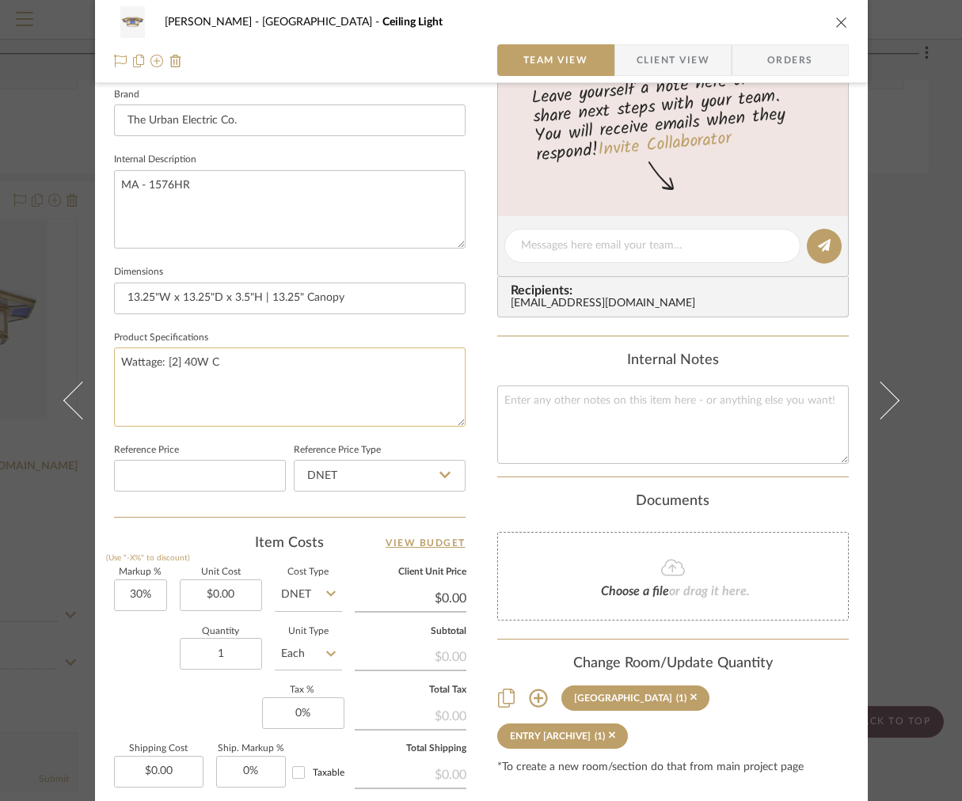
click at [119, 363] on textarea "Wattage: [2] 40W C" at bounding box center [289, 386] width 351 height 78
click at [140, 359] on textarea "Wattage: [2] 40W C" at bounding box center [289, 386] width 351 height 78
type textarea "LED Bulbs Wattage: [2] 40W C"
click at [117, 361] on textarea "LED Bulbs Wattage: [2] 40W C" at bounding box center [289, 386] width 351 height 78
click at [119, 360] on textarea "LED Bulbs Wattage: [2] 40W C" at bounding box center [289, 386] width 351 height 78
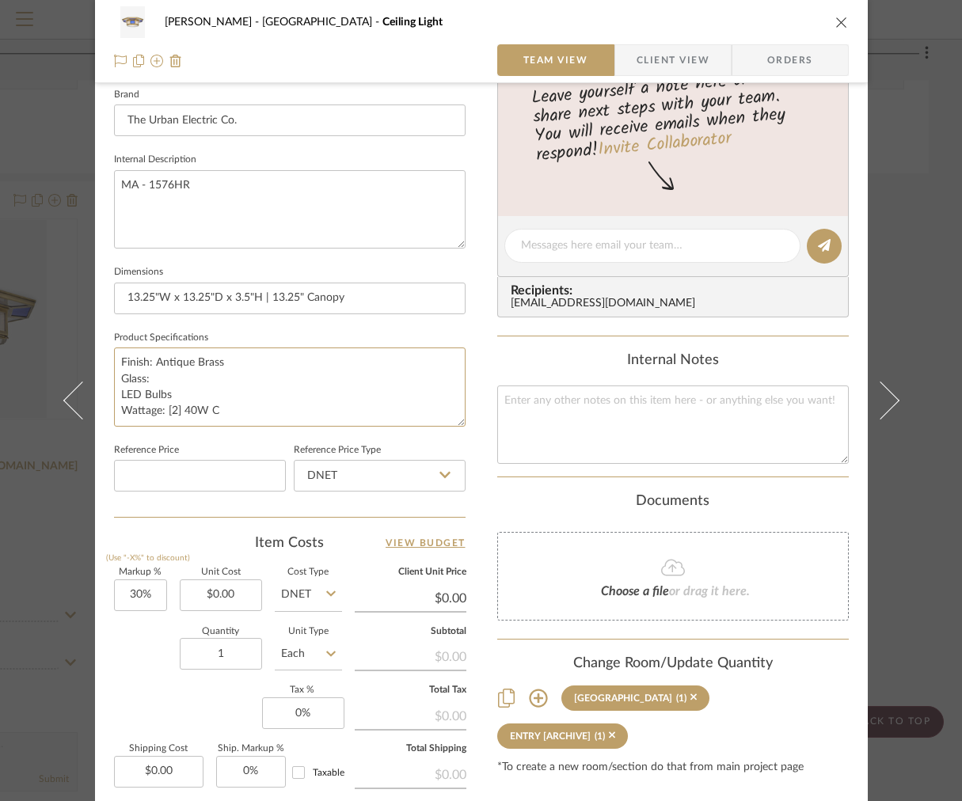
type textarea "Finish: Antique Brass Glass: LED Bulbs Wattage: [2] 40W C"
drag, startPoint x: 170, startPoint y: 373, endPoint x: 109, endPoint y: 374, distance: 61.0
click at [114, 374] on textarea "Finish: Antique Brass Glass: LED Bulbs Wattage: [2] 40W C" at bounding box center [289, 386] width 351 height 78
drag, startPoint x: 285, startPoint y: 369, endPoint x: 273, endPoint y: 365, distance: 12.5
click at [273, 365] on textarea "Finish: Antique Brass or Various LED Bulbs Wattage: [2] 40W C" at bounding box center [289, 386] width 351 height 78
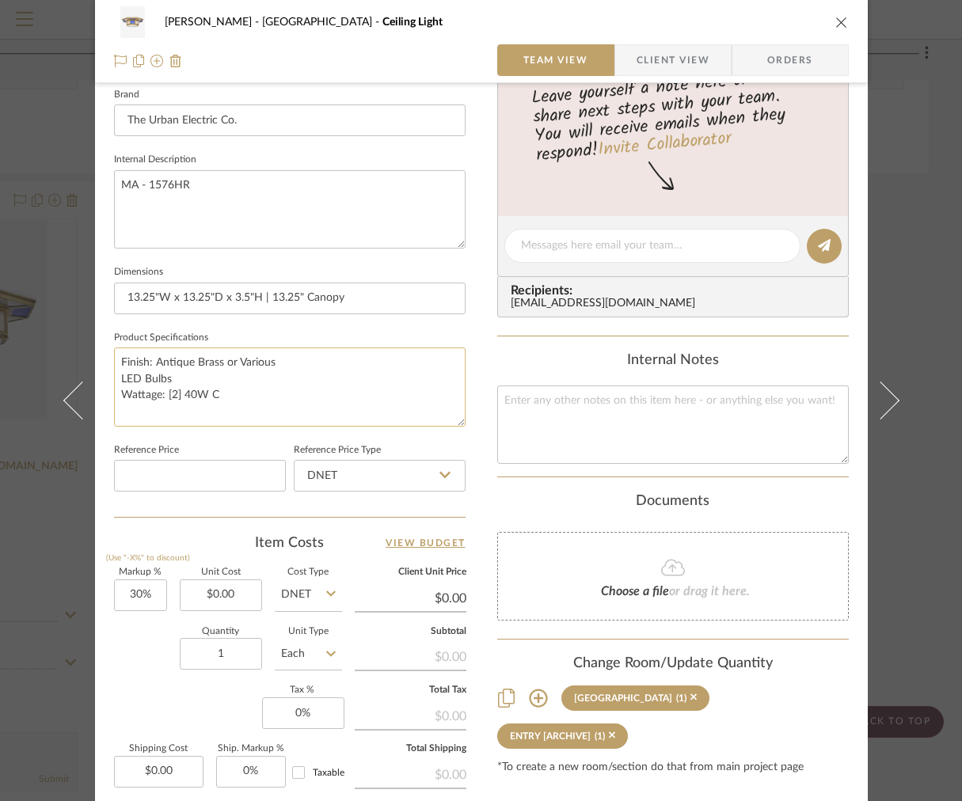
drag, startPoint x: 275, startPoint y: 361, endPoint x: 153, endPoint y: 361, distance: 121.9
click at [154, 361] on textarea "Finish: Antique Brass or Various LED Bulbs Wattage: [2] 40W C" at bounding box center [289, 386] width 351 height 78
type textarea "Finish: Various with COM Paint Color LED Bulbs Wattage: [2] 40W C"
click at [183, 365] on textarea "Finish: Various with COM Paint Color LED Bulbs Wattage: [2] 40W C" at bounding box center [289, 386] width 351 height 78
click at [656, 61] on span "Client View" at bounding box center [672, 60] width 73 height 32
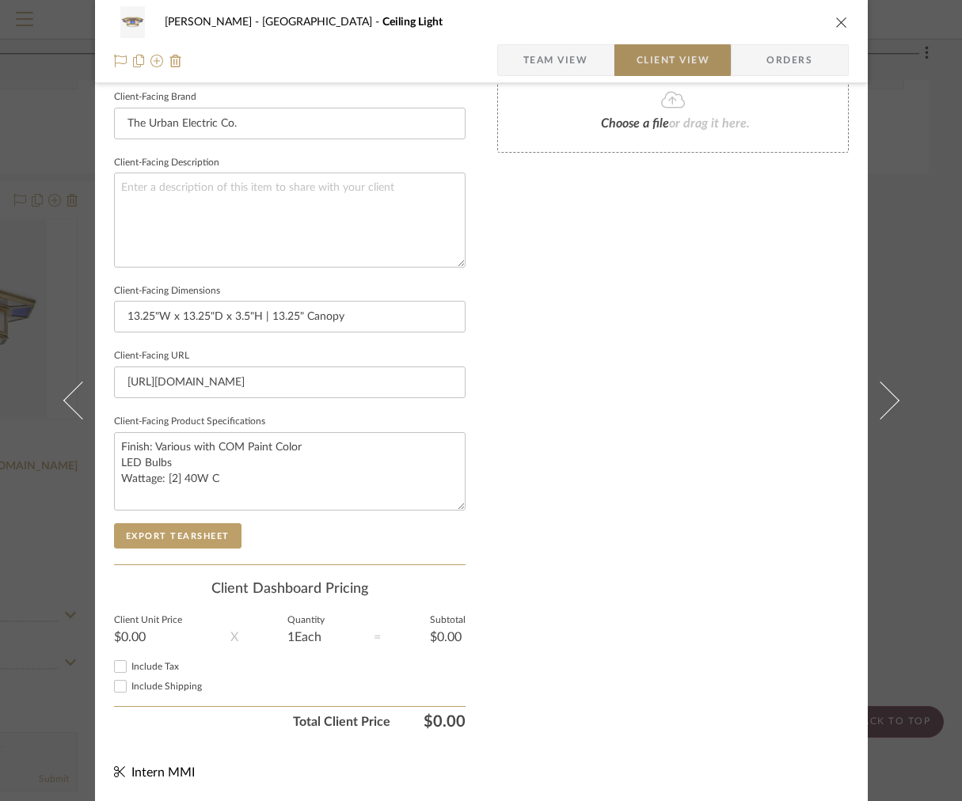
scroll to position [502, 0]
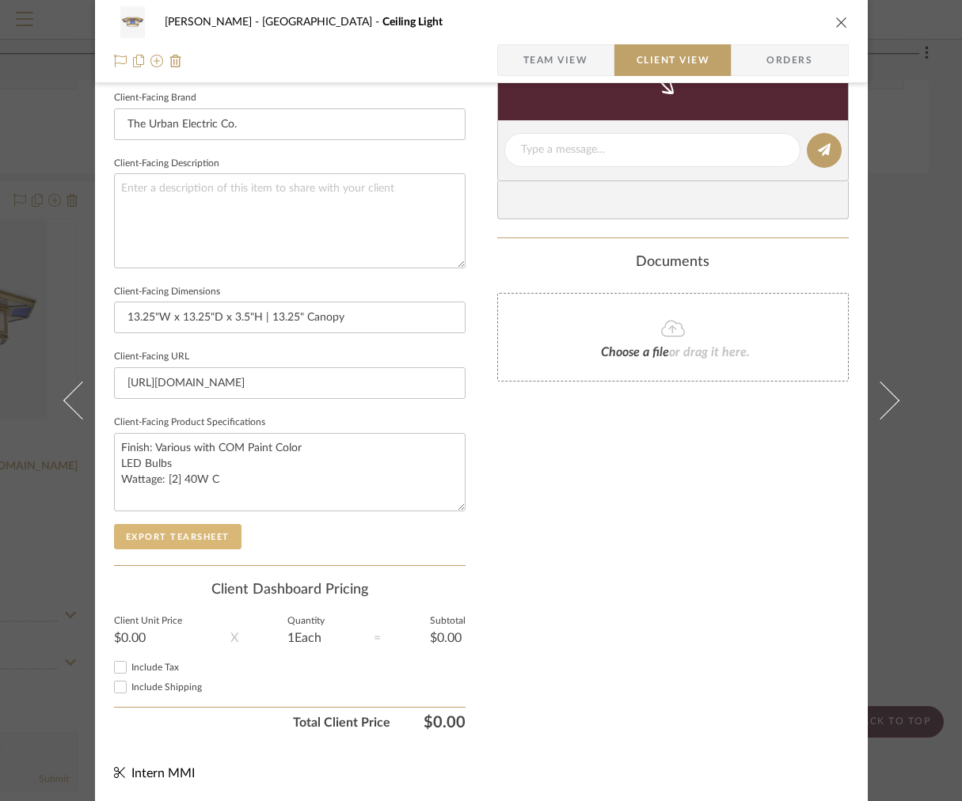
click at [203, 528] on button "Export Tearsheet" at bounding box center [177, 536] width 127 height 25
click at [154, 446] on textarea "Finish: Various with COM Paint Color LED Bulbs Wattage: [2] 40W C" at bounding box center [289, 472] width 351 height 78
click at [154, 443] on textarea "Finish: Various with COM Paint Color LED Bulbs Wattage: [2] 40W C" at bounding box center [289, 472] width 351 height 78
click at [148, 445] on textarea "Finish: Various with COM Paint Color LED Bulbs Wattage: [2] 40W C" at bounding box center [289, 472] width 351 height 78
type textarea "Finish: Antique Brass or Various with COM Paint Color LED Bulbs Wattage: [2] 40…"
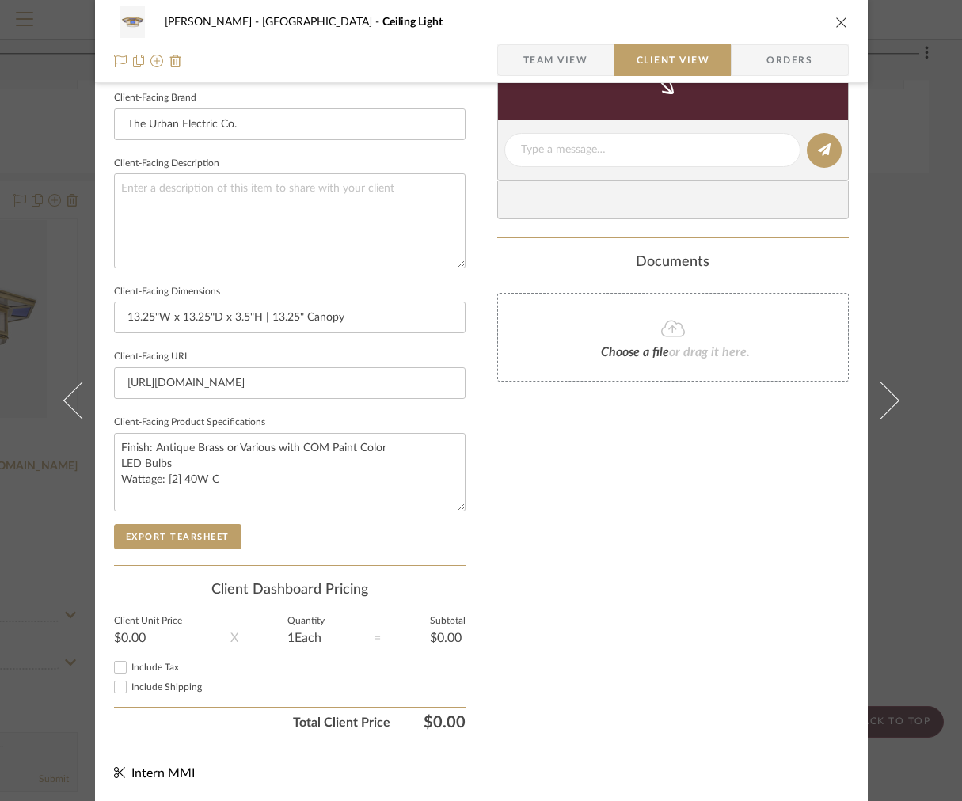
click at [208, 517] on sr-form-field "Client-Facing Product Specifications Finish: Antique Brass or Various with COM …" at bounding box center [289, 468] width 351 height 112
click at [195, 529] on button "Export Tearsheet" at bounding box center [177, 536] width 127 height 25
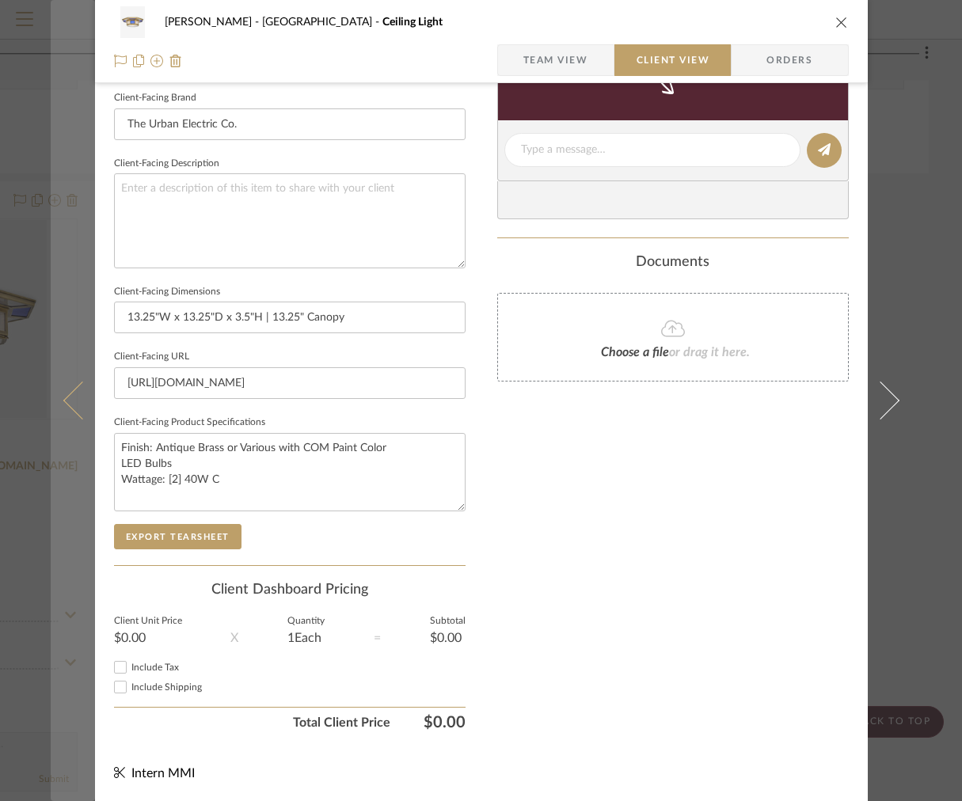
click at [51, 355] on button at bounding box center [73, 400] width 44 height 801
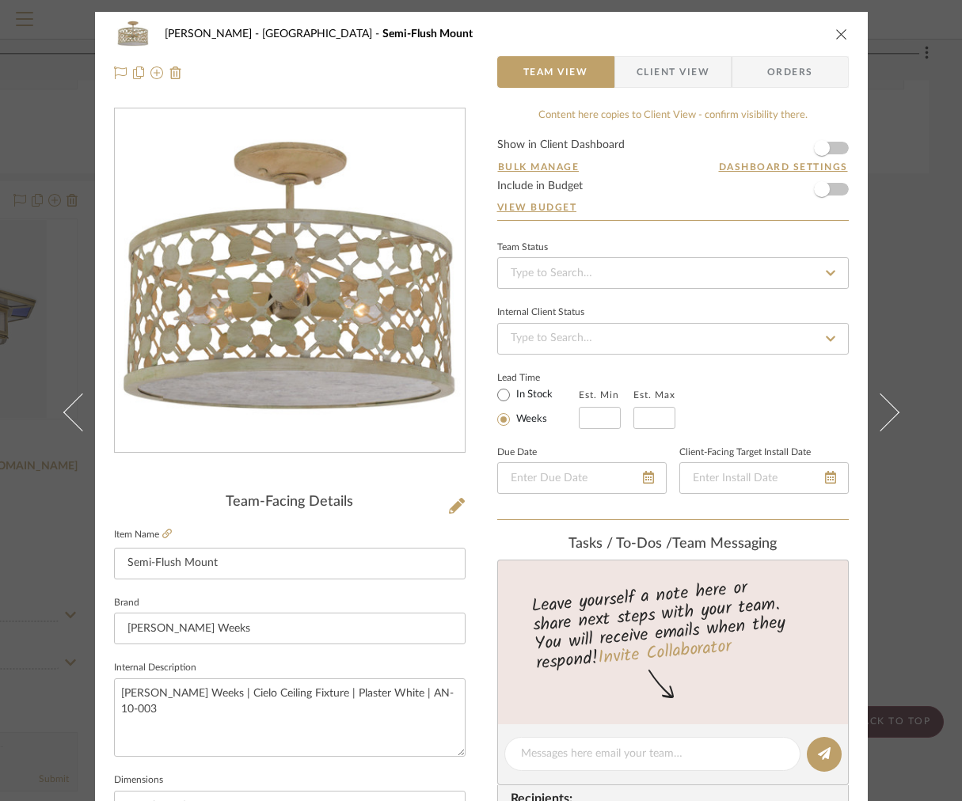
click at [693, 59] on span "Client View" at bounding box center [672, 72] width 73 height 32
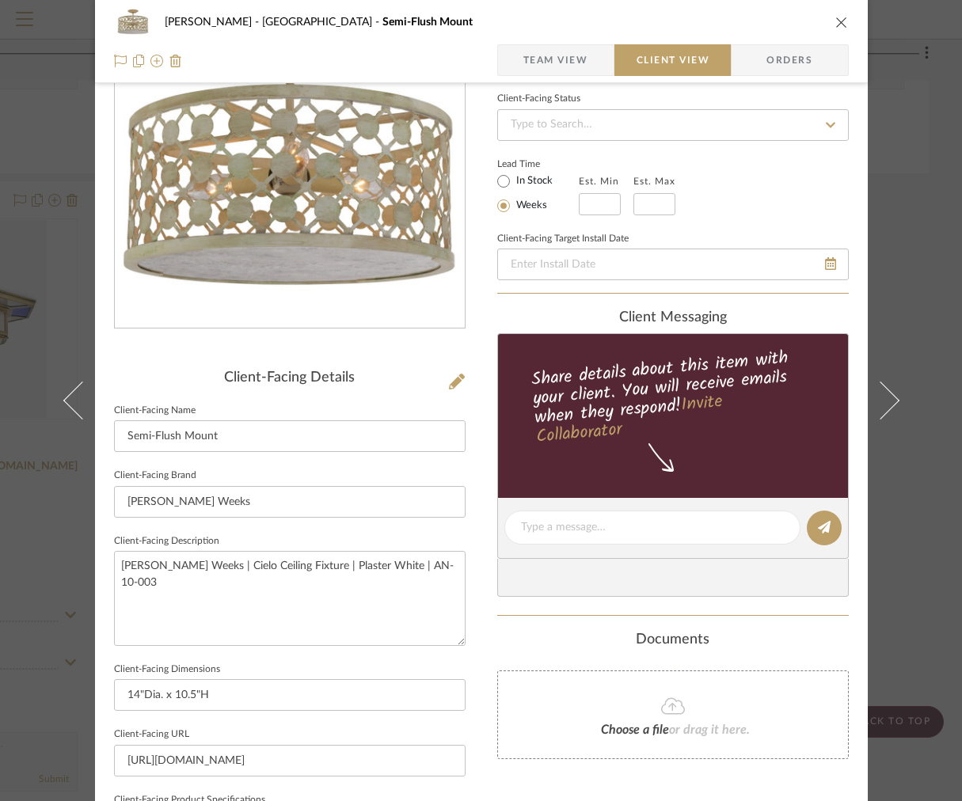
scroll to position [393, 0]
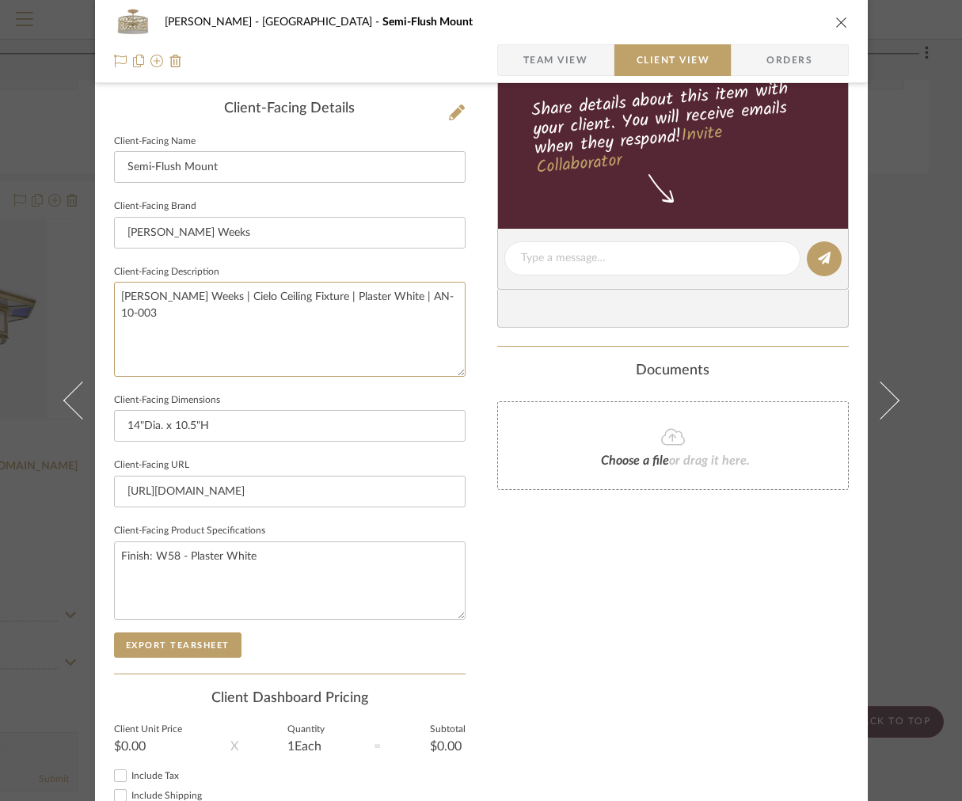
drag, startPoint x: 449, startPoint y: 303, endPoint x: 6, endPoint y: 260, distance: 444.5
click at [6, 260] on div "[PERSON_NAME] Stair [PERSON_NAME] Semi-Flush Mount Team View Client View Orders…" at bounding box center [481, 400] width 962 height 801
click at [171, 646] on button "Export Tearsheet" at bounding box center [177, 644] width 127 height 25
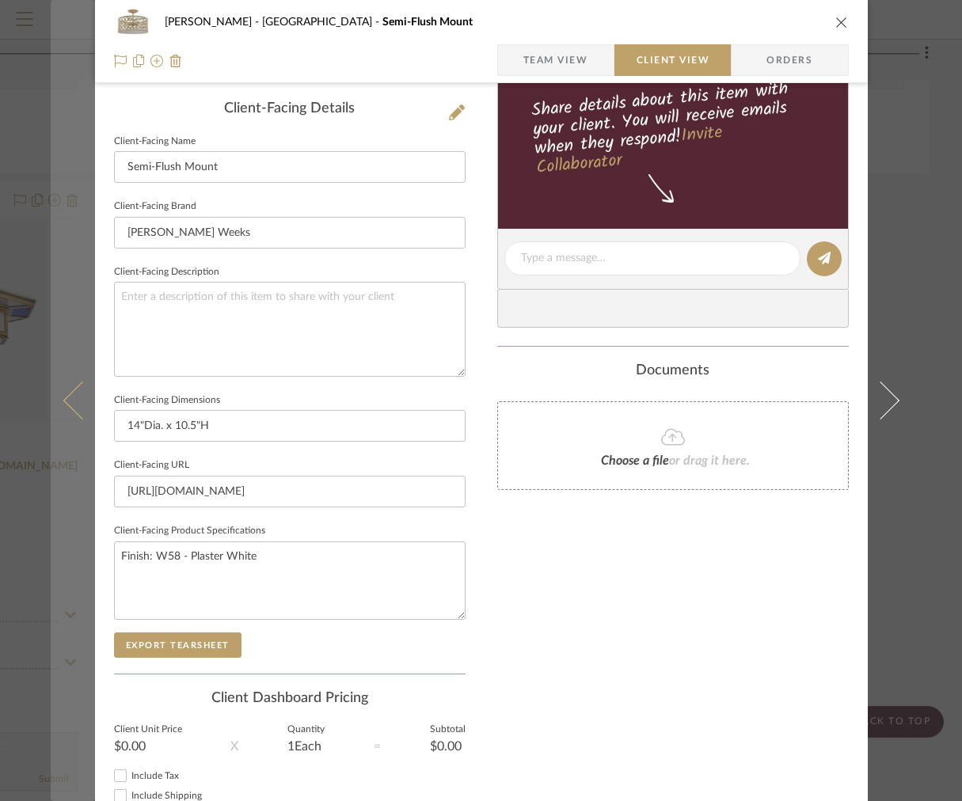
click at [73, 358] on button at bounding box center [73, 400] width 44 height 801
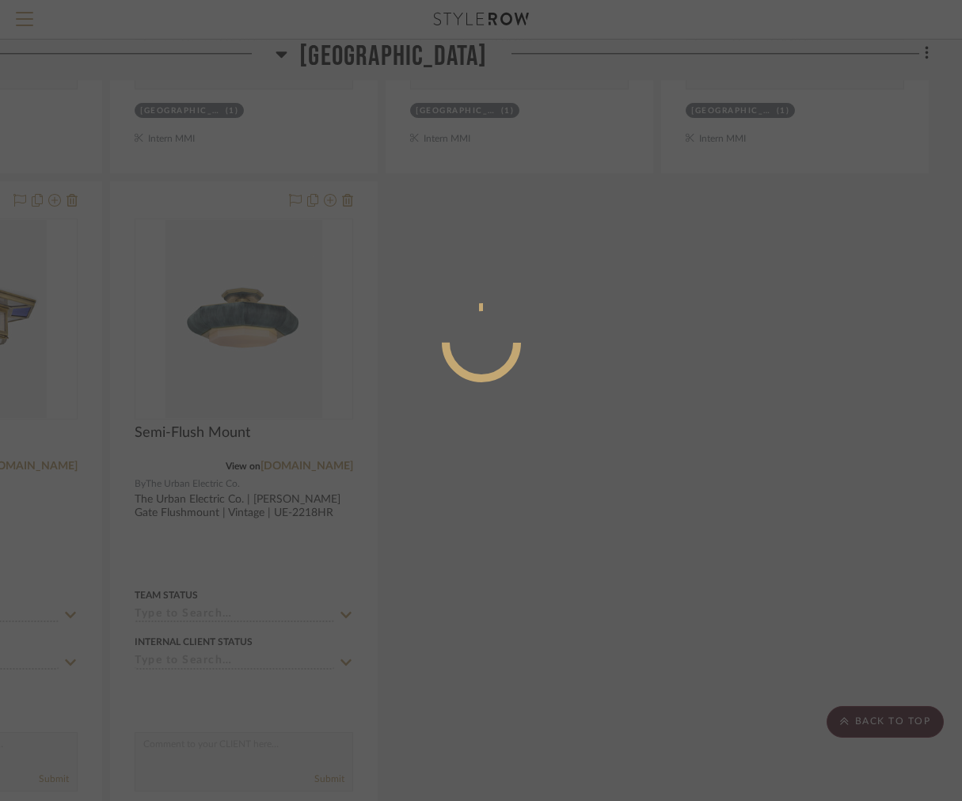
scroll to position [0, 0]
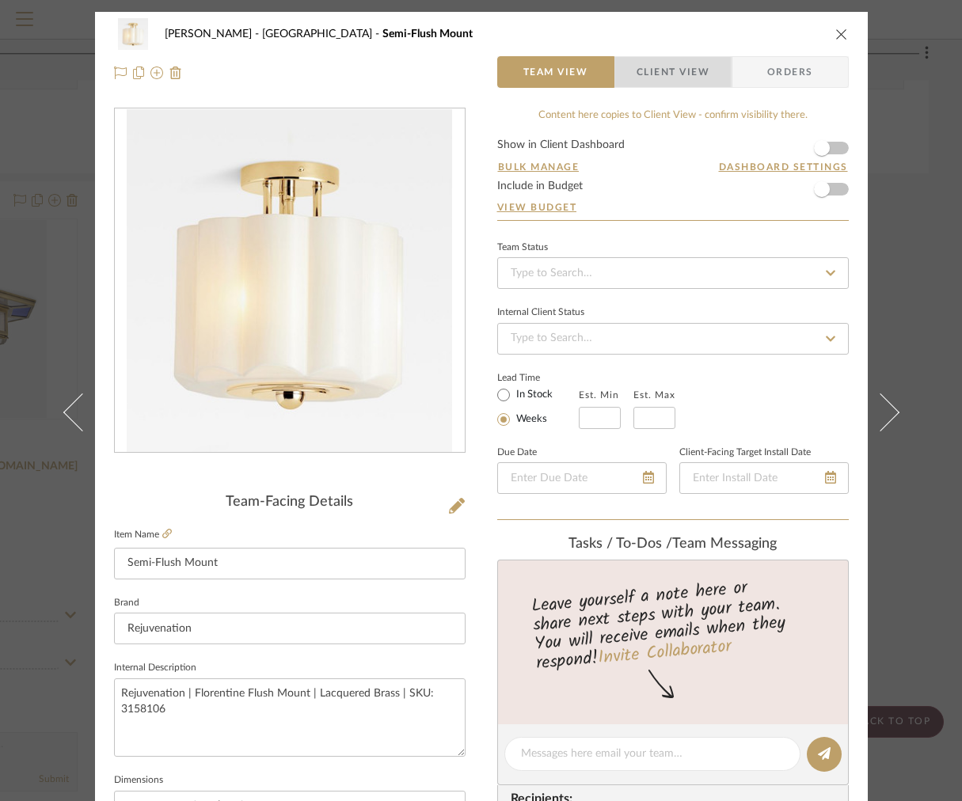
click at [641, 83] on span "Client View" at bounding box center [672, 72] width 73 height 32
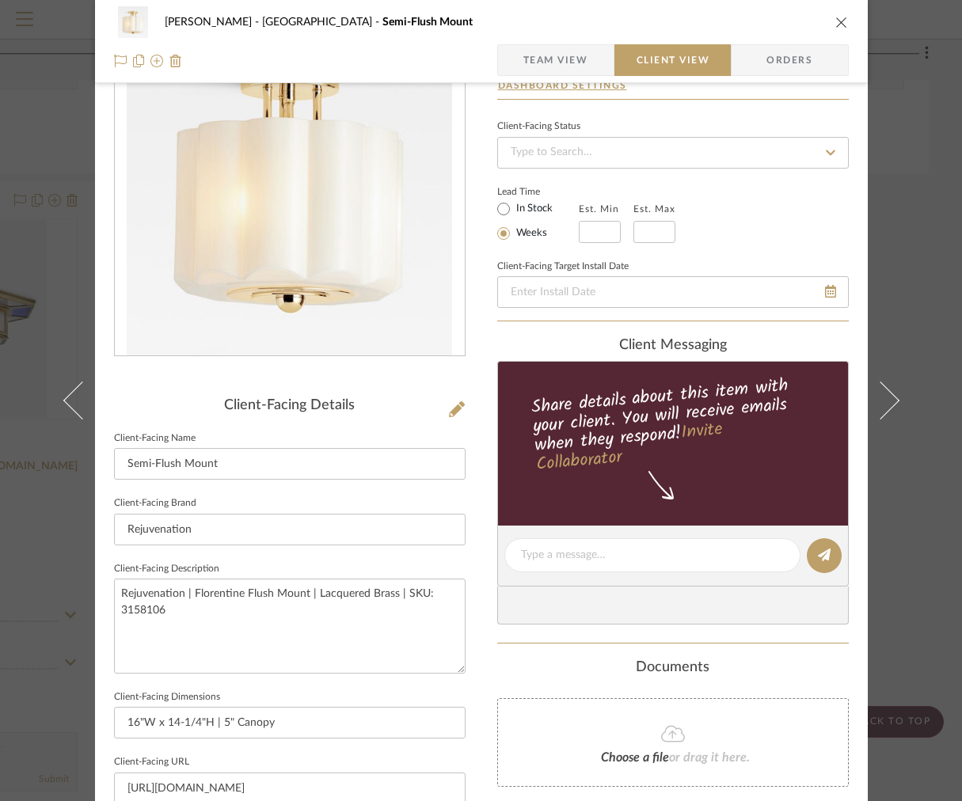
scroll to position [502, 0]
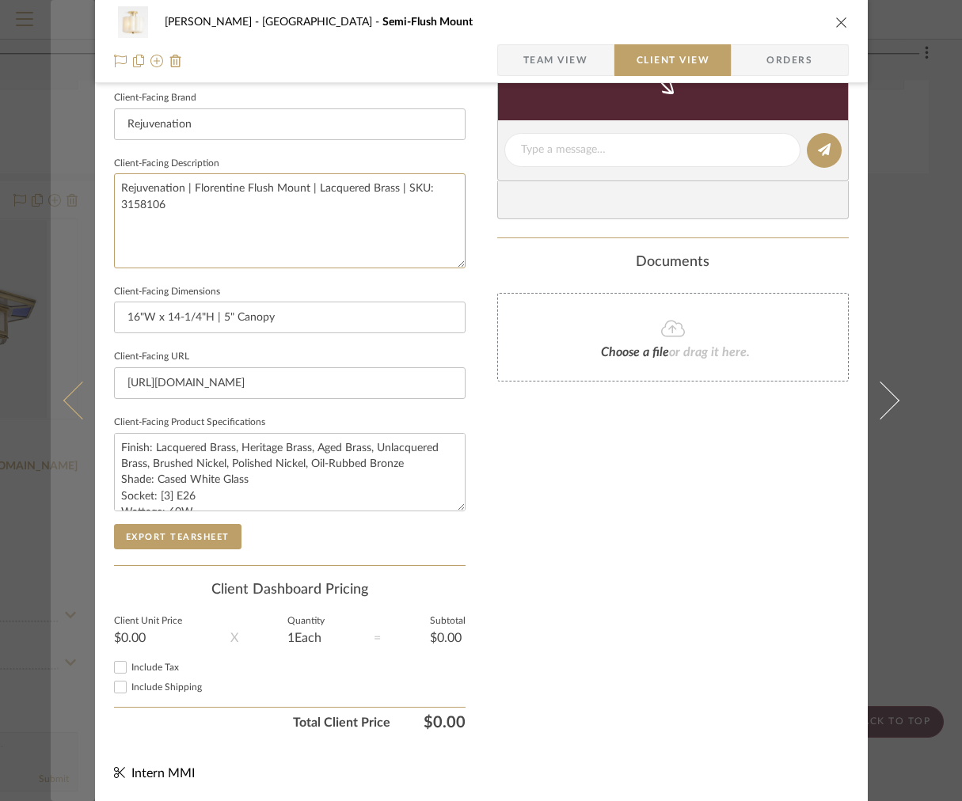
drag, startPoint x: 312, startPoint y: 240, endPoint x: 48, endPoint y: 138, distance: 282.3
click at [69, 153] on mat-dialog-content "[PERSON_NAME] Stair [PERSON_NAME] Semi-Flush Mount Team View Client View Orders…" at bounding box center [481, 156] width 861 height 1292
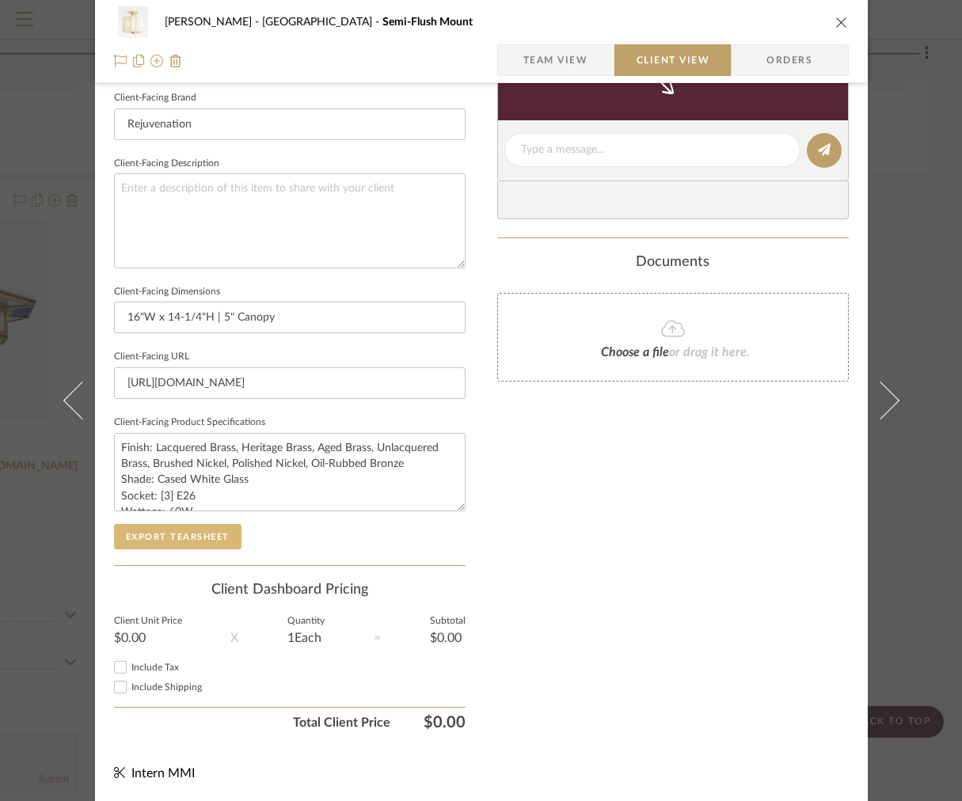
click at [183, 541] on button "Export Tearsheet" at bounding box center [177, 536] width 127 height 25
click at [195, 521] on sr-form-field "Client-Facing Product Specifications Finish: Lacquered Brass, Heritage Brass, A…" at bounding box center [289, 468] width 351 height 112
click at [183, 529] on button "Export Tearsheet" at bounding box center [177, 536] width 127 height 25
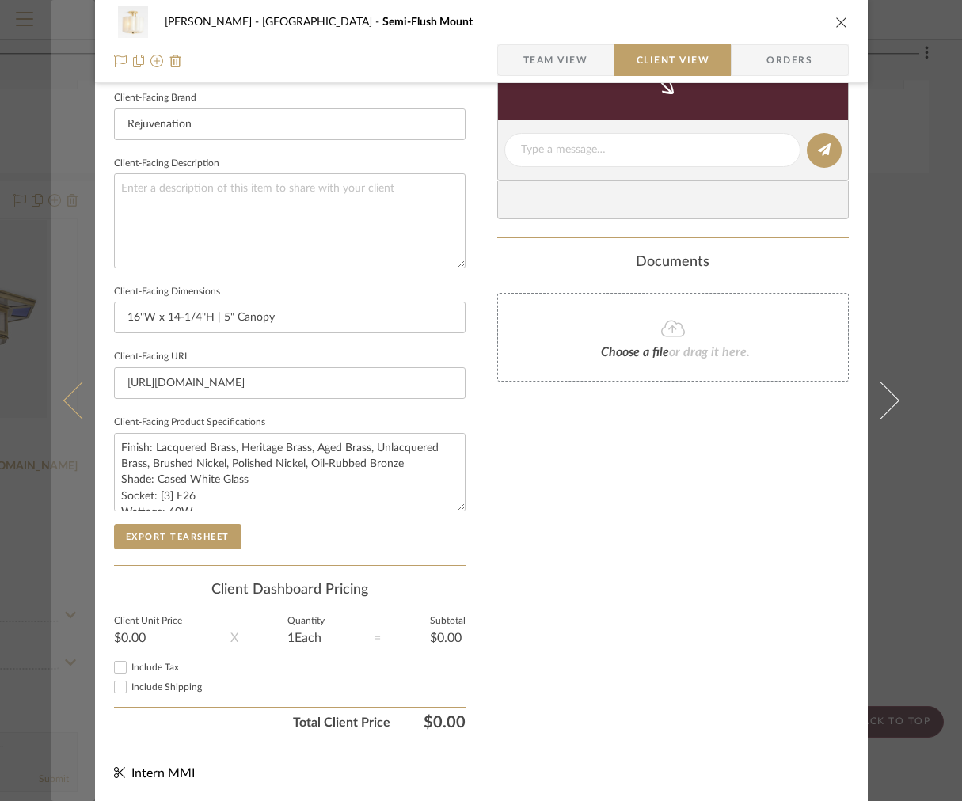
click at [66, 354] on button at bounding box center [73, 400] width 44 height 801
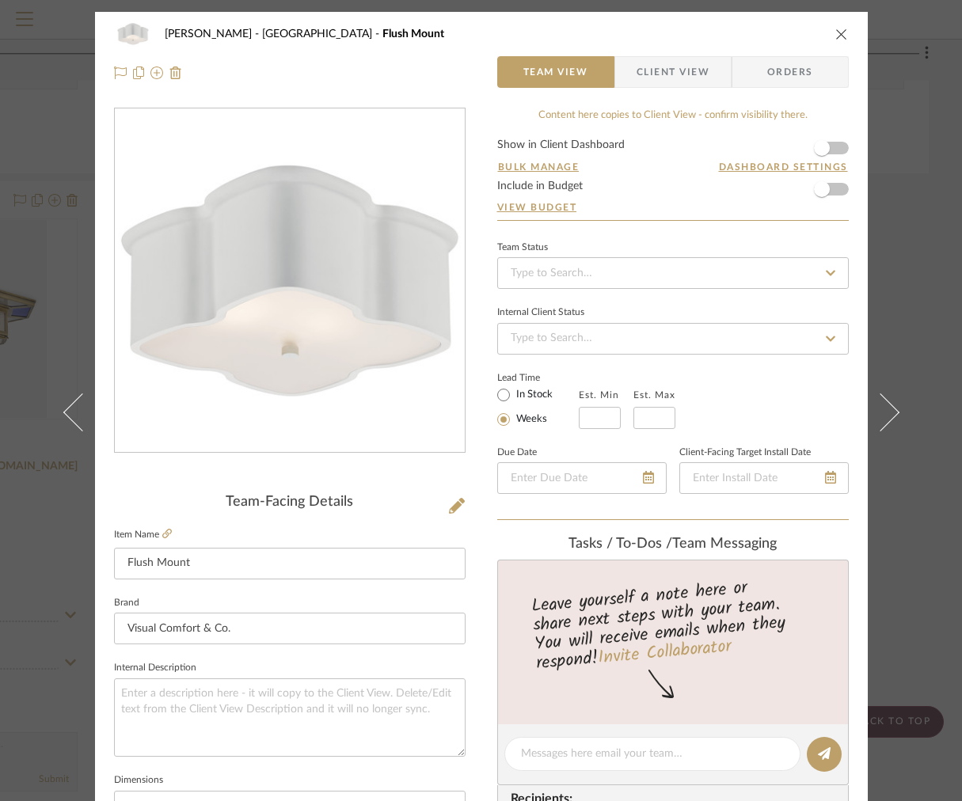
click at [659, 76] on span "Client View" at bounding box center [672, 72] width 73 height 32
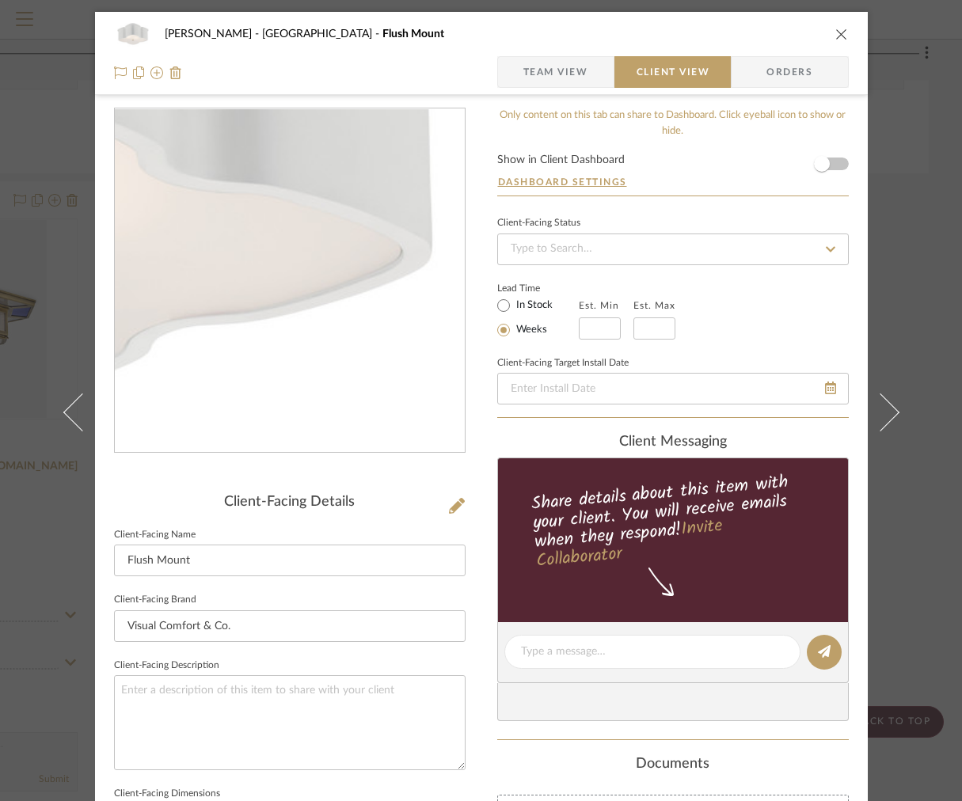
scroll to position [502, 0]
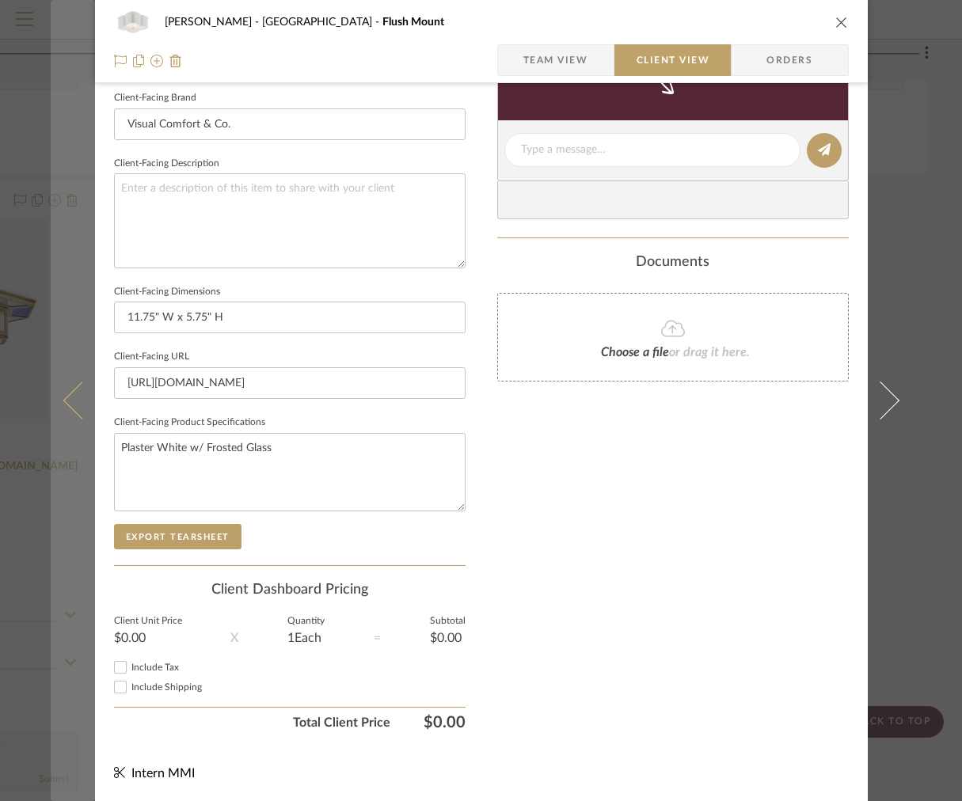
click at [75, 406] on icon at bounding box center [82, 400] width 38 height 38
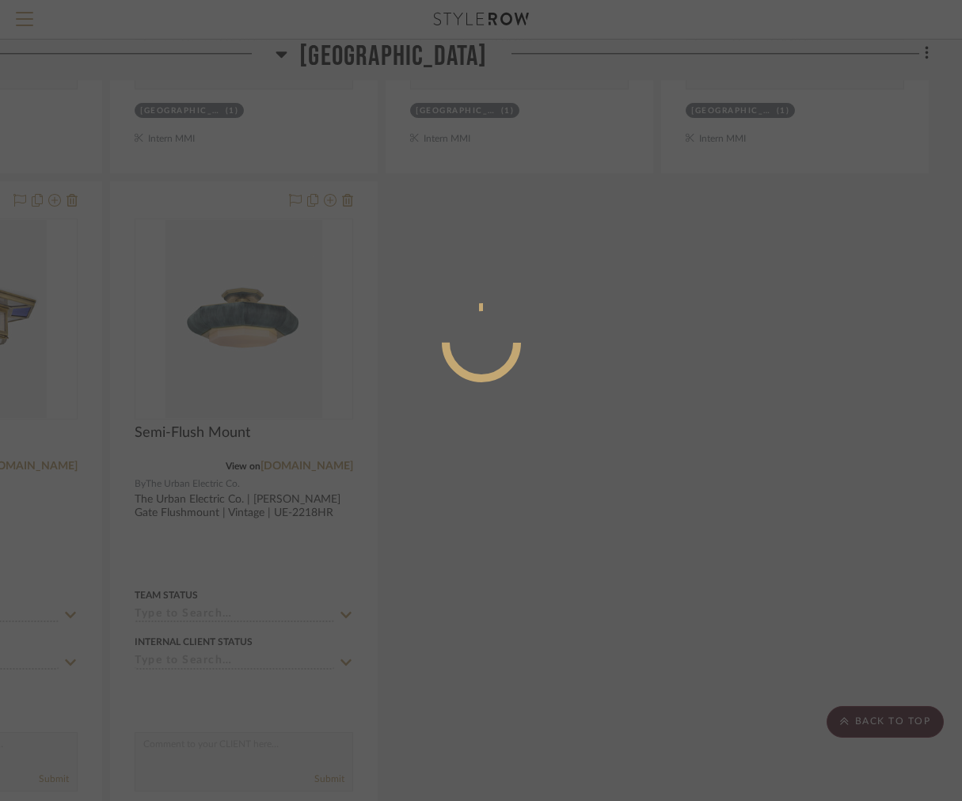
scroll to position [0, 0]
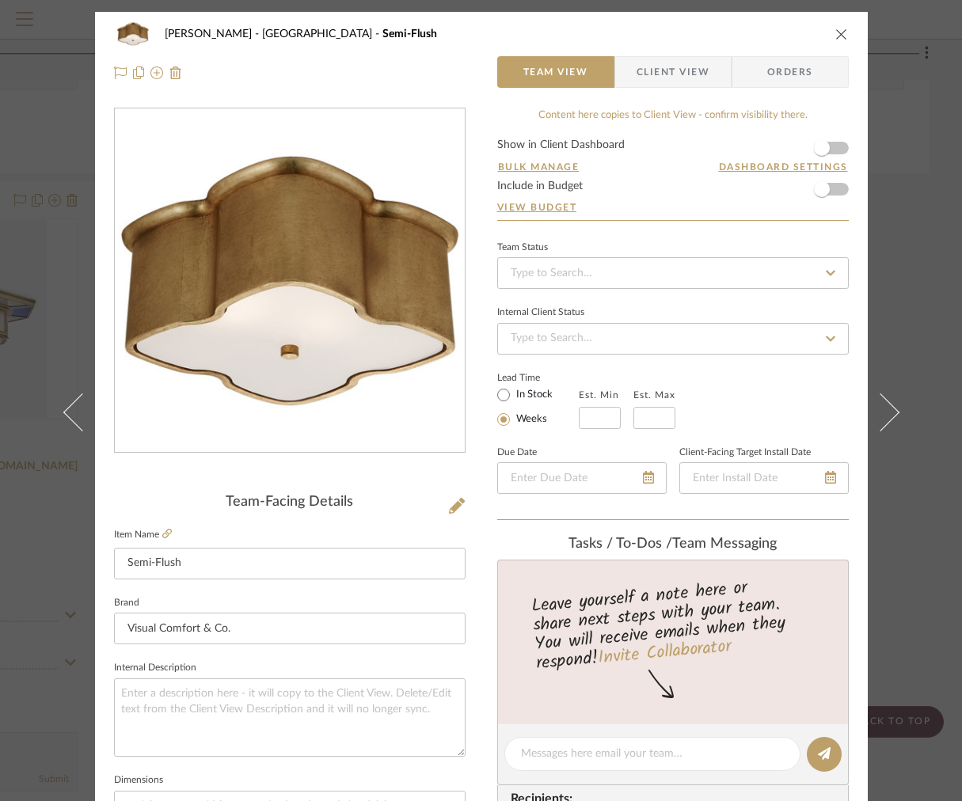
click at [669, 78] on span "Client View" at bounding box center [672, 72] width 73 height 32
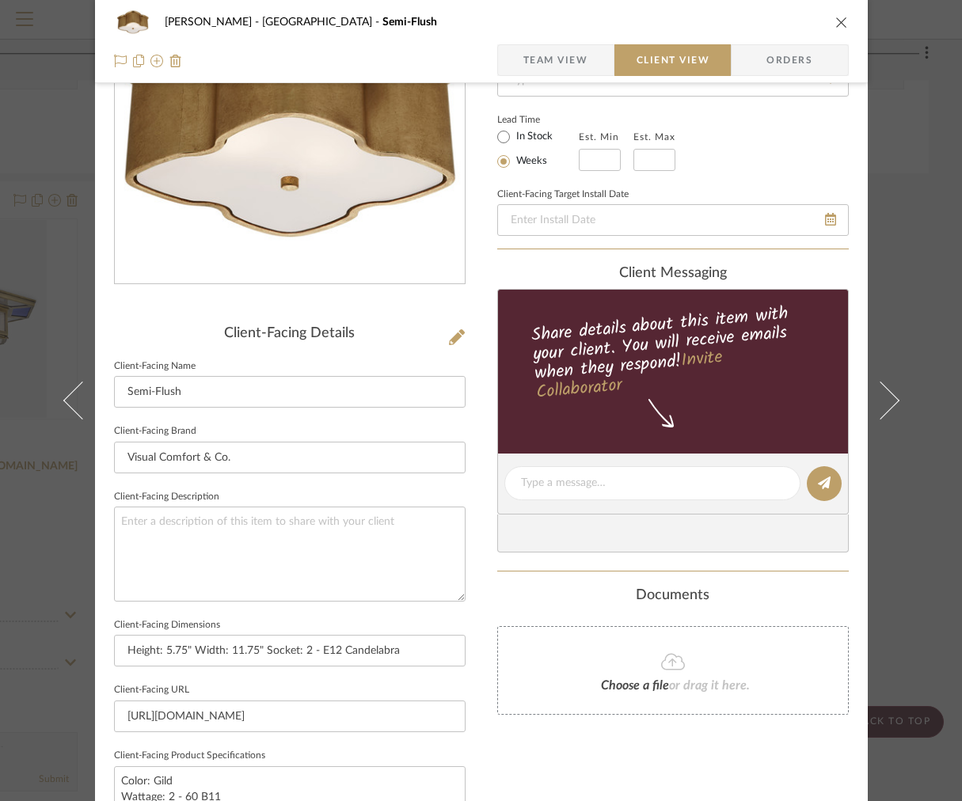
scroll to position [408, 0]
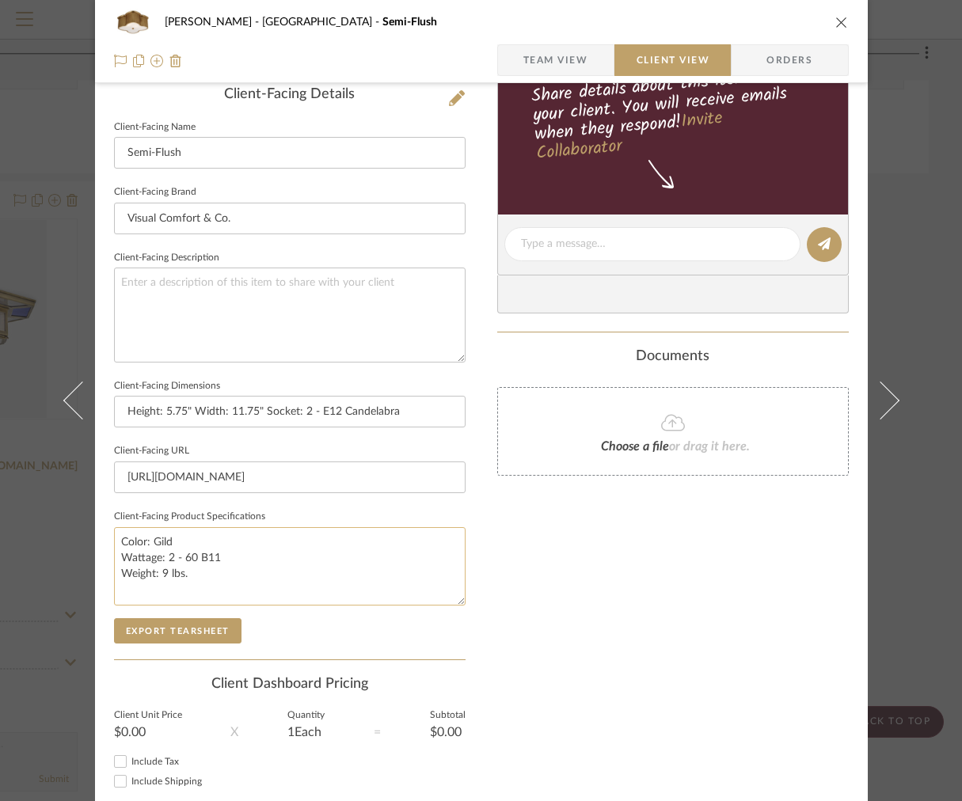
click at [178, 556] on textarea "Color: Gild Wattage: 2 - 60 B11 Weight: 9 lbs." at bounding box center [289, 566] width 351 height 78
drag, startPoint x: 204, startPoint y: 572, endPoint x: 110, endPoint y: 567, distance: 94.3
click at [114, 570] on textarea "Color: Gild Wattage: [2] 60 B11 Weight: 9 lbs." at bounding box center [289, 566] width 351 height 78
type textarea "Color: Gild Wattage: [2] 60 B11"
click at [548, 63] on span "Team View" at bounding box center [555, 60] width 65 height 32
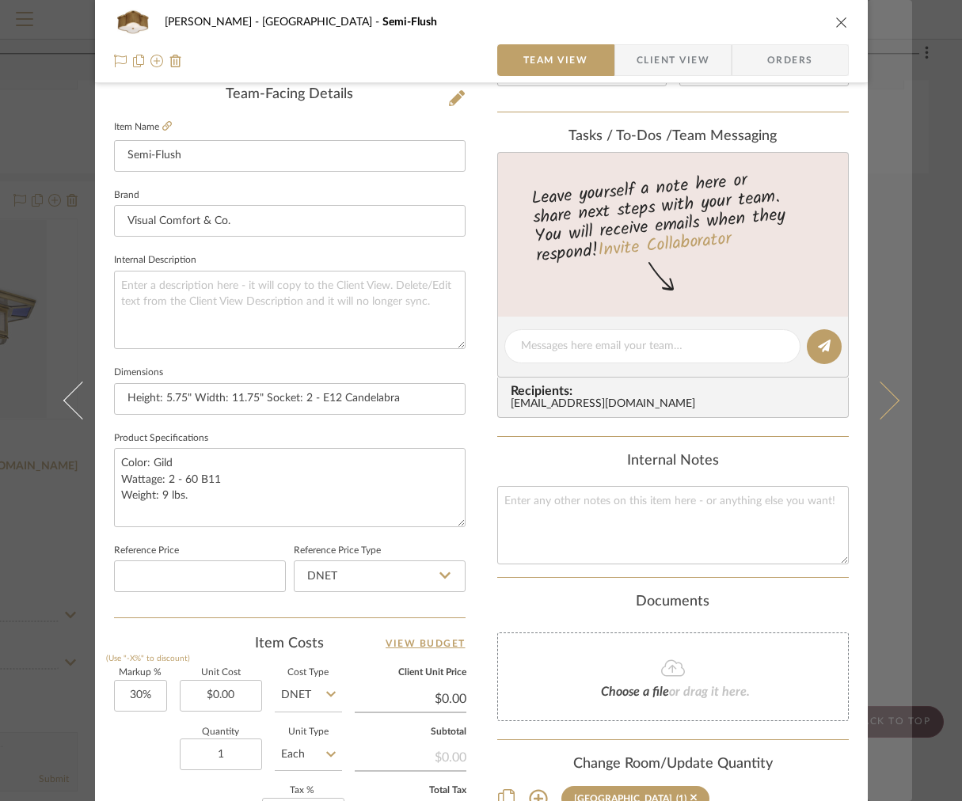
click at [852, 261] on button at bounding box center [889, 400] width 44 height 801
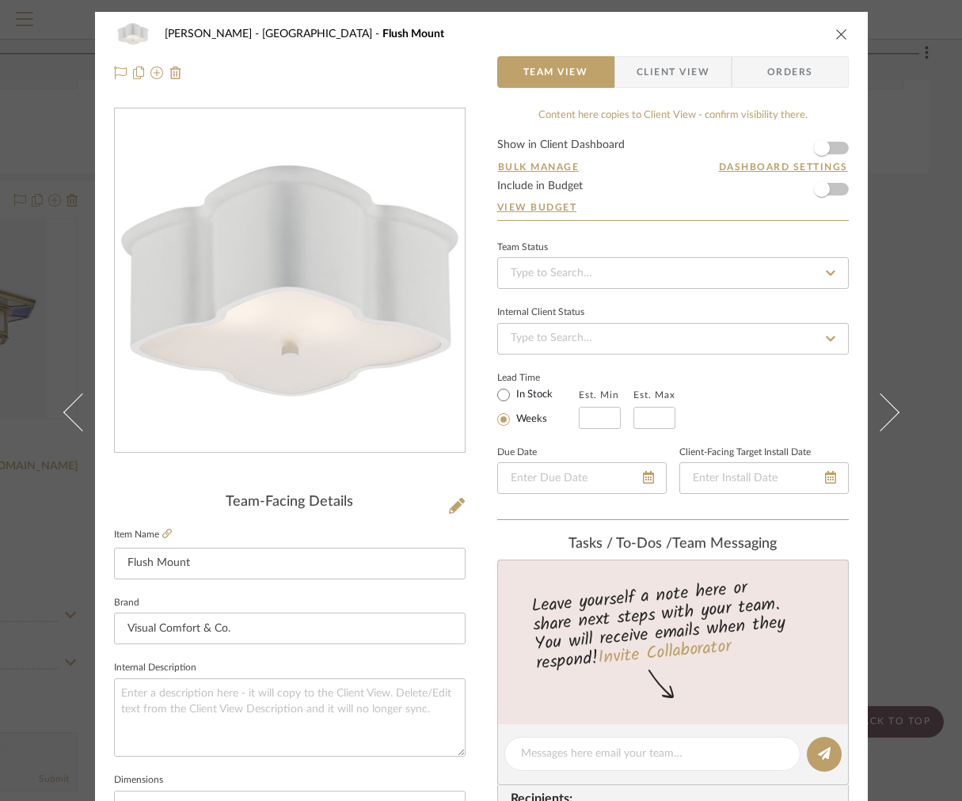
scroll to position [360, 0]
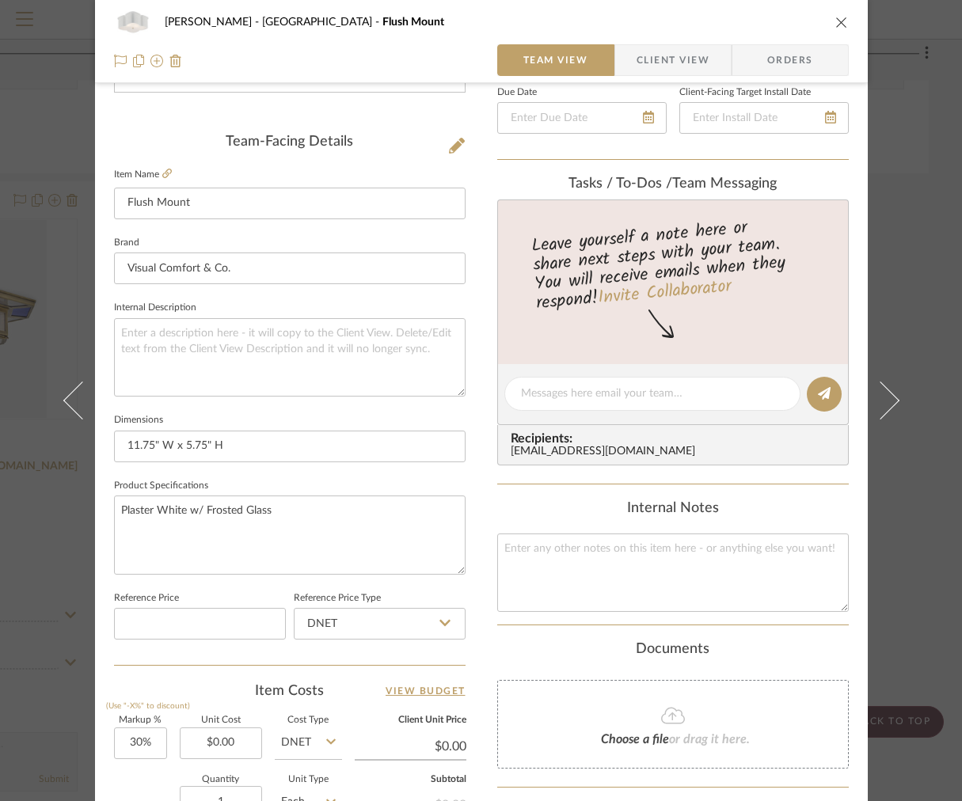
click at [624, 82] on div "[PERSON_NAME] Stair [PERSON_NAME] Flush Mount Team View Client View Orders" at bounding box center [481, 41] width 772 height 83
click at [653, 49] on span "Client View" at bounding box center [672, 60] width 73 height 32
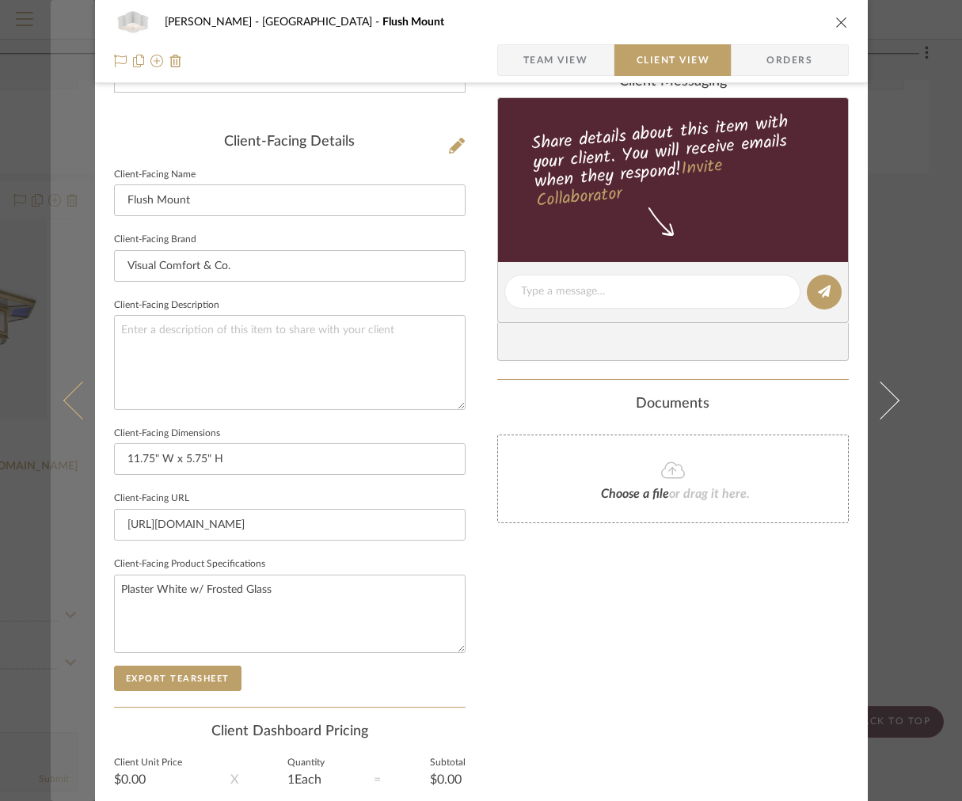
click at [76, 387] on icon at bounding box center [82, 400] width 38 height 38
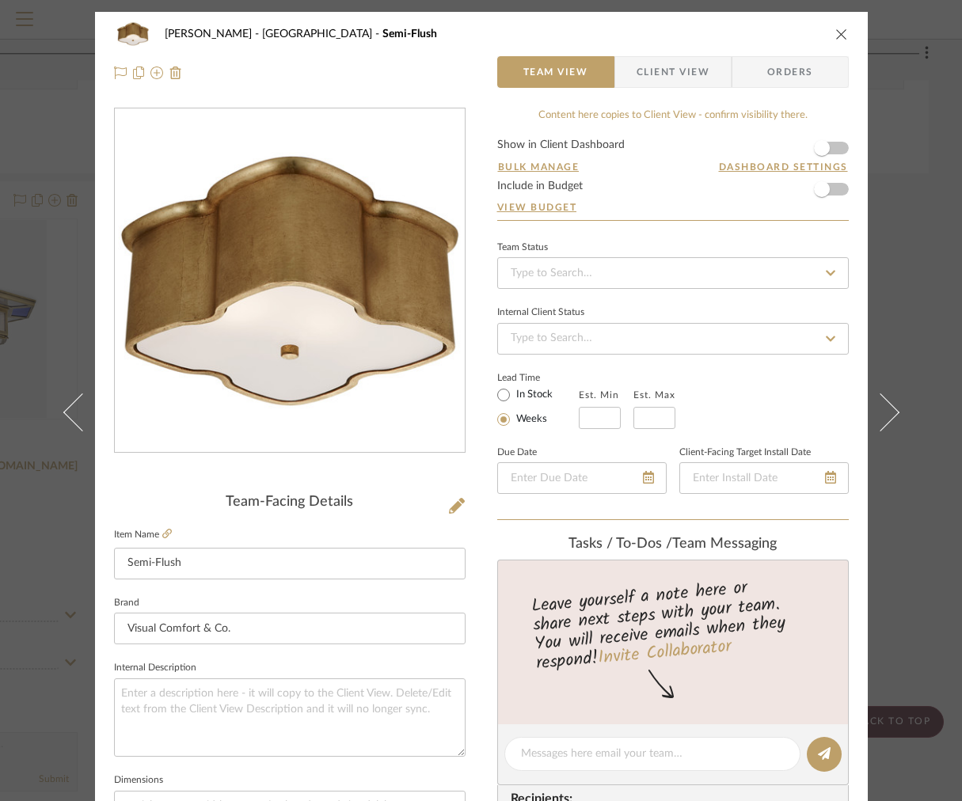
click at [654, 74] on span "Client View" at bounding box center [672, 72] width 73 height 32
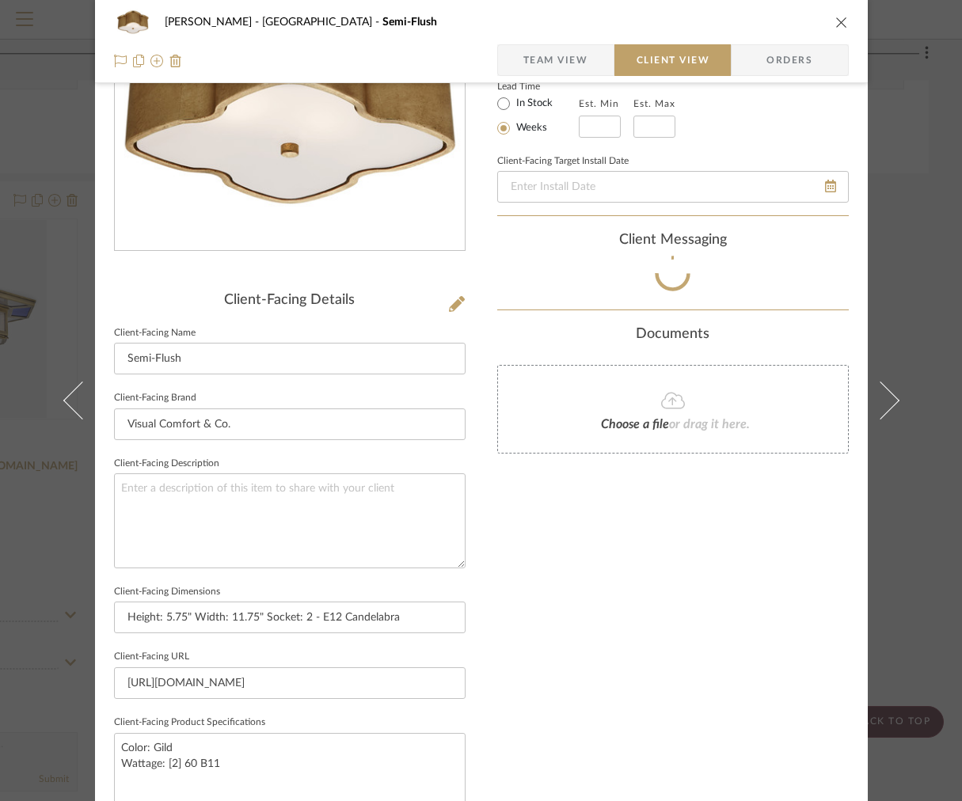
scroll to position [430, 0]
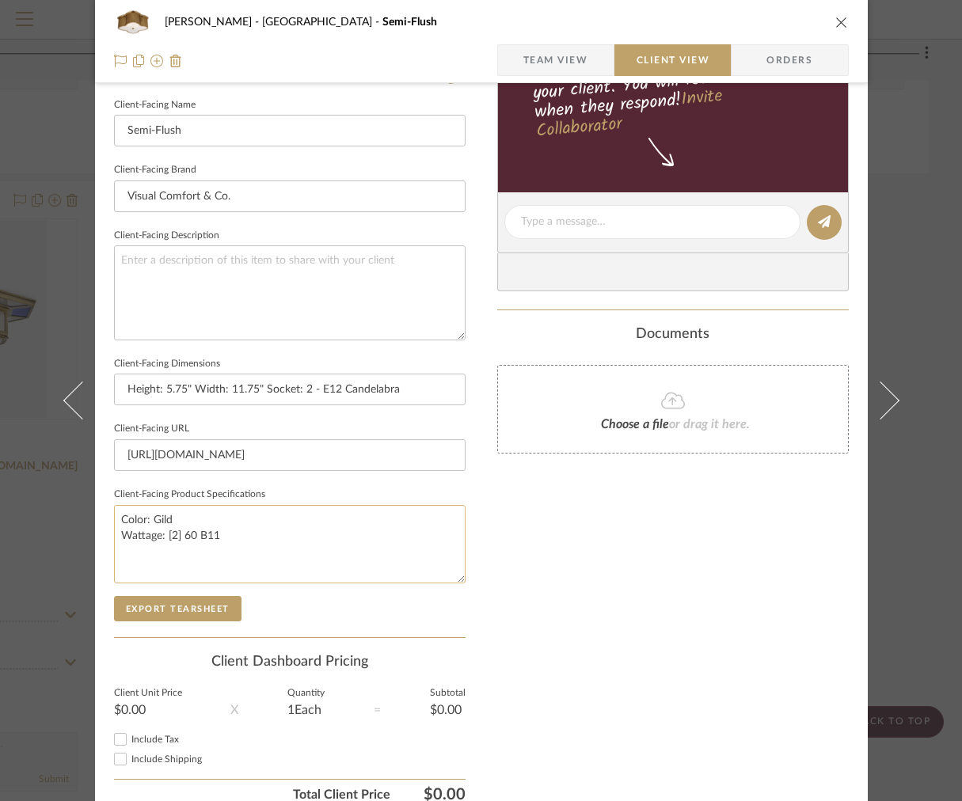
click at [242, 537] on textarea "Color: Gild Wattage: [2] 60 B11" at bounding box center [289, 544] width 351 height 78
type textarea "Color: Gild Wattage: [2] 60 B11 Frosted Glass"
click at [532, 50] on span "Team View" at bounding box center [555, 60] width 65 height 32
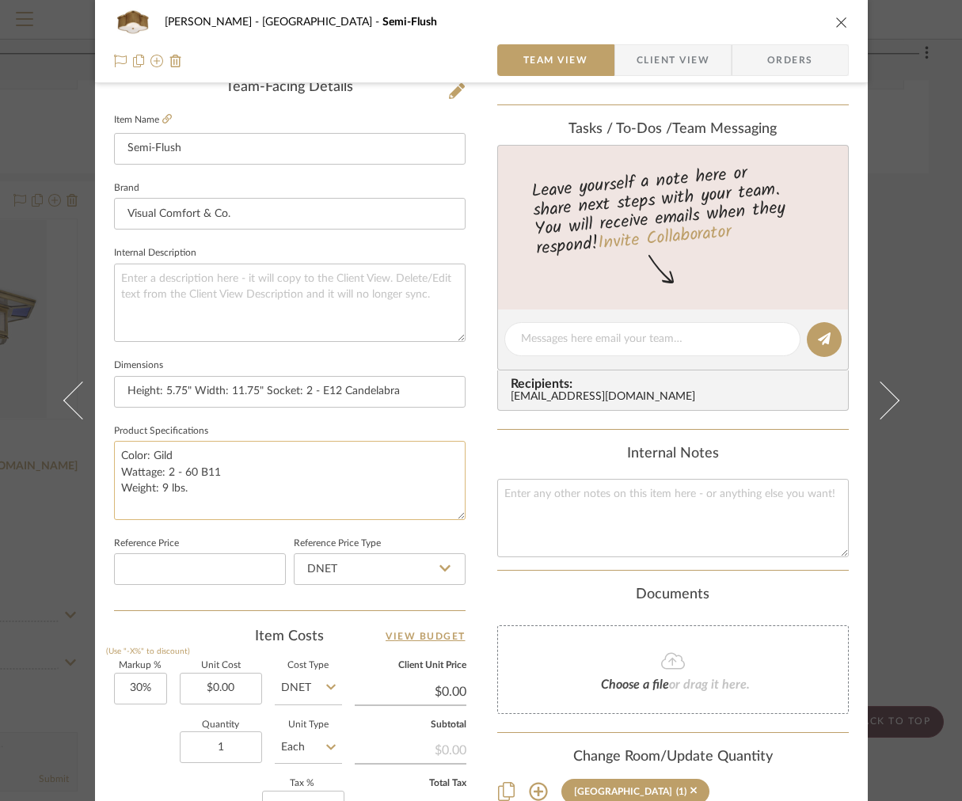
scroll to position [411, 0]
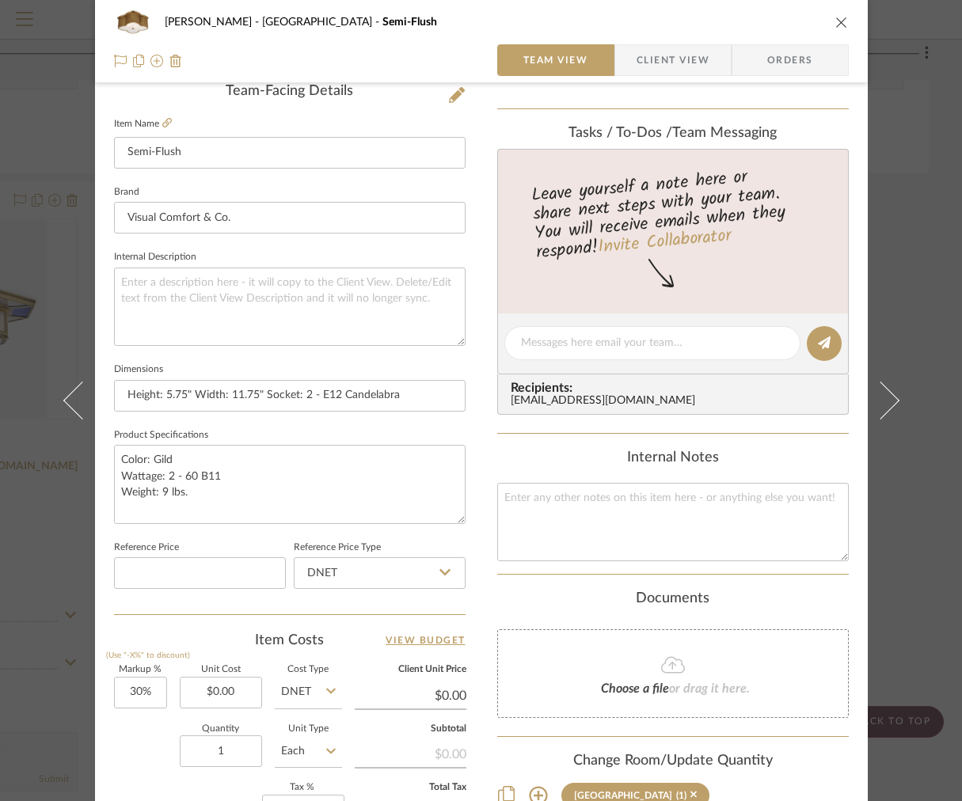
click at [646, 70] on span "Client View" at bounding box center [672, 60] width 73 height 32
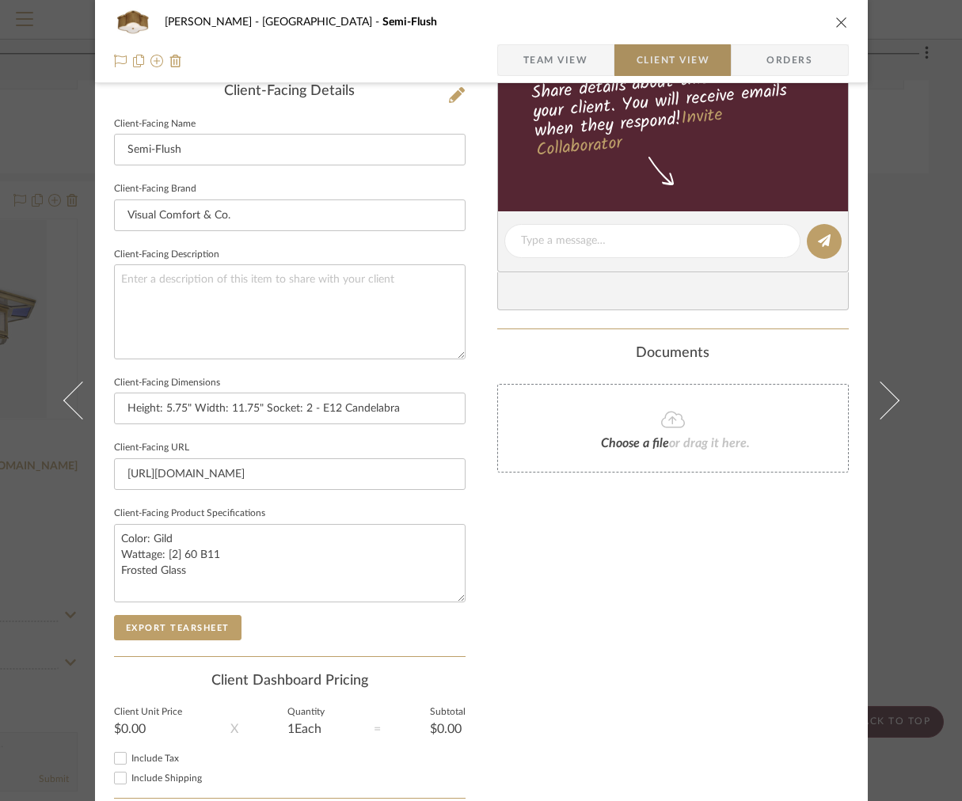
click at [615, 69] on span "button" at bounding box center [625, 60] width 22 height 32
click at [570, 63] on span "Team View" at bounding box center [555, 60] width 65 height 32
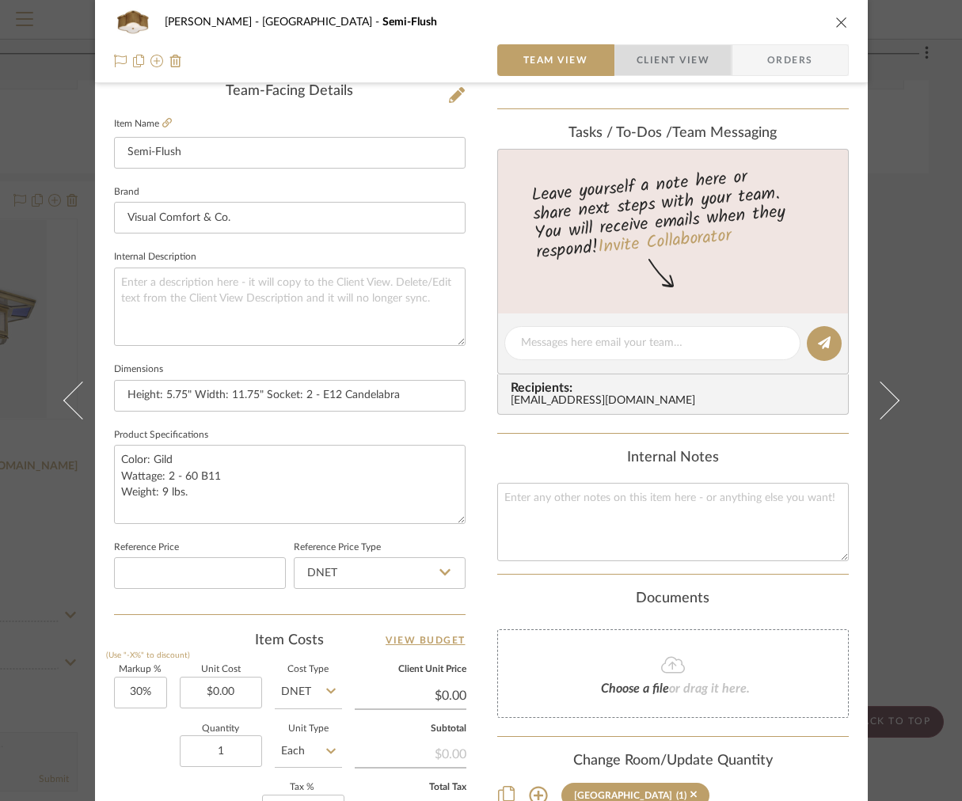
click at [664, 66] on span "Client View" at bounding box center [672, 60] width 73 height 32
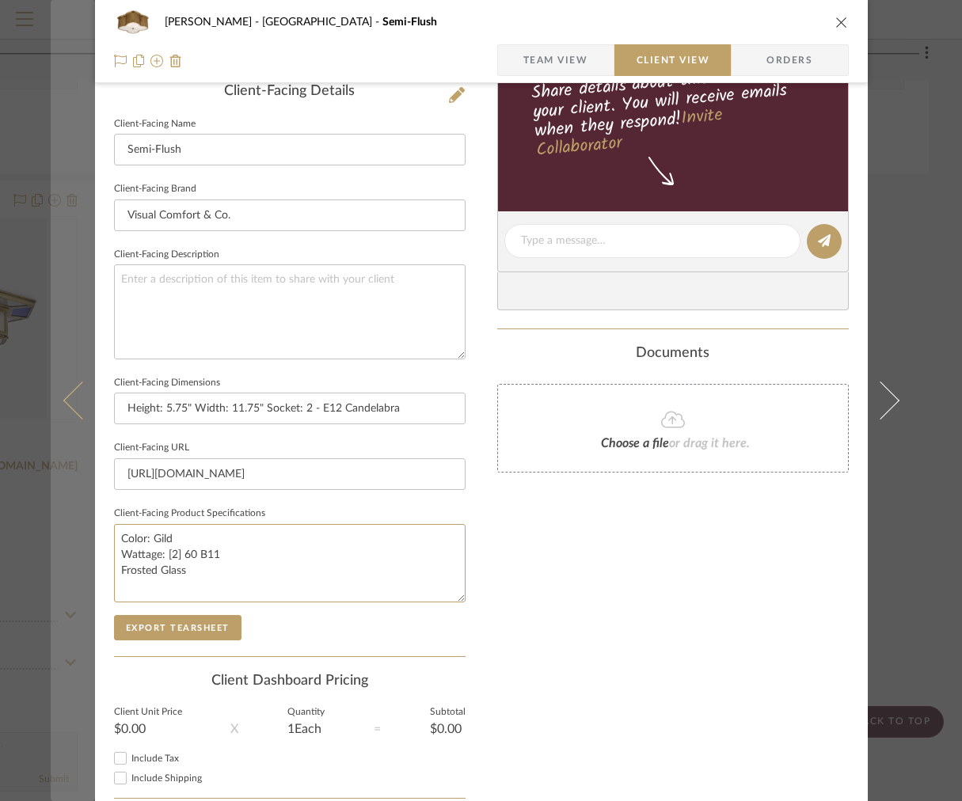
drag, startPoint x: 212, startPoint y: 586, endPoint x: 59, endPoint y: 499, distance: 175.8
click at [59, 499] on mat-dialog-content "[PERSON_NAME] Stair [PERSON_NAME] Semi-Flush Team View Client View Orders Clien…" at bounding box center [481, 247] width 861 height 1292
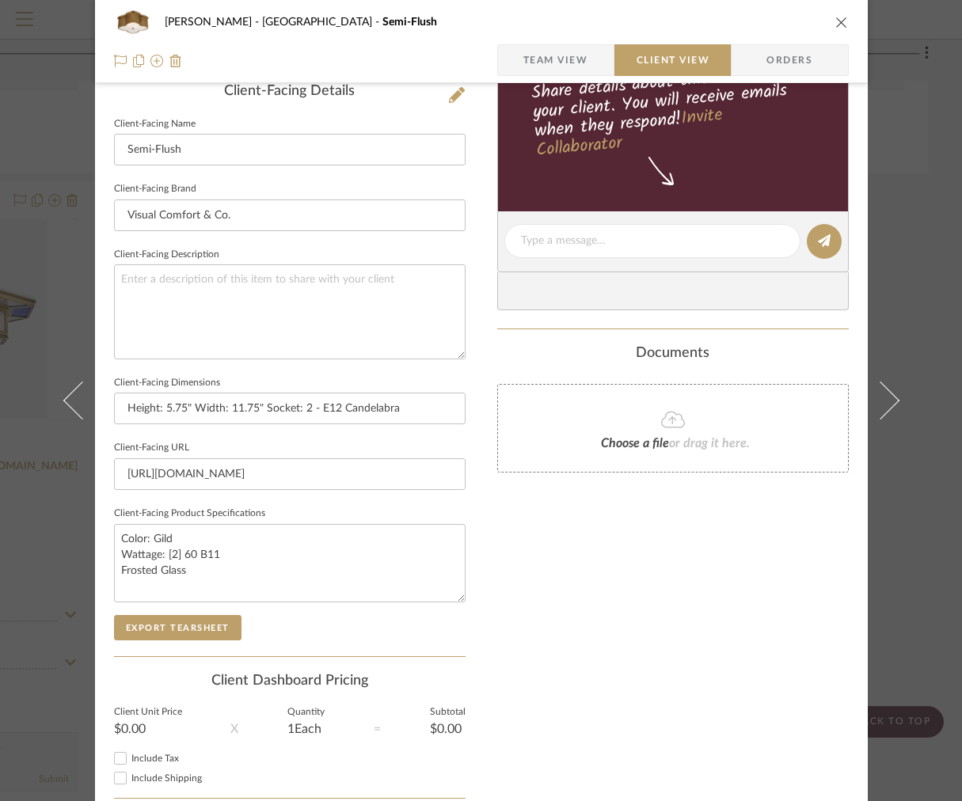
click at [530, 60] on span "Team View" at bounding box center [555, 60] width 65 height 32
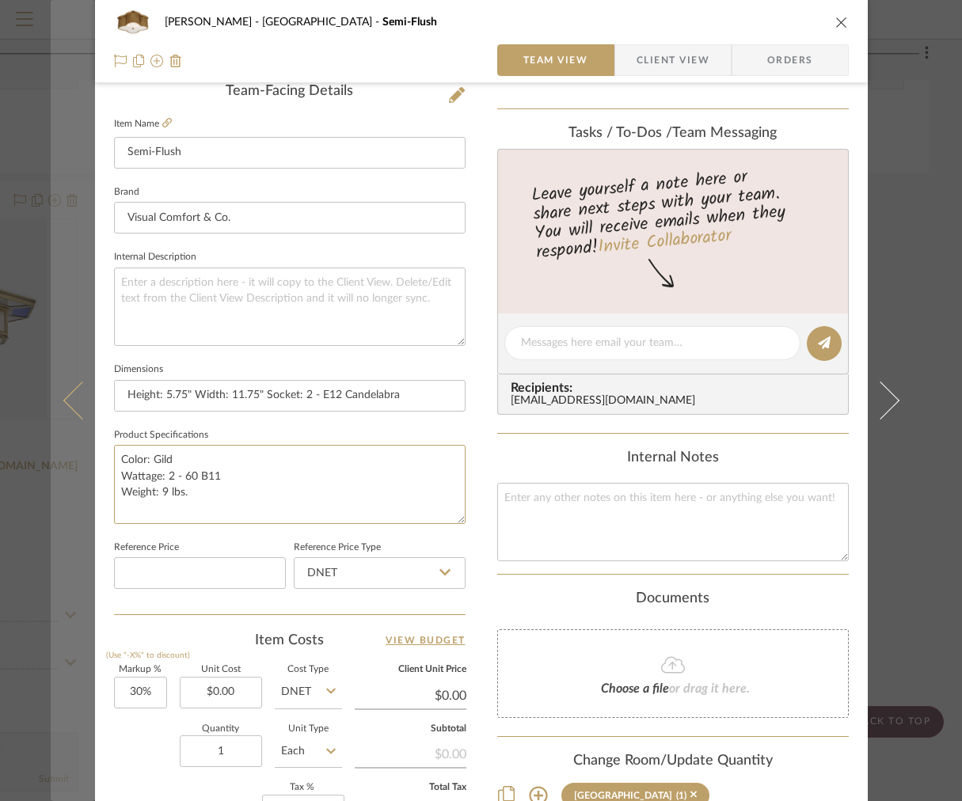
drag, startPoint x: 233, startPoint y: 487, endPoint x: 71, endPoint y: 431, distance: 170.9
click at [71, 431] on mat-dialog-content "[PERSON_NAME] Stair [PERSON_NAME] Semi-Flush Team View Client View Orders Team-…" at bounding box center [481, 332] width 861 height 1462
paste textarea "[2] 60 B11 Frosted Glass"
drag, startPoint x: 141, startPoint y: 456, endPoint x: 52, endPoint y: 446, distance: 89.2
click at [52, 446] on mat-dialog-content "[PERSON_NAME] Stair [PERSON_NAME] Semi-Flush Team View Client View Orders Team-…" at bounding box center [481, 332] width 861 height 1462
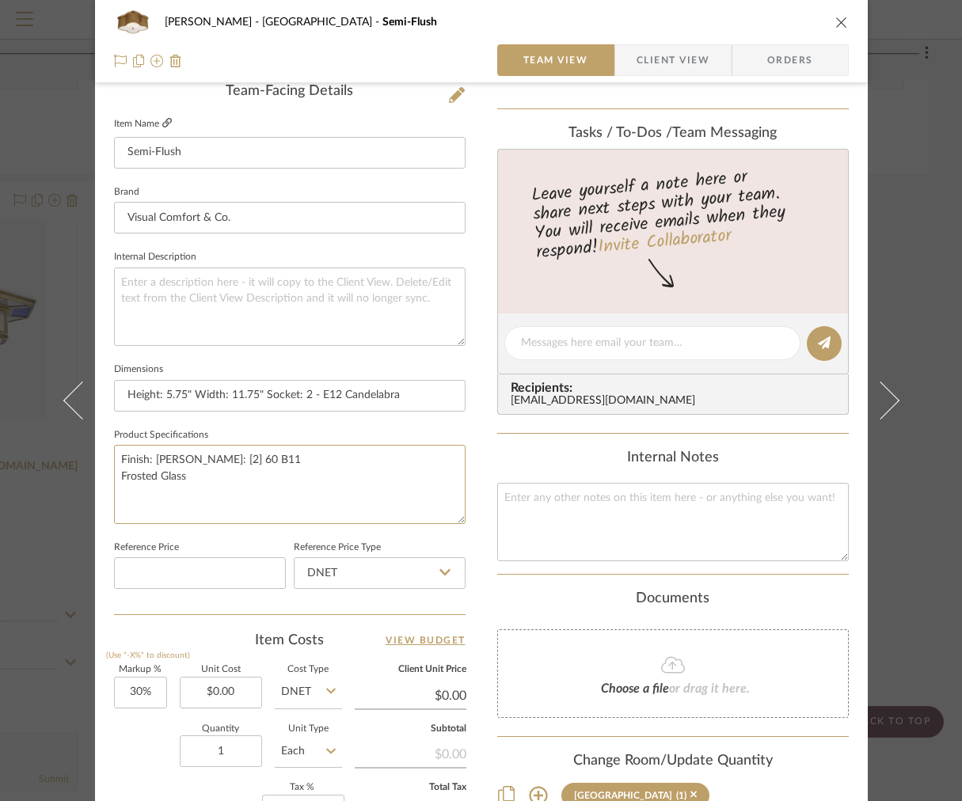
type textarea "Finish: [PERSON_NAME]: [2] 60 B11 Frosted Glass"
click at [163, 121] on icon at bounding box center [166, 122] width 9 height 9
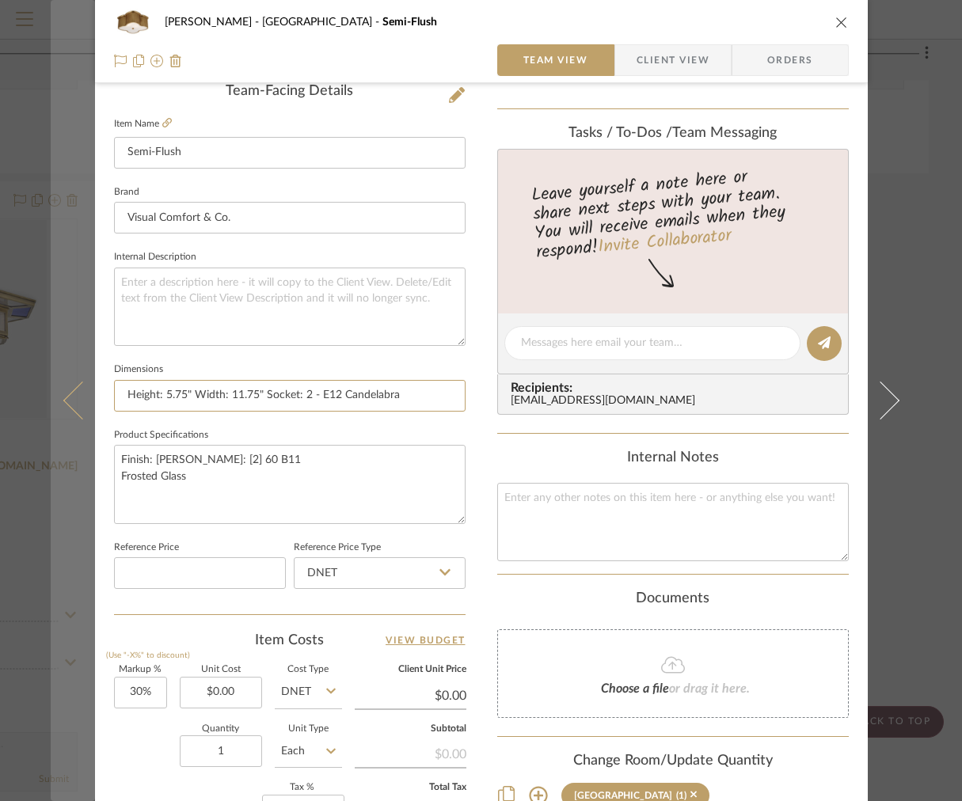
drag, startPoint x: 424, startPoint y: 398, endPoint x: 77, endPoint y: 389, distance: 347.5
click at [77, 389] on mat-dialog-content "[PERSON_NAME] Stair [PERSON_NAME] Semi-Flush Team View Client View Orders Team-…" at bounding box center [481, 332] width 861 height 1462
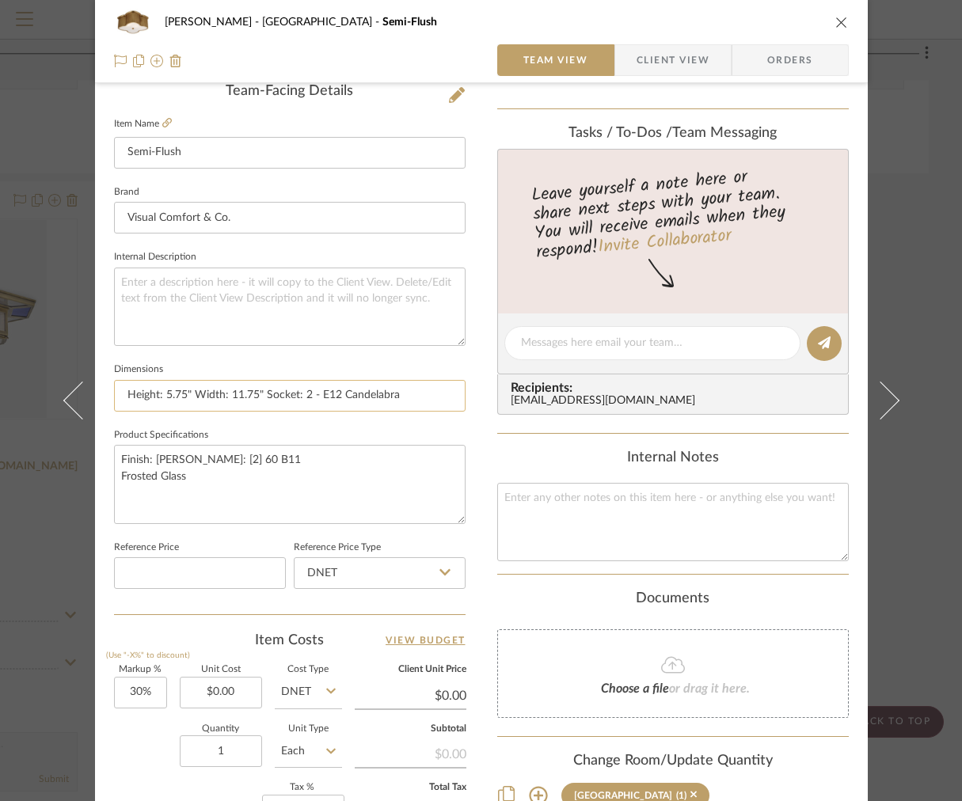
drag, startPoint x: 259, startPoint y: 397, endPoint x: 192, endPoint y: 390, distance: 66.9
click at [192, 391] on input "Height: 5.75" Width: 11.75" Socket: 2 - E12 Candelabra" at bounding box center [289, 396] width 351 height 32
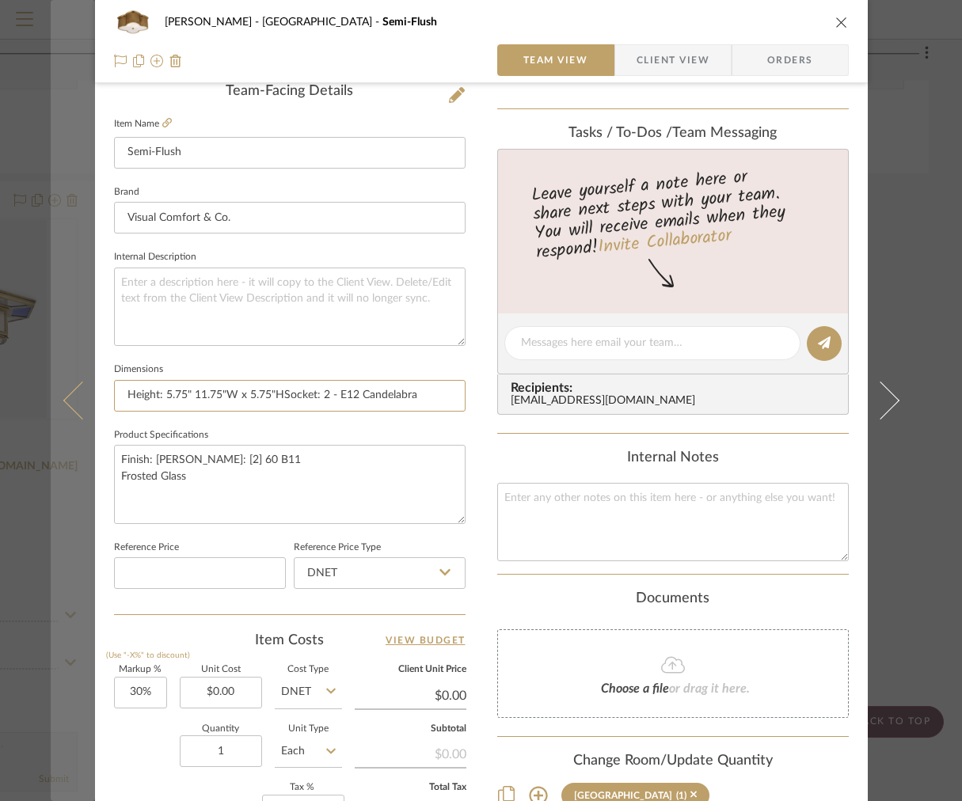
drag, startPoint x: 188, startPoint y: 393, endPoint x: 82, endPoint y: 367, distance: 110.0
click at [96, 383] on div "[PERSON_NAME] Stair [PERSON_NAME] Semi-Flush Team View Client View Orders Team-…" at bounding box center [481, 332] width 772 height 1462
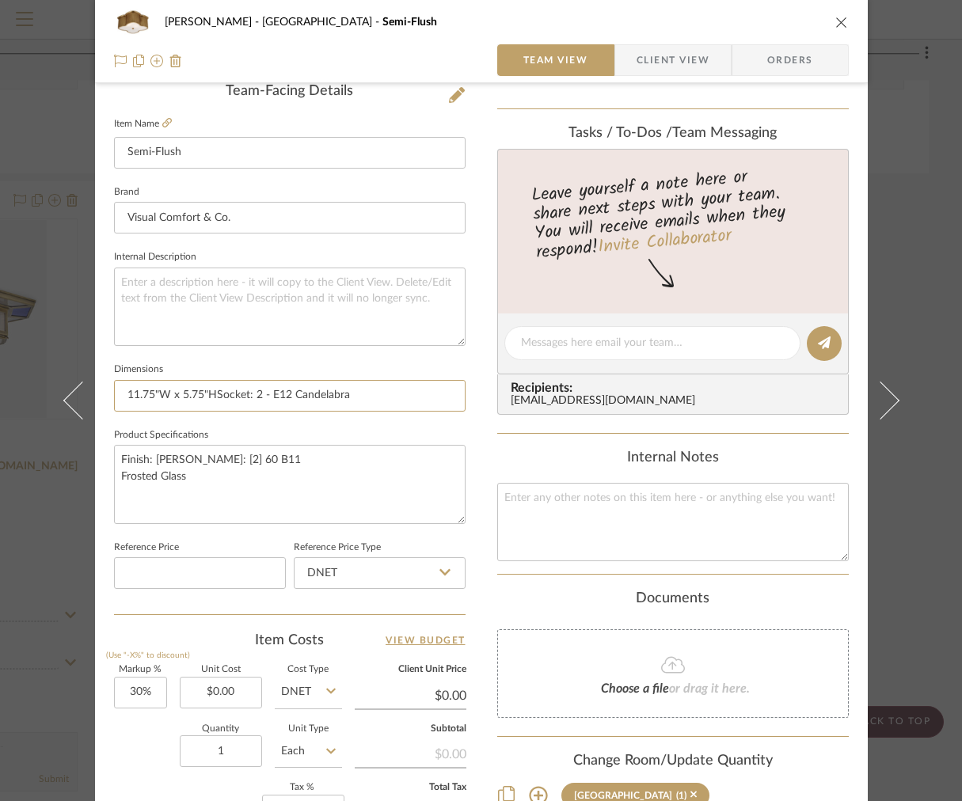
type input "11.75"W x 5.75"HSocket: 2 - E12 Candelabra"
drag, startPoint x: 374, startPoint y: 396, endPoint x: 214, endPoint y: 387, distance: 160.1
click at [214, 388] on input "11.75"W x 5.75"HSocket: 2 - E12 Candelabra" at bounding box center [289, 396] width 351 height 32
paste input "14.75""
click at [210, 394] on input "11.75"W x 5.75"H| 14.75" Decorative Canopy" at bounding box center [289, 396] width 351 height 32
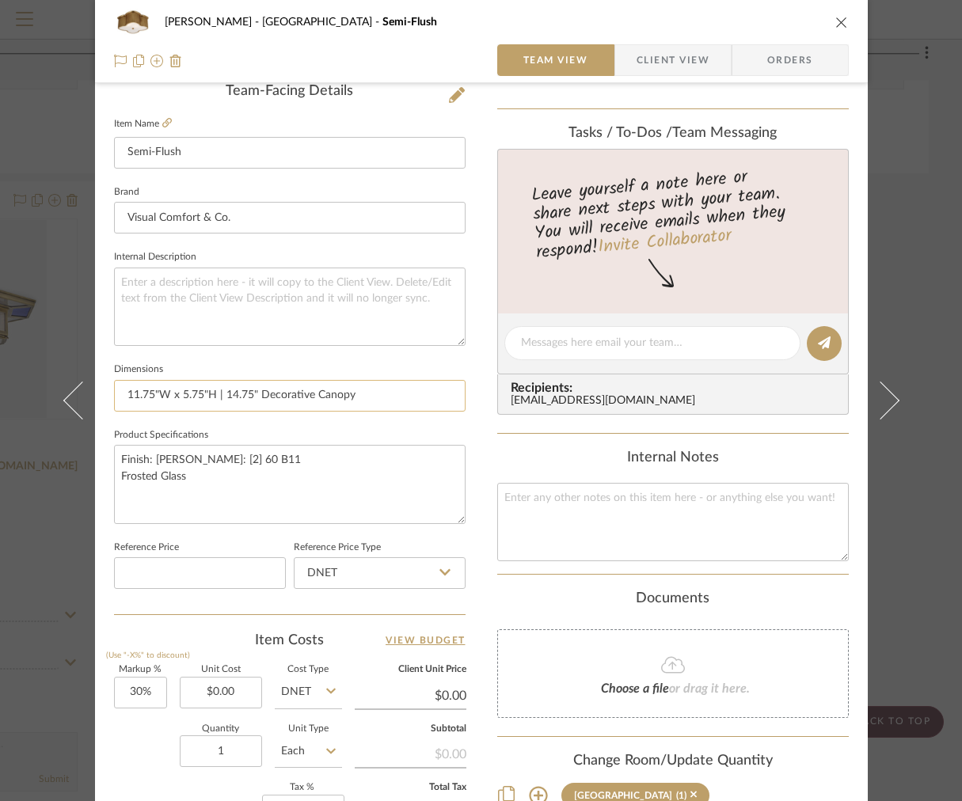
click at [375, 393] on input "11.75"W x 5.75"H | 14.75" Decorative Canopy" at bounding box center [289, 396] width 351 height 32
click at [247, 472] on textarea "Finish: [PERSON_NAME]: [2] 60 B11 Frosted Glass" at bounding box center [289, 484] width 351 height 78
click at [204, 468] on textarea "Finish: [PERSON_NAME]: [2] 60 B11 Frosted Glass" at bounding box center [289, 484] width 351 height 78
click at [190, 457] on textarea "Finish: [PERSON_NAME]: [2] 60 B11 Frosted Glass" at bounding box center [289, 484] width 351 height 78
click at [666, 59] on span "Client View" at bounding box center [672, 60] width 73 height 32
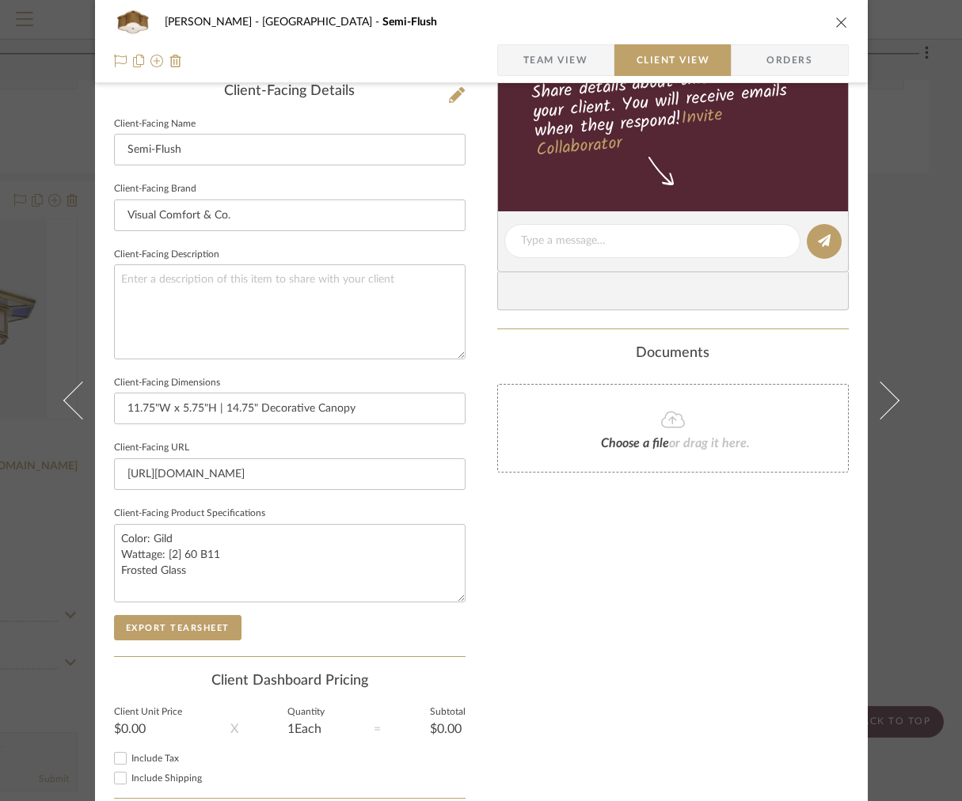
click at [567, 69] on span "Team View" at bounding box center [555, 60] width 65 height 32
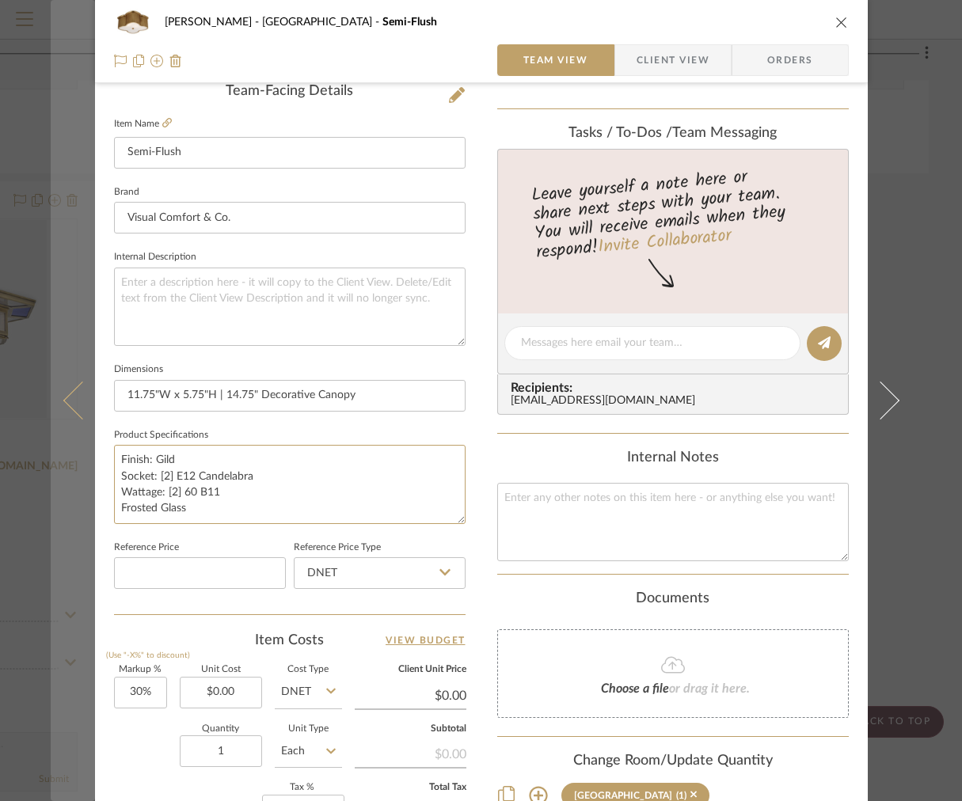
drag, startPoint x: 215, startPoint y: 519, endPoint x: 56, endPoint y: 424, distance: 185.3
click at [56, 424] on mat-dialog-content "[PERSON_NAME] Stair [PERSON_NAME] Semi-Flush Team View Client View Orders Team-…" at bounding box center [481, 332] width 861 height 1462
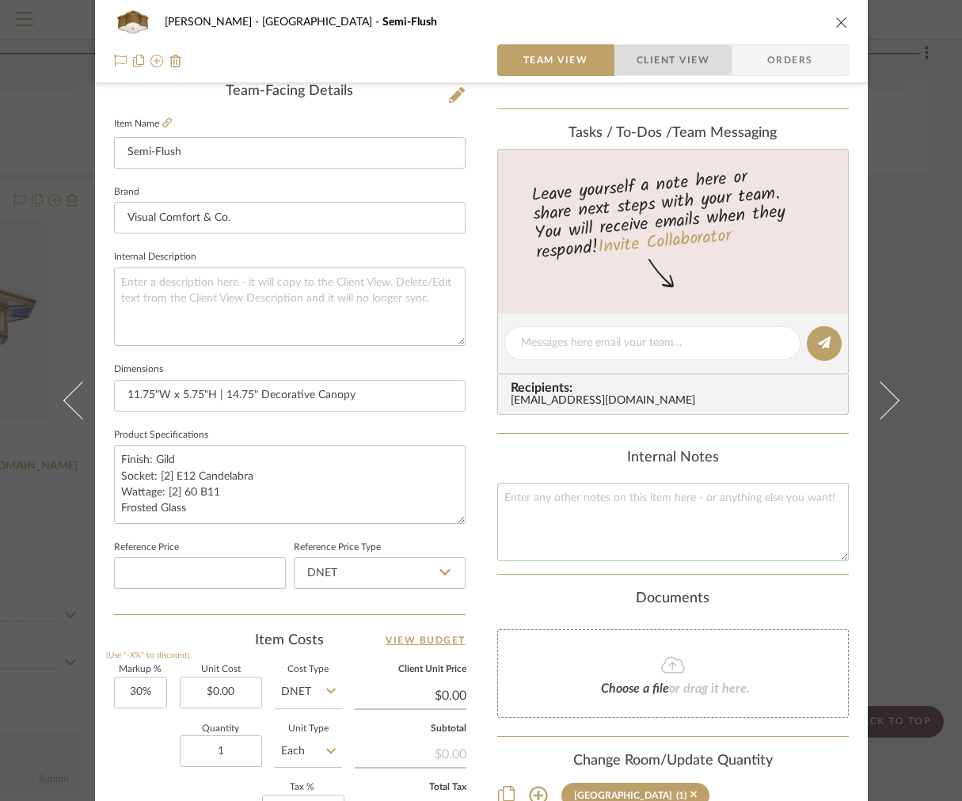
click at [643, 60] on span "Client View" at bounding box center [672, 60] width 73 height 32
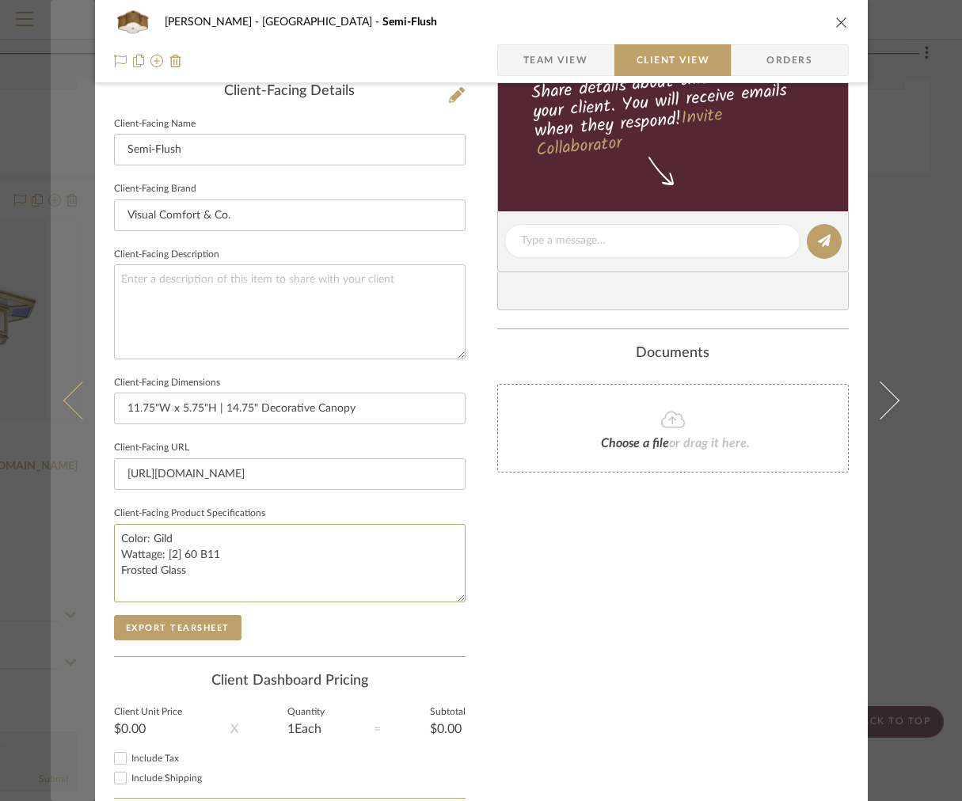
drag, startPoint x: 254, startPoint y: 585, endPoint x: 55, endPoint y: 468, distance: 231.3
click at [55, 470] on mat-dialog-content "[PERSON_NAME] Stair [PERSON_NAME] Semi-Flush Team View Client View Orders Clien…" at bounding box center [481, 247] width 861 height 1292
paste textarea "Finish: Gild Socket: [2] E12 Candelabra"
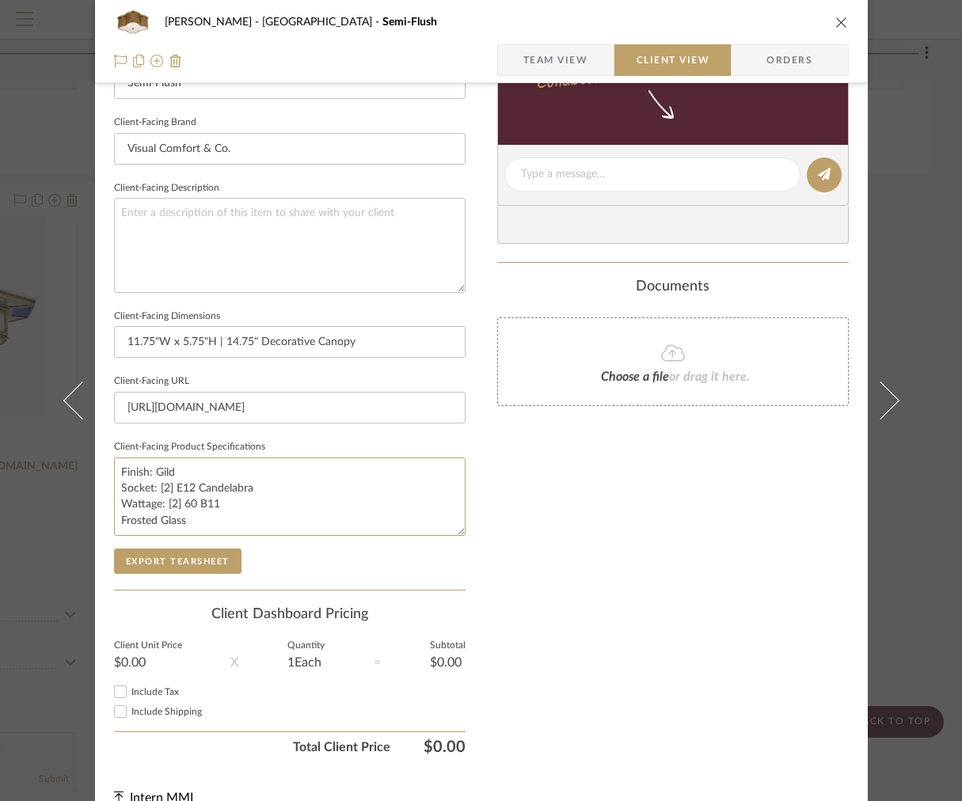
scroll to position [502, 0]
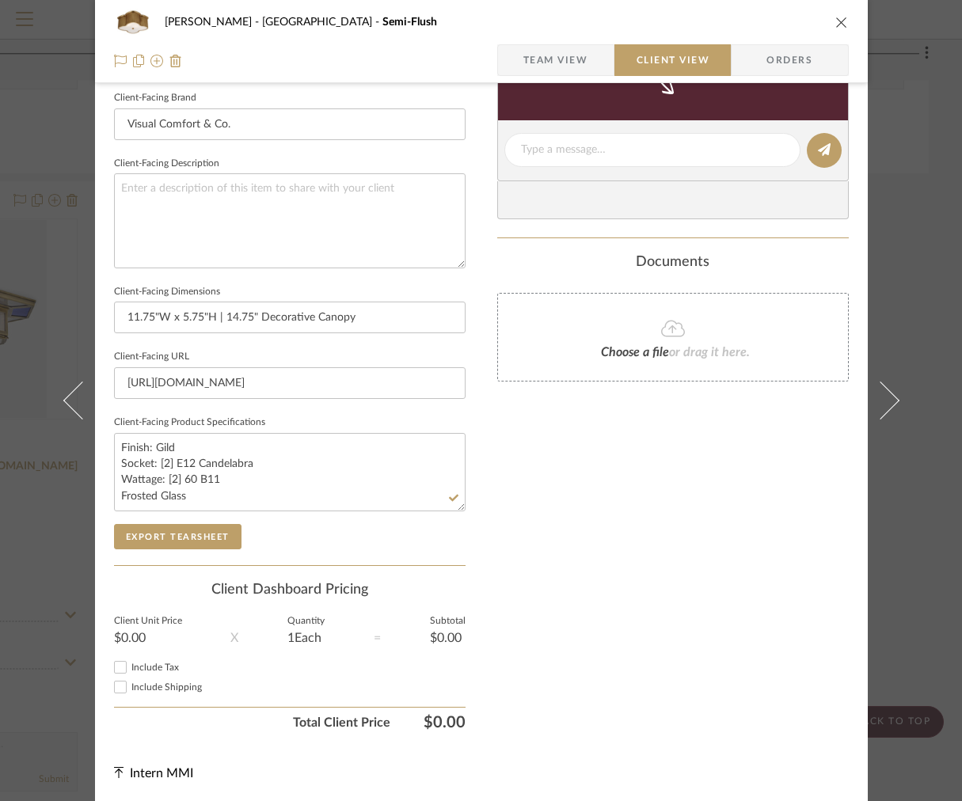
click at [559, 56] on span "Team View" at bounding box center [555, 60] width 65 height 32
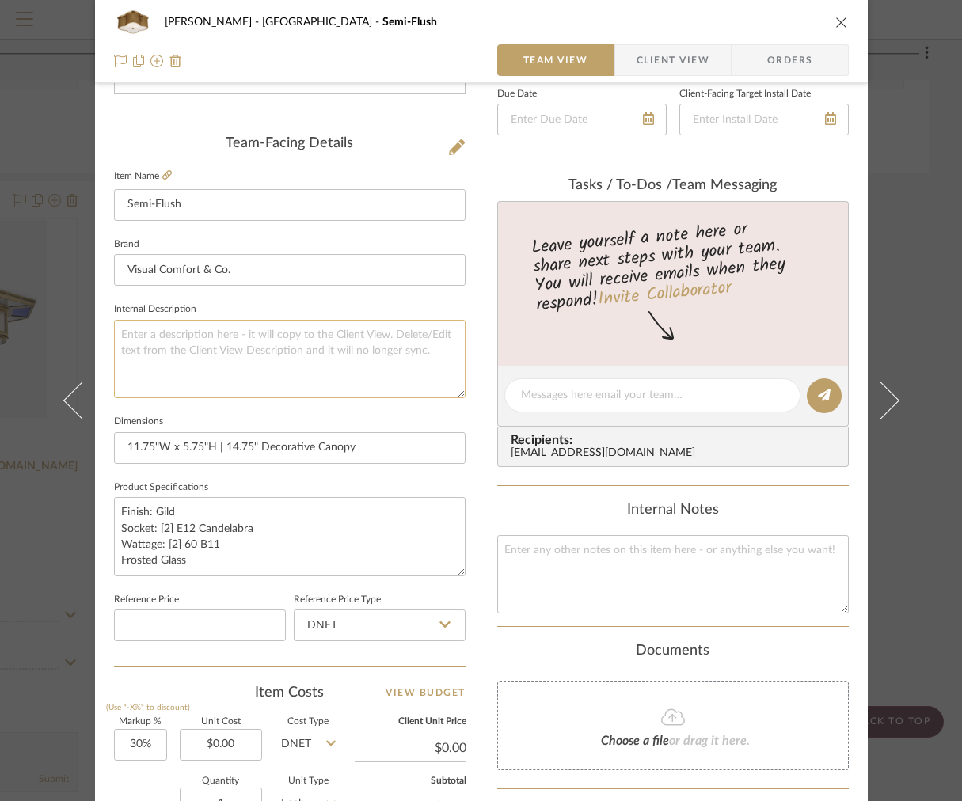
scroll to position [84, 0]
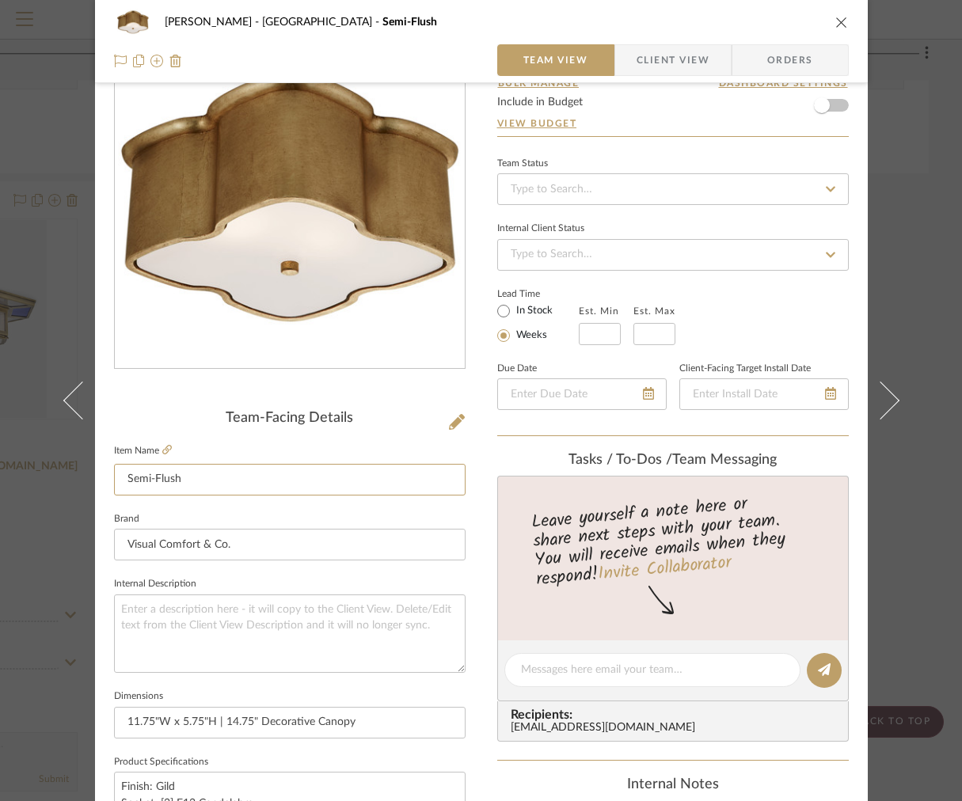
drag, startPoint x: 226, startPoint y: 476, endPoint x: -2, endPoint y: 461, distance: 228.4
click at [661, 67] on span "Client View" at bounding box center [672, 60] width 73 height 32
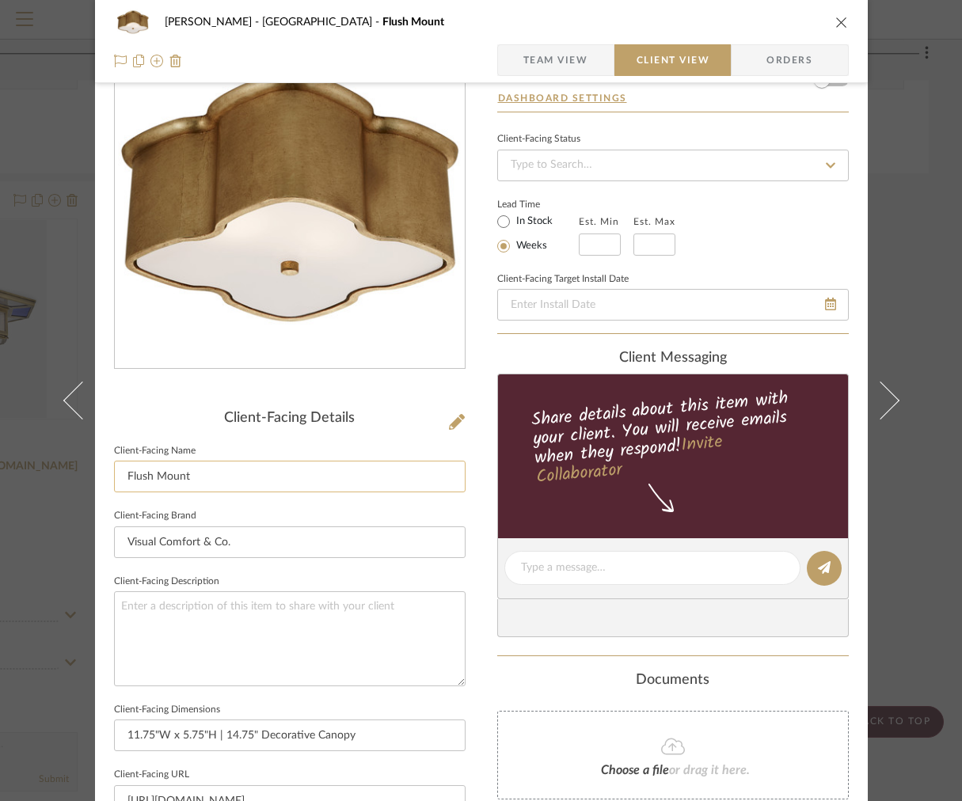
scroll to position [502, 0]
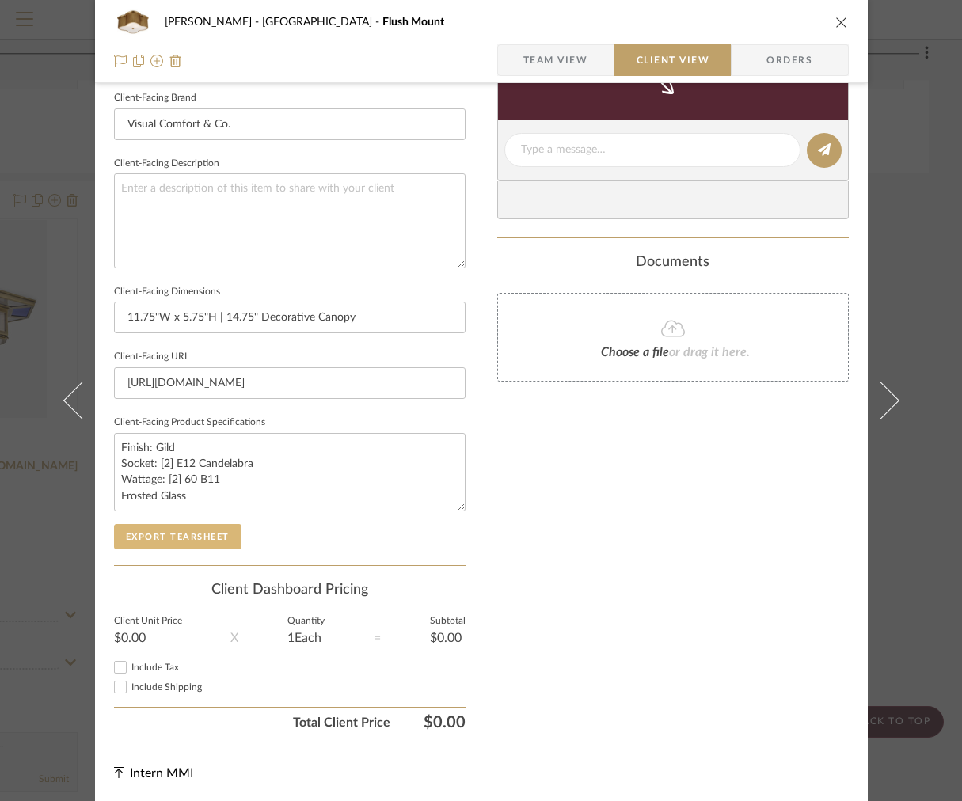
click at [180, 529] on button "Export Tearsheet" at bounding box center [177, 536] width 127 height 25
click at [852, 104] on div "[PERSON_NAME] Stair [PERSON_NAME] Flush Mount Team View Client View Orders Clie…" at bounding box center [481, 400] width 962 height 801
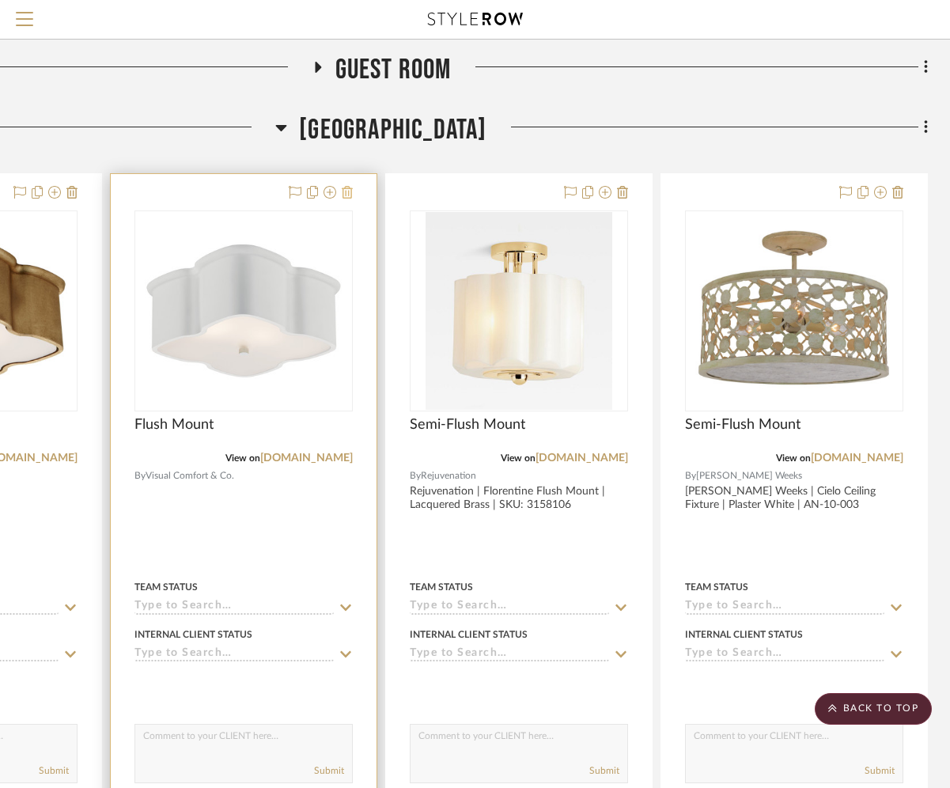
click at [345, 197] on icon at bounding box center [347, 192] width 11 height 13
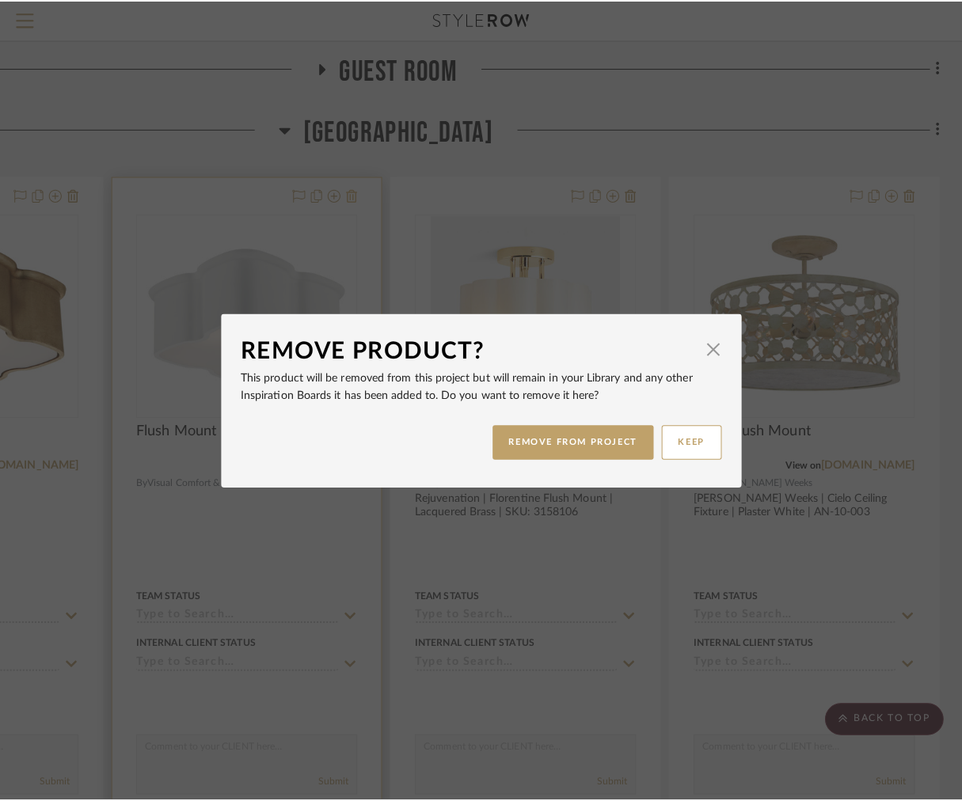
scroll to position [0, 0]
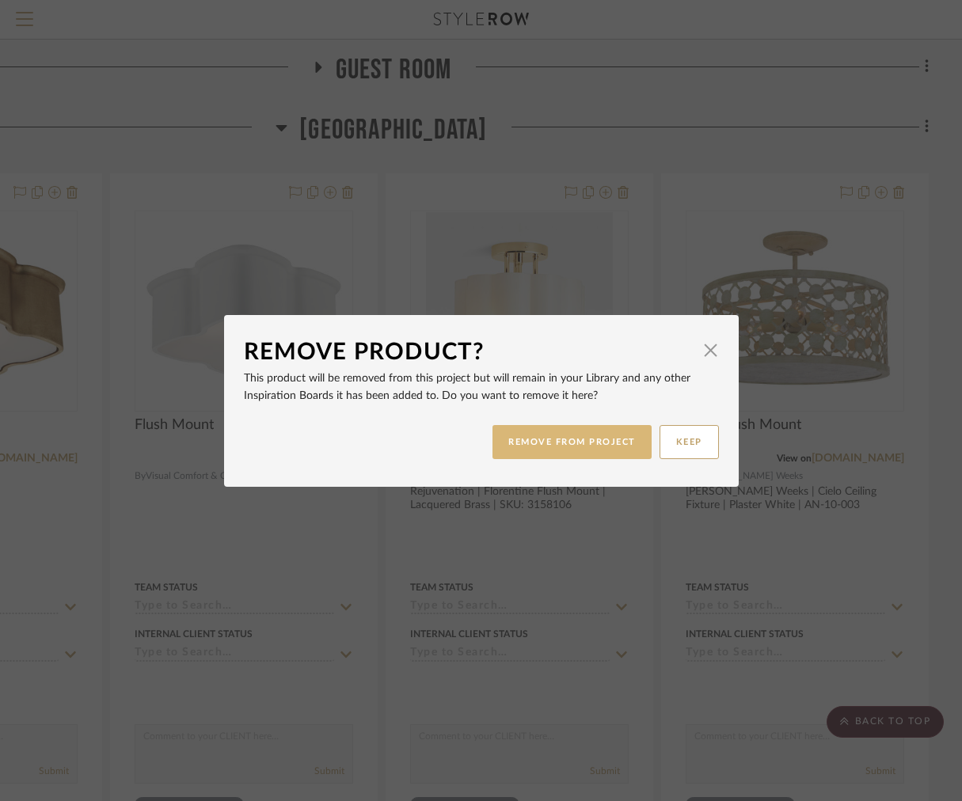
click at [522, 447] on button "REMOVE FROM PROJECT" at bounding box center [571, 442] width 159 height 34
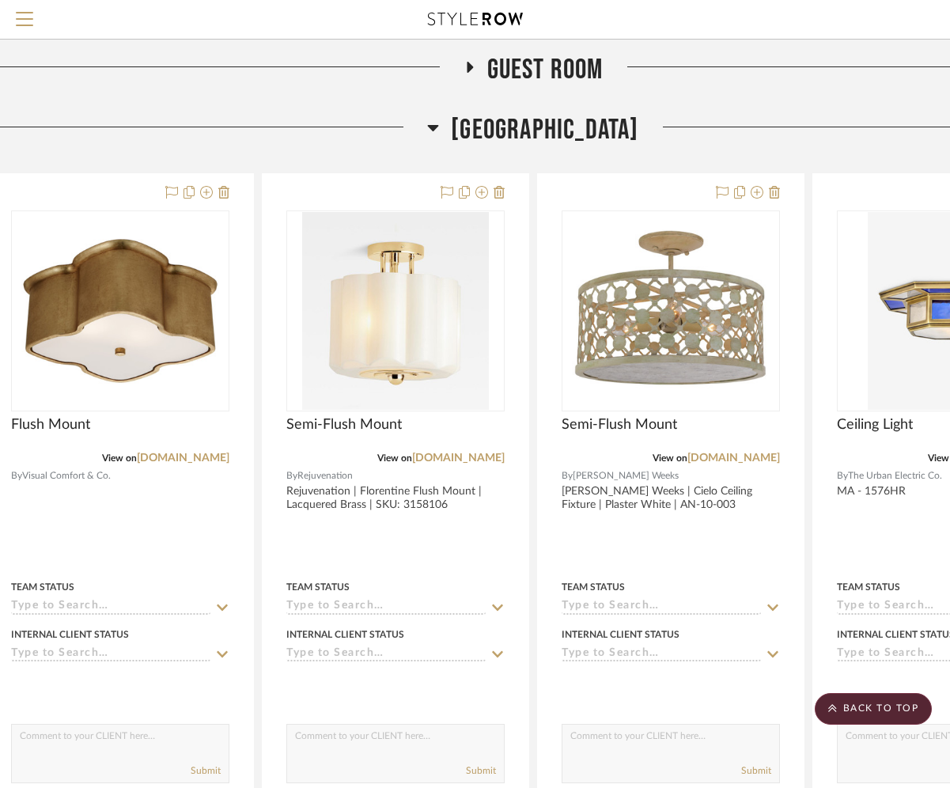
scroll to position [2174, 0]
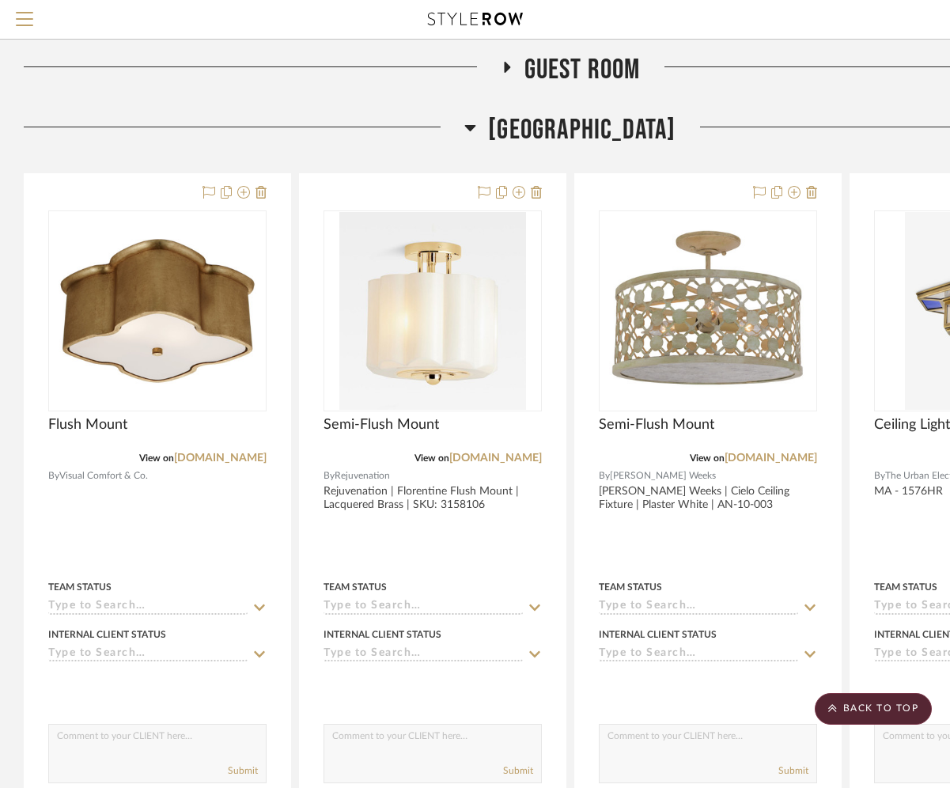
click at [537, 125] on span "[GEOGRAPHIC_DATA]" at bounding box center [582, 130] width 188 height 34
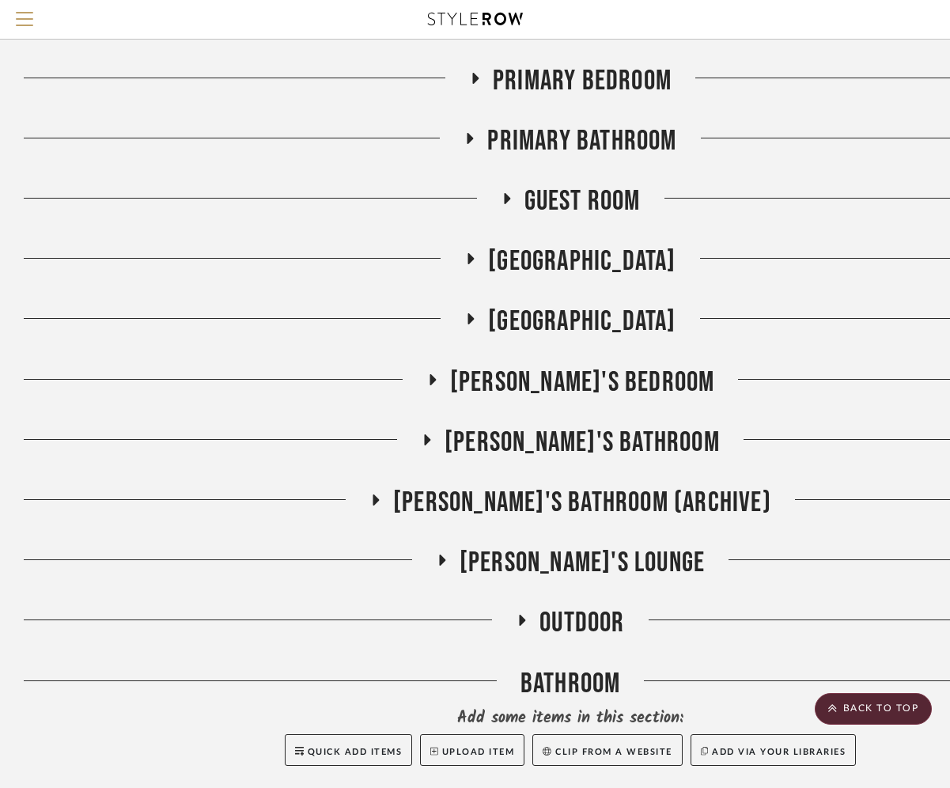
scroll to position [1967, 0]
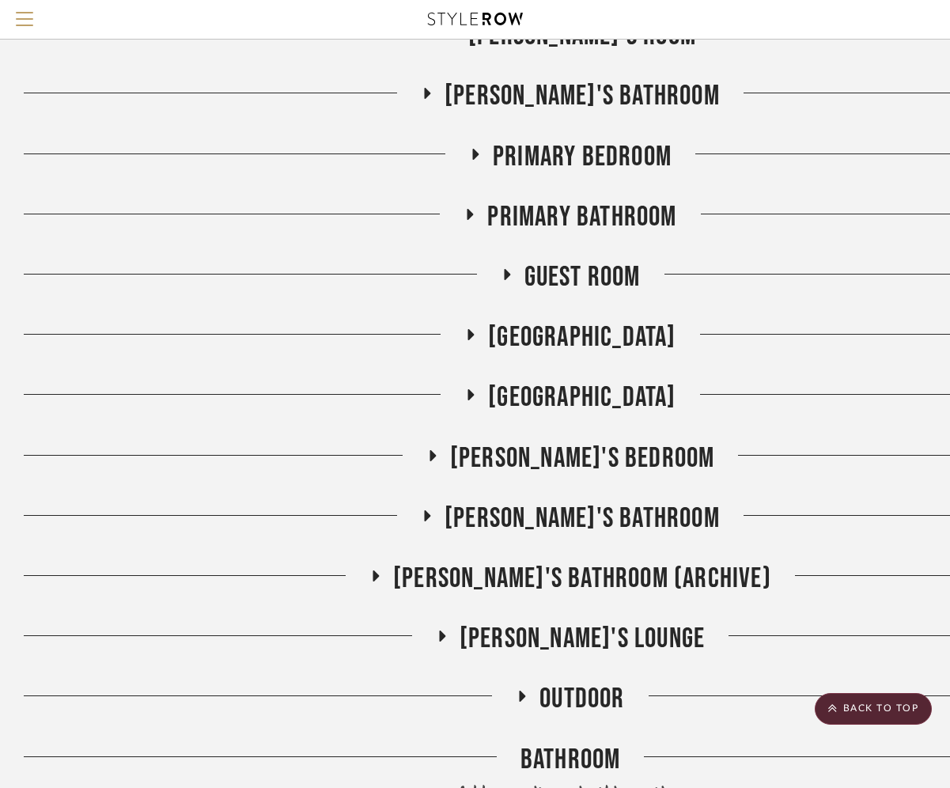
click at [485, 150] on h3 "Primary Bedroom" at bounding box center [570, 157] width 203 height 34
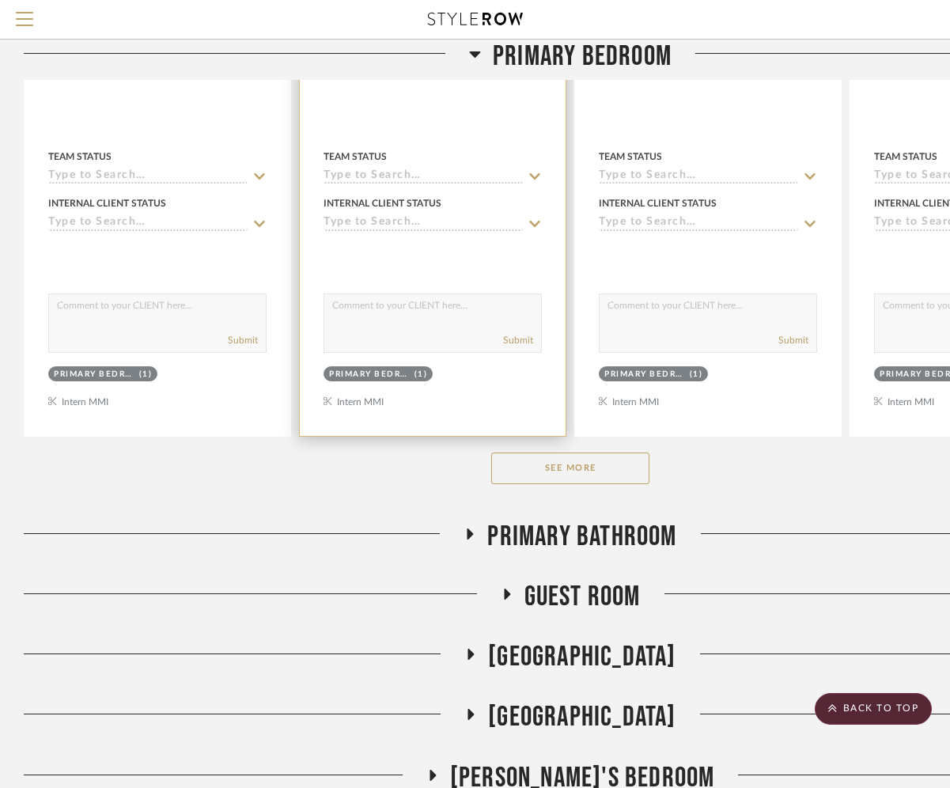
scroll to position [2625, 0]
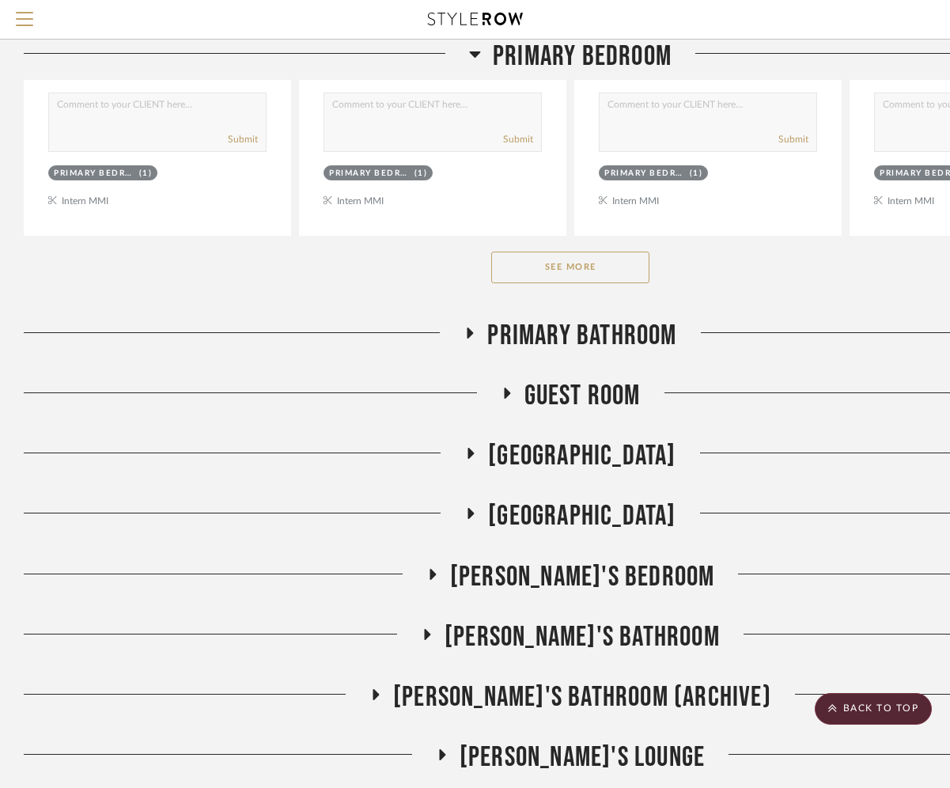
click at [547, 265] on button "See More" at bounding box center [570, 268] width 158 height 32
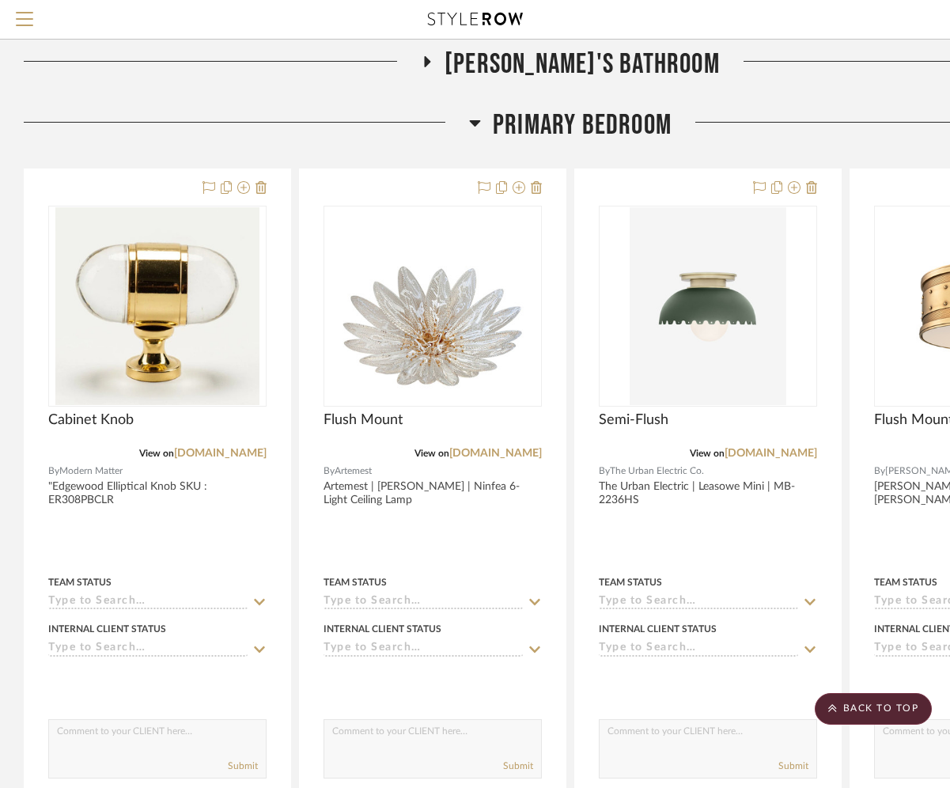
scroll to position [1974, 0]
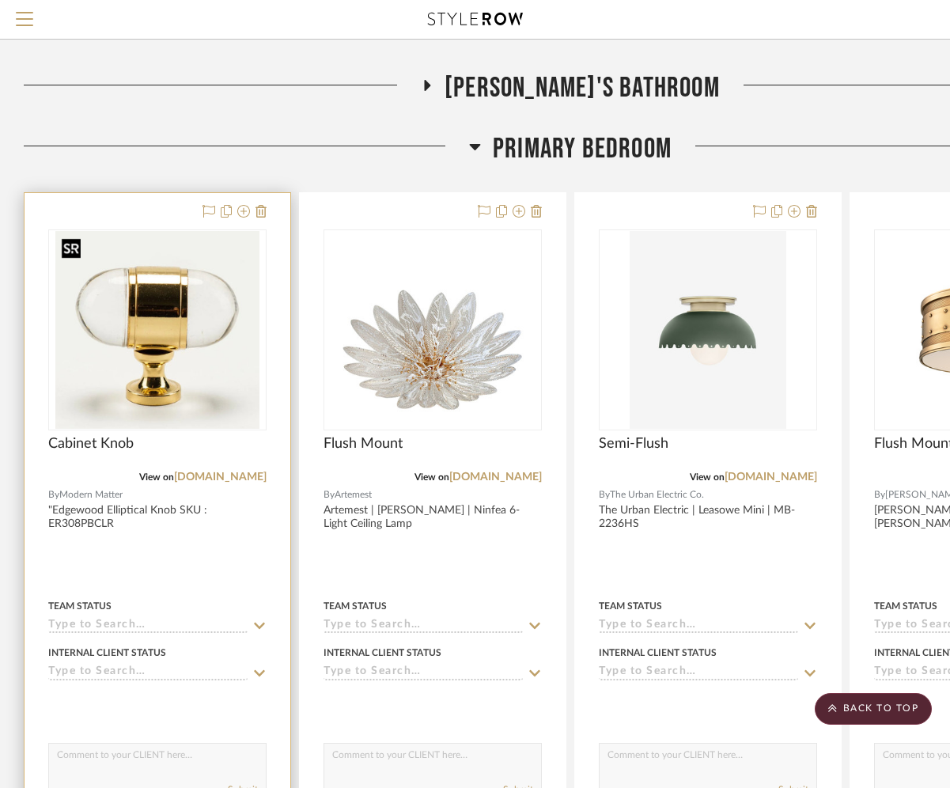
click at [194, 415] on img "0" at bounding box center [157, 330] width 205 height 198
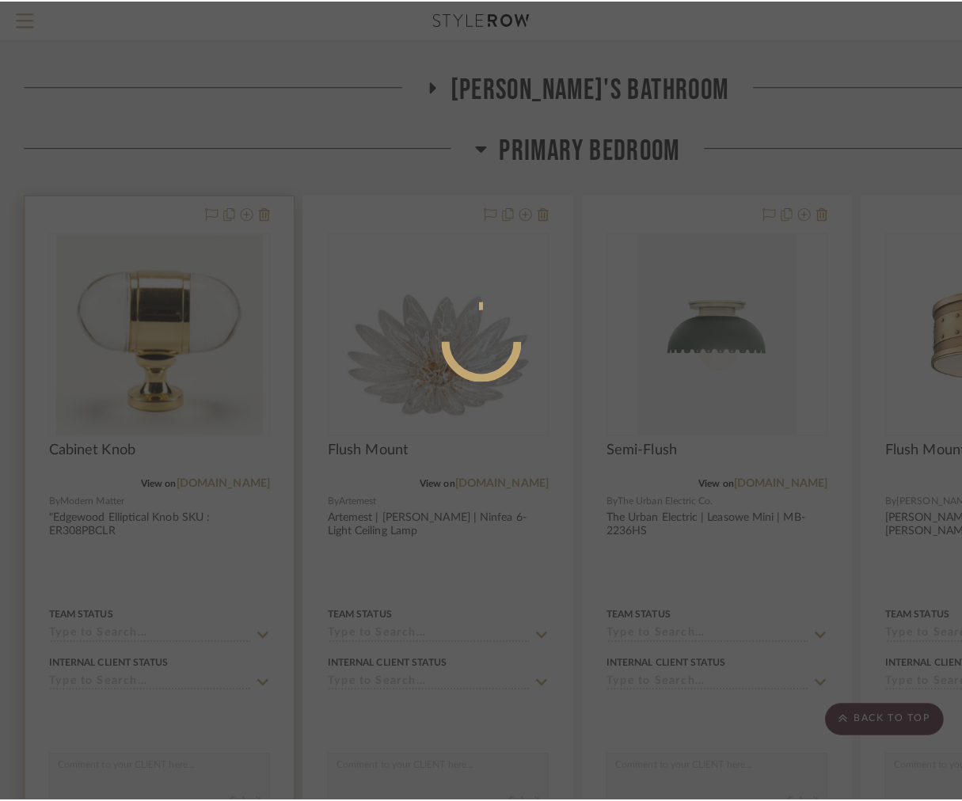
scroll to position [0, 0]
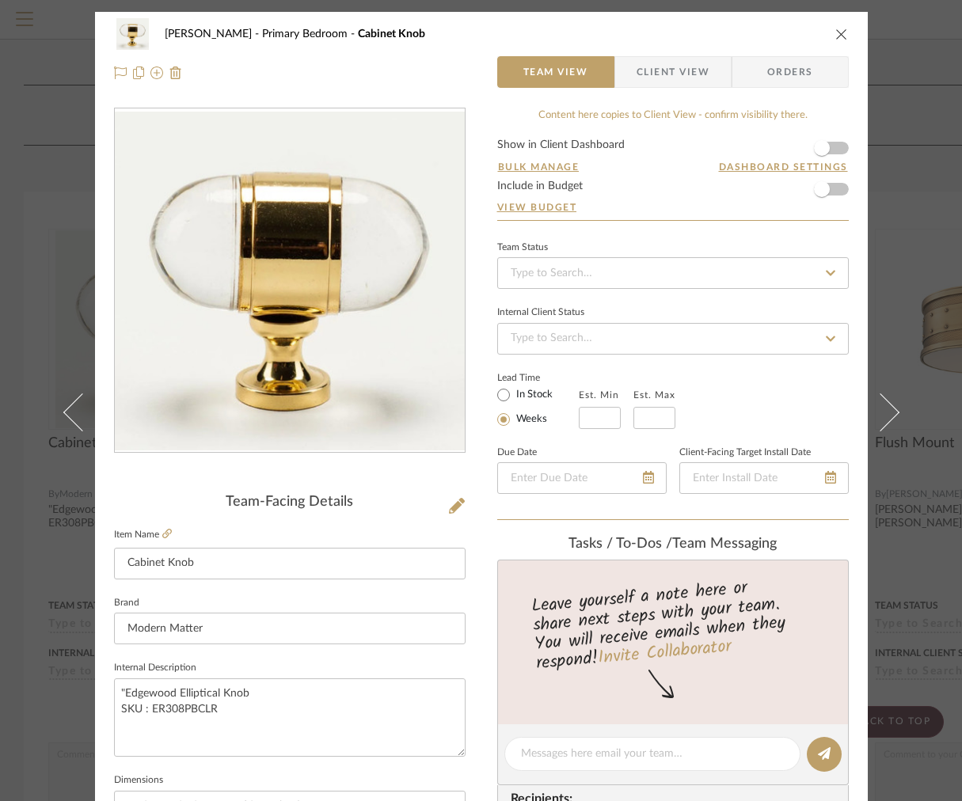
click at [626, 82] on span "button" at bounding box center [625, 72] width 21 height 32
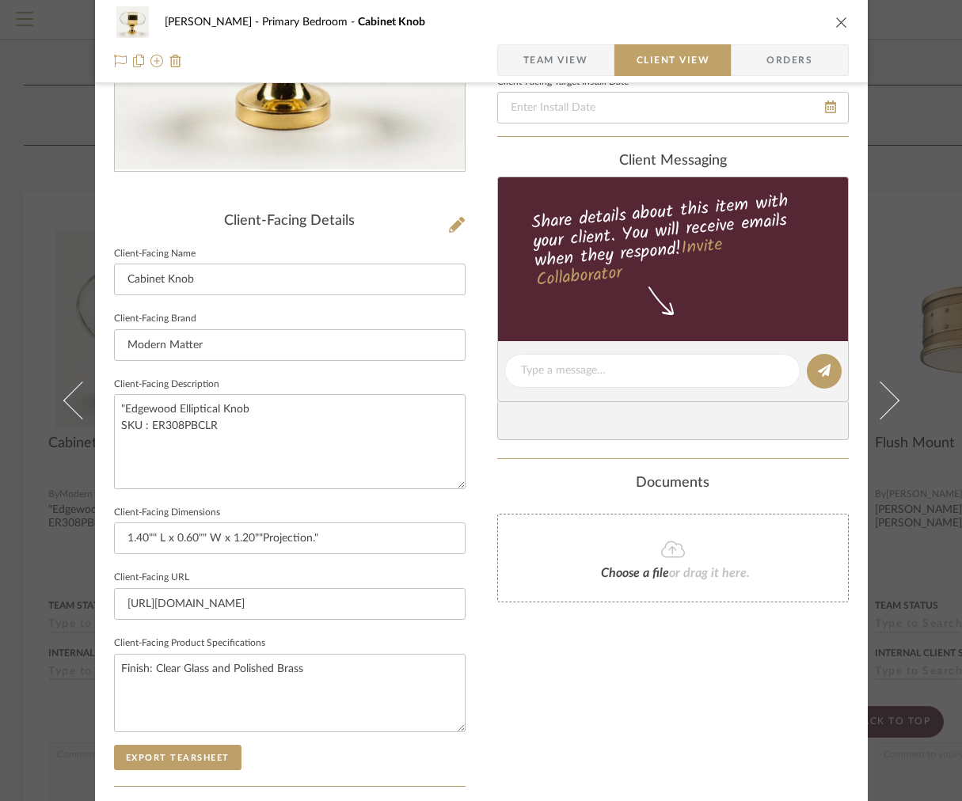
scroll to position [266, 0]
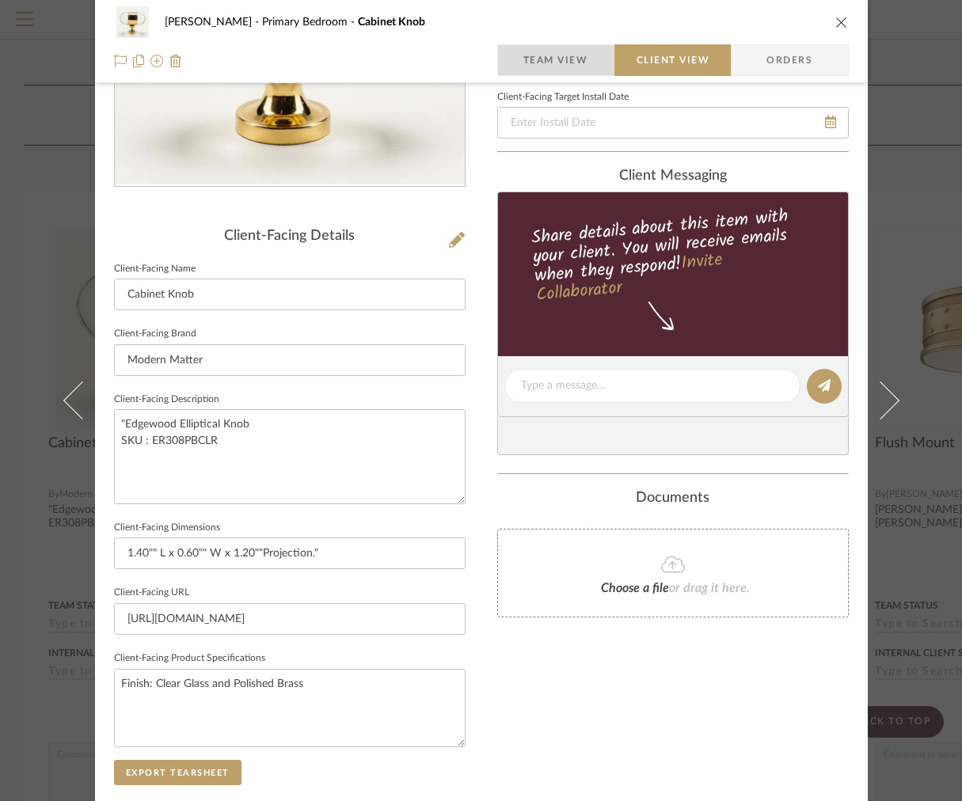
click at [556, 49] on span "Team View" at bounding box center [555, 60] width 65 height 32
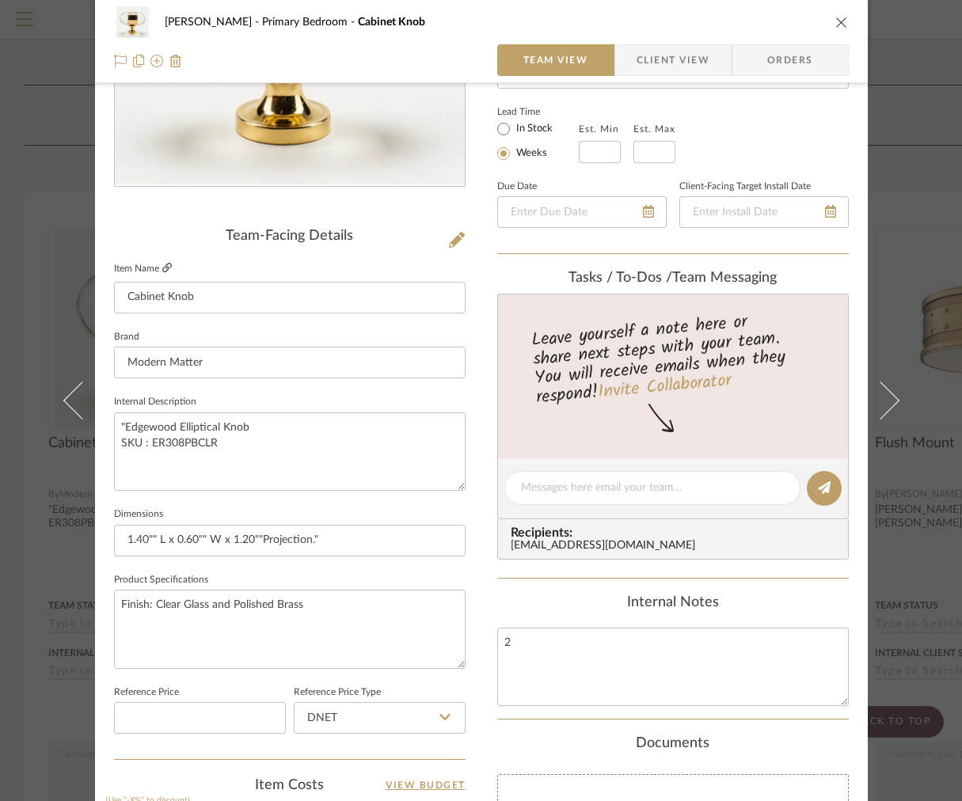
click at [165, 262] on link at bounding box center [166, 268] width 9 height 13
drag, startPoint x: 364, startPoint y: 541, endPoint x: 108, endPoint y: 533, distance: 255.7
click at [114, 534] on input "1.40"" L x 0.60"" W x 1.20""Projection."" at bounding box center [289, 541] width 351 height 32
click at [659, 68] on span "Client View" at bounding box center [672, 60] width 73 height 32
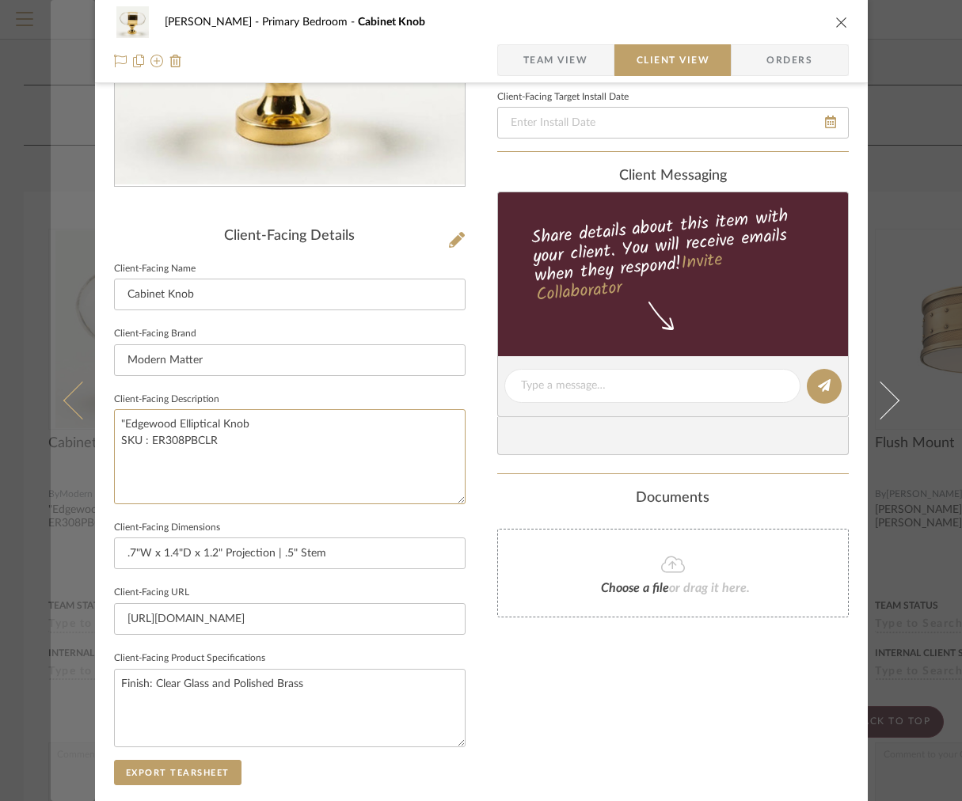
drag, startPoint x: 247, startPoint y: 449, endPoint x: 49, endPoint y: 378, distance: 210.0
click at [51, 378] on mat-dialog-content "[PERSON_NAME] Primary Bedroom Cabinet Knob Team View Client View Orders Client-…" at bounding box center [481, 392] width 861 height 1292
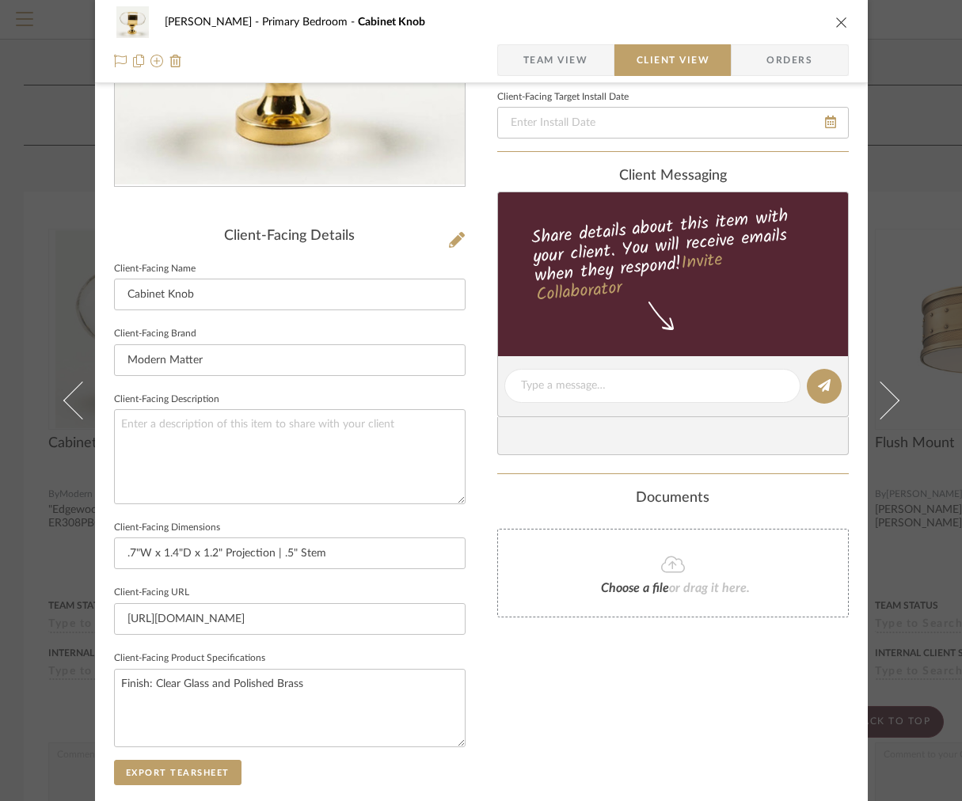
click at [566, 86] on fieldset "Client-Facing Target Install Date" at bounding box center [672, 112] width 351 height 53
click at [552, 66] on span "Team View" at bounding box center [555, 60] width 65 height 32
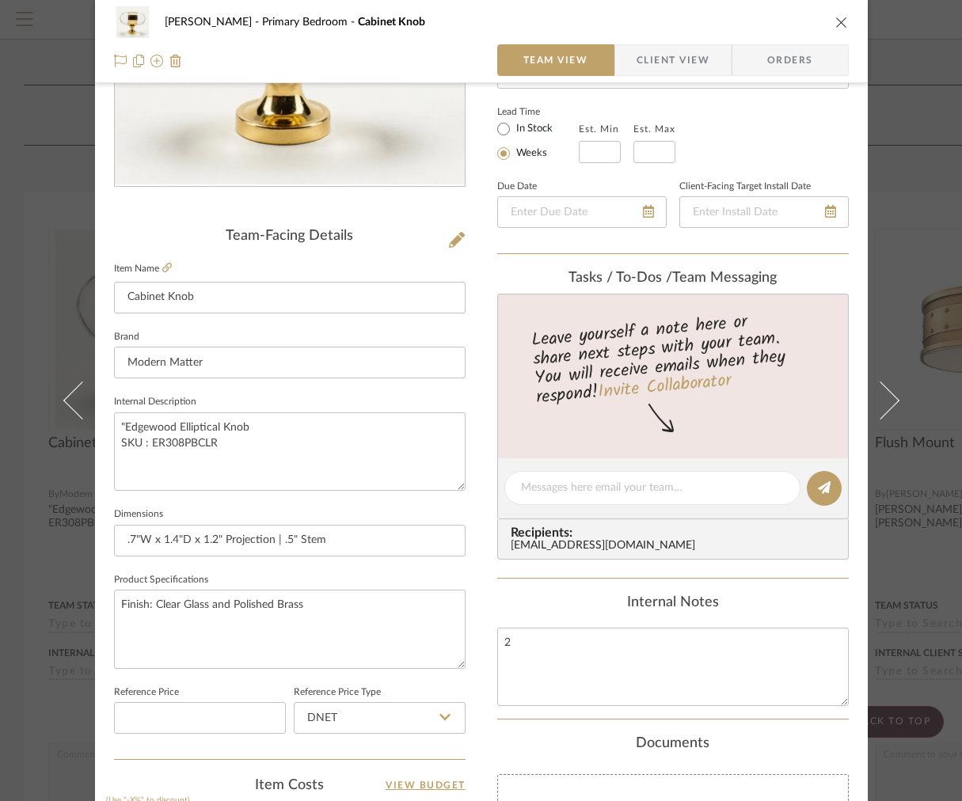
click at [653, 61] on span "Client View" at bounding box center [672, 60] width 73 height 32
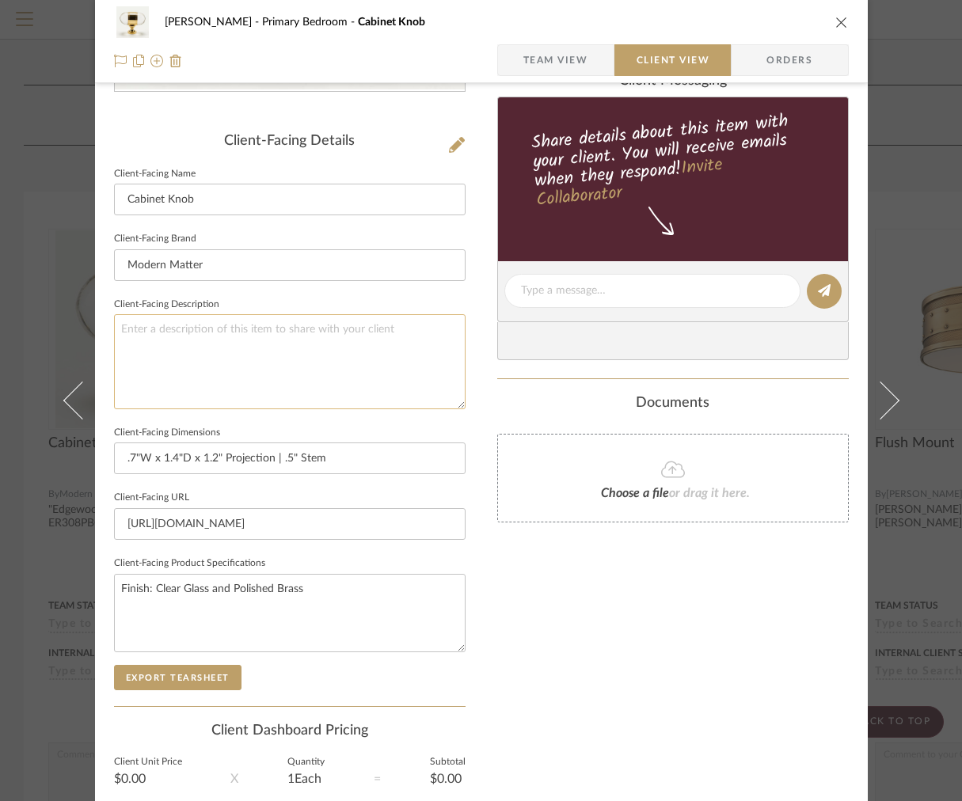
scroll to position [502, 0]
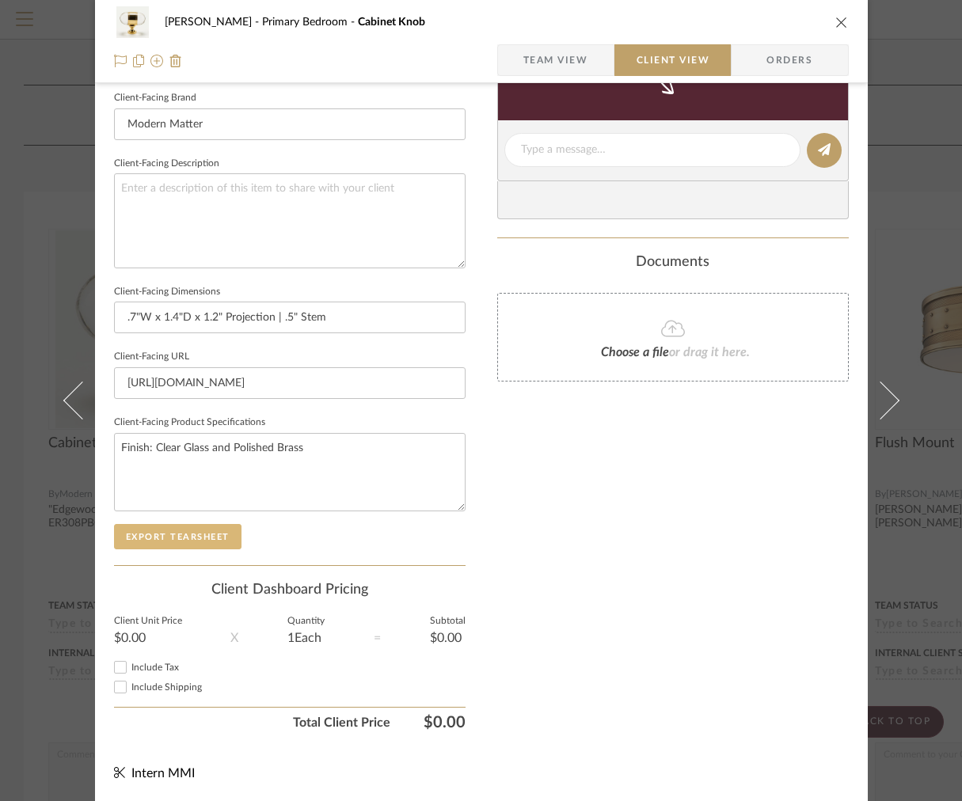
click at [202, 527] on button "Export Tearsheet" at bounding box center [177, 536] width 127 height 25
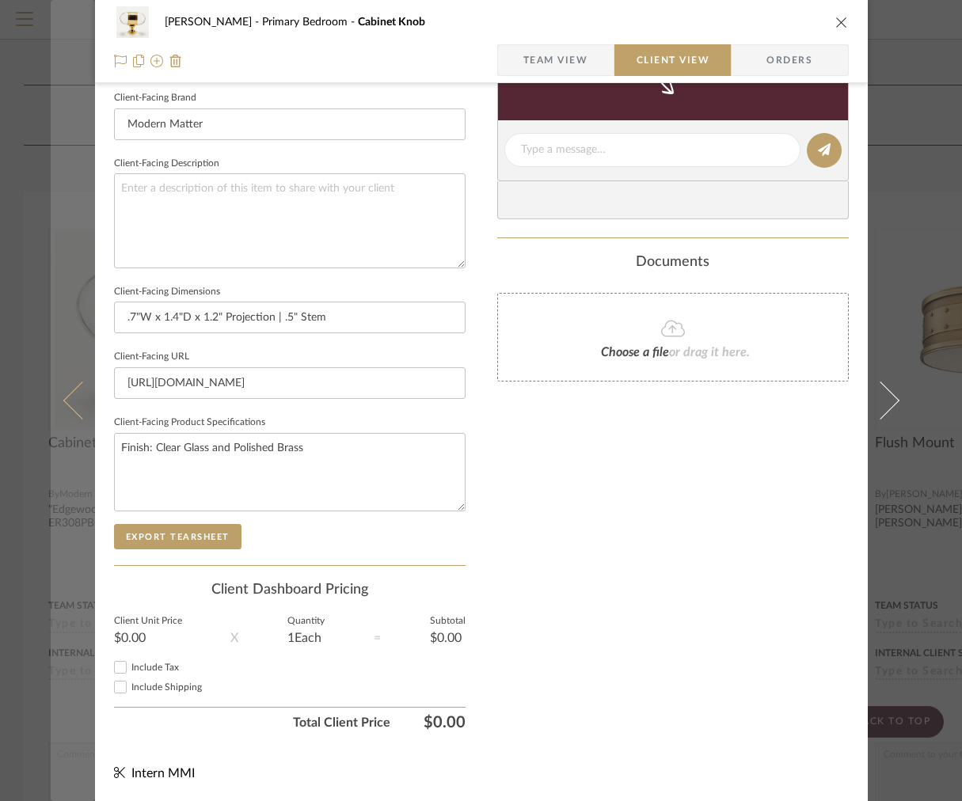
click at [83, 350] on button at bounding box center [73, 400] width 44 height 801
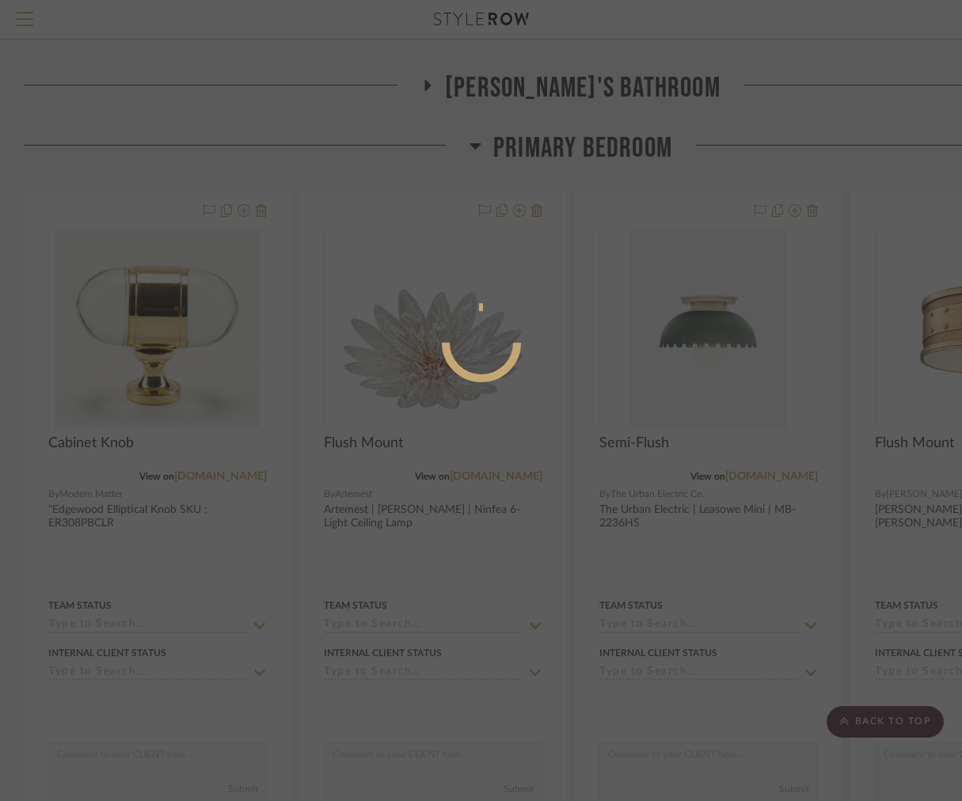
scroll to position [0, 0]
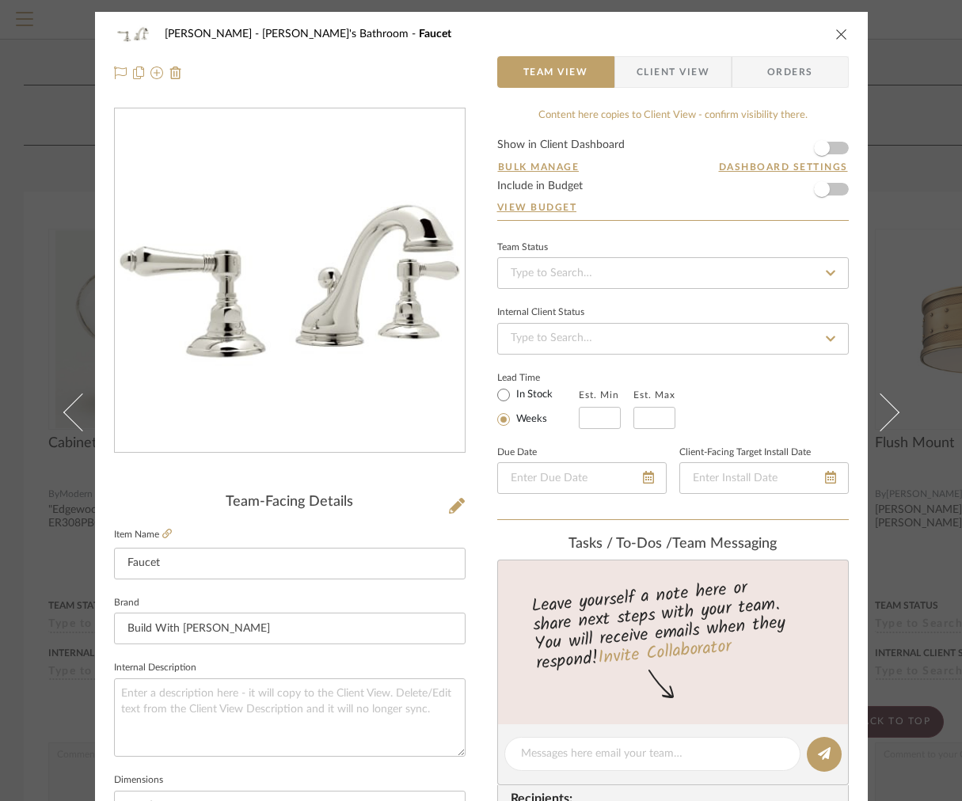
click at [835, 30] on icon "close" at bounding box center [841, 34] width 13 height 13
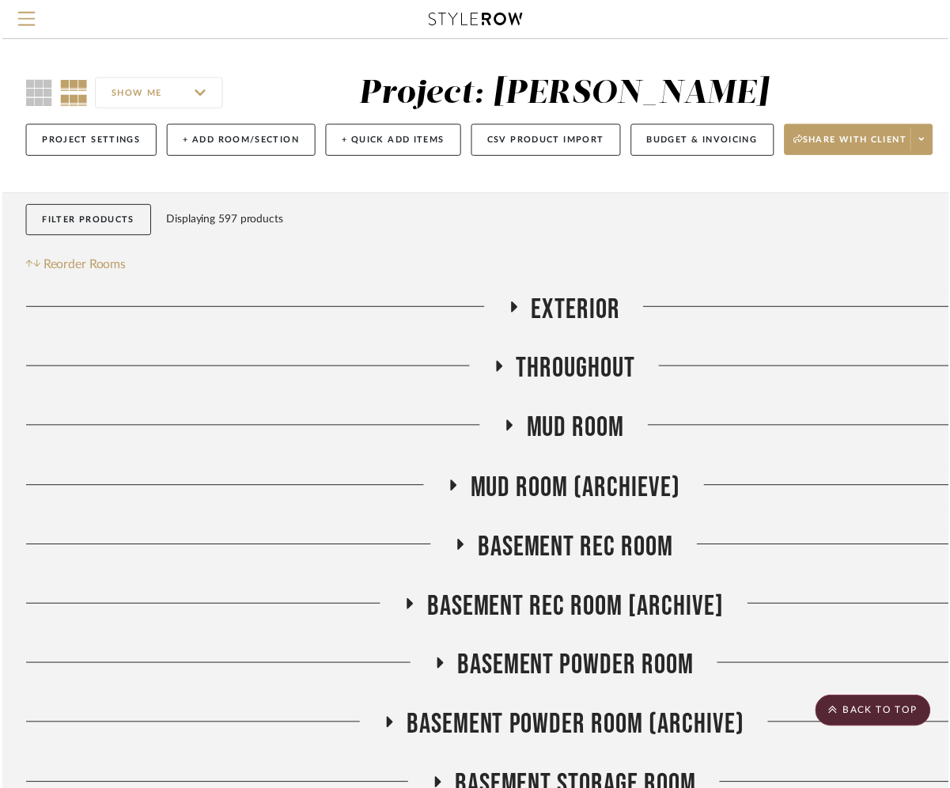
scroll to position [1974, 0]
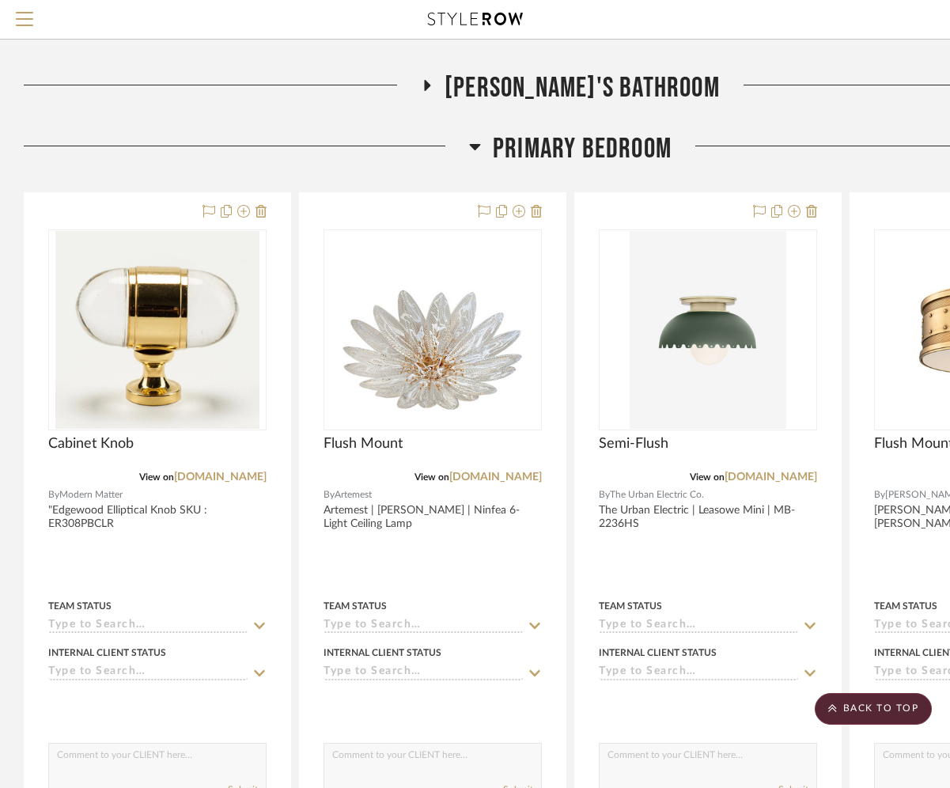
click at [568, 148] on span "Primary Bedroom" at bounding box center [582, 149] width 179 height 34
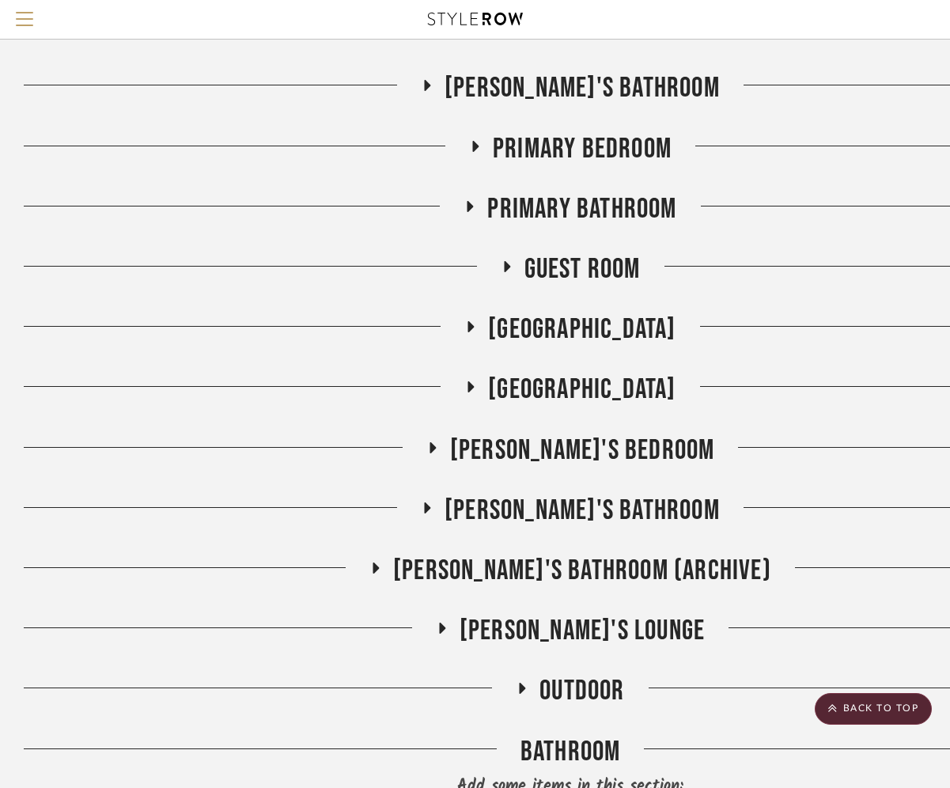
click at [516, 206] on span "Primary Bathroom" at bounding box center [581, 209] width 189 height 34
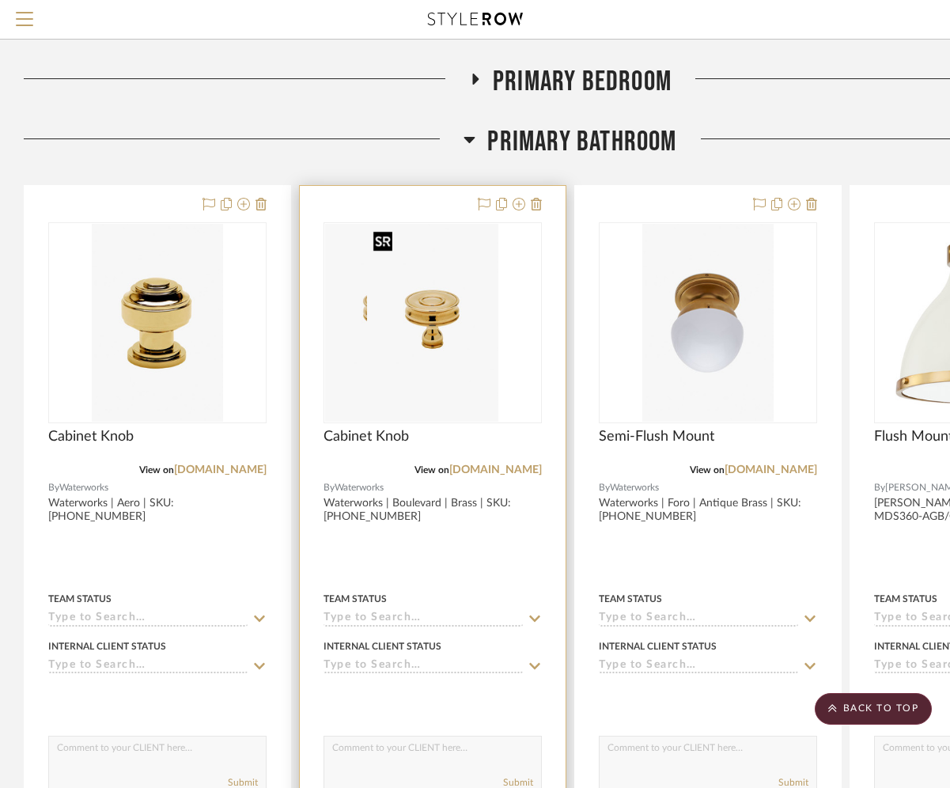
scroll to position [2051, 0]
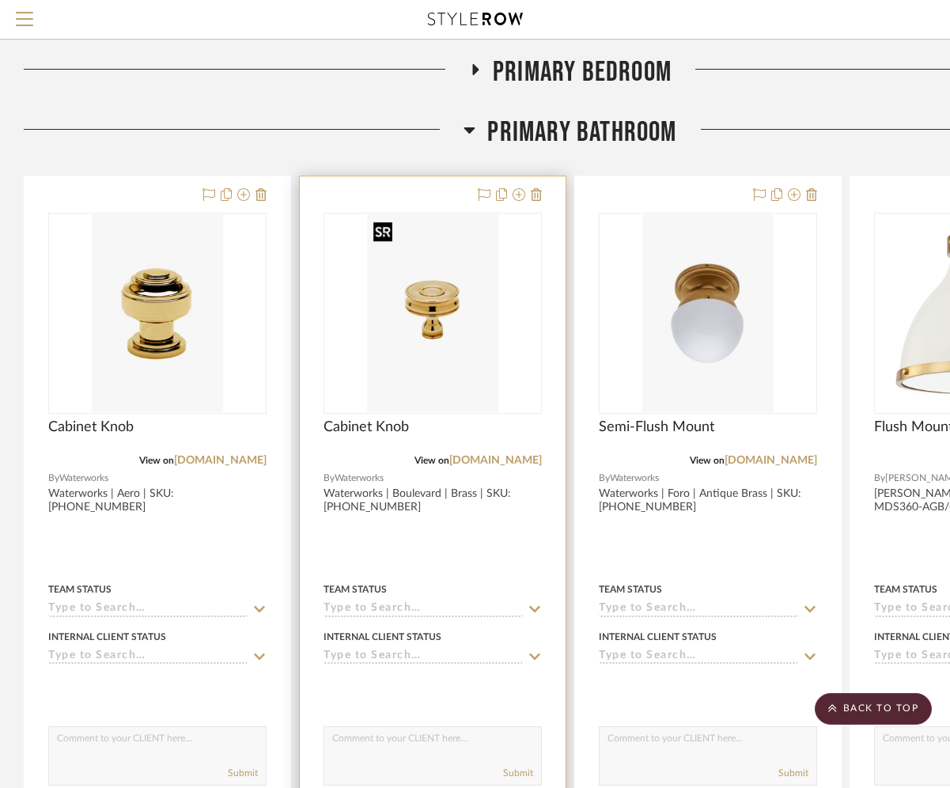
click at [453, 321] on img "0" at bounding box center [432, 313] width 131 height 198
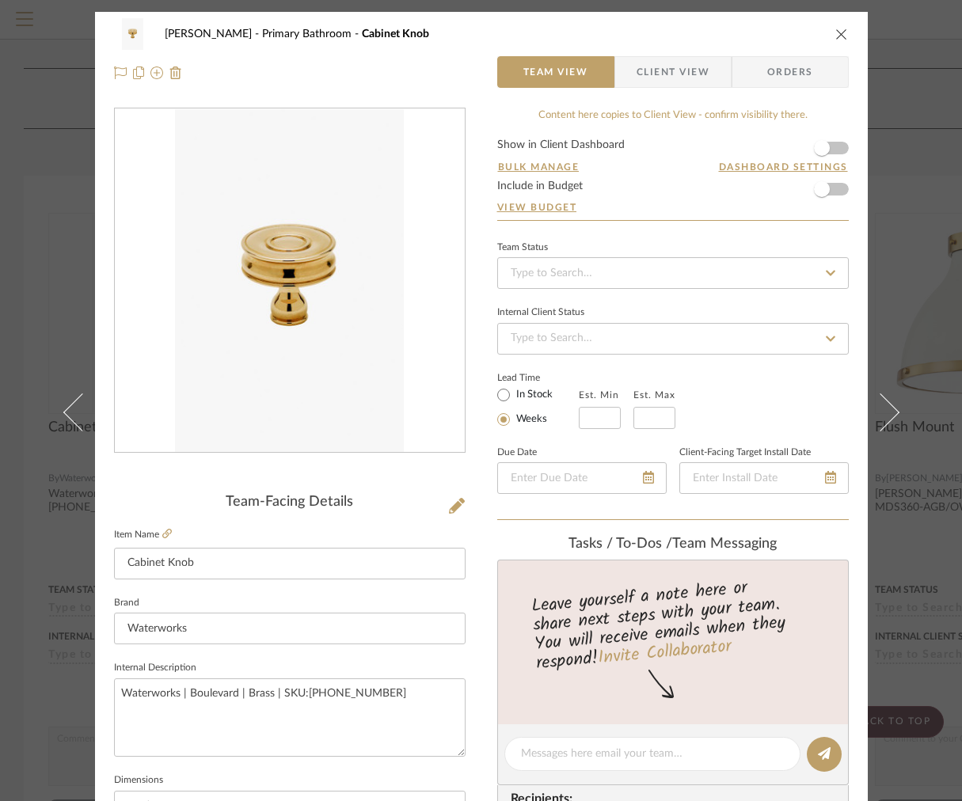
click at [673, 71] on span "Client View" at bounding box center [672, 72] width 73 height 32
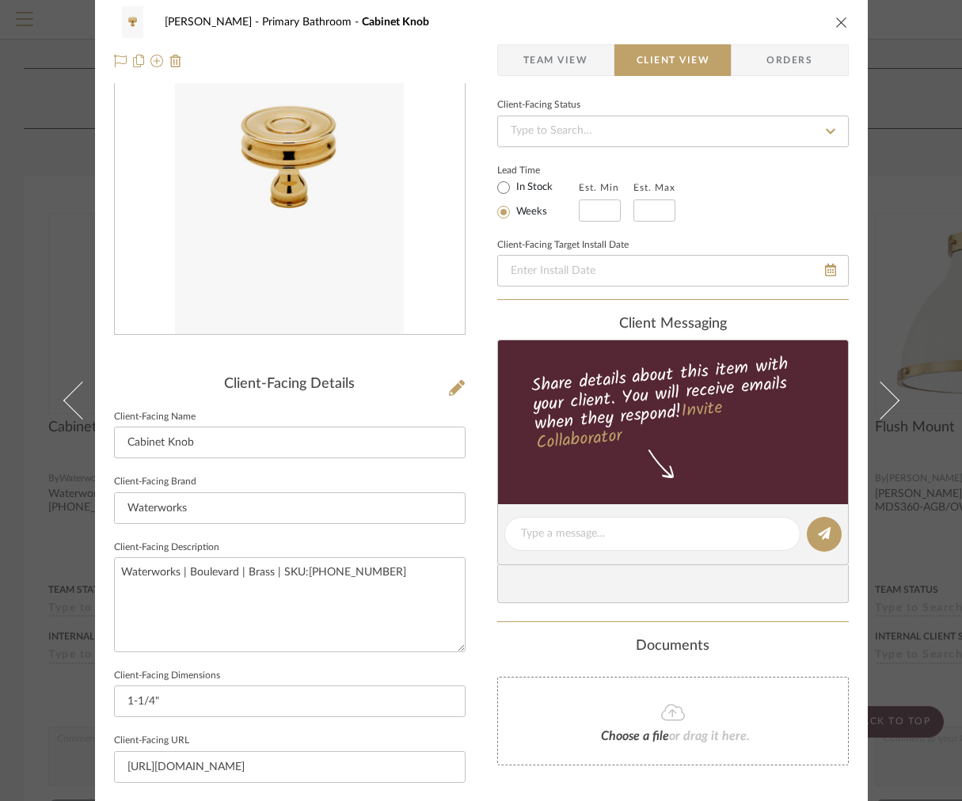
scroll to position [343, 0]
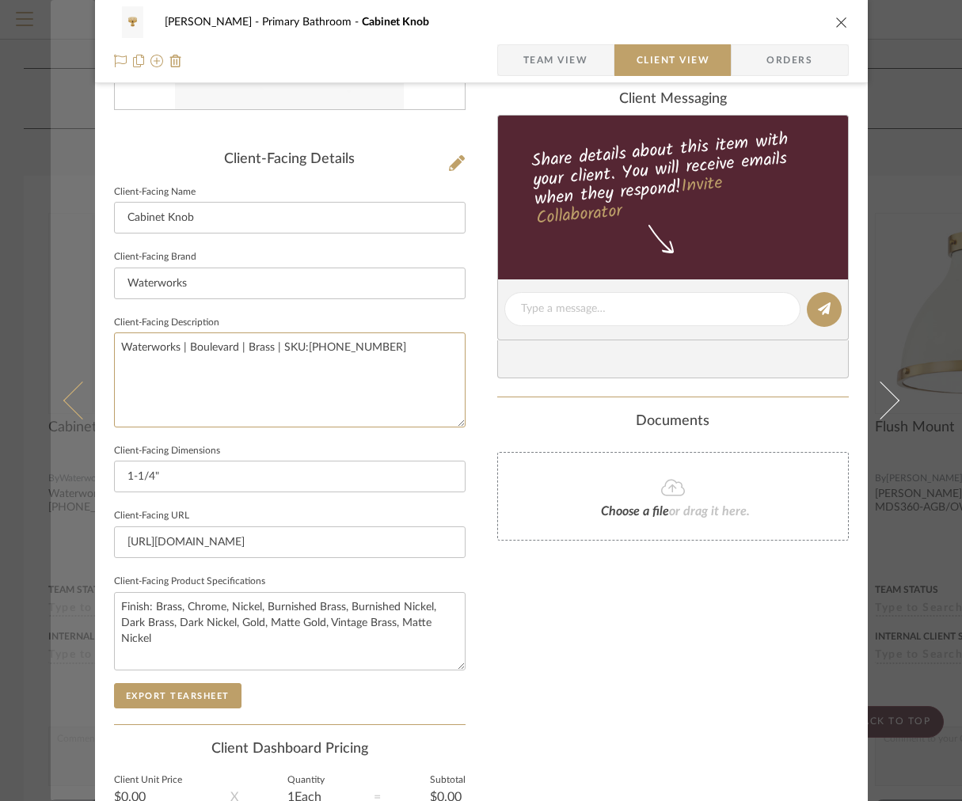
drag, startPoint x: 426, startPoint y: 391, endPoint x: 84, endPoint y: 313, distance: 350.7
click at [87, 314] on mat-dialog-content "[PERSON_NAME] Primary Bathroom Cabinet Knob Team View Client View Orders Client…" at bounding box center [481, 315] width 861 height 1292
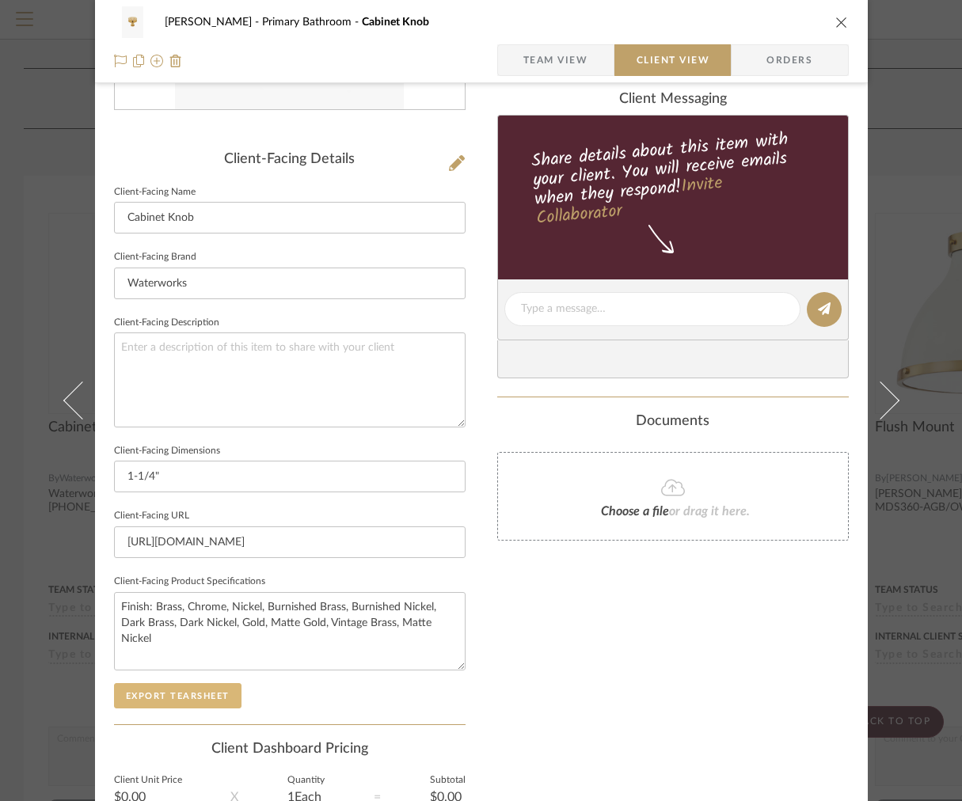
click at [180, 688] on button "Export Tearsheet" at bounding box center [177, 695] width 127 height 25
click at [559, 73] on span "Team View" at bounding box center [555, 60] width 65 height 32
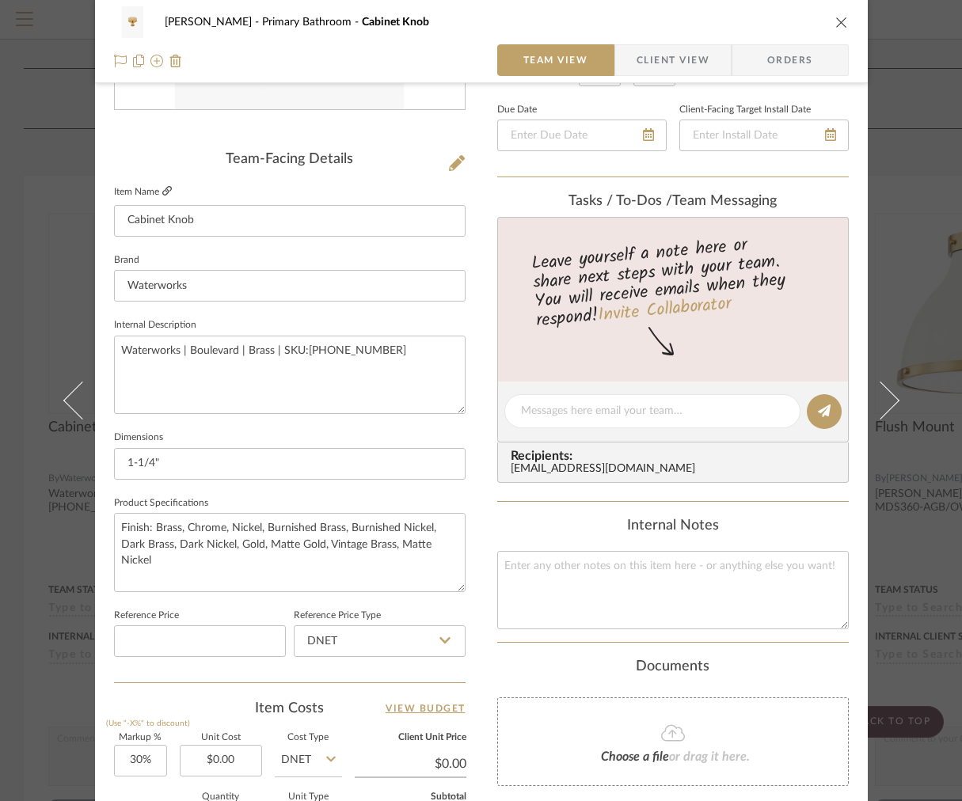
click at [163, 186] on icon at bounding box center [166, 190] width 9 height 9
click at [193, 464] on input "1-1/4"" at bounding box center [289, 464] width 351 height 32
click at [650, 55] on span "Client View" at bounding box center [672, 60] width 73 height 32
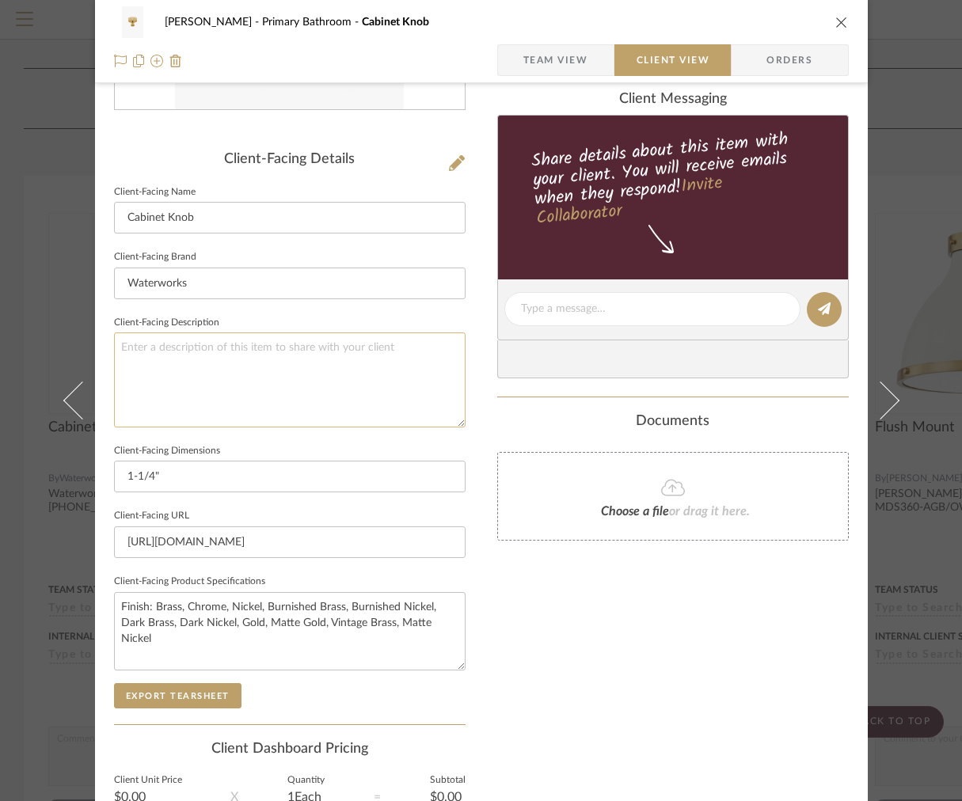
scroll to position [502, 0]
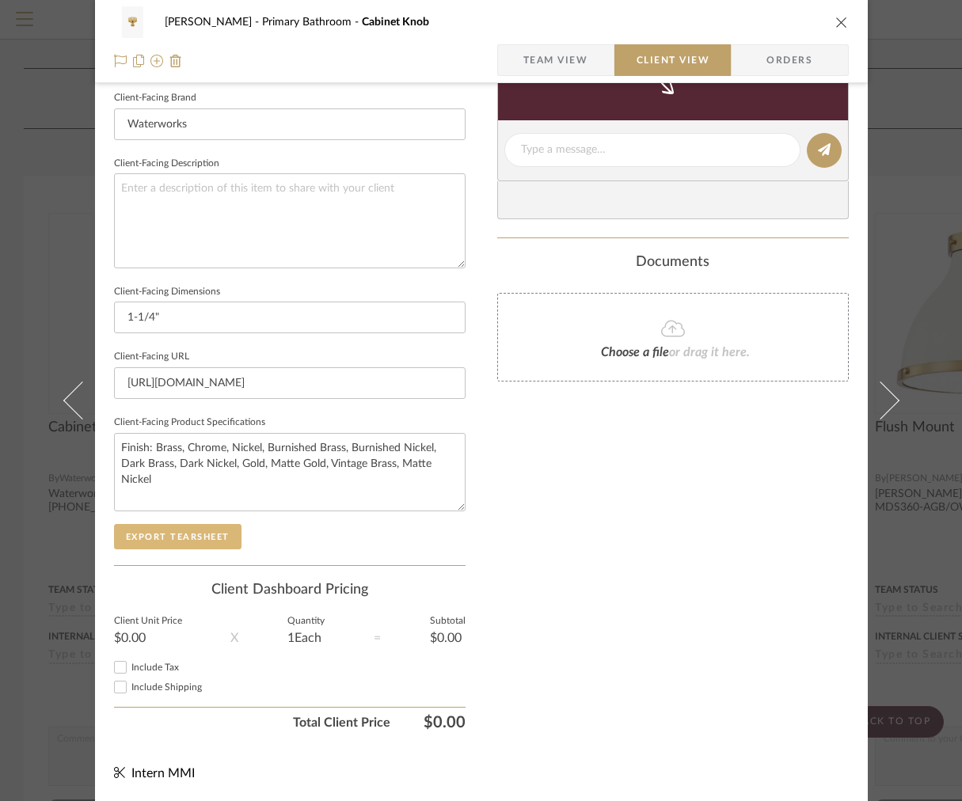
click at [123, 532] on button "Export Tearsheet" at bounding box center [177, 536] width 127 height 25
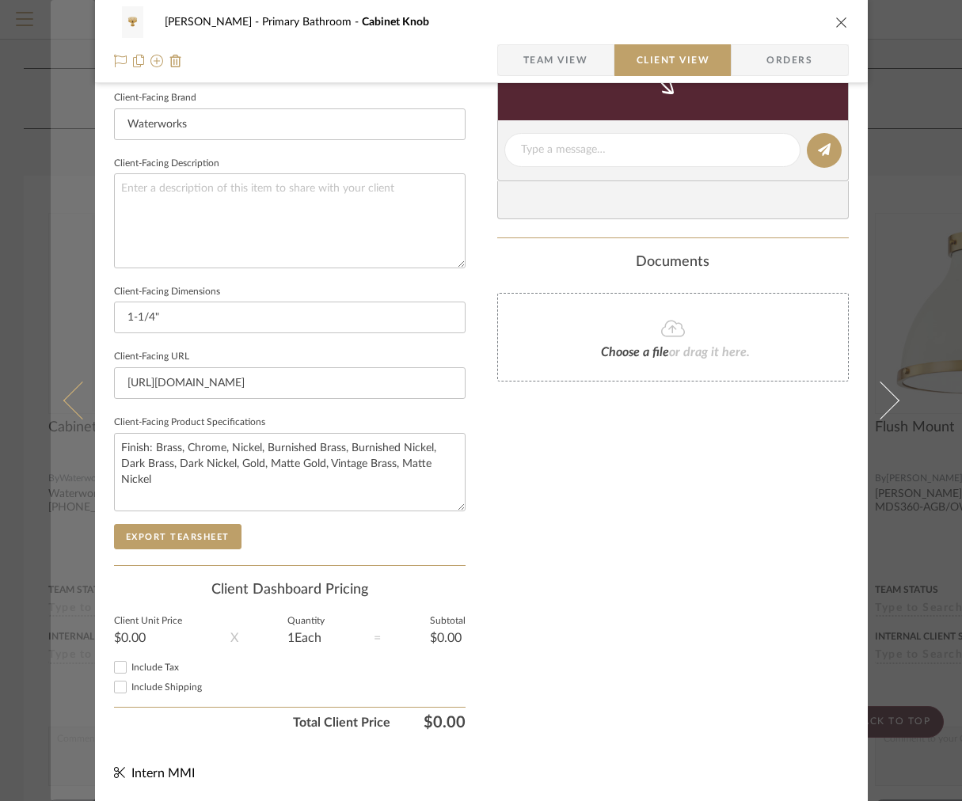
click at [65, 295] on button at bounding box center [73, 400] width 44 height 801
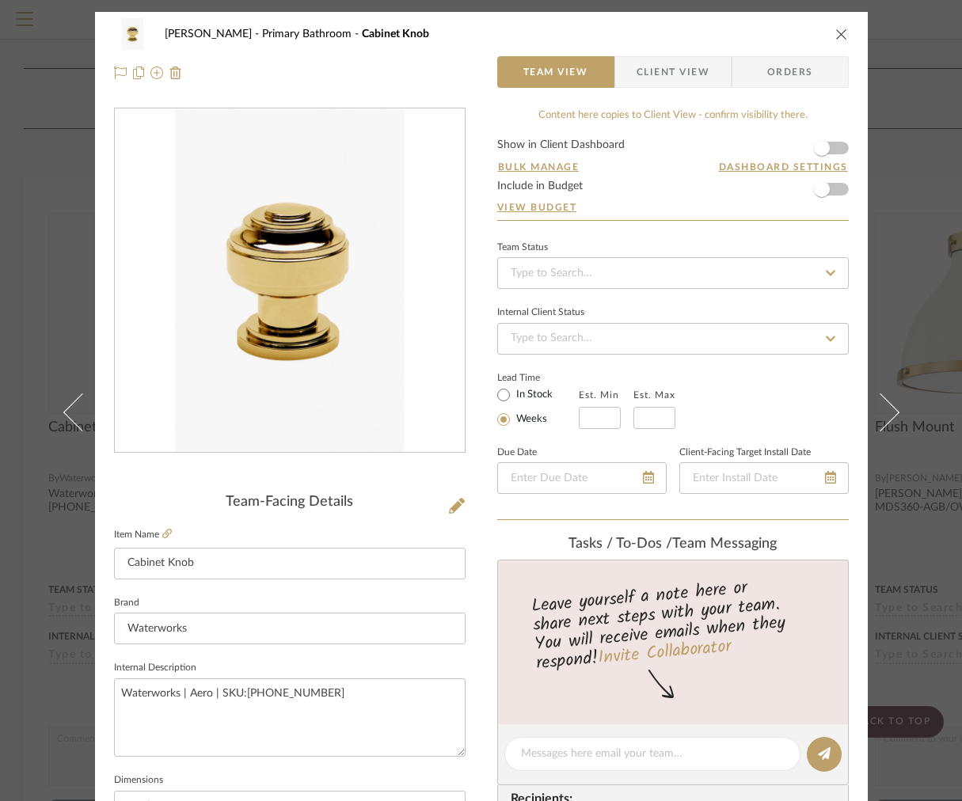
click at [652, 81] on span "Client View" at bounding box center [672, 72] width 73 height 32
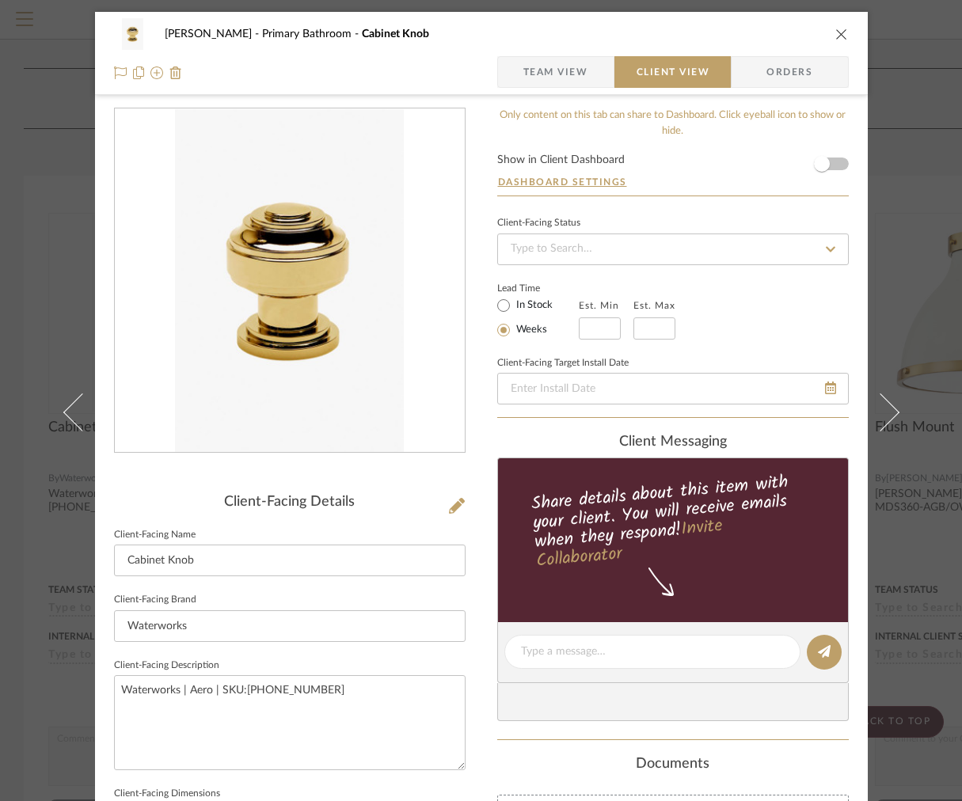
scroll to position [393, 0]
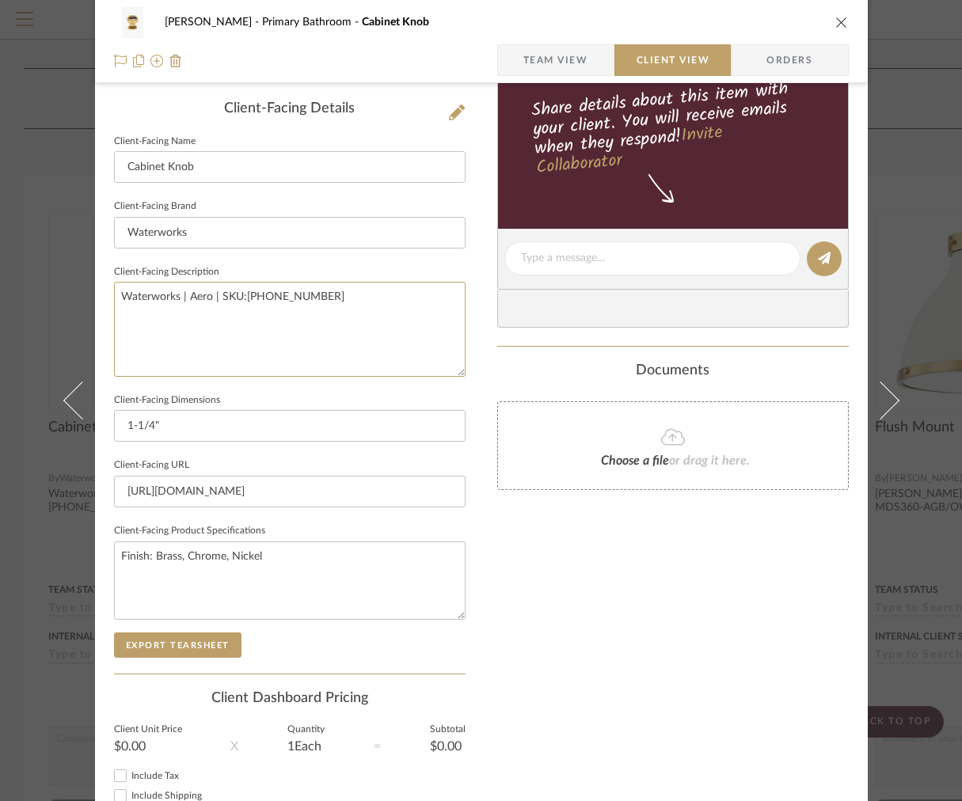
drag, startPoint x: 388, startPoint y: 313, endPoint x: -32, endPoint y: 181, distance: 440.5
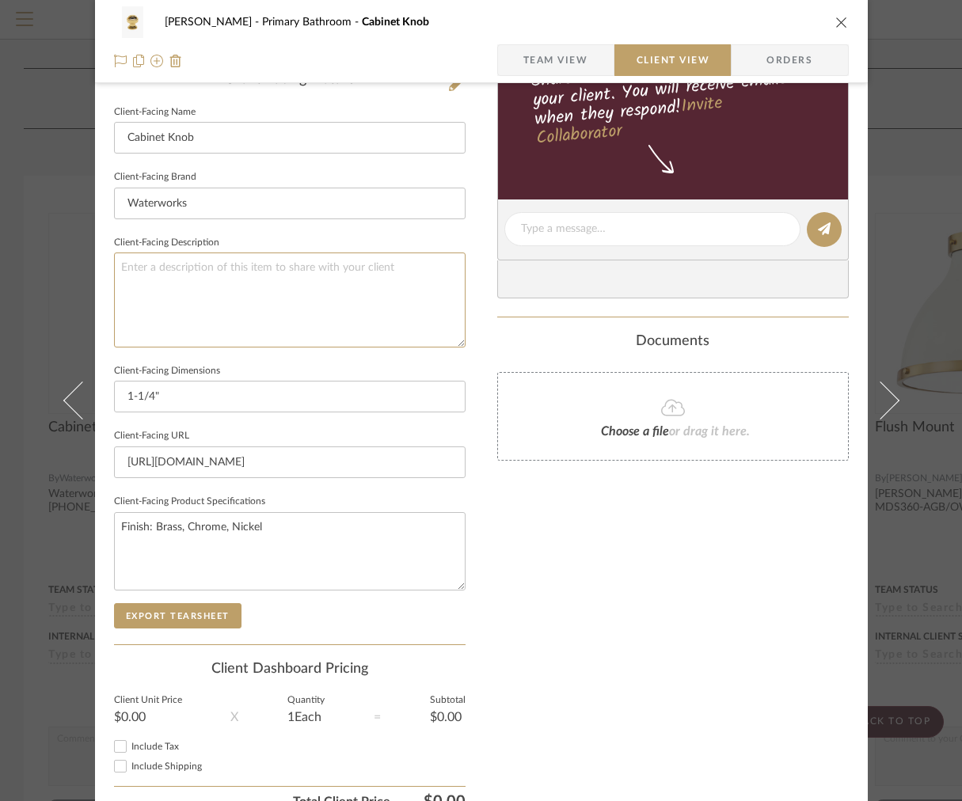
scroll to position [466, 0]
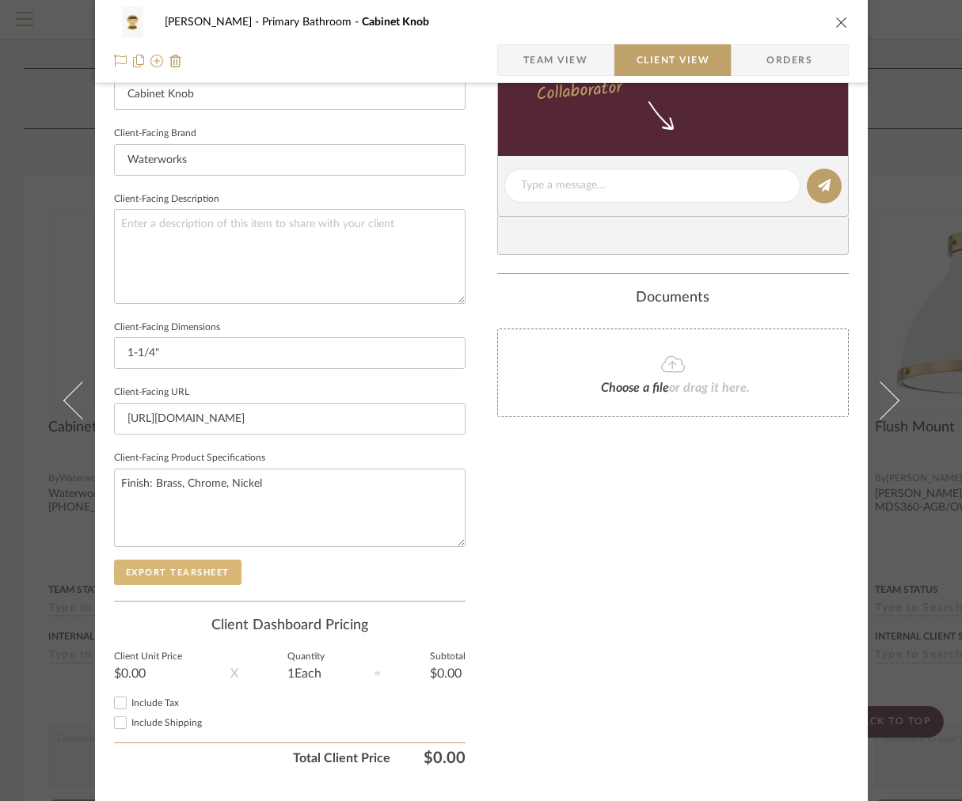
click at [199, 571] on button "Export Tearsheet" at bounding box center [177, 571] width 127 height 25
click at [840, 27] on icon "close" at bounding box center [841, 22] width 13 height 13
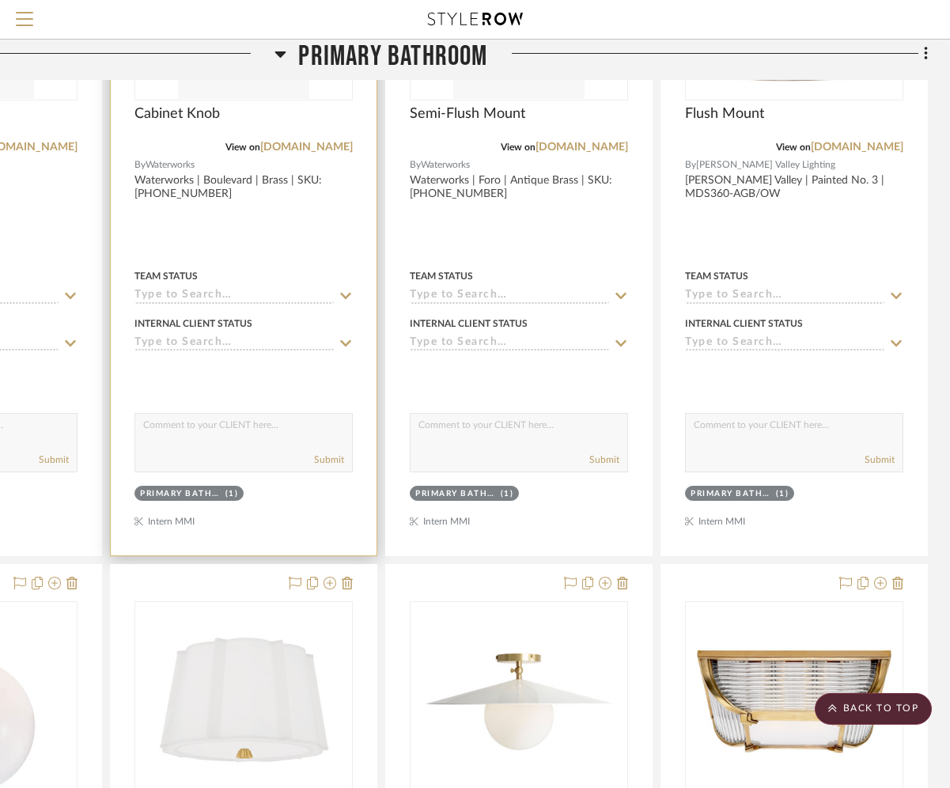
scroll to position [2362, 189]
